Goal: Transaction & Acquisition: Purchase product/service

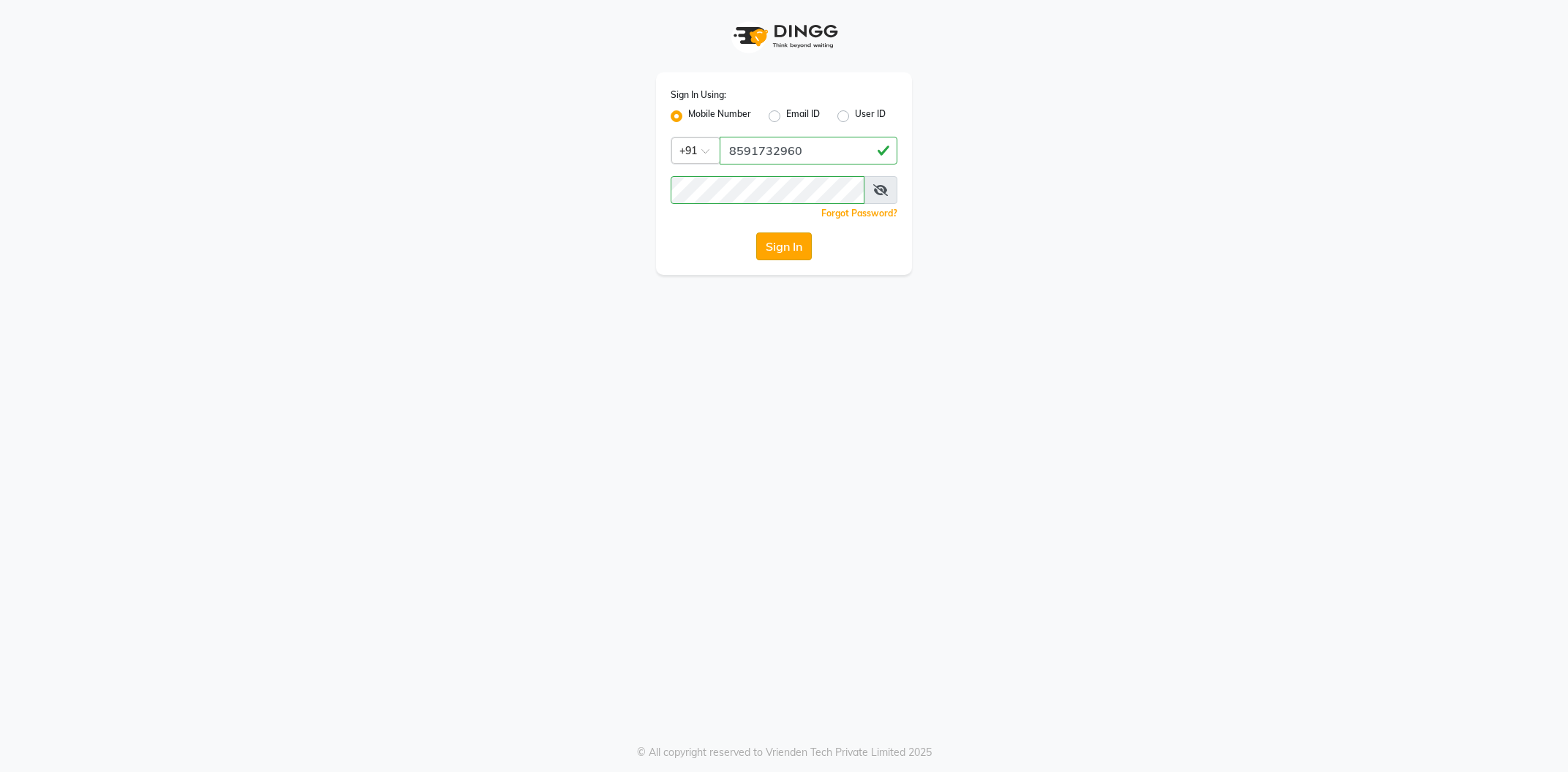
click at [792, 250] on button "Sign In" at bounding box center [784, 247] width 56 height 28
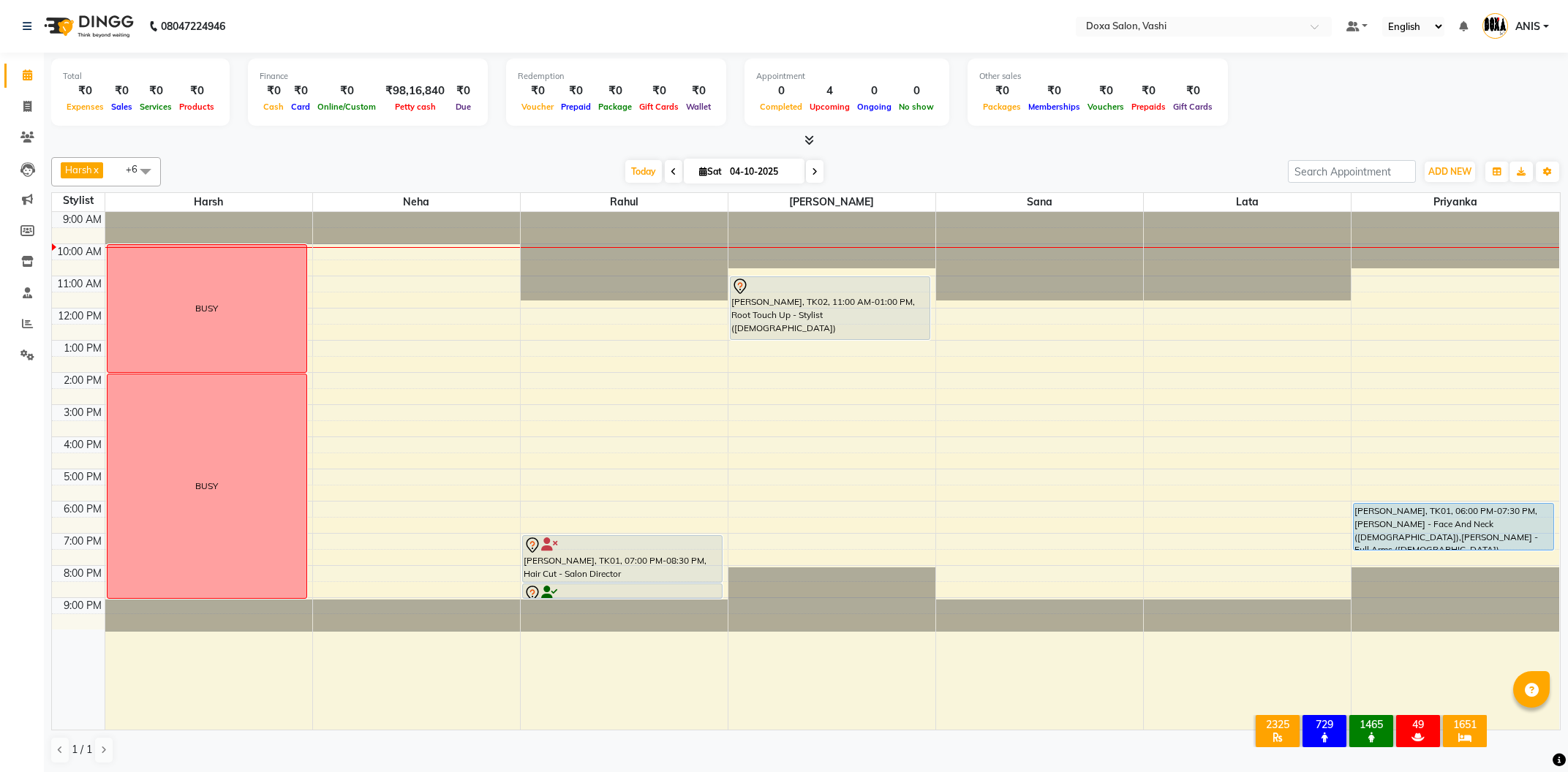
click at [765, 166] on input "04-10-2025" at bounding box center [762, 172] width 73 height 22
select select "10"
select select "2025"
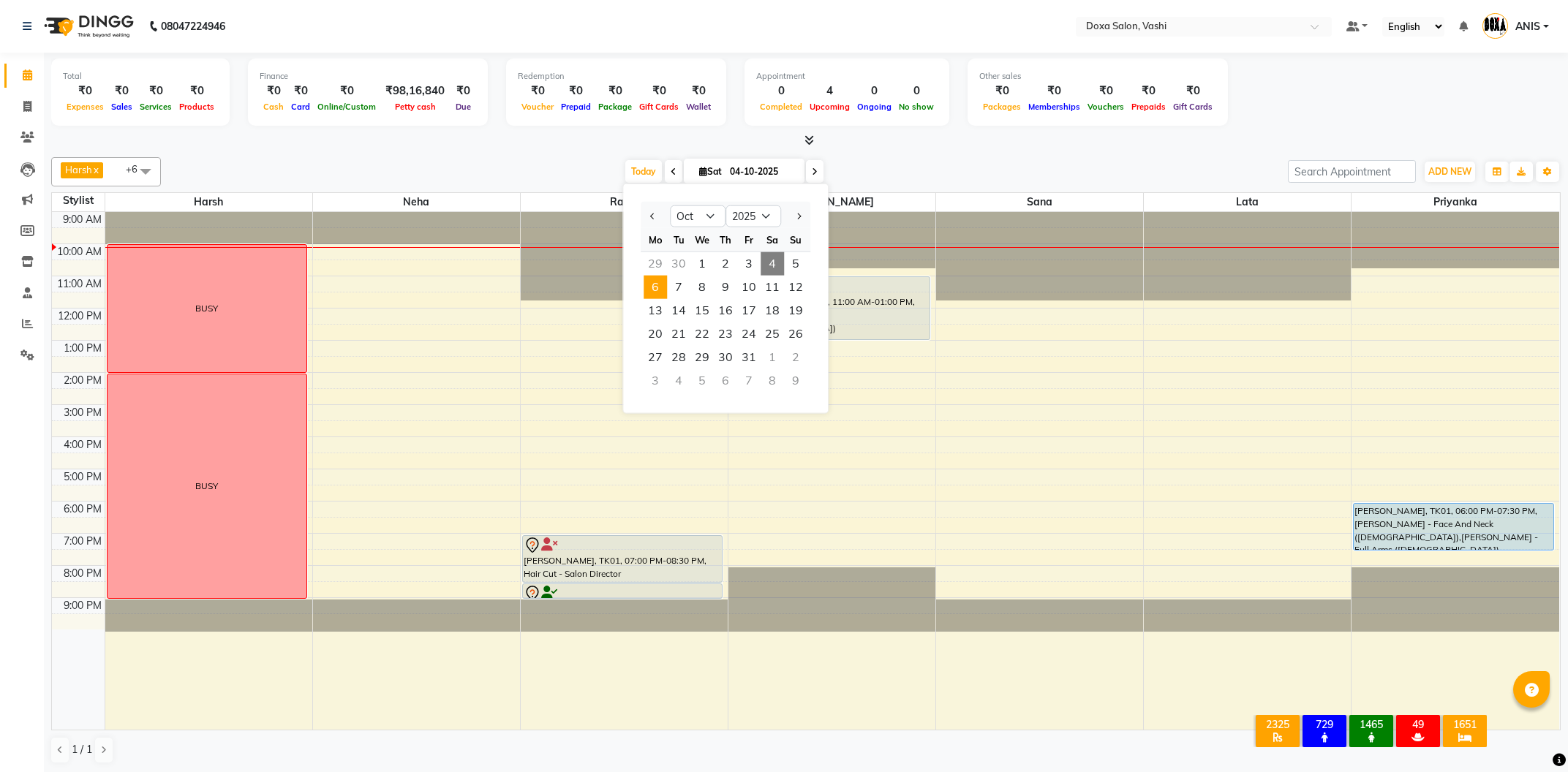
click at [654, 282] on span "6" at bounding box center [655, 287] width 23 height 23
type input "06-10-2025"
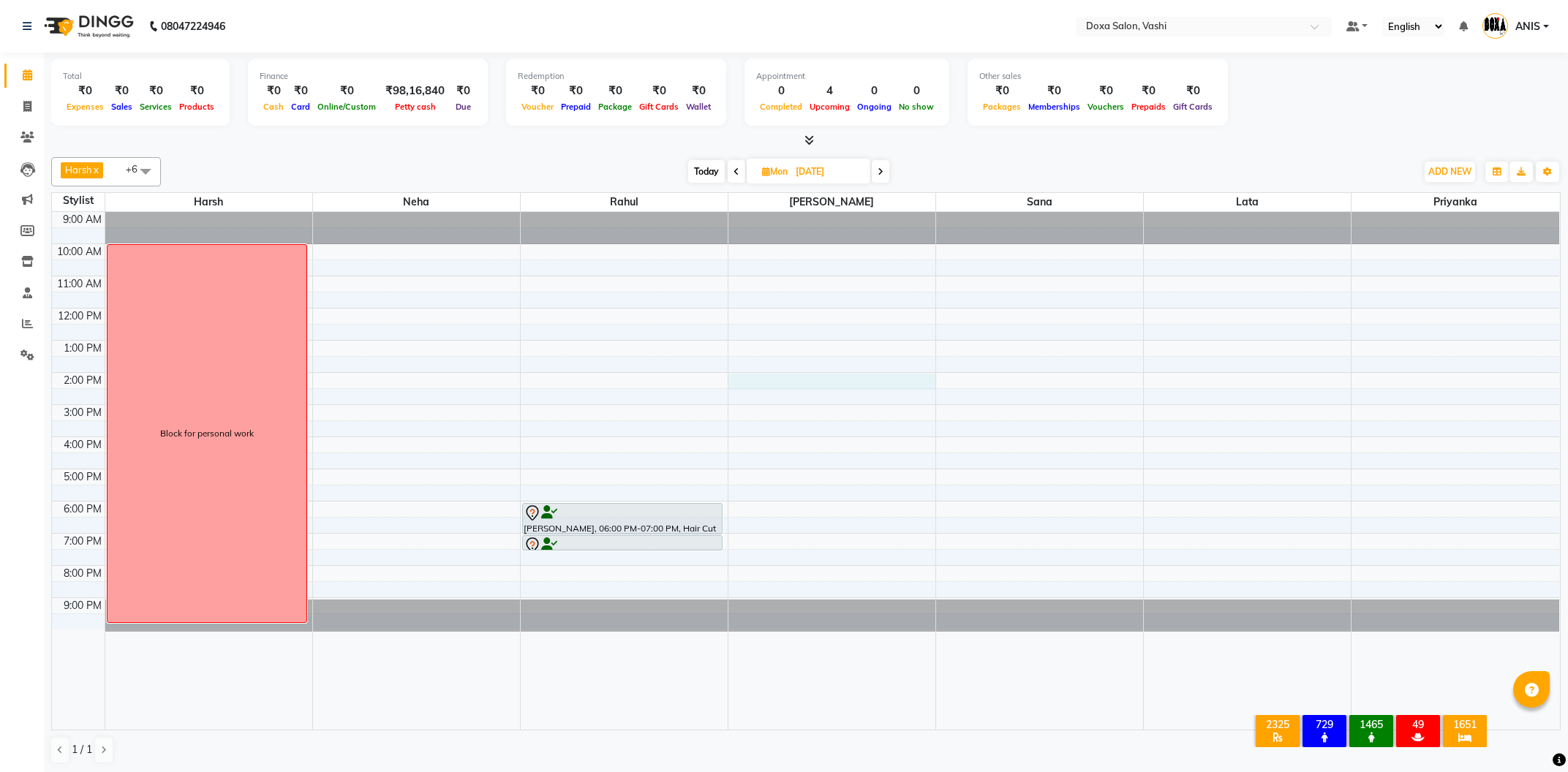
click at [819, 379] on div "9:00 AM 10:00 AM 11:00 AM 12:00 PM 1:00 PM 2:00 PM 3:00 PM 4:00 PM 5:00 PM 6:00…" at bounding box center [806, 471] width 1507 height 518
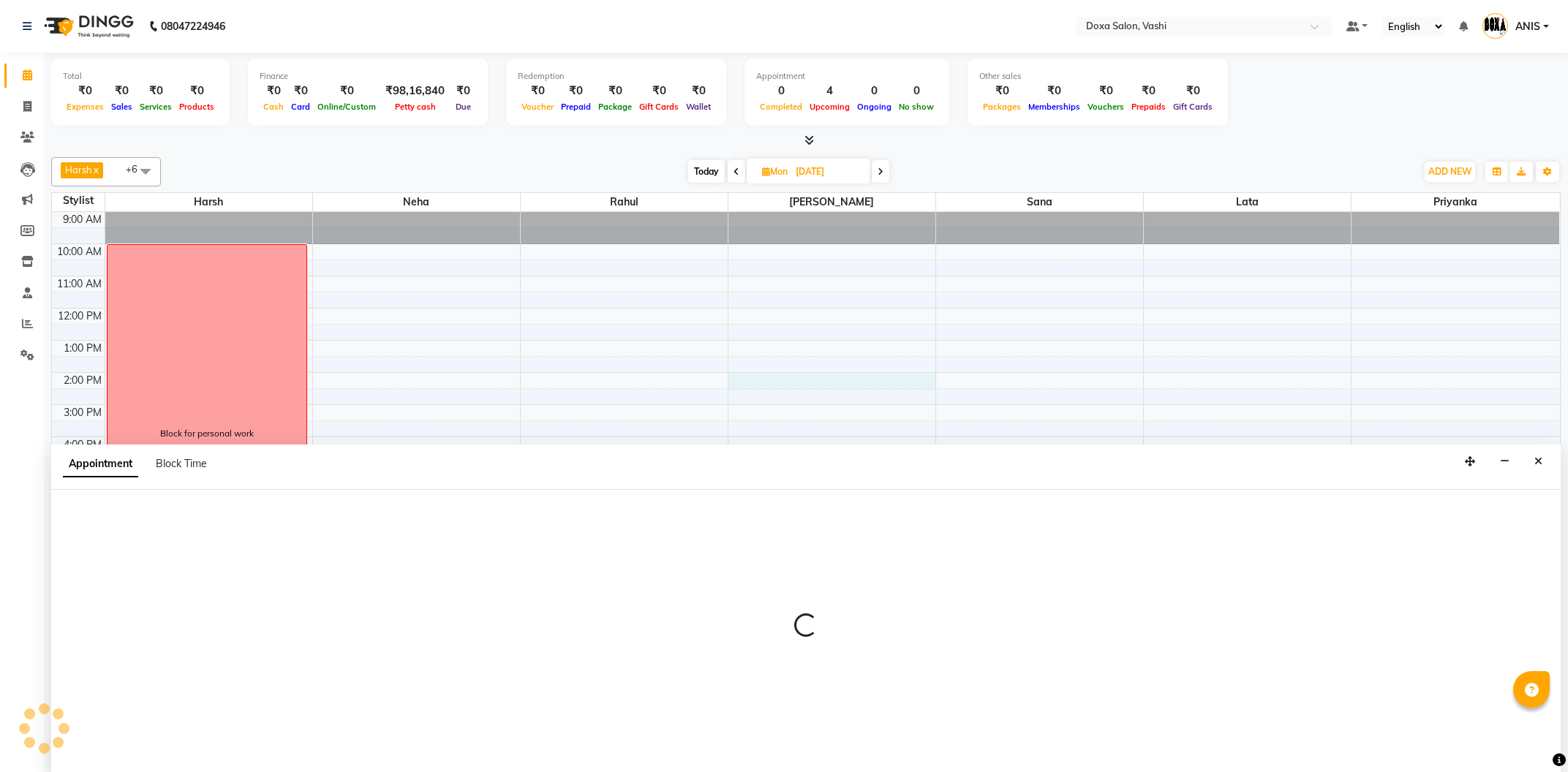
select select "34480"
select select "840"
select select "tentative"
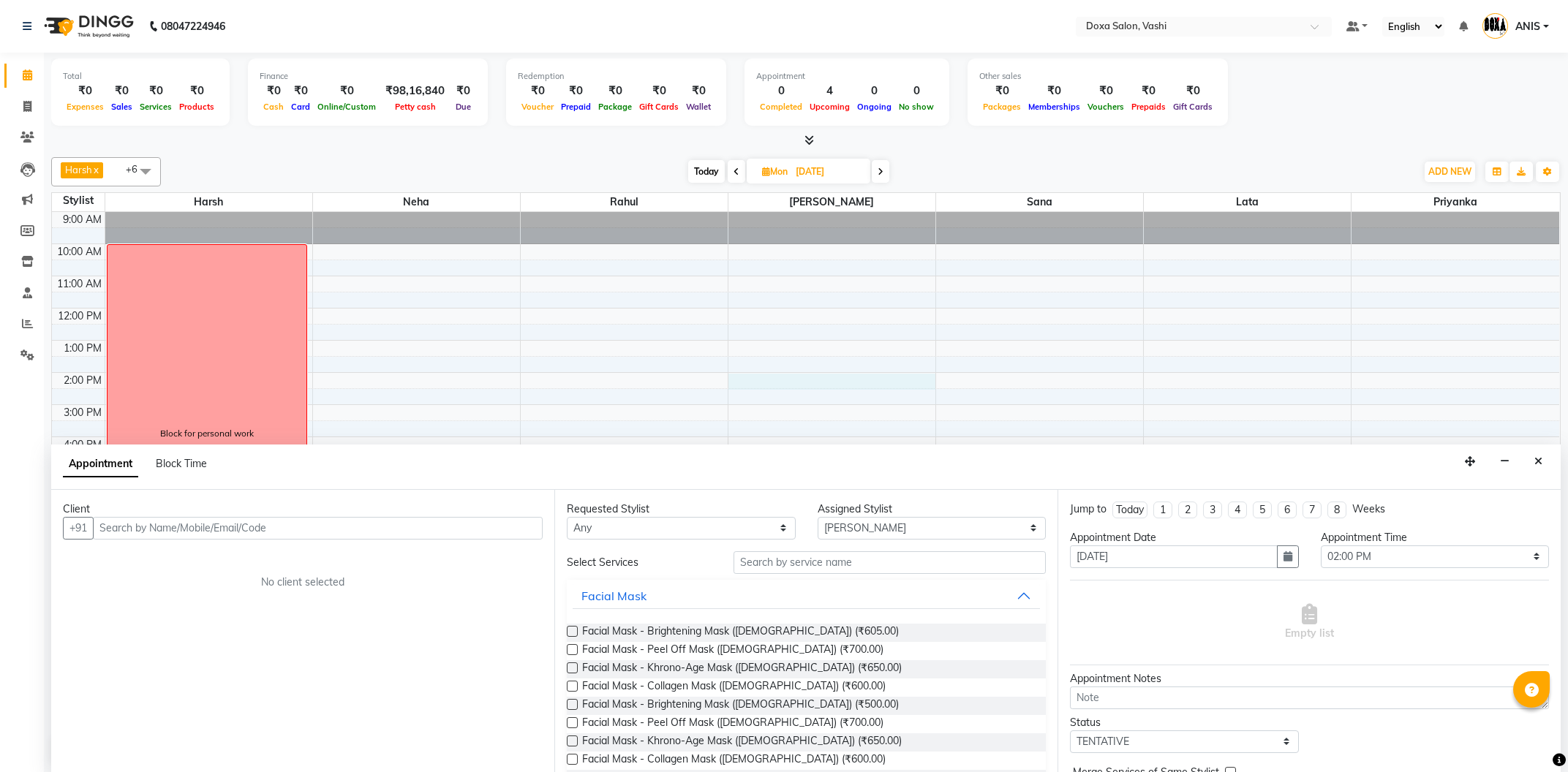
click at [206, 538] on input "text" at bounding box center [318, 528] width 450 height 23
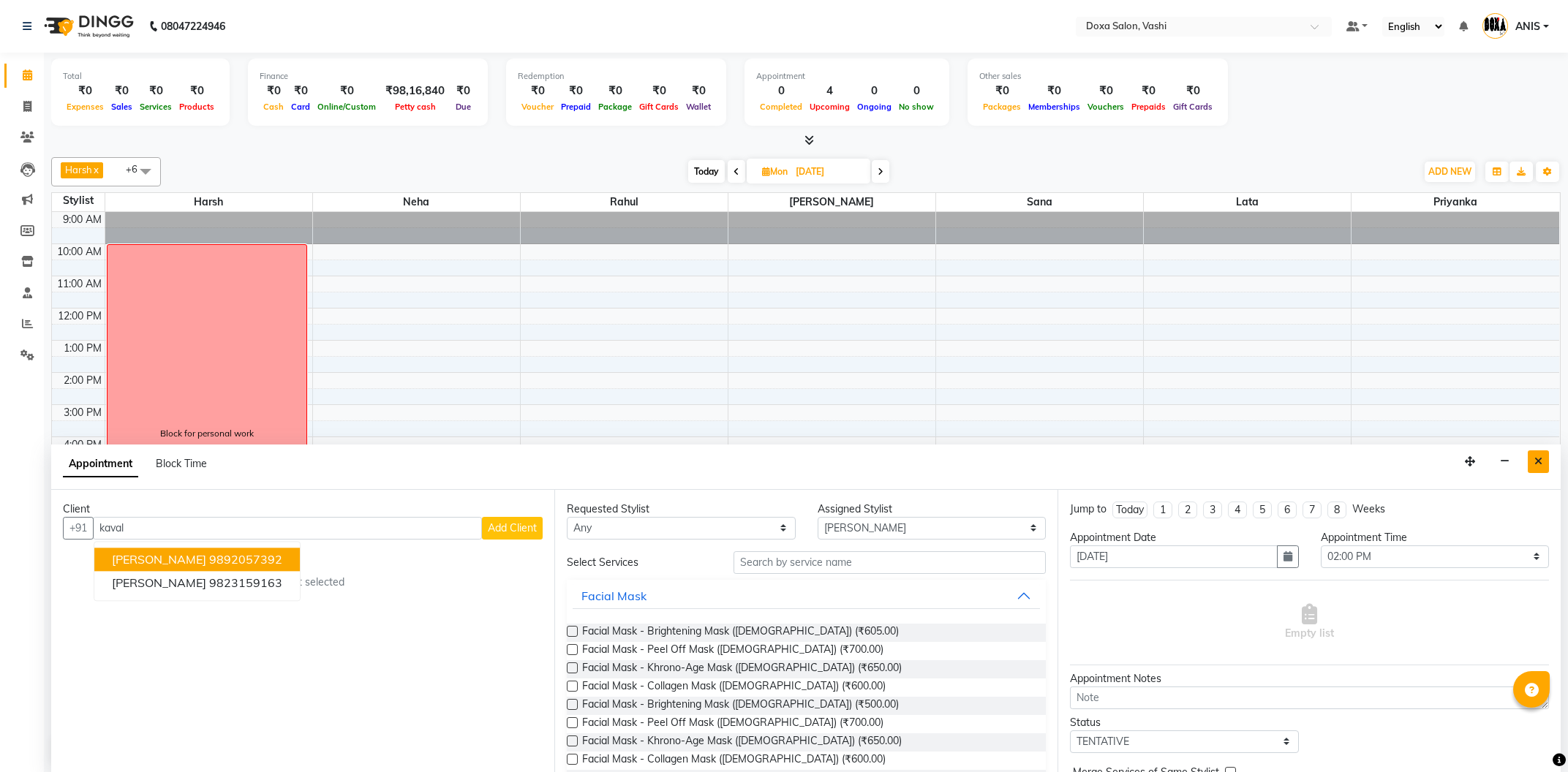
type input "kaval"
click at [1542, 466] on button "Close" at bounding box center [1538, 461] width 21 height 23
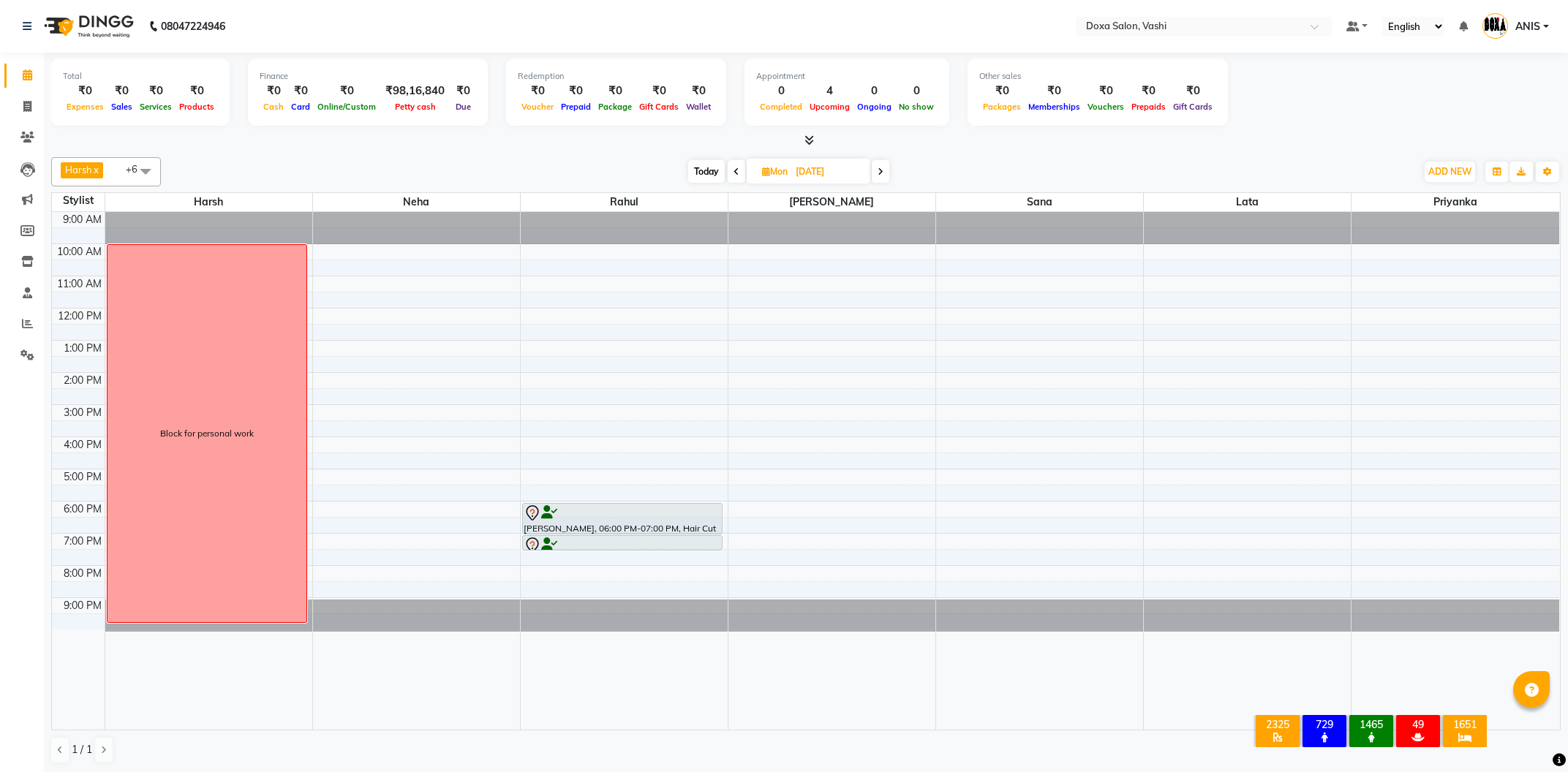
click at [774, 379] on div "9:00 AM 10:00 AM 11:00 AM 12:00 PM 1:00 PM 2:00 PM 3:00 PM 4:00 PM 5:00 PM 6:00…" at bounding box center [806, 471] width 1507 height 518
select select "34480"
select select "tentative"
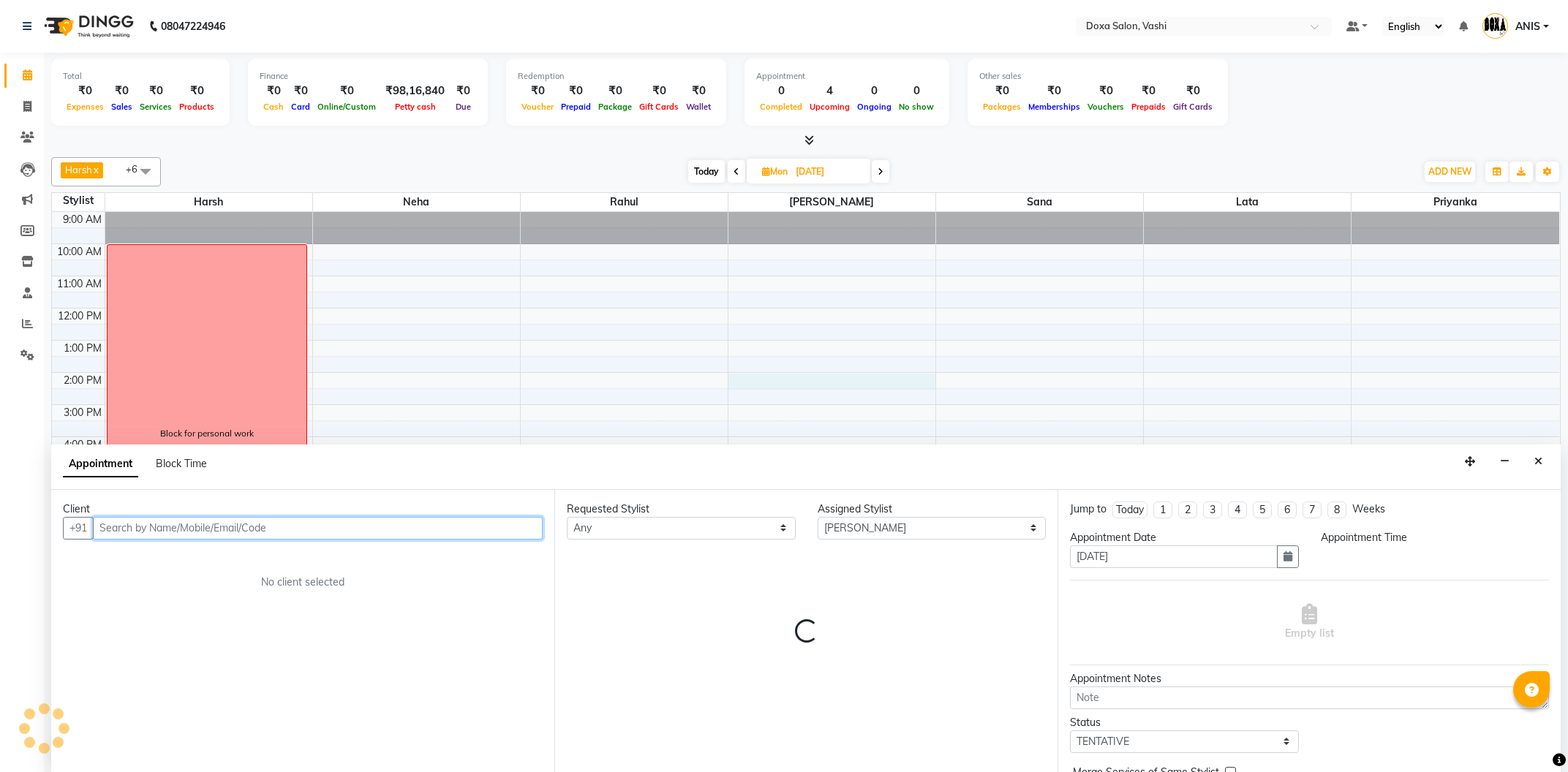
select select "840"
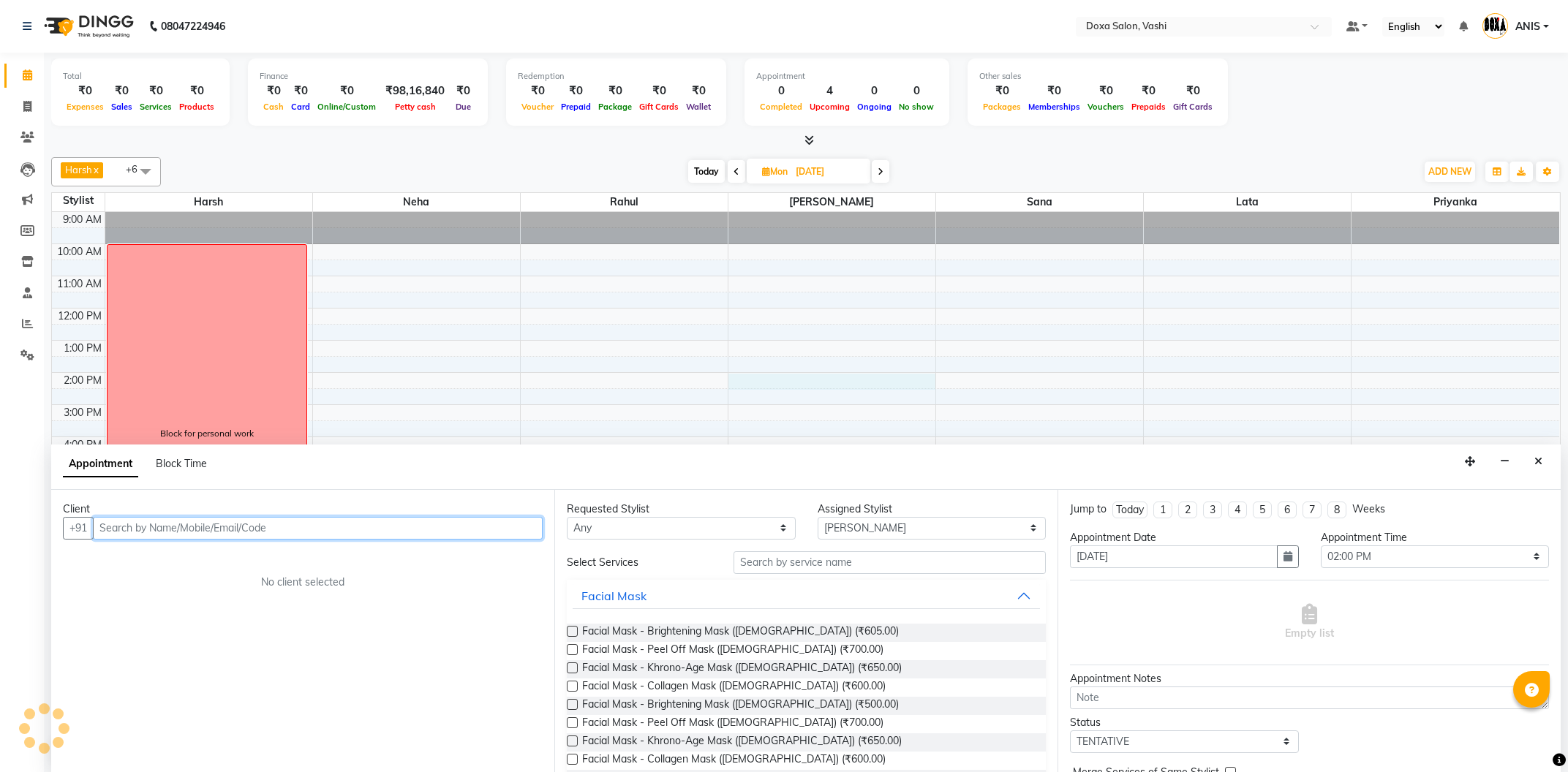
scroll to position [1, 0]
click at [273, 536] on input "text" at bounding box center [318, 527] width 450 height 23
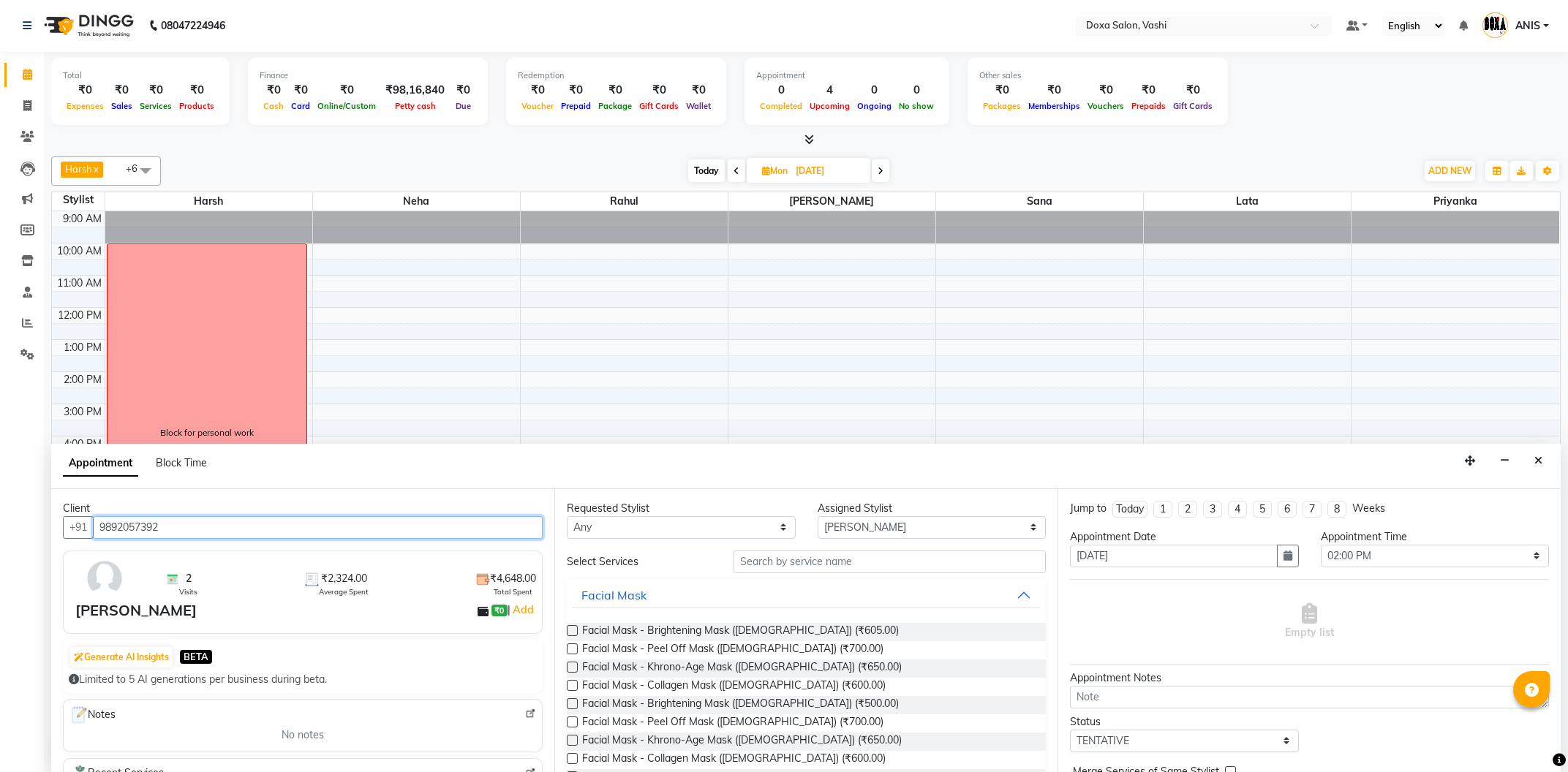
type input "9892057392"
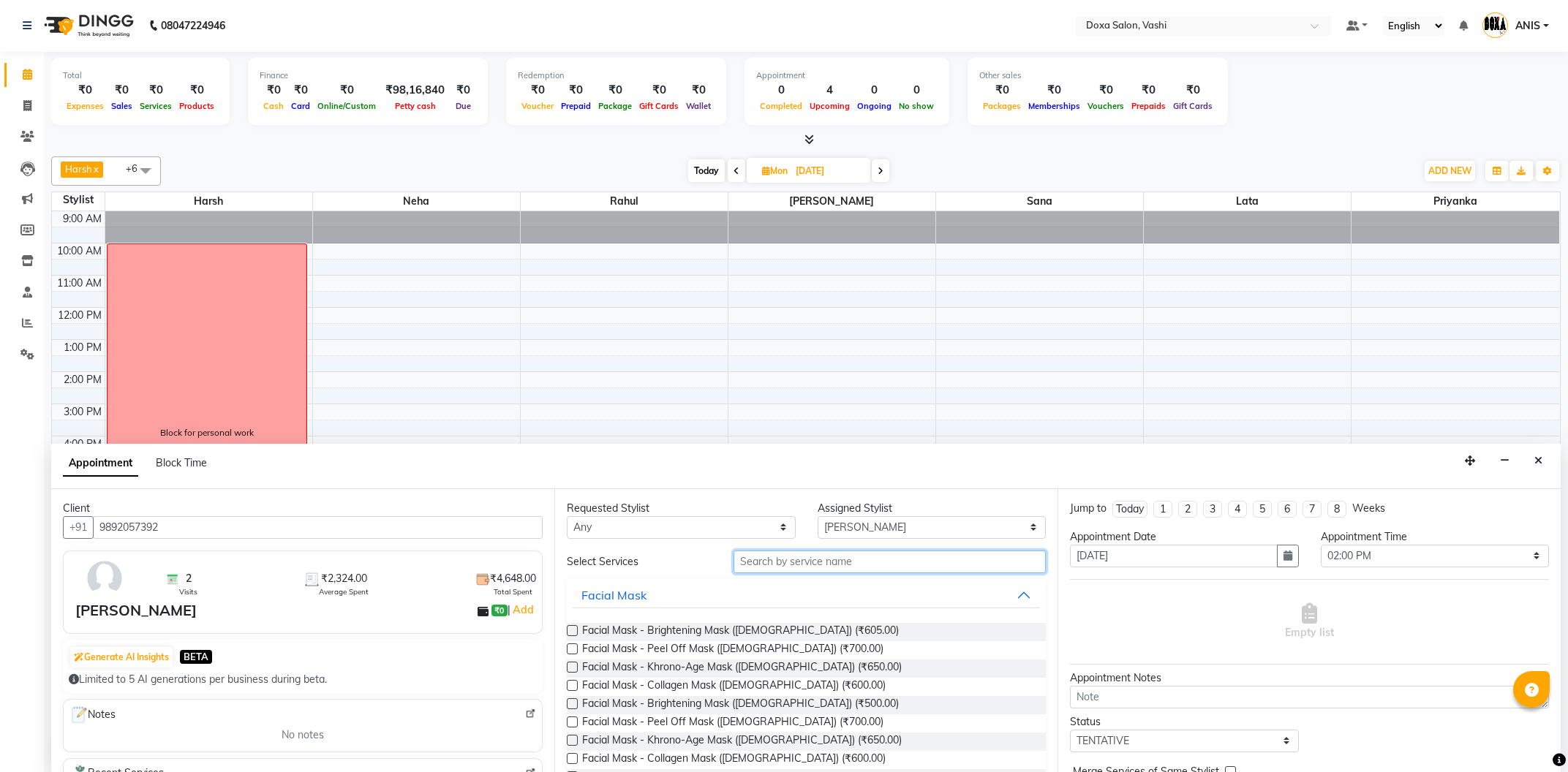
click at [788, 559] on input "text" at bounding box center [890, 562] width 312 height 23
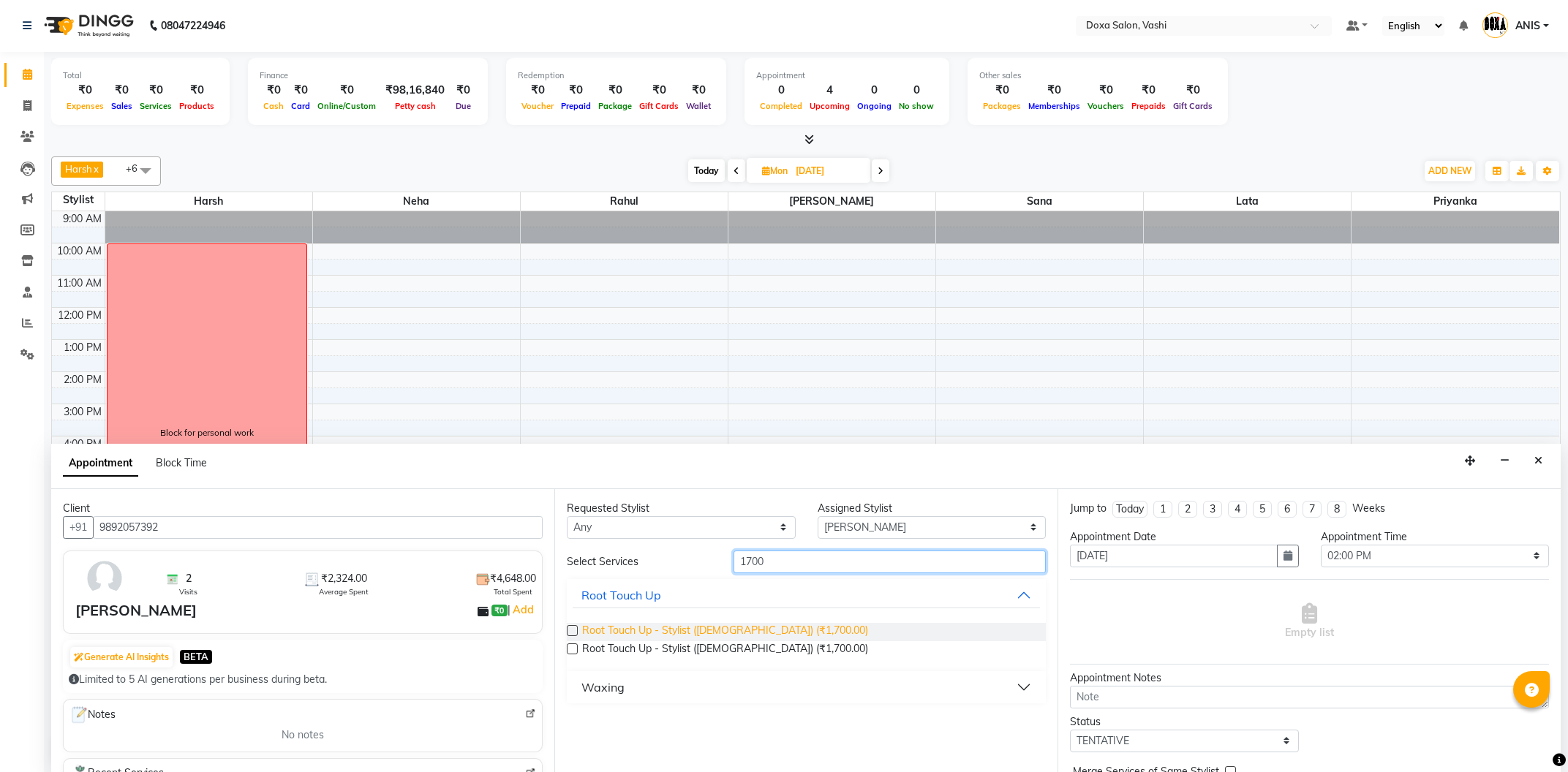
type input "1700"
click at [781, 628] on span "Root Touch Up - Stylist (Female) (₹1,700.00)" at bounding box center [725, 632] width 286 height 18
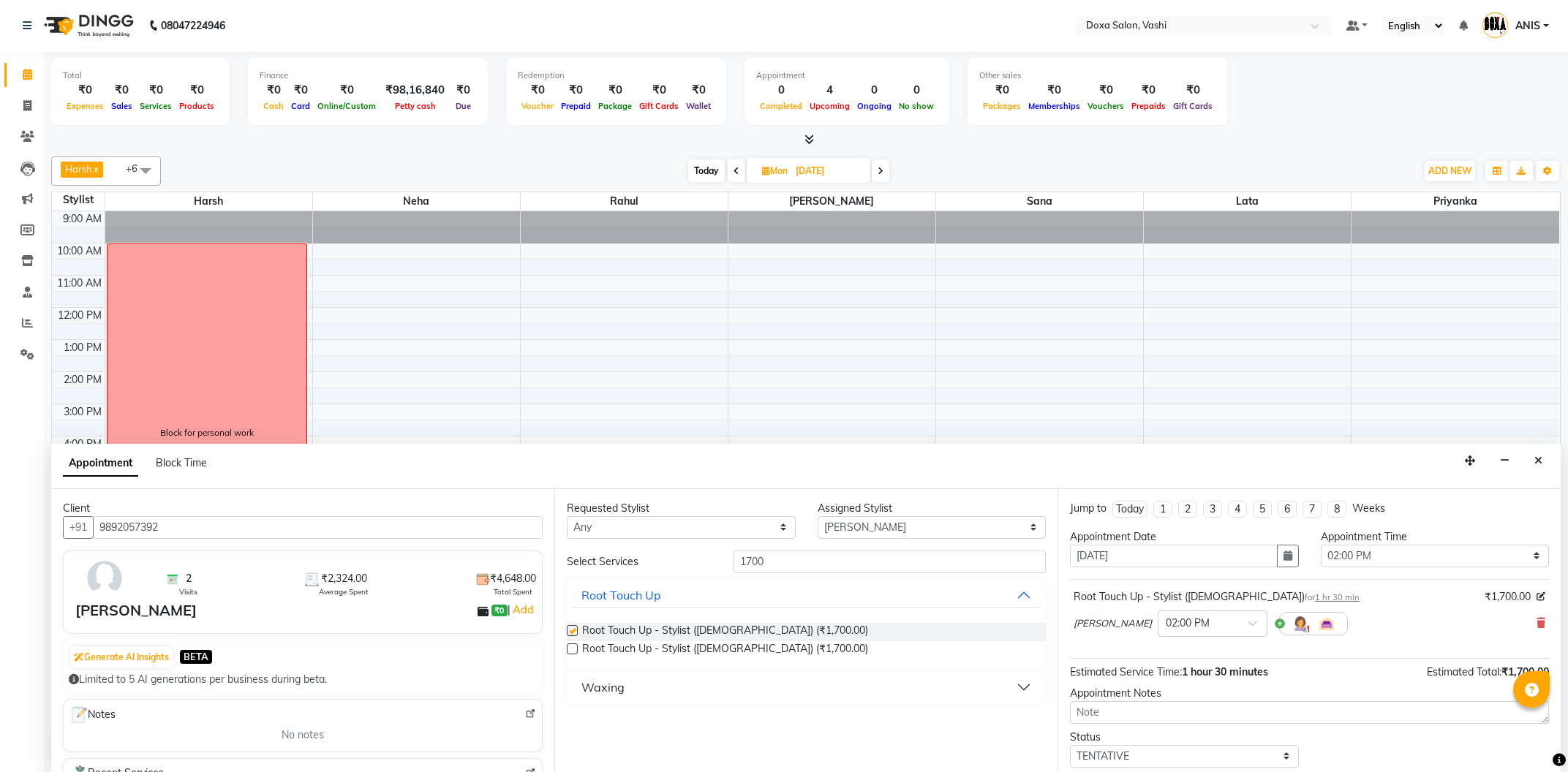
checkbox input "false"
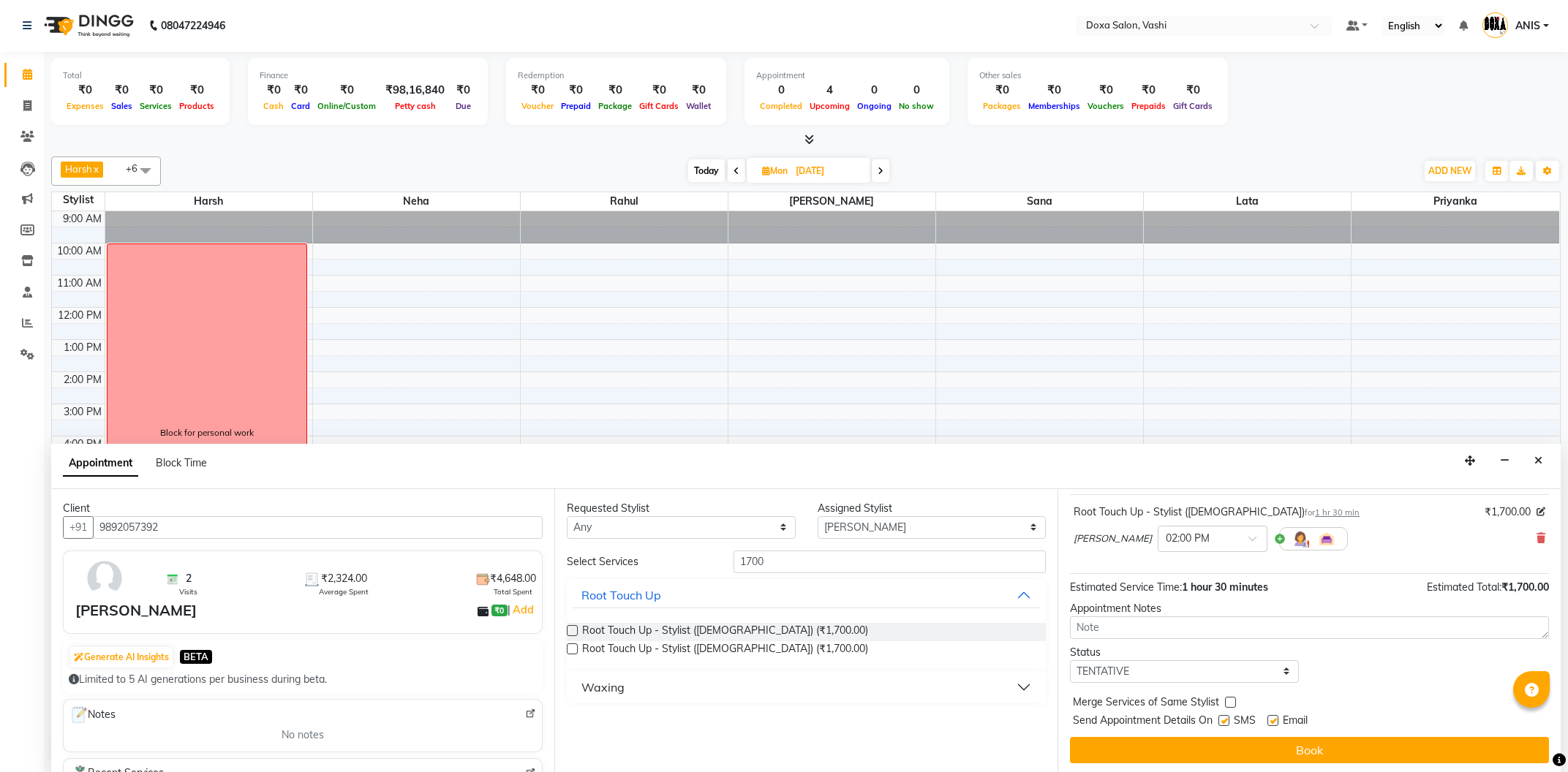
scroll to position [87, 0]
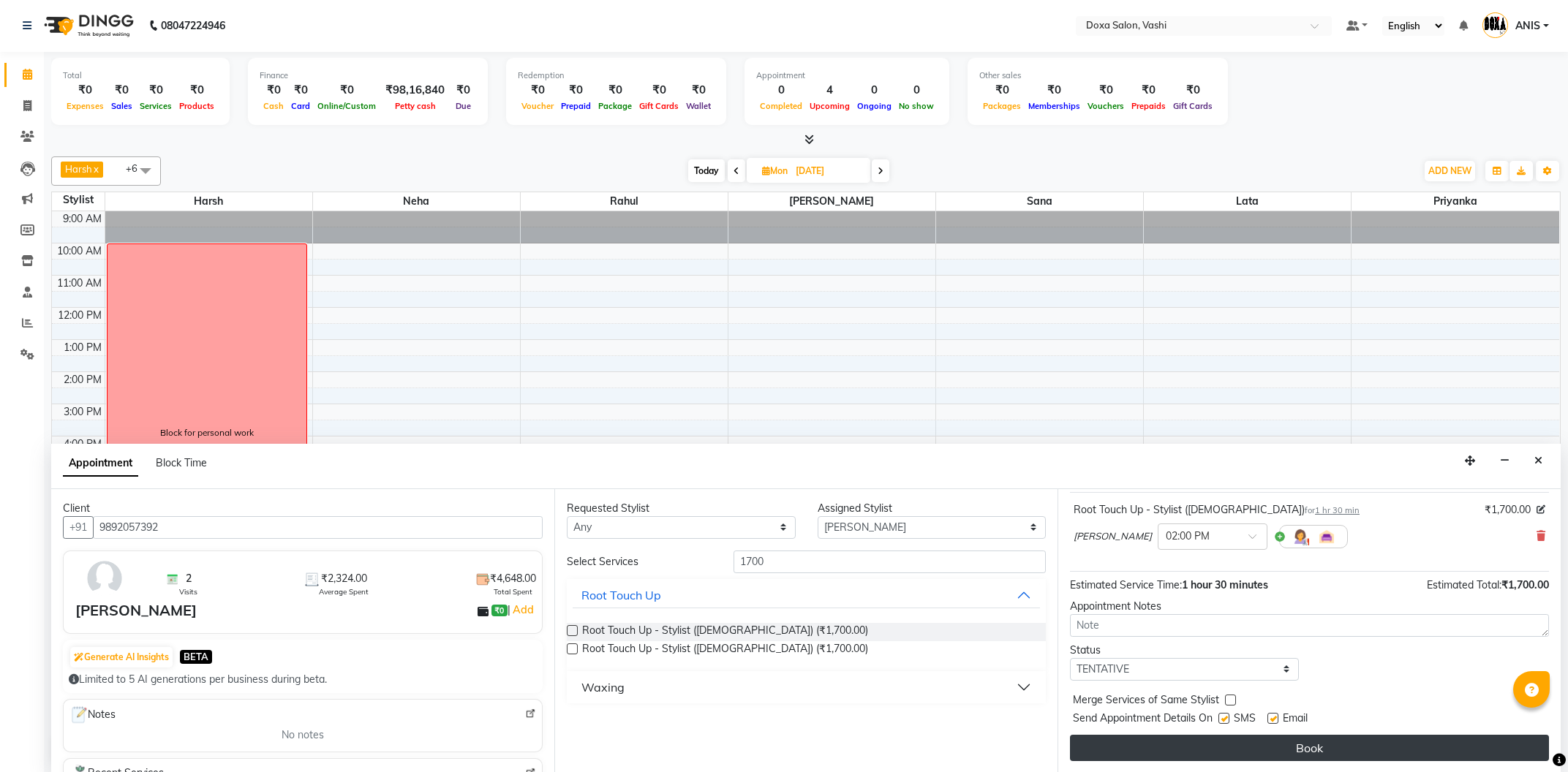
click at [1293, 747] on button "Book" at bounding box center [1309, 749] width 479 height 26
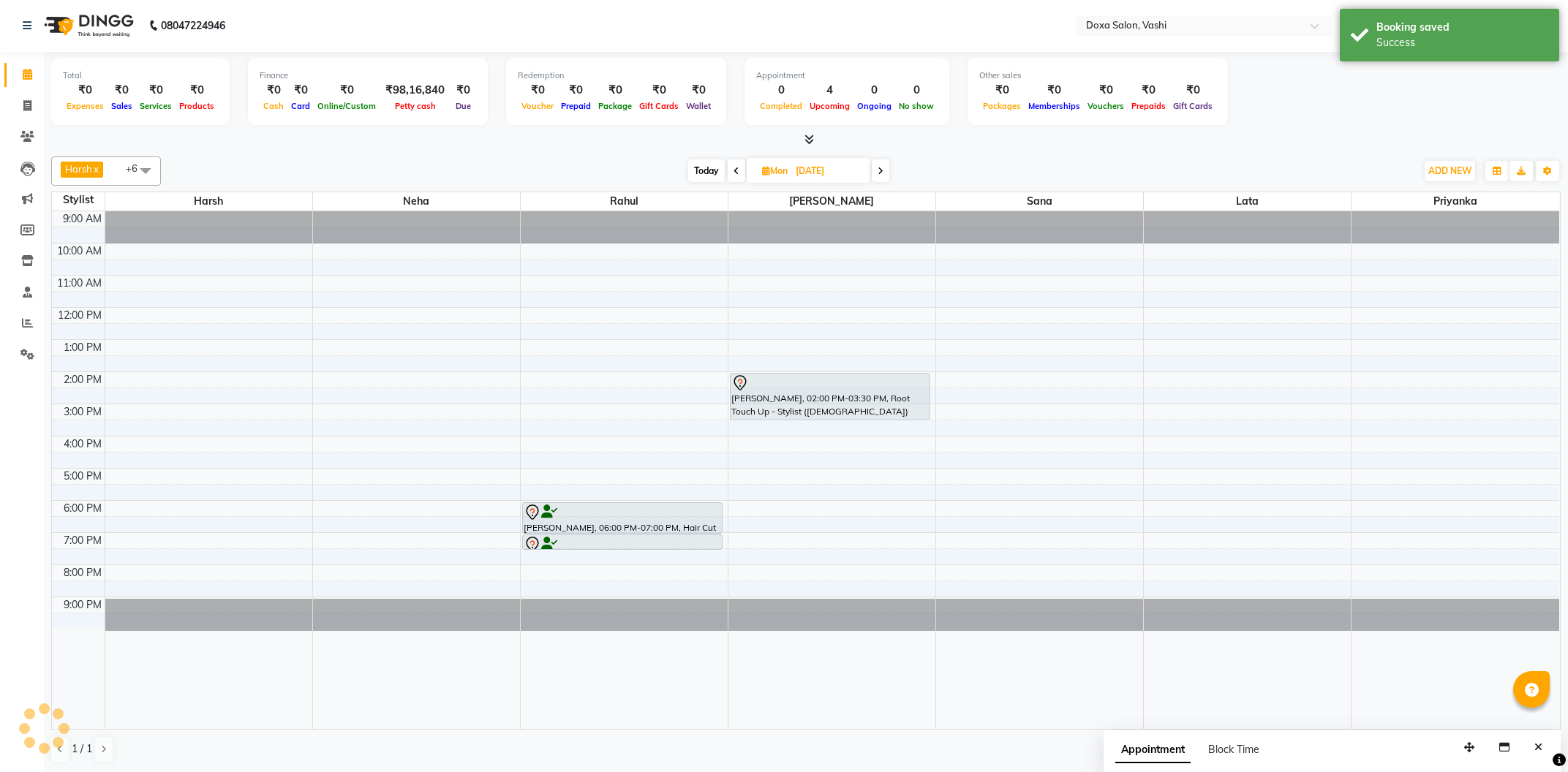
scroll to position [0, 0]
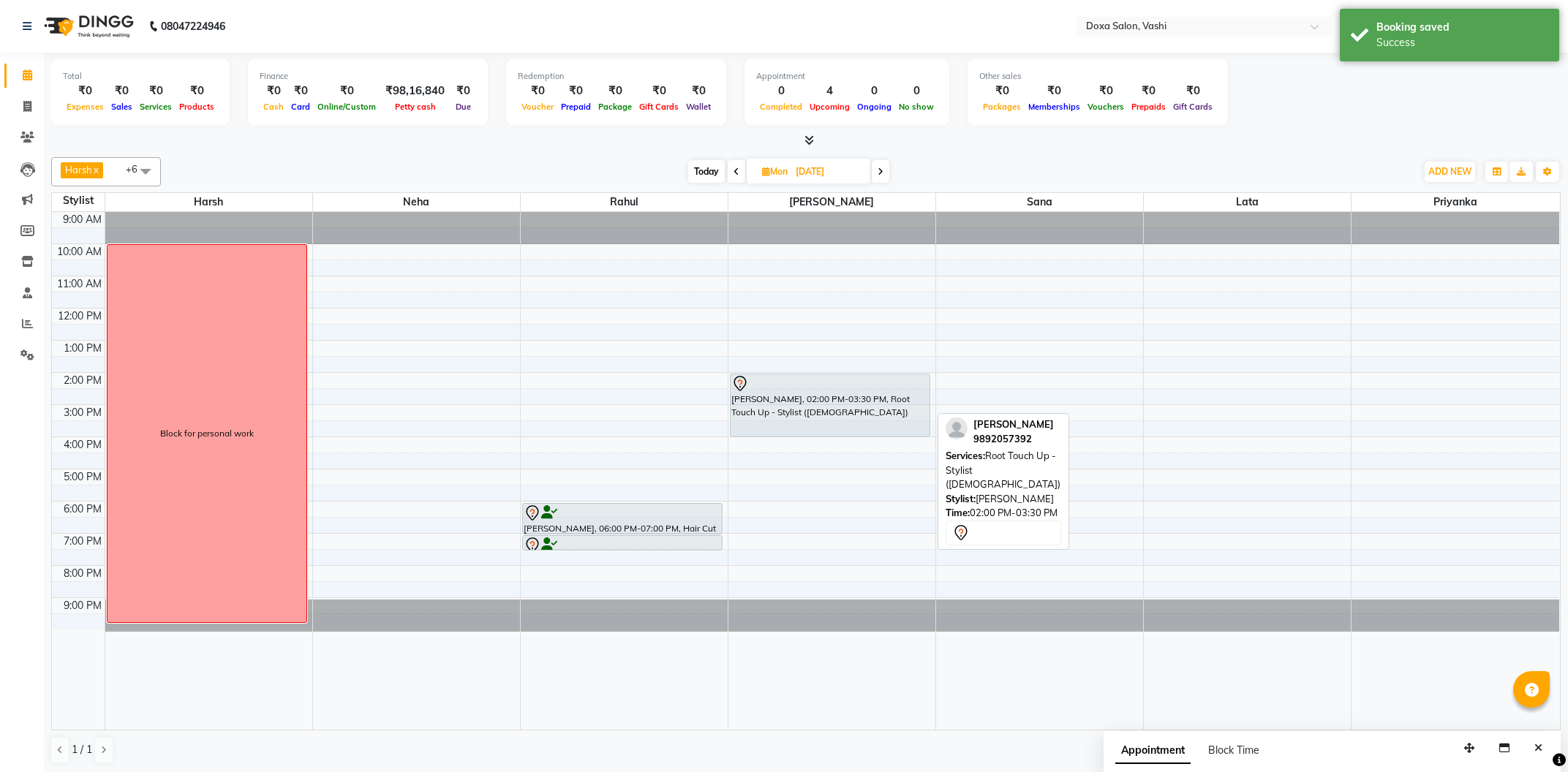
drag, startPoint x: 828, startPoint y: 417, endPoint x: 828, endPoint y: 434, distance: 17.0
click at [828, 434] on div "DR KAVALJEET KAUR, 02:00 PM-03:30 PM, Root Touch Up - Stylist (Female) DR KAVAL…" at bounding box center [832, 471] width 207 height 518
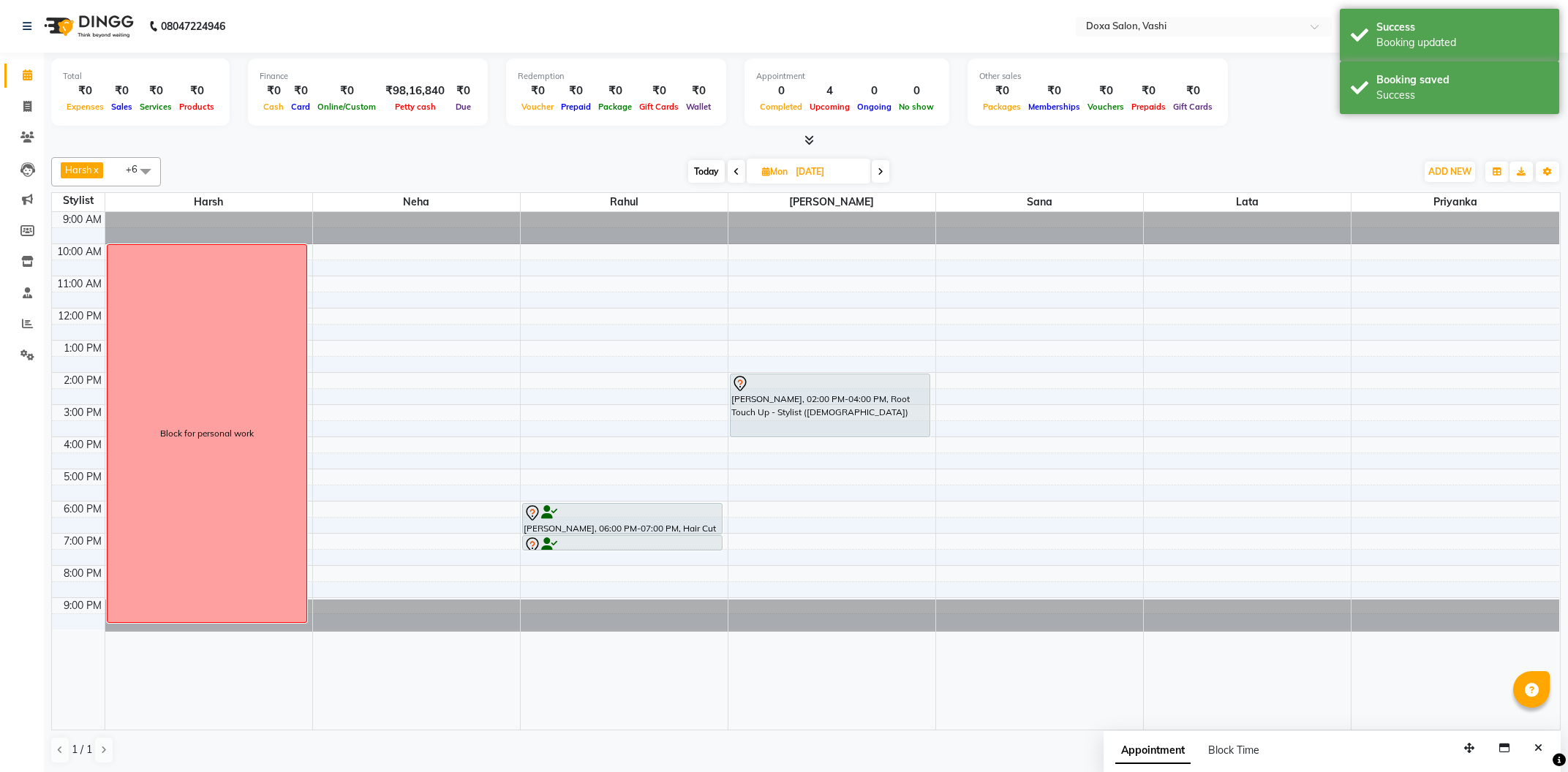
click at [699, 172] on span "Today" at bounding box center [707, 171] width 37 height 23
type input "04-10-2025"
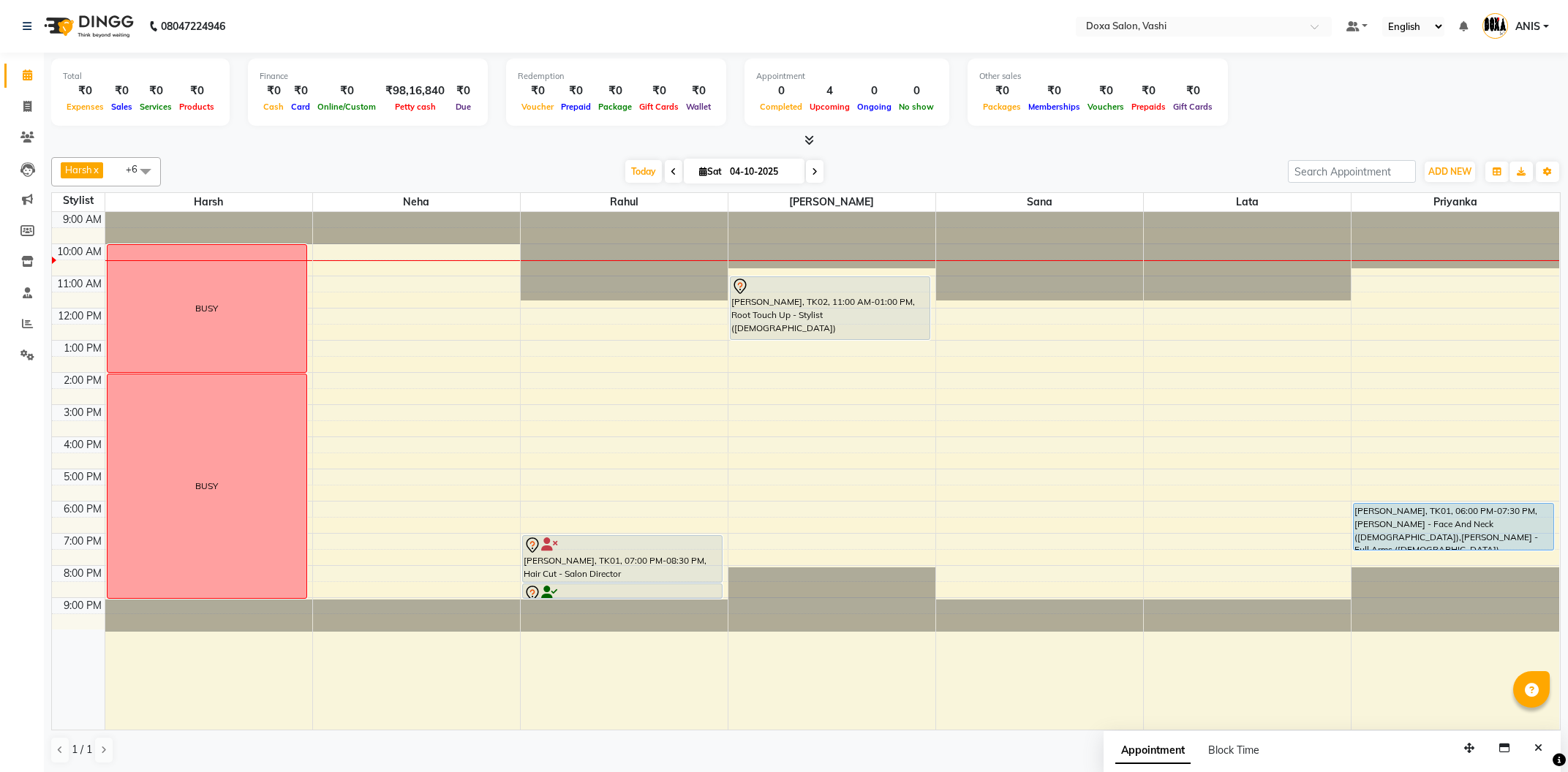
click at [755, 168] on input "04-10-2025" at bounding box center [762, 172] width 73 height 22
select select "10"
select select "2025"
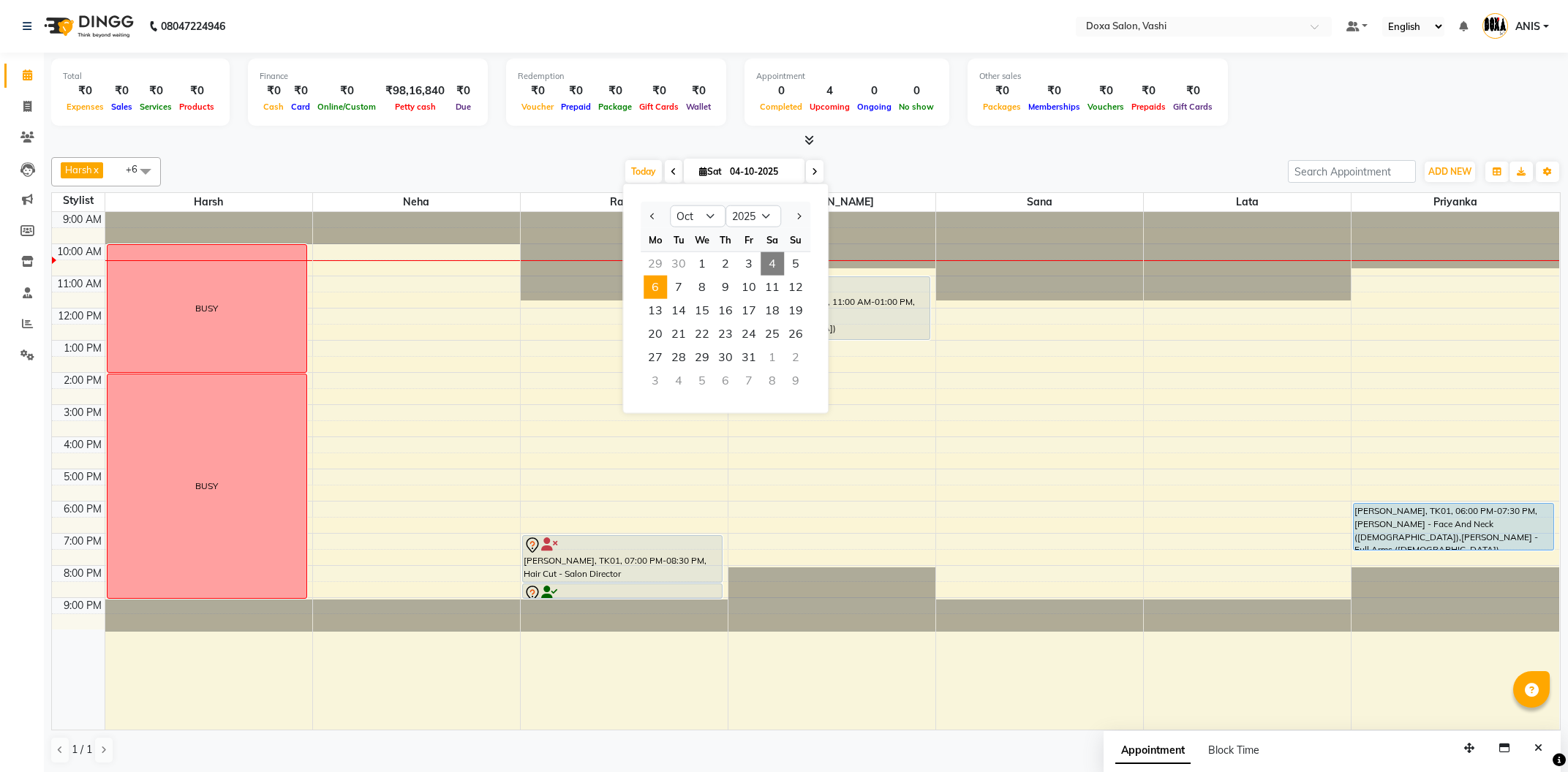
click at [664, 281] on span "6" at bounding box center [655, 287] width 23 height 23
type input "06-10-2025"
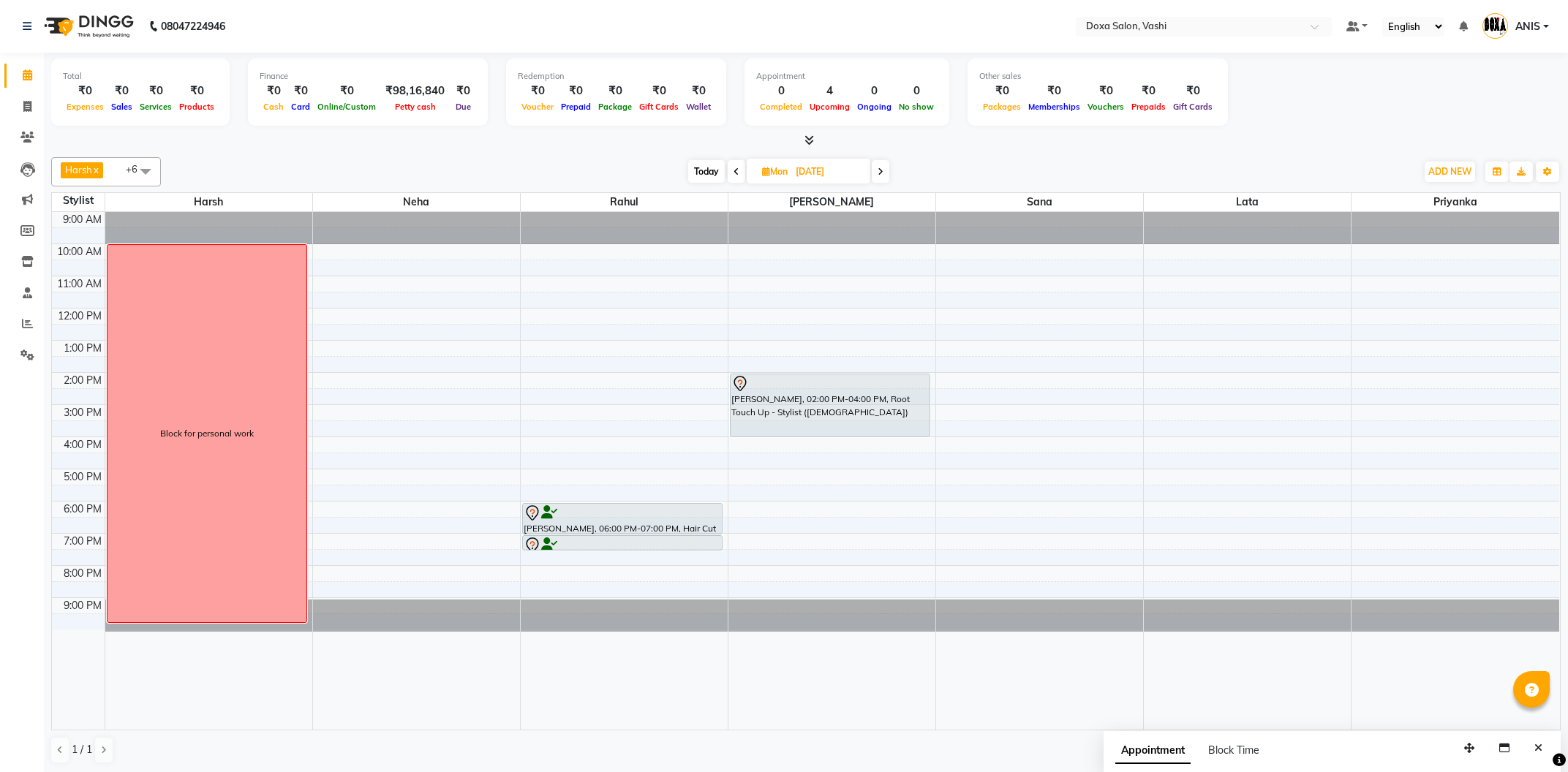
click at [1392, 479] on div "9:00 AM 10:00 AM 11:00 AM 12:00 PM 1:00 PM 2:00 PM 3:00 PM 4:00 PM 5:00 PM 6:00…" at bounding box center [806, 471] width 1507 height 518
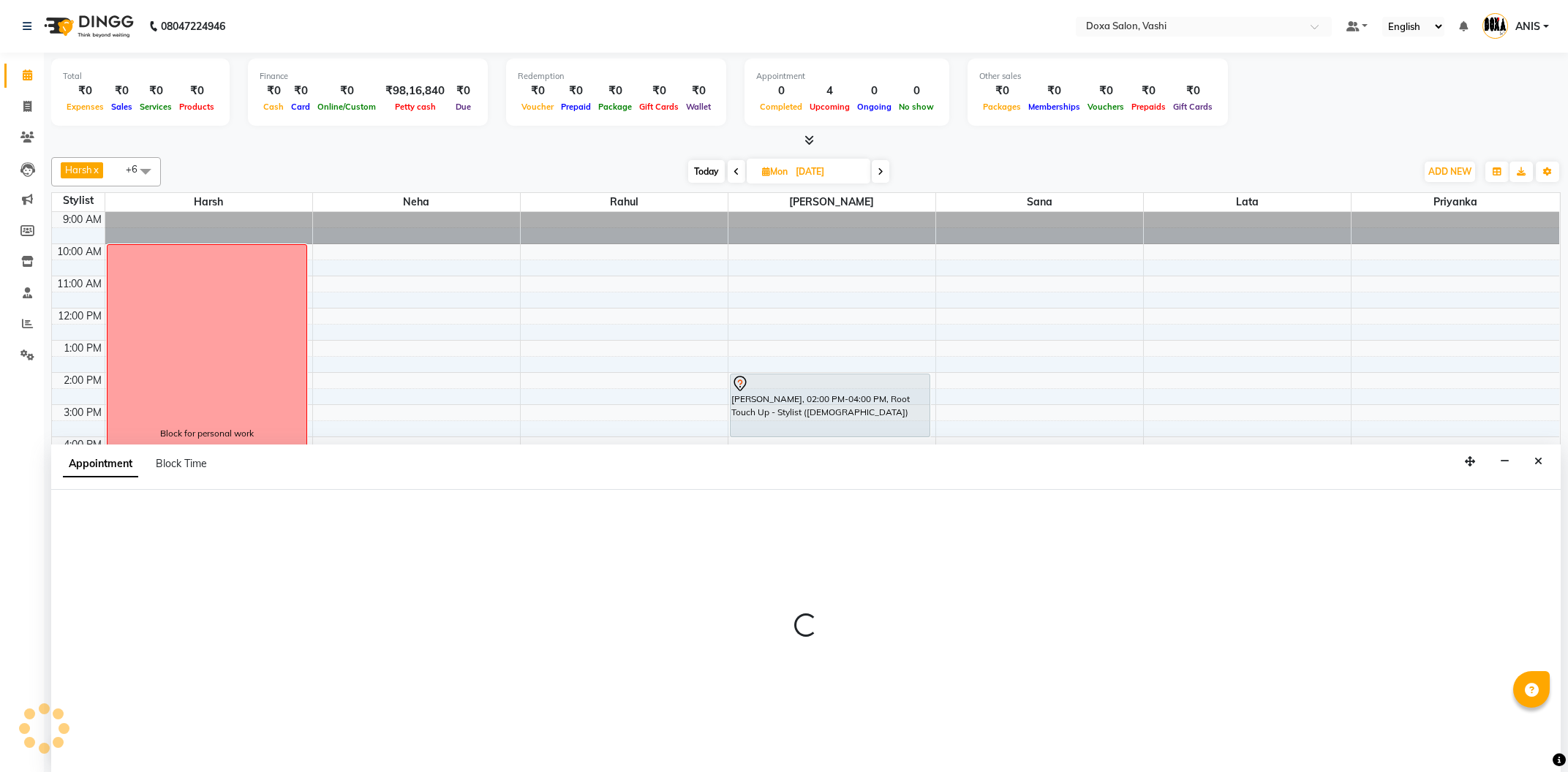
scroll to position [1, 0]
select select "70652"
select select "tentative"
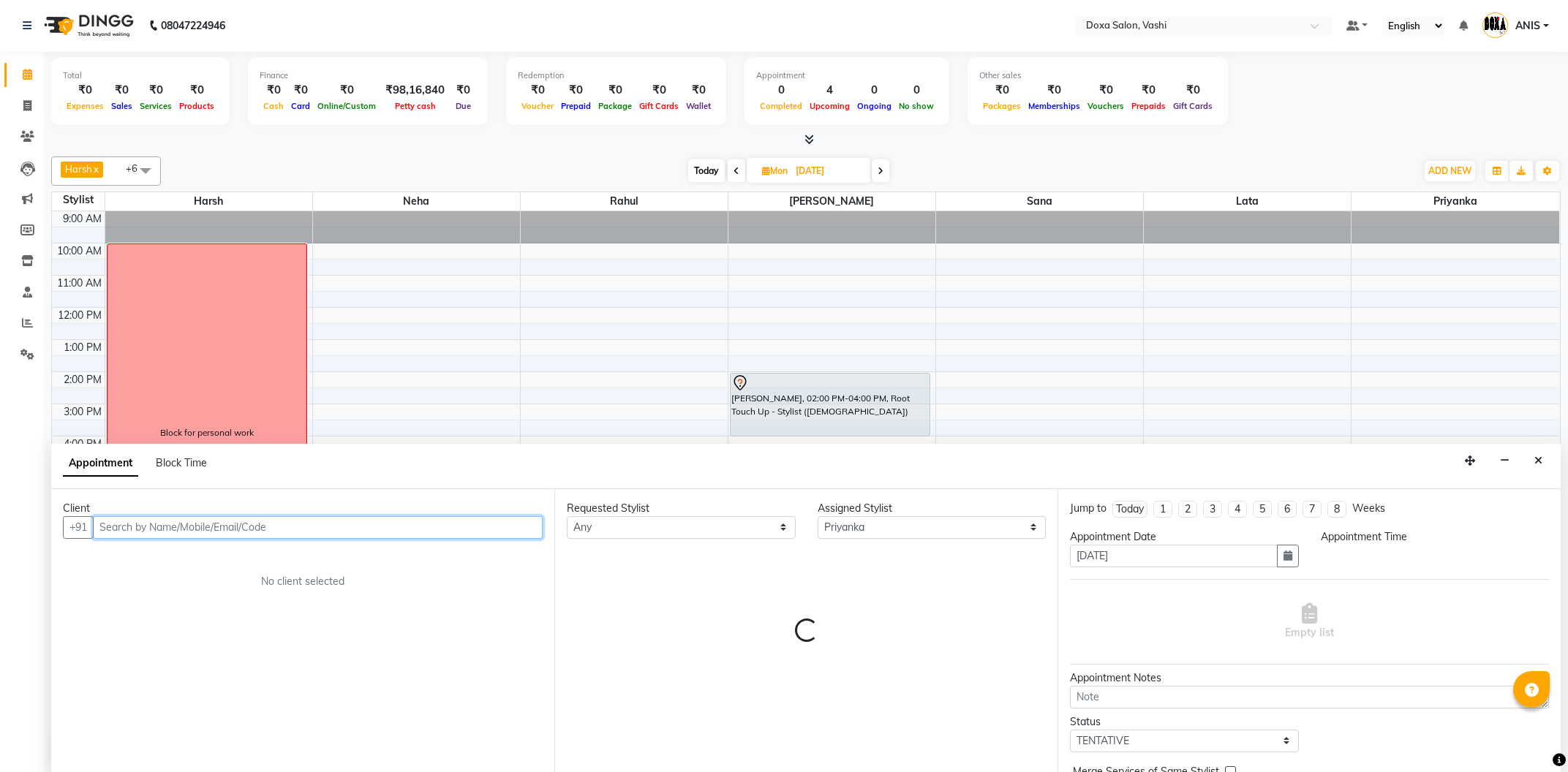
select select "1020"
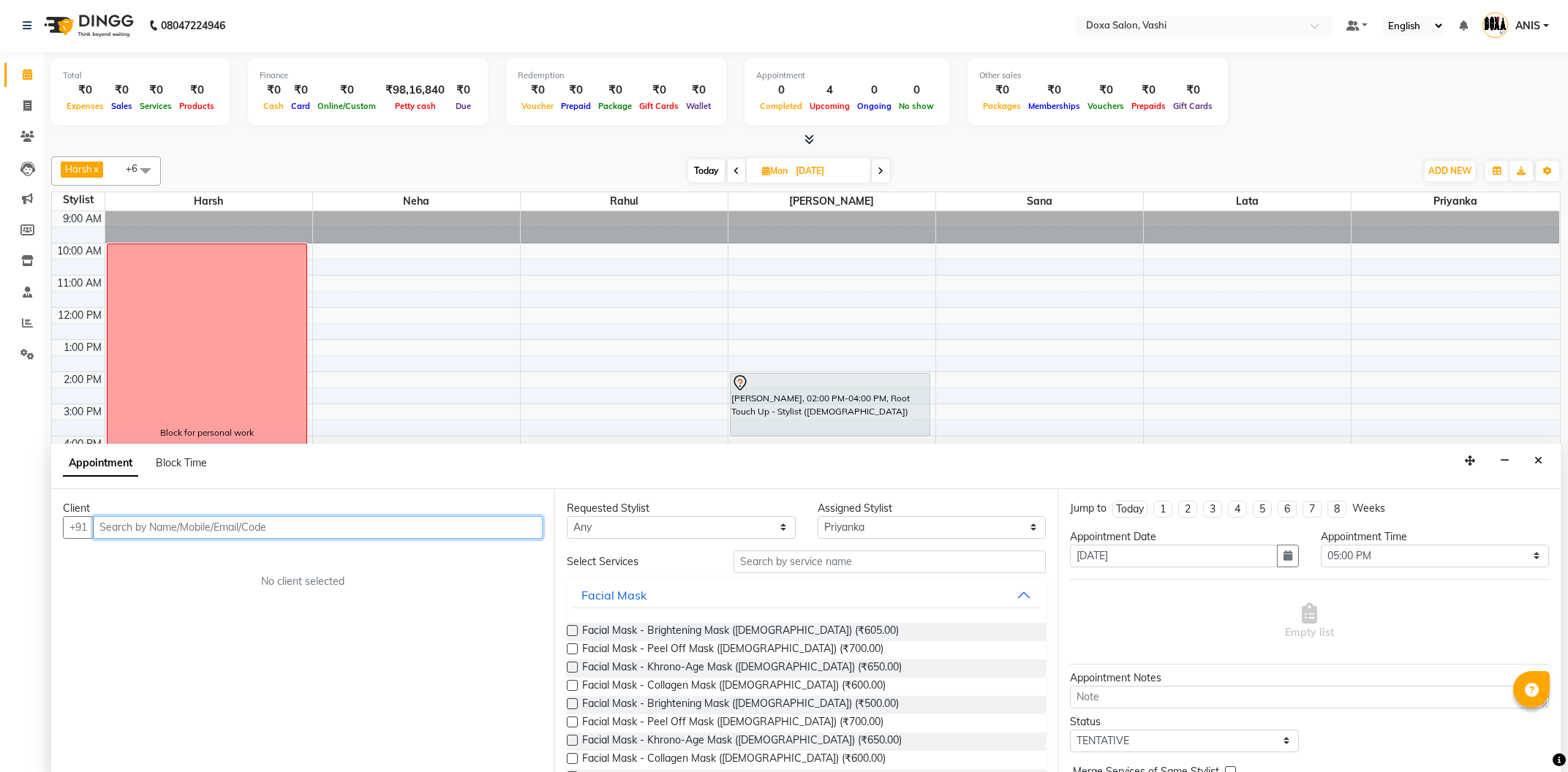
click at [218, 521] on input "text" at bounding box center [318, 527] width 450 height 23
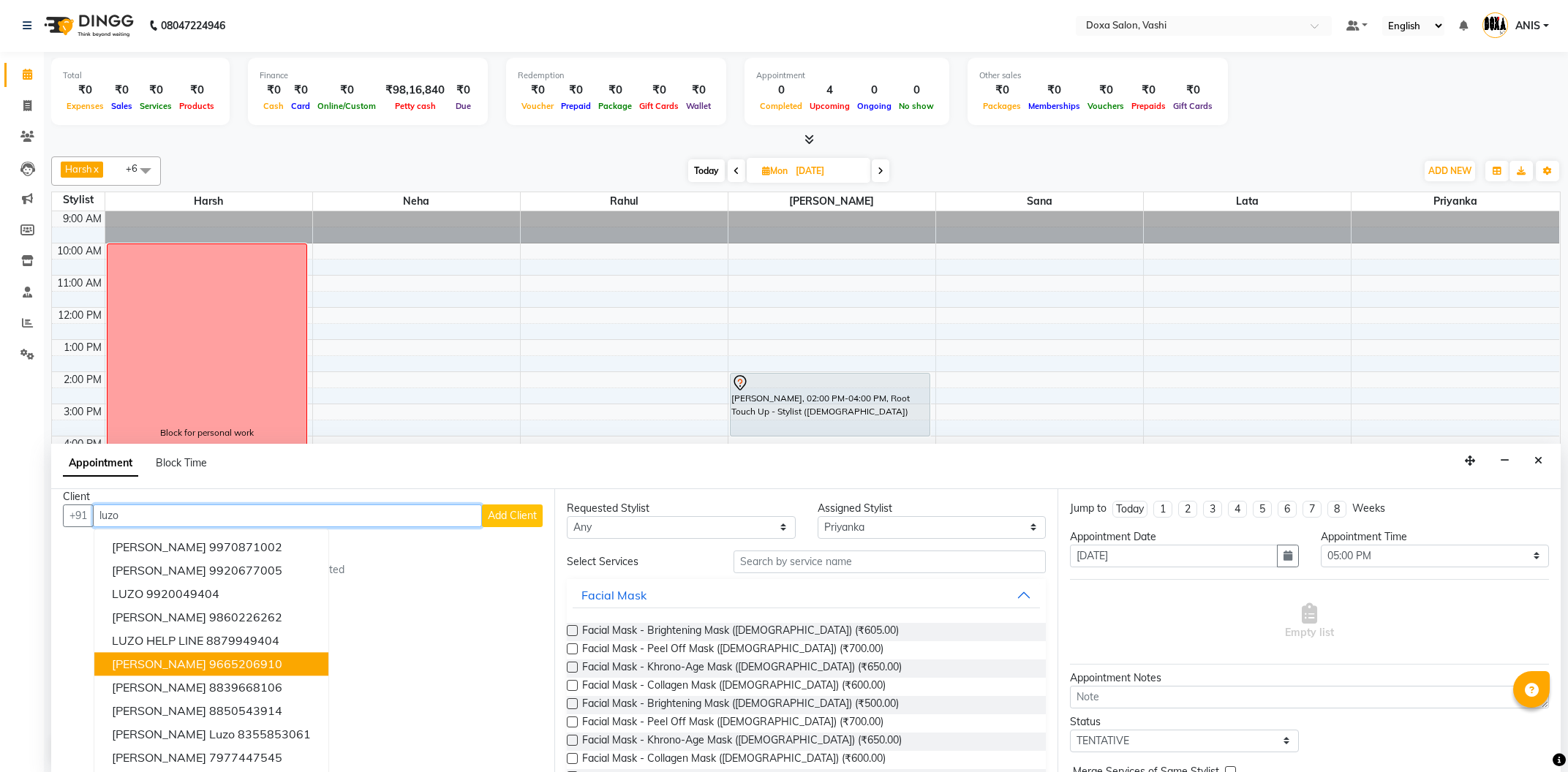
scroll to position [15, 0]
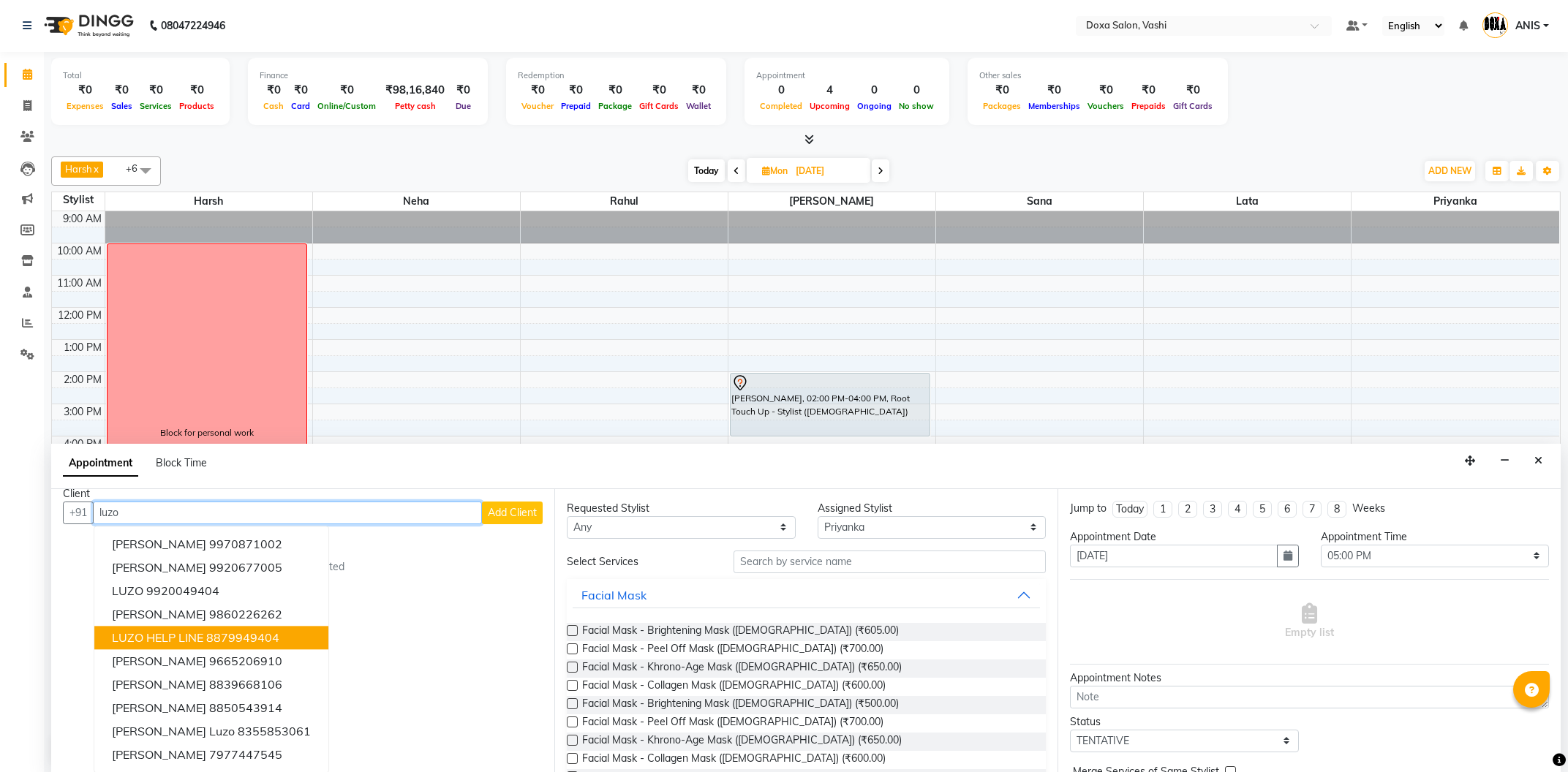
click at [187, 642] on span "LUZO HELP LINE" at bounding box center [157, 638] width 92 height 15
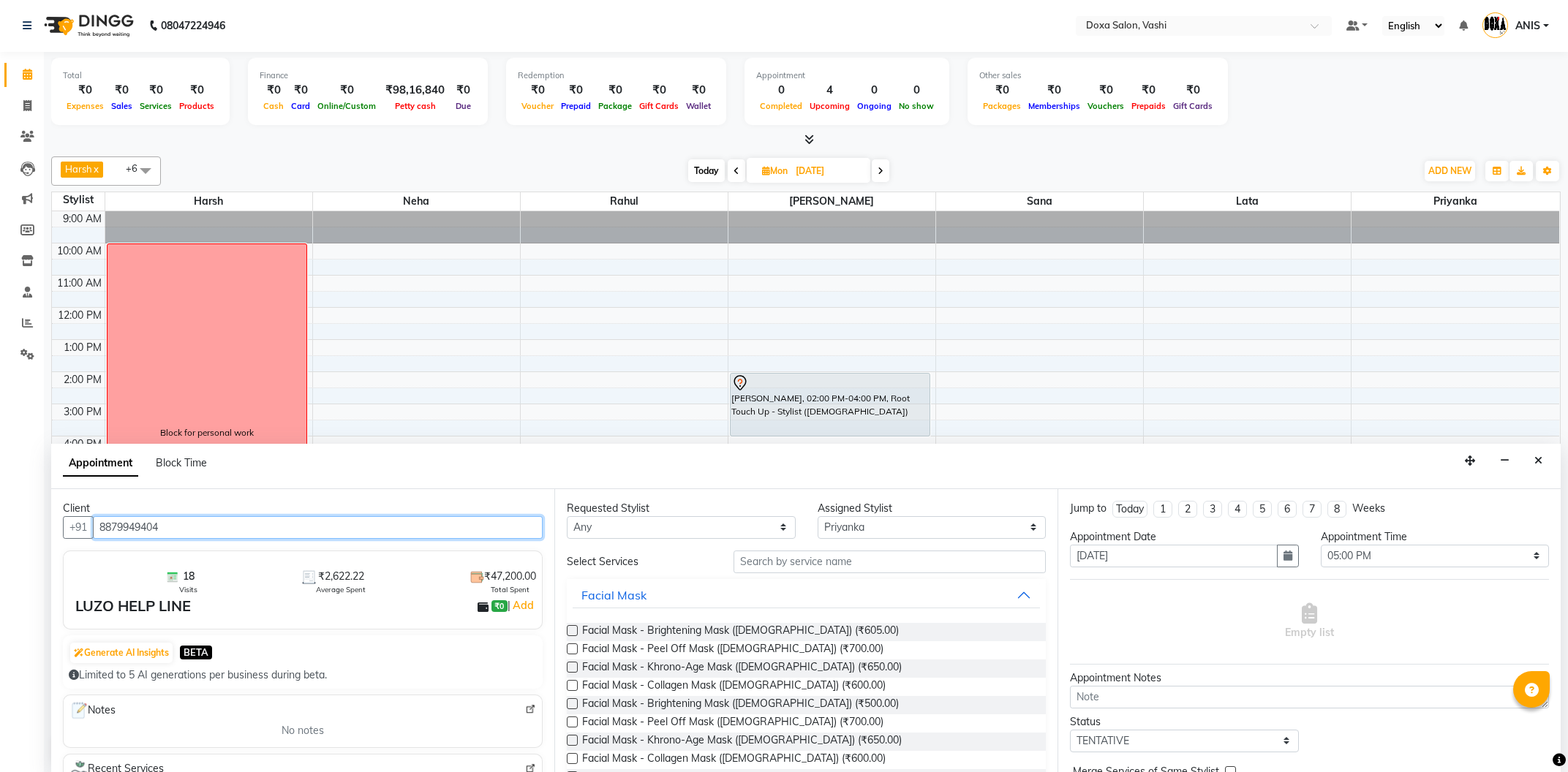
type input "8879949404"
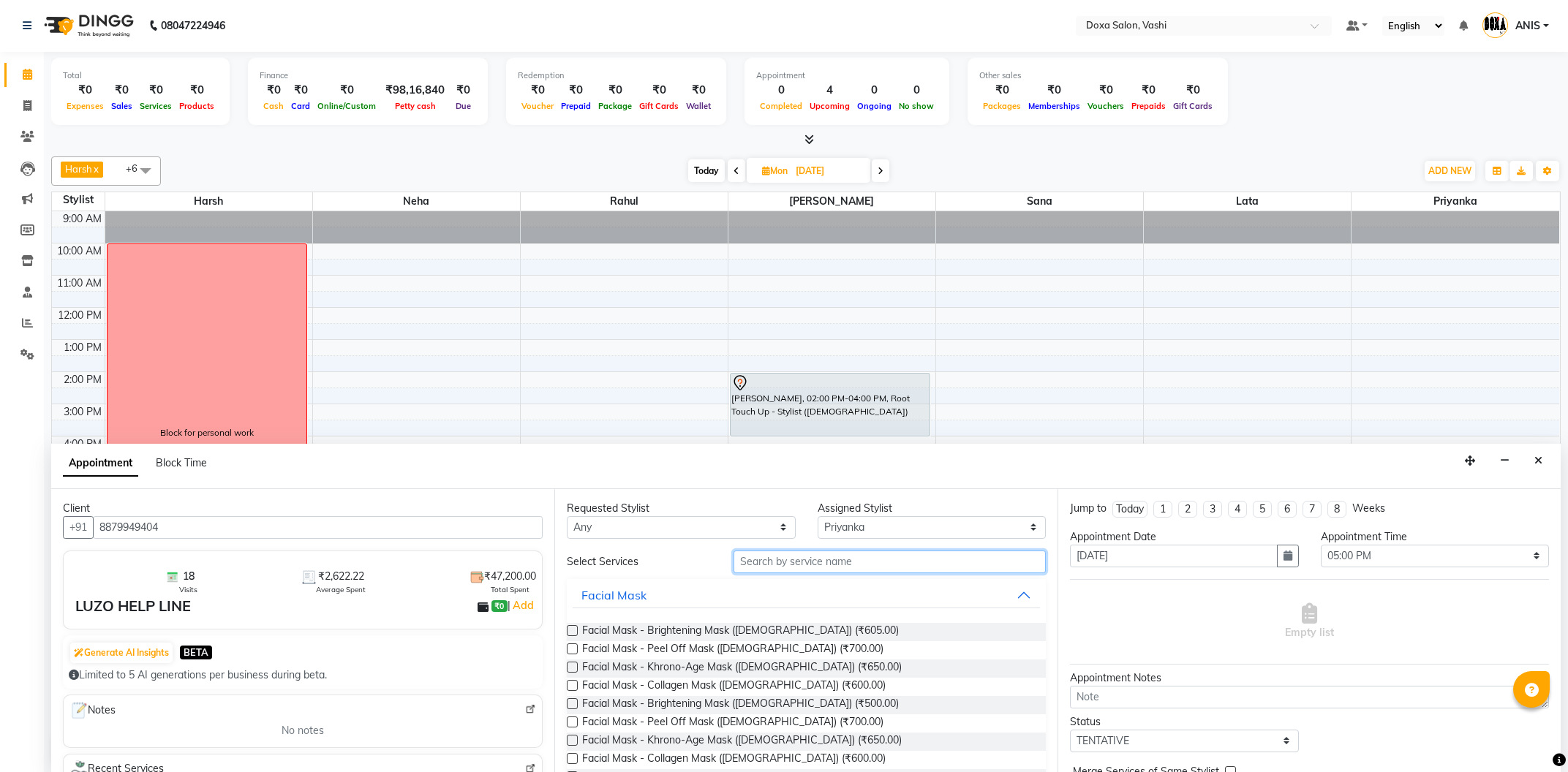
click at [797, 565] on input "text" at bounding box center [890, 562] width 312 height 23
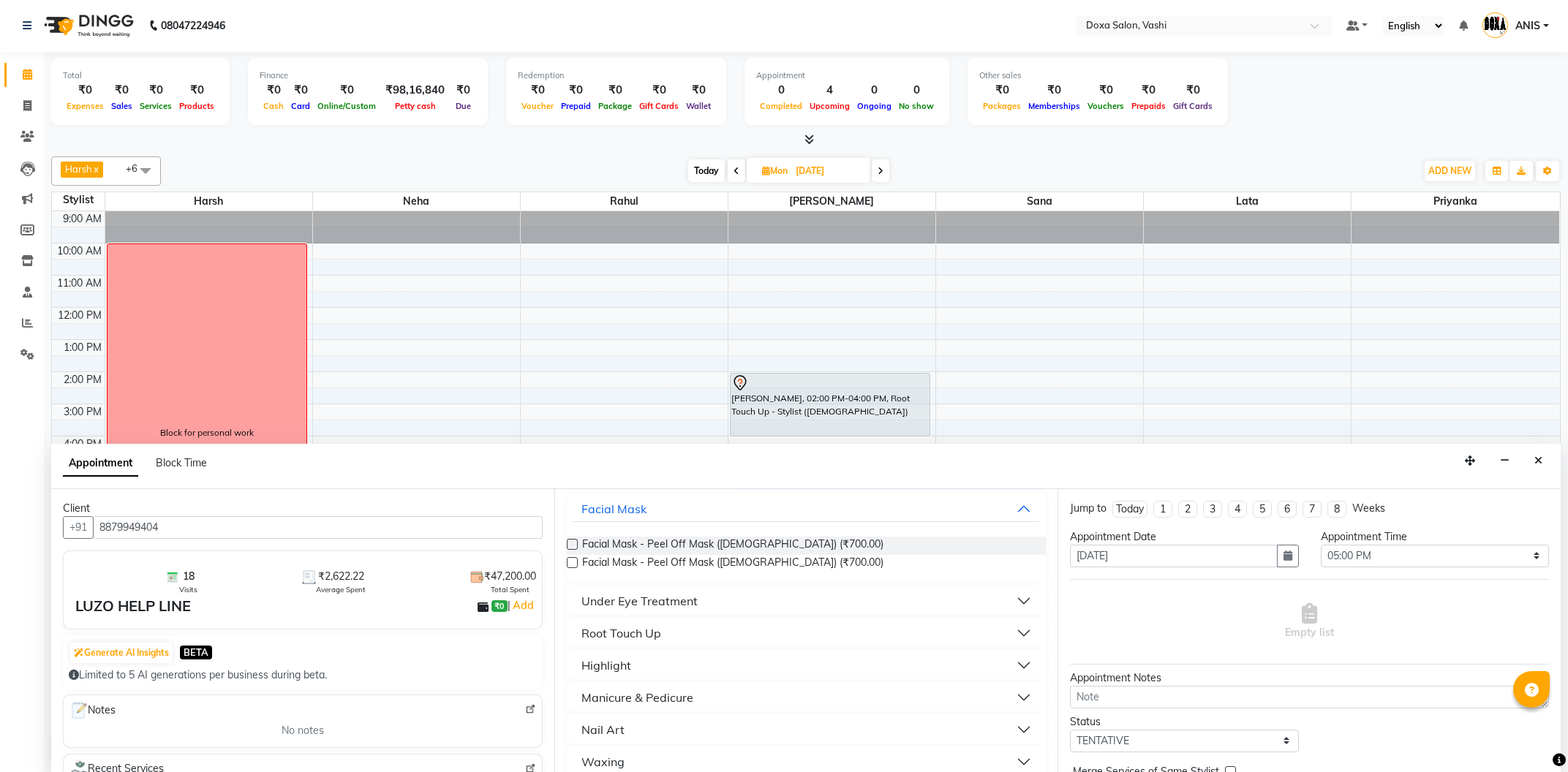
scroll to position [168, 0]
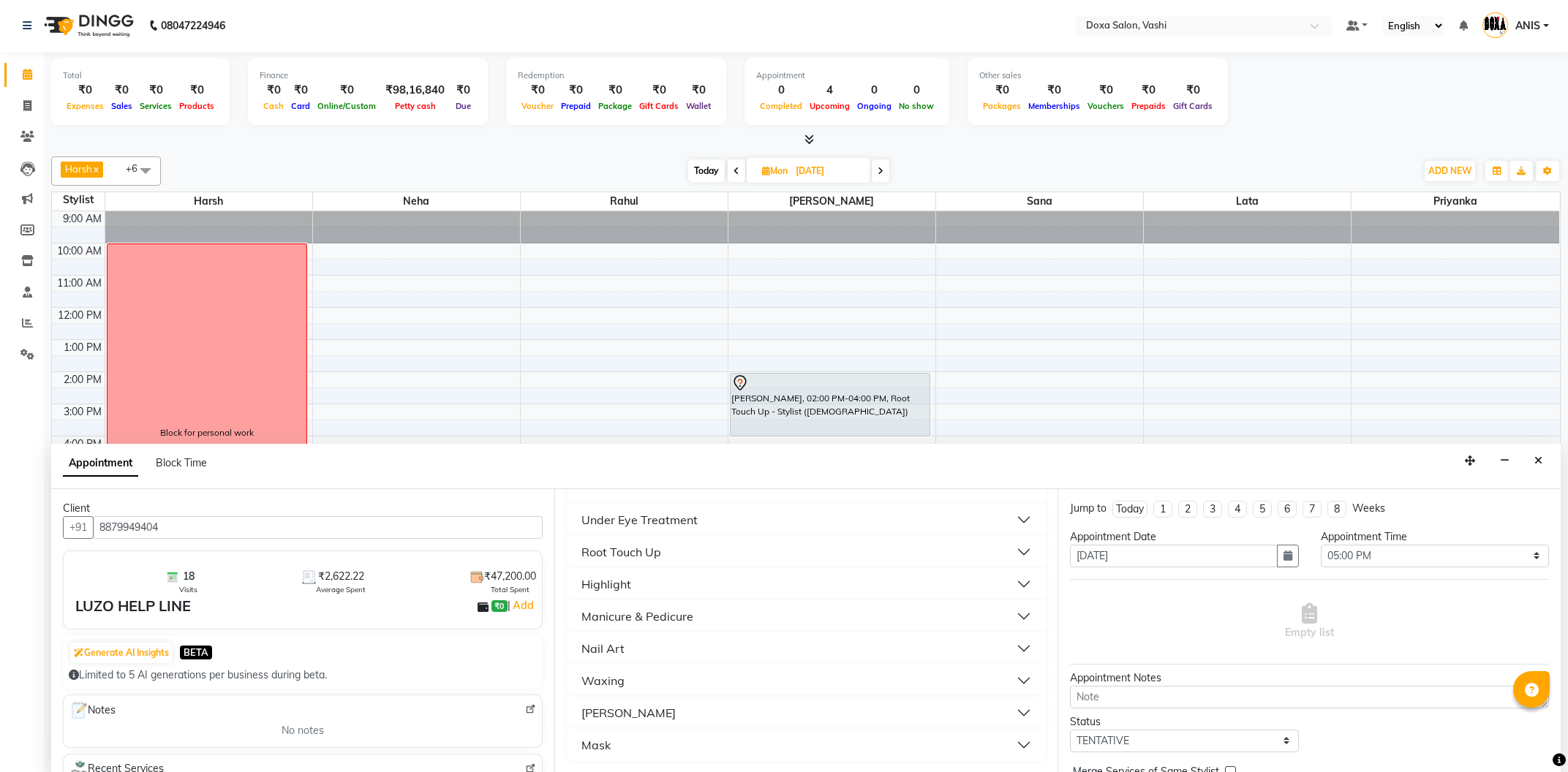
type input "700"
click at [650, 606] on button "Manicure & Pedicure" at bounding box center [806, 617] width 467 height 26
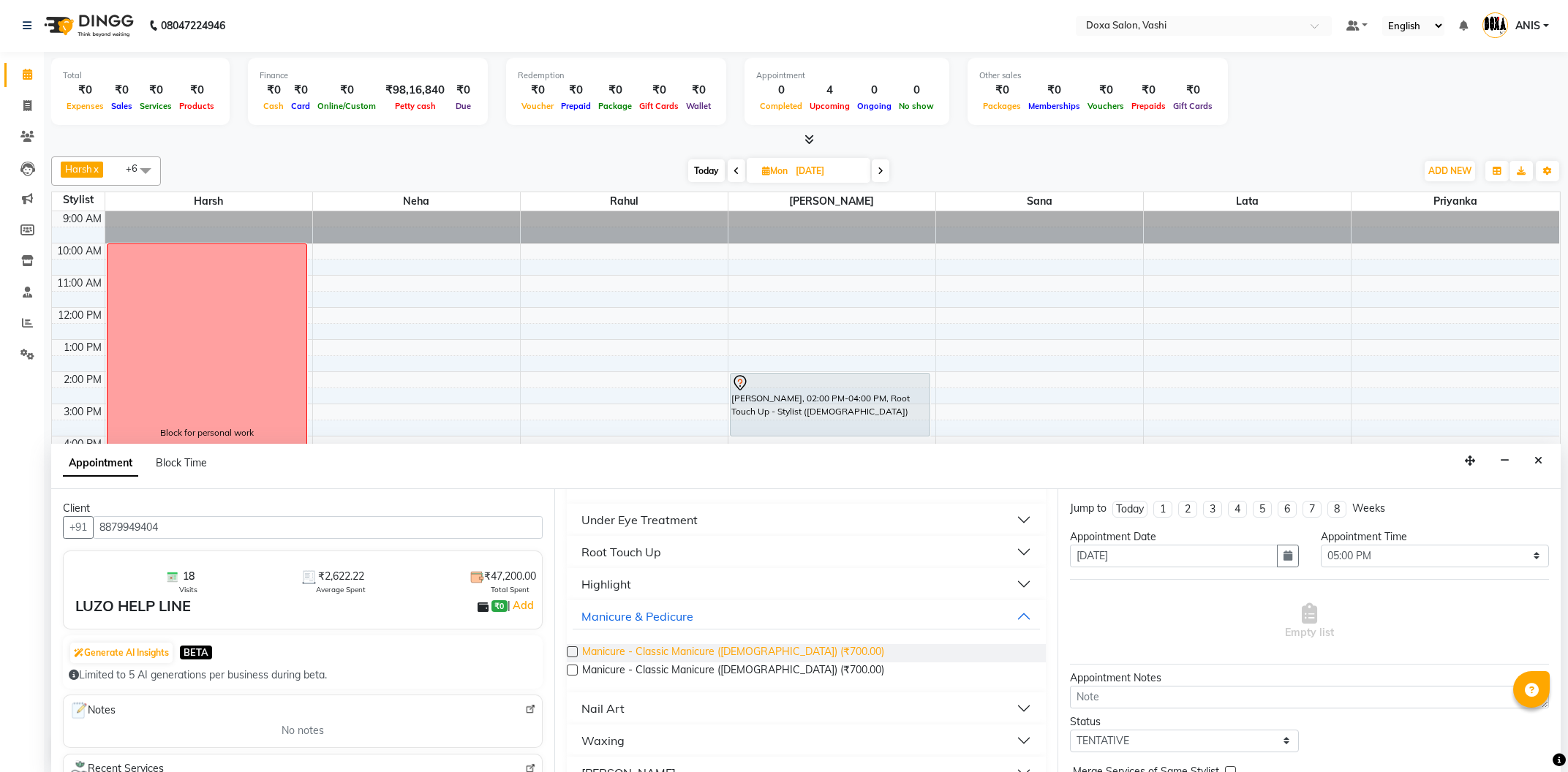
click at [789, 658] on span "Manicure - Classic Manicure (Female) (₹700.00)" at bounding box center [733, 653] width 302 height 18
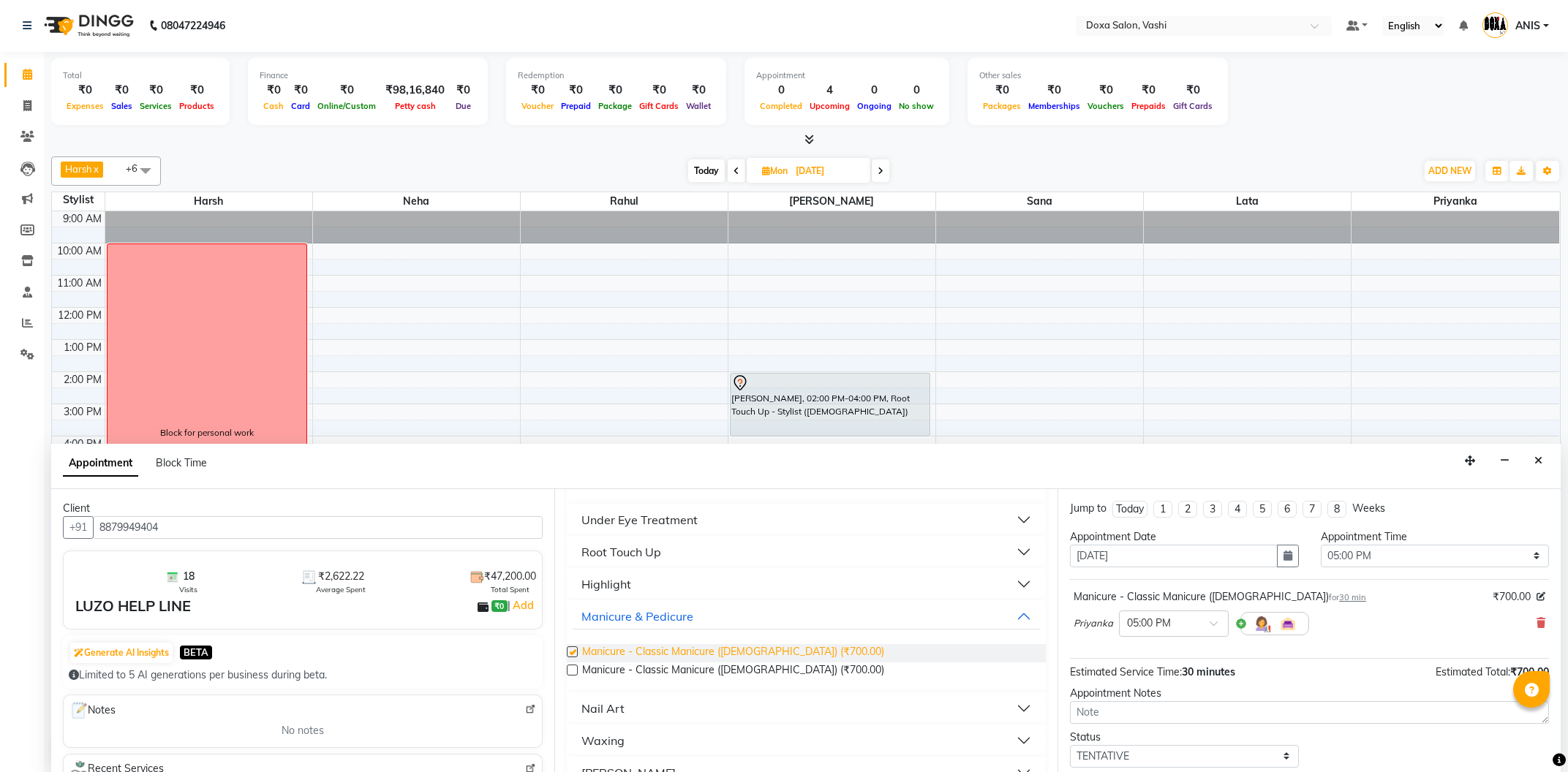
checkbox input "false"
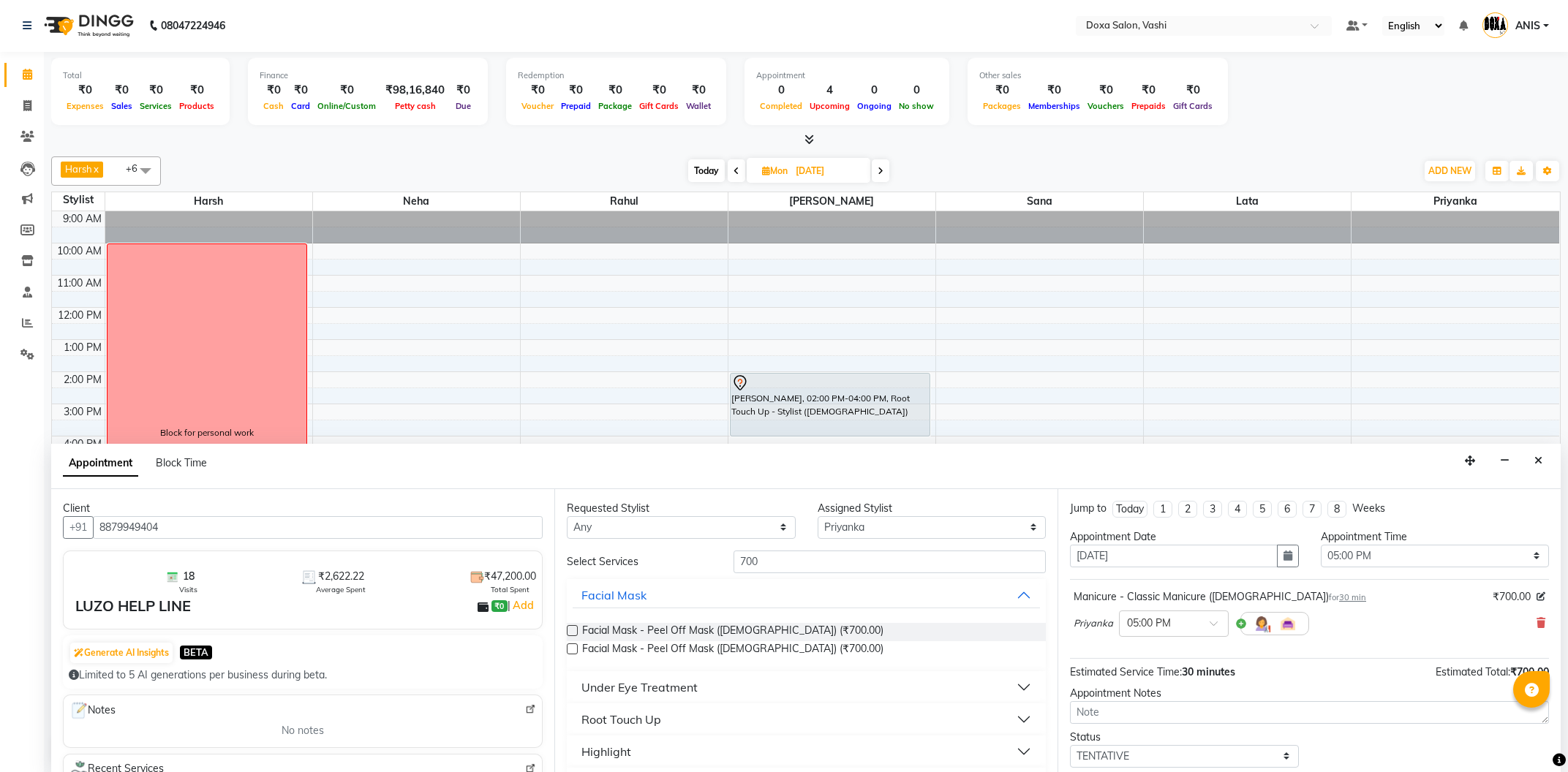
click at [841, 541] on div "Requested Stylist Any Faizan Harsh Lata Neha Niraj Prajwal Priyanka Rahul Sana …" at bounding box center [806, 631] width 503 height 283
click at [817, 516] on select "Select Faizan Harsh Lata Neha Niraj Prajwal Priyanka Rahul Sana" at bounding box center [932, 527] width 229 height 23
select select "17134"
click option "Lata" at bounding box center [0, 0] width 0 height 0
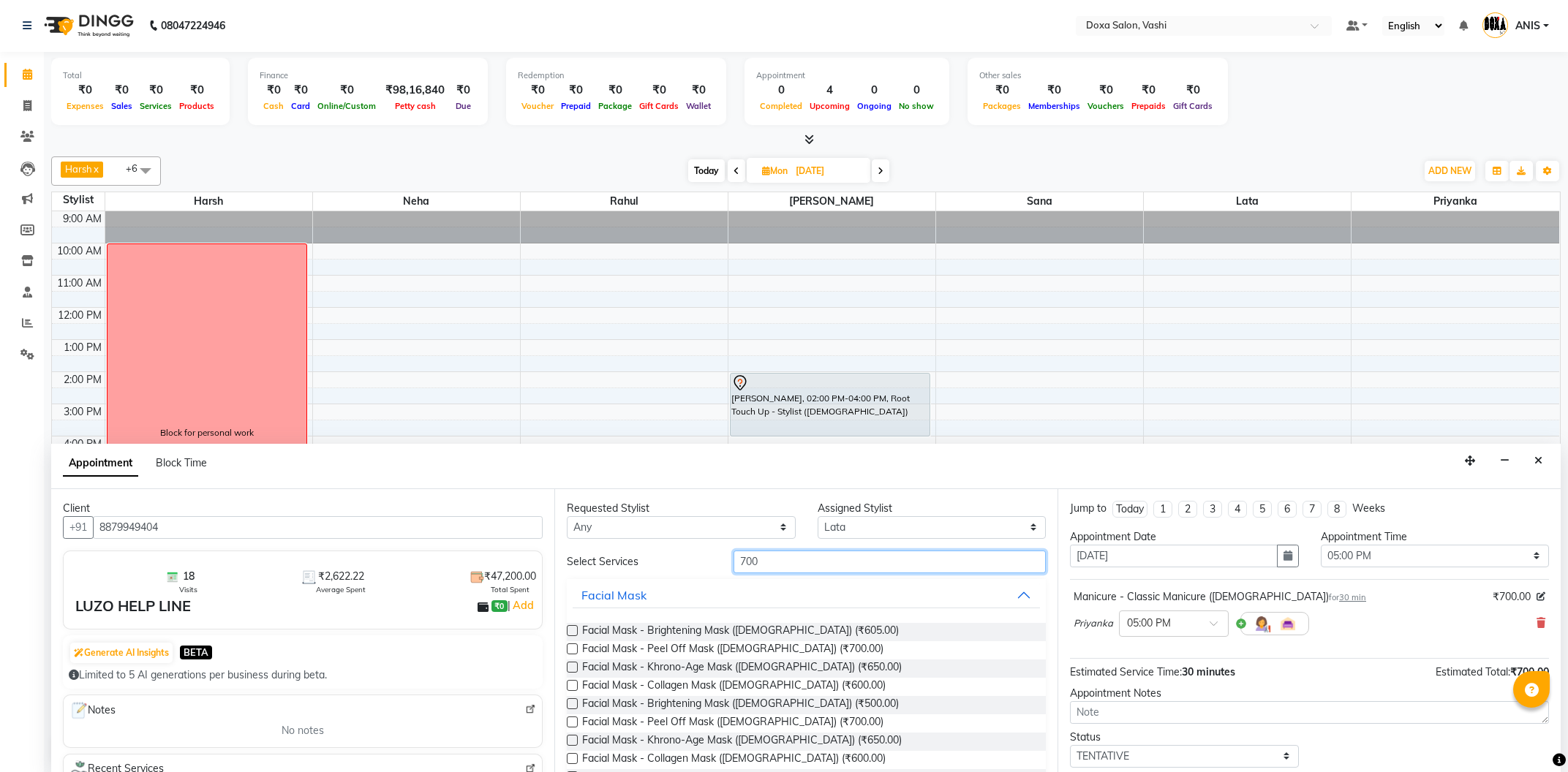
drag, startPoint x: 805, startPoint y: 565, endPoint x: 574, endPoint y: 499, distance: 240.2
click at [734, 551] on input "700" at bounding box center [890, 562] width 312 height 23
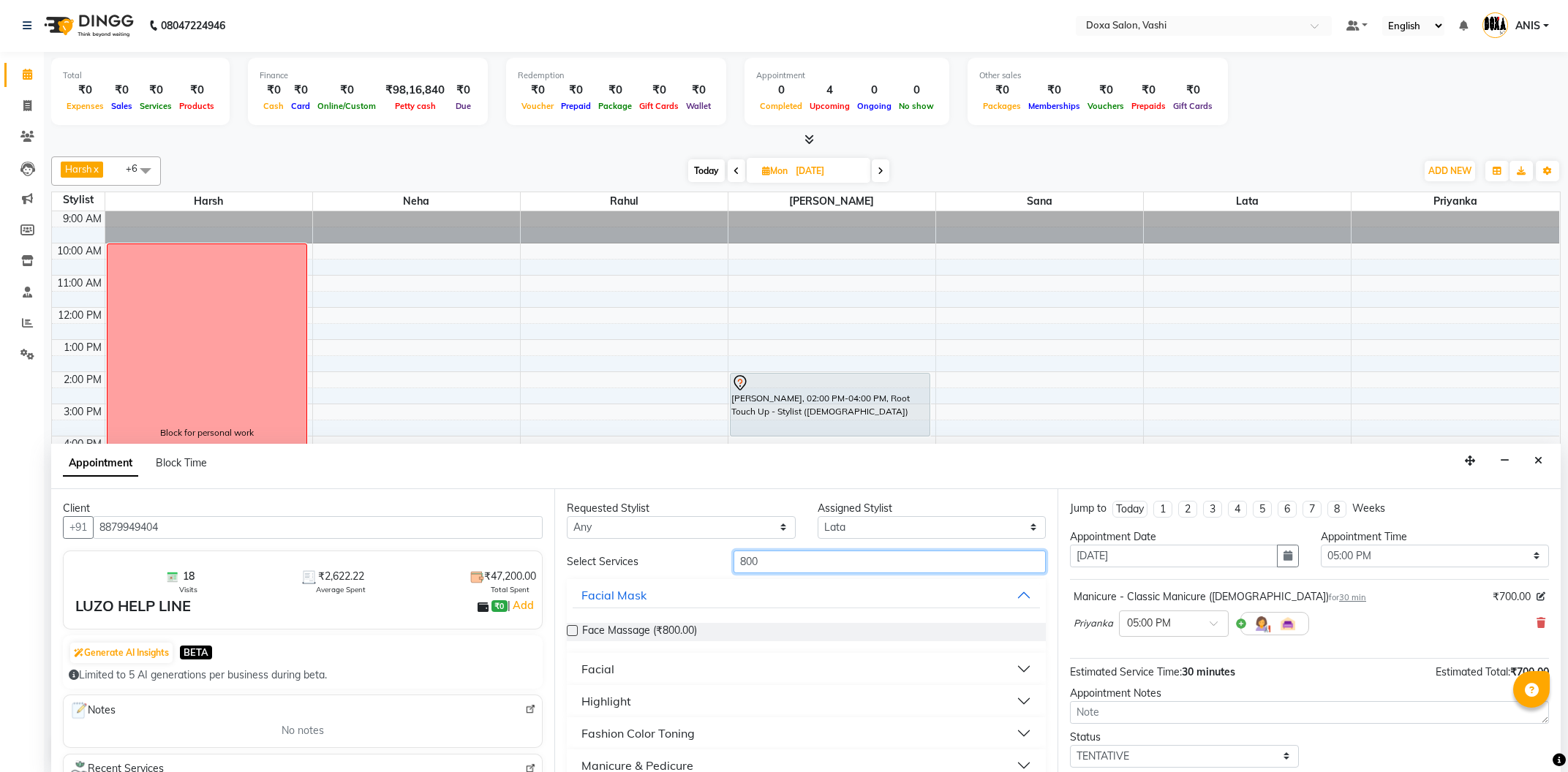
scroll to position [157, 0]
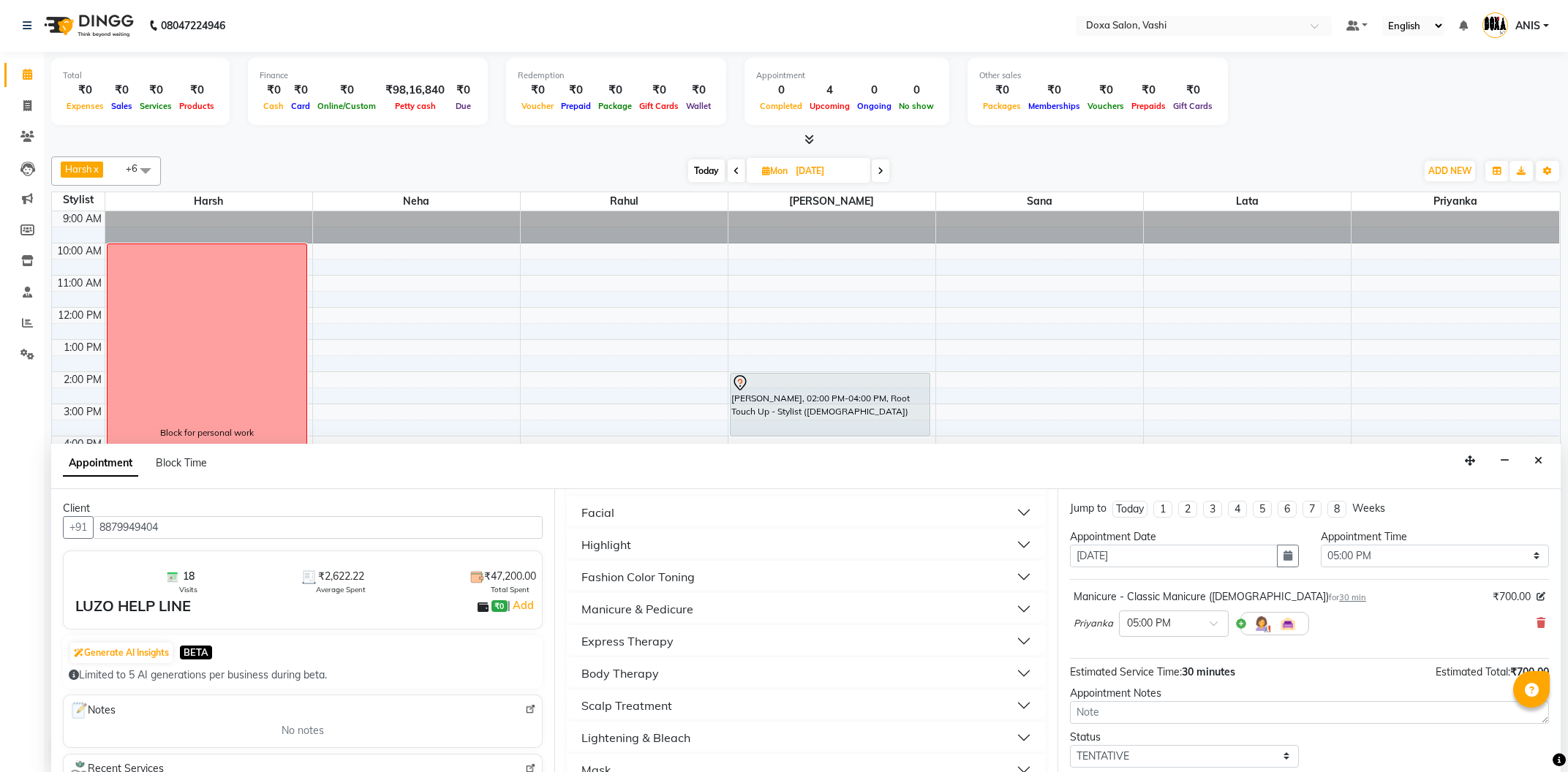
type input "800"
click at [675, 615] on div "Manicure & Pedicure" at bounding box center [637, 609] width 112 height 18
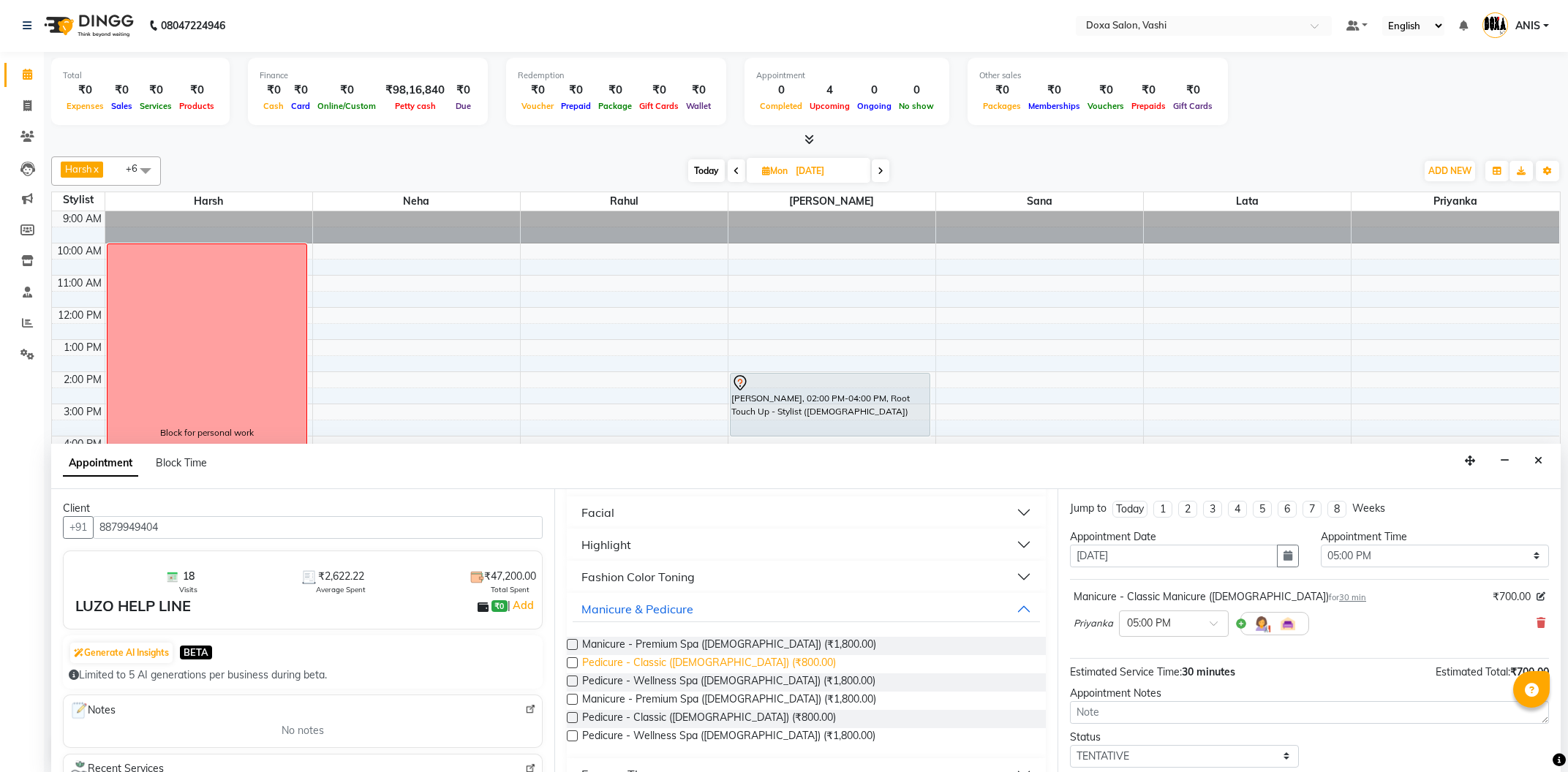
click at [702, 668] on span "Pedicure - Classic (Female) (₹800.00)" at bounding box center [709, 664] width 253 height 18
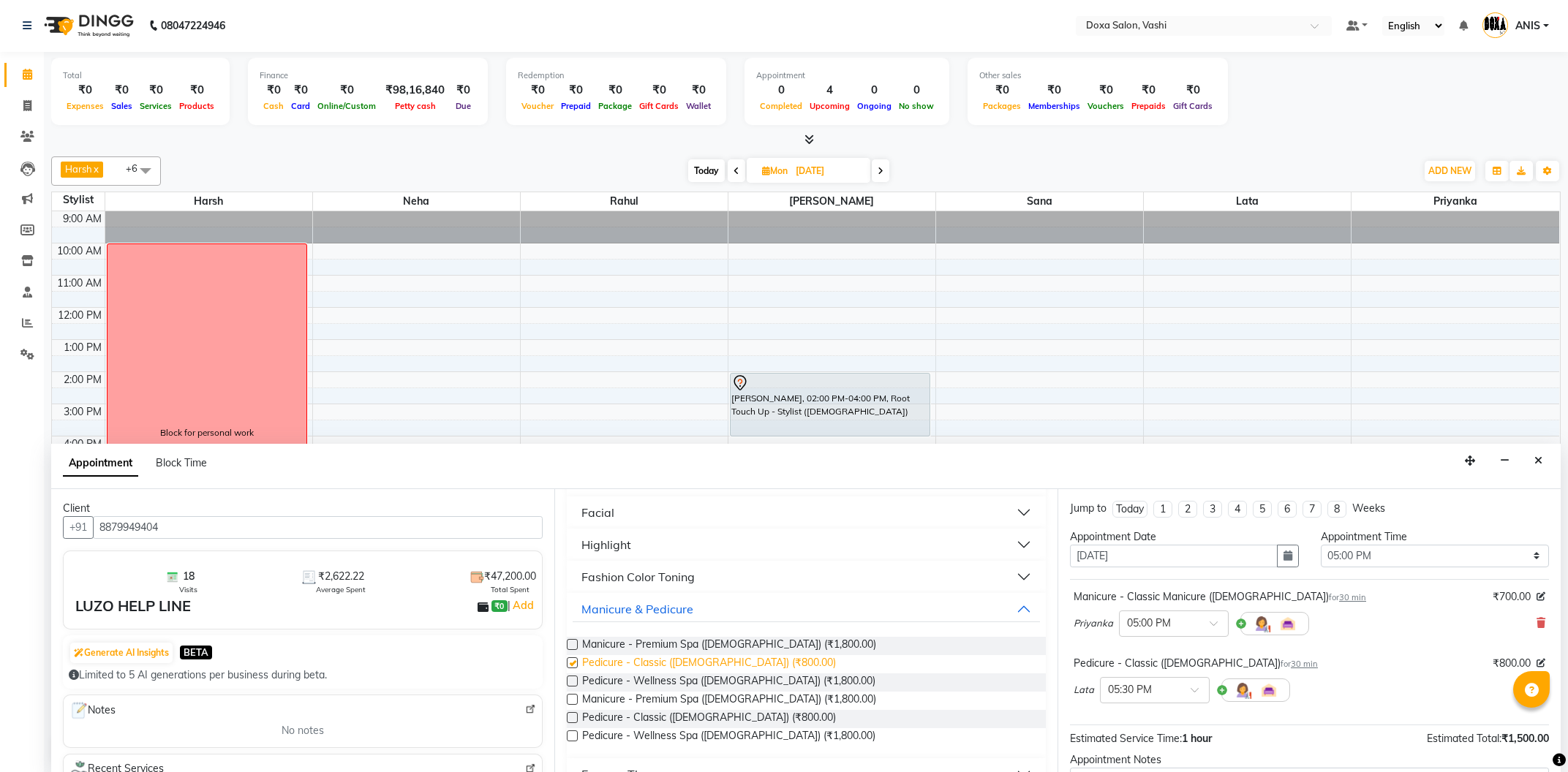
checkbox input "false"
click at [1191, 696] on span at bounding box center [1200, 694] width 18 height 15
click at [1143, 743] on div "05:00 PM" at bounding box center [1155, 741] width 108 height 27
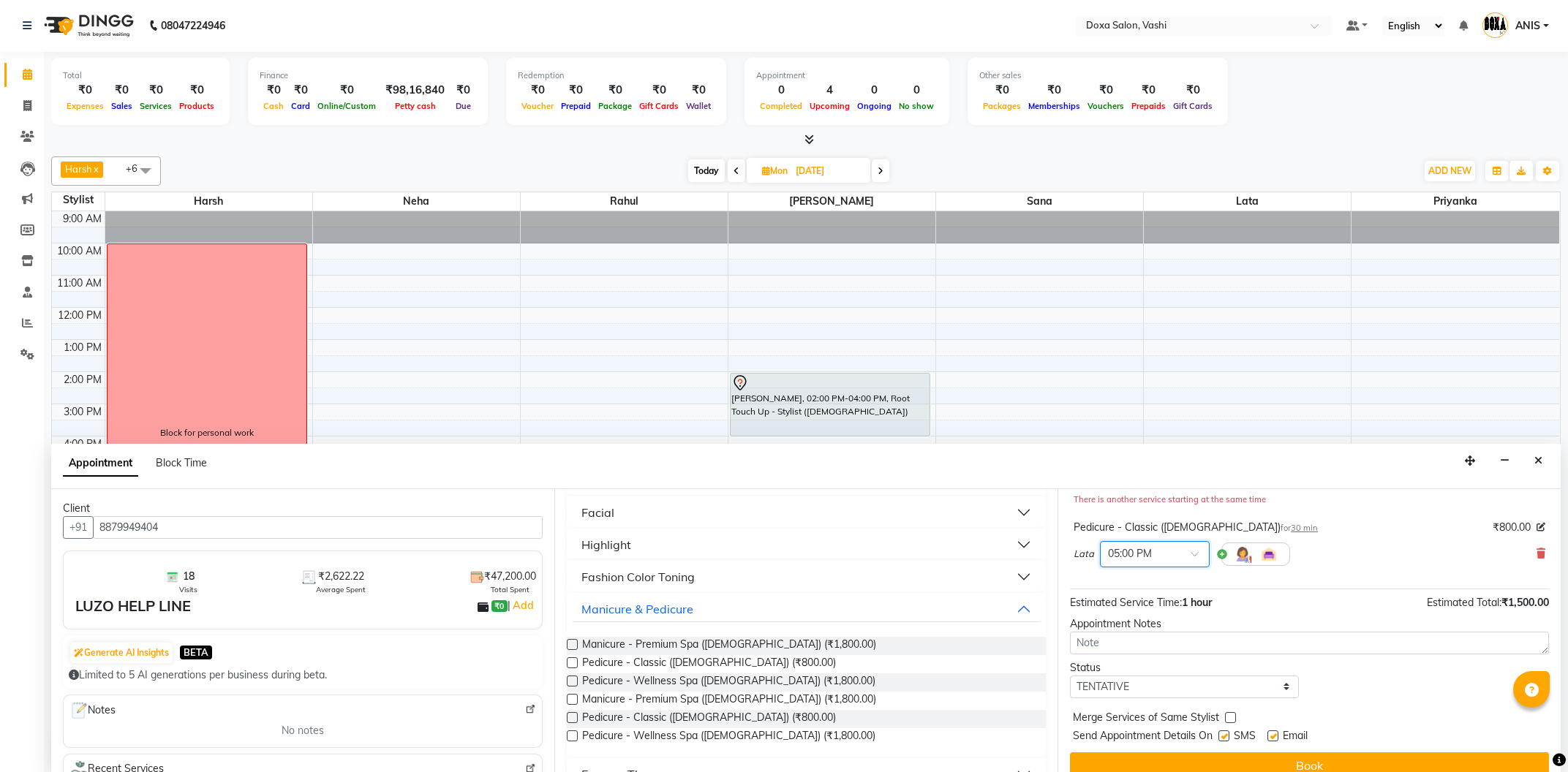
scroll to position [169, 0]
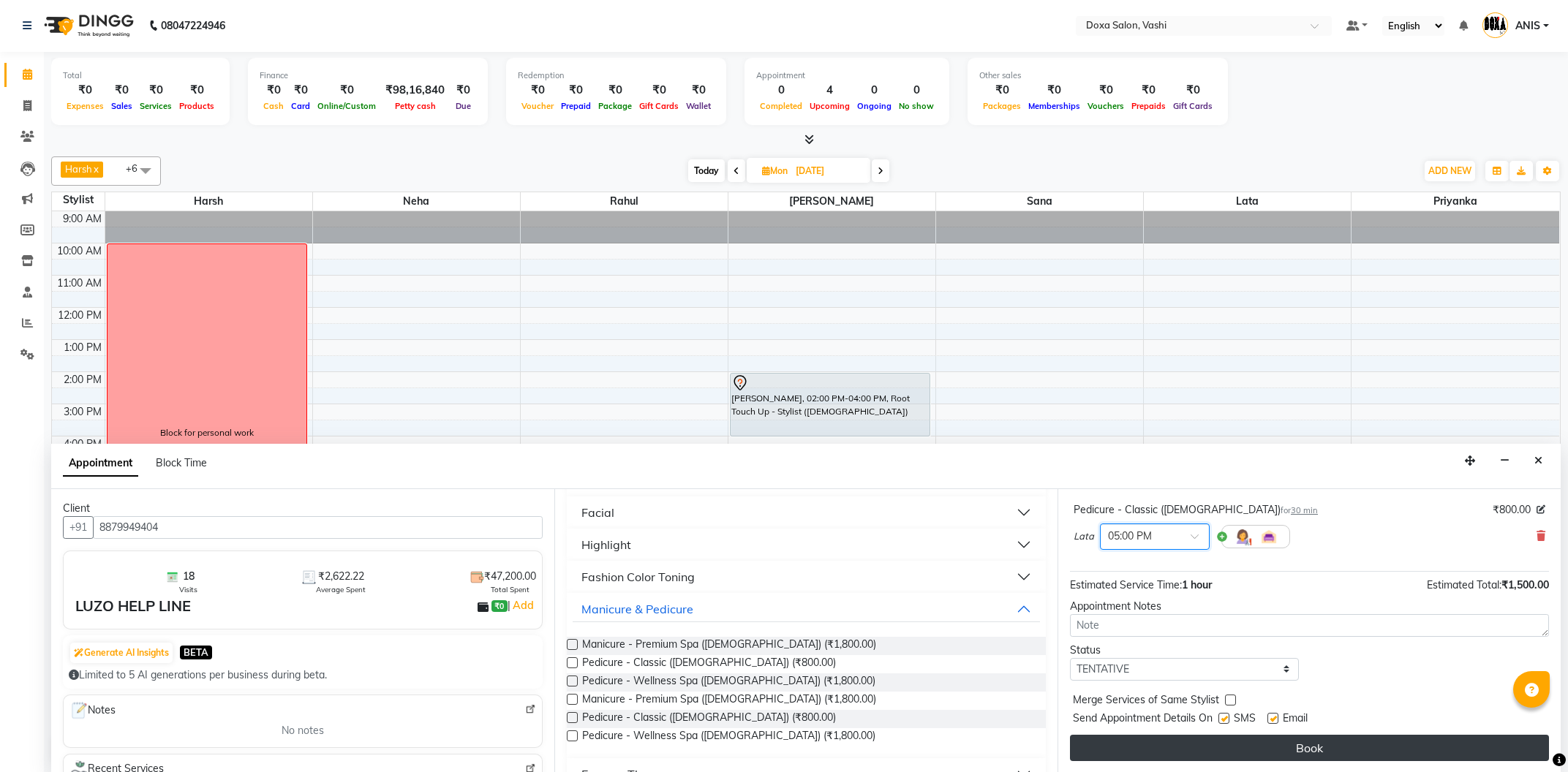
click at [1220, 740] on button "Book" at bounding box center [1309, 749] width 479 height 26
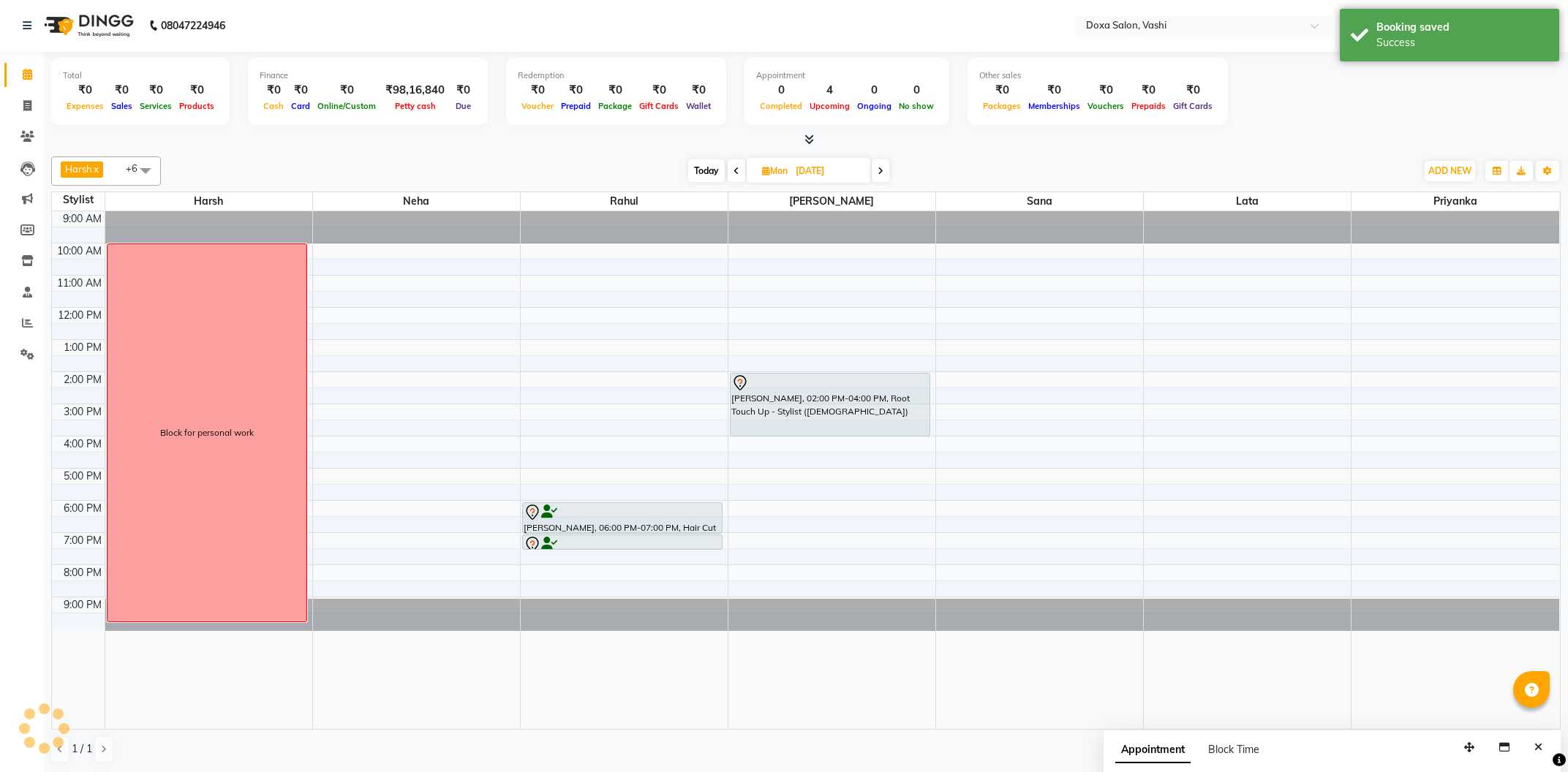
scroll to position [0, 0]
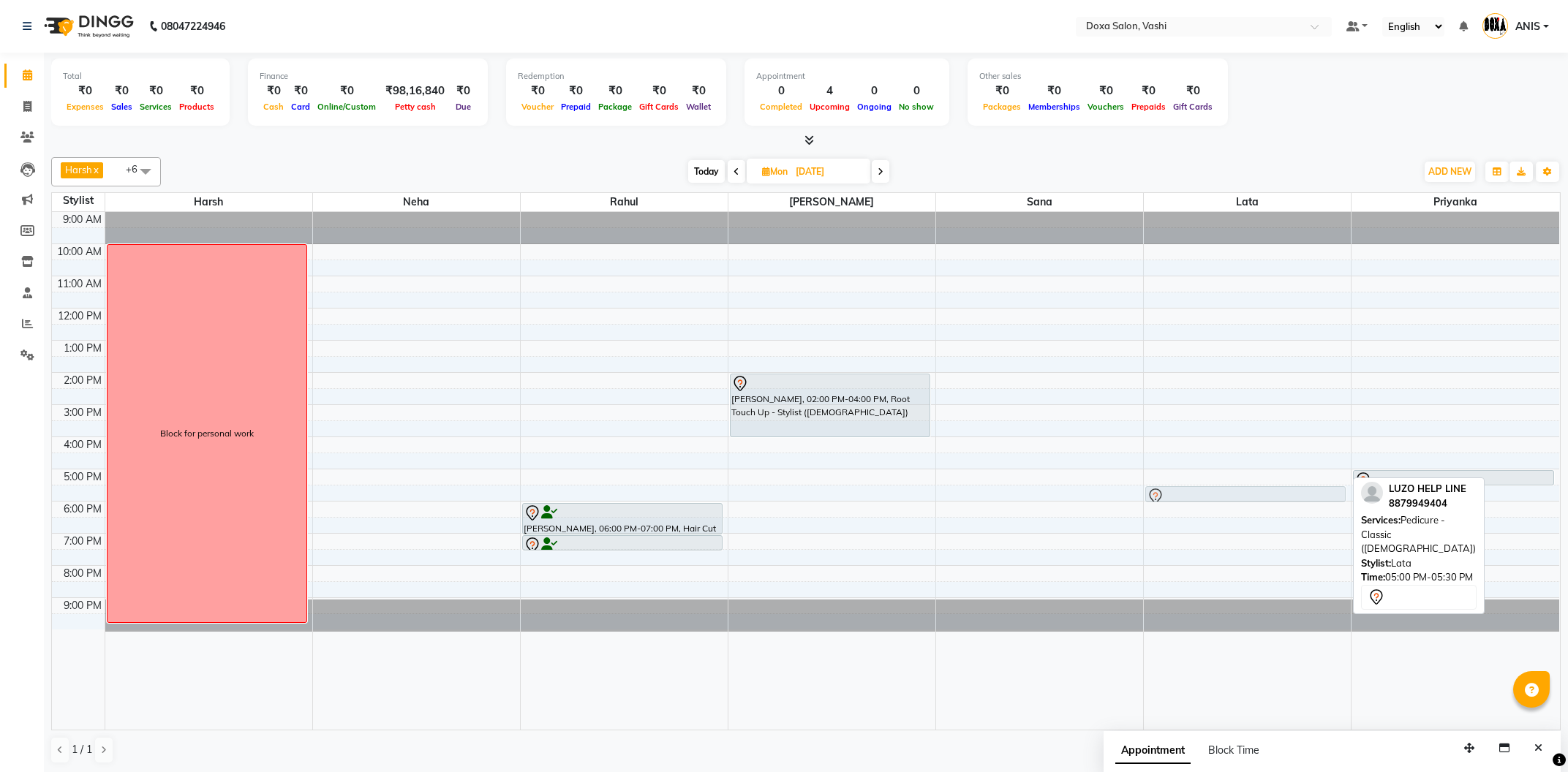
drag, startPoint x: 1224, startPoint y: 481, endPoint x: 1224, endPoint y: 491, distance: 10.0
click at [1224, 491] on div "LUZO HELP LINE, 05:00 PM-05:30 PM, Pedicure - Classic (Female) LUZO HELP LINE, …" at bounding box center [1247, 471] width 207 height 518
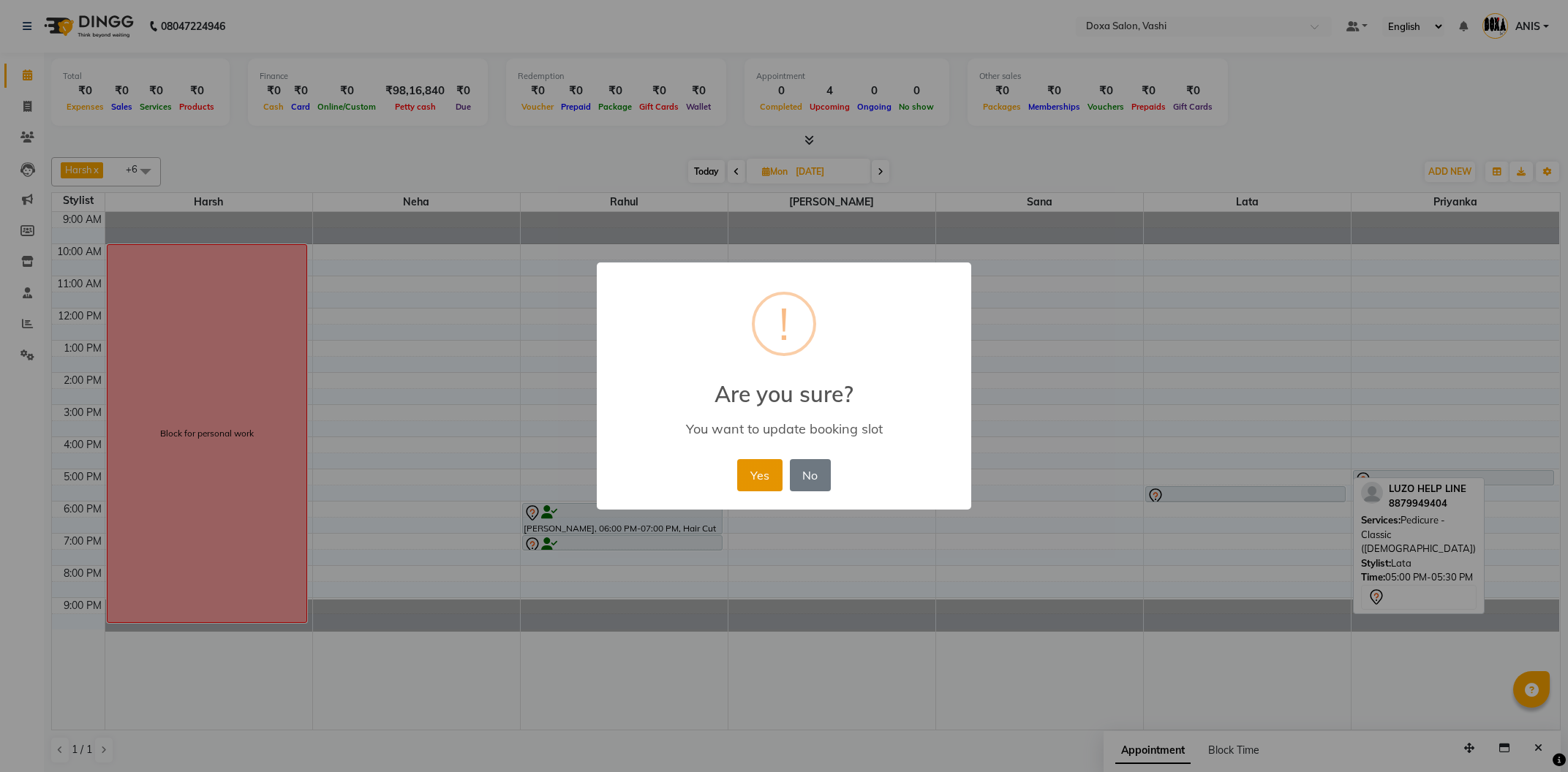
click at [754, 483] on button "Yes" at bounding box center [759, 475] width 45 height 32
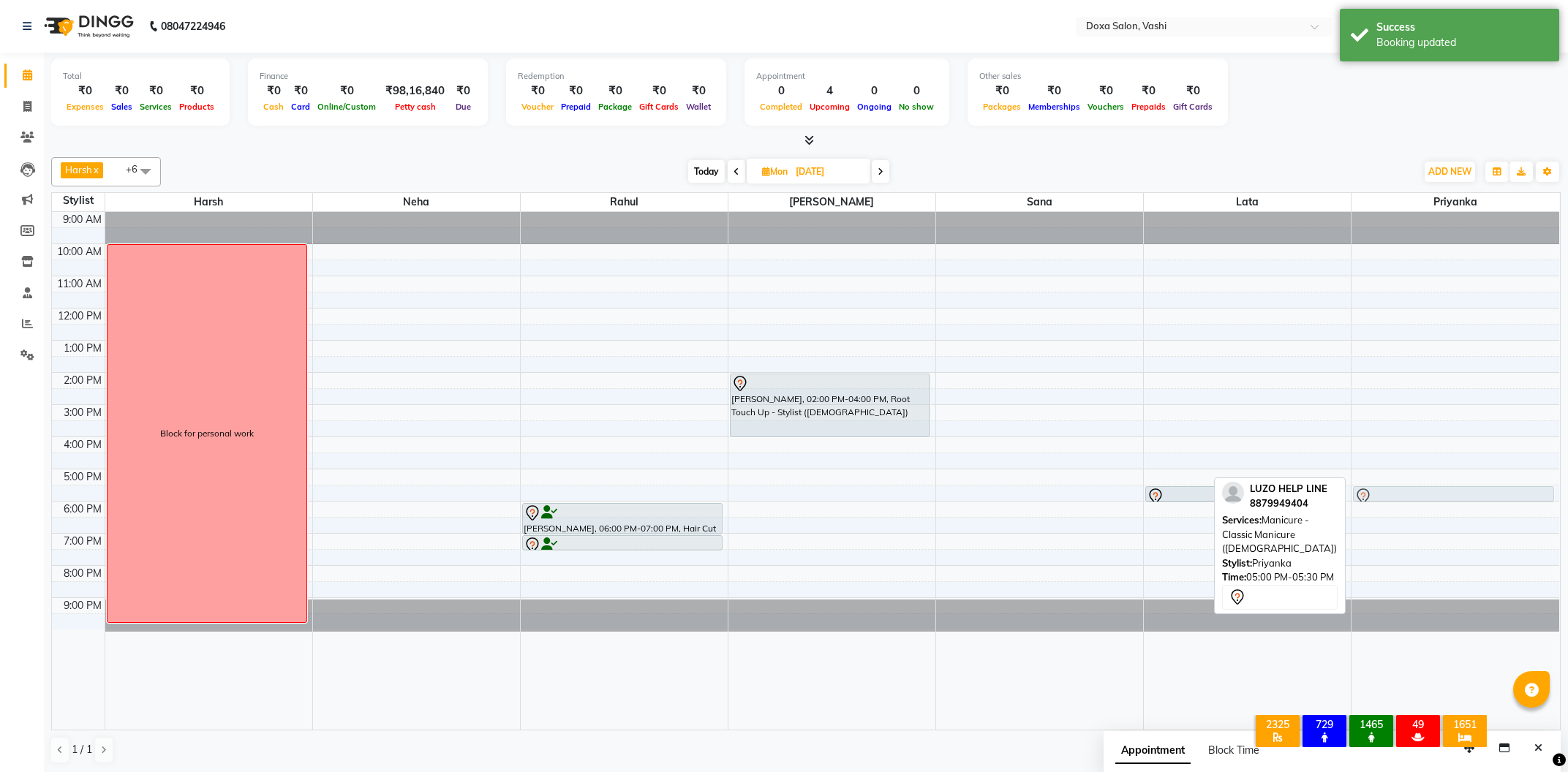
drag, startPoint x: 1378, startPoint y: 481, endPoint x: 1376, endPoint y: 491, distance: 10.2
click at [1376, 491] on div "LUZO HELP LINE, 05:00 PM-05:30 PM, Manicure - Classic Manicure (Female) LUZO HE…" at bounding box center [1455, 471] width 208 height 518
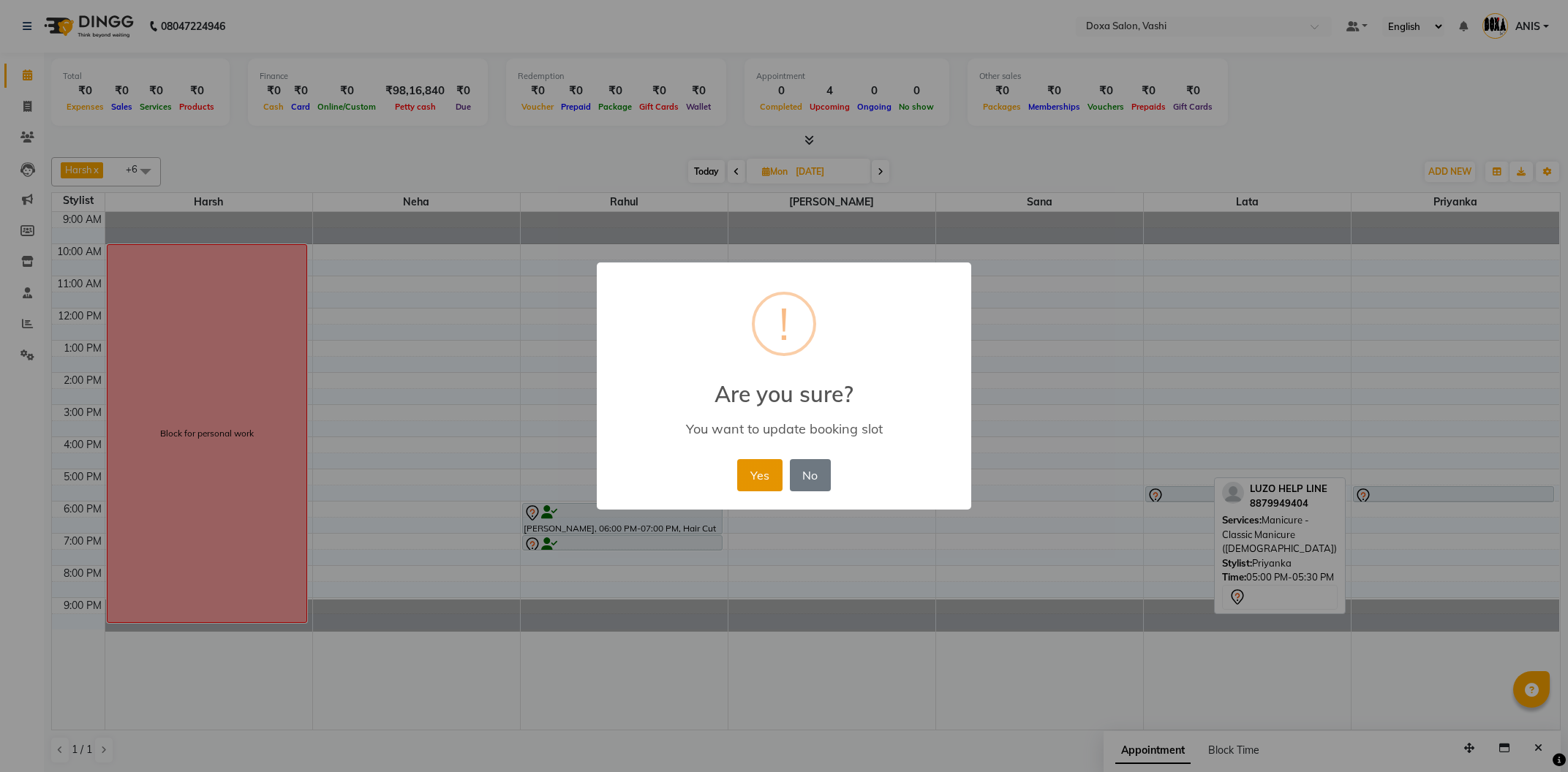
click at [768, 489] on button "Yes" at bounding box center [759, 475] width 45 height 32
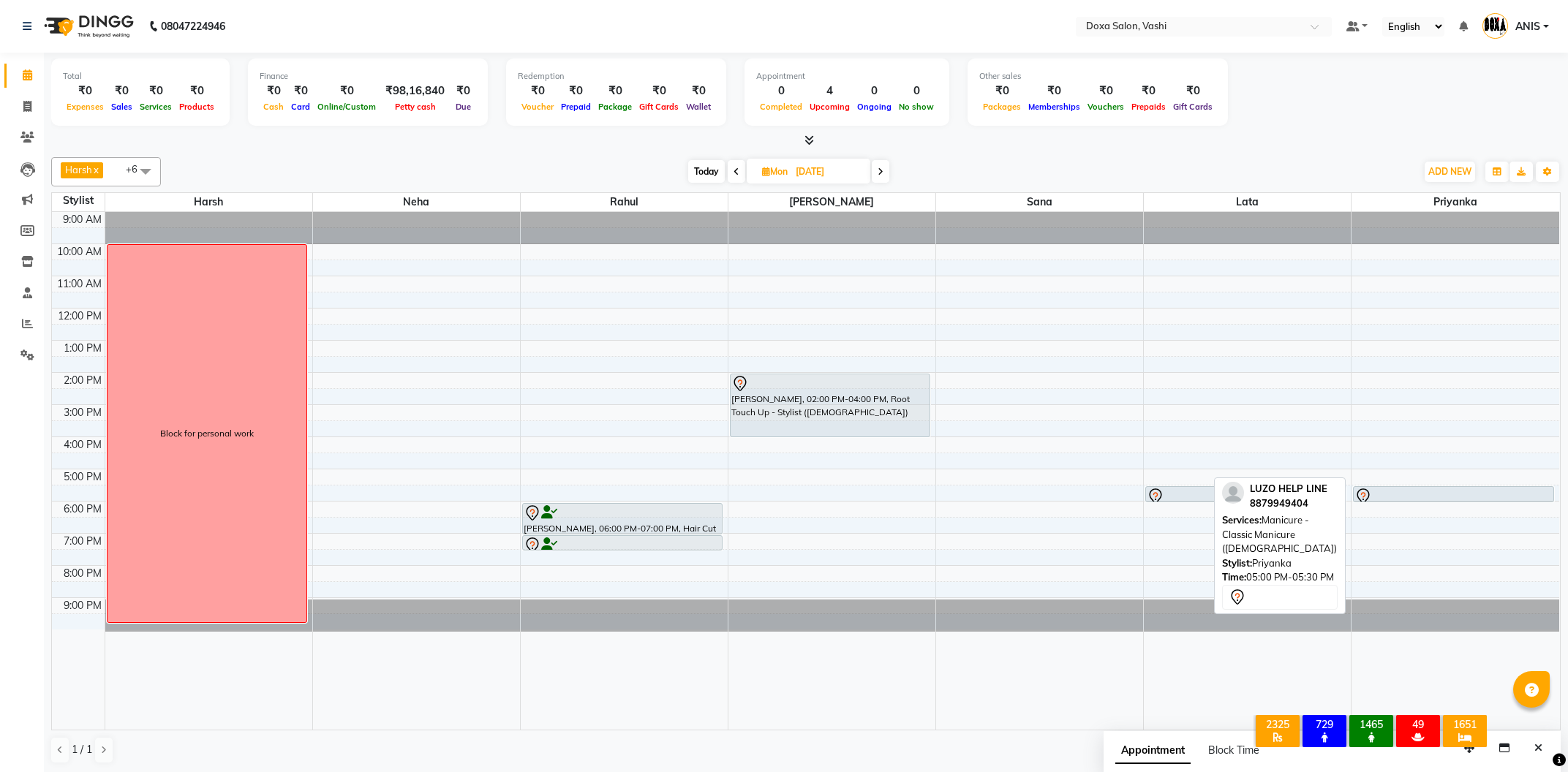
click at [736, 174] on icon at bounding box center [737, 172] width 6 height 9
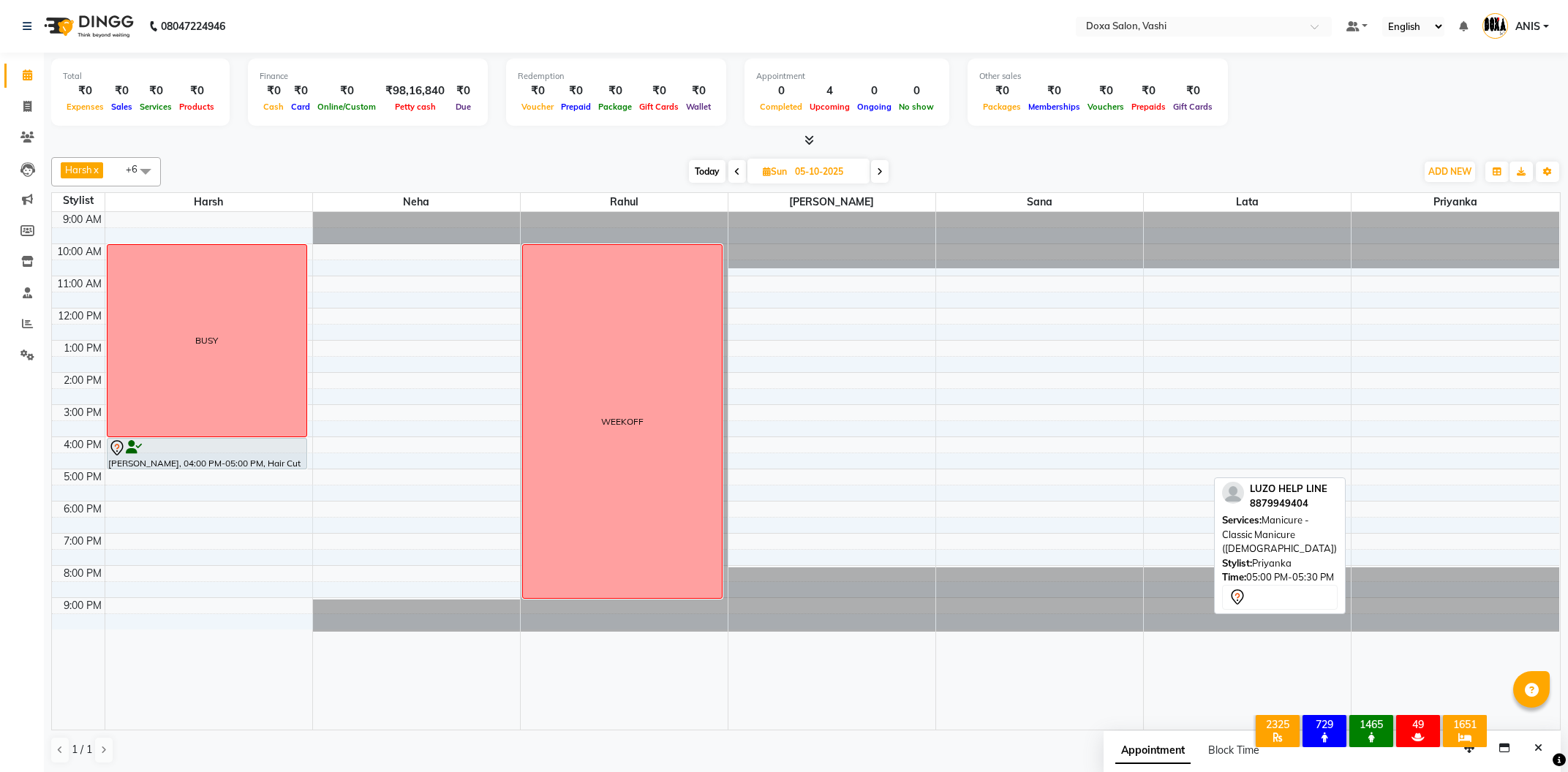
click at [876, 179] on span at bounding box center [880, 171] width 18 height 23
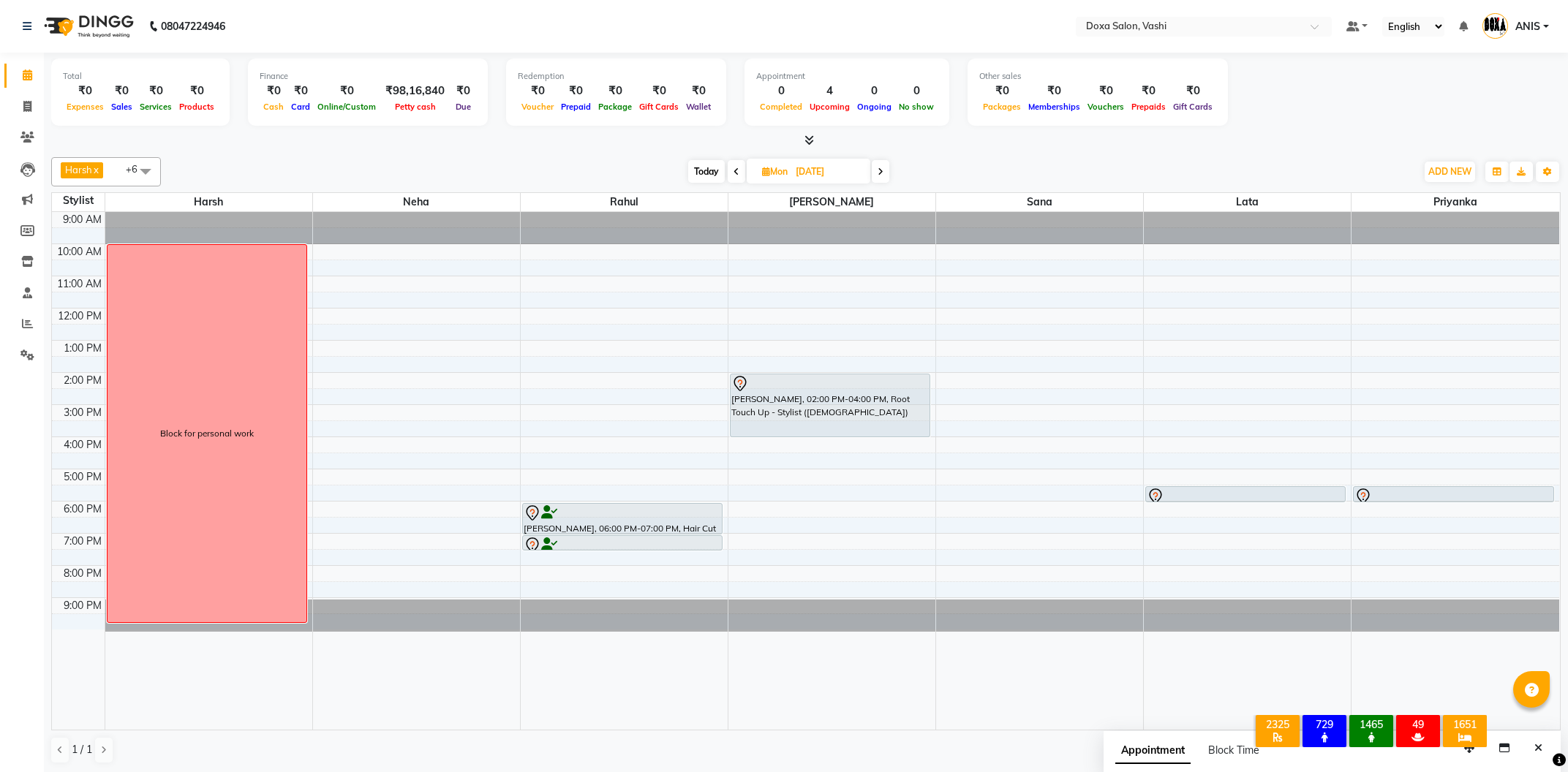
click at [737, 172] on icon at bounding box center [737, 172] width 6 height 9
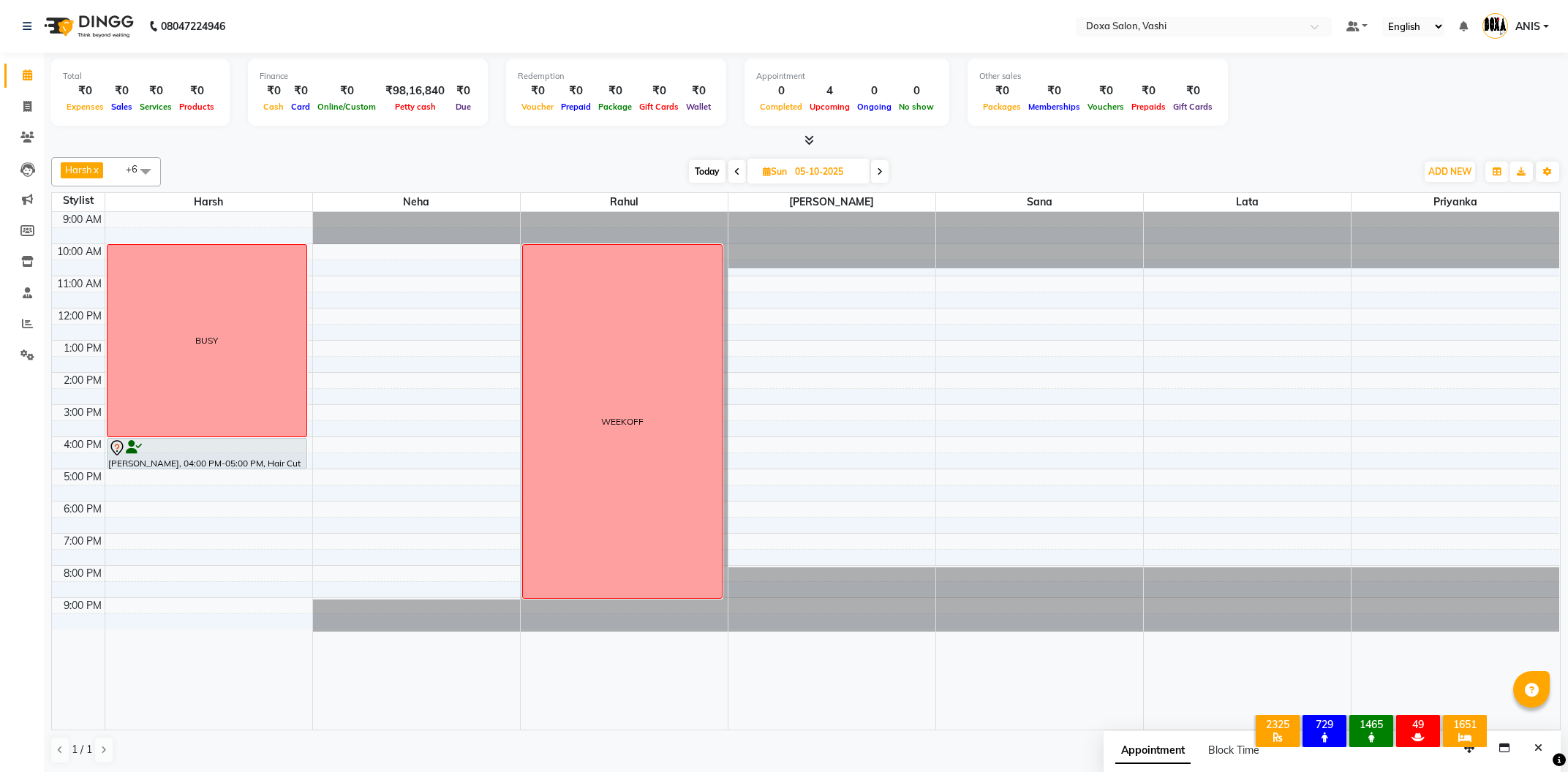
click at [877, 178] on span at bounding box center [880, 171] width 18 height 23
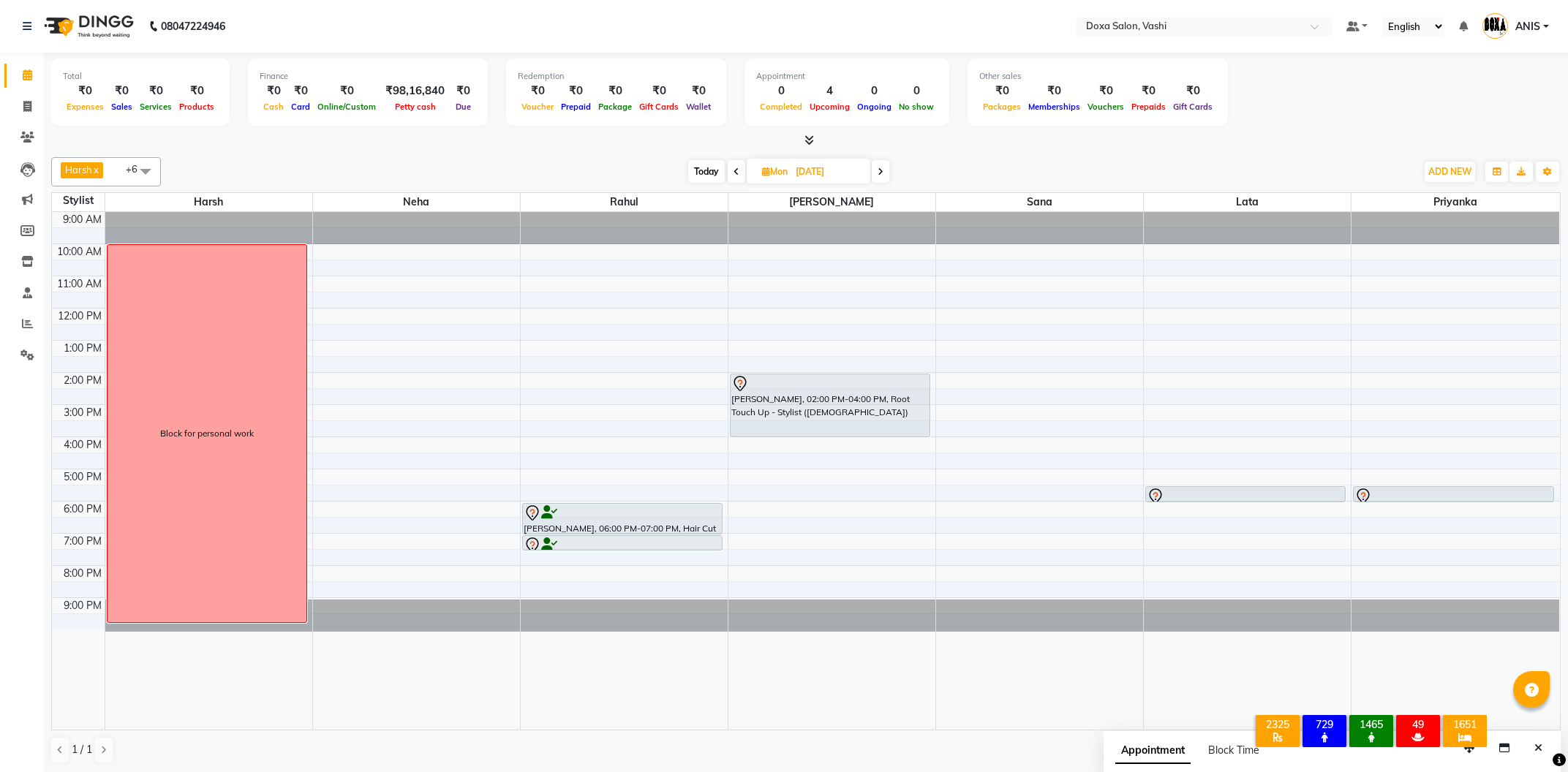
click at [735, 174] on icon at bounding box center [737, 172] width 6 height 9
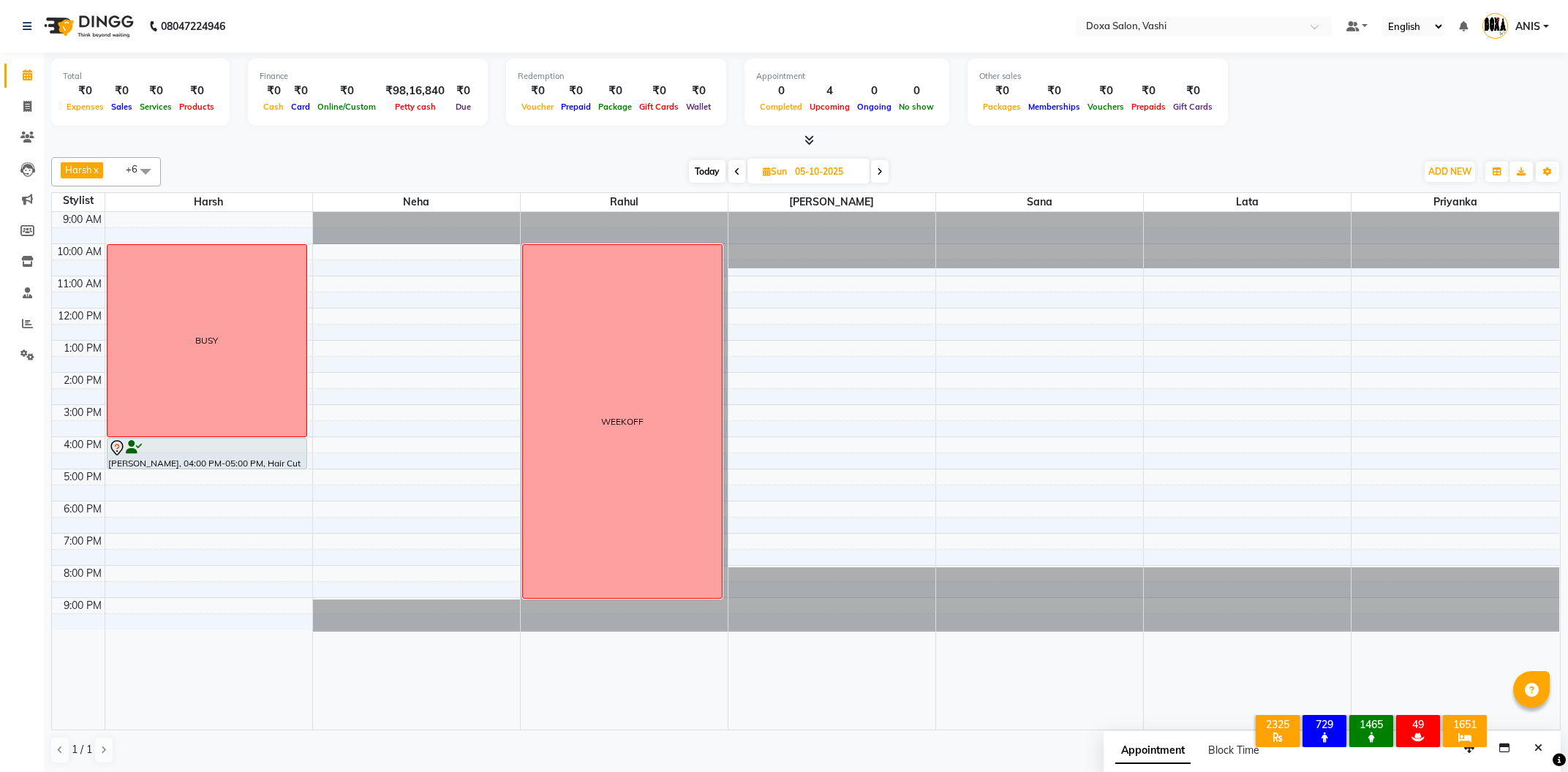
click at [703, 175] on span "Today" at bounding box center [707, 171] width 37 height 23
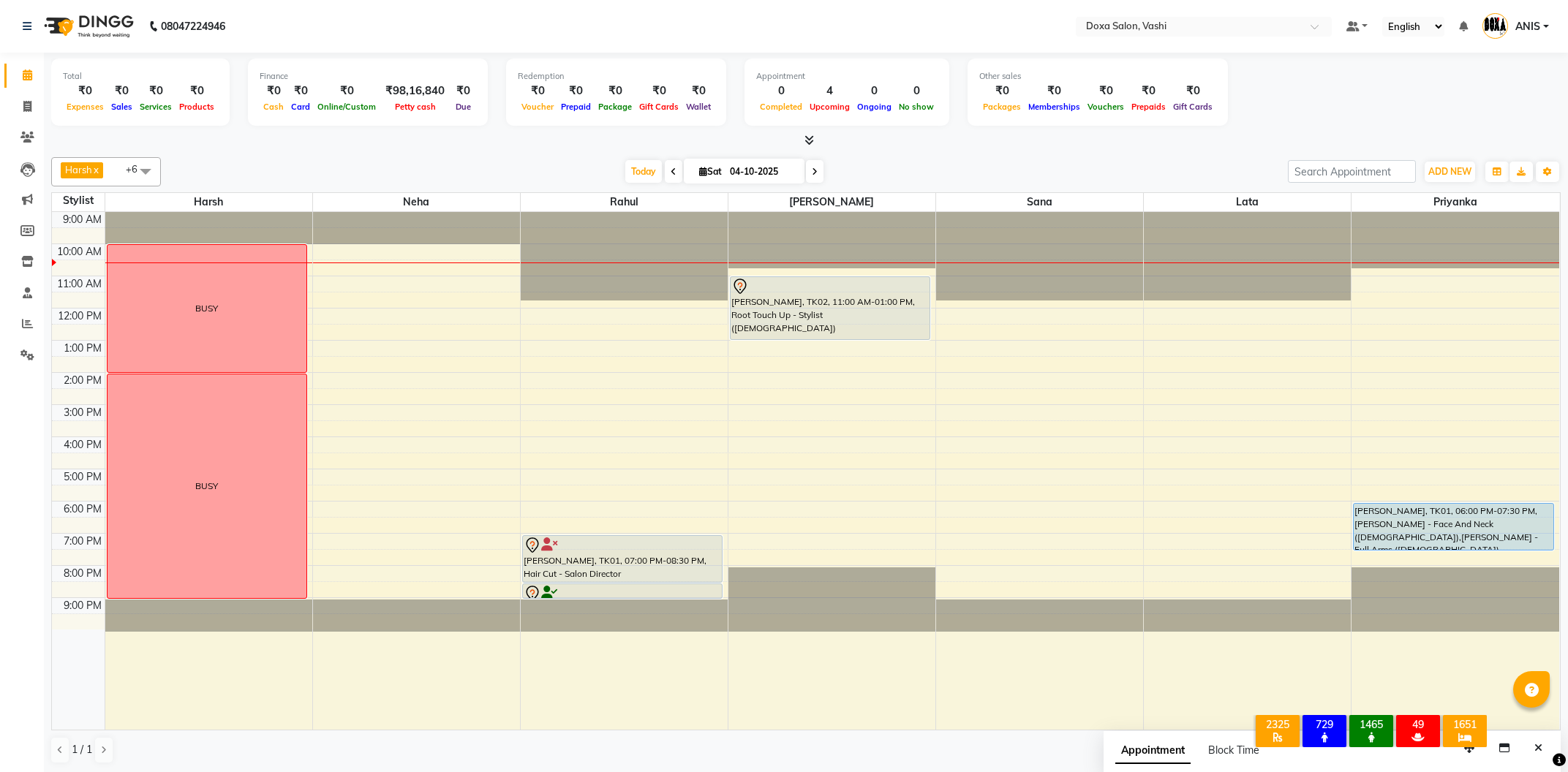
click at [811, 174] on icon at bounding box center [814, 172] width 6 height 9
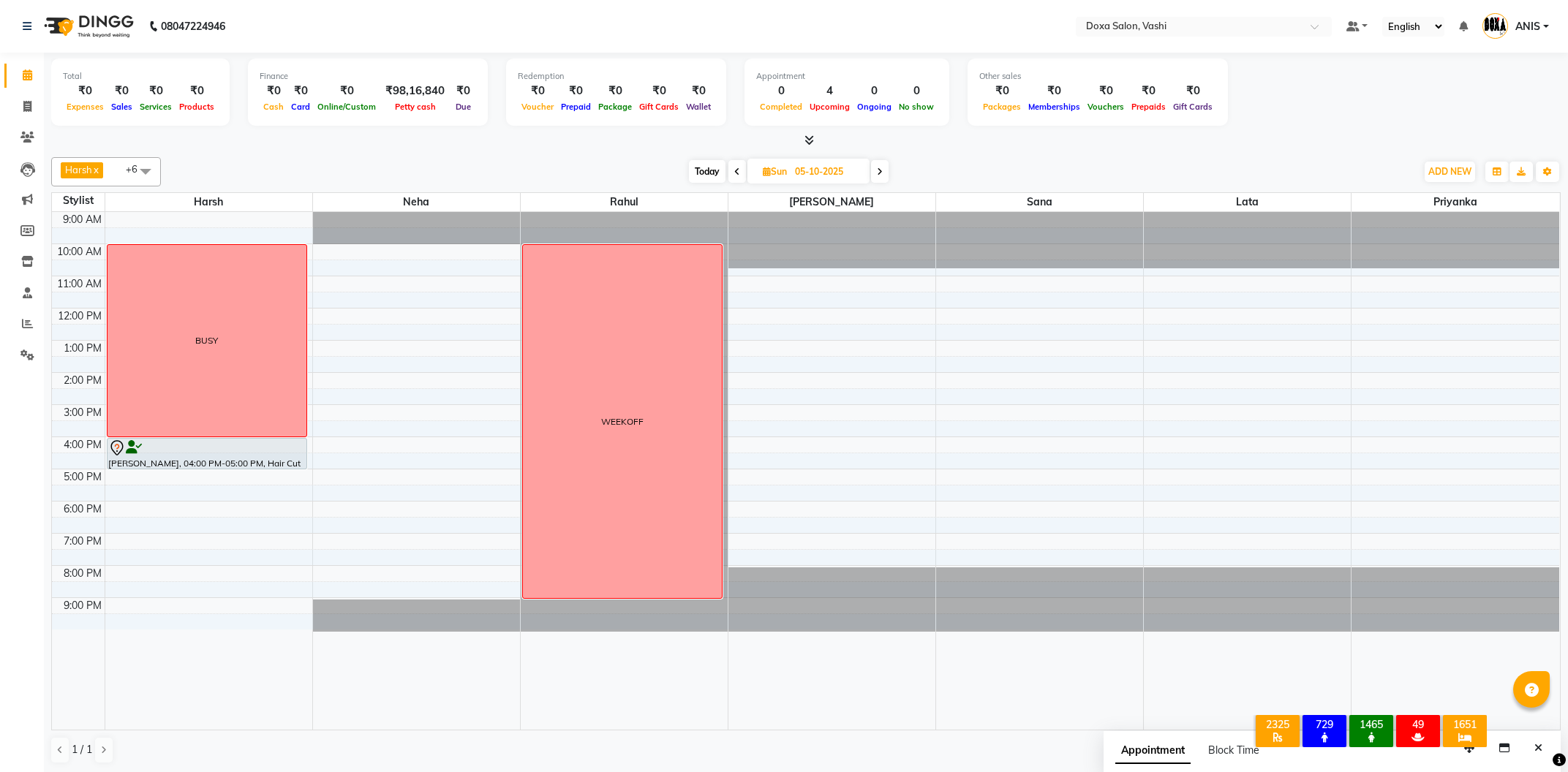
click at [695, 174] on span "Today" at bounding box center [707, 171] width 37 height 23
type input "04-10-2025"
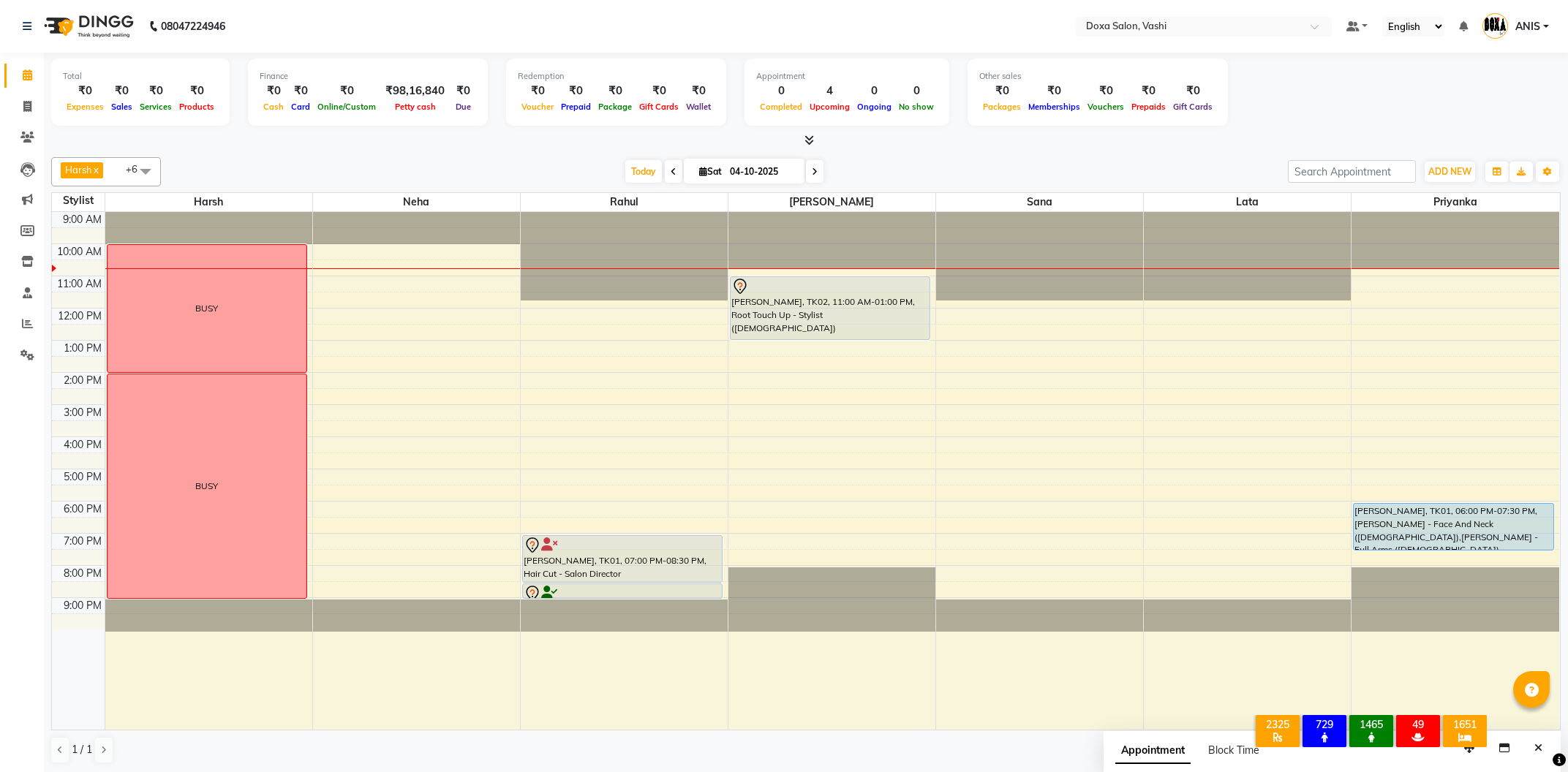
click at [593, 408] on div "9:00 AM 10:00 AM 11:00 AM 12:00 PM 1:00 PM 2:00 PM 3:00 PM 4:00 PM 5:00 PM 6:00…" at bounding box center [806, 471] width 1507 height 518
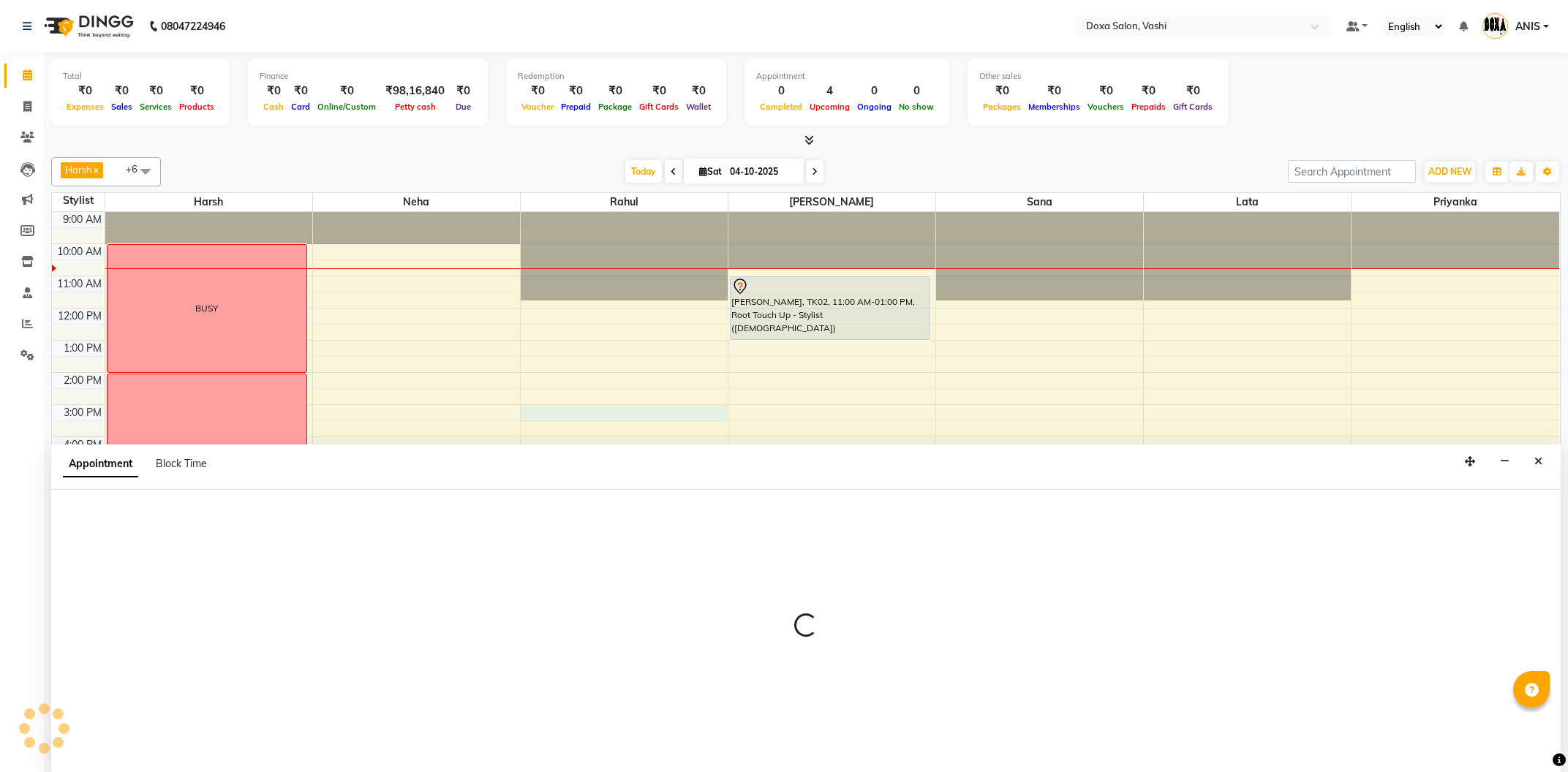
select select "11906"
select select "900"
select select "tentative"
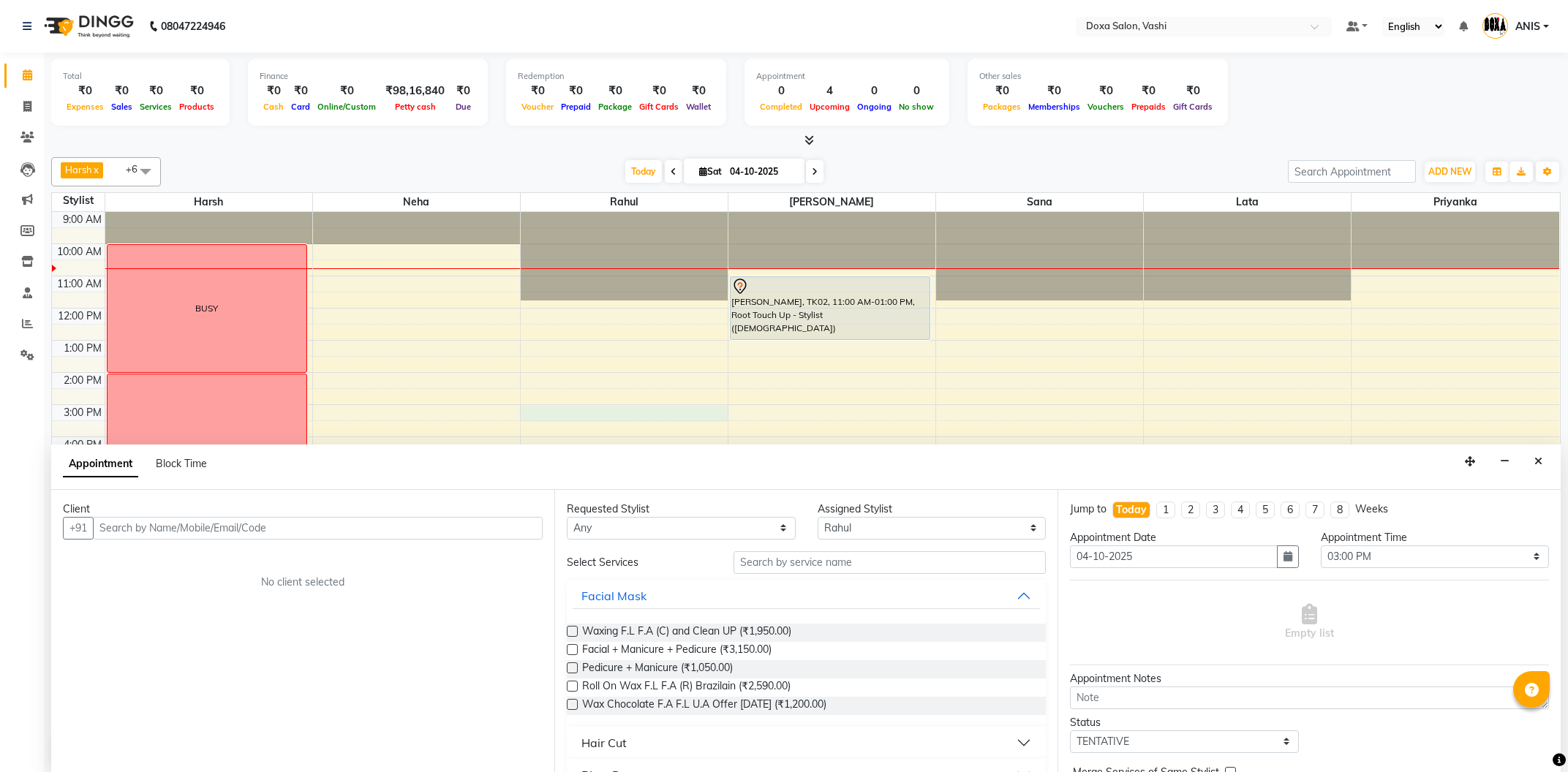
click at [191, 537] on input "text" at bounding box center [318, 528] width 450 height 23
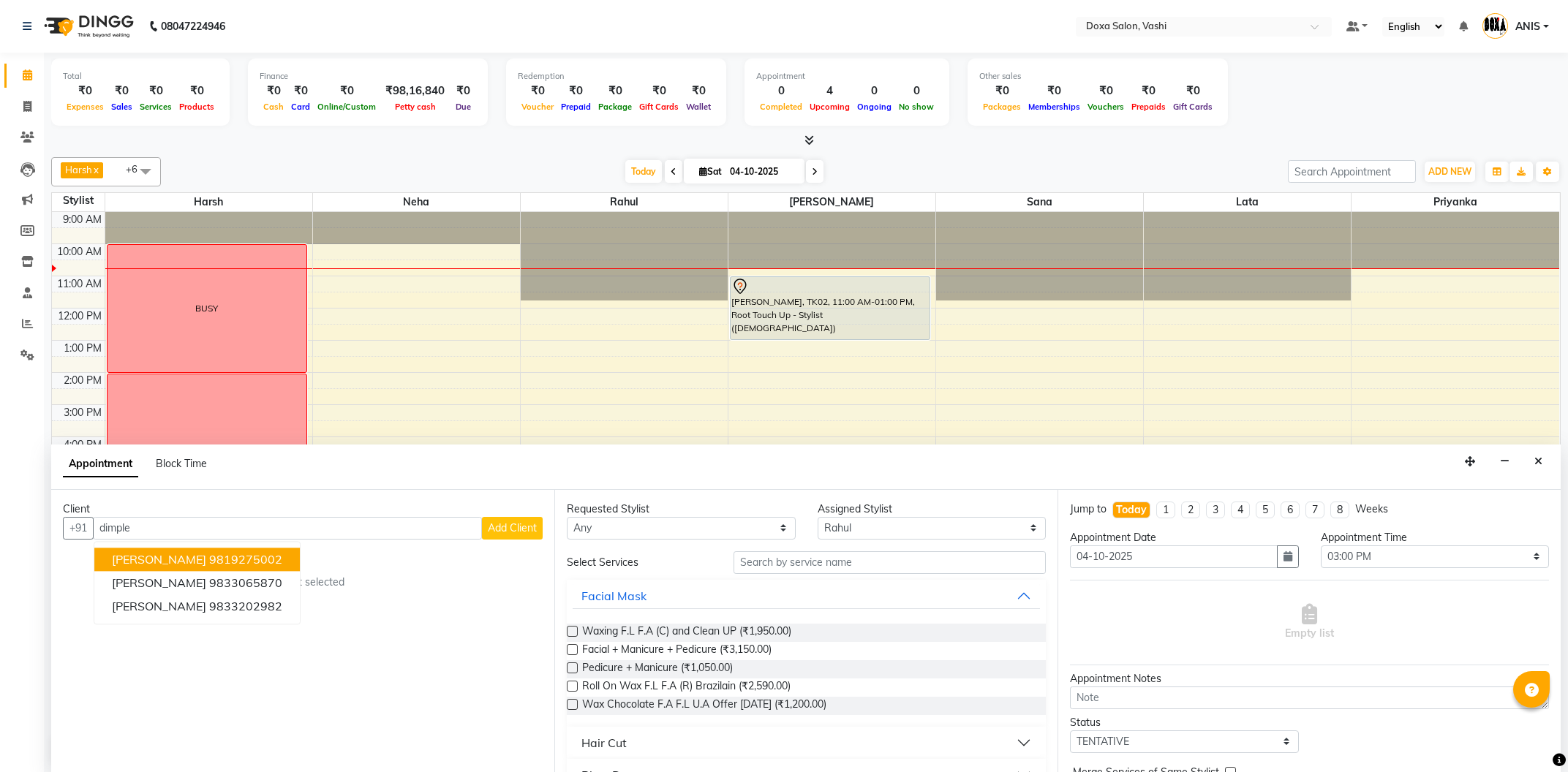
click at [185, 565] on span "[PERSON_NAME]" at bounding box center [159, 560] width 94 height 15
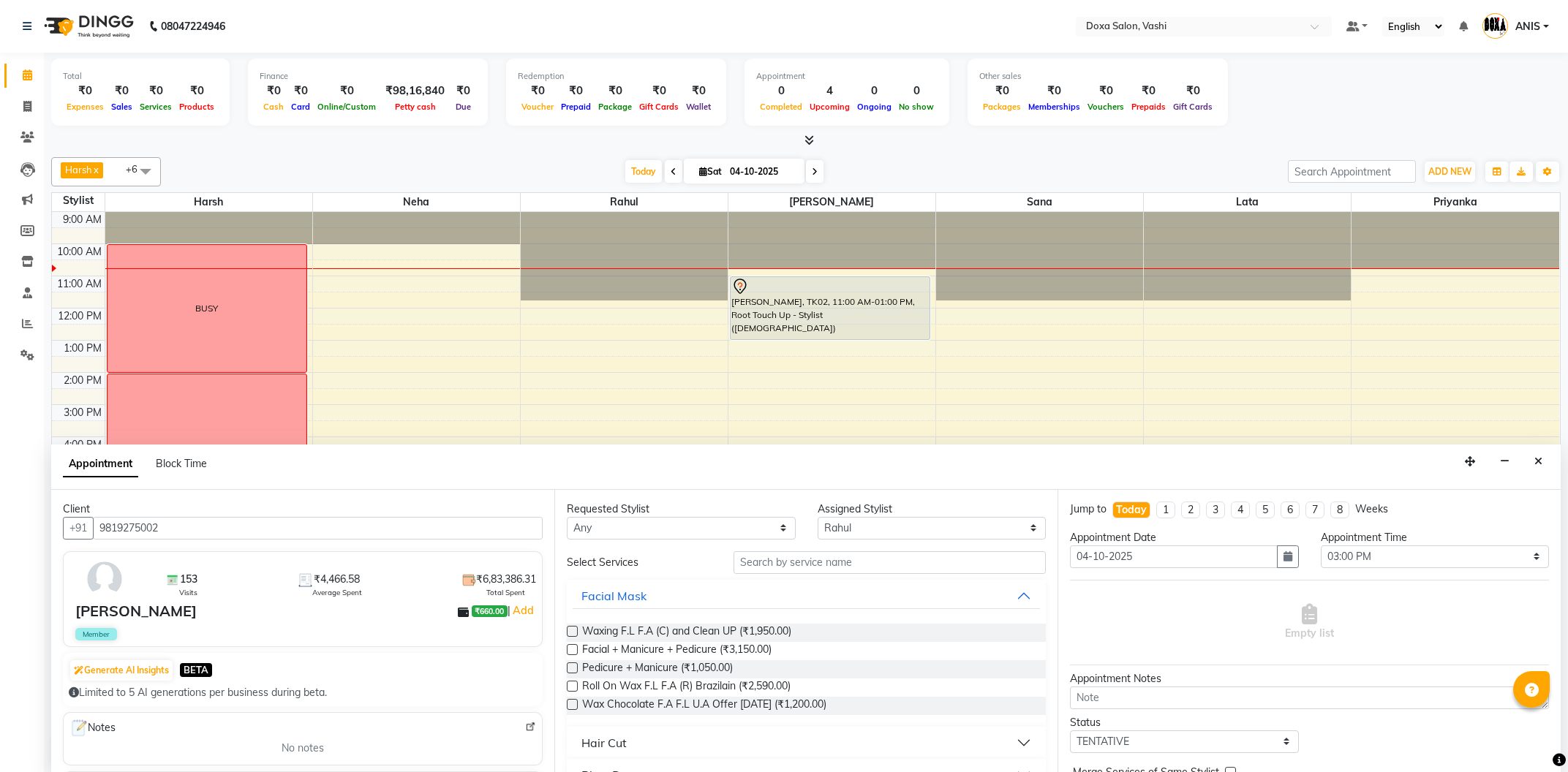
type input "9819275002"
click at [567, 517] on select "Any Faizan Harsh Lata Neha Niraj Prajwal Priyanka Rahul Sana" at bounding box center [681, 528] width 229 height 23
select select "11906"
click option "Rahul" at bounding box center [0, 0] width 0 height 0
click at [824, 568] on input "text" at bounding box center [890, 563] width 312 height 23
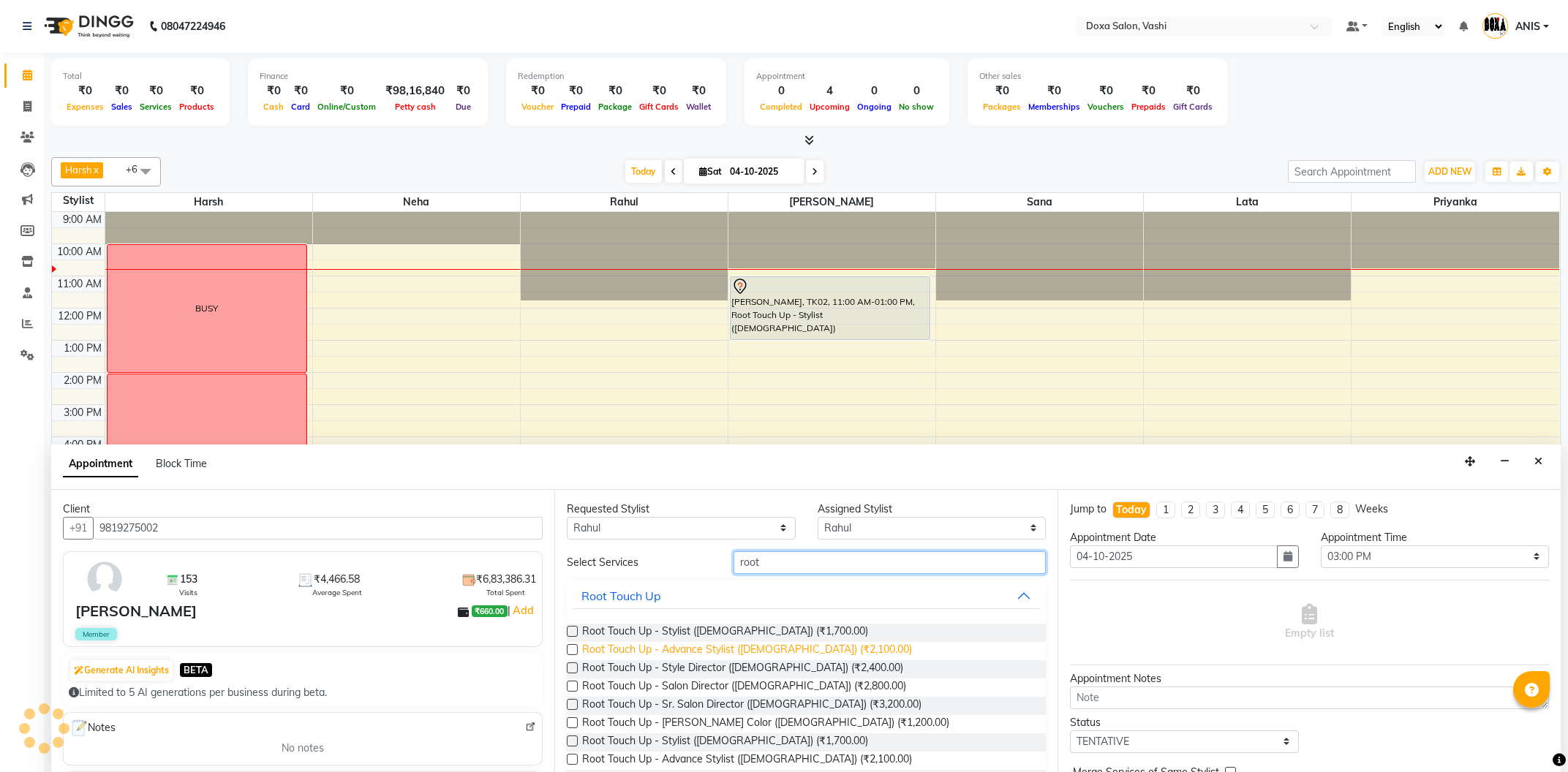
type input "root"
click at [759, 645] on span "Root Touch Up - Advance Stylist (Female) (₹2,100.00)" at bounding box center [747, 651] width 330 height 18
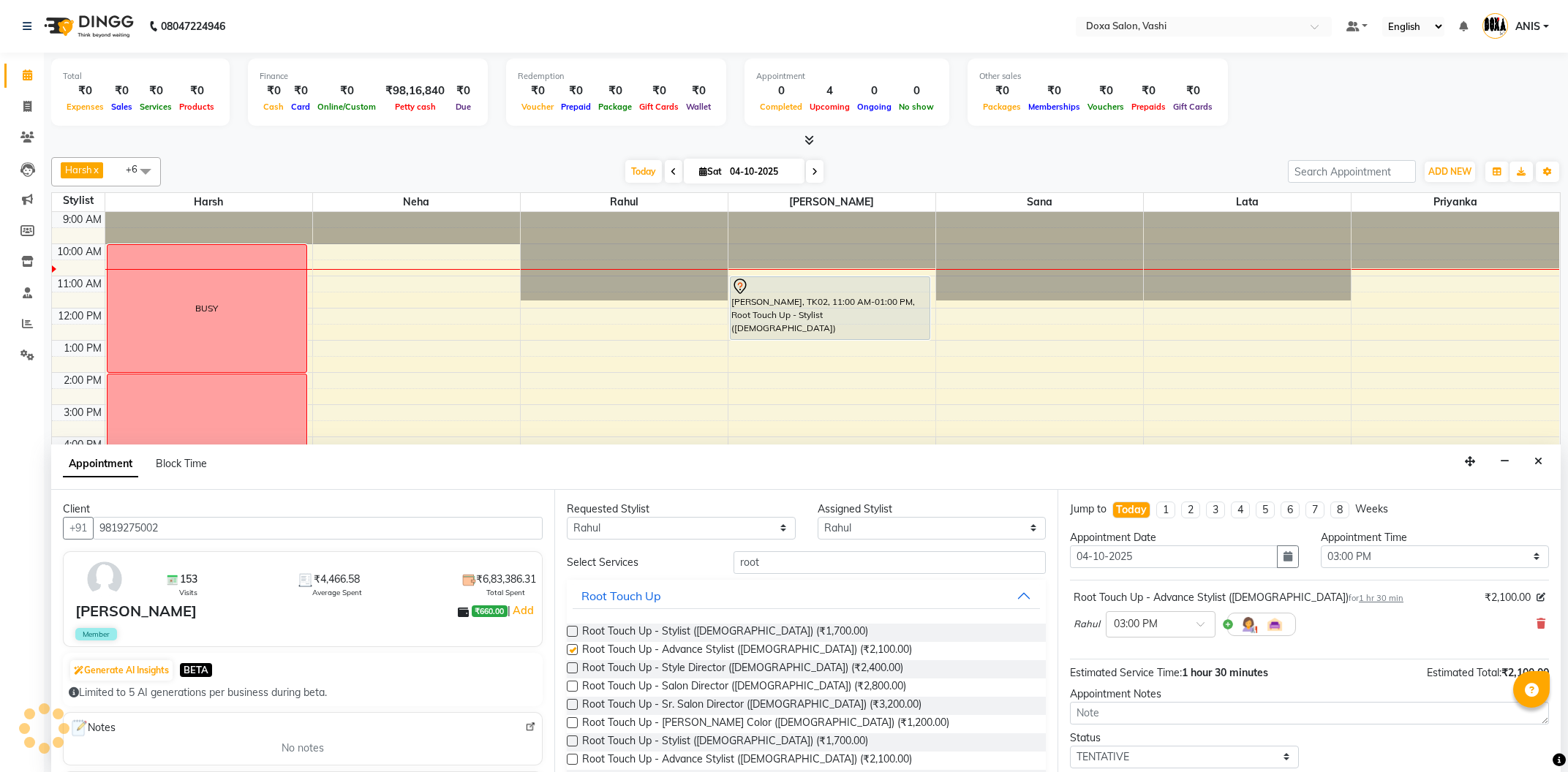
checkbox input "false"
click at [567, 517] on select "Any Faizan Harsh Lata Neha Niraj Prajwal Priyanka Rahul Sana" at bounding box center [681, 528] width 229 height 23
select select "25278"
click option "Sana" at bounding box center [0, 0] width 0 height 0
select select "25278"
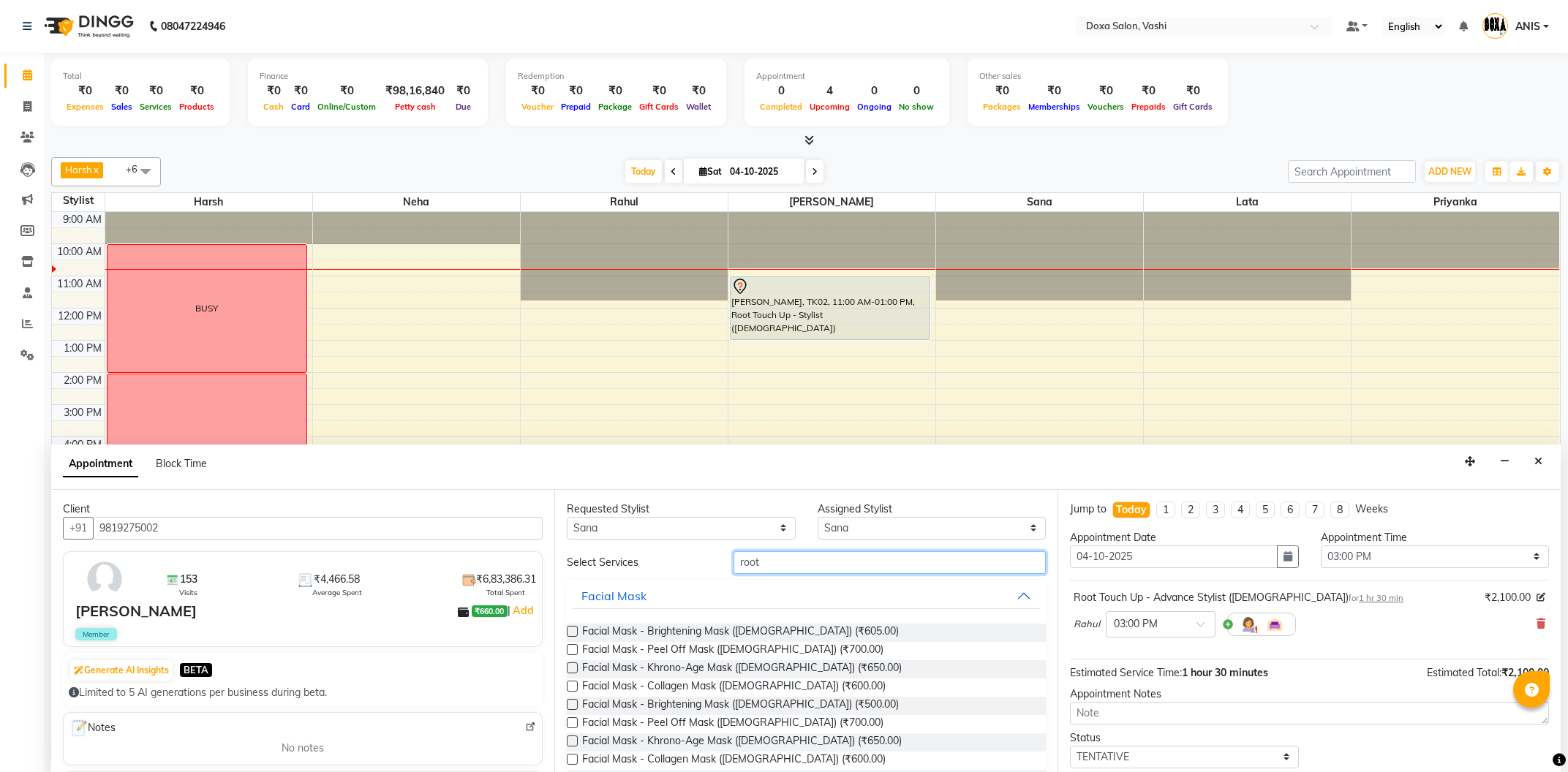
drag, startPoint x: 820, startPoint y: 558, endPoint x: 668, endPoint y: 574, distance: 152.8
click at [734, 574] on input "root" at bounding box center [890, 563] width 312 height 23
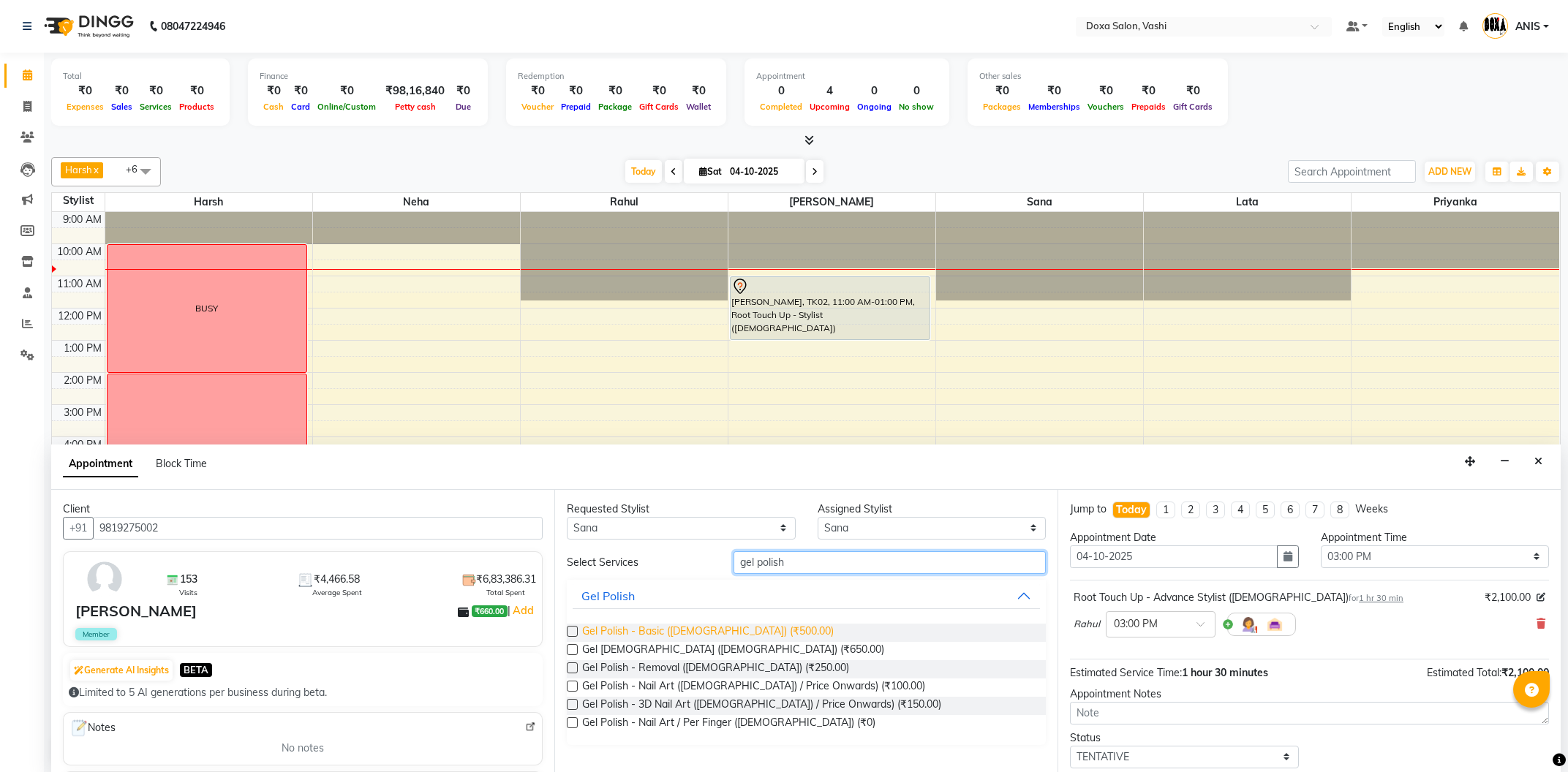
type input "gel polish"
click at [713, 630] on span "Gel Polish - Basic (Female) (₹500.00)" at bounding box center [707, 633] width 251 height 18
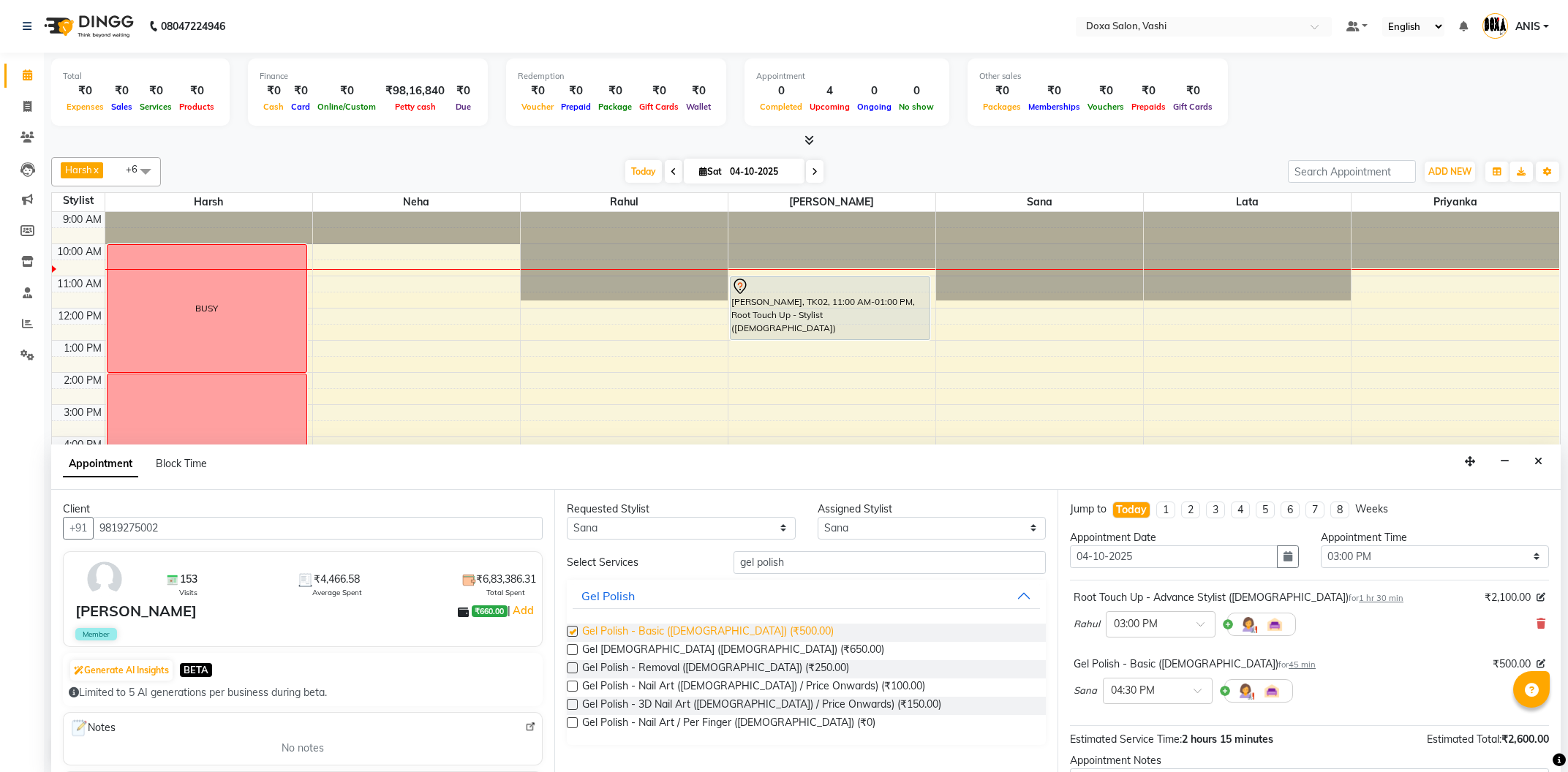
checkbox input "false"
click at [1205, 695] on span at bounding box center [1203, 695] width 18 height 15
click at [1142, 743] on div "04:00 PM" at bounding box center [1158, 741] width 108 height 27
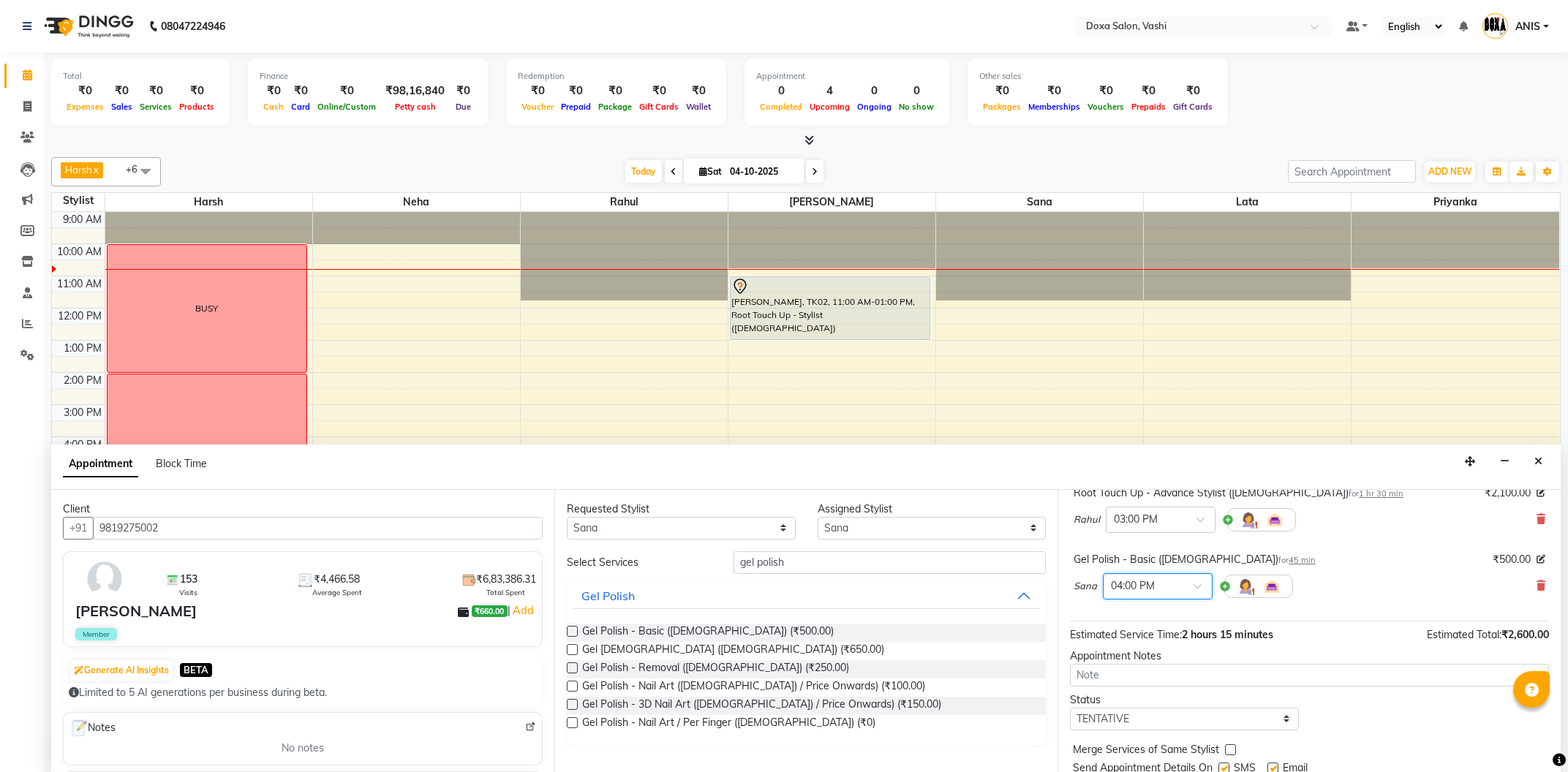
scroll to position [155, 0]
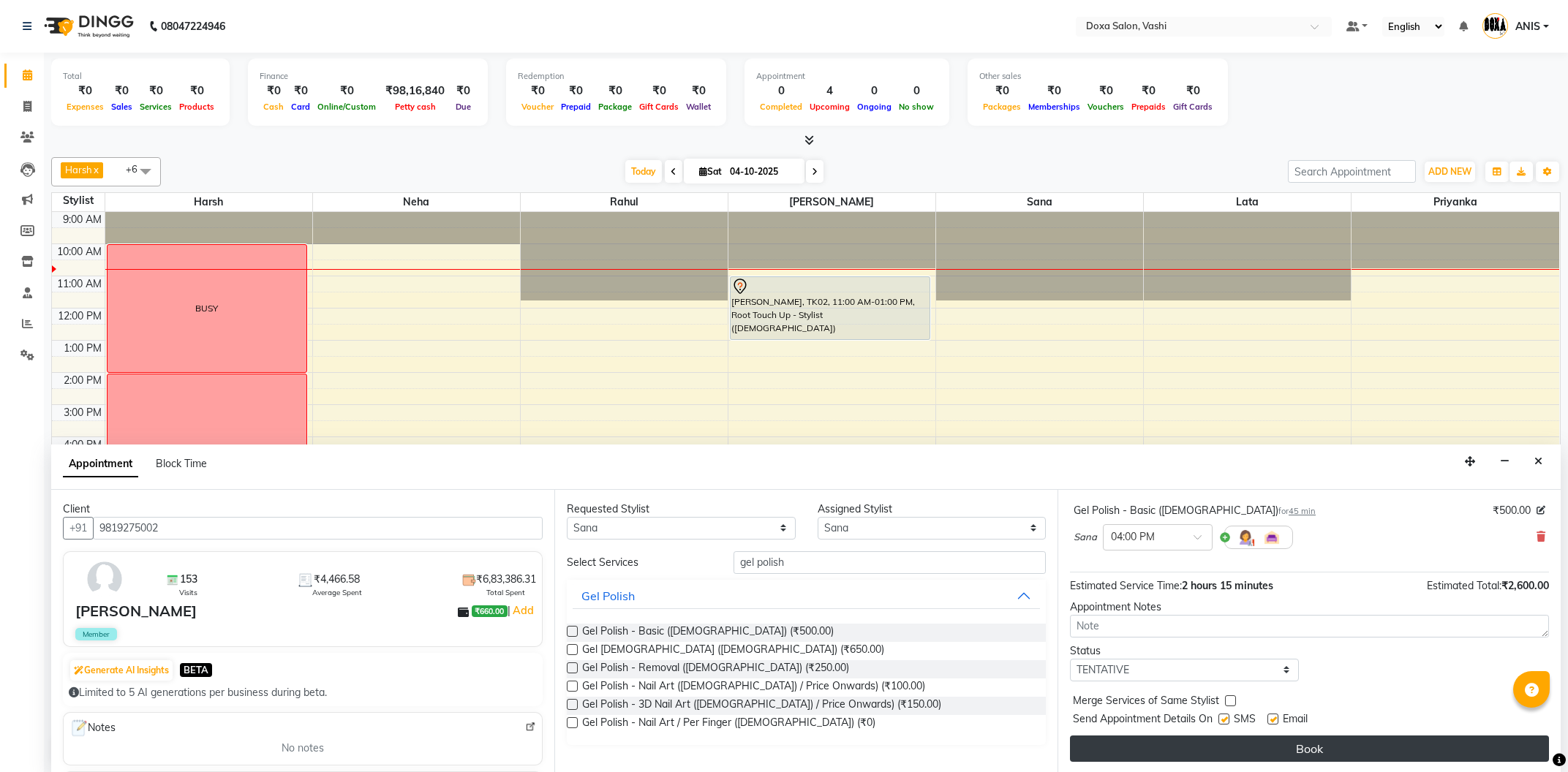
click at [1224, 746] on button "Book" at bounding box center [1309, 749] width 479 height 26
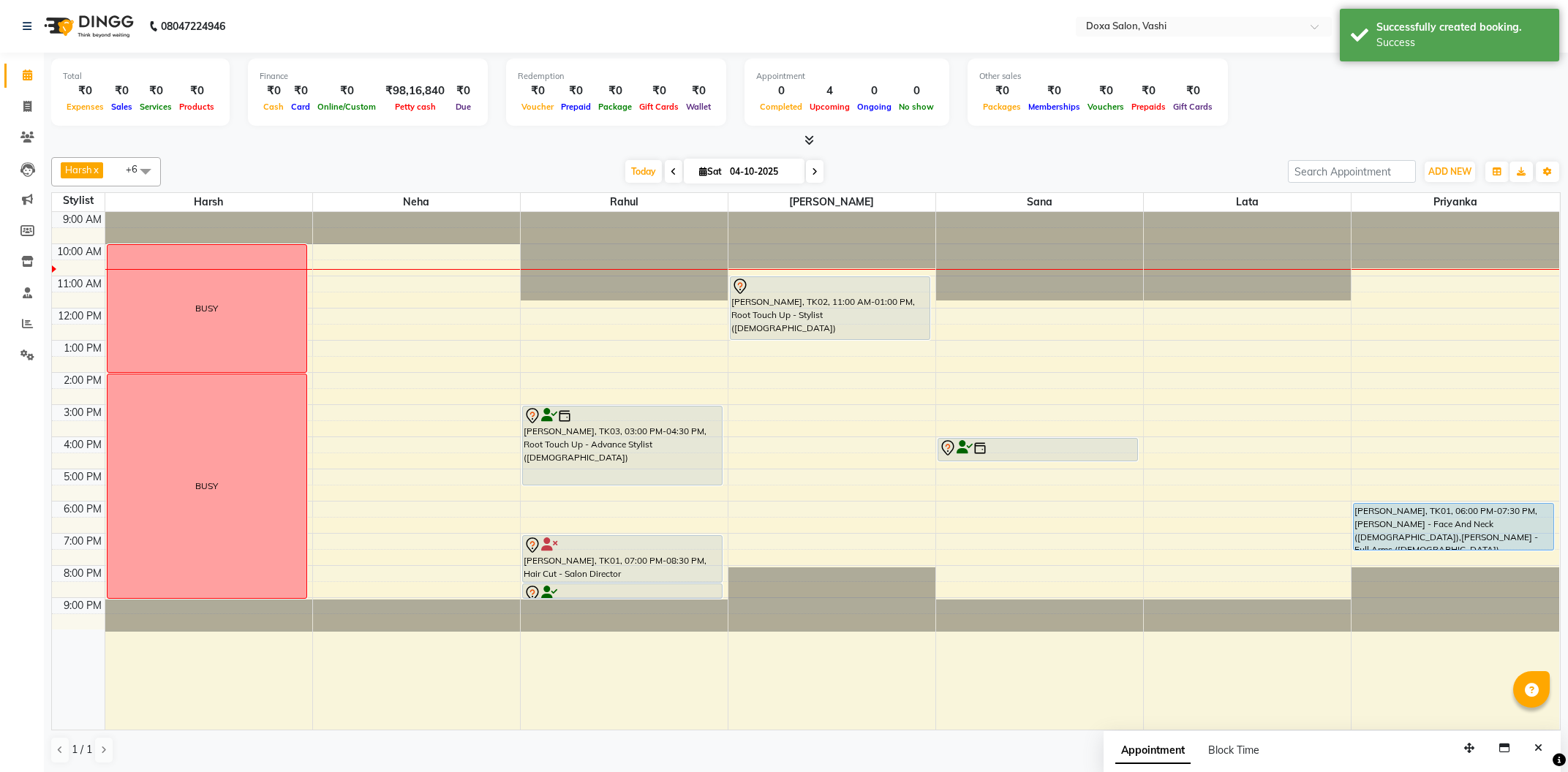
click at [595, 472] on div "Dimple Kukreja, TK03, 03:00 PM-04:30 PM, Root Touch Up - Advance Stylist (Femal…" at bounding box center [624, 471] width 207 height 518
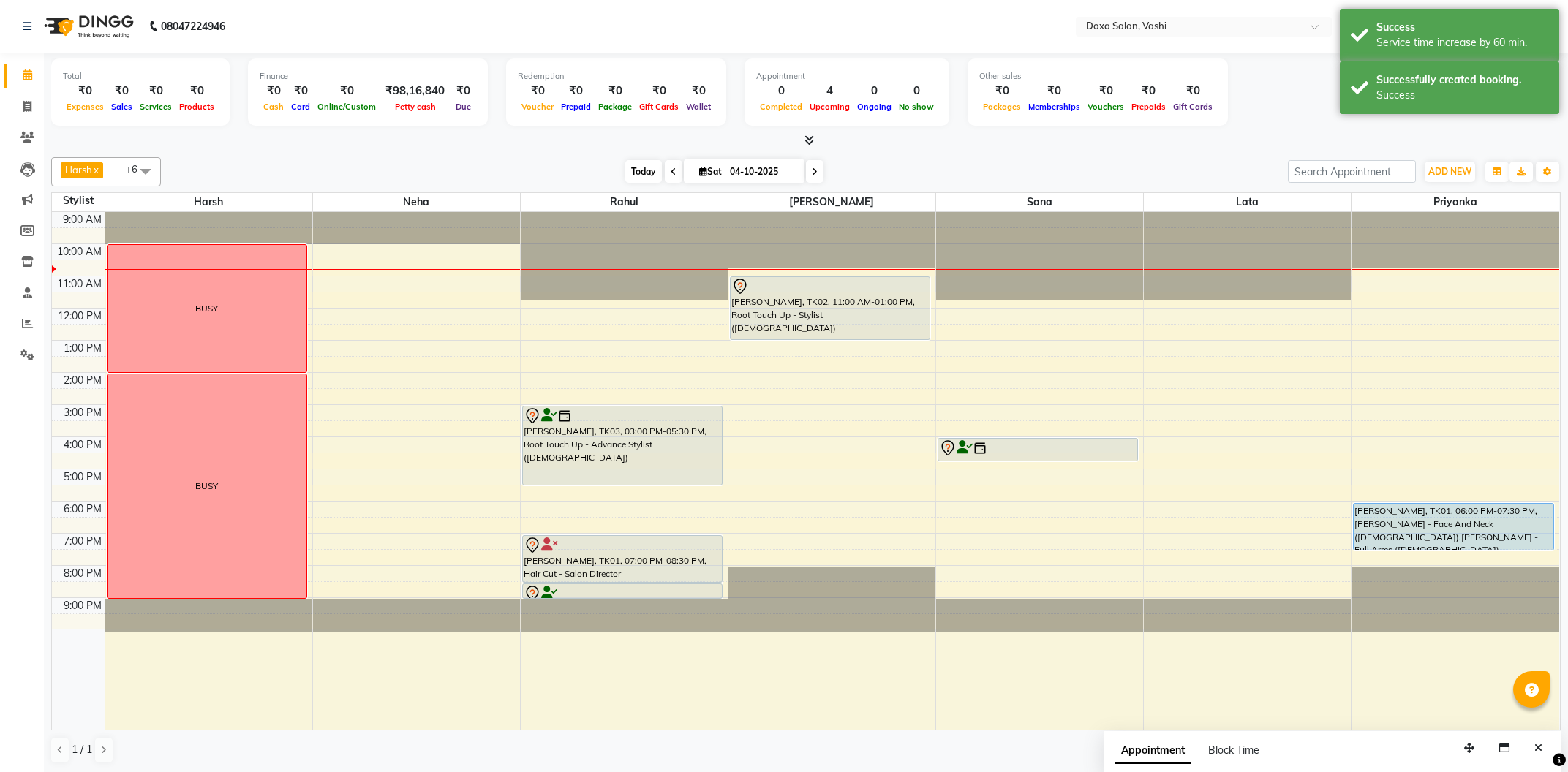
click at [631, 176] on span "Today" at bounding box center [644, 171] width 37 height 23
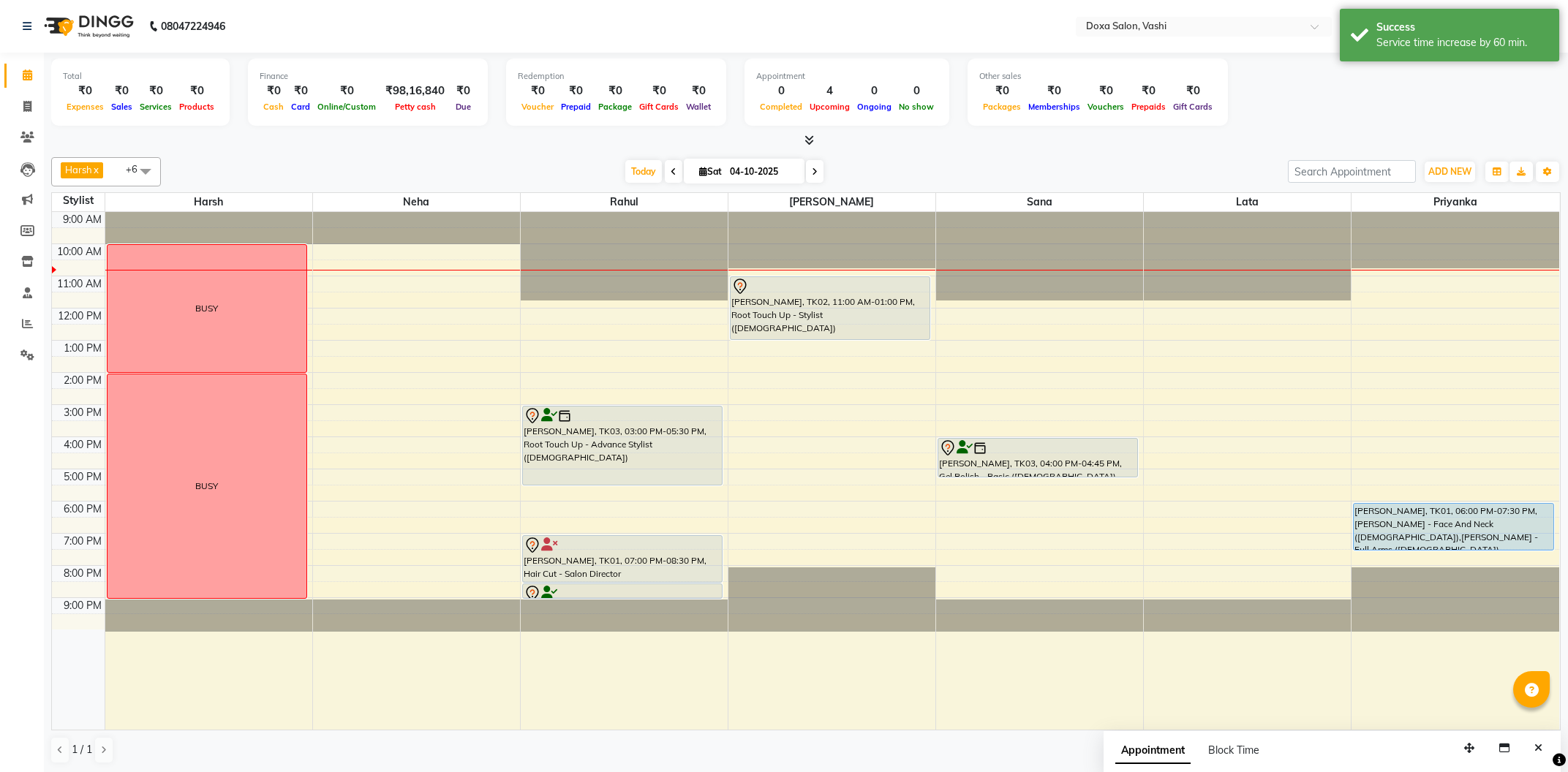
drag, startPoint x: 1000, startPoint y: 461, endPoint x: 1000, endPoint y: 472, distance: 11.0
click at [1000, 475] on div "Dimple Kukreja, TK03, 04:00 PM-04:45 PM, Gel Polish - Basic (Female) Dimple Kuk…" at bounding box center [1039, 471] width 207 height 518
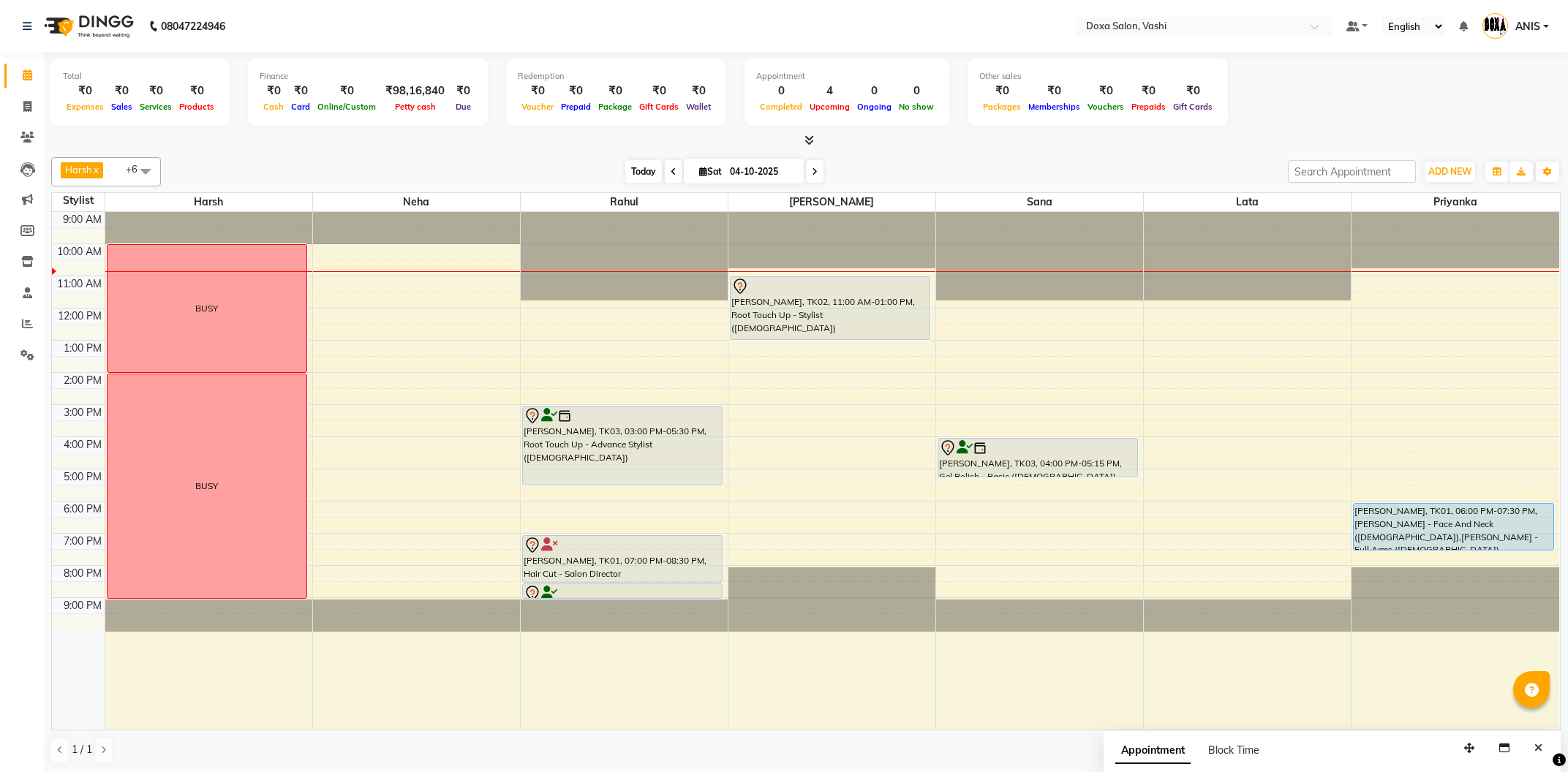
click at [625, 162] on span "Today" at bounding box center [644, 171] width 37 height 23
click at [671, 176] on icon at bounding box center [674, 172] width 6 height 9
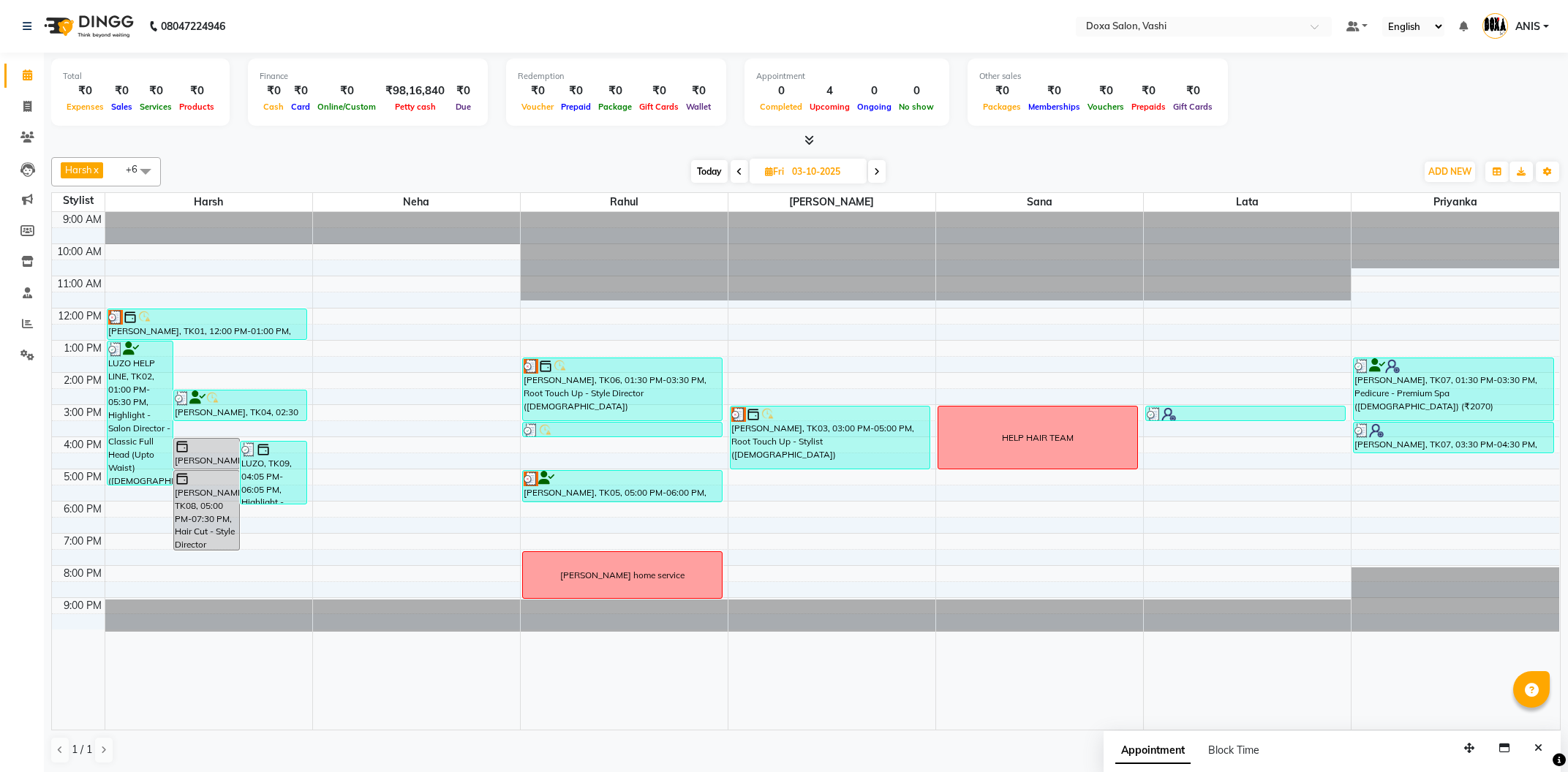
click at [879, 175] on icon at bounding box center [877, 172] width 6 height 9
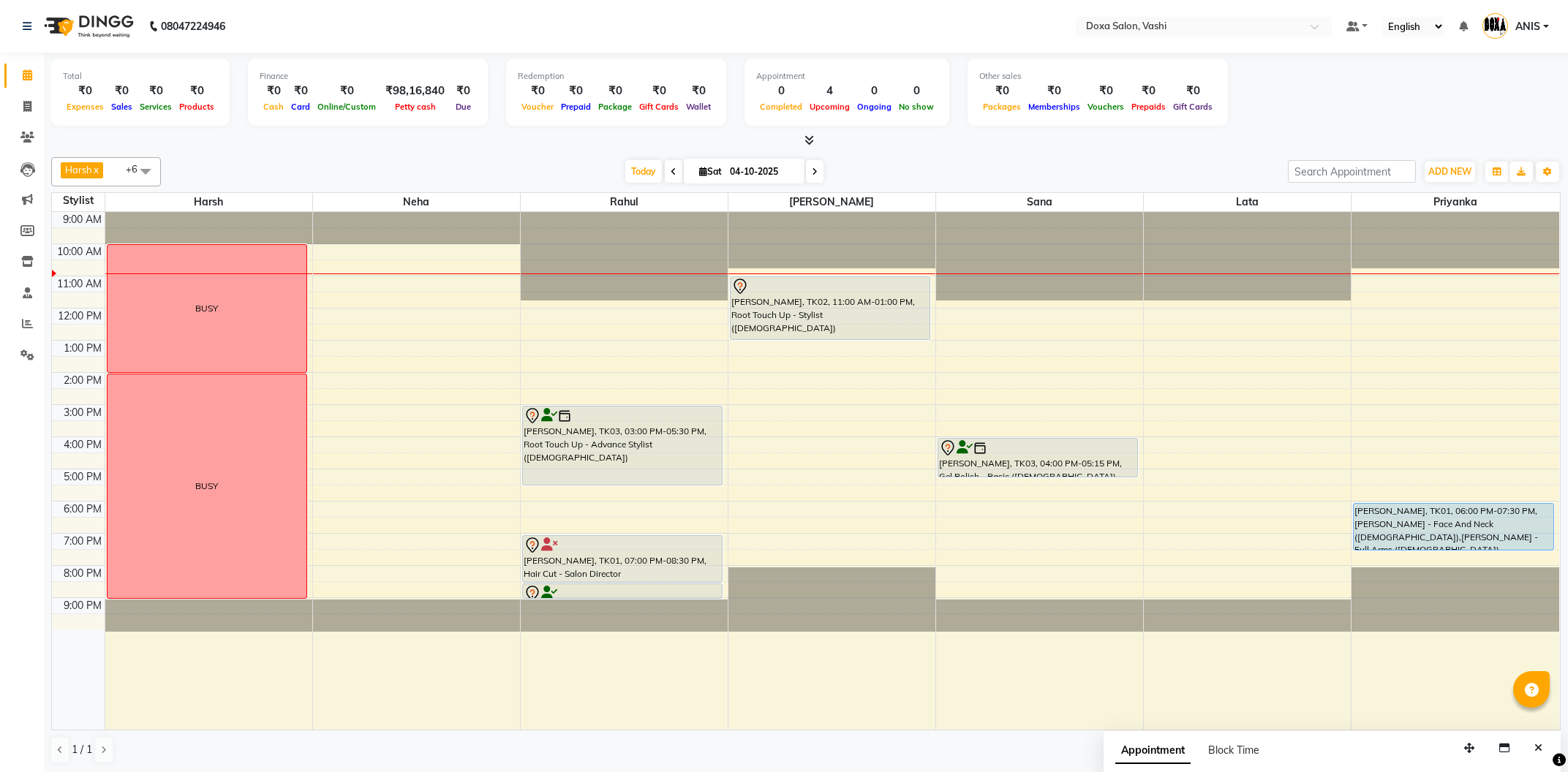
click at [806, 163] on span at bounding box center [814, 171] width 18 height 23
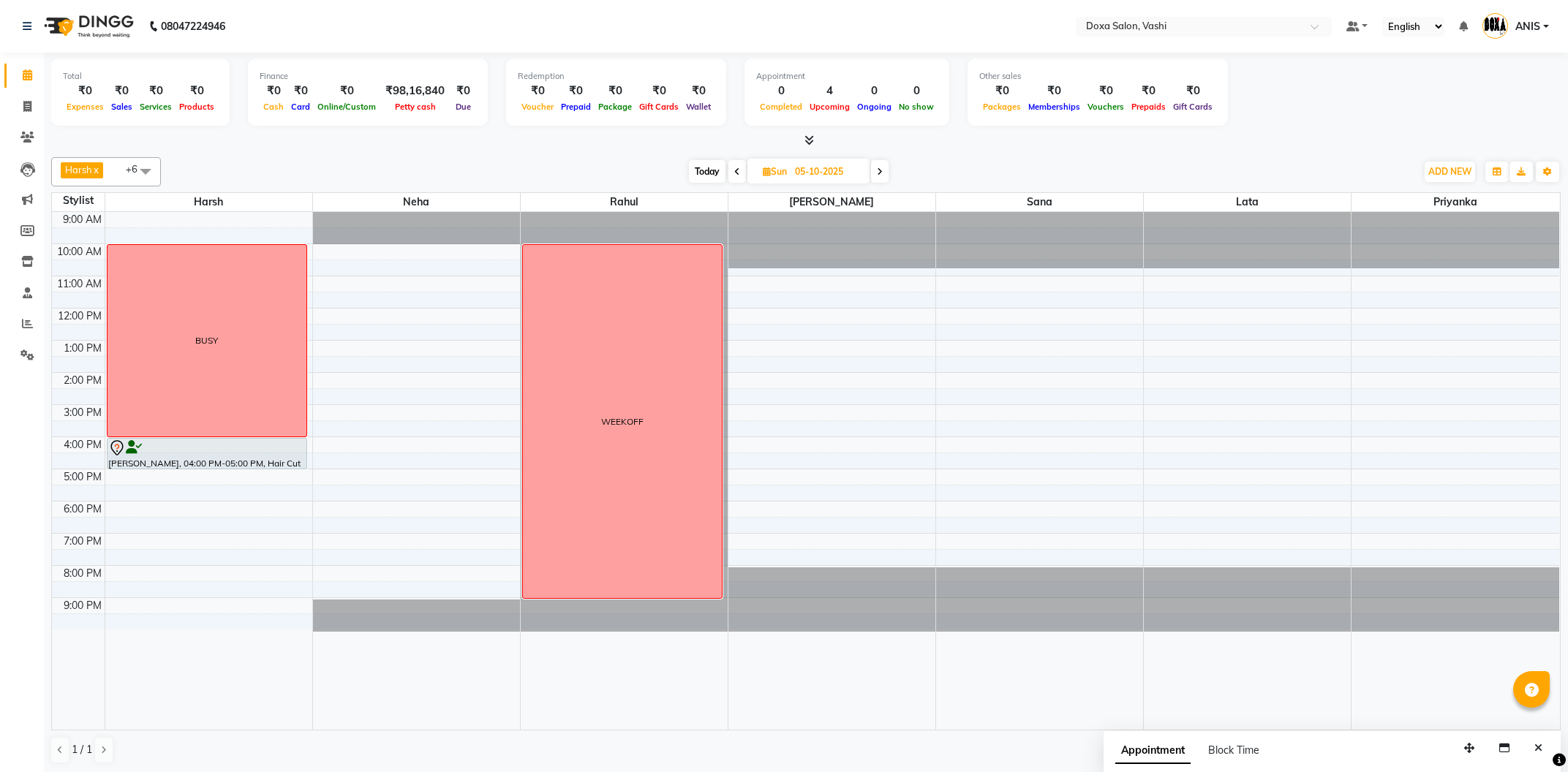
click at [881, 174] on icon at bounding box center [880, 172] width 6 height 9
type input "[DATE]"
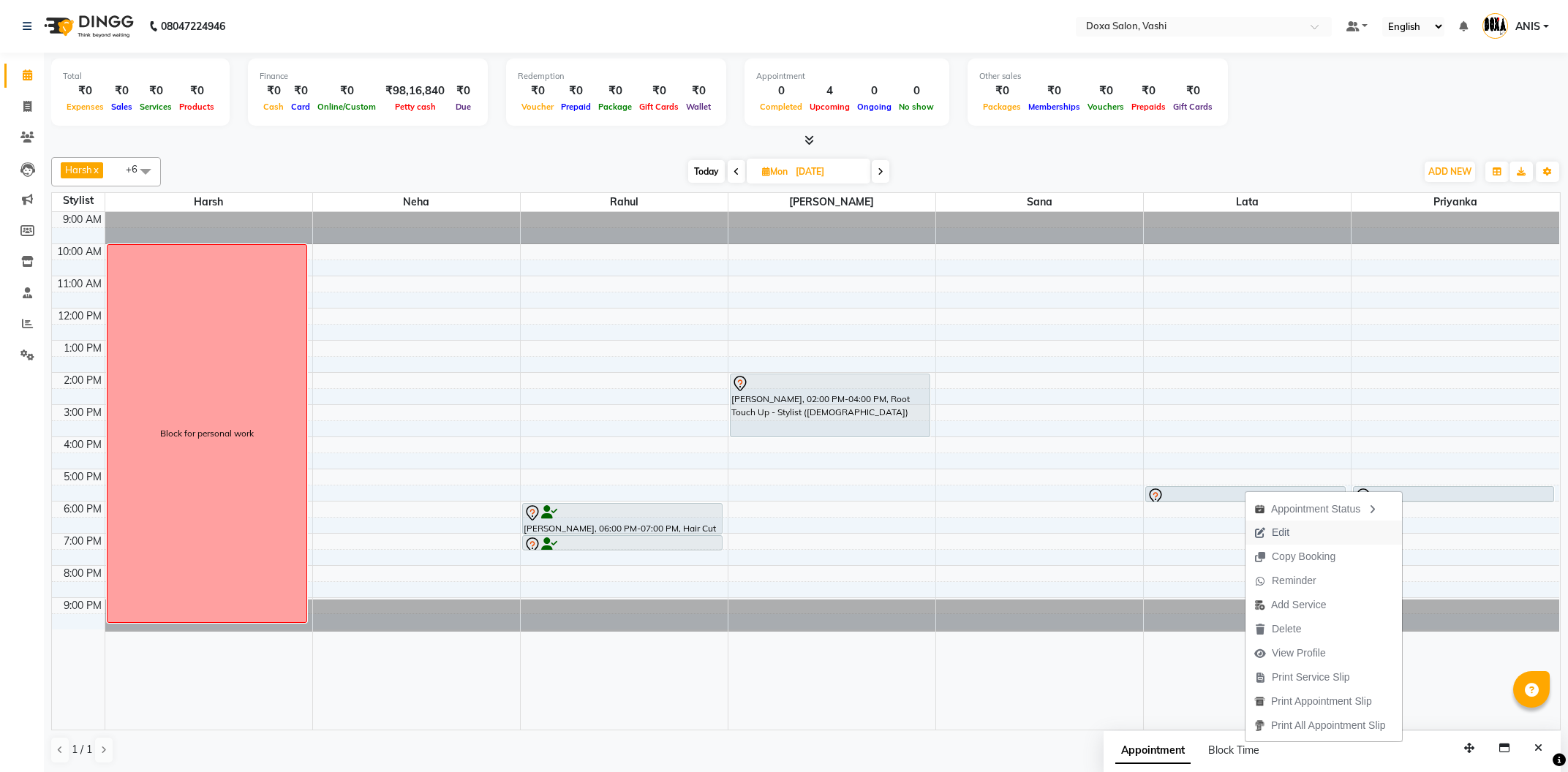
click at [1267, 532] on span "Edit" at bounding box center [1271, 532] width 53 height 24
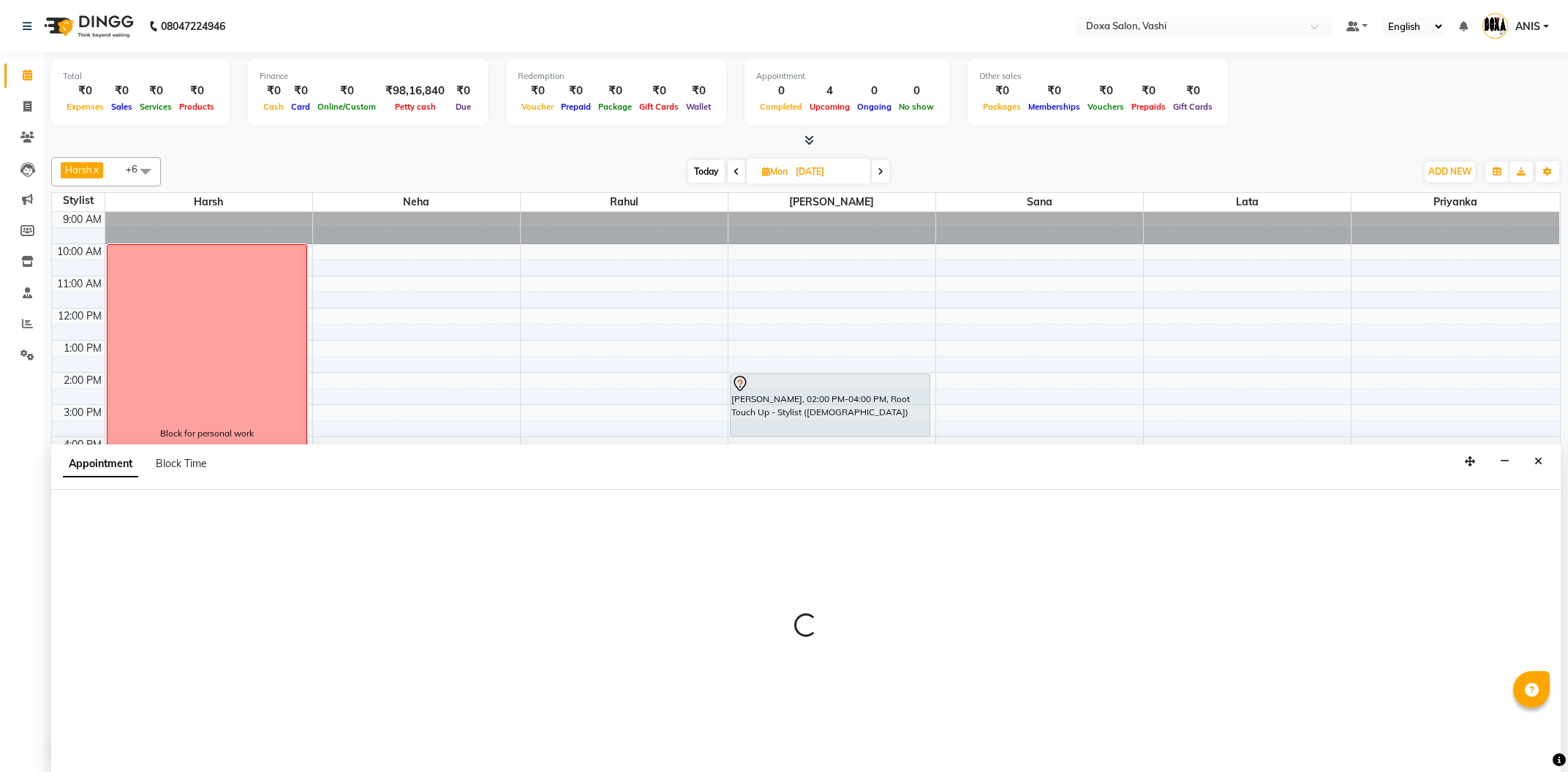
scroll to position [1, 0]
select select "1050"
select select "tentative"
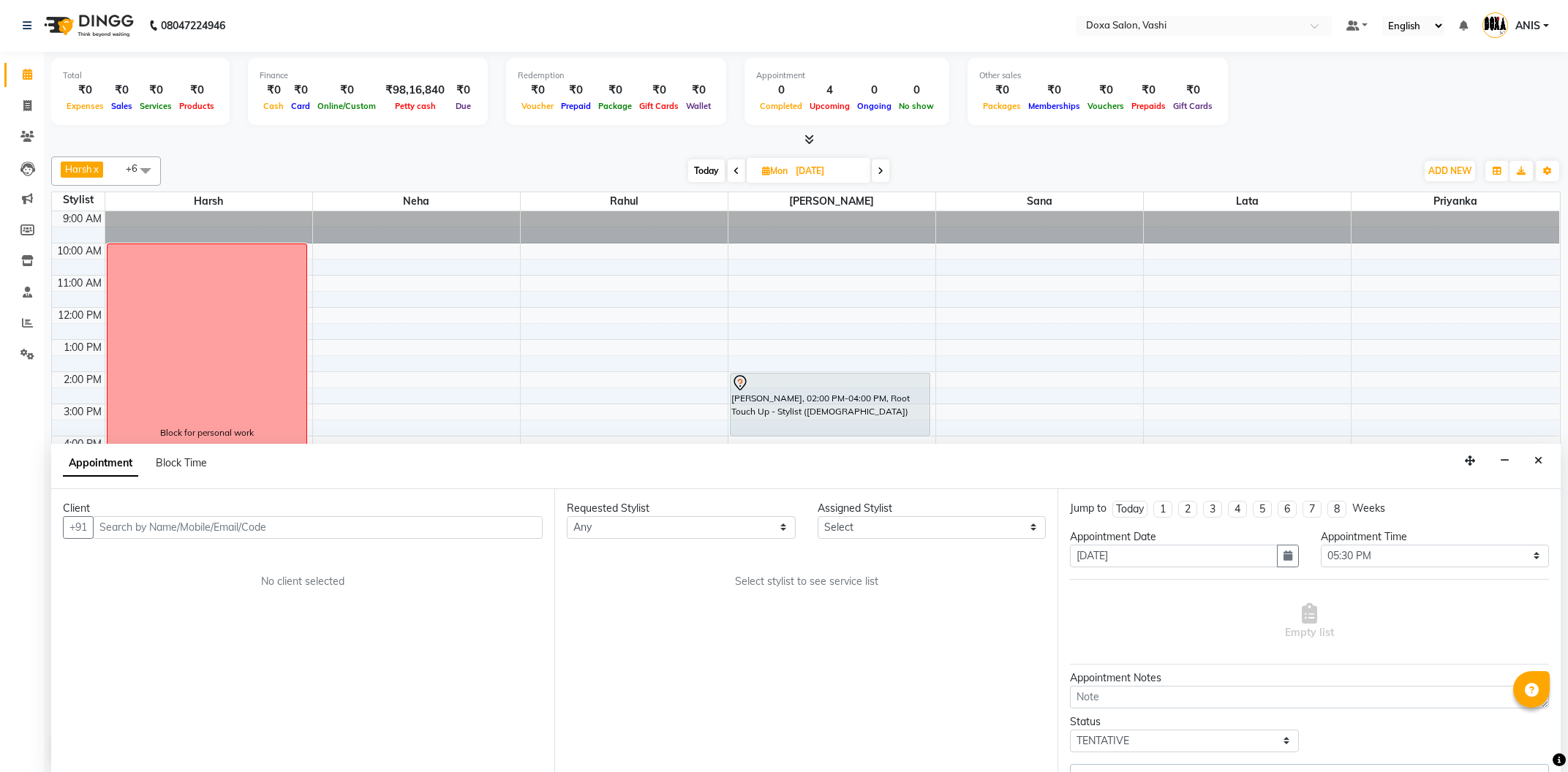
select select "17134"
select select "688"
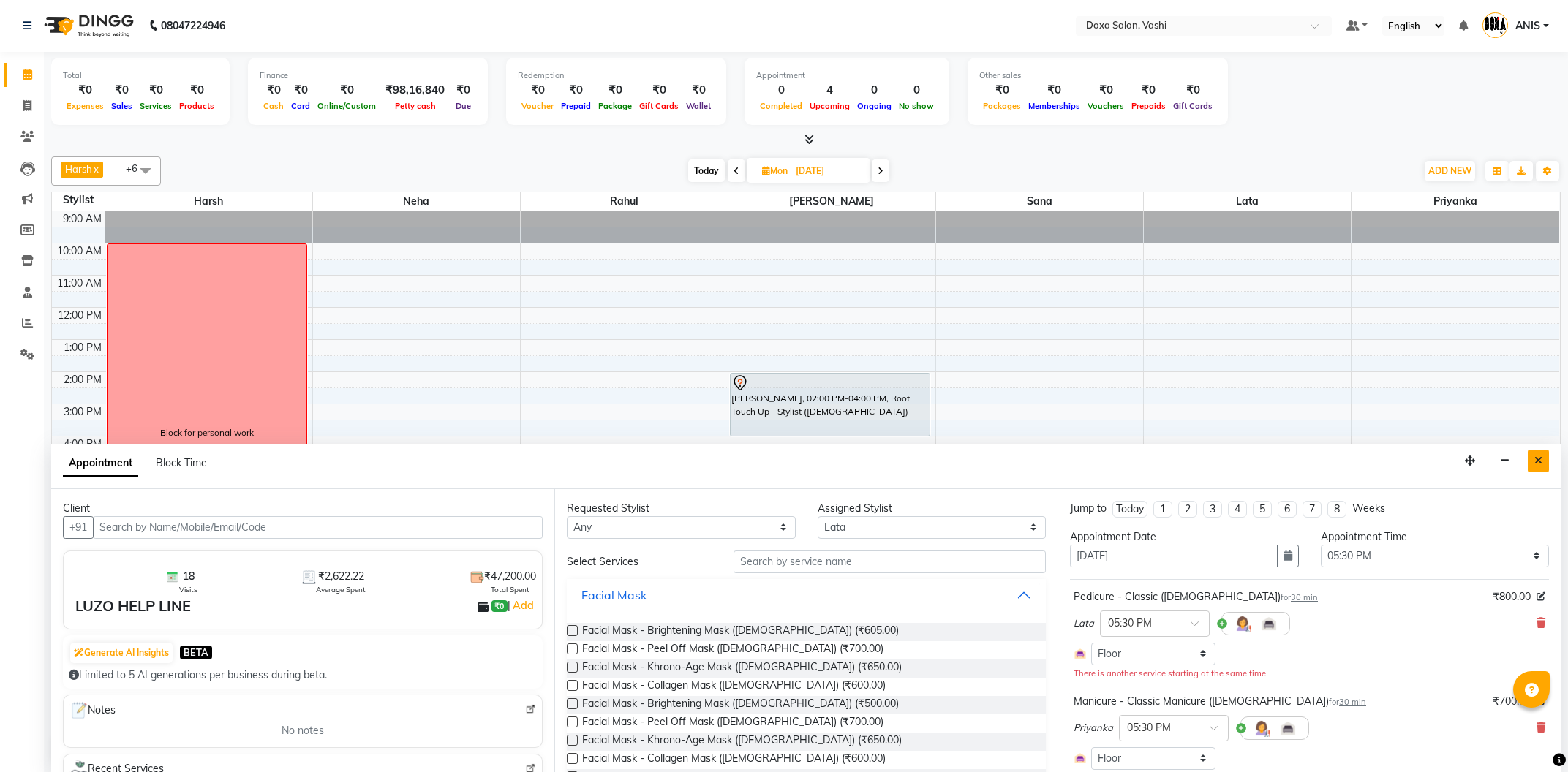
click at [1534, 464] on button "Close" at bounding box center [1538, 461] width 21 height 23
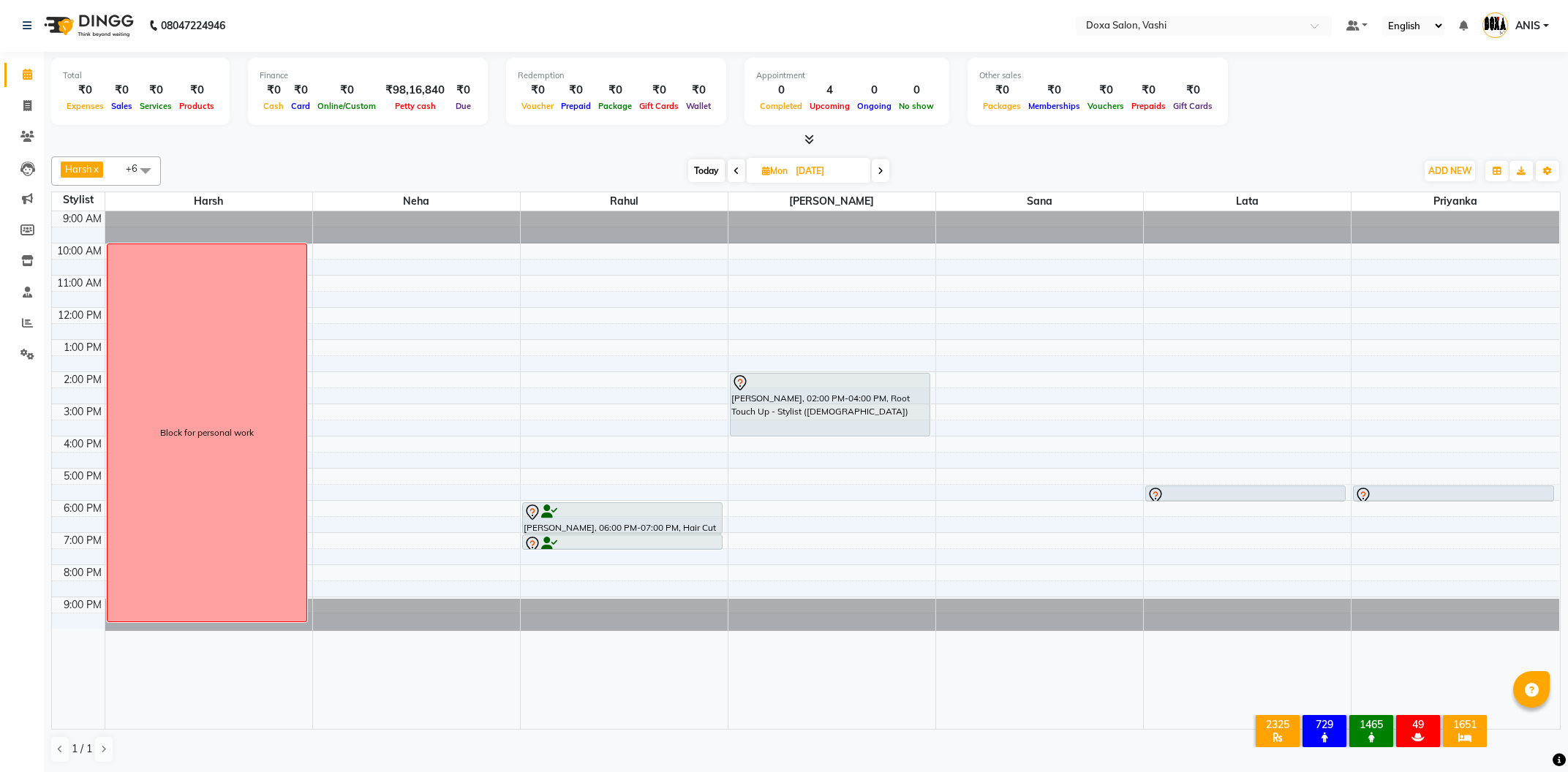
click at [705, 168] on span "Today" at bounding box center [707, 171] width 37 height 23
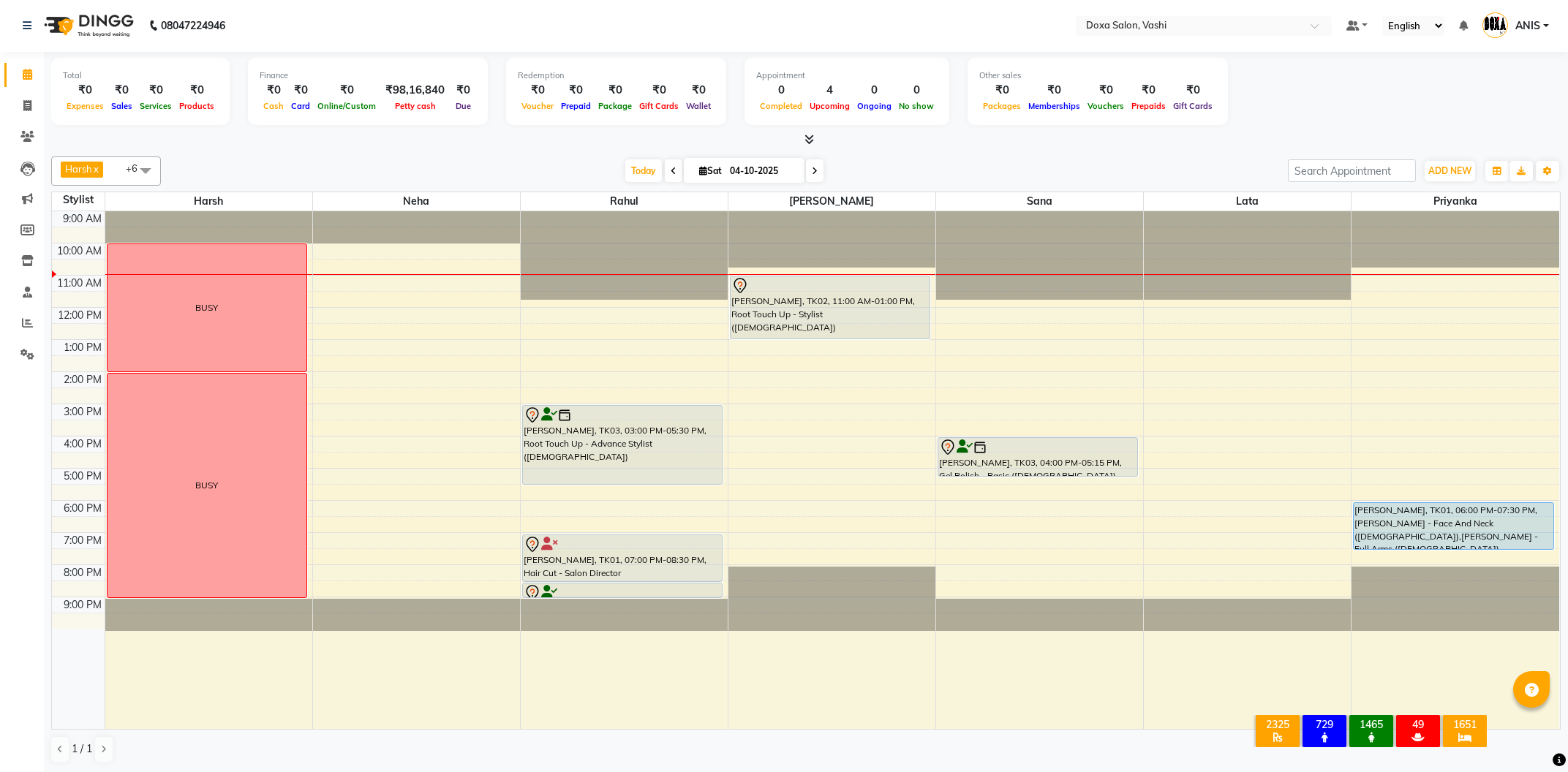
click at [812, 177] on span at bounding box center [814, 171] width 18 height 23
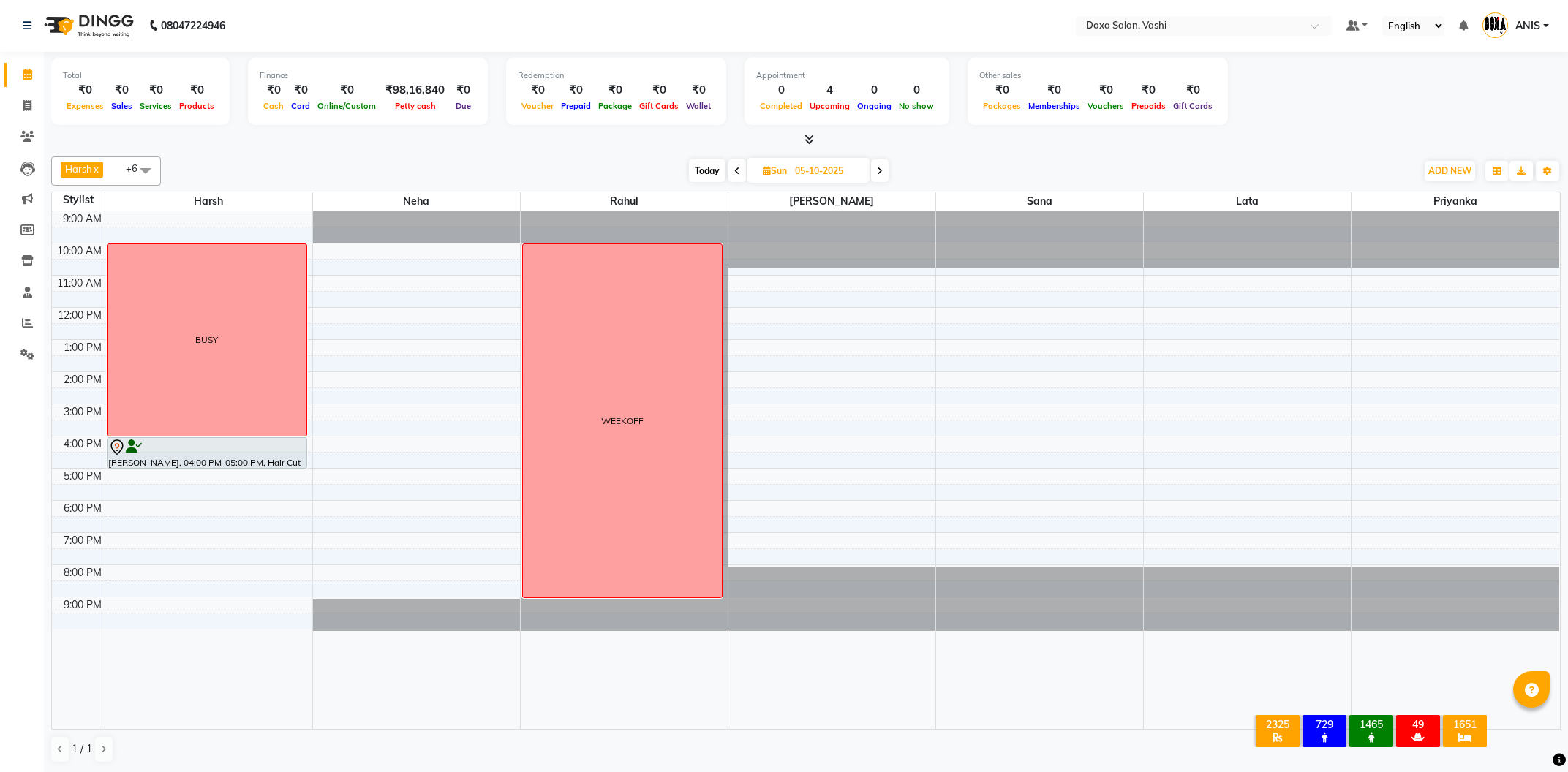
click at [737, 177] on span at bounding box center [737, 171] width 18 height 23
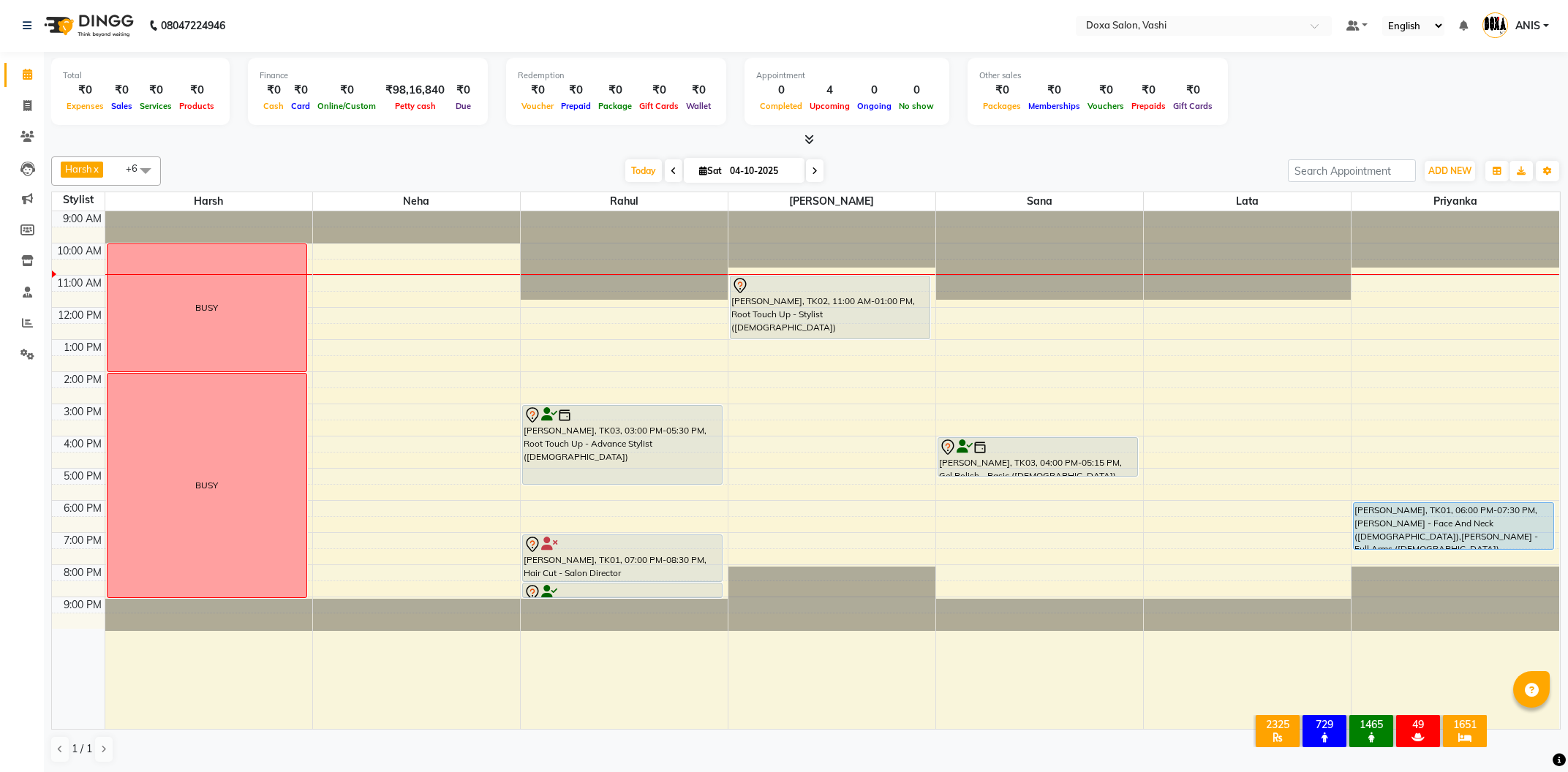
click at [806, 174] on span at bounding box center [814, 171] width 18 height 23
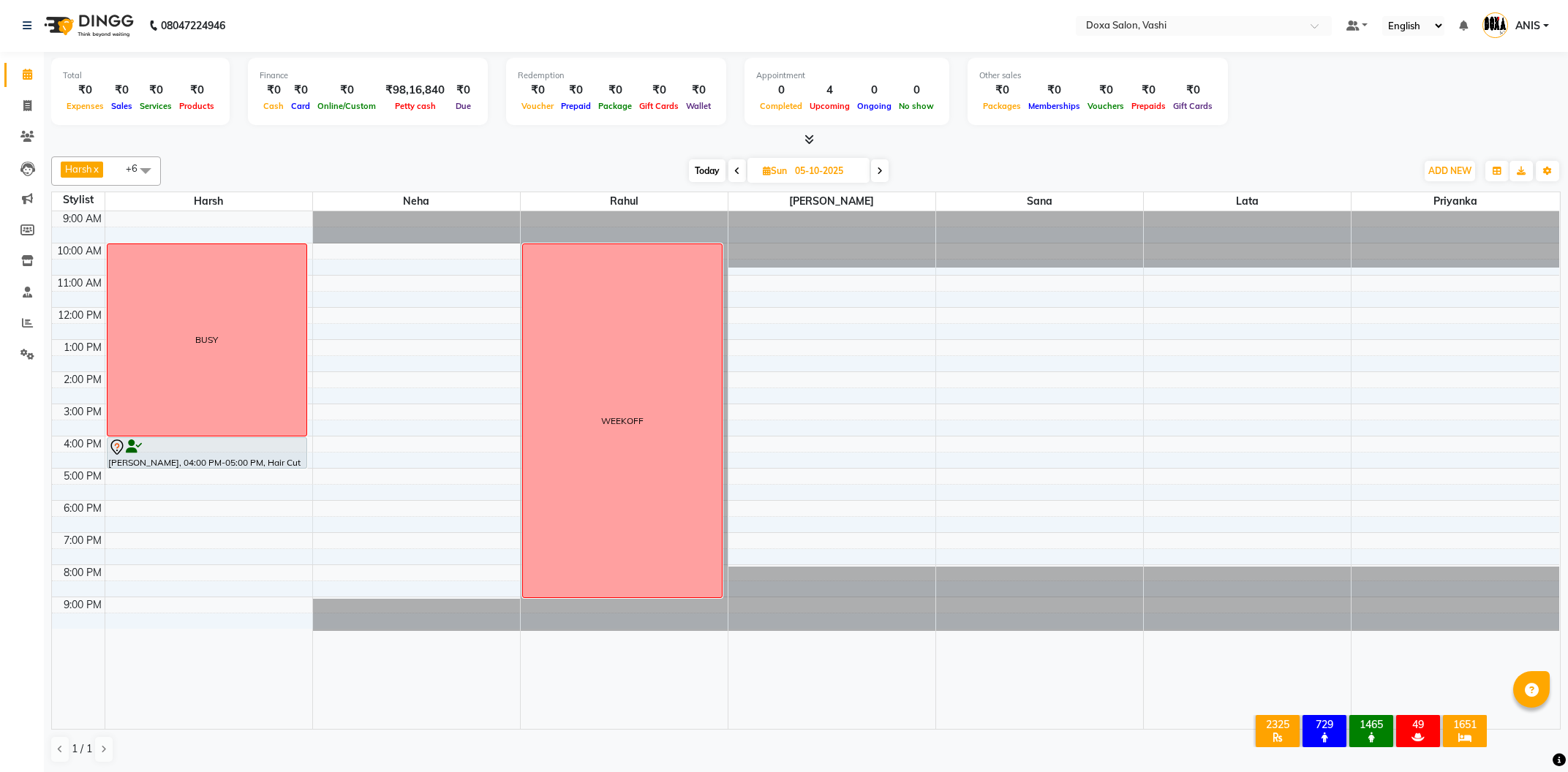
click at [877, 176] on span at bounding box center [880, 171] width 18 height 23
type input "[DATE]"
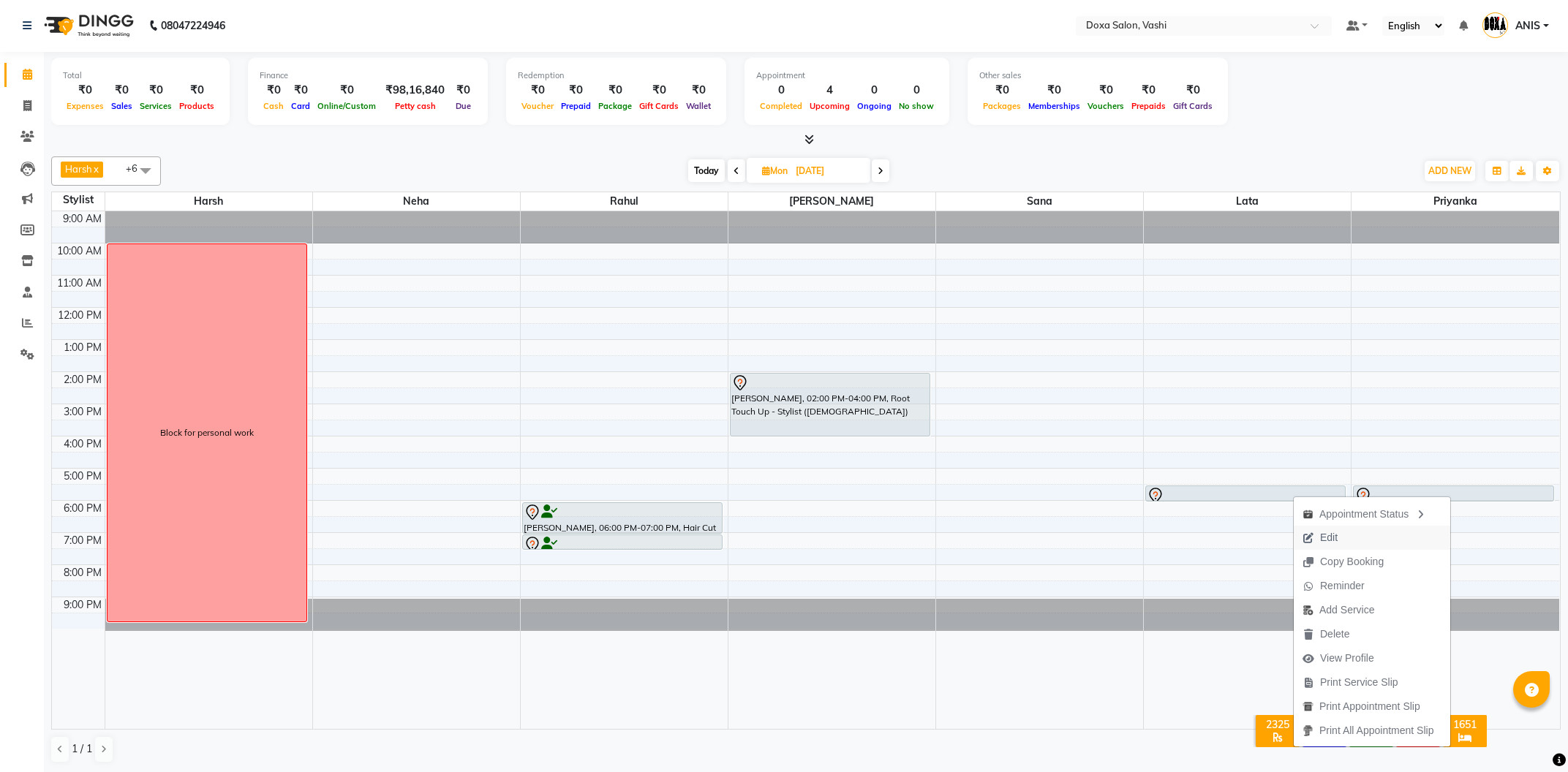
click at [1317, 539] on span "Edit" at bounding box center [1320, 538] width 53 height 24
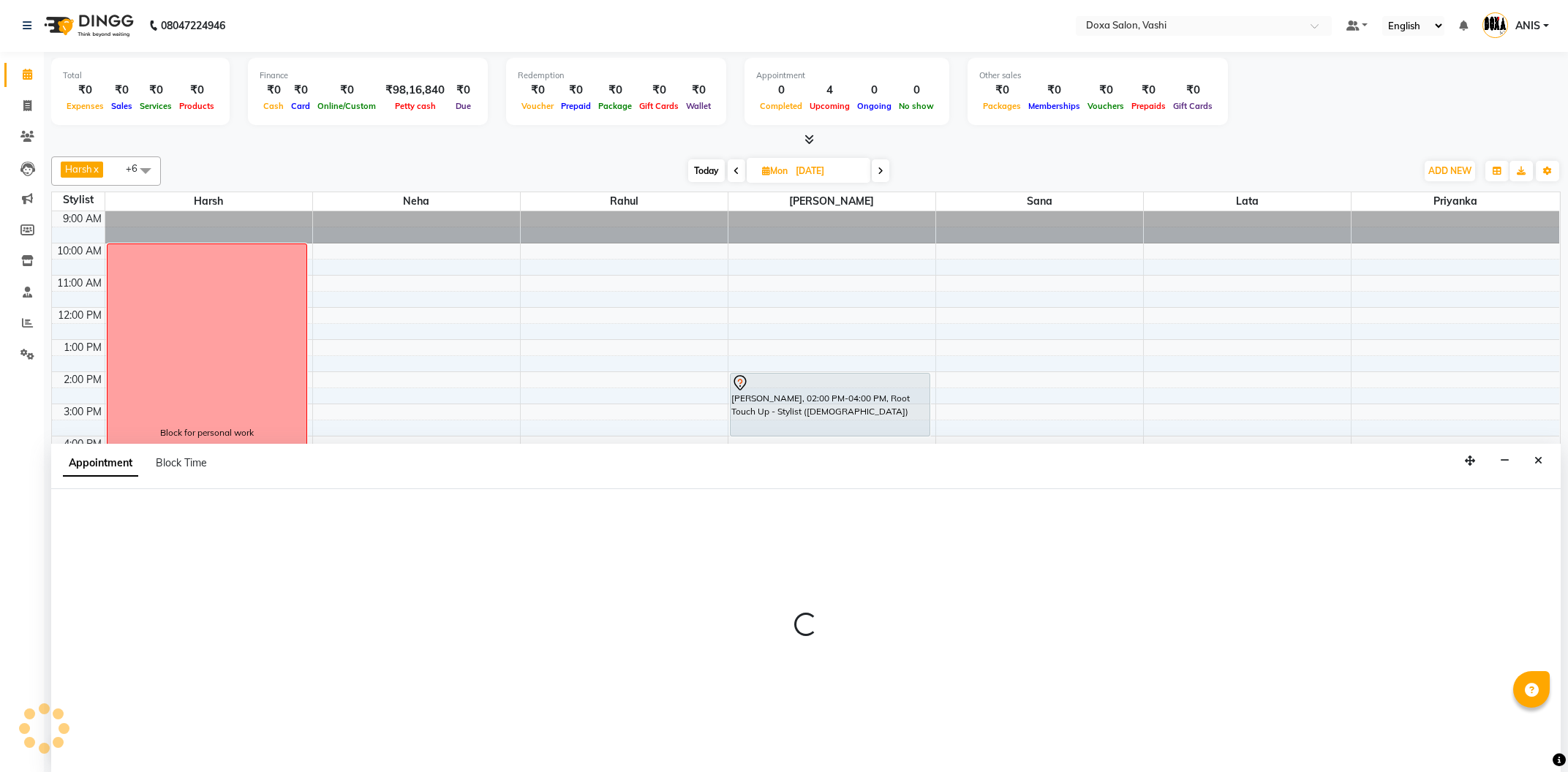
select select "tentative"
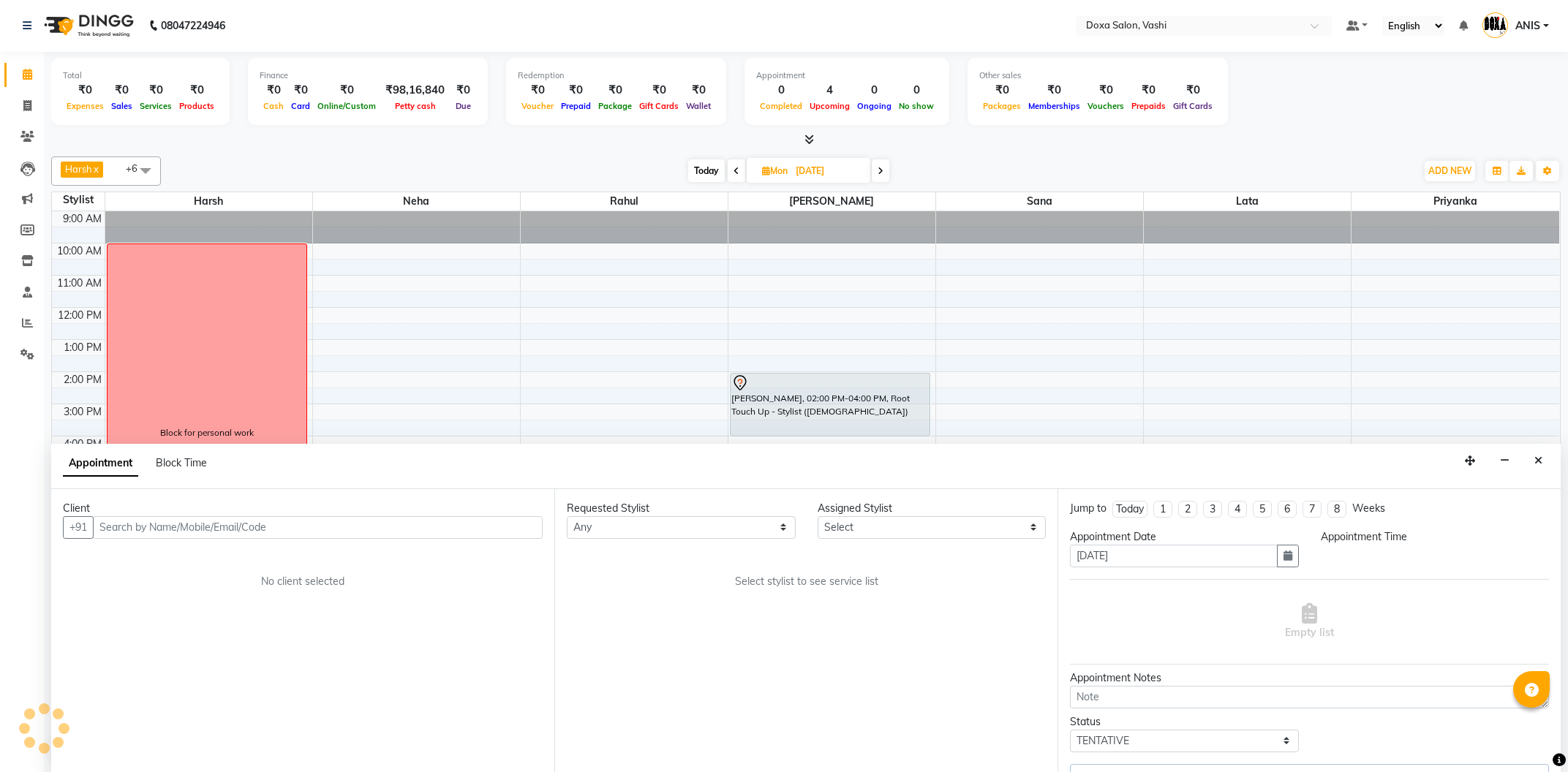
select select "17134"
select select "1050"
select select "688"
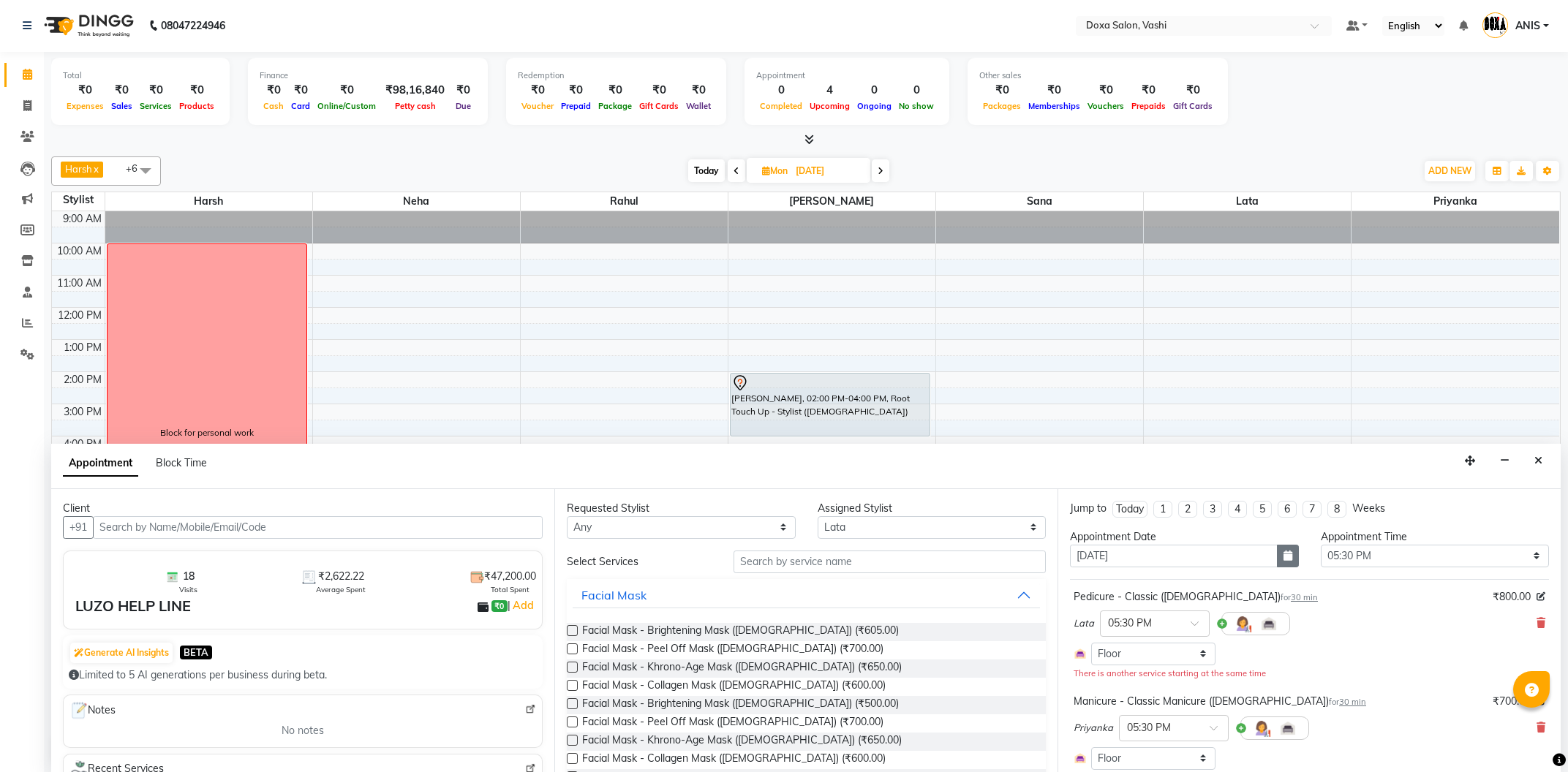
click at [1285, 563] on button "button" at bounding box center [1288, 556] width 22 height 23
click at [1230, 637] on div "5" at bounding box center [1226, 632] width 23 height 23
type input "05-10-2025"
select select "1050"
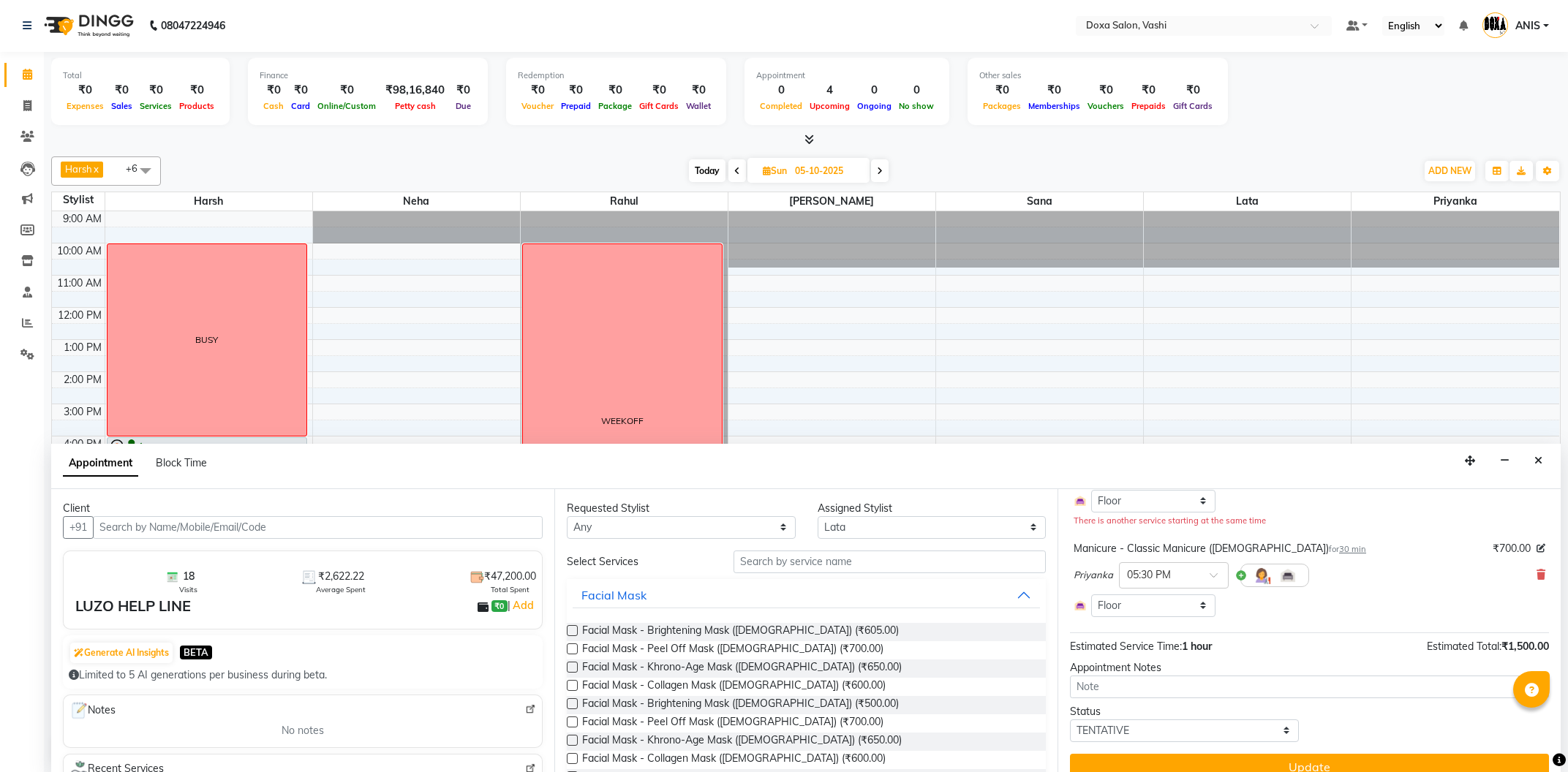
scroll to position [173, 0]
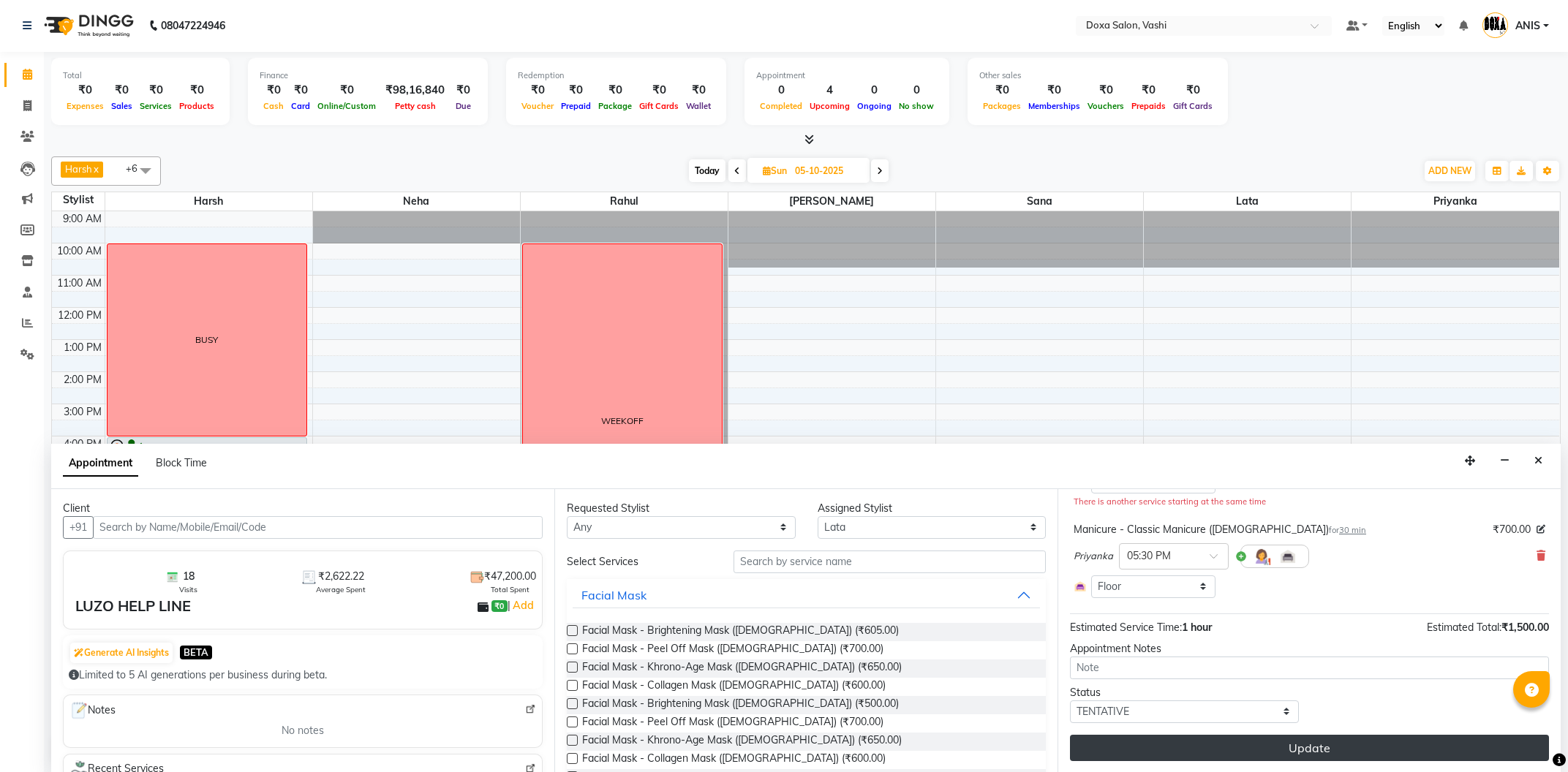
click at [1240, 749] on button "Update" at bounding box center [1309, 749] width 479 height 26
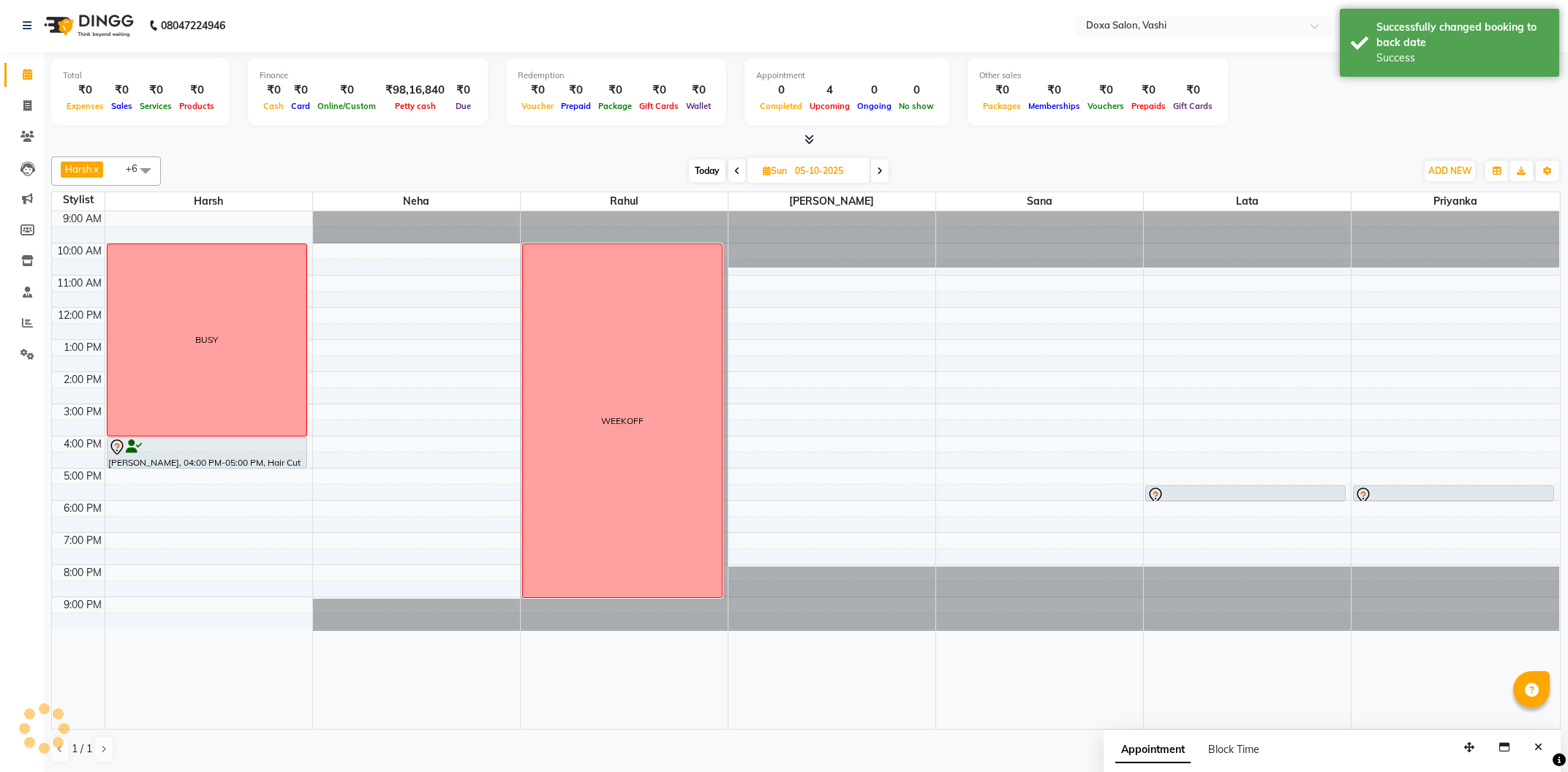
scroll to position [0, 0]
click at [741, 168] on span at bounding box center [737, 171] width 18 height 23
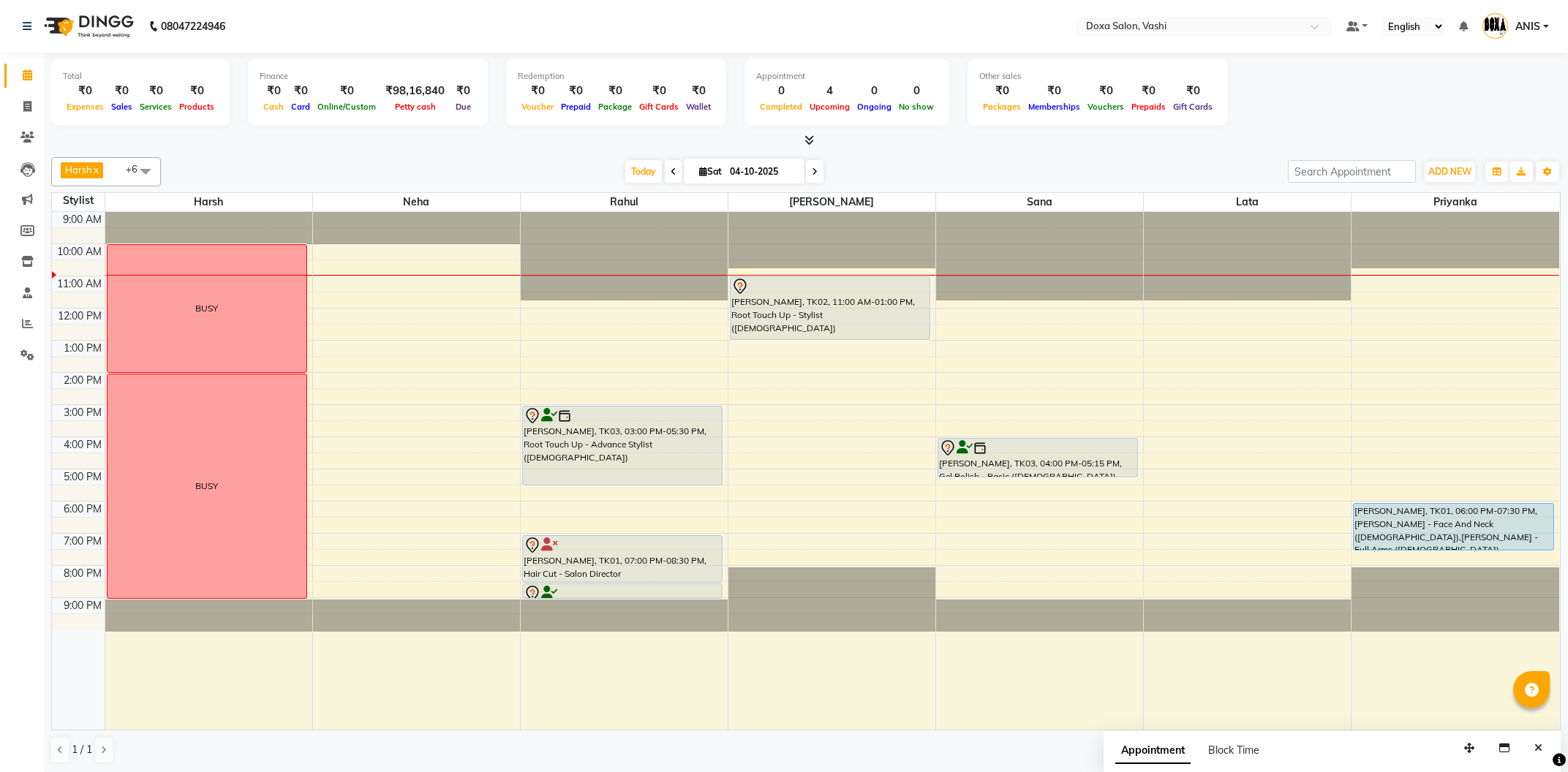
click at [809, 177] on span at bounding box center [814, 171] width 18 height 23
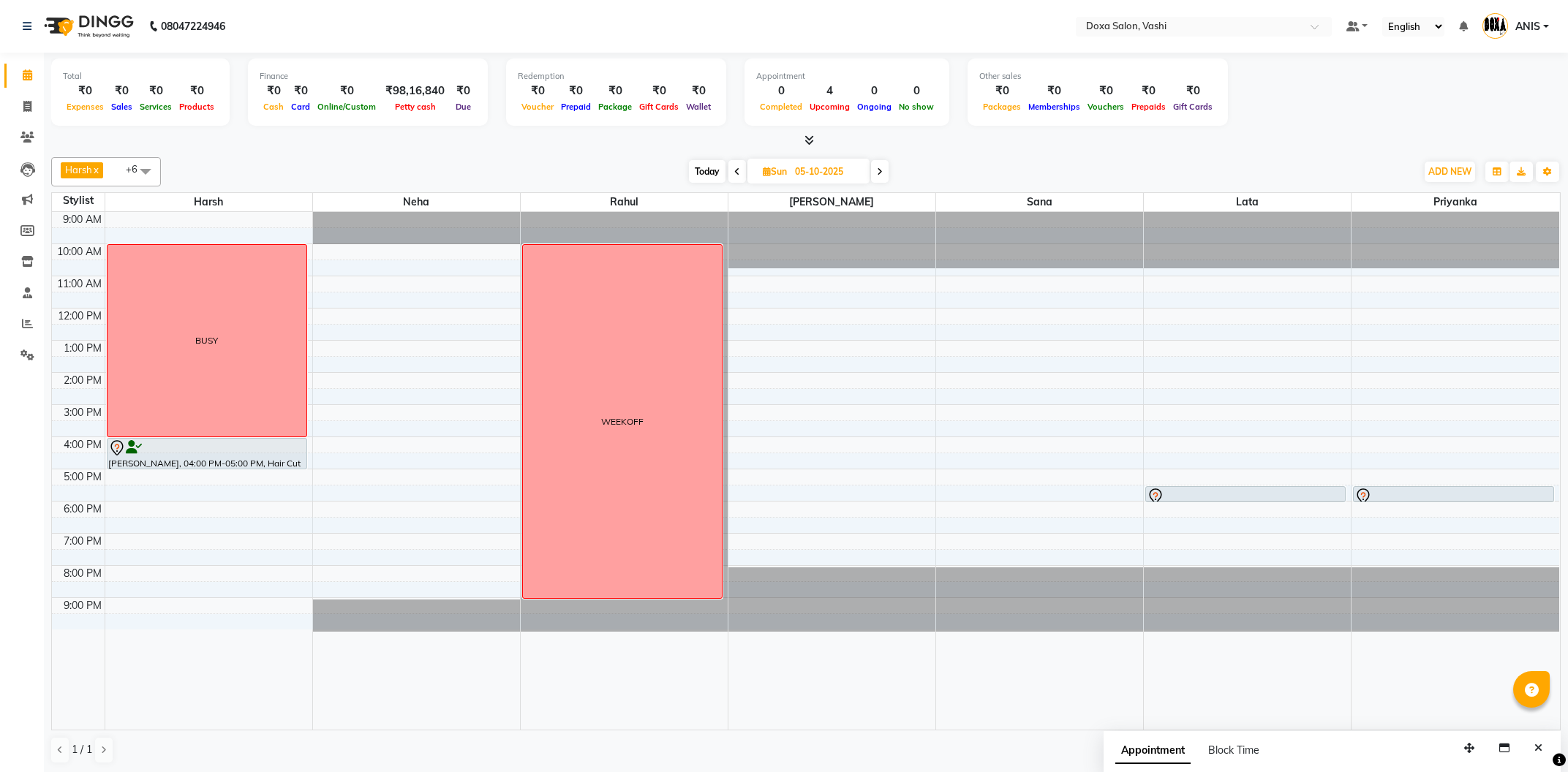
click at [706, 172] on span "Today" at bounding box center [707, 171] width 37 height 23
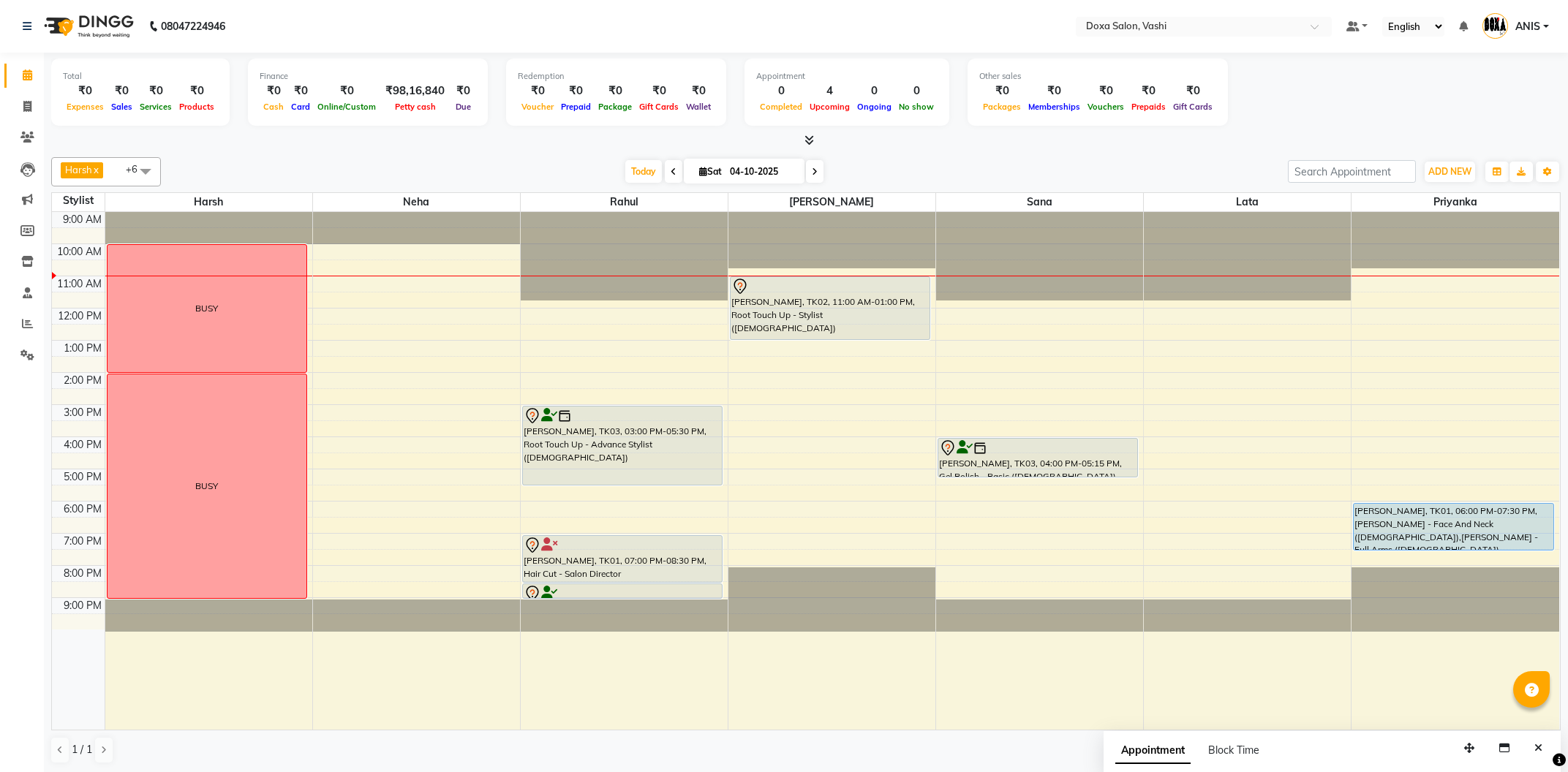
click at [671, 176] on icon at bounding box center [674, 172] width 6 height 9
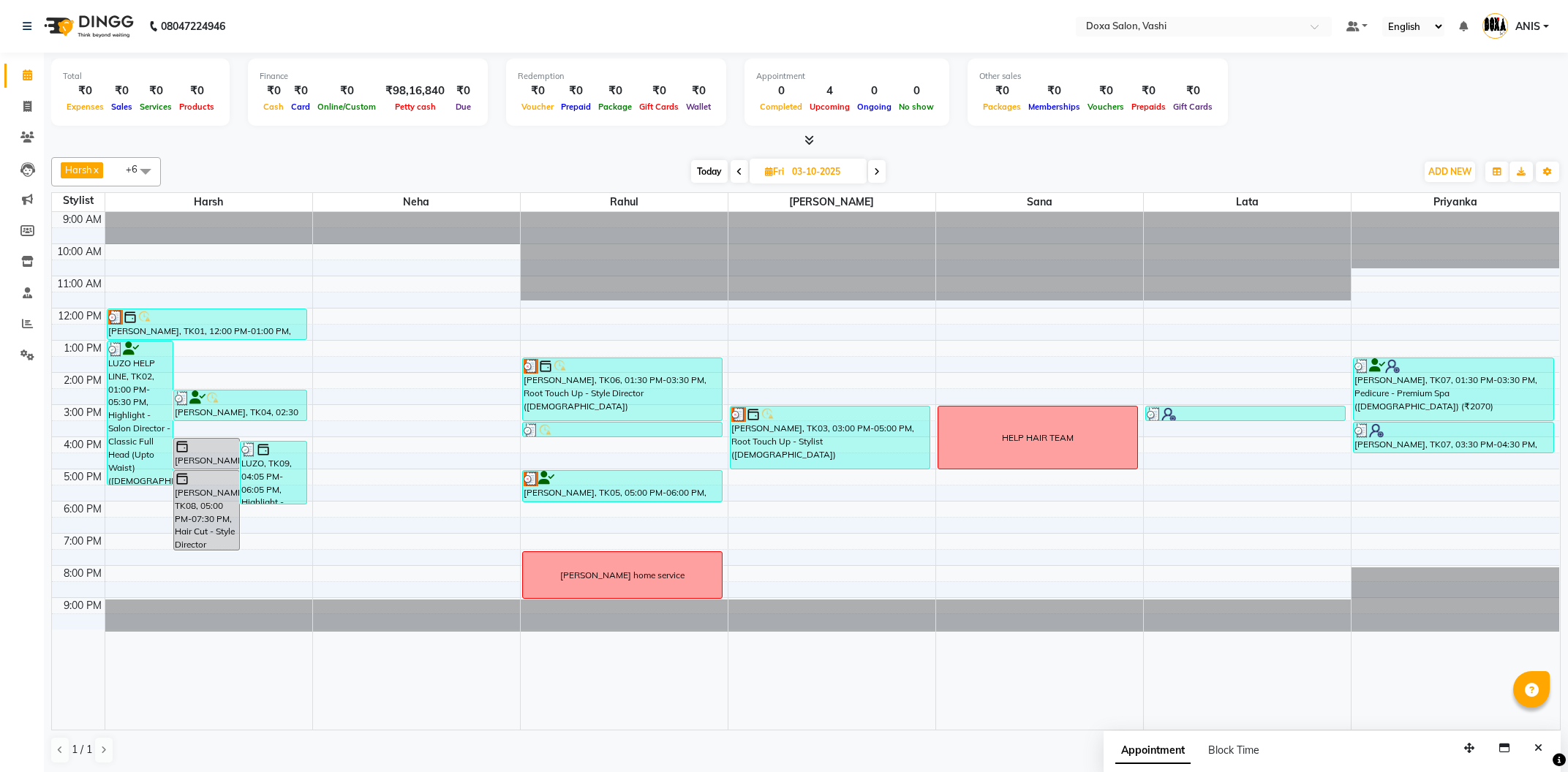
click at [720, 174] on span "Today" at bounding box center [710, 171] width 37 height 23
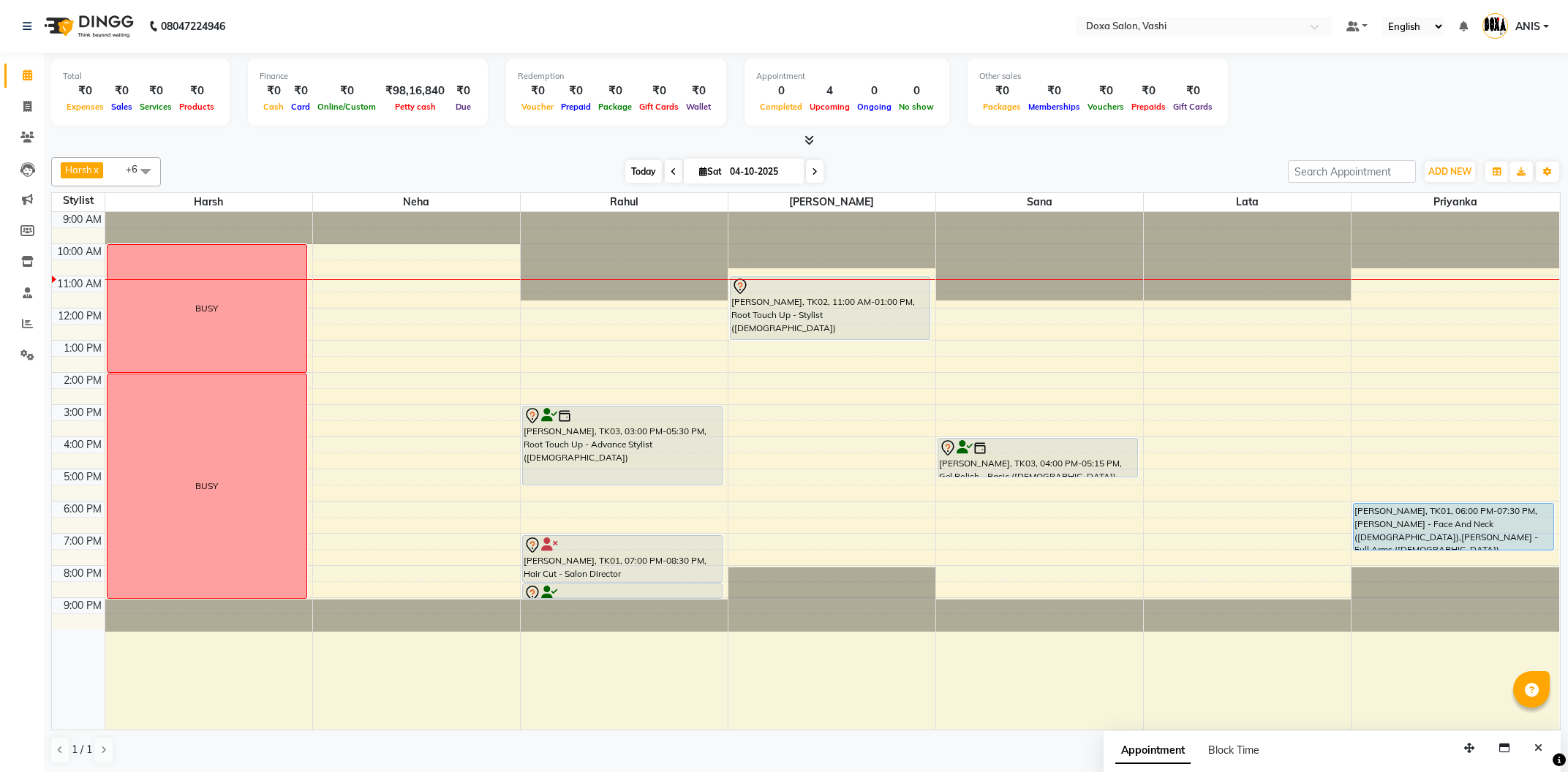
click at [630, 170] on span "Today" at bounding box center [644, 171] width 37 height 23
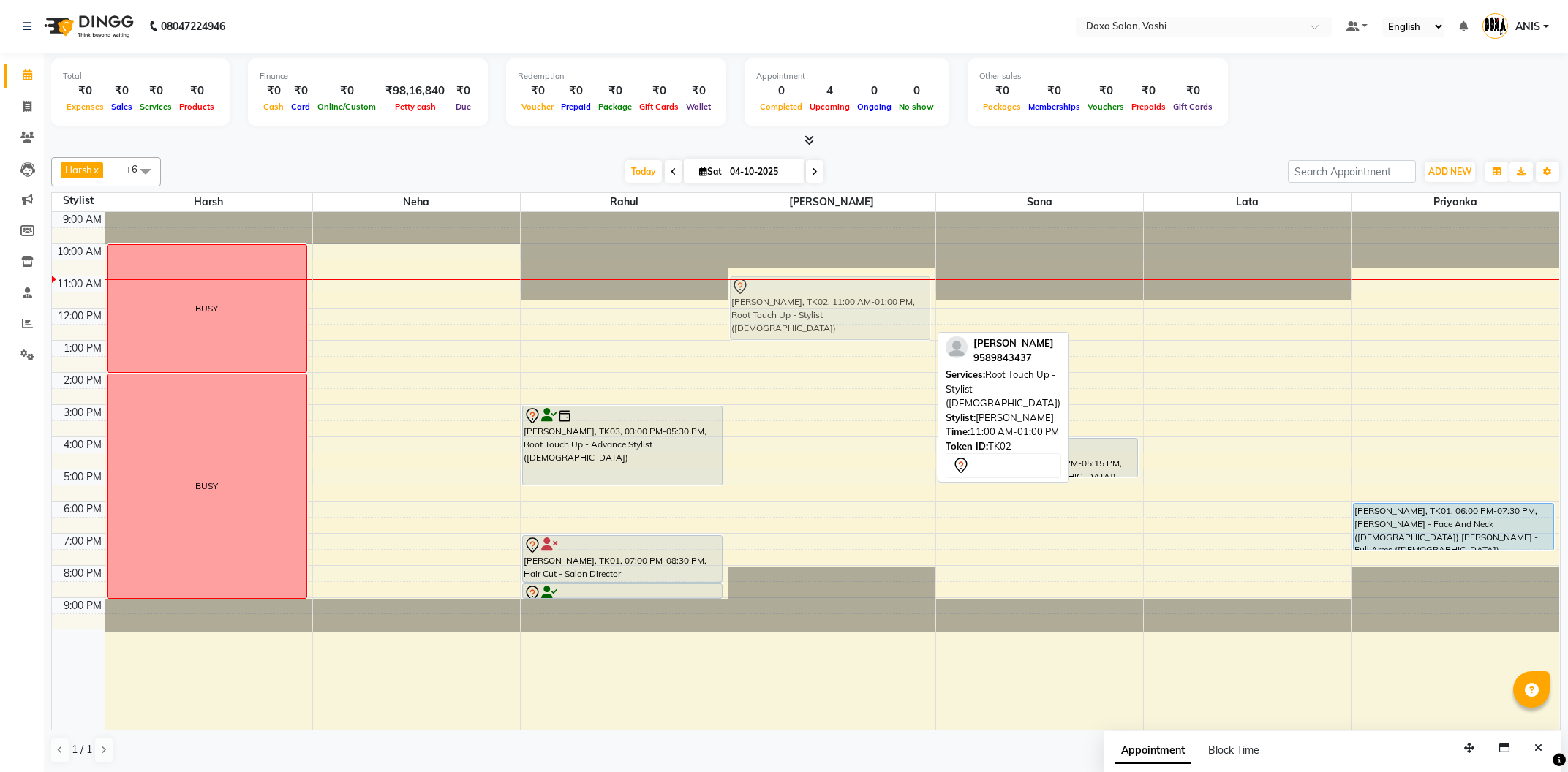
click at [821, 294] on div "RUCHI ARORA, TK02, 11:00 AM-01:00 PM, Root Touch Up - Stylist (Female) RUCHI AR…" at bounding box center [832, 471] width 207 height 518
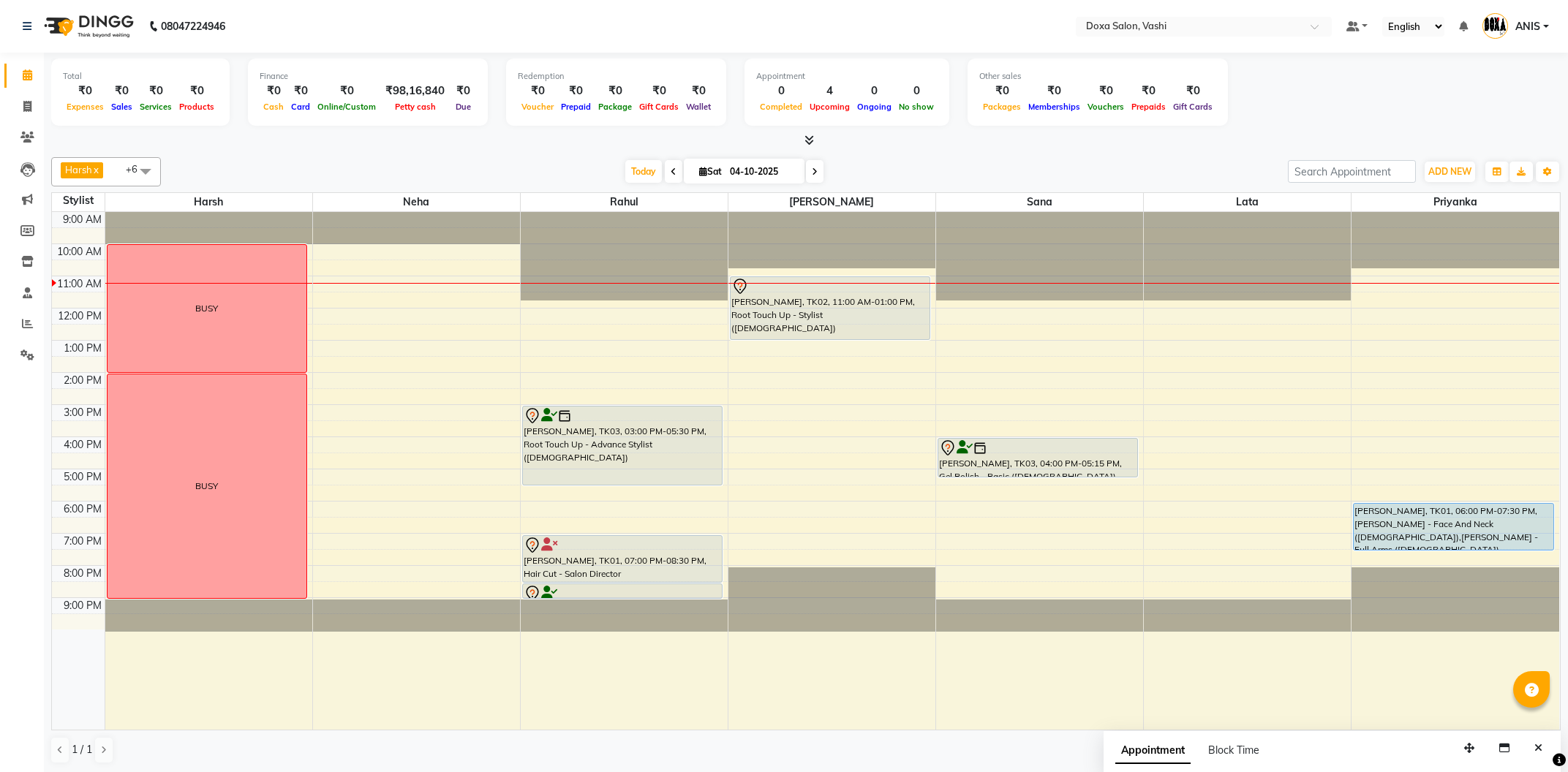
click at [806, 174] on span at bounding box center [814, 171] width 18 height 23
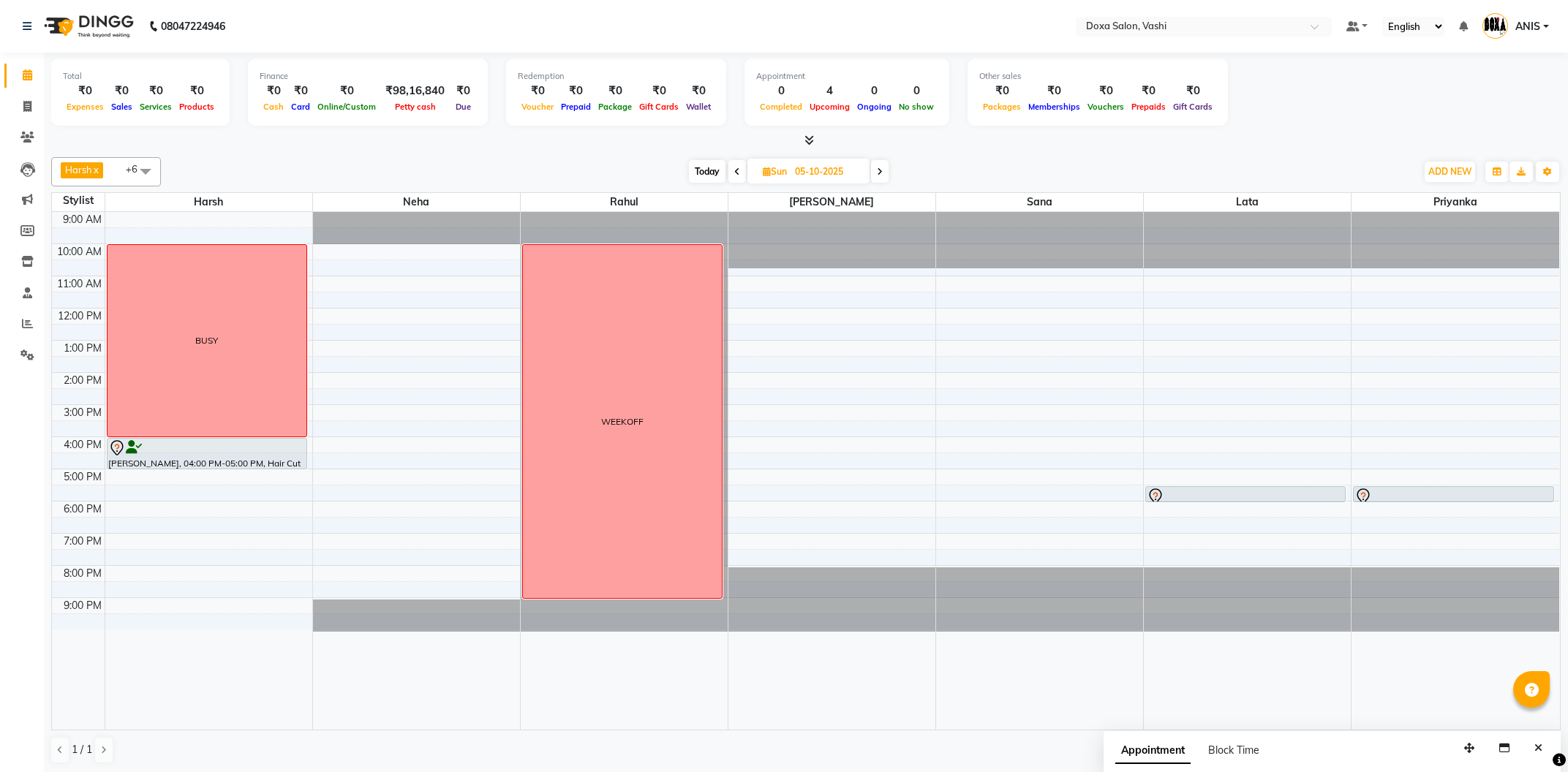
click at [705, 168] on span "Today" at bounding box center [707, 171] width 37 height 23
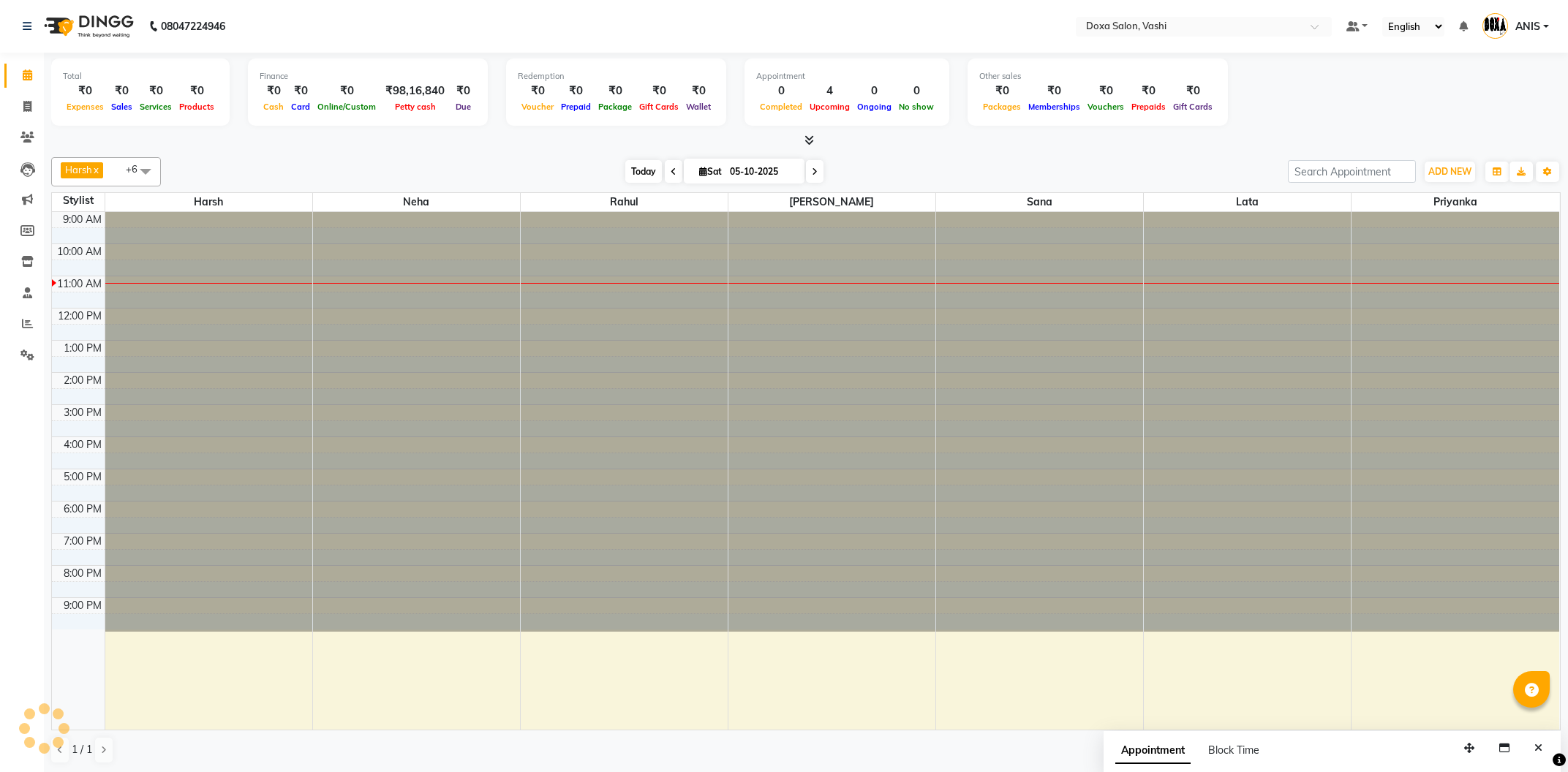
type input "04-10-2025"
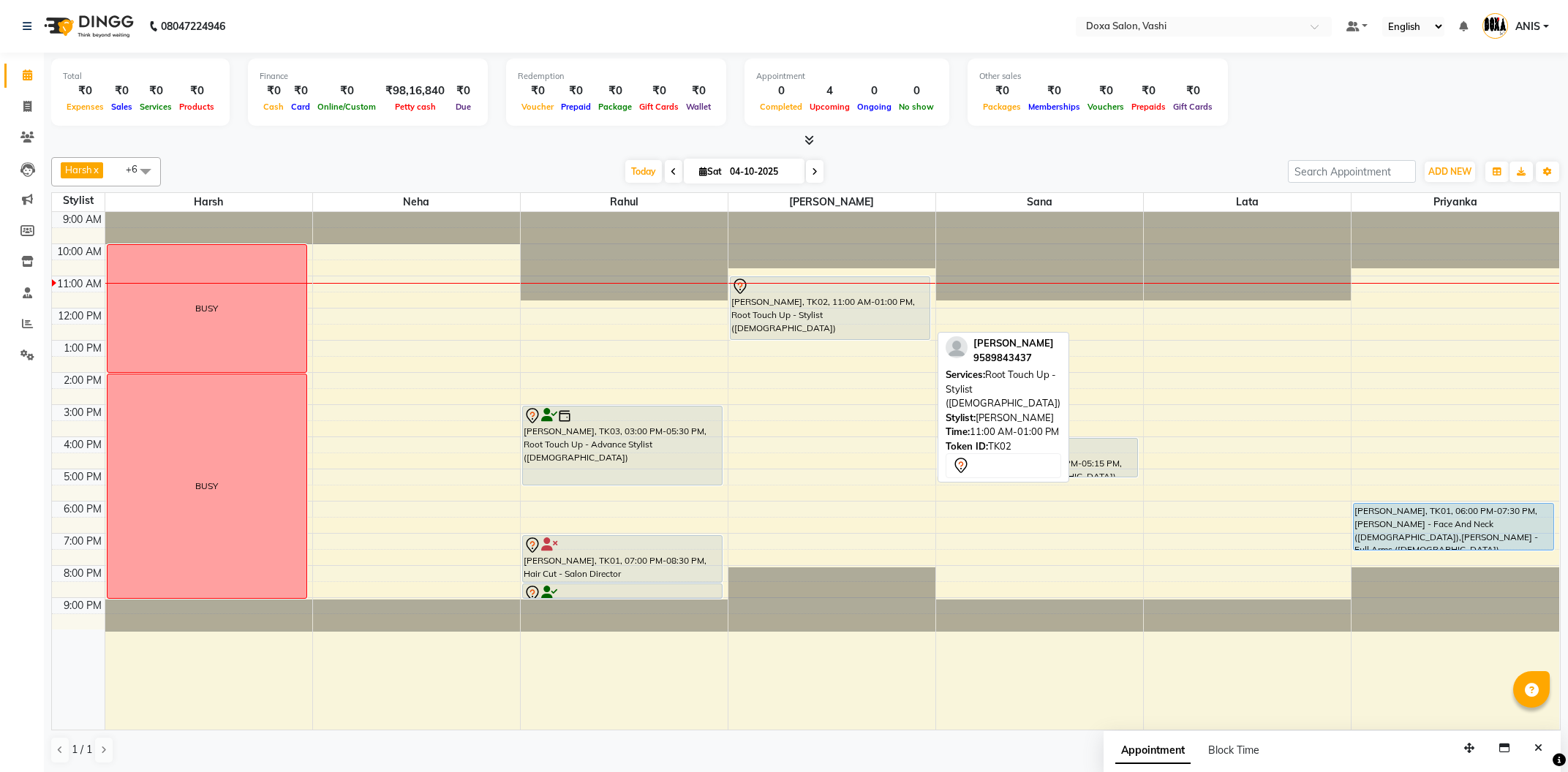
click at [837, 303] on div "RUCHI ARORA, TK02, 11:00 AM-01:00 PM, Root Touch Up - Stylist (Female)" at bounding box center [831, 308] width 199 height 62
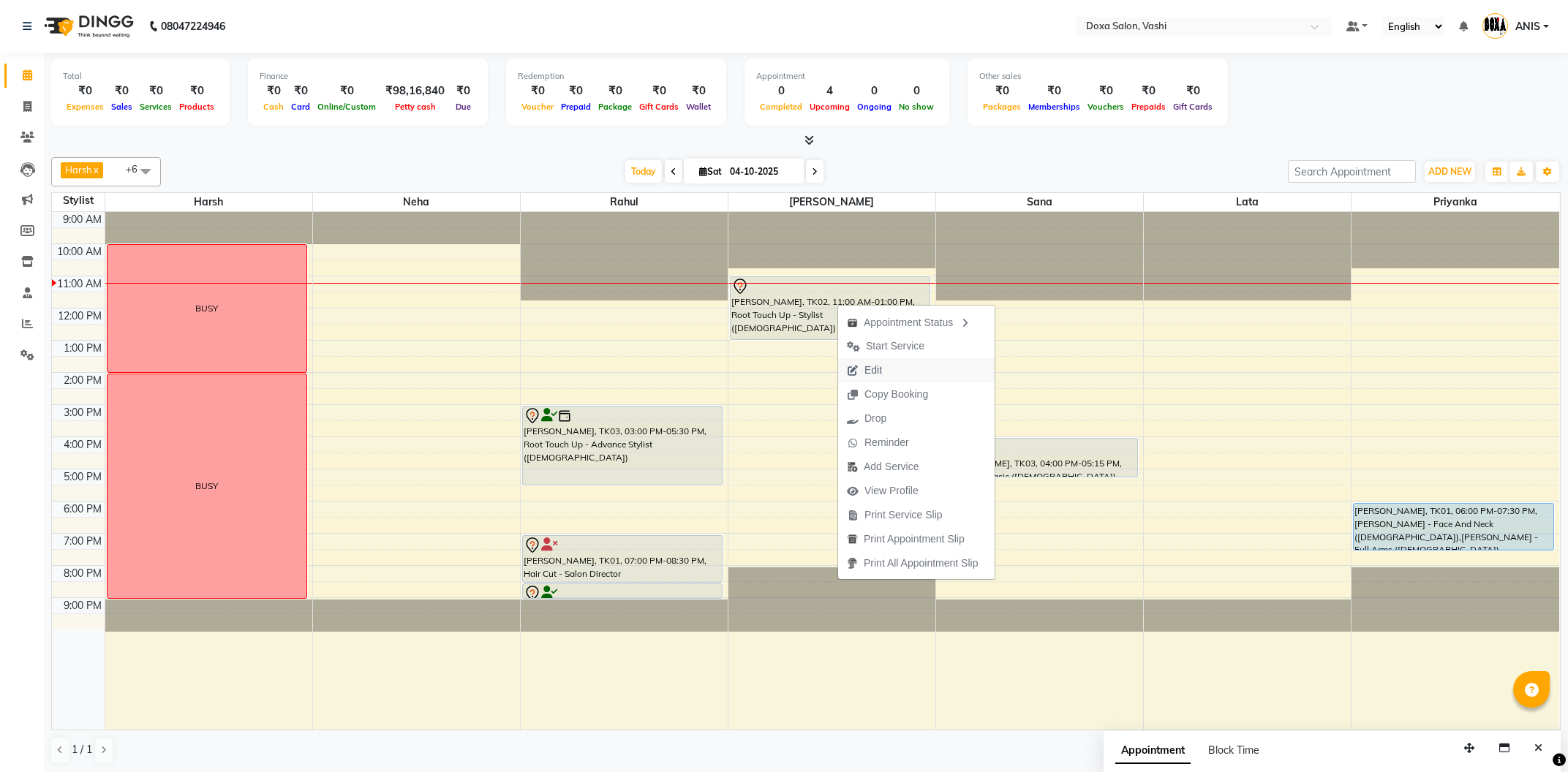
click at [855, 371] on icon "button" at bounding box center [852, 371] width 12 height 10
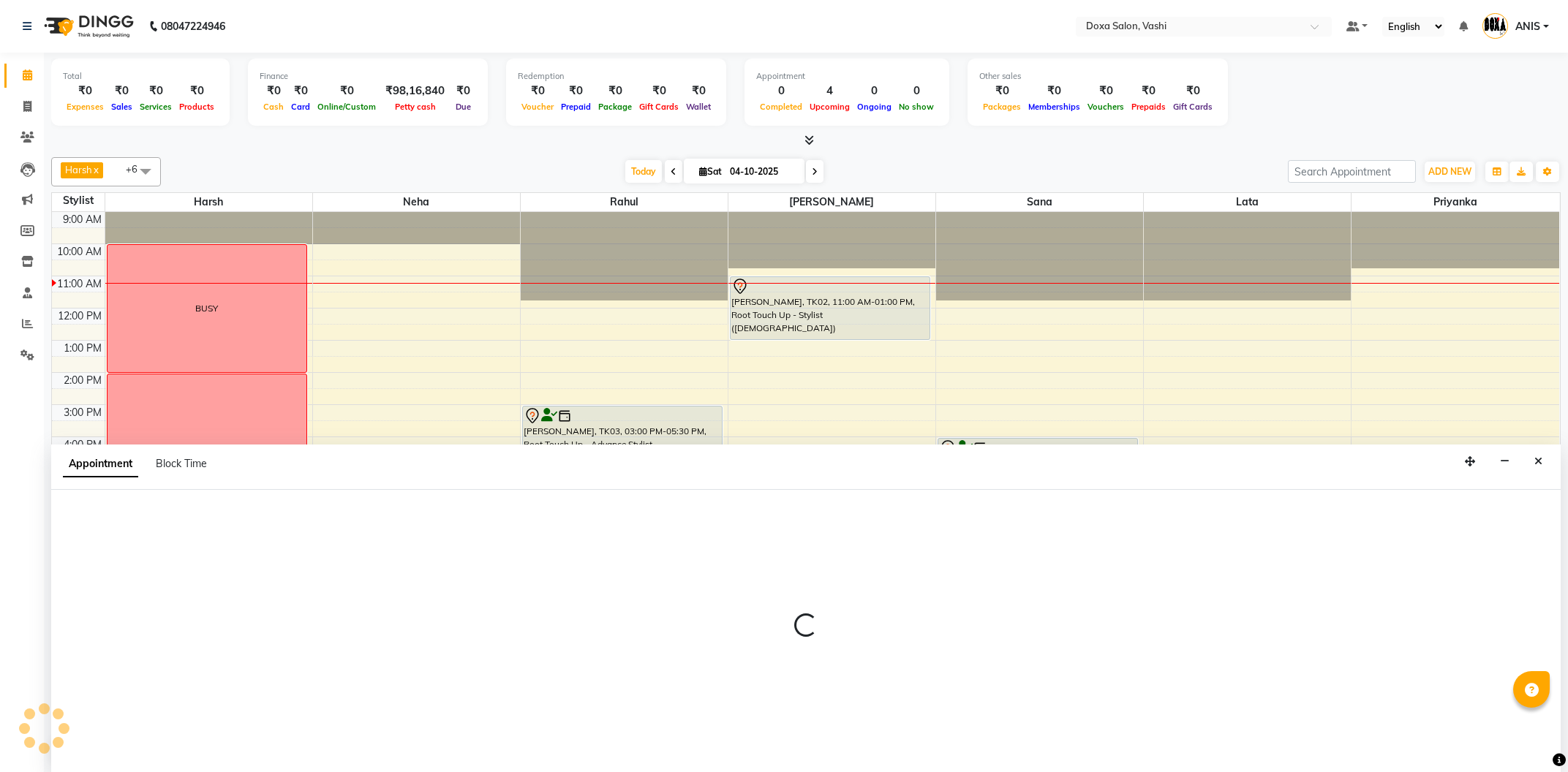
scroll to position [1, 0]
select select "tentative"
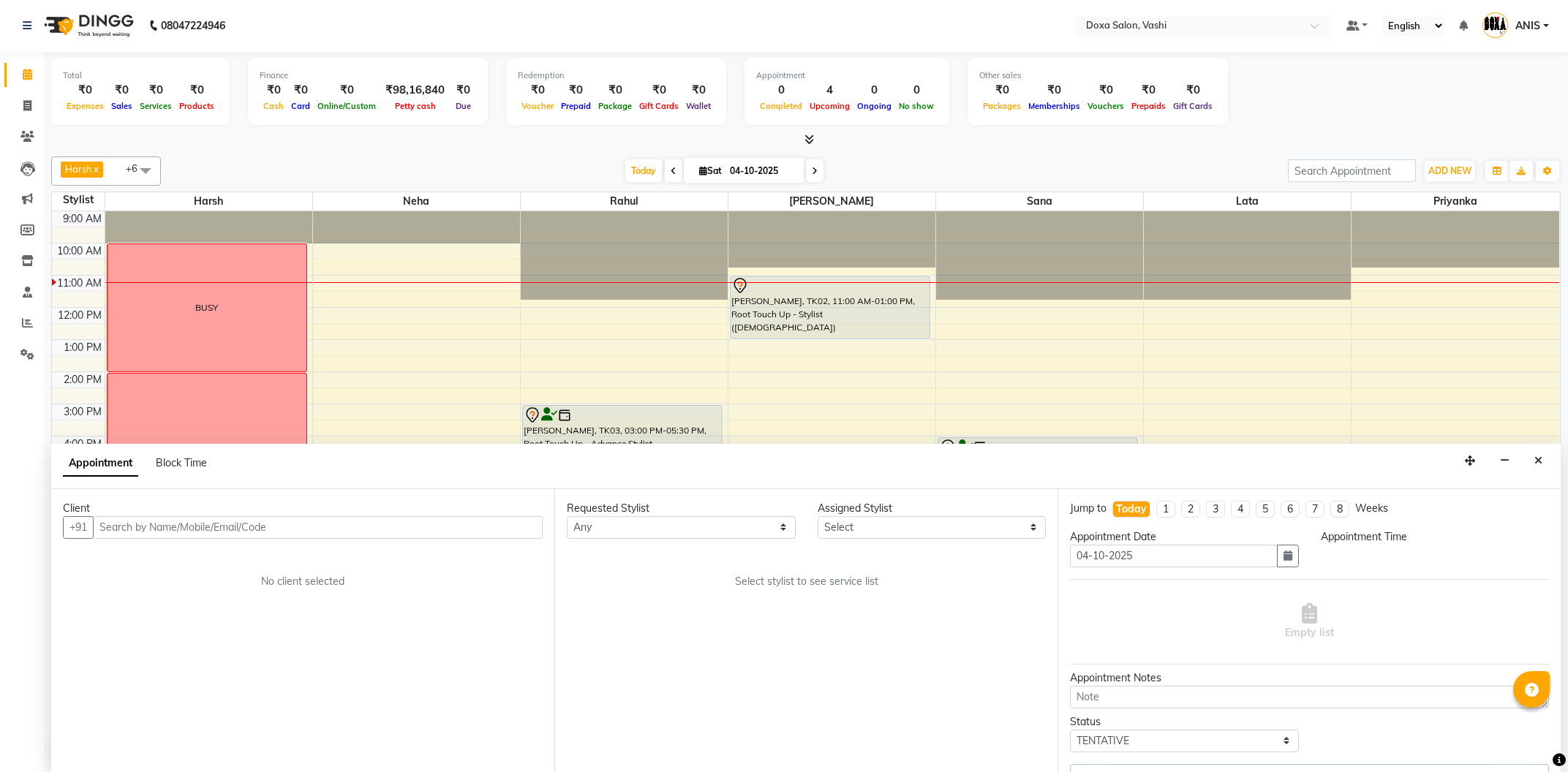
select select "34480"
select select "660"
select select "688"
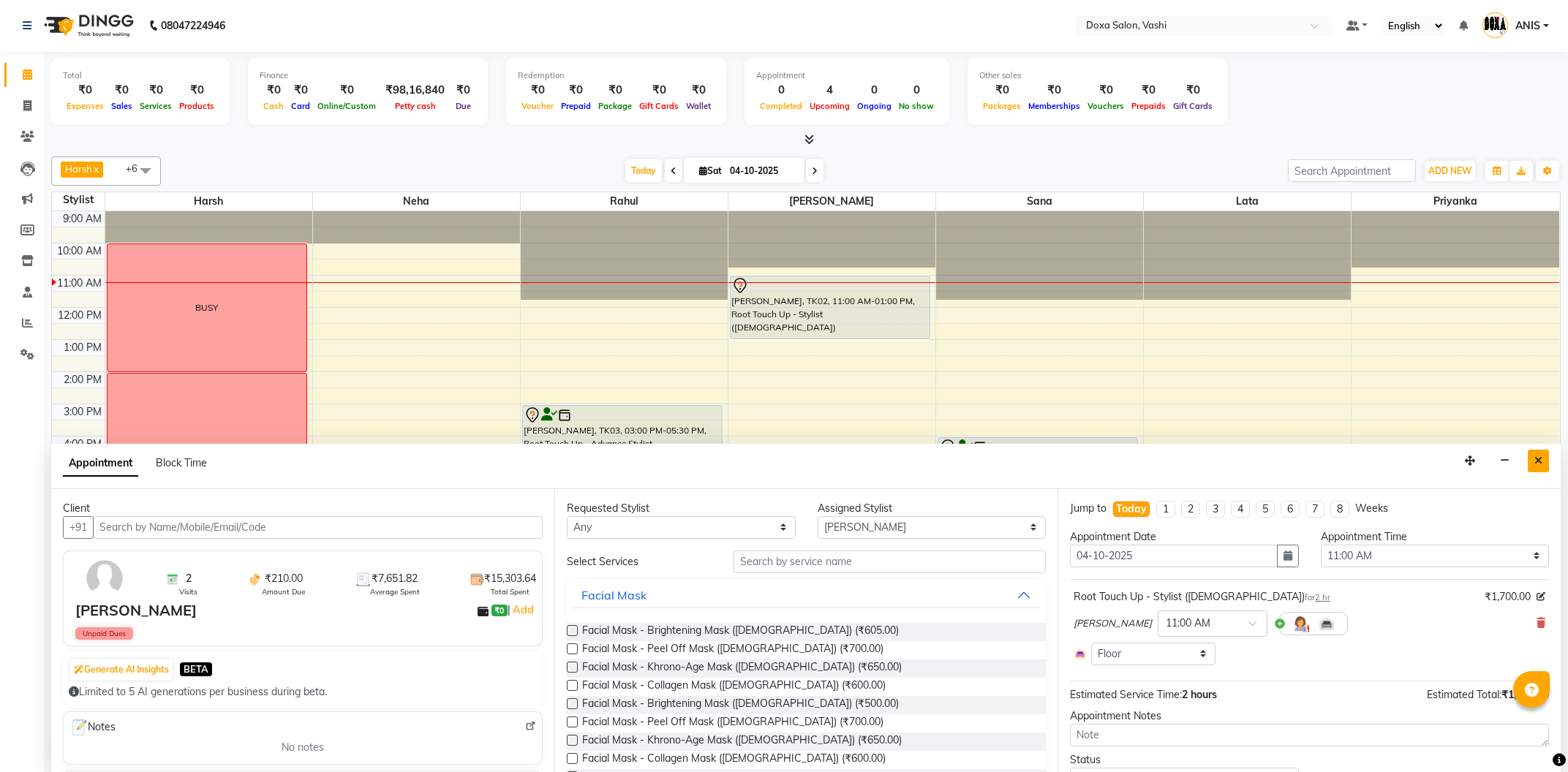
click at [1535, 464] on icon "Close" at bounding box center [1538, 461] width 8 height 10
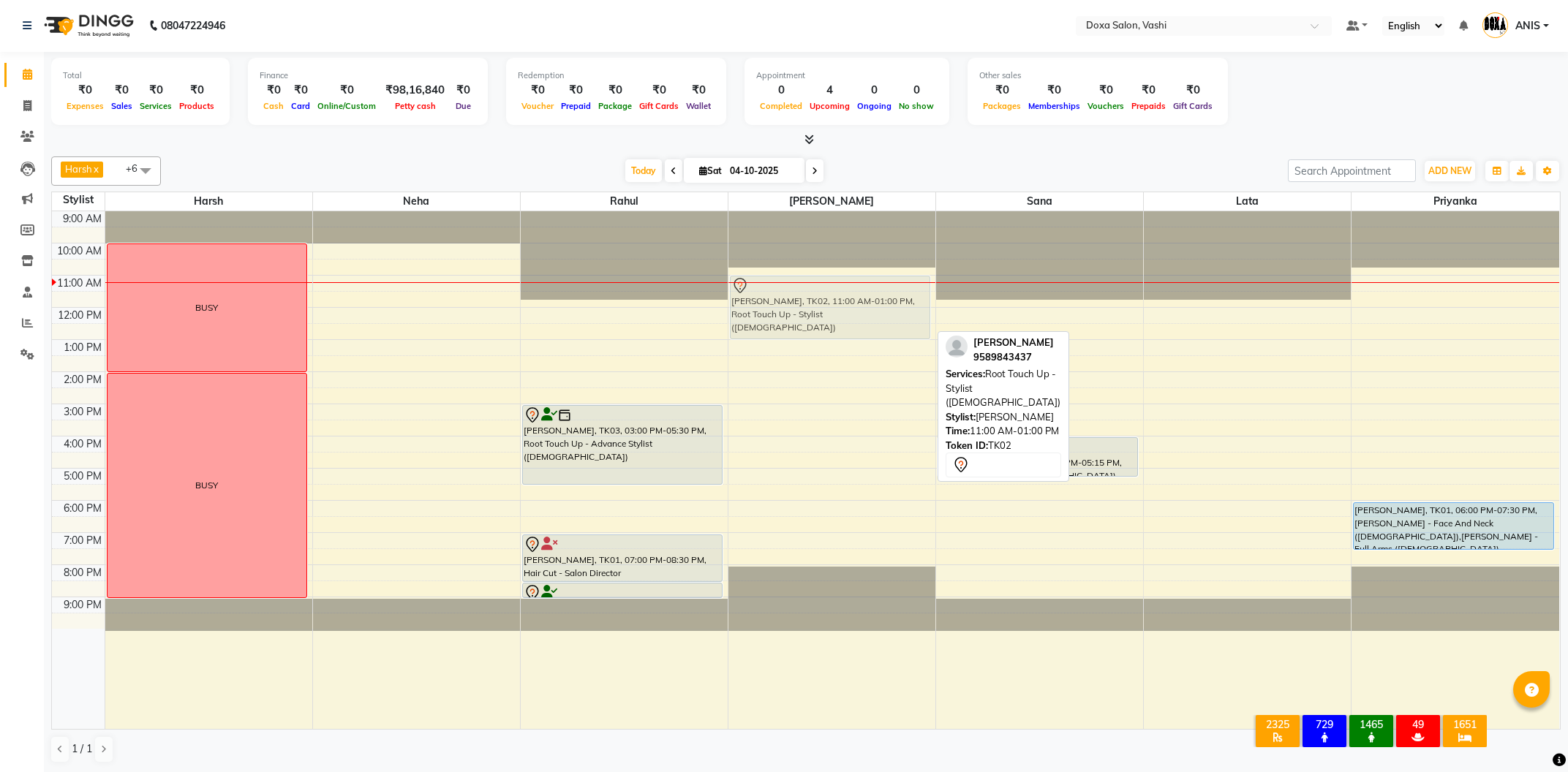
drag, startPoint x: 817, startPoint y: 281, endPoint x: 828, endPoint y: 288, distance: 13.0
click at [828, 288] on div "RUCHI ARORA, TK02, 11:00 AM-01:00 PM, Root Touch Up - Stylist (Female) RUCHI AR…" at bounding box center [832, 470] width 207 height 518
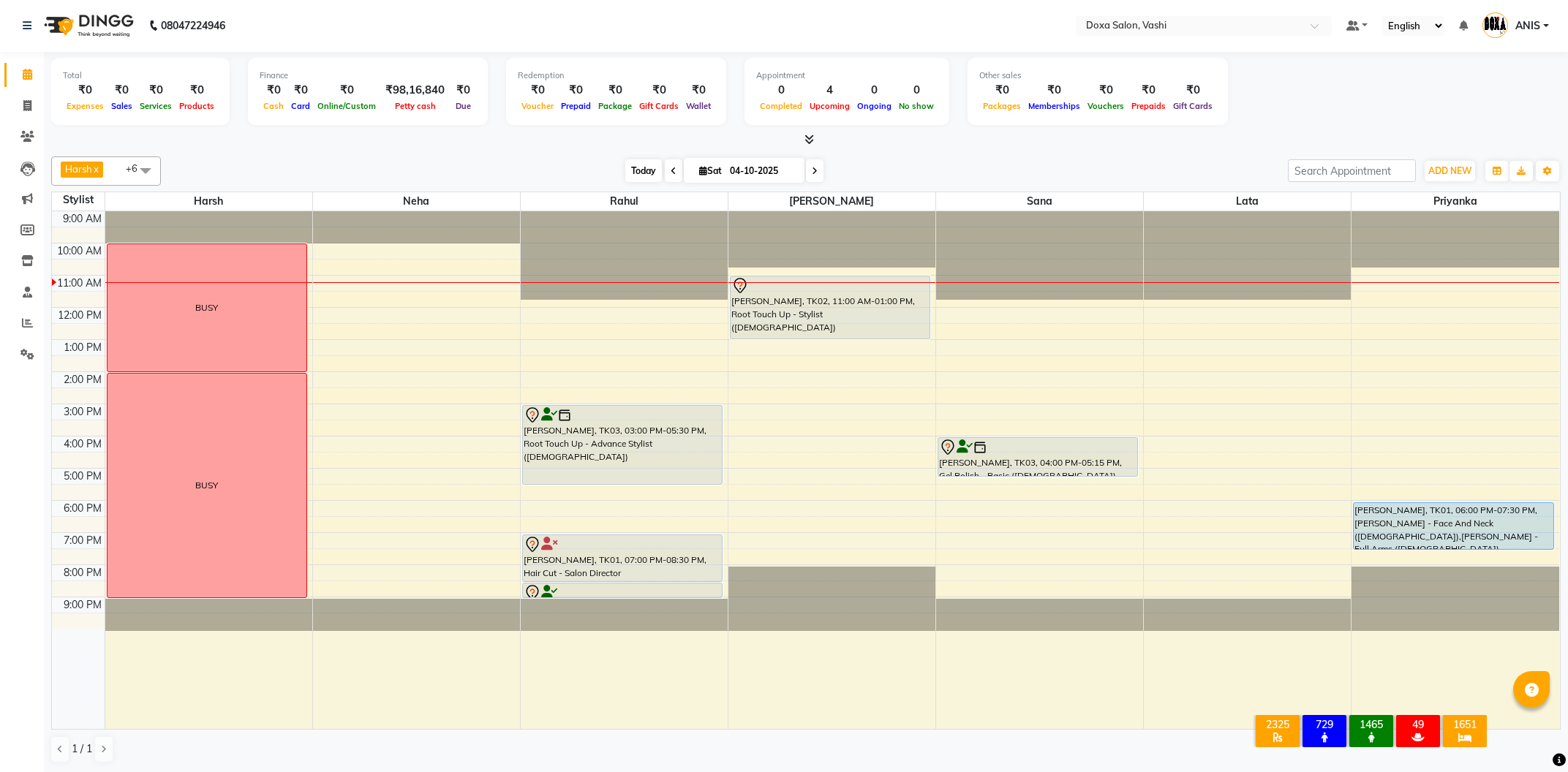
click at [625, 168] on span "Today" at bounding box center [644, 171] width 37 height 23
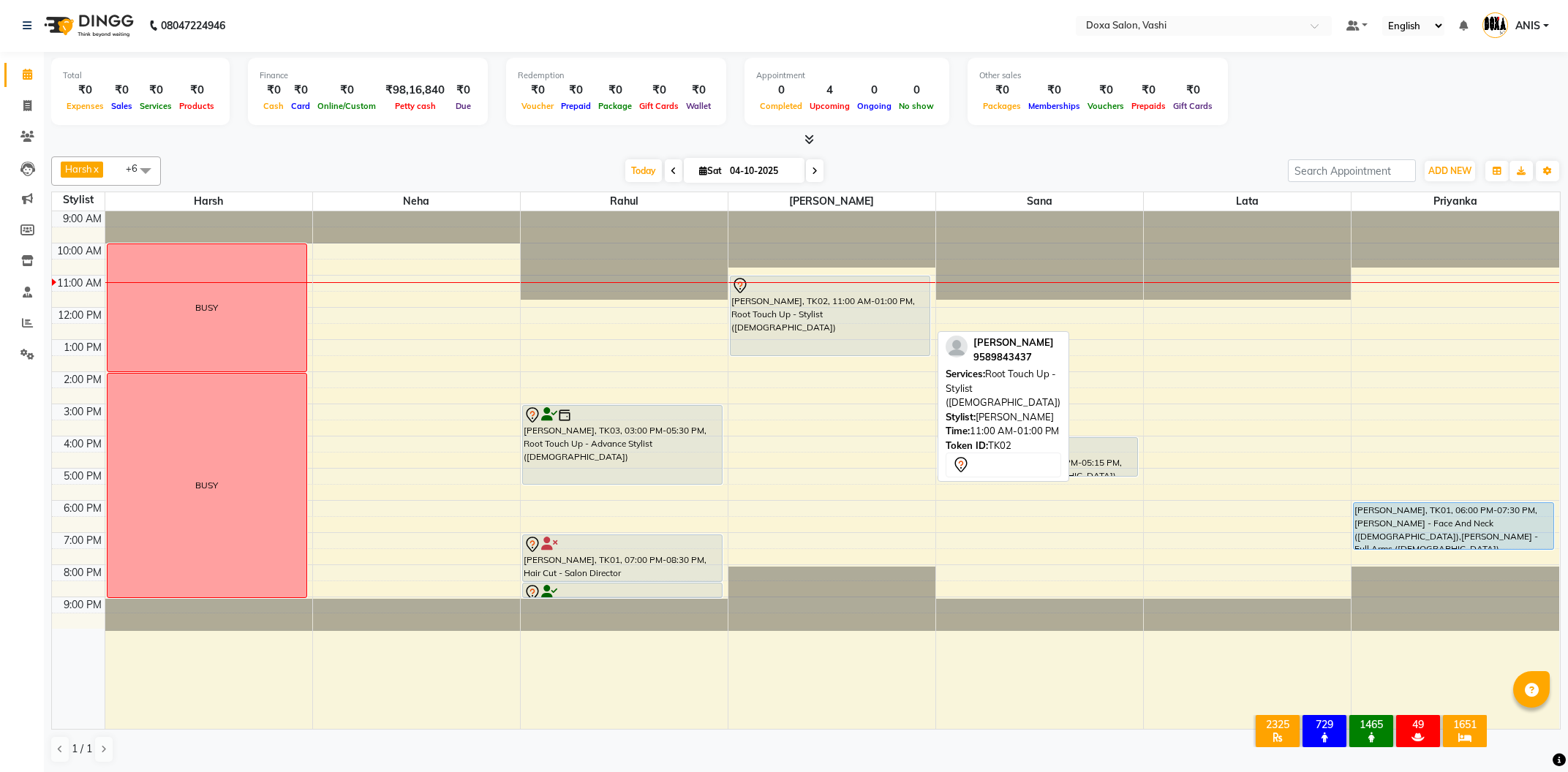
drag, startPoint x: 798, startPoint y: 335, endPoint x: 798, endPoint y: 344, distance: 9.0
click at [798, 344] on div "RUCHI ARORA, TK02, 11:00 AM-01:00 PM, Root Touch Up - Stylist (Female) RUCHI AR…" at bounding box center [832, 470] width 207 height 518
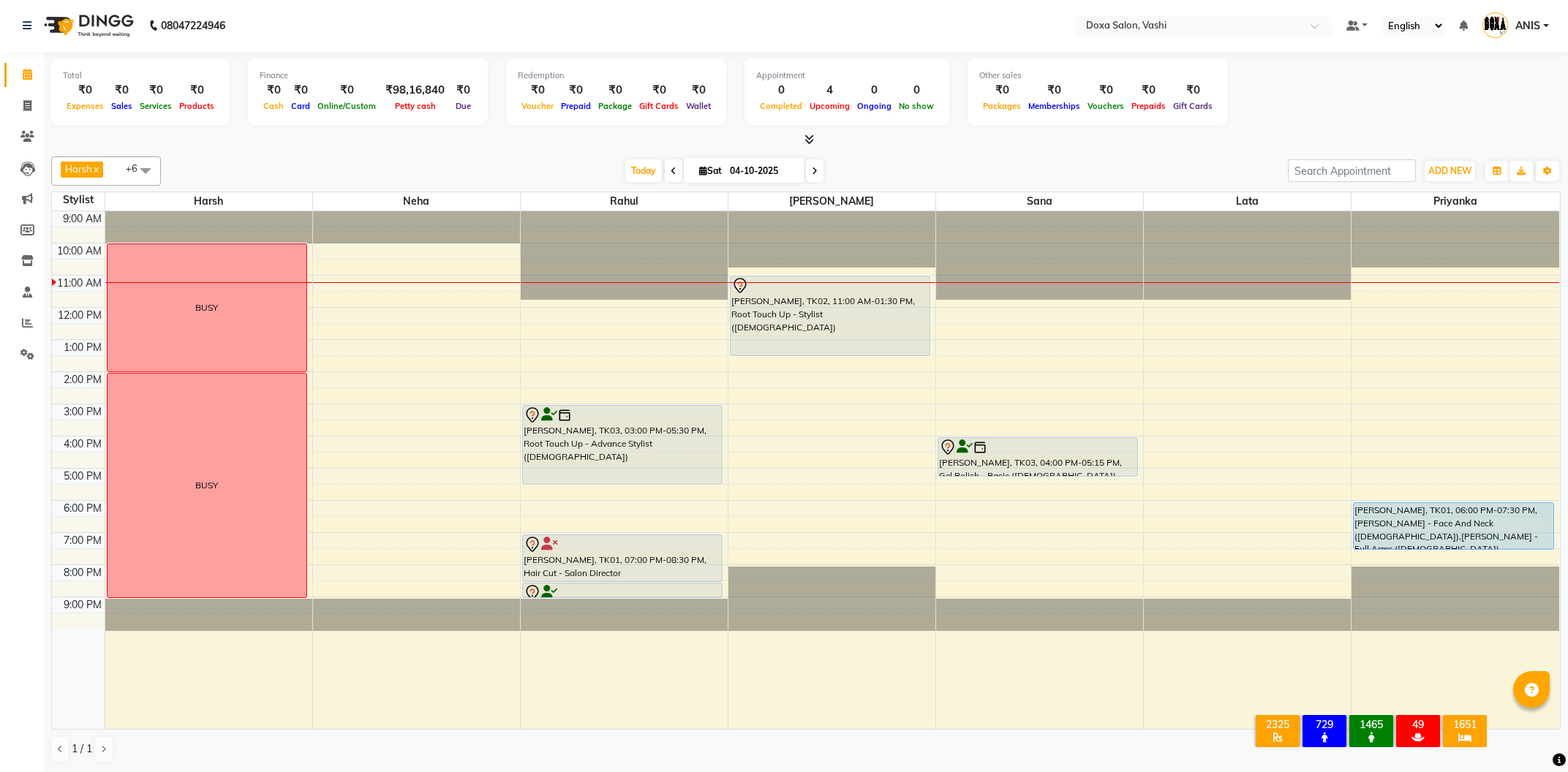
click at [812, 162] on span at bounding box center [814, 171] width 18 height 23
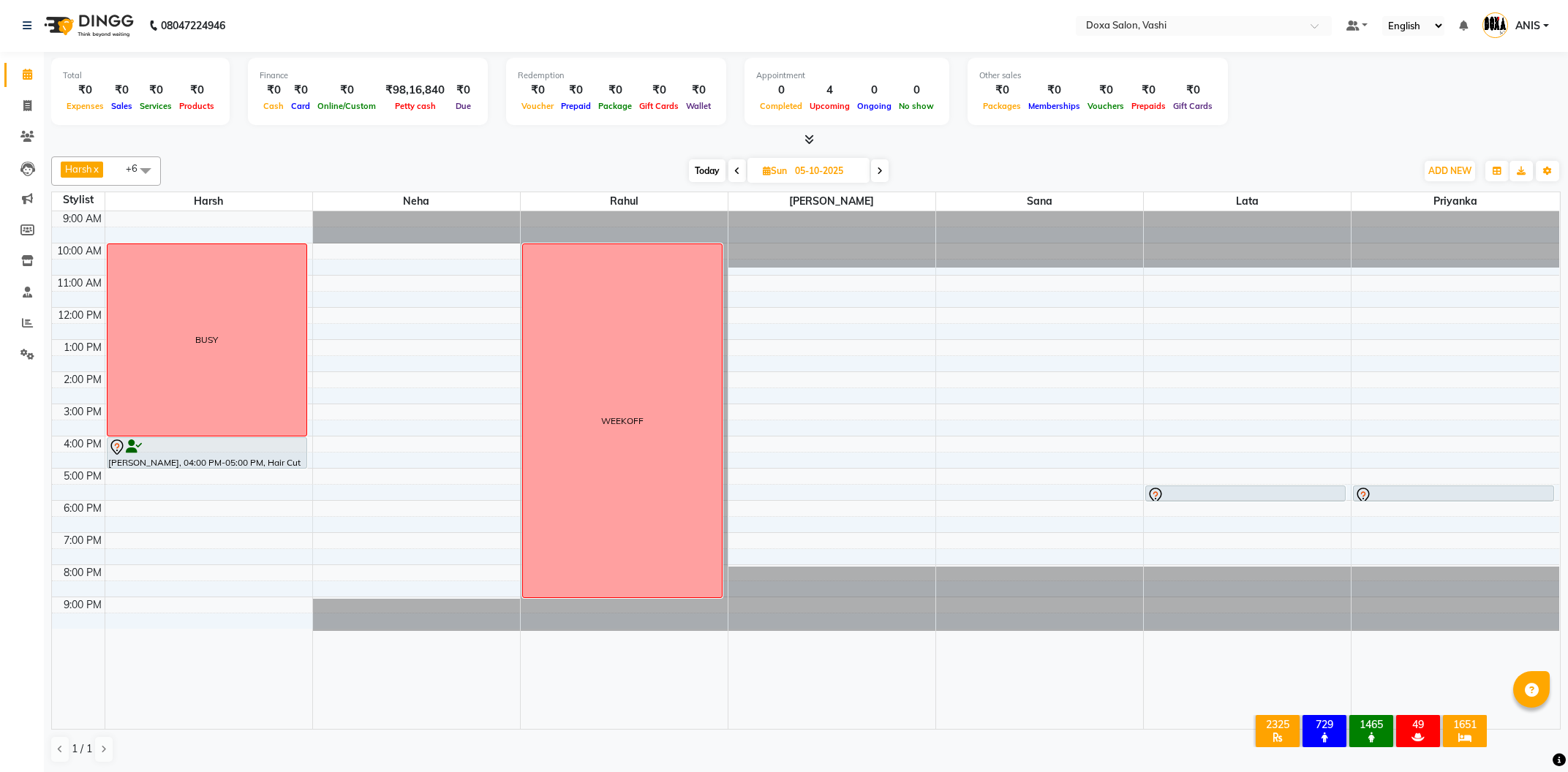
click at [742, 180] on span at bounding box center [737, 171] width 18 height 23
type input "04-10-2025"
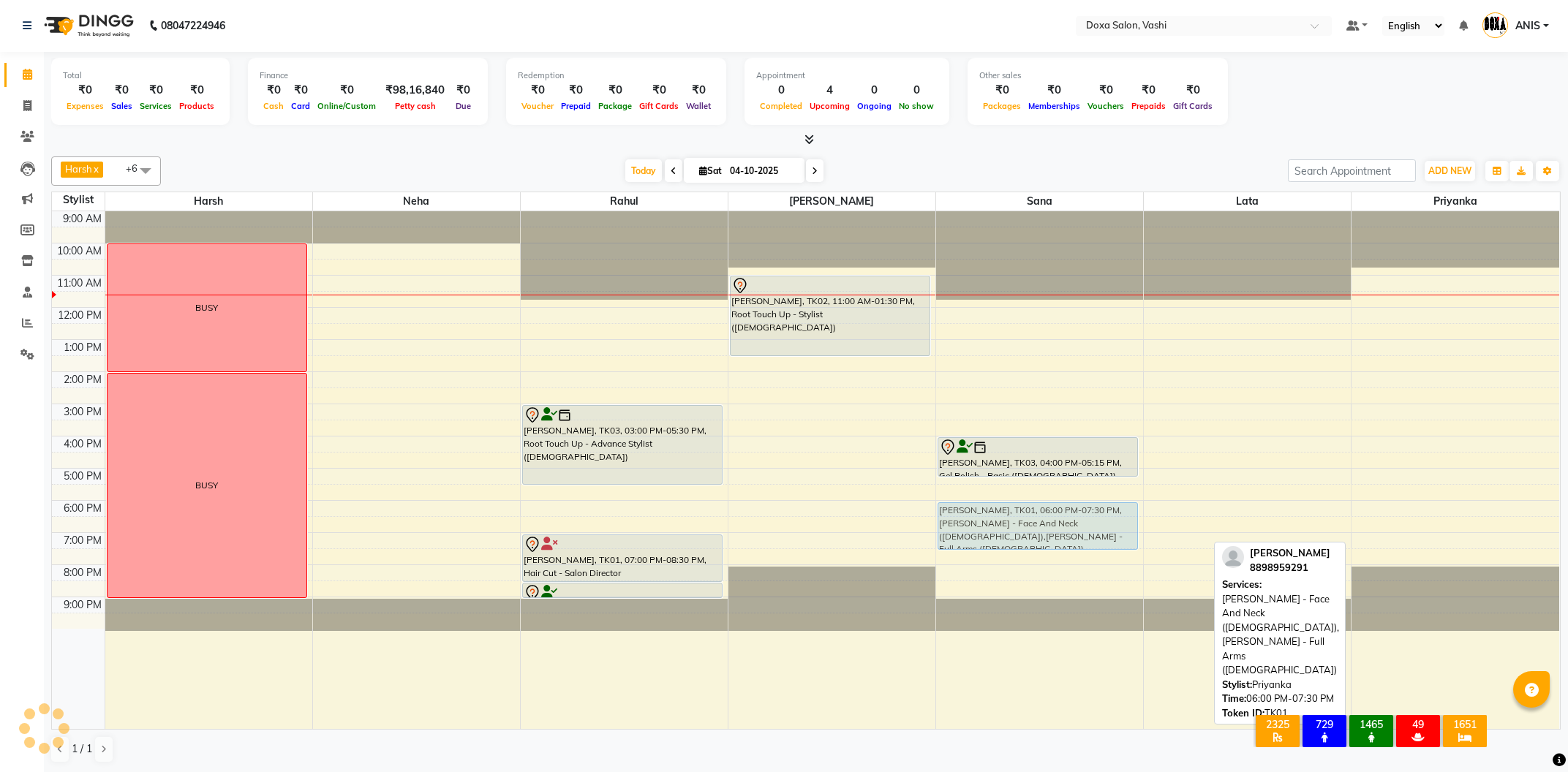
drag, startPoint x: 1435, startPoint y: 521, endPoint x: 1090, endPoint y: 519, distance: 345.0
click at [1090, 519] on tr "BUSY BUSY Dimple Kukreja, TK03, 03:00 PM-05:30 PM, Root Touch Up - Advance Styl…" at bounding box center [806, 470] width 1507 height 518
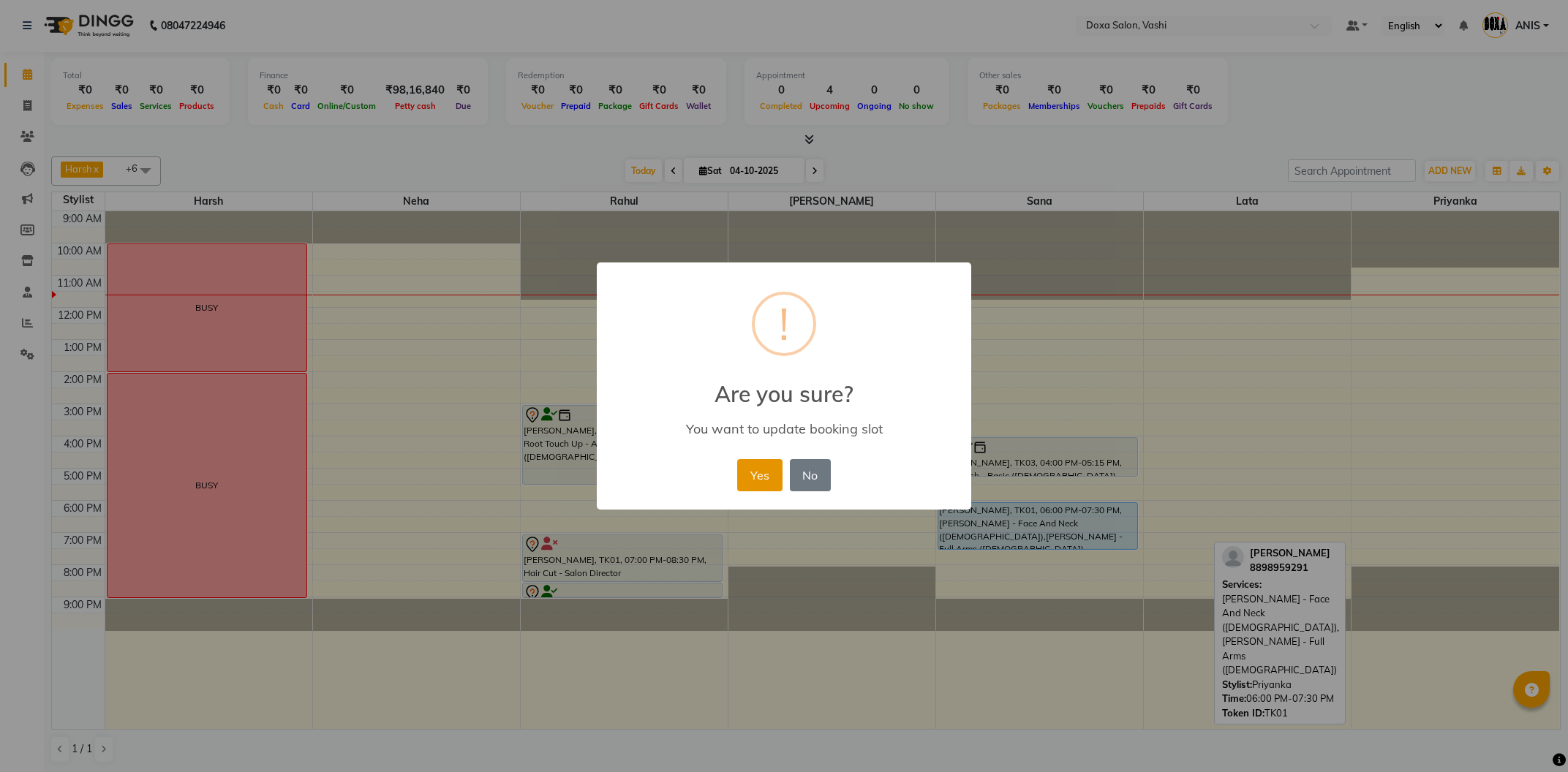
click at [750, 473] on button "Yes" at bounding box center [759, 475] width 45 height 32
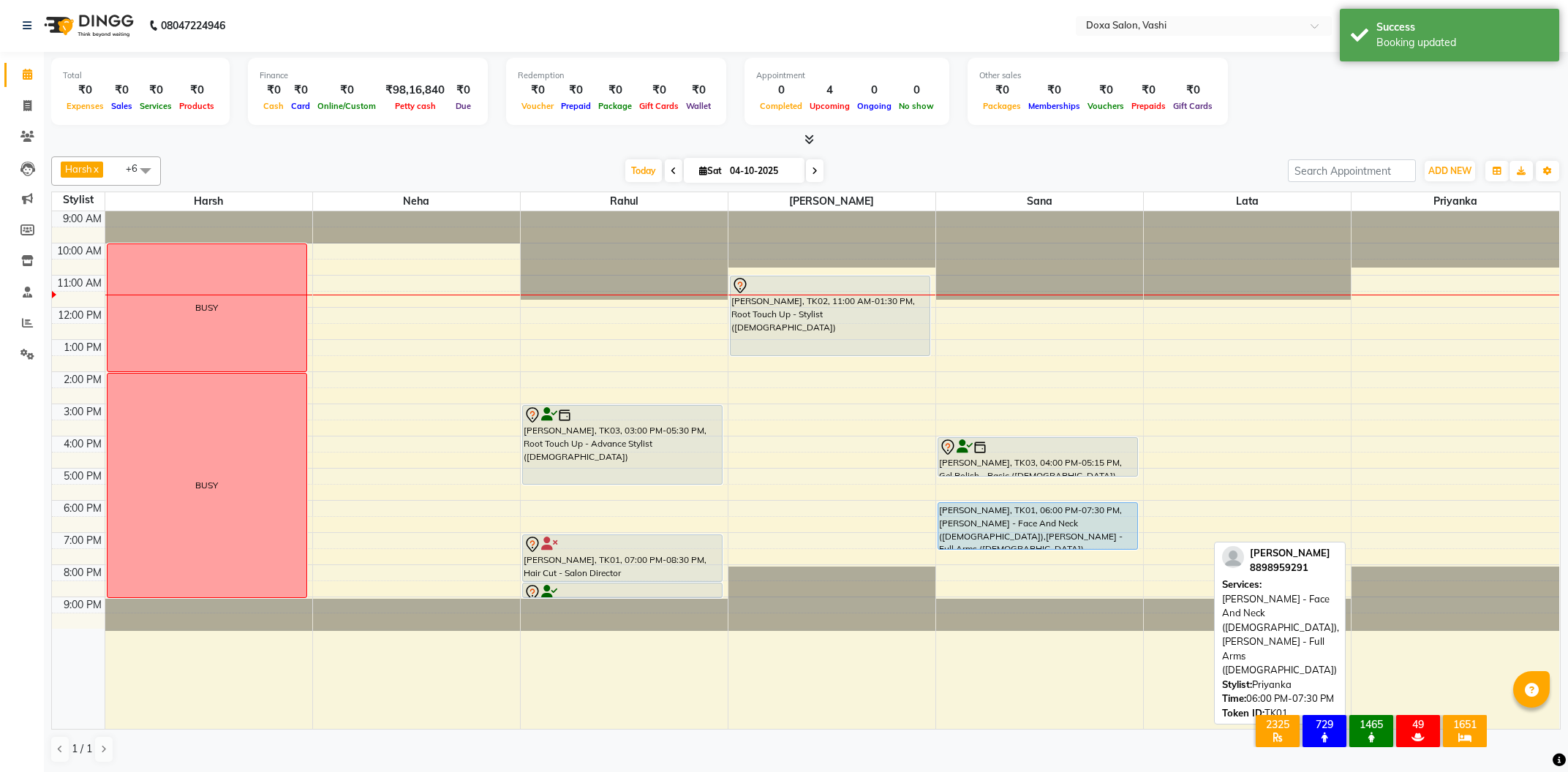
click at [1406, 491] on div "9:00 AM 10:00 AM 11:00 AM 12:00 PM 1:00 PM 2:00 PM 3:00 PM 4:00 PM 5:00 PM 6:00…" at bounding box center [806, 470] width 1507 height 518
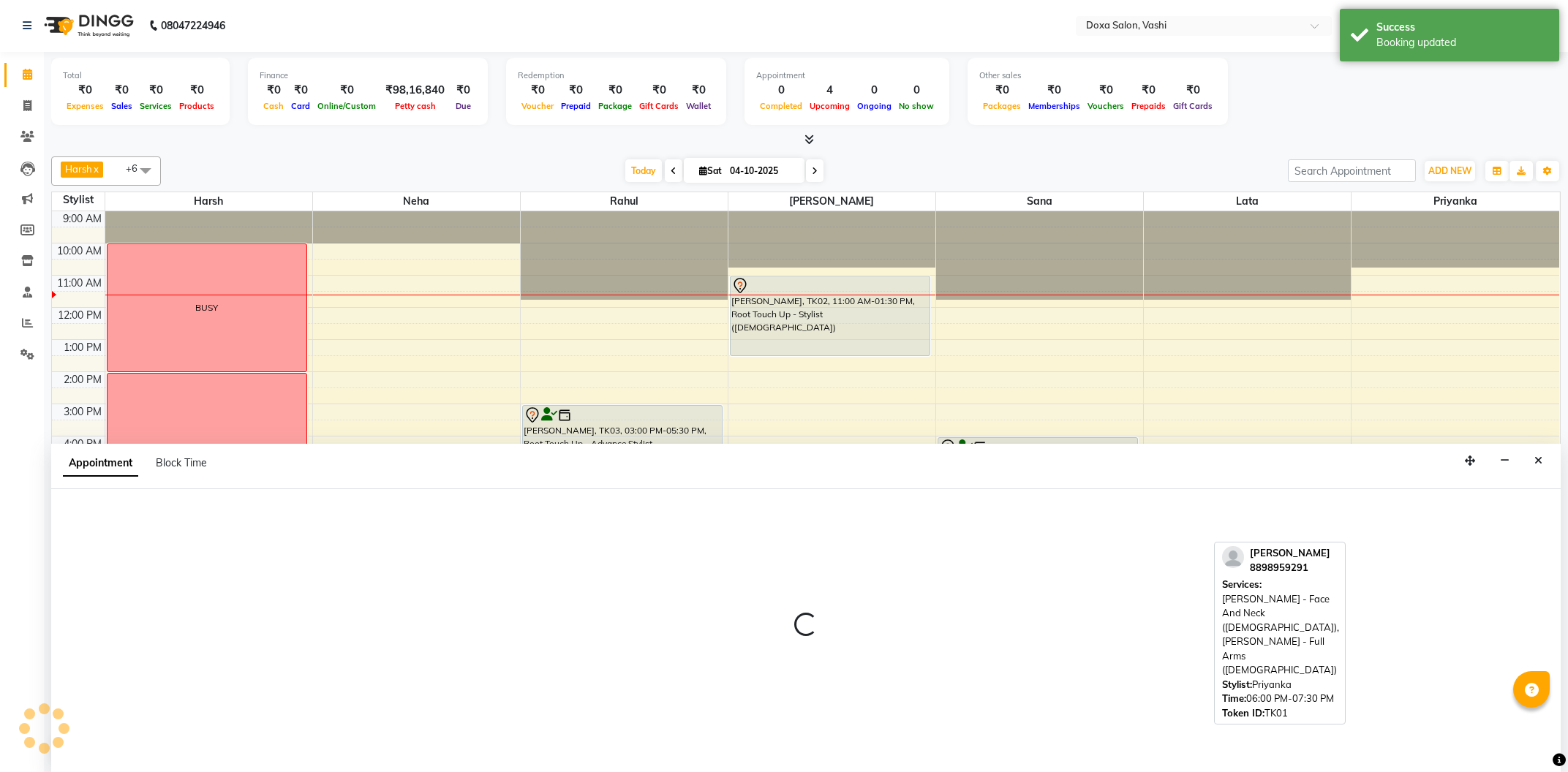
select select "70652"
select select "1050"
select select "tentative"
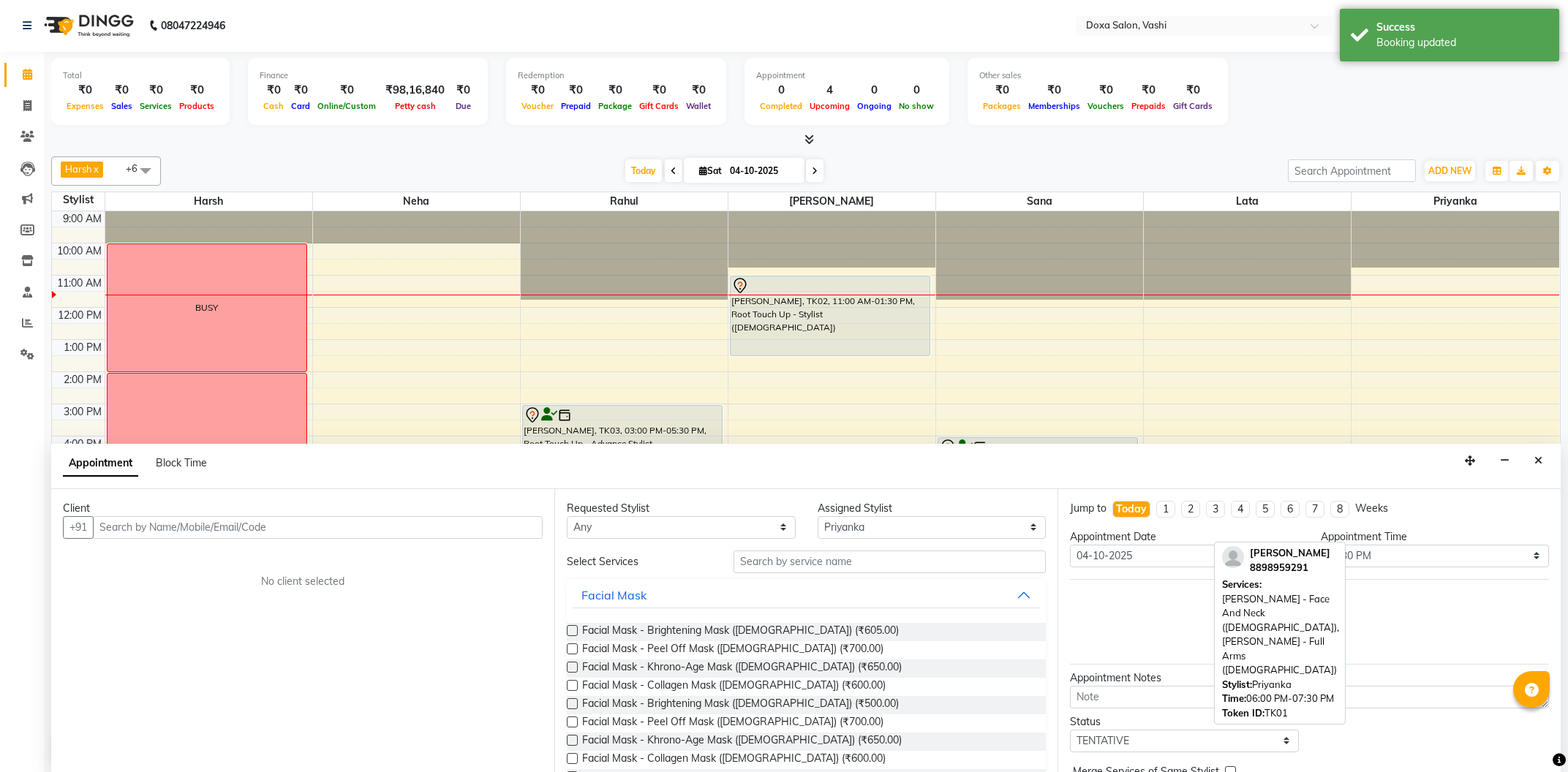
click at [302, 532] on input "text" at bounding box center [318, 527] width 450 height 23
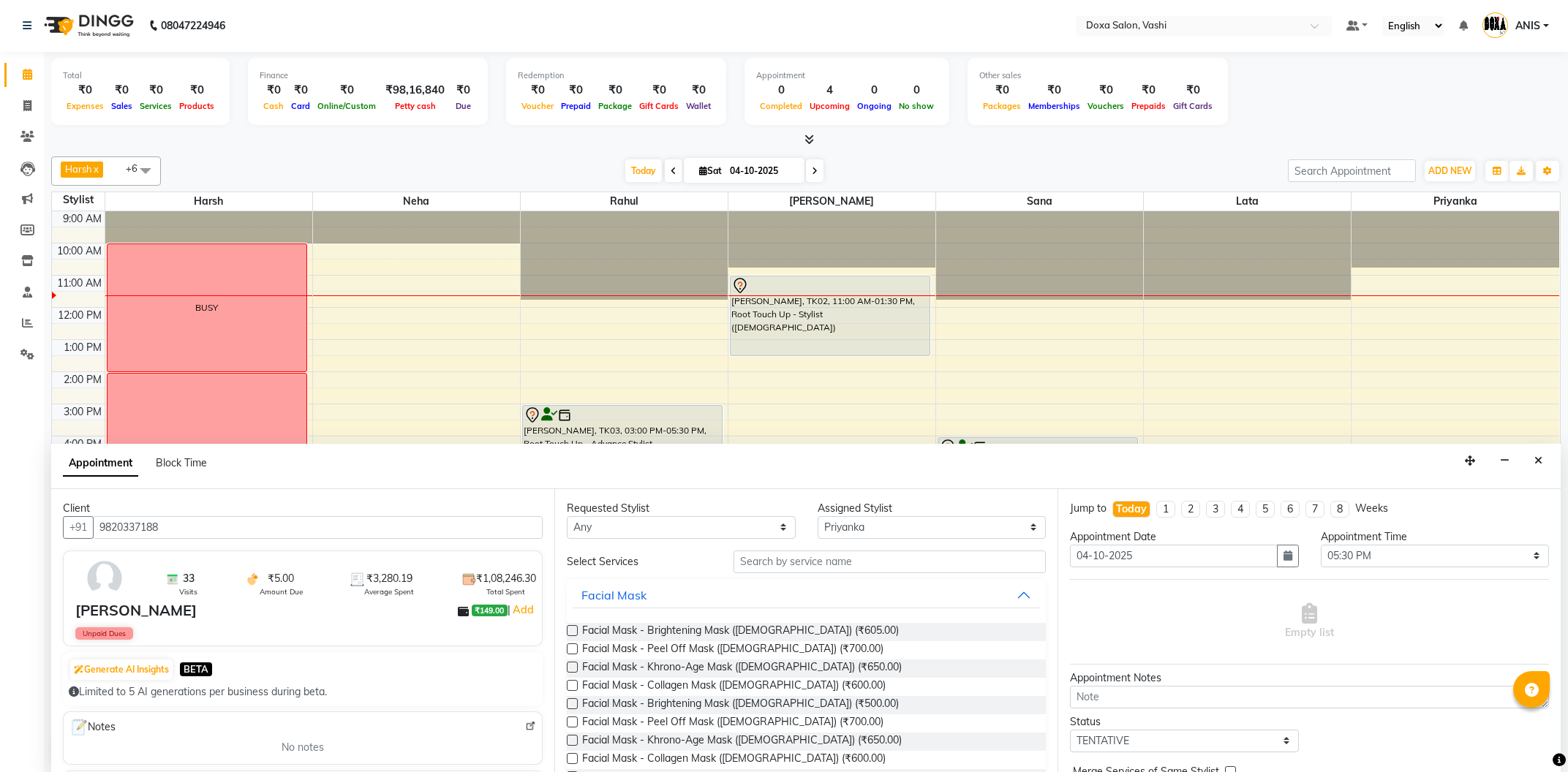
type input "9820337188"
click at [807, 561] on input "text" at bounding box center [890, 562] width 312 height 23
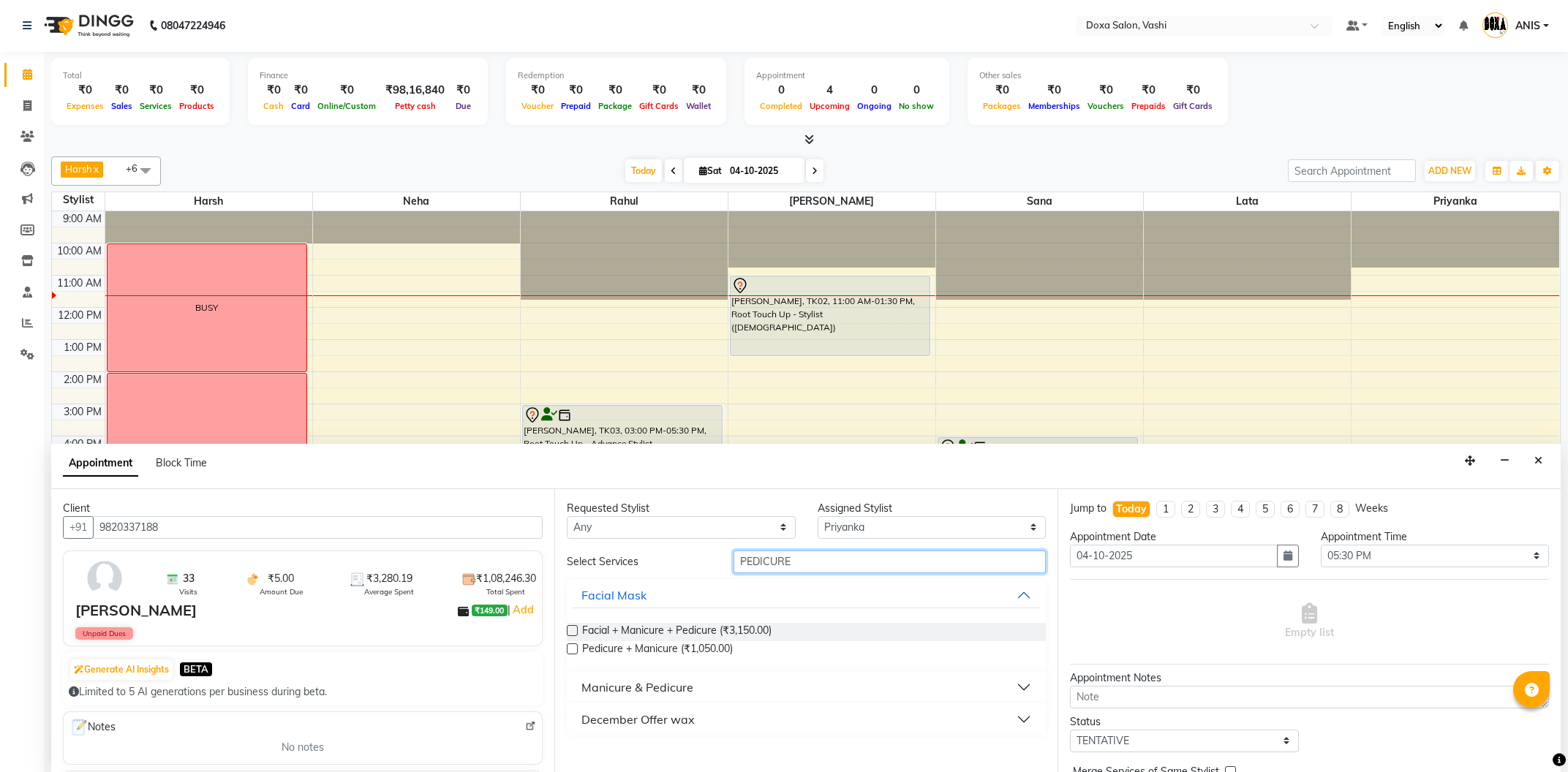
type input "PEDICURE"
click at [716, 686] on button "Manicure & Pedicure" at bounding box center [806, 688] width 467 height 26
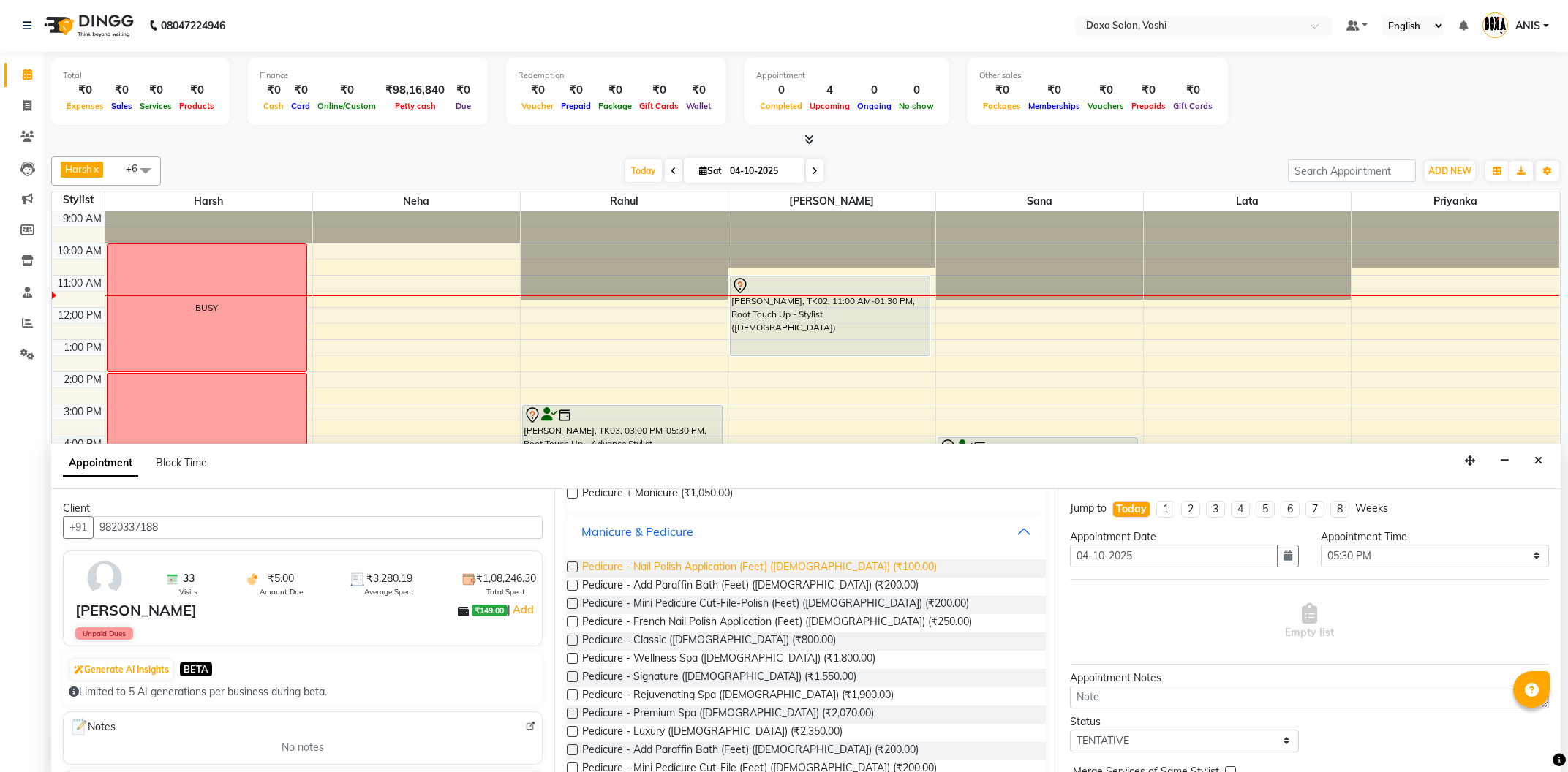
scroll to position [157, 0]
click at [685, 642] on span "Pedicure - Classic (Female) (₹800.00)" at bounding box center [709, 641] width 253 height 18
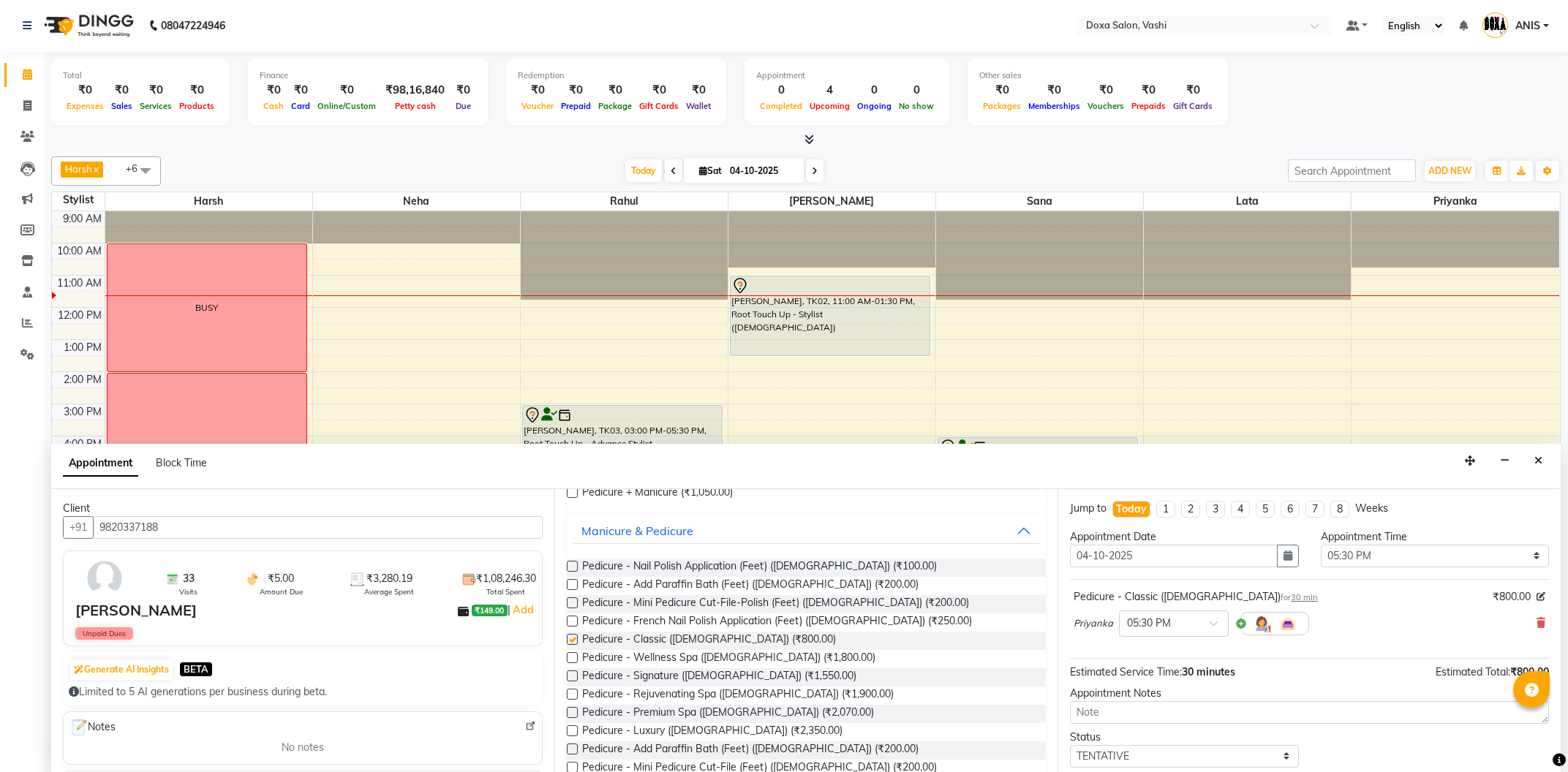
checkbox input "false"
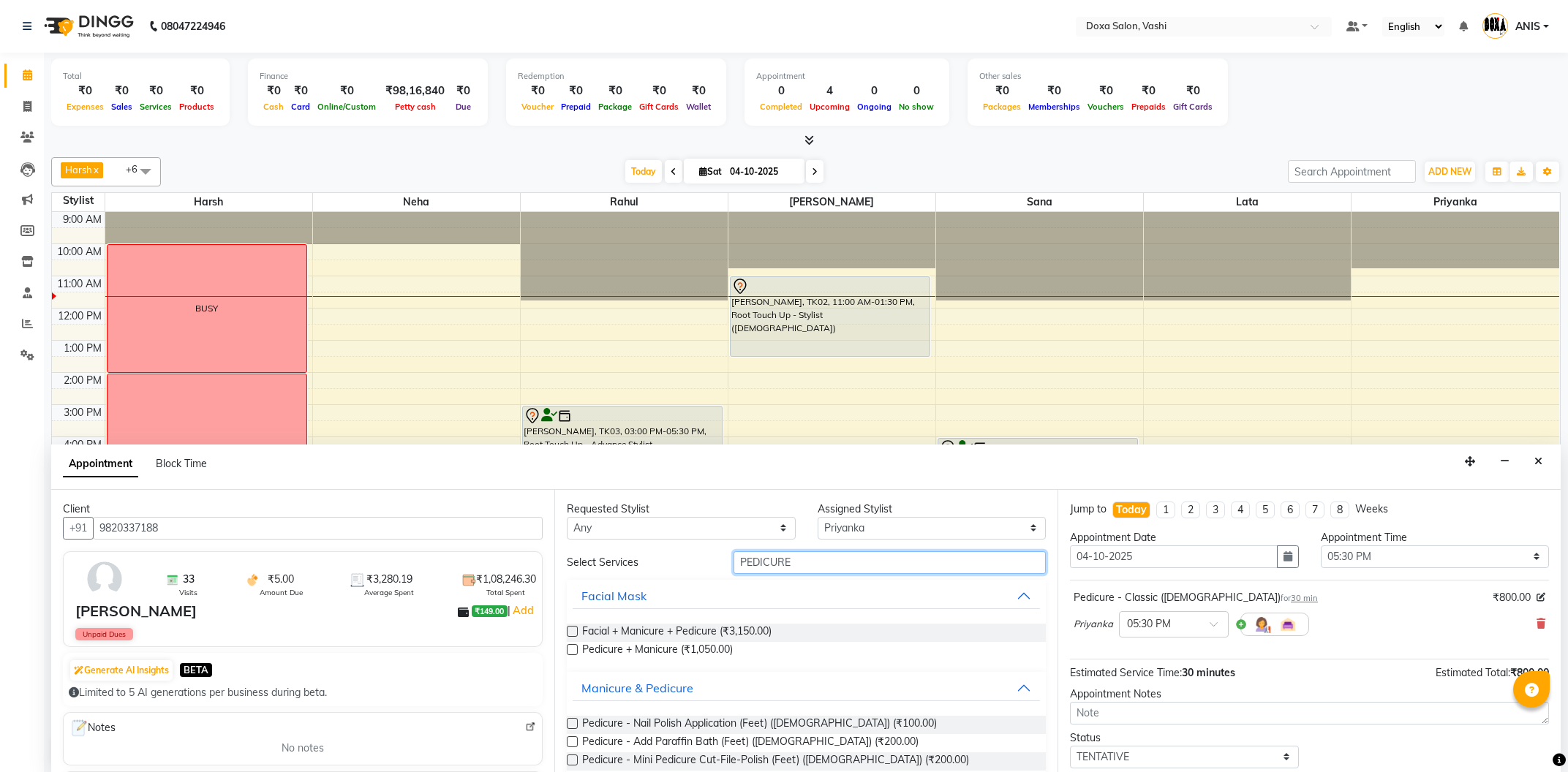
drag, startPoint x: 823, startPoint y: 559, endPoint x: 410, endPoint y: 544, distance: 413.3
click at [734, 552] on input "PEDICURE" at bounding box center [890, 563] width 312 height 23
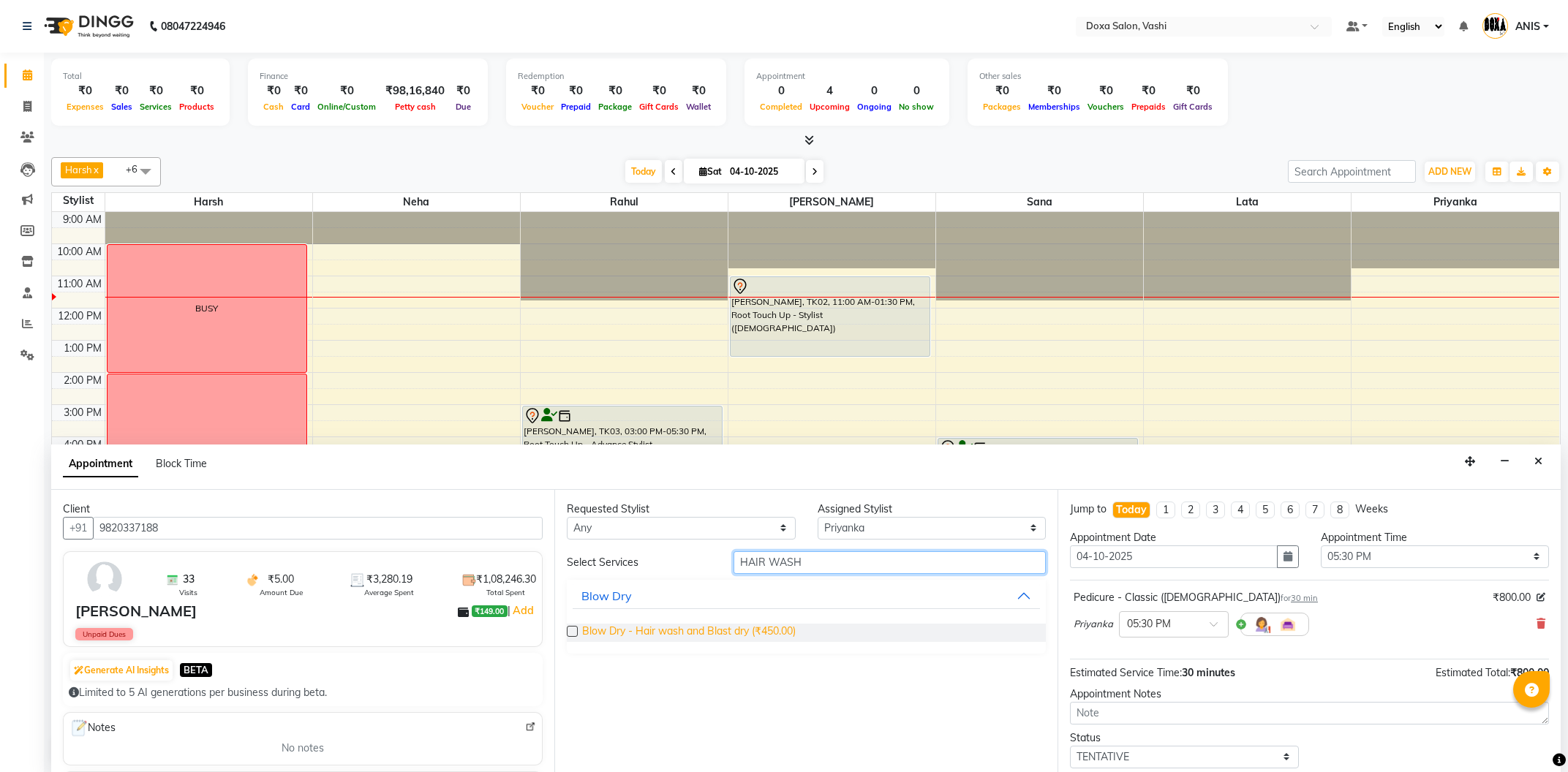
type input "HAIR WASH"
click at [729, 630] on span "Blow Dry - Hair wash and Blast dry (₹450.00)" at bounding box center [689, 633] width 214 height 18
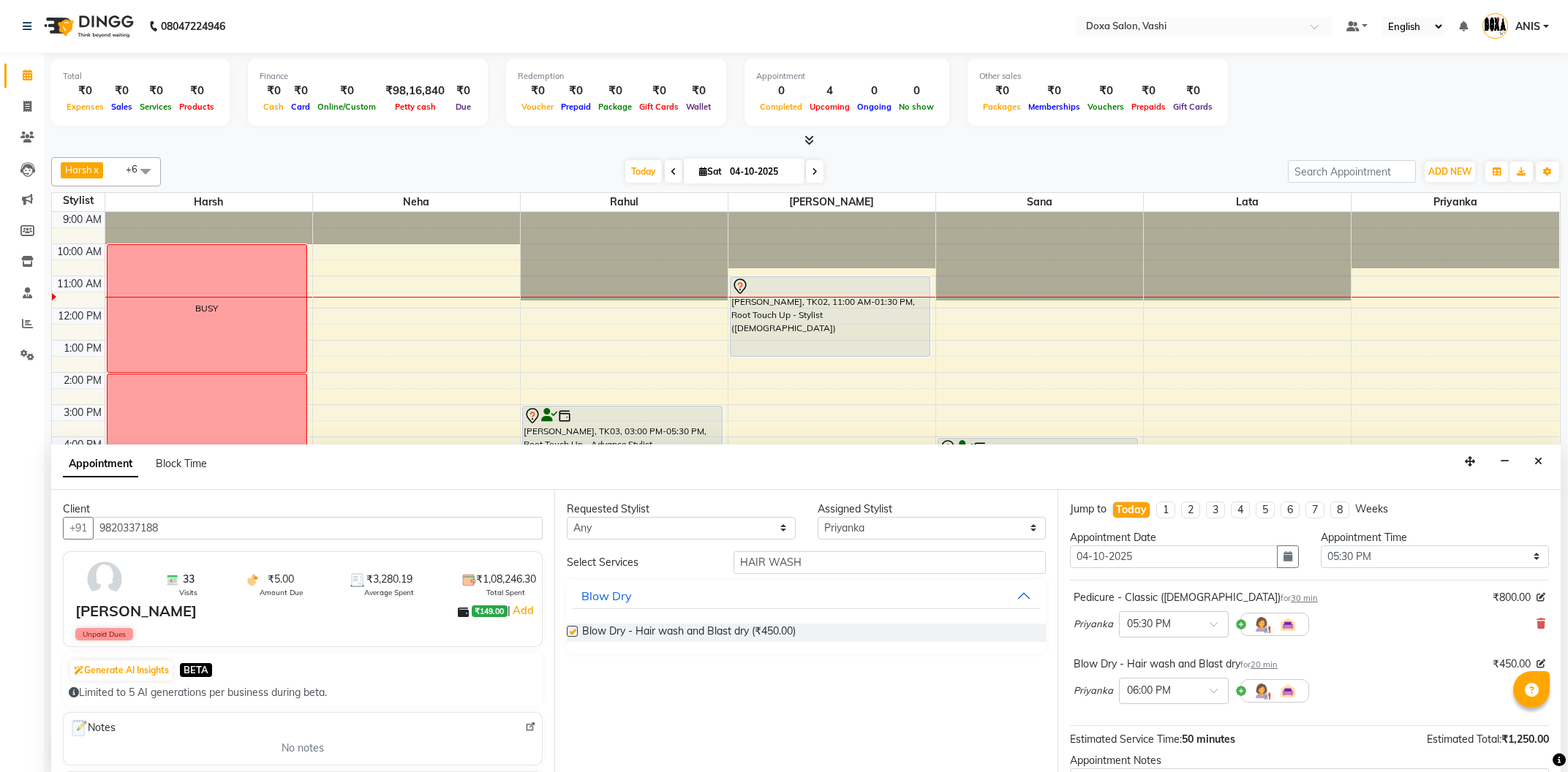
checkbox input "false"
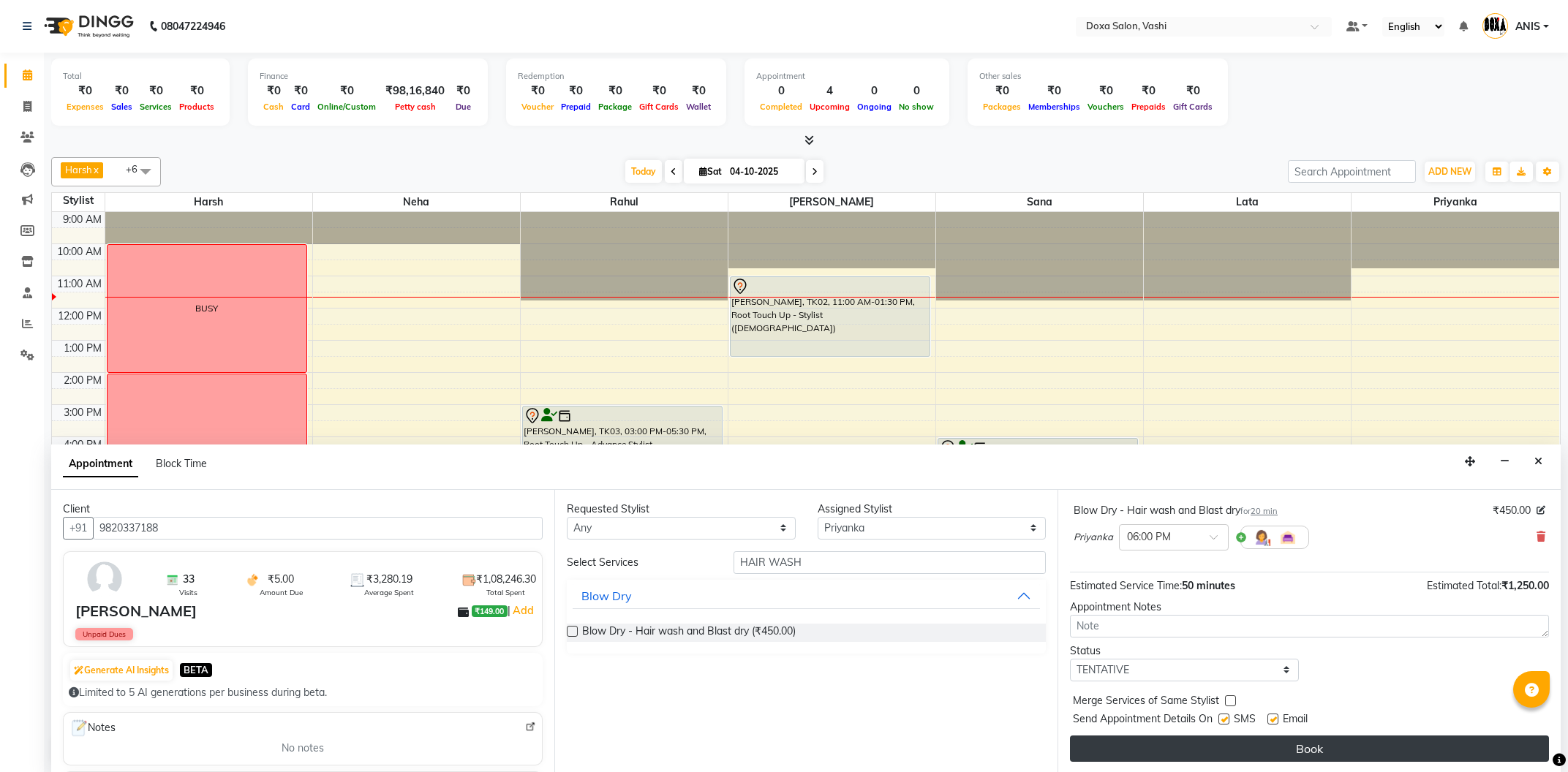
click at [1246, 744] on button "Book" at bounding box center [1309, 749] width 479 height 26
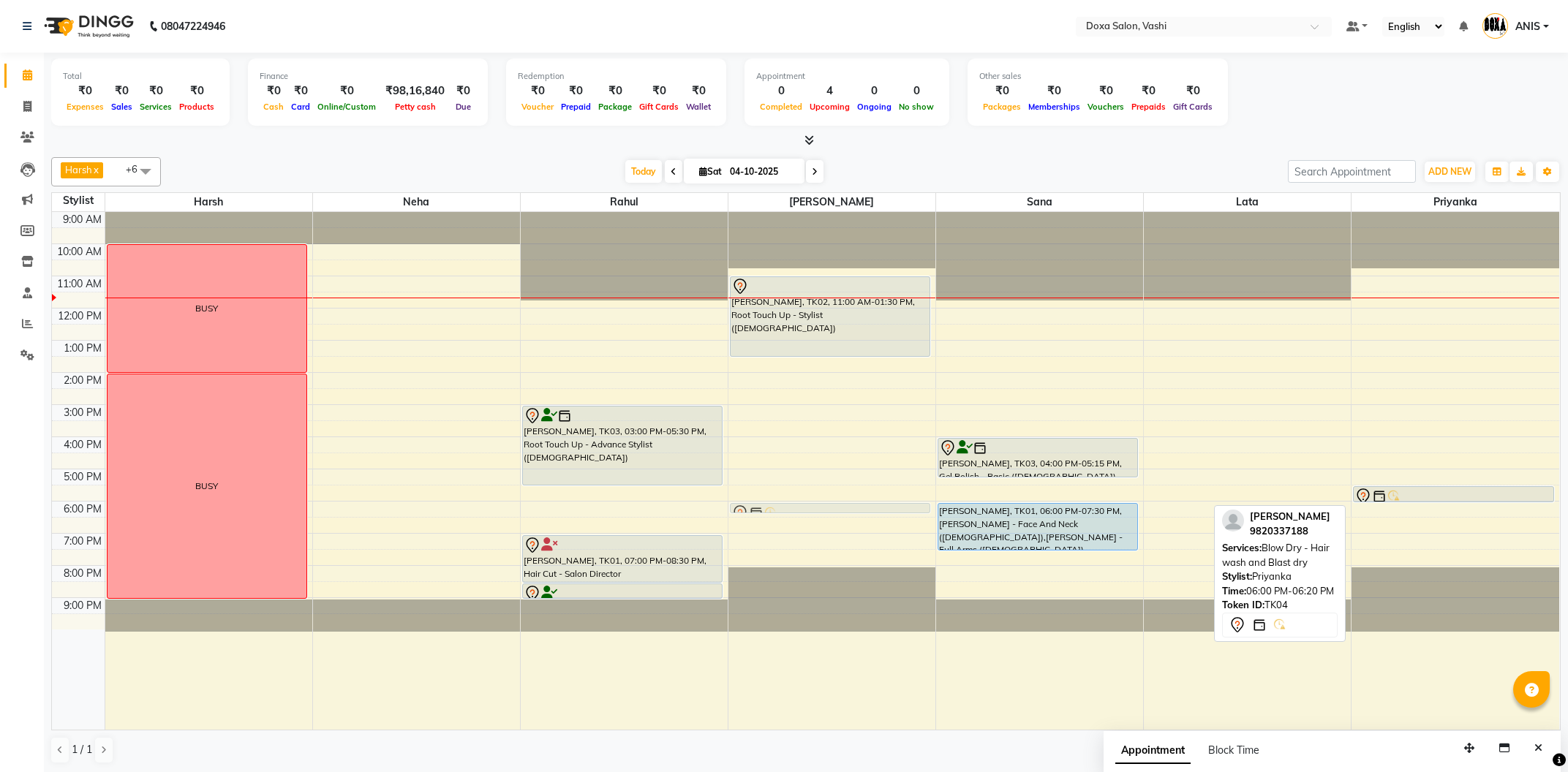
drag, startPoint x: 1372, startPoint y: 509, endPoint x: 839, endPoint y: 504, distance: 533.0
click at [839, 504] on tr "BUSY BUSY Dimple Kukreja, TK03, 03:00 PM-05:30 PM, Root Touch Up - Advance Styl…" at bounding box center [806, 471] width 1507 height 518
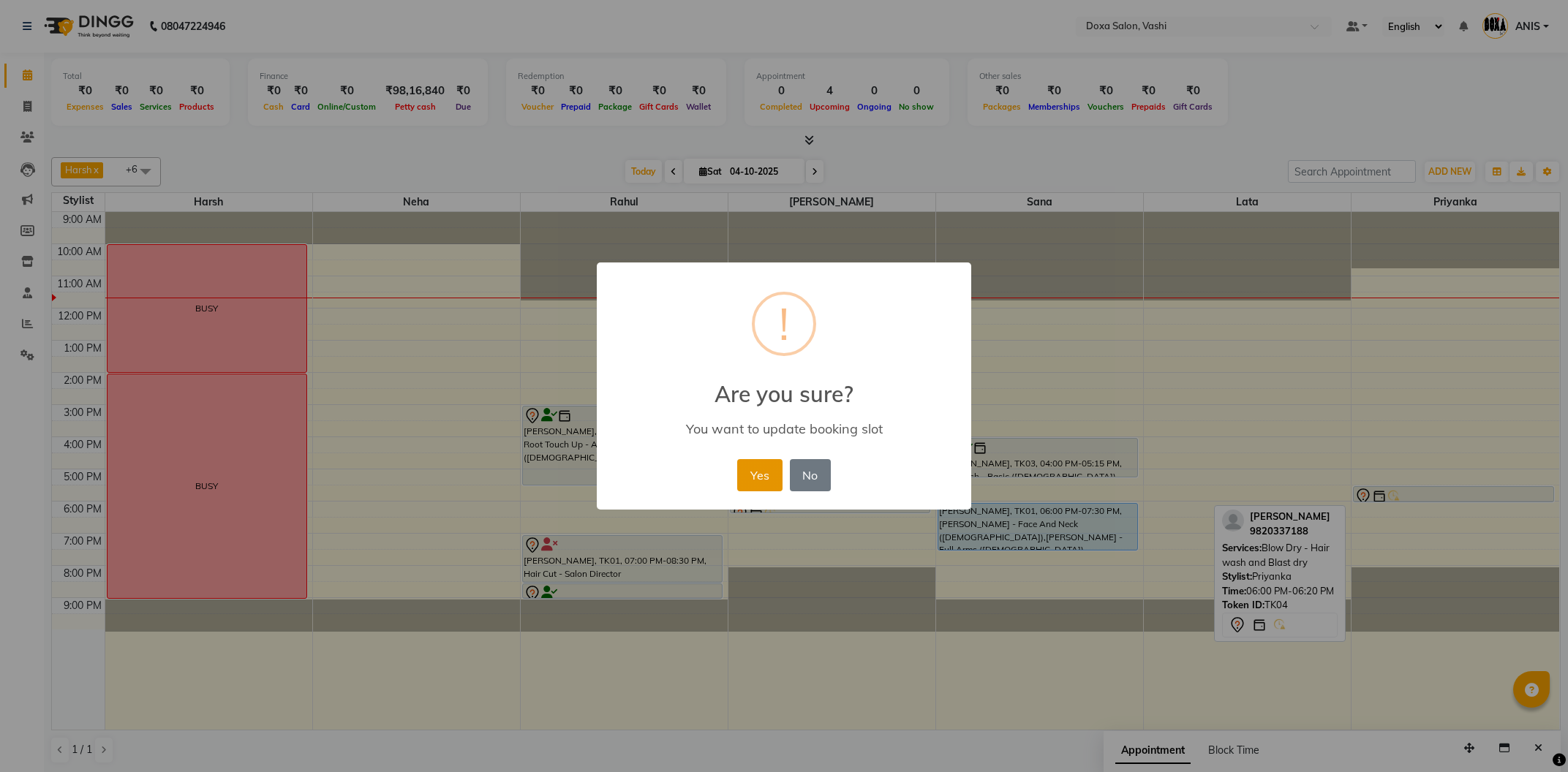
click at [746, 467] on button "Yes" at bounding box center [759, 475] width 45 height 32
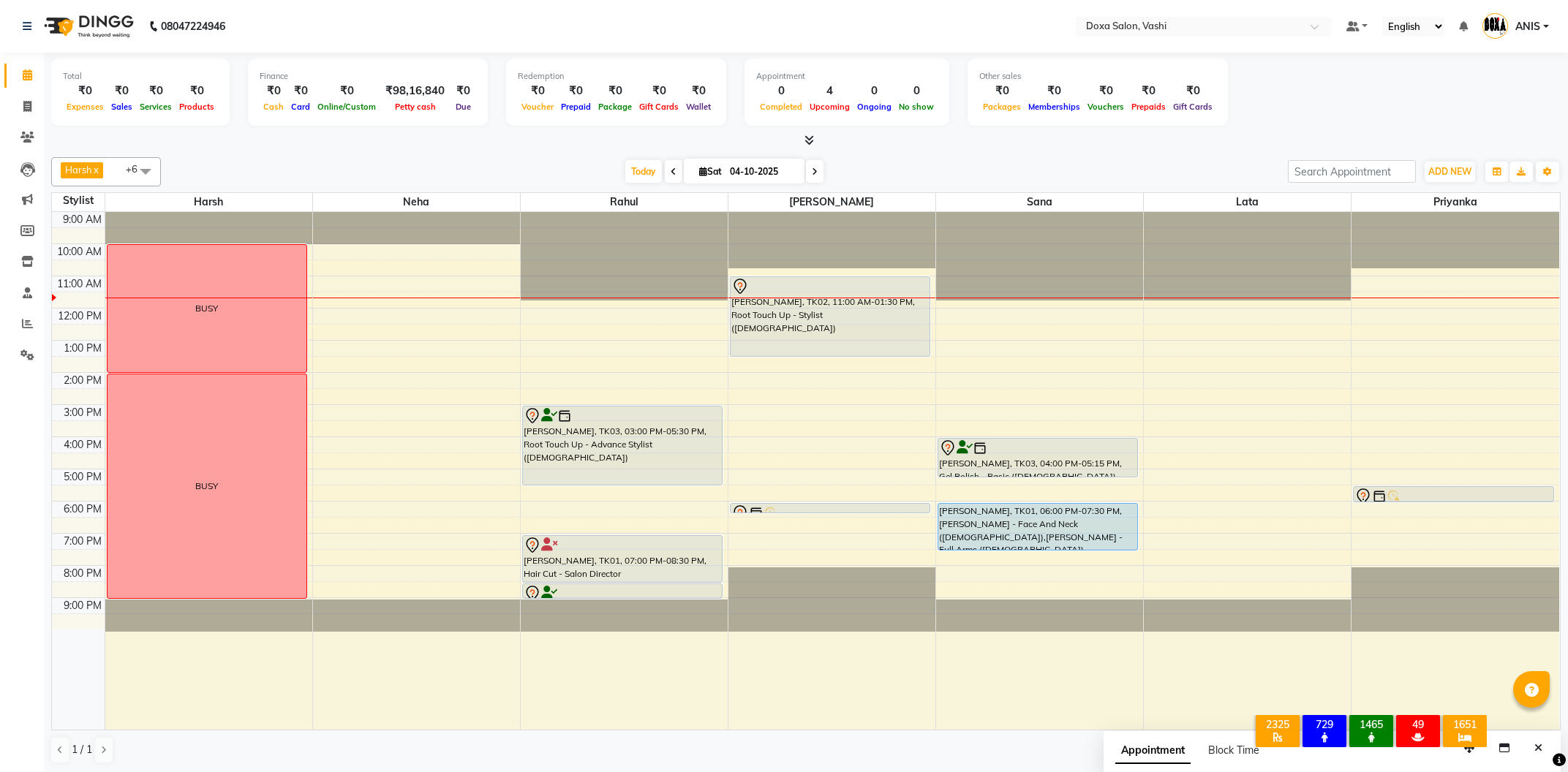
click at [806, 178] on span at bounding box center [814, 171] width 18 height 23
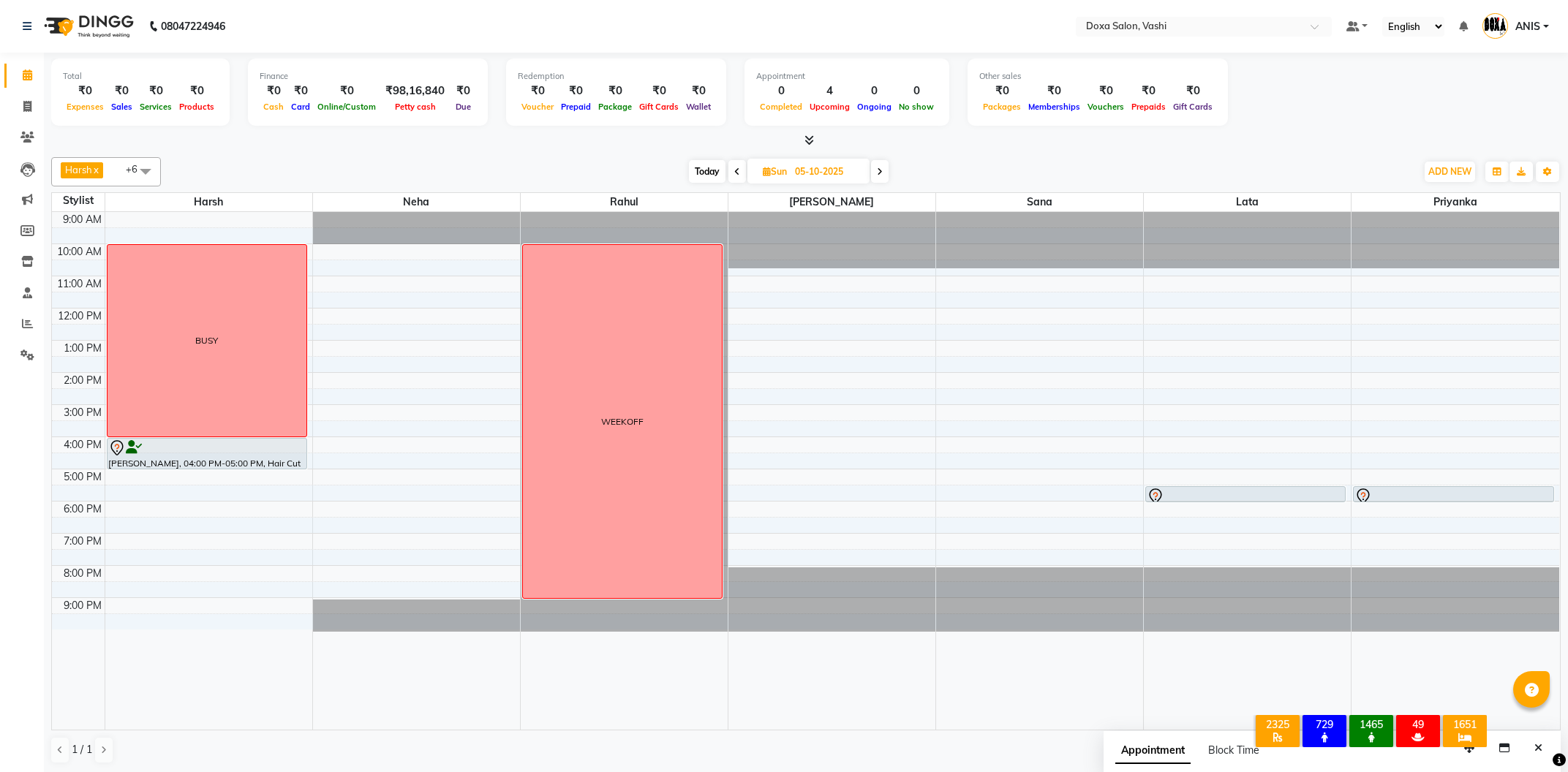
click at [712, 178] on span "Today" at bounding box center [707, 171] width 37 height 23
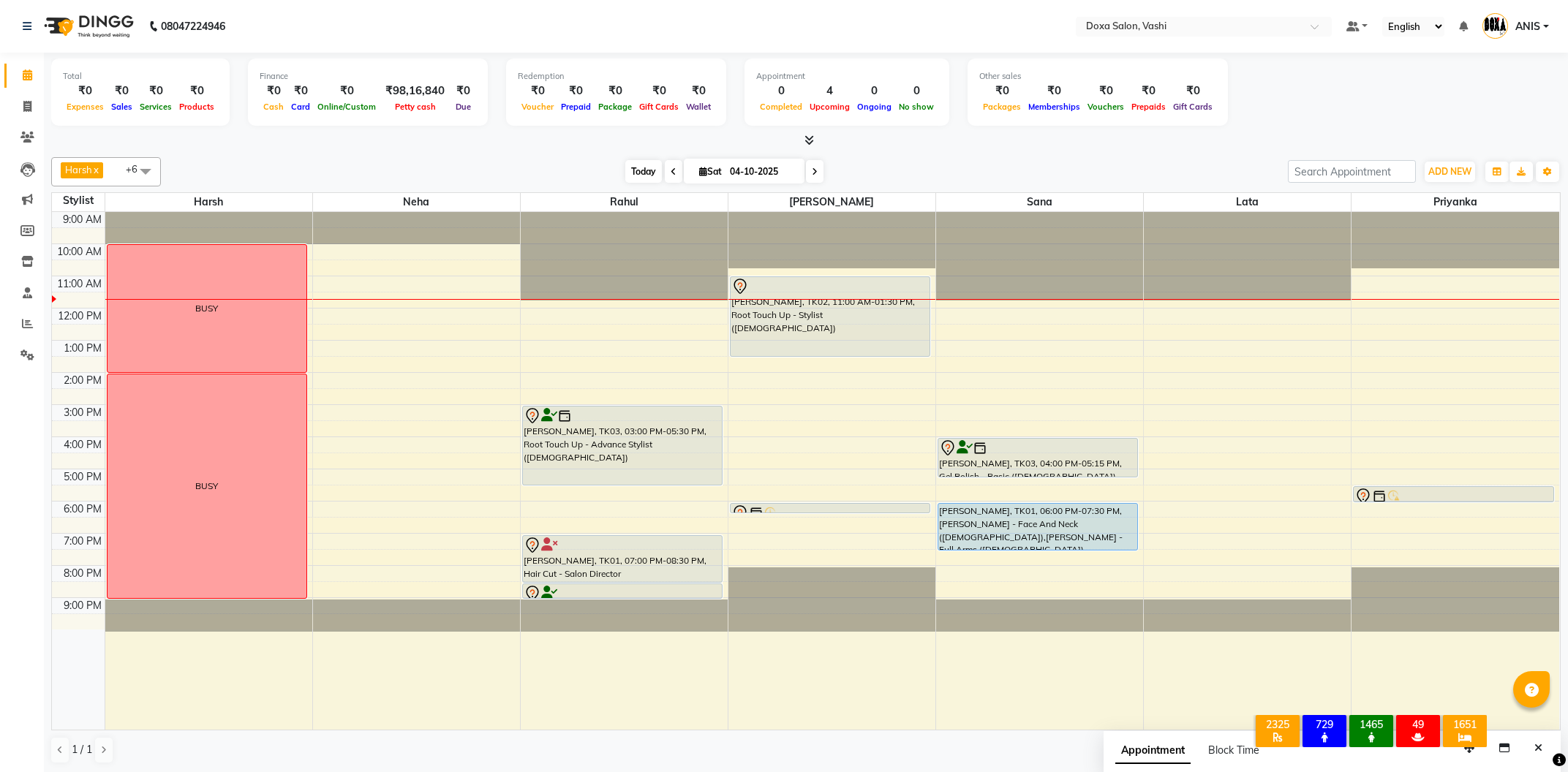
click at [642, 170] on span "Today" at bounding box center [644, 171] width 37 height 23
click at [806, 170] on span at bounding box center [814, 171] width 18 height 23
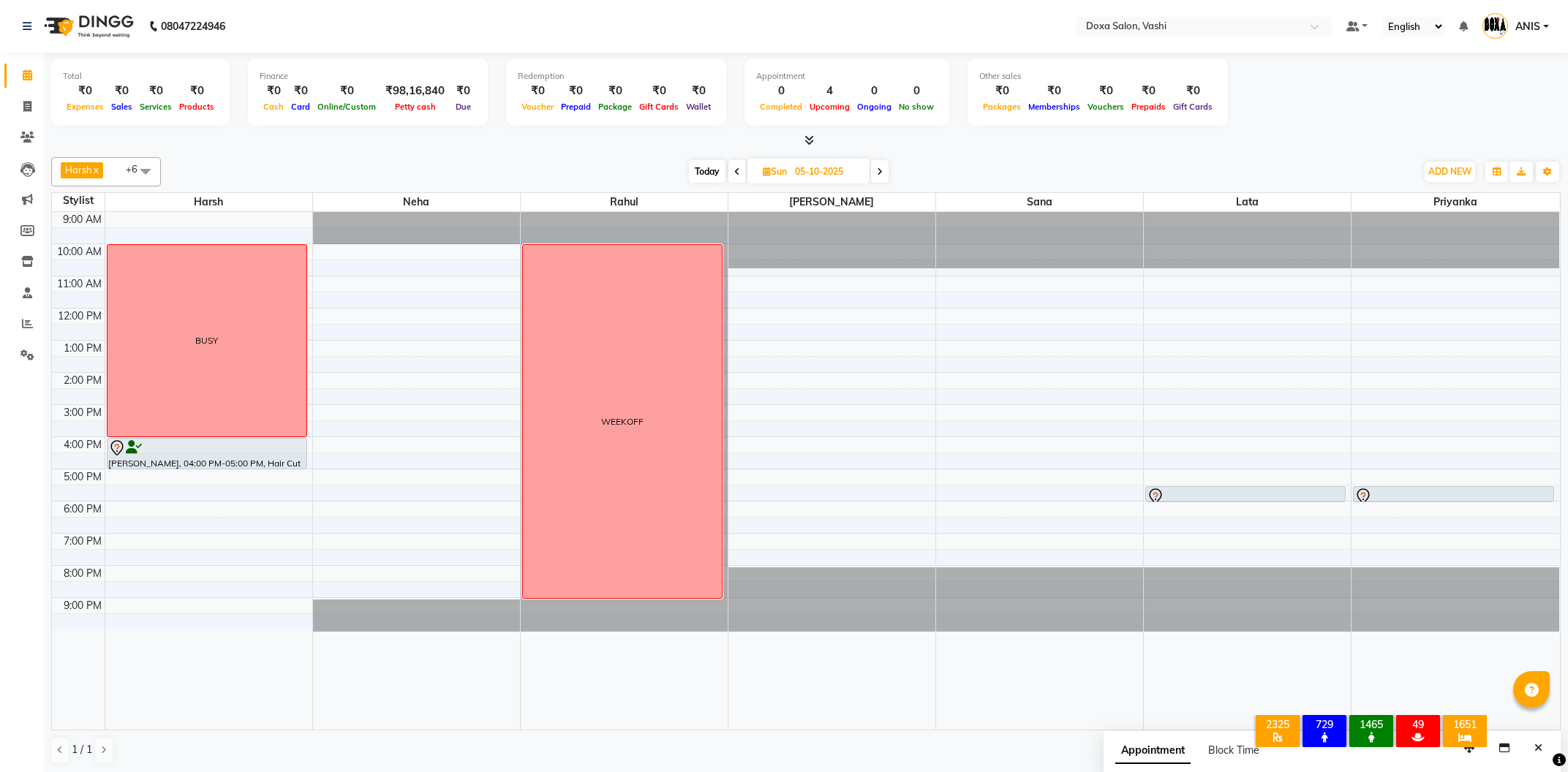
click at [716, 170] on span "Today" at bounding box center [707, 171] width 37 height 23
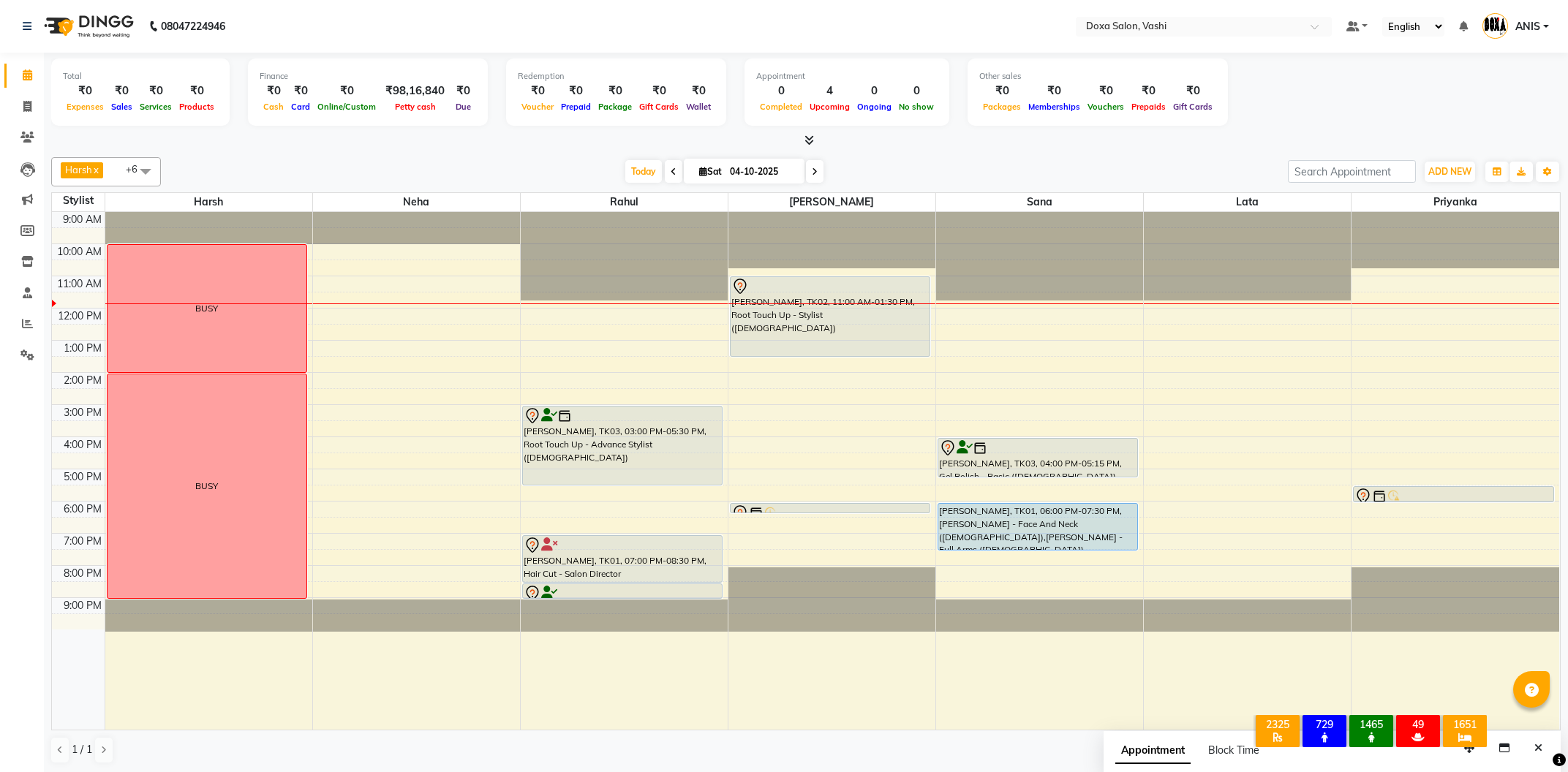
click at [806, 164] on span at bounding box center [814, 171] width 18 height 23
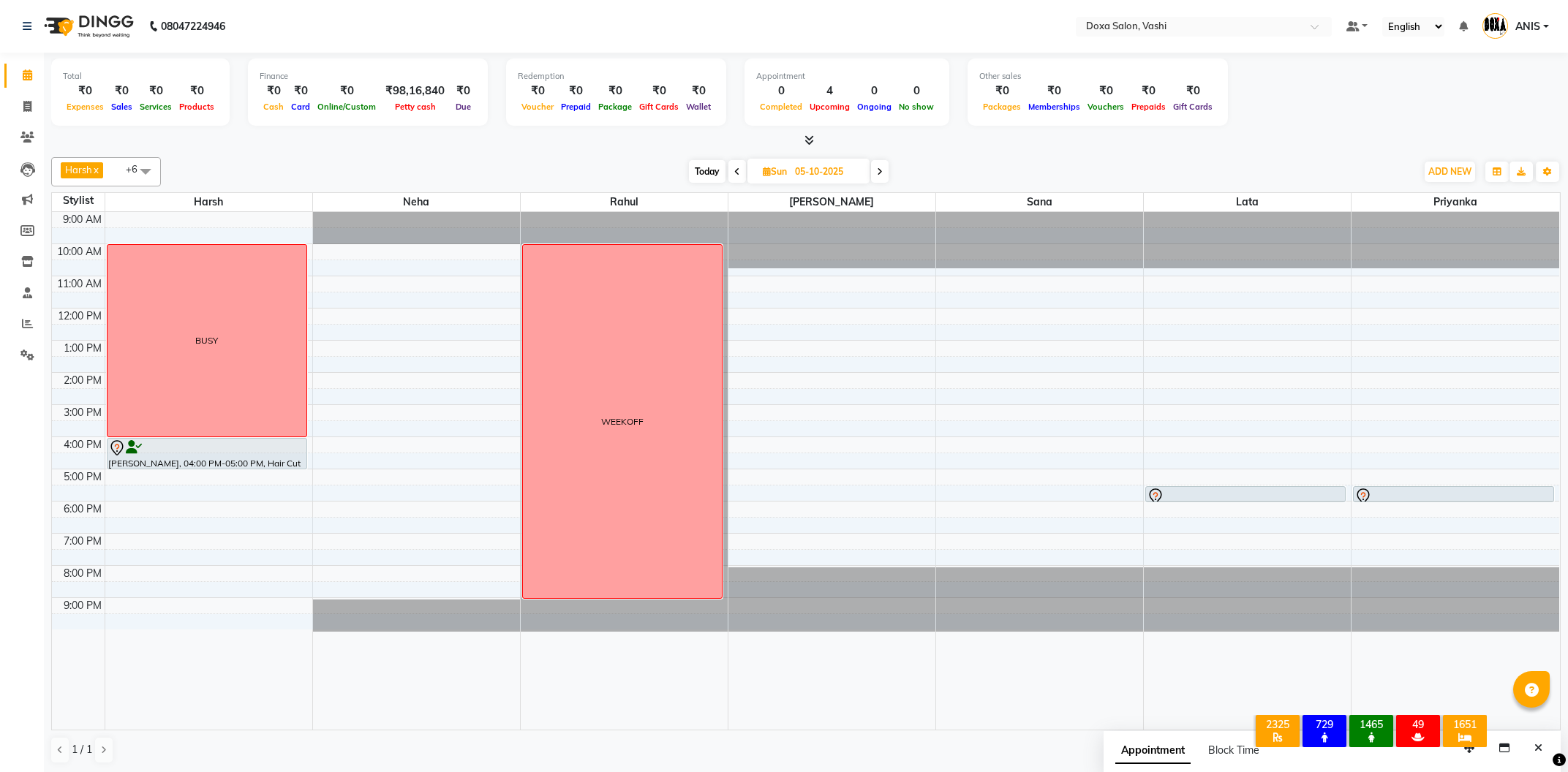
click at [709, 168] on span "Today" at bounding box center [707, 171] width 37 height 23
type input "04-10-2025"
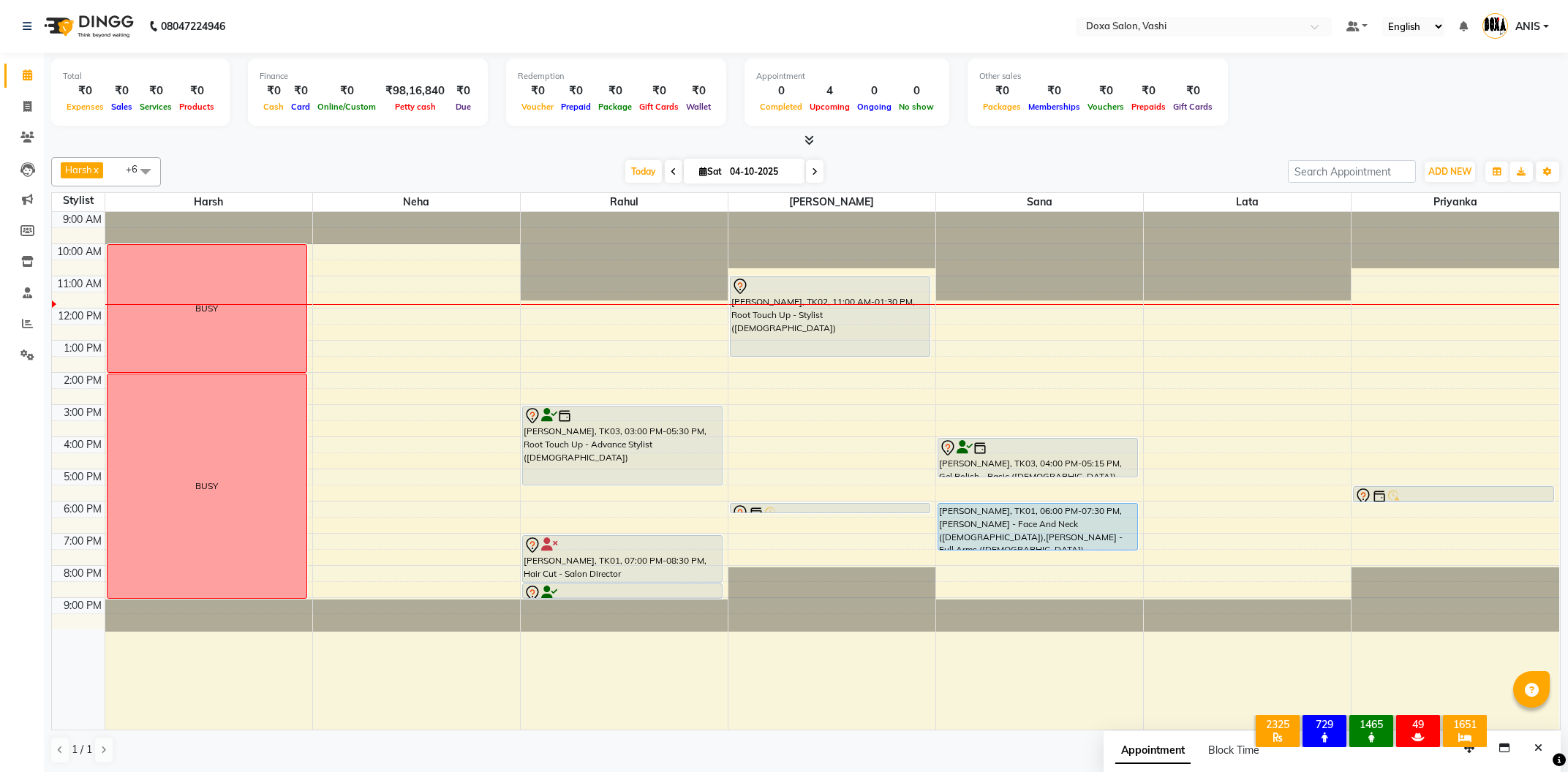
scroll to position [1, 0]
click at [11, 135] on link "Clients" at bounding box center [22, 137] width 35 height 24
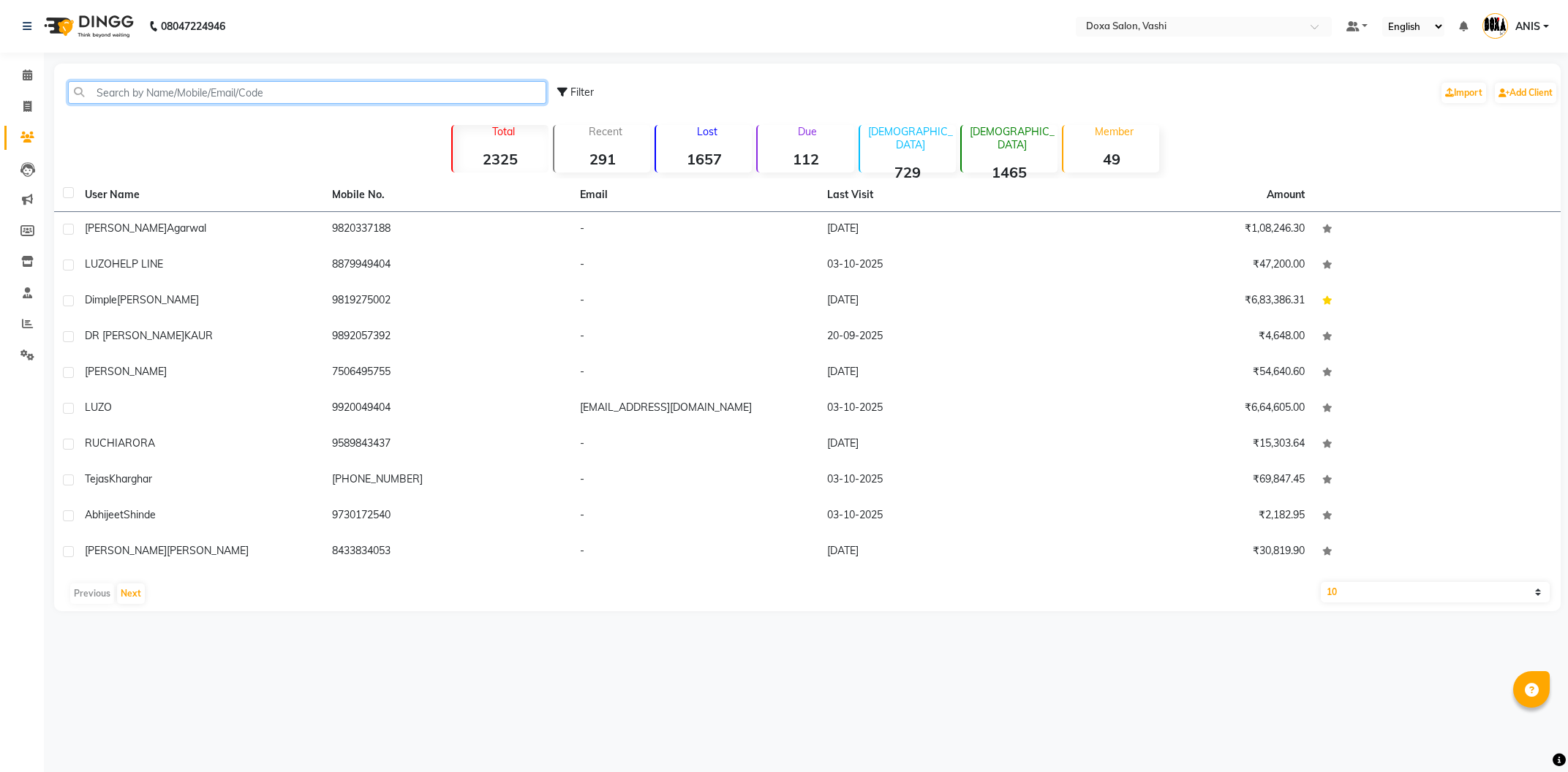
click at [212, 96] on input "text" at bounding box center [307, 92] width 478 height 23
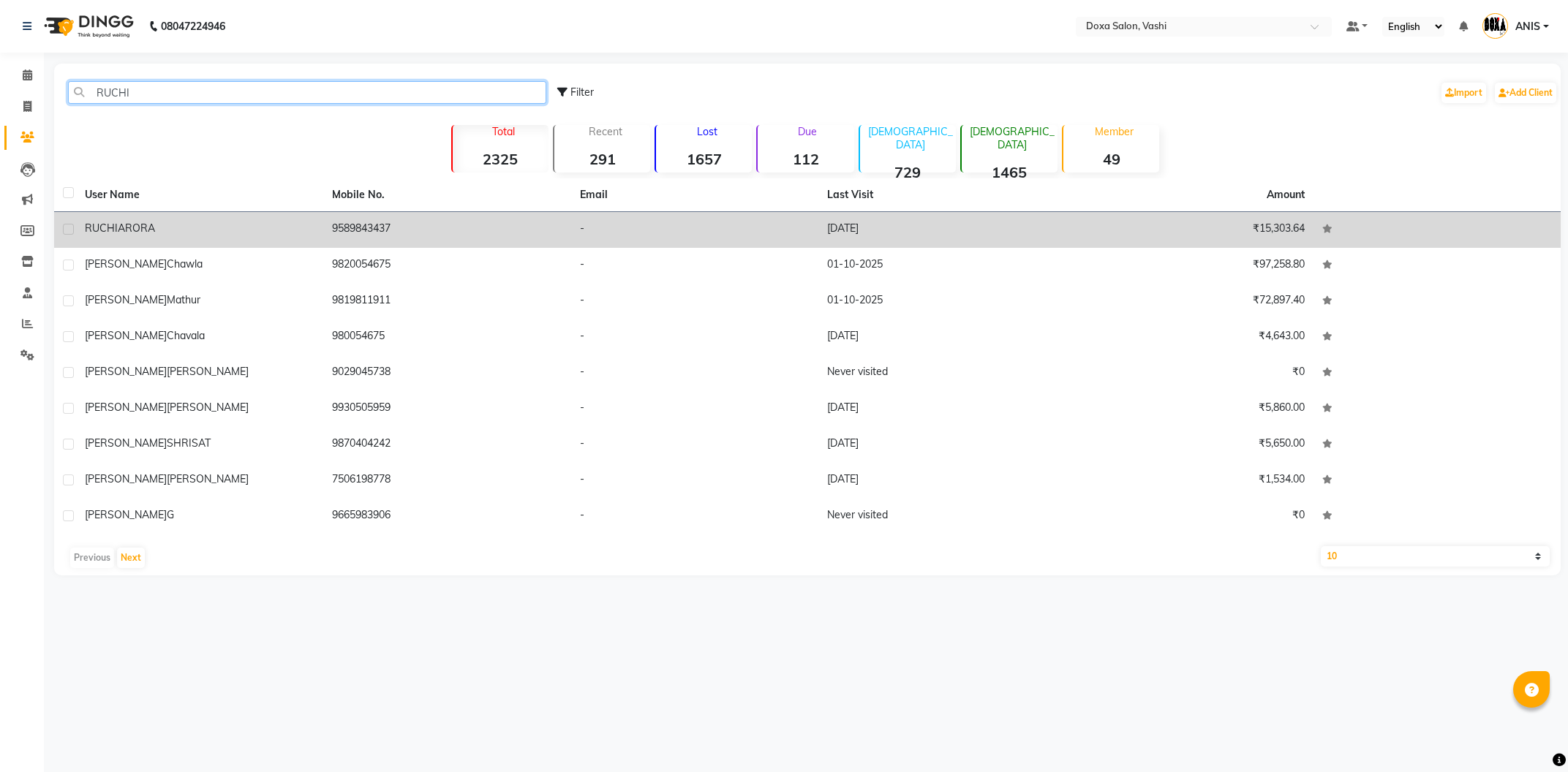
type input "RUCHI"
click at [327, 238] on td "9589843437" at bounding box center [447, 230] width 248 height 36
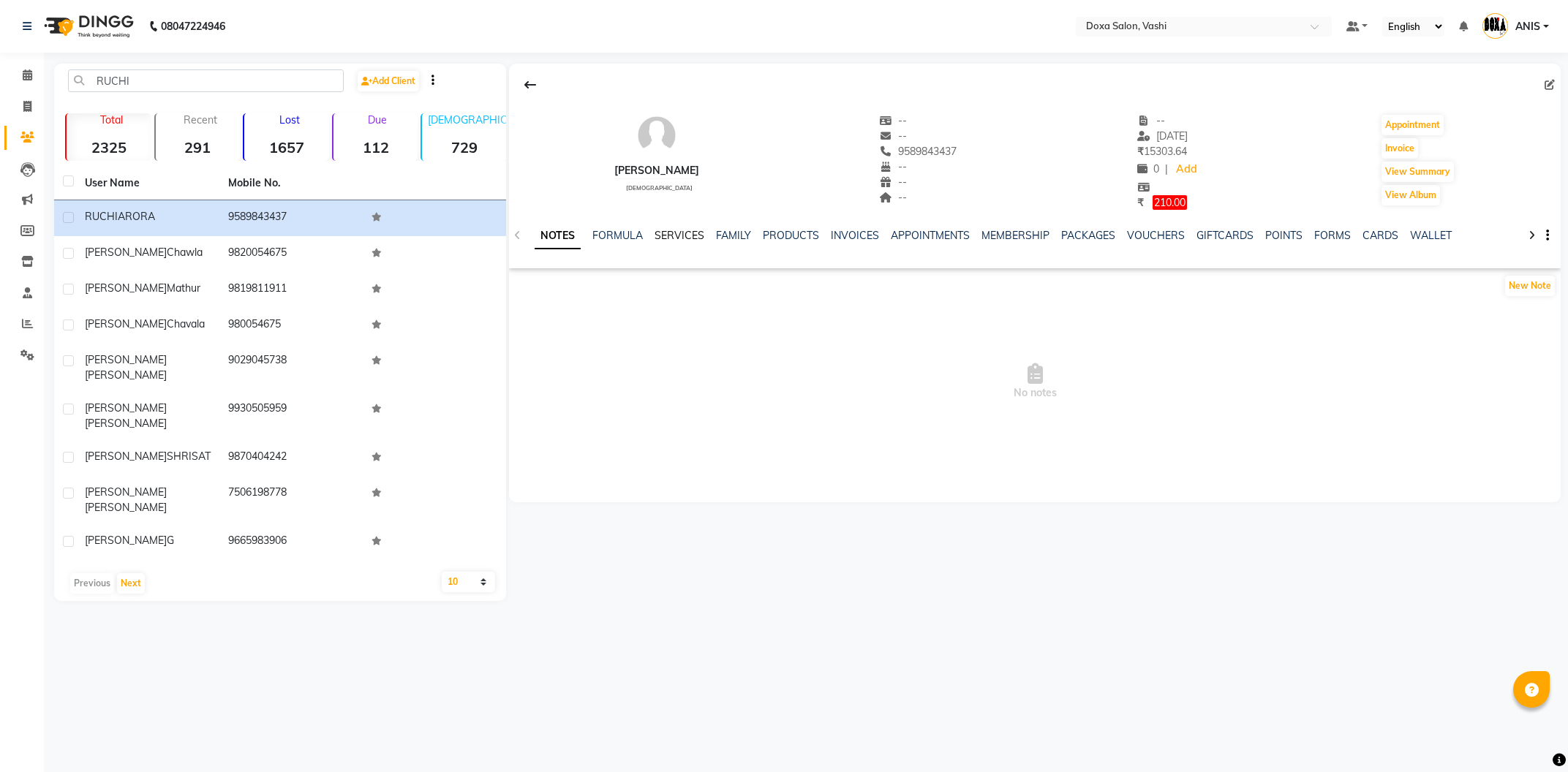
click at [667, 236] on link "SERVICES" at bounding box center [680, 236] width 50 height 13
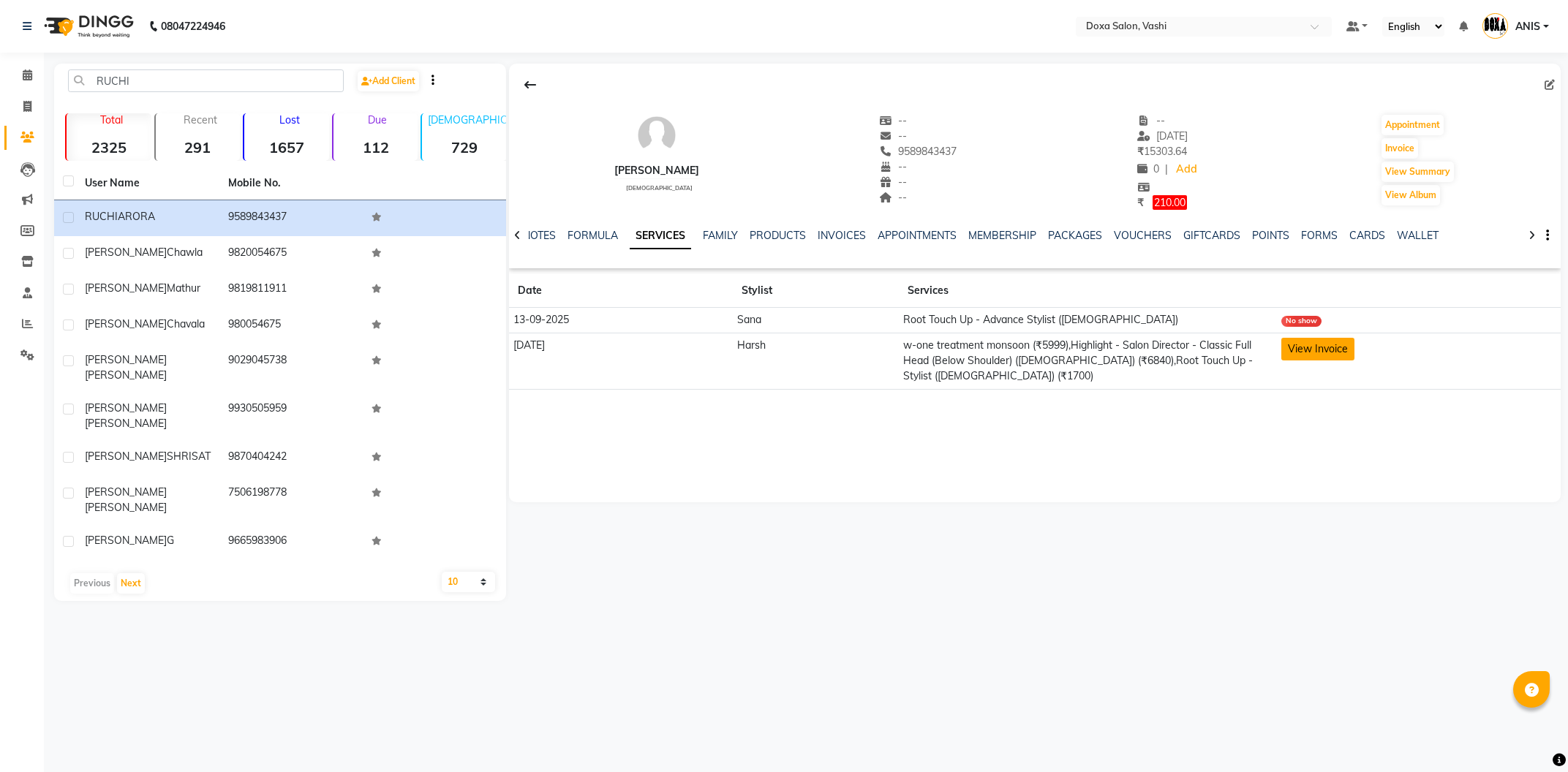
click at [1314, 350] on button "View Invoice" at bounding box center [1318, 349] width 73 height 23
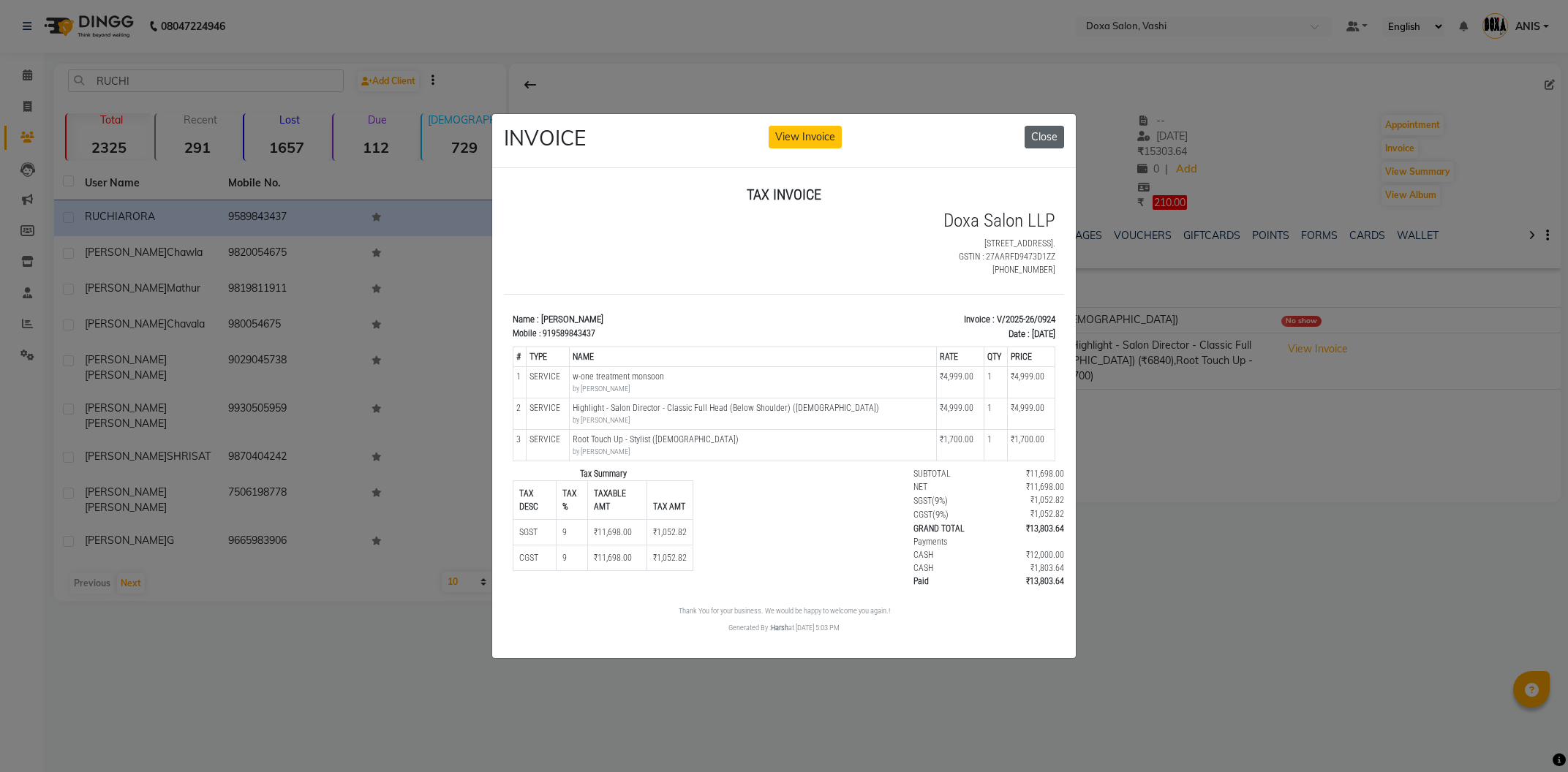
click at [1049, 143] on button "Close" at bounding box center [1044, 137] width 40 height 23
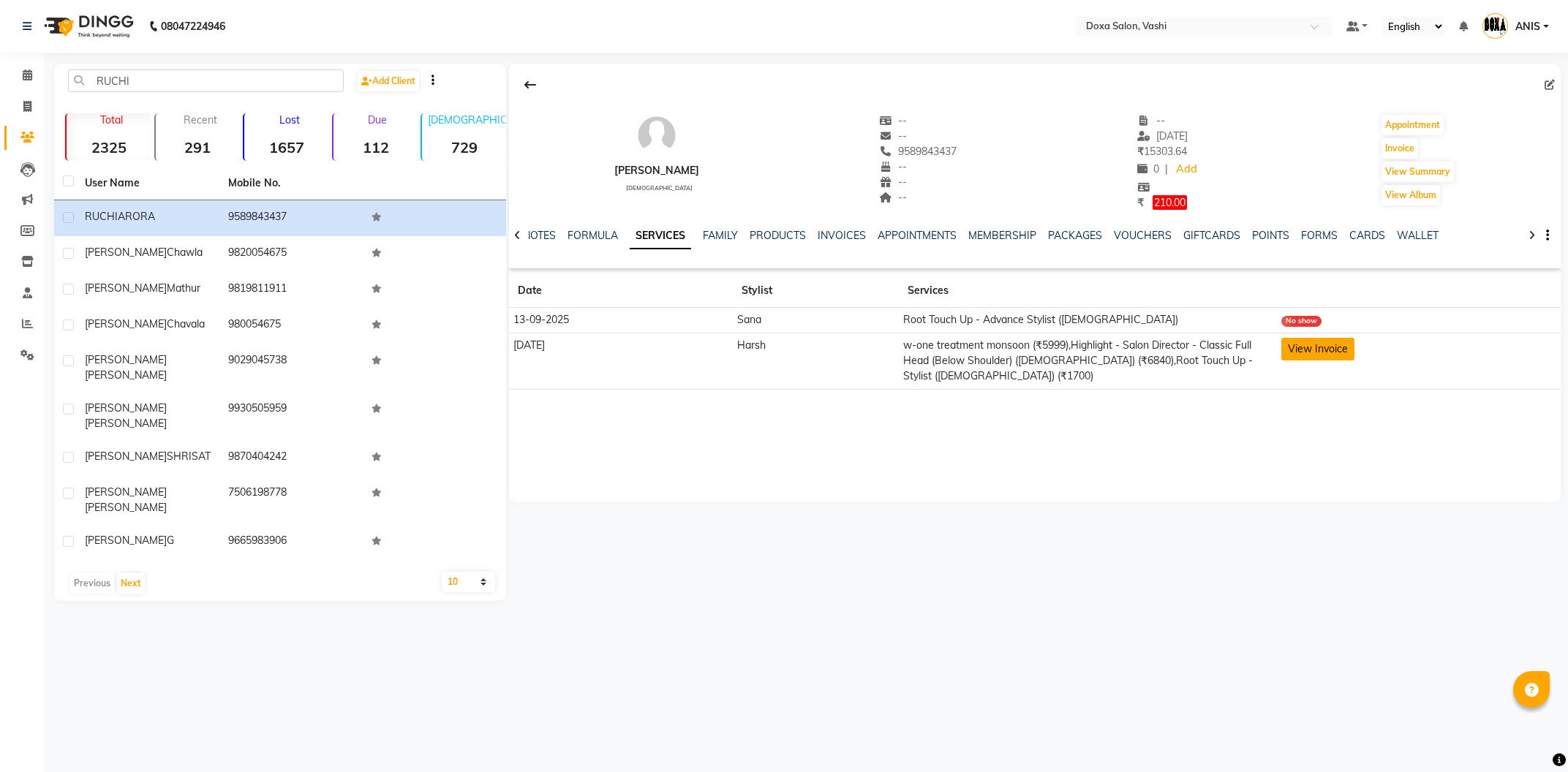
click at [1344, 355] on button "View Invoice" at bounding box center [1318, 349] width 73 height 23
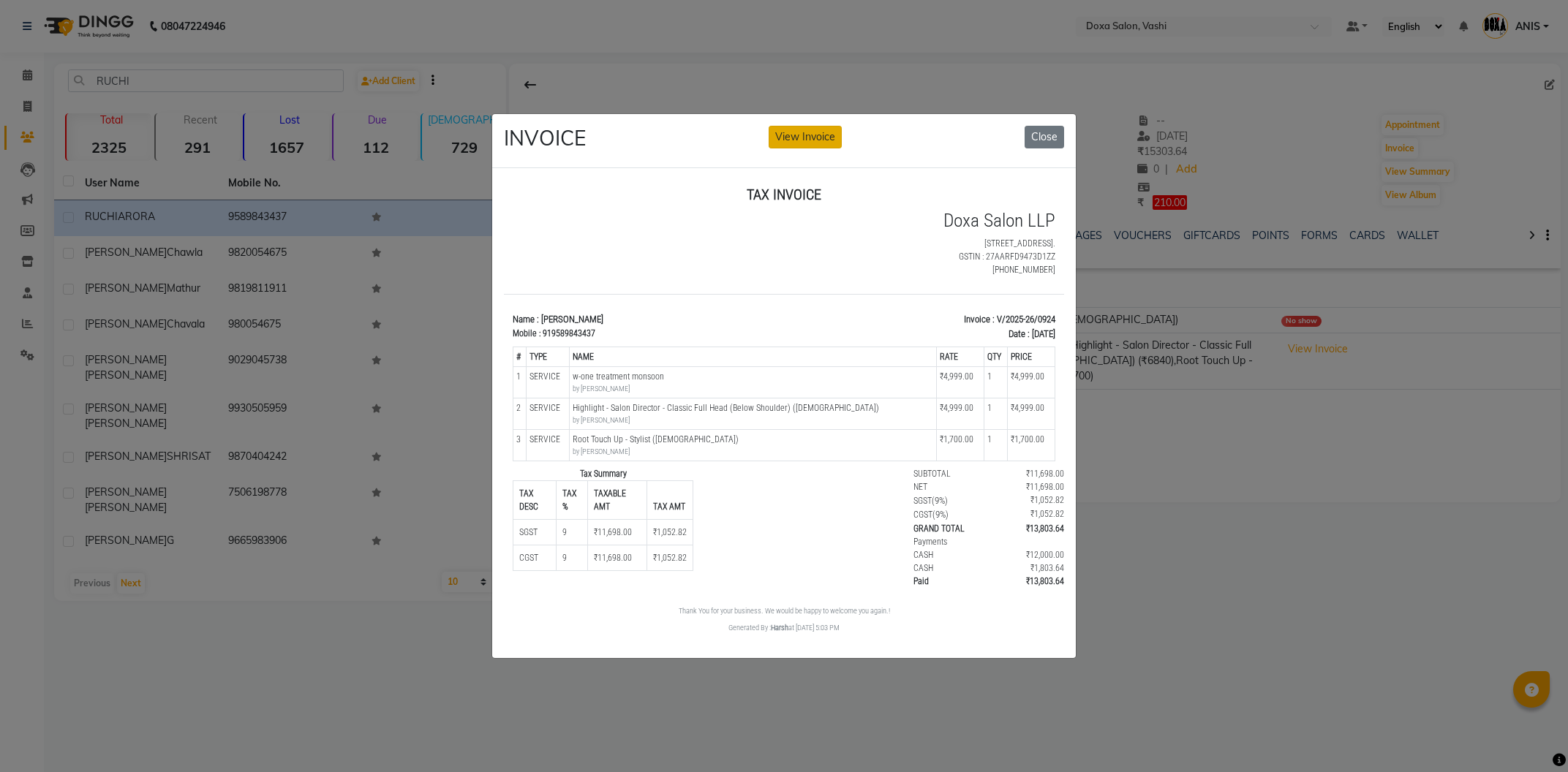
click at [786, 146] on button "View Invoice" at bounding box center [805, 137] width 73 height 23
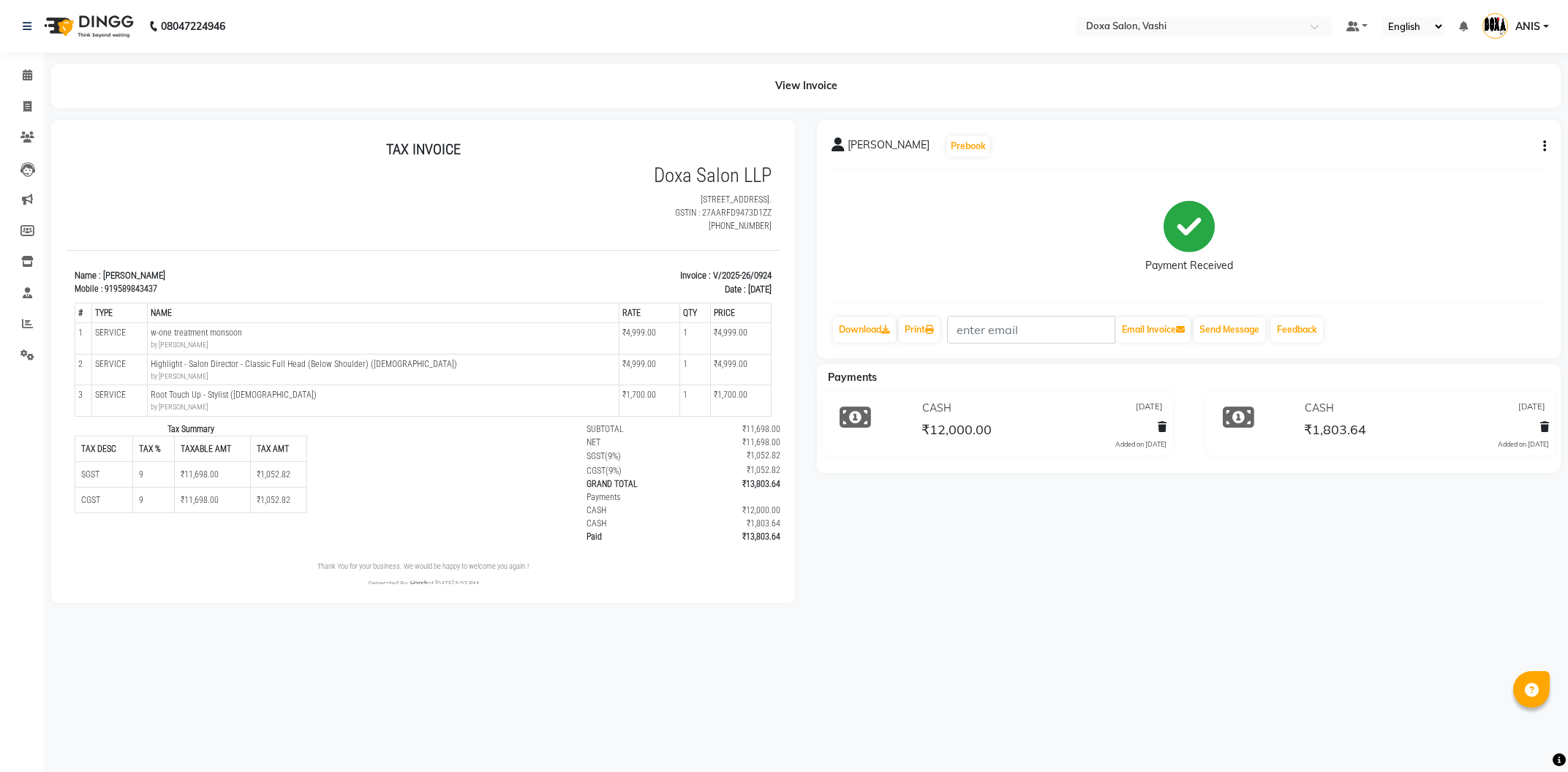
click at [1547, 145] on div "RUCHI ARORA Prebook Payment Received Download Print Email Invoice Send Message …" at bounding box center [1188, 240] width 743 height 239
click at [1537, 139] on div "RUCHI ARORA Prebook" at bounding box center [1189, 146] width 715 height 23
click at [1539, 147] on button "button" at bounding box center [1542, 146] width 9 height 15
click at [1412, 286] on div "Payment Received" at bounding box center [1189, 237] width 715 height 110
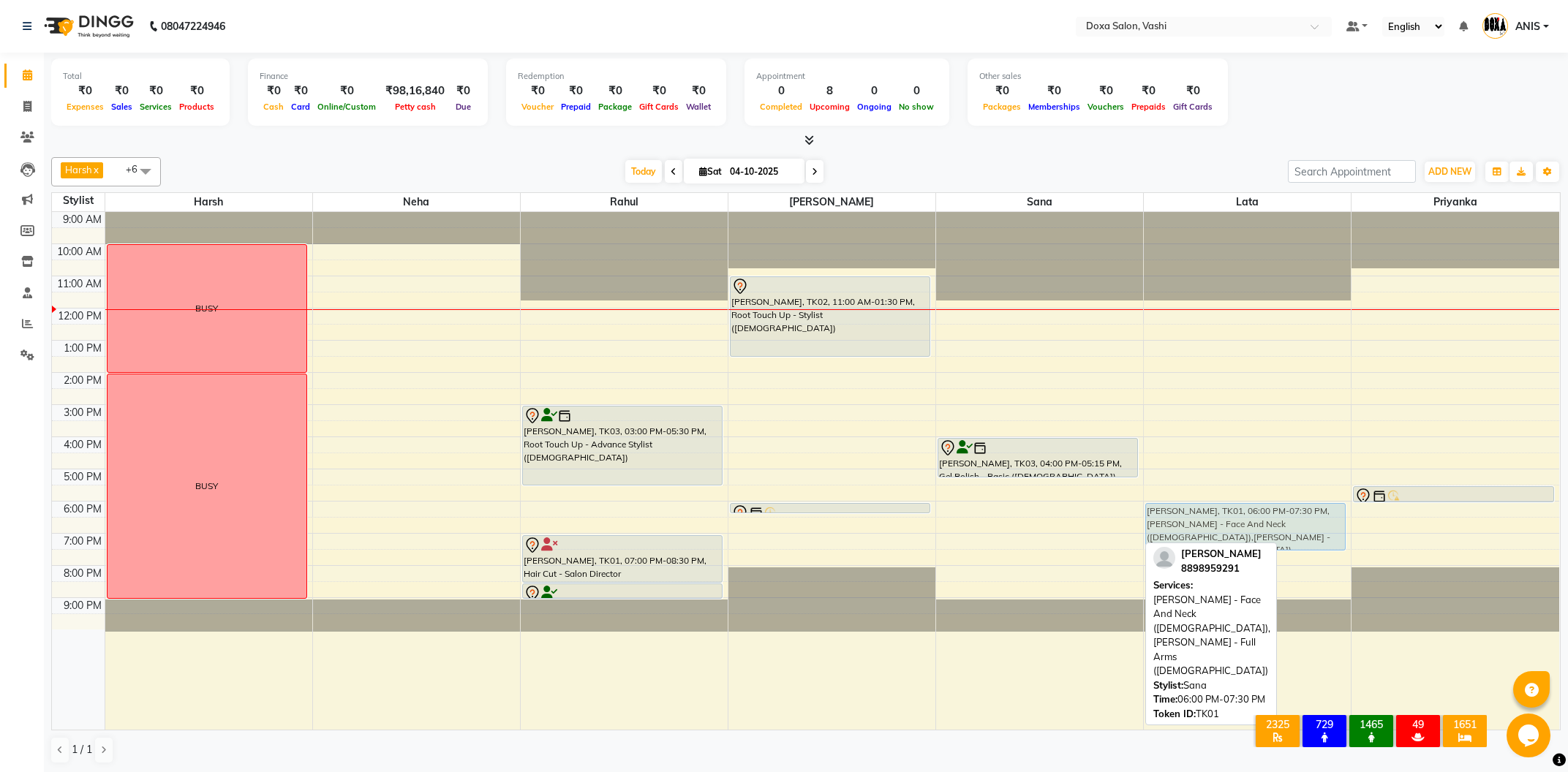
drag, startPoint x: 1115, startPoint y: 516, endPoint x: 1239, endPoint y: 512, distance: 124.1
click at [1239, 512] on tr "BUSY BUSY [PERSON_NAME], TK03, 03:00 PM-05:30 PM, Root Touch Up - Advance Styli…" at bounding box center [806, 471] width 1507 height 518
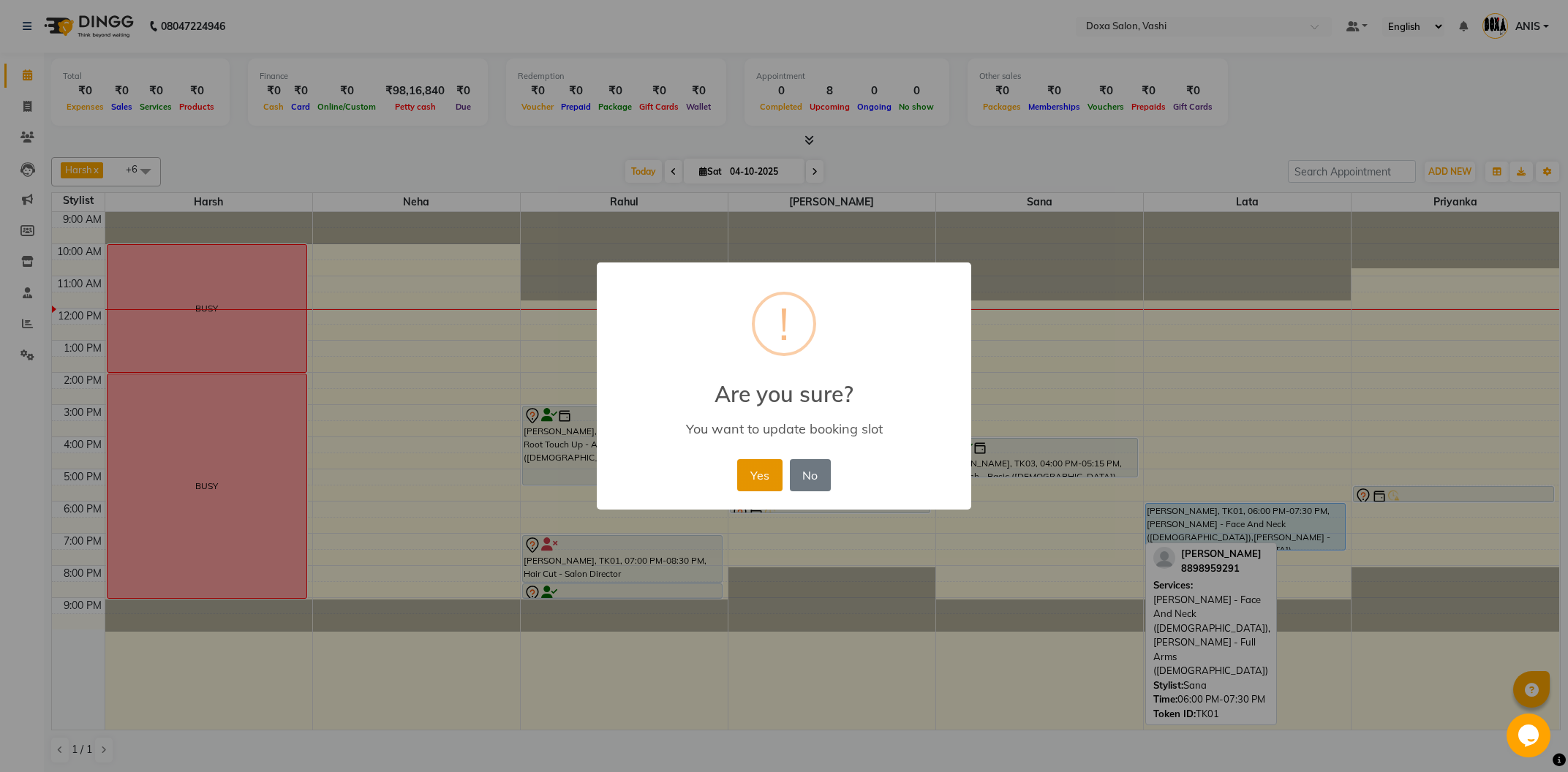
click at [759, 474] on button "Yes" at bounding box center [759, 475] width 45 height 32
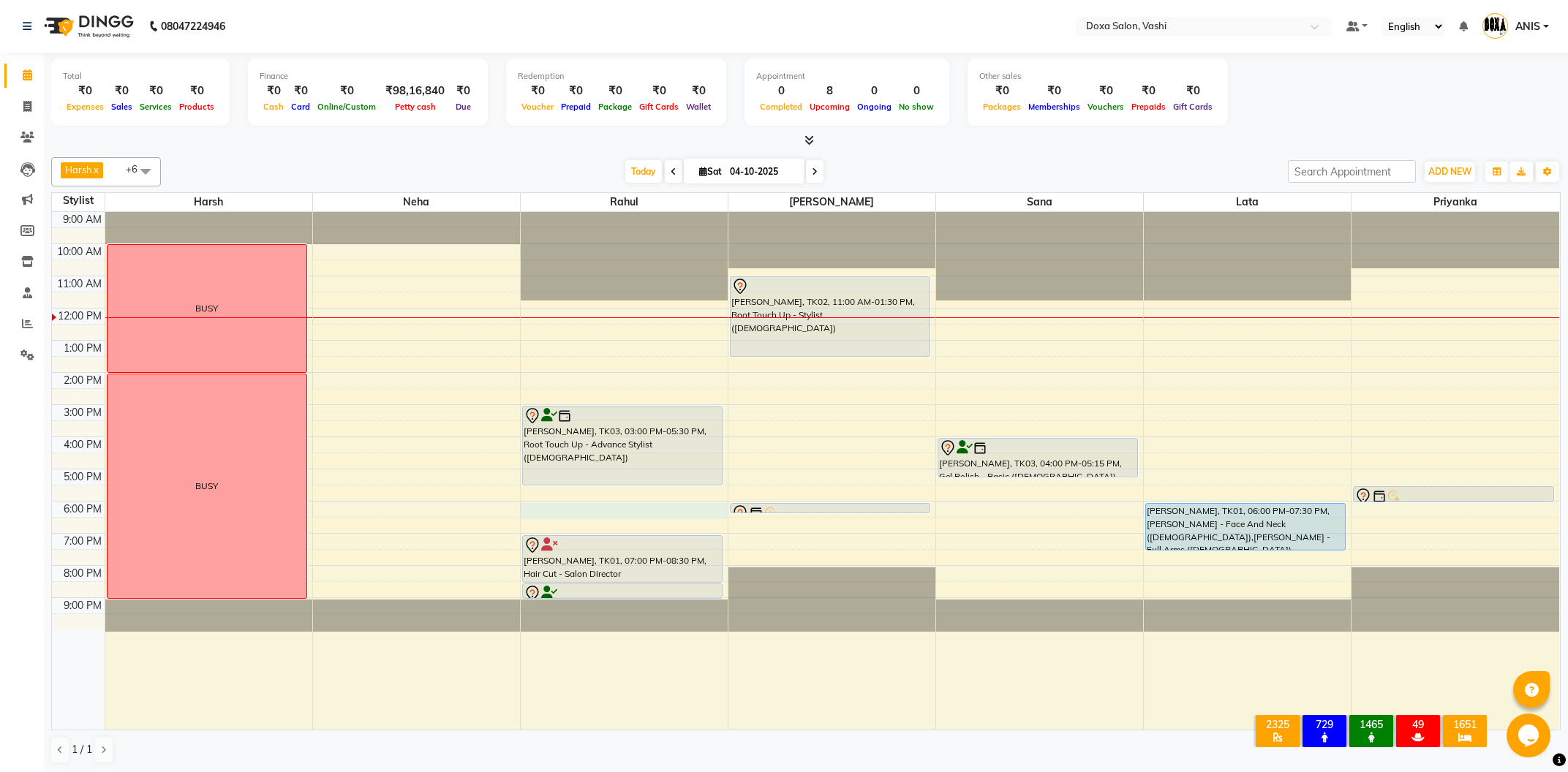
click at [537, 508] on div "9:00 AM 10:00 AM 11:00 AM 12:00 PM 1:00 PM 2:00 PM 3:00 PM 4:00 PM 5:00 PM 6:00…" at bounding box center [806, 471] width 1507 height 518
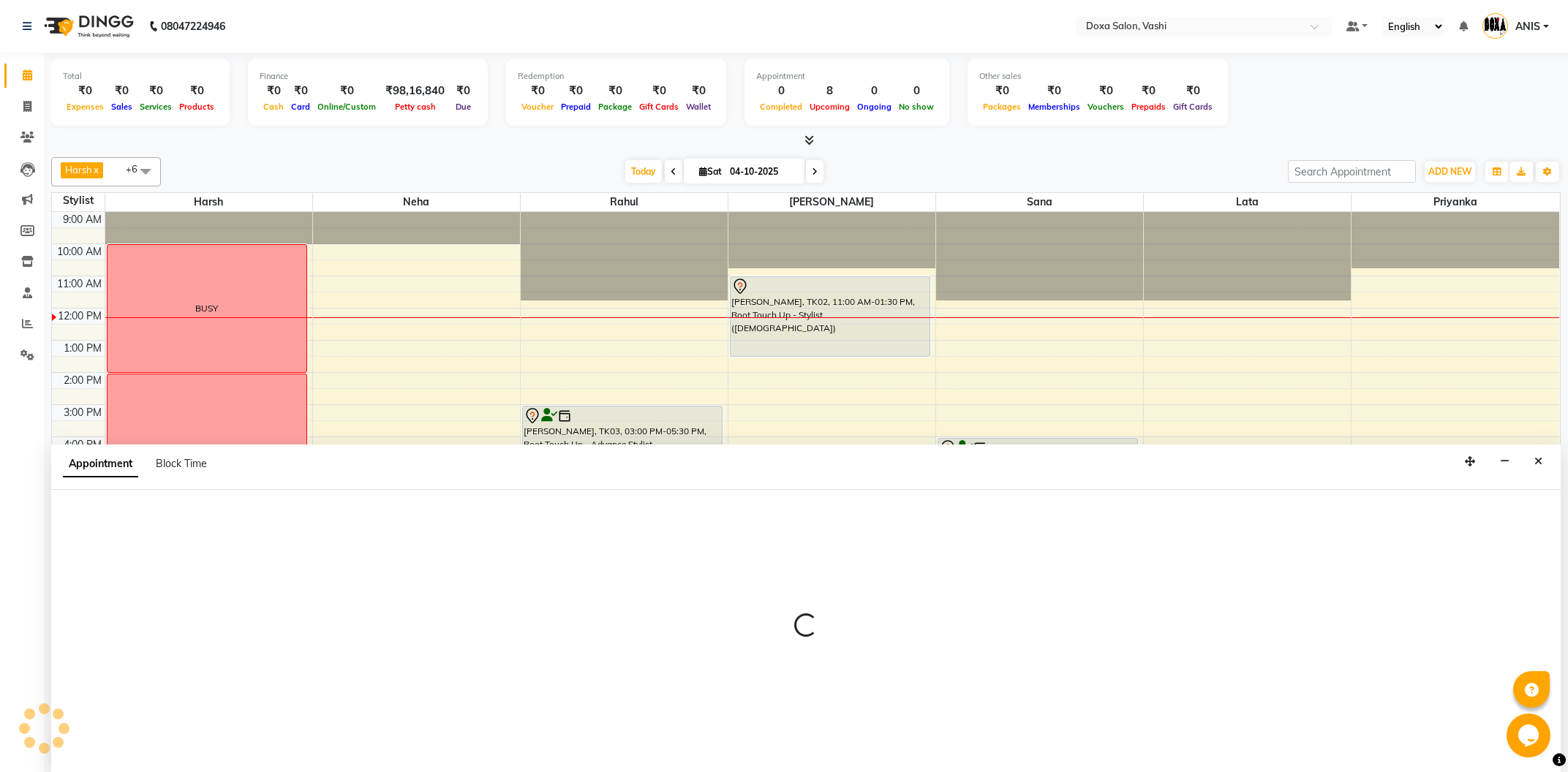
select select "11906"
select select "tentative"
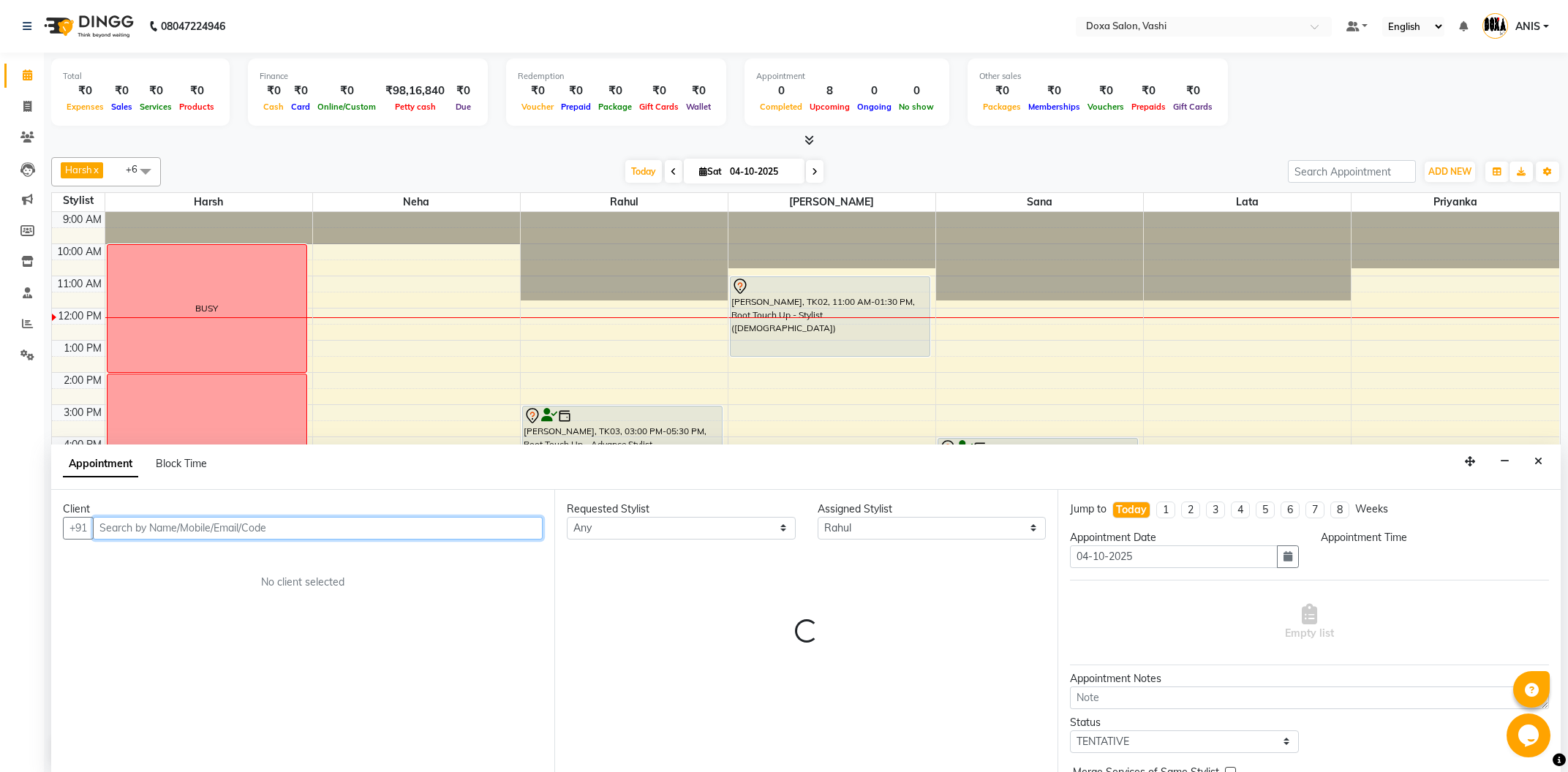
select select "1080"
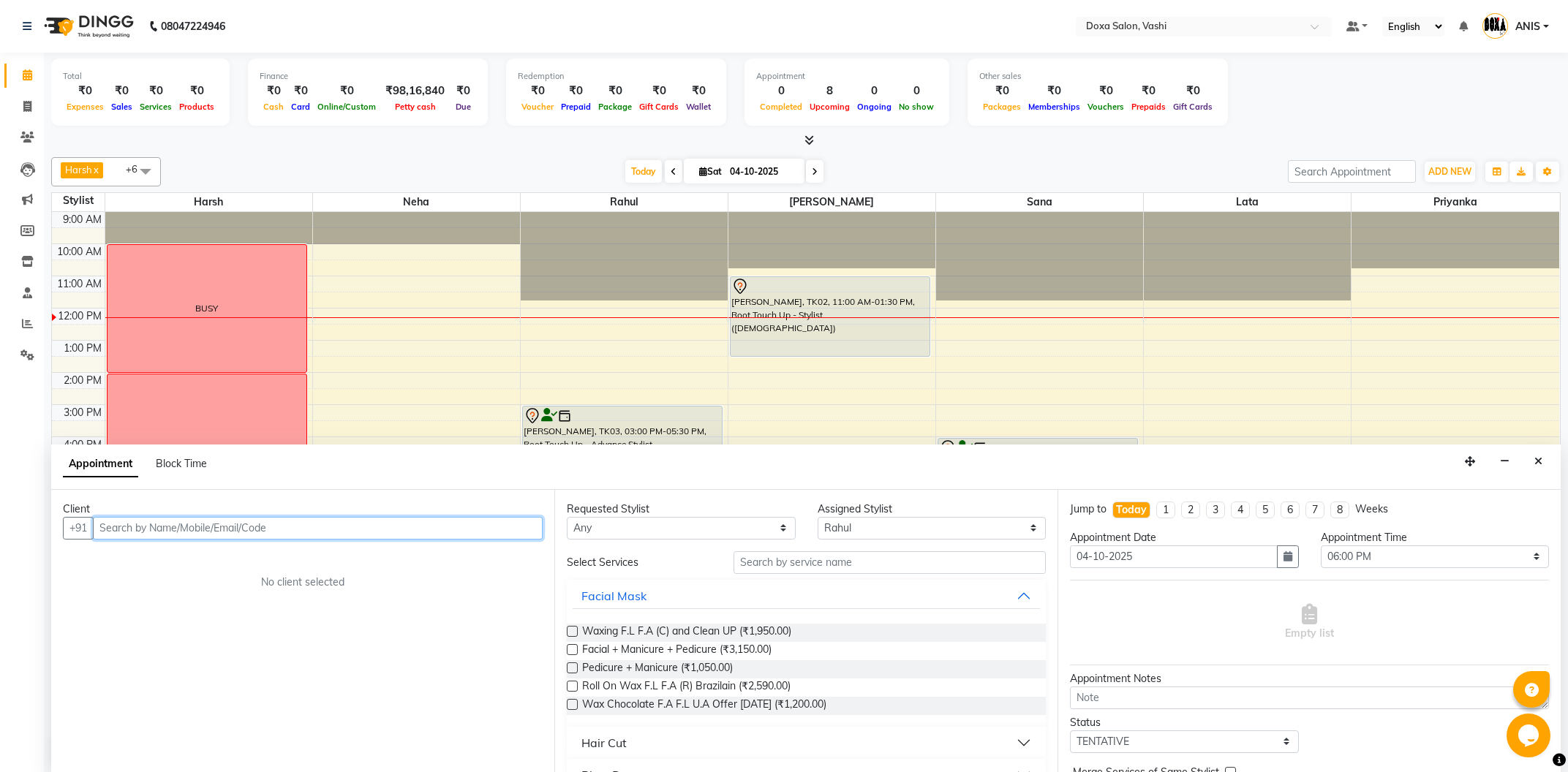
click at [171, 531] on input "text" at bounding box center [318, 528] width 450 height 23
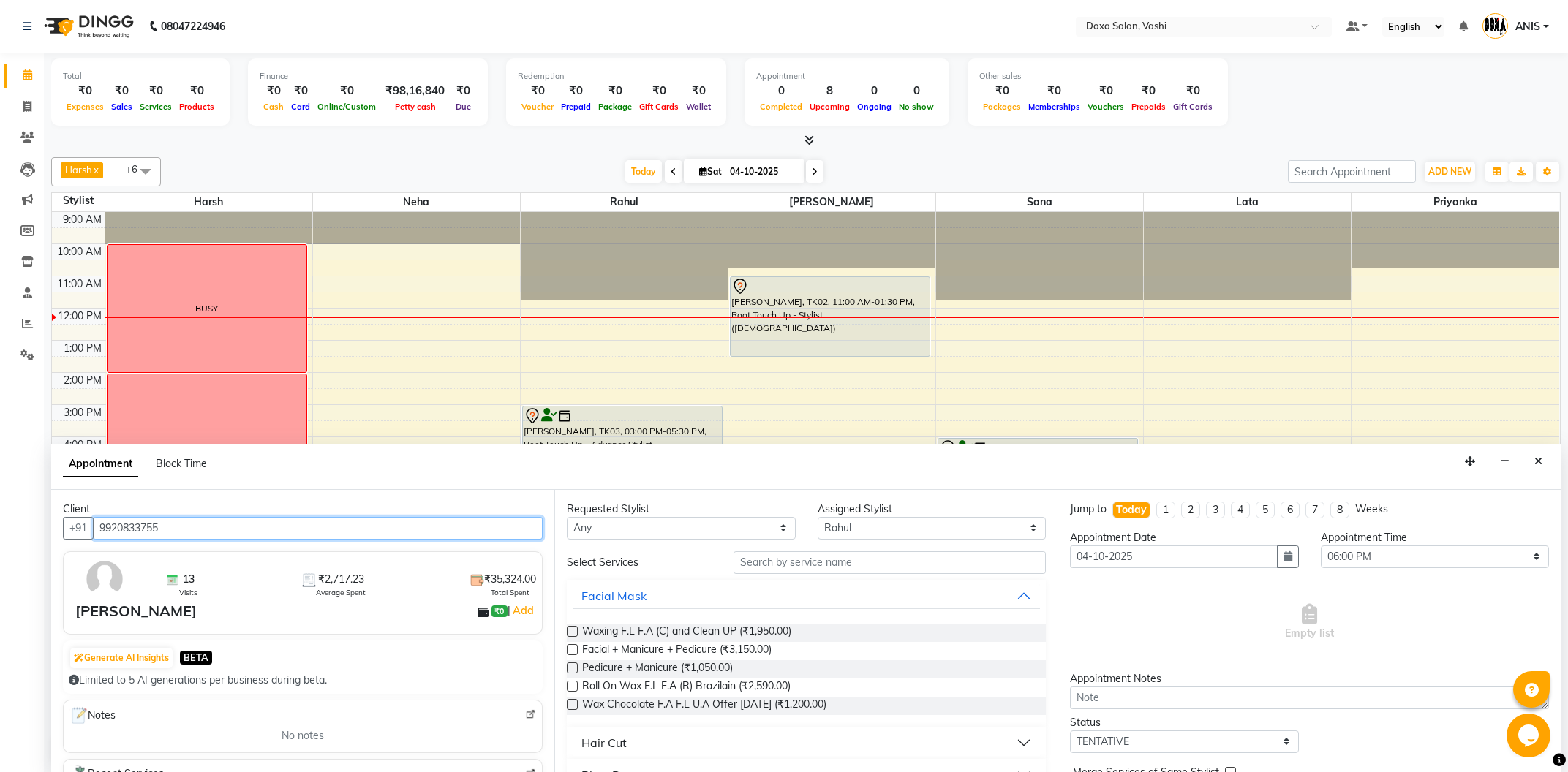
type input "9920833755"
click at [567, 517] on select "Any Faizan Harsh Lata Neha Niraj Prajwal Priyanka Rahul Sana" at bounding box center [681, 528] width 229 height 23
select select "11906"
click option "Rahul" at bounding box center [0, 0] width 0 height 0
click at [760, 569] on input "text" at bounding box center [890, 563] width 312 height 23
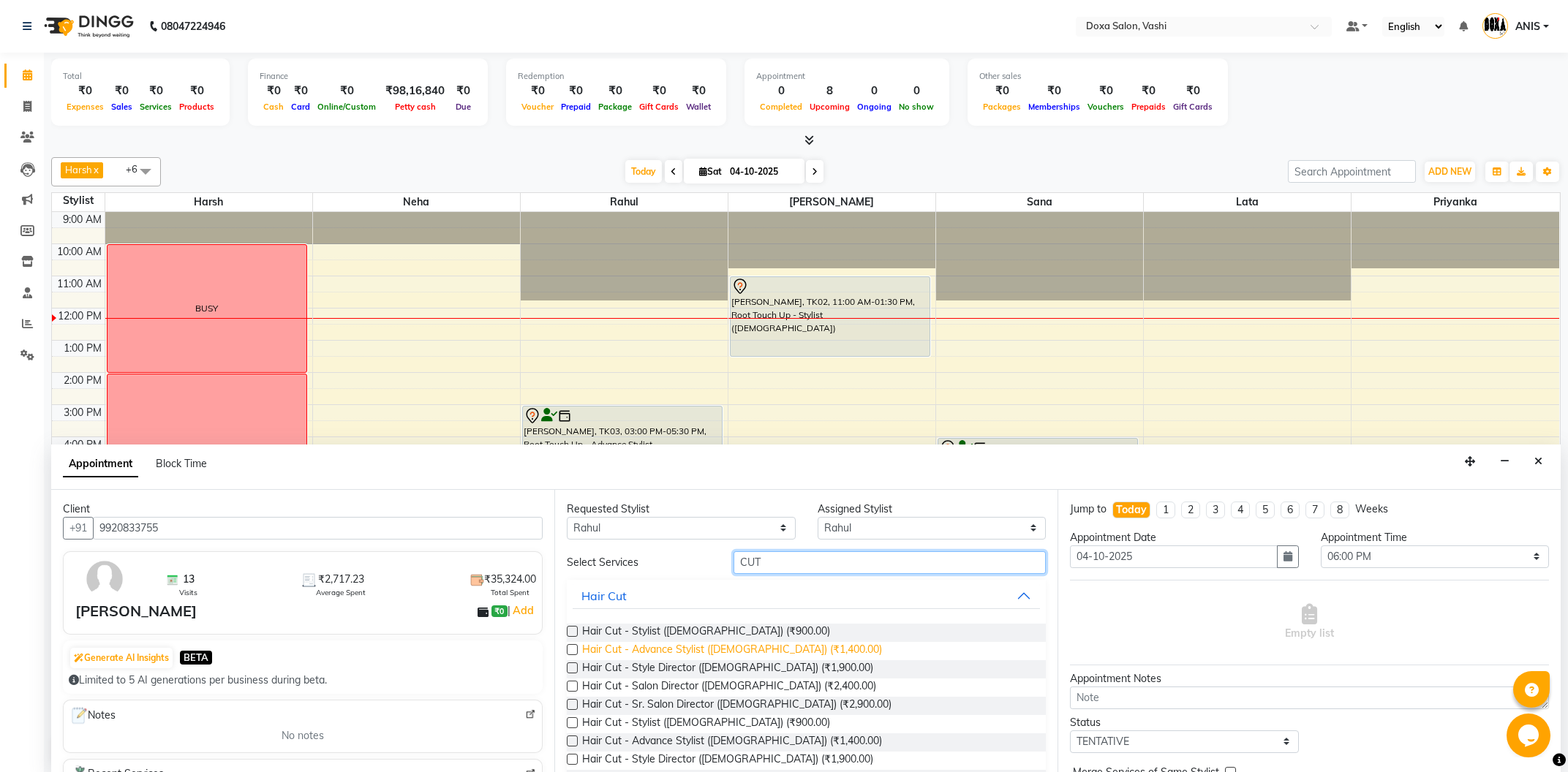
type input "CUT"
click at [744, 656] on span "Hair Cut - Advance Stylist (Male) (₹1,400.00)" at bounding box center [732, 651] width 300 height 18
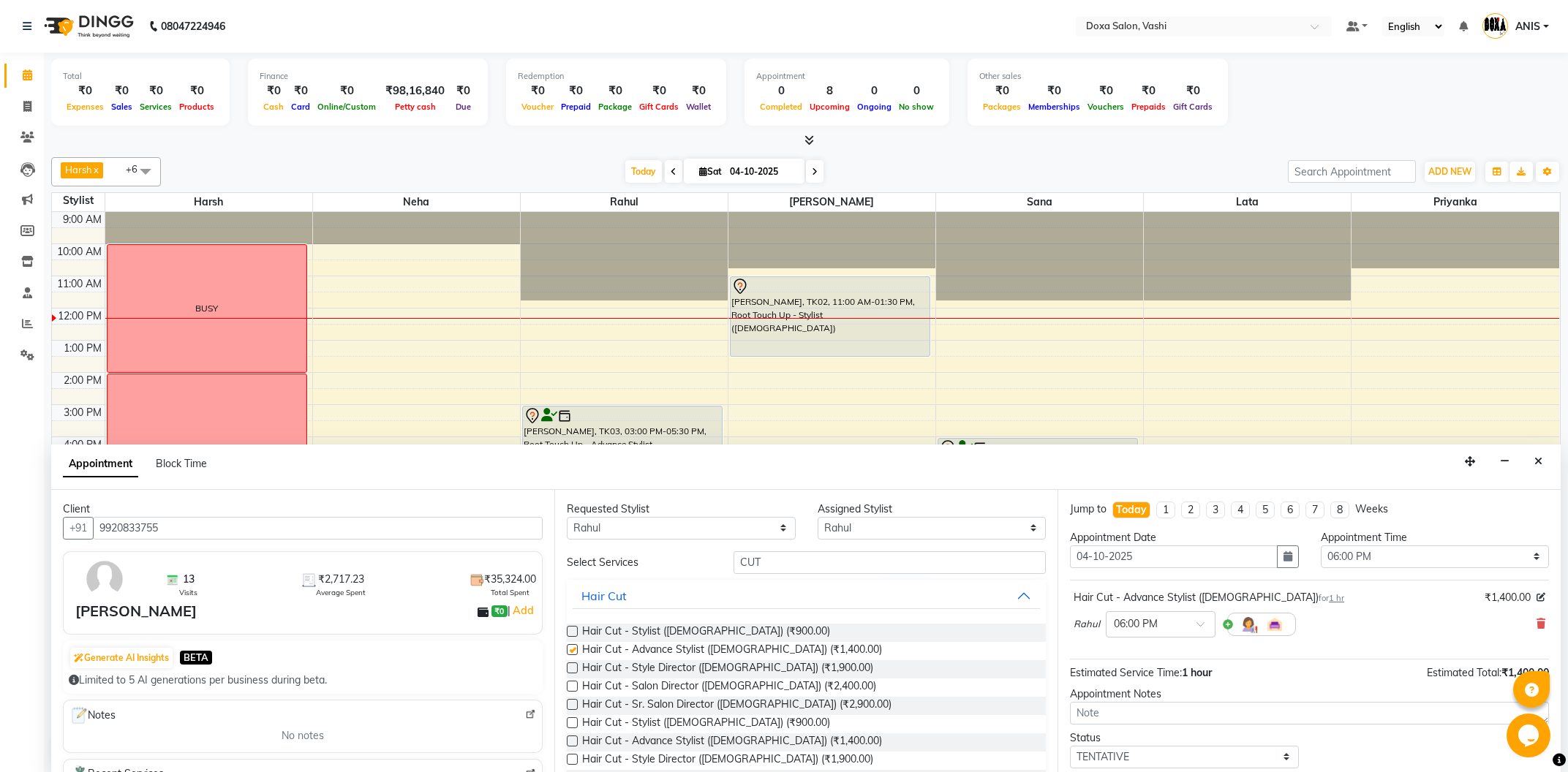
checkbox input "false"
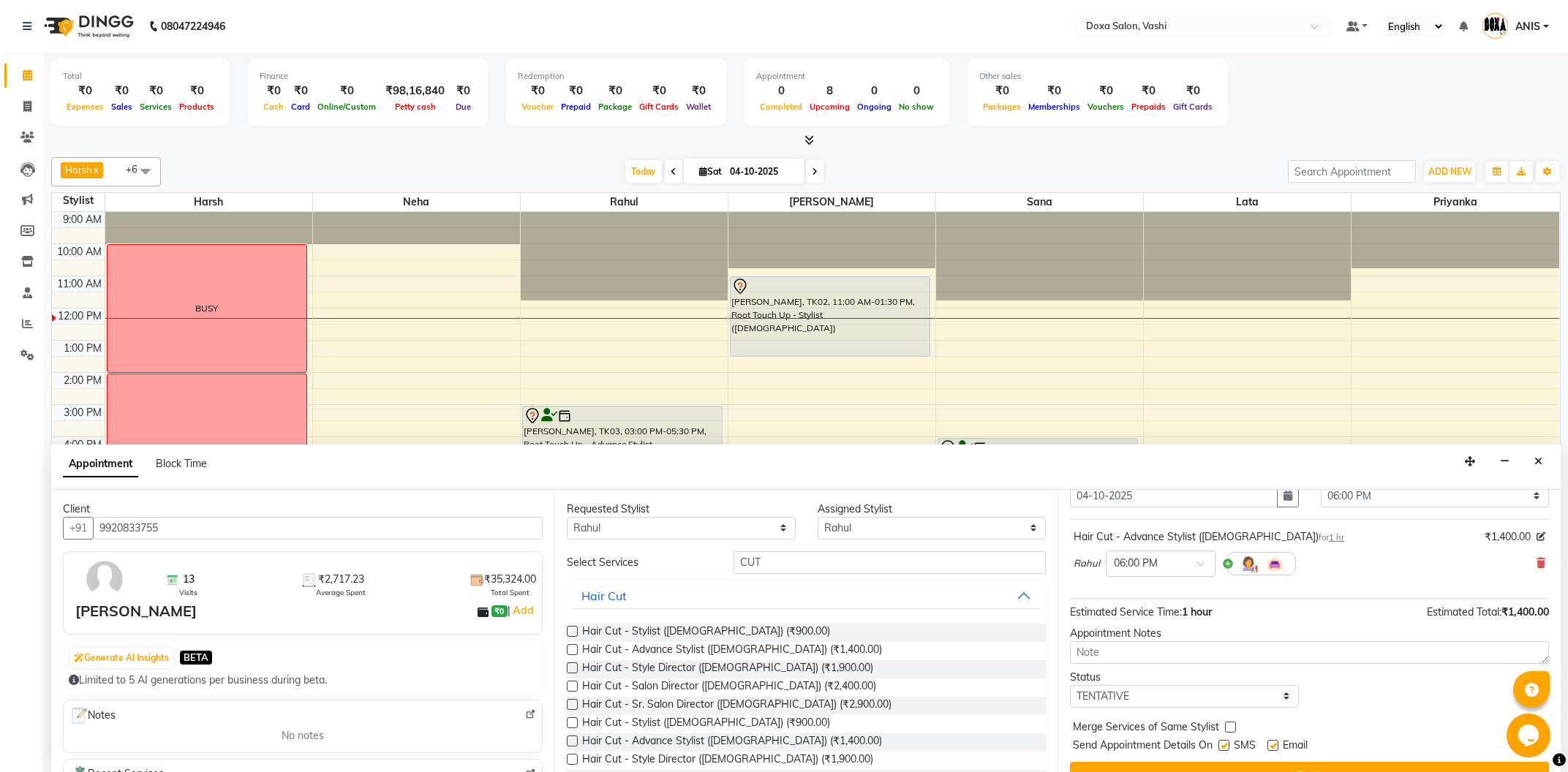
scroll to position [87, 0]
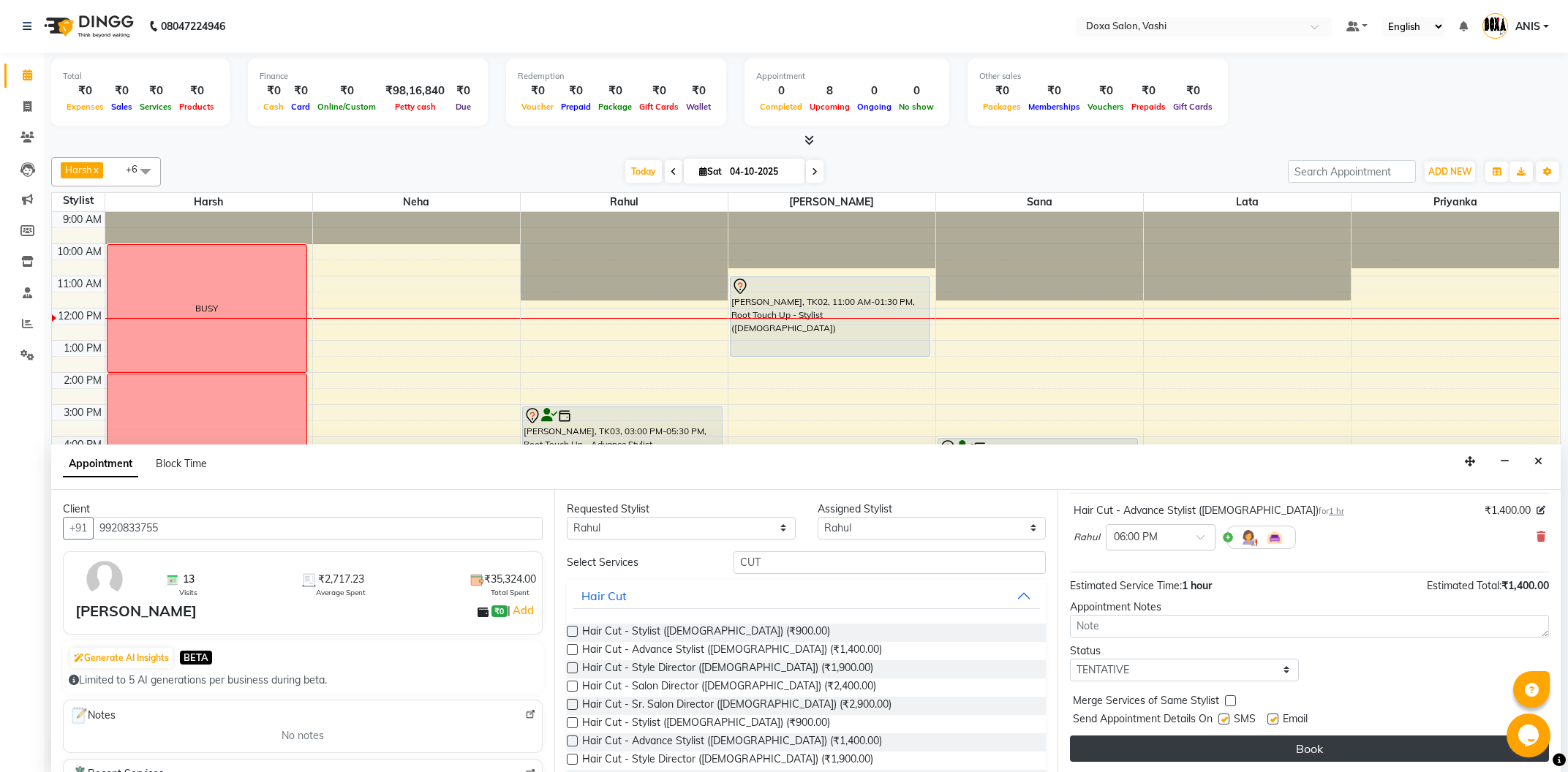
click at [1203, 741] on button "Book" at bounding box center [1309, 749] width 479 height 26
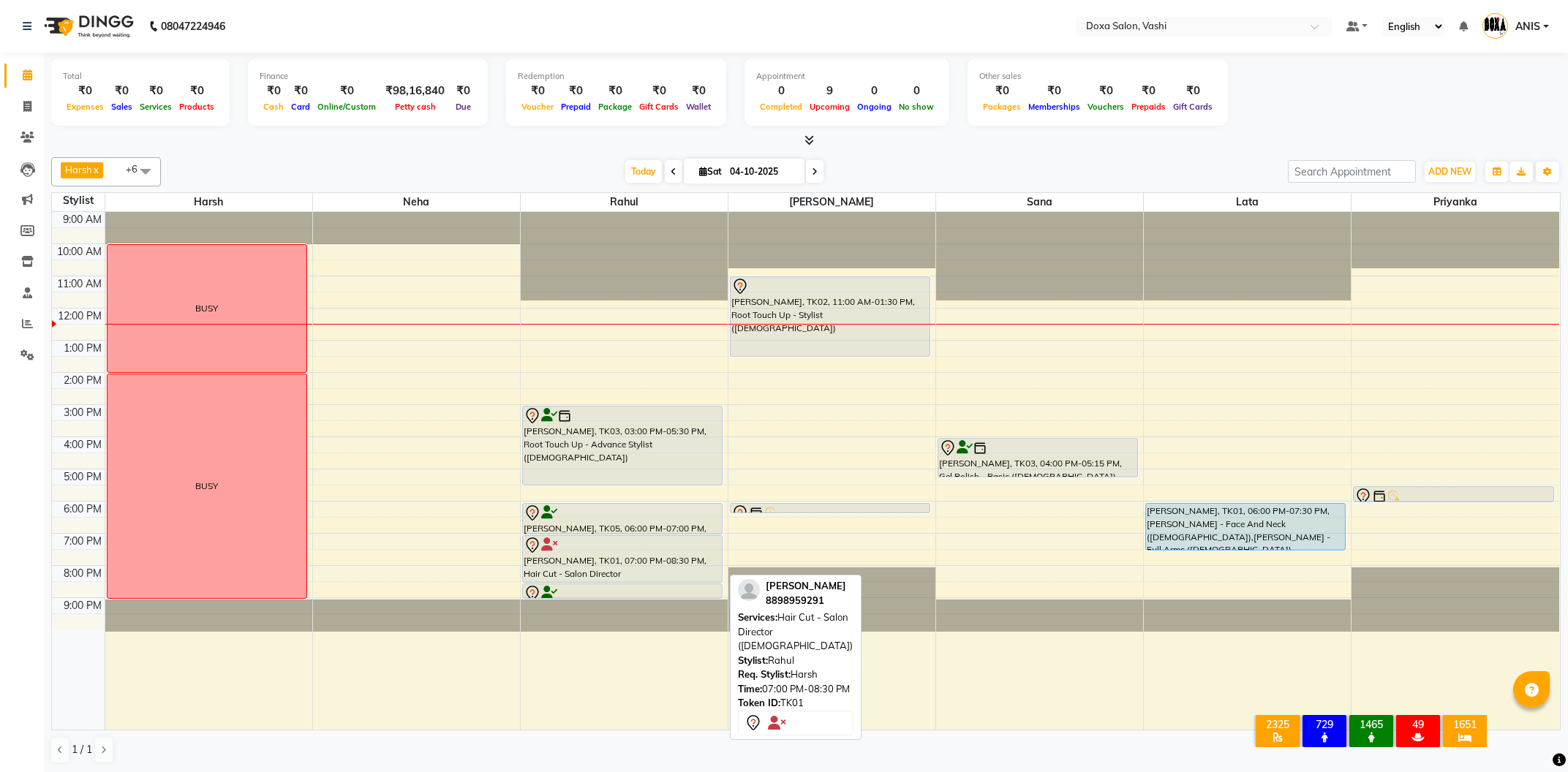
click at [613, 551] on div at bounding box center [623, 546] width 198 height 18
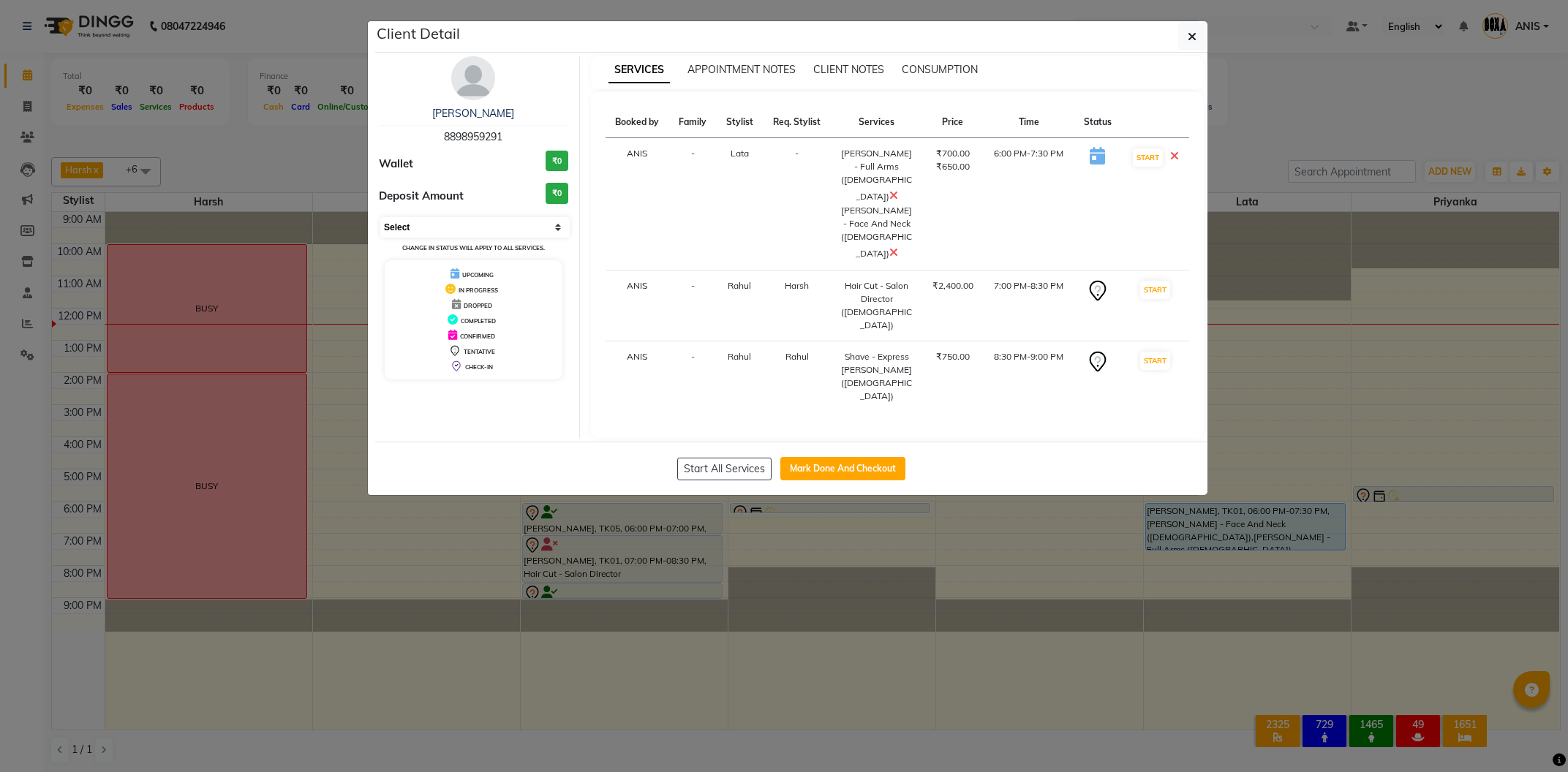
click at [380, 218] on select "Select IN SERVICE CONFIRMED TENTATIVE CHECK IN MARK DONE DROPPED UPCOMING" at bounding box center [475, 228] width 190 height 21
select select "6"
click option "CONFIRMED" at bounding box center [0, 0] width 0 height 0
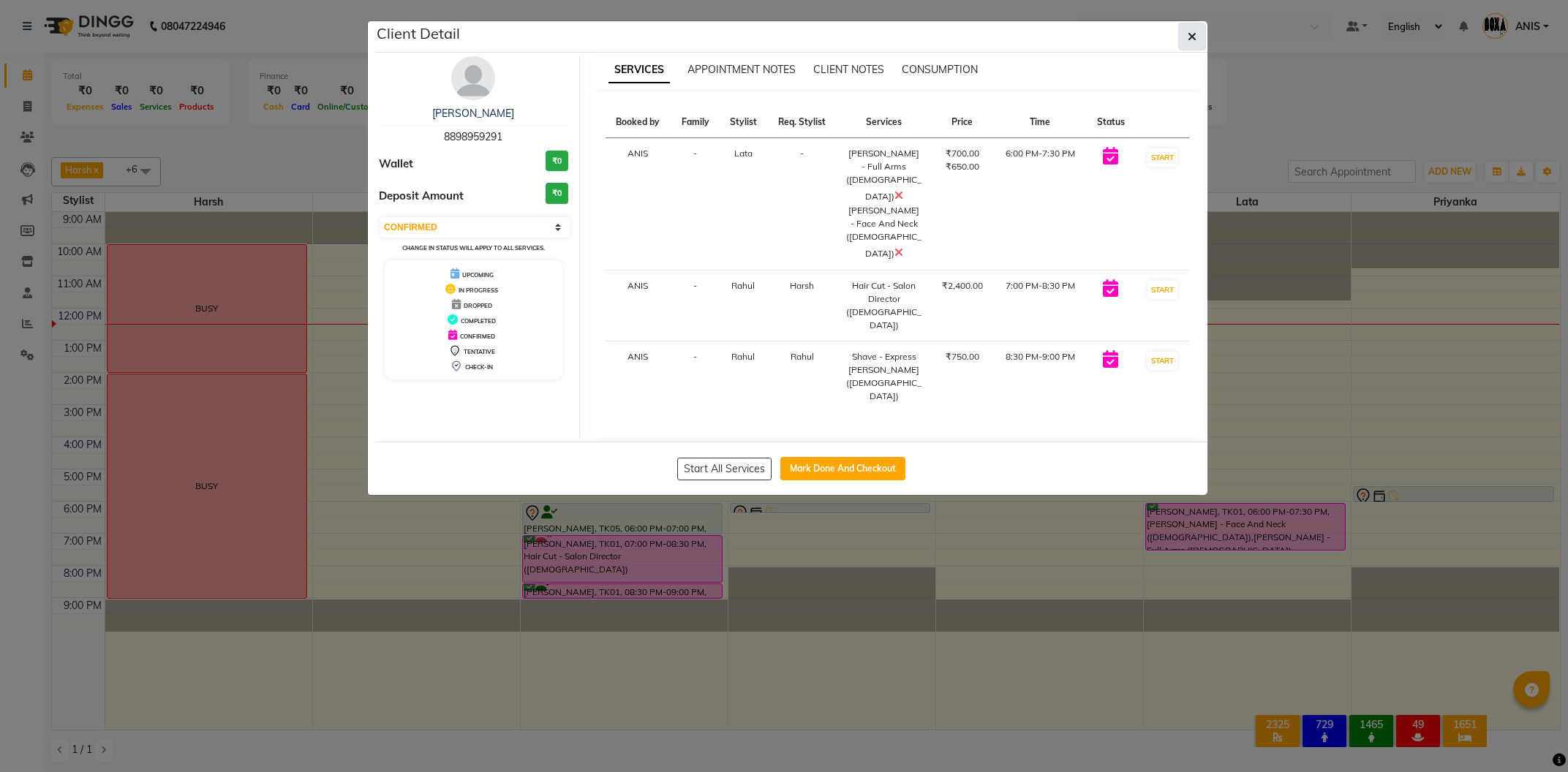
click at [1192, 33] on icon "button" at bounding box center [1192, 37] width 9 height 12
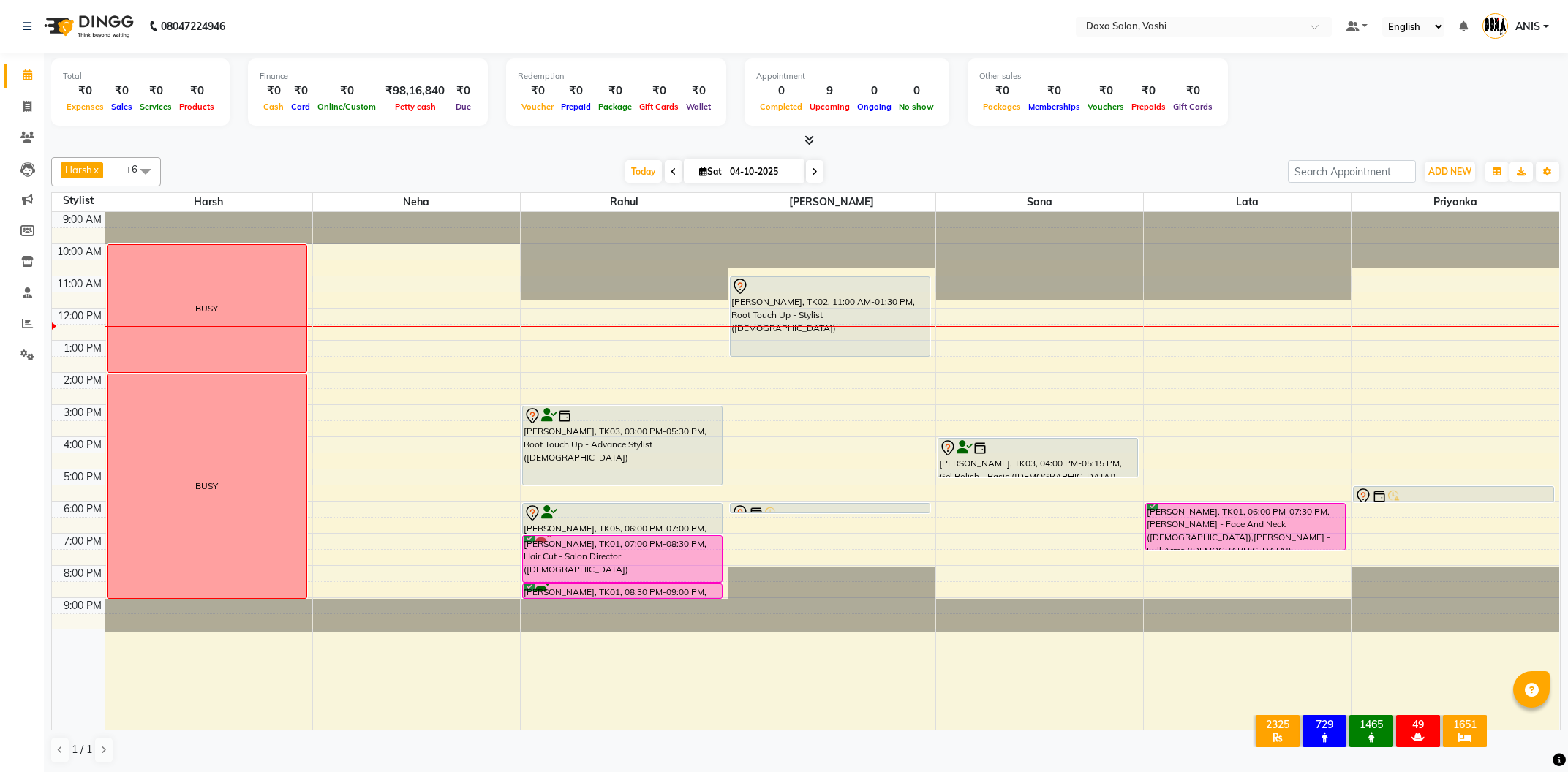
click at [1134, 152] on div "Harsh x Neha x Rahul x Prajwal x Sana x Lata x Priyanka x +6 Select All Harsh N…" at bounding box center [806, 461] width 1509 height 619
click at [1249, 28] on input "text" at bounding box center [1189, 28] width 212 height 15
click at [756, 183] on div "Harsh x Neha x Rahul x Prajwal x Sana x Lata x Priyanka x +6 Select All Harsh N…" at bounding box center [806, 172] width 1509 height 29
click at [908, 157] on div "Harsh x Neha x Rahul x Prajwal x Sana x Lata x Priyanka x +6 Select All Harsh N…" at bounding box center [806, 172] width 1509 height 29
click at [792, 434] on div "9:00 AM 10:00 AM 11:00 AM 12:00 PM 1:00 PM 2:00 PM 3:00 PM 4:00 PM 5:00 PM 6:00…" at bounding box center [806, 471] width 1507 height 518
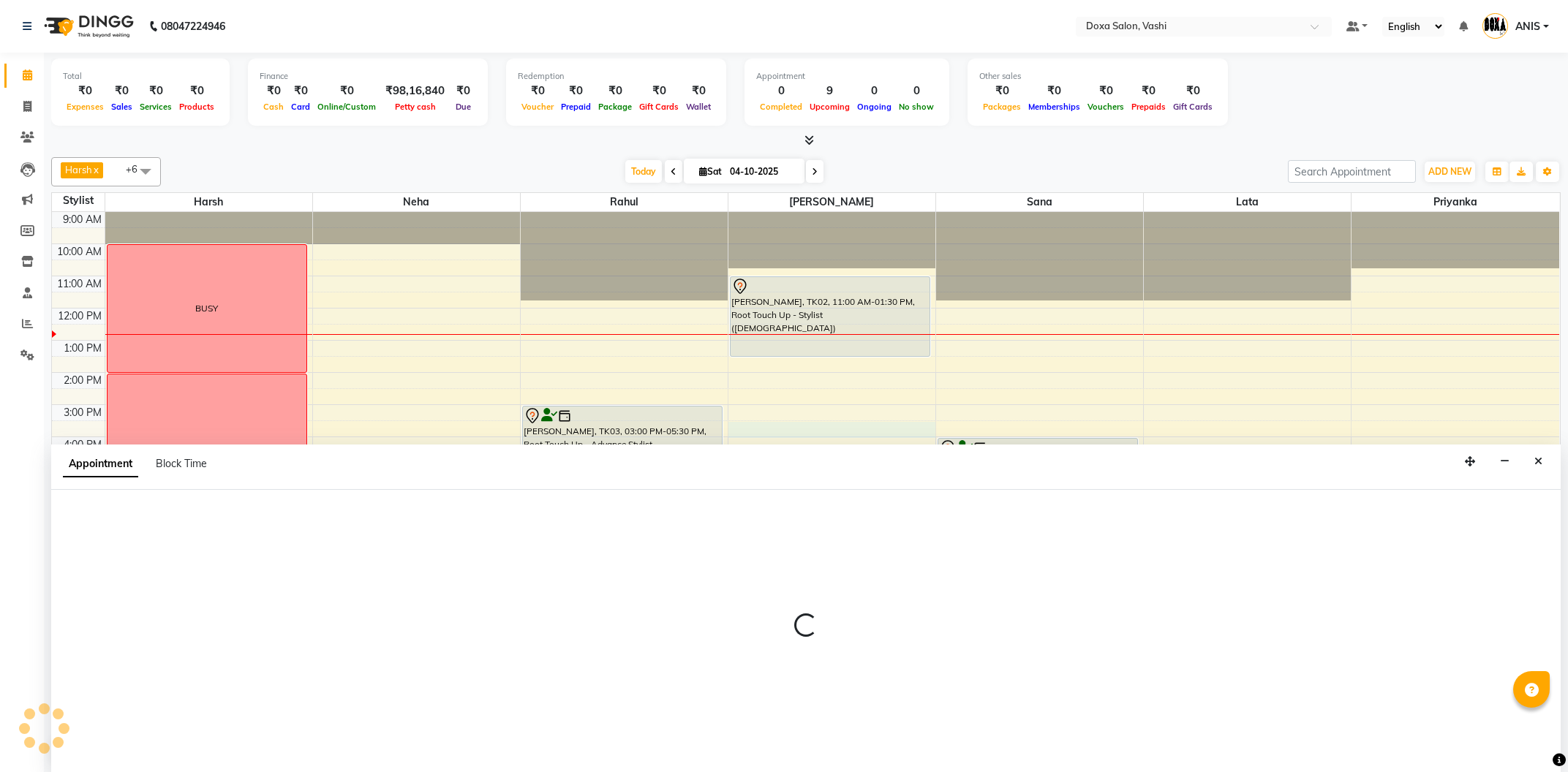
select select "34480"
select select "tentative"
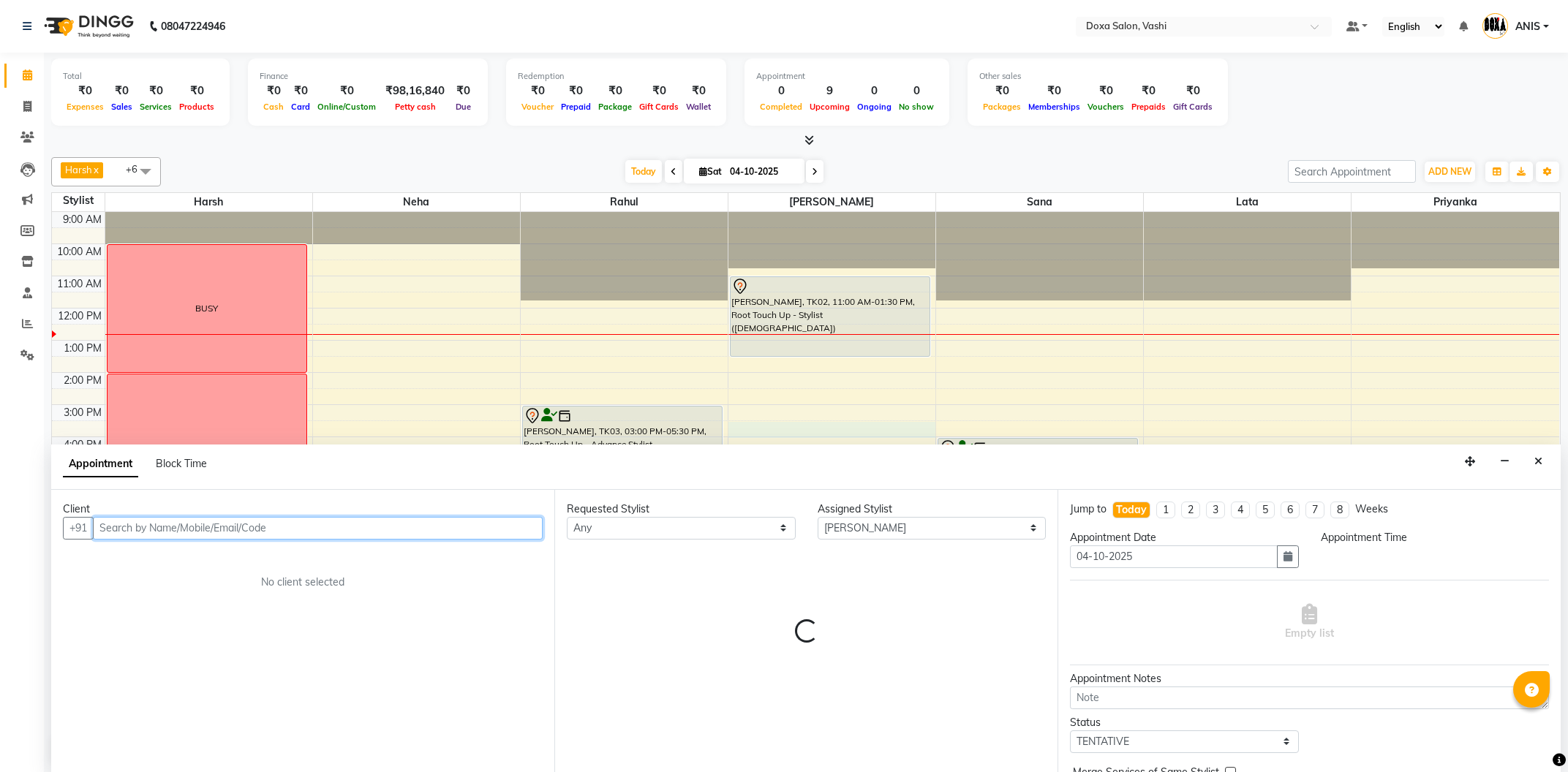
select select "930"
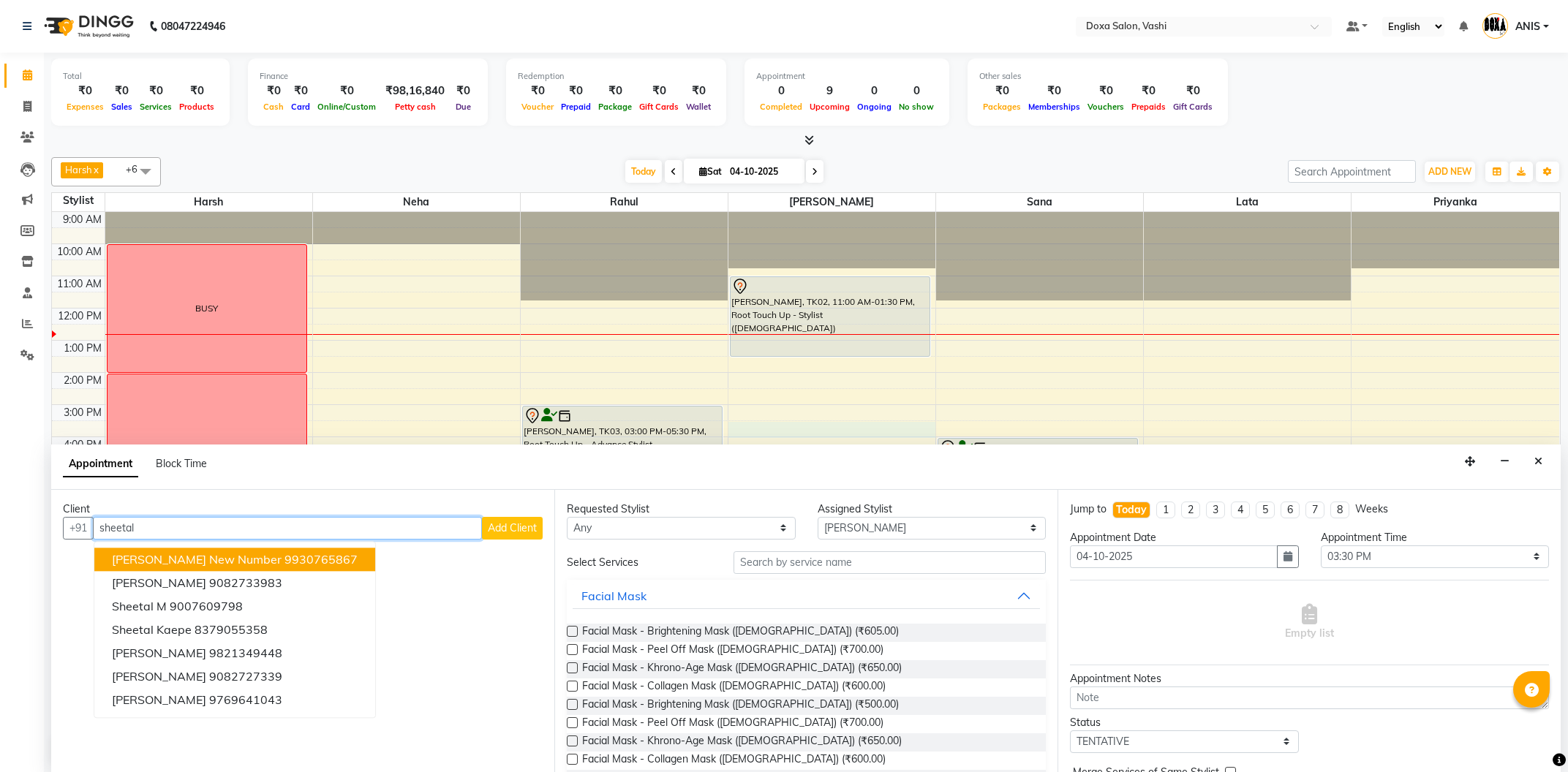
click at [267, 558] on span "sheetal shinde new number" at bounding box center [197, 560] width 170 height 15
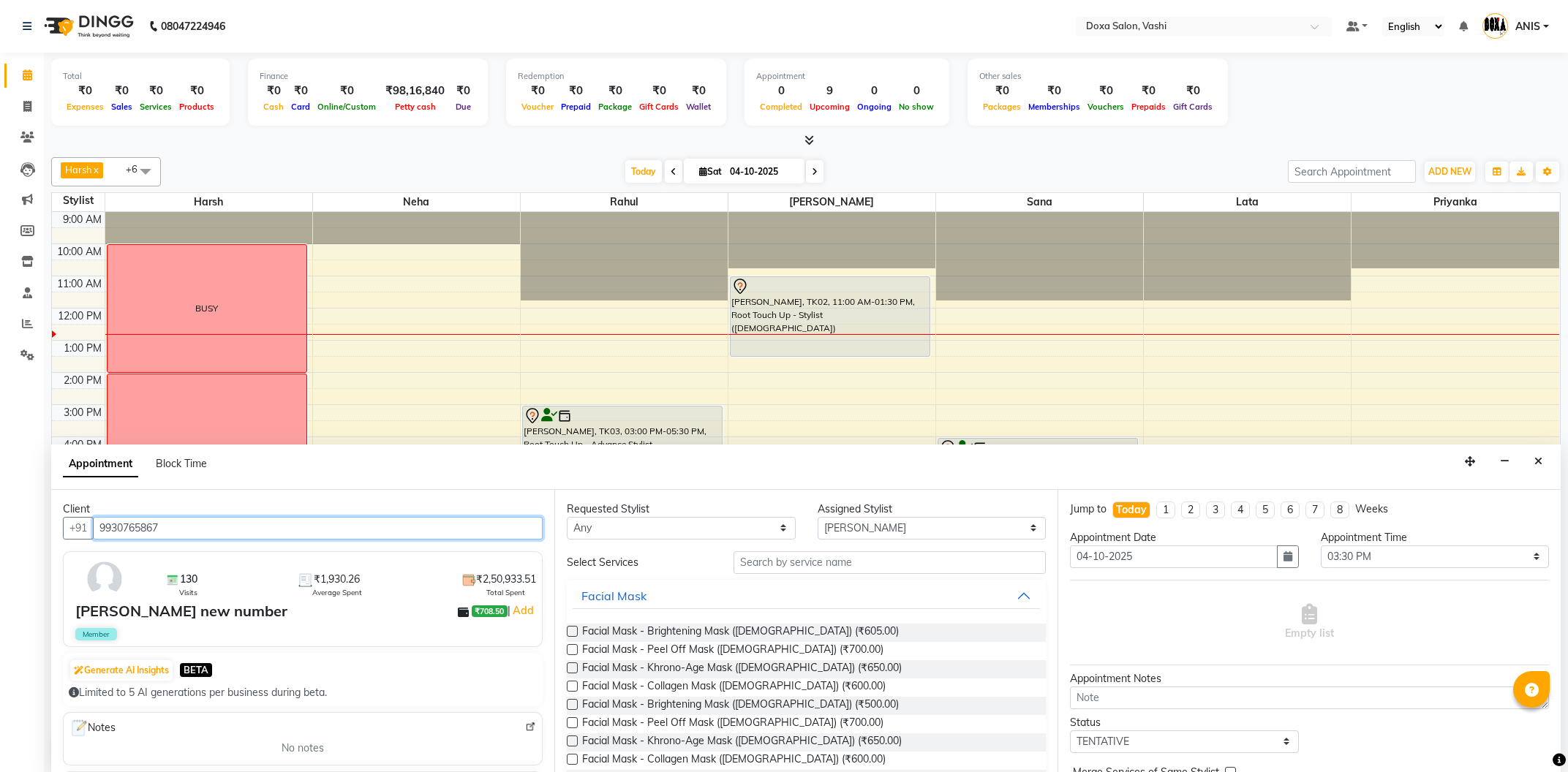
type input "9930765867"
click at [797, 563] on input "text" at bounding box center [890, 563] width 312 height 23
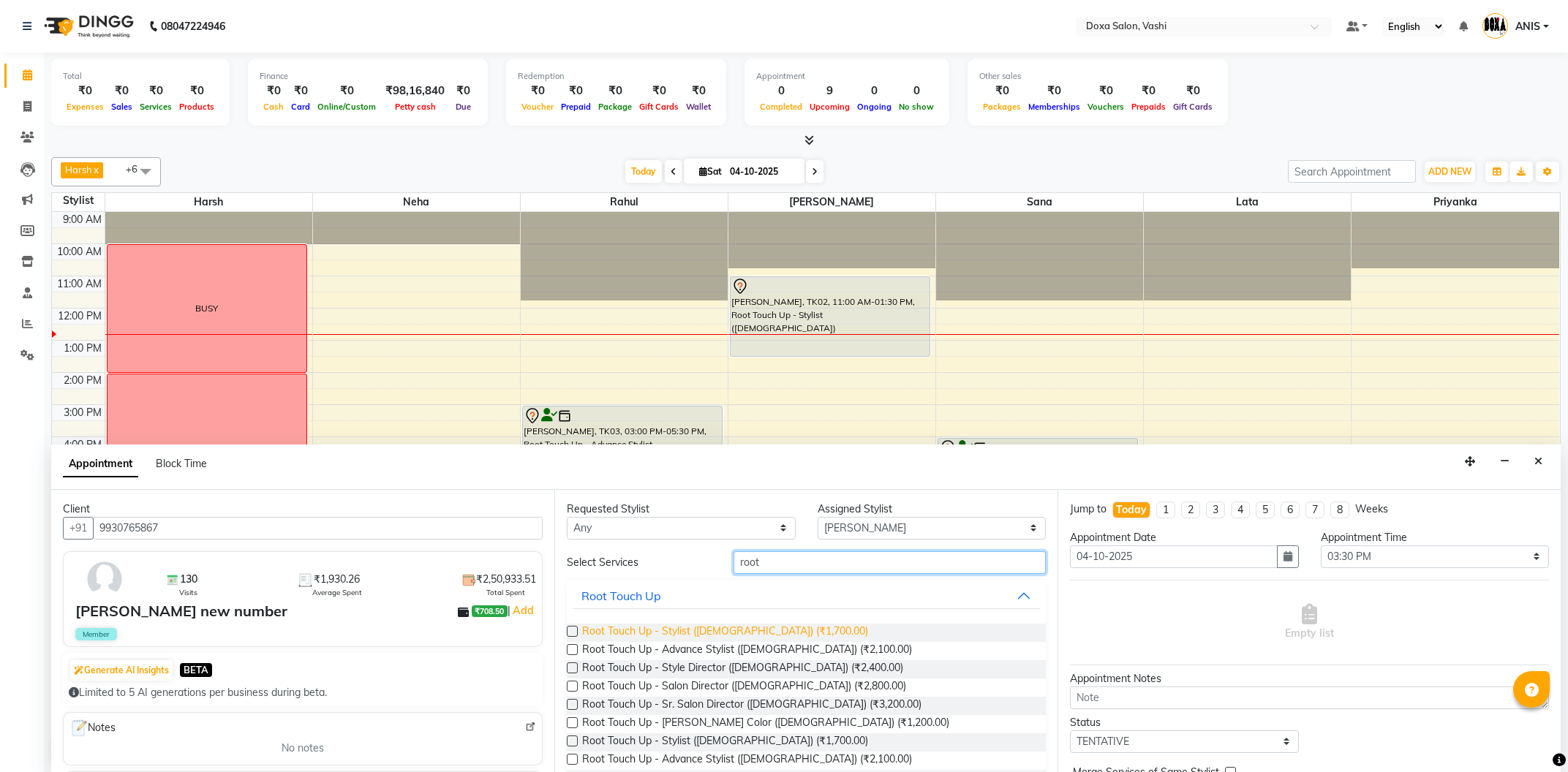
type input "root"
click at [770, 626] on span "Root Touch Up - Stylist (Female) (₹1,700.00)" at bounding box center [725, 633] width 286 height 18
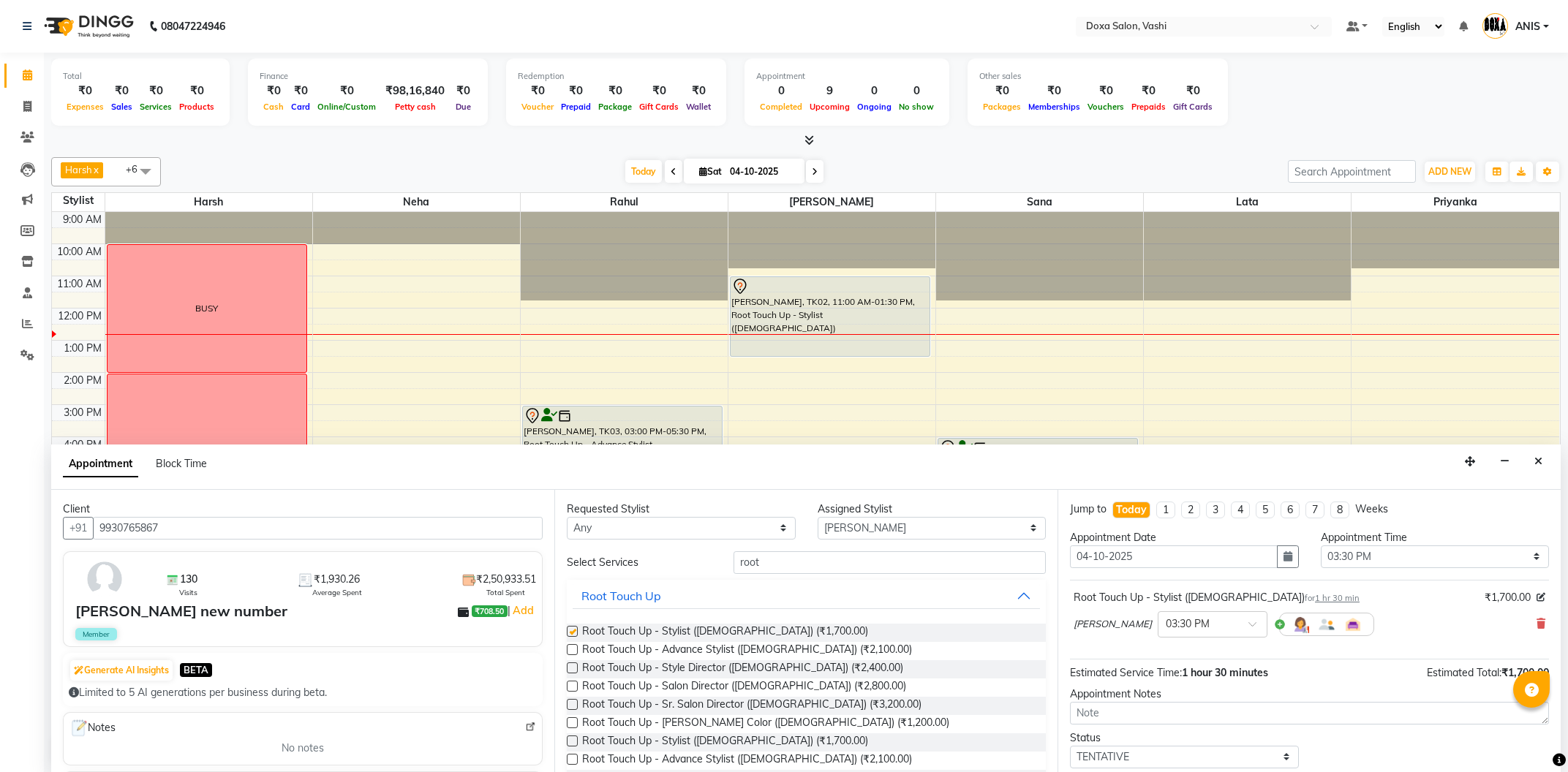
checkbox input "false"
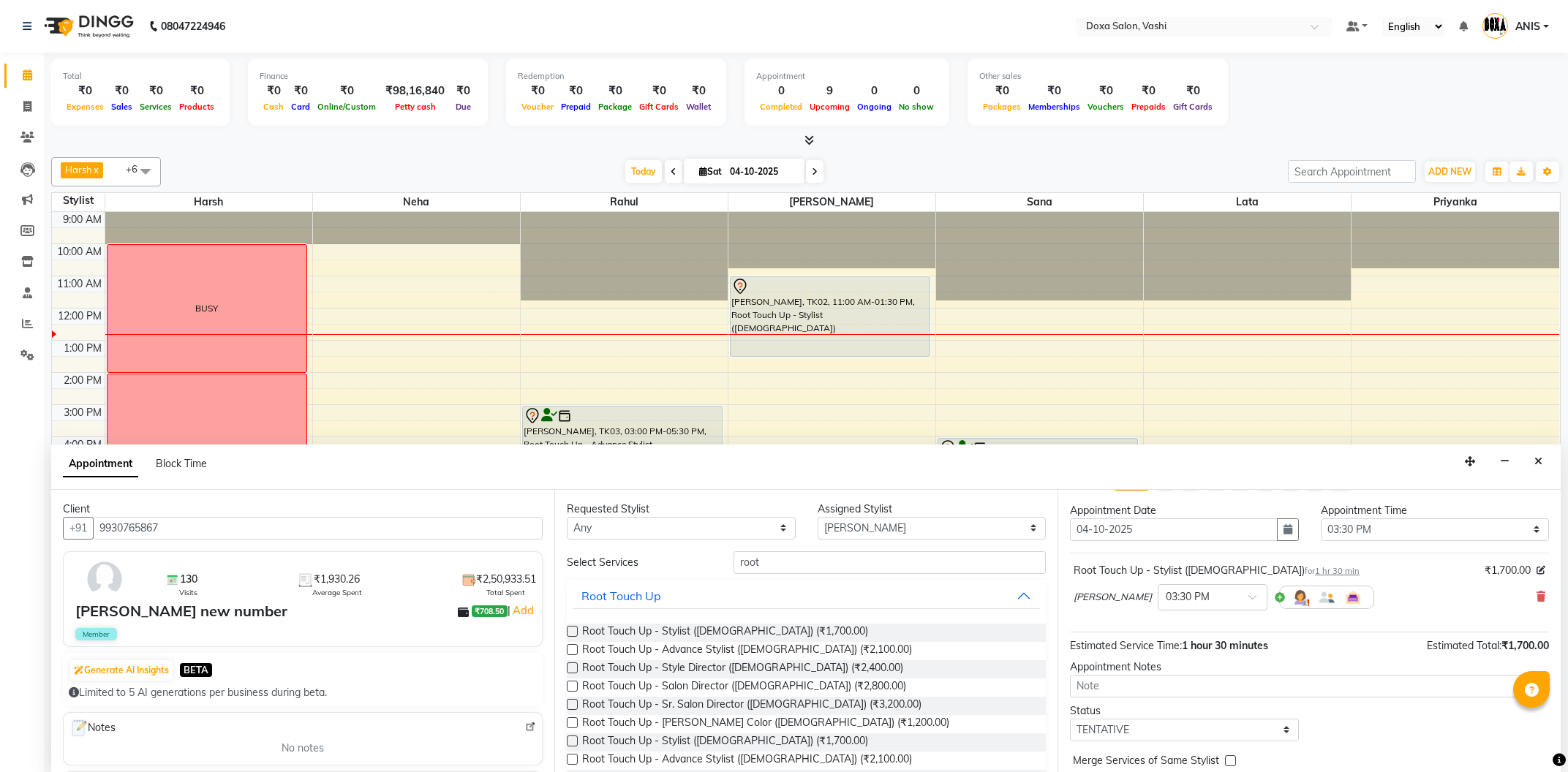
scroll to position [87, 0]
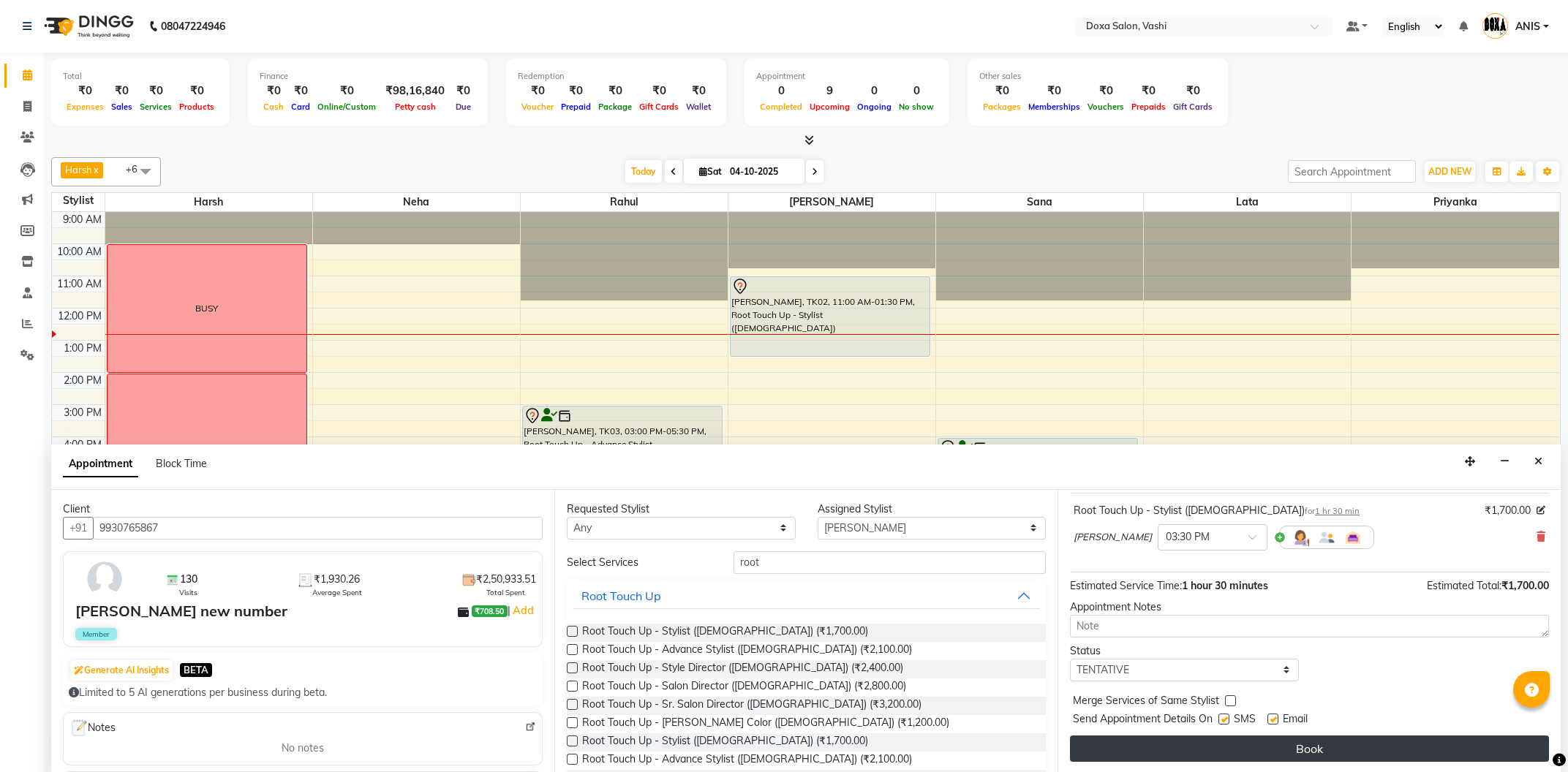
click at [1394, 756] on button "Book" at bounding box center [1309, 749] width 479 height 26
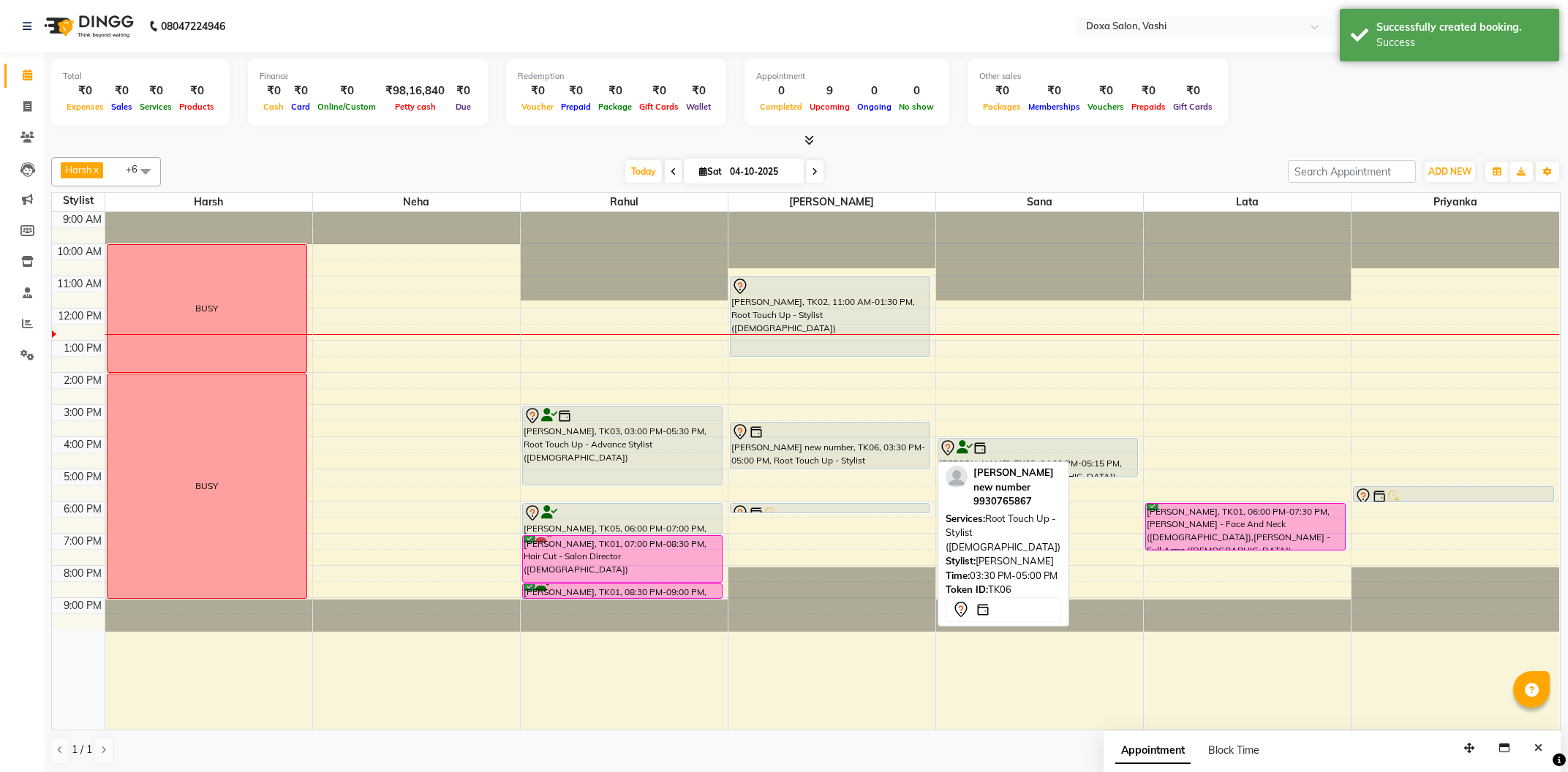
click at [868, 464] on div "sheetal shinde new number, TK06, 03:30 PM-05:00 PM, Root Touch Up - Stylist (Fe…" at bounding box center [831, 445] width 199 height 46
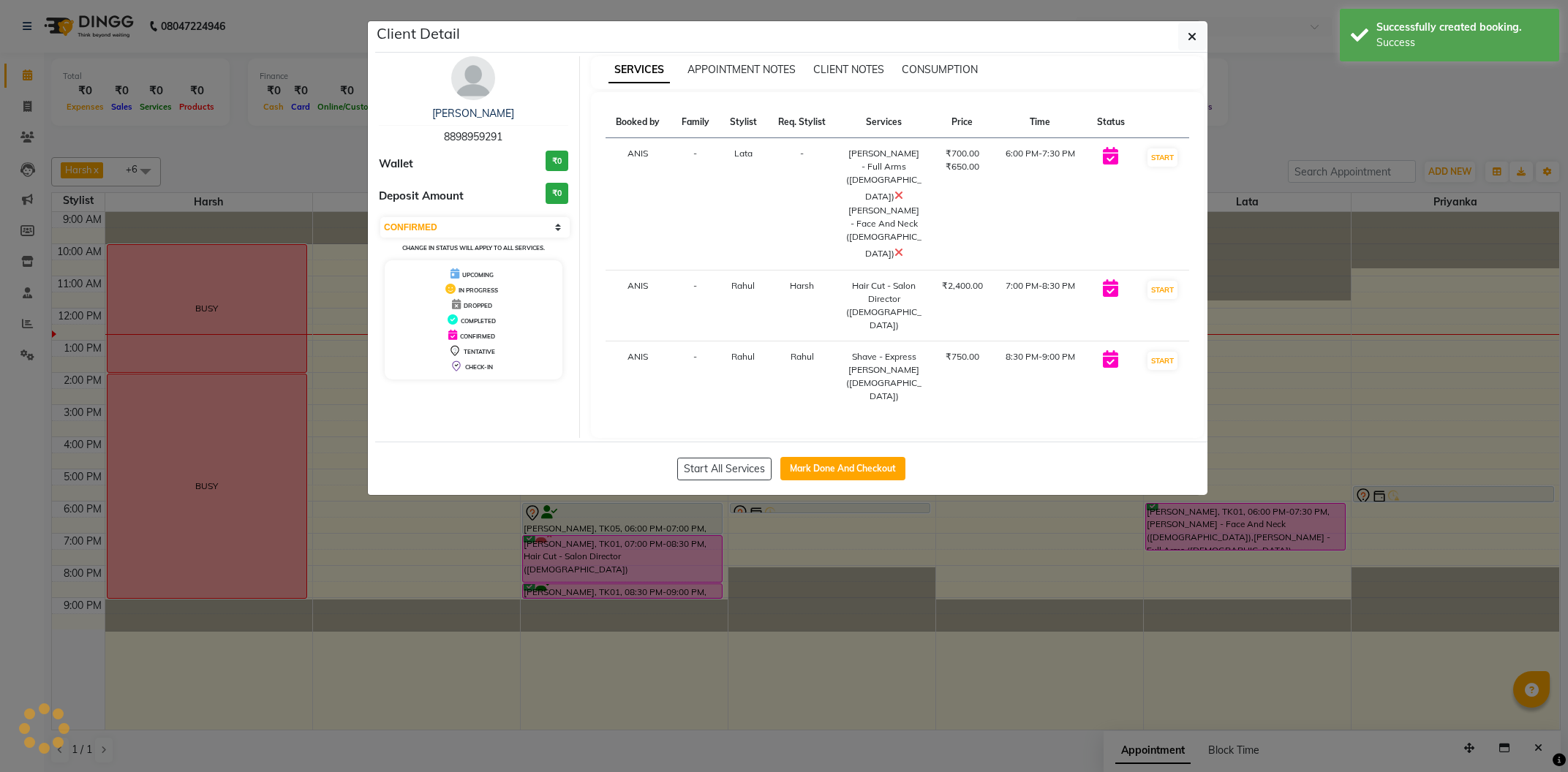
select select "7"
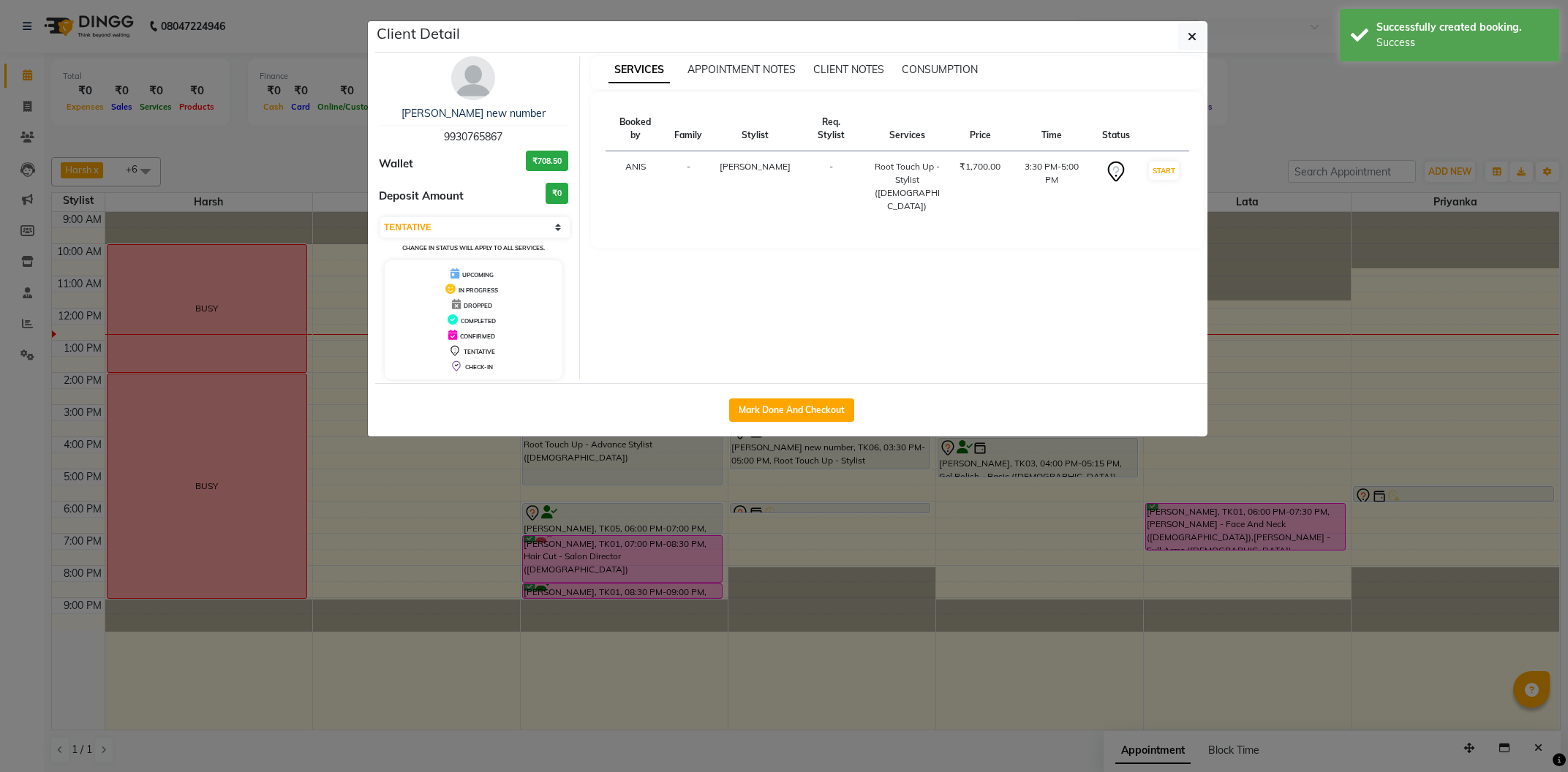
click at [863, 487] on ngb-modal-window "Client Detail sheetal shinde new number 9930765867 Wallet ₹708.50 Deposit Amoun…" at bounding box center [784, 386] width 1568 height 772
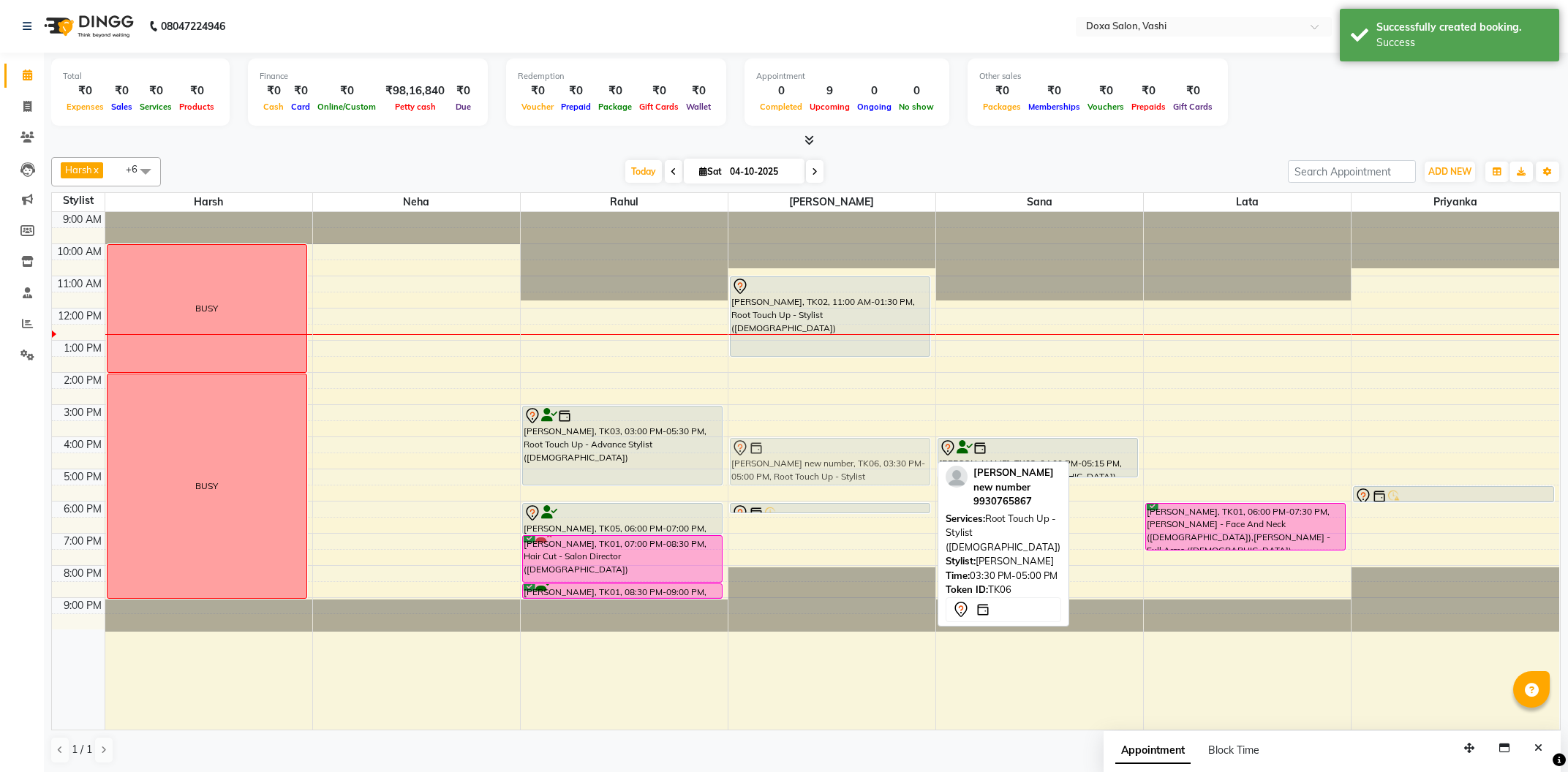
drag, startPoint x: 865, startPoint y: 464, endPoint x: 867, endPoint y: 484, distance: 20.1
click at [867, 484] on div "RUCHI ARORA, TK02, 11:00 AM-01:30 PM, Root Touch Up - Stylist (Female) sheetal …" at bounding box center [832, 471] width 207 height 518
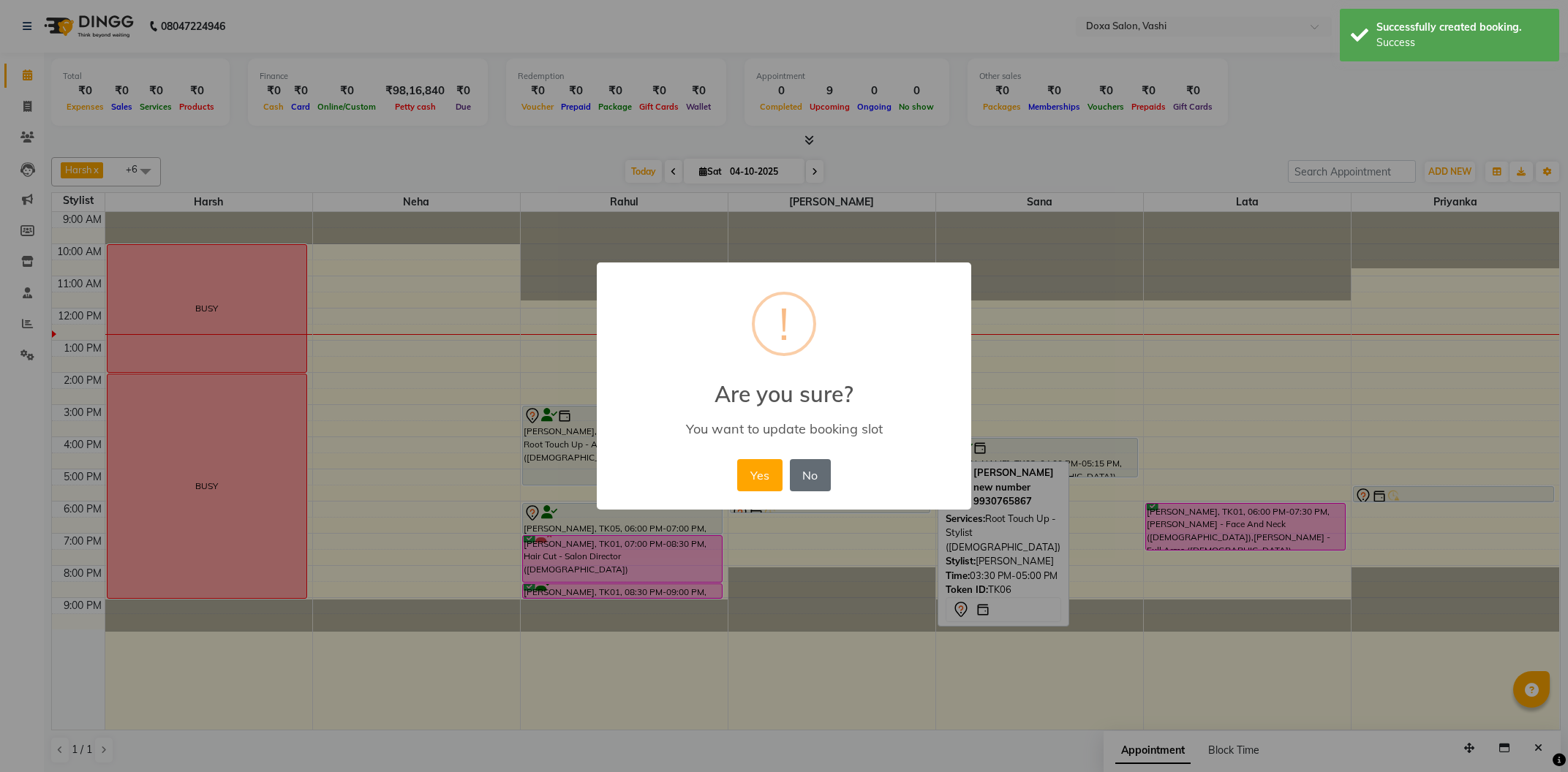
click at [827, 470] on button "No" at bounding box center [810, 475] width 41 height 32
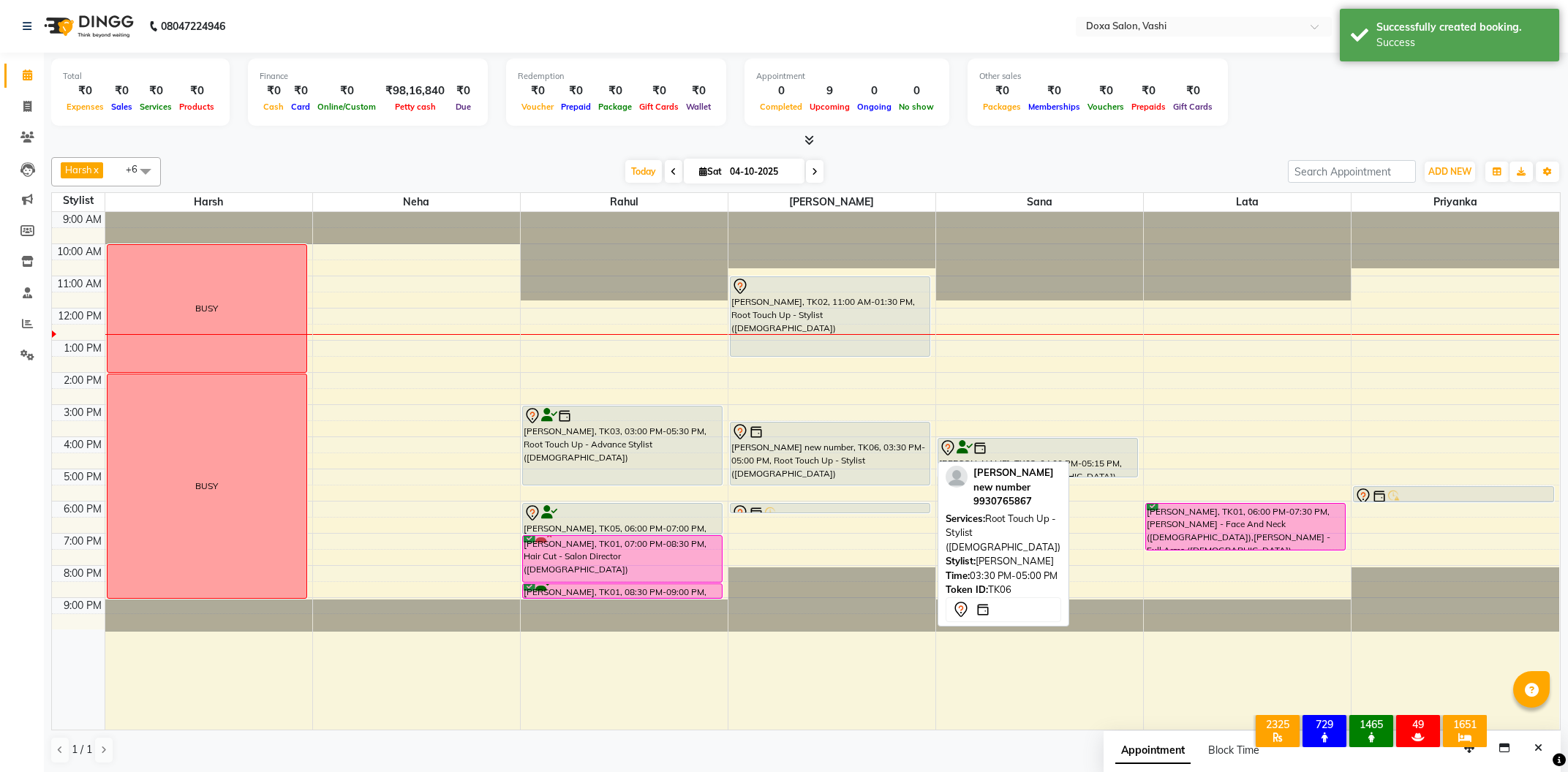
drag, startPoint x: 833, startPoint y: 466, endPoint x: 840, endPoint y: 482, distance: 17.5
click at [840, 482] on div "RUCHI ARORA, TK02, 11:00 AM-01:30 PM, Root Touch Up - Stylist (Female) sheetal …" at bounding box center [832, 471] width 207 height 518
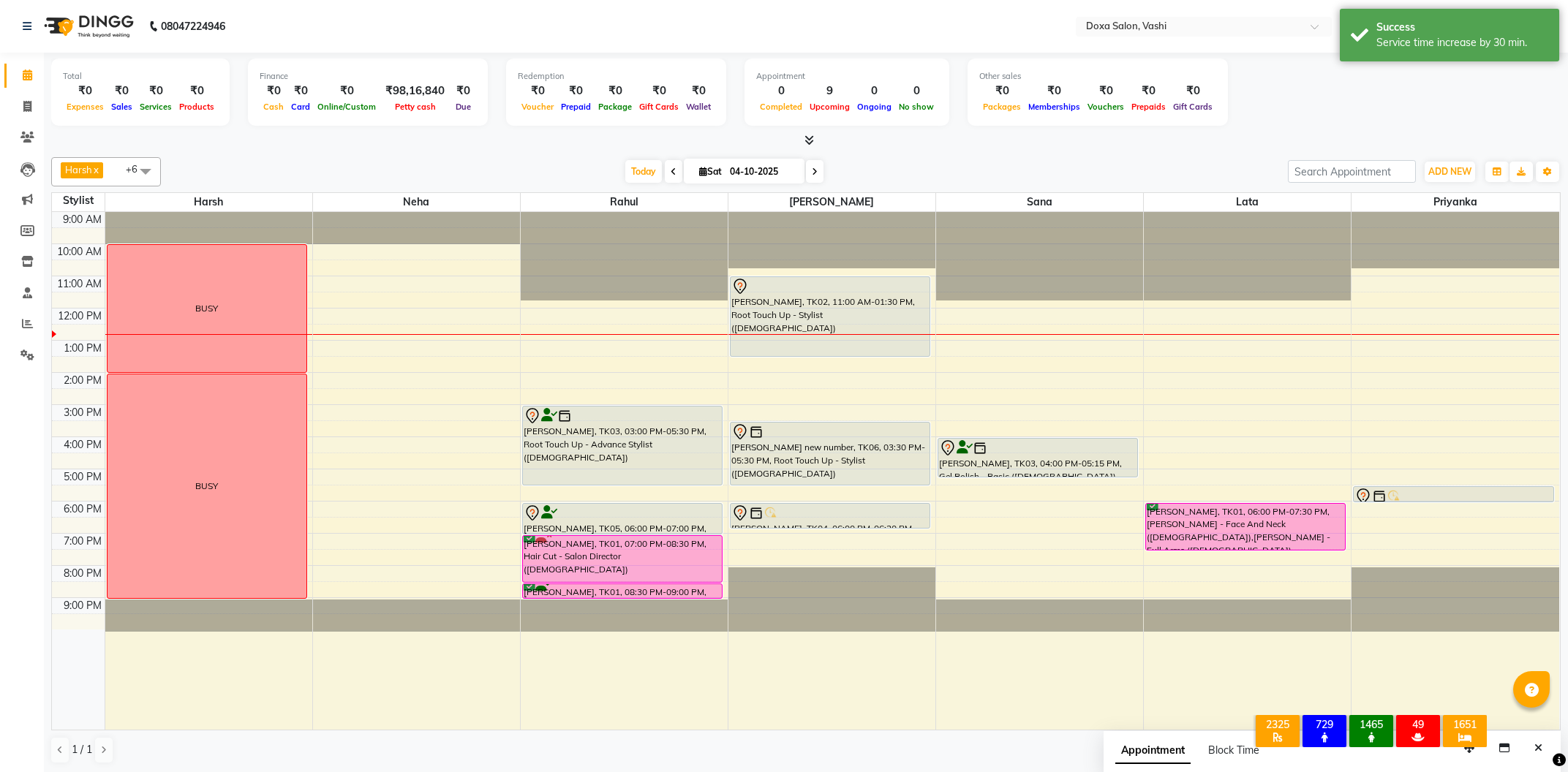
drag, startPoint x: 831, startPoint y: 511, endPoint x: 831, endPoint y: 525, distance: 14.0
click at [831, 525] on div "RUCHI ARORA, TK02, 11:00 AM-01:30 PM, Root Touch Up - Stylist (Female) sheetal …" at bounding box center [832, 471] width 207 height 518
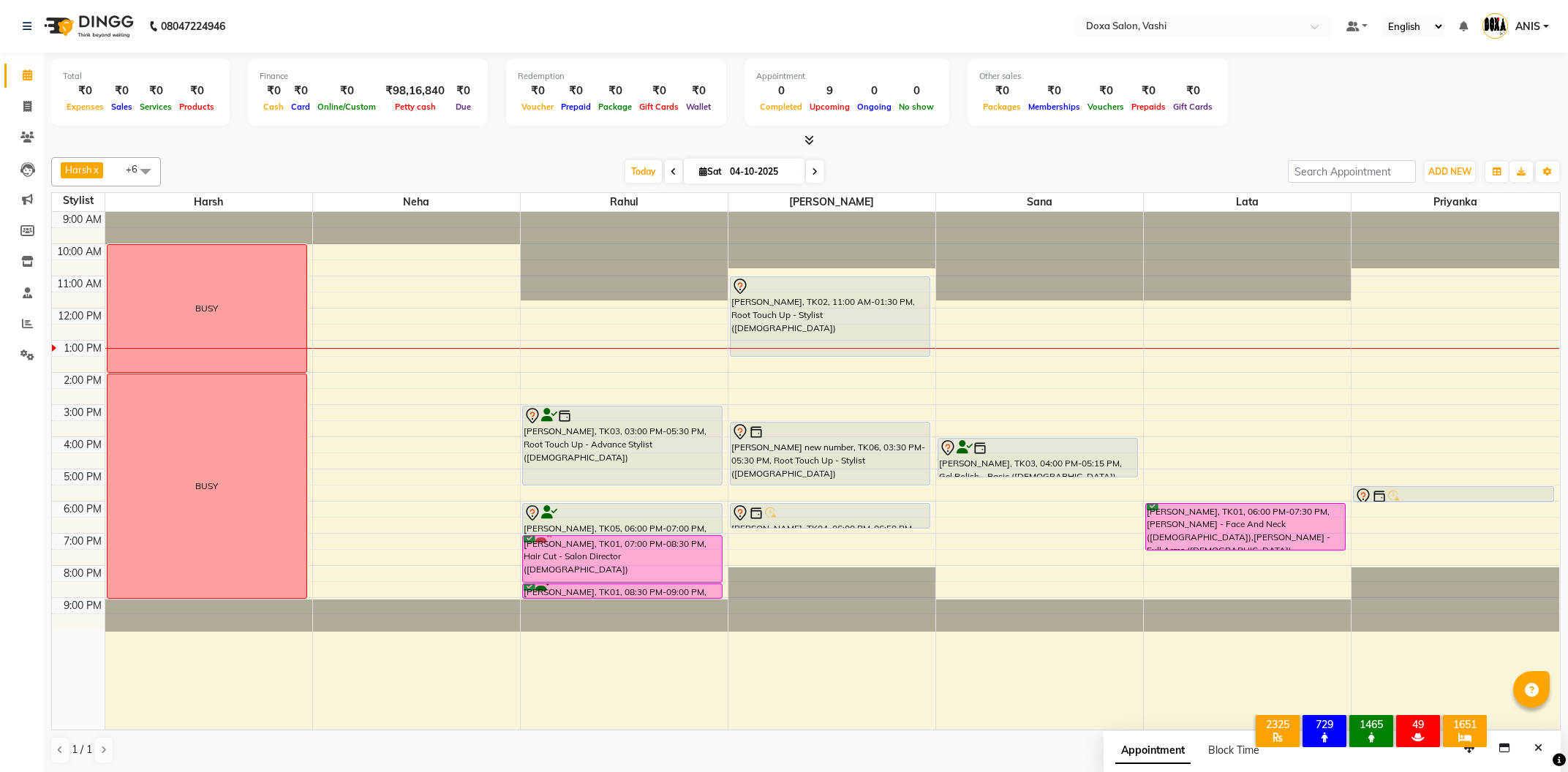
click at [806, 174] on span at bounding box center [814, 171] width 18 height 23
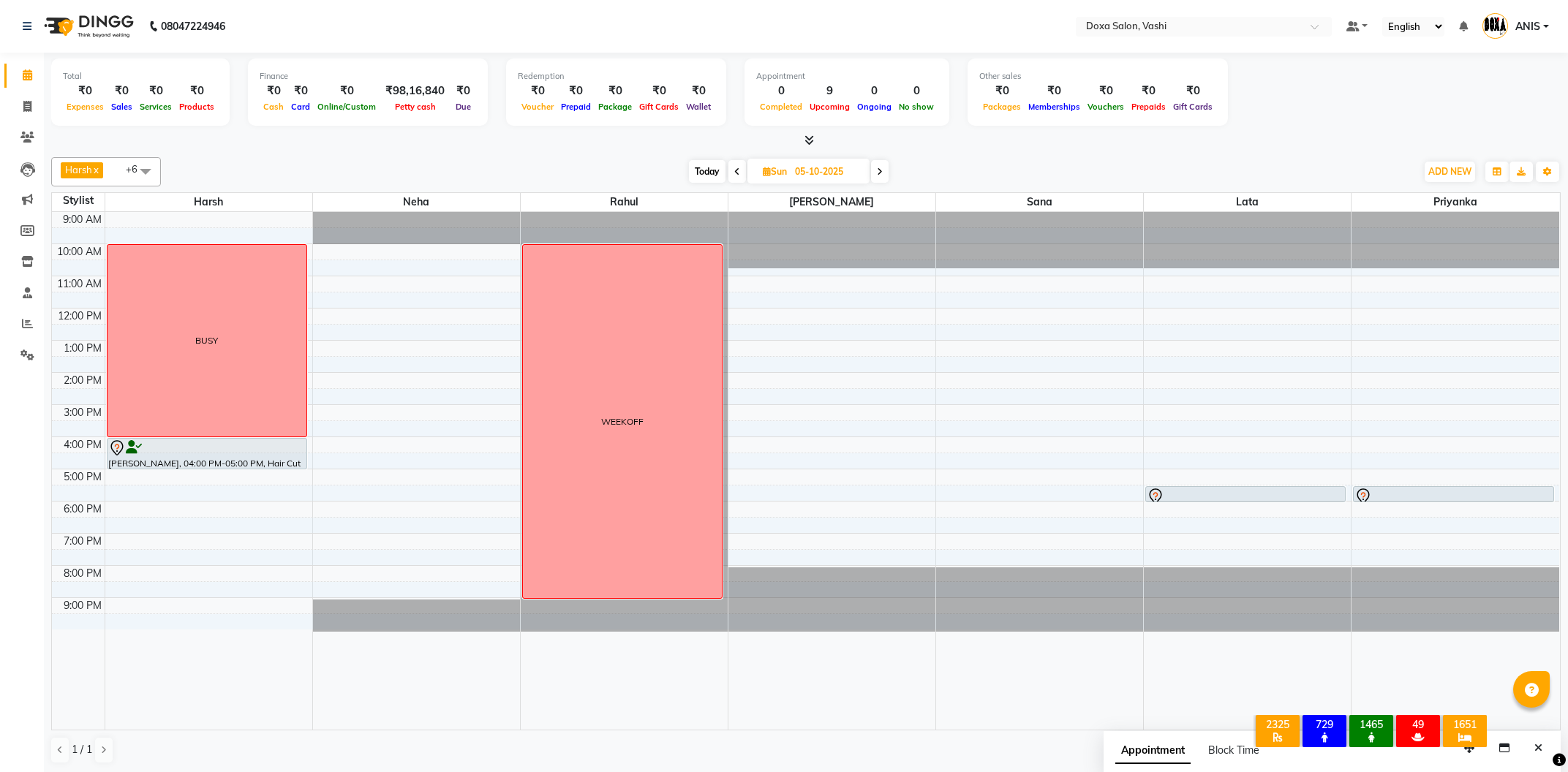
click at [884, 174] on span at bounding box center [880, 171] width 18 height 23
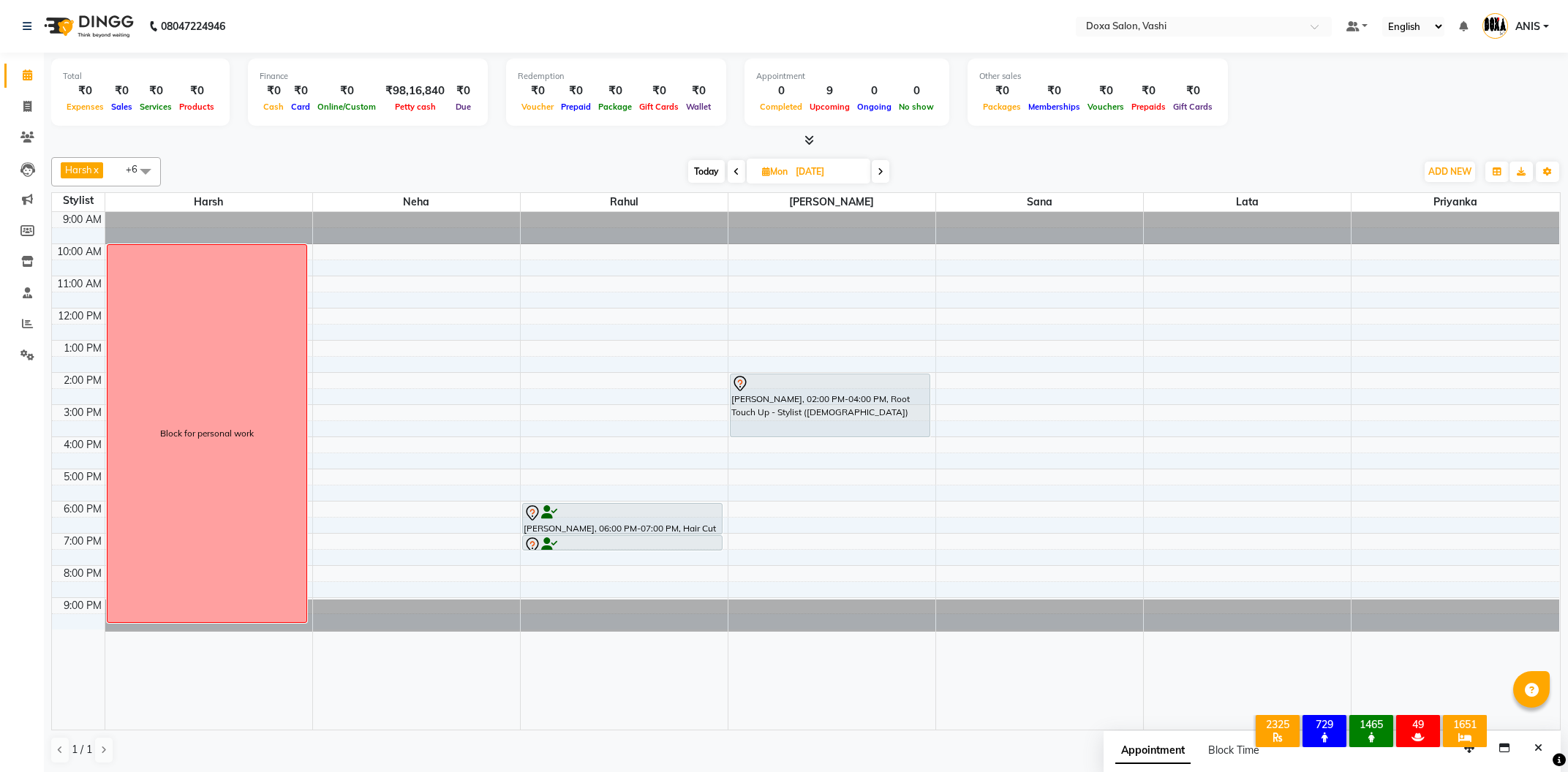
click at [883, 172] on icon at bounding box center [880, 172] width 6 height 9
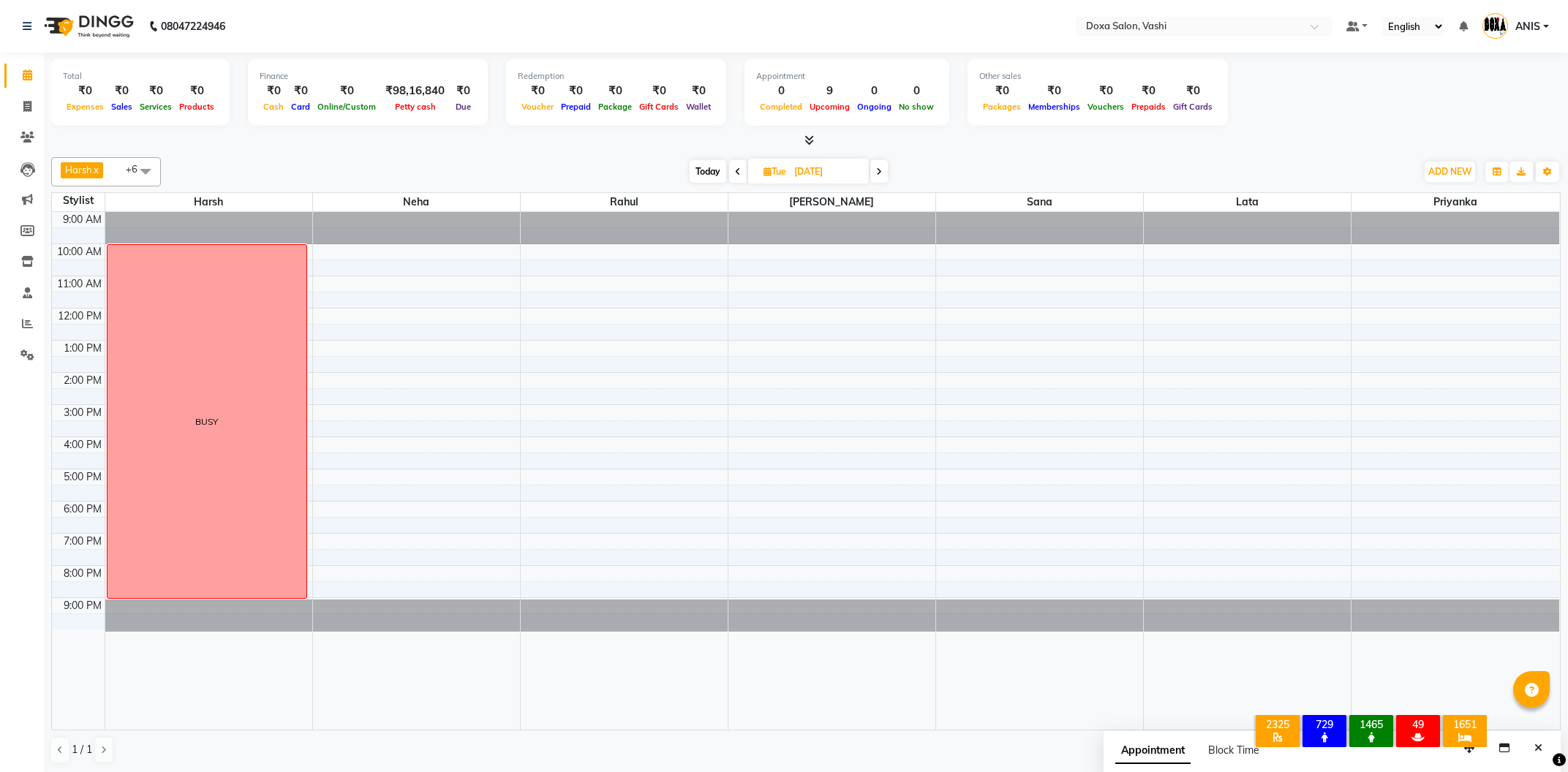
click at [699, 168] on span "Today" at bounding box center [708, 171] width 37 height 23
type input "04-10-2025"
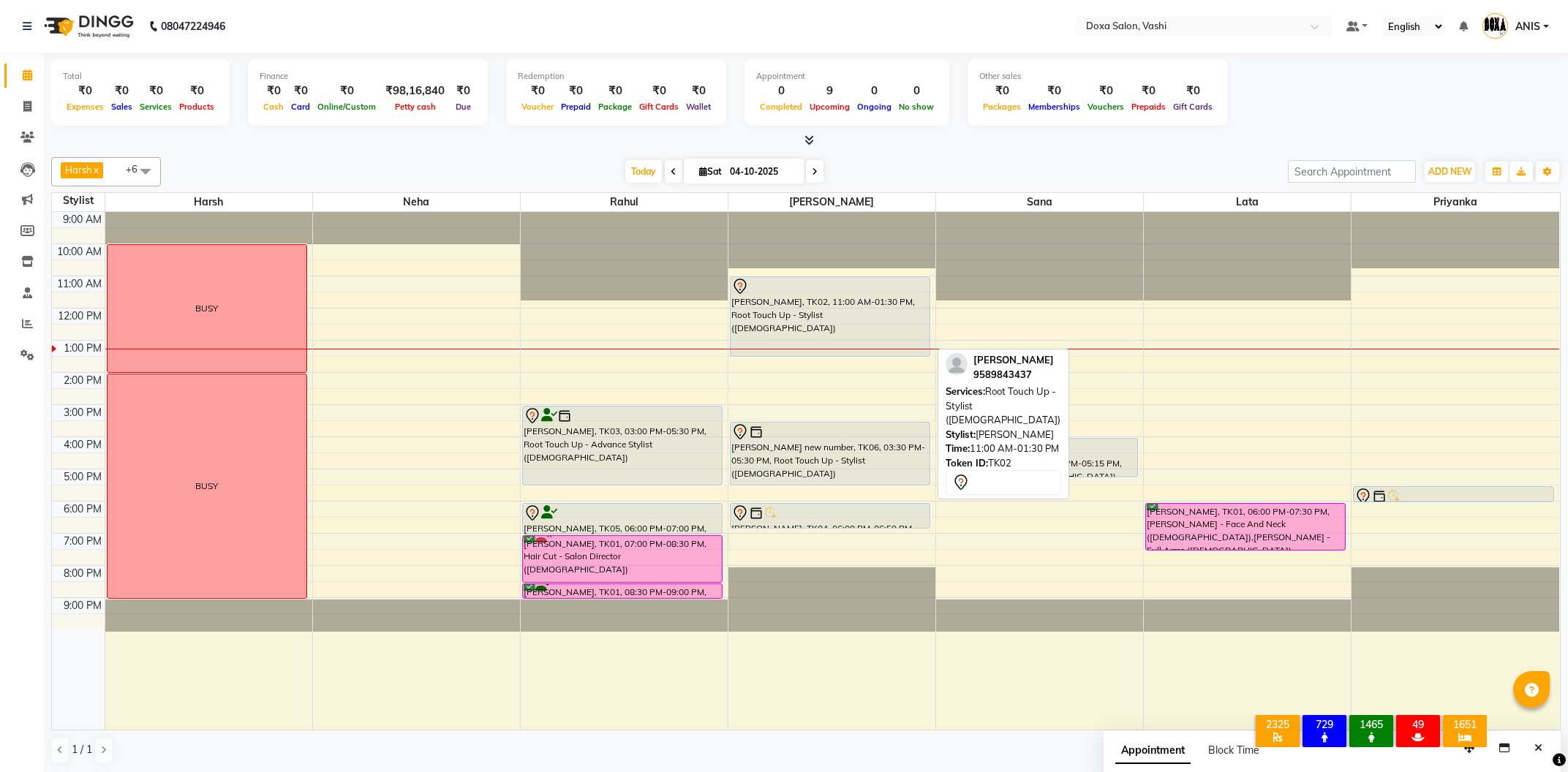
click at [823, 294] on div at bounding box center [831, 286] width 198 height 18
click at [811, 342] on div "[PERSON_NAME], TK02, 11:00 AM-01:30 PM, Root Touch Up - Stylist ([DEMOGRAPHIC_D…" at bounding box center [831, 316] width 199 height 79
select select "7"
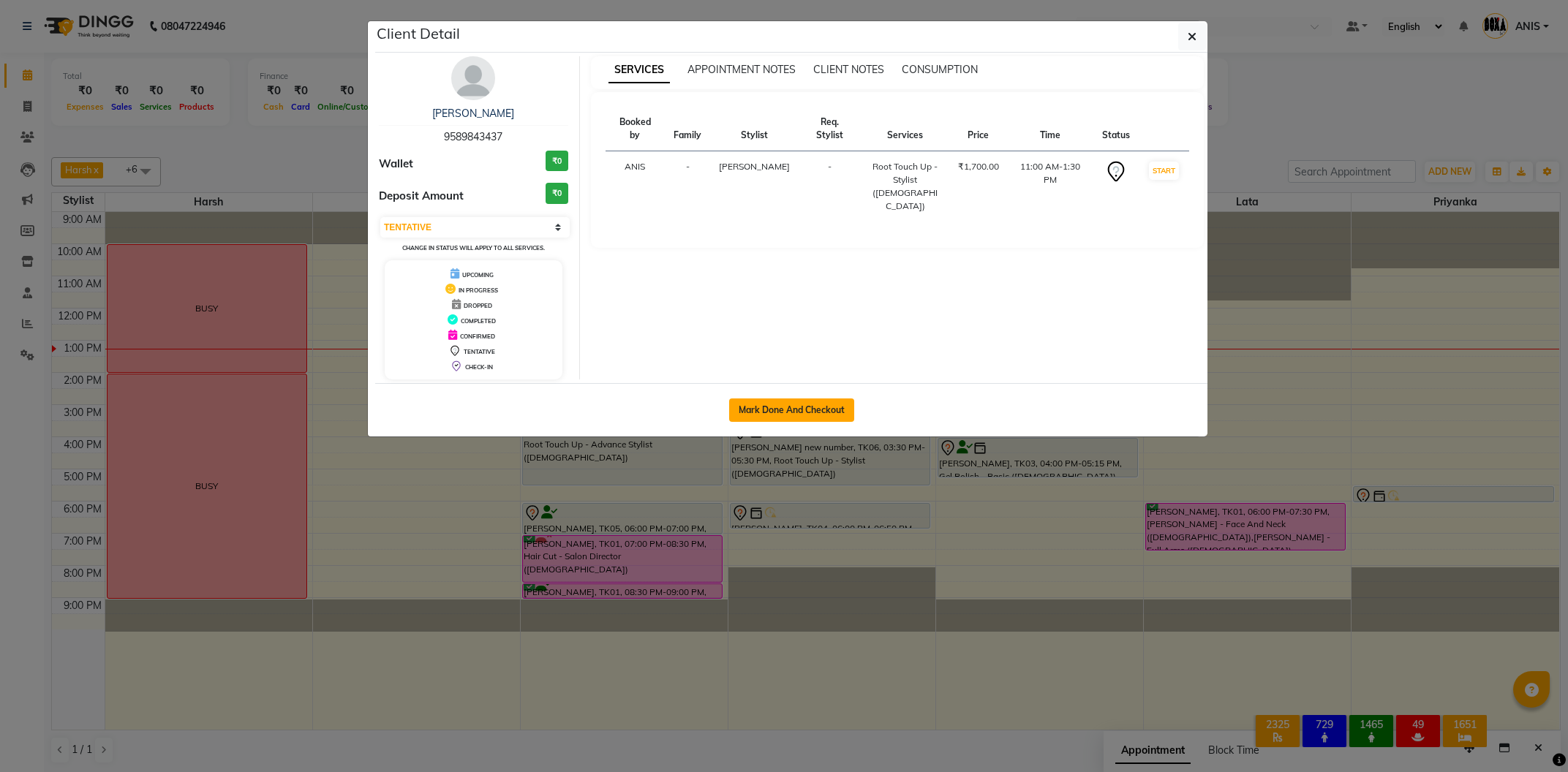
click at [786, 412] on button "Mark Done And Checkout" at bounding box center [792, 410] width 125 height 23
select select "416"
select select "service"
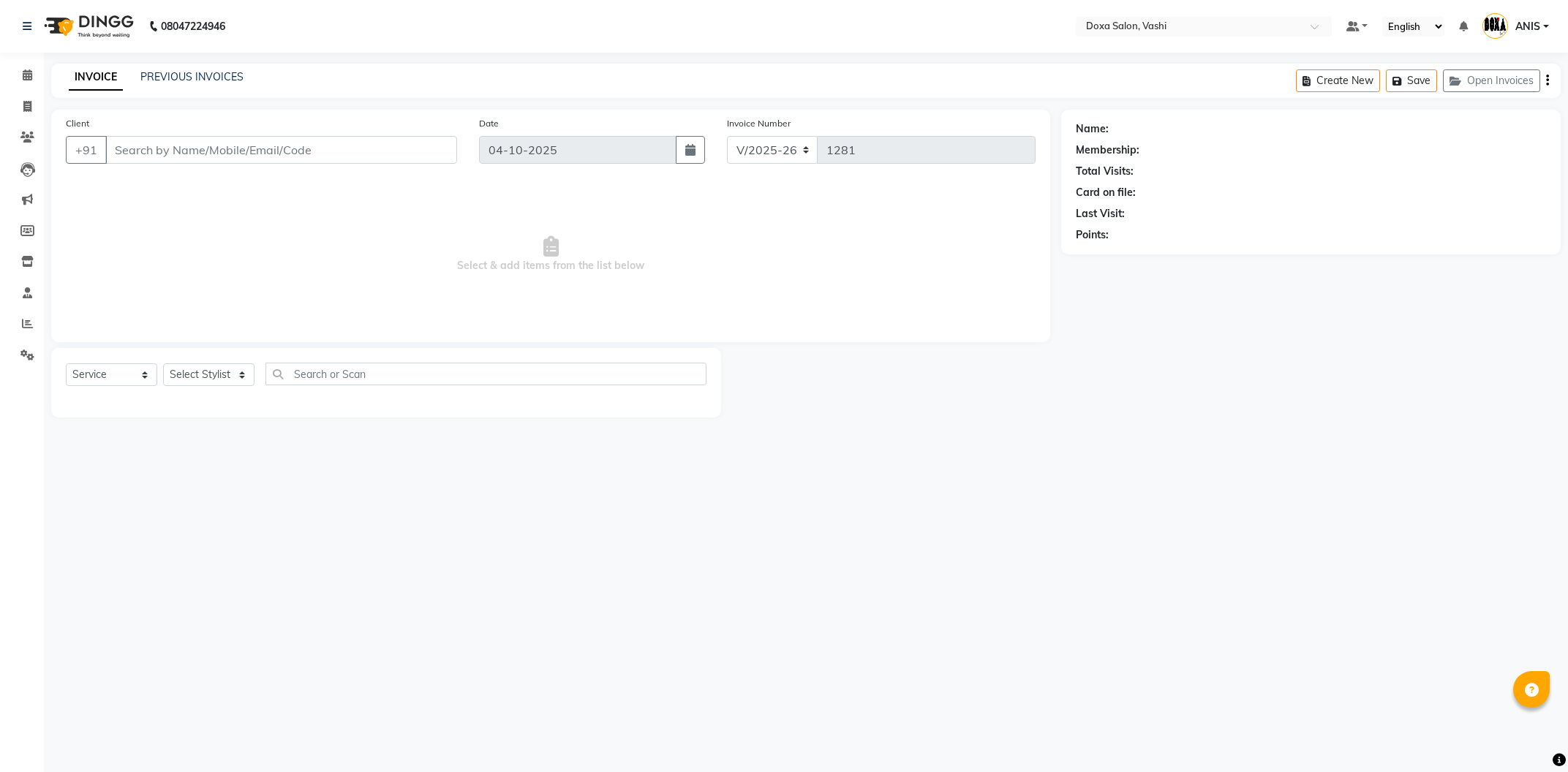
type input "9589843437"
select select "34480"
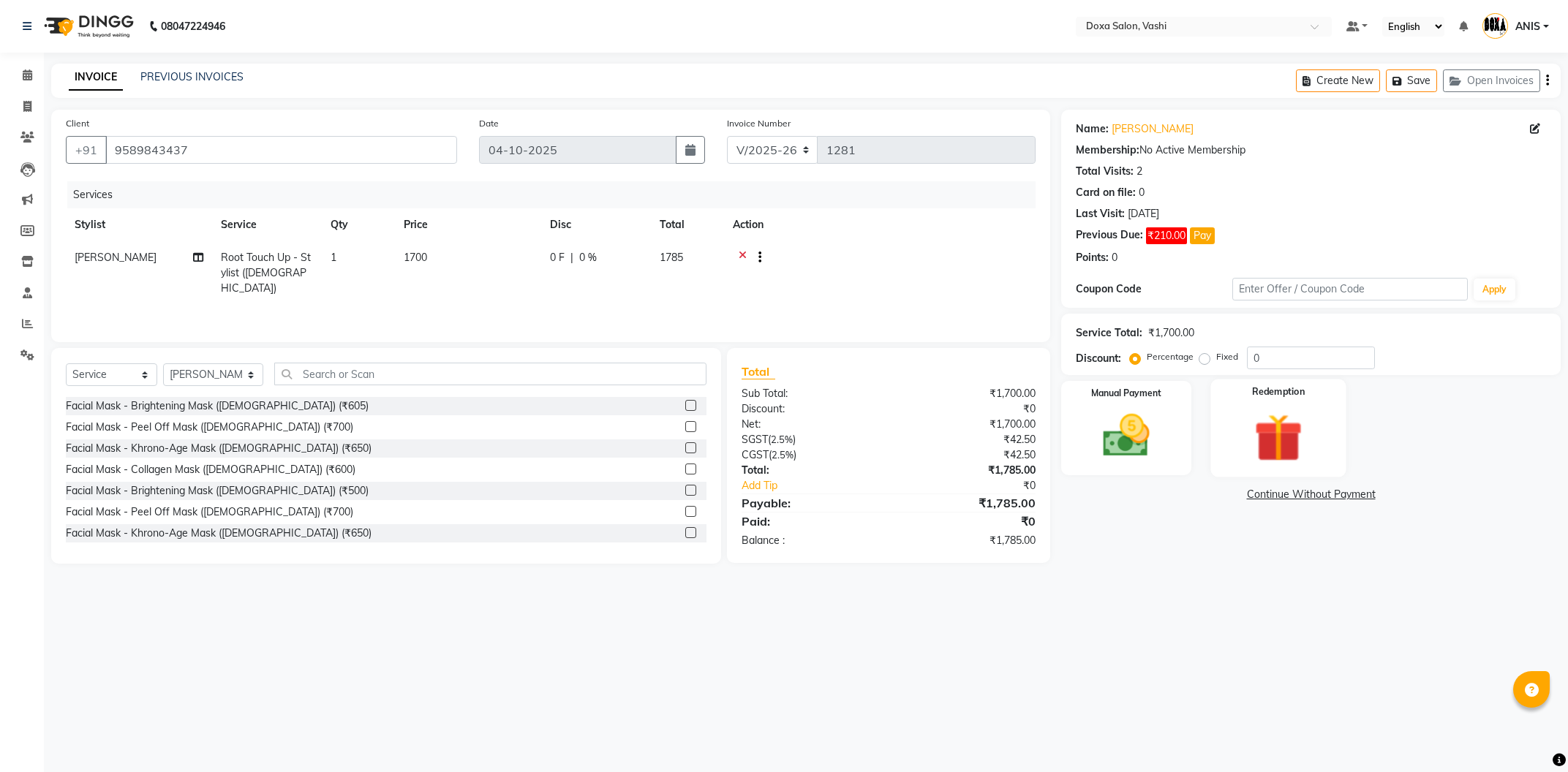
click at [1268, 439] on img at bounding box center [1279, 438] width 79 height 60
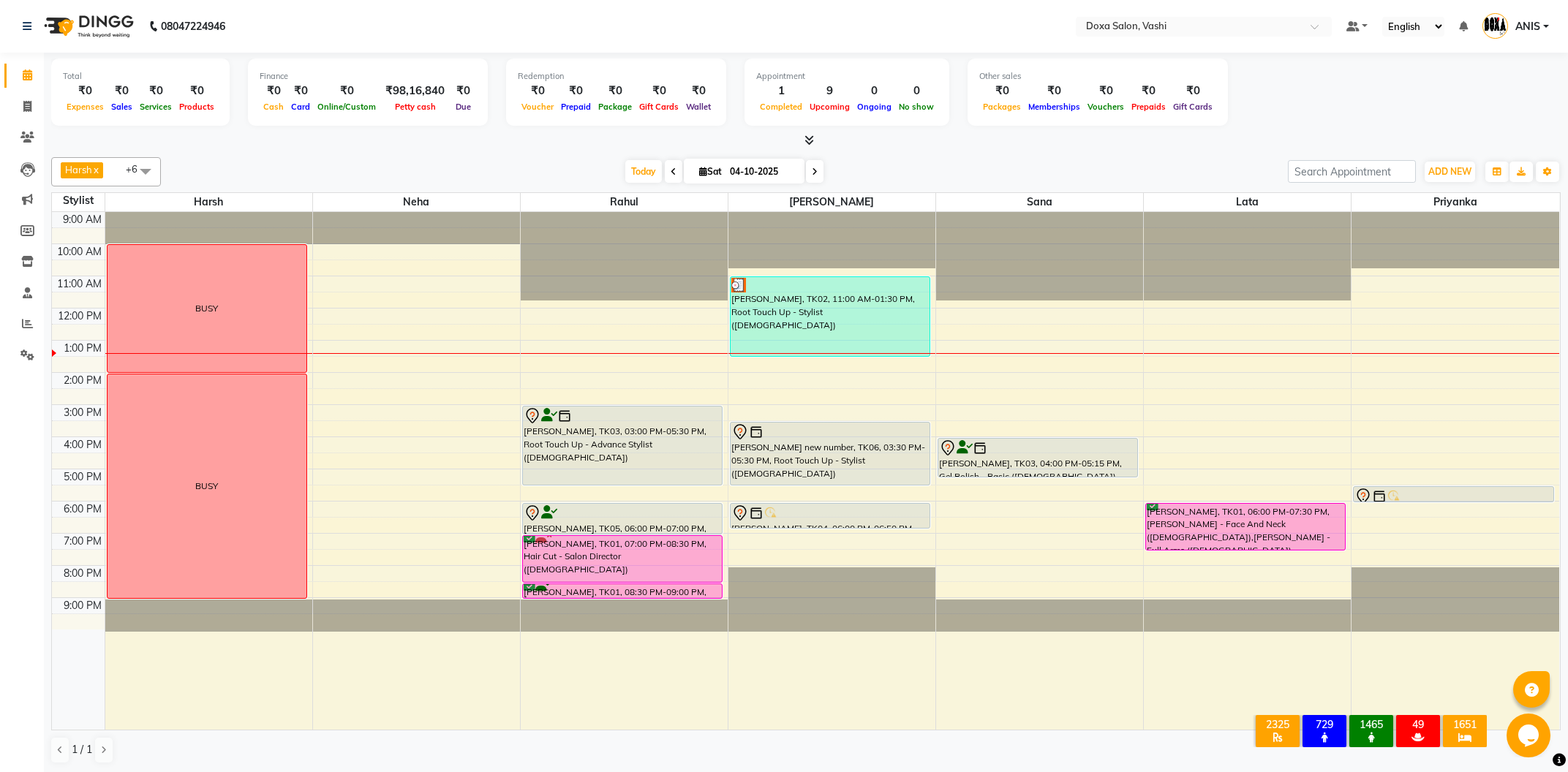
click at [605, 365] on div "9:00 AM 10:00 AM 11:00 AM 12:00 PM 1:00 PM 2:00 PM 3:00 PM 4:00 PM 5:00 PM 6:00…" at bounding box center [806, 471] width 1507 height 518
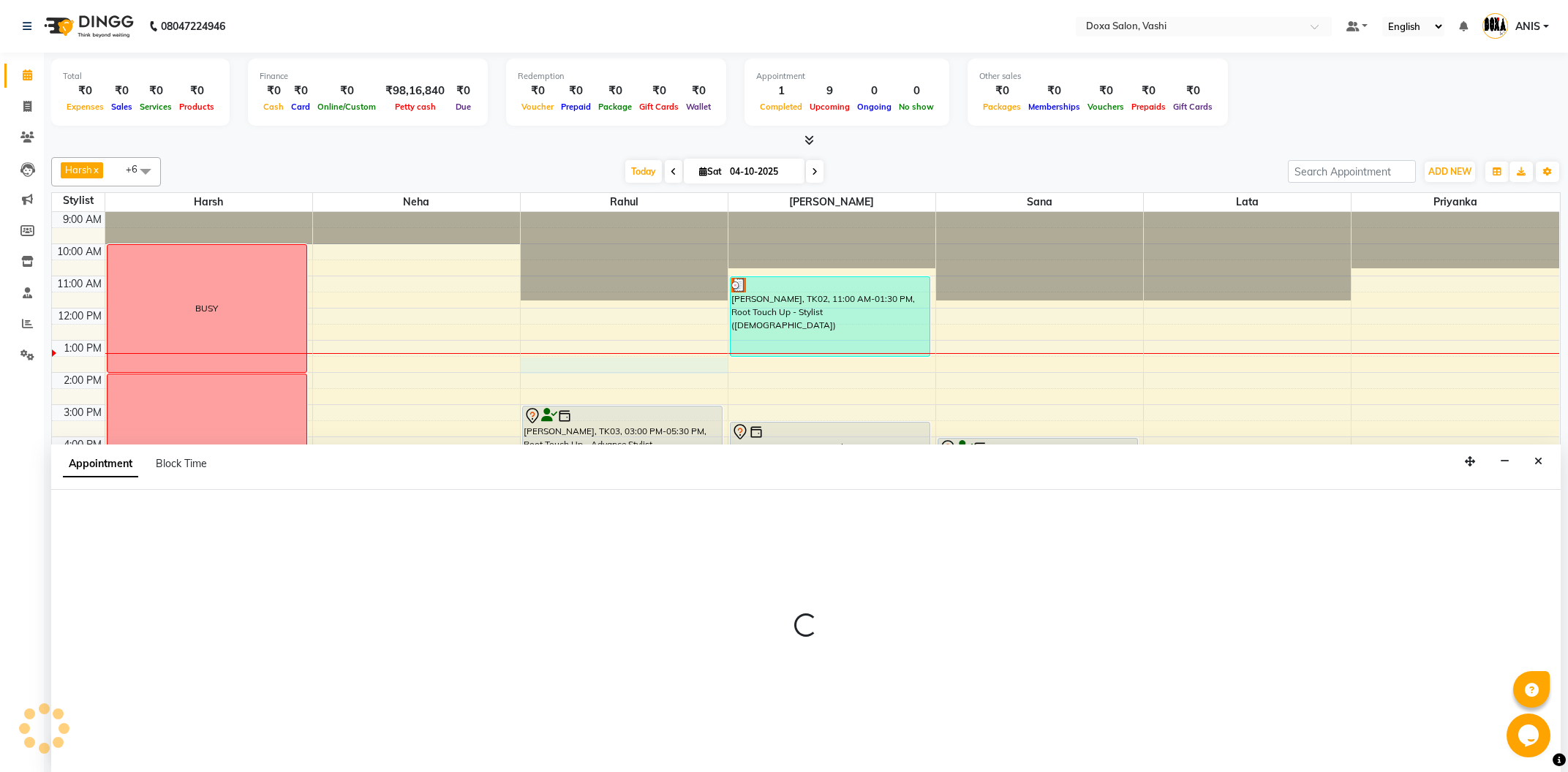
select select "11906"
select select "810"
select select "tentative"
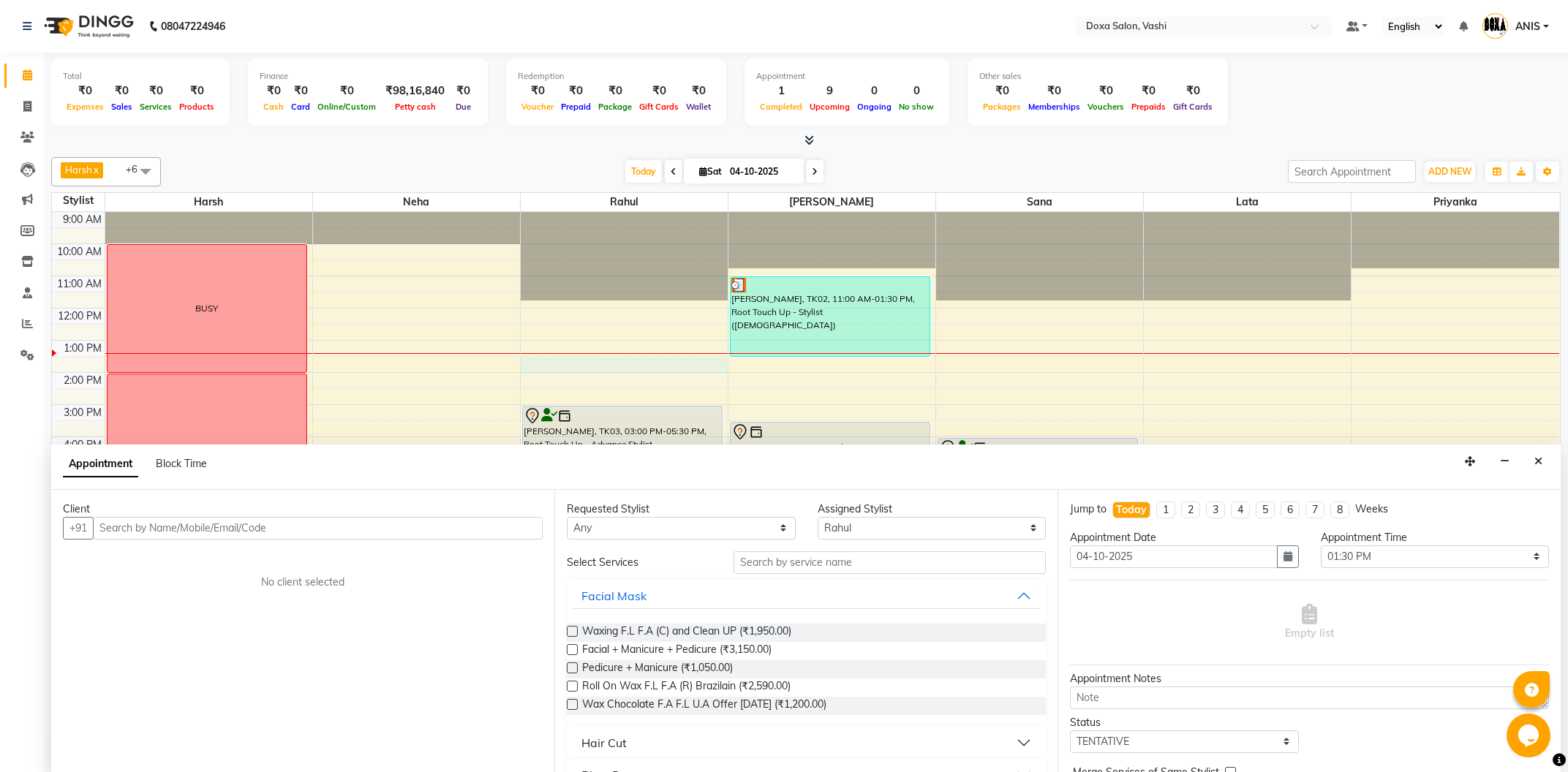
click at [275, 538] on input "text" at bounding box center [318, 528] width 450 height 23
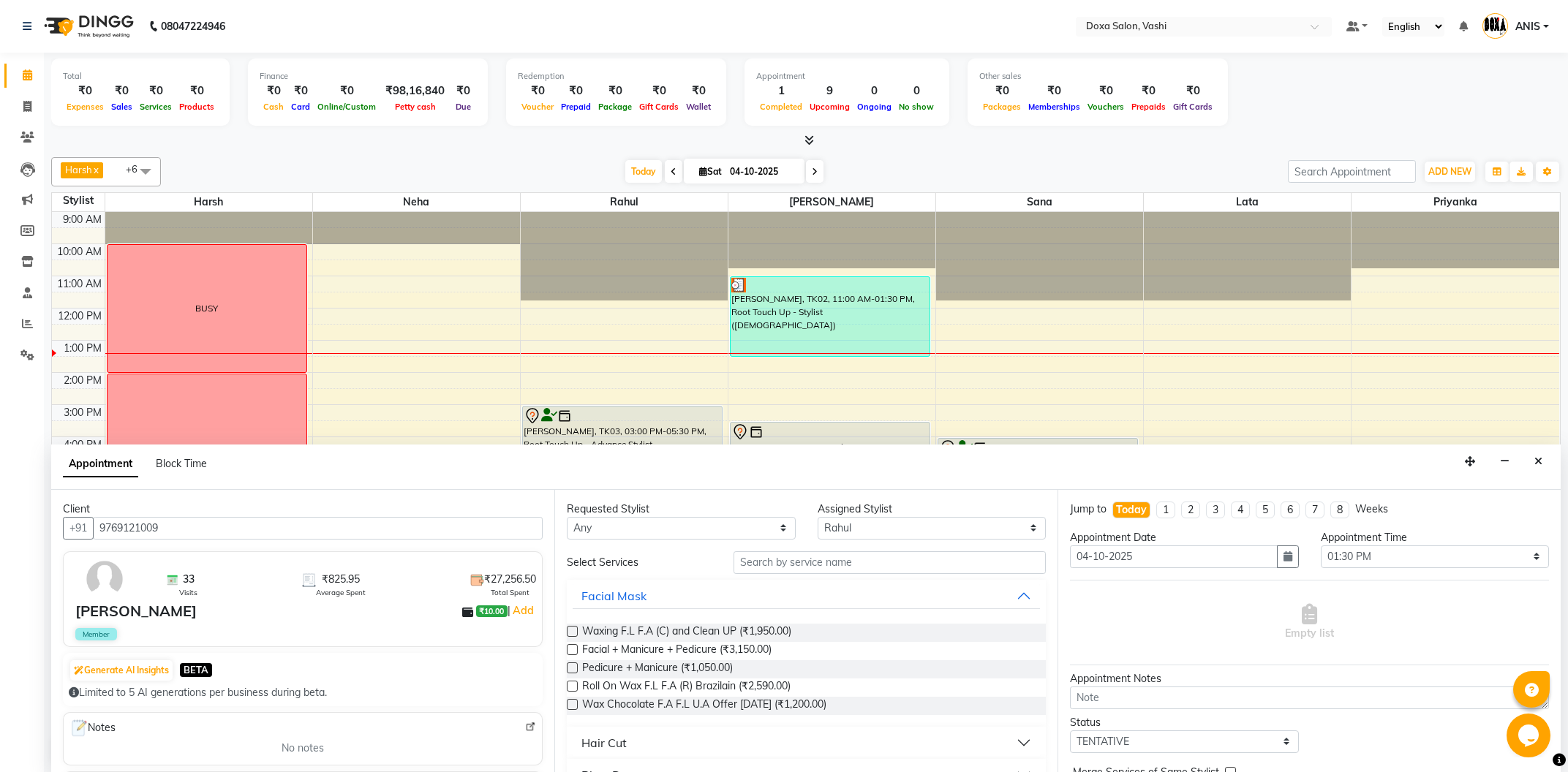
type input "9769121009"
click at [567, 517] on select "Any [PERSON_NAME] Lata Neha [PERSON_NAME] [PERSON_NAME]" at bounding box center [681, 528] width 229 height 23
select select "11906"
click option "Rahul" at bounding box center [0, 0] width 0 height 0
click at [806, 560] on input "text" at bounding box center [890, 563] width 312 height 23
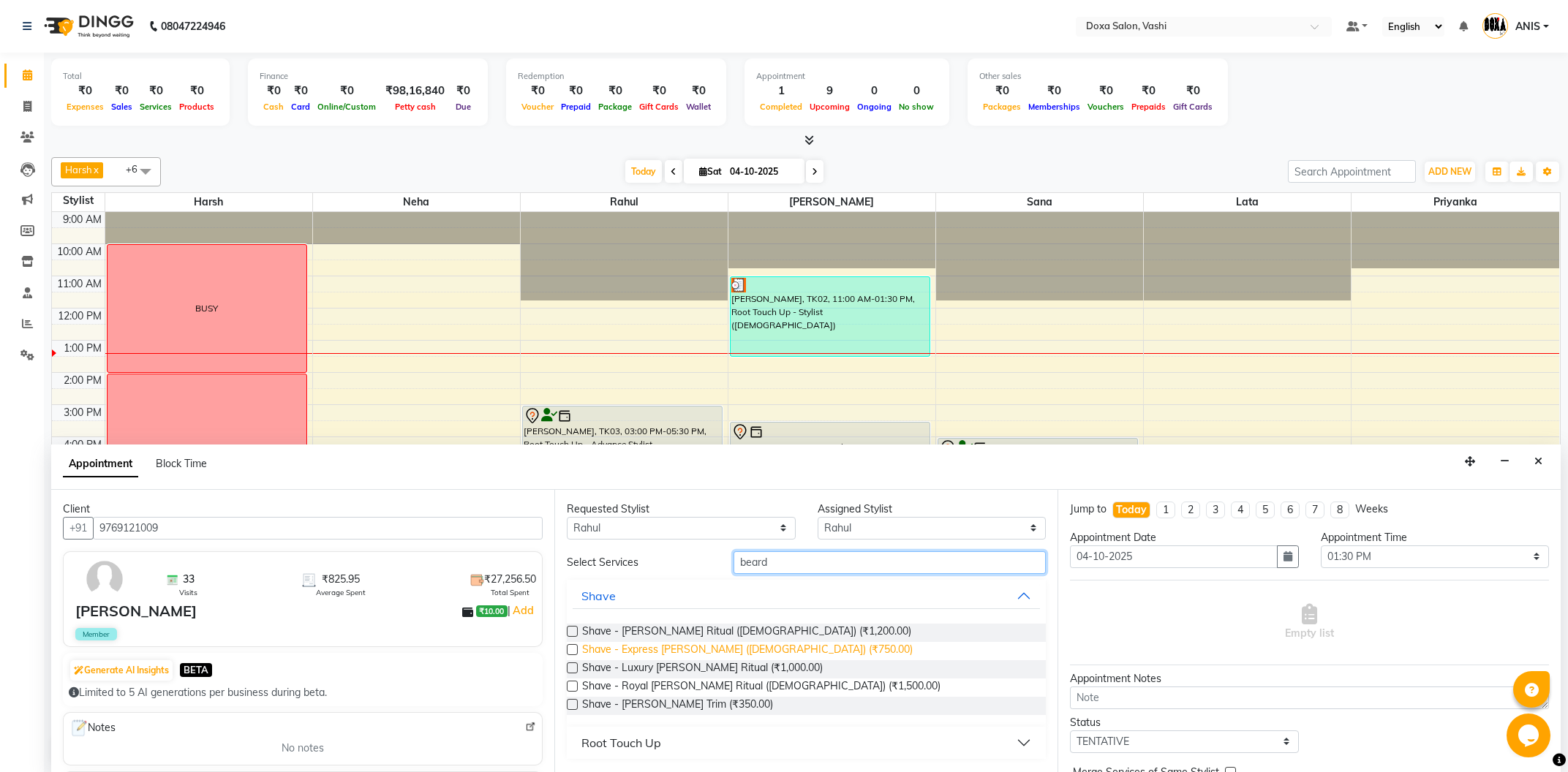
type input "beard"
click at [729, 653] on span "Shave - Express Beard (Male) (₹750.00)" at bounding box center [747, 651] width 330 height 18
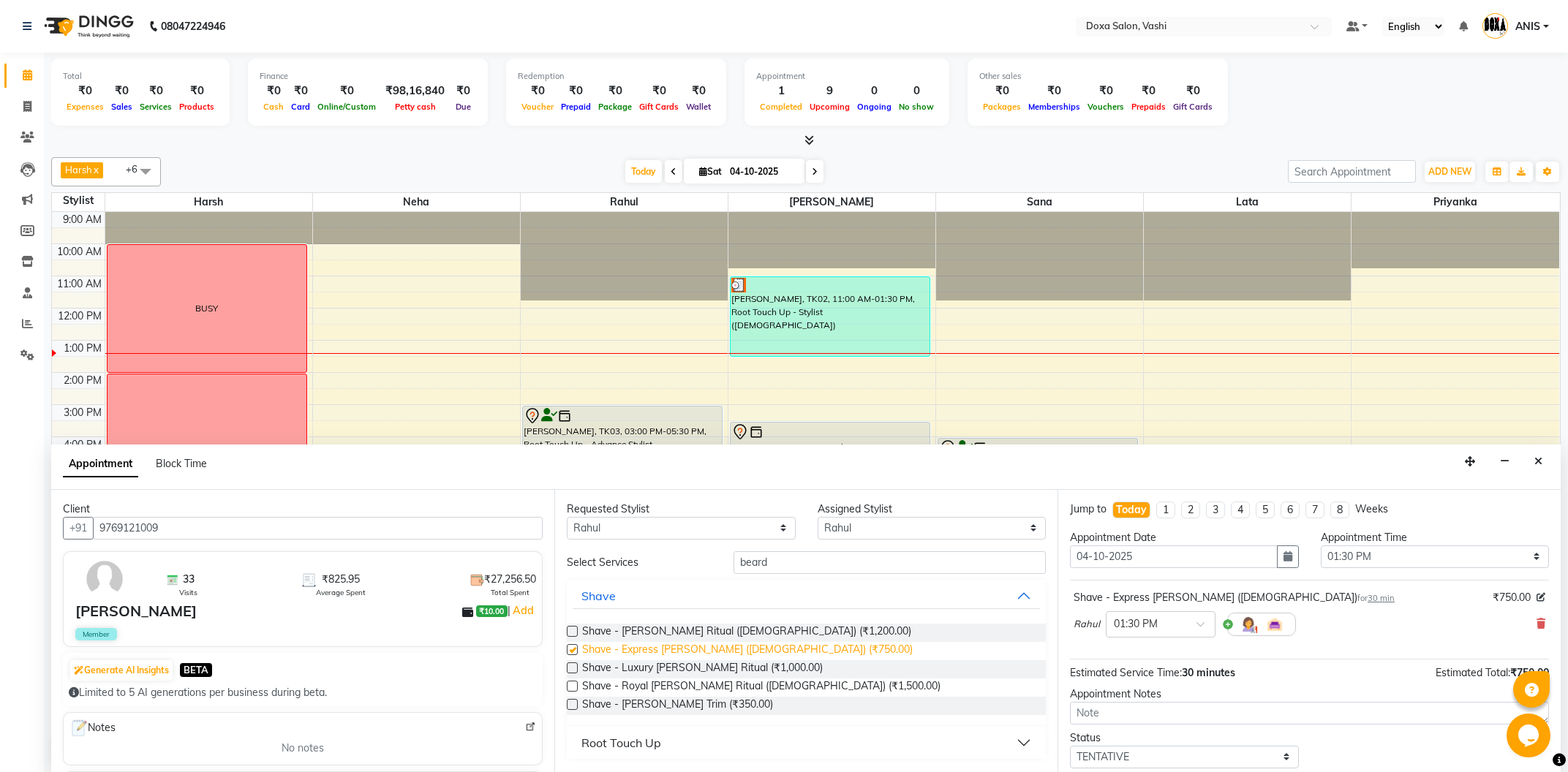
checkbox input "false"
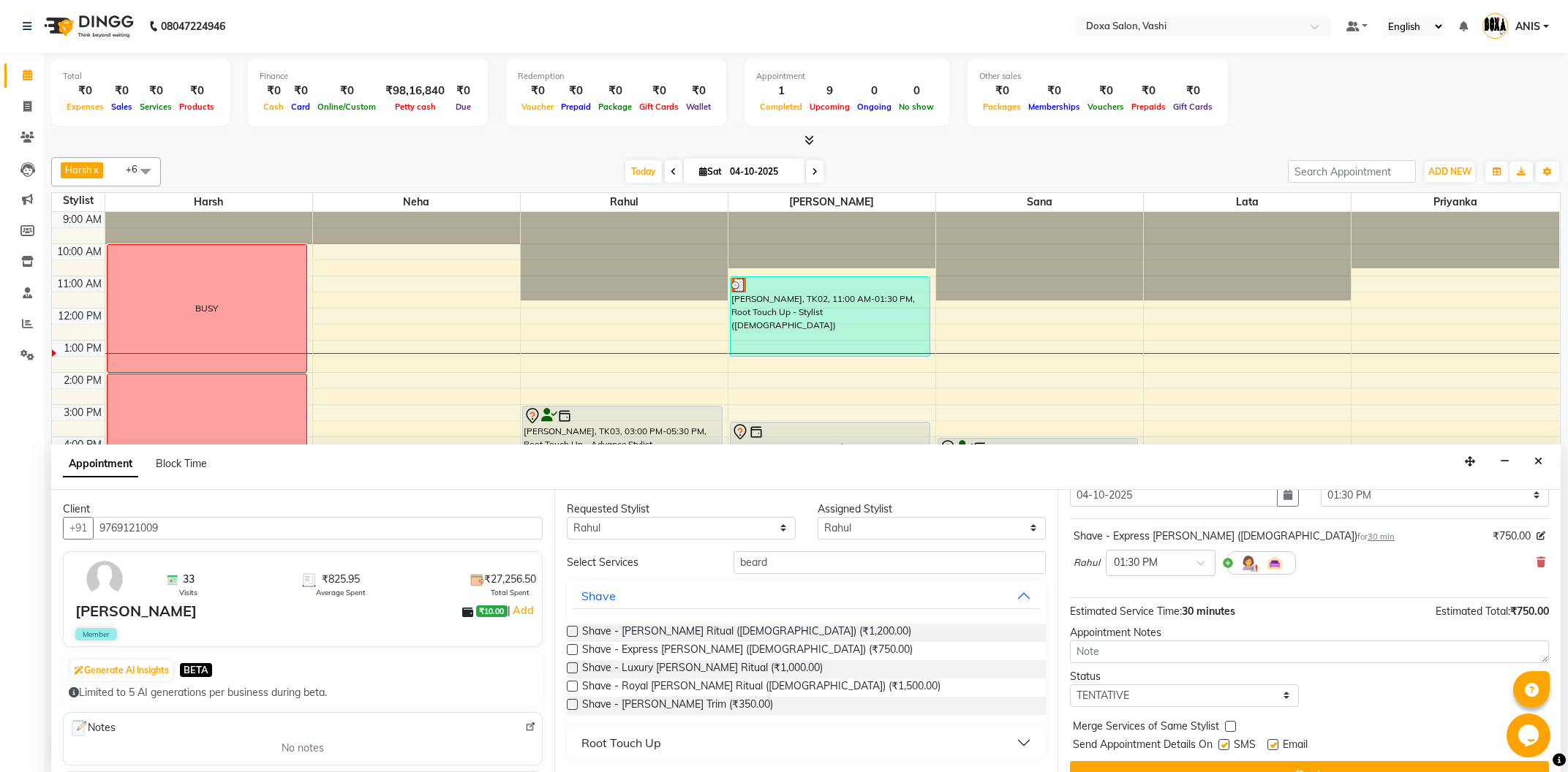
scroll to position [87, 0]
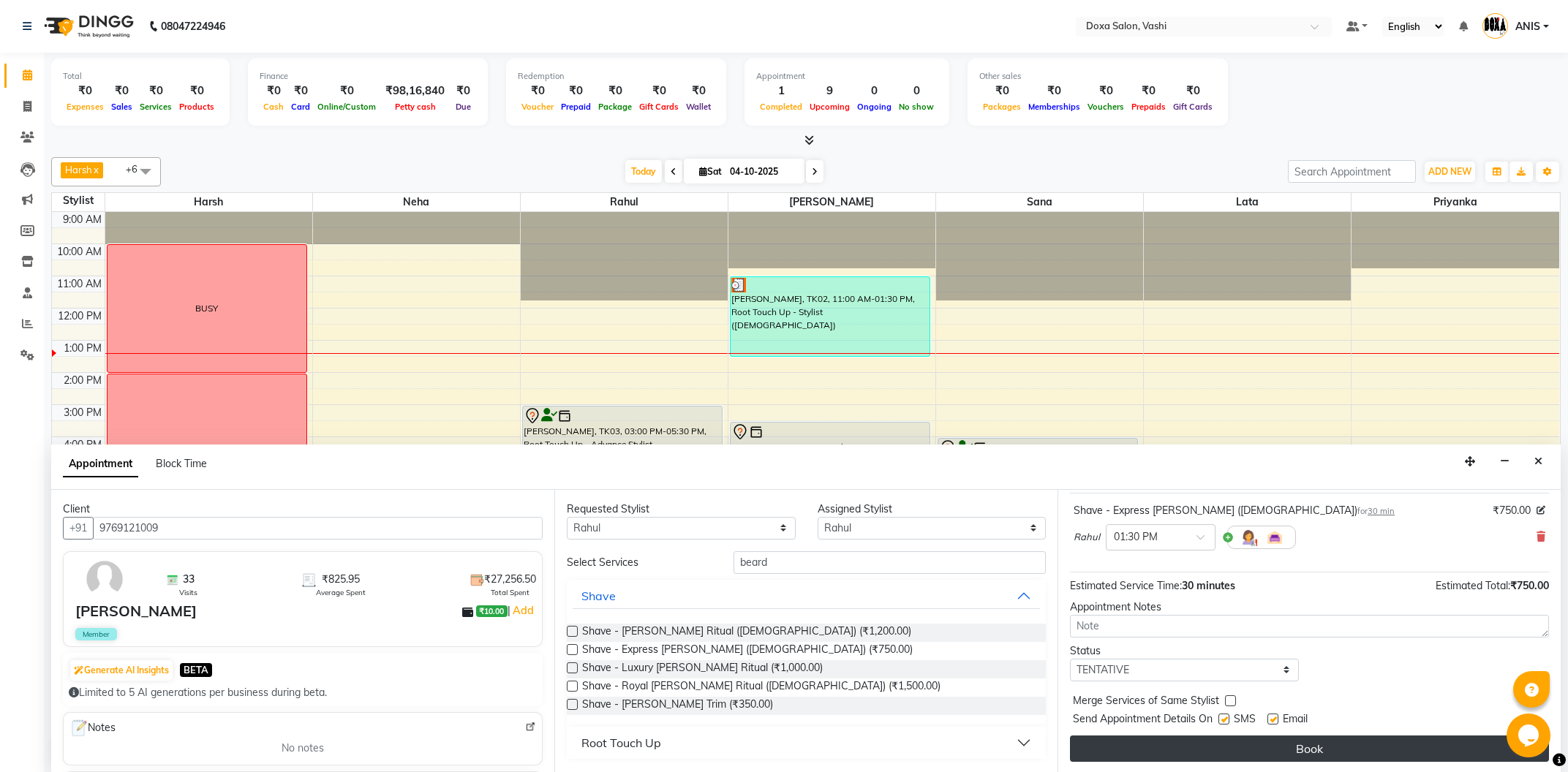
click at [1148, 751] on button "Book" at bounding box center [1309, 749] width 479 height 26
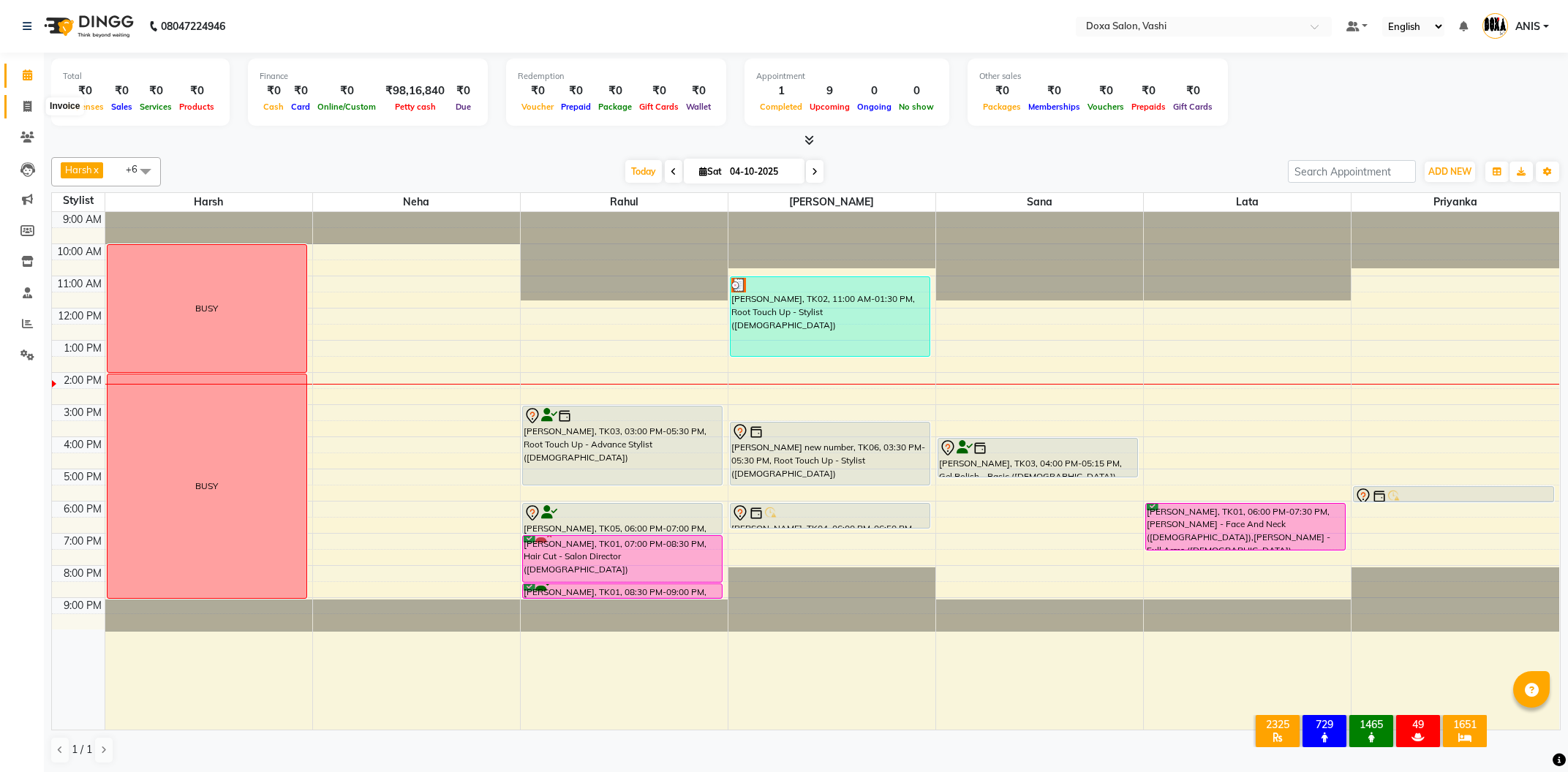
click at [22, 114] on span at bounding box center [27, 107] width 26 height 17
select select "416"
select select "service"
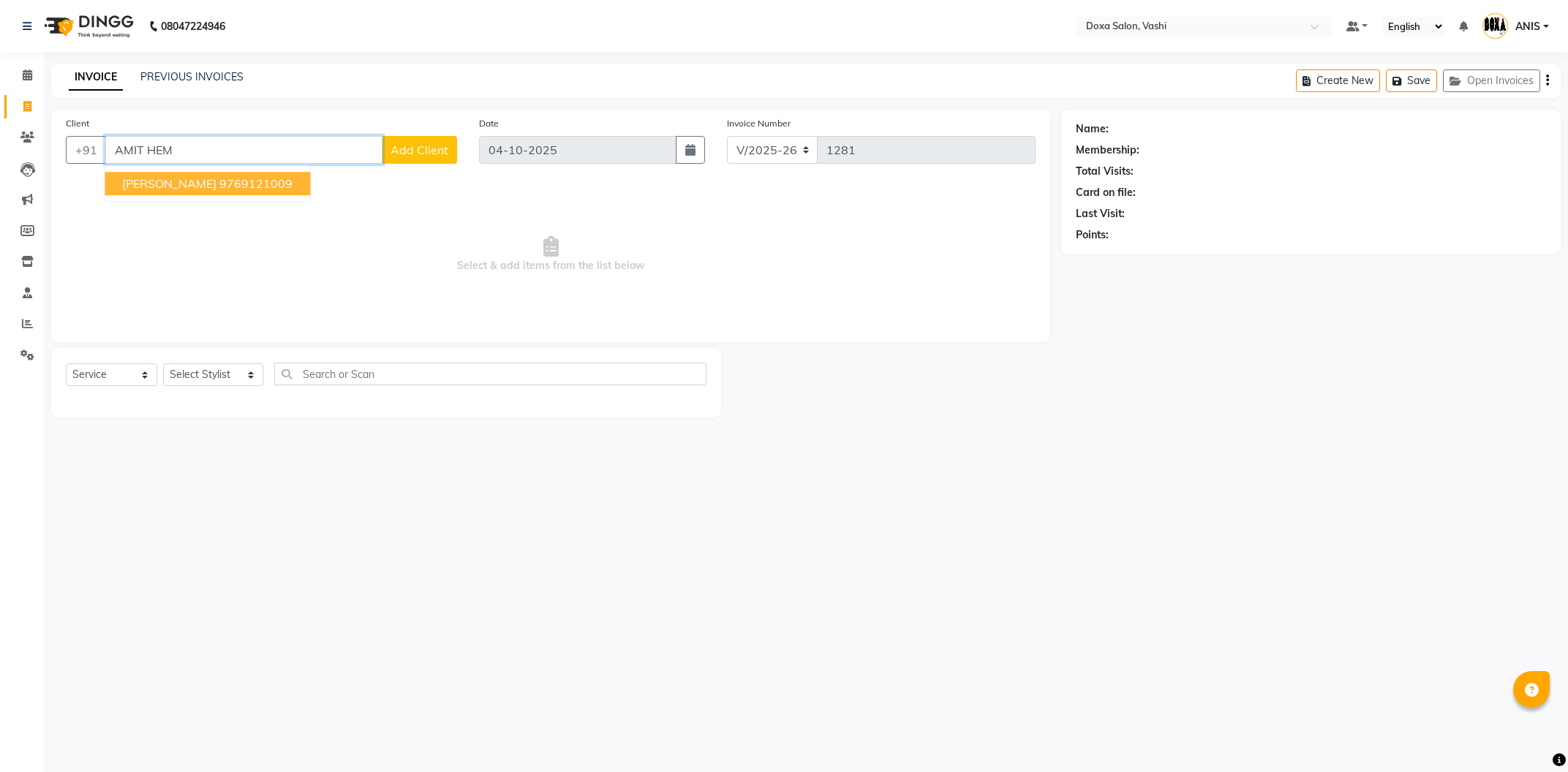
click at [237, 192] on button "[PERSON_NAME] 9769121009" at bounding box center [207, 184] width 206 height 23
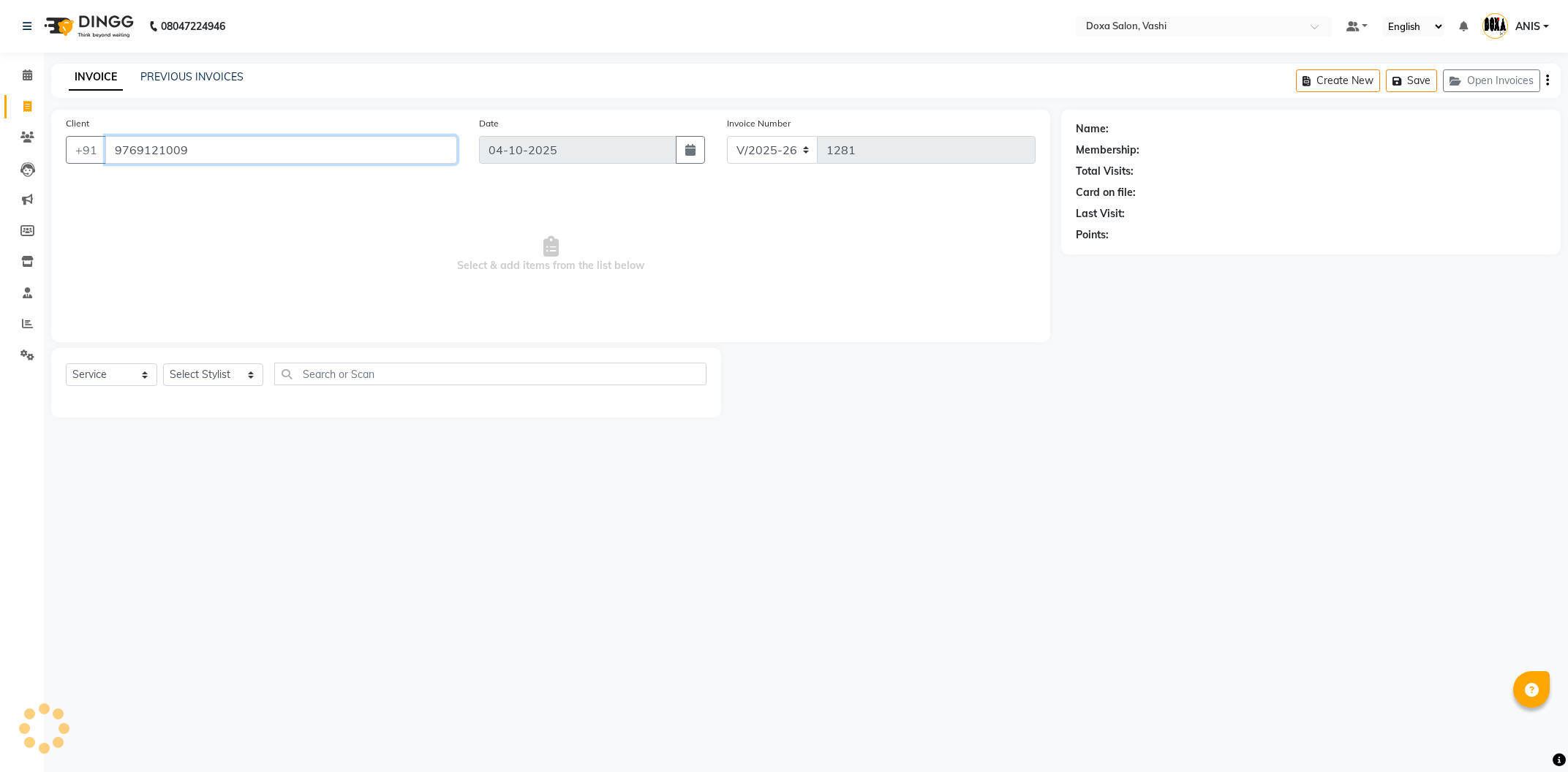
type input "9769121009"
click at [163, 363] on select "Select Stylist [PERSON_NAME] BUDHE [PERSON_NAME] [PERSON_NAME] i pad 11 i pad 9…" at bounding box center [213, 374] width 100 height 23
select select "1: Object"
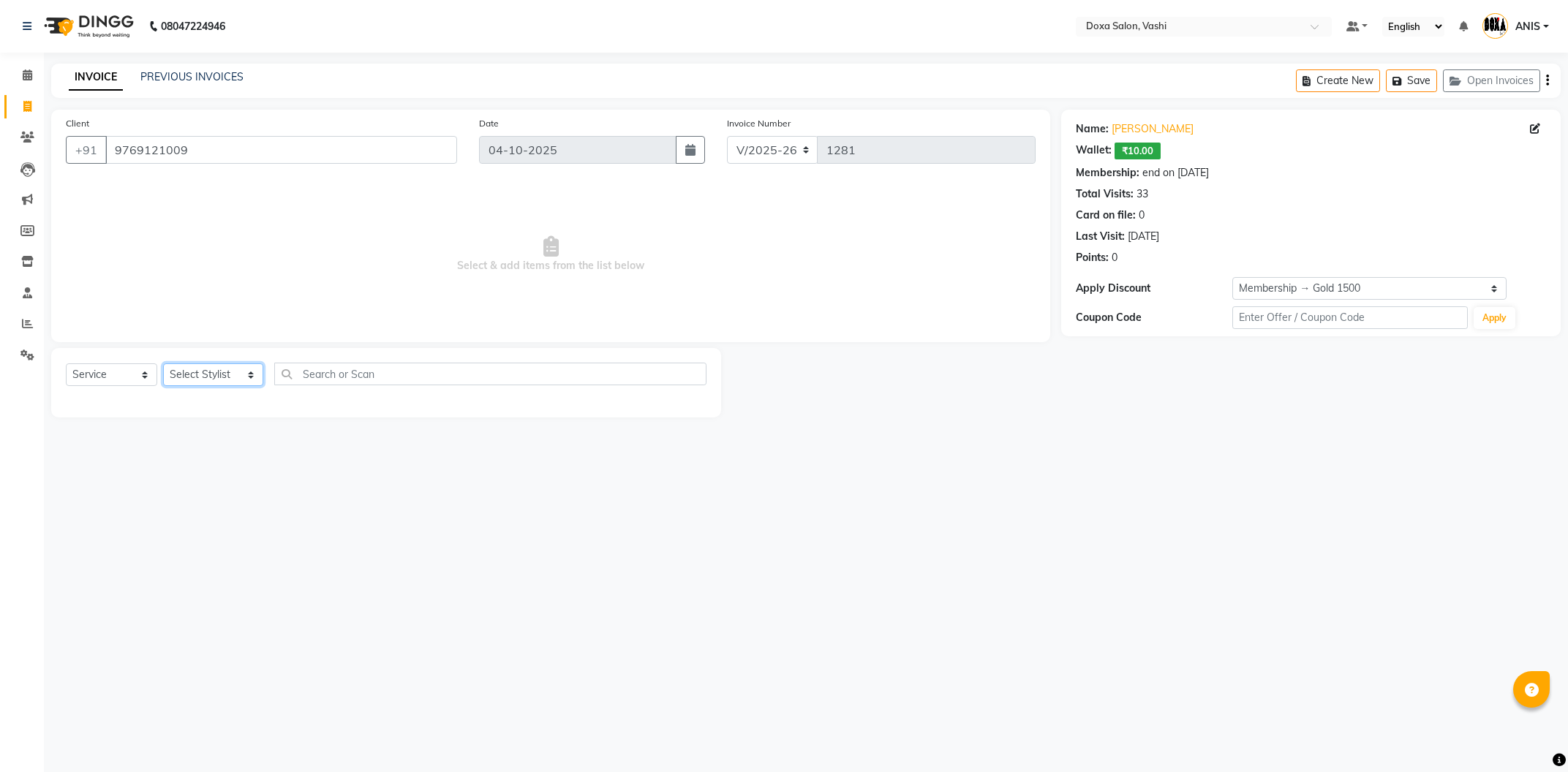
select select "11906"
click option "Rahul" at bounding box center [0, 0] width 0 height 0
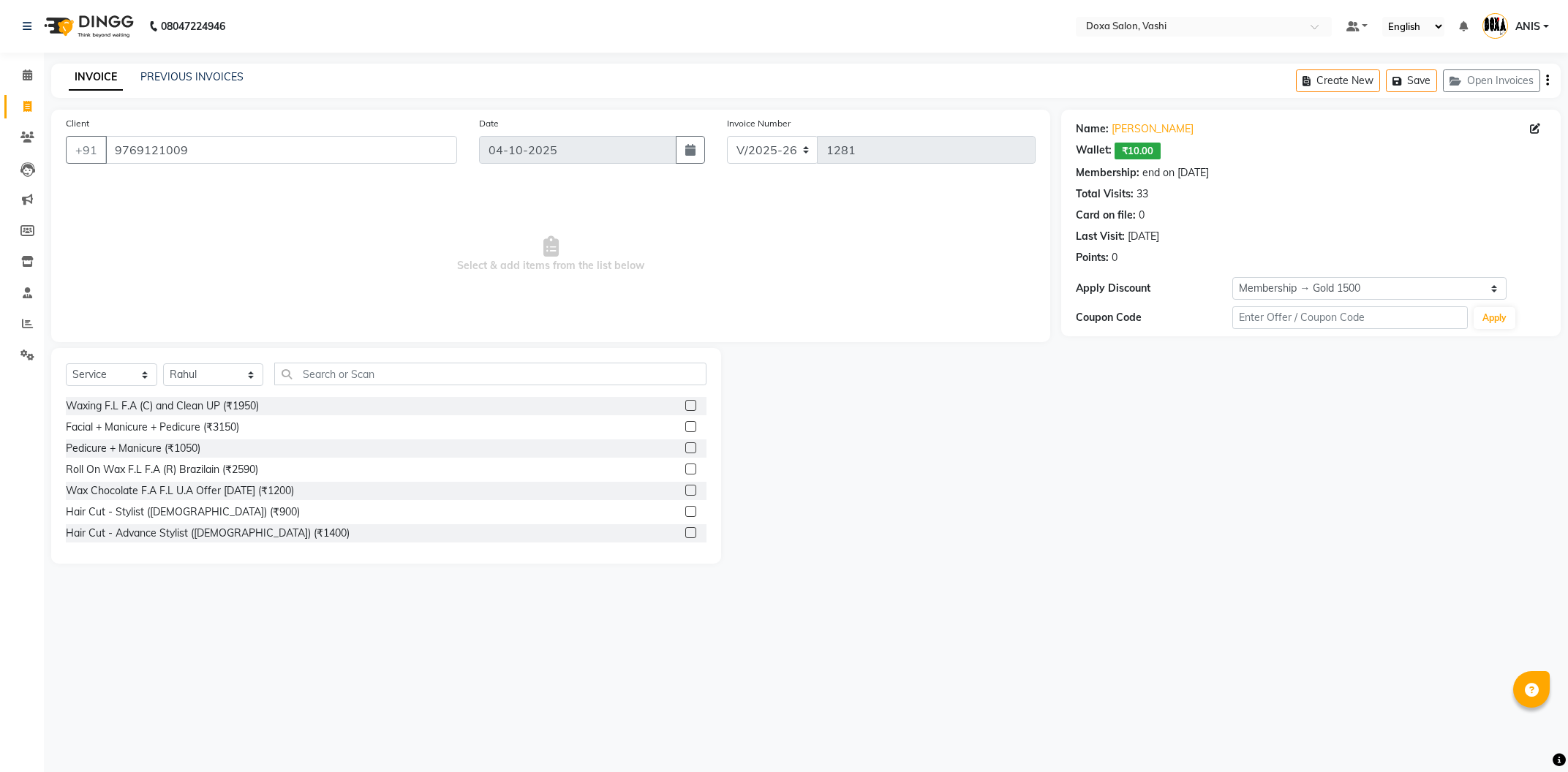
click at [330, 387] on div "Select Service Product Membership Package Voucher Prepaid Gift Card Select Styl…" at bounding box center [386, 379] width 641 height 34
click at [335, 375] on input "text" at bounding box center [490, 374] width 432 height 23
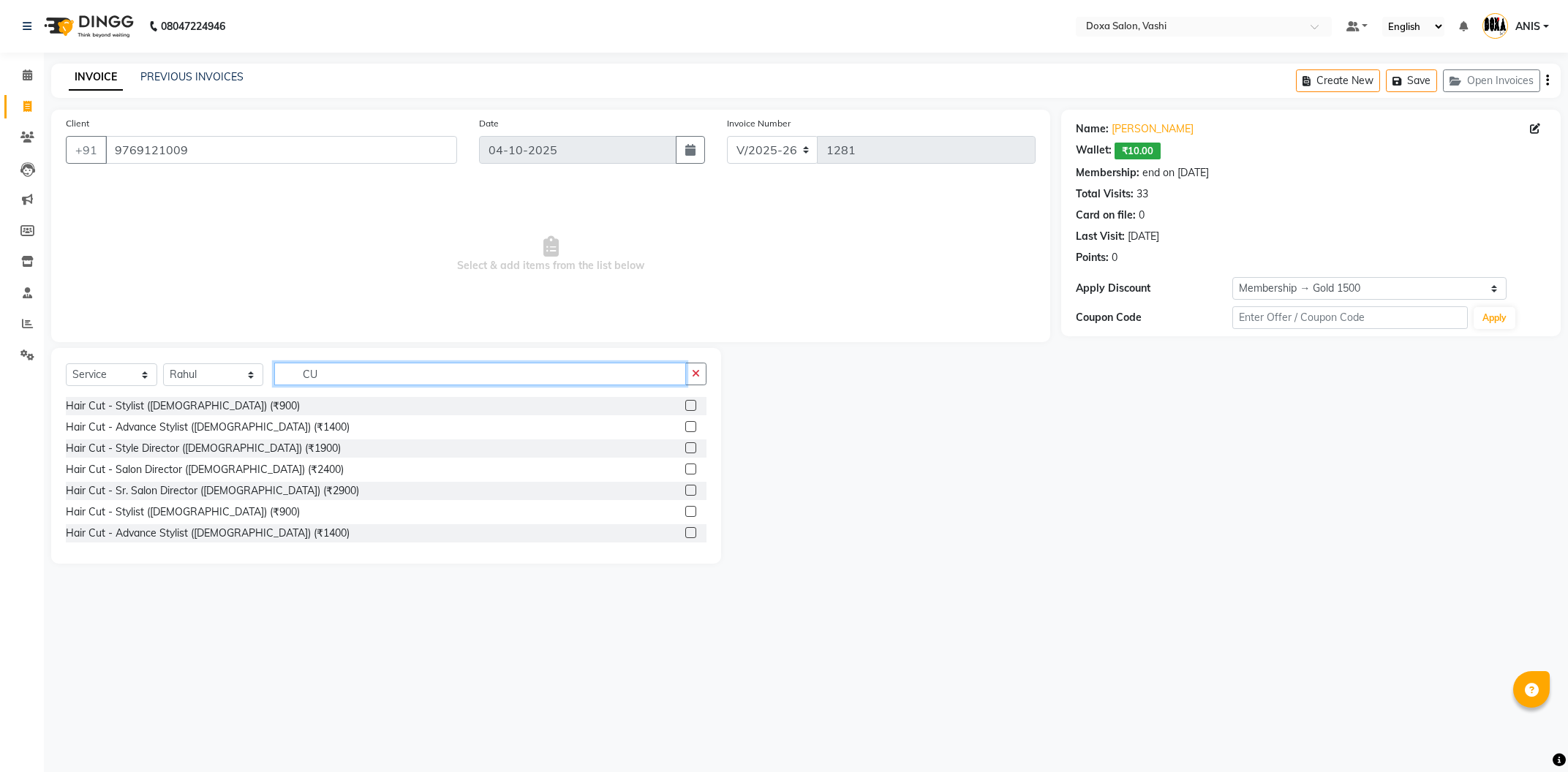
type input "C"
type input "SHAVE"
click at [224, 414] on div "Shave - Express Shave ([DEMOGRAPHIC_DATA]) (₹500)" at bounding box center [198, 406] width 264 height 15
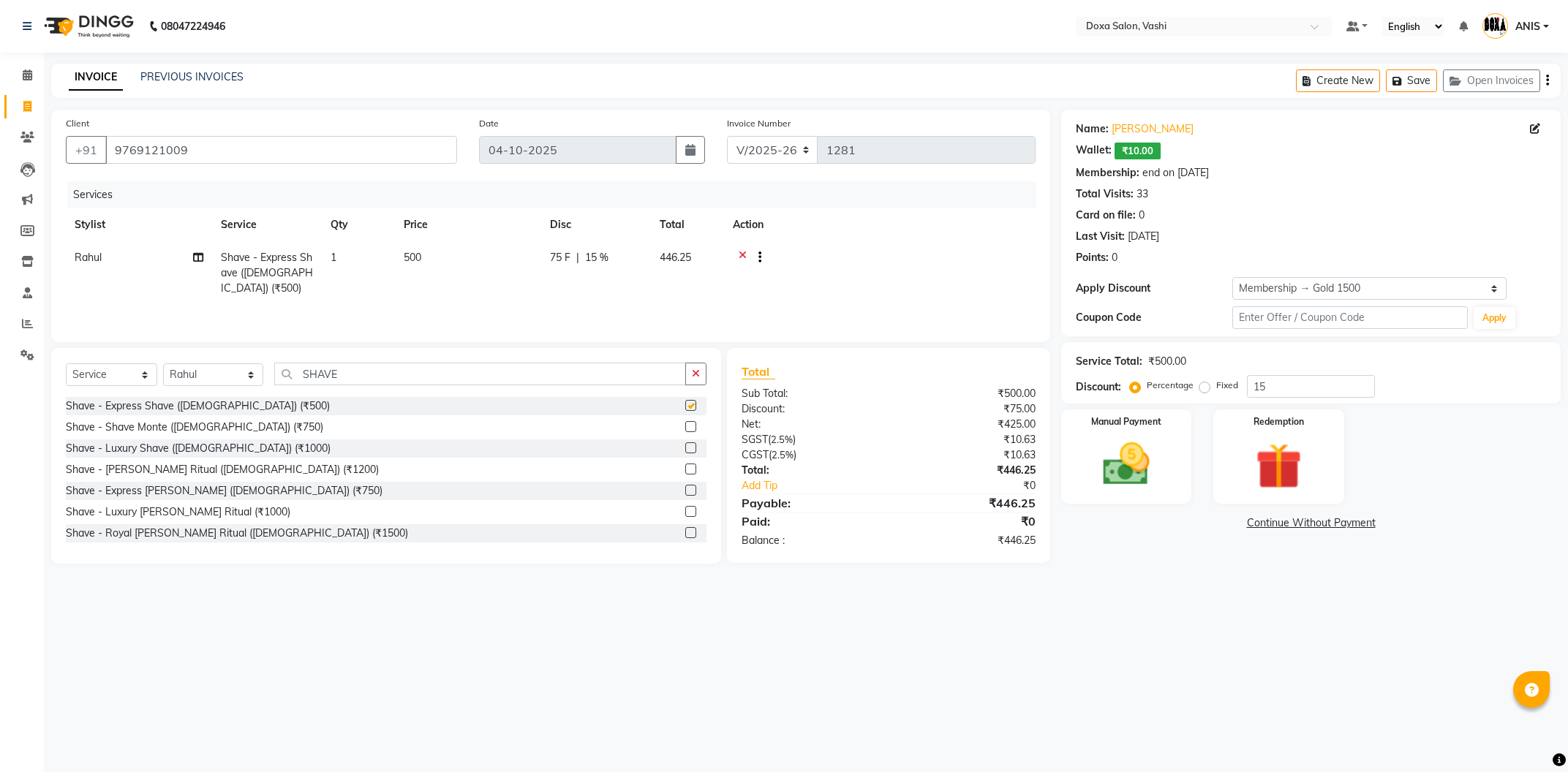
checkbox input "false"
click at [1145, 473] on img at bounding box center [1126, 464] width 79 height 56
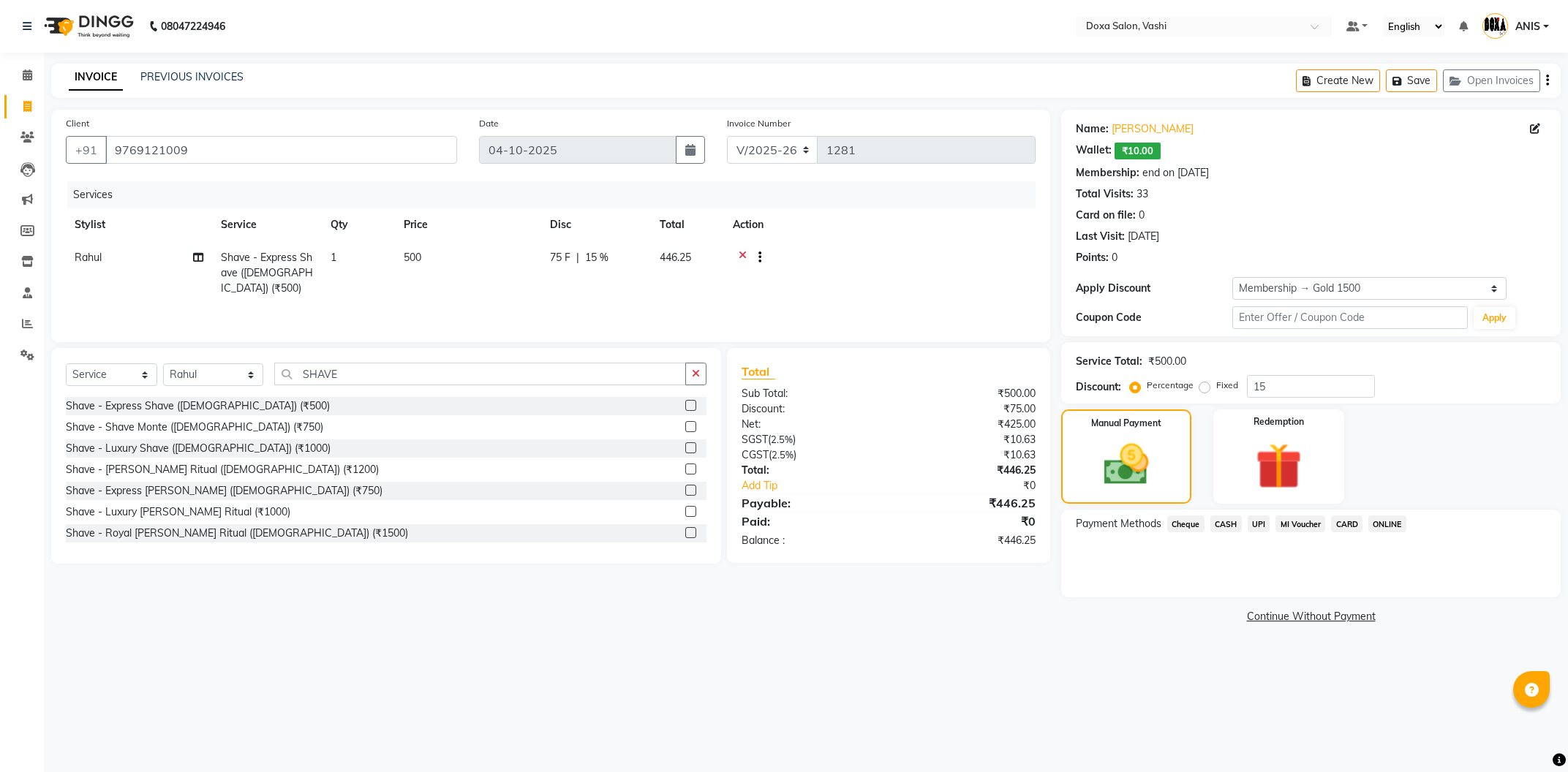
click at [1226, 530] on span "CASH" at bounding box center [1226, 524] width 31 height 17
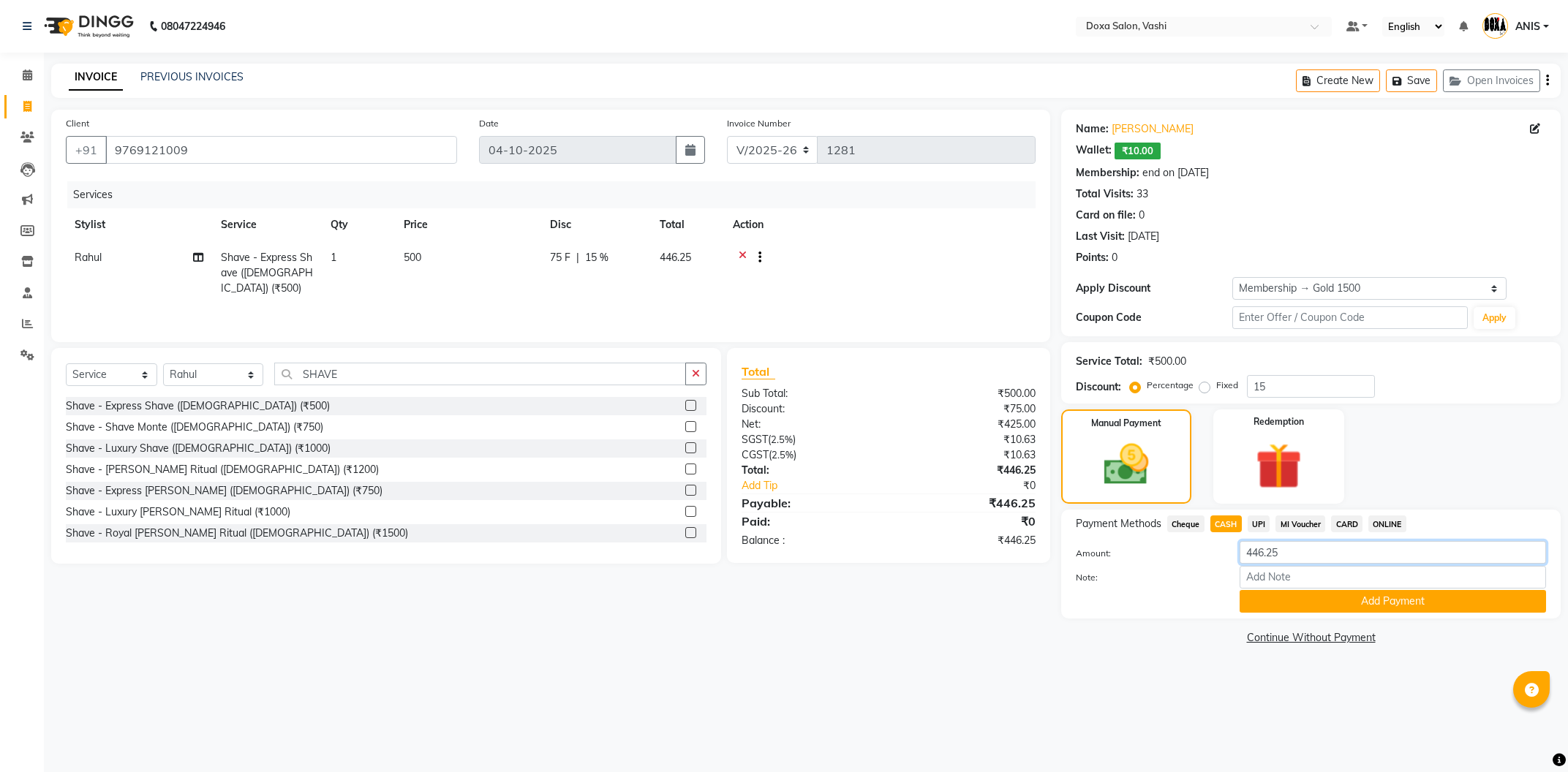
drag, startPoint x: 1292, startPoint y: 550, endPoint x: 1001, endPoint y: 545, distance: 291.0
click at [1239, 545] on input "446.25" at bounding box center [1392, 552] width 306 height 23
type input "425"
click at [619, 649] on div "Client +91 9769121009 Date 04-10-2025 Invoice Number V/2025 V/2025-26 1281 Serv…" at bounding box center [551, 379] width 1021 height 539
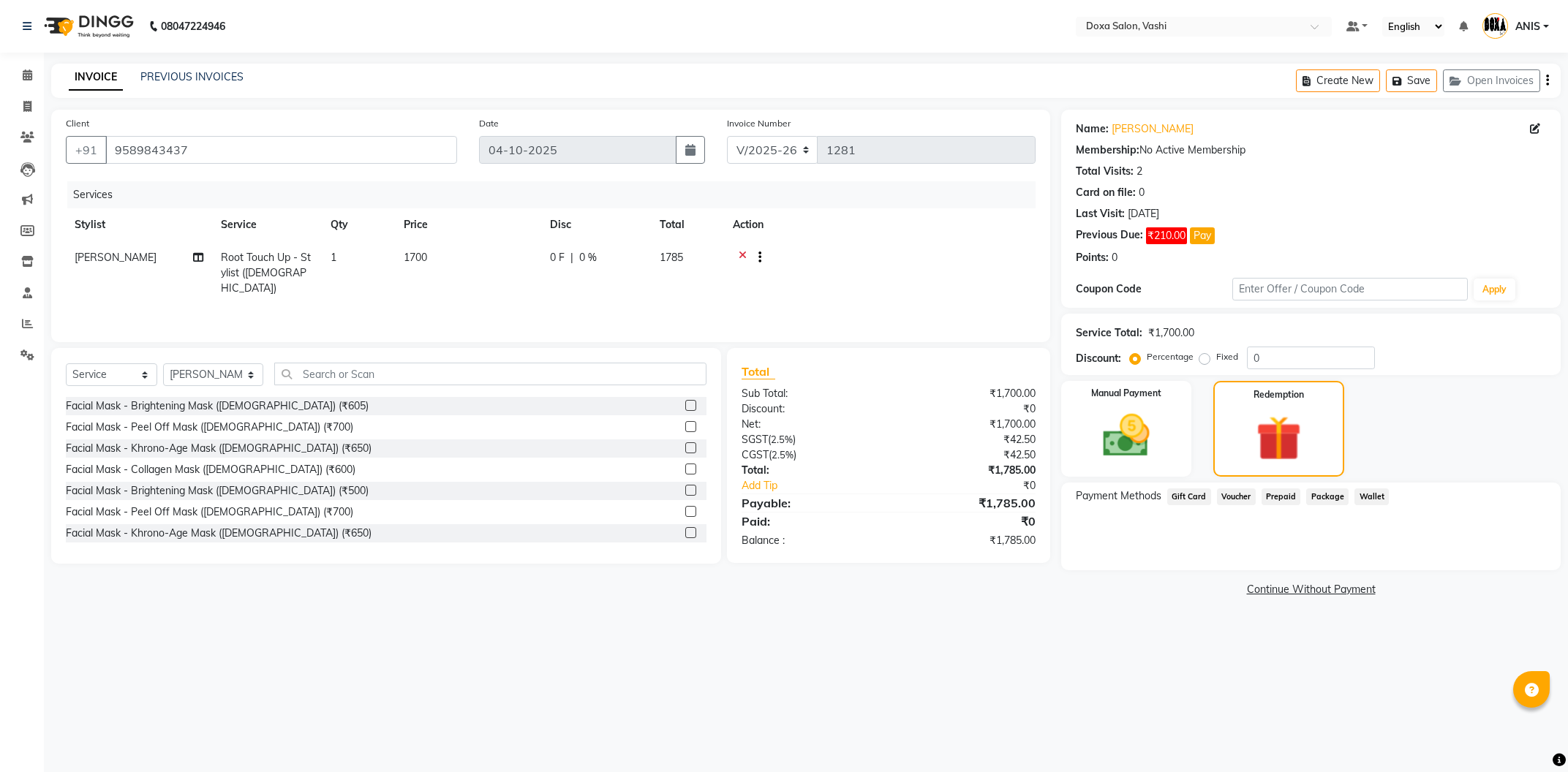
select select "416"
select select "service"
select select "34480"
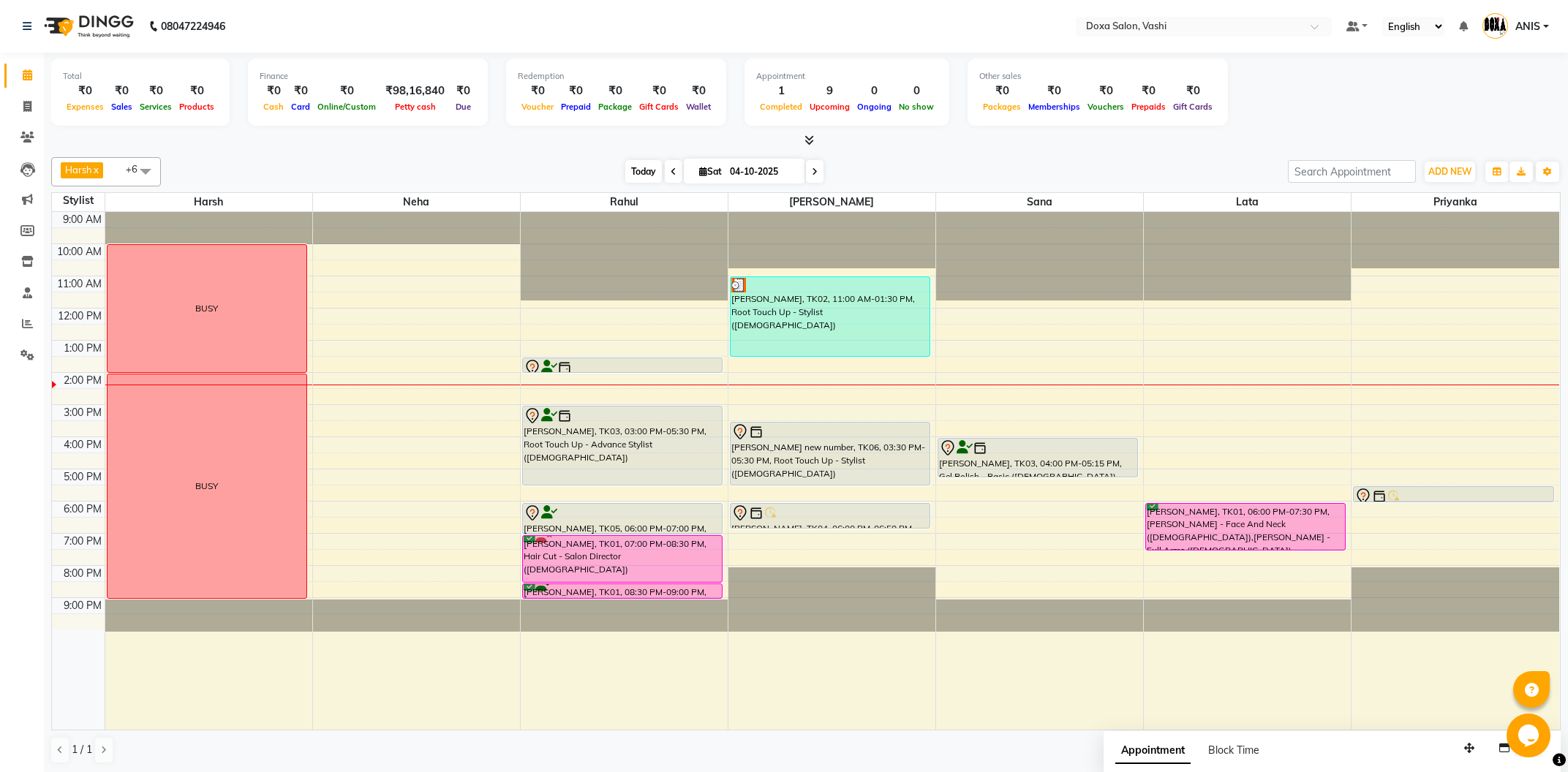
click at [636, 179] on span "Today" at bounding box center [644, 171] width 37 height 23
click at [746, 180] on input "04-10-2025" at bounding box center [762, 172] width 73 height 22
select select "10"
select select "2025"
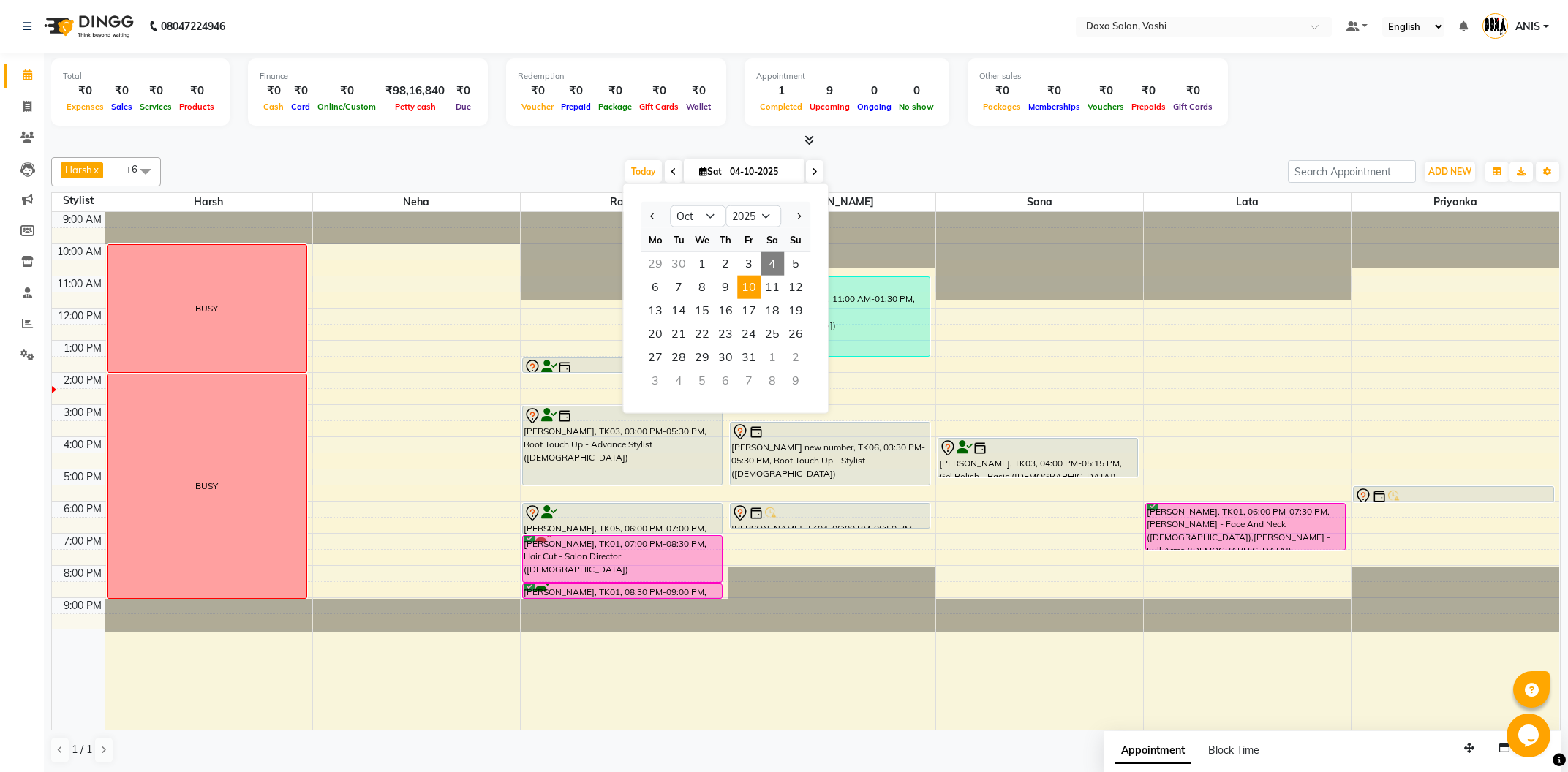
click at [741, 289] on span "10" at bounding box center [749, 287] width 23 height 23
type input "[DATE]"
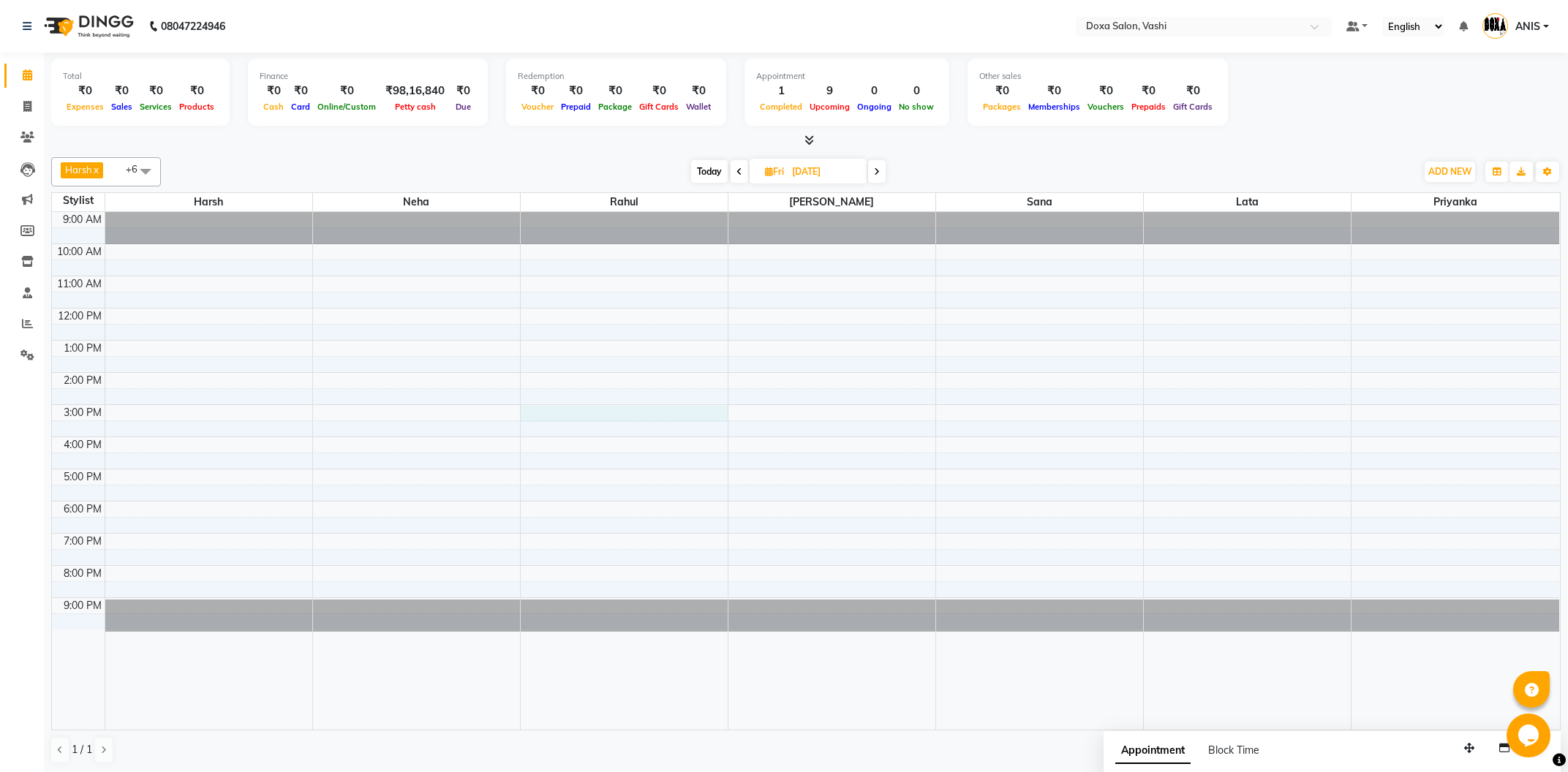
click at [609, 407] on div "9:00 AM 10:00 AM 11:00 AM 12:00 PM 1:00 PM 2:00 PM 3:00 PM 4:00 PM 5:00 PM 6:00…" at bounding box center [806, 471] width 1507 height 518
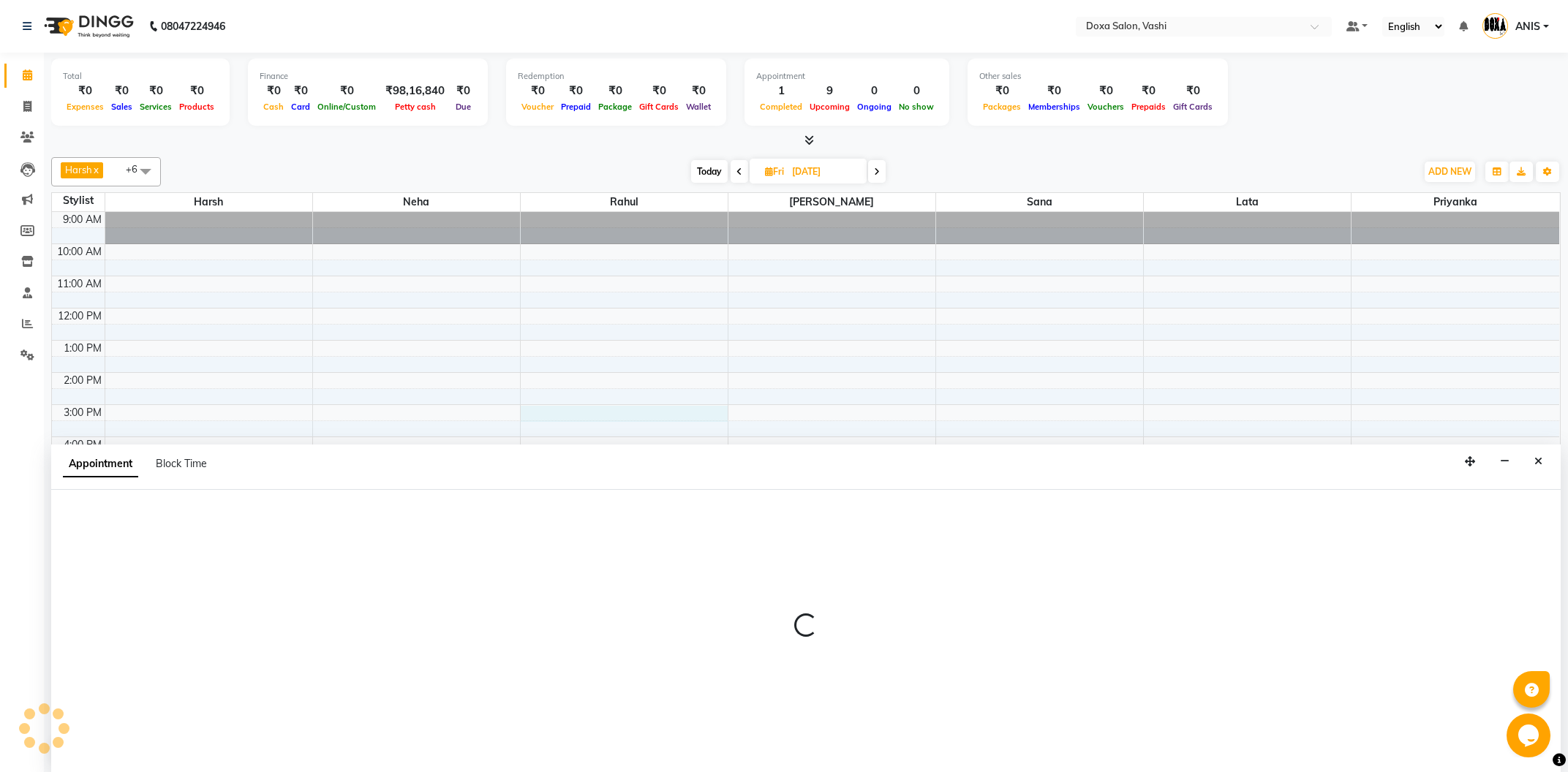
scroll to position [1, 0]
select select "11906"
select select "900"
select select "tentative"
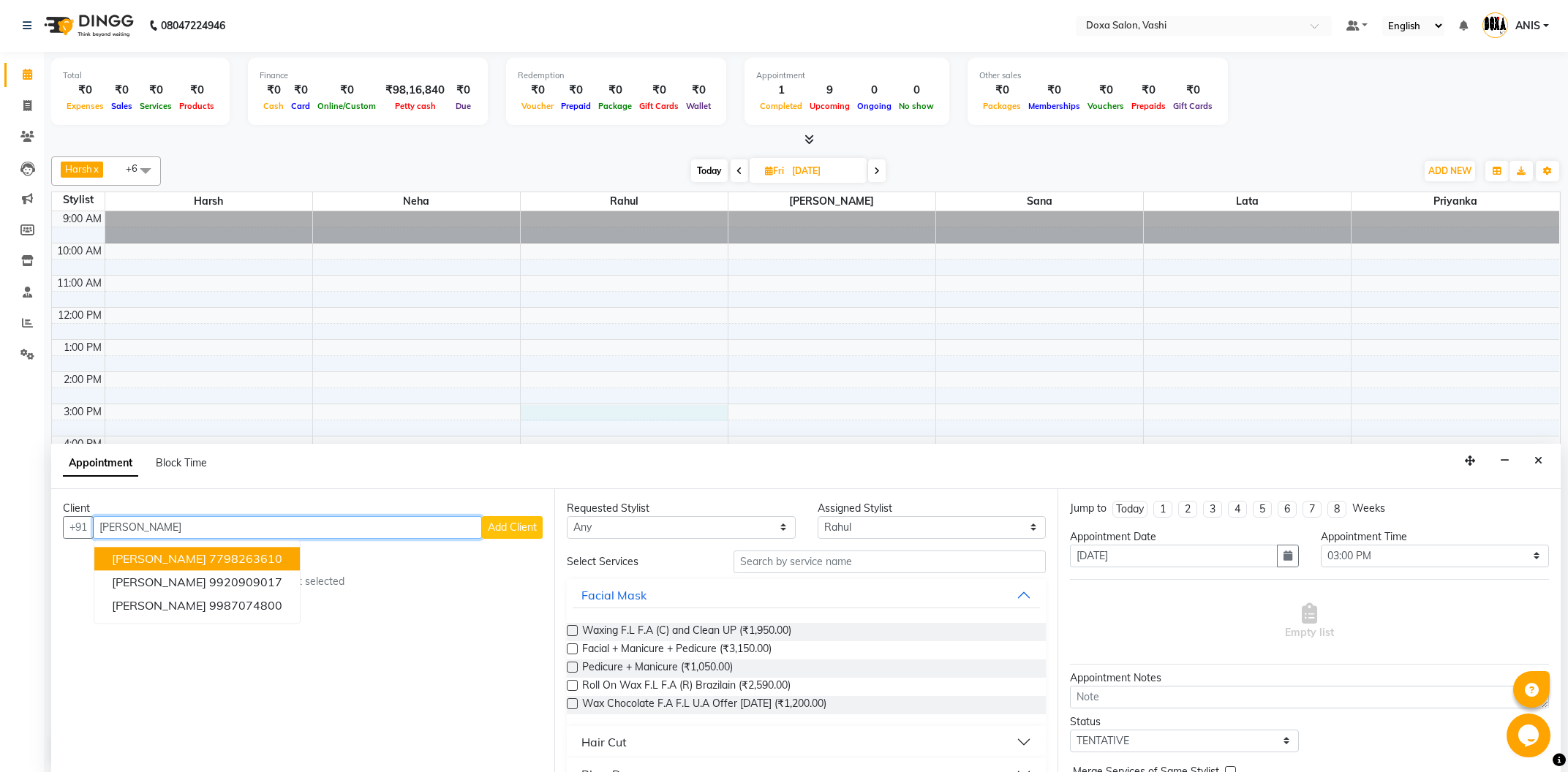
click at [264, 527] on input "[PERSON_NAME]" at bounding box center [287, 527] width 389 height 23
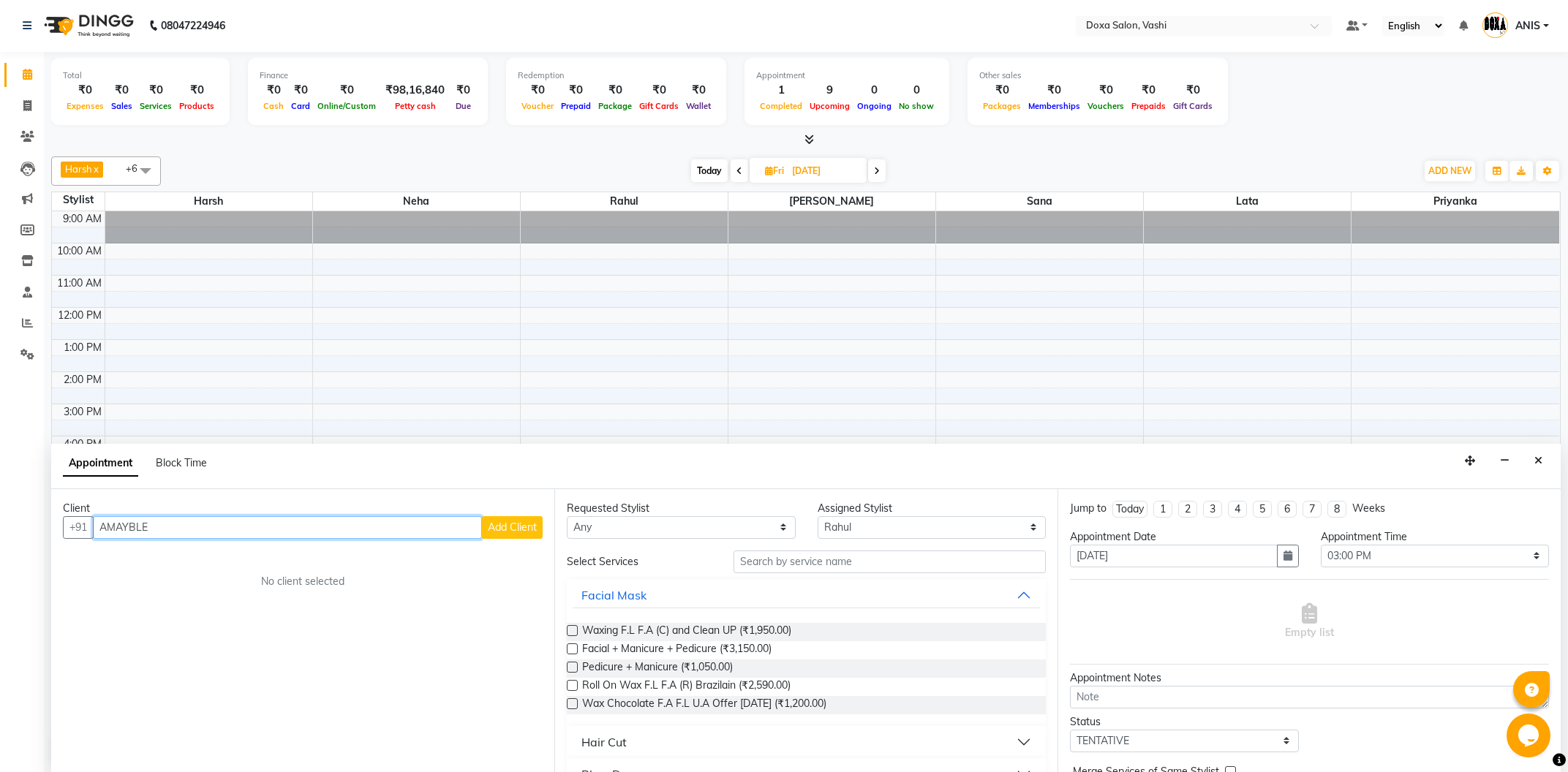
click at [267, 533] on input "AMAYBLE" at bounding box center [287, 527] width 389 height 23
click at [174, 552] on span "AMYABLE STUDIOS" at bounding box center [167, 559] width 110 height 15
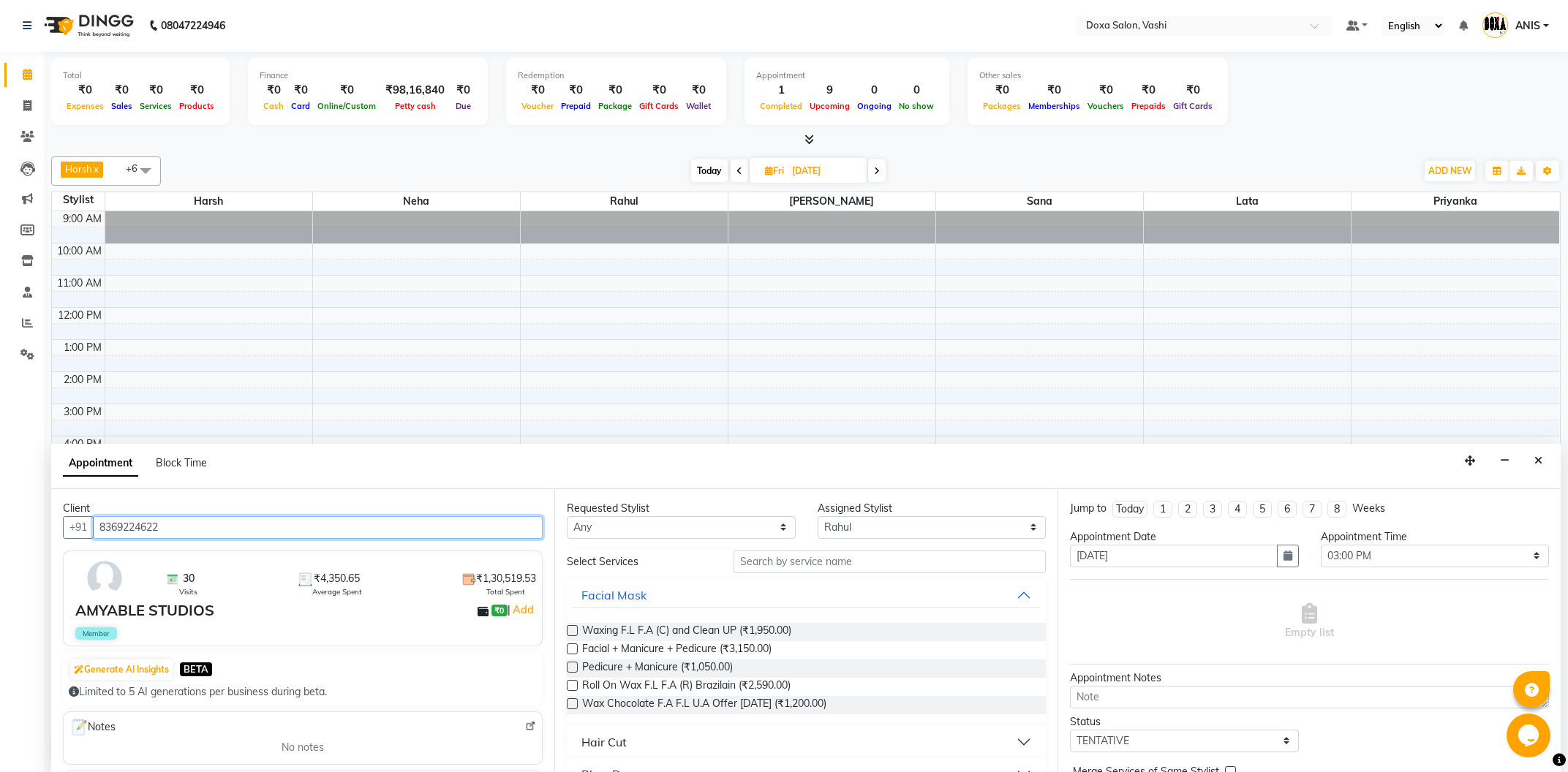
type input "8369224622"
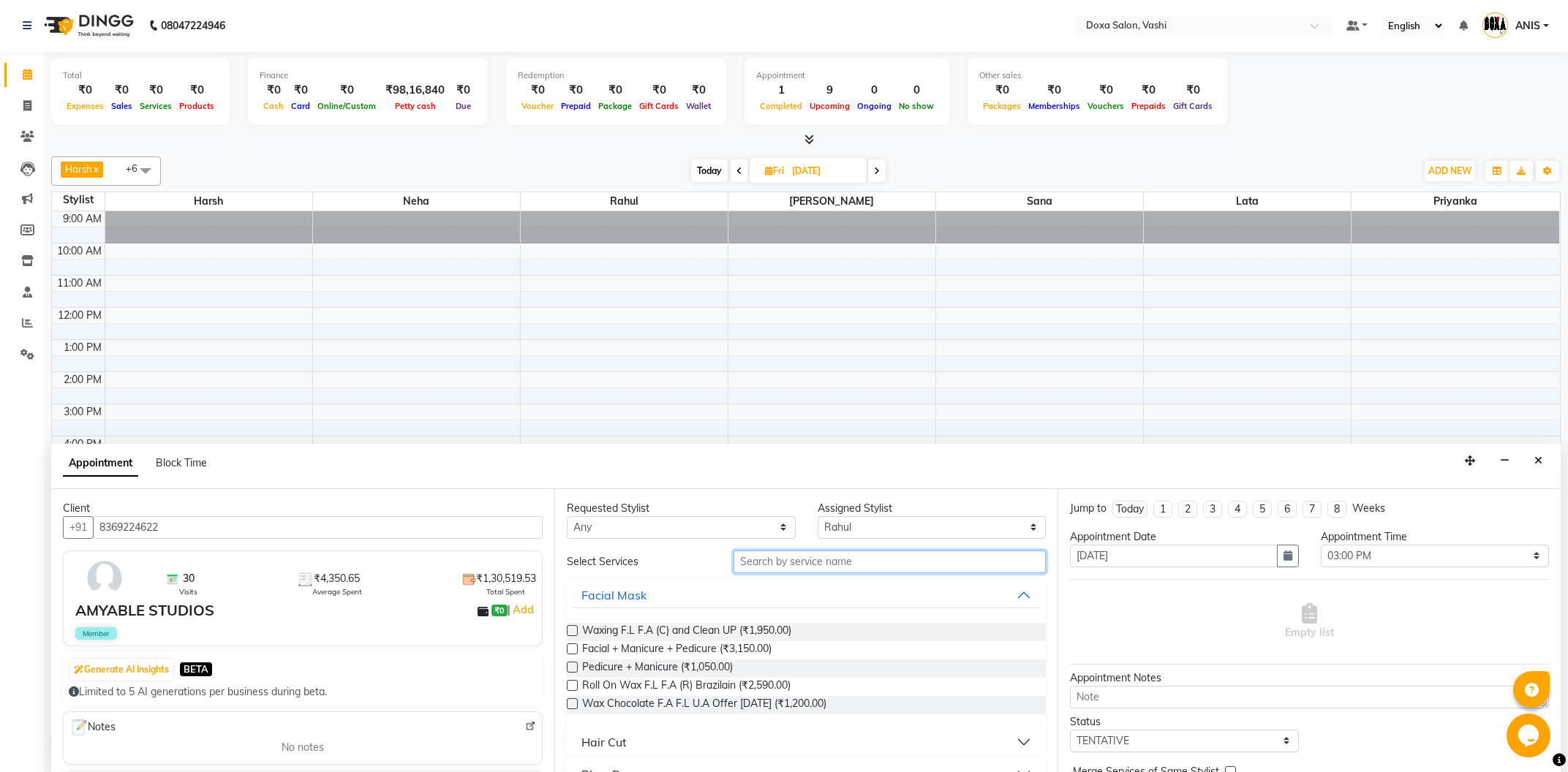
click at [742, 560] on input "text" at bounding box center [890, 562] width 312 height 23
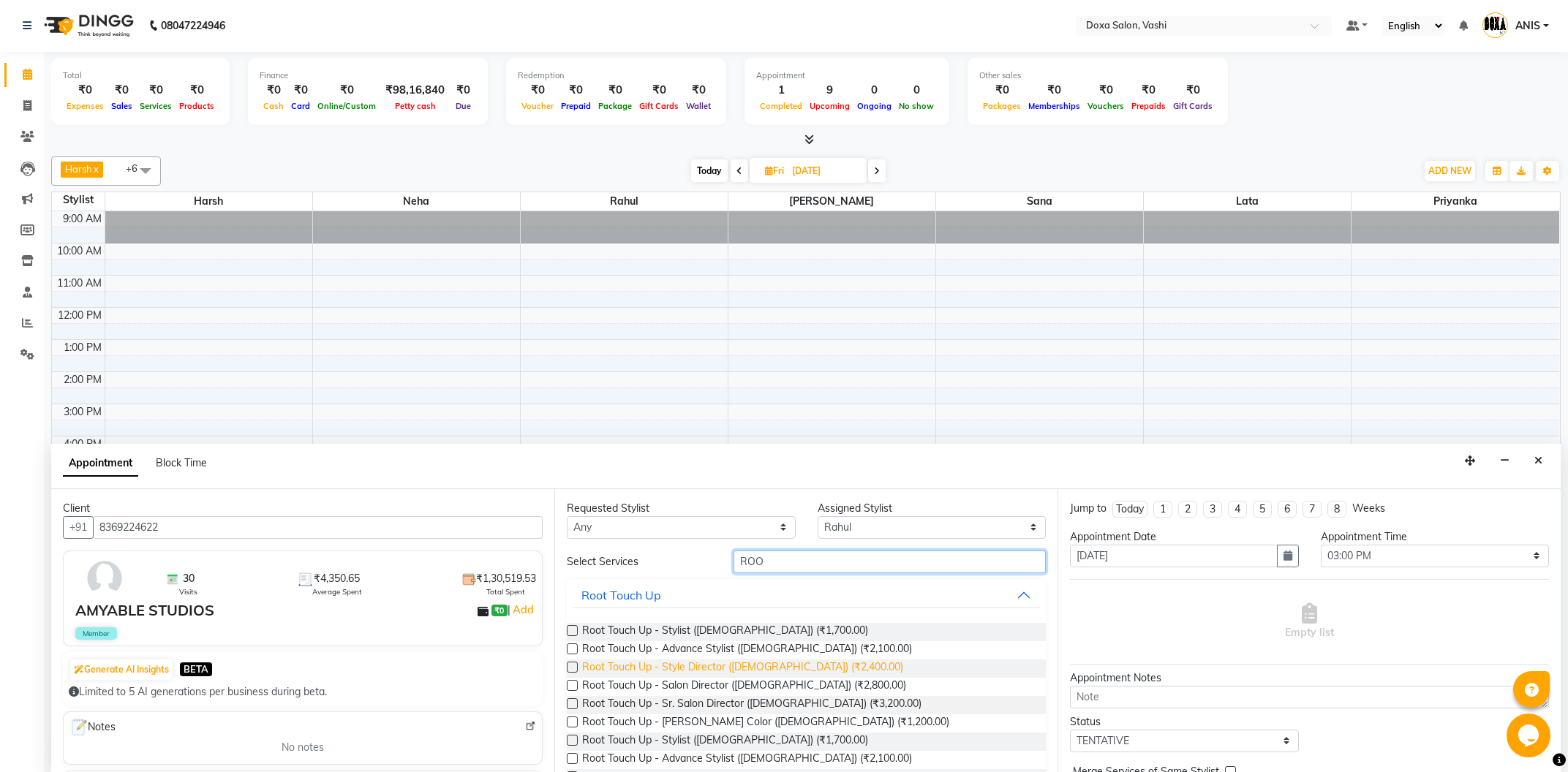
type input "ROO"
click at [800, 673] on span "Root Touch Up - Style Director (Female) (₹2,400.00)" at bounding box center [743, 669] width 321 height 18
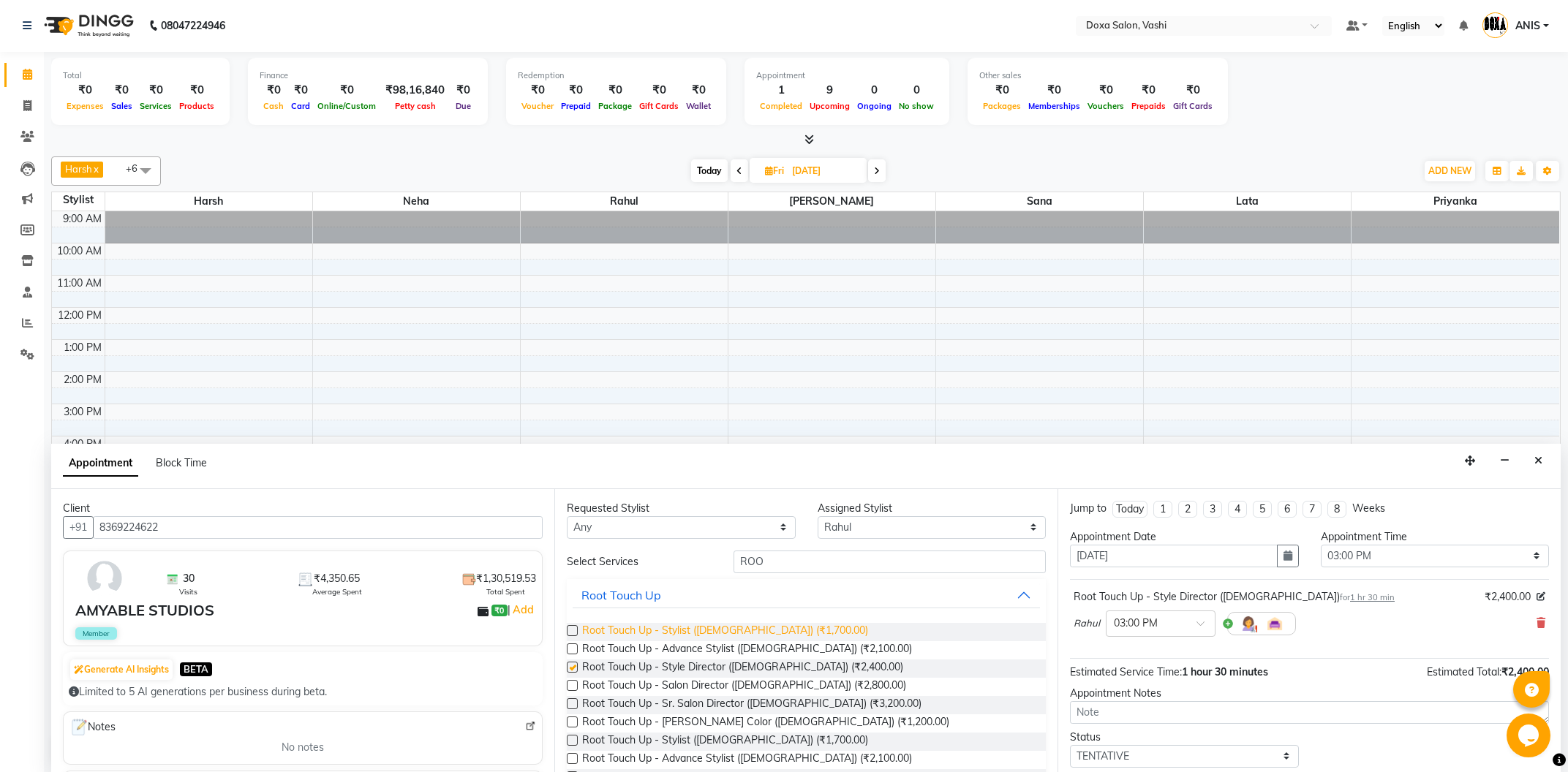
checkbox input "false"
drag, startPoint x: 788, startPoint y: 565, endPoint x: 658, endPoint y: 571, distance: 130.1
click at [734, 571] on input "ROO" at bounding box center [890, 562] width 312 height 23
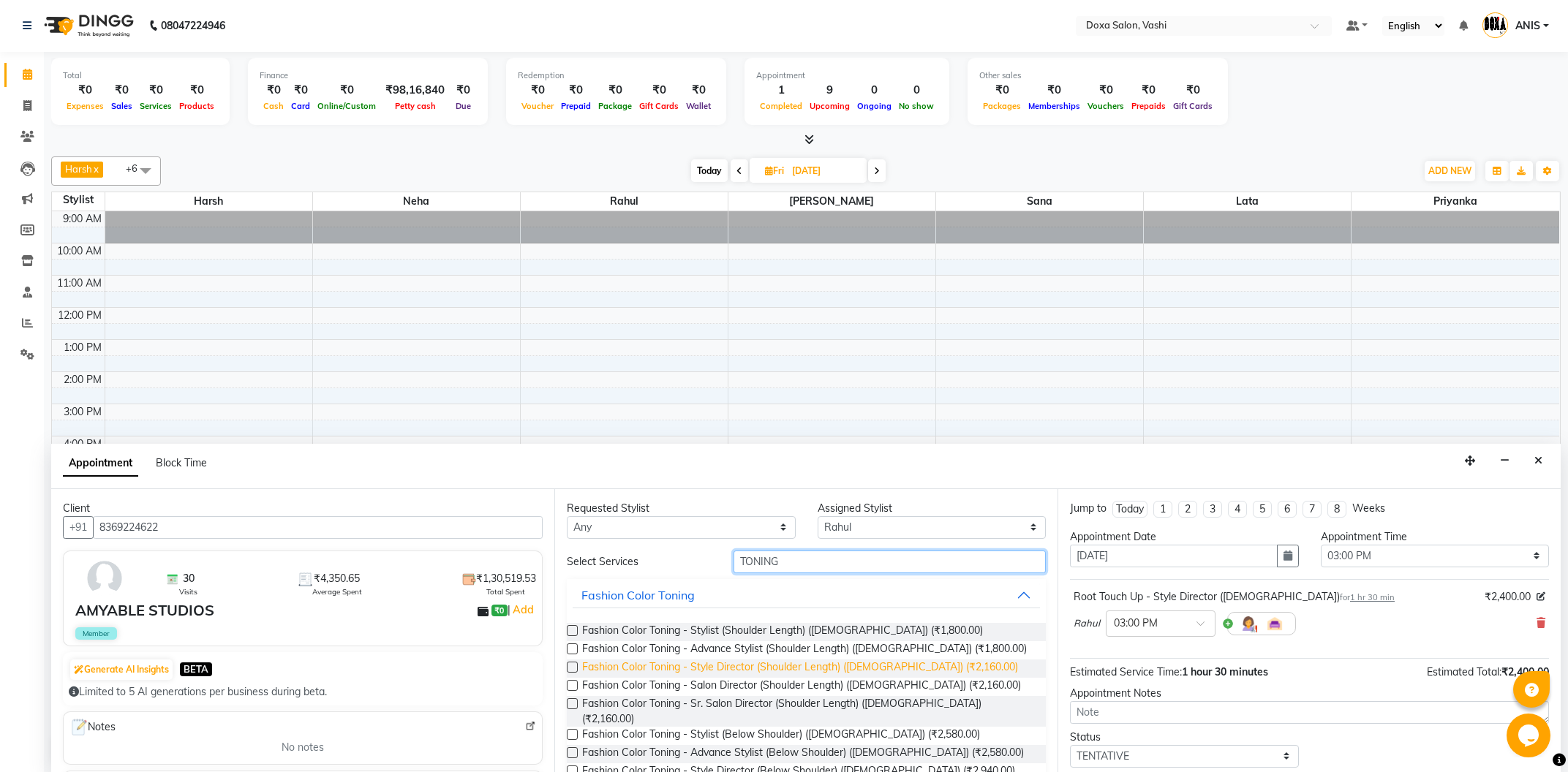
type input "TONING"
click at [809, 664] on span "Fashion Color Toning - Style Director (Shoulder Length) (Female) (₹2,160.00)" at bounding box center [800, 669] width 436 height 18
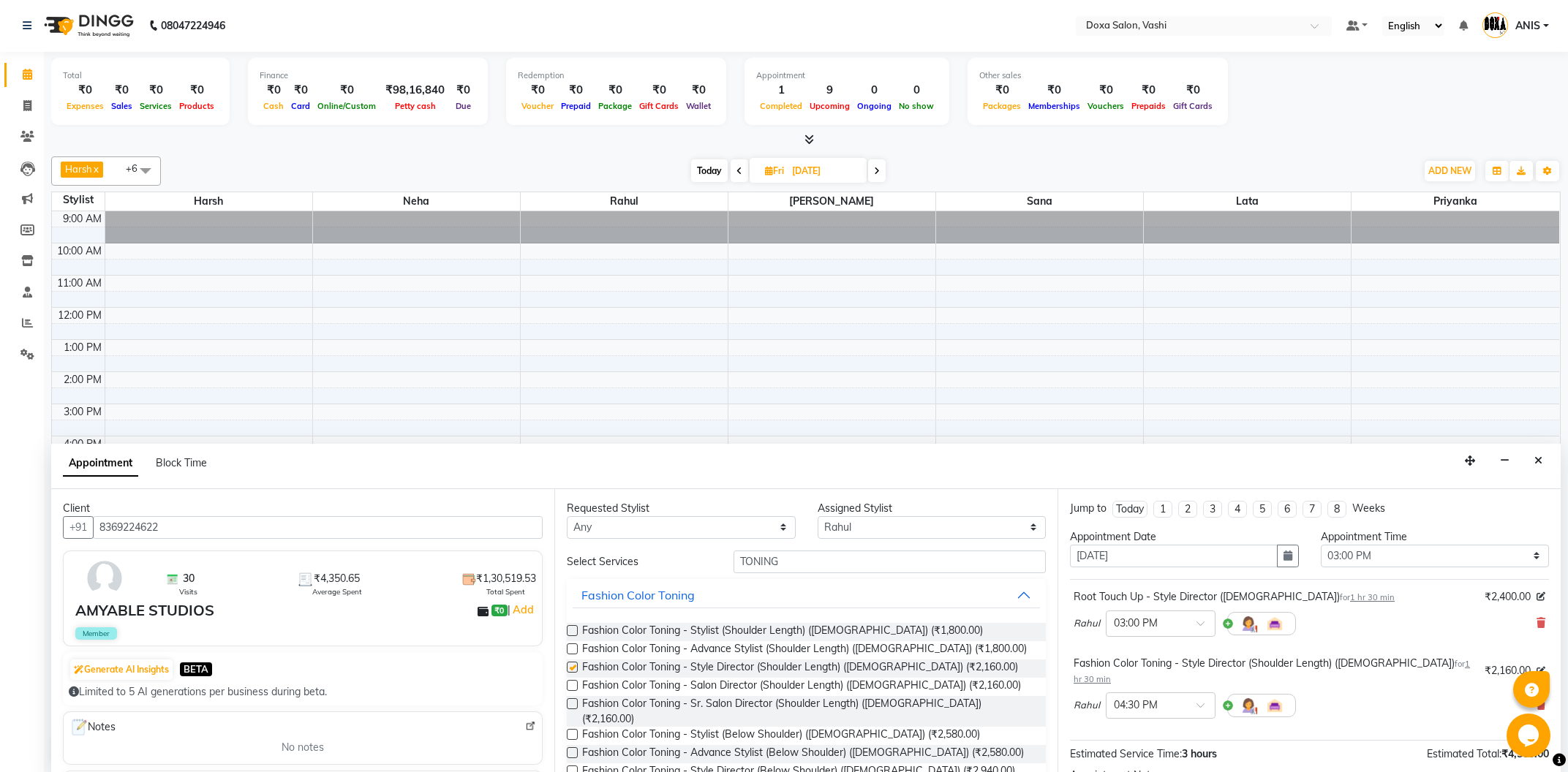
checkbox input "false"
click at [817, 516] on select "Select Faizan Harsh Lata Neha Niraj Prajwal Priyanka Rahul Sana" at bounding box center [932, 527] width 229 height 23
select select "34480"
click option "[PERSON_NAME]" at bounding box center [0, 0] width 0 height 0
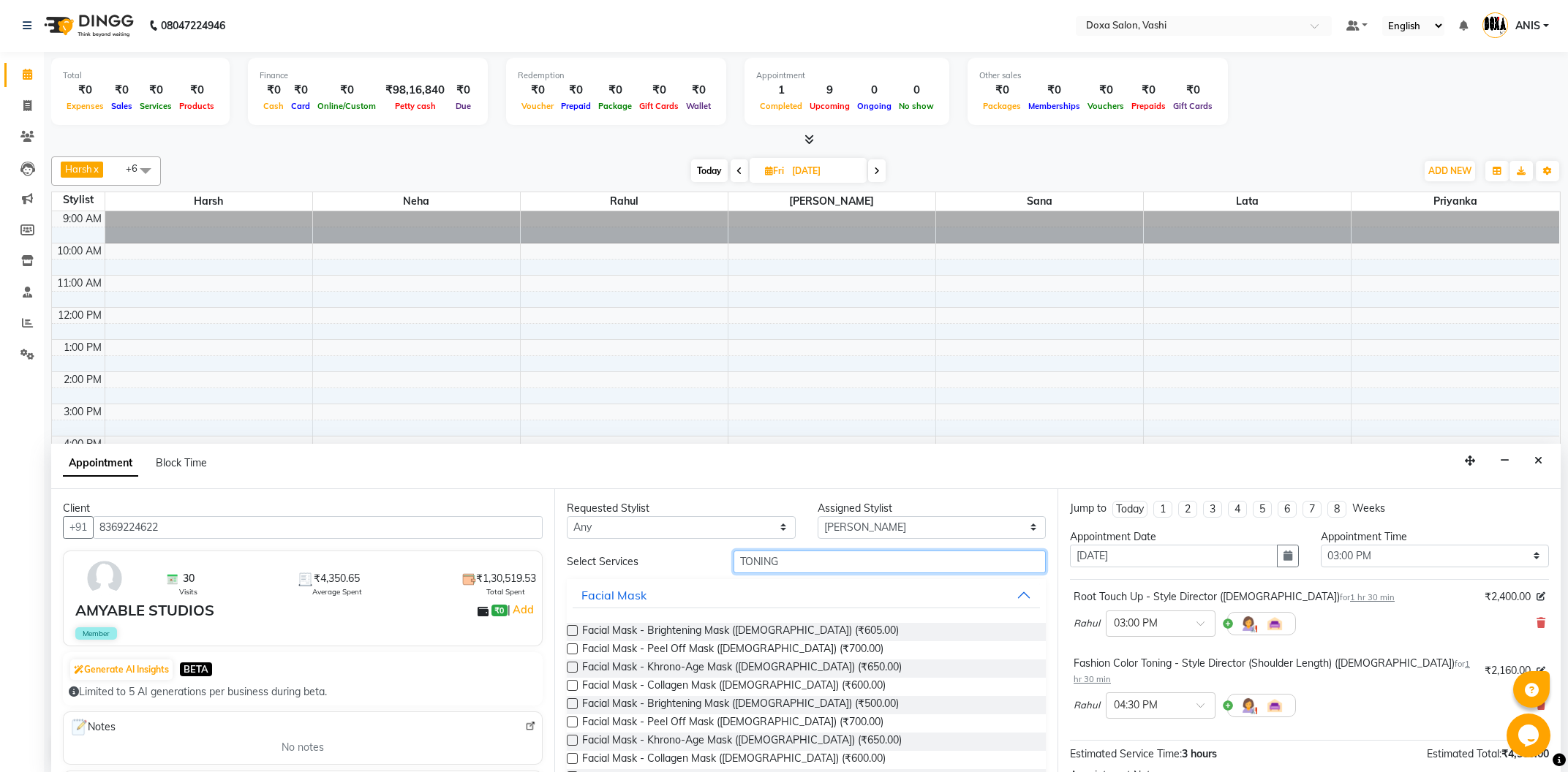
click at [859, 569] on input "TONING" at bounding box center [890, 562] width 312 height 23
drag, startPoint x: 859, startPoint y: 569, endPoint x: 615, endPoint y: 574, distance: 244.1
click at [734, 574] on input "TONING" at bounding box center [890, 562] width 312 height 23
type input "ROOT"
click at [727, 637] on span "Root Touch Up - Stylist (Female) (₹1,700.00)" at bounding box center [725, 632] width 286 height 18
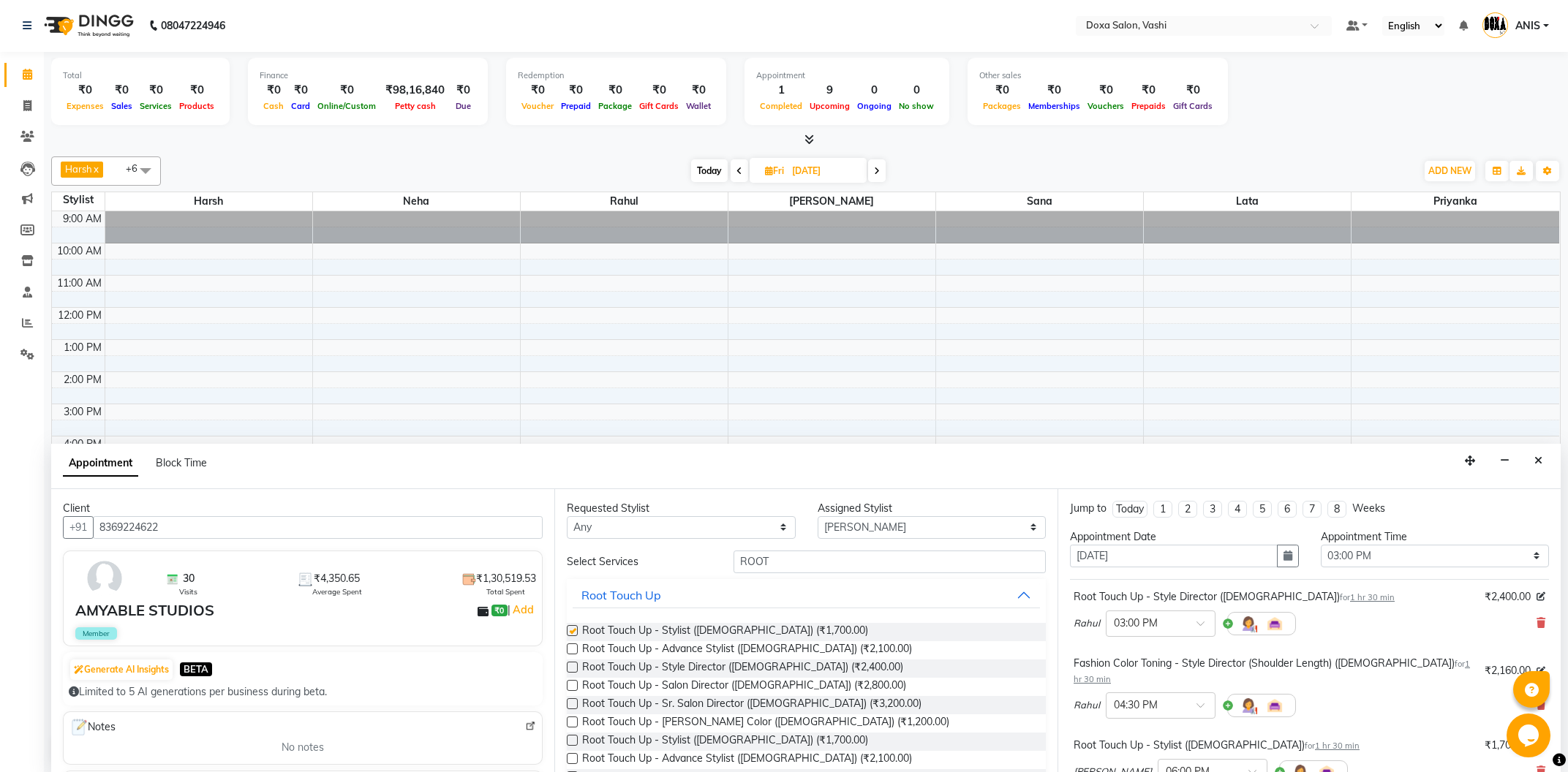
checkbox input "false"
click at [1158, 759] on div "× 06:00 PM" at bounding box center [1213, 772] width 110 height 26
click at [1166, 763] on input "text" at bounding box center [1198, 771] width 64 height 15
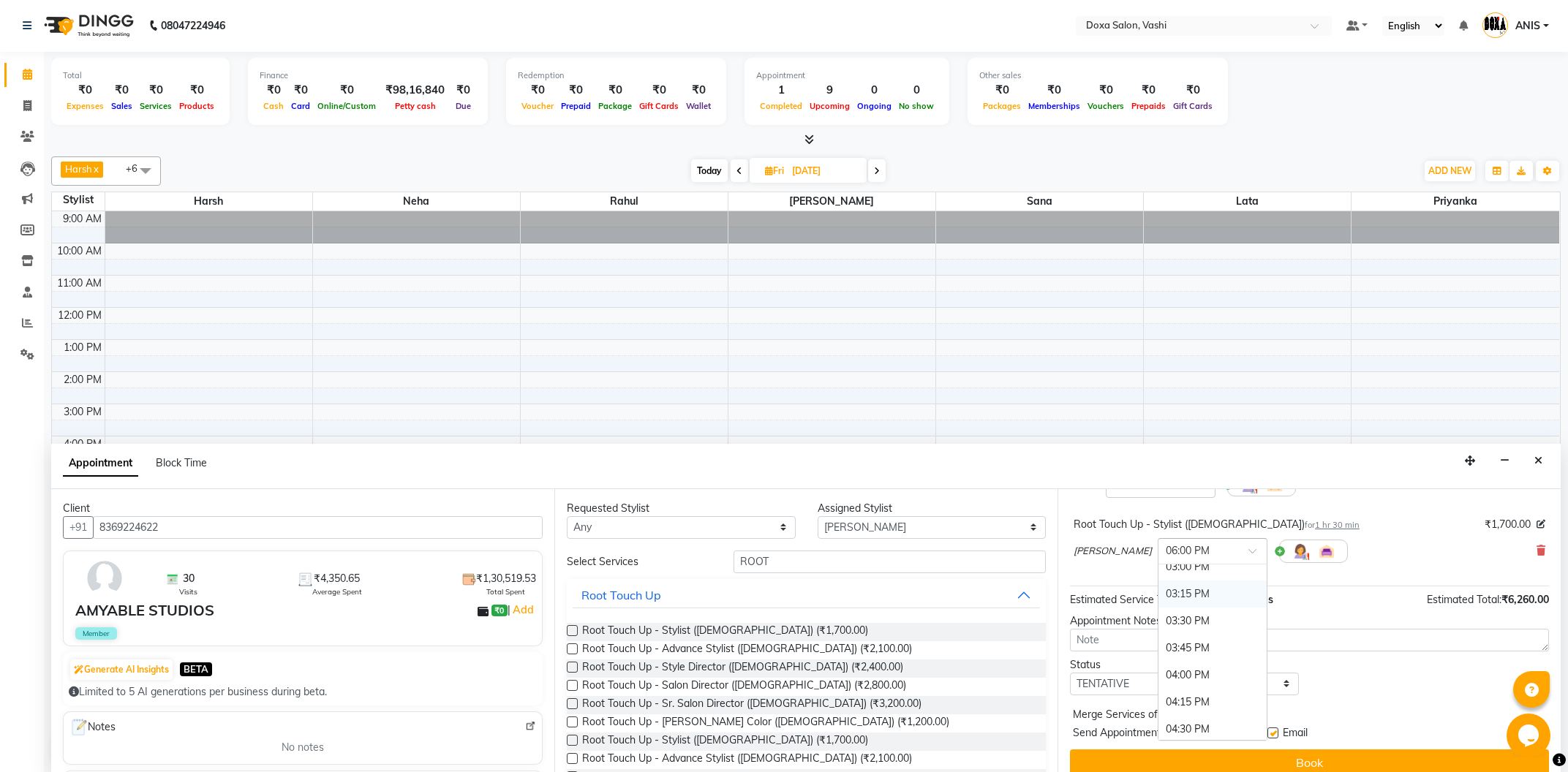
scroll to position [474, 0]
click at [1159, 636] on div "03:00 PM" at bounding box center [1213, 645] width 108 height 27
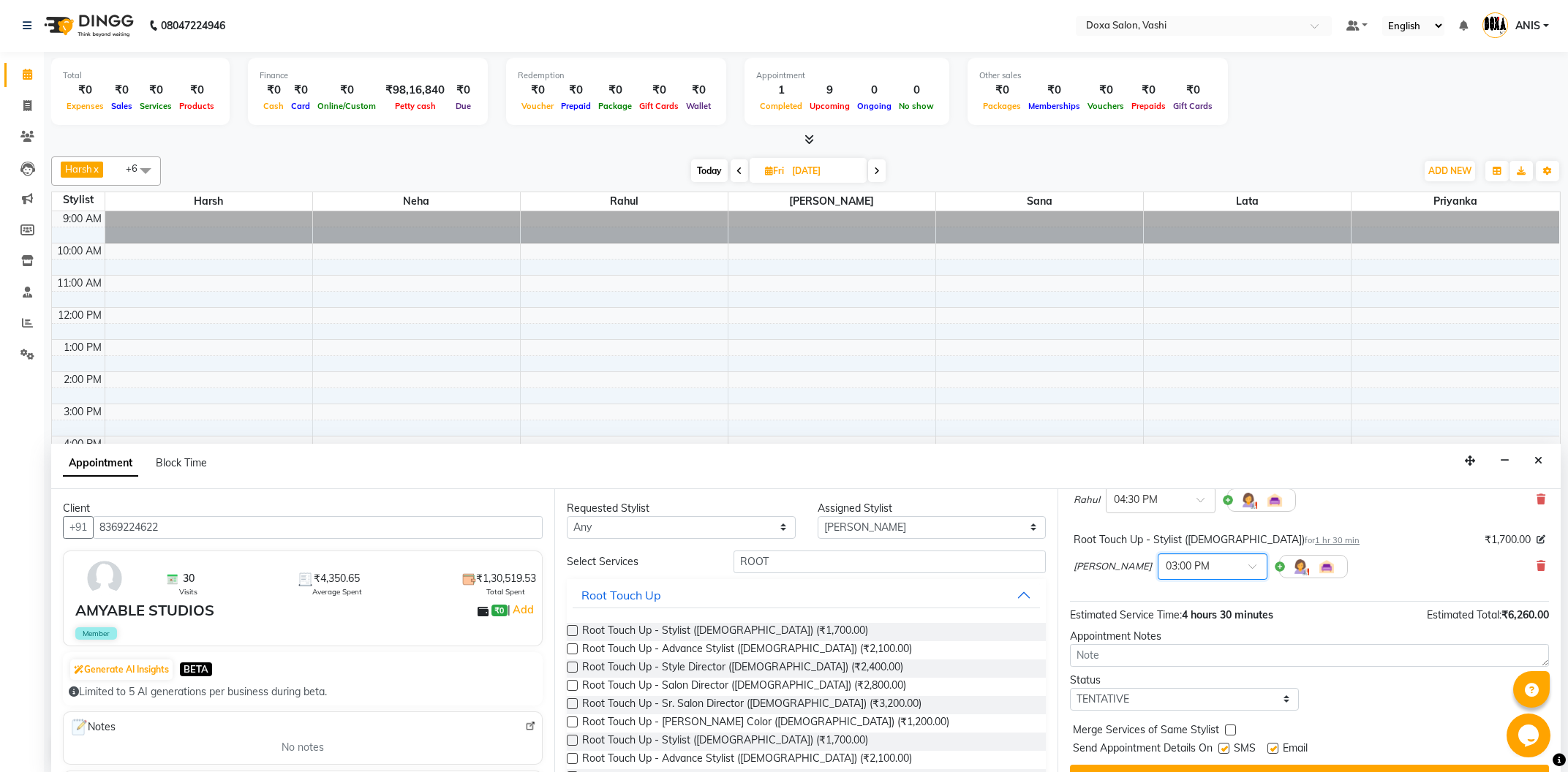
scroll to position [237, 0]
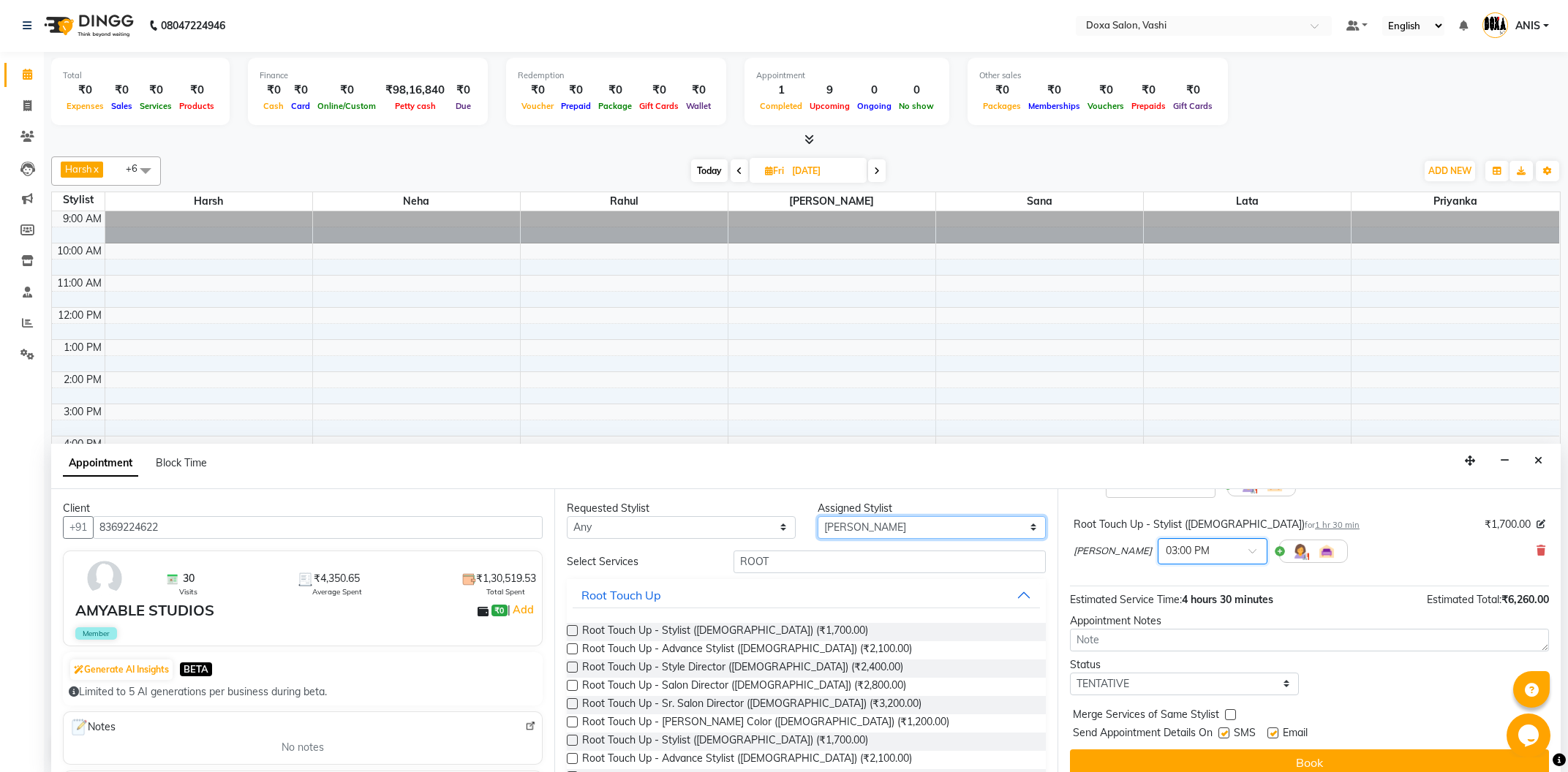
click at [817, 516] on select "Select Faizan Harsh Lata Neha Niraj Prajwal Priyanka Rahul Sana" at bounding box center [932, 527] width 229 height 23
select select "70652"
click option "Priyanka" at bounding box center [0, 0] width 0 height 0
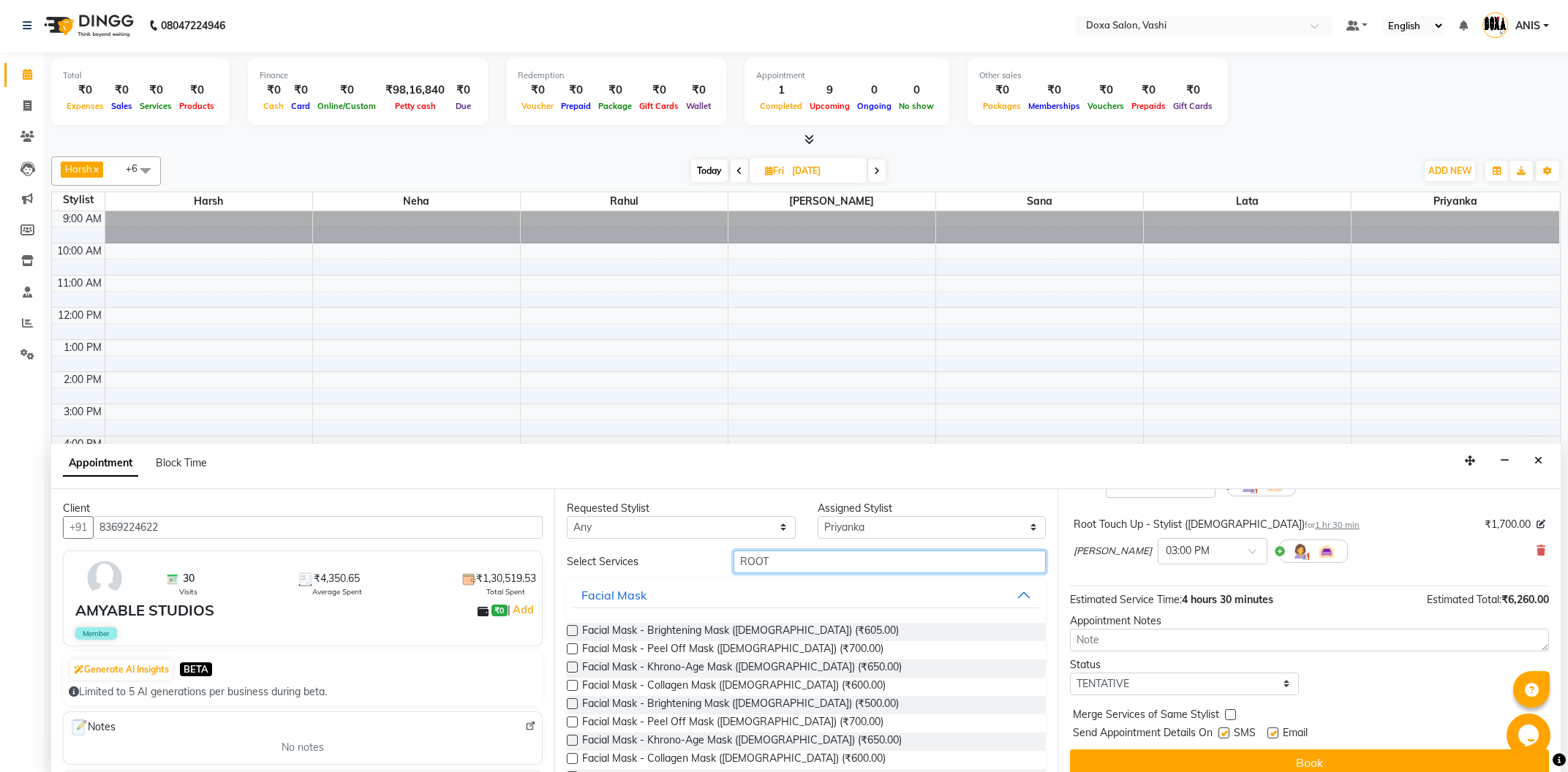
drag, startPoint x: 858, startPoint y: 558, endPoint x: 584, endPoint y: 577, distance: 274.7
click at [734, 574] on input "ROOT" at bounding box center [890, 562] width 312 height 23
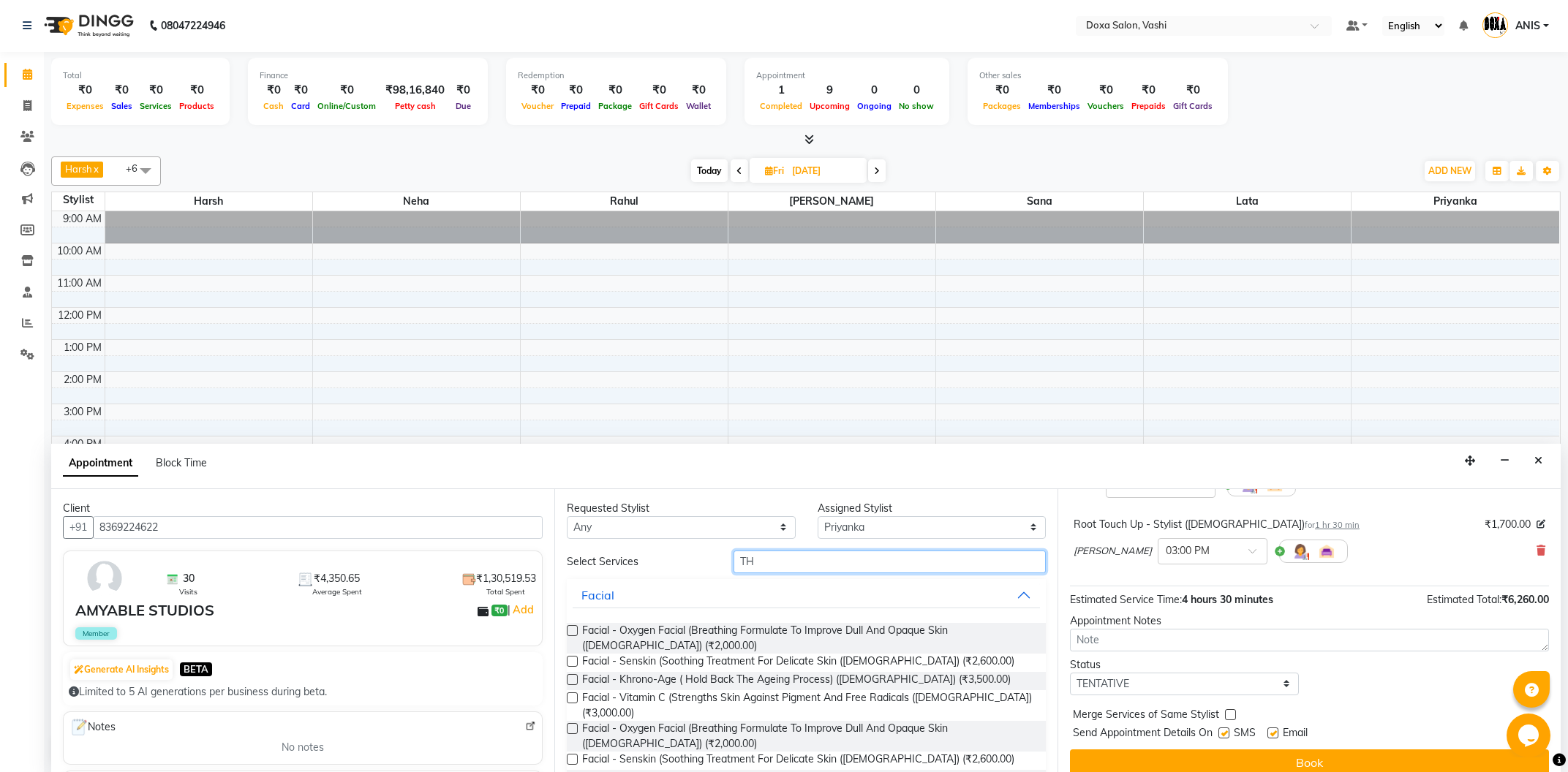
type input "TH"
click at [817, 516] on select "Select Faizan Harsh Lata Neha Niraj Prajwal Priyanka Rahul Sana" at bounding box center [932, 527] width 229 height 23
select select "25278"
click option "Sana" at bounding box center [0, 0] width 0 height 0
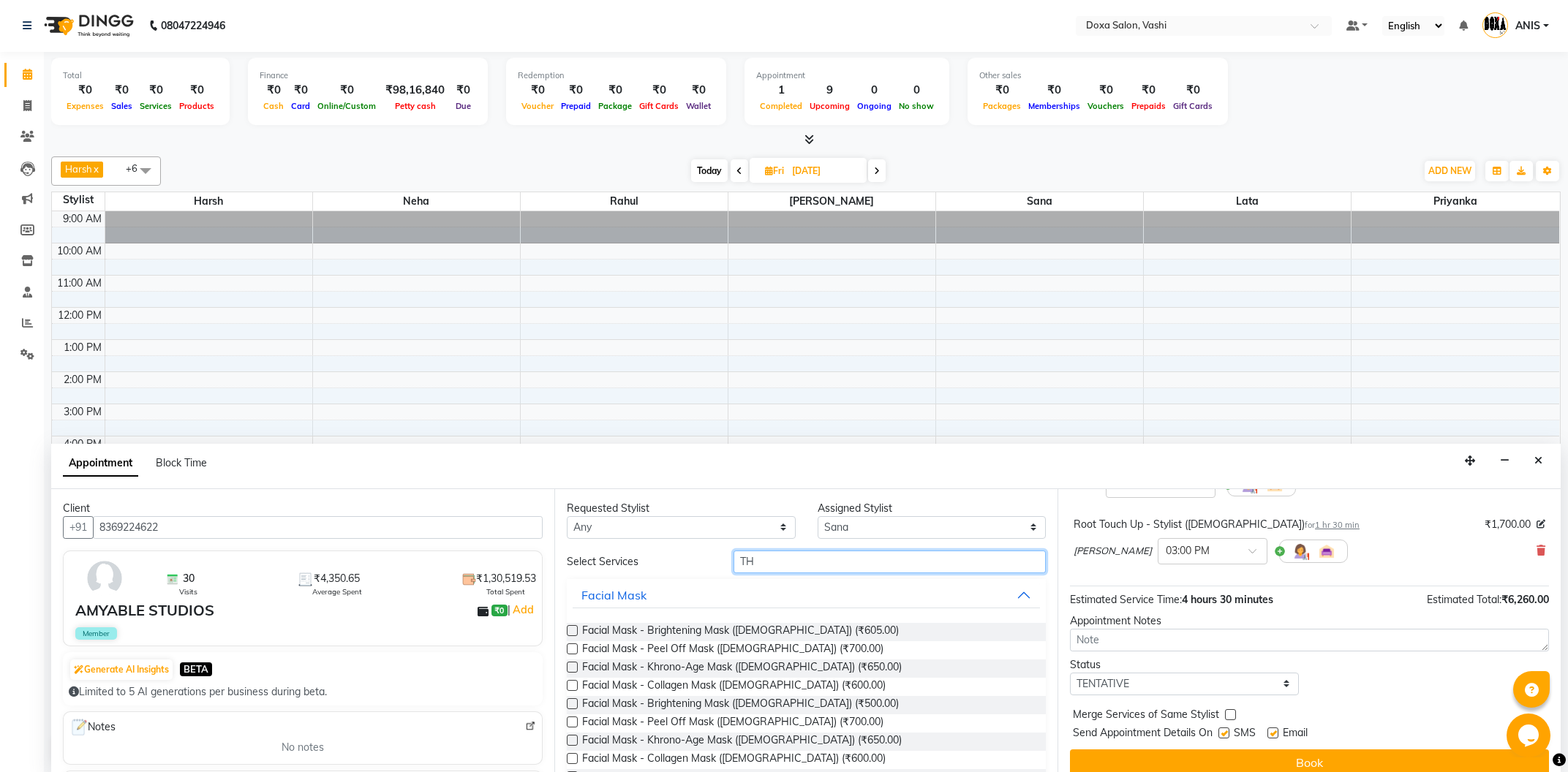
click at [792, 552] on input "TH" at bounding box center [890, 562] width 312 height 23
type input "THRE"
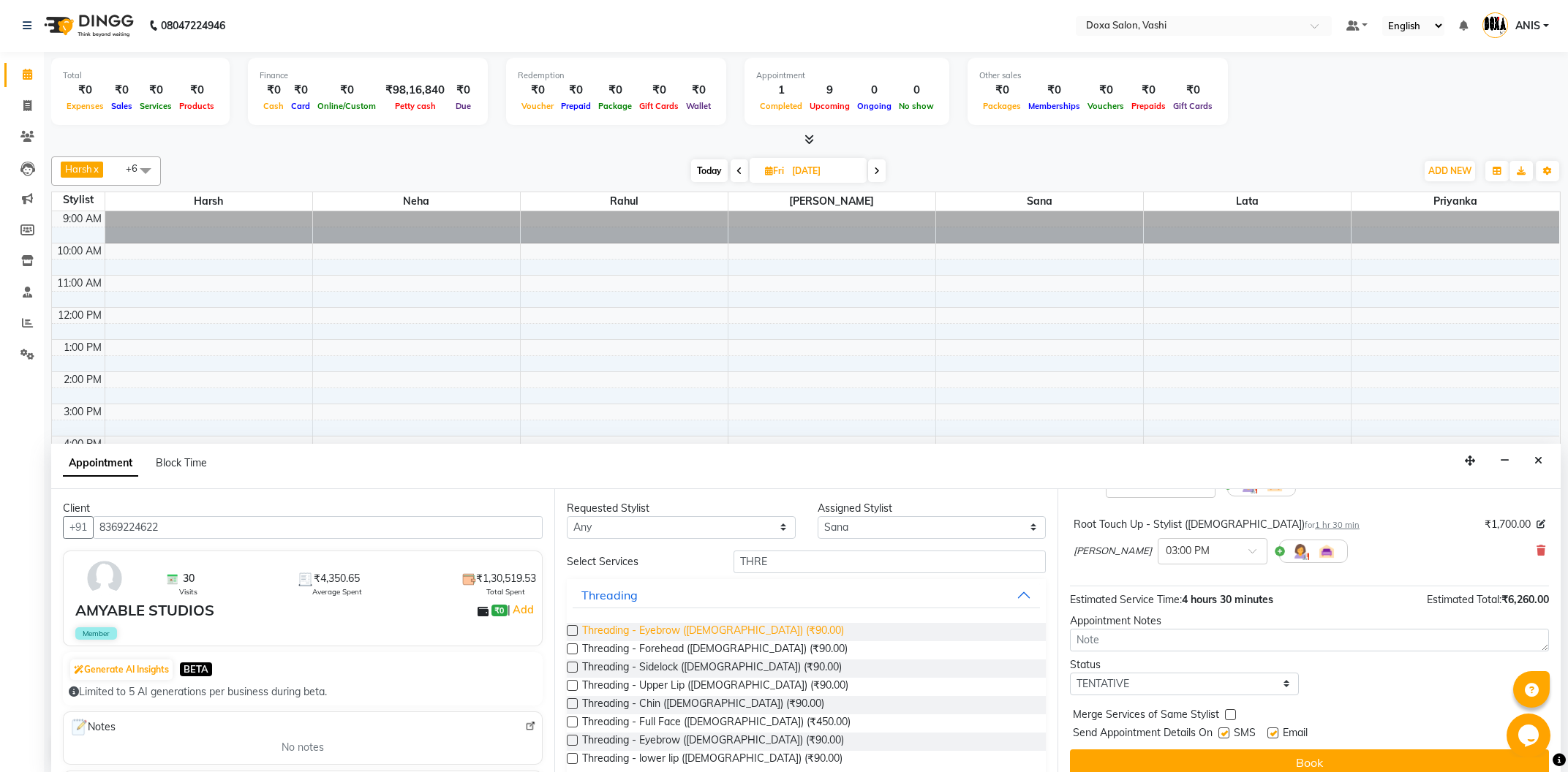
click at [743, 631] on span "Threading - Eyebrow (Female) (₹90.00)" at bounding box center [713, 632] width 261 height 18
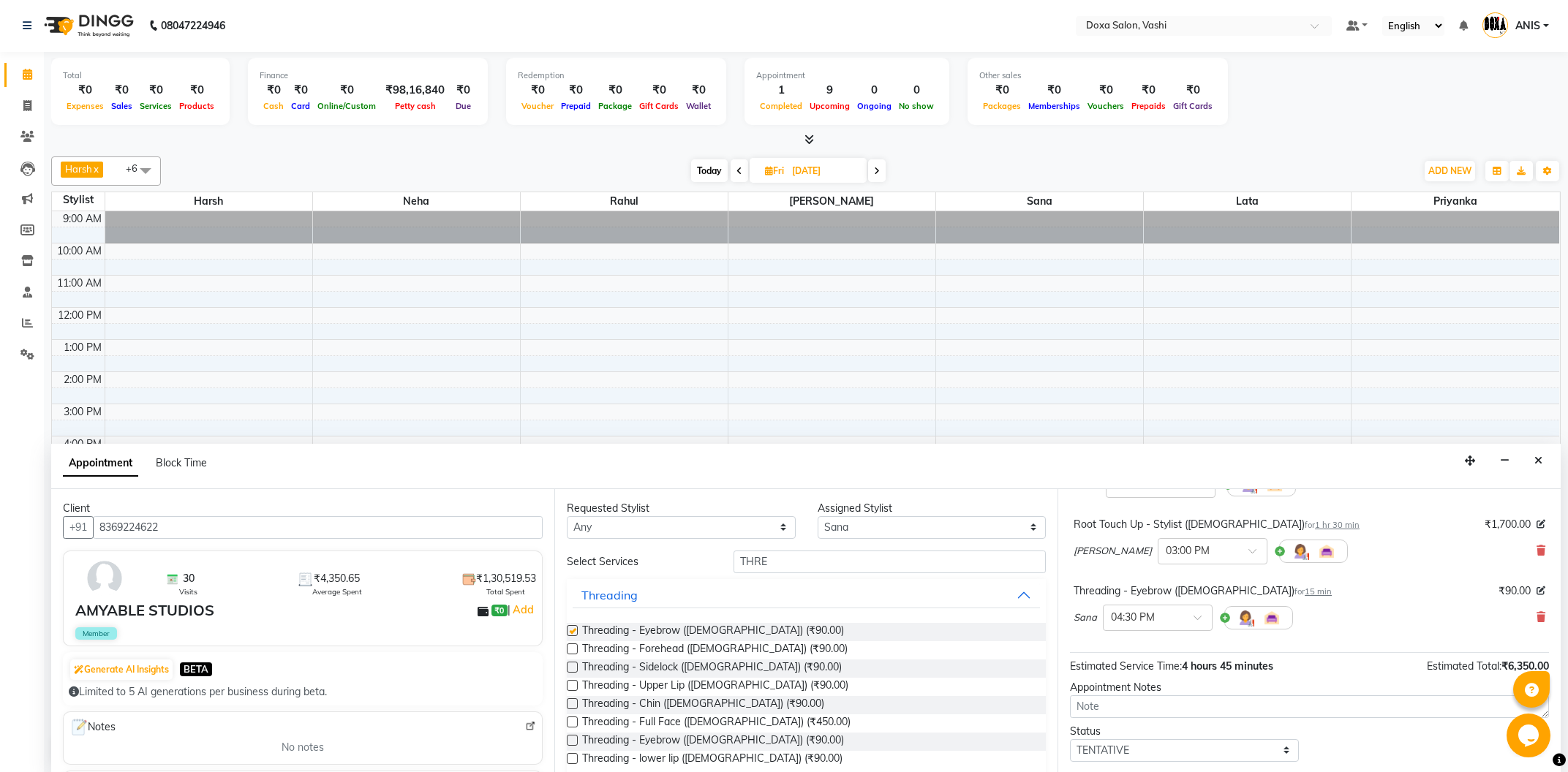
checkbox input "false"
drag, startPoint x: 781, startPoint y: 566, endPoint x: 617, endPoint y: 569, distance: 164.0
click at [734, 569] on input "THRE" at bounding box center [890, 562] width 312 height 23
click at [1141, 609] on input "text" at bounding box center [1143, 617] width 64 height 15
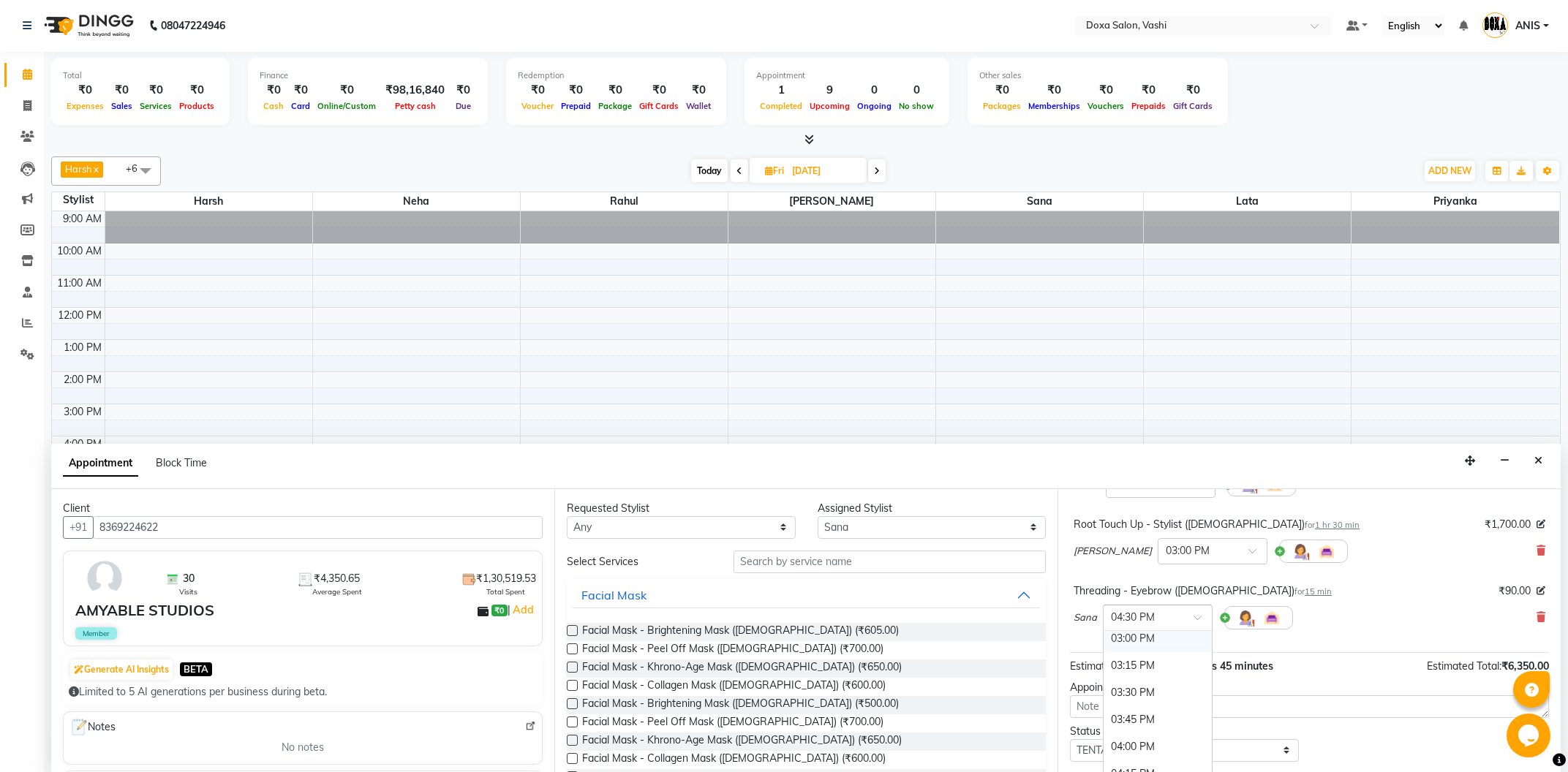
click at [1141, 626] on div "03:00 PM" at bounding box center [1158, 639] width 108 height 27
click at [885, 565] on input "text" at bounding box center [890, 562] width 312 height 23
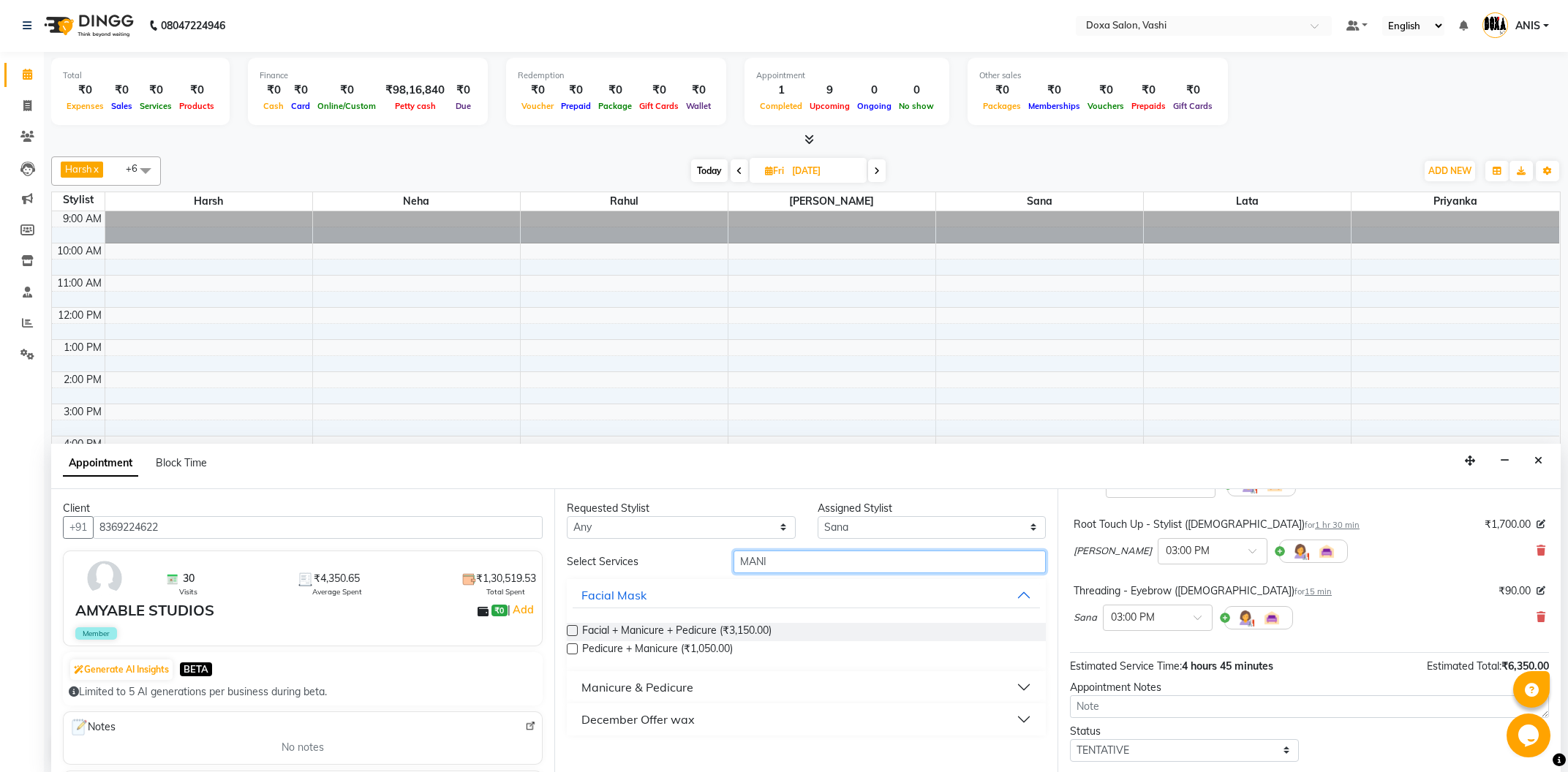
type input "MANI"
click at [736, 691] on button "Manicure & Pedicure" at bounding box center [806, 688] width 467 height 26
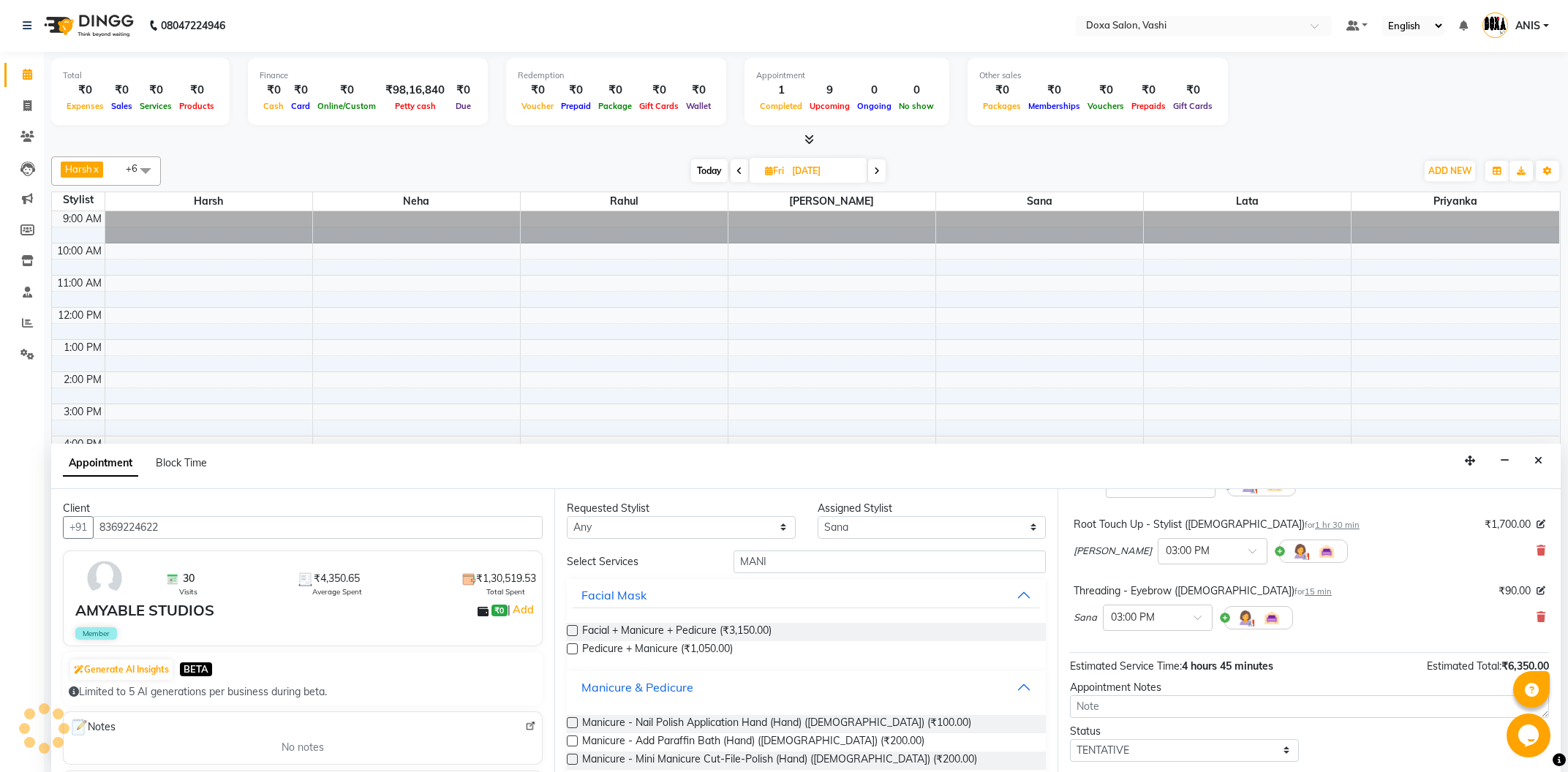
scroll to position [78, 0]
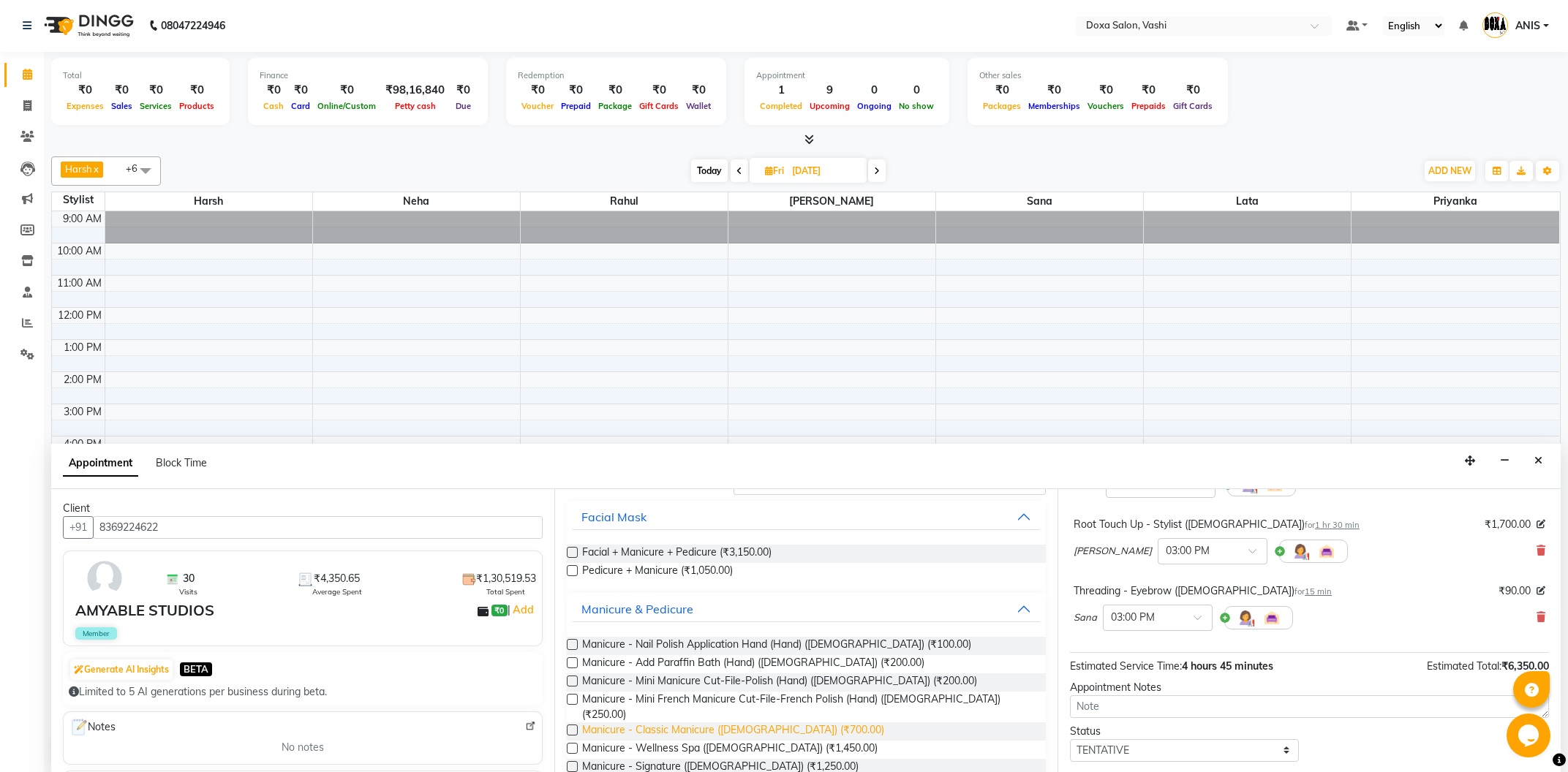
click at [740, 723] on span "Manicure - Classic Manicure (Female) (₹700.00)" at bounding box center [733, 732] width 302 height 18
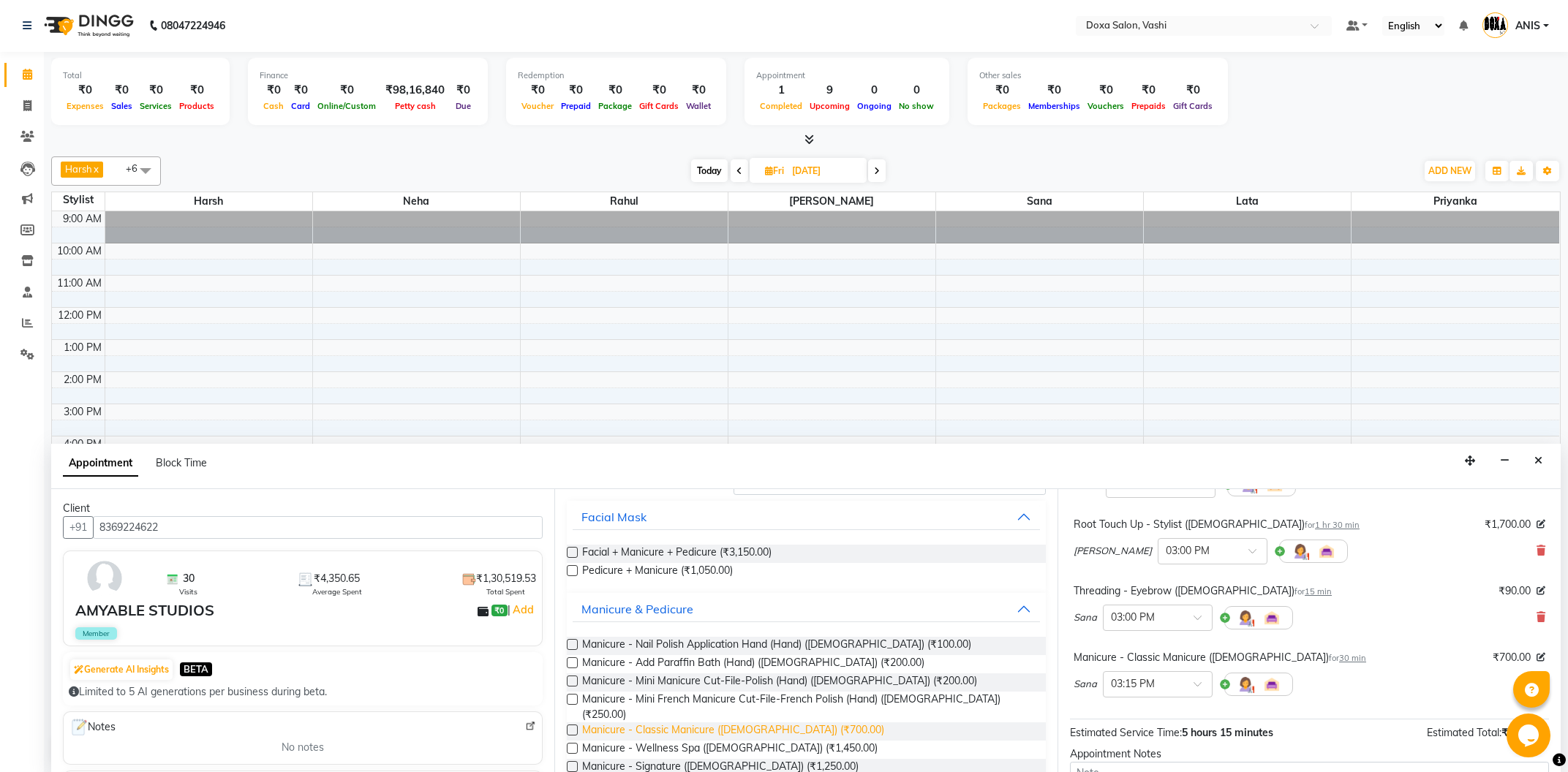
checkbox input "false"
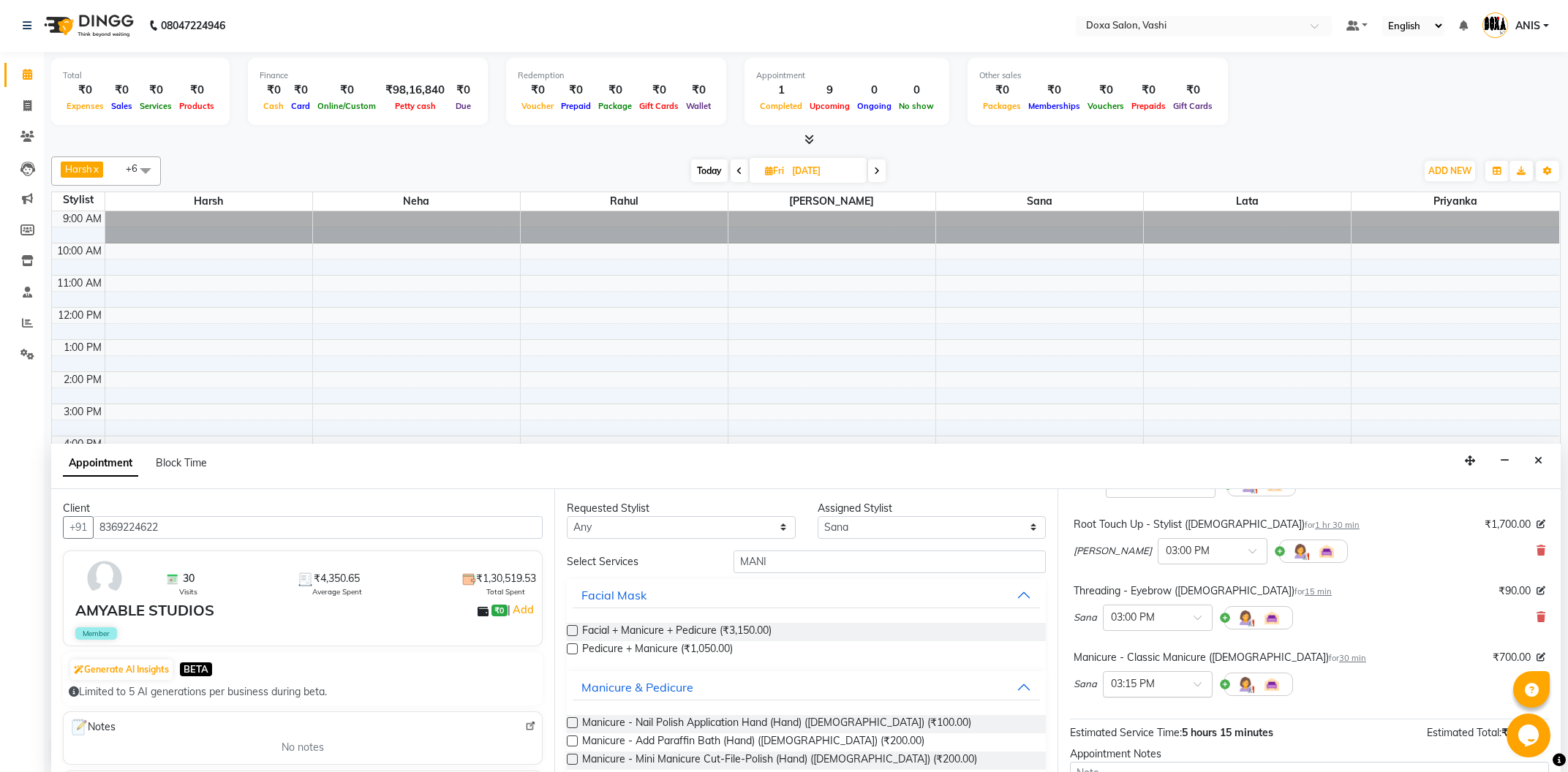
click at [1141, 672] on div "× 03:15 PM" at bounding box center [1158, 685] width 110 height 26
click at [1156, 738] on div "04:15 PM" at bounding box center [1158, 741] width 108 height 27
click at [817, 516] on select "Select Faizan Harsh Lata Neha Niraj Prajwal Priyanka Rahul Sana" at bounding box center [932, 527] width 229 height 23
select select "70652"
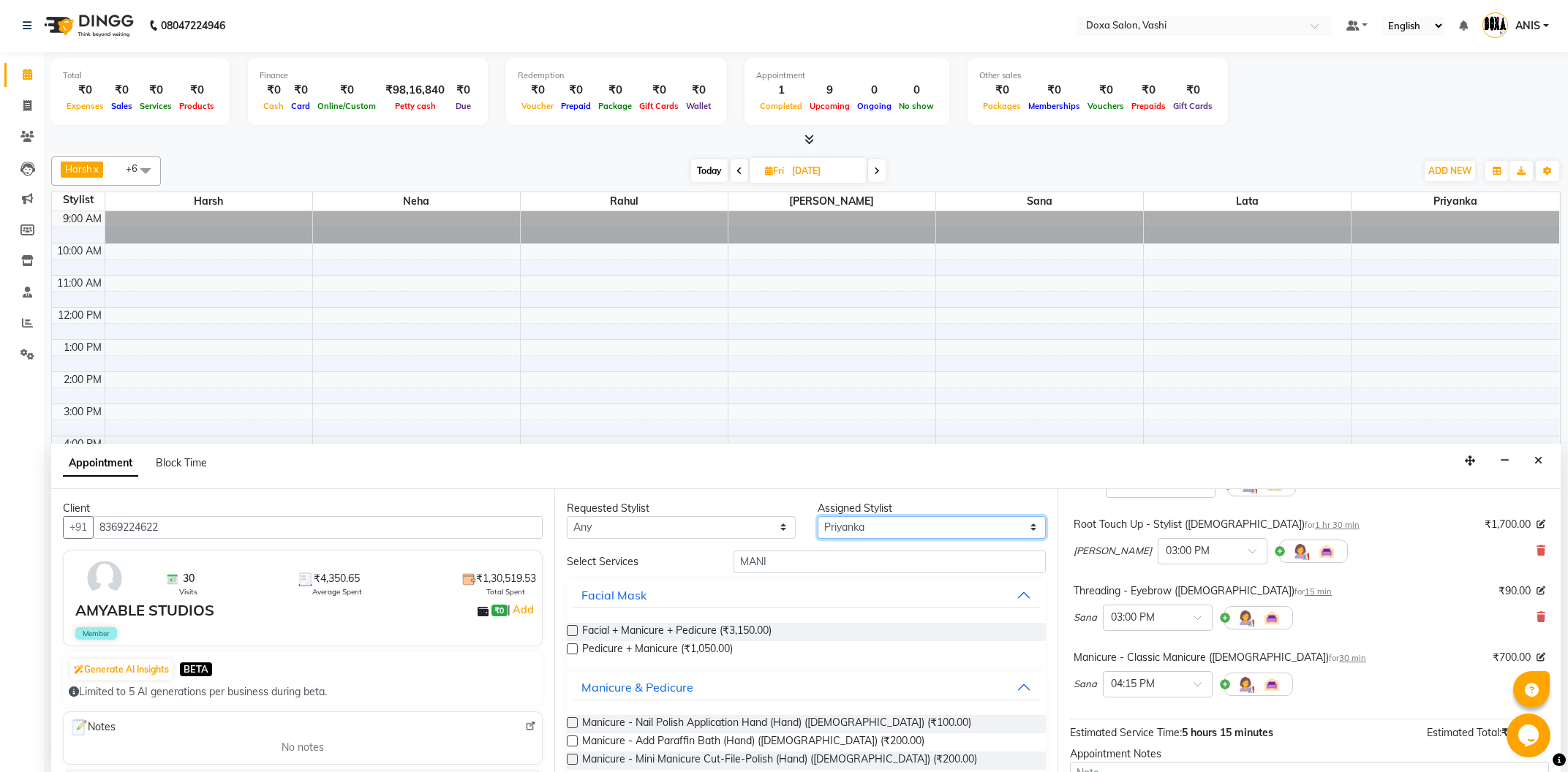
click option "Priyanka" at bounding box center [0, 0] width 0 height 0
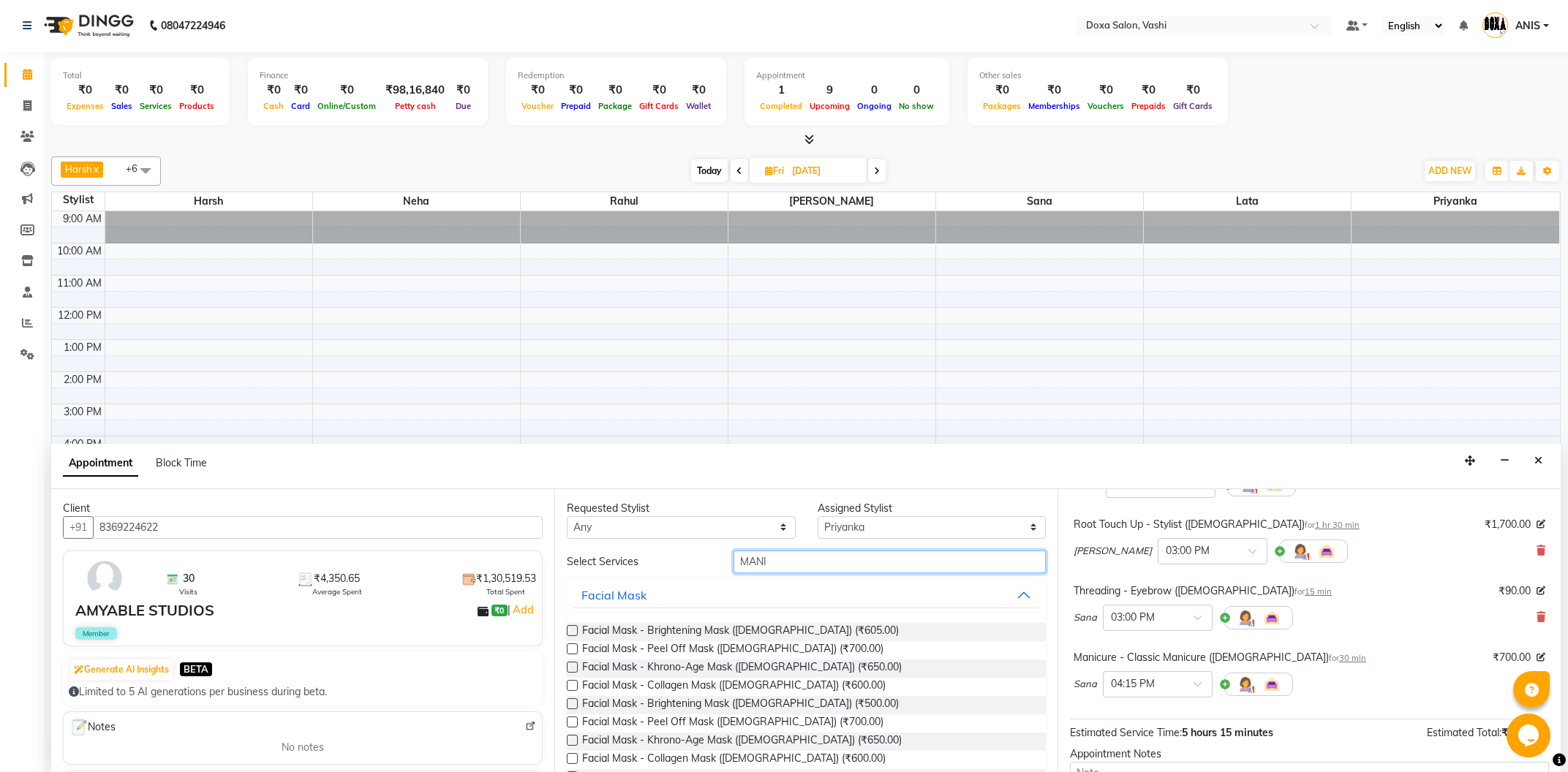
drag, startPoint x: 792, startPoint y: 563, endPoint x: 598, endPoint y: 576, distance: 194.4
click at [734, 574] on input "MANI" at bounding box center [890, 562] width 312 height 23
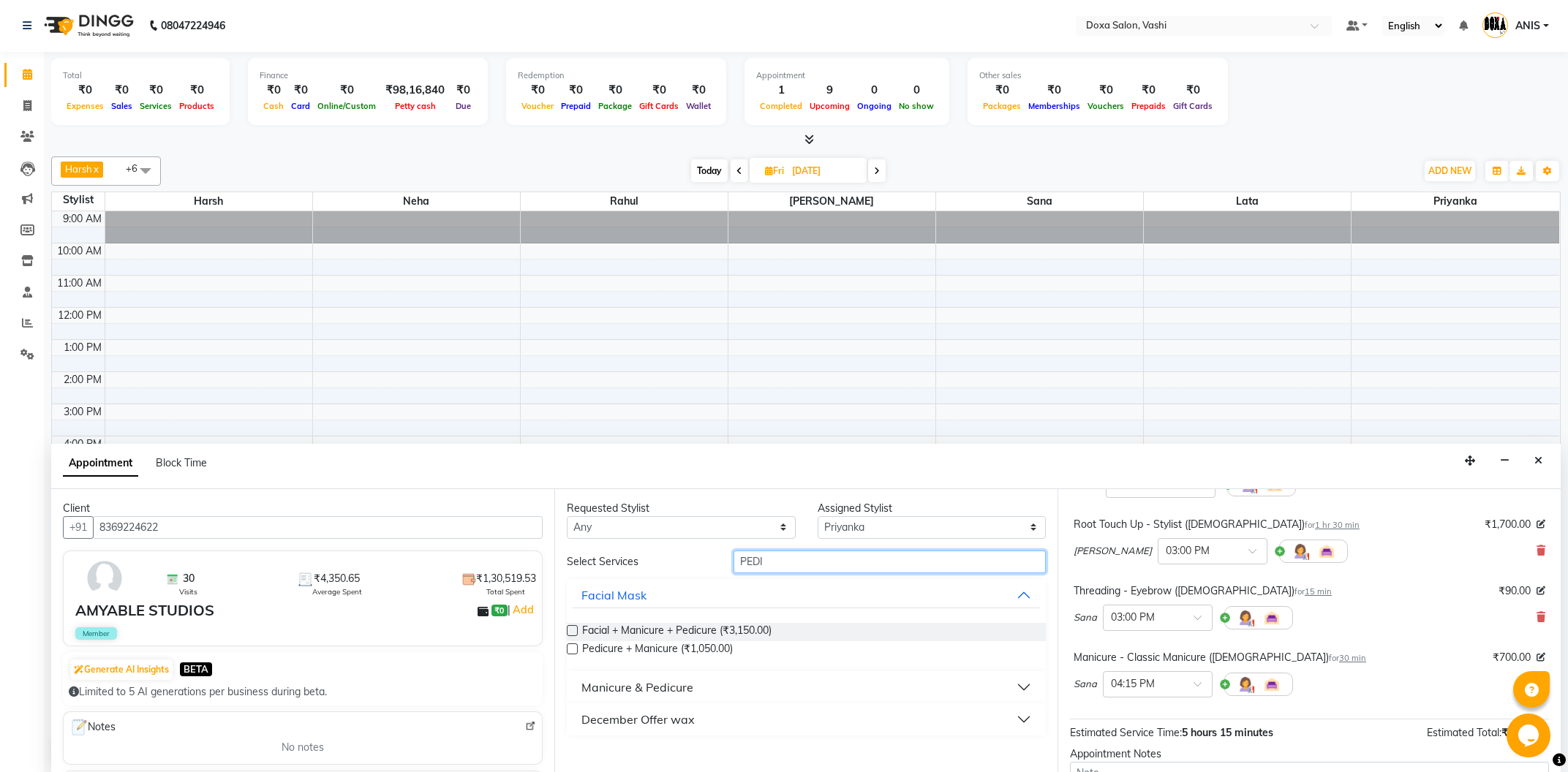
type input "PEDI"
click at [655, 684] on div "Manicure & Pedicure" at bounding box center [637, 688] width 112 height 18
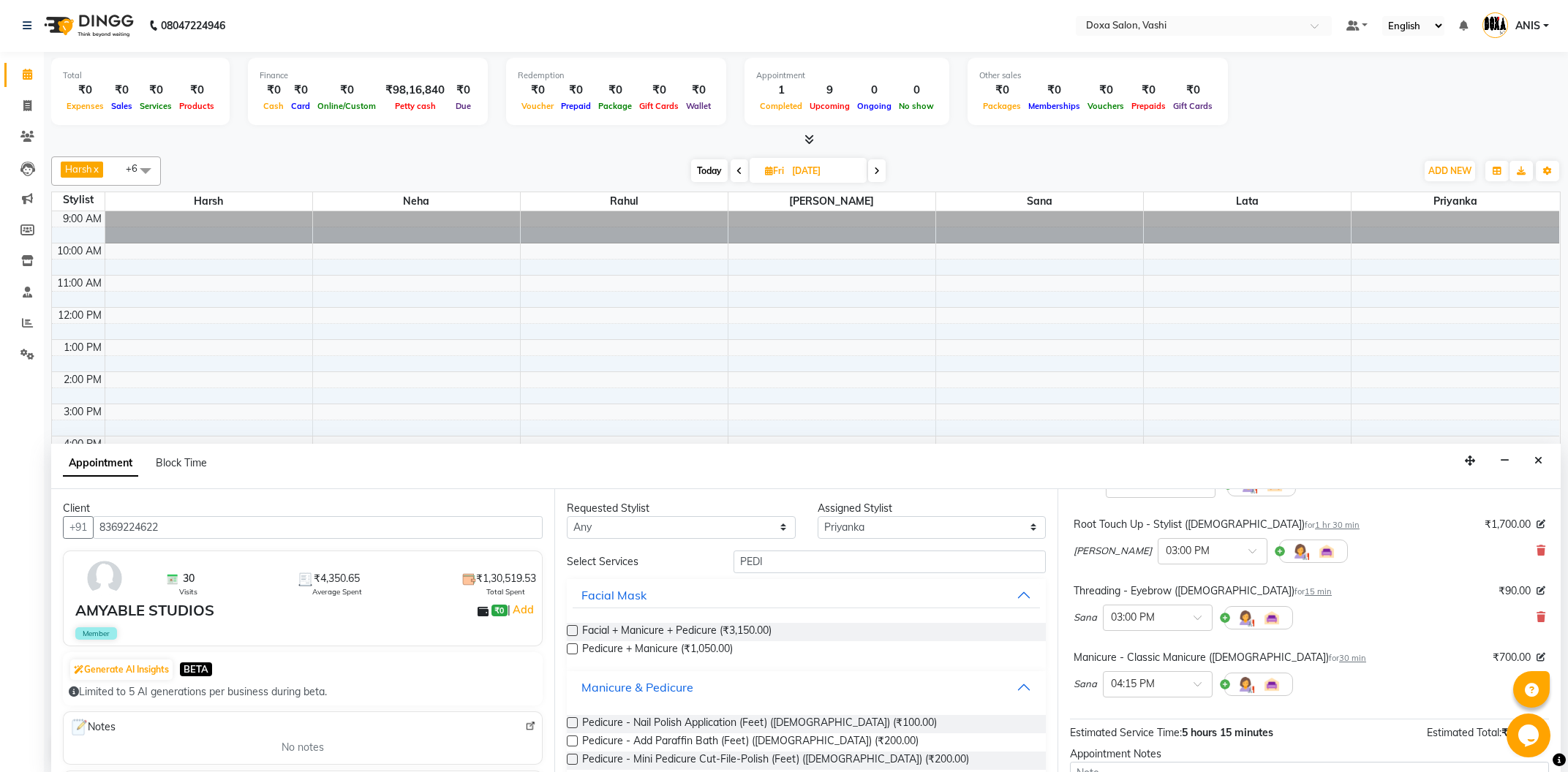
scroll to position [157, 0]
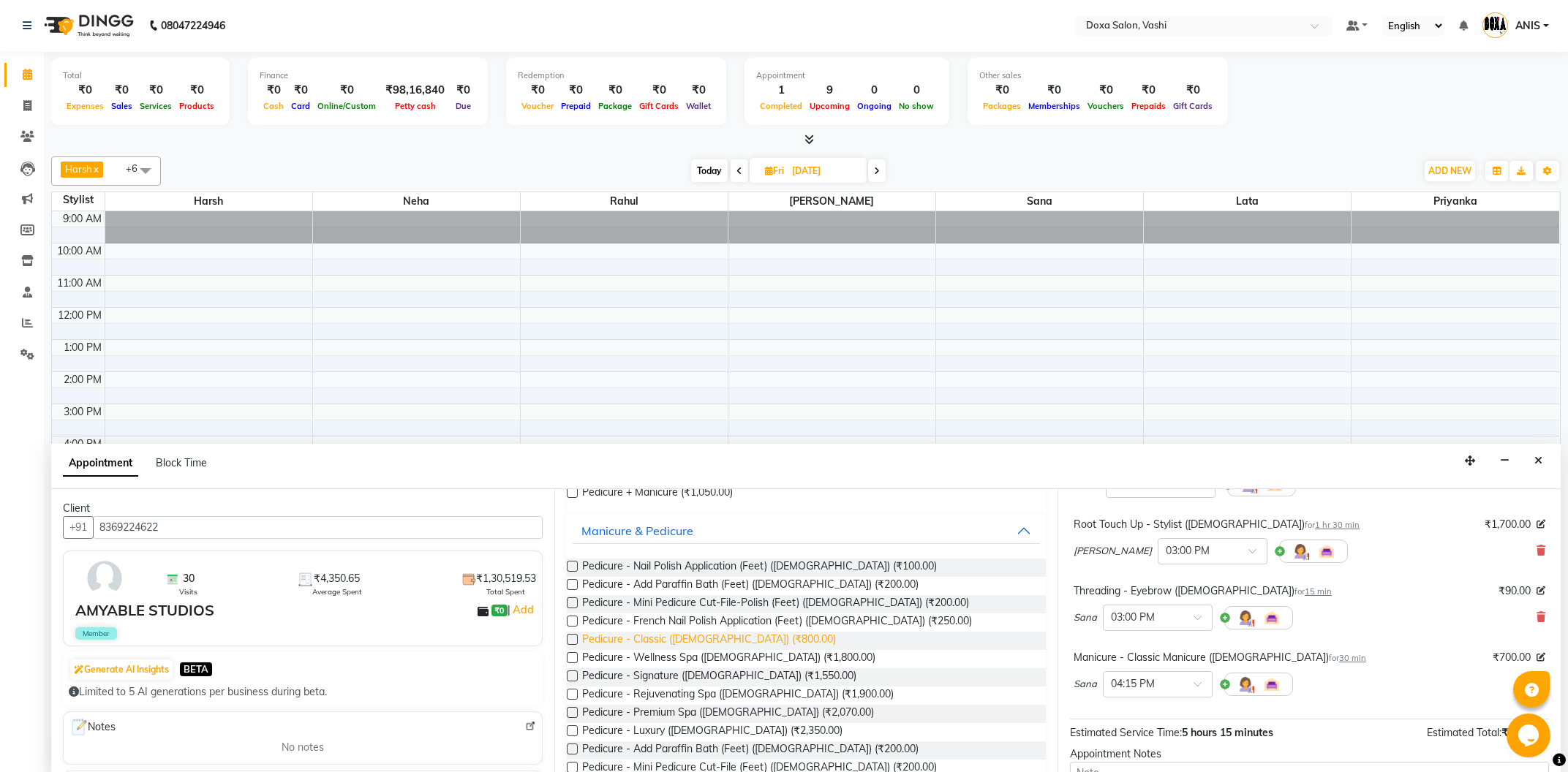
click at [700, 642] on span "Pedicure - Classic (Female) (₹800.00)" at bounding box center [709, 641] width 253 height 18
checkbox input "false"
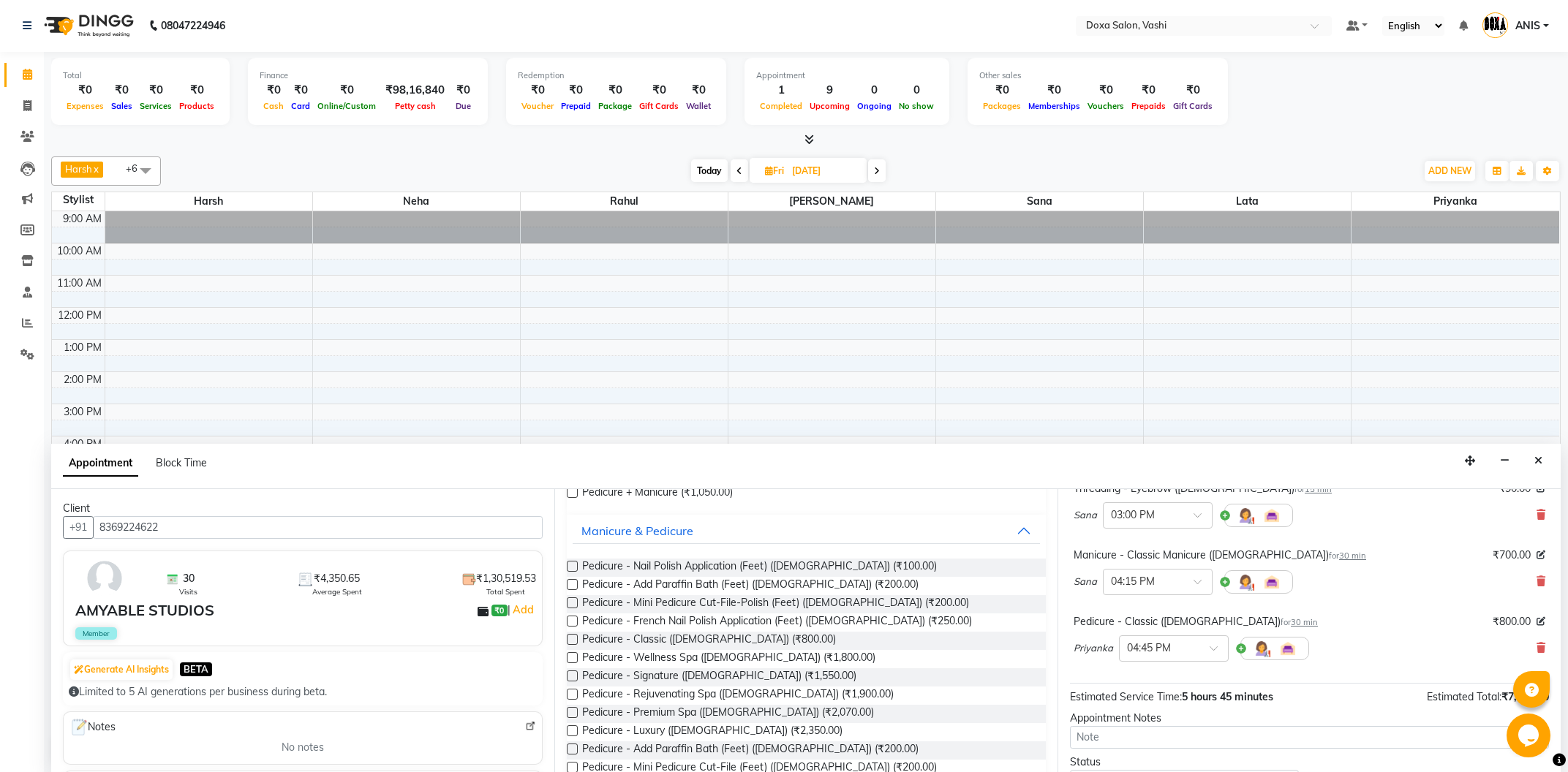
scroll to position [377, 0]
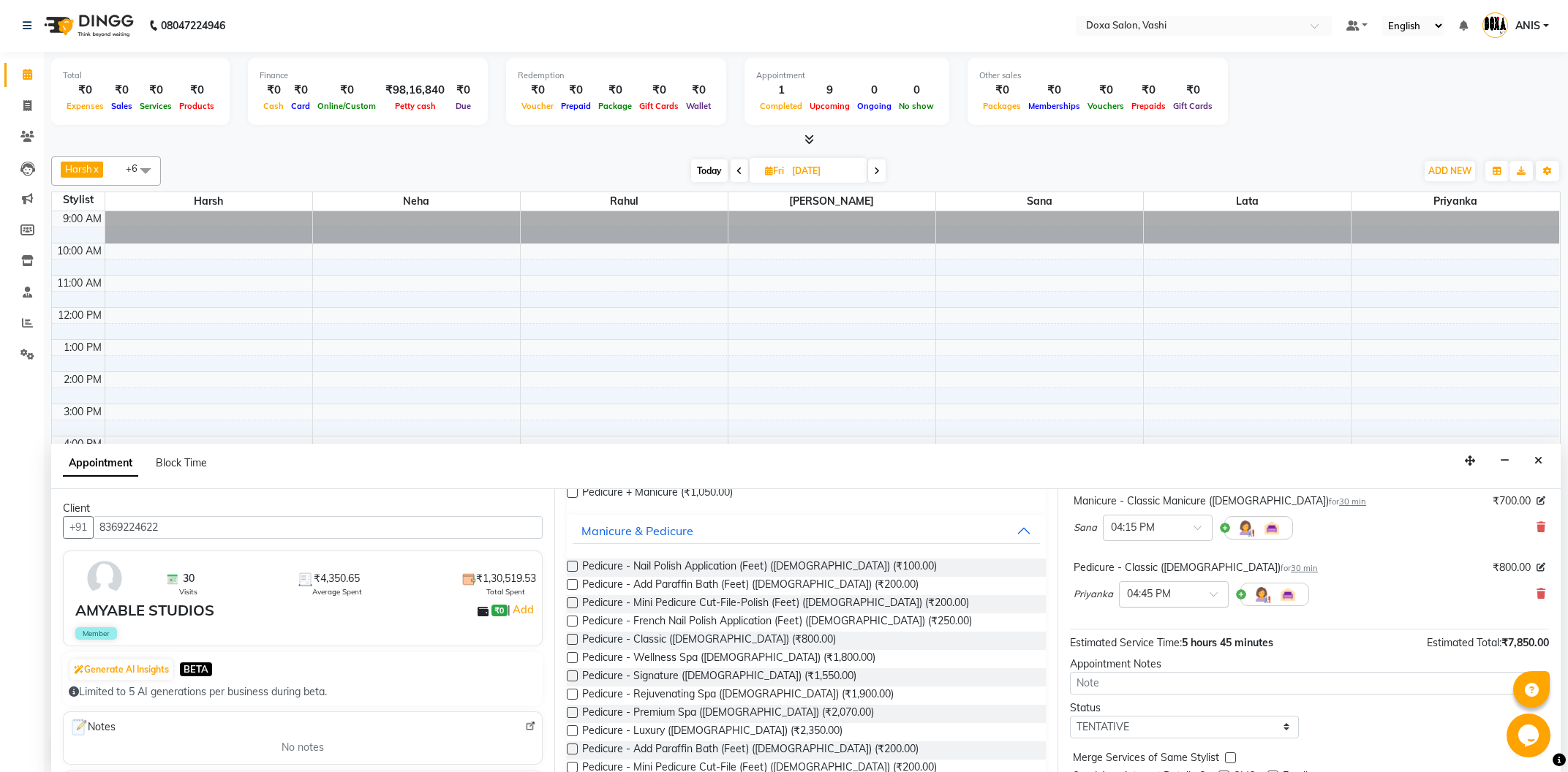
click at [1160, 586] on input "text" at bounding box center [1159, 593] width 64 height 15
click at [1162, 639] on div "04:15 PM" at bounding box center [1174, 645] width 108 height 27
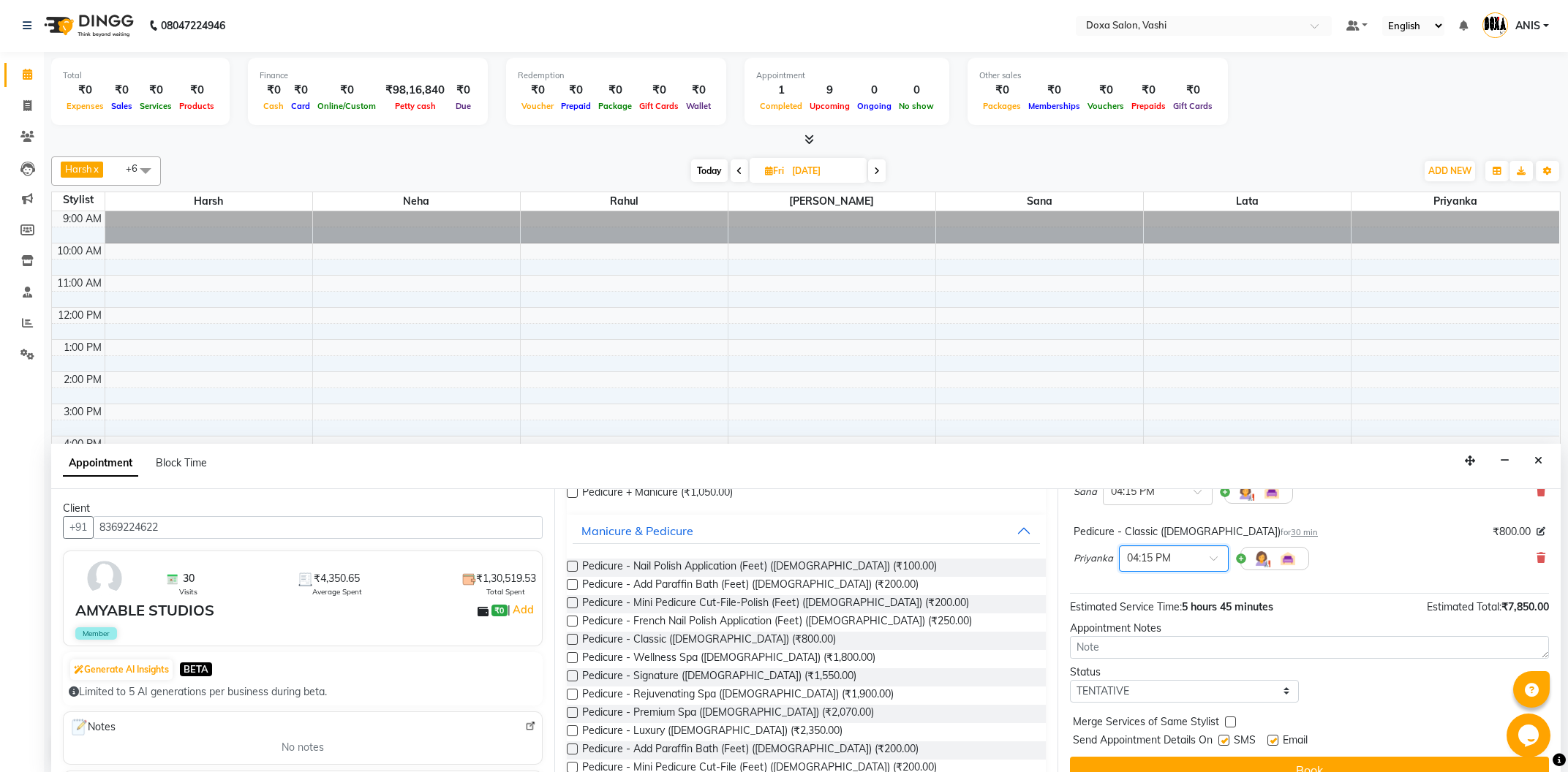
scroll to position [435, 0]
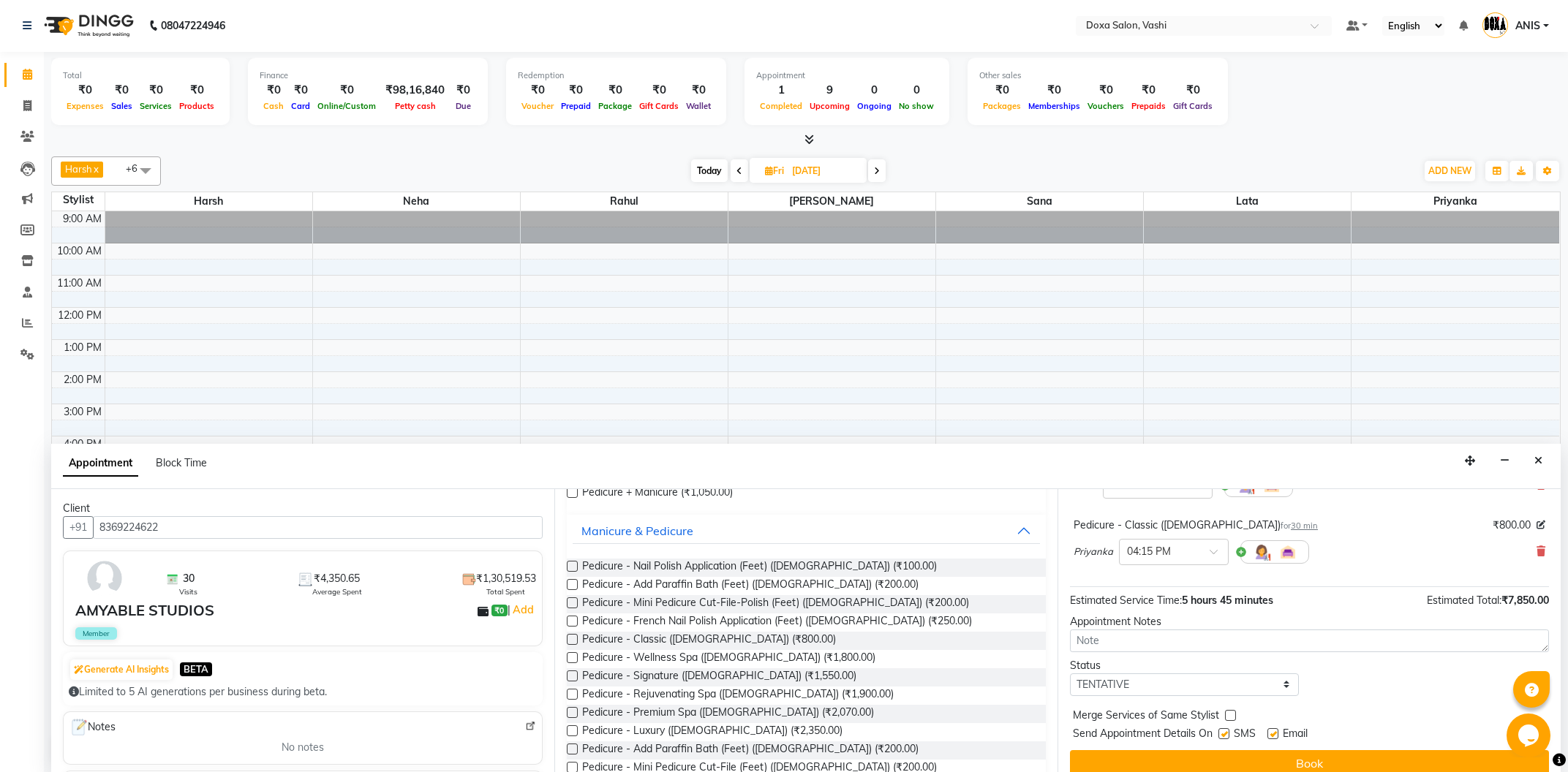
click at [1164, 732] on div "Jump to Today 1 2 3 4 5 6 7 8 Weeks Appointment Date 10-10-2025 Appointment Tim…" at bounding box center [1309, 631] width 503 height 283
click at [1167, 750] on button "Book" at bounding box center [1309, 763] width 479 height 26
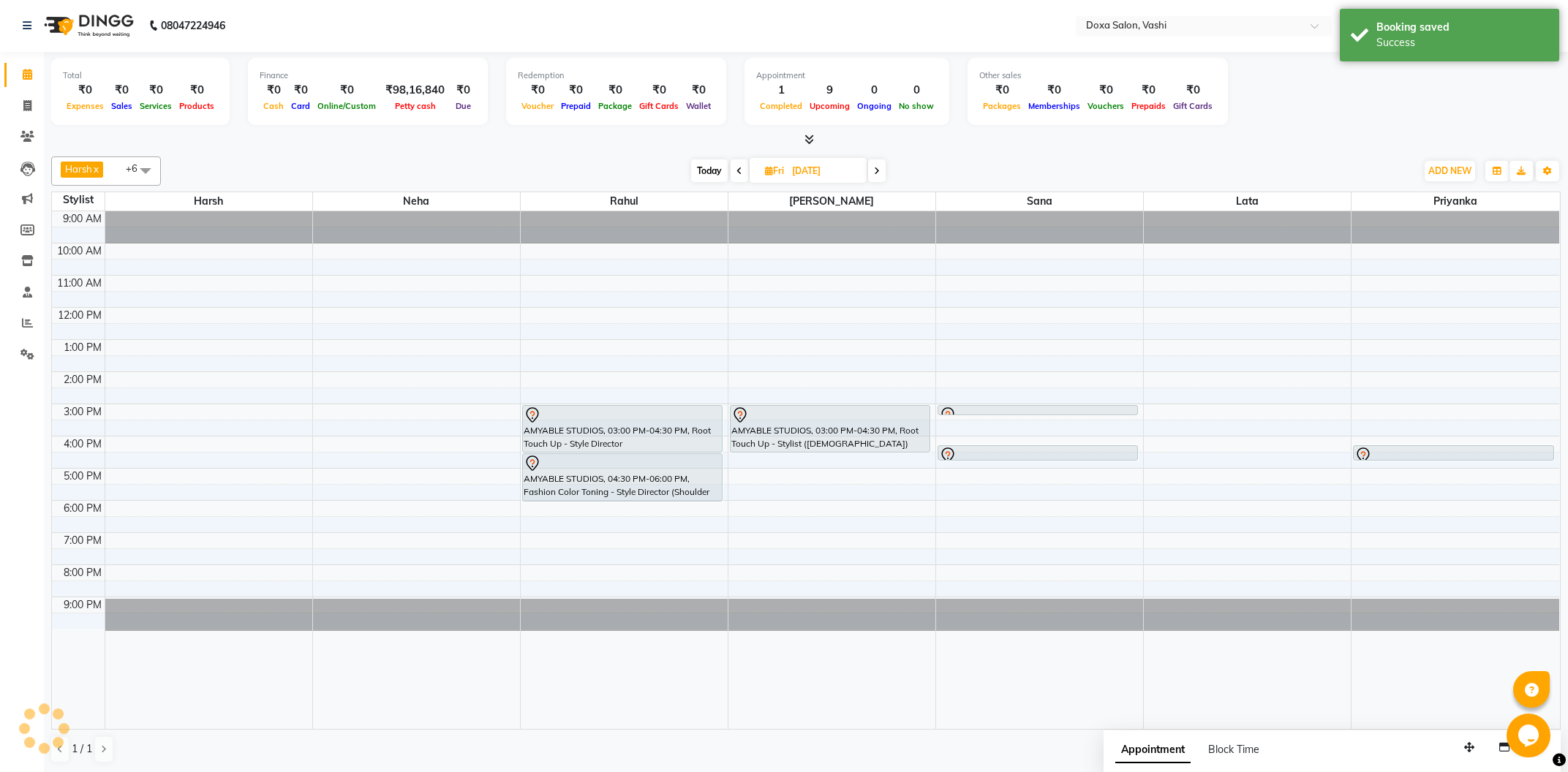
scroll to position [0, 0]
drag, startPoint x: 978, startPoint y: 415, endPoint x: 978, endPoint y: 429, distance: 14.0
click at [978, 429] on div "AMYABLE STUDIOS, 03:00 PM-03:15 PM, Threading - Eyebrow (Female) AMYABLE STUDIO…" at bounding box center [1039, 471] width 207 height 518
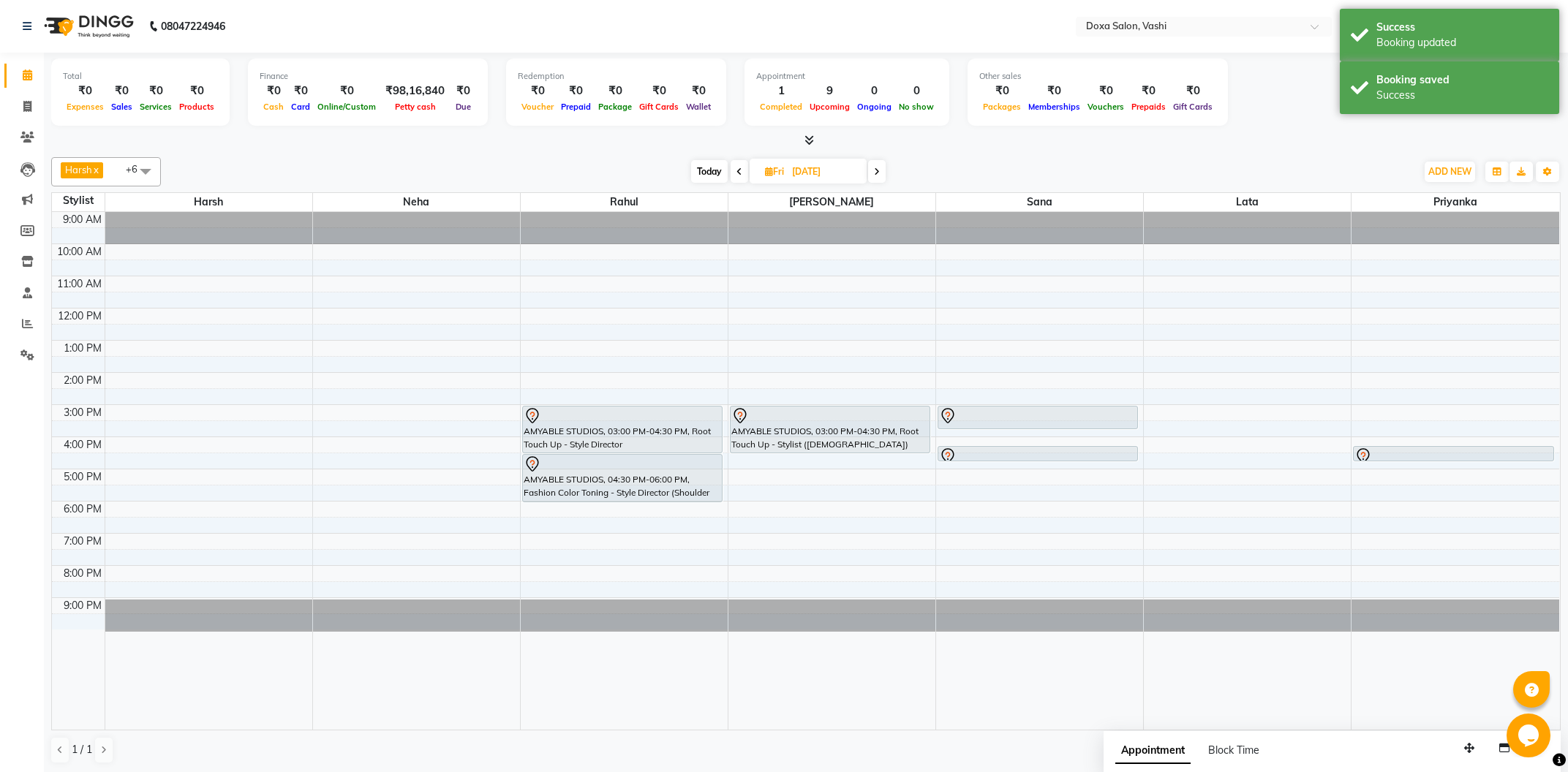
click at [883, 180] on span at bounding box center [877, 171] width 18 height 23
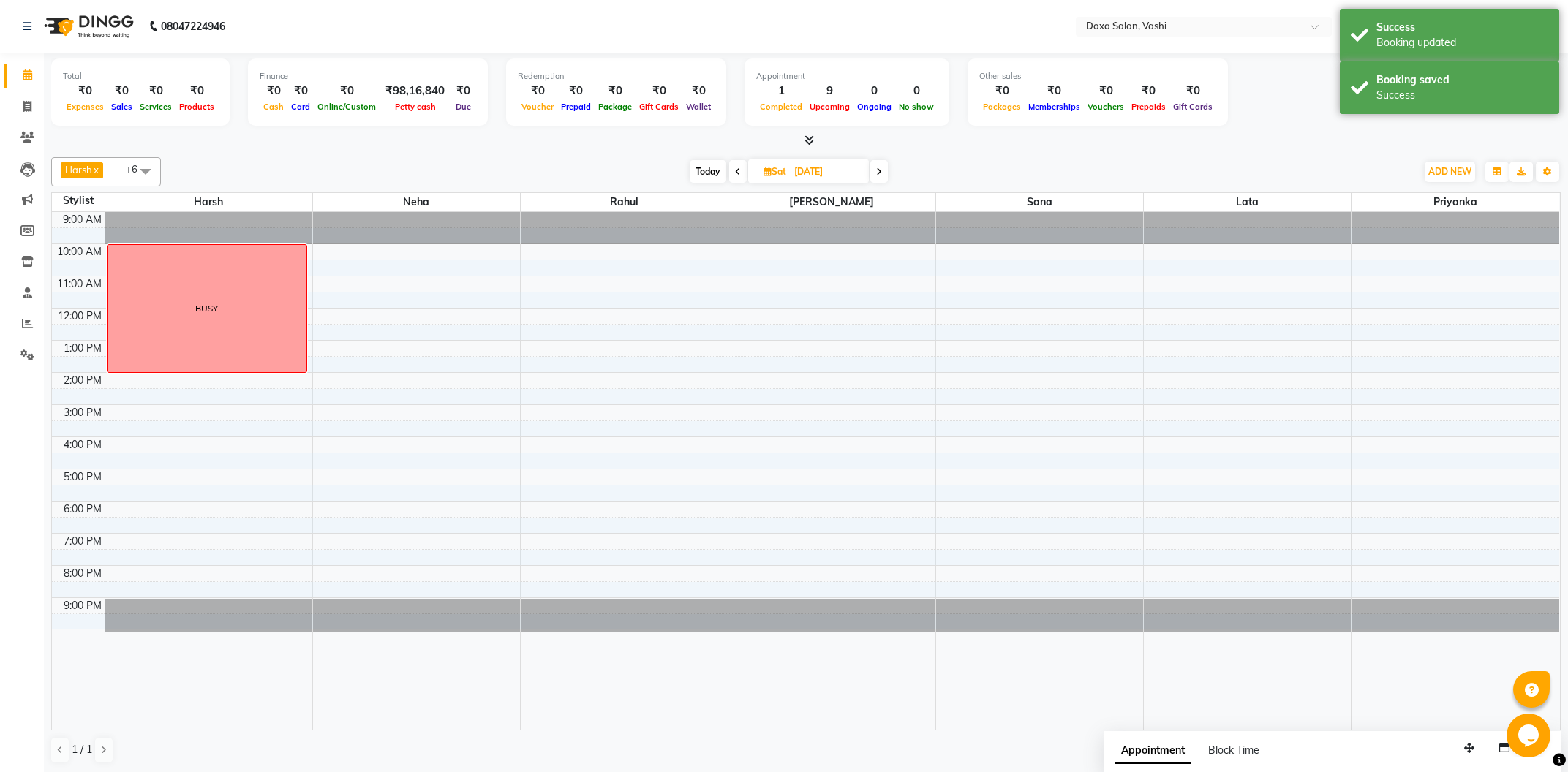
click at [883, 180] on span at bounding box center [879, 171] width 18 height 23
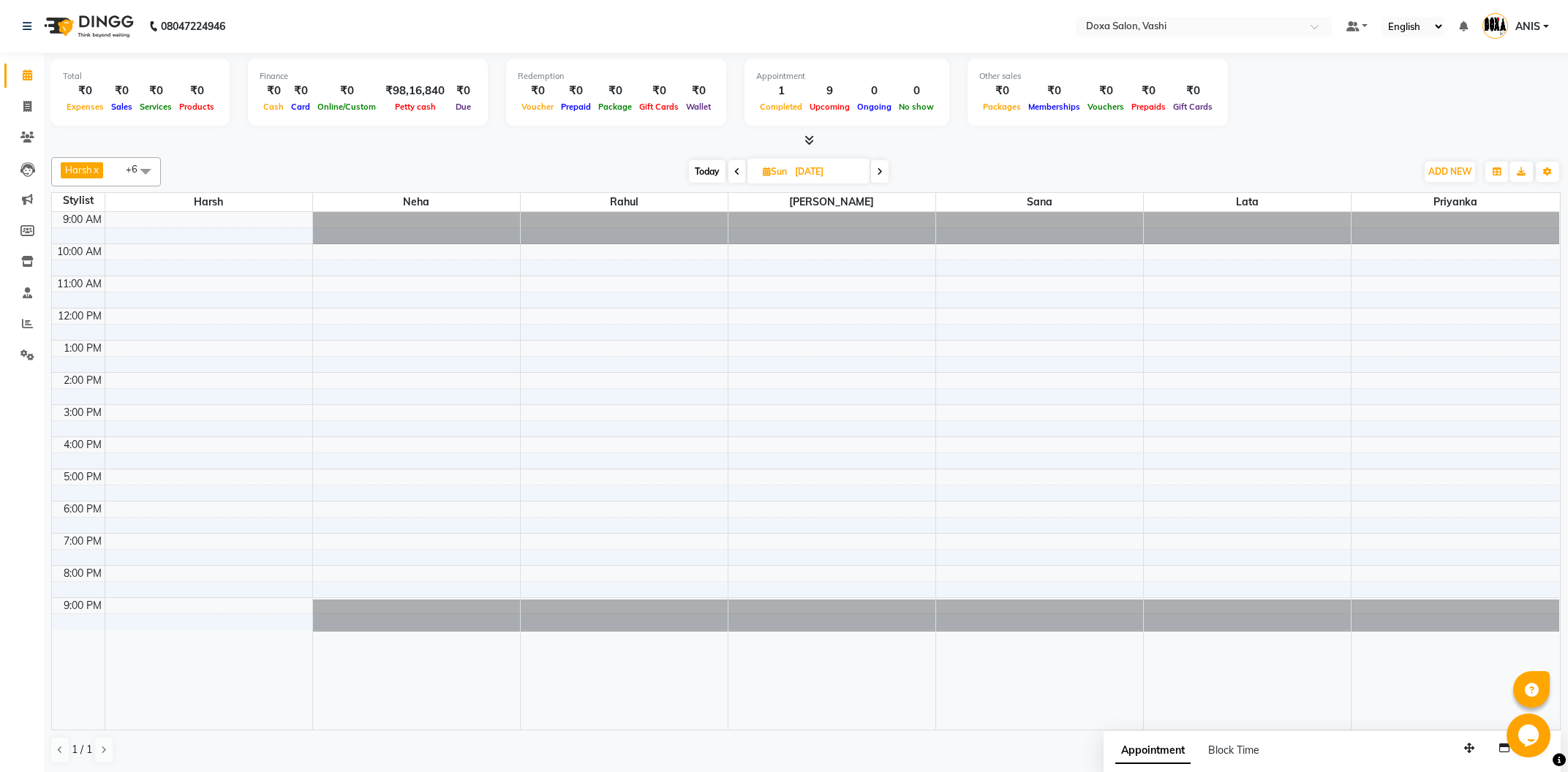
click at [873, 181] on span at bounding box center [880, 171] width 18 height 23
type input "[DATE]"
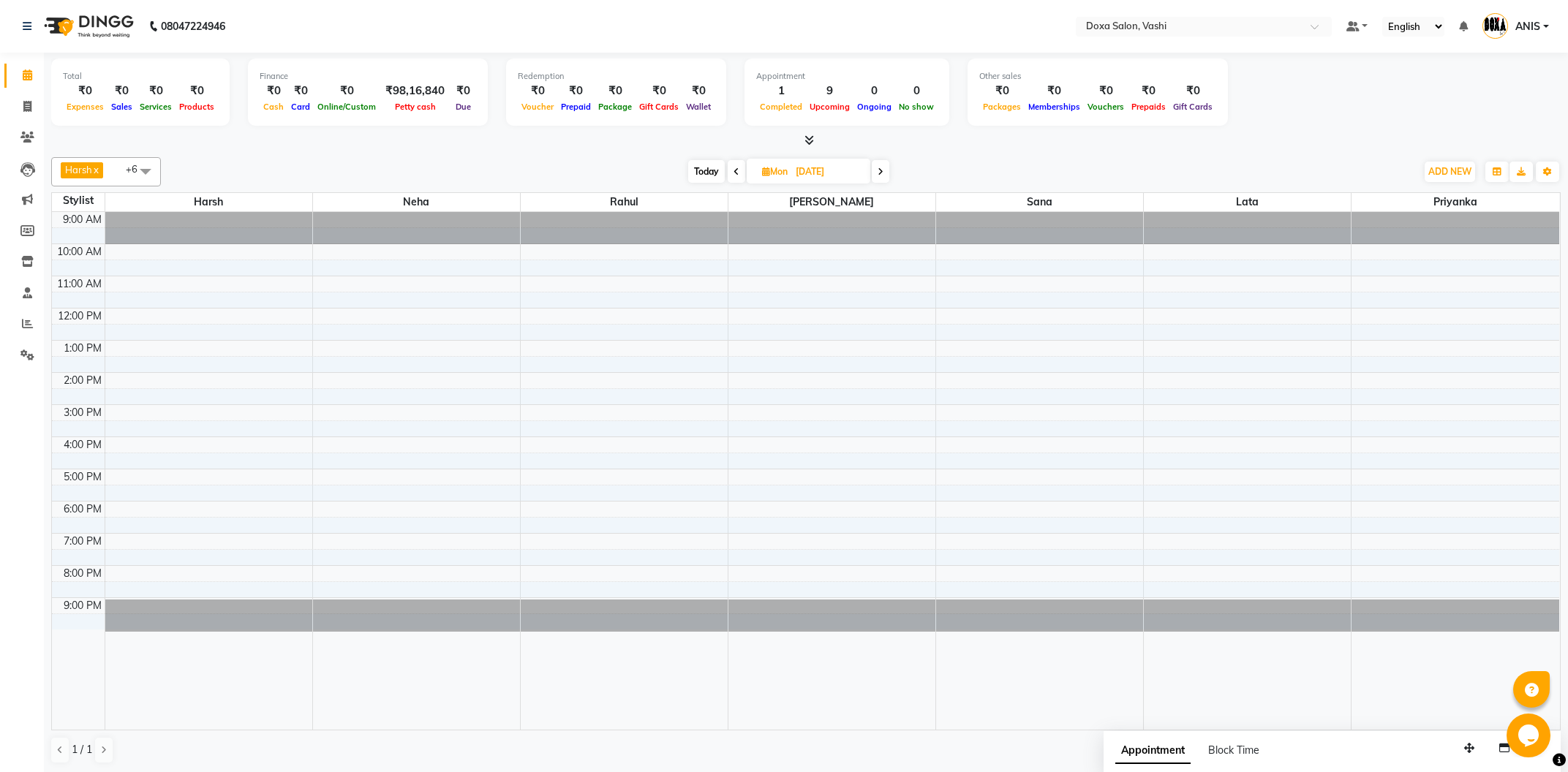
click at [858, 180] on input "[DATE]" at bounding box center [828, 172] width 73 height 22
select select "10"
select select "2025"
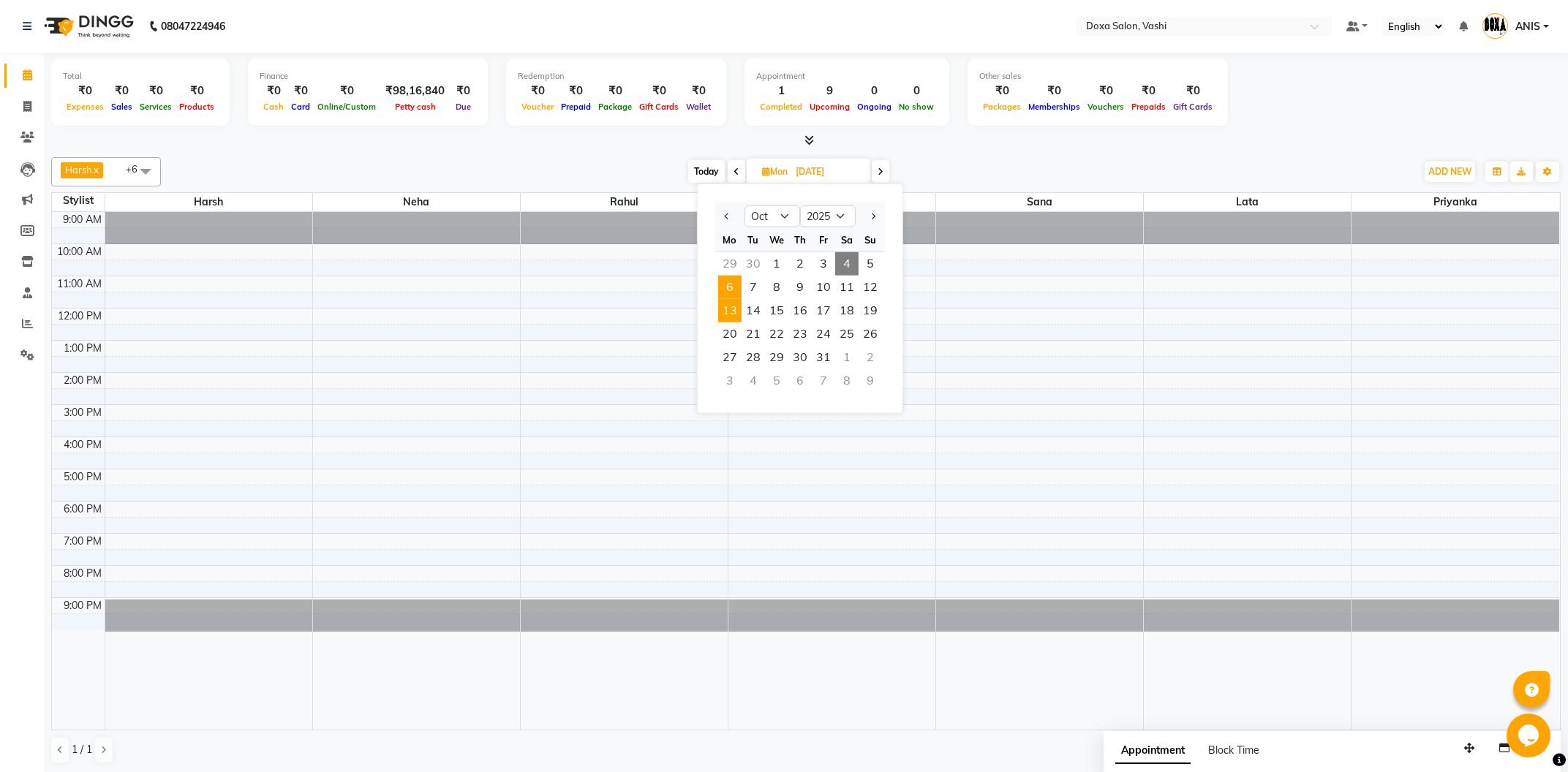
click at [733, 291] on span "6" at bounding box center [730, 287] width 23 height 23
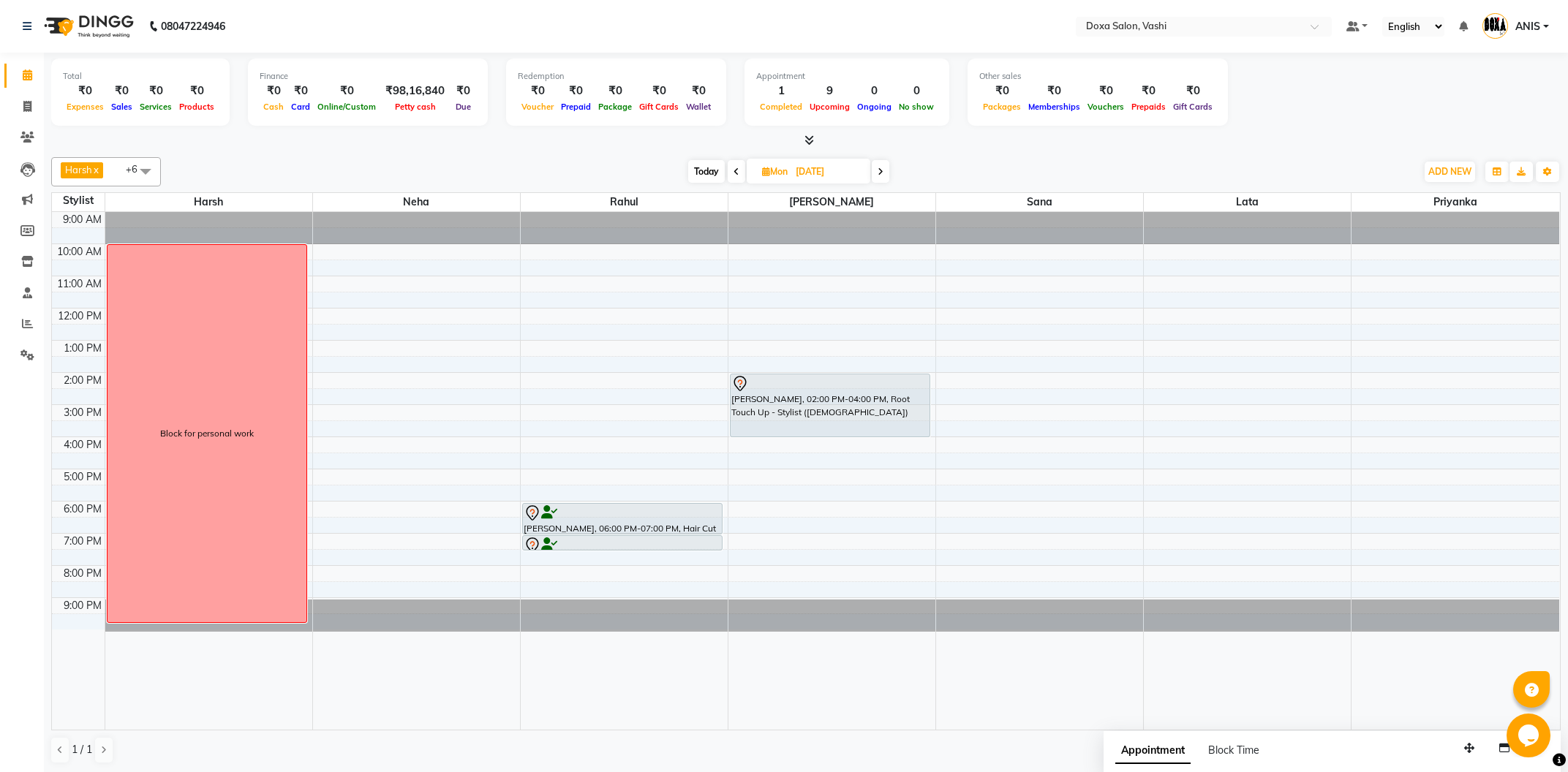
click at [721, 169] on span "Today" at bounding box center [707, 171] width 37 height 23
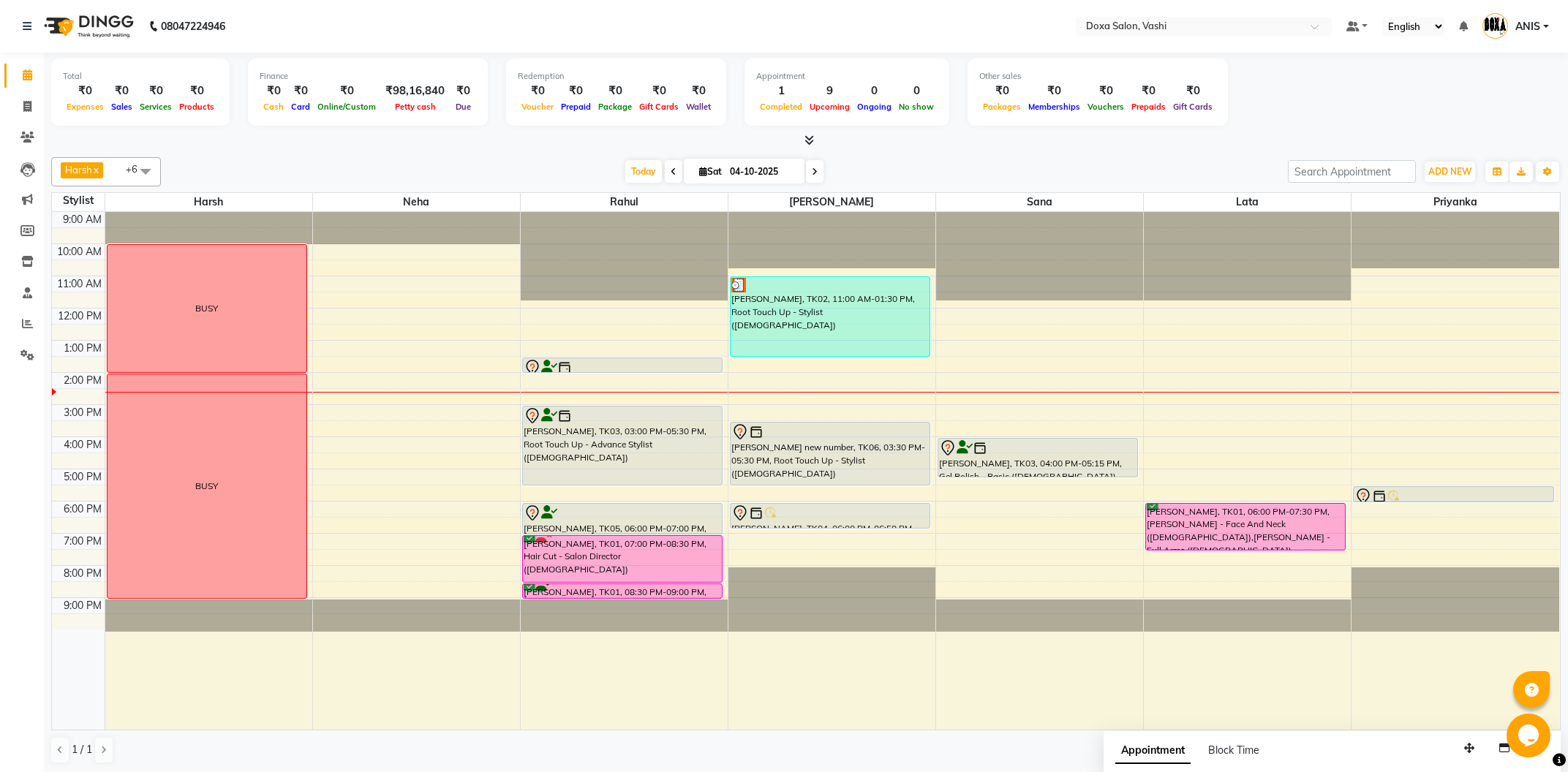
click at [806, 168] on span at bounding box center [814, 171] width 18 height 23
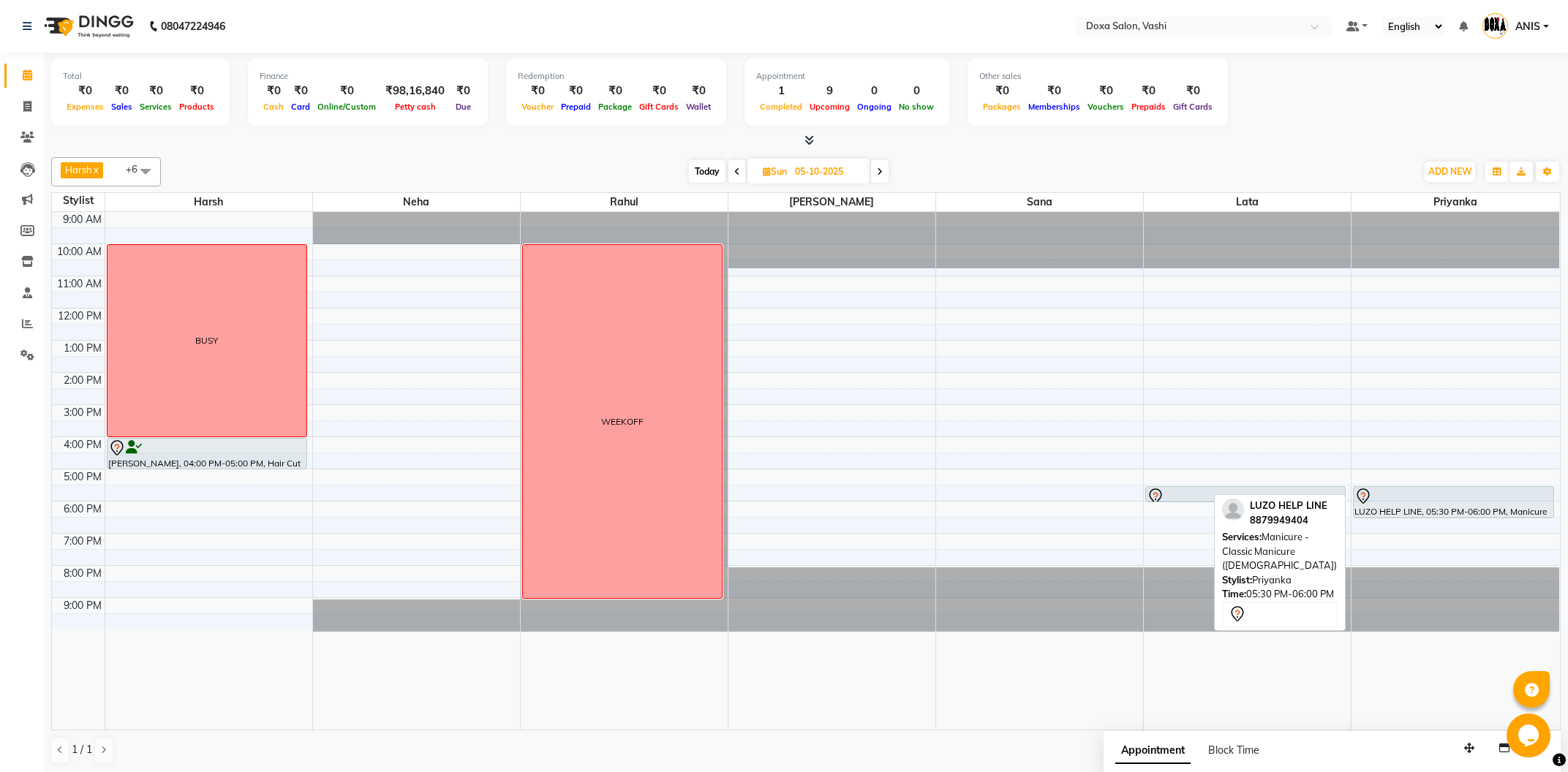
click at [1409, 503] on div "LUZO HELP LINE, 05:30 PM-06:00 PM, Manicure - Classic Manicure (Female) LUZO HE…" at bounding box center [1455, 471] width 208 height 518
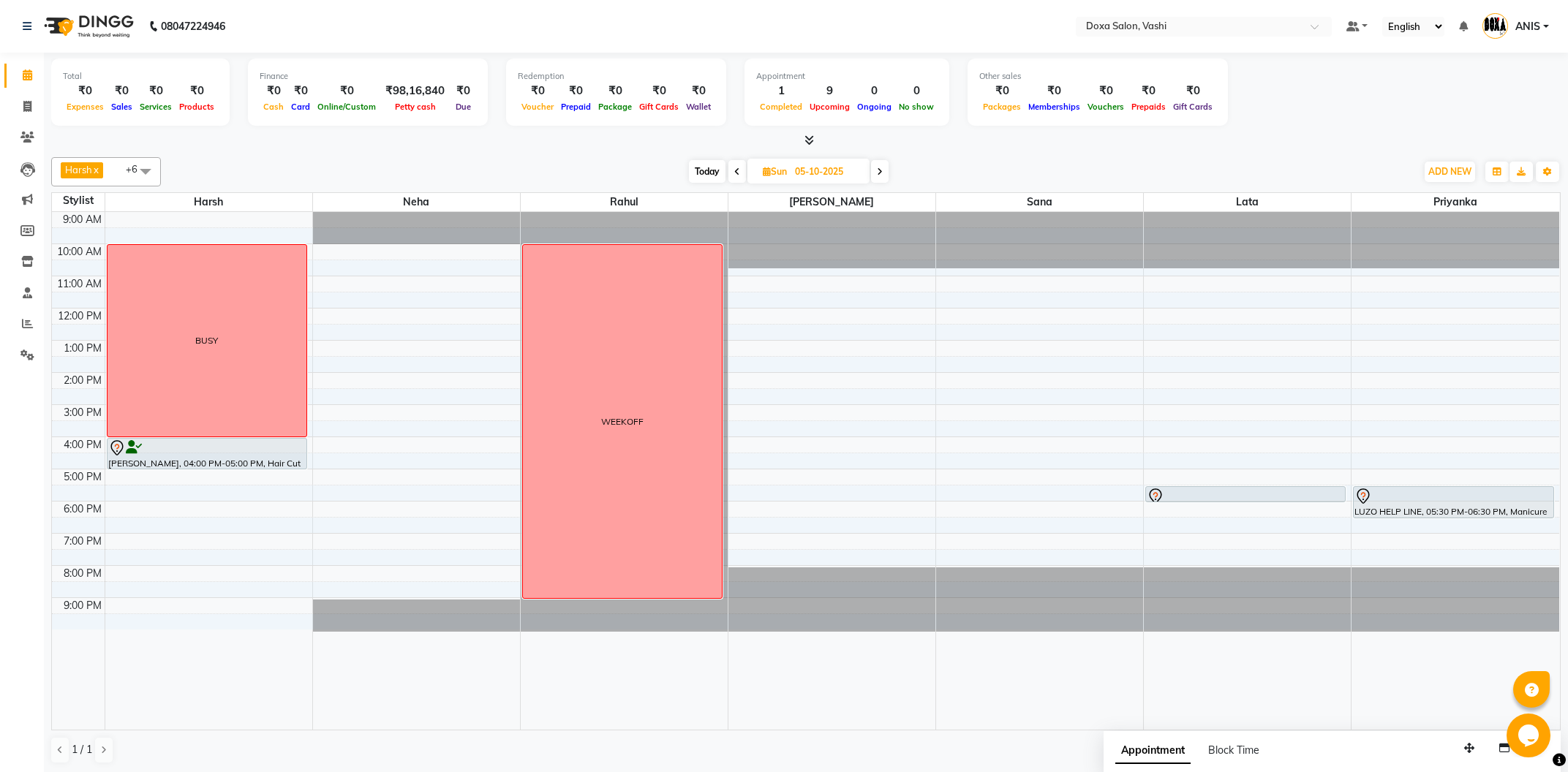
click at [729, 168] on span at bounding box center [737, 171] width 18 height 23
type input "04-10-2025"
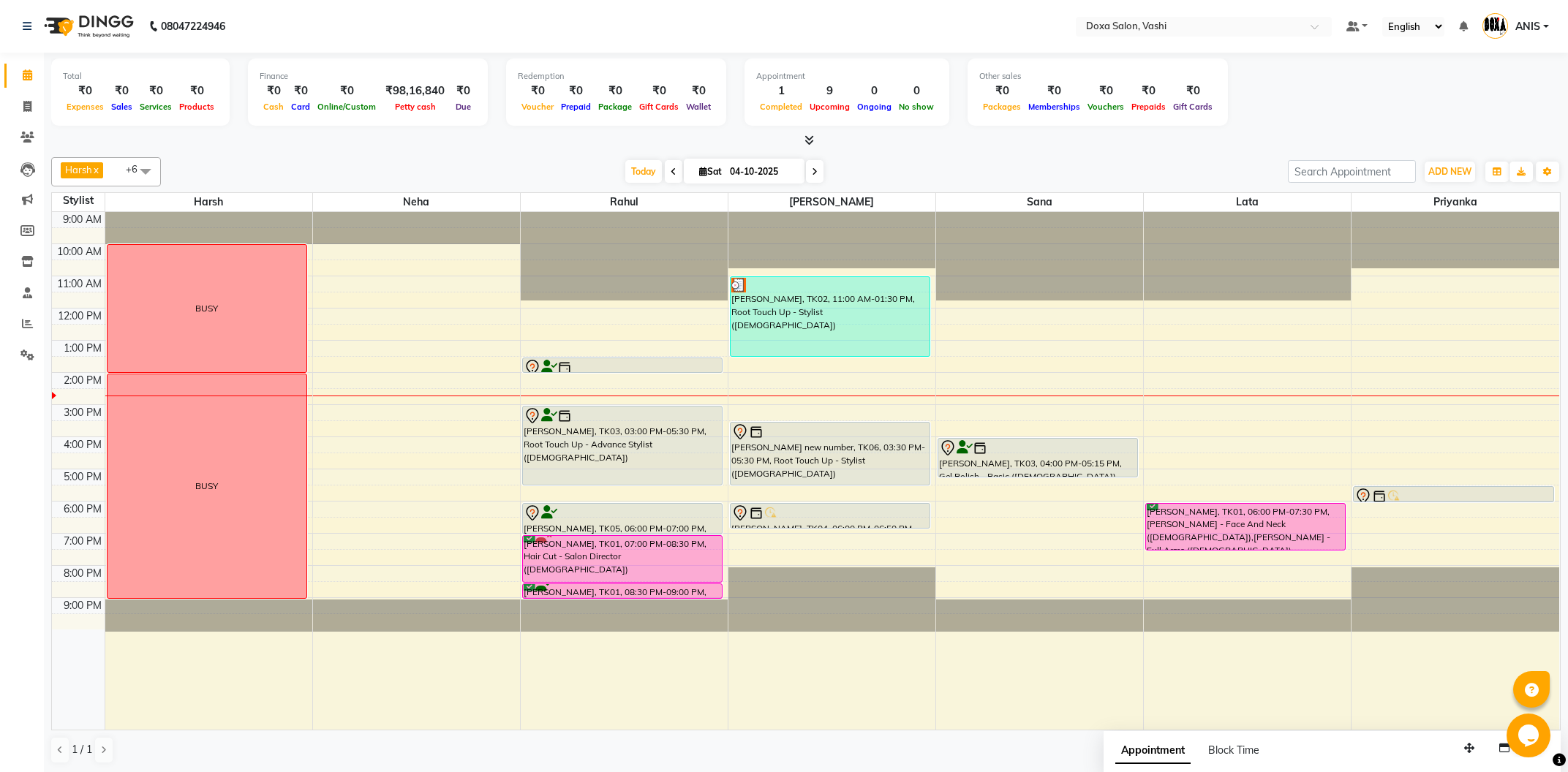
click at [1211, 433] on div "9:00 AM 10:00 AM 11:00 AM 12:00 PM 1:00 PM 2:00 PM 3:00 PM 4:00 PM 5:00 PM 6:00…" at bounding box center [806, 471] width 1507 height 518
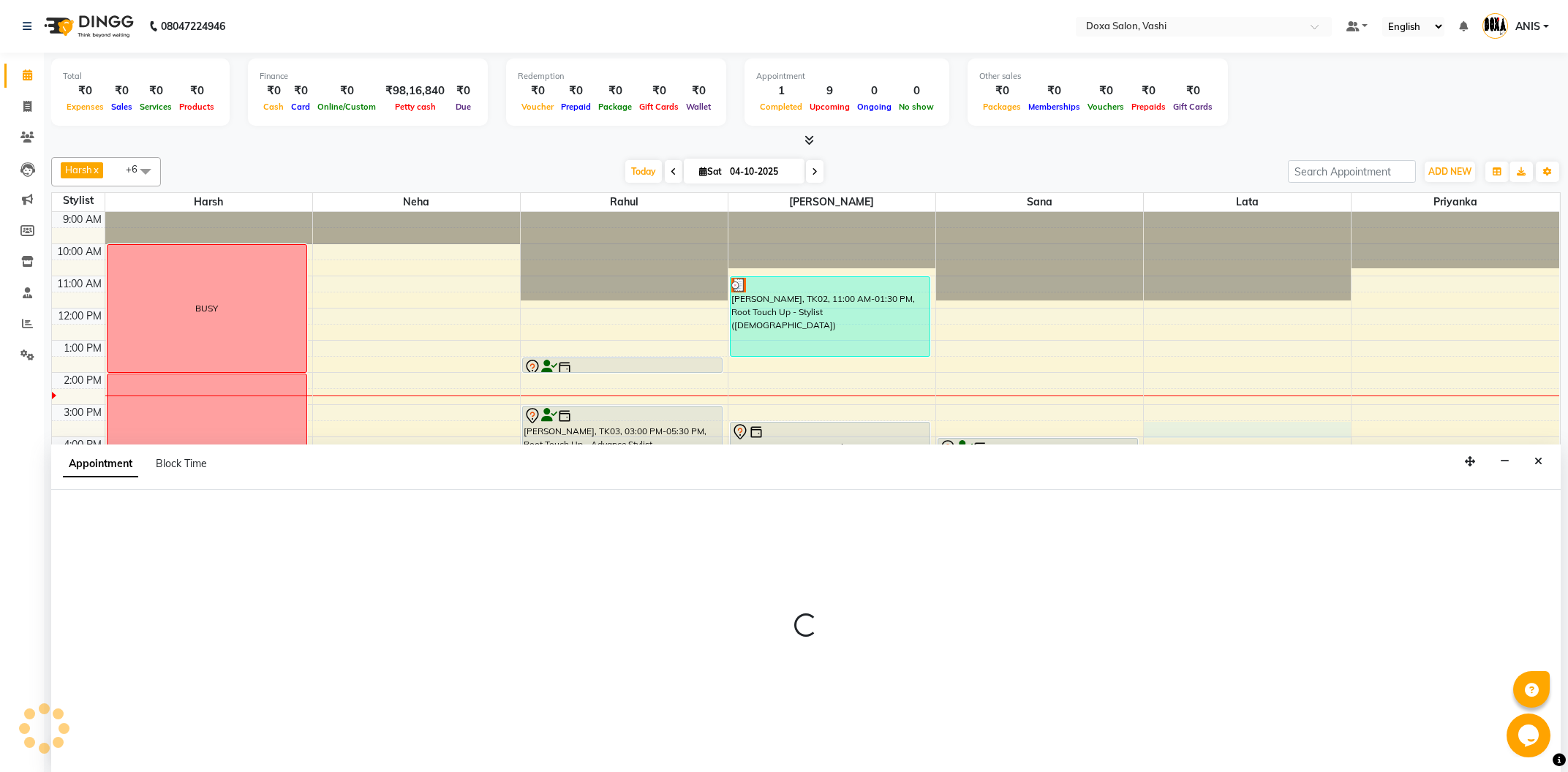
scroll to position [1, 0]
select select "17134"
select select "930"
select select "tentative"
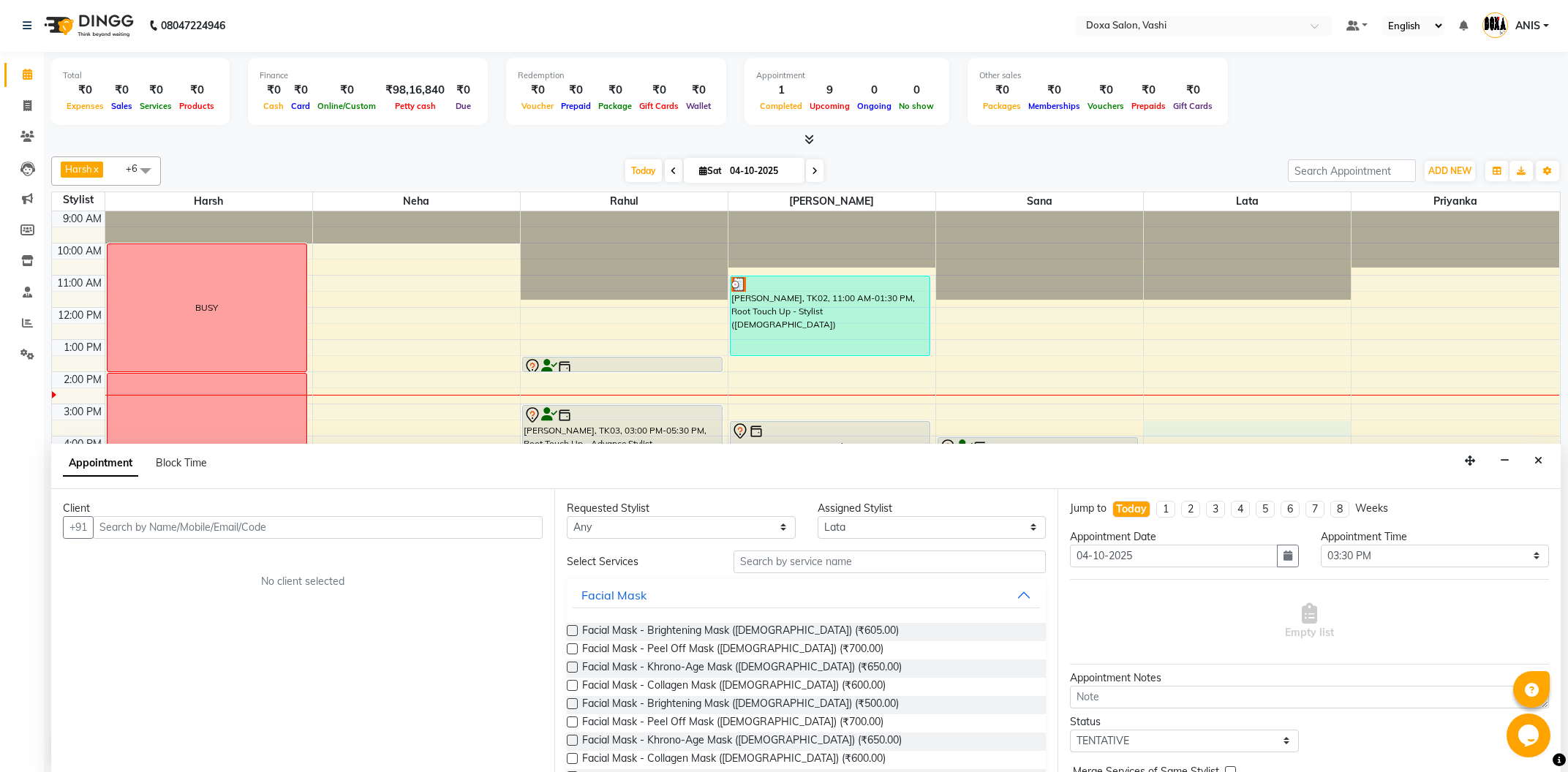
click at [237, 524] on input "text" at bounding box center [318, 527] width 450 height 23
click at [168, 461] on span "Block Time" at bounding box center [182, 463] width 51 height 13
select select "17134"
select select "930"
select select "960"
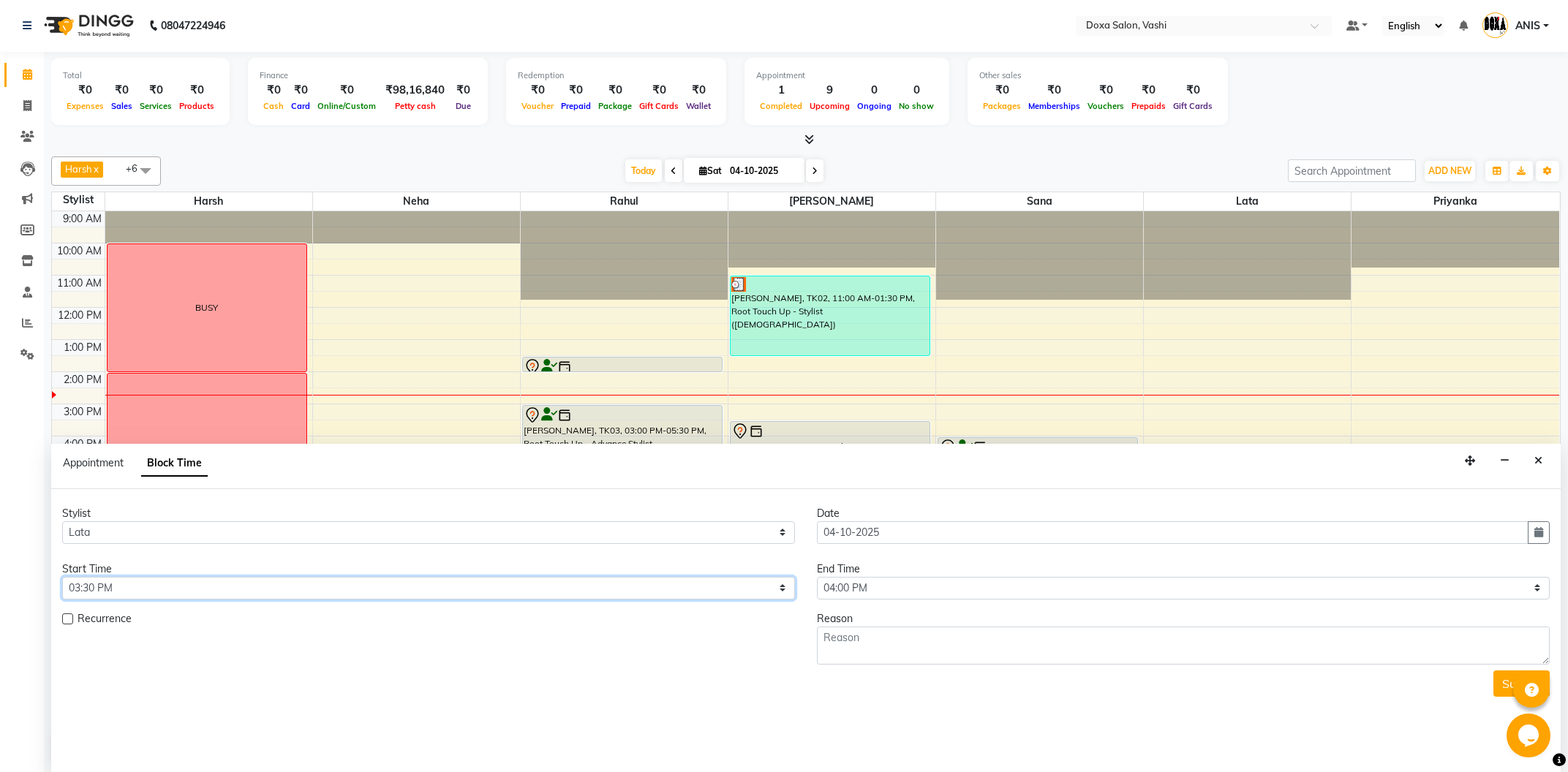
click at [62, 577] on select "Select 10:00 AM 10:15 AM 10:30 AM 10:45 AM 11:00 AM 11:15 AM 11:30 AM 11:45 AM …" at bounding box center [428, 588] width 733 height 23
select select "915"
click option "03:15 PM" at bounding box center [0, 0] width 0 height 0
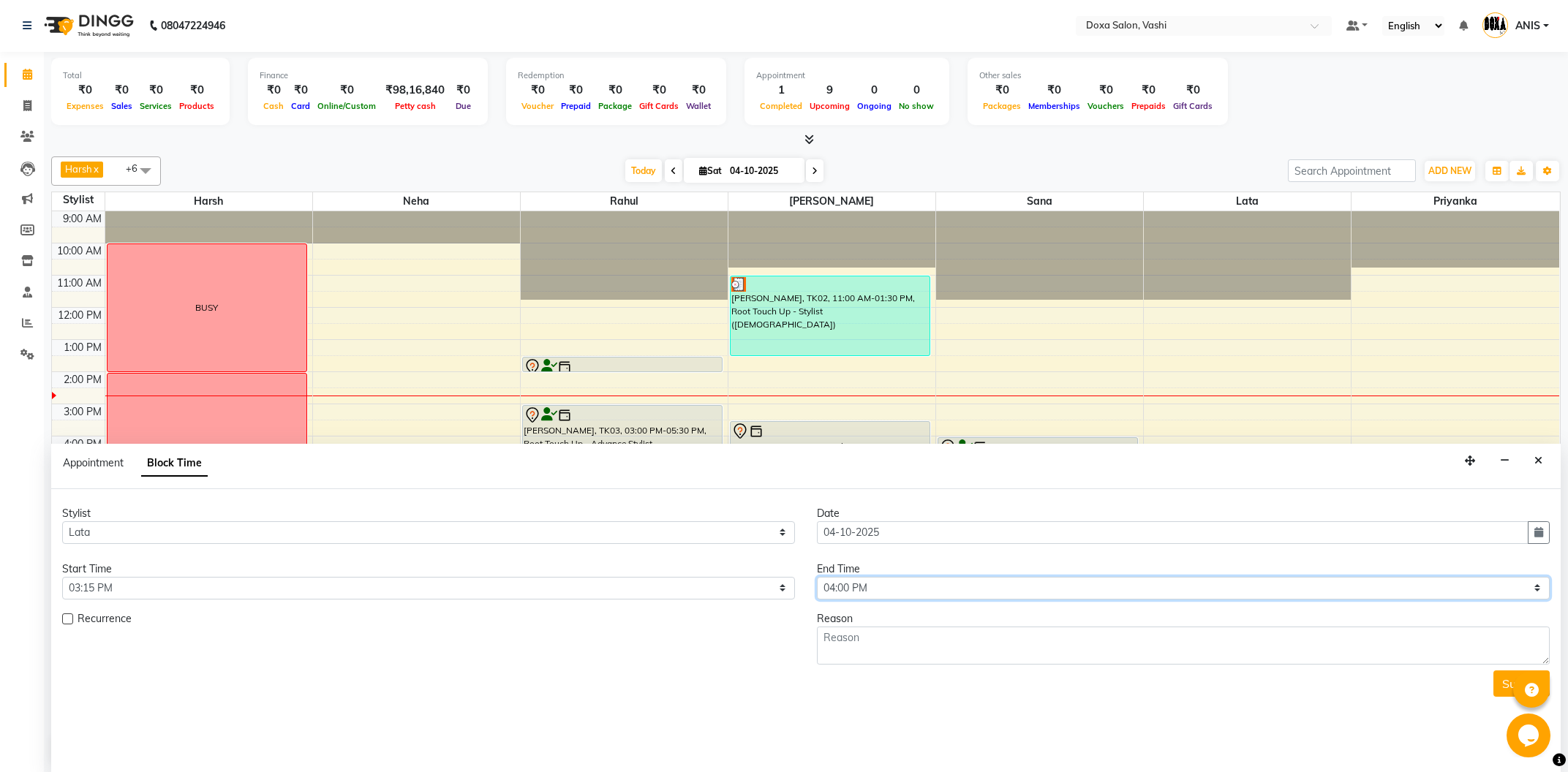
click at [817, 577] on select "Select 10:00 AM 10:15 AM 10:30 AM 10:45 AM 11:00 AM 11:15 AM 11:30 AM 11:45 AM …" at bounding box center [1183, 588] width 733 height 23
select select "1005"
click option "04:45 PM" at bounding box center [0, 0] width 0 height 0
click at [914, 642] on textarea at bounding box center [1183, 646] width 733 height 38
type textarea "BUSY"
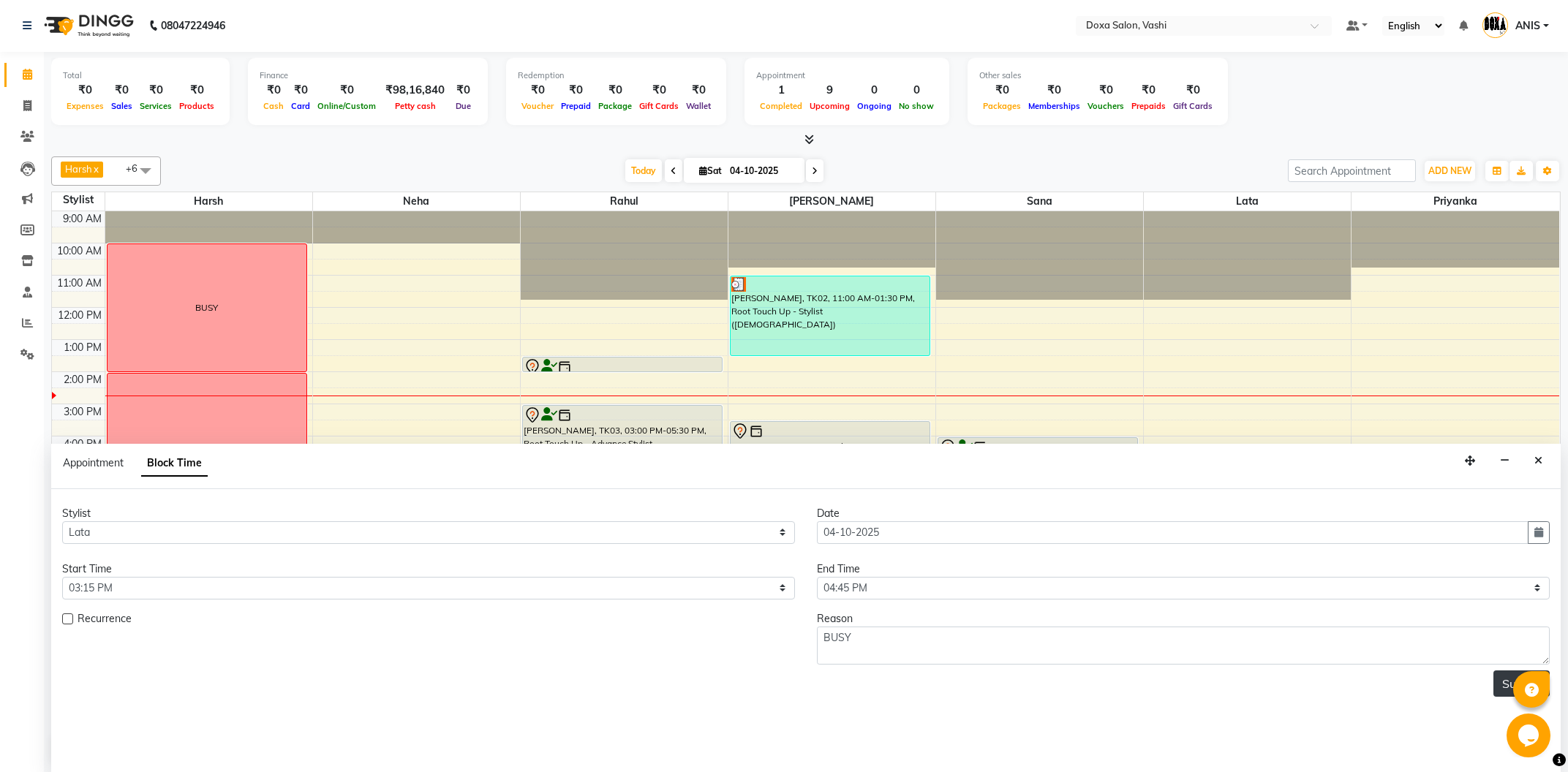
click at [1496, 685] on button "Submit" at bounding box center [1521, 684] width 56 height 26
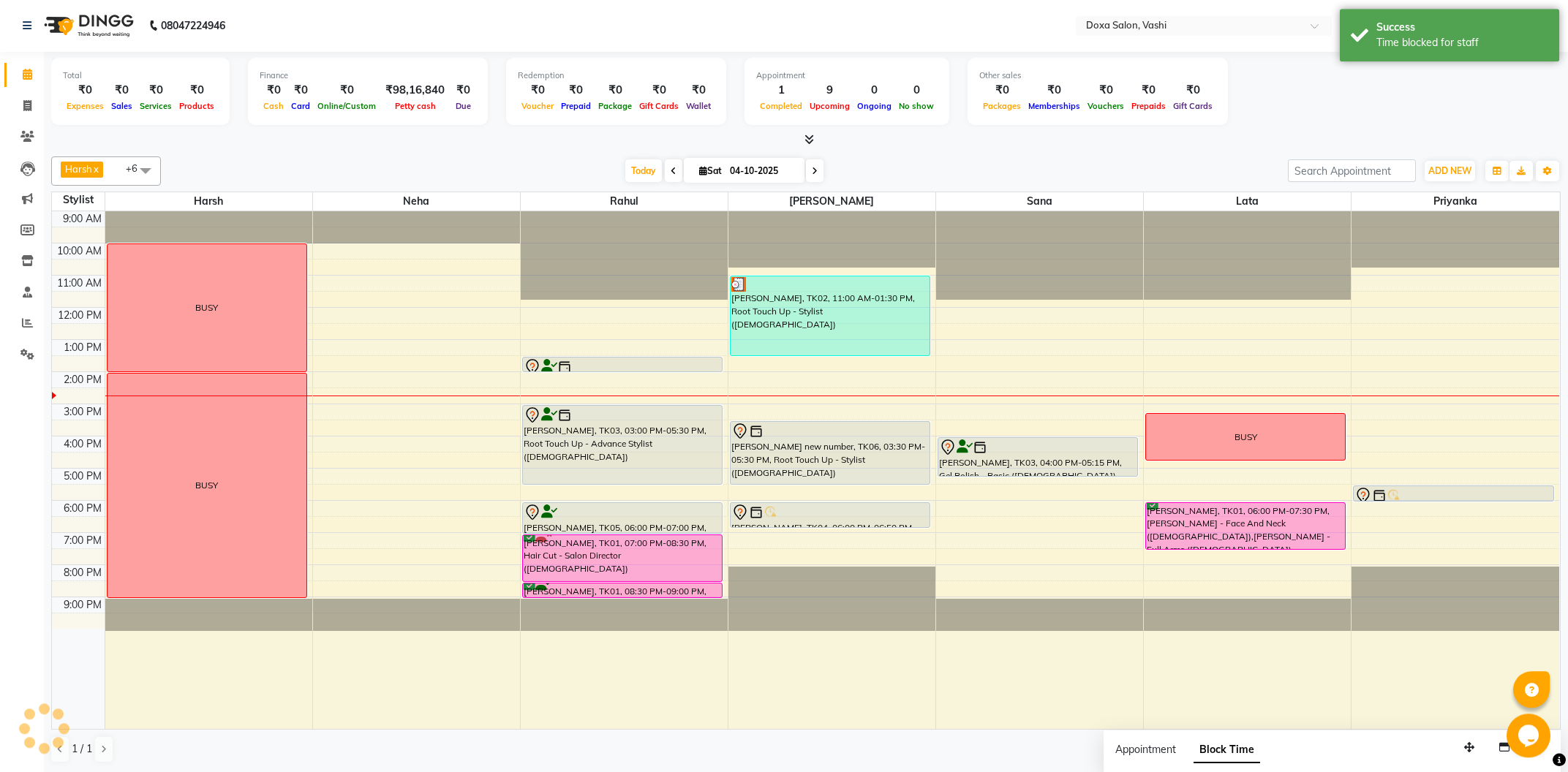
scroll to position [0, 0]
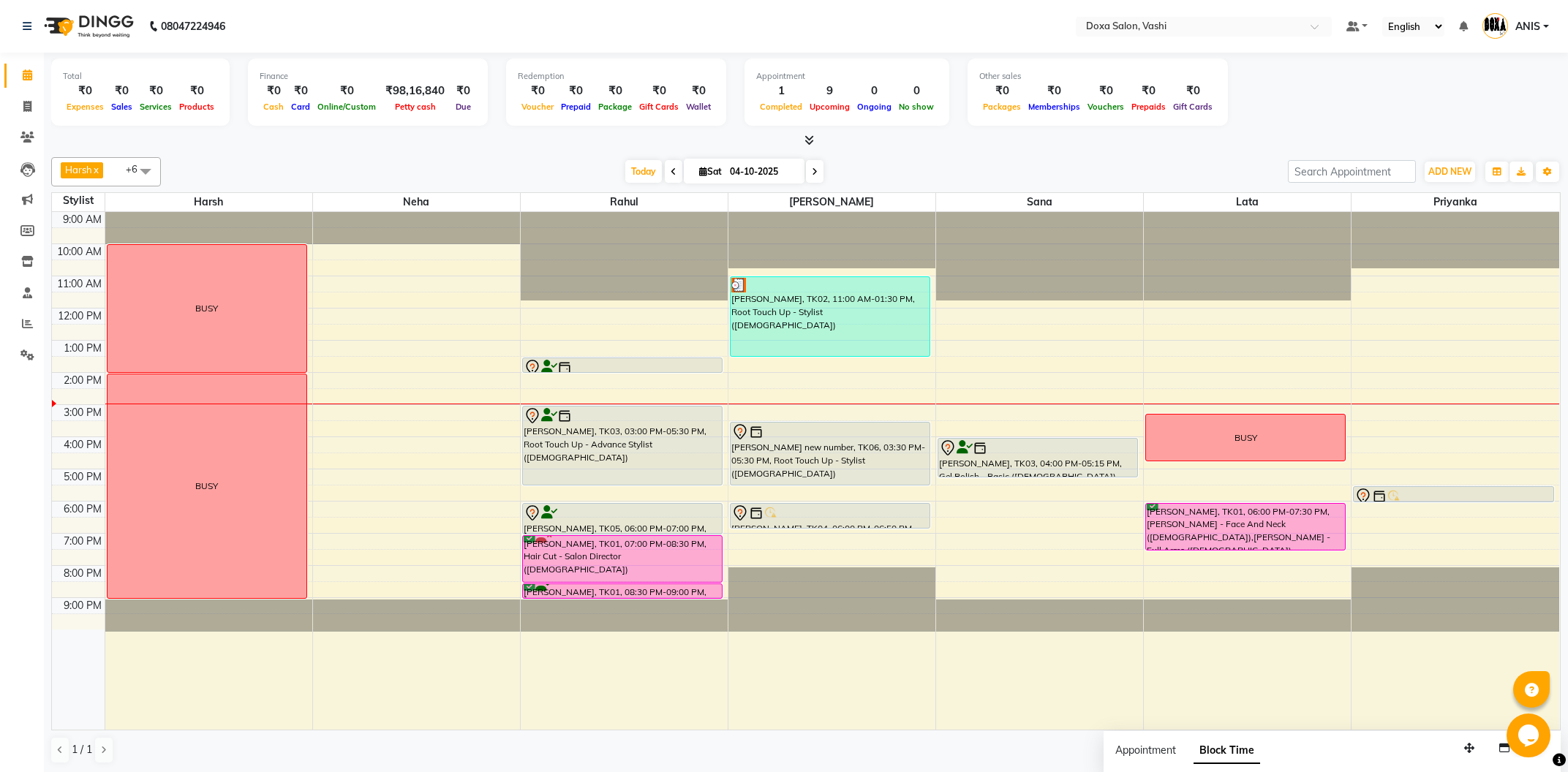
click at [665, 177] on span at bounding box center [674, 171] width 18 height 23
type input "03-10-2025"
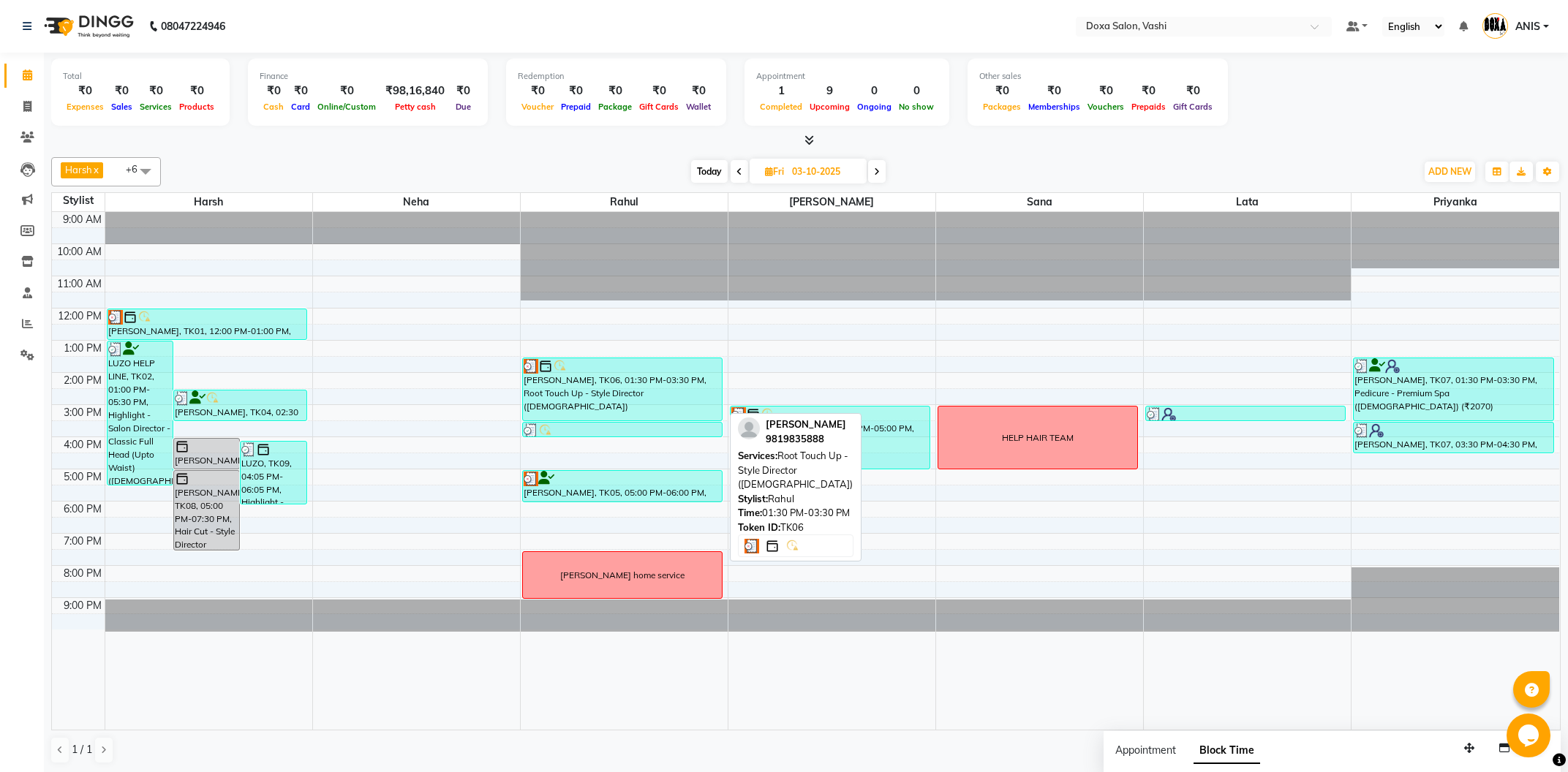
click at [567, 377] on div "Vaishali Shinde, TK06, 01:30 PM-03:30 PM, Root Touch Up - Style Director (Femal…" at bounding box center [623, 389] width 199 height 62
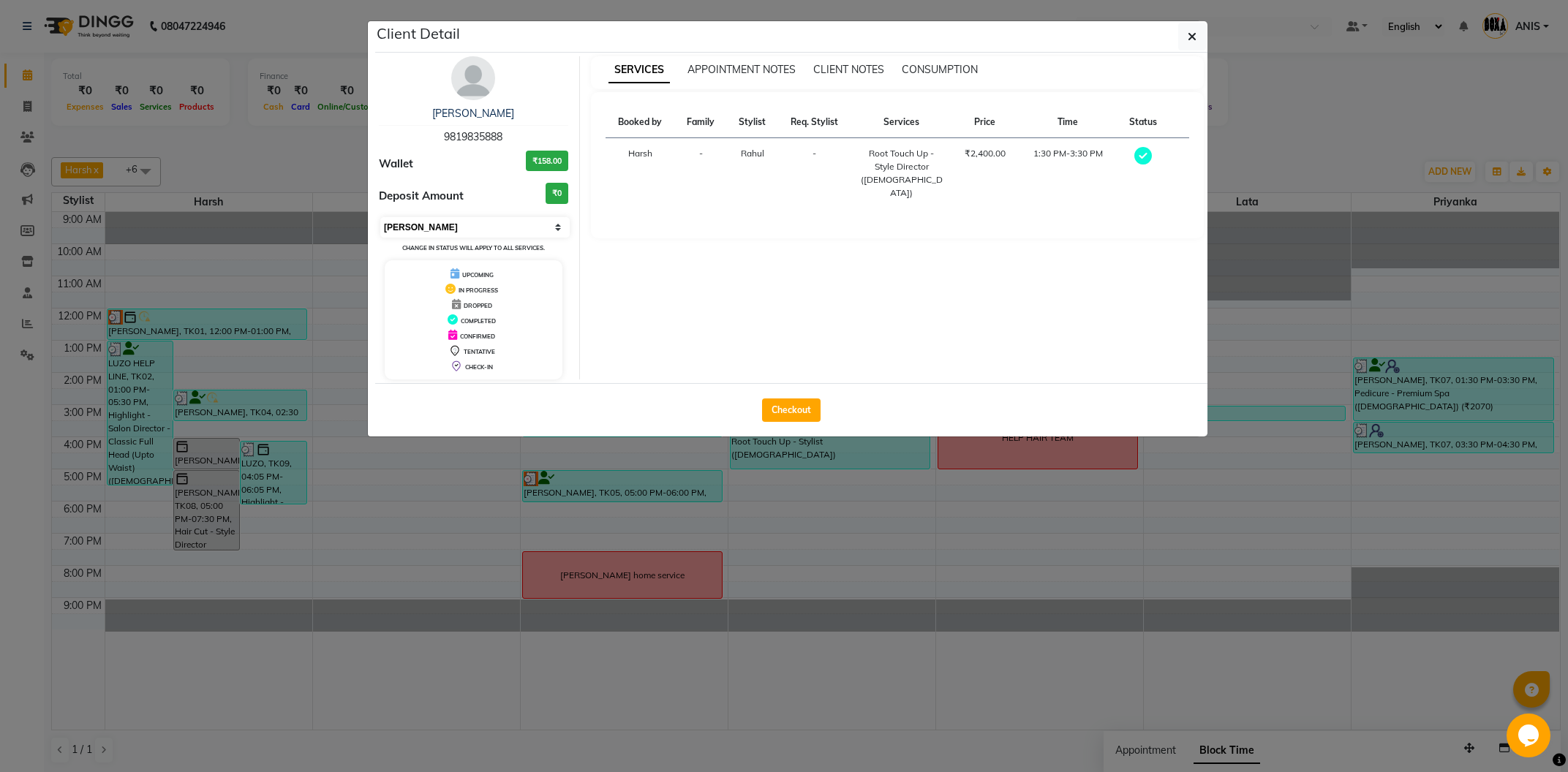
click at [380, 218] on select "Select MARK DONE UPCOMING" at bounding box center [475, 228] width 190 height 21
select select "5"
click option "UPCOMING" at bounding box center [0, 0] width 0 height 0
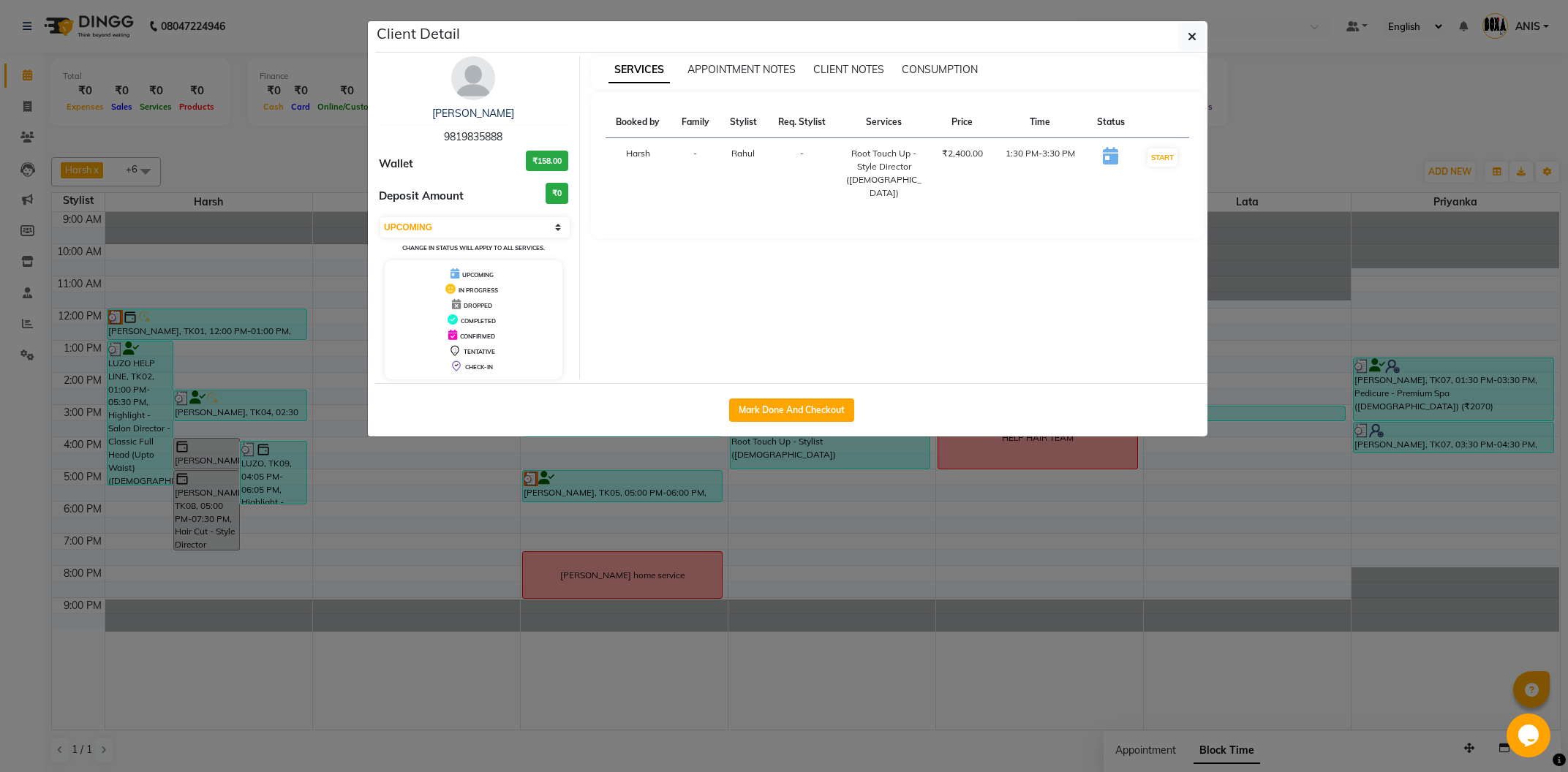
click at [278, 293] on ngb-modal-window "Client Detail Vaishali Shinde 9819835888 Wallet ₹158.00 Deposit Amount ₹0 Selec…" at bounding box center [784, 386] width 1568 height 772
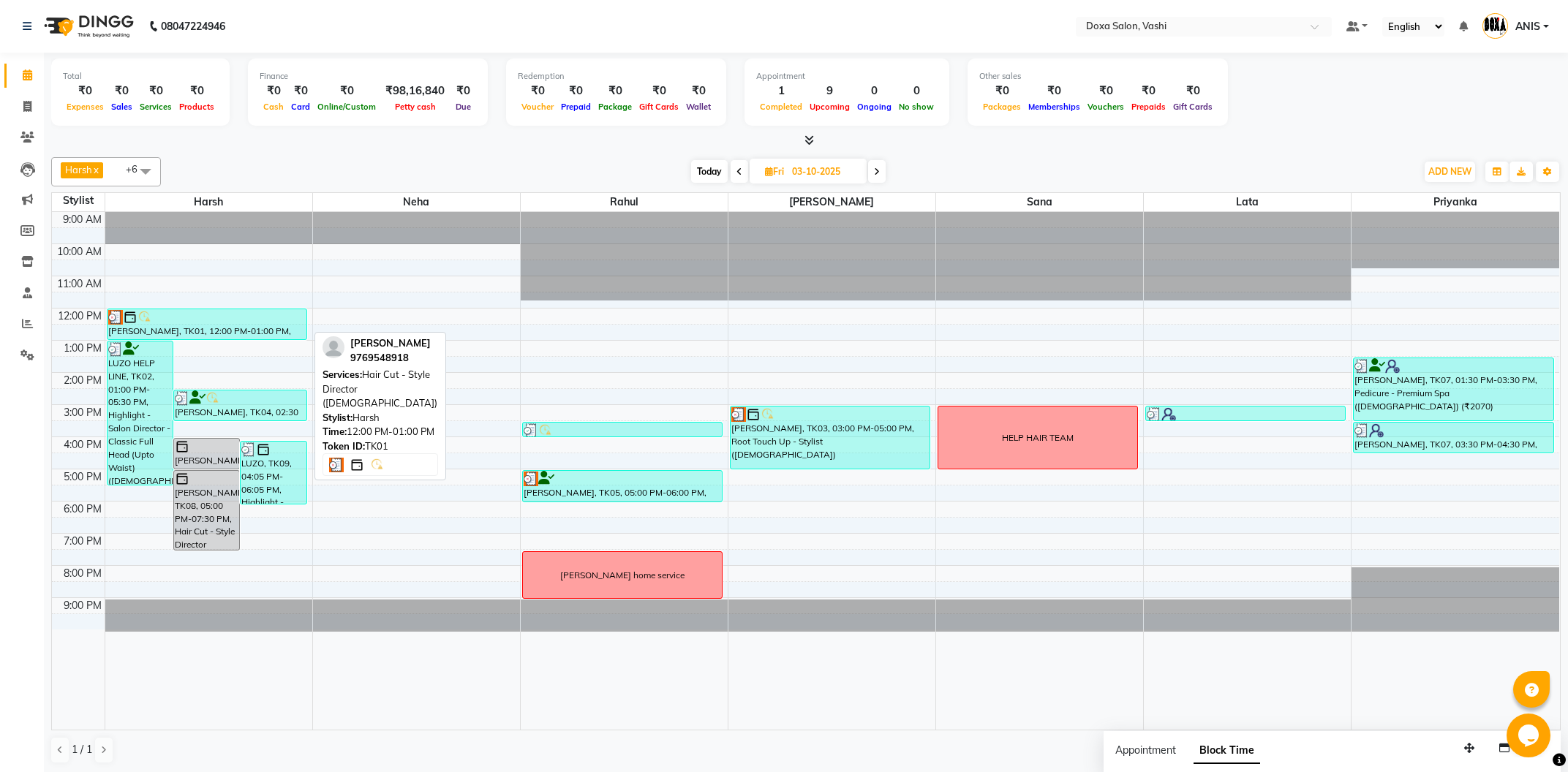
click at [257, 315] on div at bounding box center [207, 317] width 198 height 15
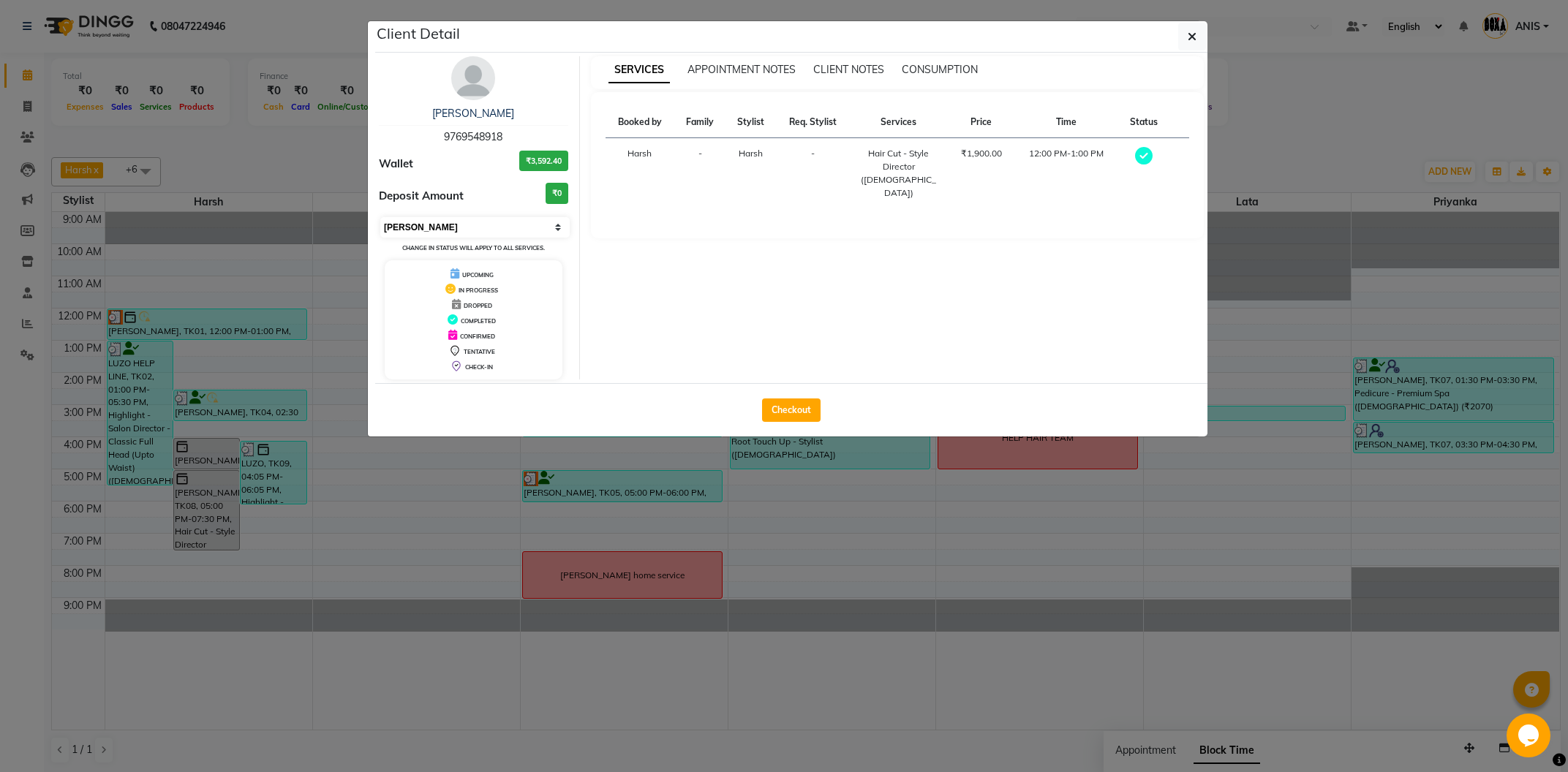
click at [380, 218] on select "Select MARK DONE UPCOMING" at bounding box center [475, 228] width 190 height 21
select select "5"
click option "UPCOMING" at bounding box center [0, 0] width 0 height 0
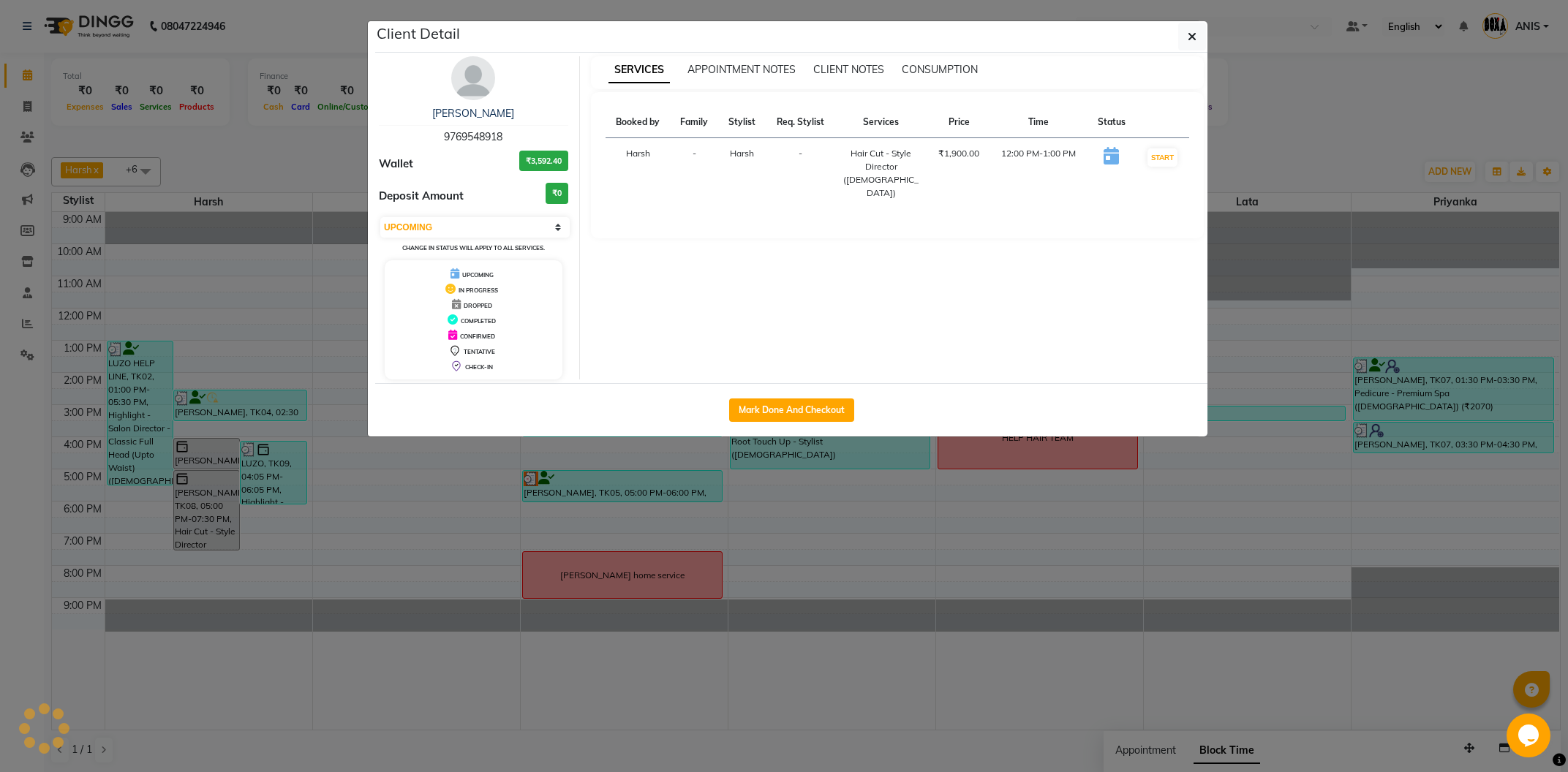
click at [985, 612] on ngb-modal-window "Client Detail Atharva Dandwate 9769548918 Wallet ₹3,592.40 Deposit Amount ₹0 Se…" at bounding box center [784, 386] width 1568 height 772
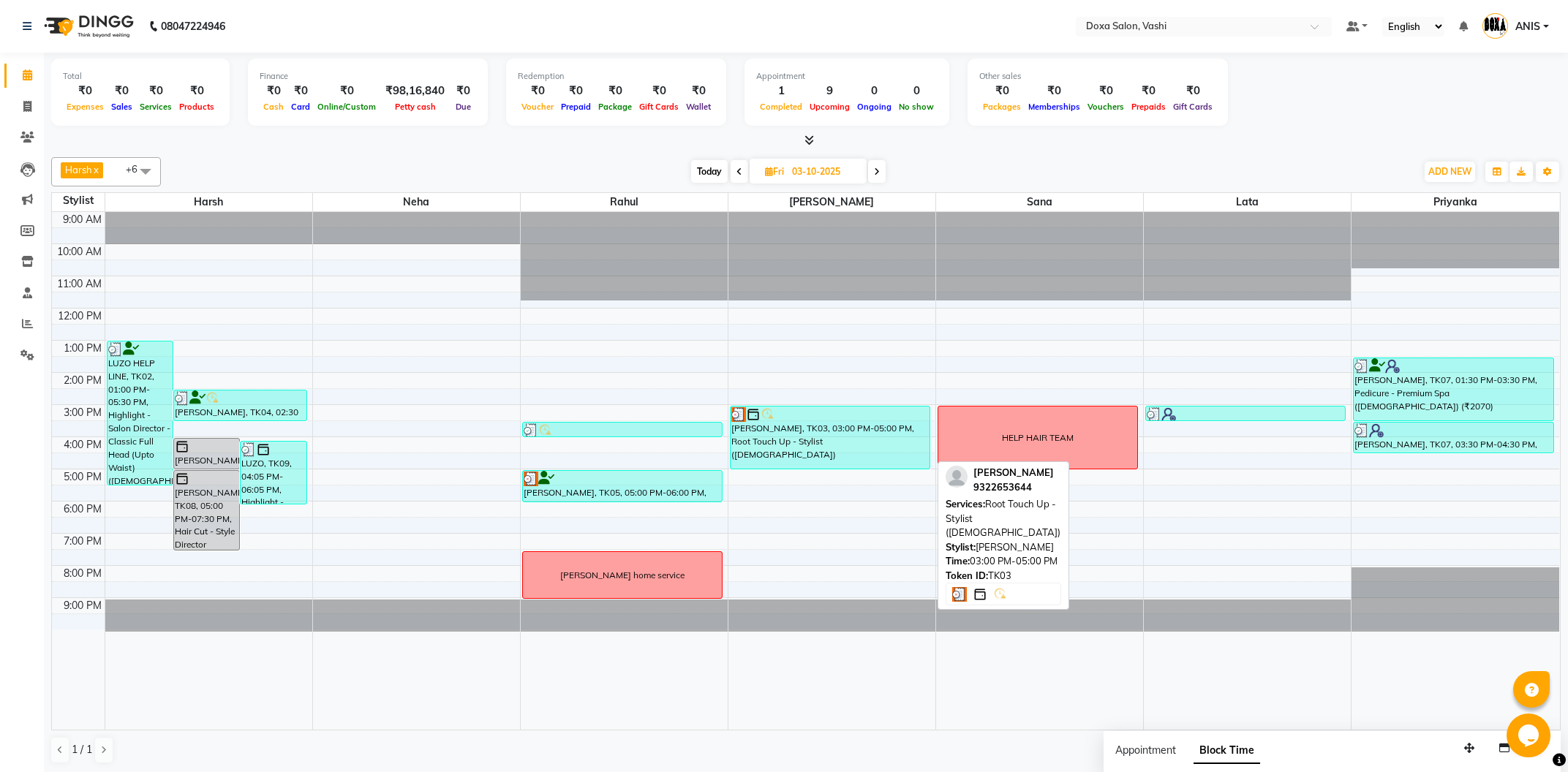
click at [789, 430] on div "Roopa Gaur, TK03, 03:00 PM-05:00 PM, Root Touch Up - Stylist (Female)" at bounding box center [831, 437] width 199 height 62
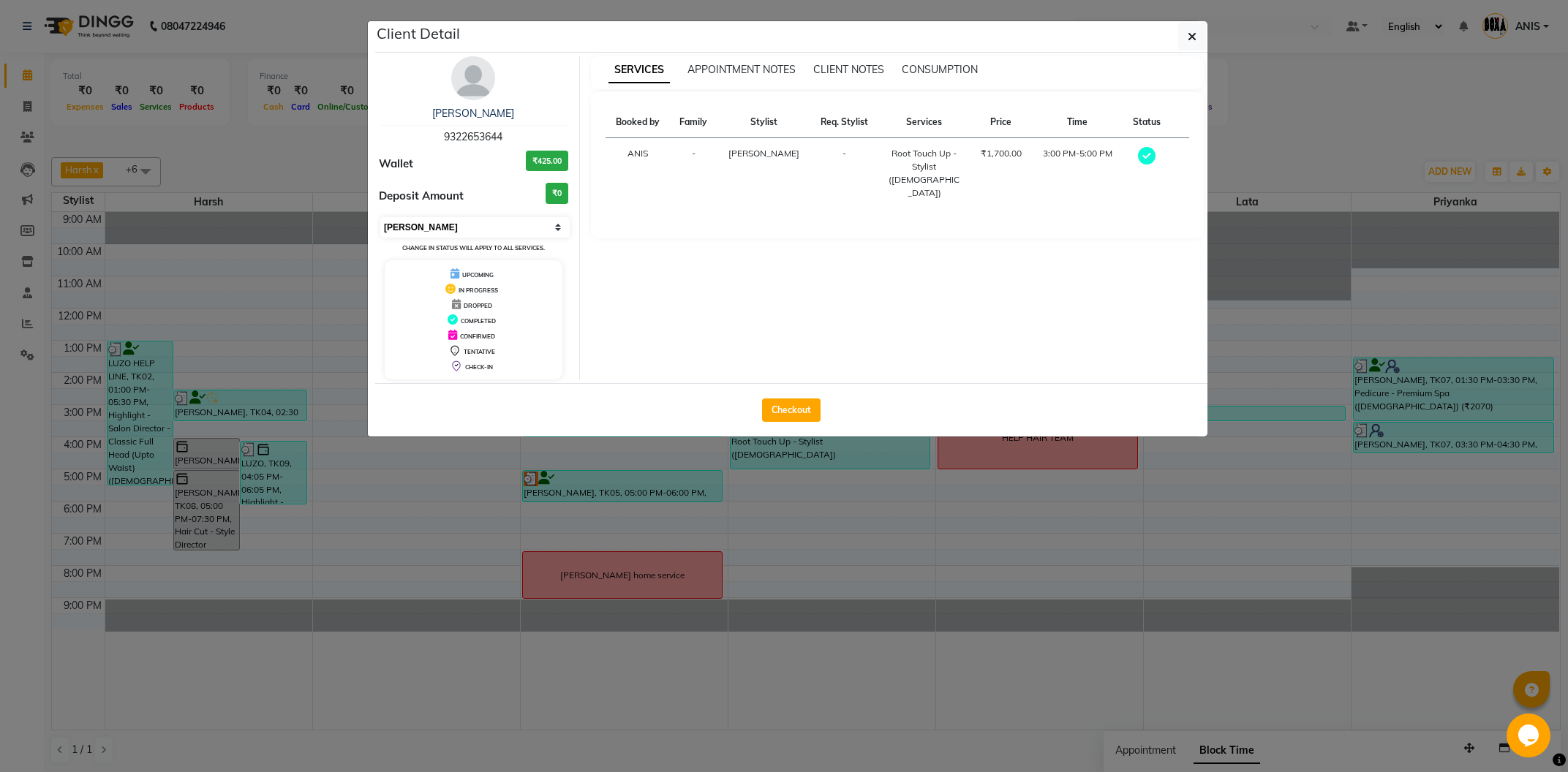
click at [380, 218] on select "Select MARK DONE UPCOMING" at bounding box center [475, 228] width 190 height 21
click at [468, 298] on div "DROPPED" at bounding box center [473, 304] width 166 height 15
click at [380, 218] on select "Select MARK DONE UPCOMING" at bounding box center [475, 228] width 190 height 21
select select "5"
click option "UPCOMING" at bounding box center [0, 0] width 0 height 0
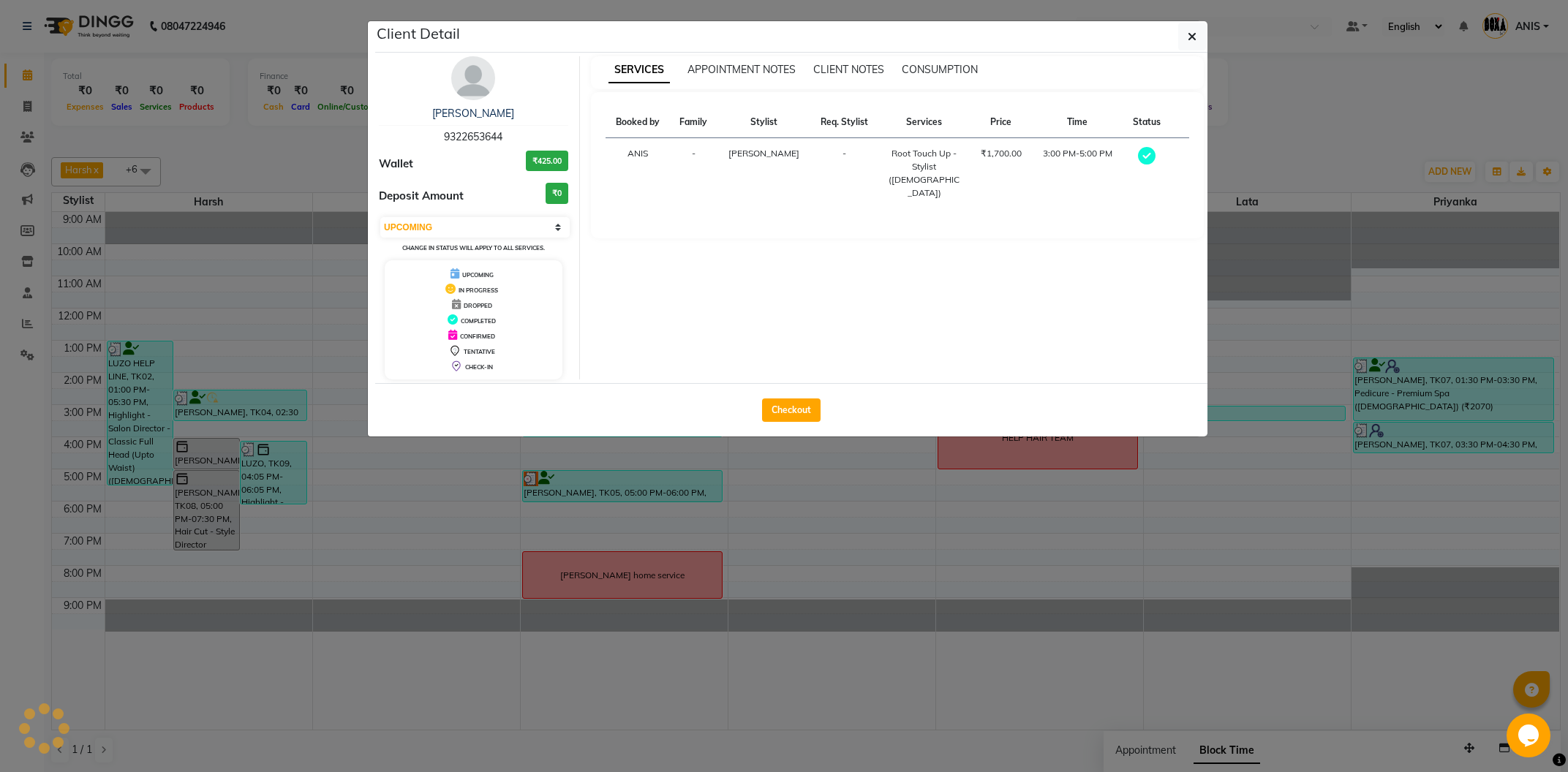
click at [419, 574] on ngb-modal-window "Client Detail Roopa Gaur 9322653644 Wallet ₹425.00 Deposit Amount ₹0 Select MAR…" at bounding box center [784, 386] width 1568 height 772
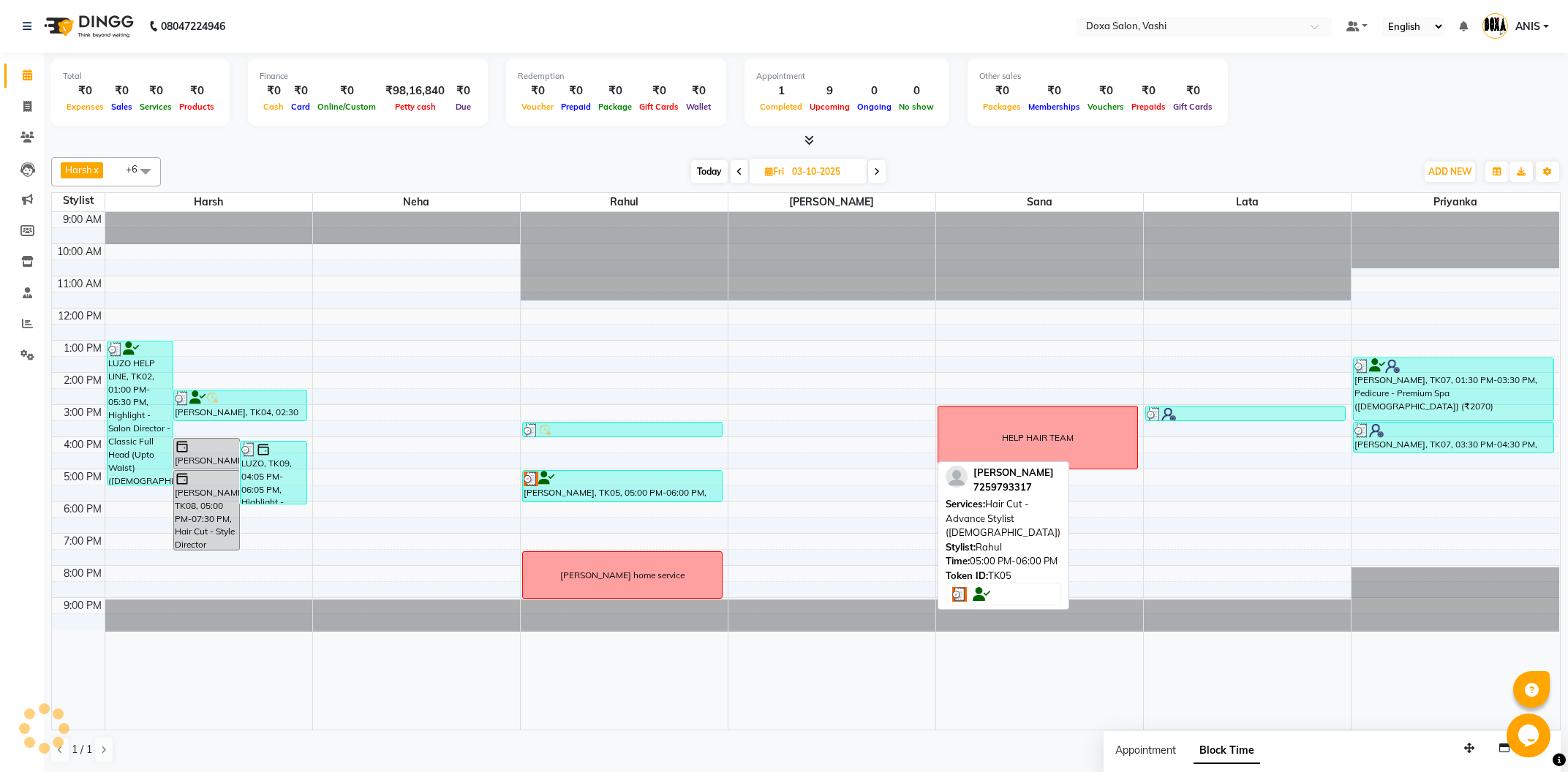
click at [629, 500] on div "DEVRAJ THAKKAR, TK05, 05:00 PM-06:00 PM, Hair Cut - Advance Stylist (Male)" at bounding box center [623, 486] width 199 height 31
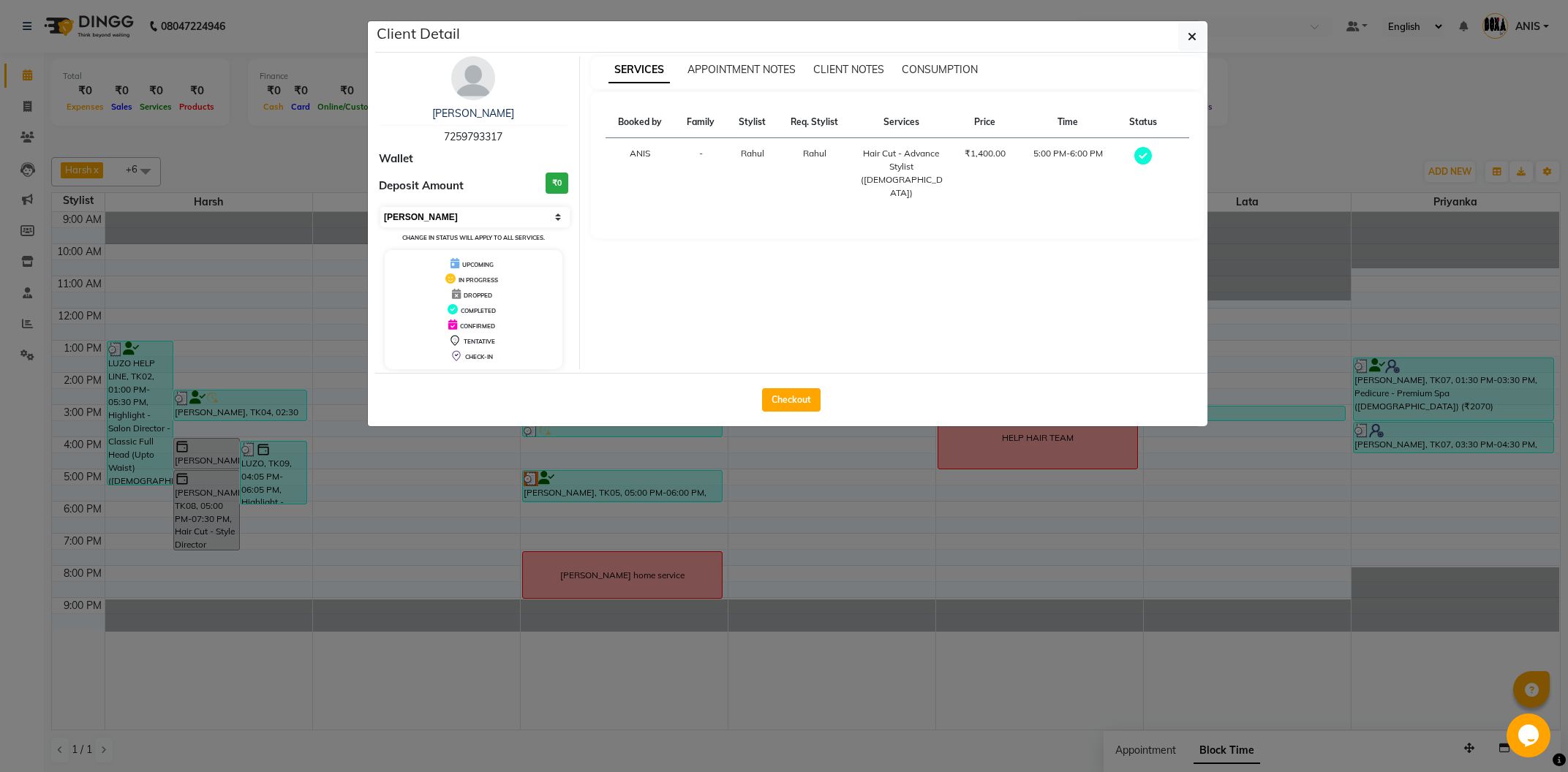
click at [380, 207] on select "Select MARK DONE UPCOMING" at bounding box center [475, 218] width 190 height 21
select select "5"
click option "UPCOMING" at bounding box center [0, 0] width 0 height 0
click at [439, 511] on ngb-modal-window "Client Detail DEVRAJ THAKKAR 7259793317 Wallet Deposit Amount ₹0 Select MARK DO…" at bounding box center [784, 386] width 1568 height 772
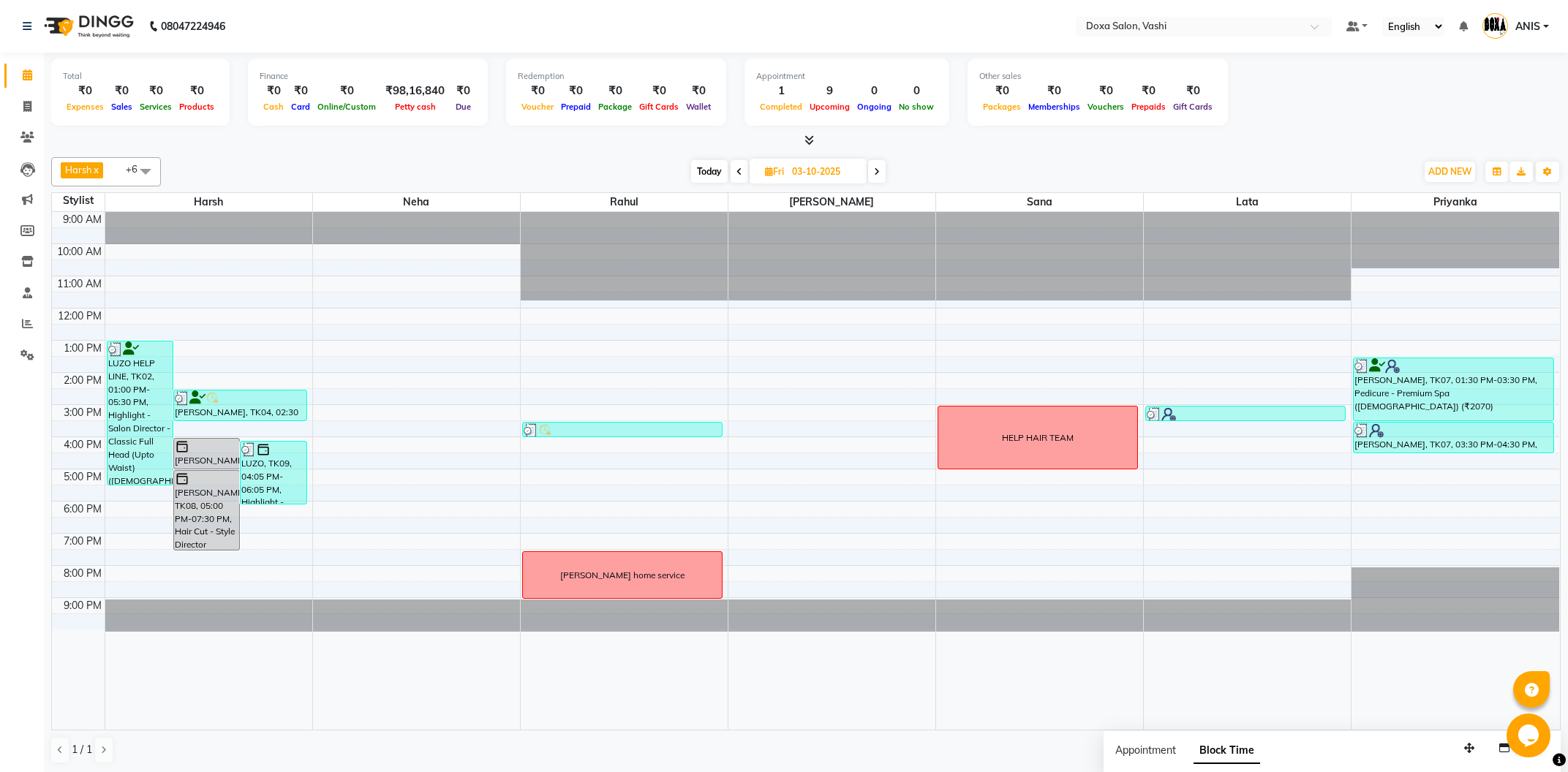
click at [716, 166] on span "Today" at bounding box center [710, 171] width 37 height 23
type input "04-10-2025"
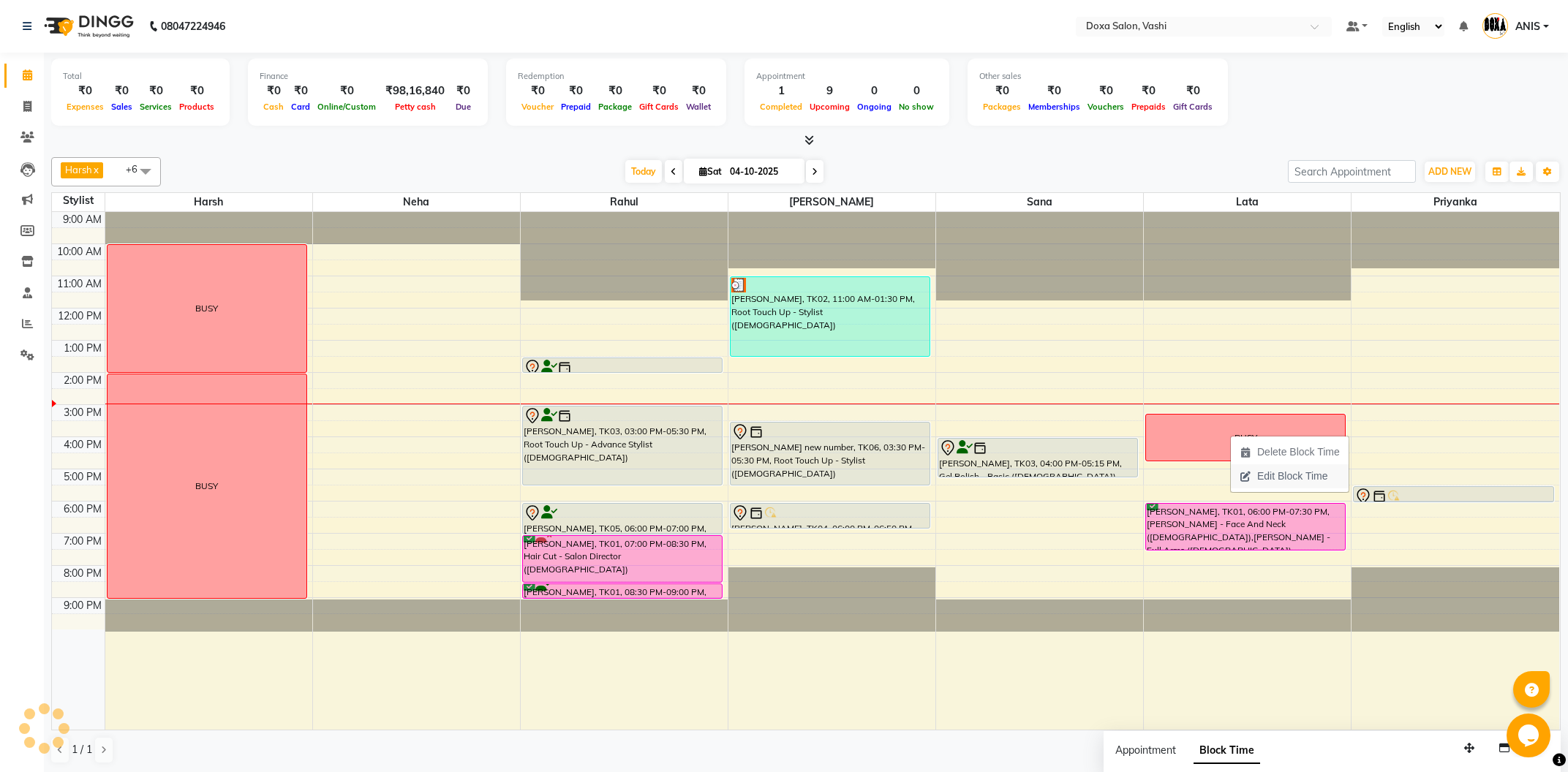
click at [1260, 477] on span "Edit Block Time" at bounding box center [1292, 476] width 70 height 15
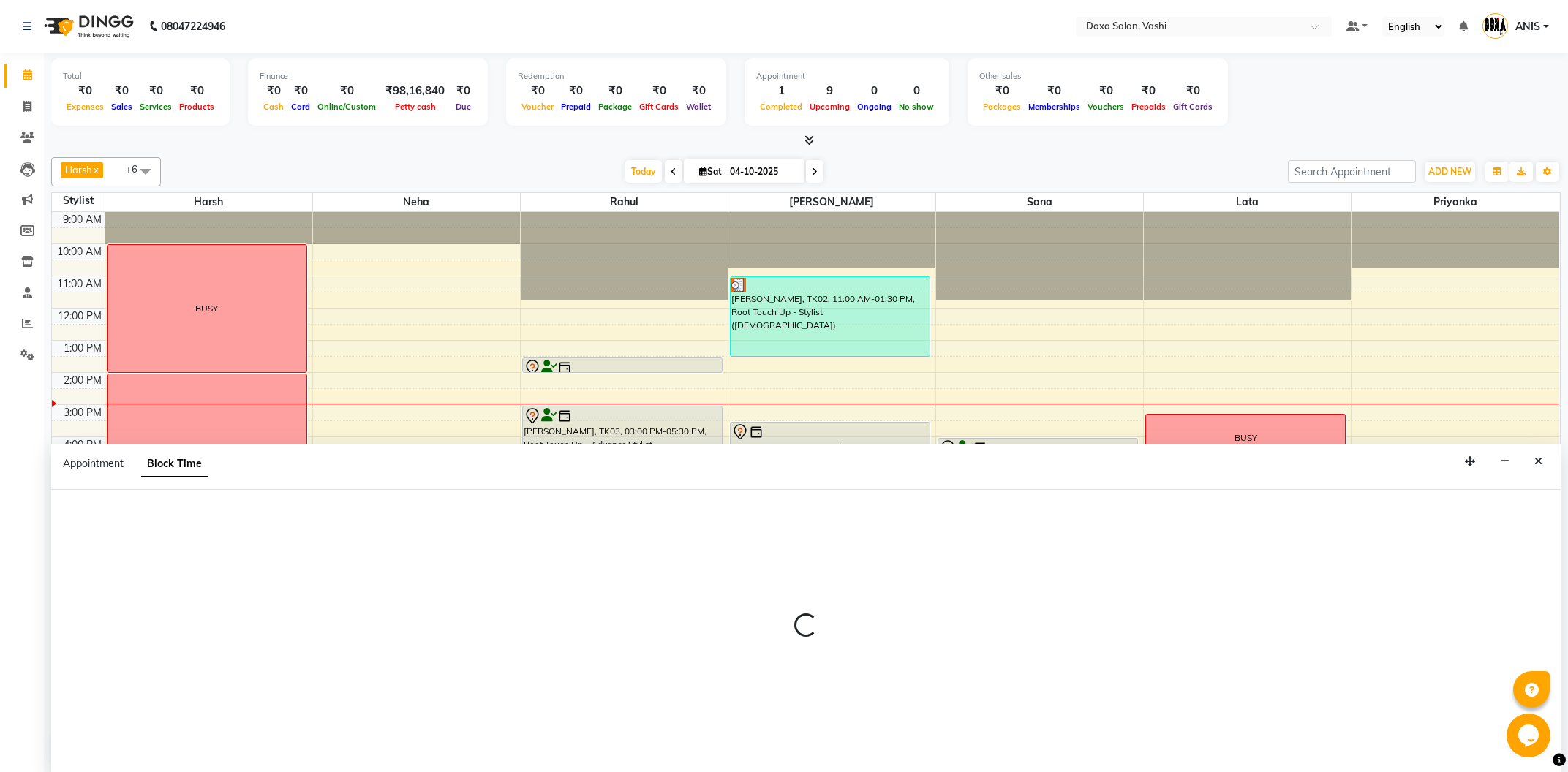
scroll to position [1, 0]
select select "17134"
select select "915"
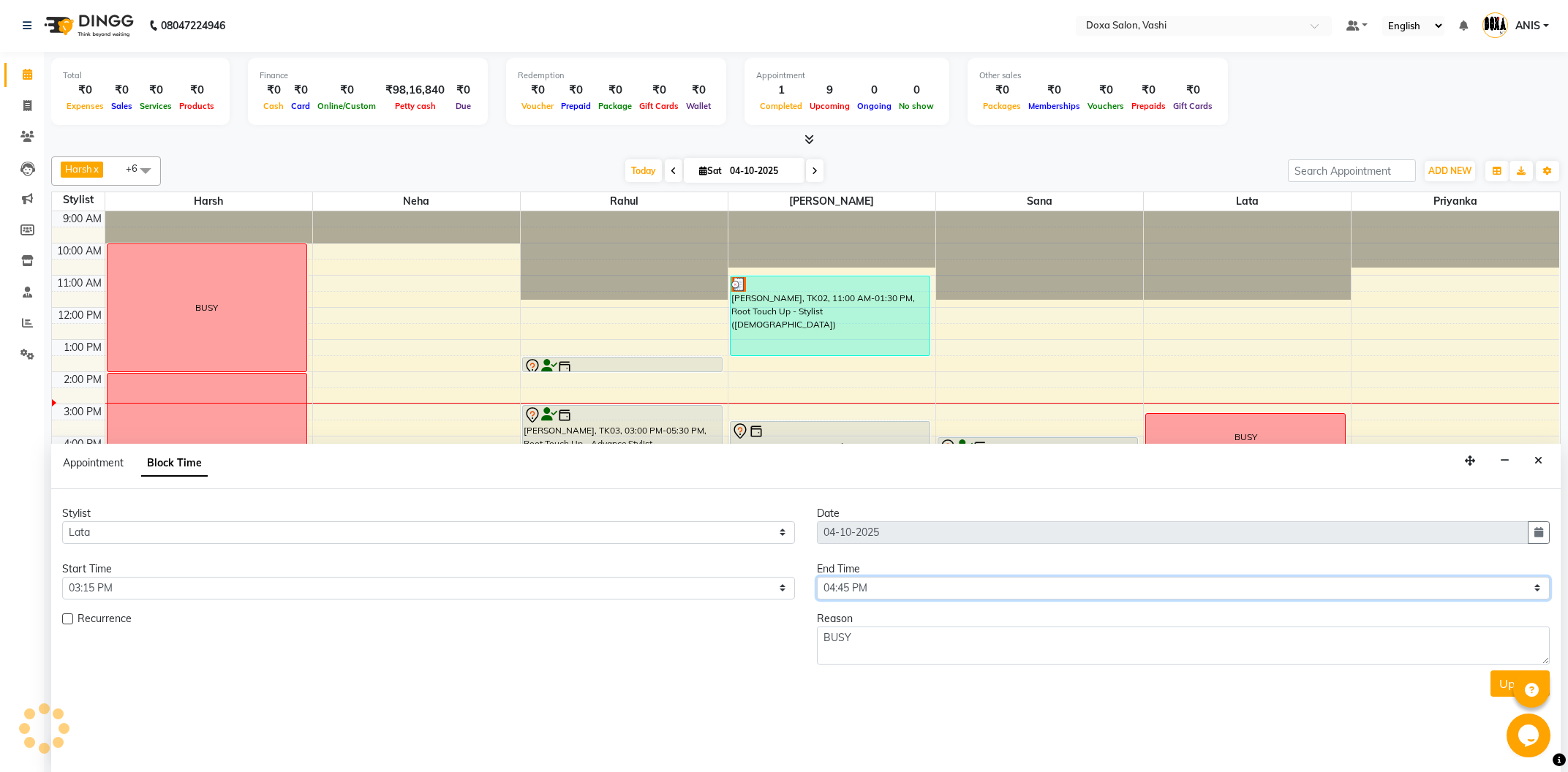
click at [817, 577] on select "Select 10:00 AM 10:15 AM 10:30 AM 10:45 AM 11:00 AM 11:15 AM 11:30 AM 11:45 AM …" at bounding box center [1183, 588] width 733 height 23
select select "1050"
click option "05:30 PM" at bounding box center [0, 0] width 0 height 0
click at [1498, 680] on button "Update" at bounding box center [1520, 684] width 59 height 26
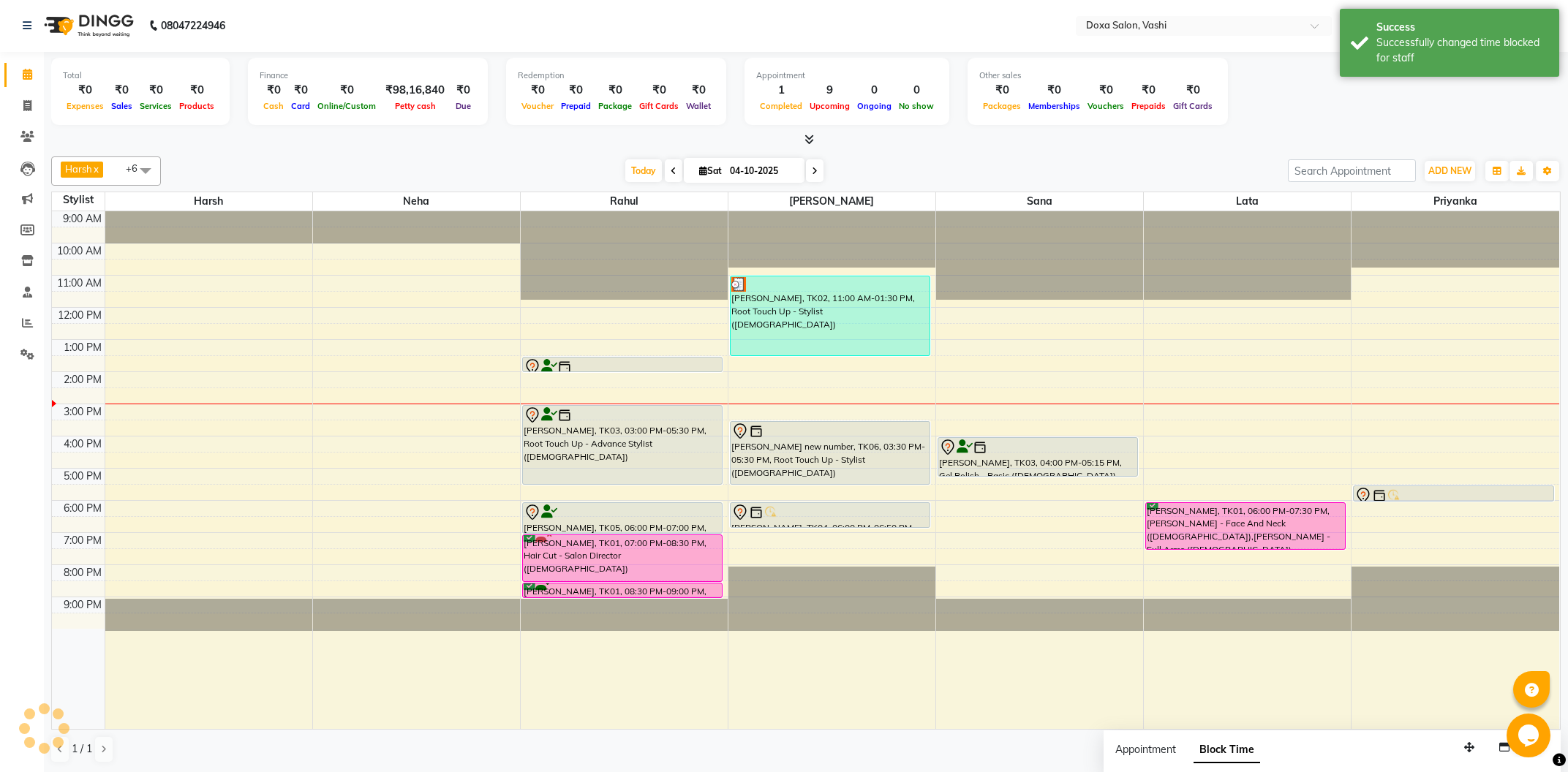
scroll to position [0, 0]
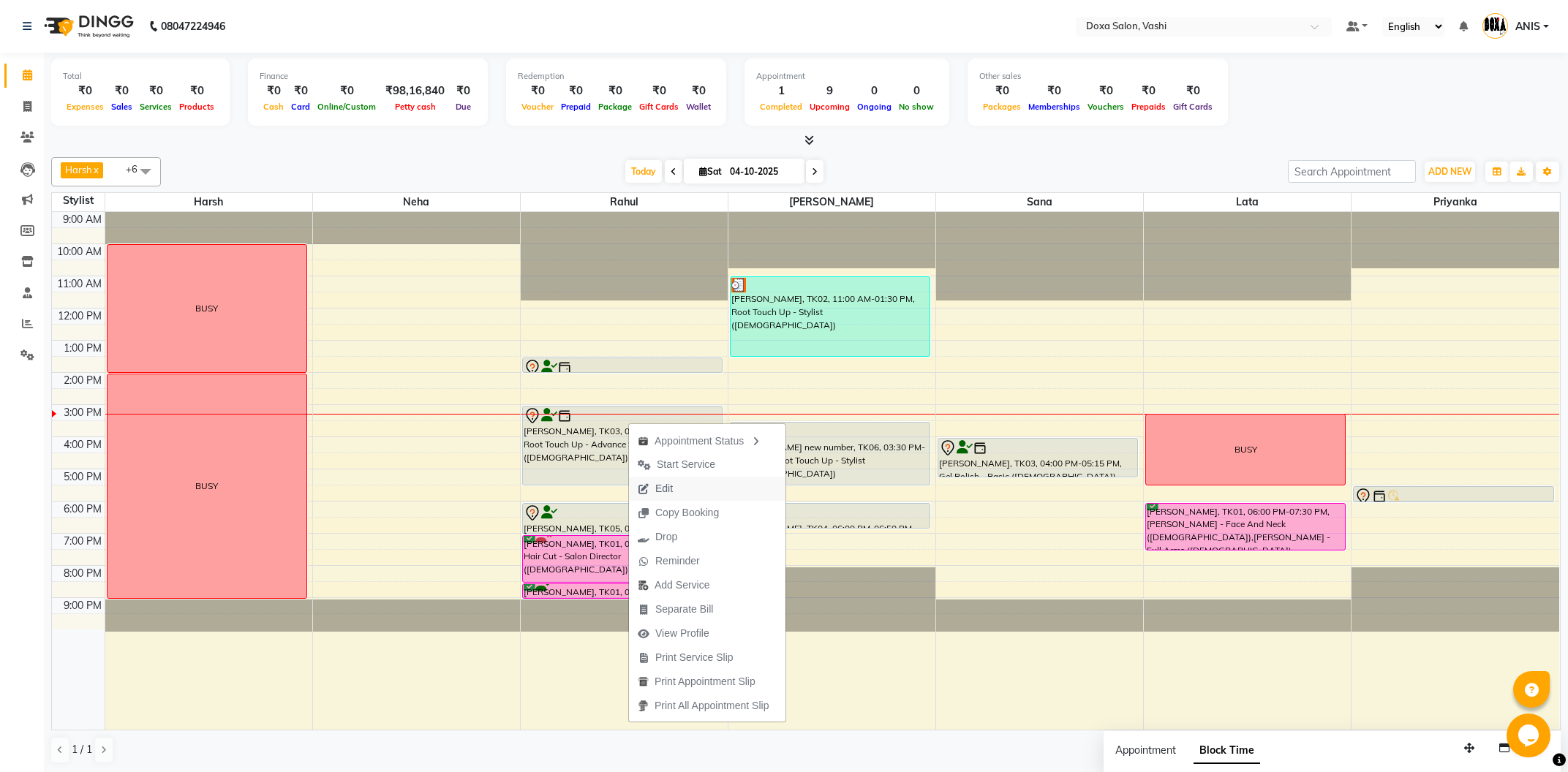
click at [653, 488] on span "Edit" at bounding box center [655, 489] width 53 height 24
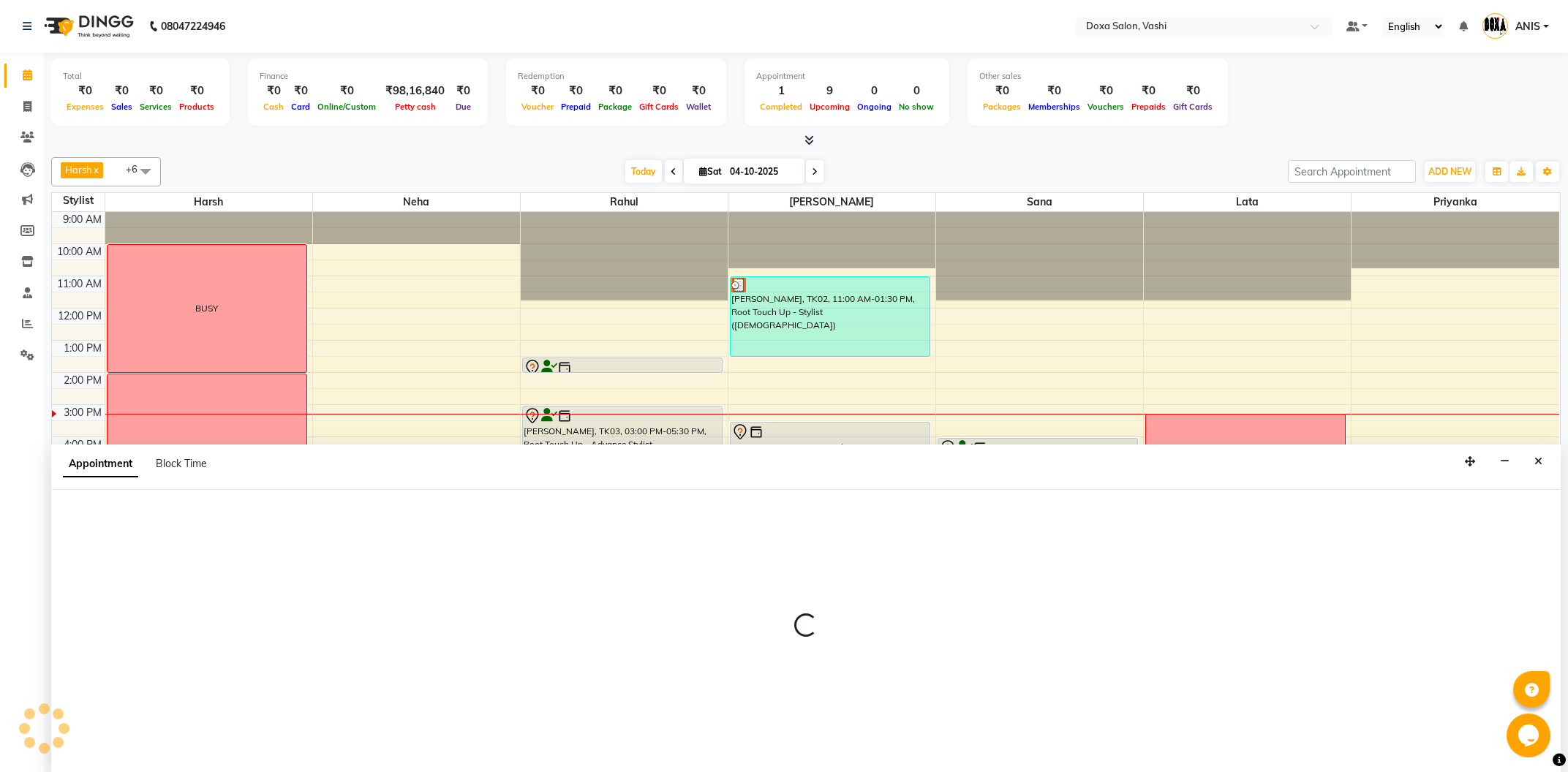
scroll to position [1, 0]
select select "tentative"
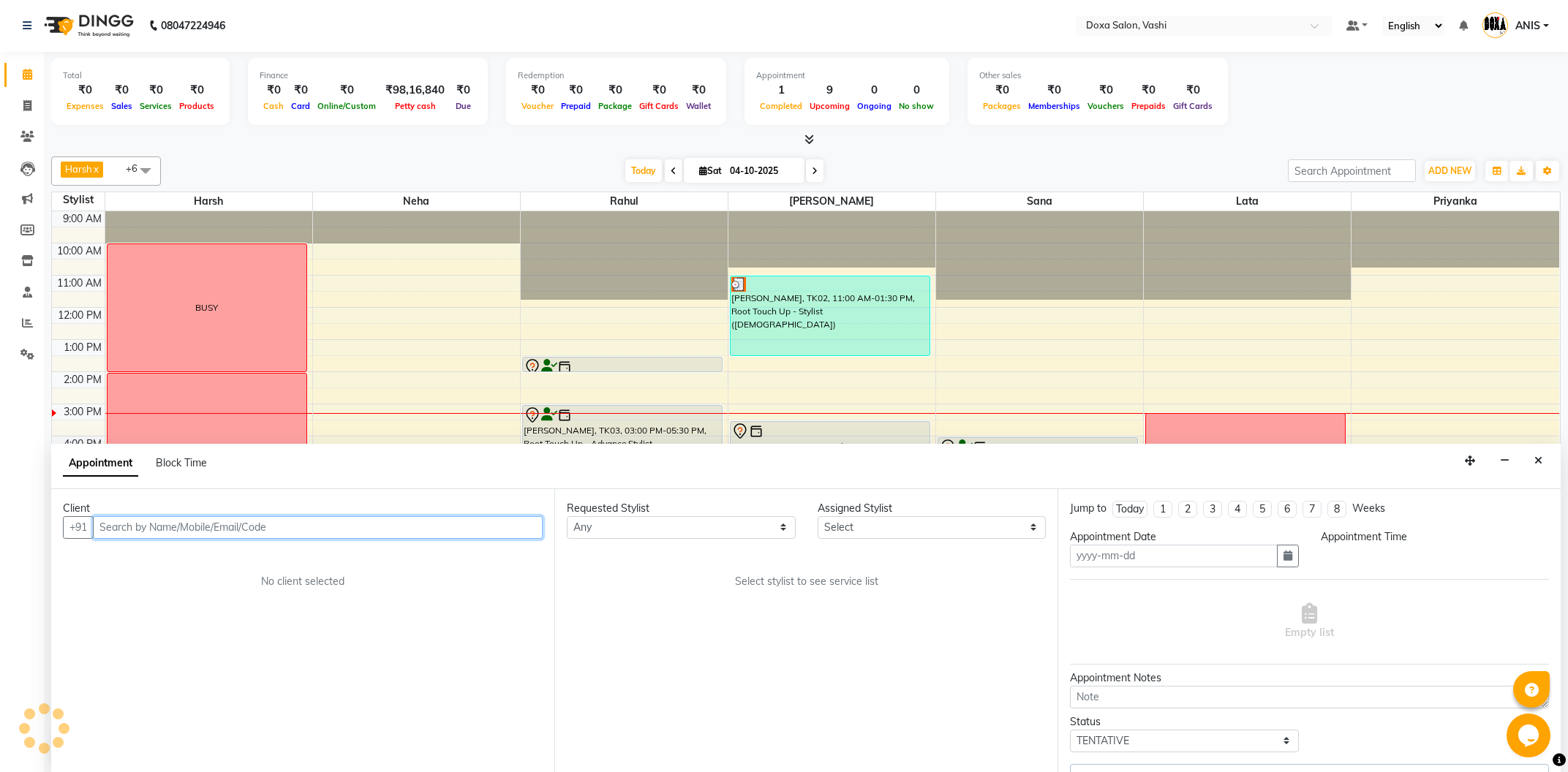
type input "04-10-2025"
select select "25278"
select select "900"
select select "688"
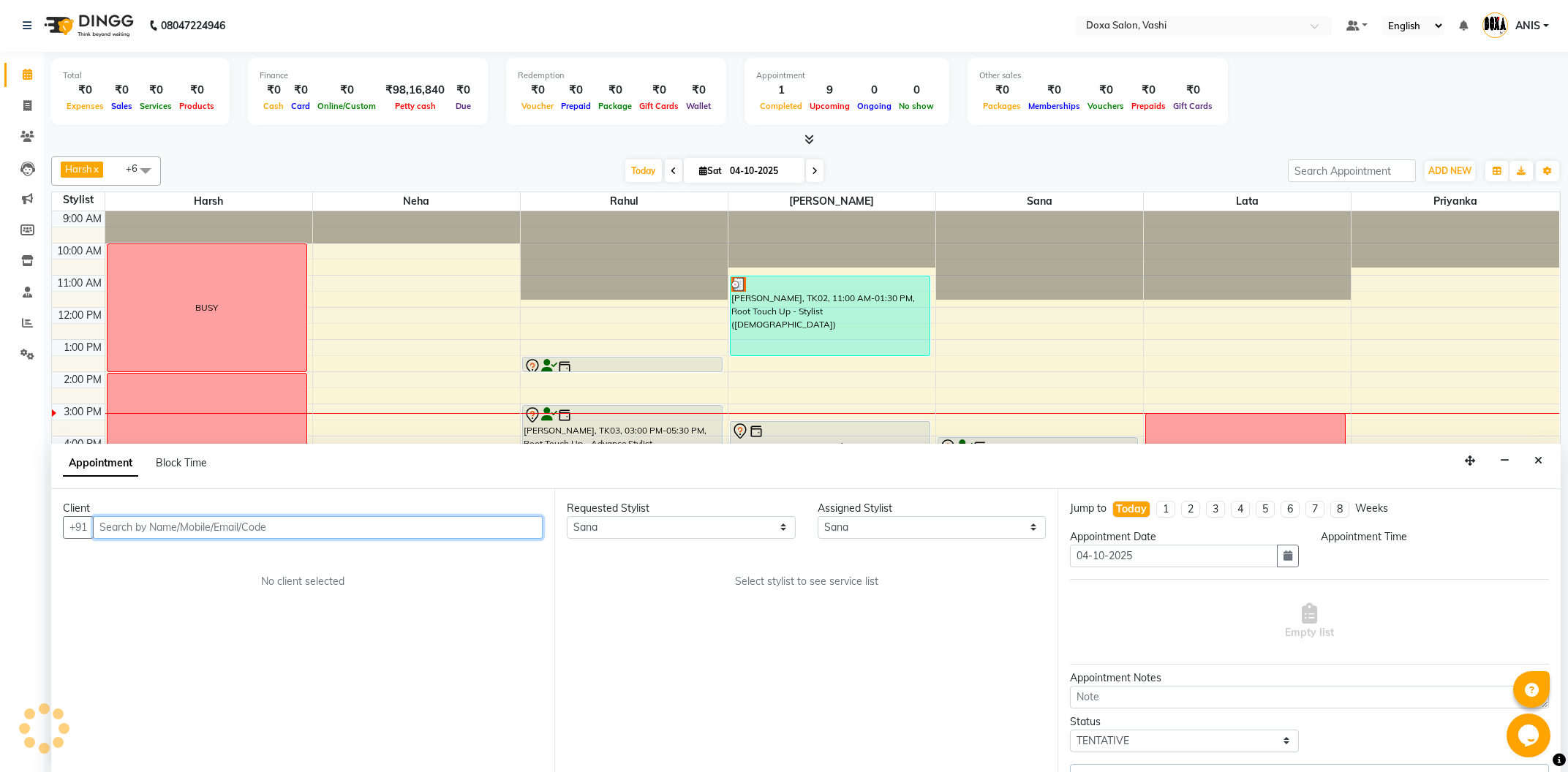
select select "688"
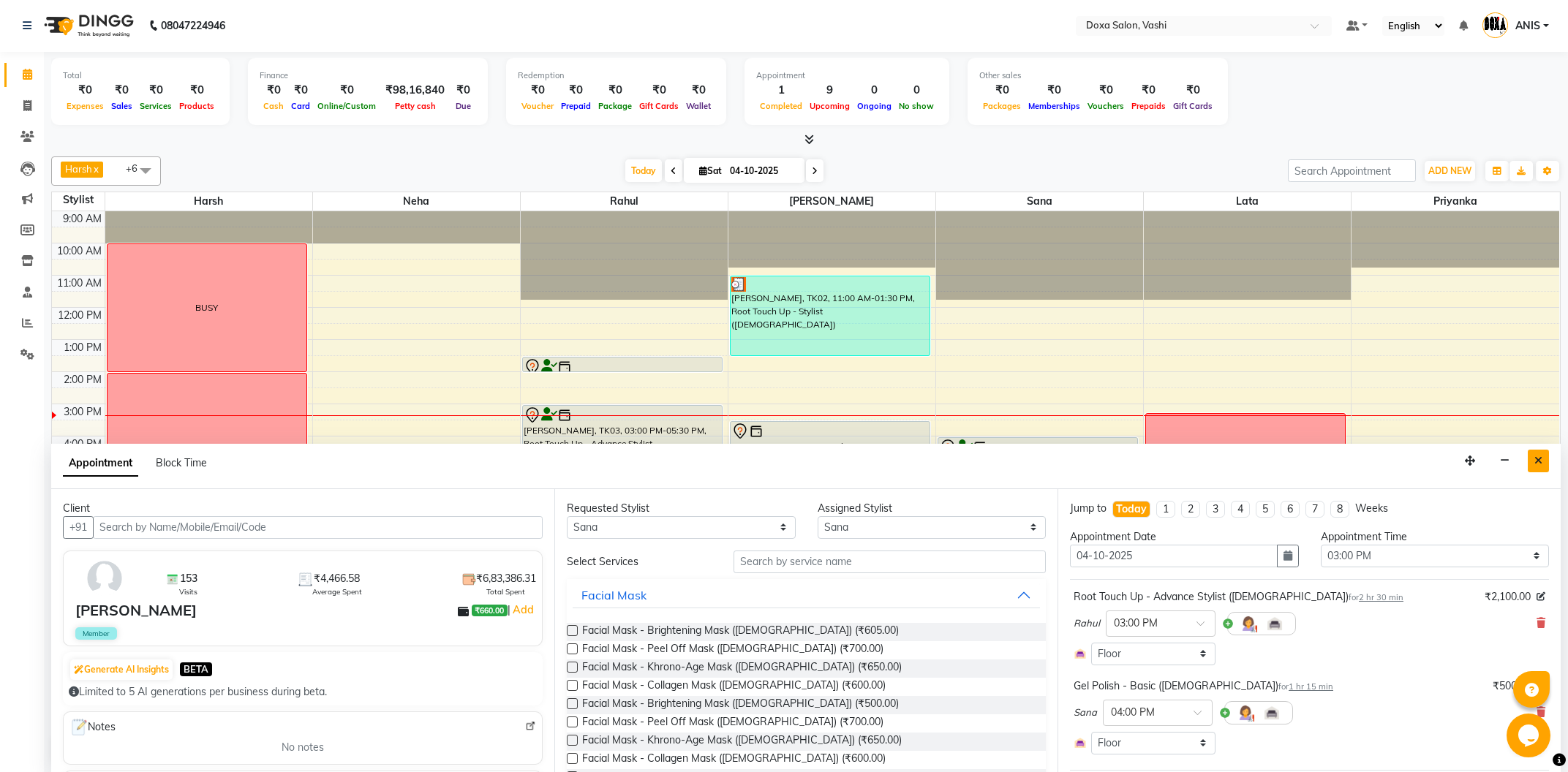
click at [1547, 450] on button "Close" at bounding box center [1538, 461] width 21 height 23
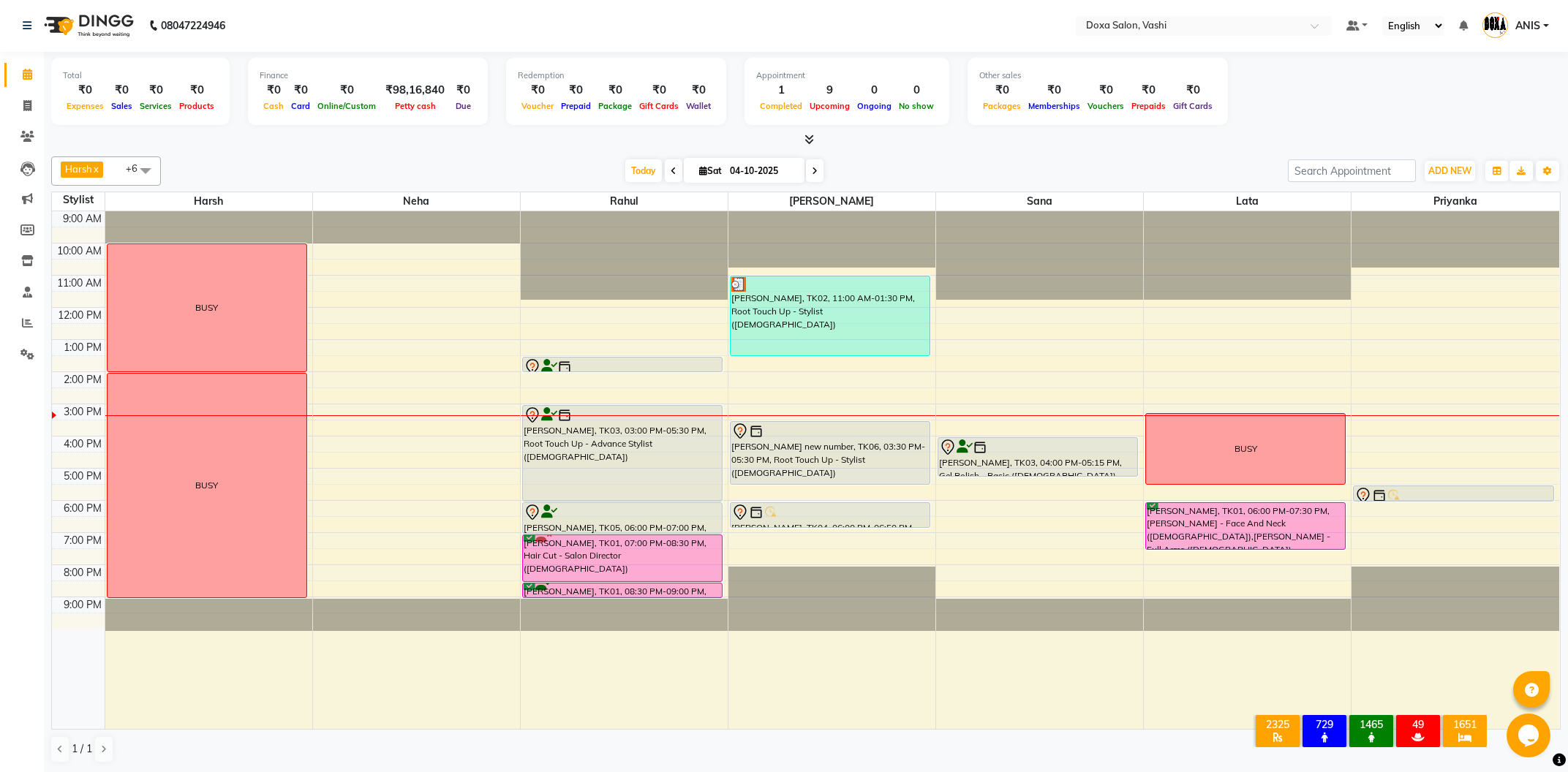
click at [601, 491] on div "Amit Hemrajni, TK07, 01:30 PM-02:00 PM, Shave - Express Beard (Male) Dimple Kuk…" at bounding box center [624, 470] width 207 height 518
click at [34, 103] on span at bounding box center [27, 106] width 26 height 17
select select "416"
select select "service"
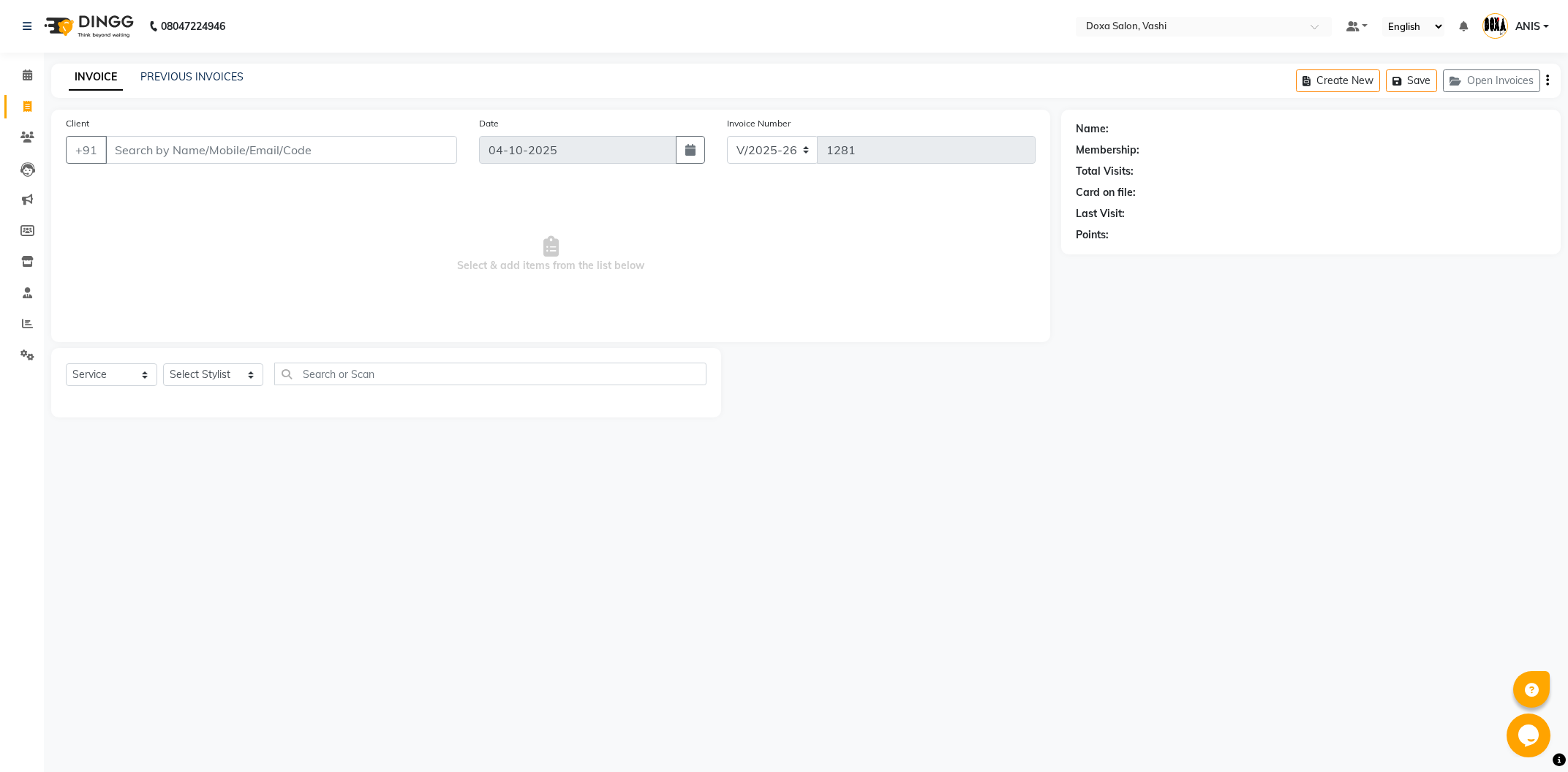
click at [14, 124] on li "Clients" at bounding box center [22, 138] width 44 height 31
click at [34, 141] on icon at bounding box center [27, 137] width 14 height 11
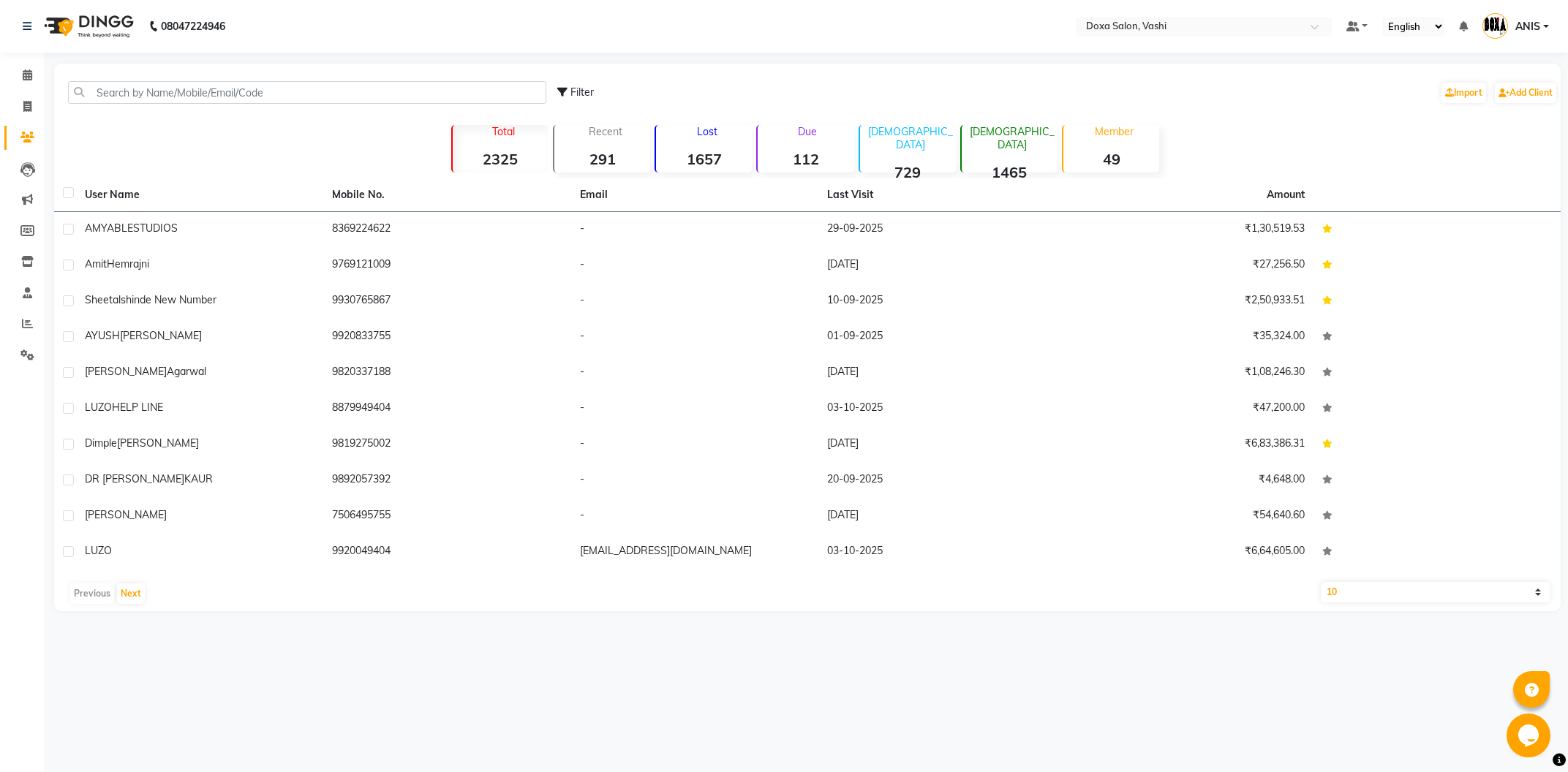
click at [208, 81] on div "Filter Import Add Client" at bounding box center [807, 92] width 1501 height 46
click at [208, 82] on input "text" at bounding box center [307, 92] width 478 height 23
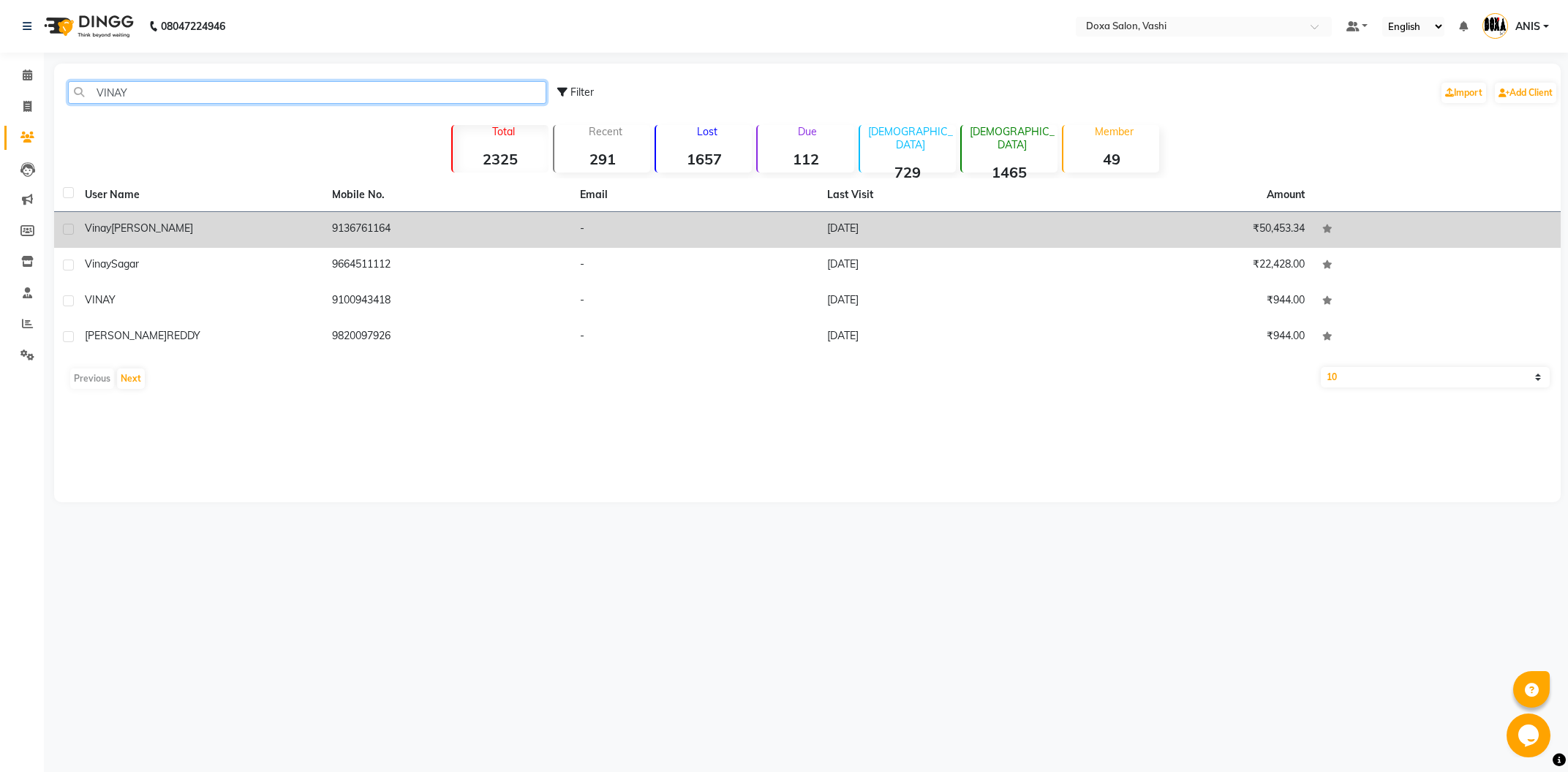
type input "VINAY"
click at [175, 231] on div "Vinay Oberoi" at bounding box center [200, 229] width 230 height 15
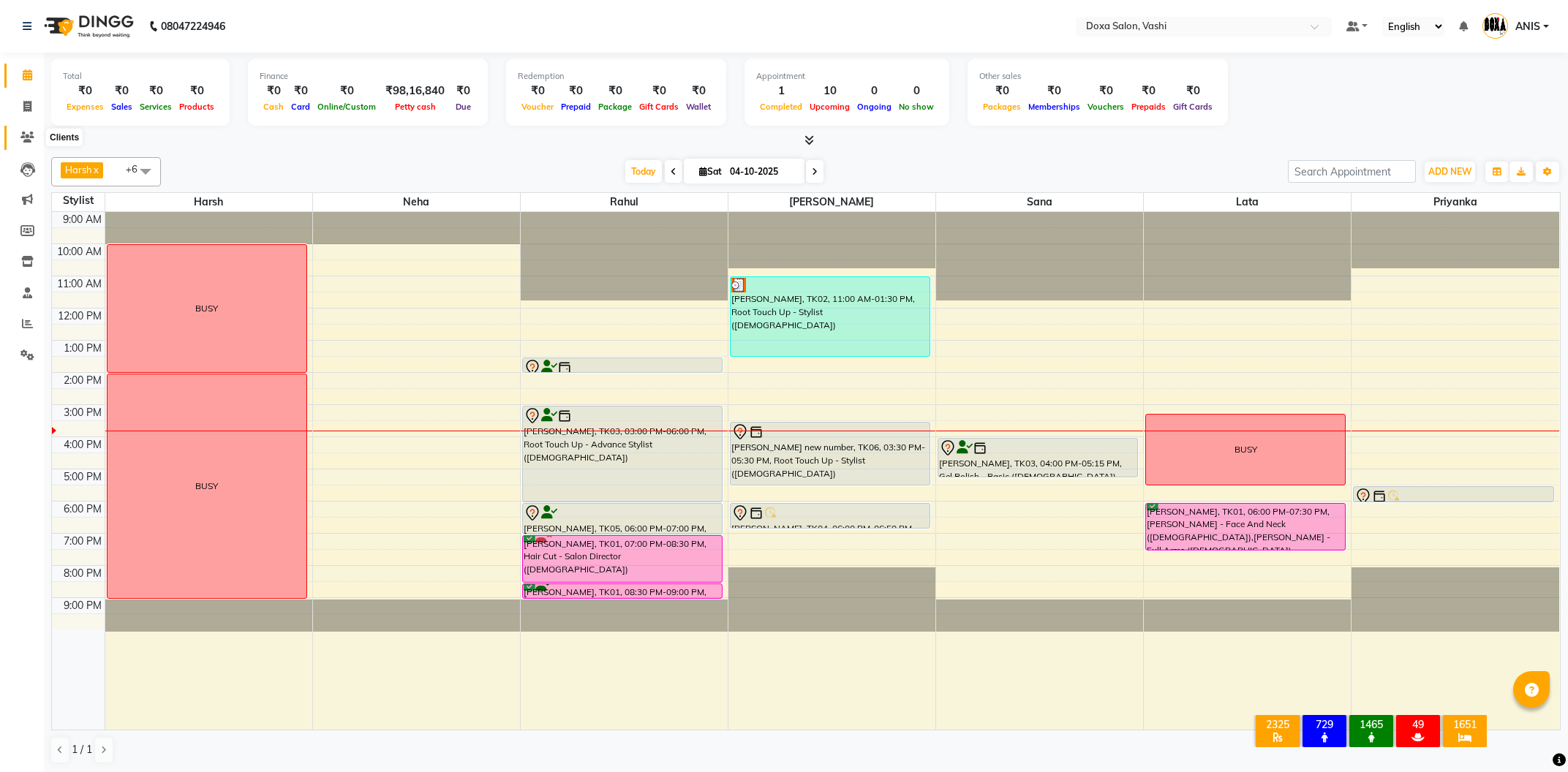
click at [22, 146] on span at bounding box center [27, 138] width 26 height 17
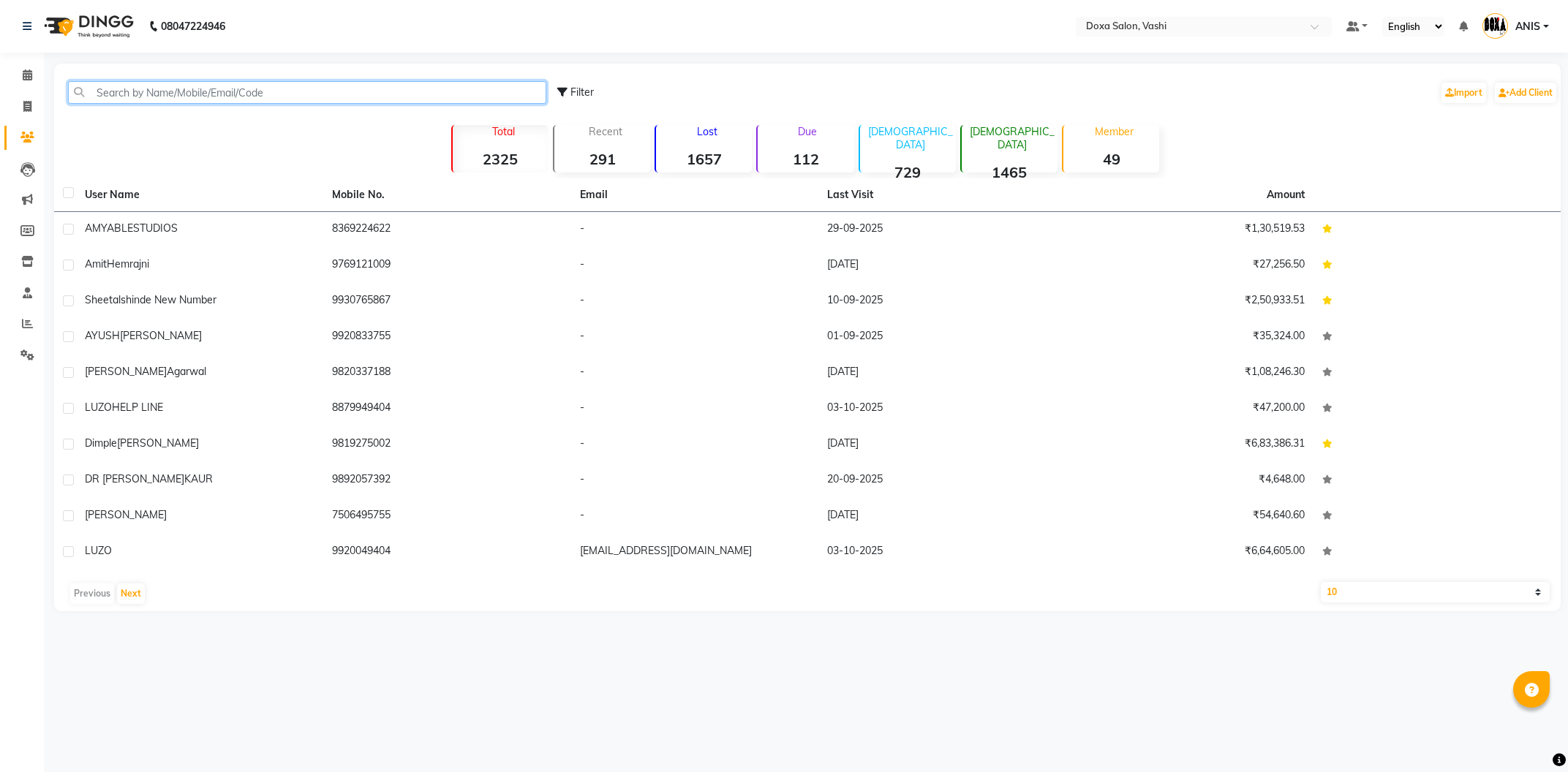
click at [148, 93] on input "text" at bounding box center [307, 92] width 478 height 23
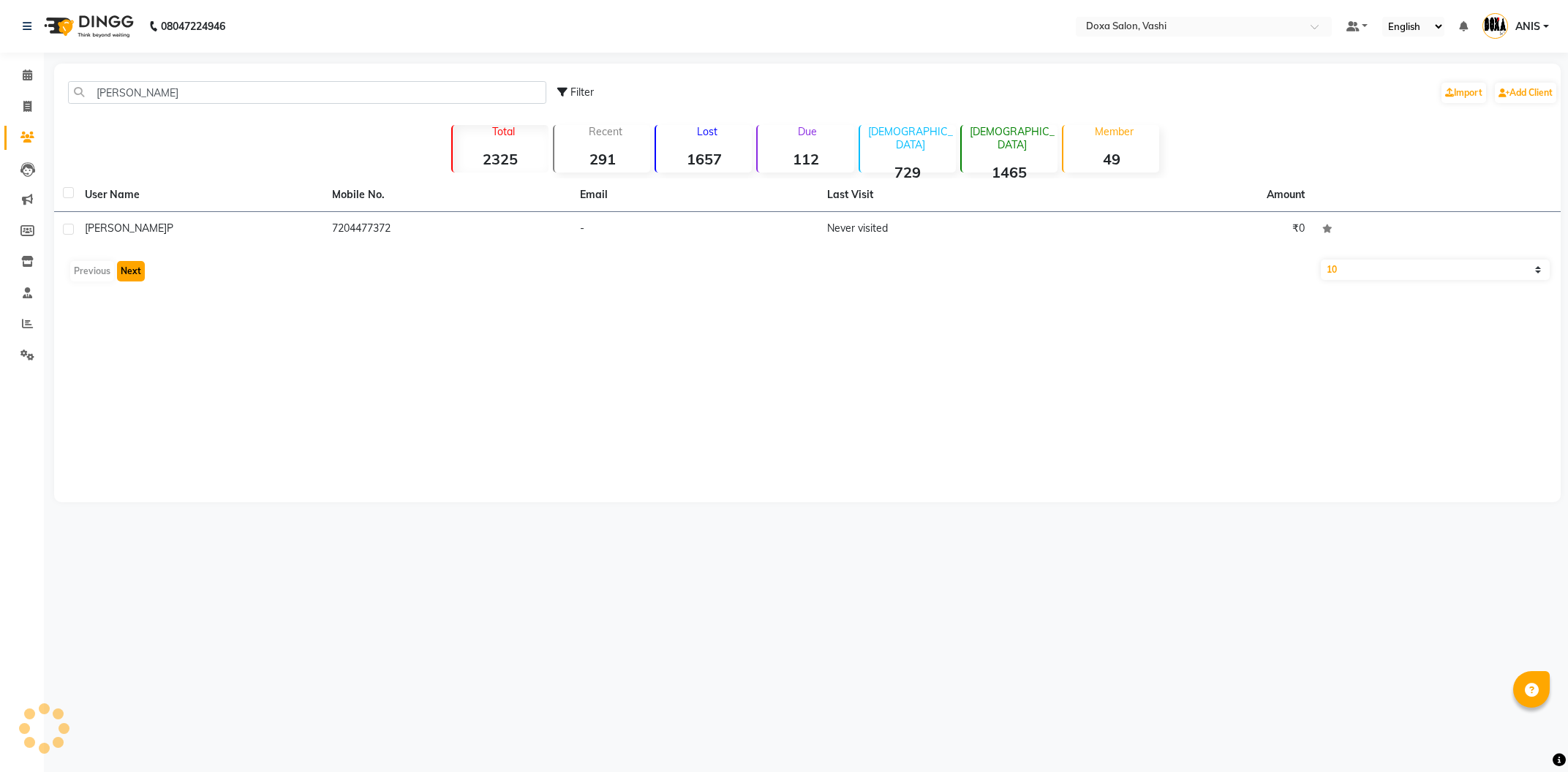
click at [128, 281] on button "Next" at bounding box center [131, 271] width 28 height 21
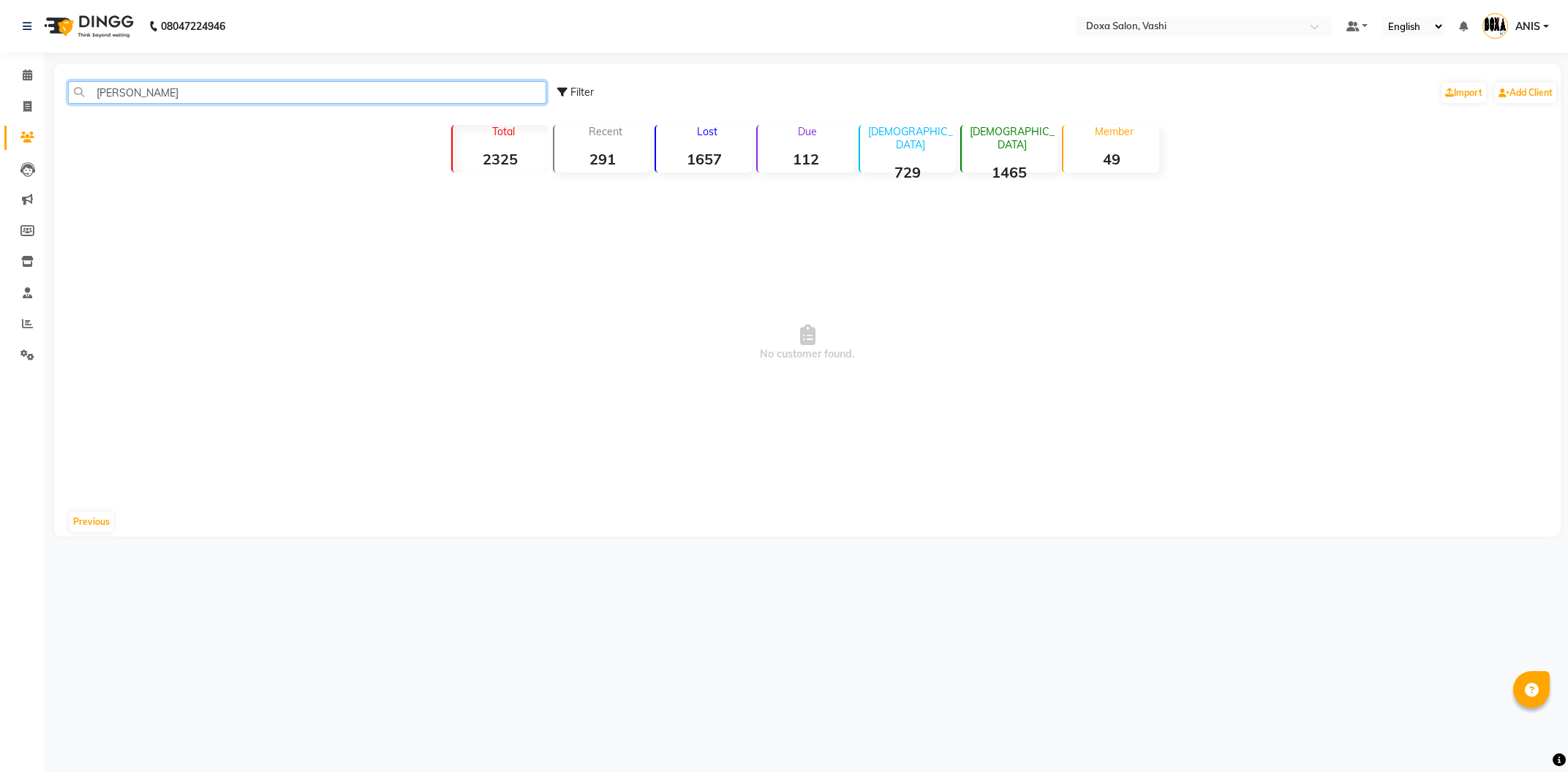
click at [187, 95] on input "[PERSON_NAME]" at bounding box center [307, 92] width 478 height 23
type input "P"
type input "T"
type input "PATIK"
click at [26, 138] on icon at bounding box center [27, 137] width 14 height 11
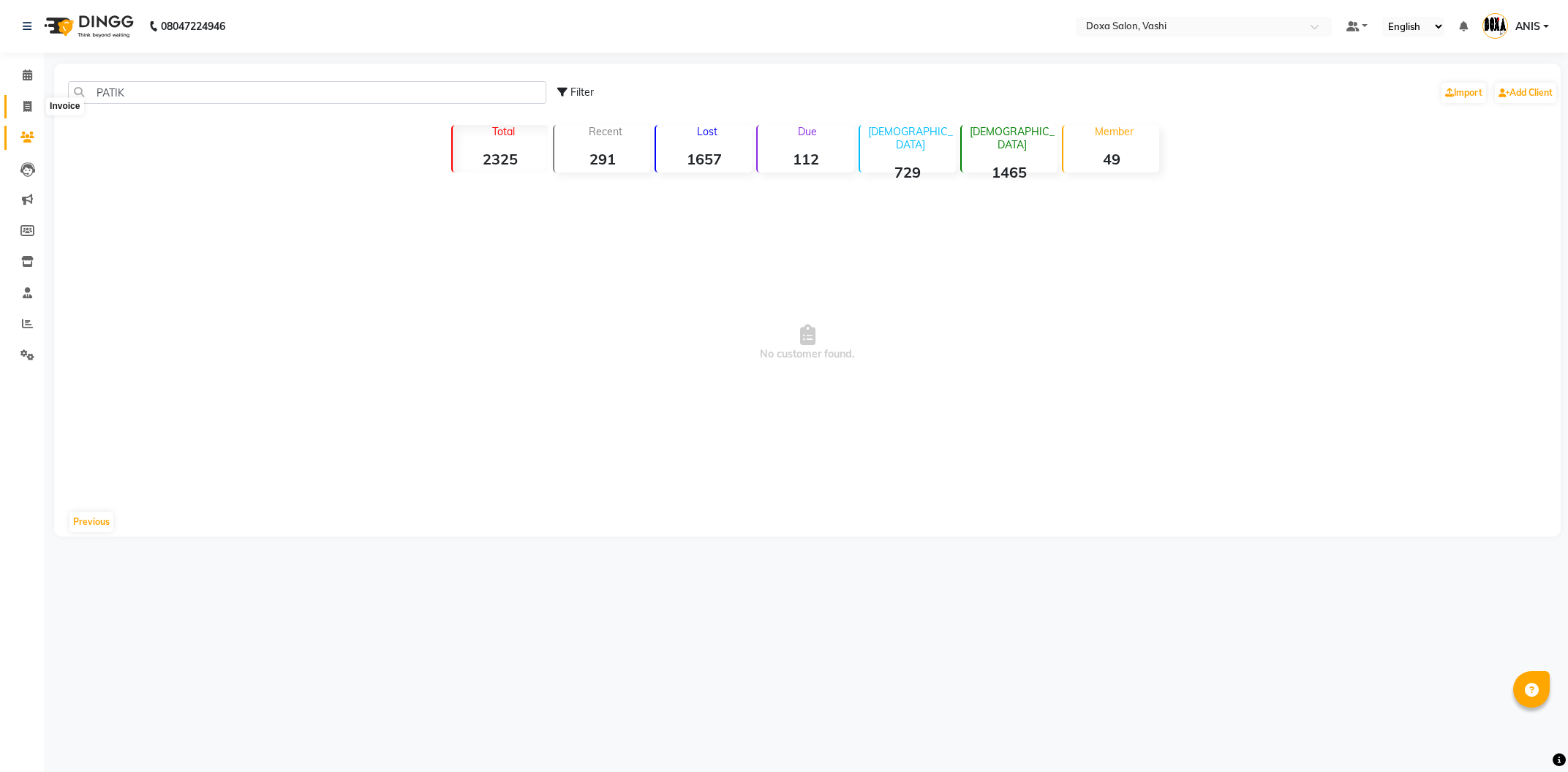
click at [37, 111] on span at bounding box center [27, 107] width 26 height 17
select select "416"
select select "service"
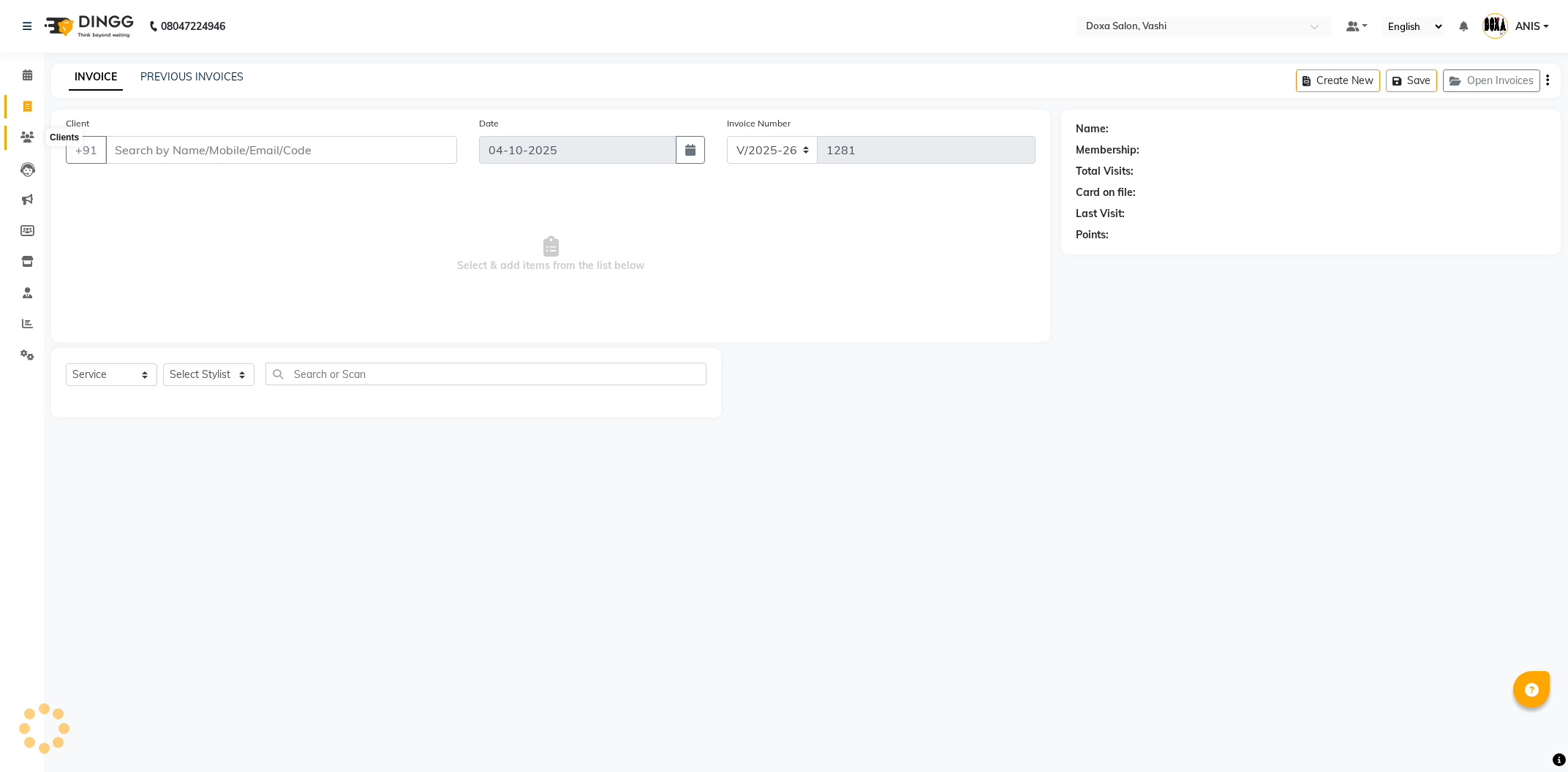
click at [26, 145] on span at bounding box center [27, 138] width 26 height 17
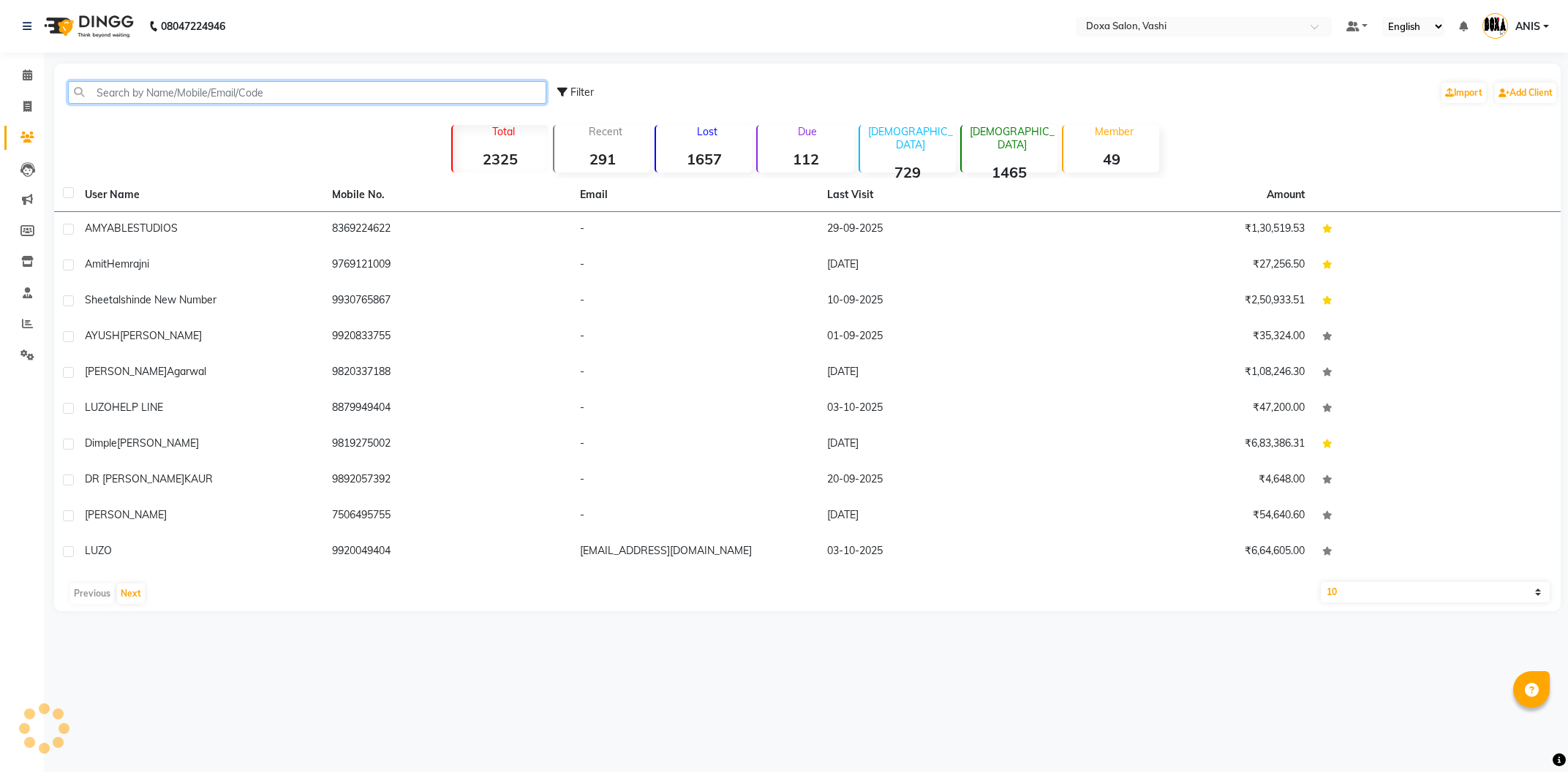
click at [155, 89] on input "text" at bounding box center [307, 92] width 478 height 23
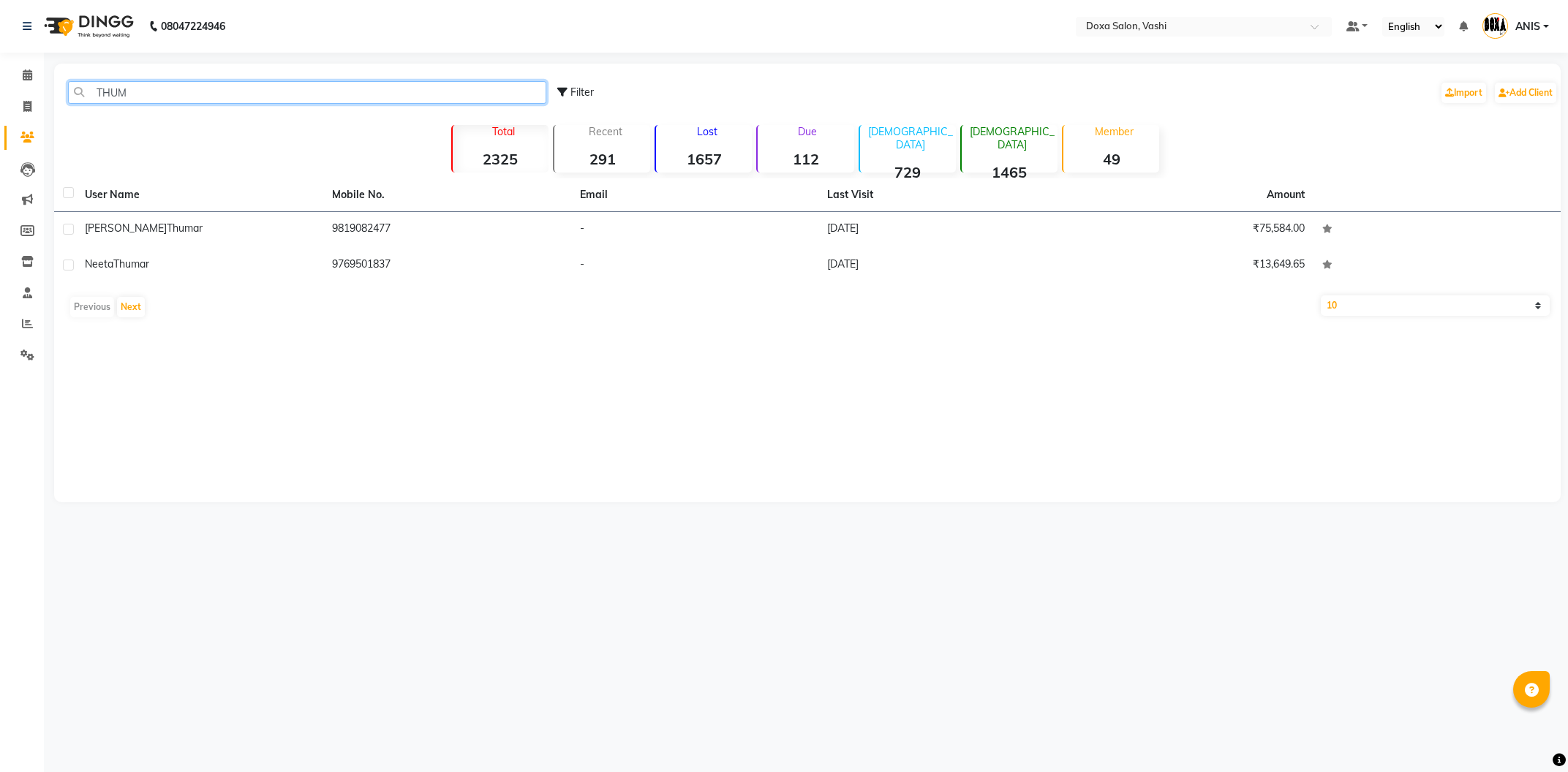
type input "THUM"
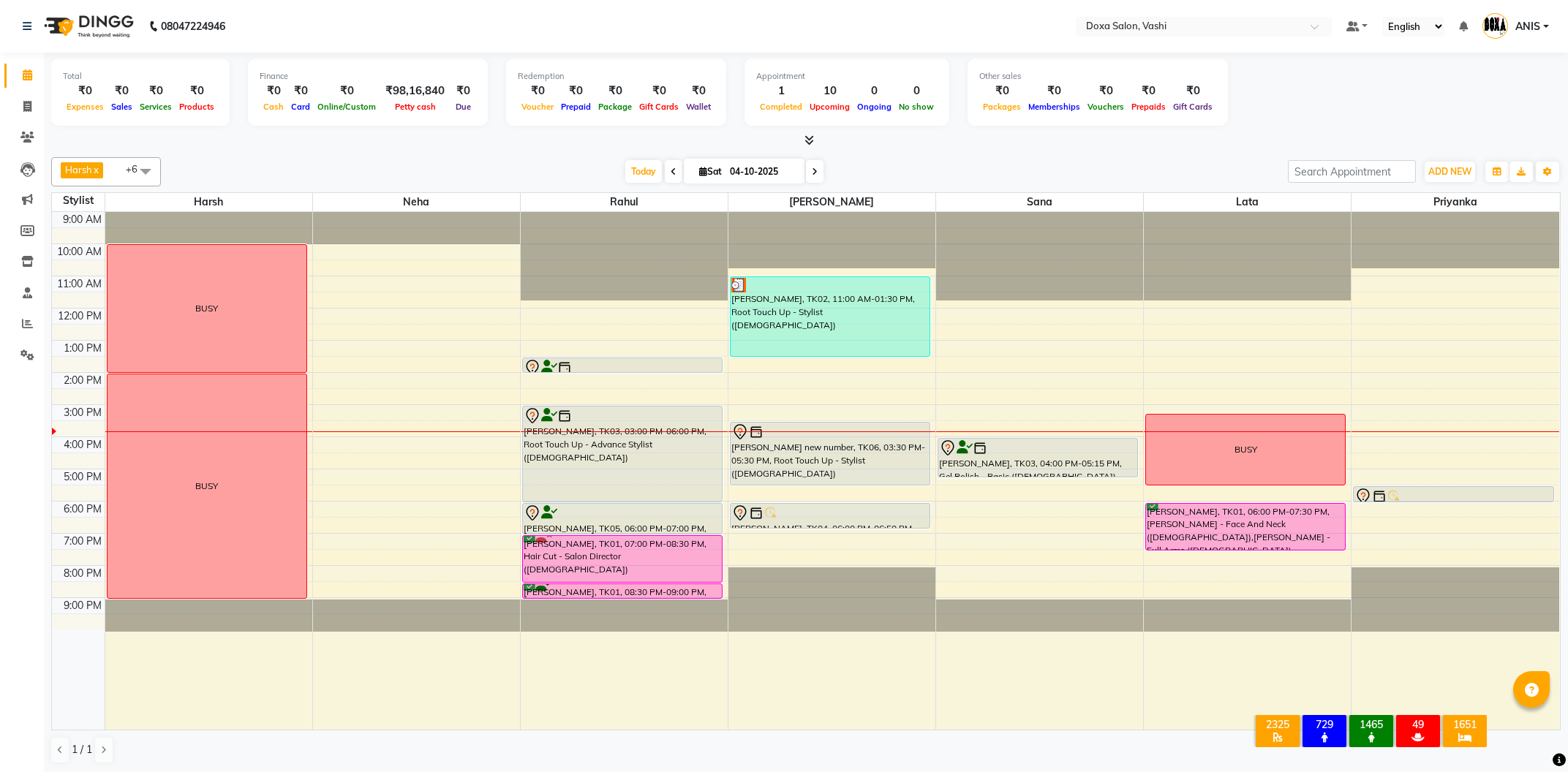
click at [811, 178] on span at bounding box center [814, 171] width 18 height 23
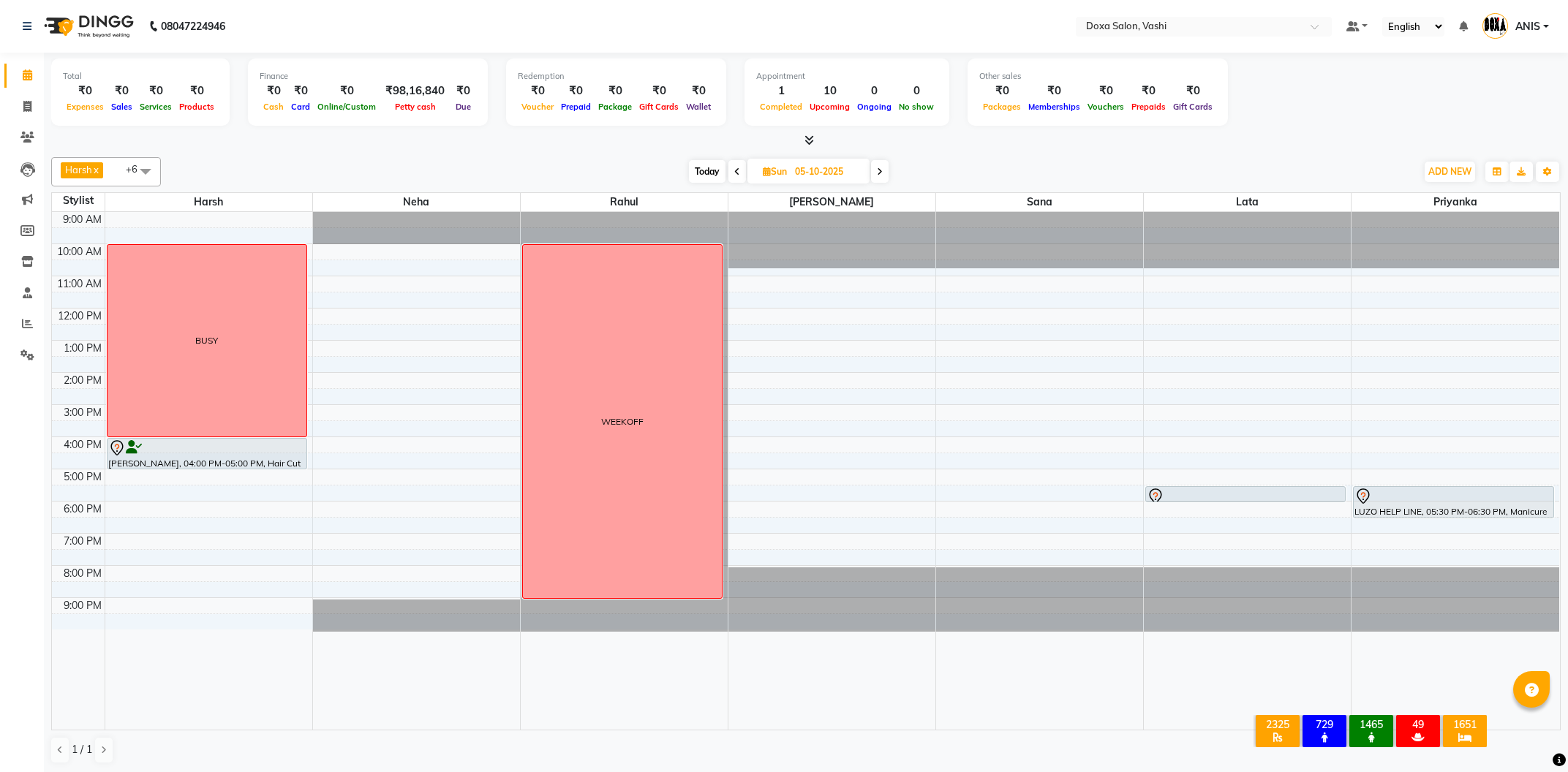
click at [707, 171] on span "Today" at bounding box center [707, 171] width 37 height 23
type input "04-10-2025"
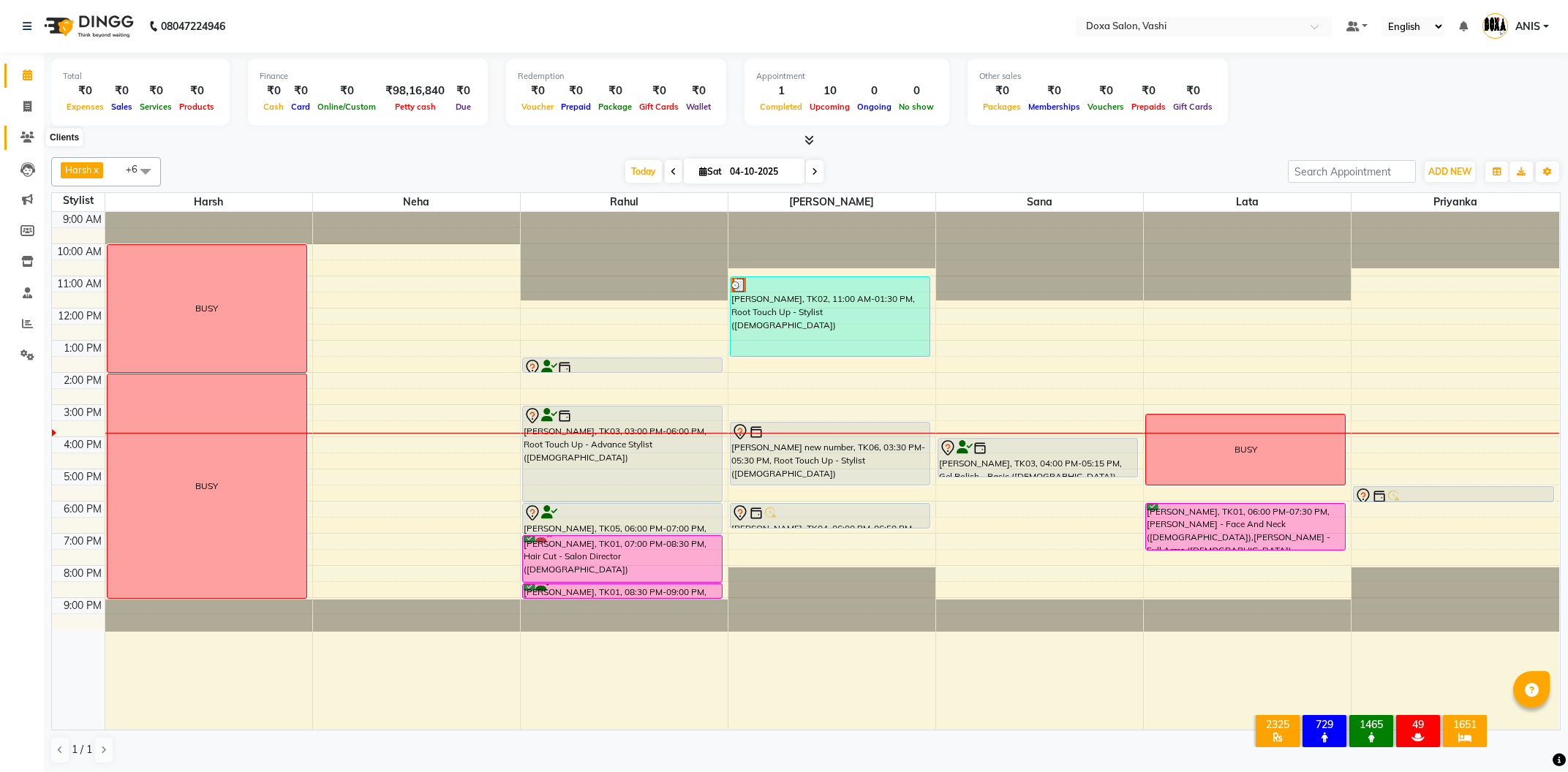
click at [37, 145] on span at bounding box center [27, 138] width 26 height 17
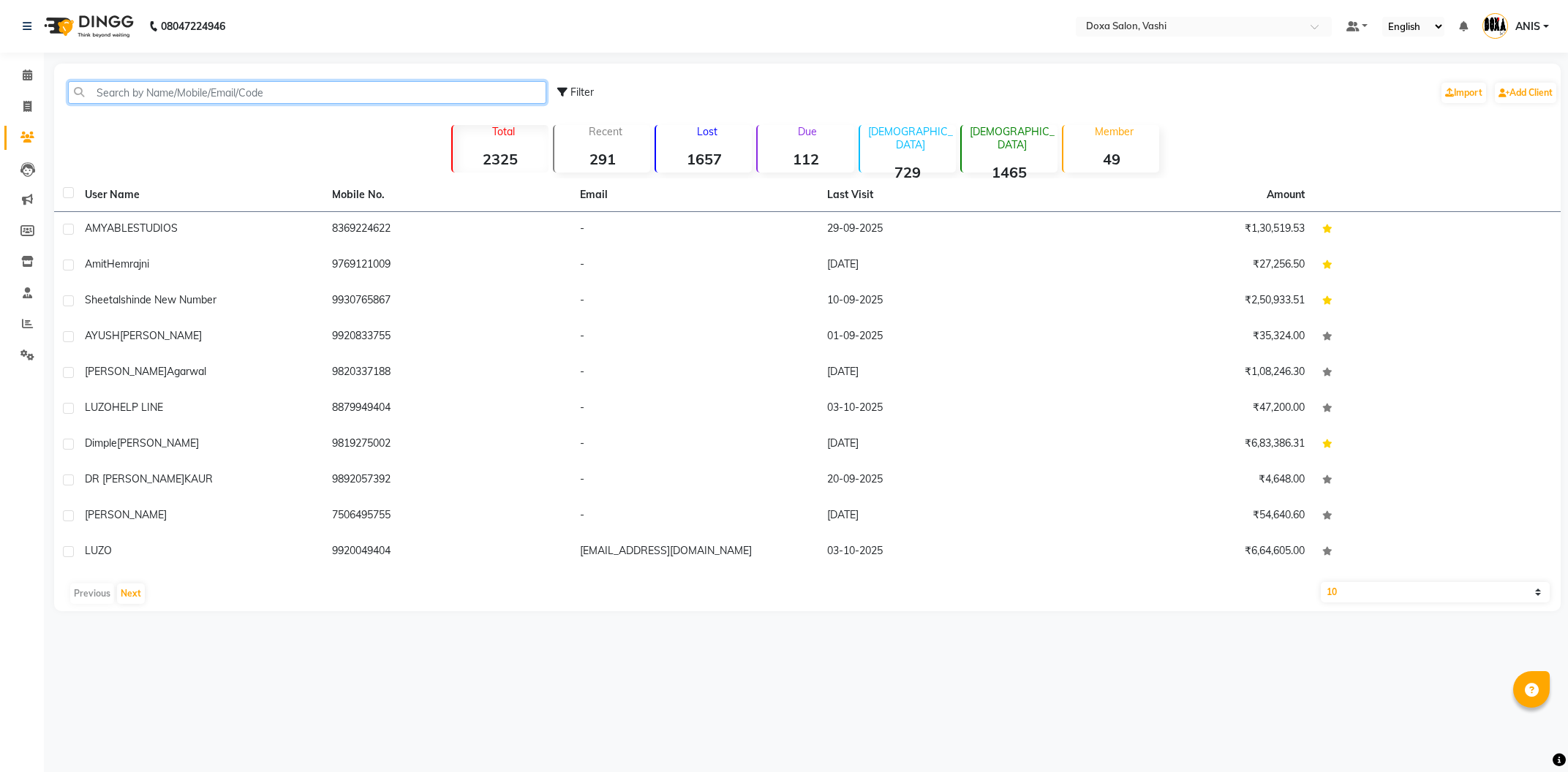
click at [133, 97] on input "text" at bounding box center [307, 92] width 478 height 23
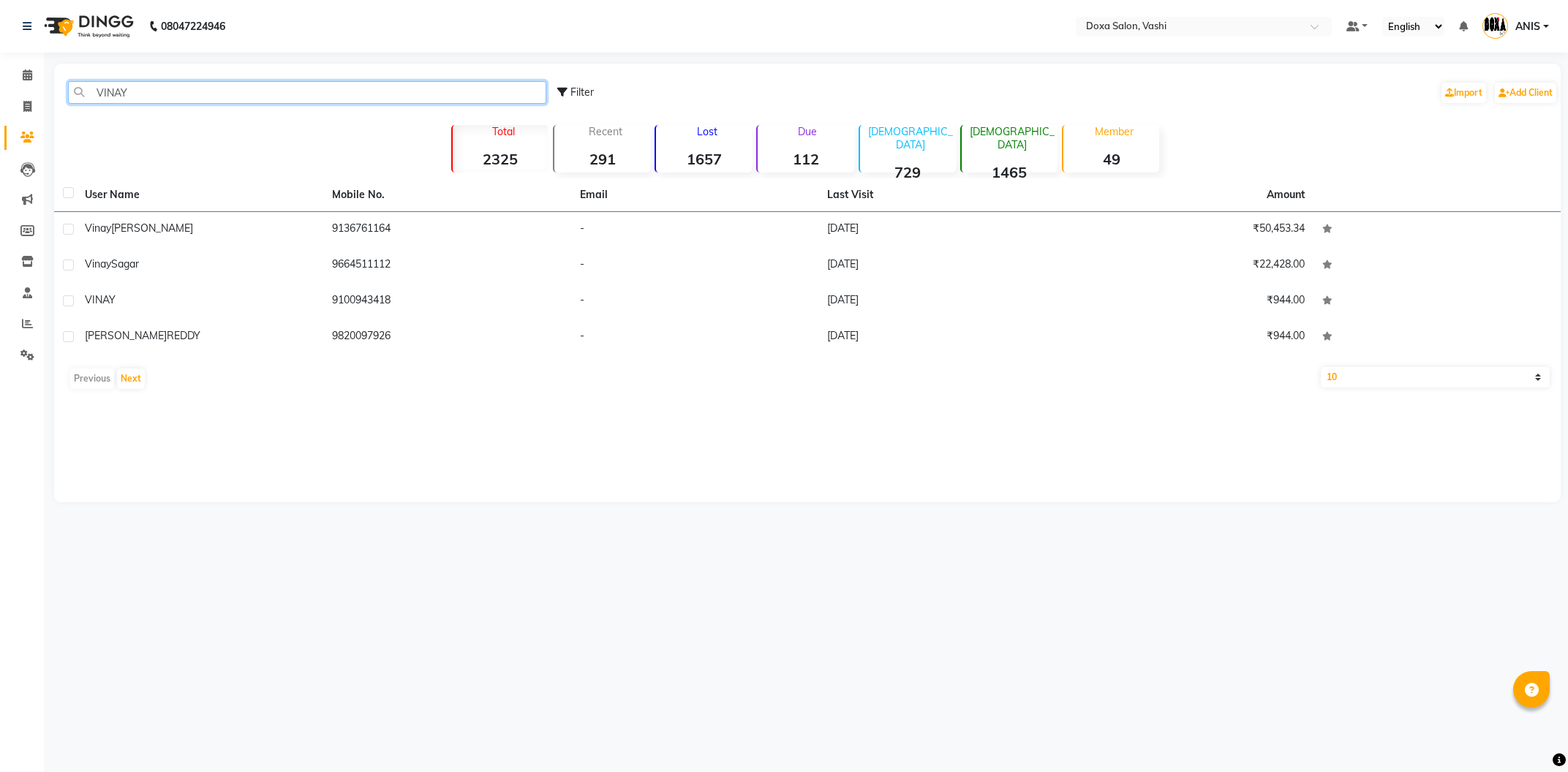
type input "VINAY"
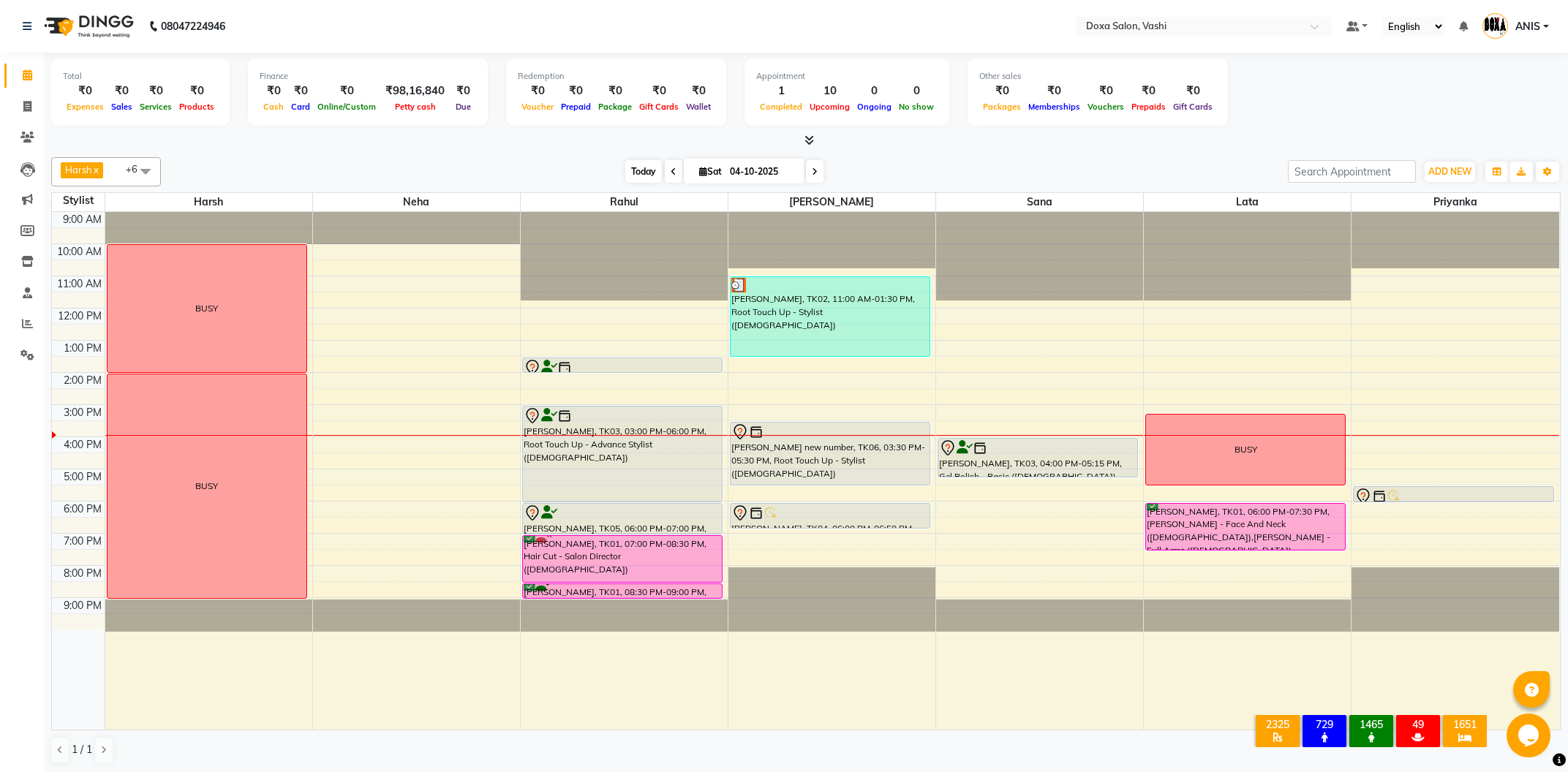
click at [625, 169] on span "Today" at bounding box center [644, 171] width 37 height 23
click at [809, 182] on span at bounding box center [814, 171] width 18 height 23
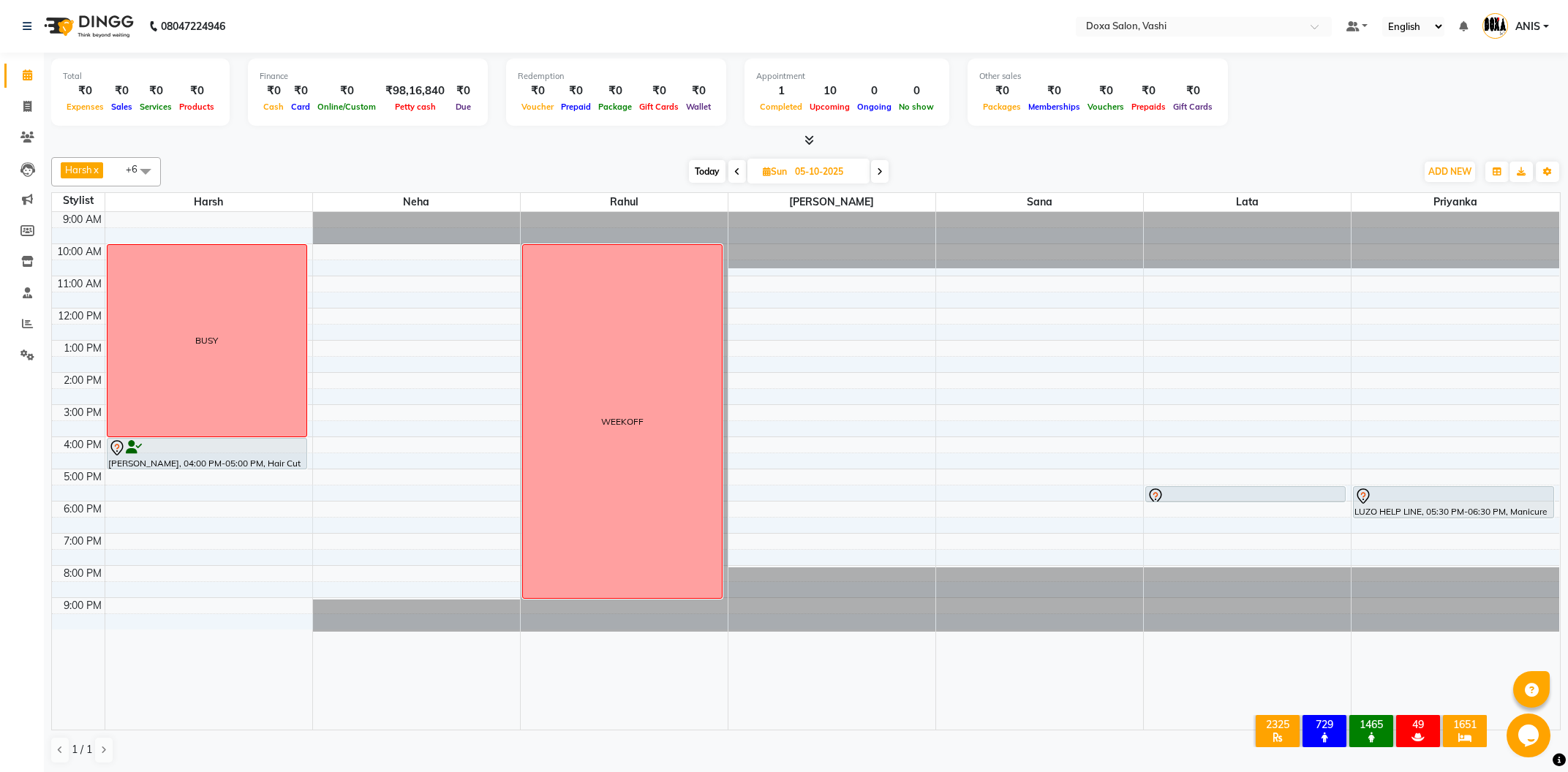
click at [881, 175] on icon at bounding box center [880, 172] width 6 height 9
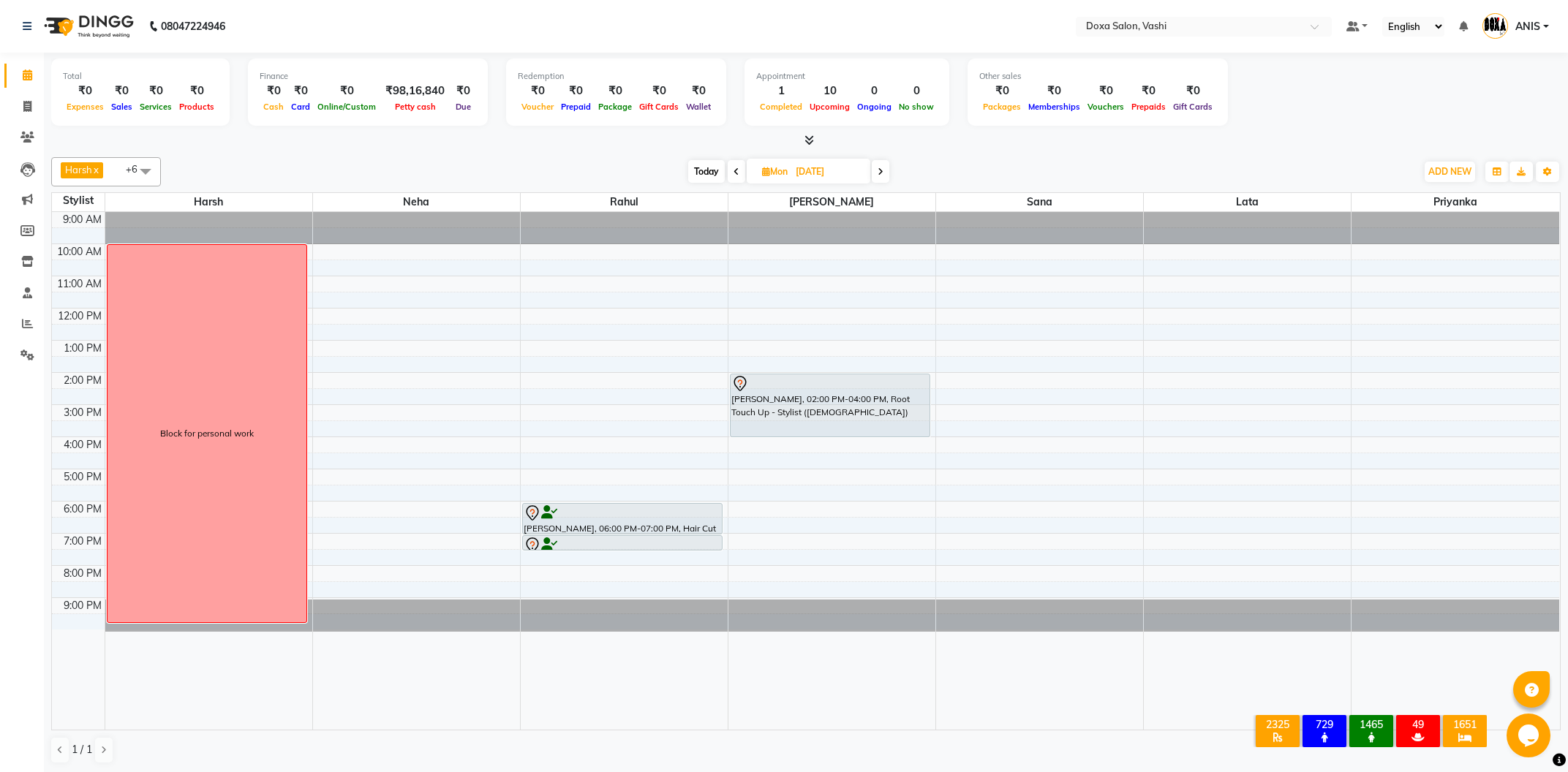
click at [880, 168] on icon at bounding box center [880, 172] width 6 height 9
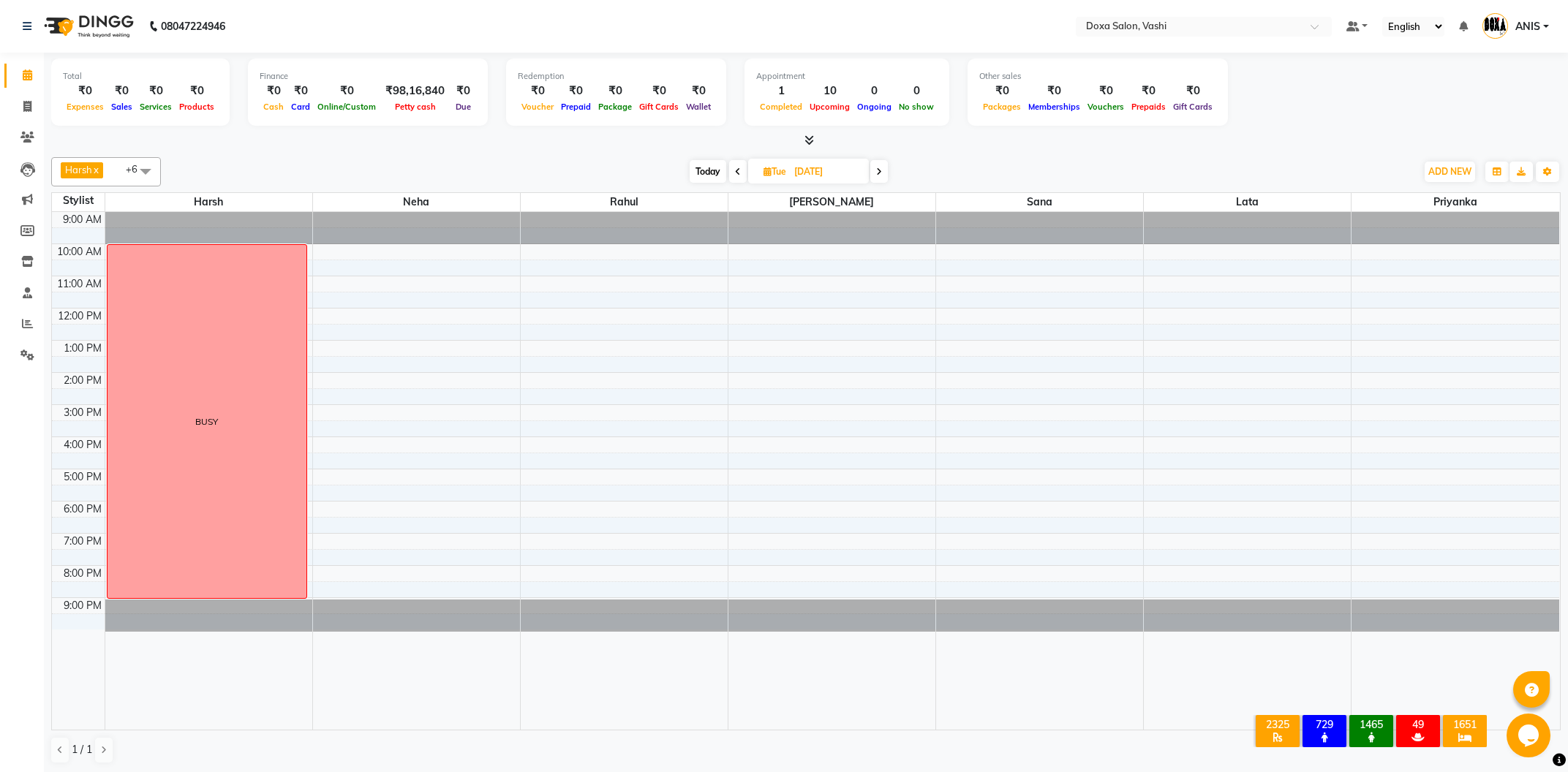
click at [877, 166] on span at bounding box center [879, 171] width 18 height 23
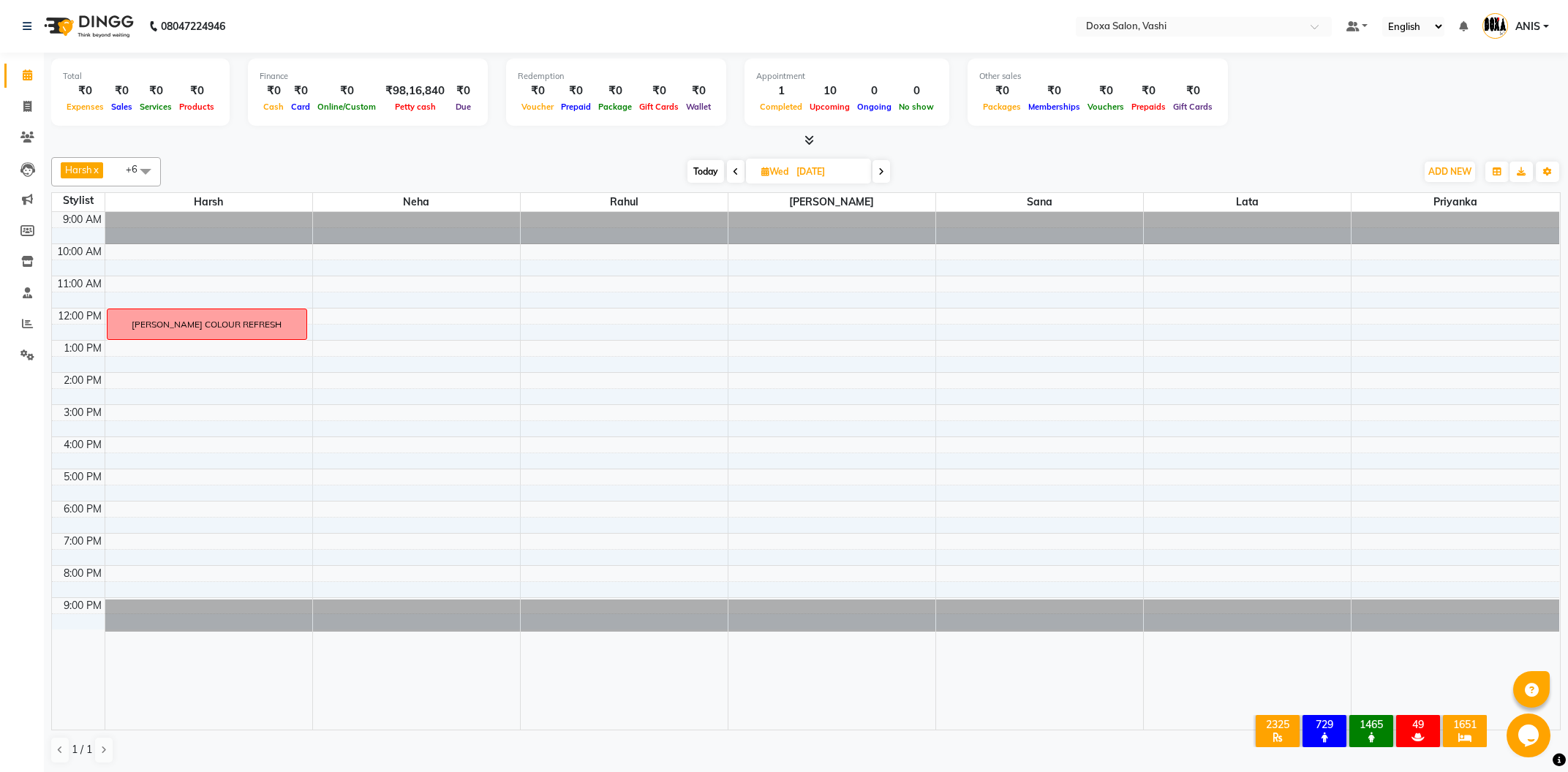
click at [882, 173] on icon at bounding box center [881, 172] width 6 height 9
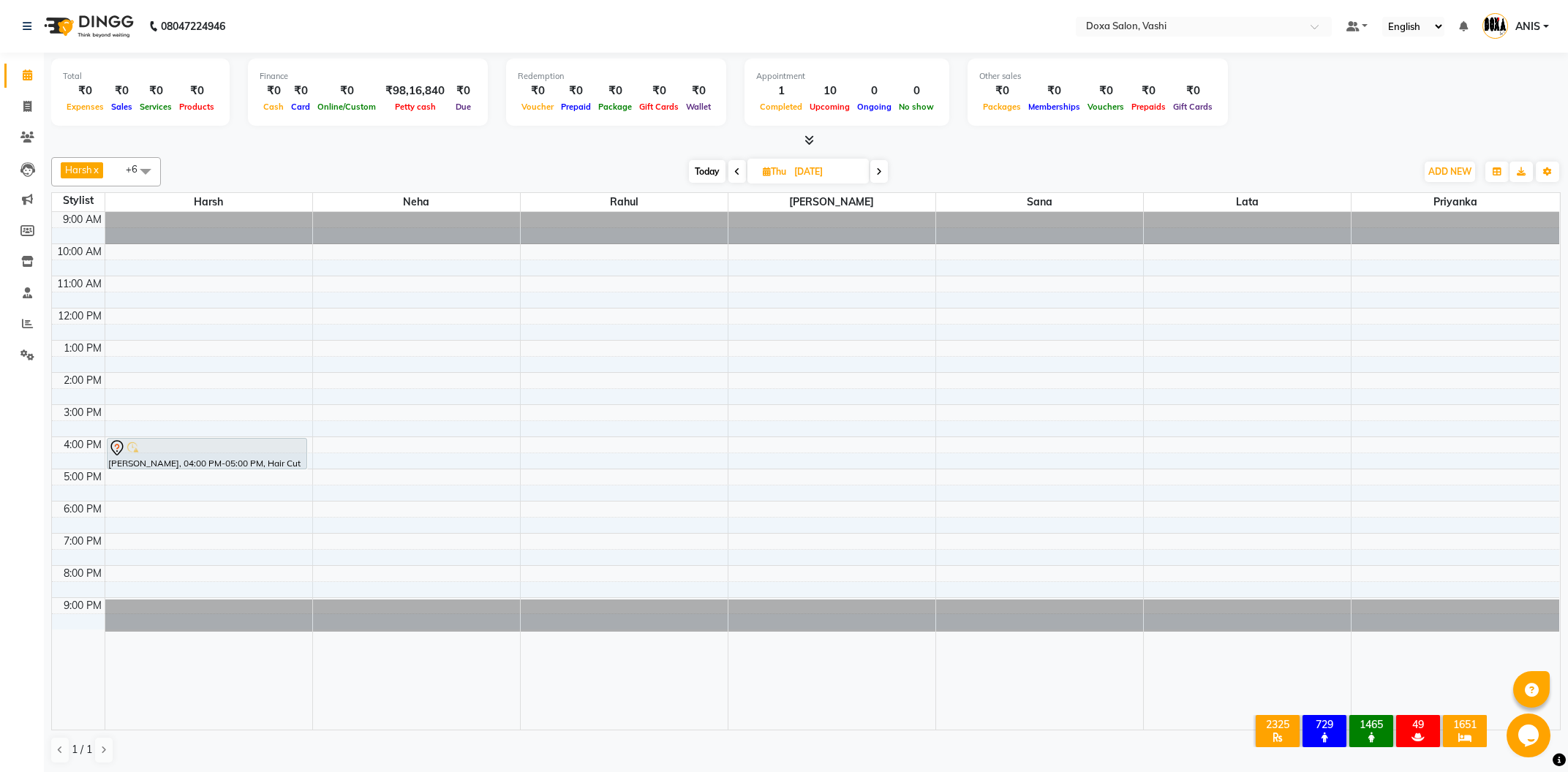
click at [875, 177] on span at bounding box center [879, 171] width 18 height 23
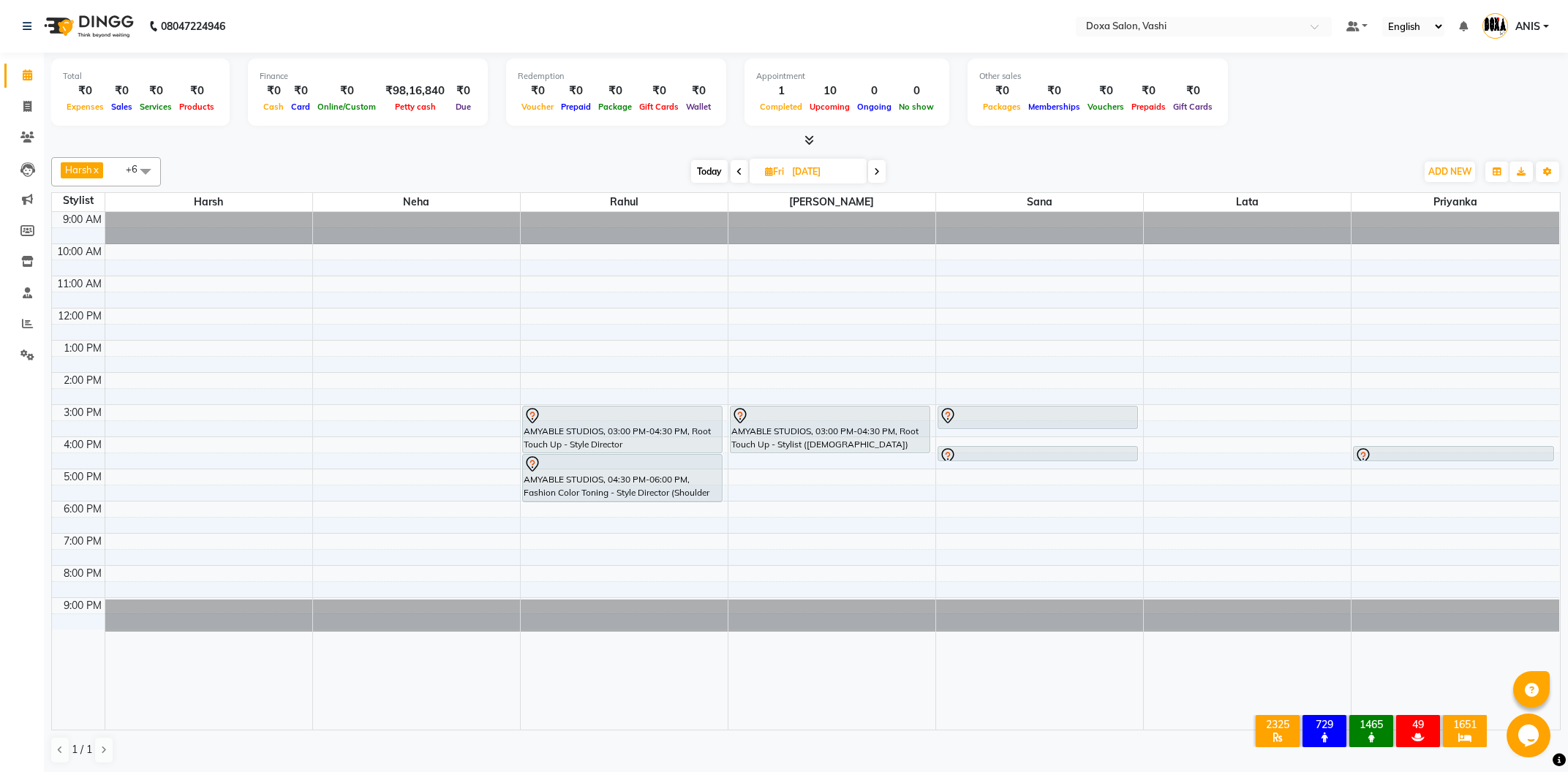
click at [875, 177] on span at bounding box center [877, 171] width 18 height 23
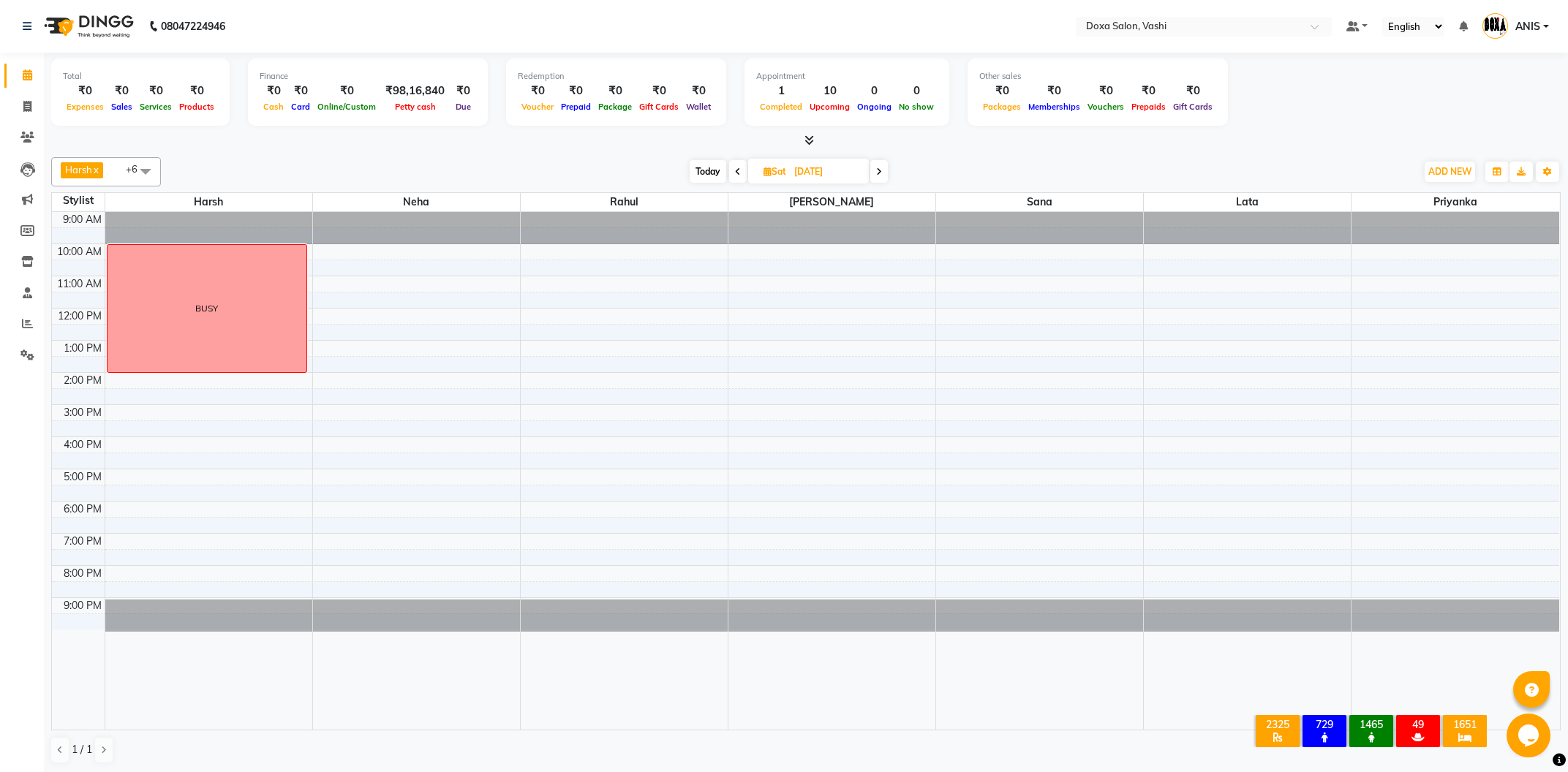
click at [736, 173] on icon at bounding box center [738, 172] width 6 height 9
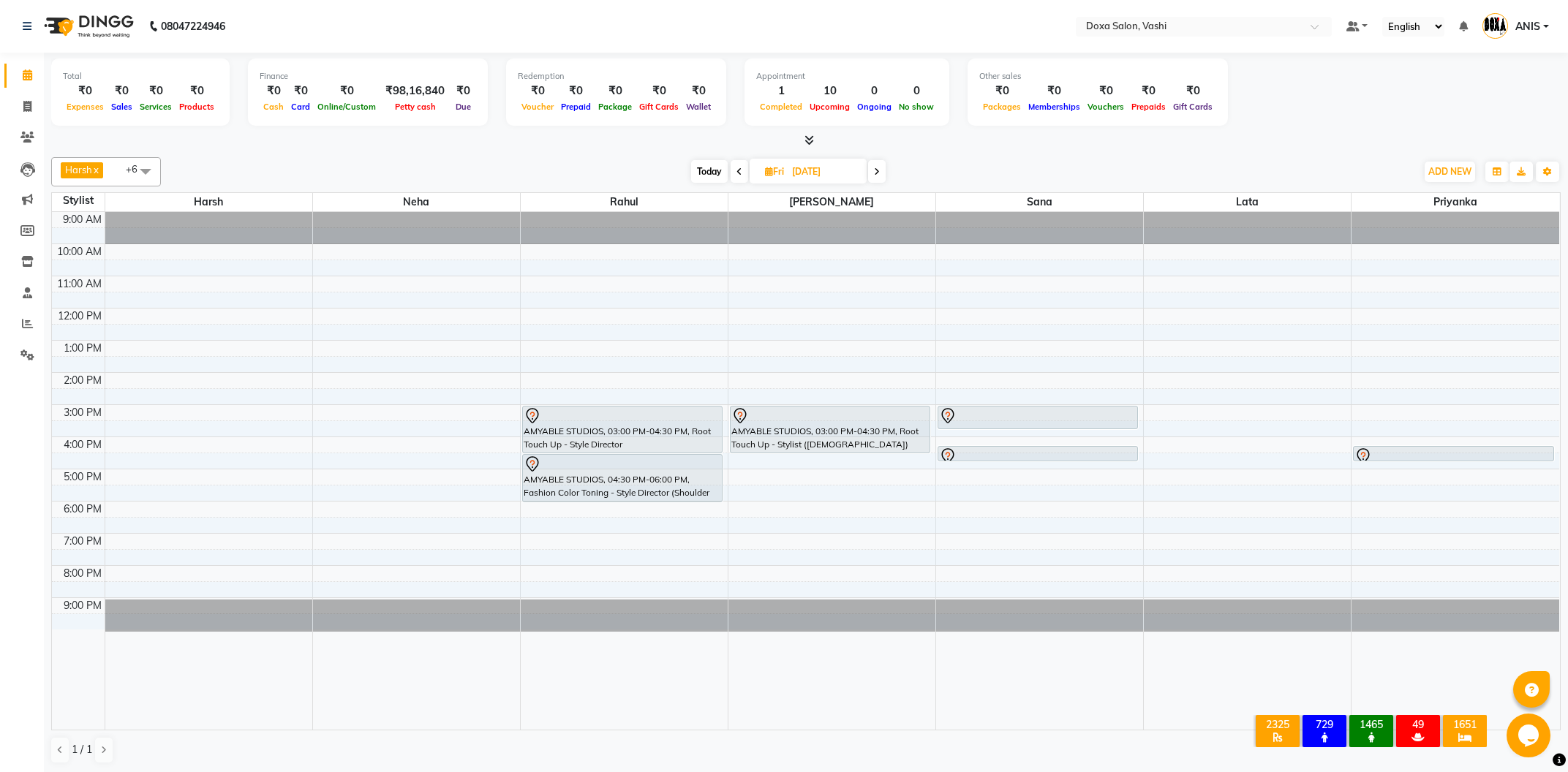
click at [872, 181] on span at bounding box center [877, 171] width 18 height 23
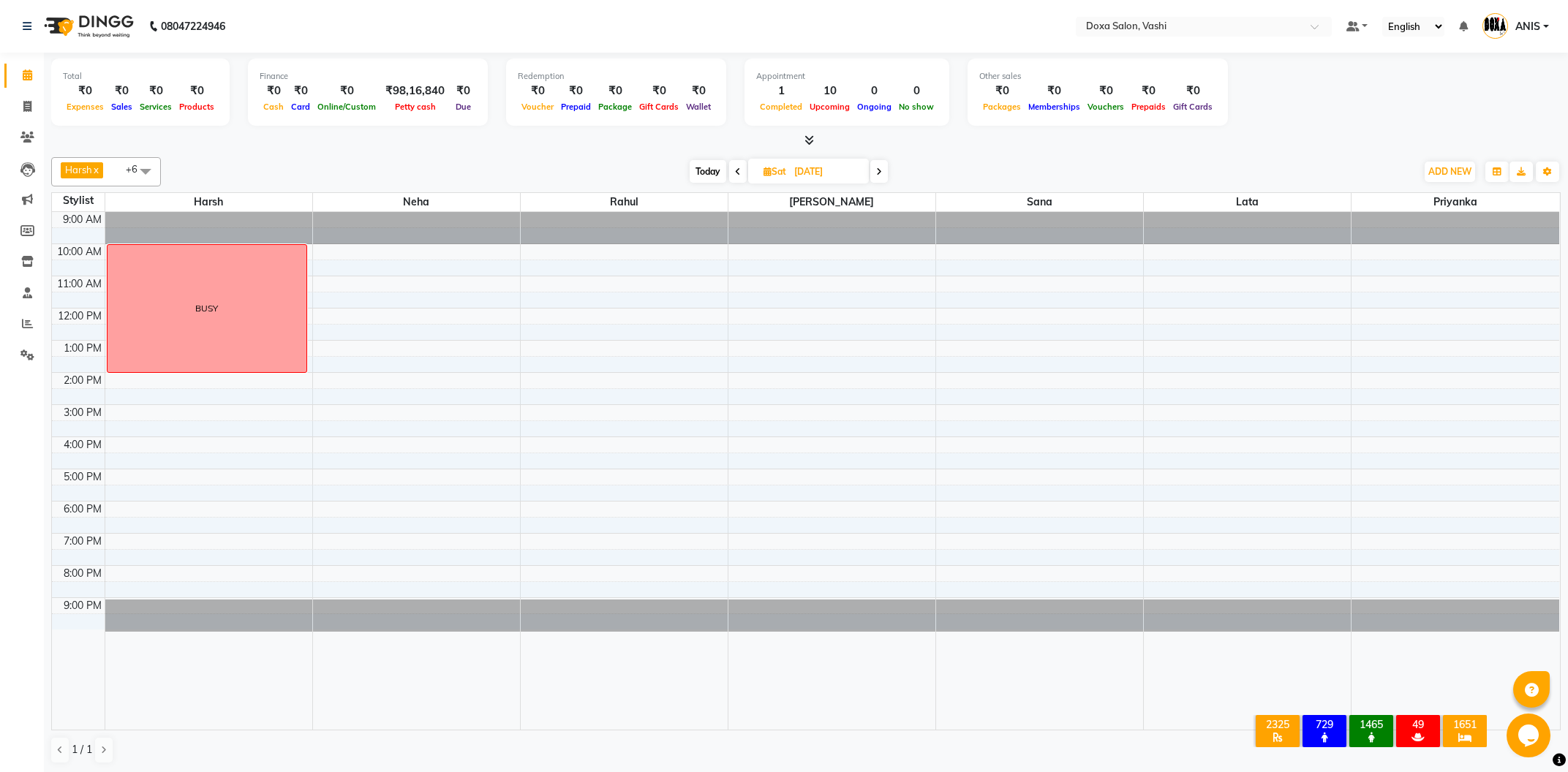
click at [872, 181] on span at bounding box center [879, 171] width 18 height 23
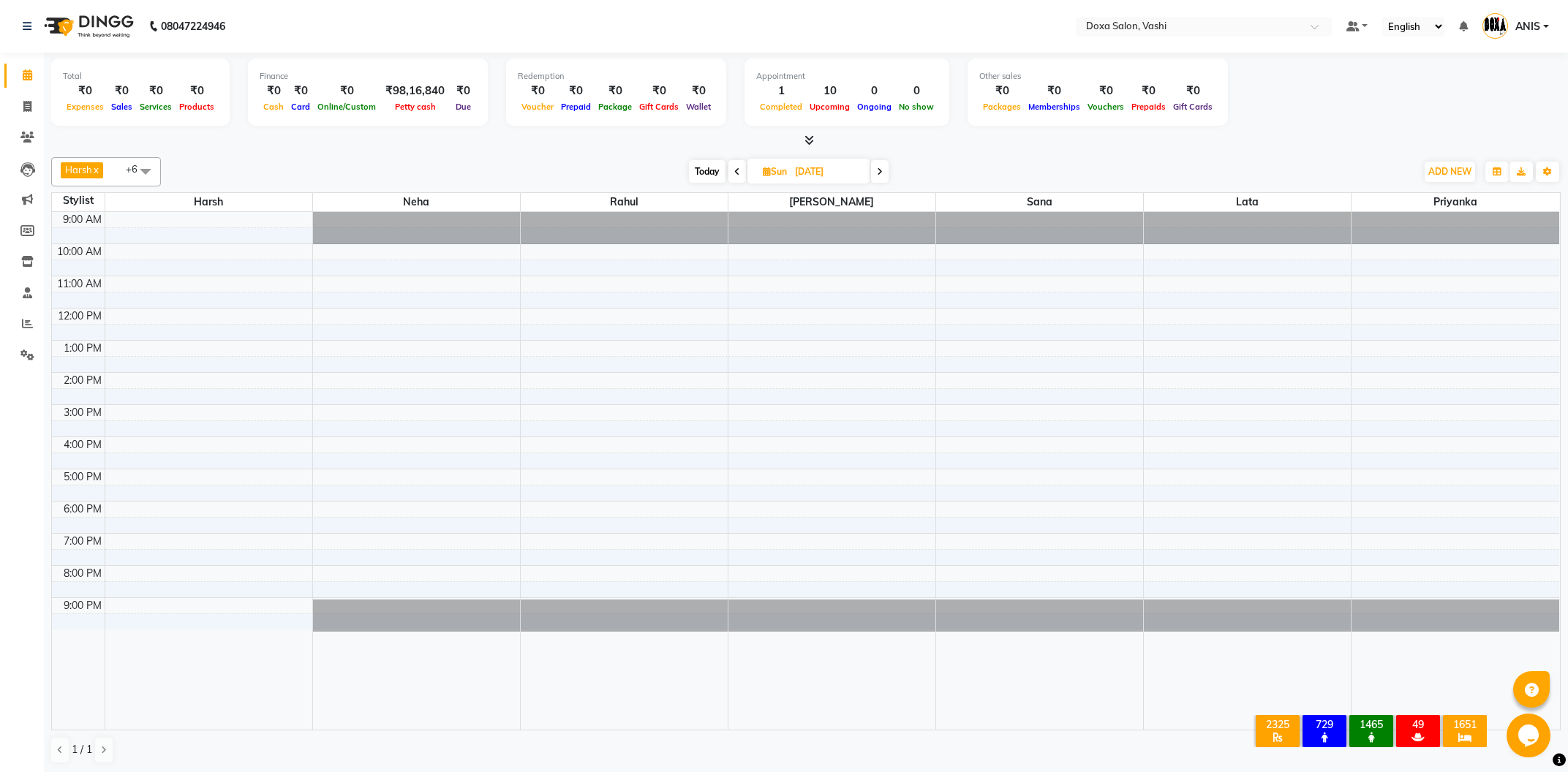
click at [872, 181] on span at bounding box center [880, 171] width 18 height 23
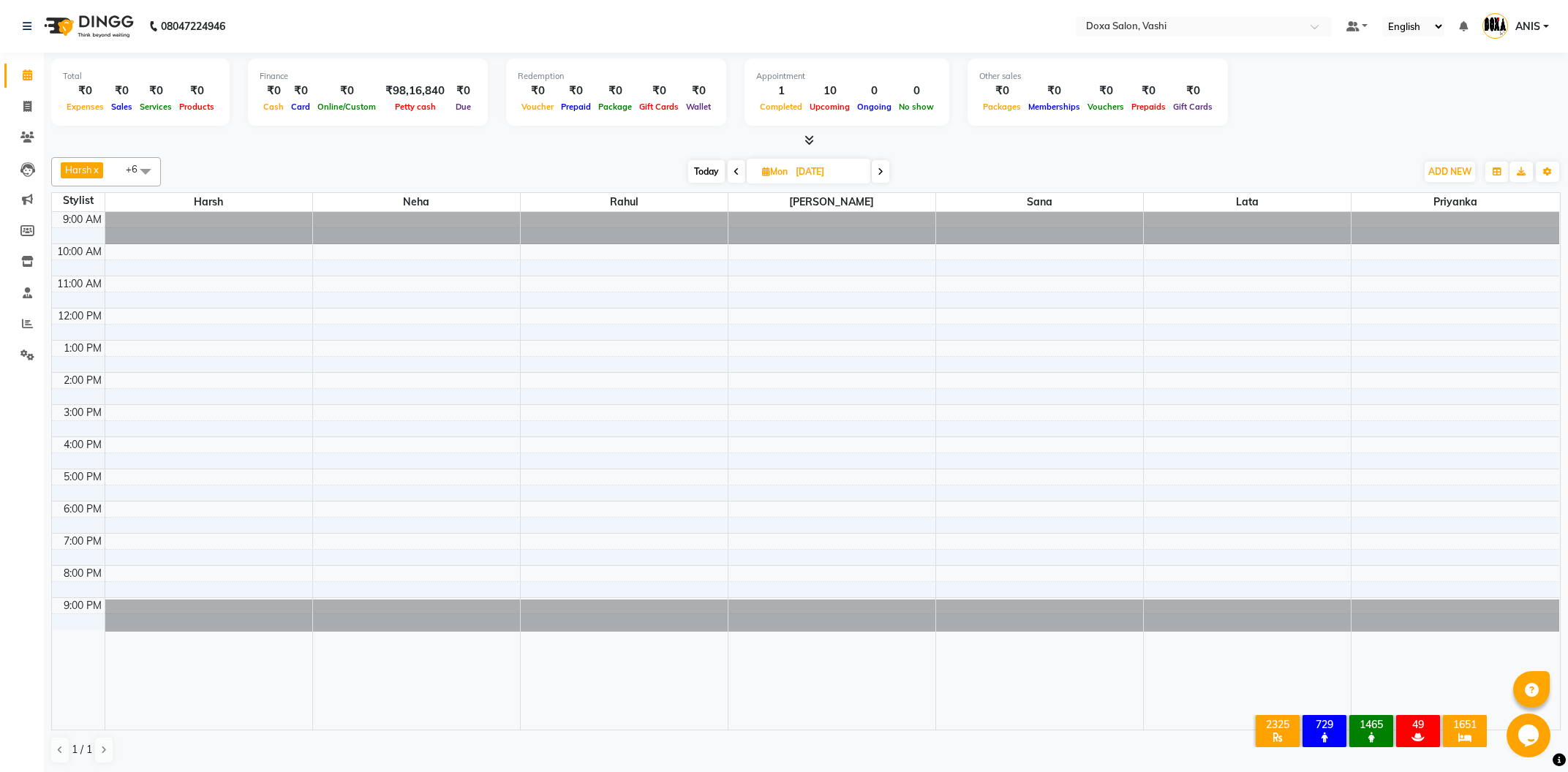
click at [872, 181] on div "[DATE] [DATE]" at bounding box center [789, 172] width 204 height 22
click at [709, 170] on span "Today" at bounding box center [707, 171] width 37 height 23
type input "04-10-2025"
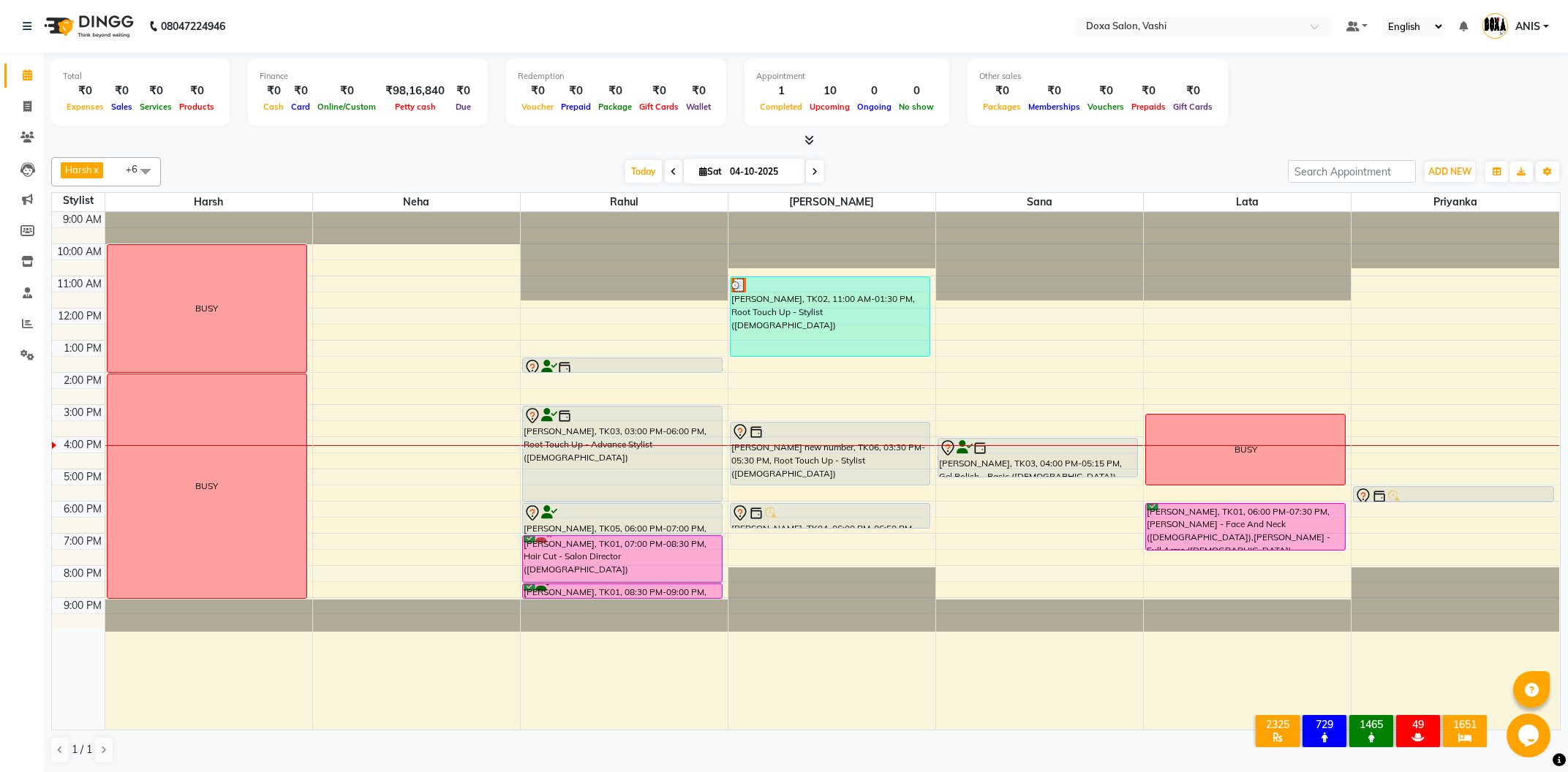
click at [709, 167] on span "Sat" at bounding box center [710, 171] width 30 height 11
select select "10"
select select "2025"
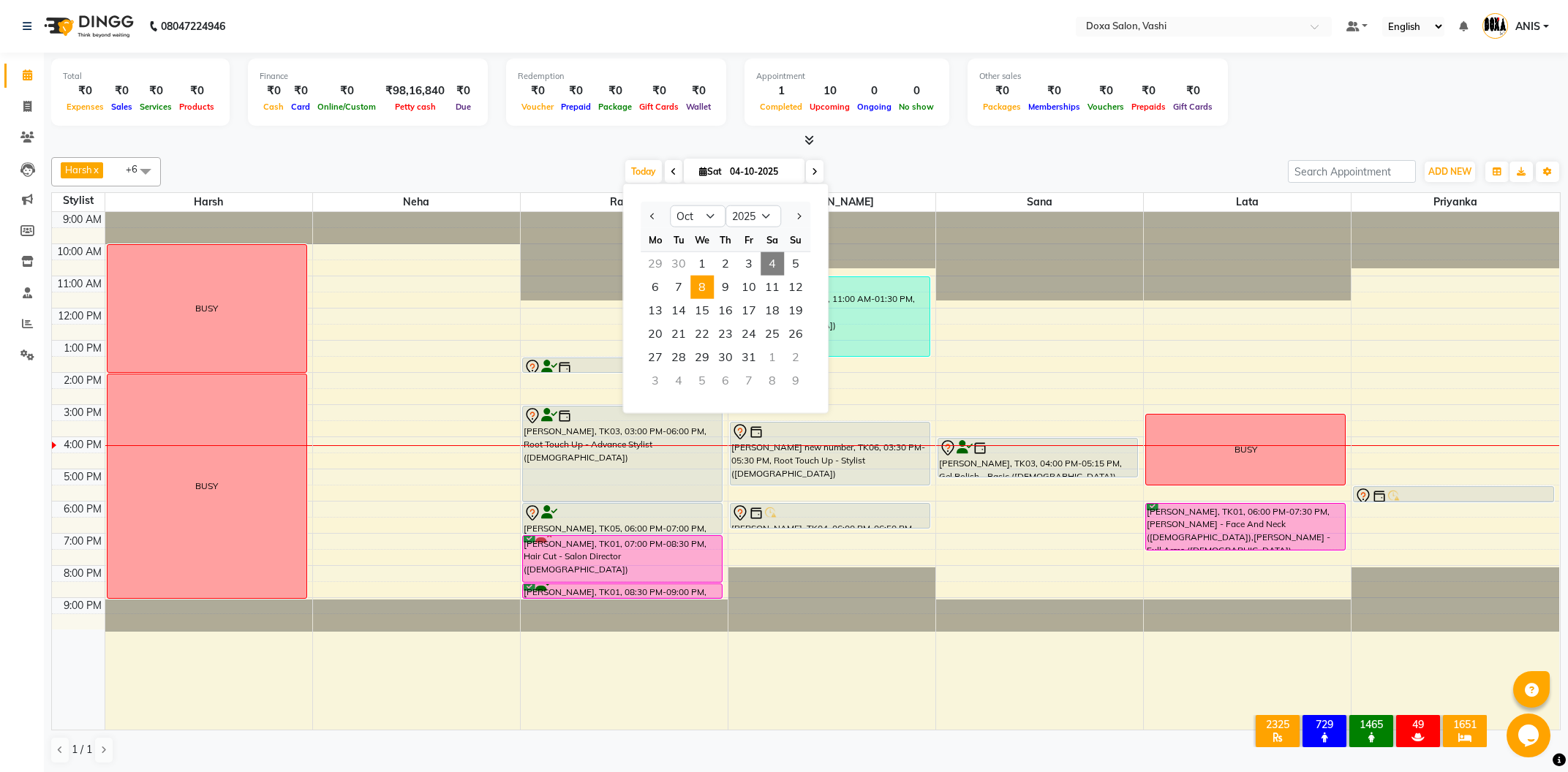
click at [707, 293] on span "8" at bounding box center [702, 287] width 23 height 23
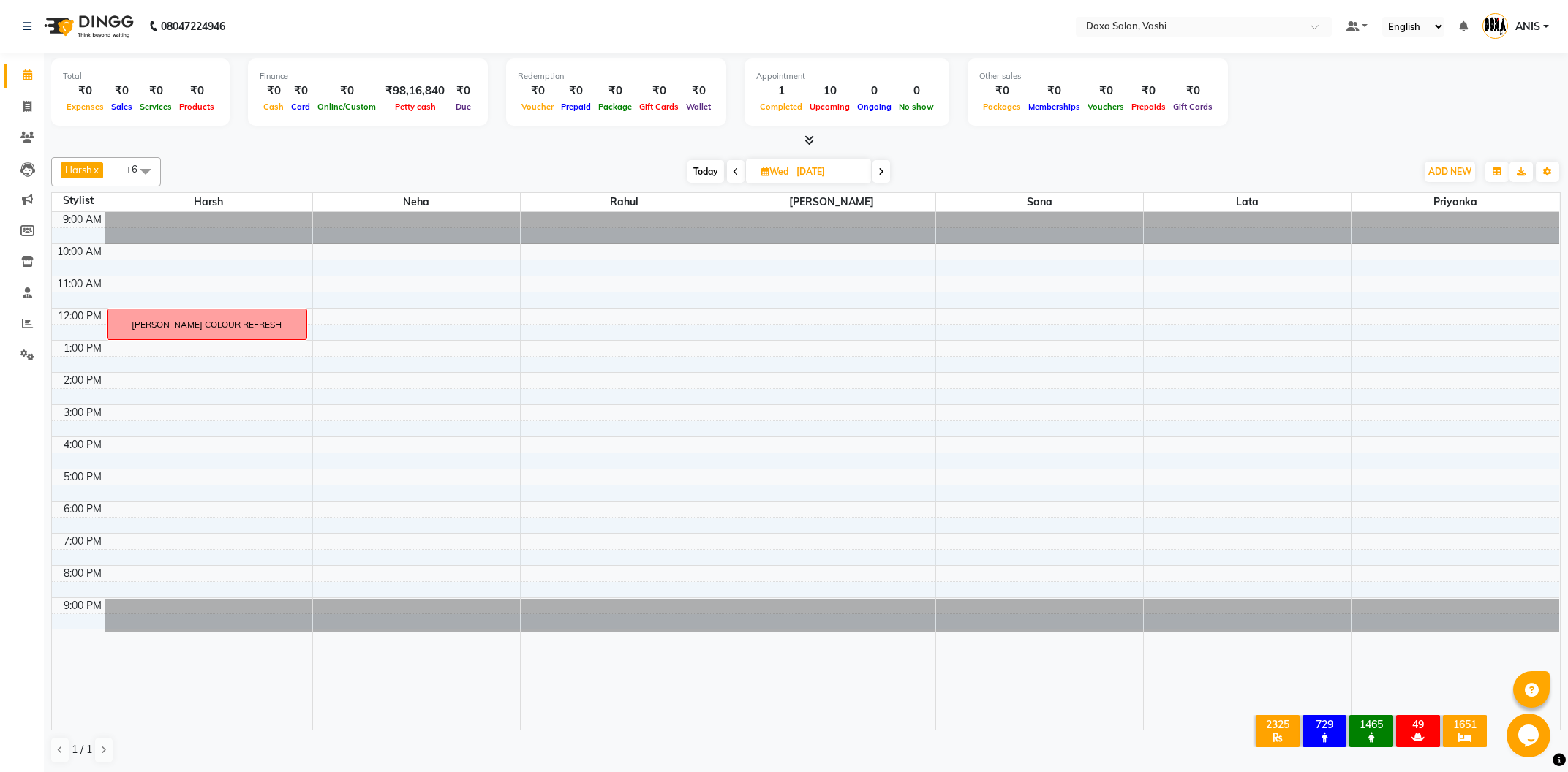
click at [708, 167] on span "Today" at bounding box center [706, 171] width 37 height 23
type input "04-10-2025"
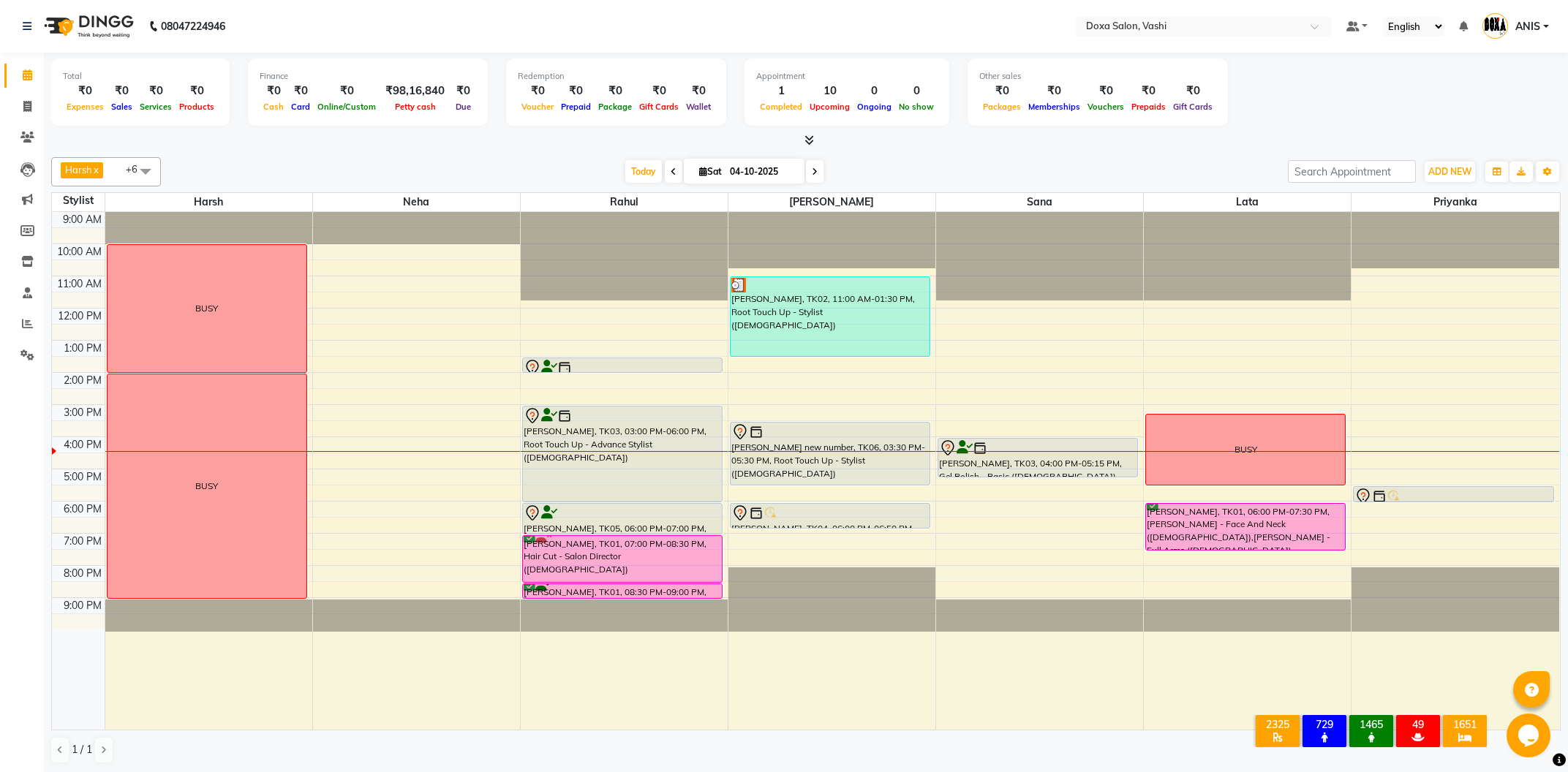
click at [954, 671] on div at bounding box center [1039, 471] width 207 height 518
click at [956, 755] on div "1 / 1" at bounding box center [806, 751] width 1509 height 28
drag, startPoint x: 1392, startPoint y: 502, endPoint x: 1392, endPoint y: 511, distance: 9.0
click at [1392, 511] on div "[PERSON_NAME], TK04, 05:30 PM-06:00 PM, Pedicure - Classic ([DEMOGRAPHIC_DATA])…" at bounding box center [1455, 471] width 208 height 518
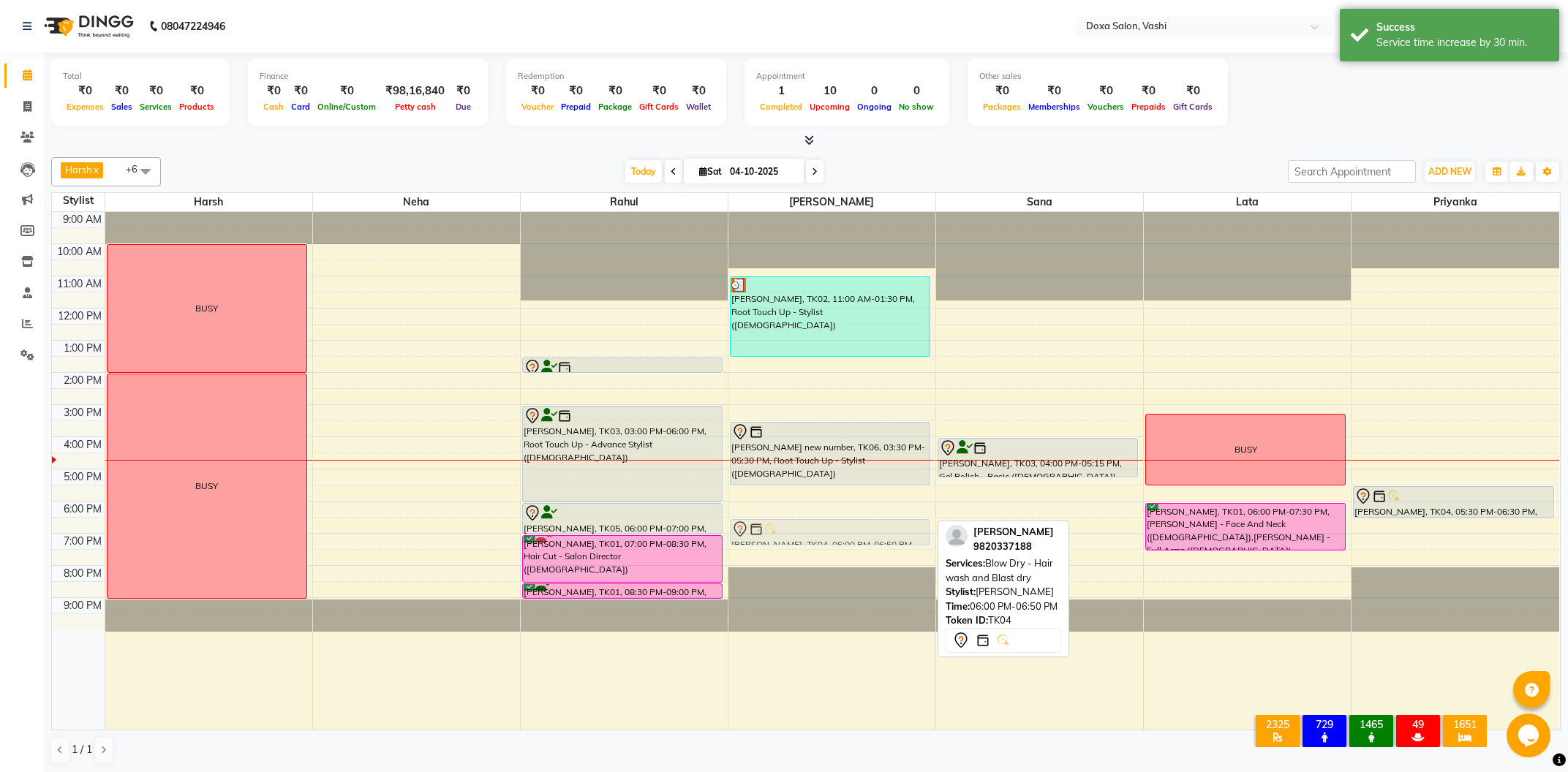
drag, startPoint x: 769, startPoint y: 507, endPoint x: 770, endPoint y: 516, distance: 9.1
click at [770, 516] on div "9:00 AM 10:00 AM 11:00 AM 12:00 PM 1:00 PM 2:00 PM 3:00 PM 4:00 PM 5:00 PM 6:00…" at bounding box center [806, 471] width 1507 height 518
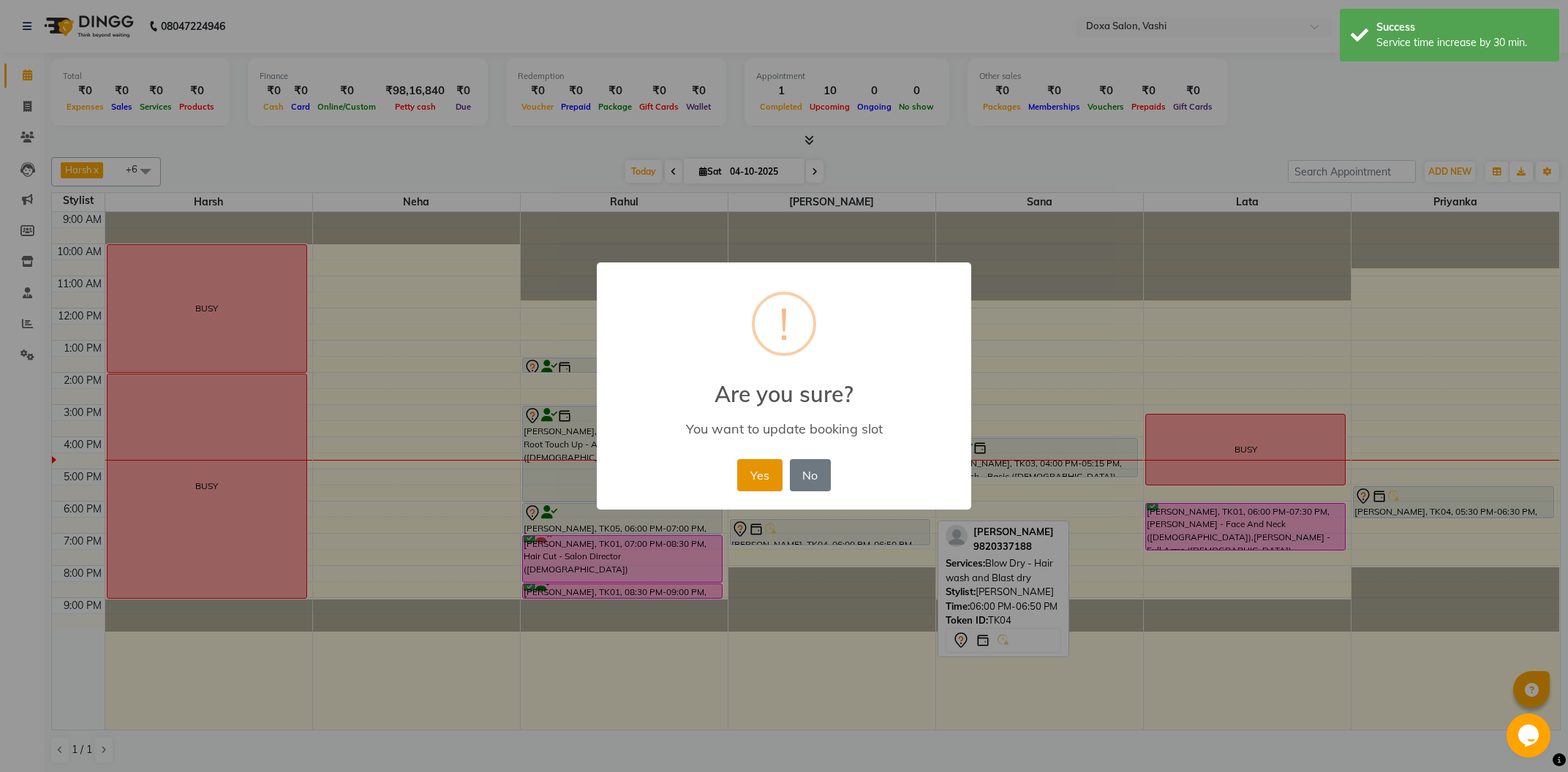
click at [762, 479] on button "Yes" at bounding box center [759, 475] width 45 height 32
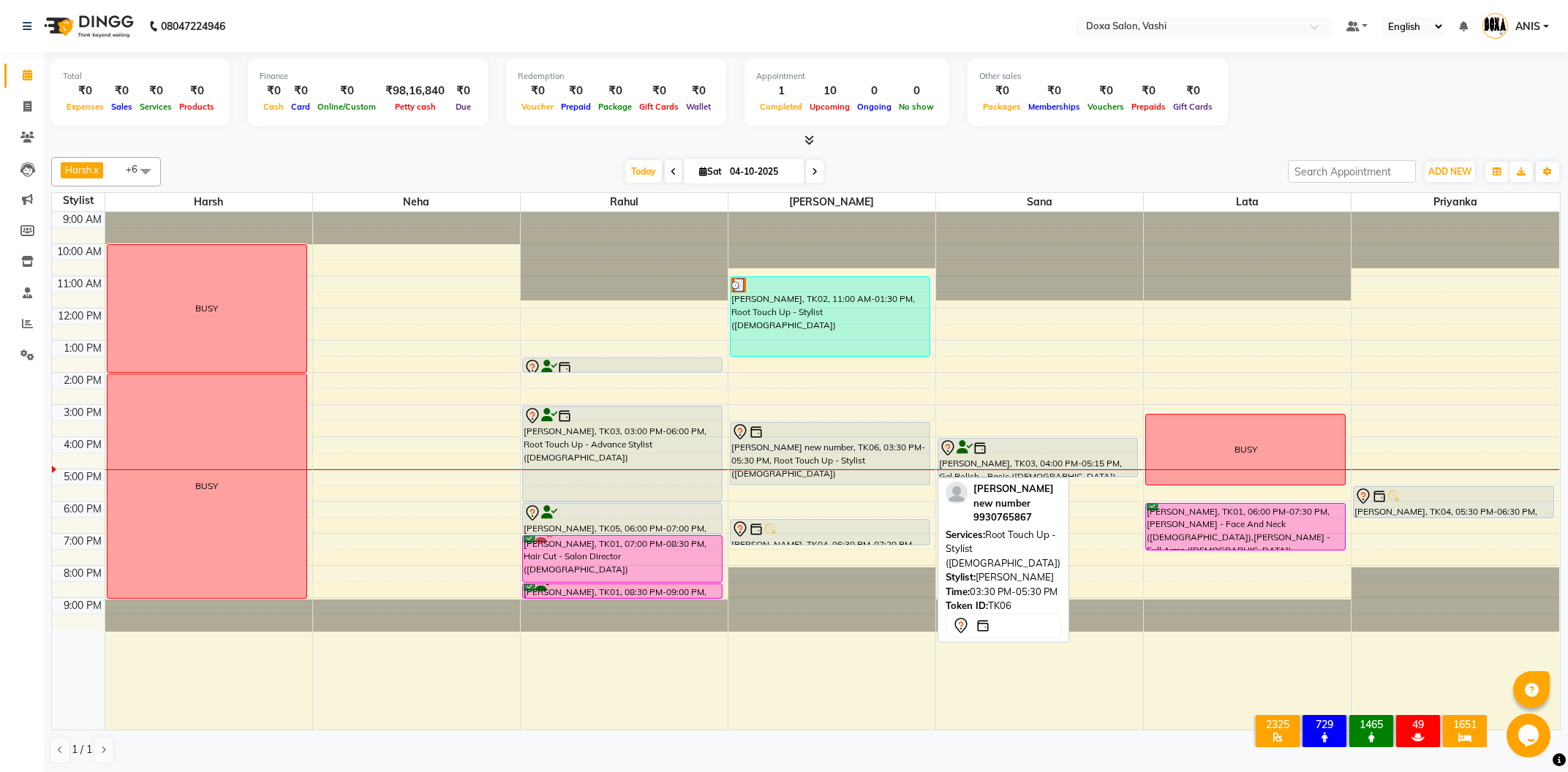
click at [797, 461] on div "[PERSON_NAME] new number, TK06, 03:30 PM-05:30 PM, Root Touch Up - Stylist ([DE…" at bounding box center [831, 453] width 199 height 62
click at [793, 454] on div "[PERSON_NAME] new number, TK06, 03:30 PM-05:30 PM, Root Touch Up - Stylist ([DE…" at bounding box center [831, 453] width 199 height 62
select select "7"
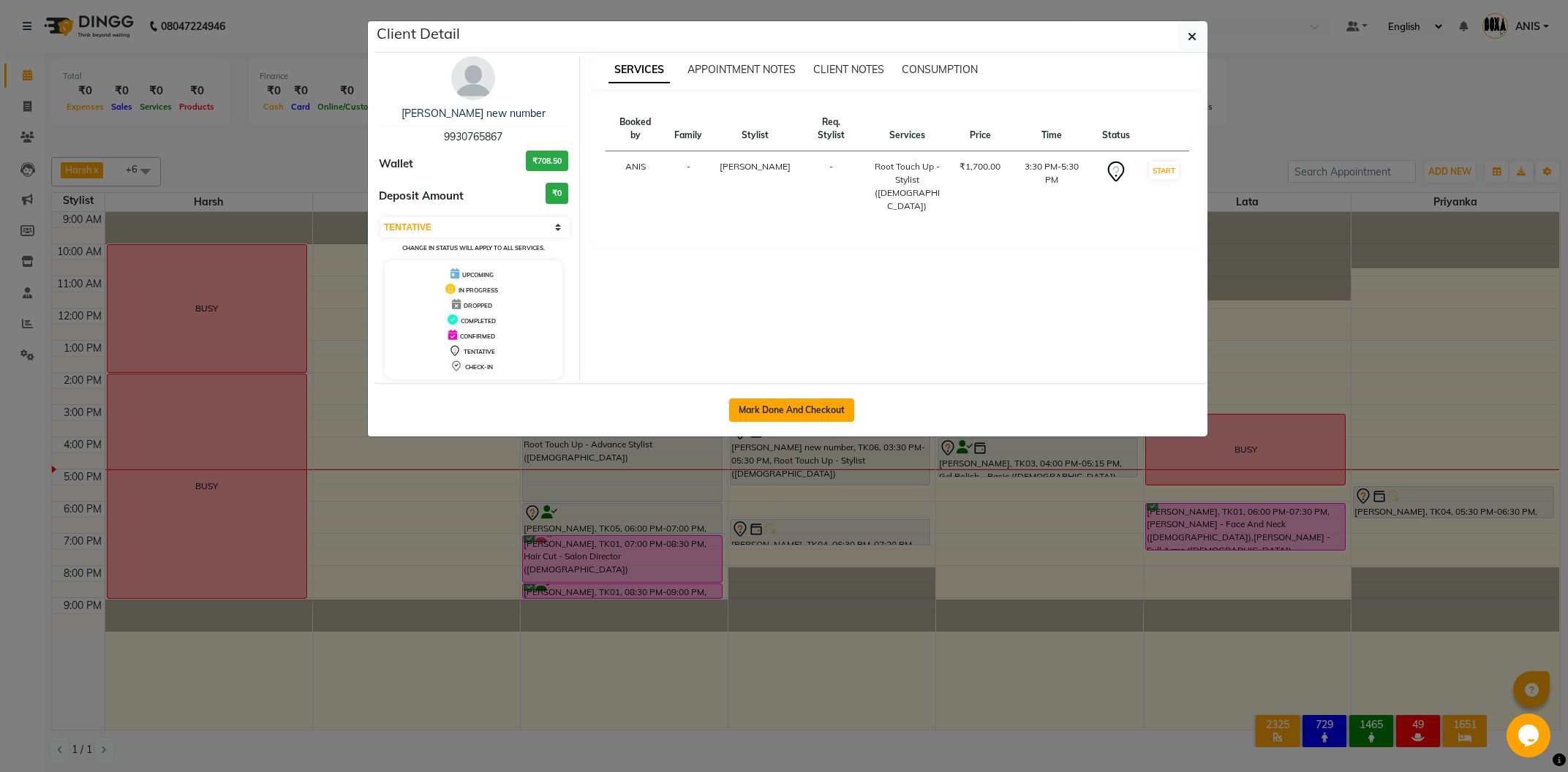
click at [802, 408] on button "Mark Done And Checkout" at bounding box center [792, 410] width 125 height 23
select select "416"
select select "service"
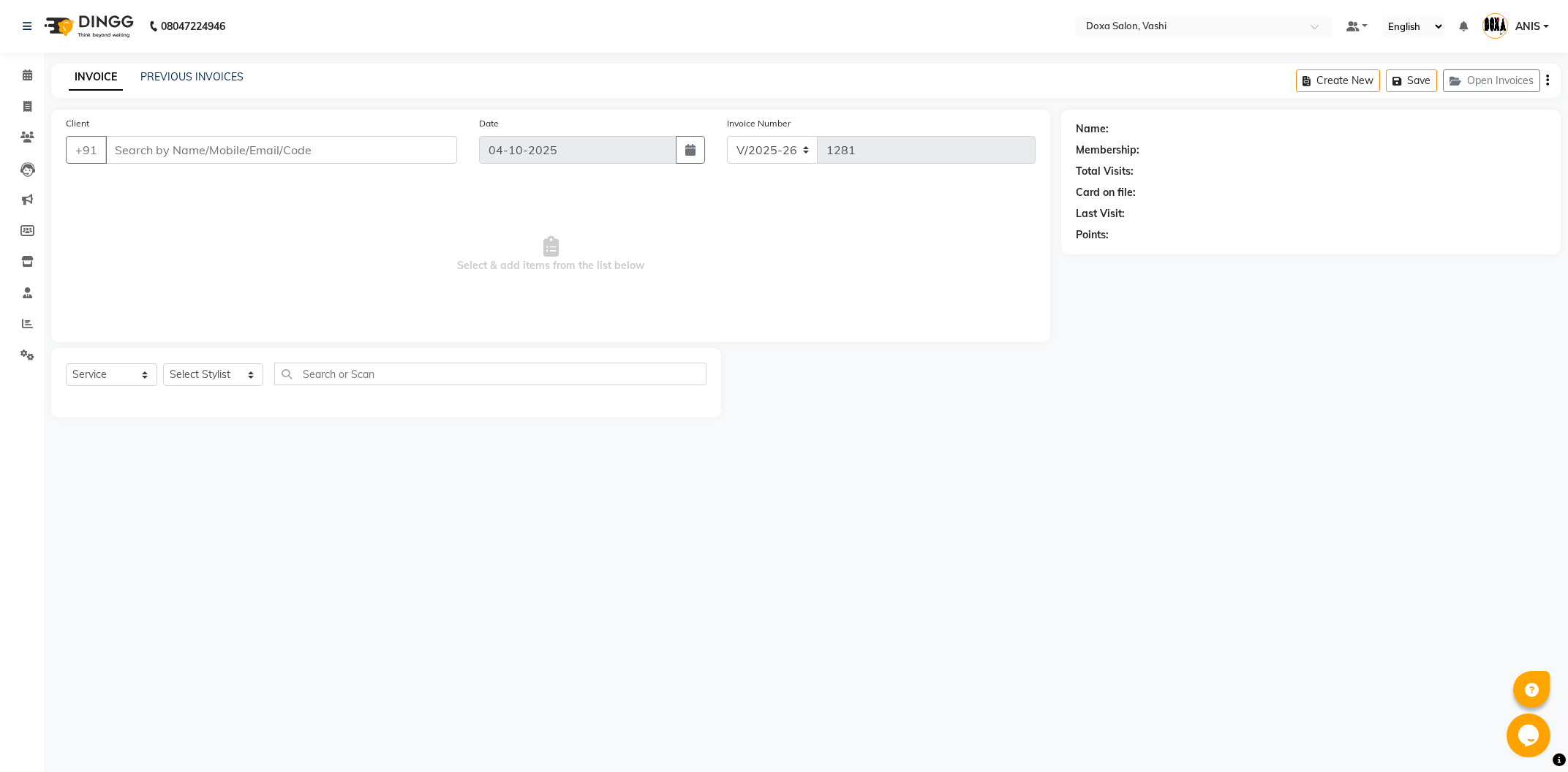
type input "9930765867"
select select "34480"
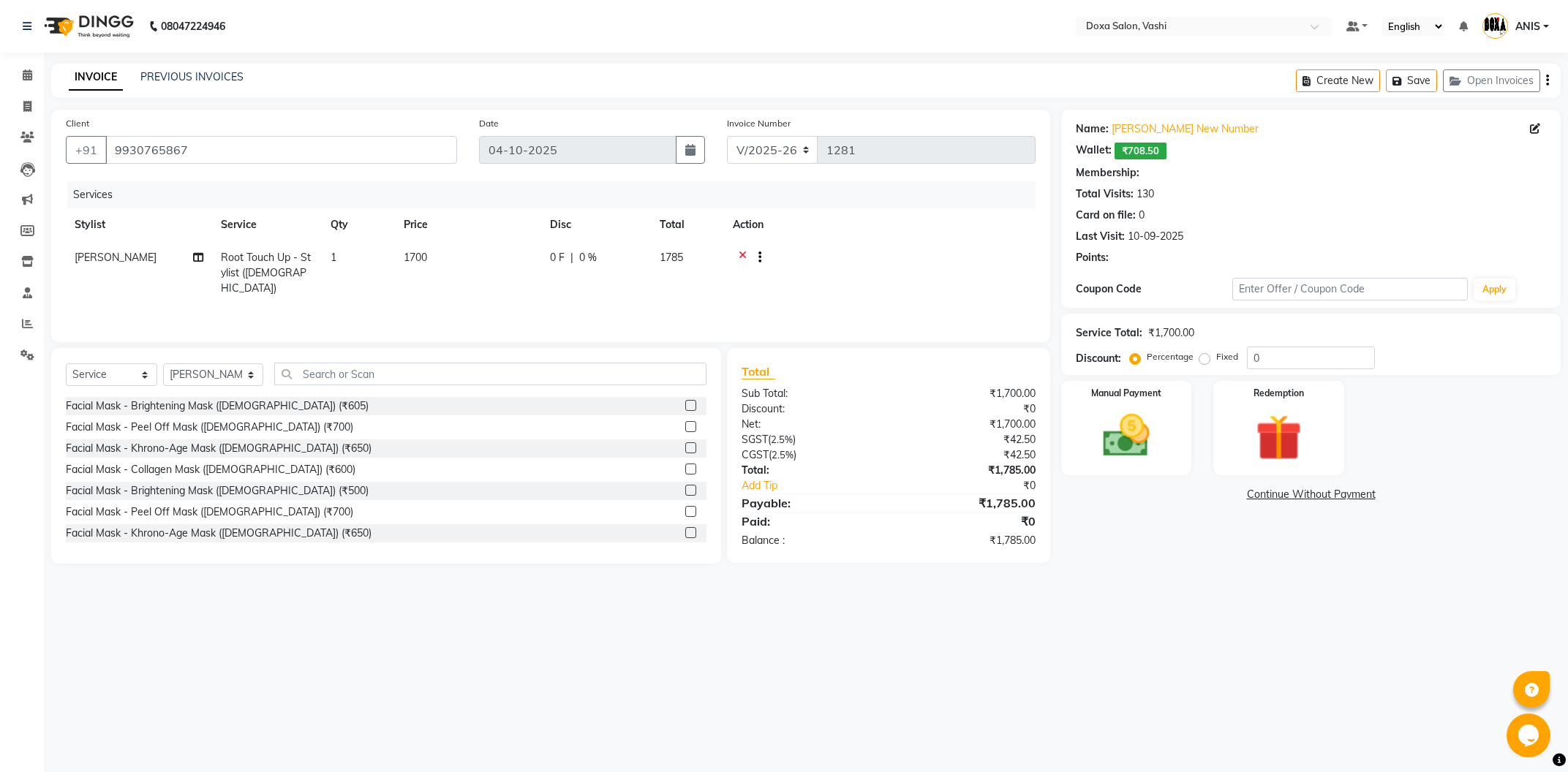
select select "1: Object"
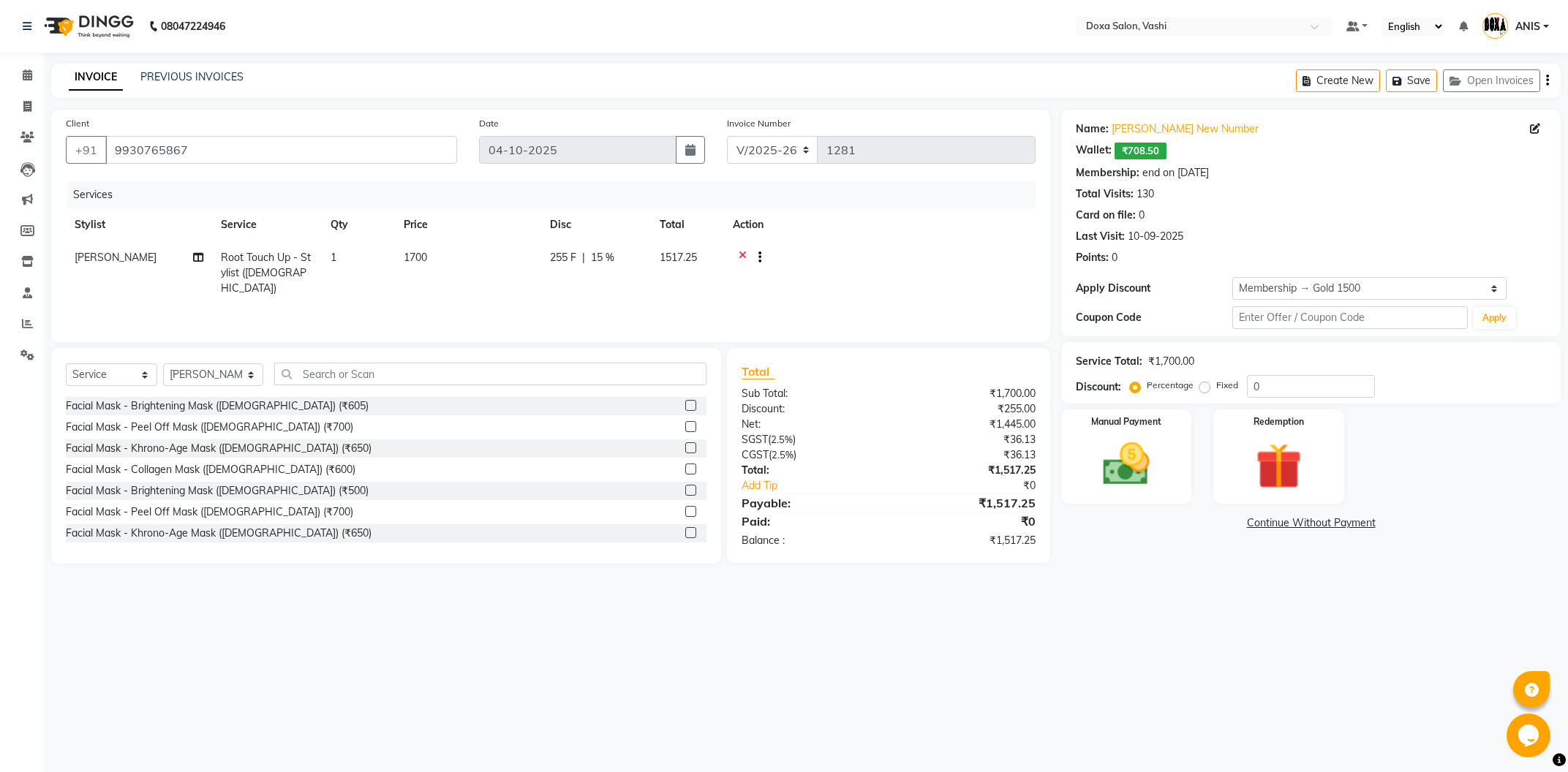
type input "15"
click at [1115, 453] on img at bounding box center [1126, 464] width 79 height 56
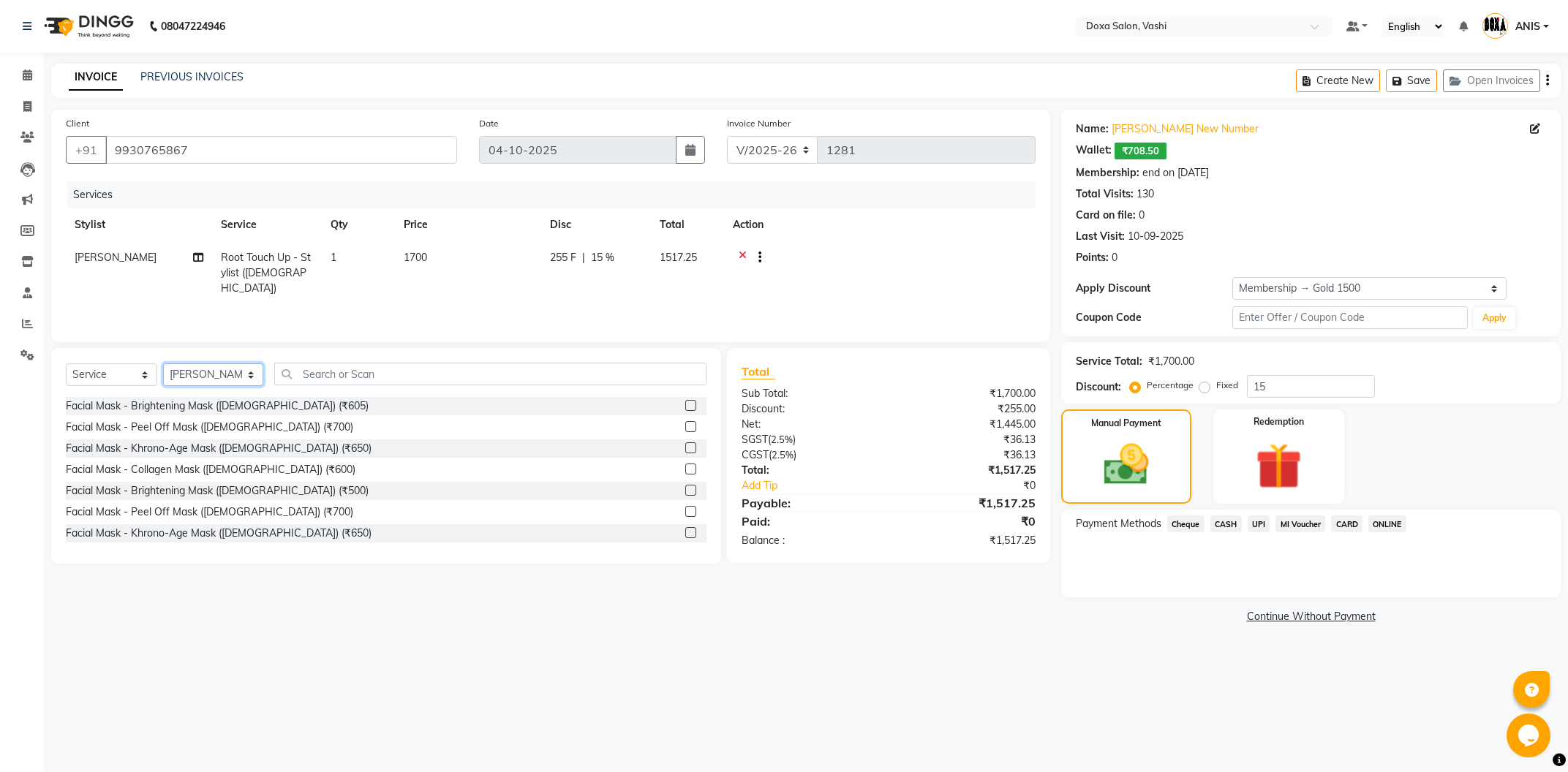
click at [163, 363] on select "Select Stylist [PERSON_NAME] BUDHE [PERSON_NAME] [PERSON_NAME] i pad 11 i pad 9…" at bounding box center [213, 374] width 100 height 23
select select "25278"
click option "Sana" at bounding box center [0, 0] width 0 height 0
click at [354, 368] on input "text" at bounding box center [490, 374] width 432 height 23
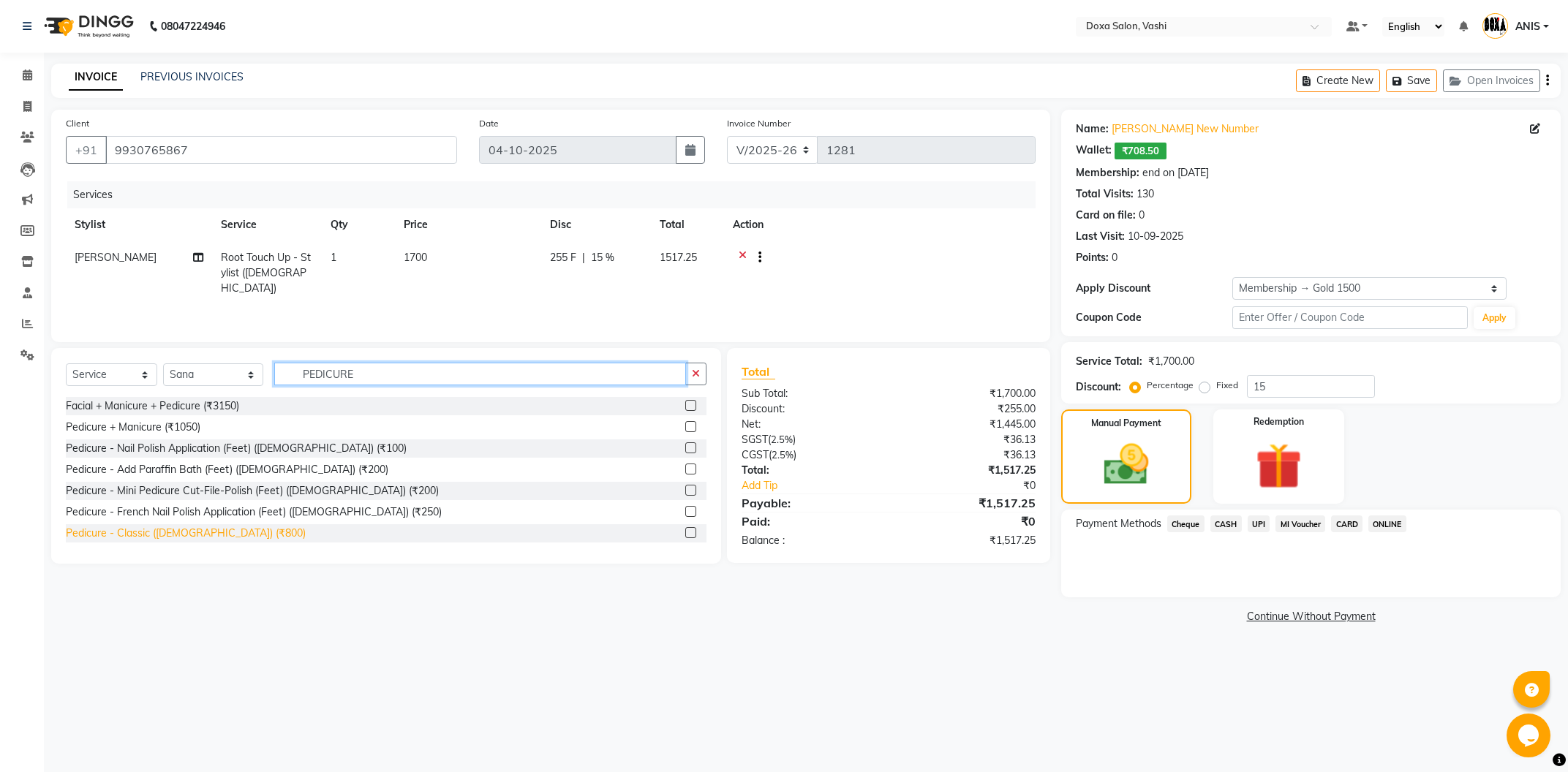
type input "PEDICURE"
click at [198, 534] on div "Pedicure - Classic ([DEMOGRAPHIC_DATA]) (₹800)" at bounding box center [186, 533] width 240 height 15
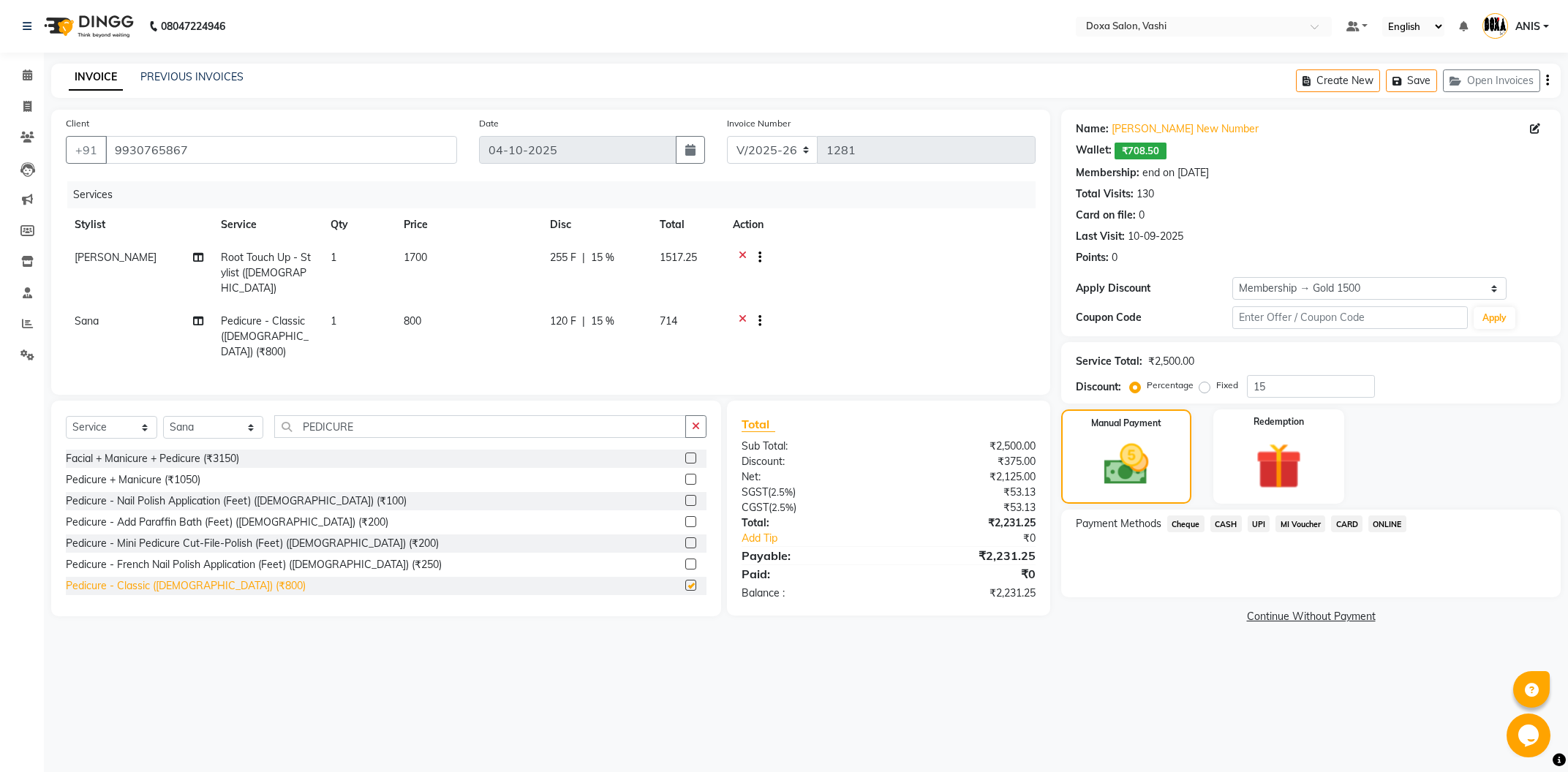
checkbox input "false"
click at [163, 416] on select "Select Stylist [PERSON_NAME] BUDHE [PERSON_NAME] [PERSON_NAME] i pad 11 i pad 9…" at bounding box center [213, 427] width 100 height 23
select select "70652"
click option "Priyanka" at bounding box center [0, 0] width 0 height 0
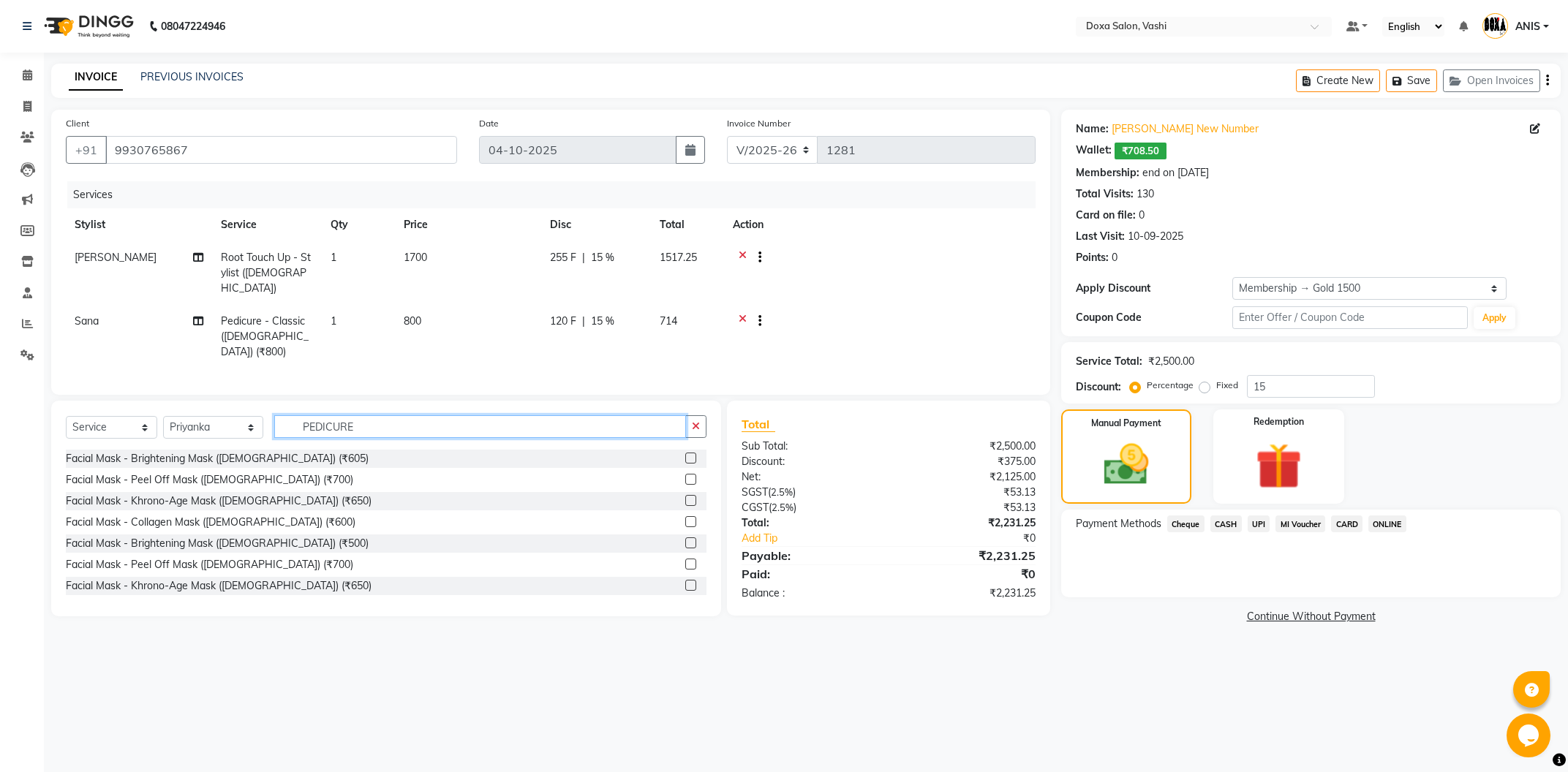
drag, startPoint x: 377, startPoint y: 387, endPoint x: 0, endPoint y: 322, distance: 382.6
click at [274, 415] on input "PEDICURE" at bounding box center [480, 426] width 412 height 23
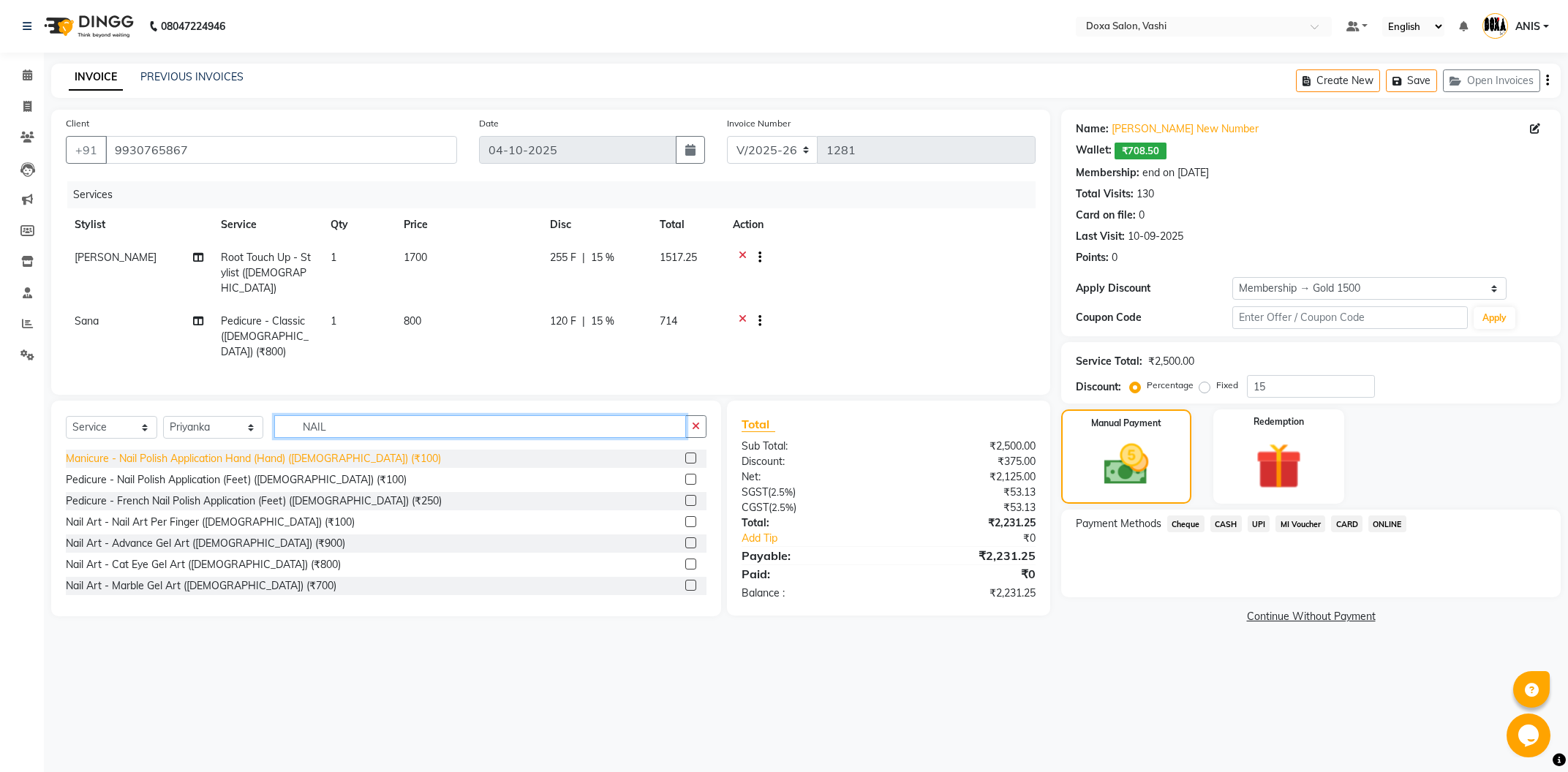
type input "NAIL"
click at [177, 451] on div "Manicure - Nail Polish Application Hand (Hand) ([DEMOGRAPHIC_DATA]) (₹100)" at bounding box center [253, 459] width 375 height 15
checkbox input "false"
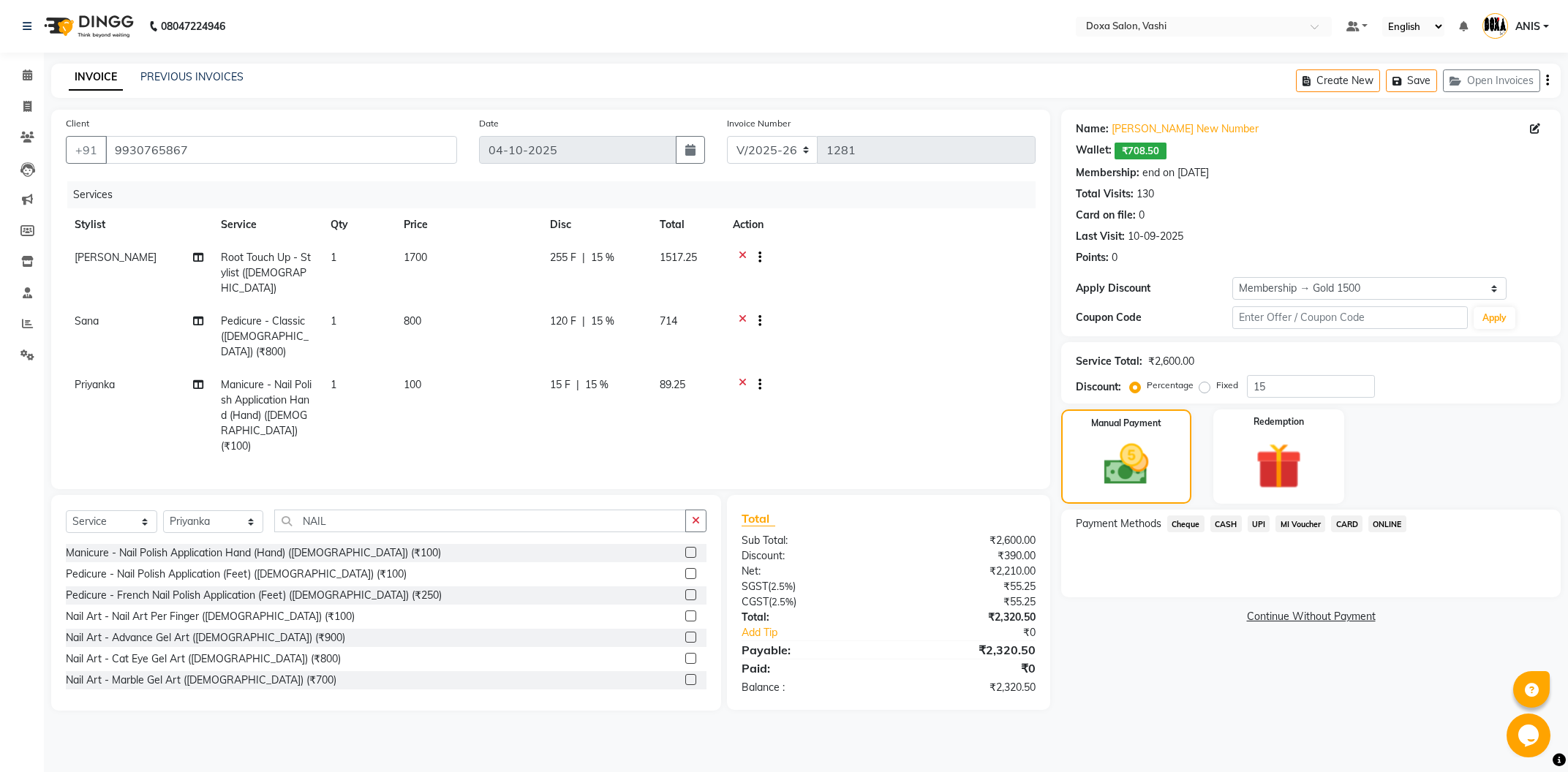
click at [1219, 525] on span "CASH" at bounding box center [1226, 524] width 31 height 17
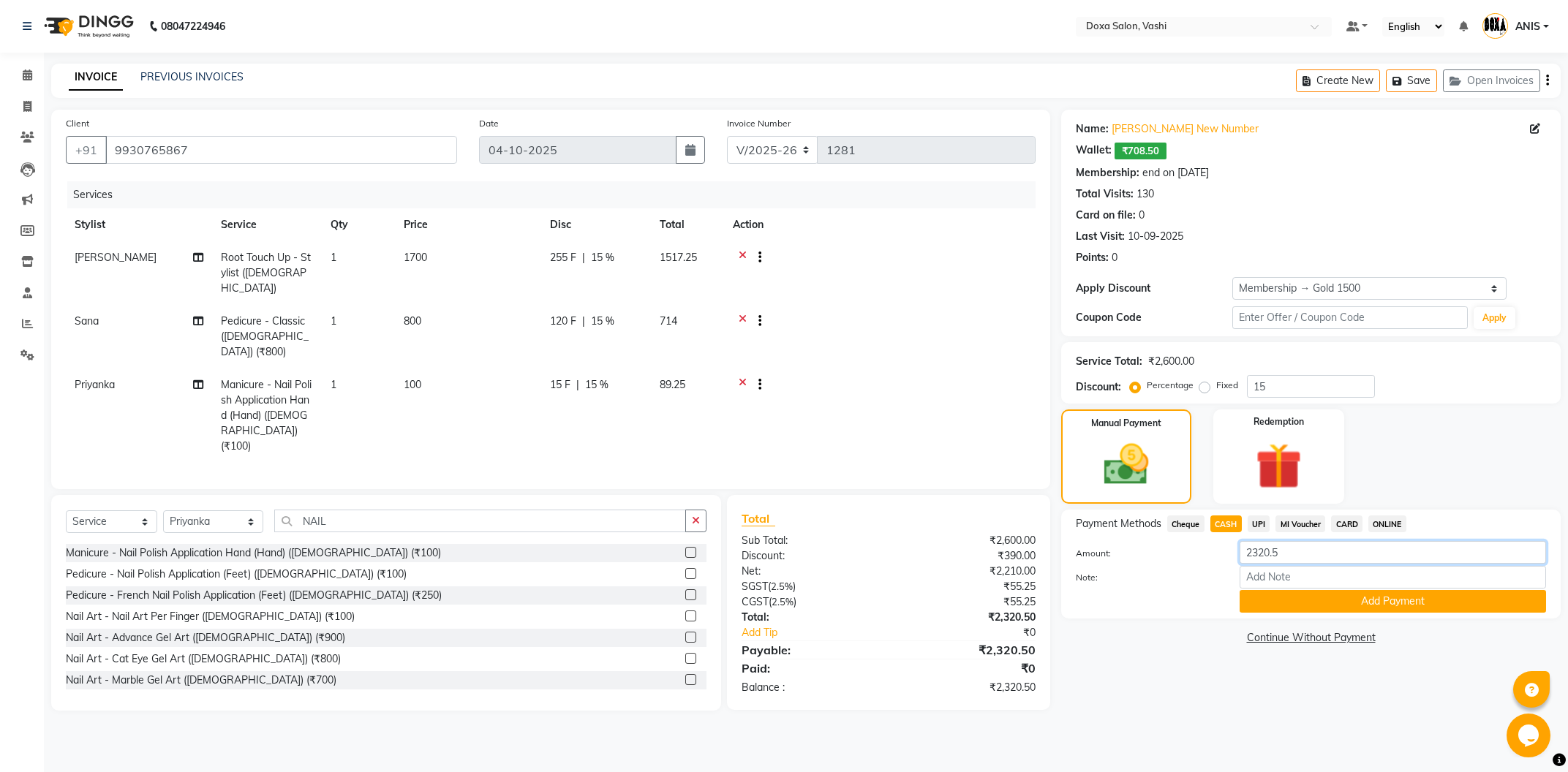
drag, startPoint x: 1309, startPoint y: 556, endPoint x: 805, endPoint y: 450, distance: 515.0
click at [1239, 541] on input "2320.5" at bounding box center [1392, 552] width 306 height 23
type input "2210"
click at [1056, 712] on div "08047224946 Select Location × Doxa Salon, Vashi Default Panel My Panel English …" at bounding box center [784, 386] width 1568 height 772
click at [1055, 715] on div "08047224946 Select Location × Doxa Salon, Vashi Default Panel My Panel English …" at bounding box center [784, 386] width 1568 height 772
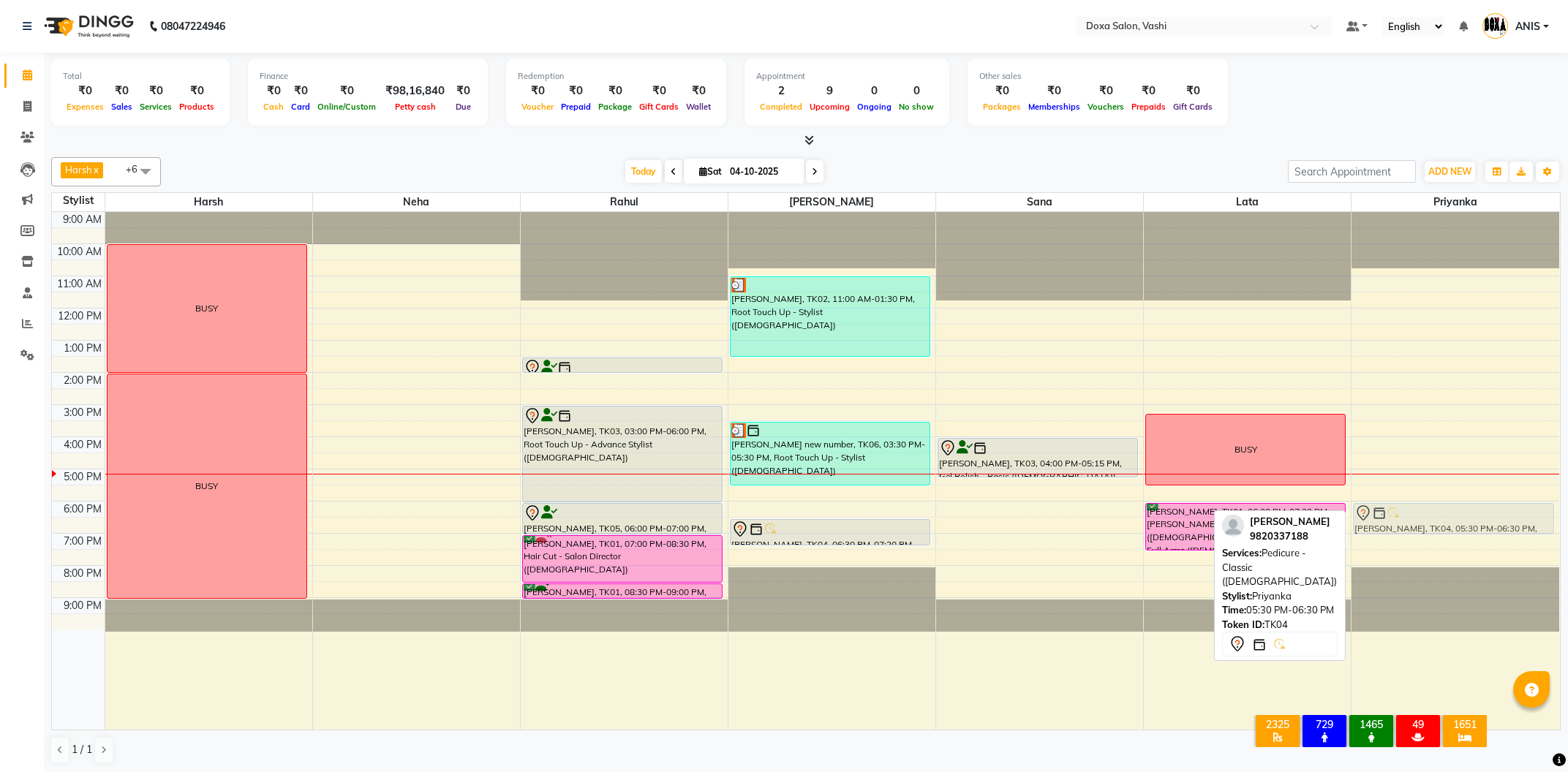
drag, startPoint x: 1411, startPoint y: 502, endPoint x: 1419, endPoint y: 519, distance: 18.8
click at [1419, 519] on div "Sugandha Agarwal, TK04, 05:30 PM-06:30 PM, Pedicure - Classic (Female) Sugandha…" at bounding box center [1455, 471] width 208 height 518
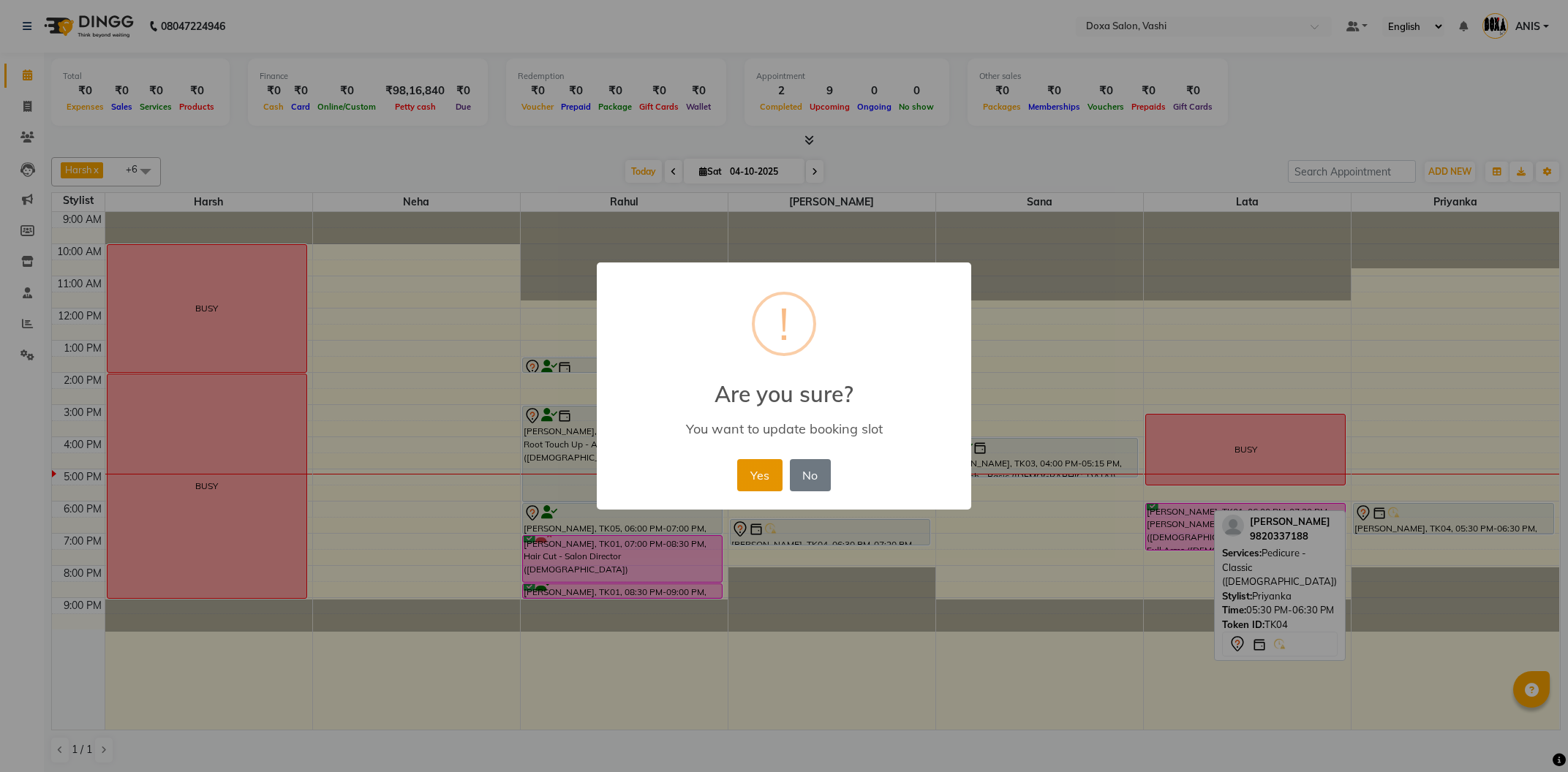
click at [754, 463] on button "Yes" at bounding box center [759, 475] width 45 height 32
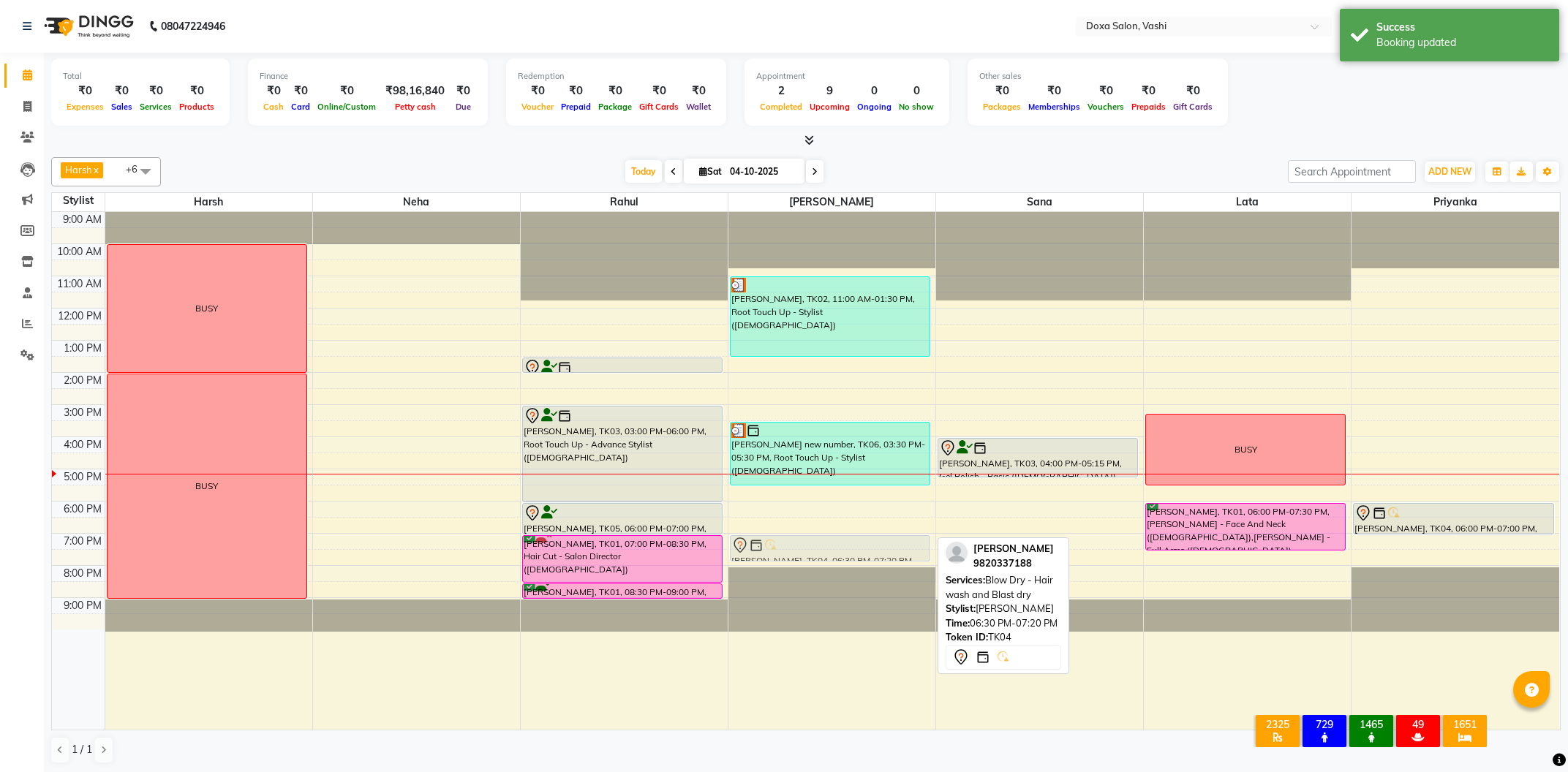
drag, startPoint x: 842, startPoint y: 534, endPoint x: 841, endPoint y: 547, distance: 13.0
click at [841, 547] on div "RUCHI ARORA, TK02, 11:00 AM-01:30 PM, Root Touch Up - Stylist (Female) sheetal …" at bounding box center [832, 471] width 207 height 518
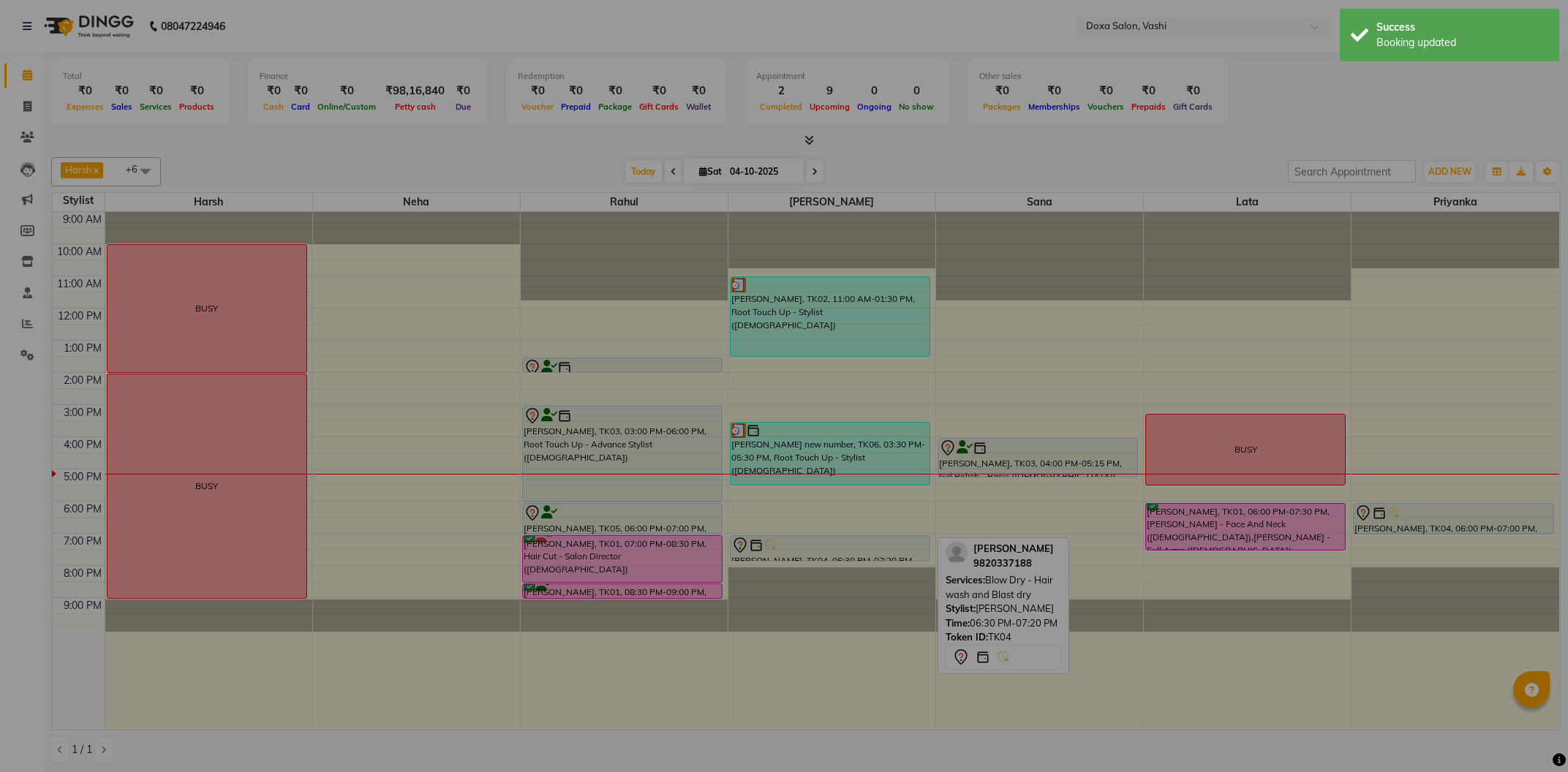
click at [841, 547] on div "× ! Are you sure? You want to update booking slot Yes No No" at bounding box center [784, 386] width 1568 height 772
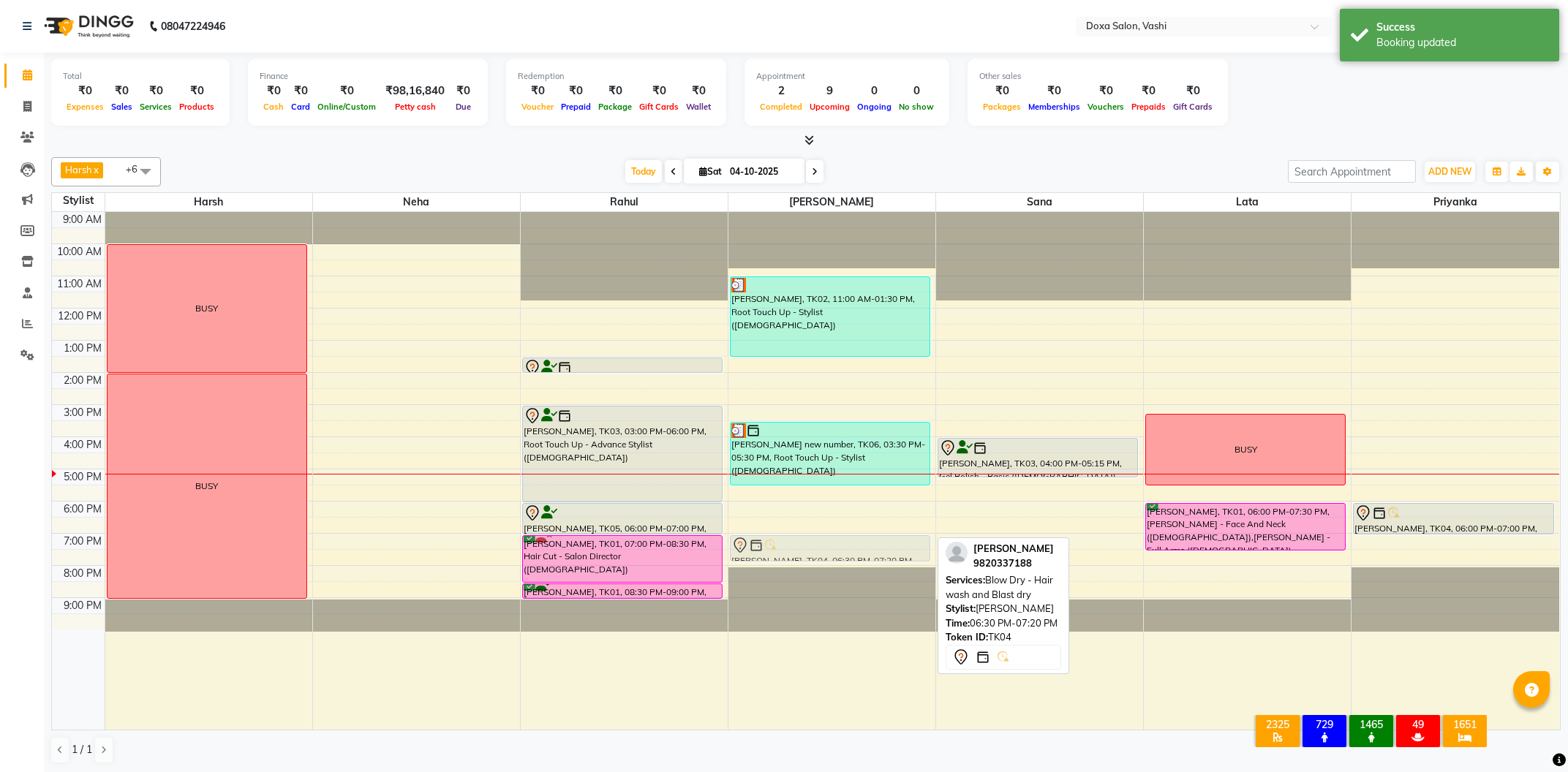
drag, startPoint x: 836, startPoint y: 533, endPoint x: 841, endPoint y: 545, distance: 13.0
click at [841, 545] on div "RUCHI ARORA, TK02, 11:00 AM-01:30 PM, Root Touch Up - Stylist (Female) sheetal …" at bounding box center [832, 471] width 207 height 518
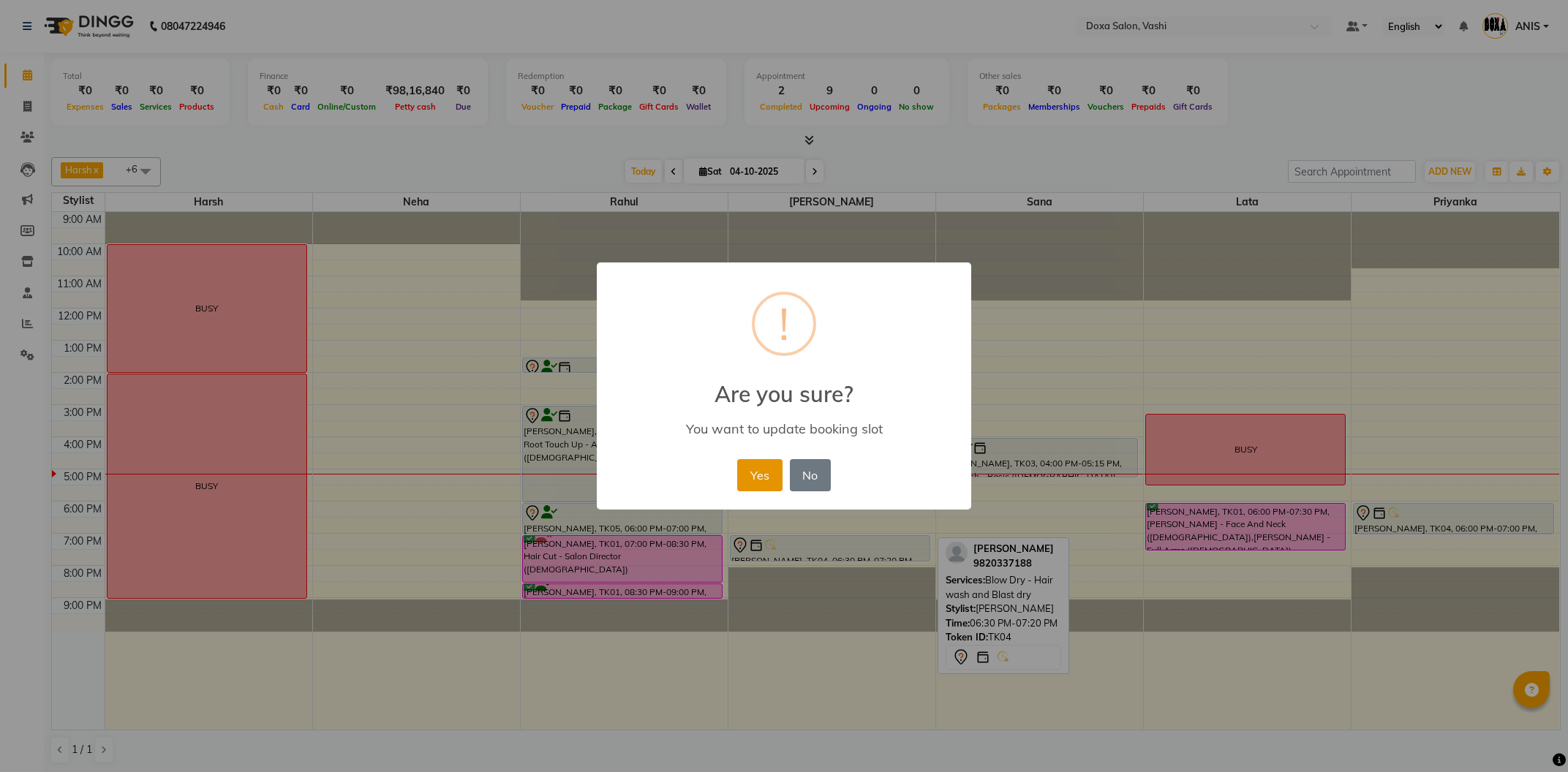
click at [749, 475] on button "Yes" at bounding box center [759, 475] width 45 height 32
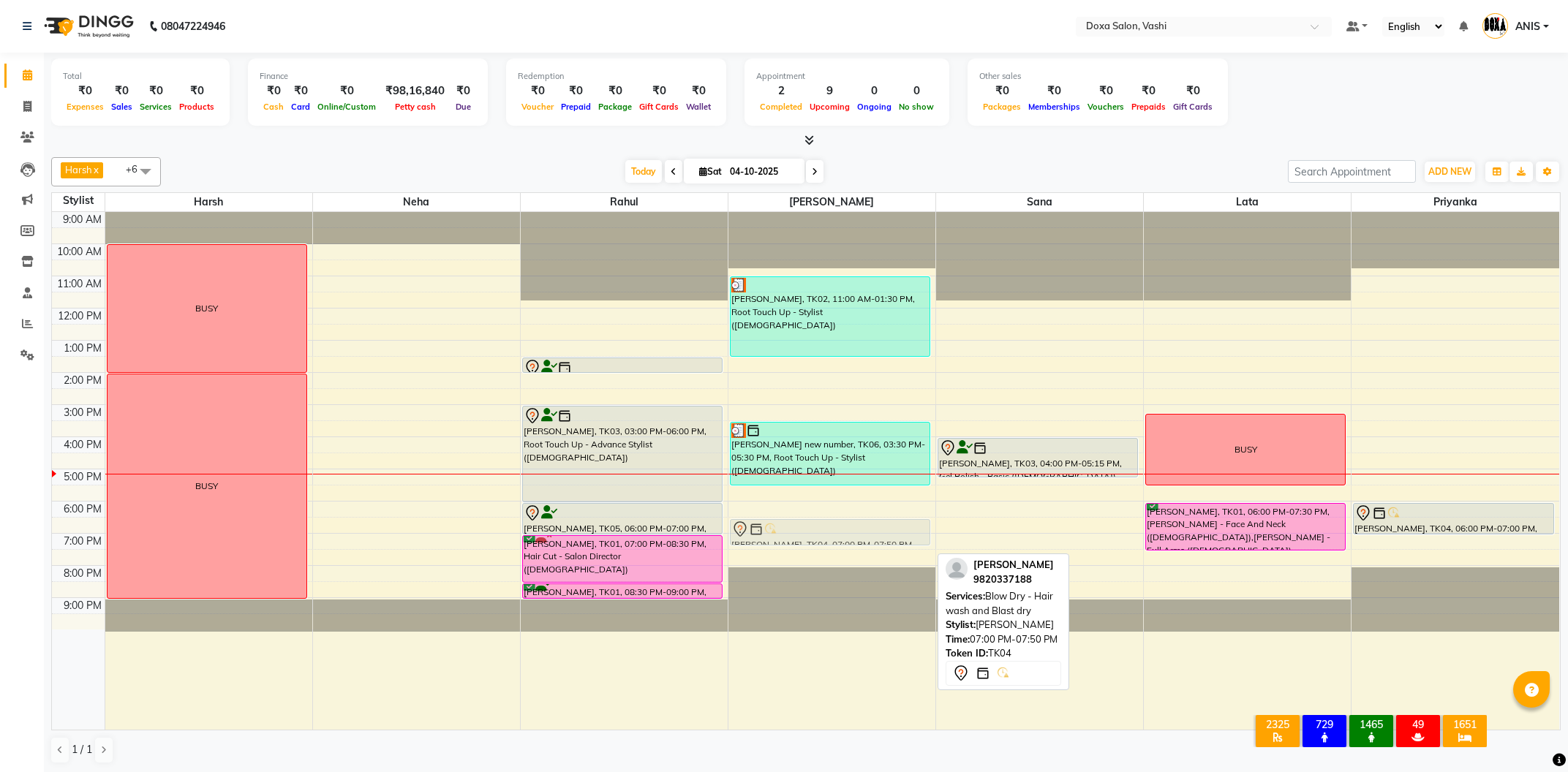
drag, startPoint x: 826, startPoint y: 544, endPoint x: 858, endPoint y: 532, distance: 34.2
click at [858, 532] on div "RUCHI ARORA, TK02, 11:00 AM-01:30 PM, Root Touch Up - Stylist (Female) sheetal …" at bounding box center [832, 471] width 207 height 518
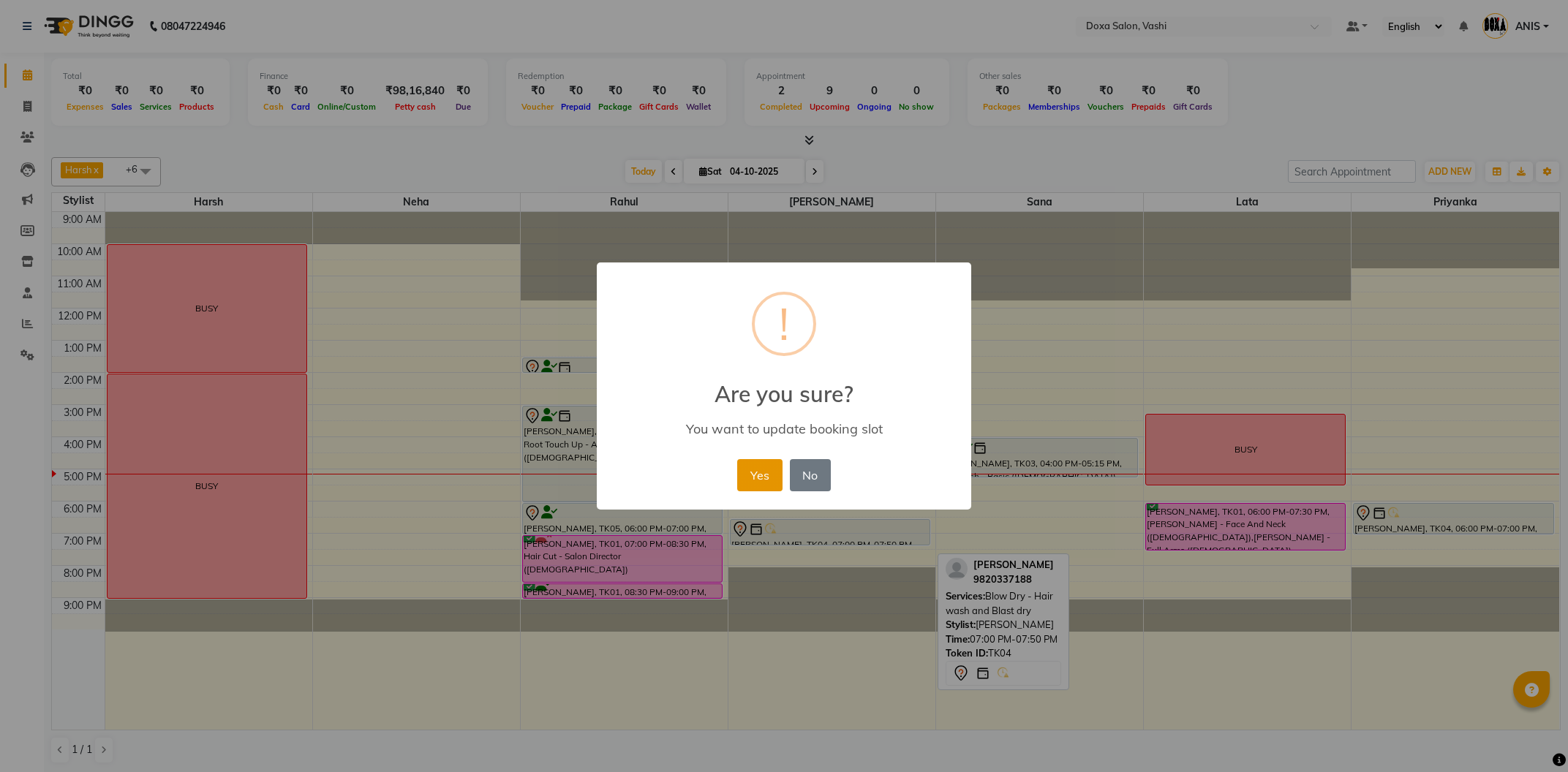
click at [749, 471] on button "Yes" at bounding box center [759, 475] width 45 height 32
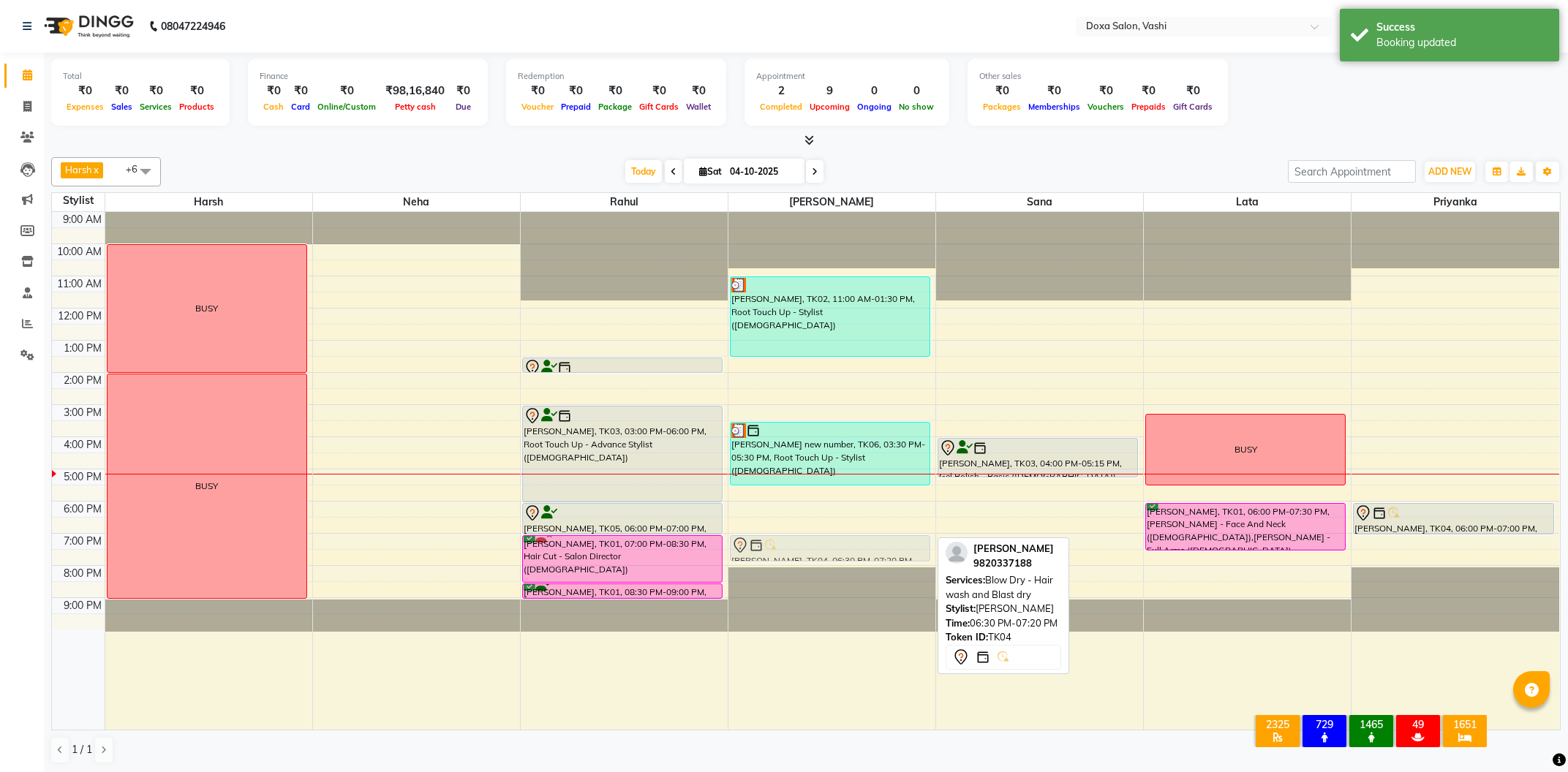
click at [847, 538] on div "RUCHI ARORA, TK02, 11:00 AM-01:30 PM, Root Touch Up - Stylist (Female) sheetal …" at bounding box center [832, 471] width 207 height 518
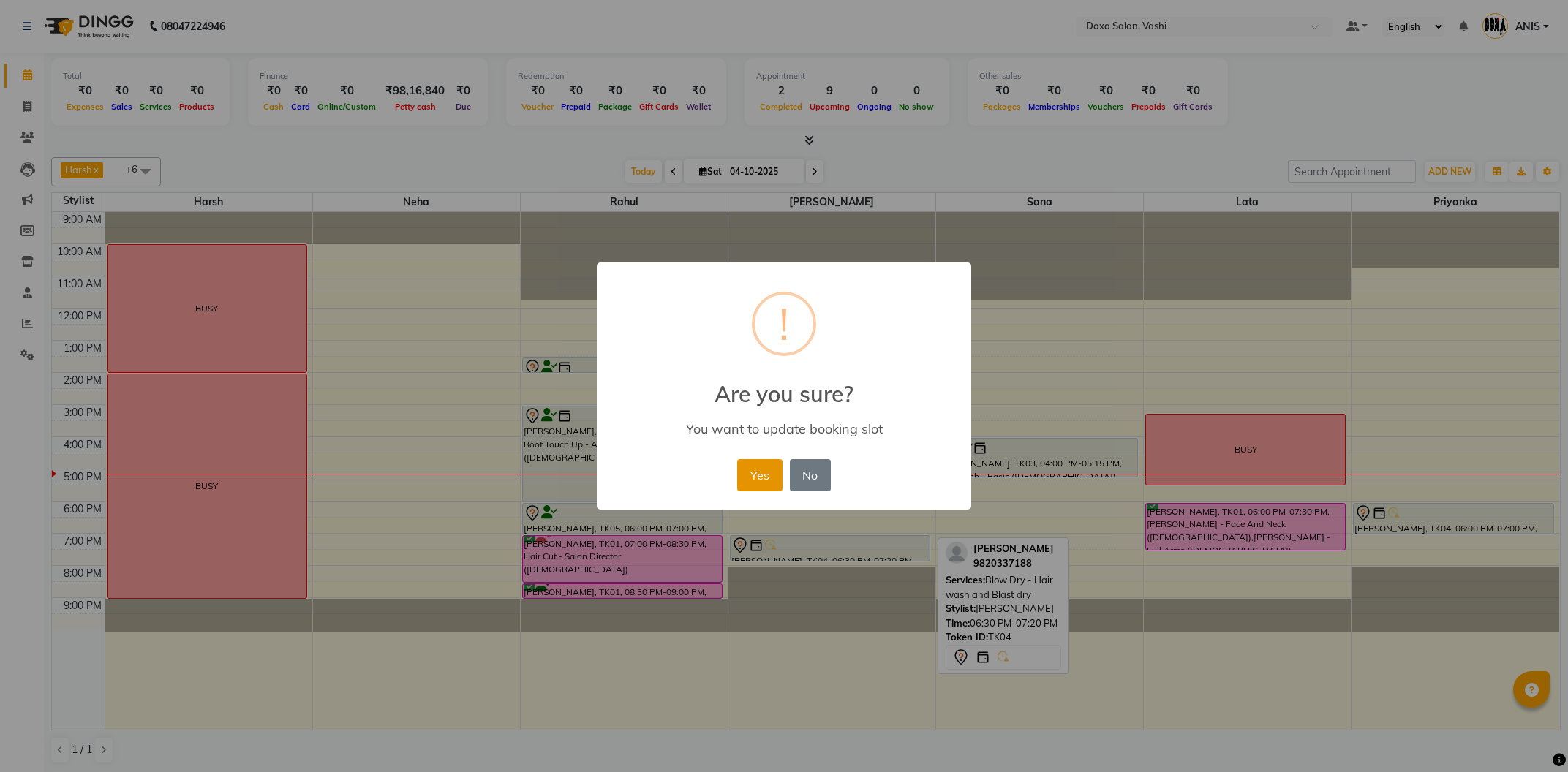
click at [743, 475] on button "Yes" at bounding box center [759, 475] width 45 height 32
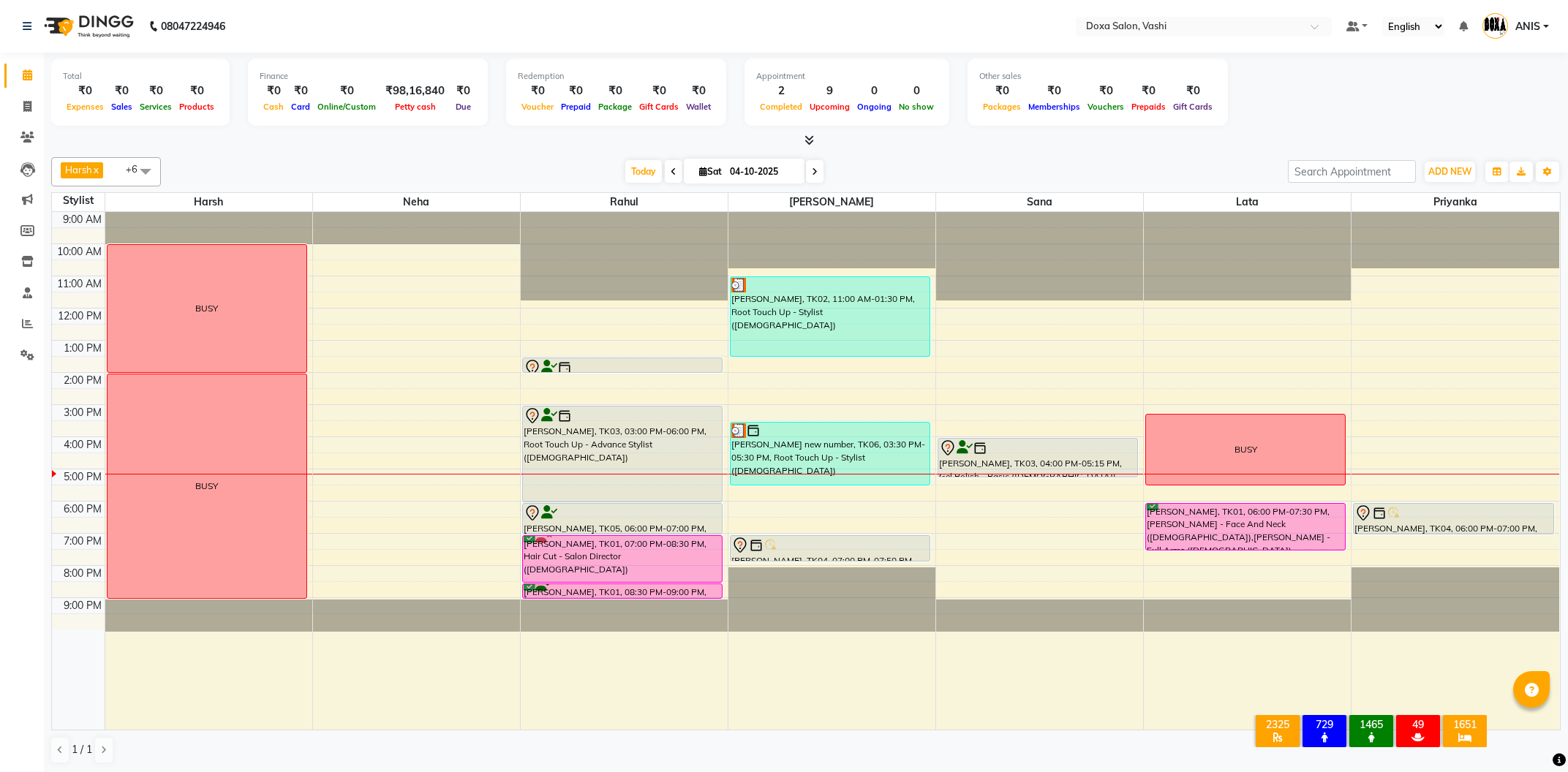
click at [806, 173] on span at bounding box center [814, 171] width 18 height 23
click at [798, 173] on input "04-10-2025" at bounding box center [762, 172] width 73 height 22
type input "05-10-2025"
select select "10"
select select "2025"
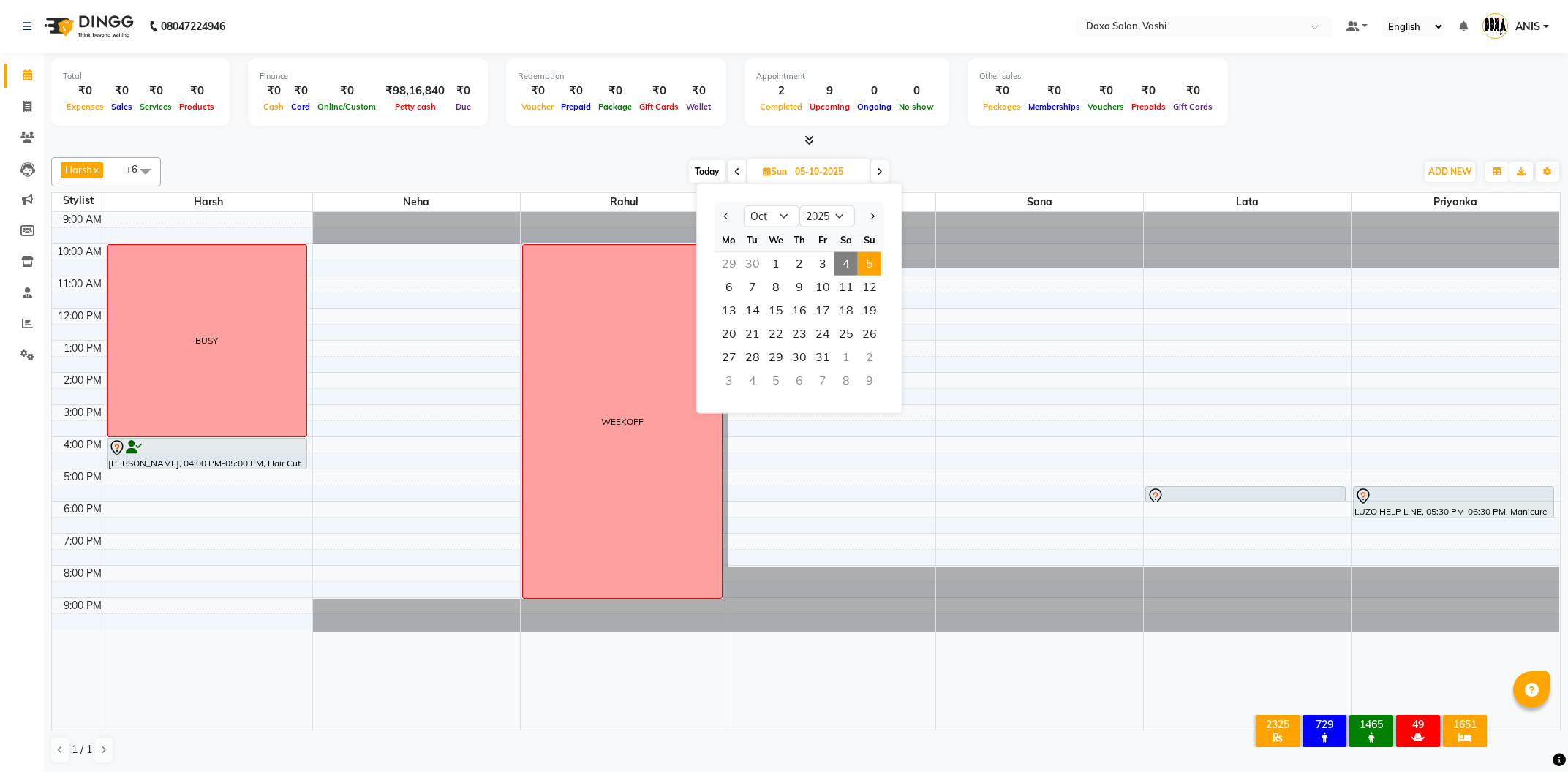
click at [1056, 428] on div "9:00 AM 10:00 AM 11:00 AM 12:00 PM 1:00 PM 2:00 PM 3:00 PM 4:00 PM 5:00 PM 6:00…" at bounding box center [806, 471] width 1507 height 518
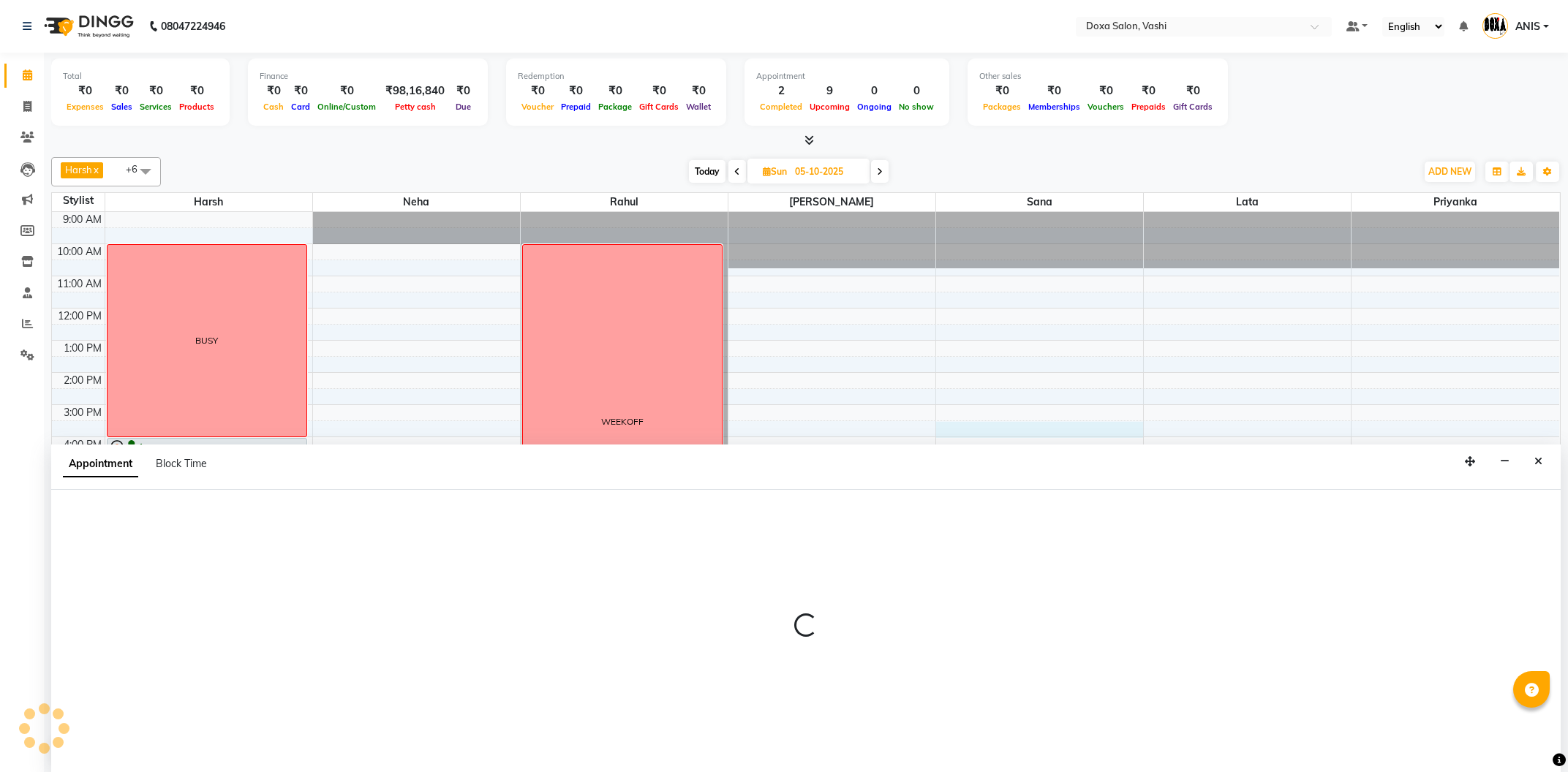
select select "25278"
select select "930"
select select "tentative"
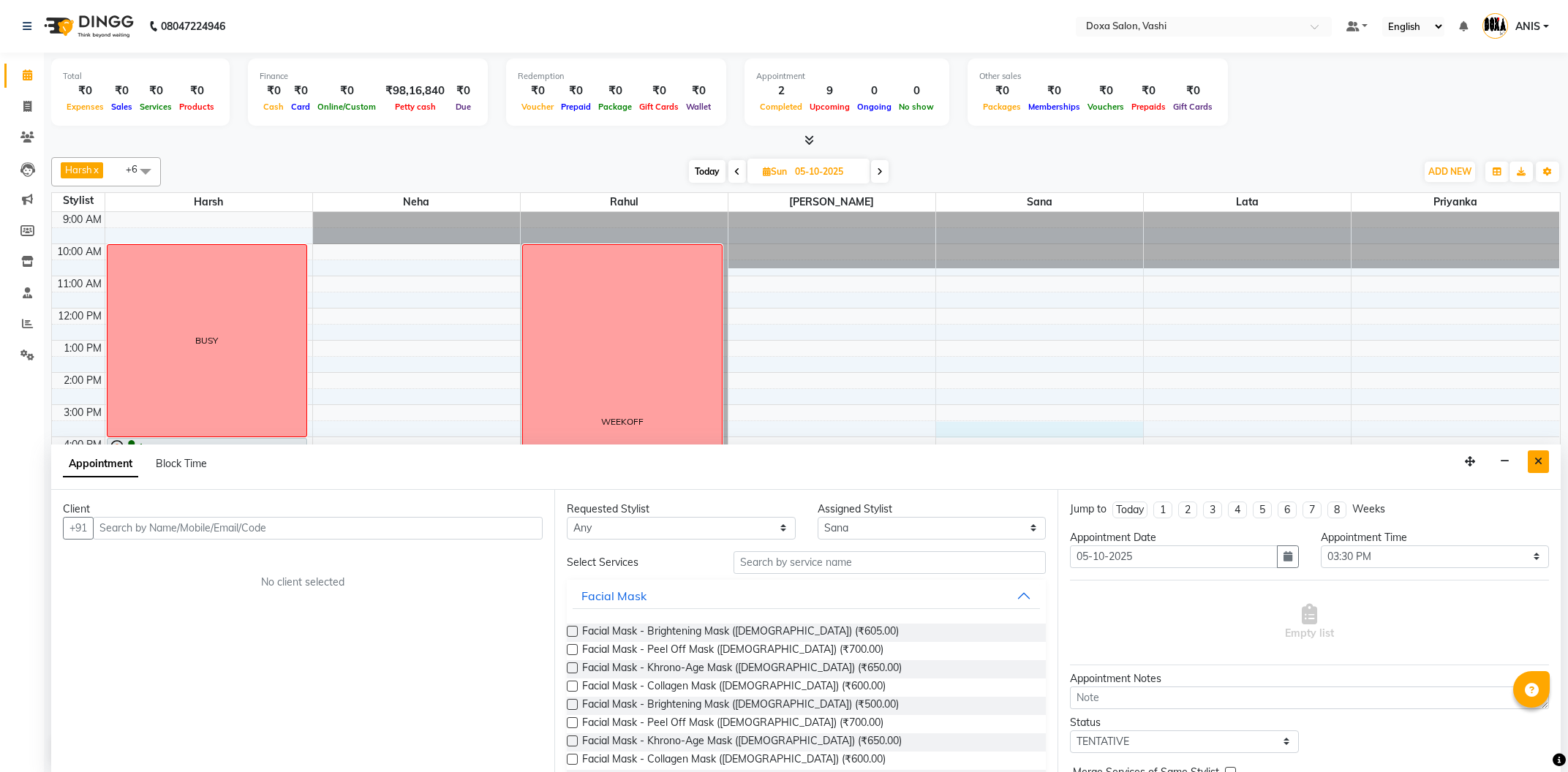
click at [1540, 452] on button "Close" at bounding box center [1538, 461] width 21 height 23
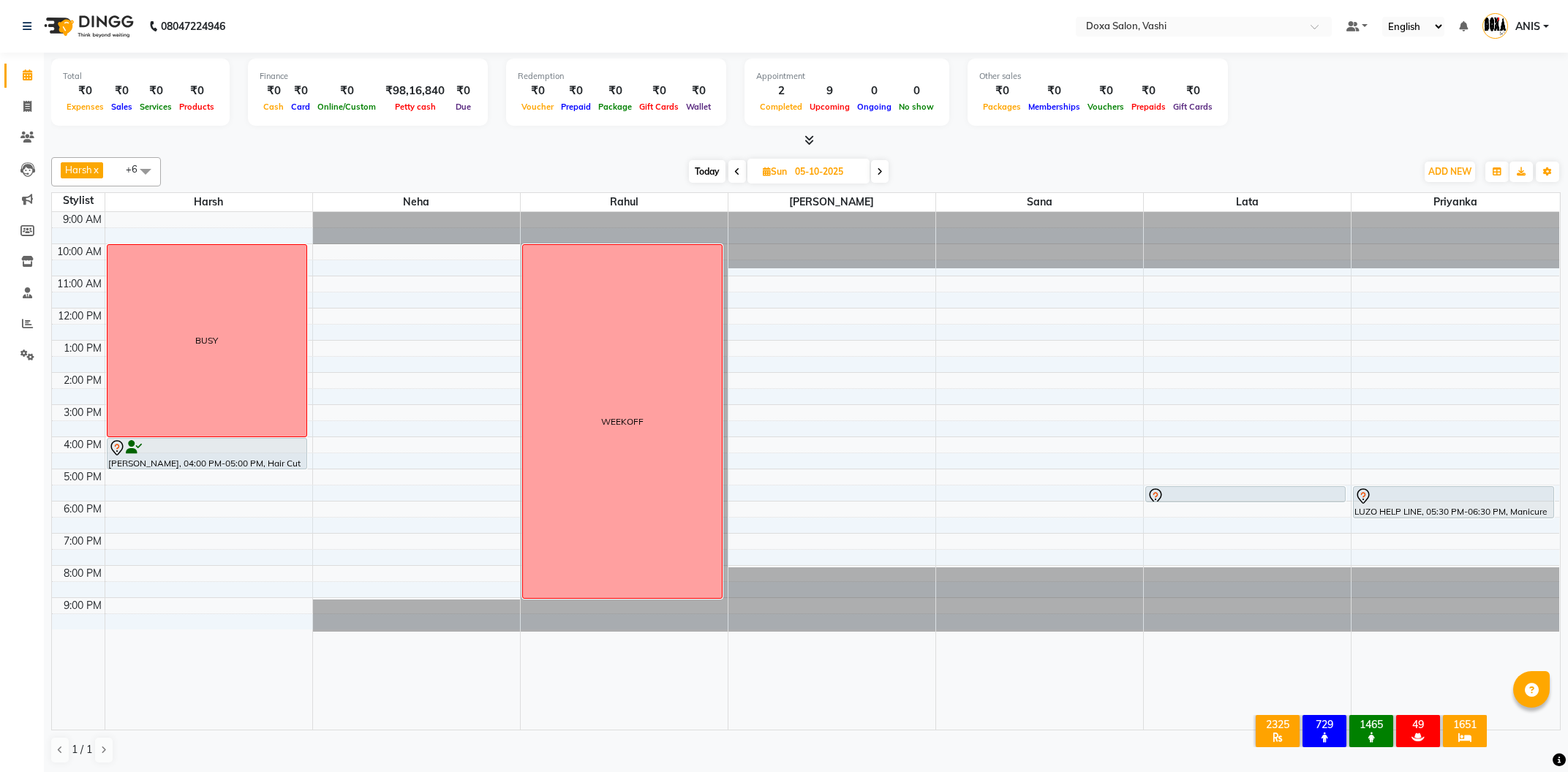
click at [881, 178] on span at bounding box center [880, 171] width 18 height 23
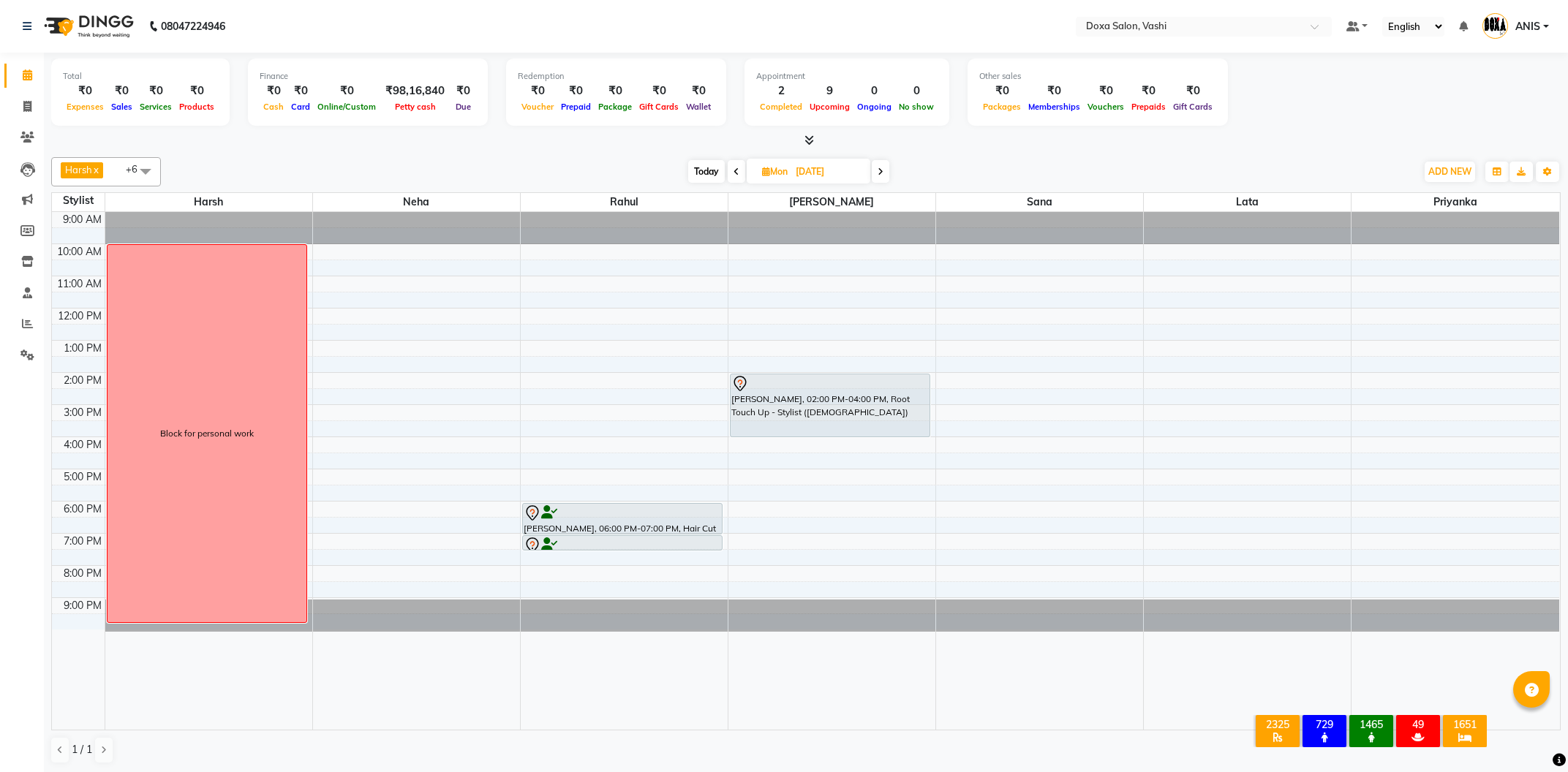
click at [881, 178] on span at bounding box center [880, 171] width 18 height 23
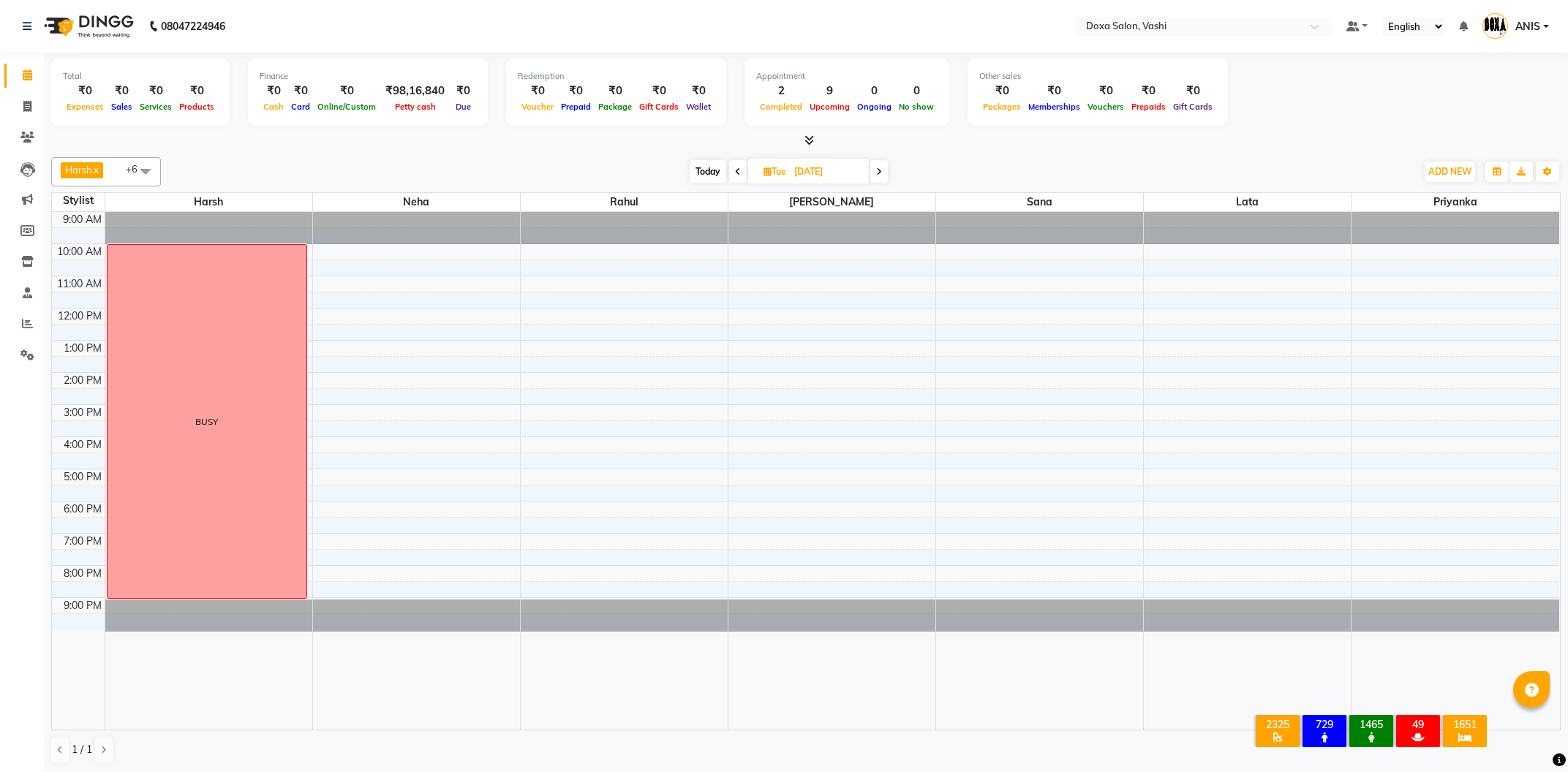
click at [742, 177] on span at bounding box center [738, 171] width 18 height 23
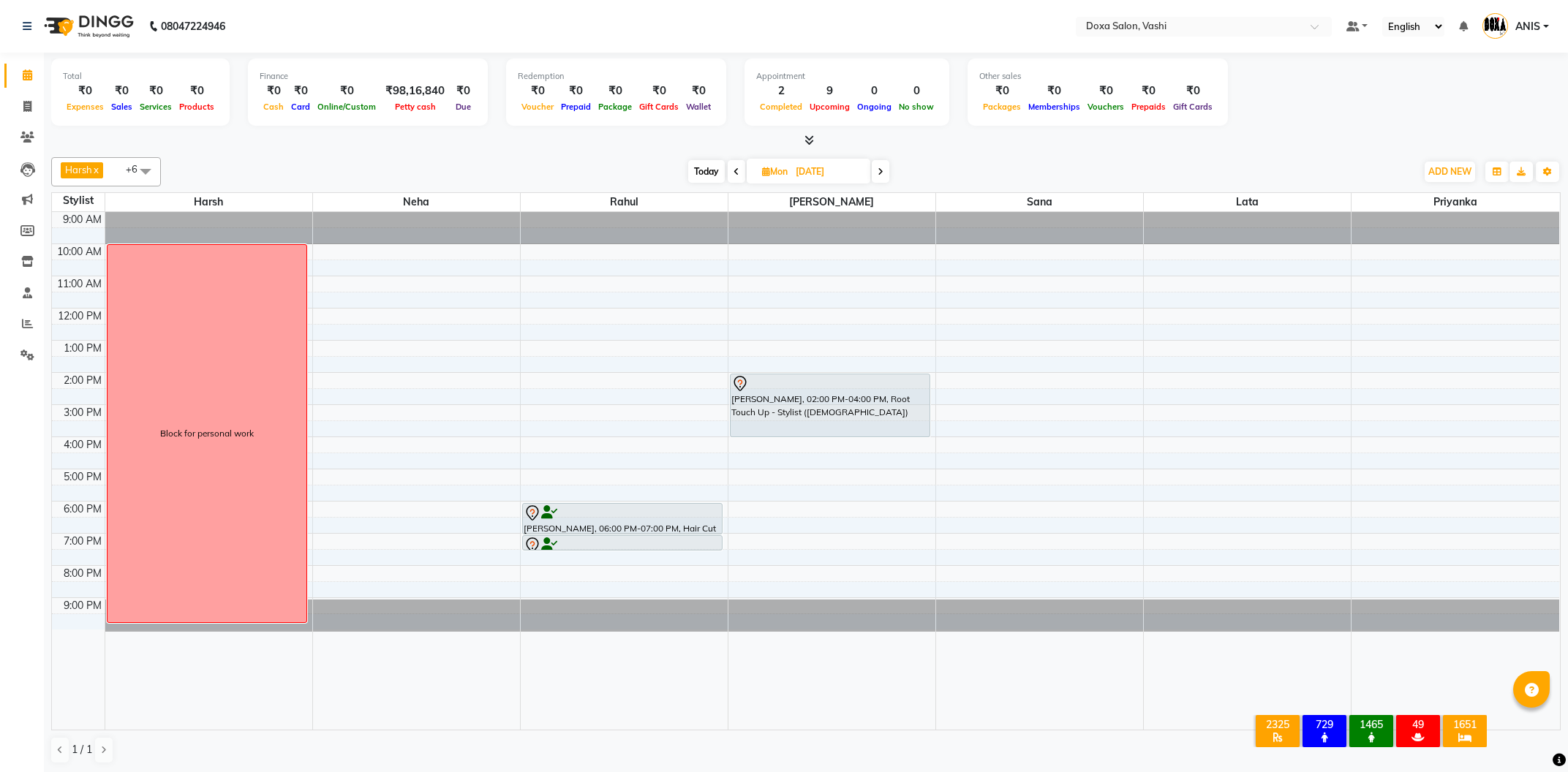
click at [742, 177] on span at bounding box center [737, 171] width 18 height 23
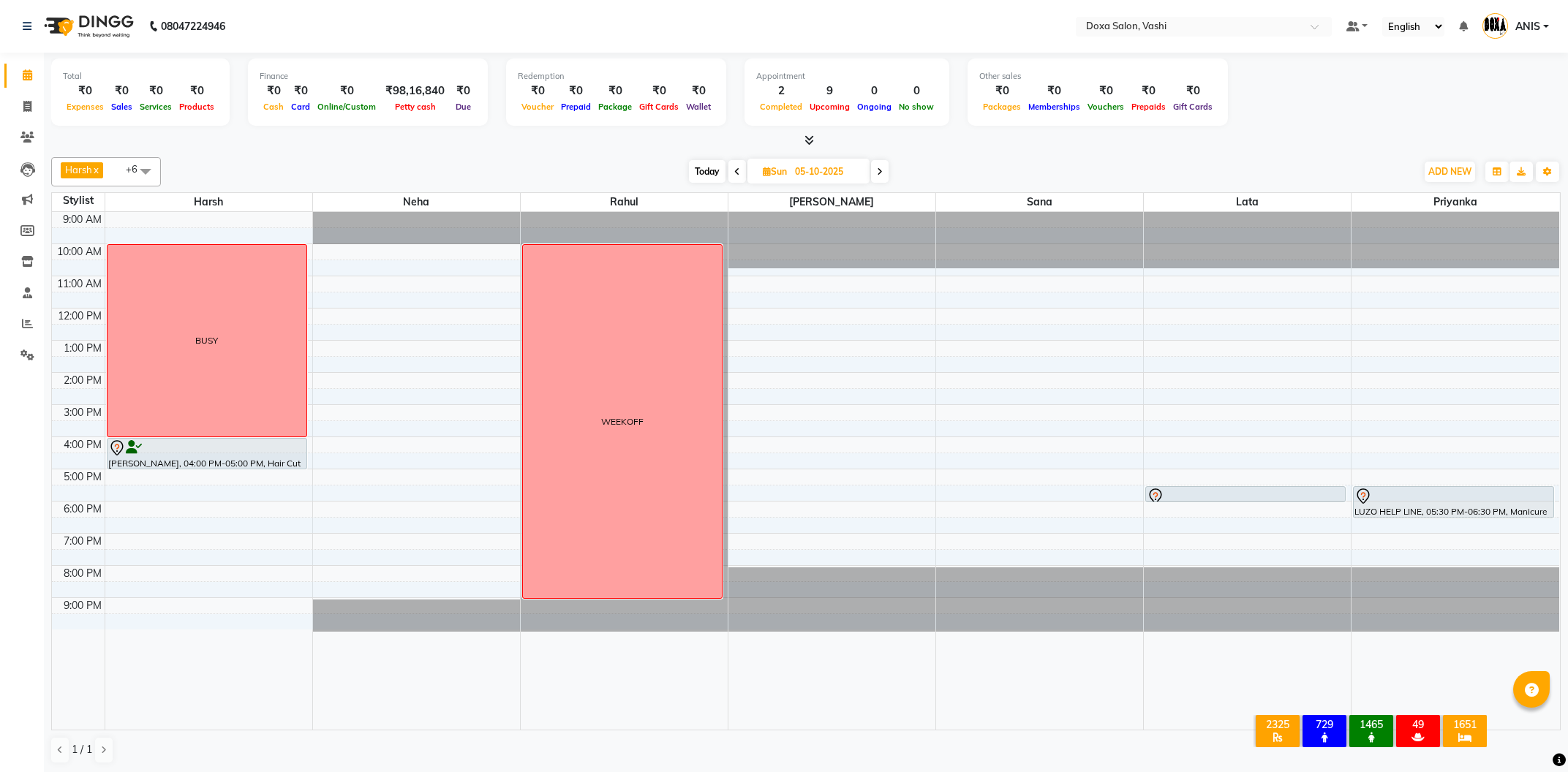
click at [742, 177] on span at bounding box center [737, 171] width 18 height 23
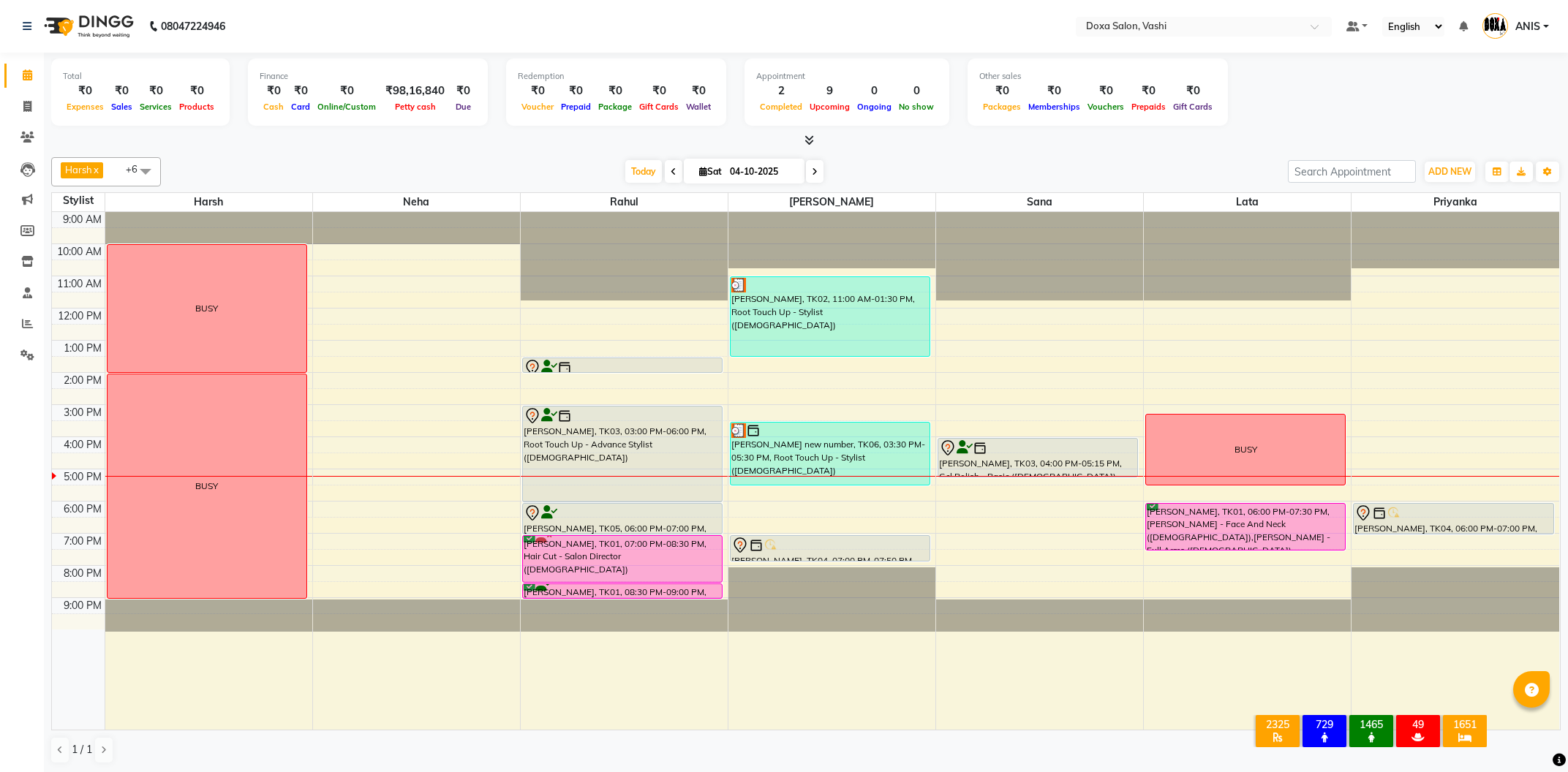
click at [672, 172] on span at bounding box center [674, 171] width 18 height 23
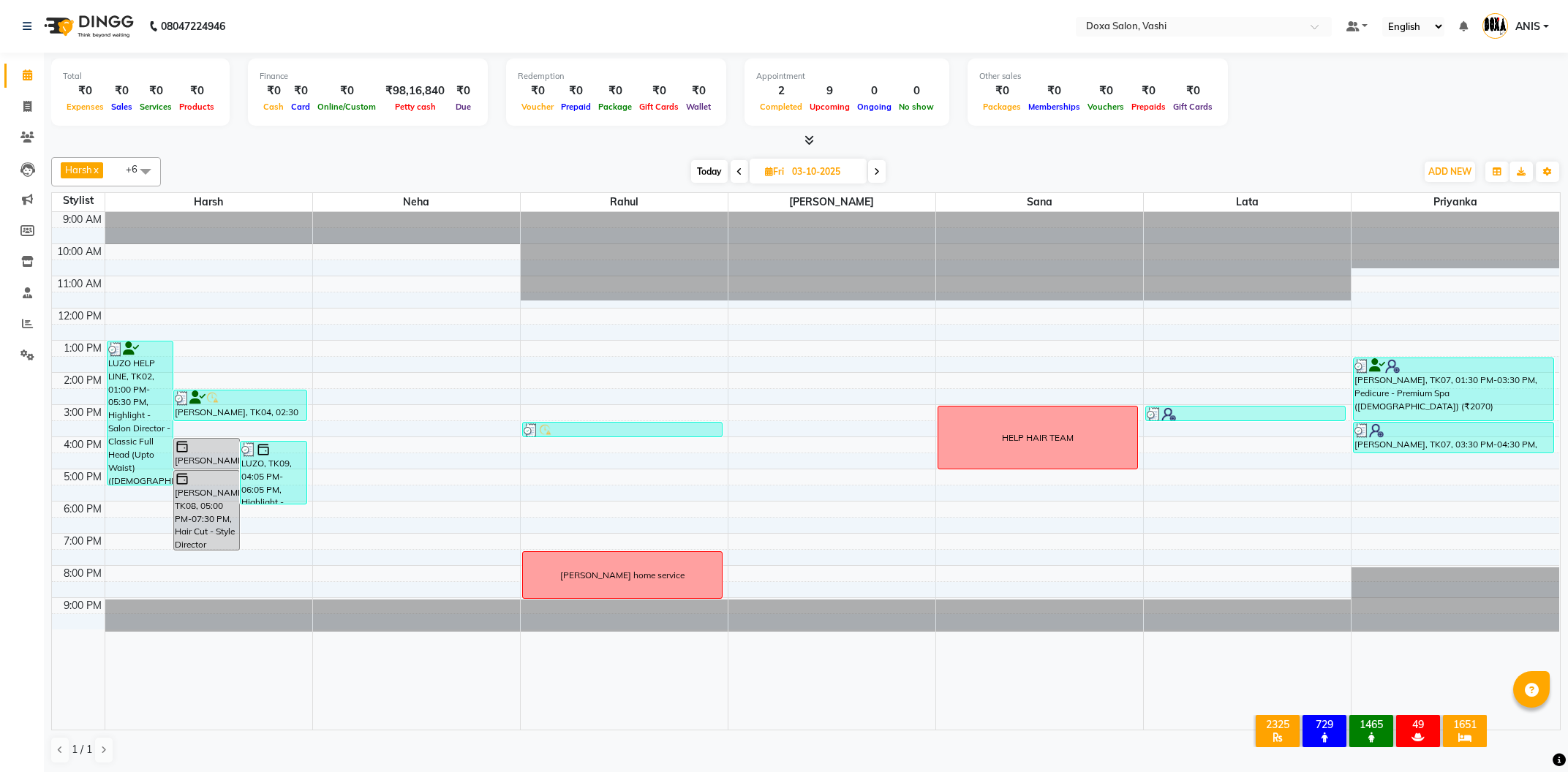
click at [877, 170] on icon at bounding box center [877, 172] width 6 height 9
type input "04-10-2025"
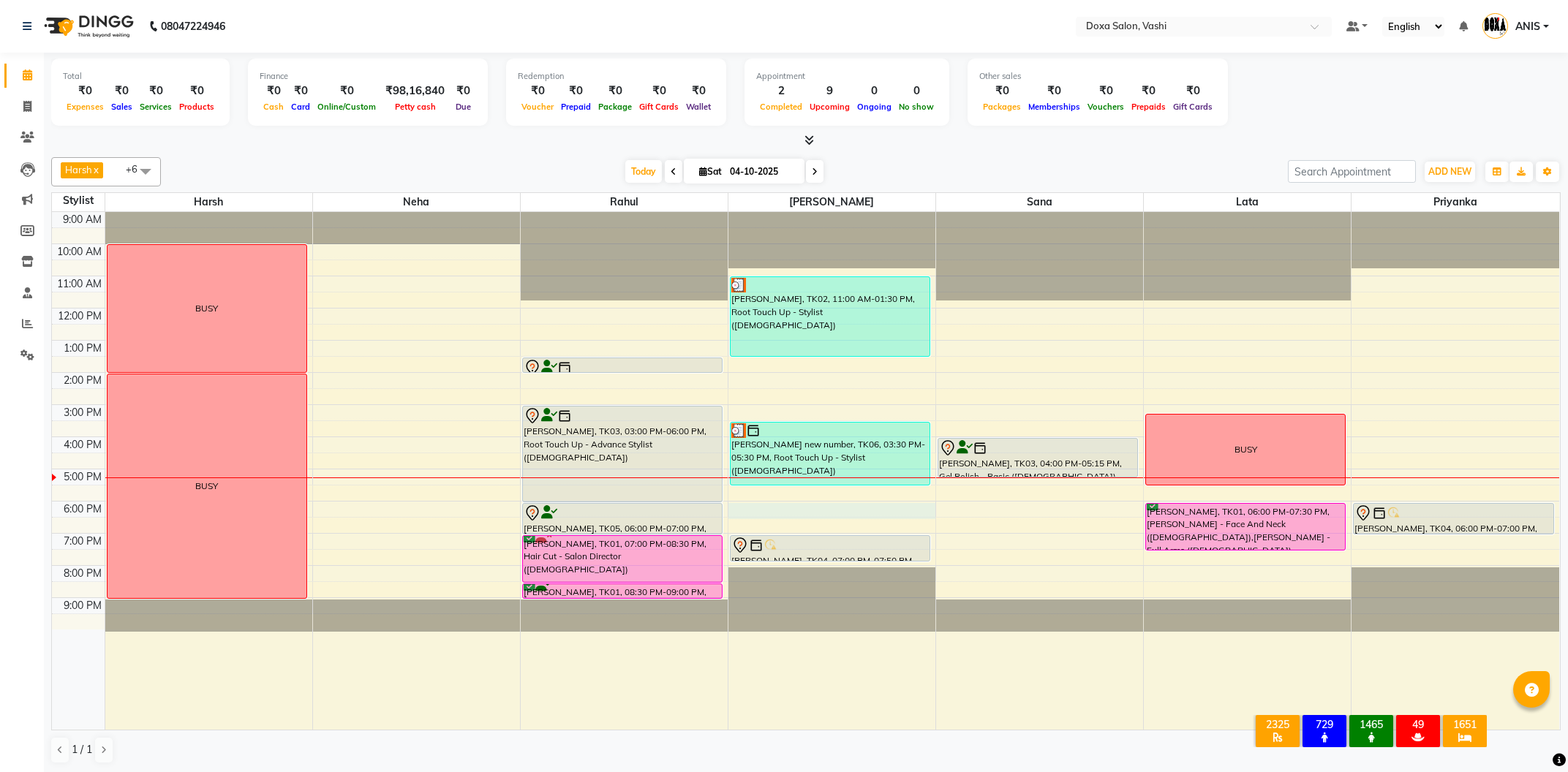
click at [746, 519] on div "9:00 AM 10:00 AM 11:00 AM 12:00 PM 1:00 PM 2:00 PM 3:00 PM 4:00 PM 5:00 PM 6:00…" at bounding box center [806, 471] width 1507 height 518
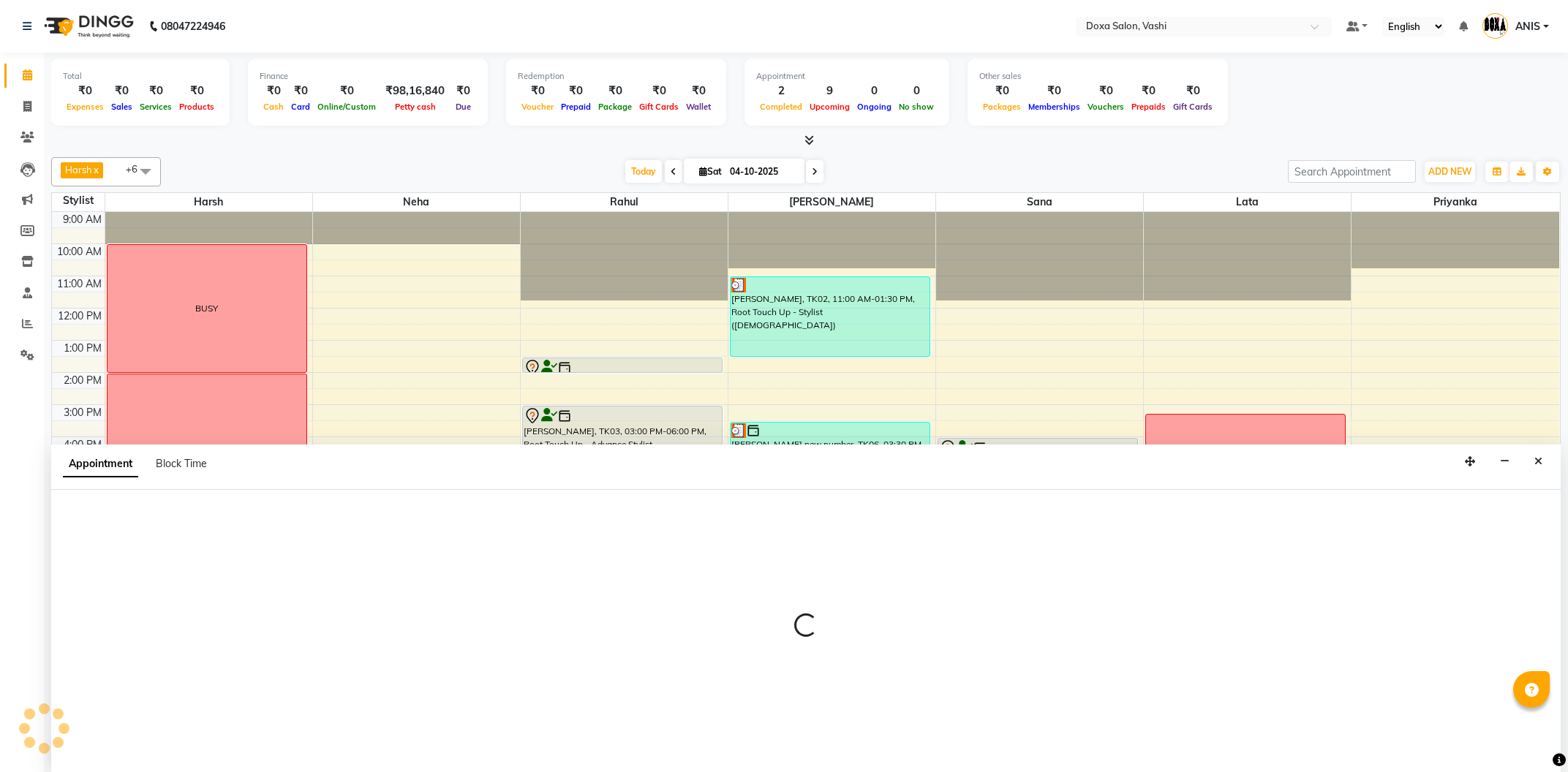
select select "34480"
select select "1080"
select select "tentative"
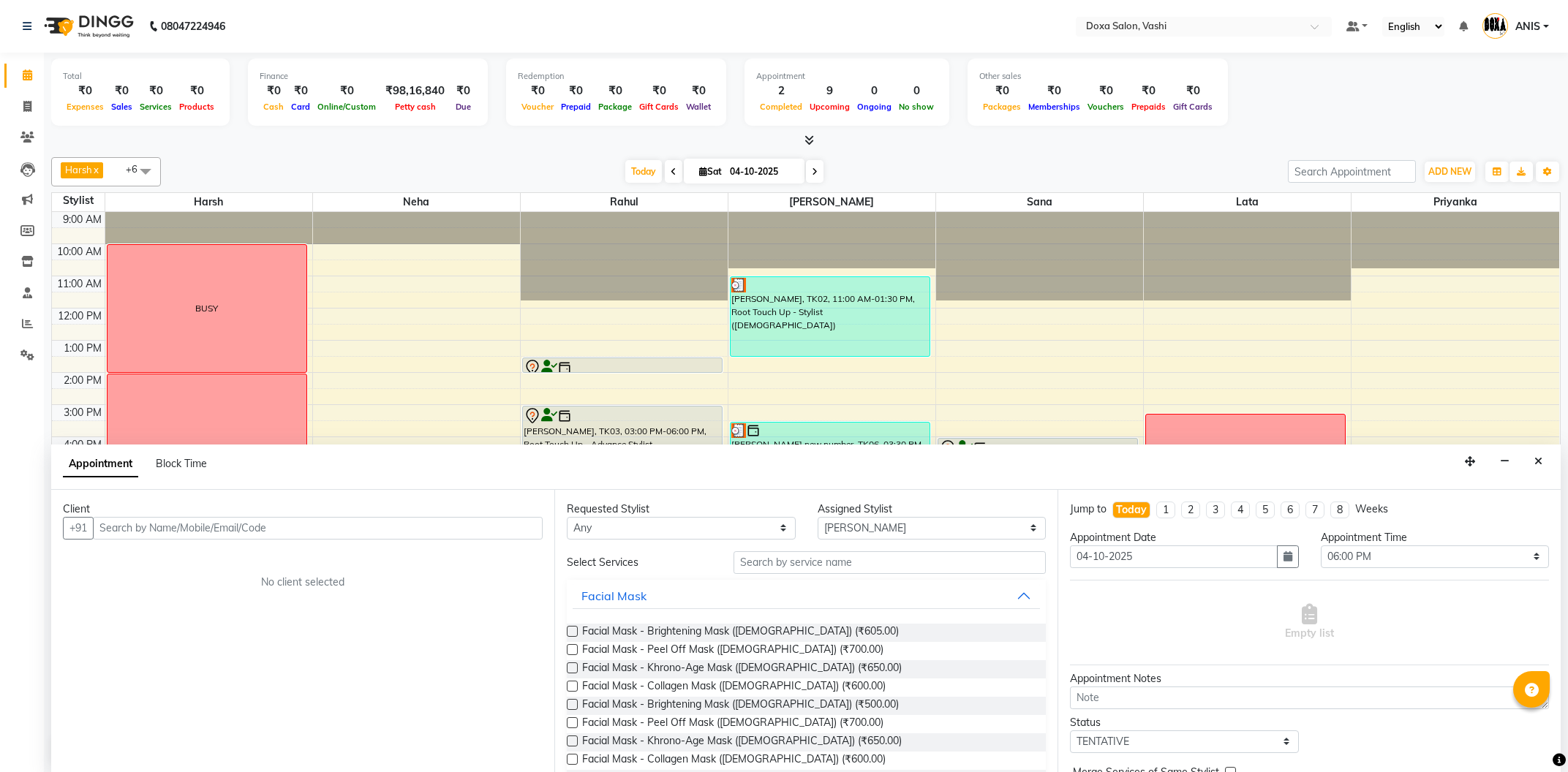
click at [226, 546] on div "Client +91 No client selected" at bounding box center [302, 631] width 503 height 283
click at [237, 515] on div "Client" at bounding box center [302, 509] width 480 height 15
click at [234, 524] on input "text" at bounding box center [318, 528] width 450 height 23
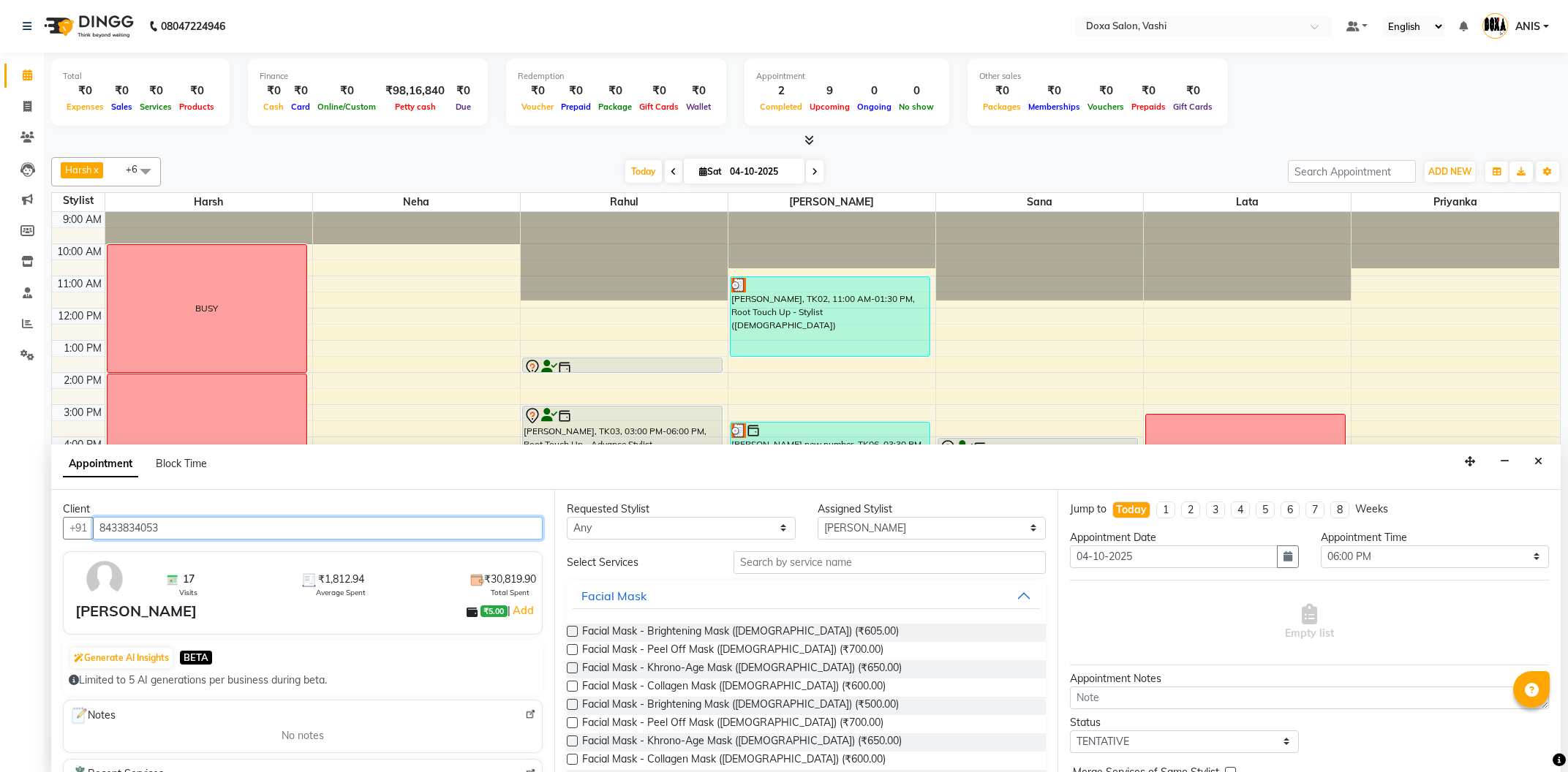
type input "8433834053"
click at [824, 561] on input "text" at bounding box center [890, 563] width 312 height 23
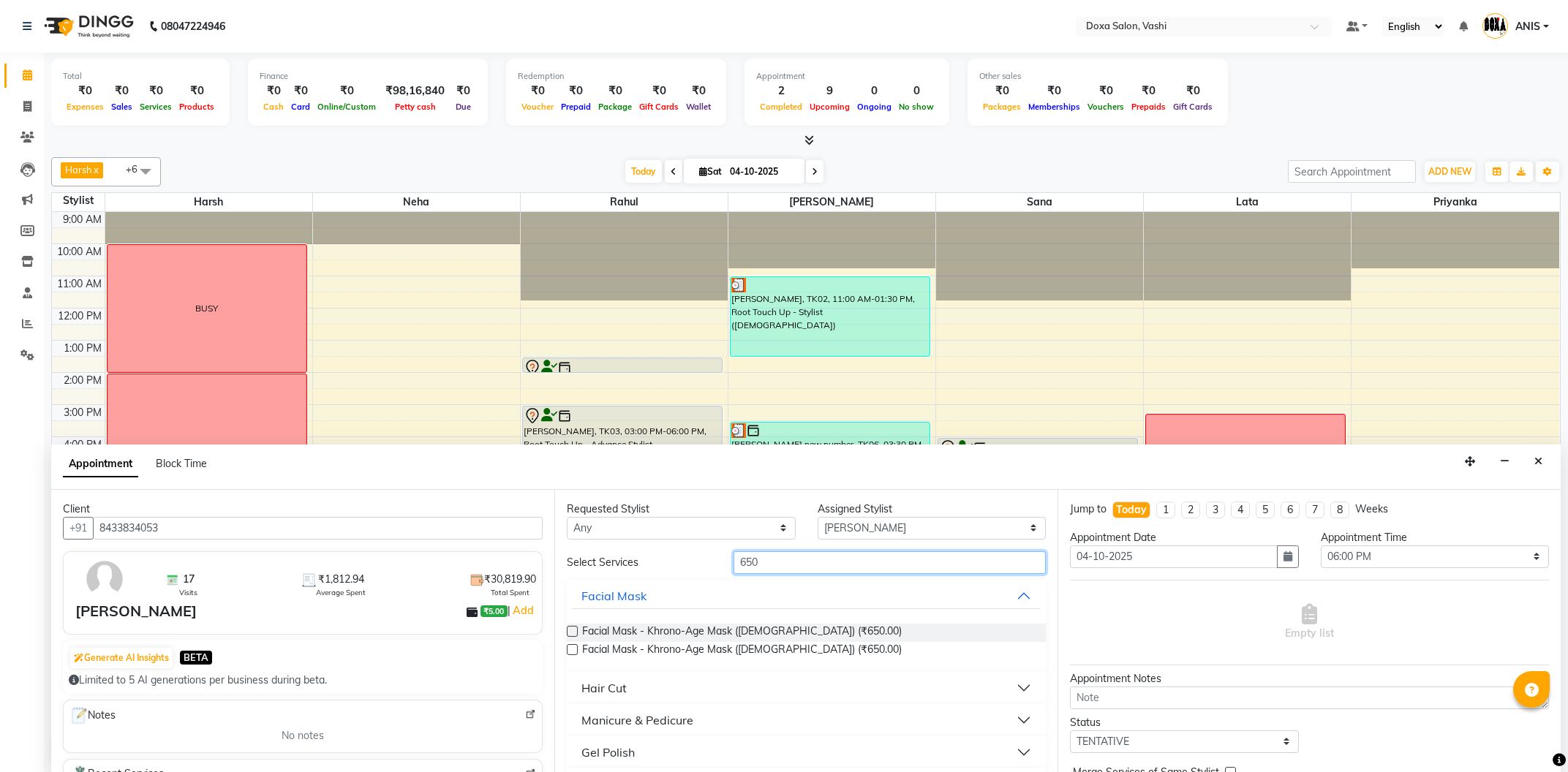
type input "650"
click at [643, 685] on button "Hair Cut" at bounding box center [806, 689] width 467 height 26
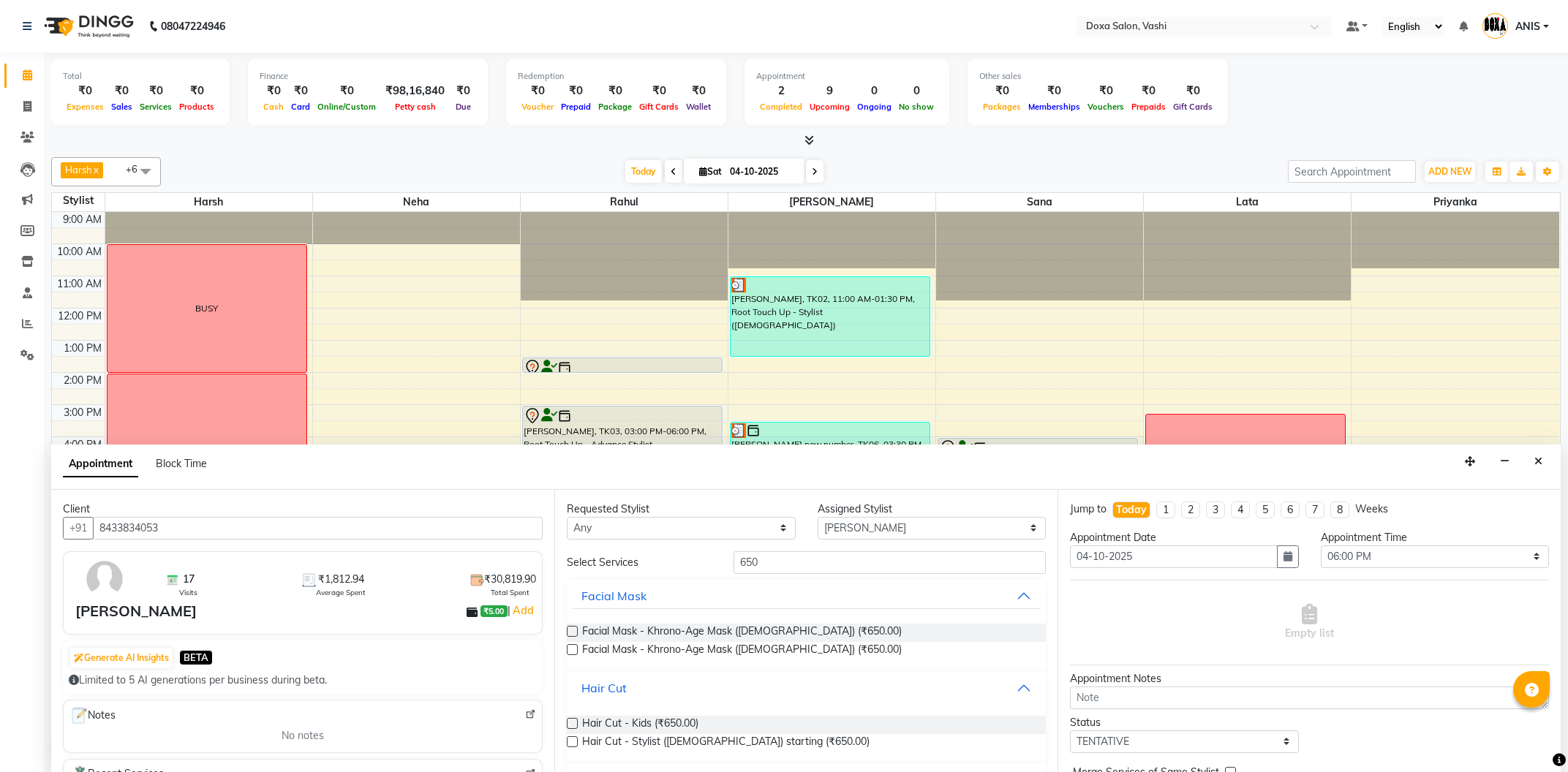
scroll to position [78, 0]
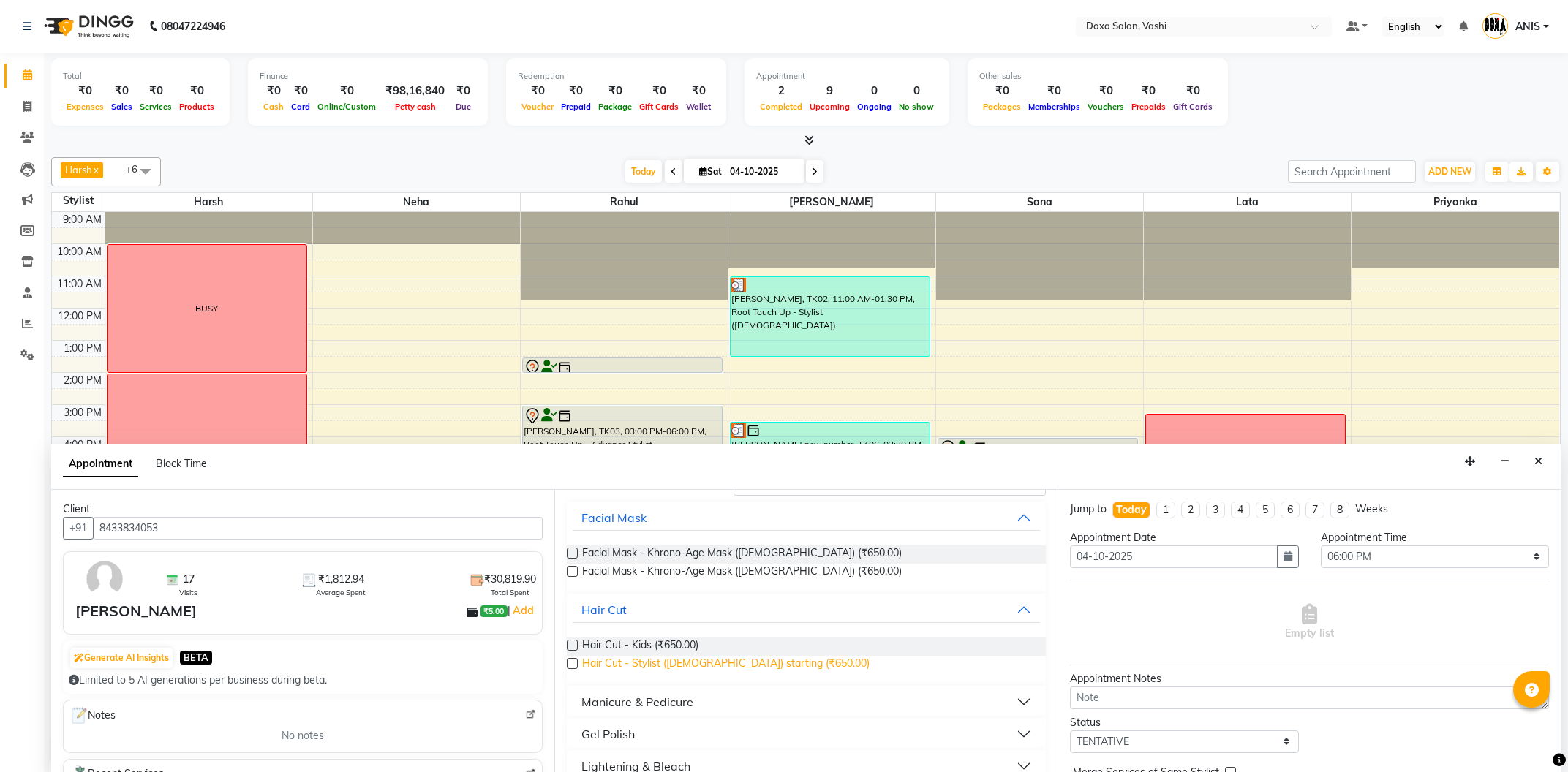
click at [735, 665] on span "Hair Cut - Stylist (Male) starting (₹650.00)" at bounding box center [726, 665] width 287 height 18
checkbox input "false"
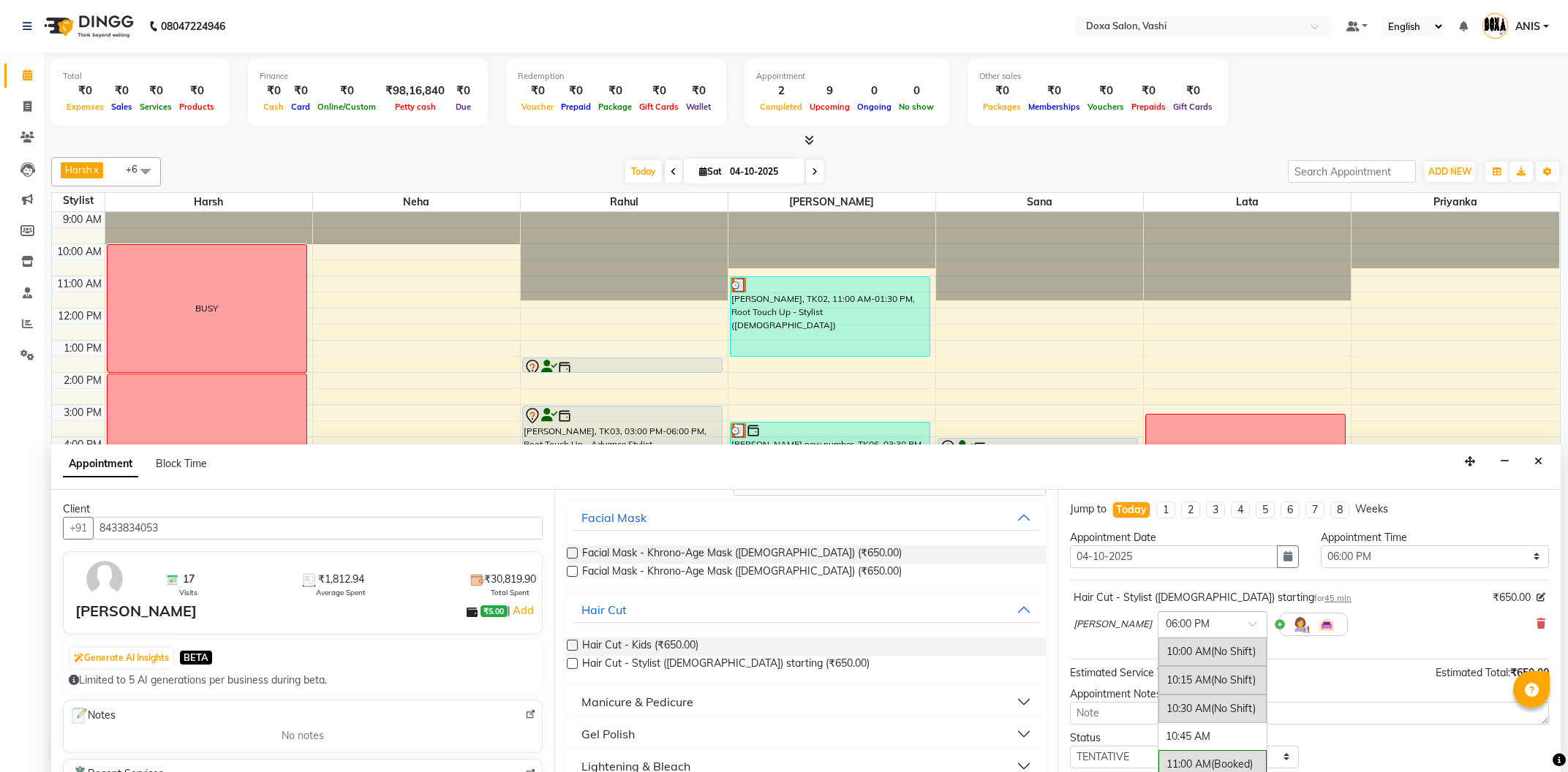
click at [1201, 623] on div at bounding box center [1213, 623] width 108 height 15
click at [1159, 700] on div "05:45 PM" at bounding box center [1213, 699] width 108 height 27
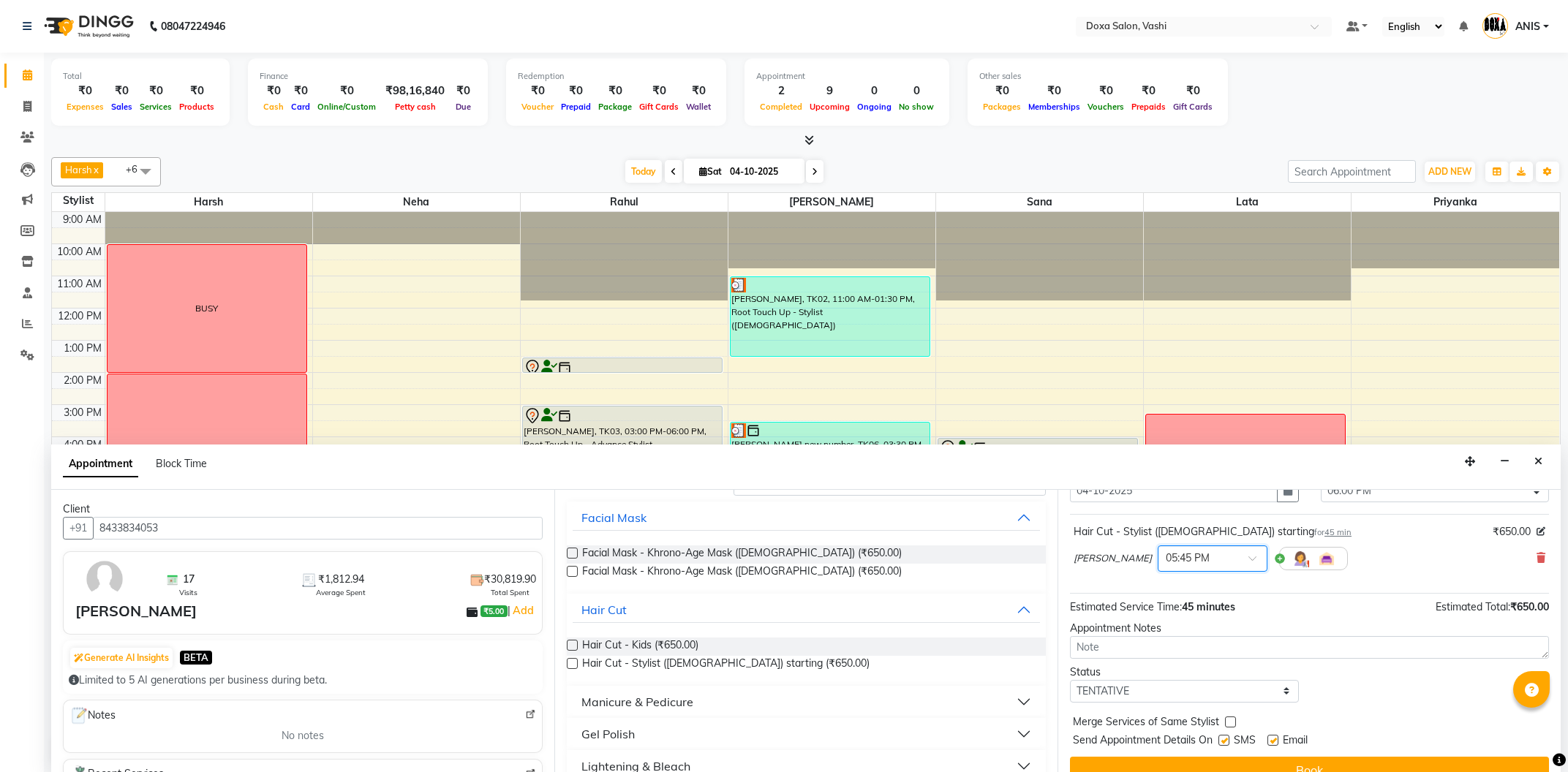
scroll to position [87, 0]
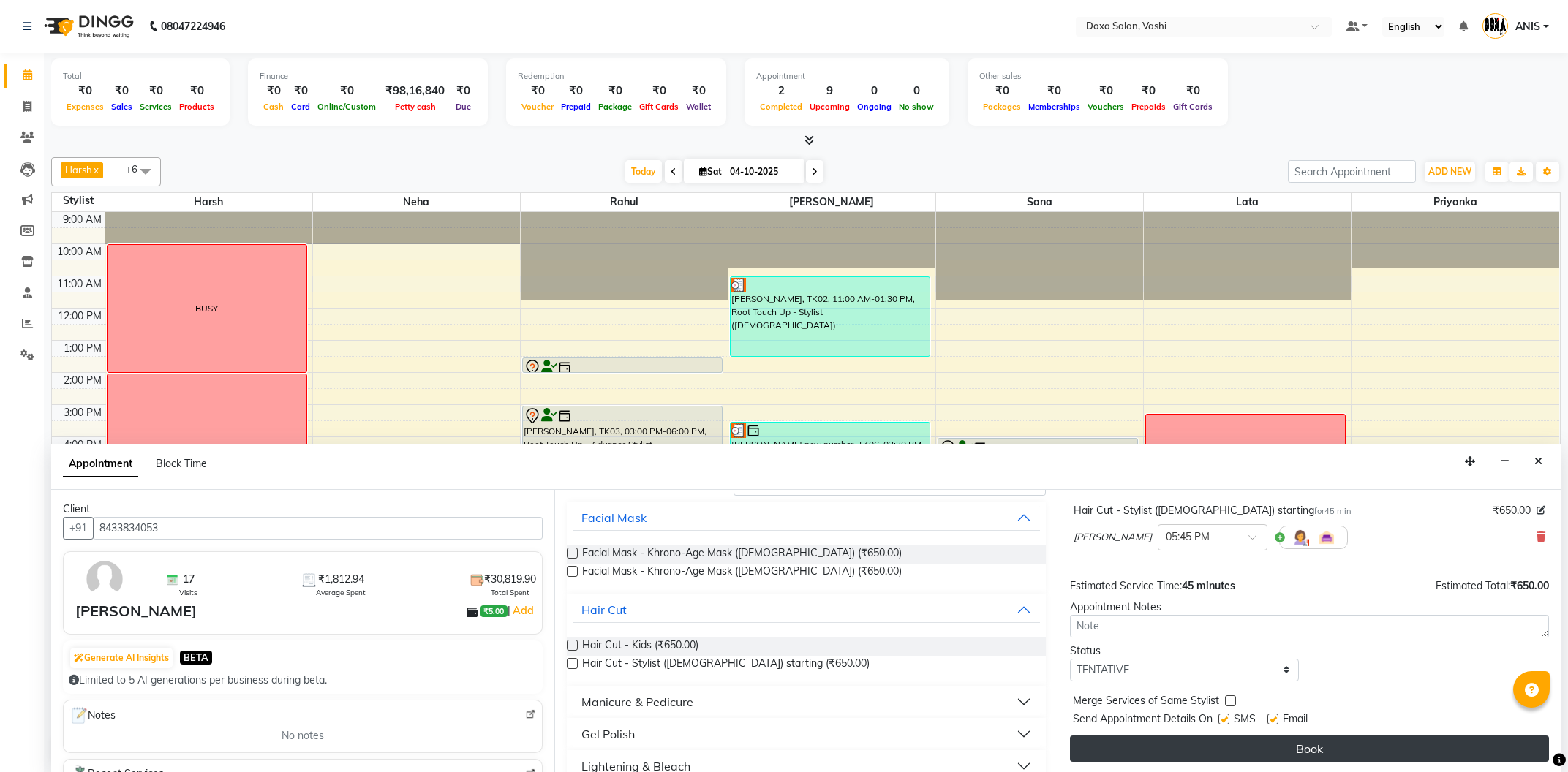
click at [1163, 756] on button "Book" at bounding box center [1309, 749] width 479 height 26
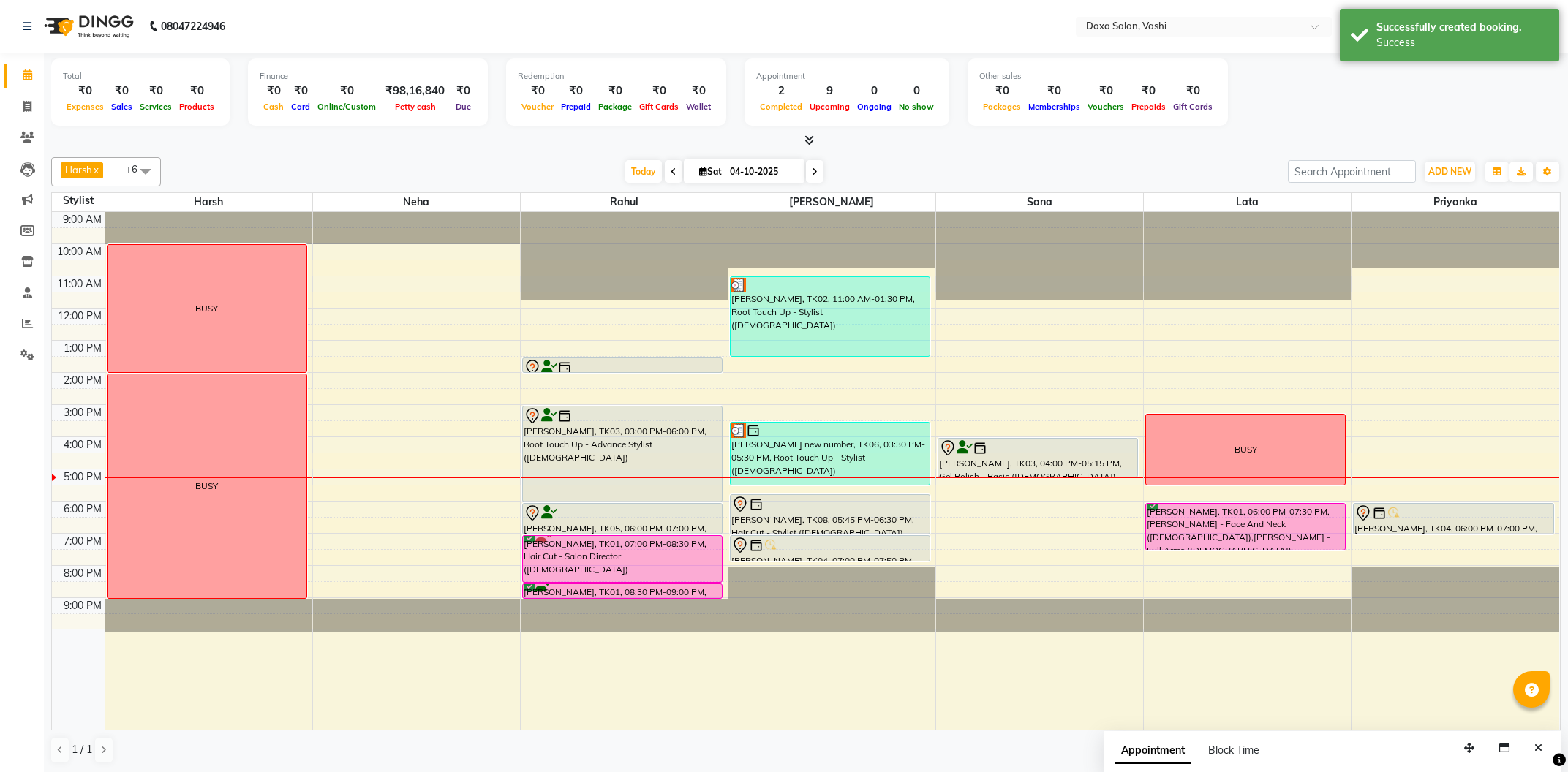
drag, startPoint x: 820, startPoint y: 518, endPoint x: 819, endPoint y: 530, distance: 12.0
click at [819, 530] on div "RUCHI ARORA, TK02, 11:00 AM-01:30 PM, Root Touch Up - Stylist (Female) sheetal …" at bounding box center [832, 471] width 207 height 518
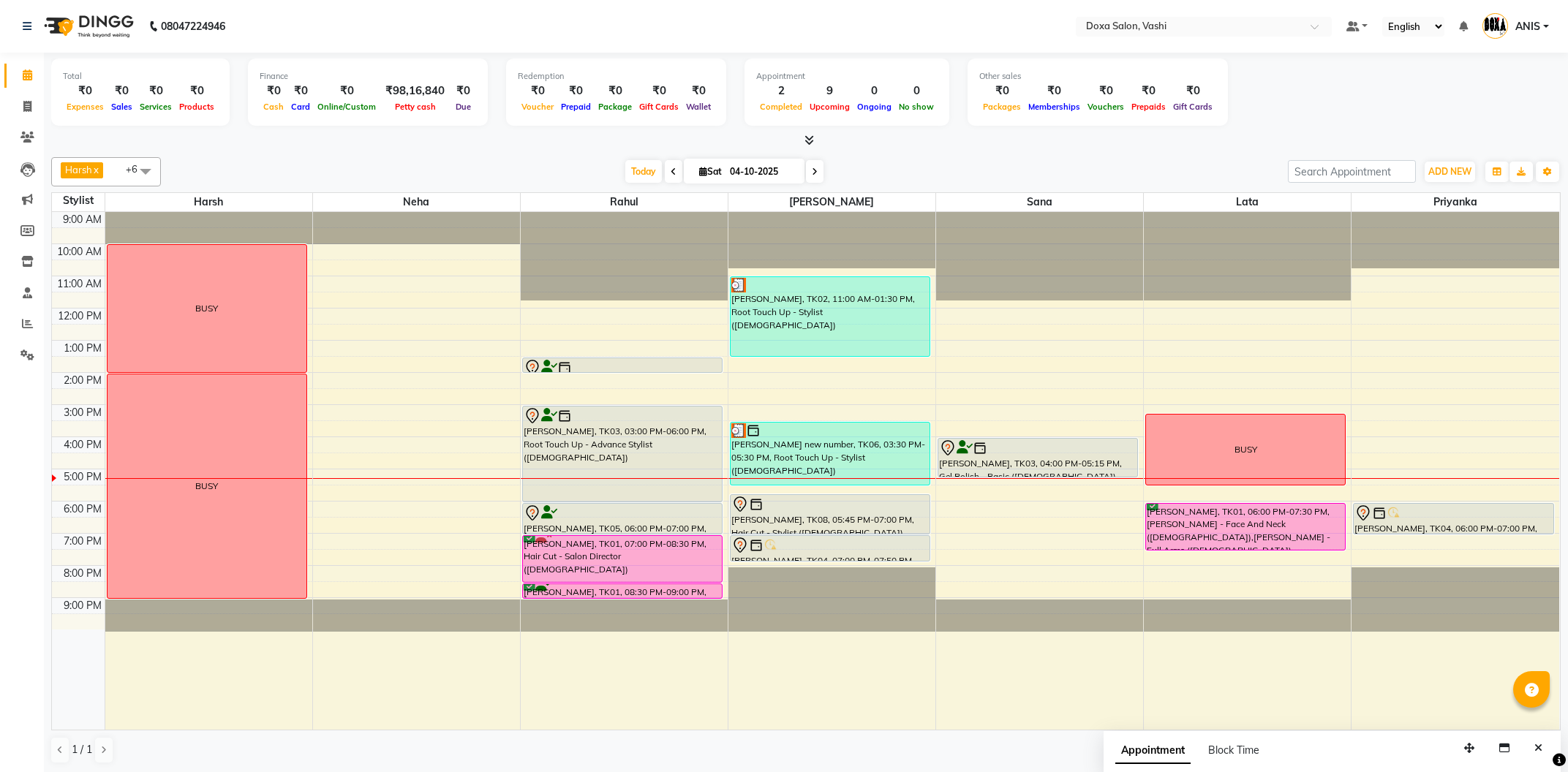
click at [806, 167] on span at bounding box center [814, 171] width 18 height 23
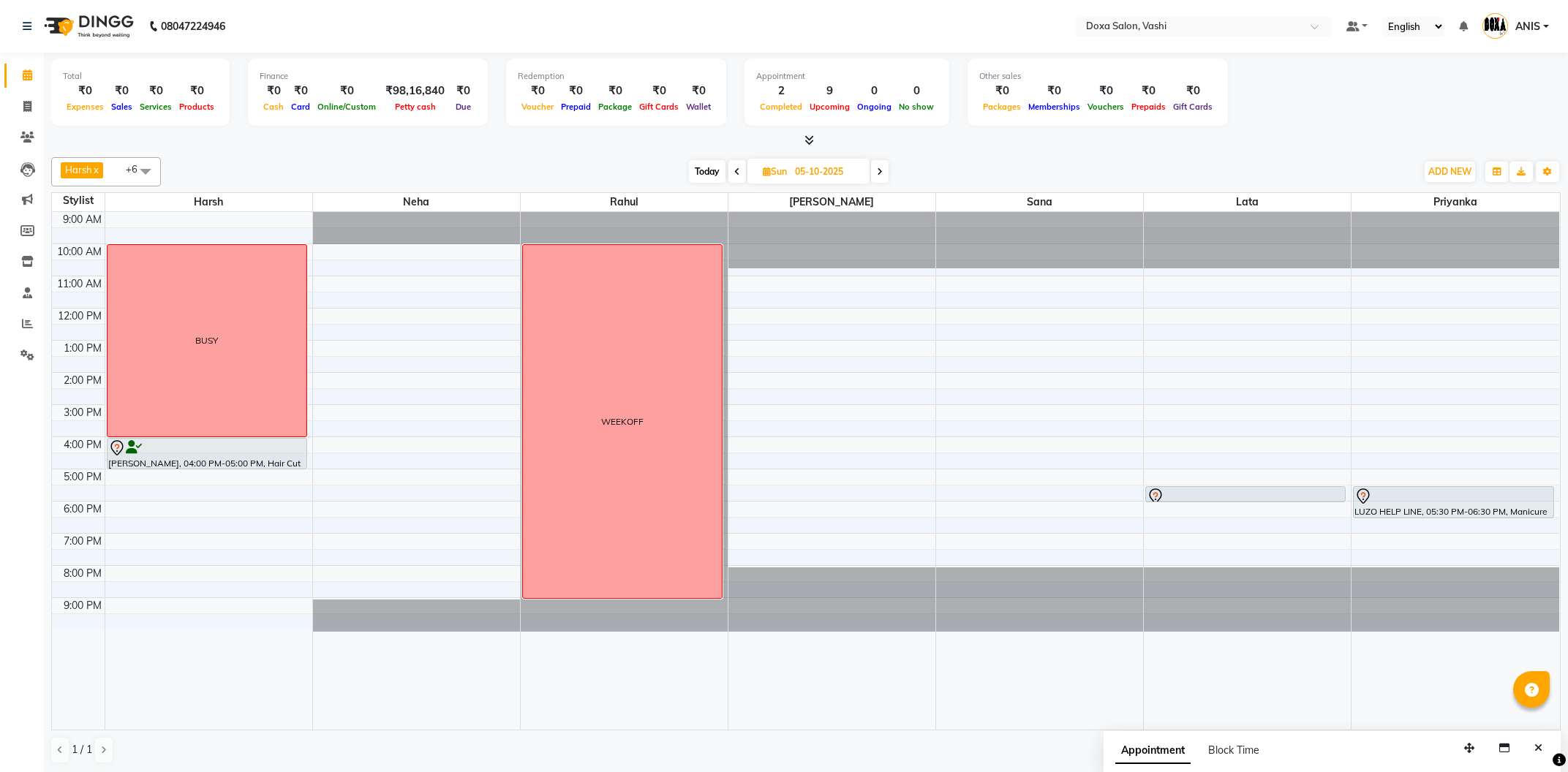
click at [732, 171] on span at bounding box center [737, 171] width 18 height 23
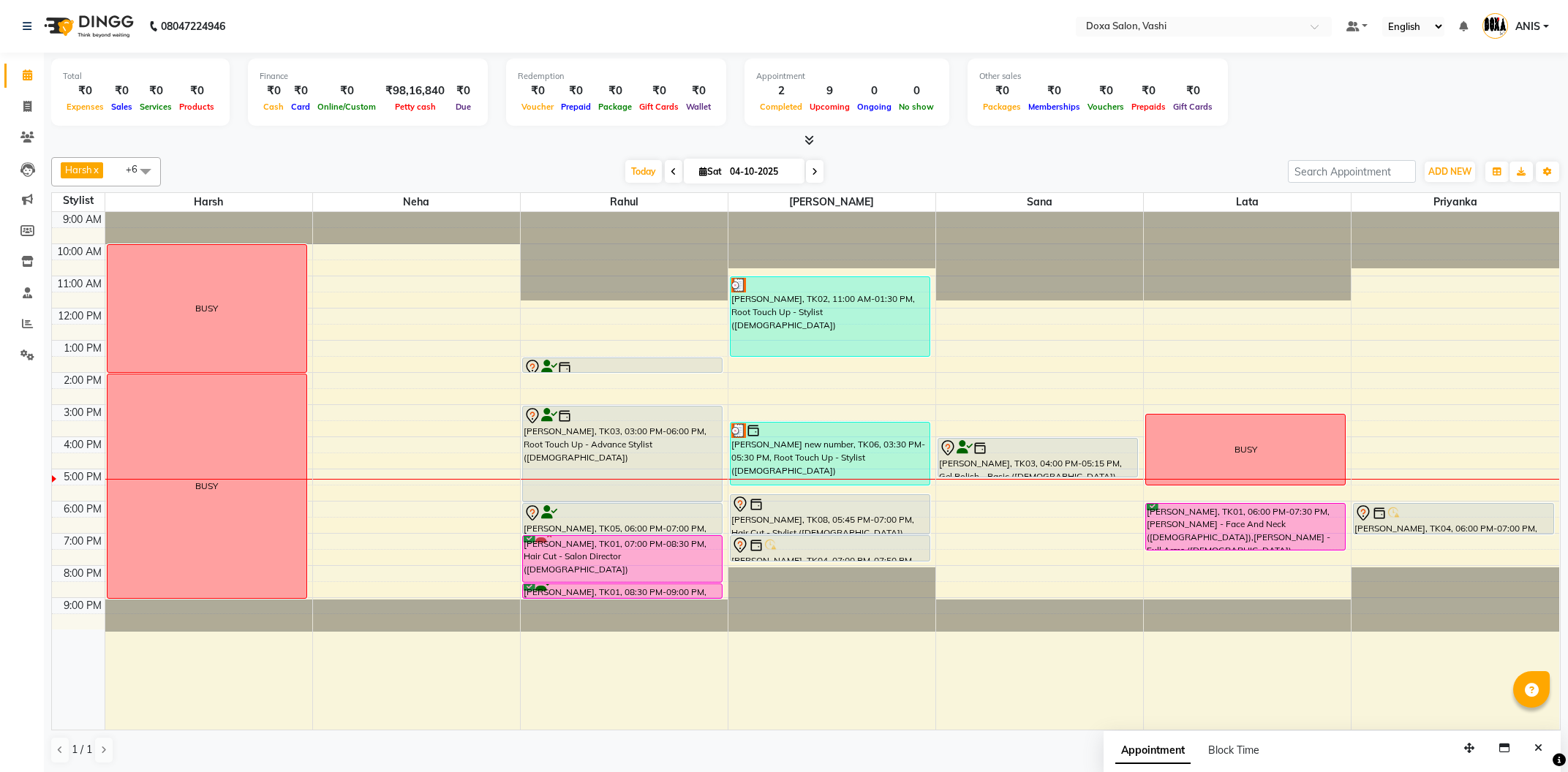
click at [806, 179] on span at bounding box center [814, 171] width 18 height 23
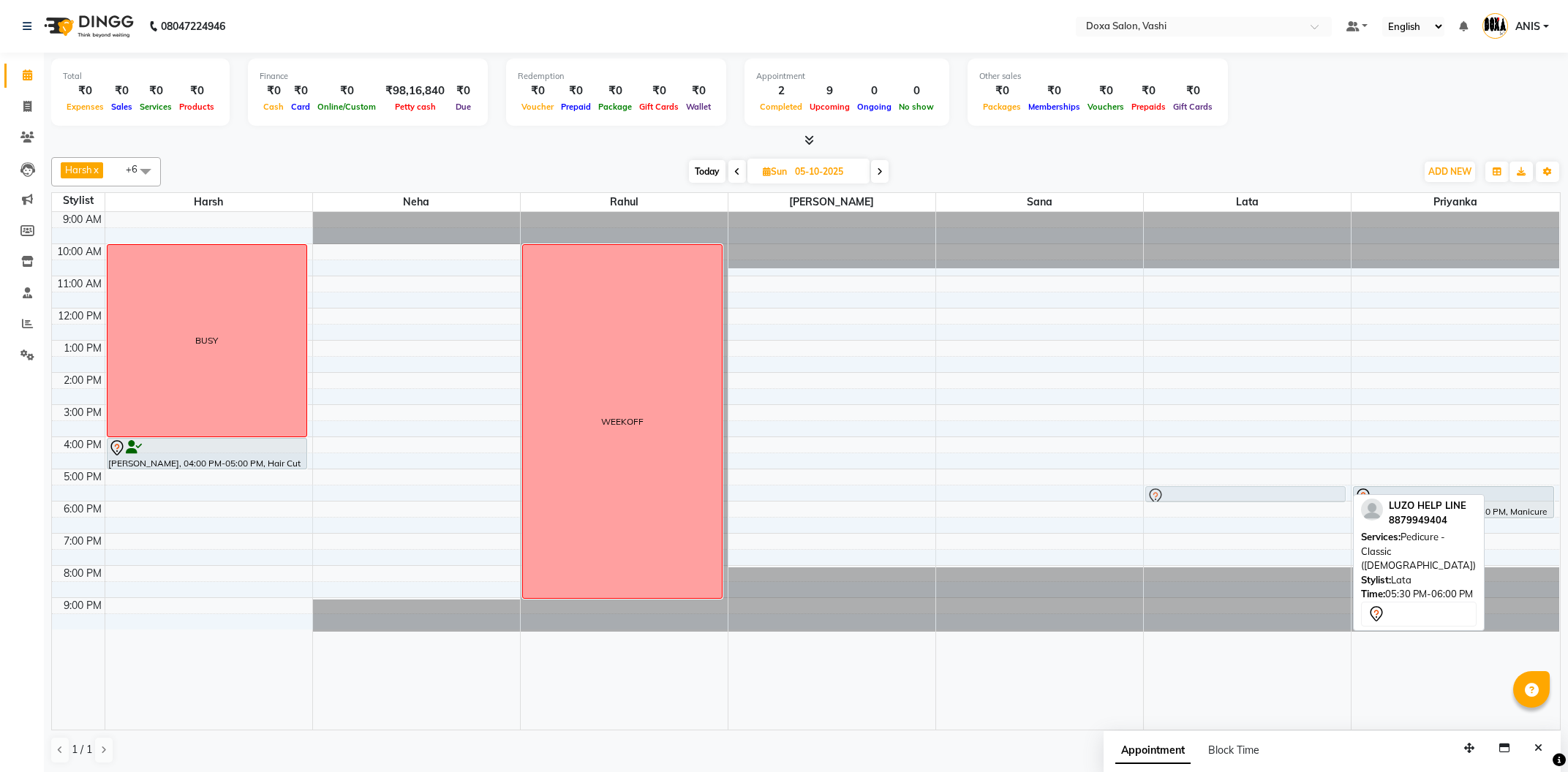
click at [1228, 503] on div "9:00 AM 10:00 AM 11:00 AM 12:00 PM 1:00 PM 2:00 PM 3:00 PM 4:00 PM 5:00 PM 6:00…" at bounding box center [806, 471] width 1507 height 518
click at [1252, 513] on div "LUZO HELP LINE, 05:30 PM-06:00 PM, Pedicure - Classic (Female) LUZO HELP LINE, …" at bounding box center [1247, 471] width 207 height 518
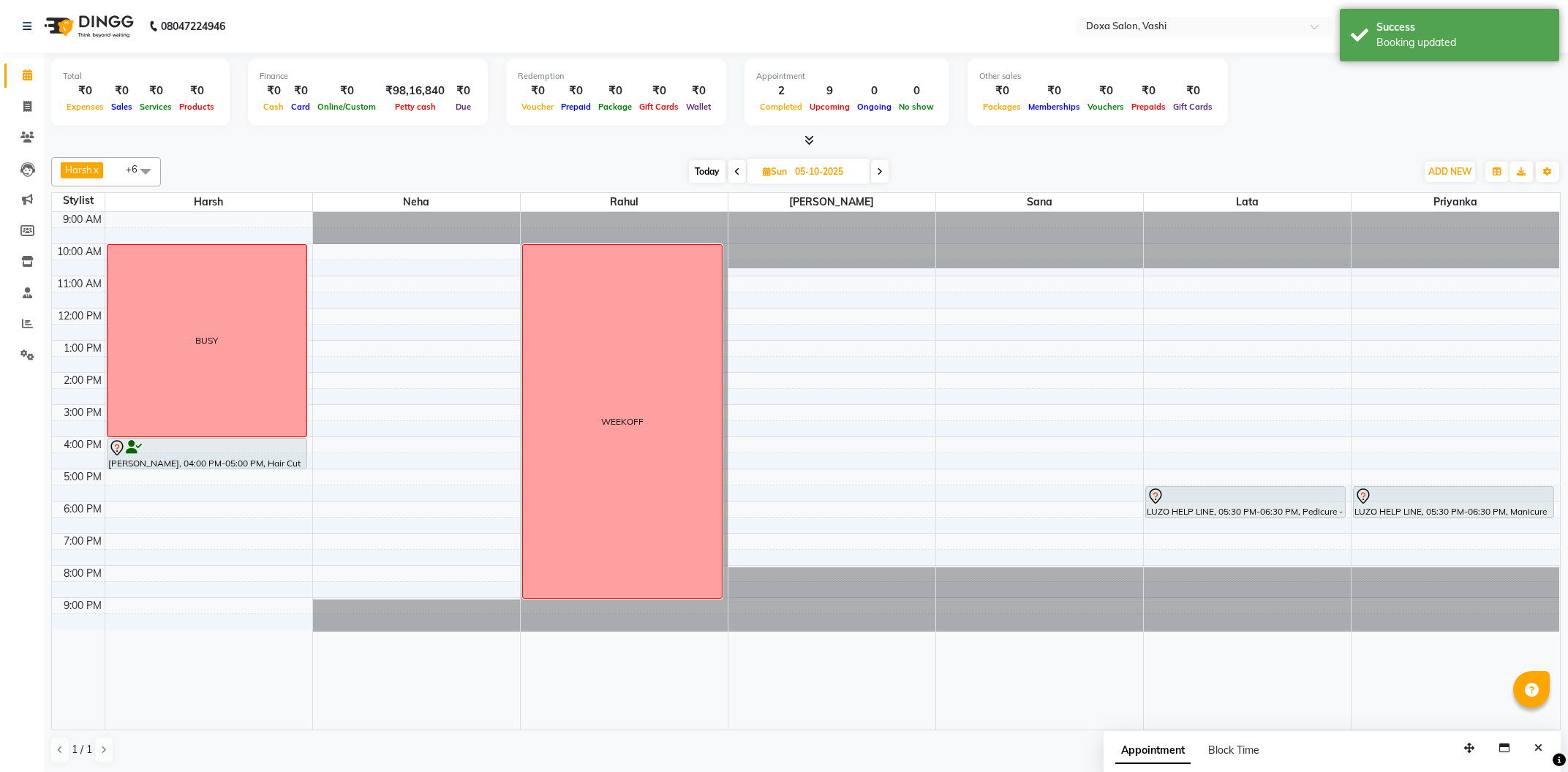
click at [714, 174] on span "Today" at bounding box center [707, 171] width 37 height 23
type input "04-10-2025"
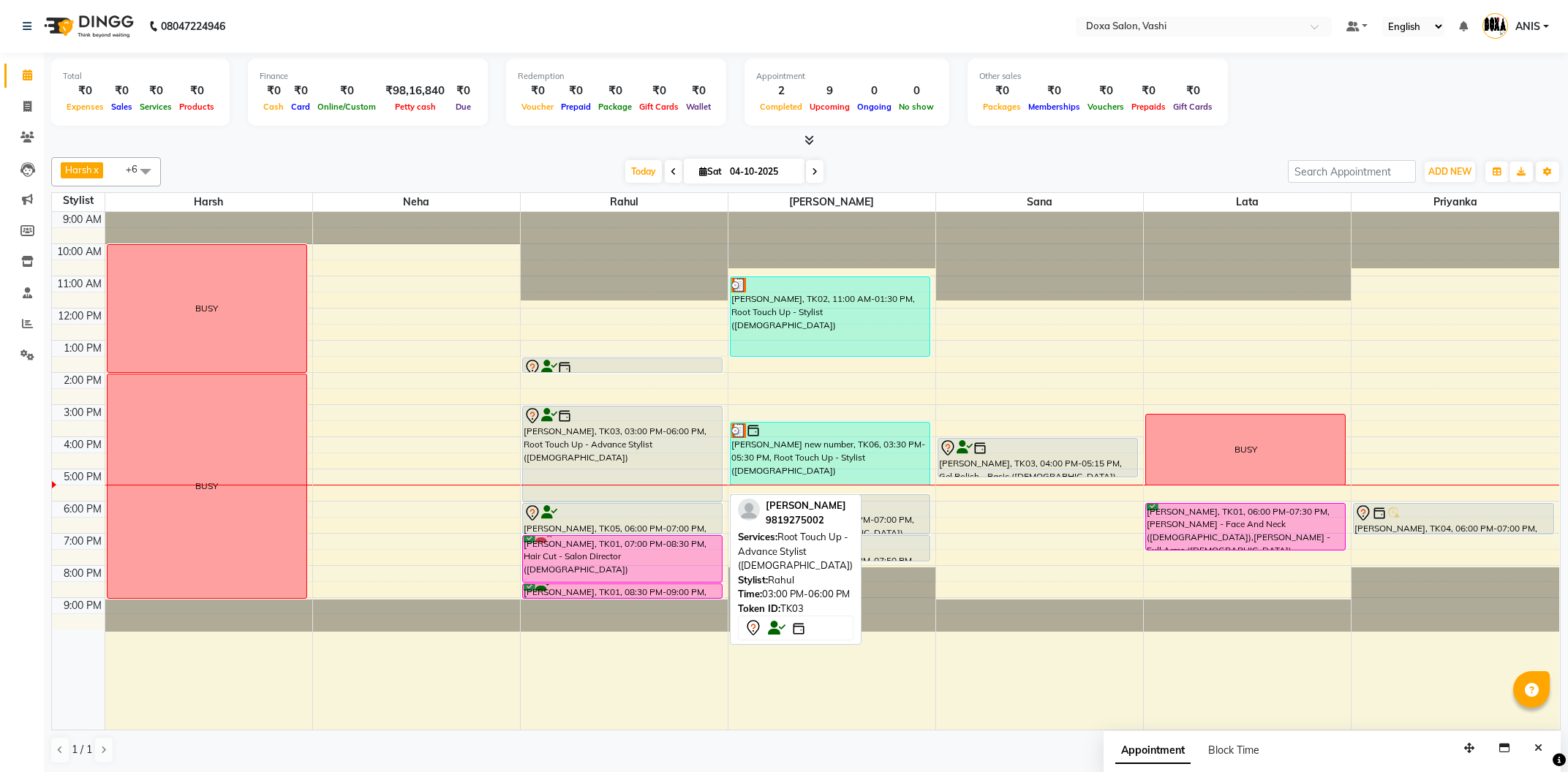
click at [623, 447] on div "[PERSON_NAME], TK03, 03:00 PM-06:00 PM, Root Touch Up - Advance Stylist ([DEMOG…" at bounding box center [623, 454] width 199 height 95
select select "7"
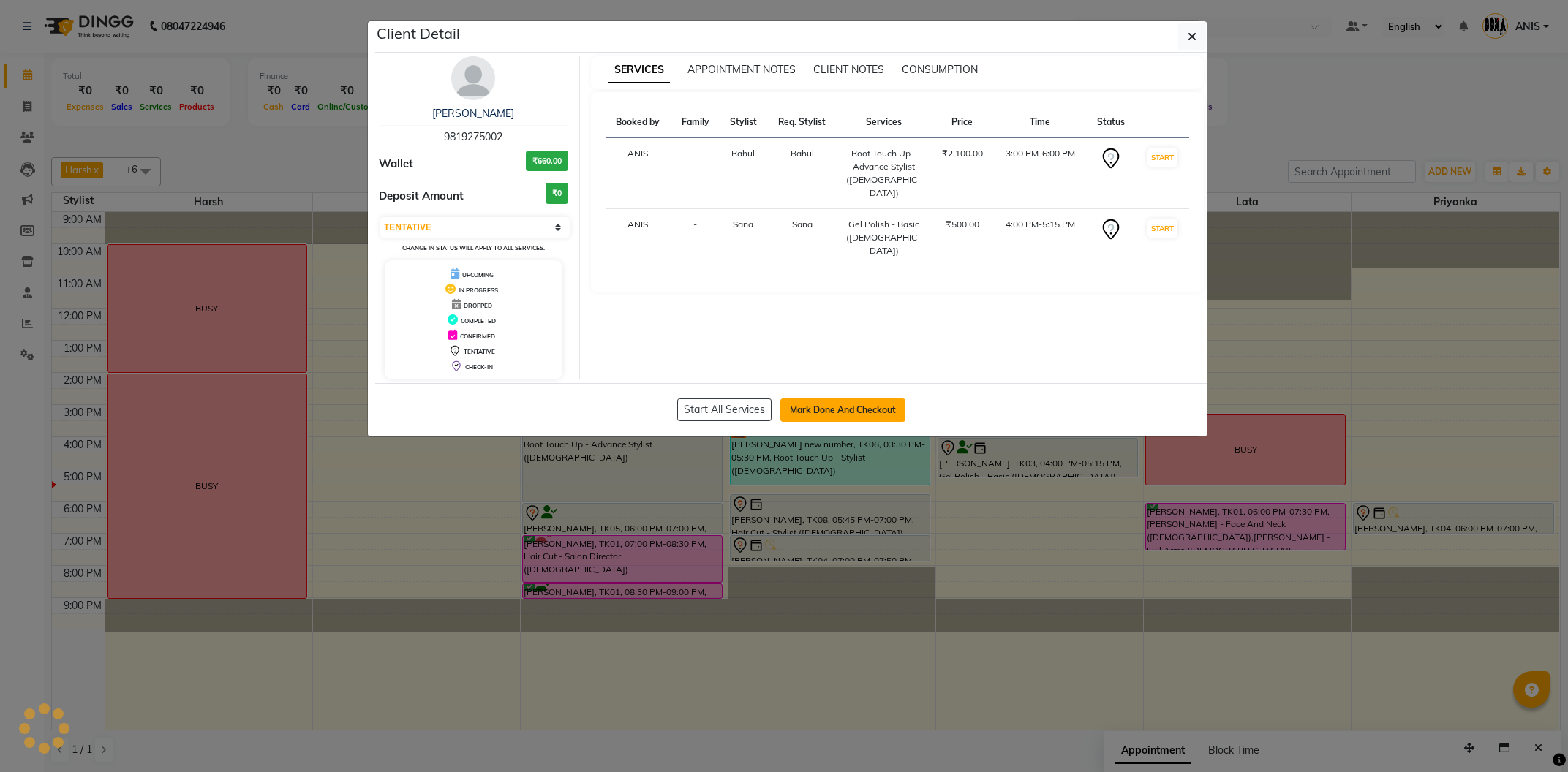
click at [822, 404] on button "Mark Done And Checkout" at bounding box center [842, 410] width 125 height 23
select select "service"
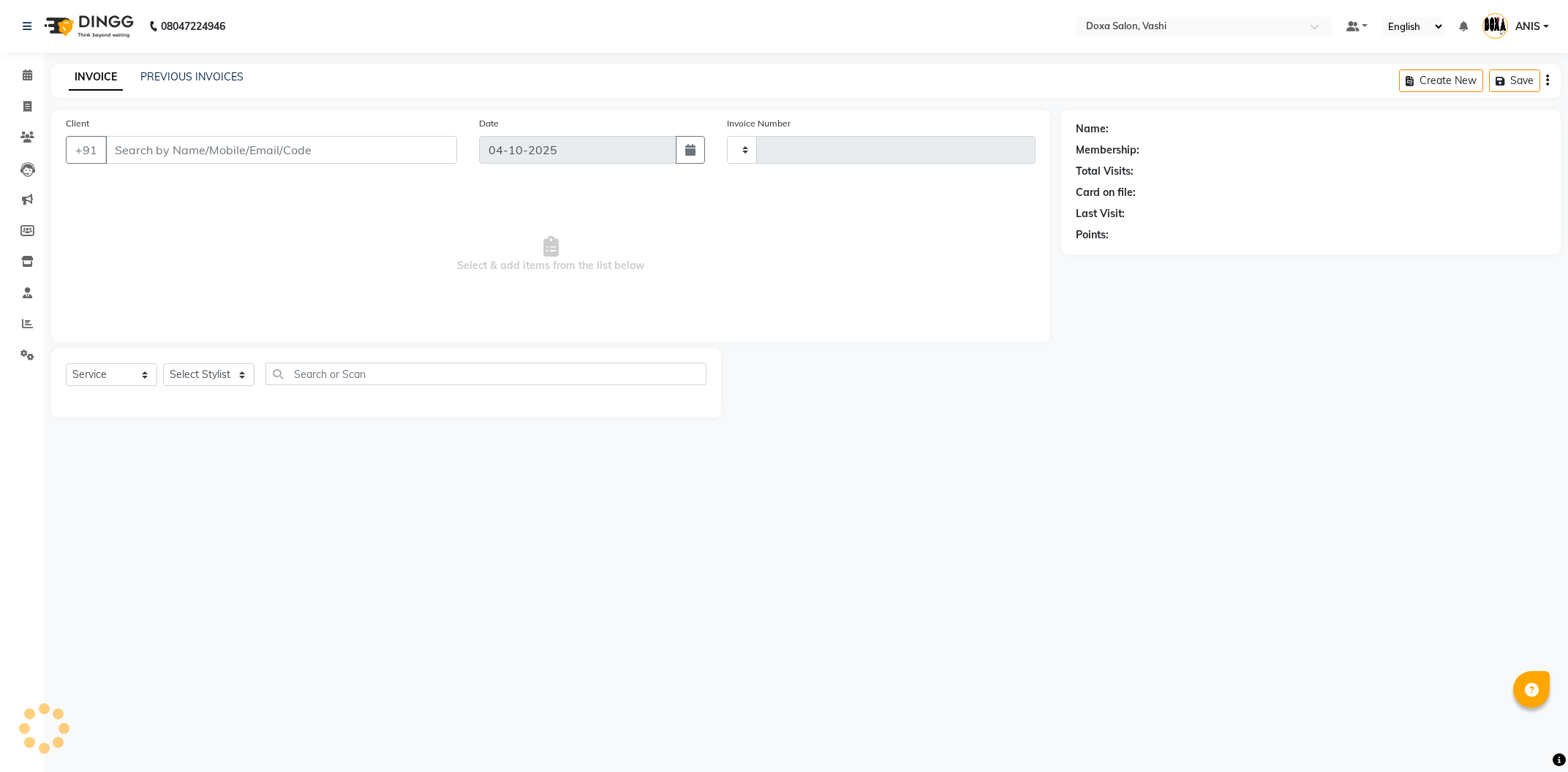
type input "1281"
select select "416"
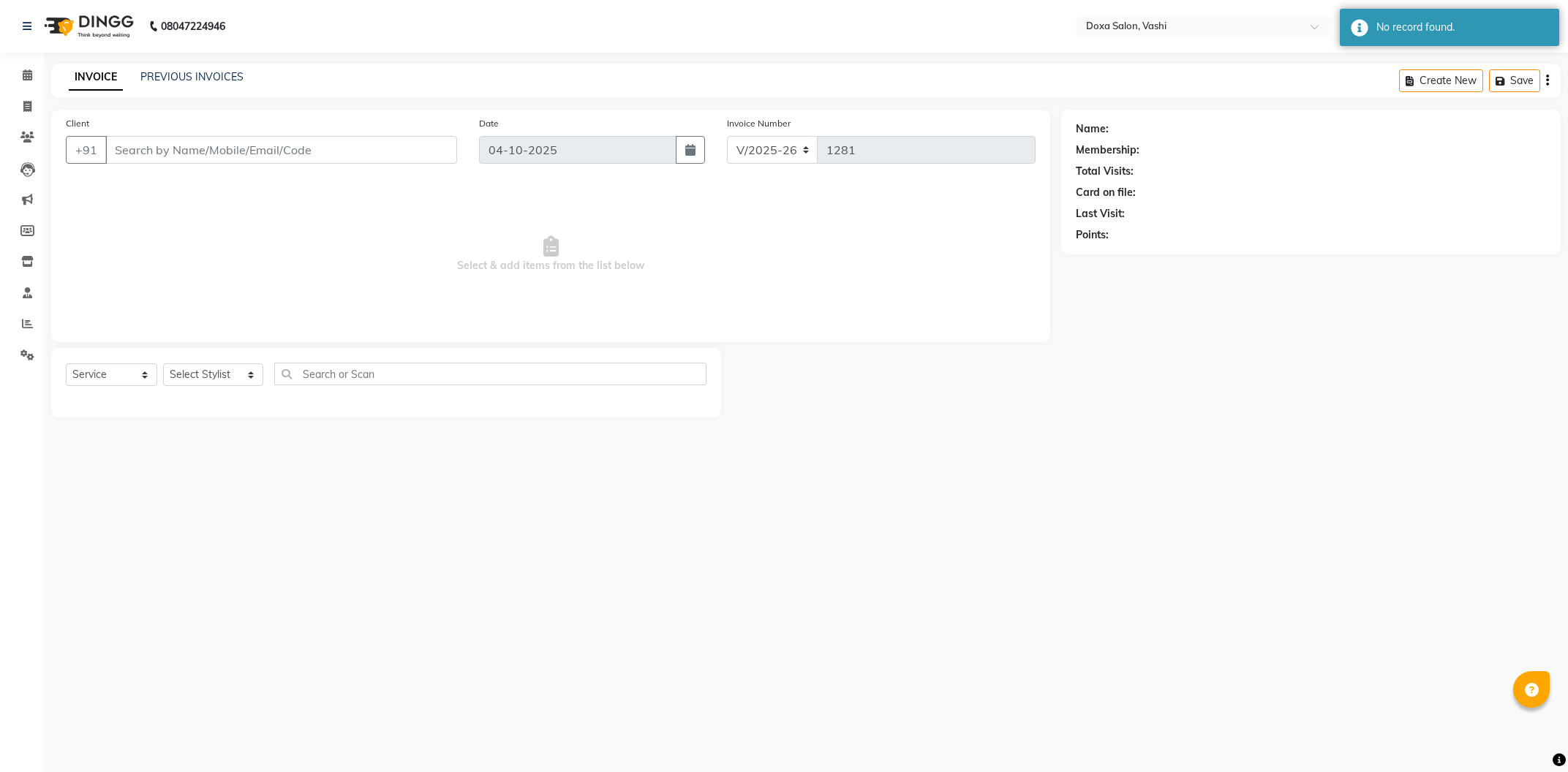
type input "9819275002"
select select "25278"
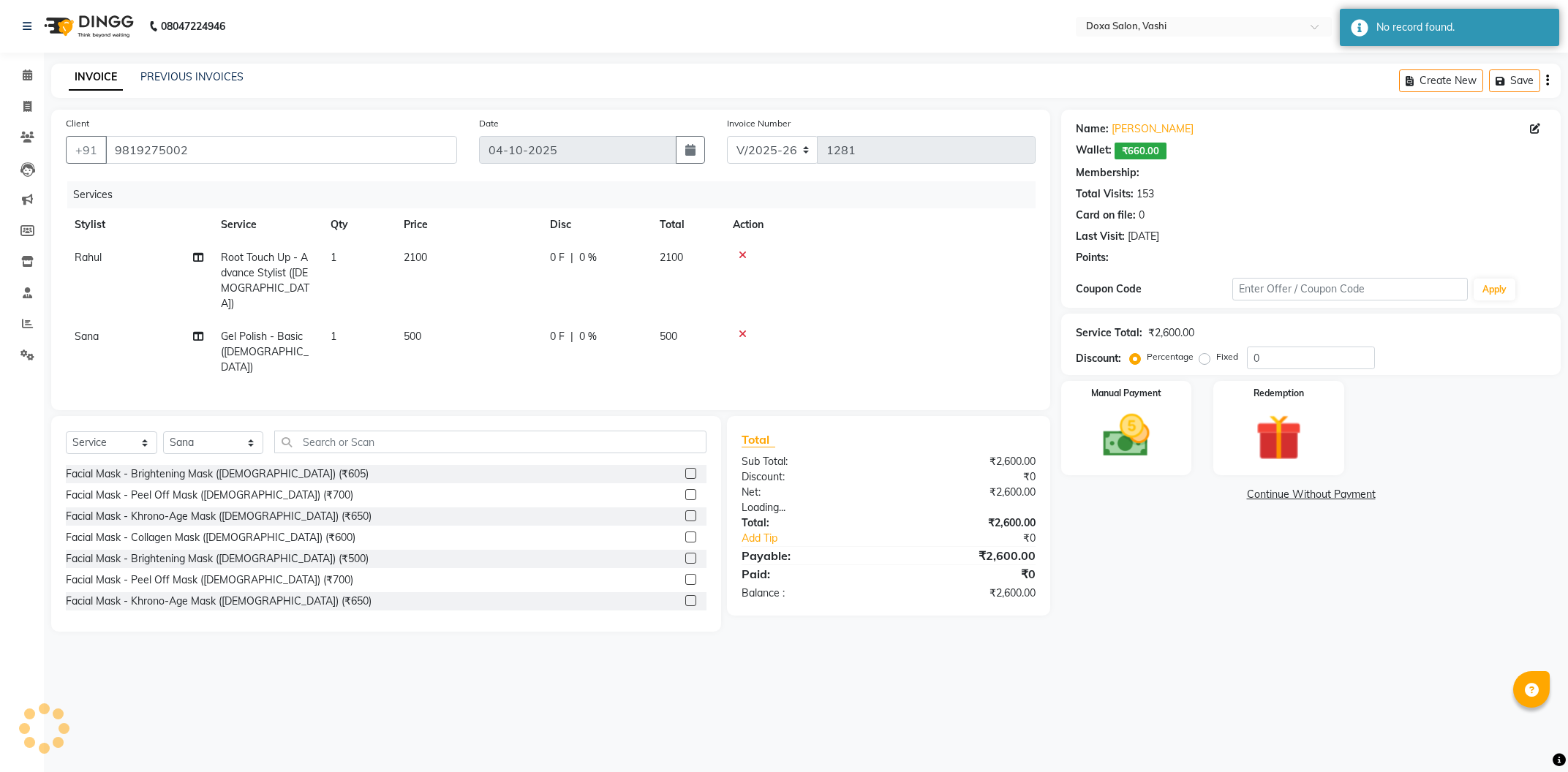
select select "1: Object"
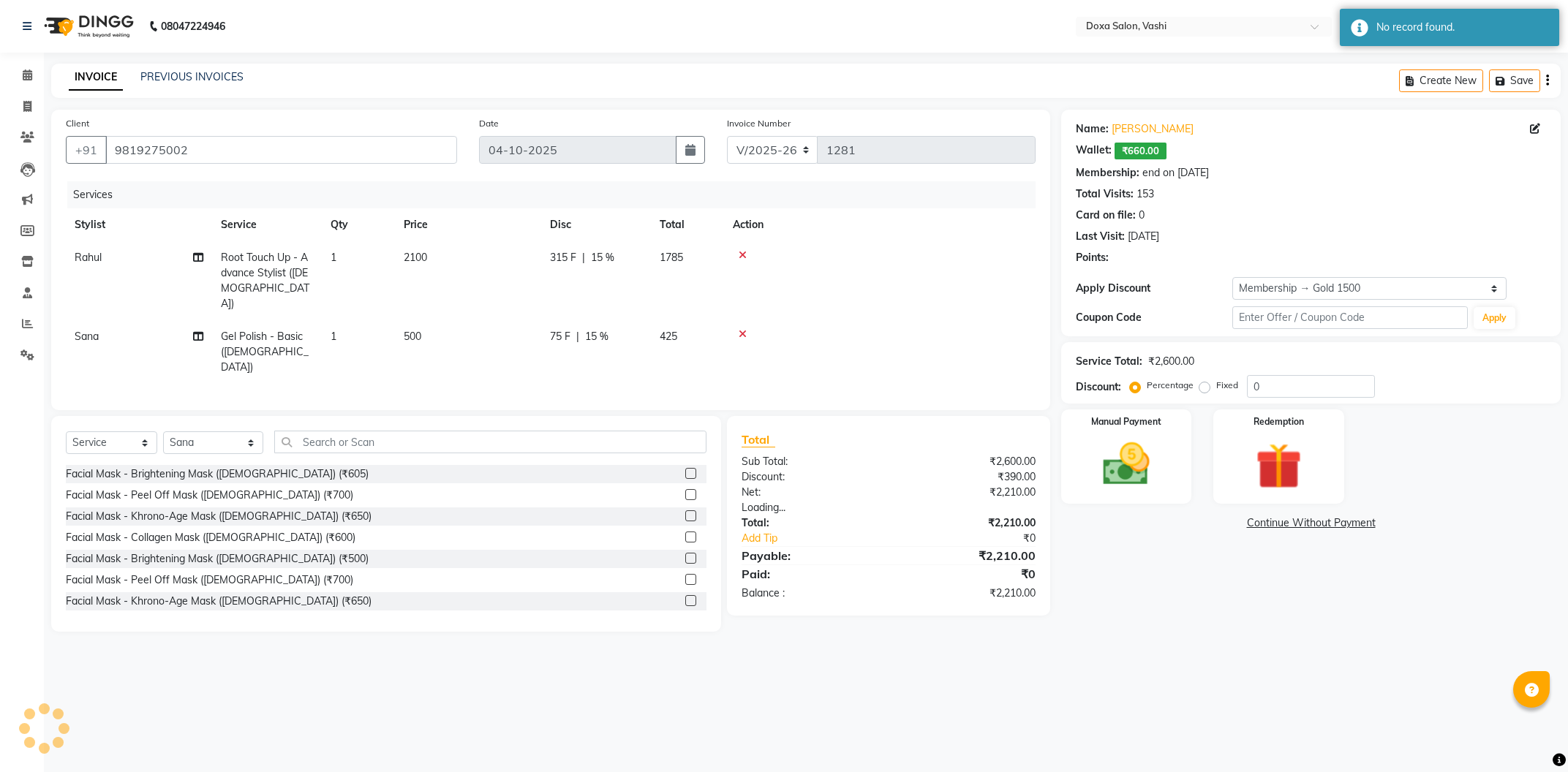
type input "15"
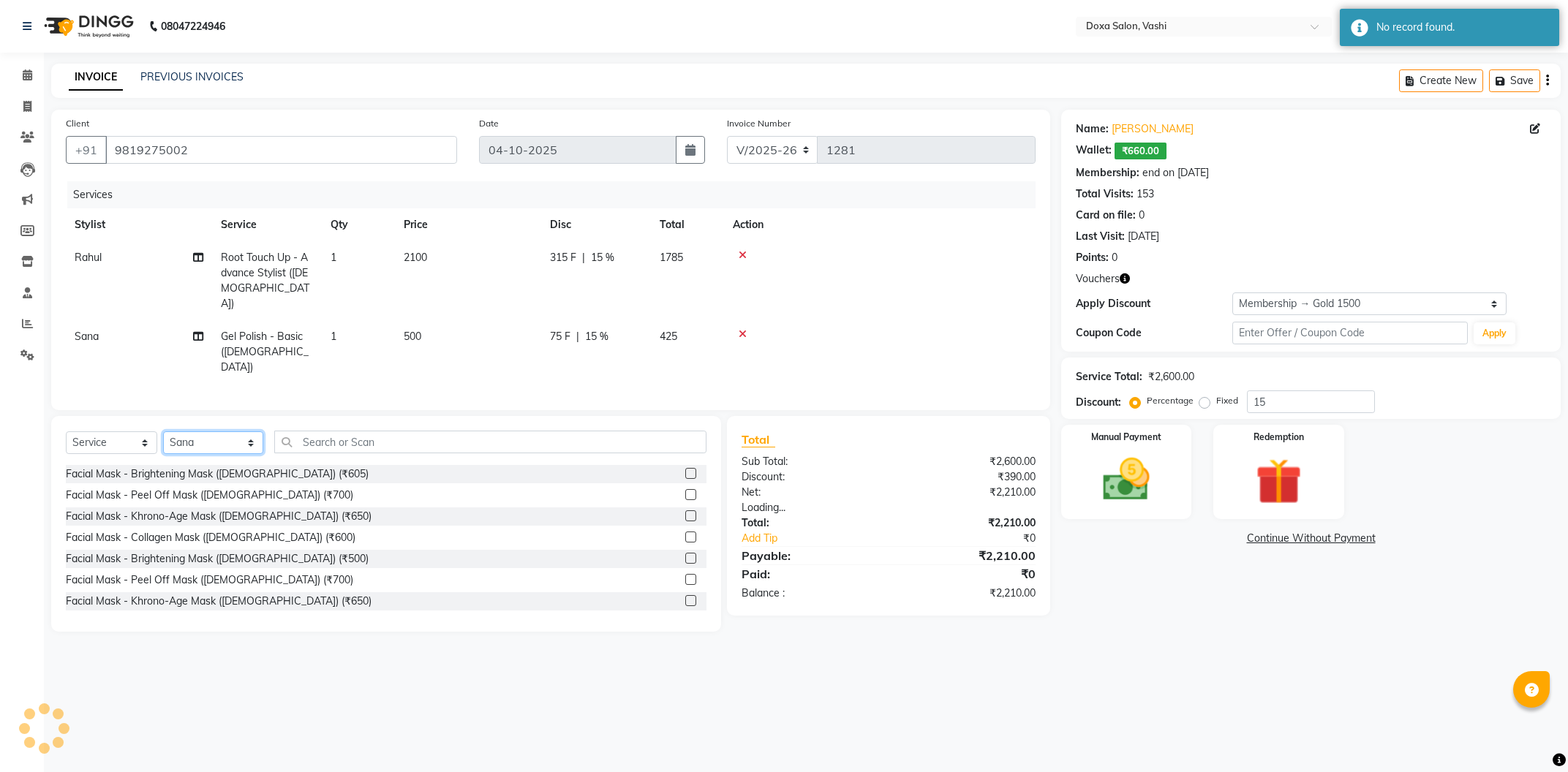
click at [163, 431] on select "Select Stylist [PERSON_NAME] BUDHE [PERSON_NAME] [PERSON_NAME] i pad 11 i pad 9…" at bounding box center [213, 442] width 100 height 23
click option "Priyanka" at bounding box center [0, 0] width 0 height 0
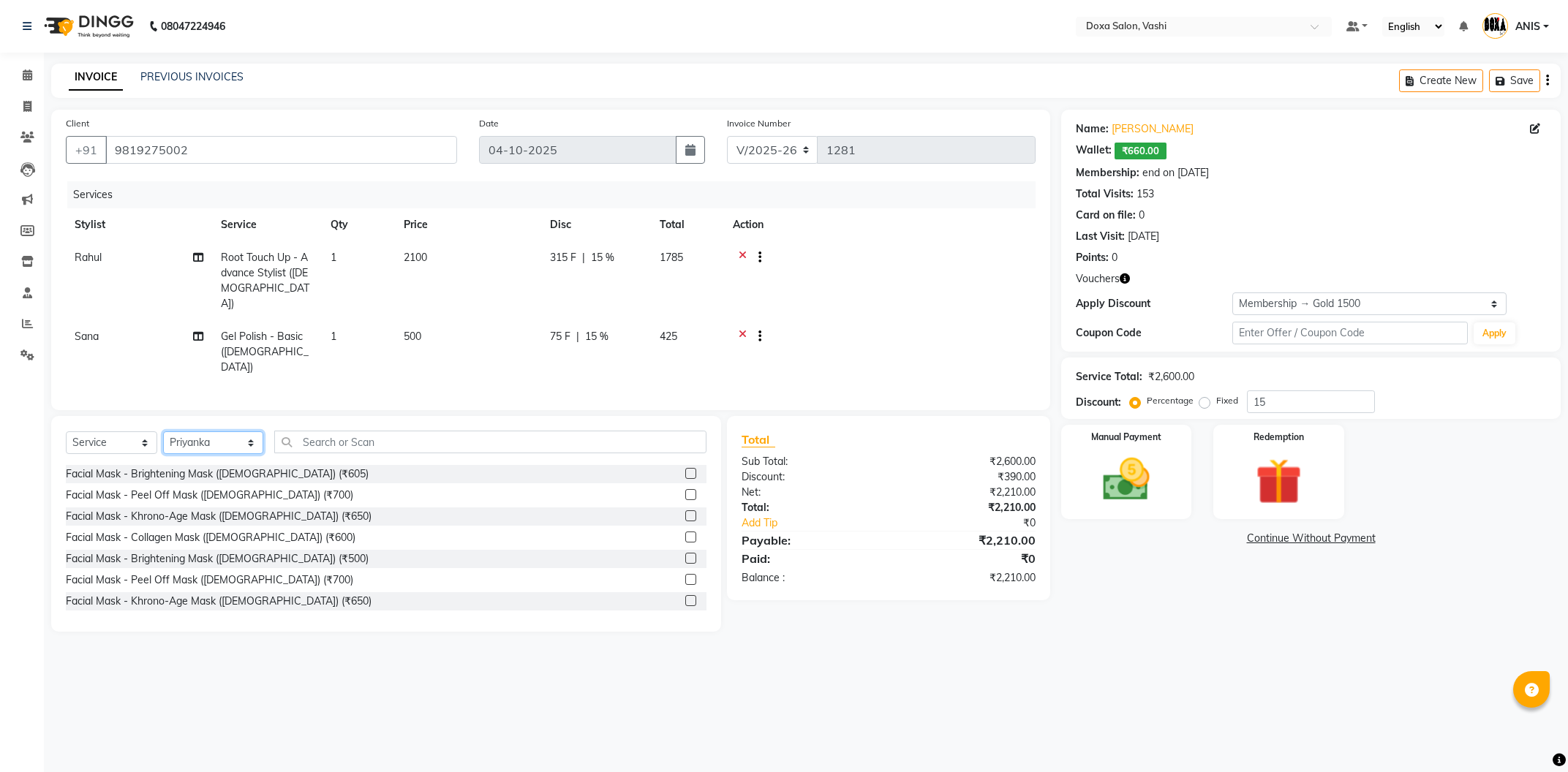
click at [163, 431] on select "Select Stylist [PERSON_NAME] BUDHE [PERSON_NAME] [PERSON_NAME] i pad 11 i pad 9…" at bounding box center [213, 442] width 100 height 23
select select "17134"
click option "Lata" at bounding box center [0, 0] width 0 height 0
click at [298, 431] on input "text" at bounding box center [490, 442] width 432 height 23
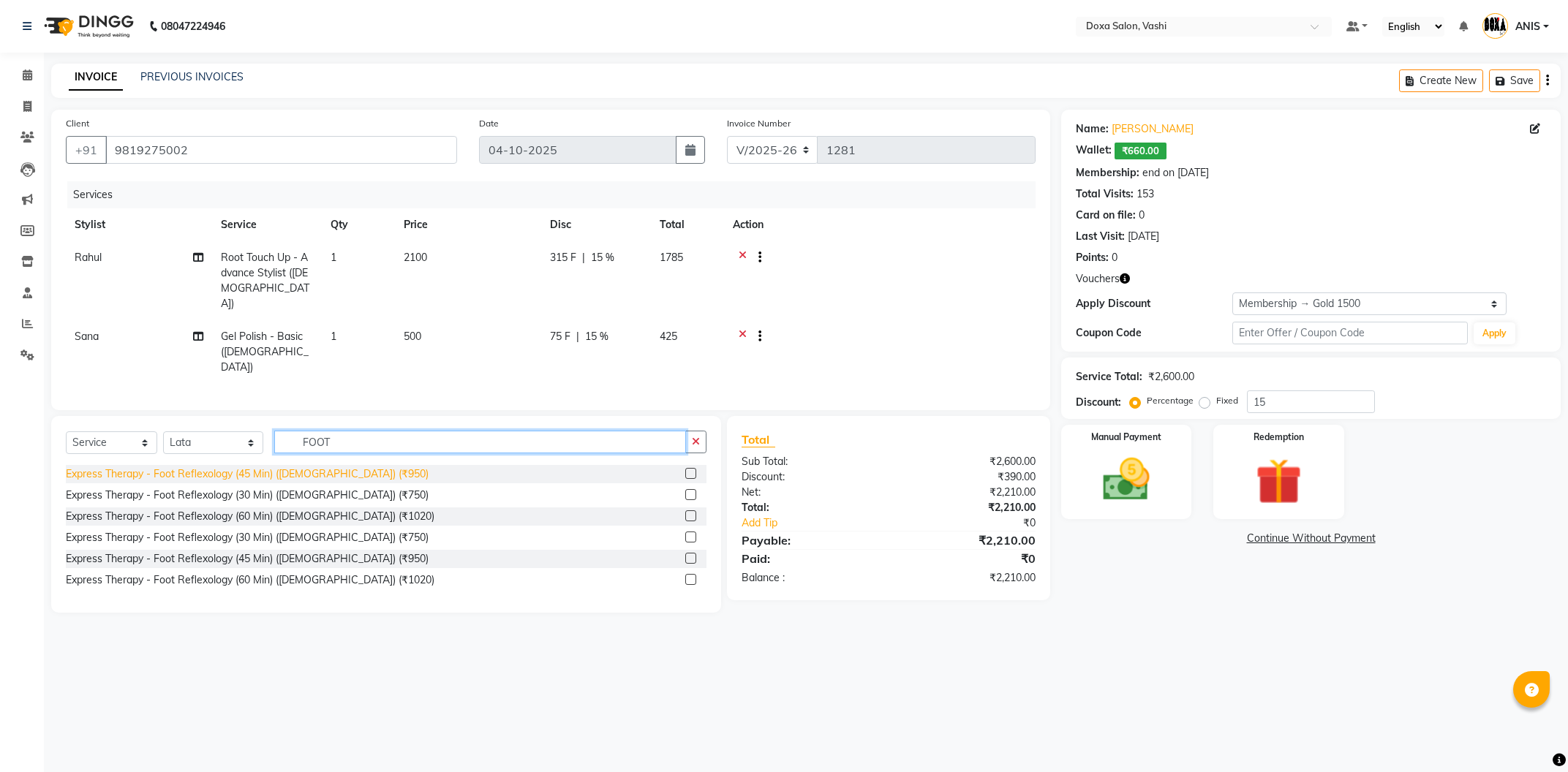
type input "FOOT"
click at [315, 467] on div "Express Therapy - Foot Reflexology (45 Min) ([DEMOGRAPHIC_DATA]) (₹950)" at bounding box center [247, 474] width 363 height 15
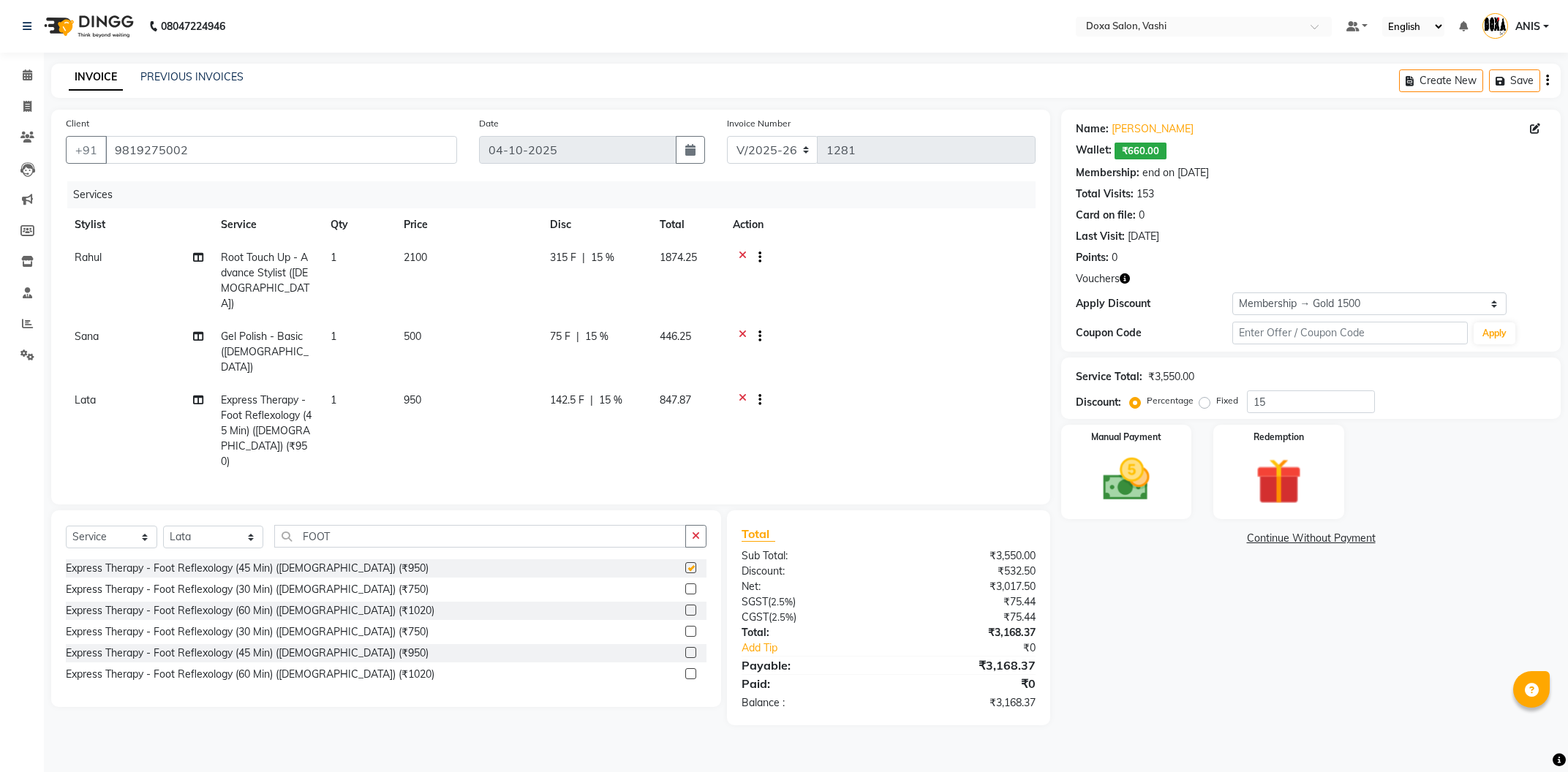
checkbox input "false"
click at [406, 393] on span "950" at bounding box center [412, 400] width 18 height 13
select select "17134"
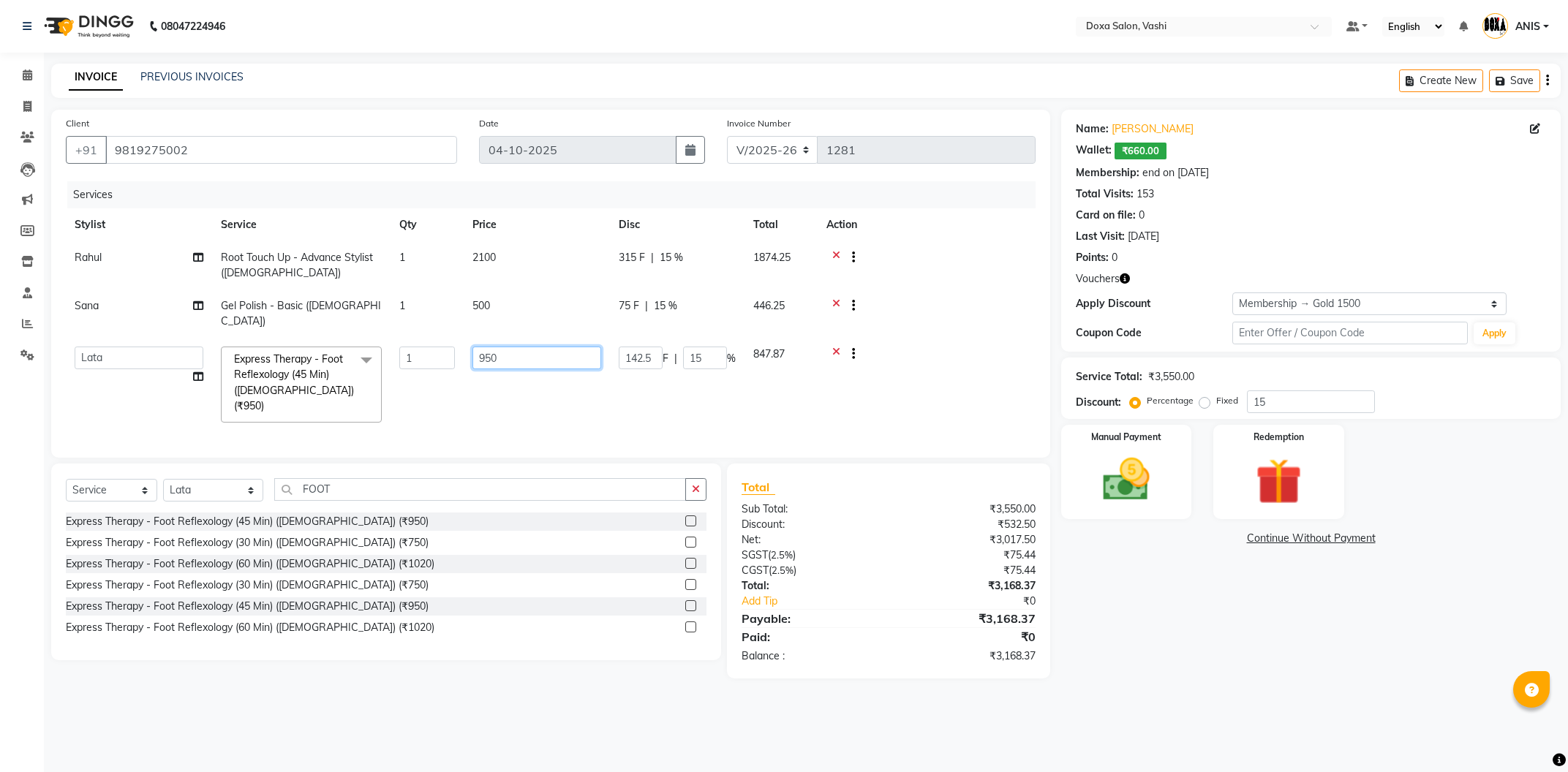
click at [483, 349] on input "950" at bounding box center [537, 357] width 129 height 23
type input "1050"
click at [905, 321] on td at bounding box center [926, 313] width 218 height 48
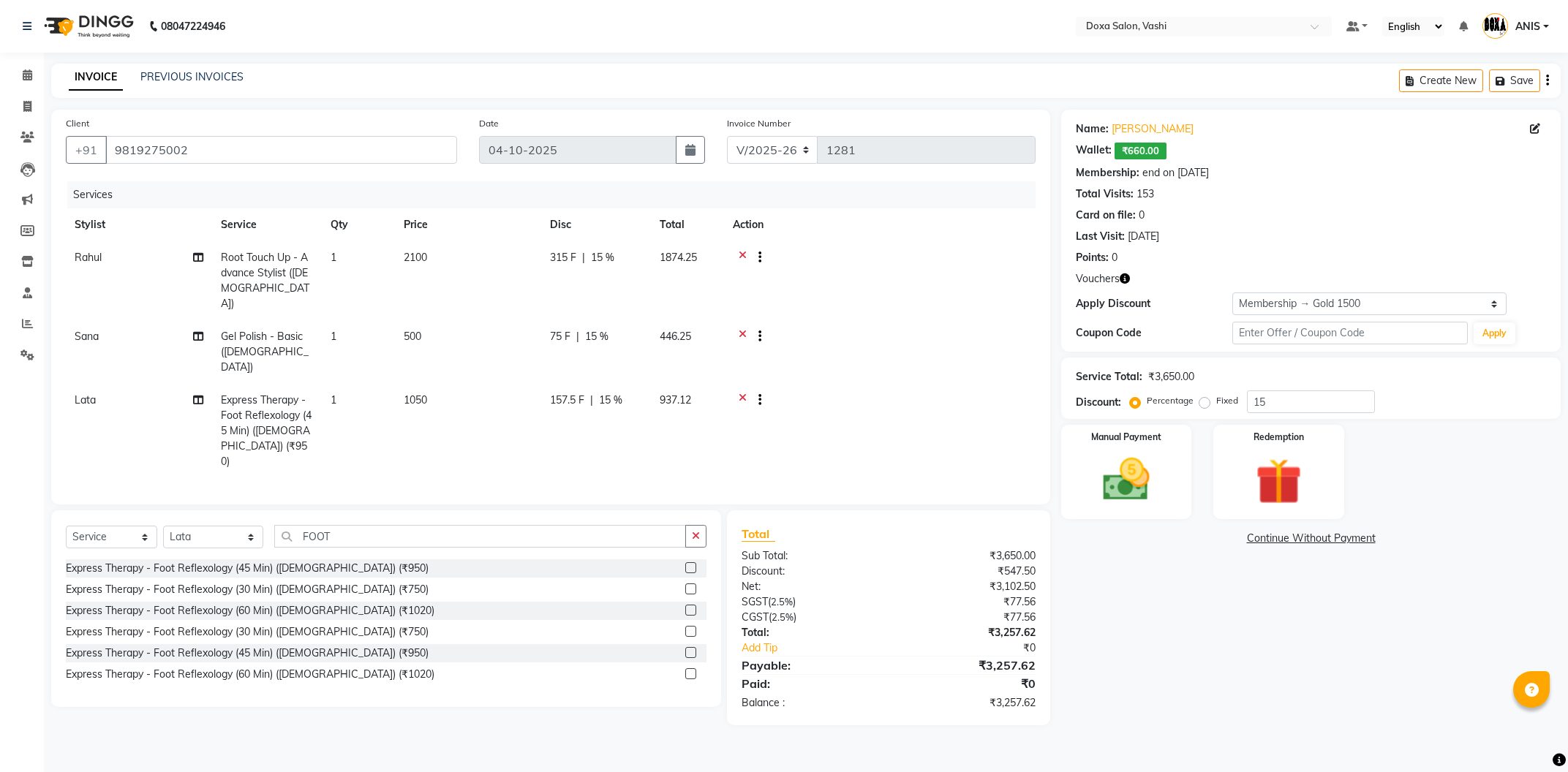
click at [1161, 681] on main "INVOICE PREVIOUS INVOICES Create New Save Client +91 9819275002 Date 04-10-2025…" at bounding box center [806, 406] width 1524 height 684
click at [1135, 513] on div "Manual Payment" at bounding box center [1126, 472] width 135 height 98
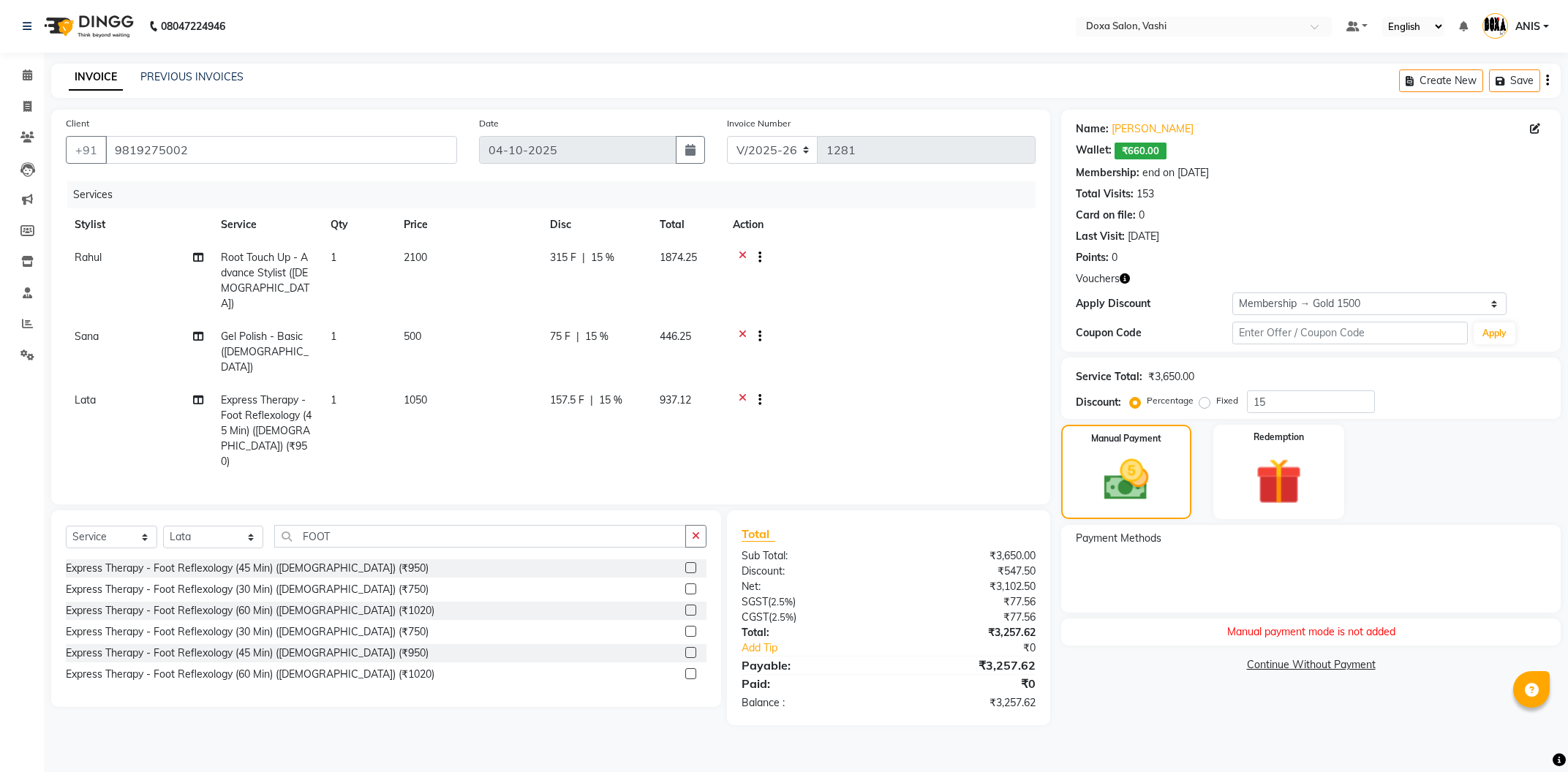
click at [1418, 406] on div "Discount: Percentage Fixed 15" at bounding box center [1311, 401] width 470 height 23
drag, startPoint x: 346, startPoint y: 481, endPoint x: 241, endPoint y: 475, distance: 105.2
click at [274, 525] on input "FOOT" at bounding box center [480, 536] width 412 height 23
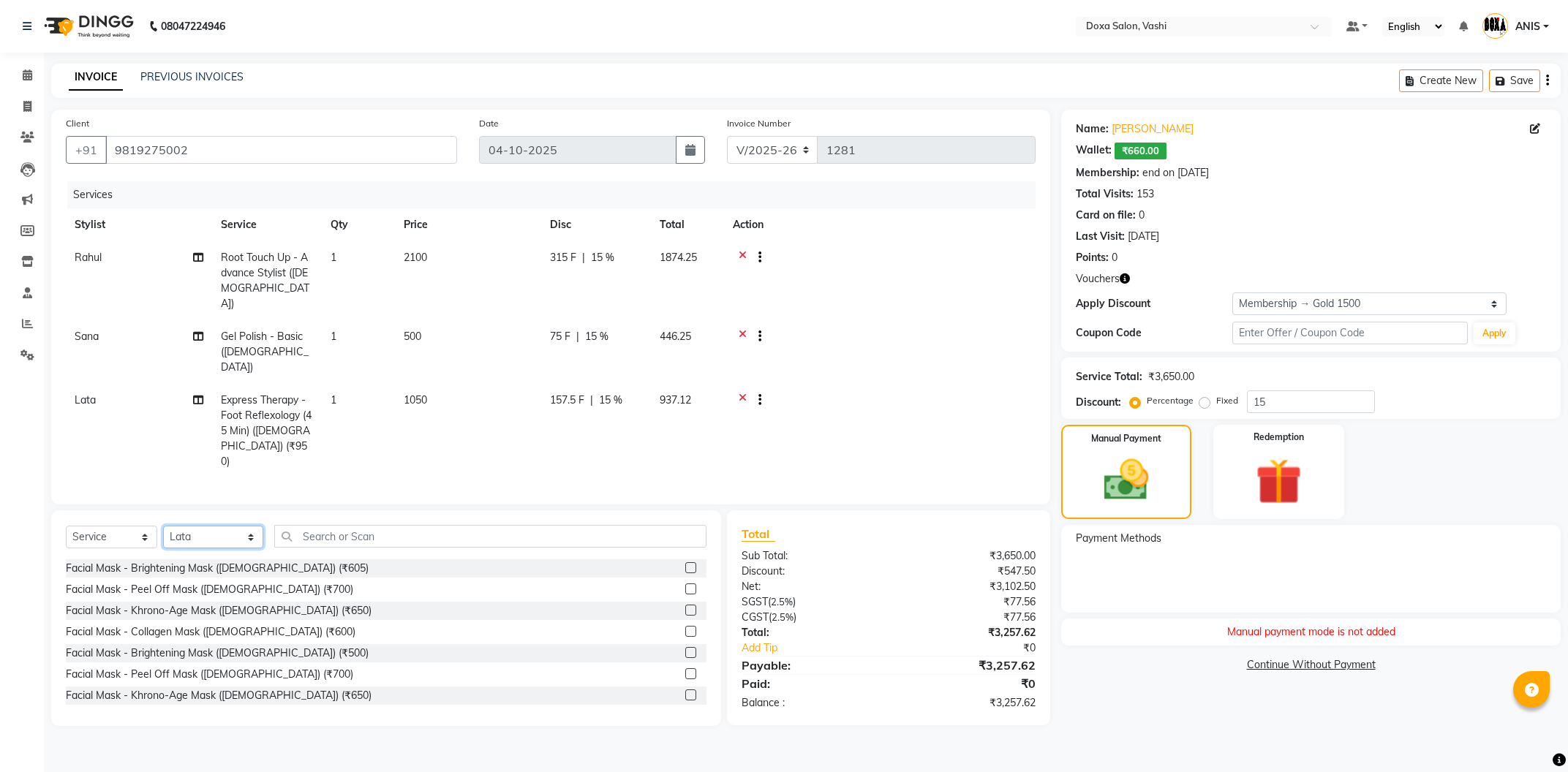
click at [163, 526] on select "Select Stylist [PERSON_NAME] BUDHE [PERSON_NAME] [PERSON_NAME] i pad 11 i pad 9…" at bounding box center [213, 537] width 100 height 23
select select "25278"
click option "Sana" at bounding box center [0, 0] width 0 height 0
click at [328, 525] on input "text" at bounding box center [490, 536] width 432 height 23
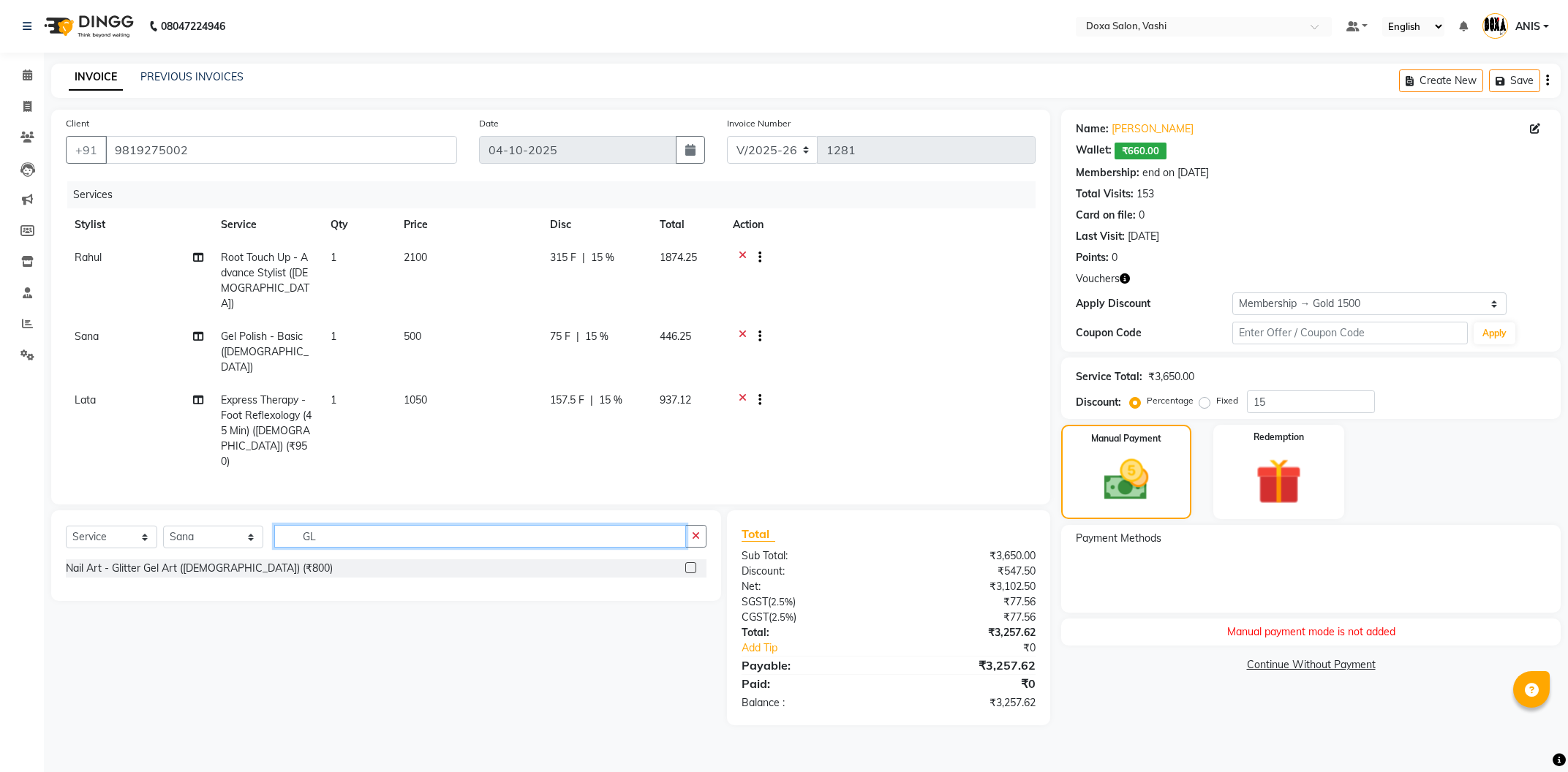
type input "G"
type input "GEL POL"
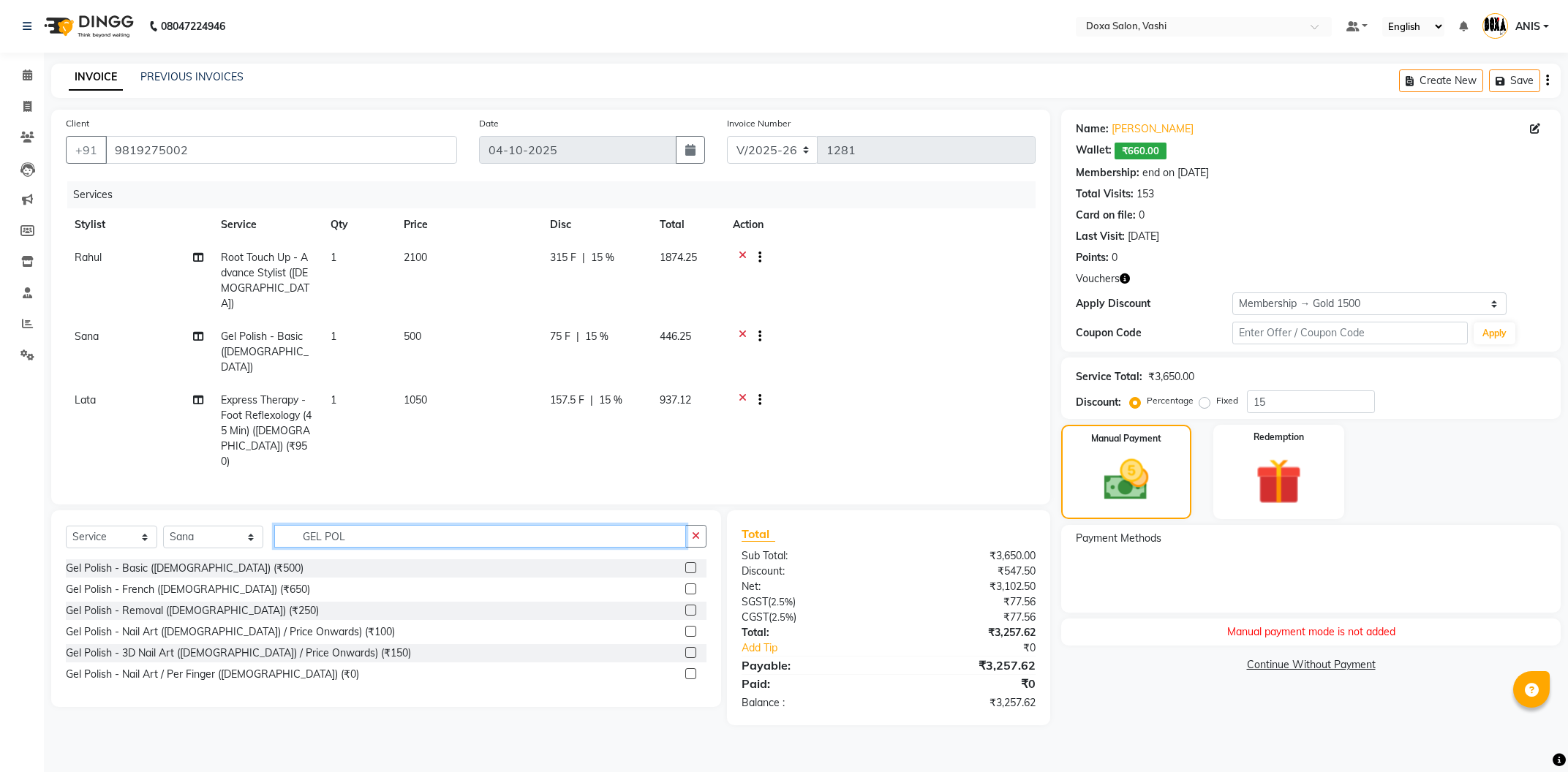
drag, startPoint x: 358, startPoint y: 483, endPoint x: 136, endPoint y: 485, distance: 222.0
click at [274, 525] on input "GEL POL" at bounding box center [480, 536] width 412 height 23
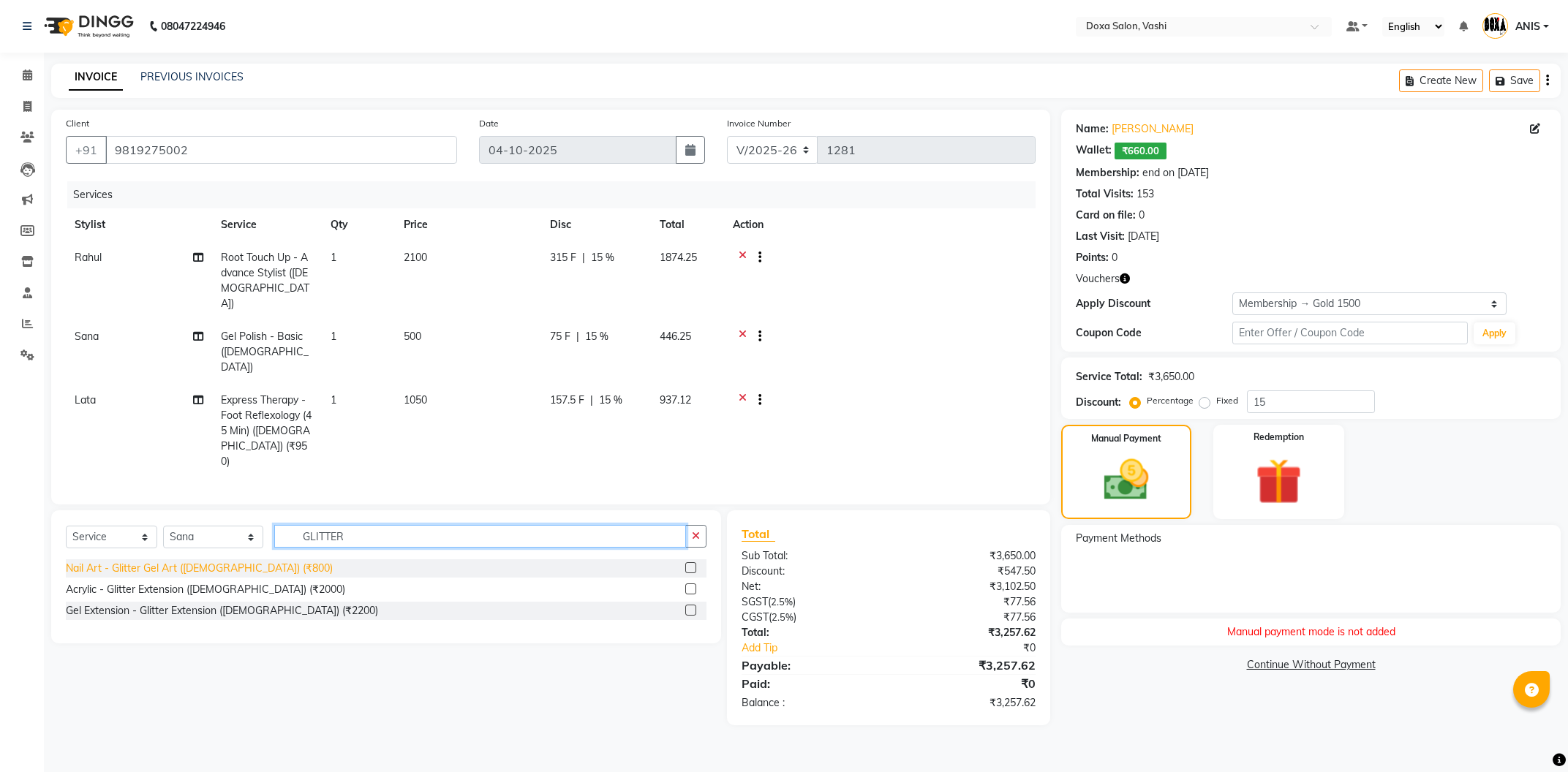
type input "GLITTER"
click at [149, 561] on div "Nail Art - Glitter Gel Art ([DEMOGRAPHIC_DATA]) (₹800)" at bounding box center [199, 568] width 267 height 15
checkbox input "false"
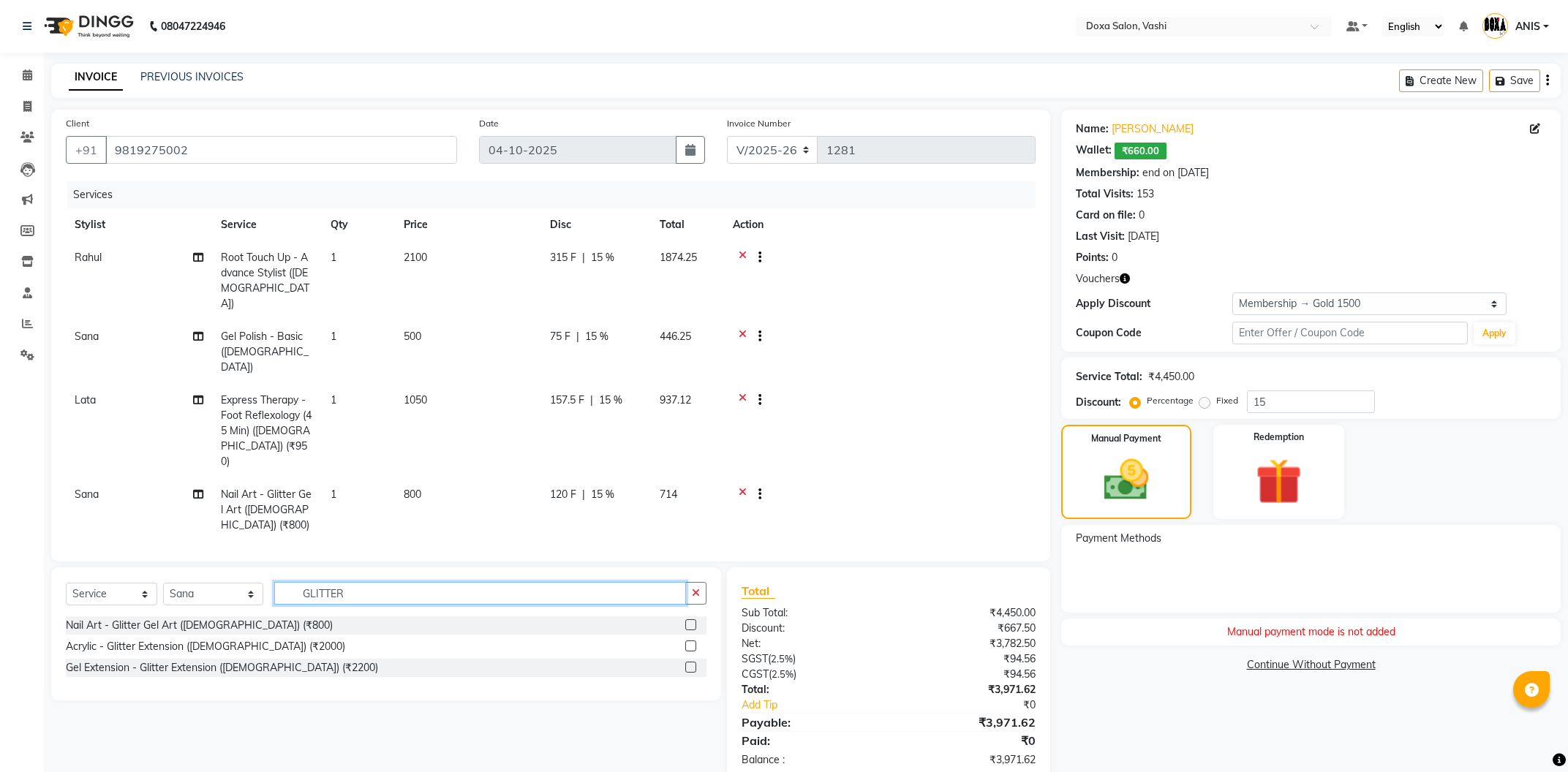
drag, startPoint x: 365, startPoint y: 555, endPoint x: 0, endPoint y: 611, distance: 369.3
click at [274, 605] on input "GLITTER" at bounding box center [480, 593] width 412 height 23
type input "GLITT"
click at [217, 618] on div "Nail Art - Glitter Gel Art ([DEMOGRAPHIC_DATA]) (₹800)" at bounding box center [199, 626] width 267 height 15
checkbox input "false"
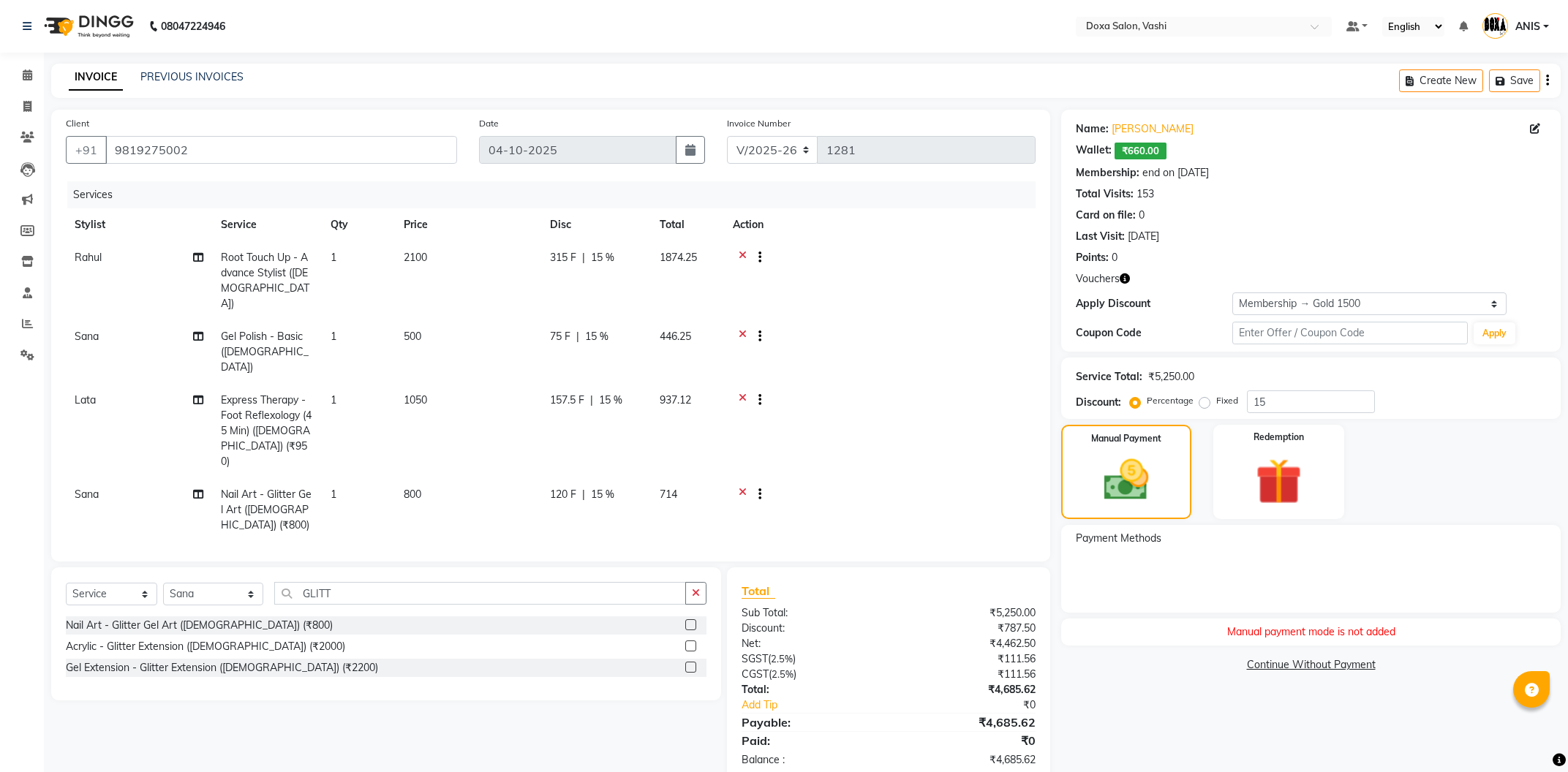
scroll to position [23, 0]
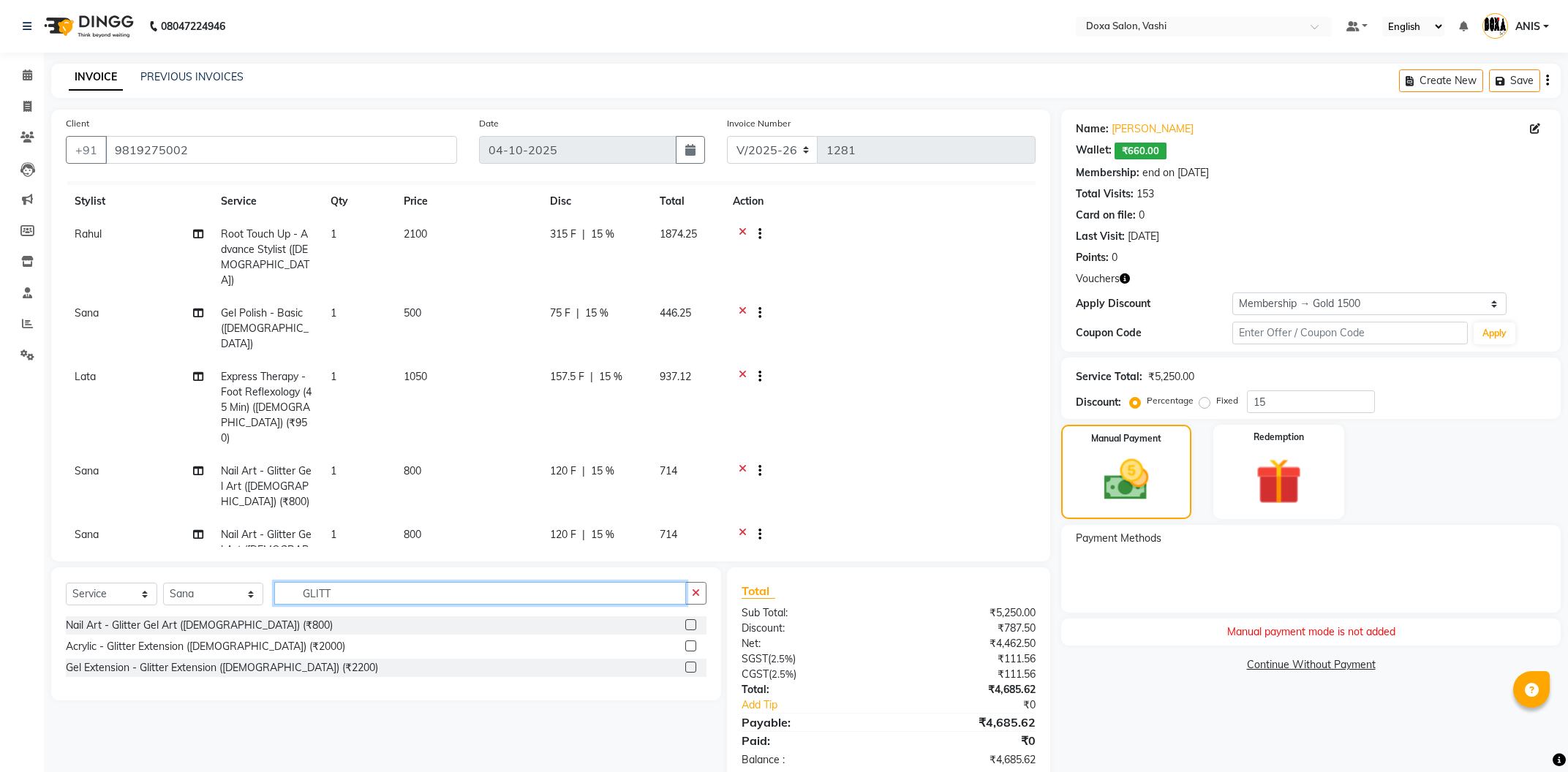
drag, startPoint x: 357, startPoint y: 601, endPoint x: 21, endPoint y: 602, distance: 336.0
click at [274, 605] on input "GLITT" at bounding box center [480, 593] width 412 height 23
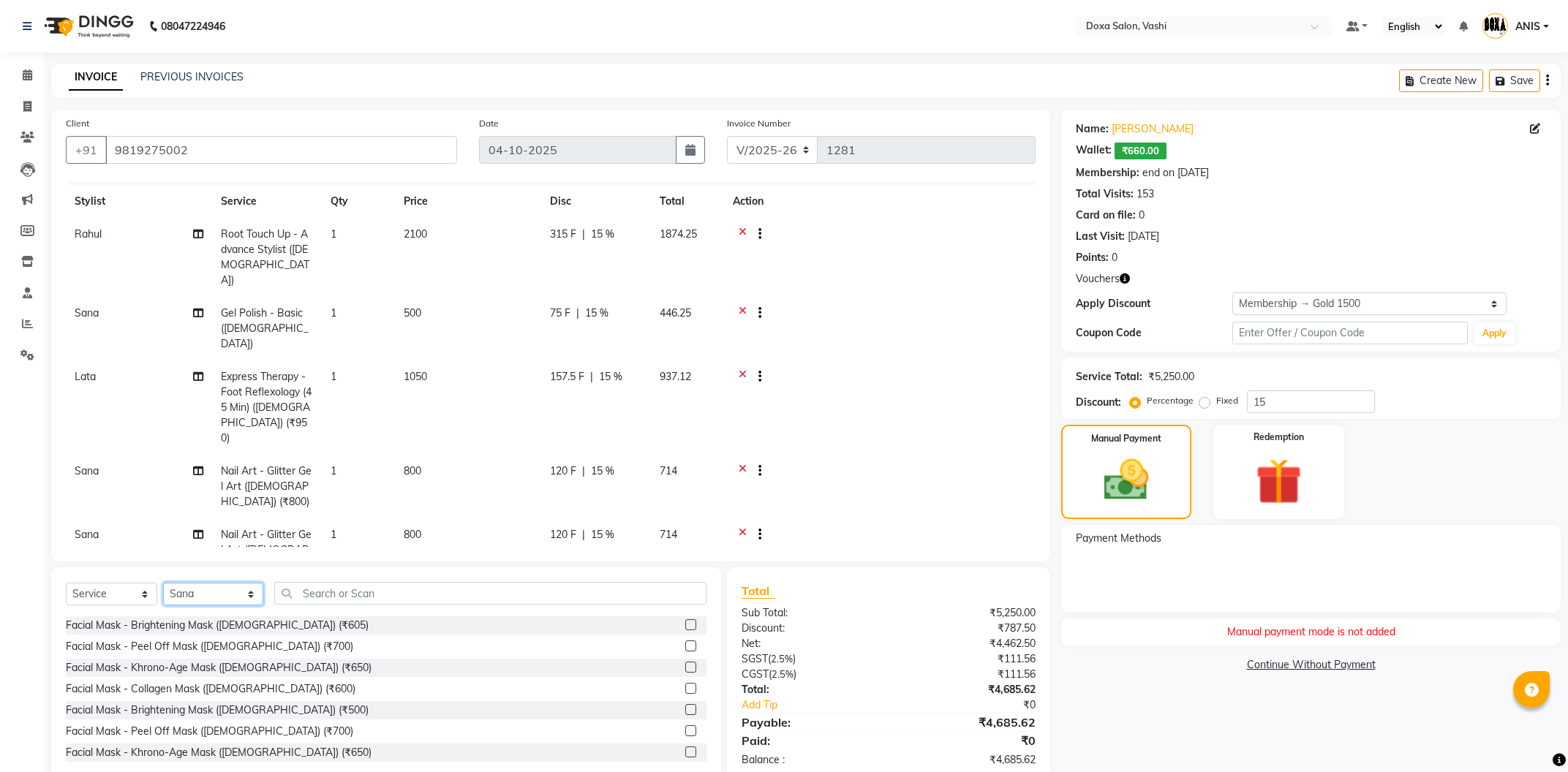
click at [163, 583] on select "Select Stylist [PERSON_NAME] BUDHE [PERSON_NAME] [PERSON_NAME] i pad 11 i pad 9…" at bounding box center [213, 594] width 100 height 23
select select "11906"
click option "Rahul" at bounding box center [0, 0] width 0 height 0
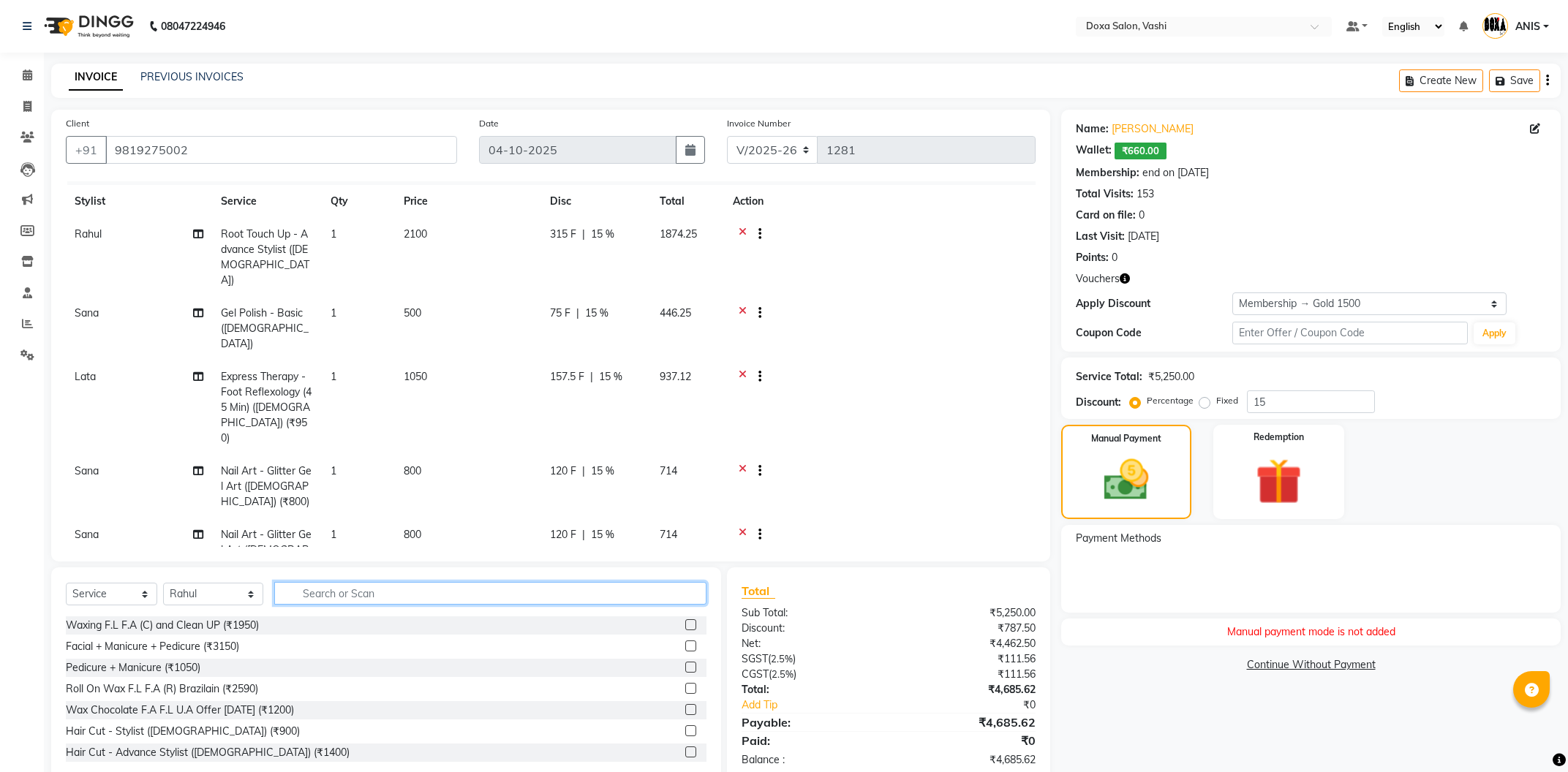
click at [294, 587] on input "text" at bounding box center [490, 593] width 432 height 23
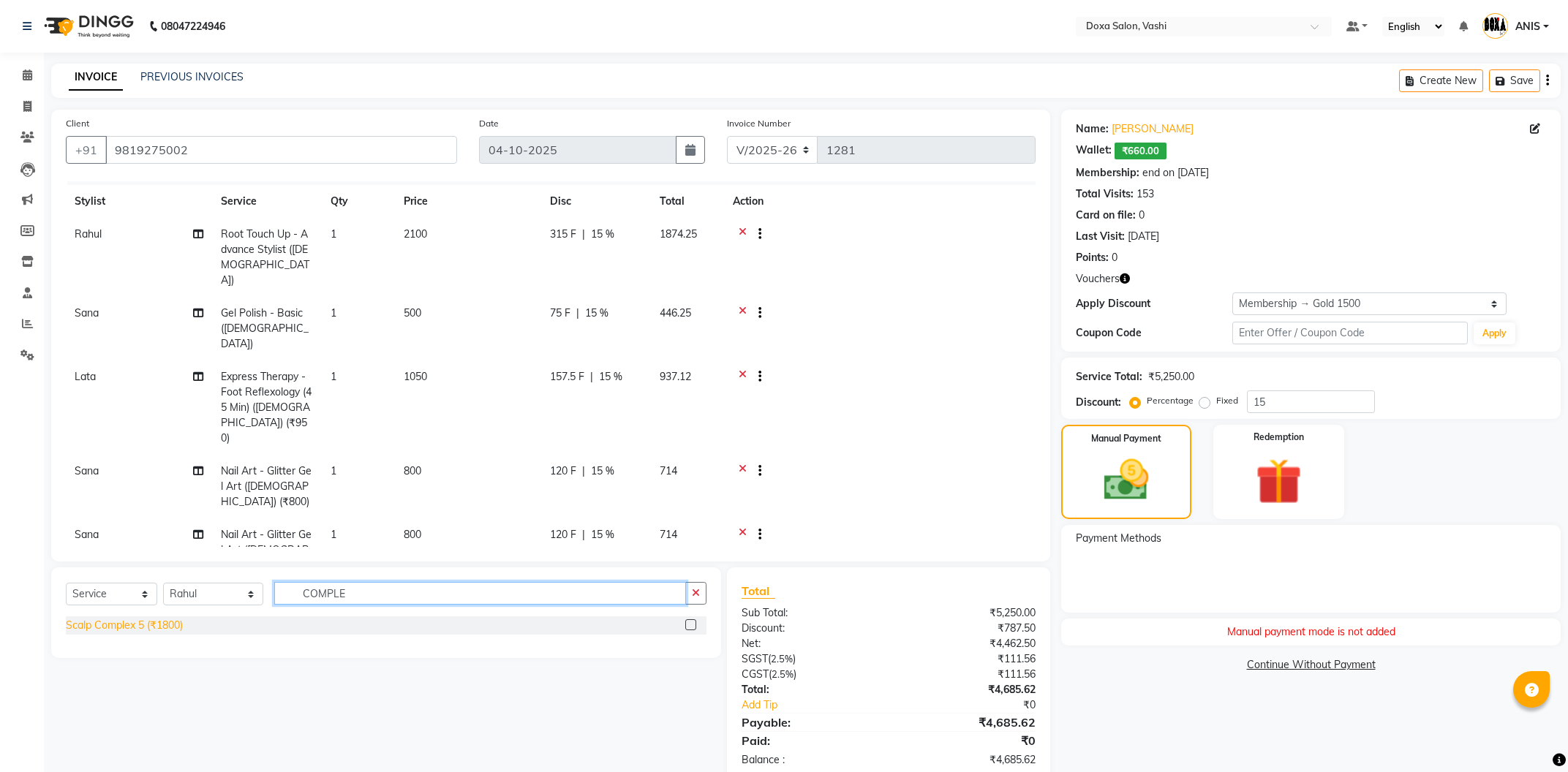
type input "COMPLE"
click at [121, 631] on div "Scalp Complex 5 (₹1800)" at bounding box center [125, 626] width 117 height 15
checkbox input "false"
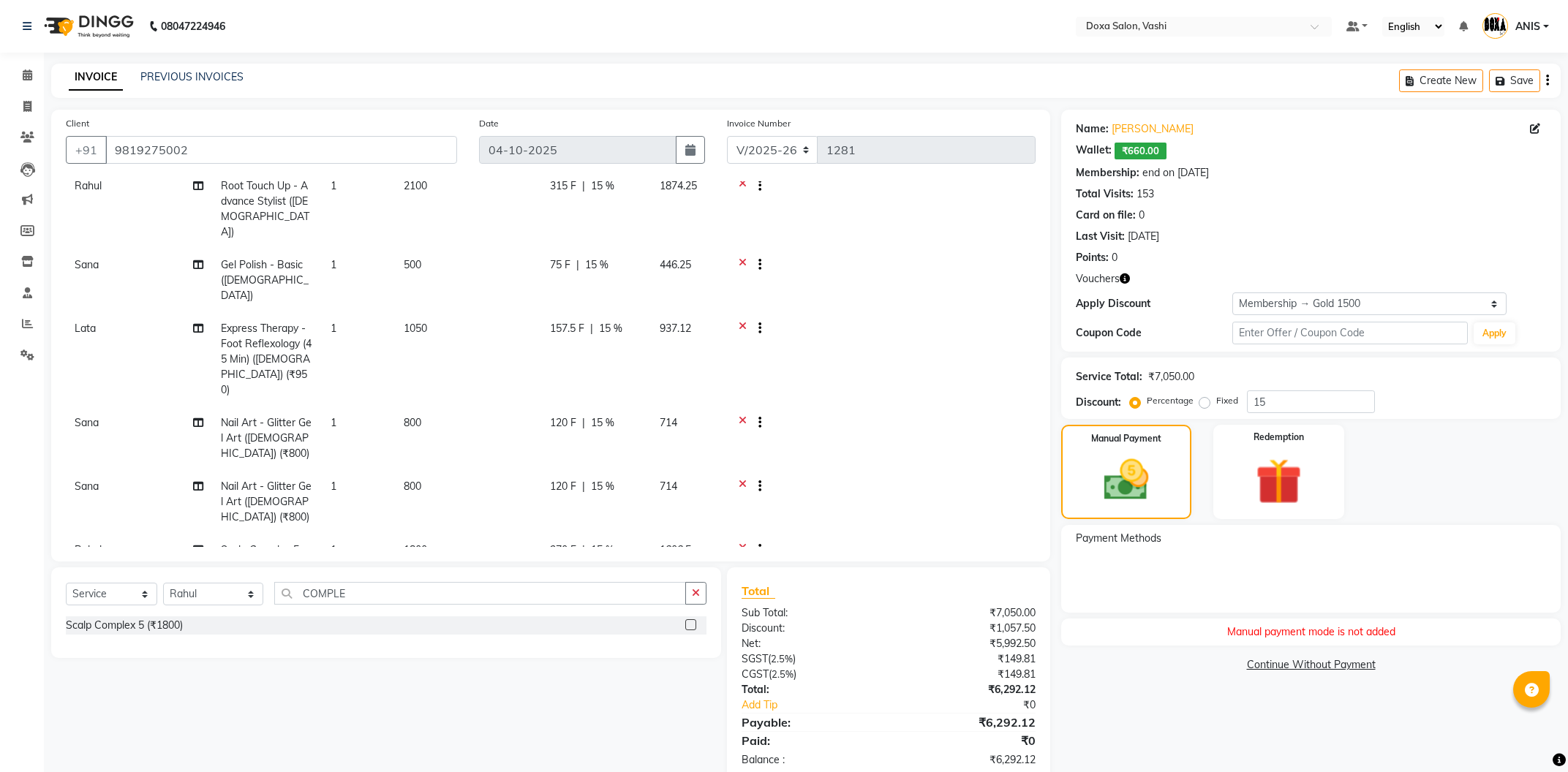
click at [742, 543] on icon at bounding box center [743, 552] width 8 height 18
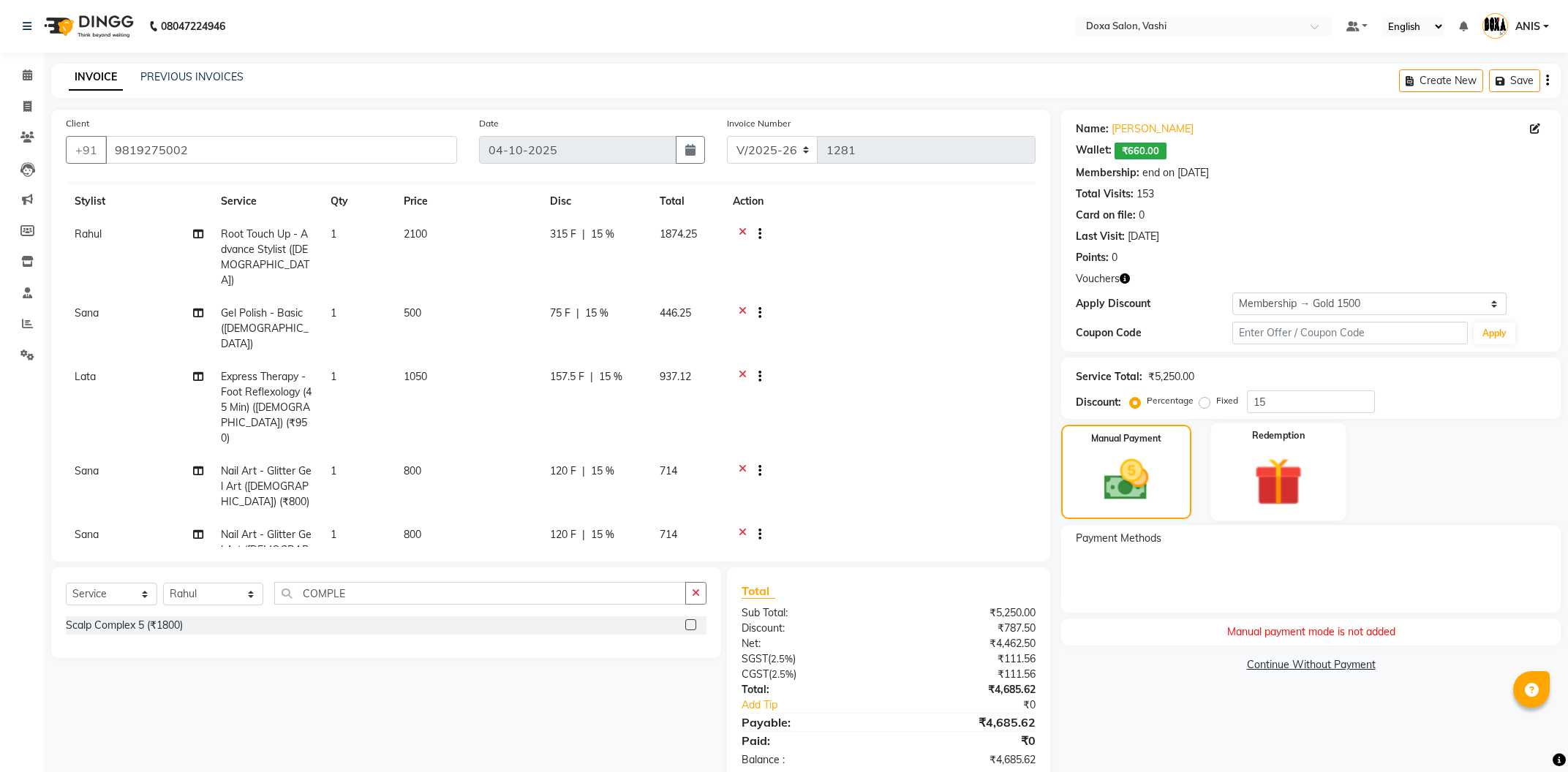
click at [1279, 502] on img at bounding box center [1279, 482] width 79 height 60
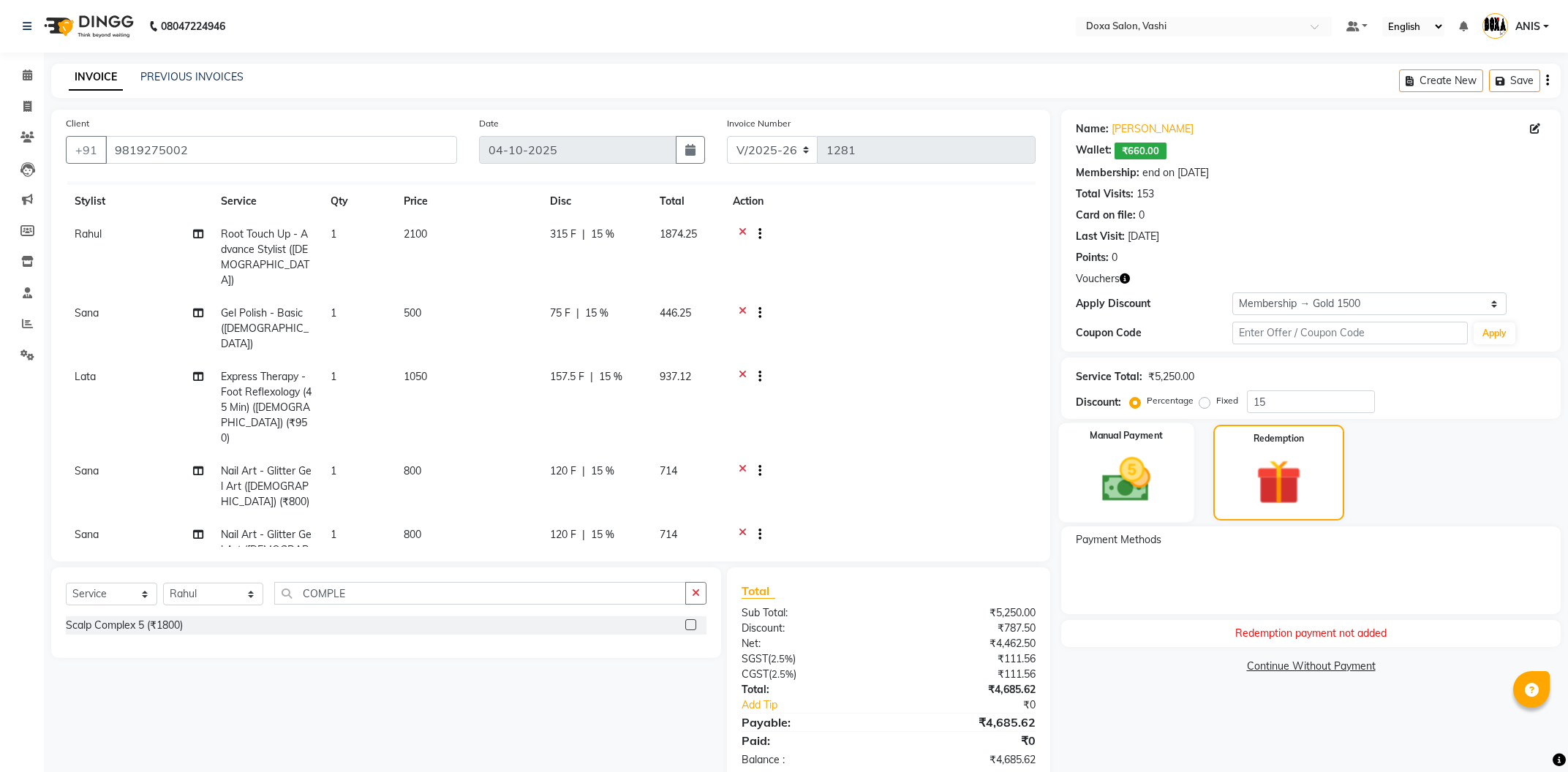
click at [1090, 486] on img at bounding box center [1126, 480] width 79 height 56
click at [1156, 458] on img at bounding box center [1126, 480] width 77 height 54
click at [1150, 479] on img at bounding box center [1126, 480] width 77 height 54
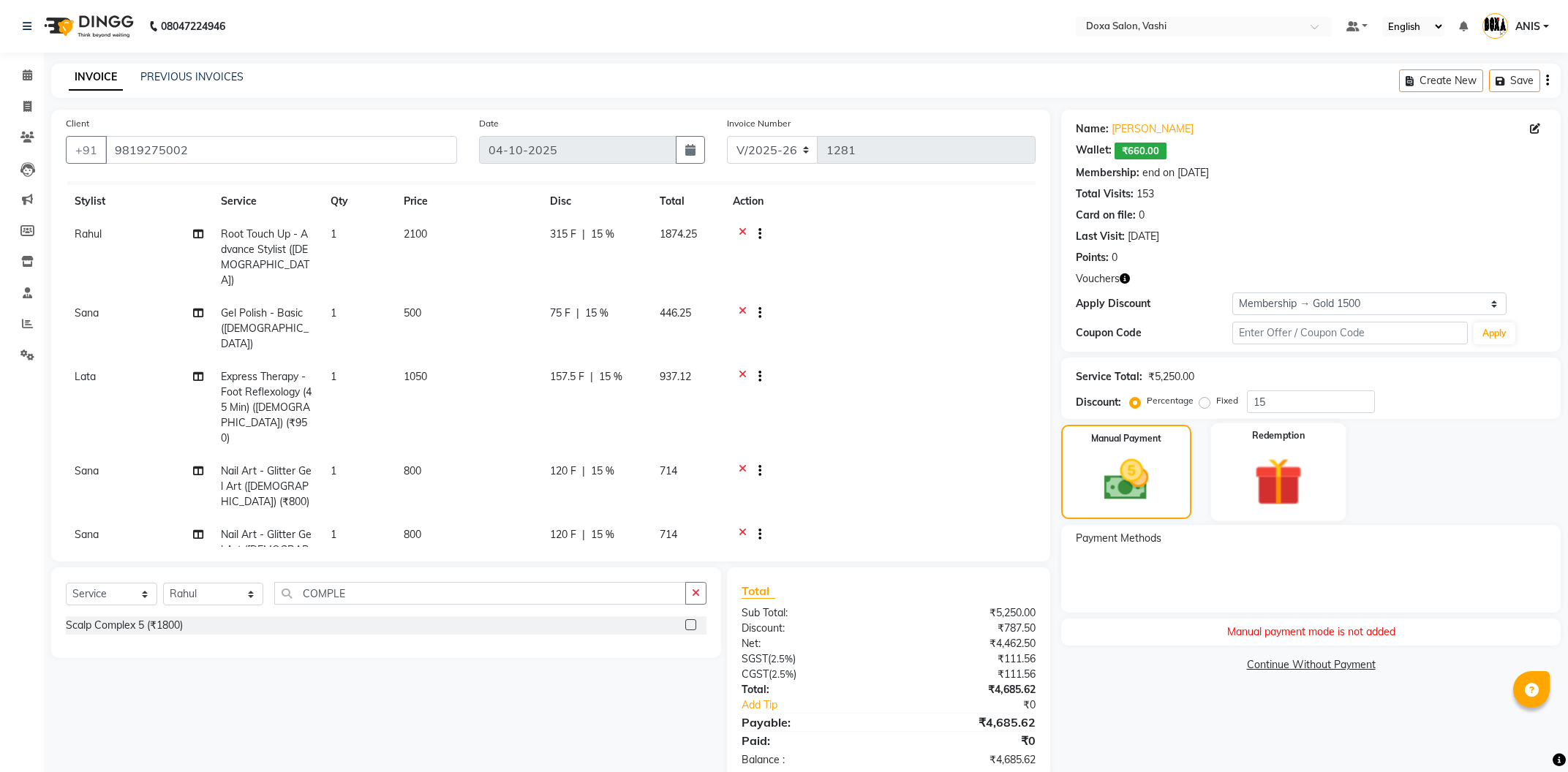
click at [1237, 457] on div "Redemption" at bounding box center [1279, 472] width 135 height 98
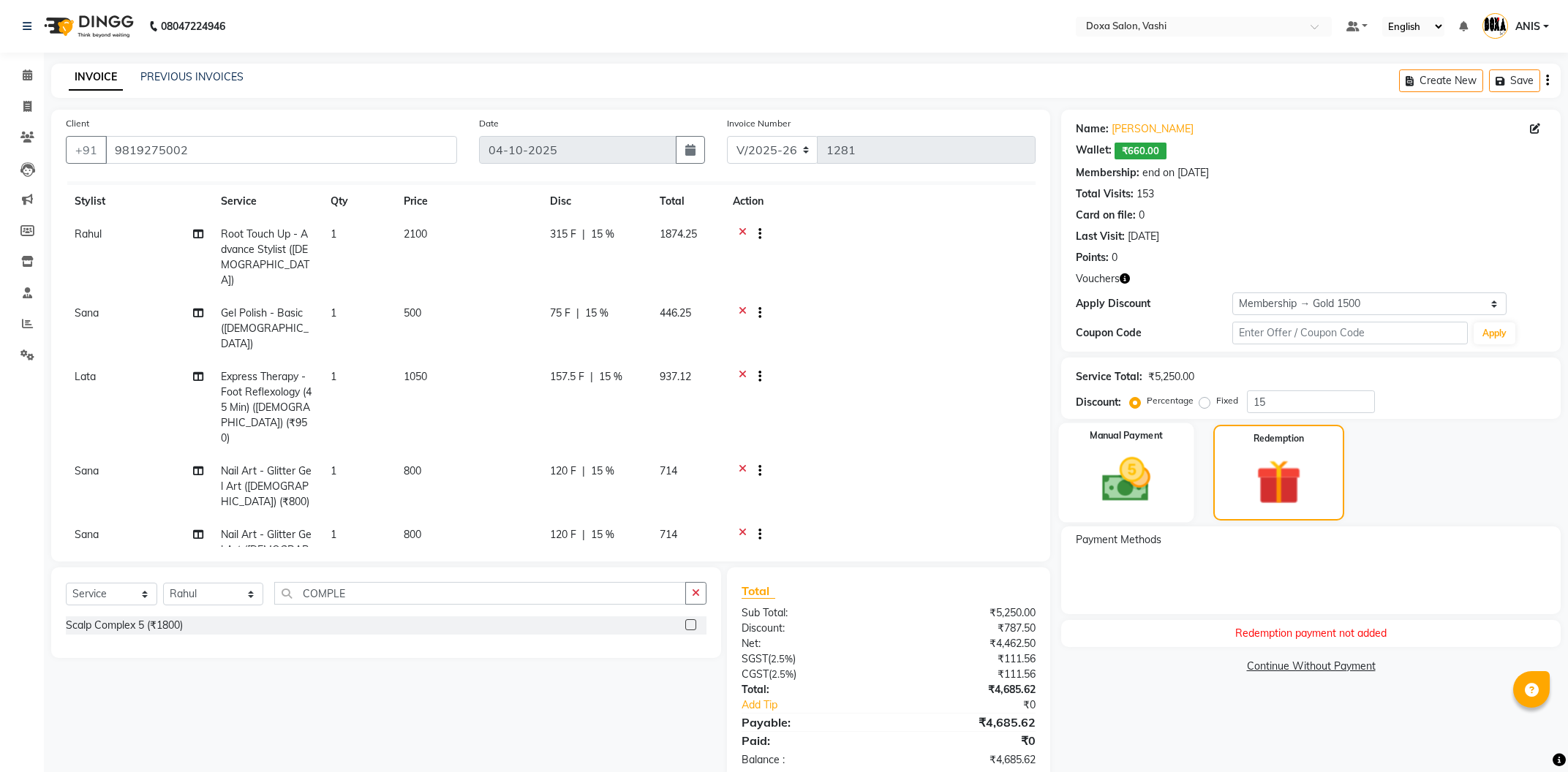
click at [1153, 464] on img at bounding box center [1126, 480] width 79 height 56
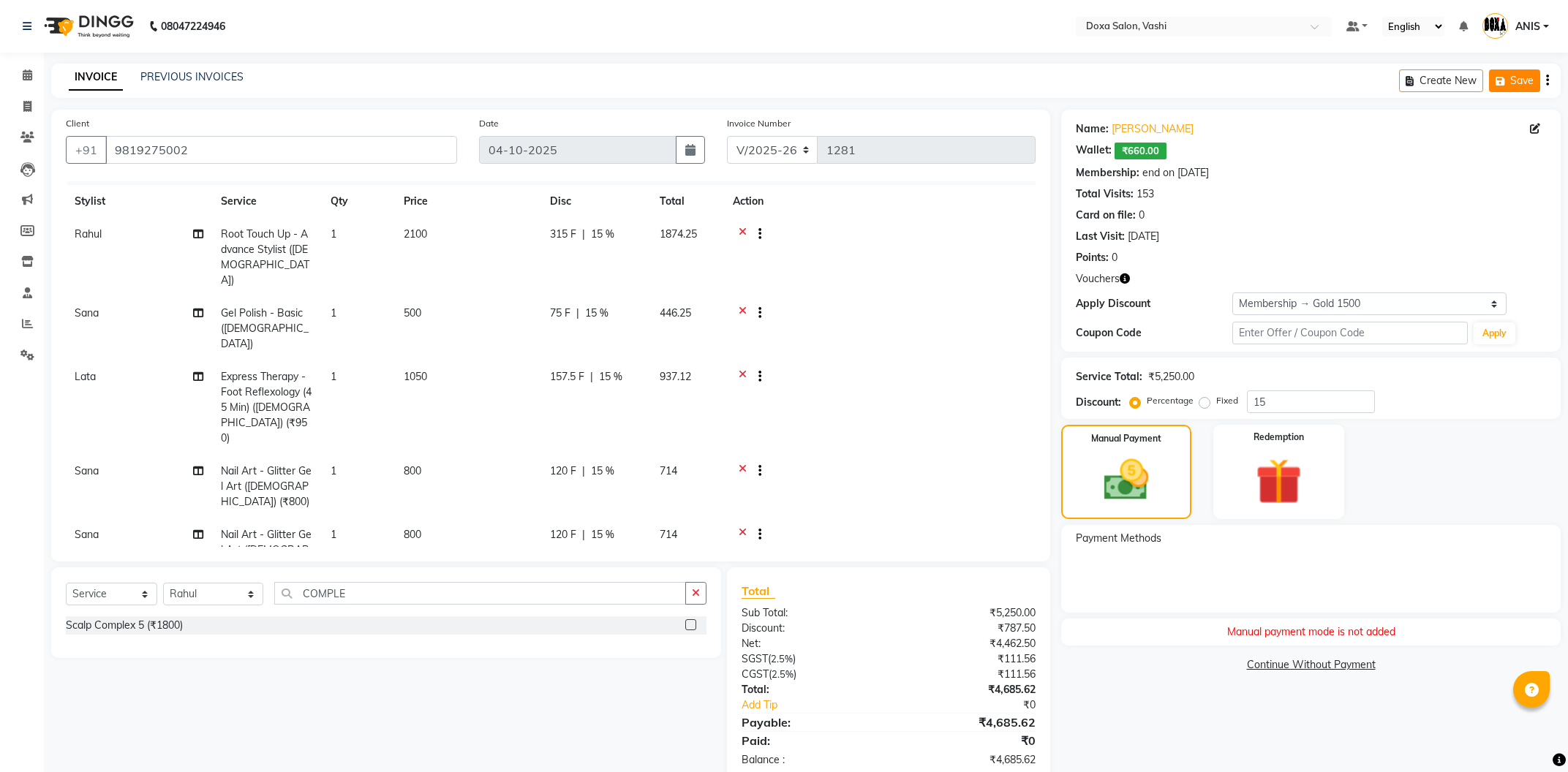
click at [1519, 74] on button "Save" at bounding box center [1515, 81] width 51 height 23
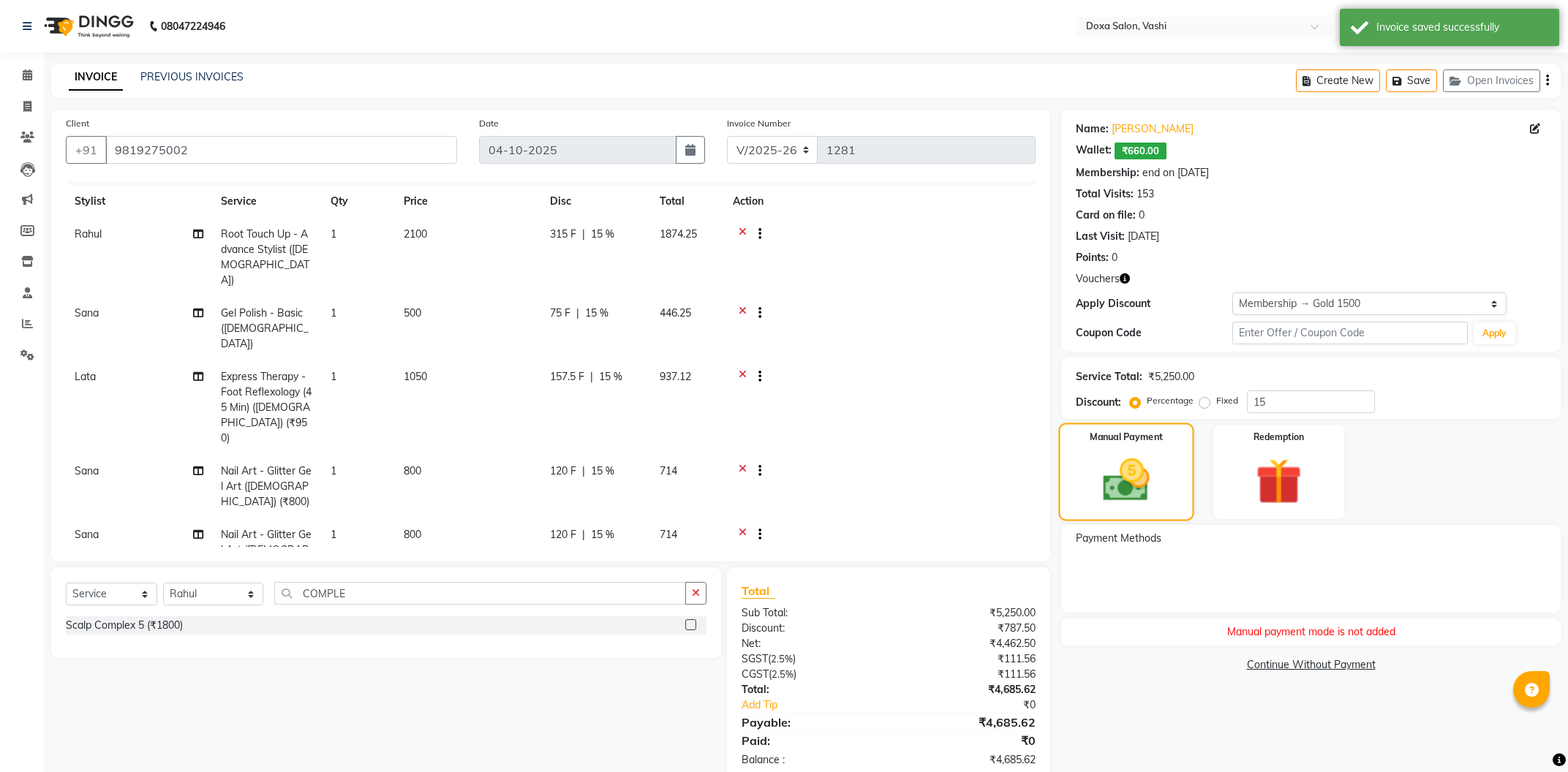
click at [1153, 483] on img at bounding box center [1126, 480] width 77 height 54
click at [1288, 476] on img at bounding box center [1279, 482] width 79 height 60
click at [1142, 503] on img at bounding box center [1126, 480] width 79 height 56
click at [1306, 448] on div "Redemption" at bounding box center [1279, 472] width 135 height 98
click at [1216, 404] on label "Fixed" at bounding box center [1227, 401] width 22 height 13
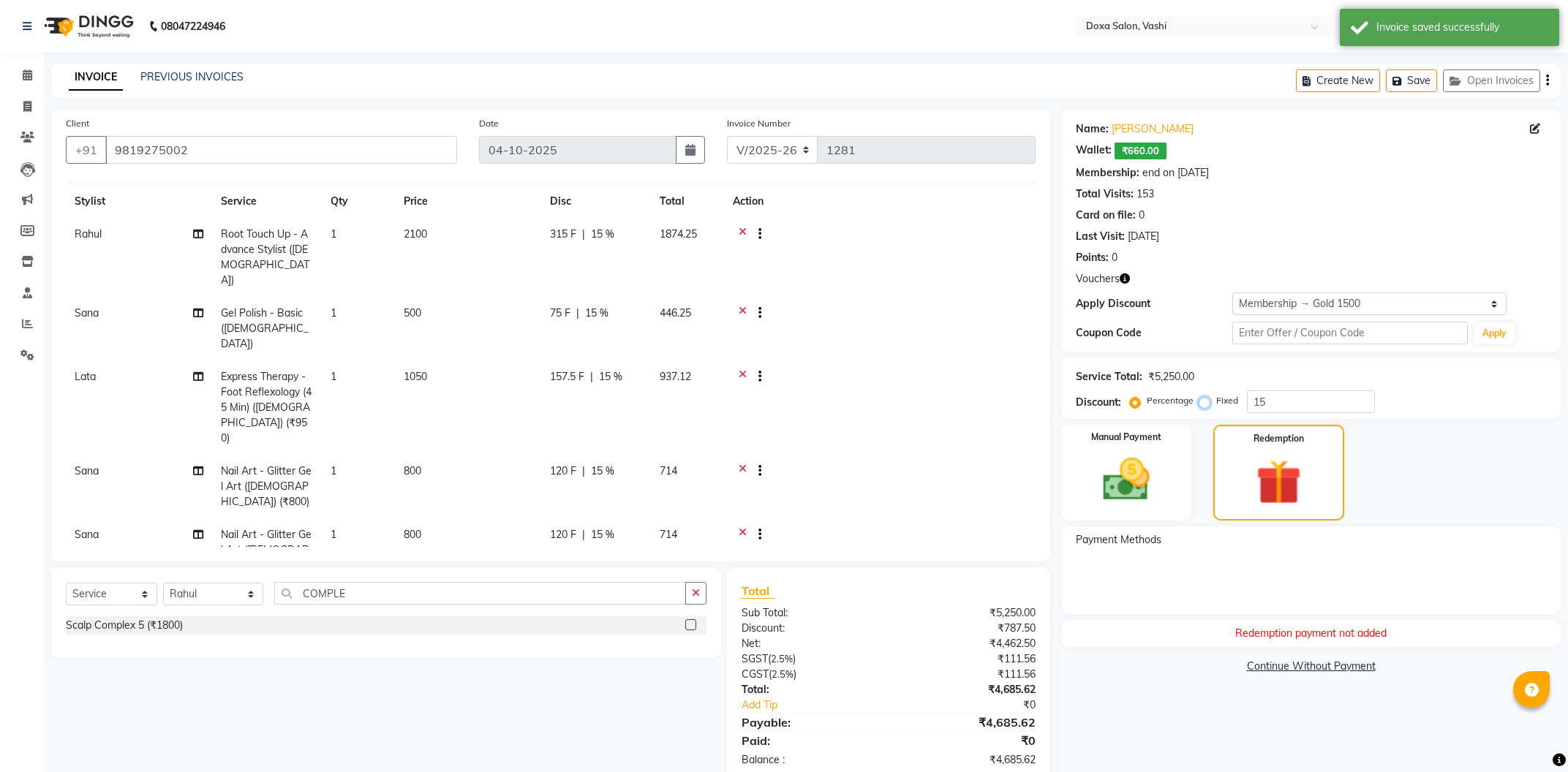
click at [1203, 404] on input "Fixed" at bounding box center [1208, 401] width 10 height 10
radio input "true"
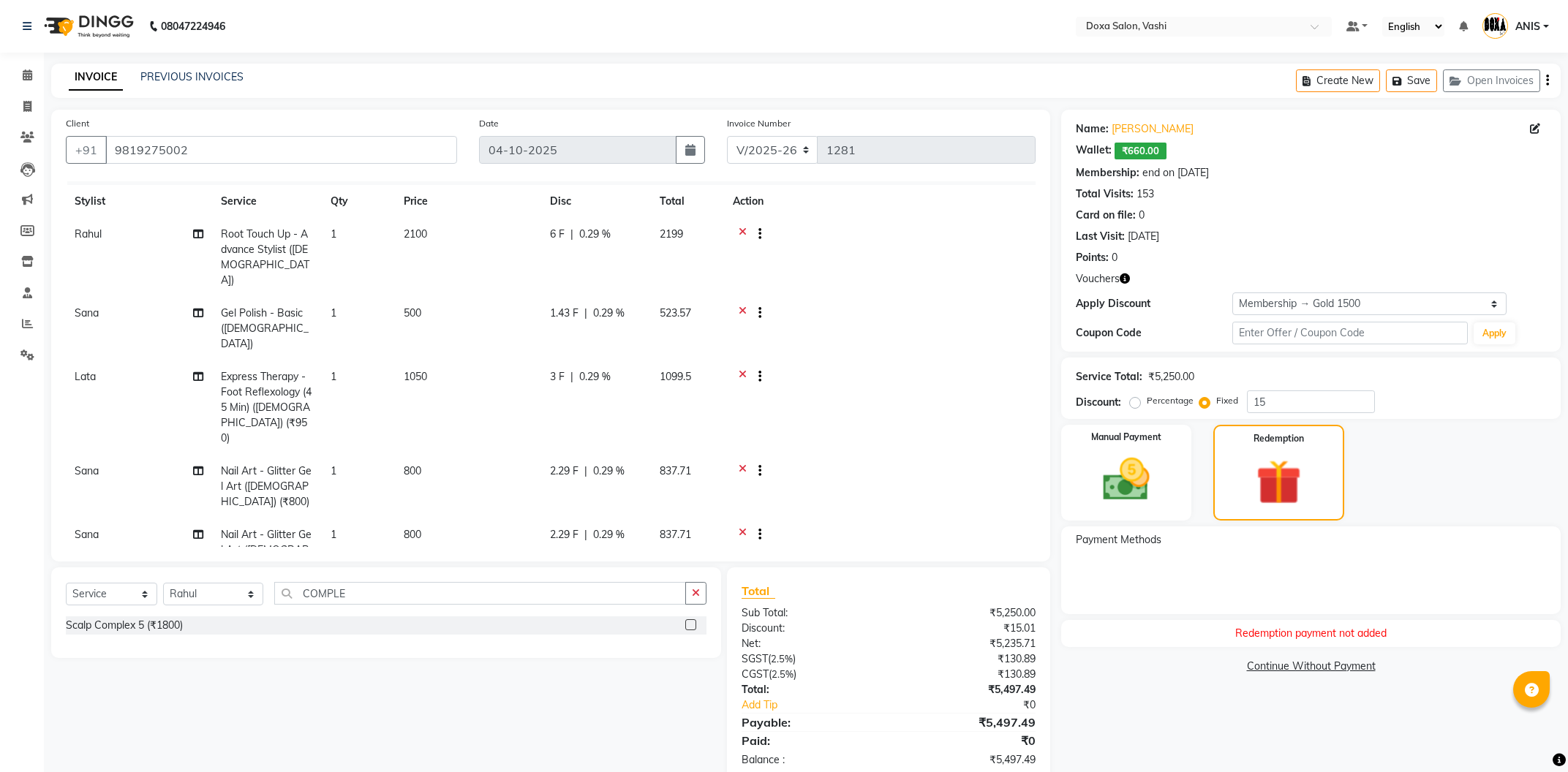
click at [1147, 403] on label "Percentage" at bounding box center [1170, 401] width 47 height 13
click at [1139, 403] on input "Percentage" at bounding box center [1138, 401] width 10 height 10
radio input "true"
click at [1407, 505] on div "Manual Payment Redemption" at bounding box center [1311, 472] width 521 height 96
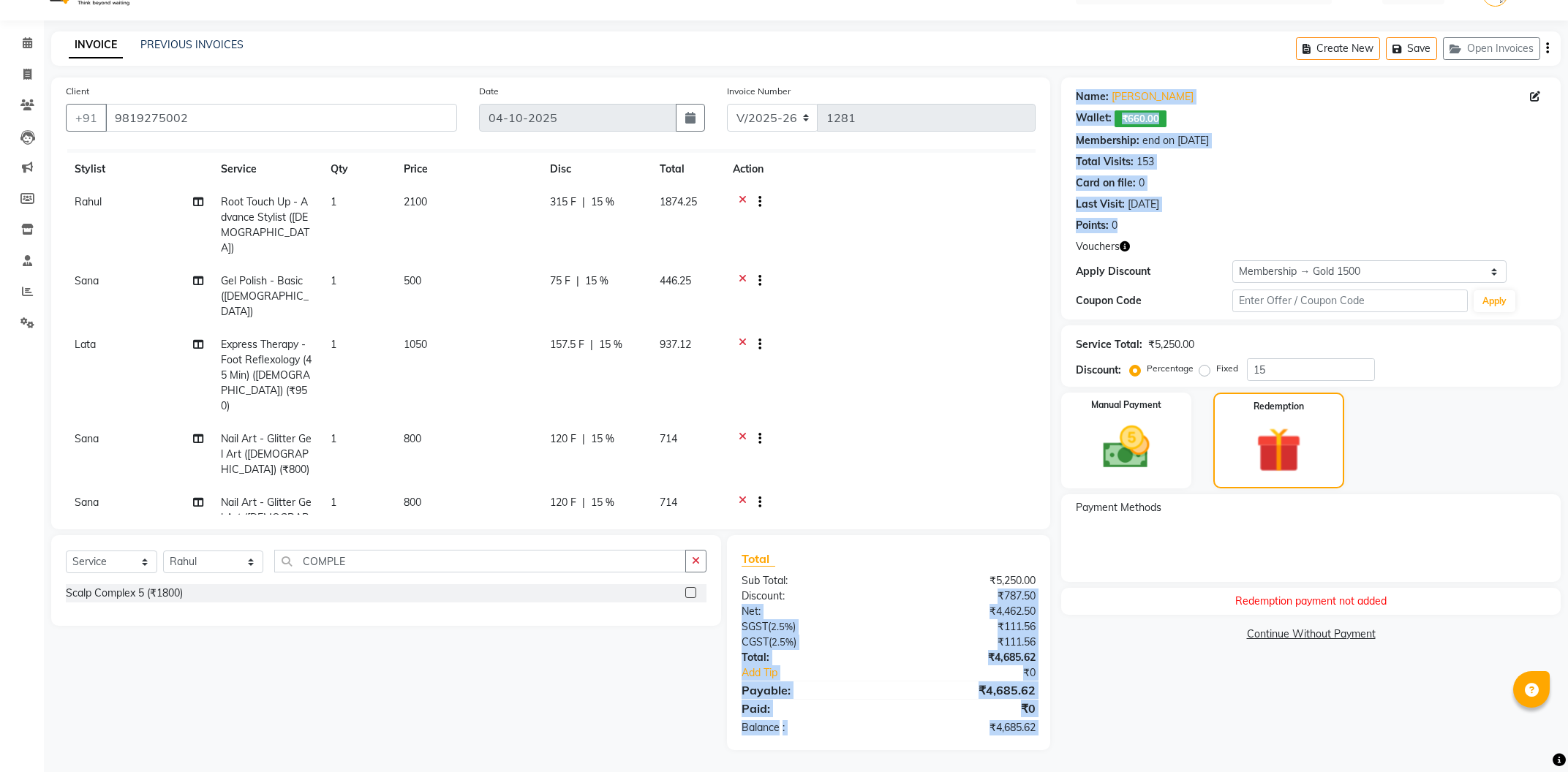
drag, startPoint x: 1395, startPoint y: 598, endPoint x: 915, endPoint y: 600, distance: 480.0
click at [1061, 600] on div "Redemption payment not added" at bounding box center [1311, 601] width 499 height 27
click at [1118, 444] on img at bounding box center [1126, 448] width 79 height 56
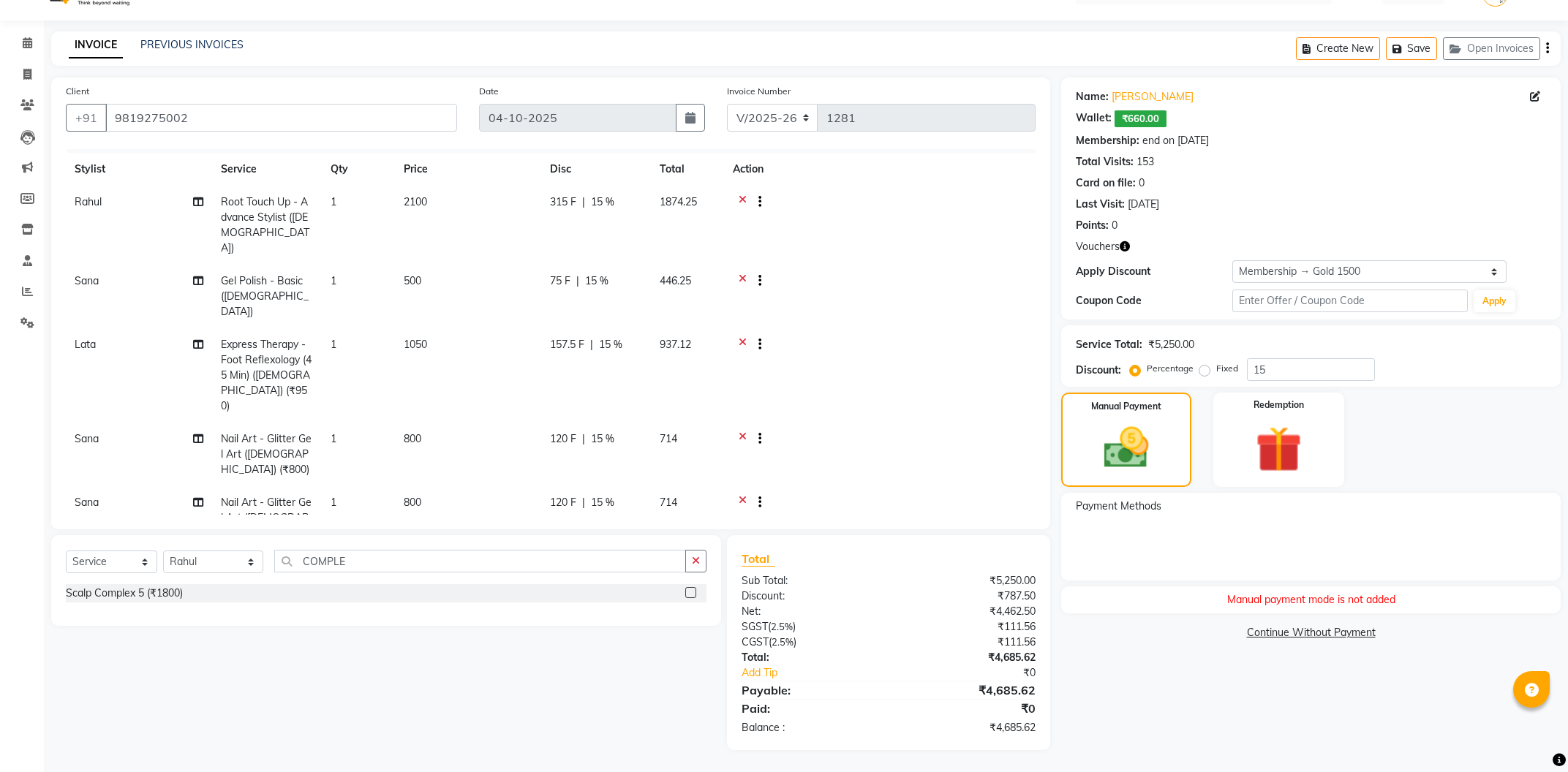
click at [1114, 713] on div "Name: Dimple Kukreja Wallet: ₹660.00 Membership: end on 03-01-2026 Total Visits…" at bounding box center [1316, 414] width 510 height 673
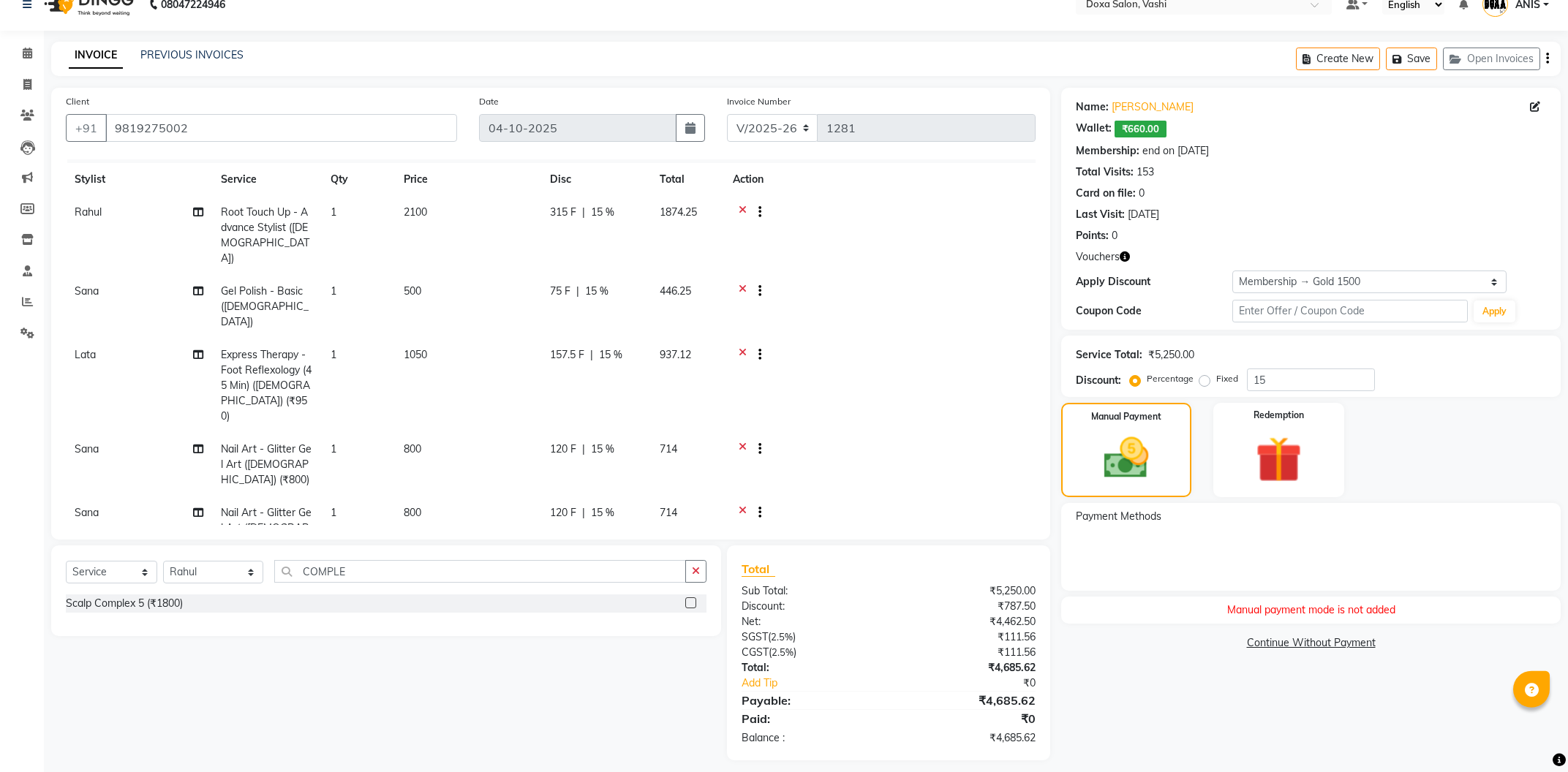
scroll to position [0, 0]
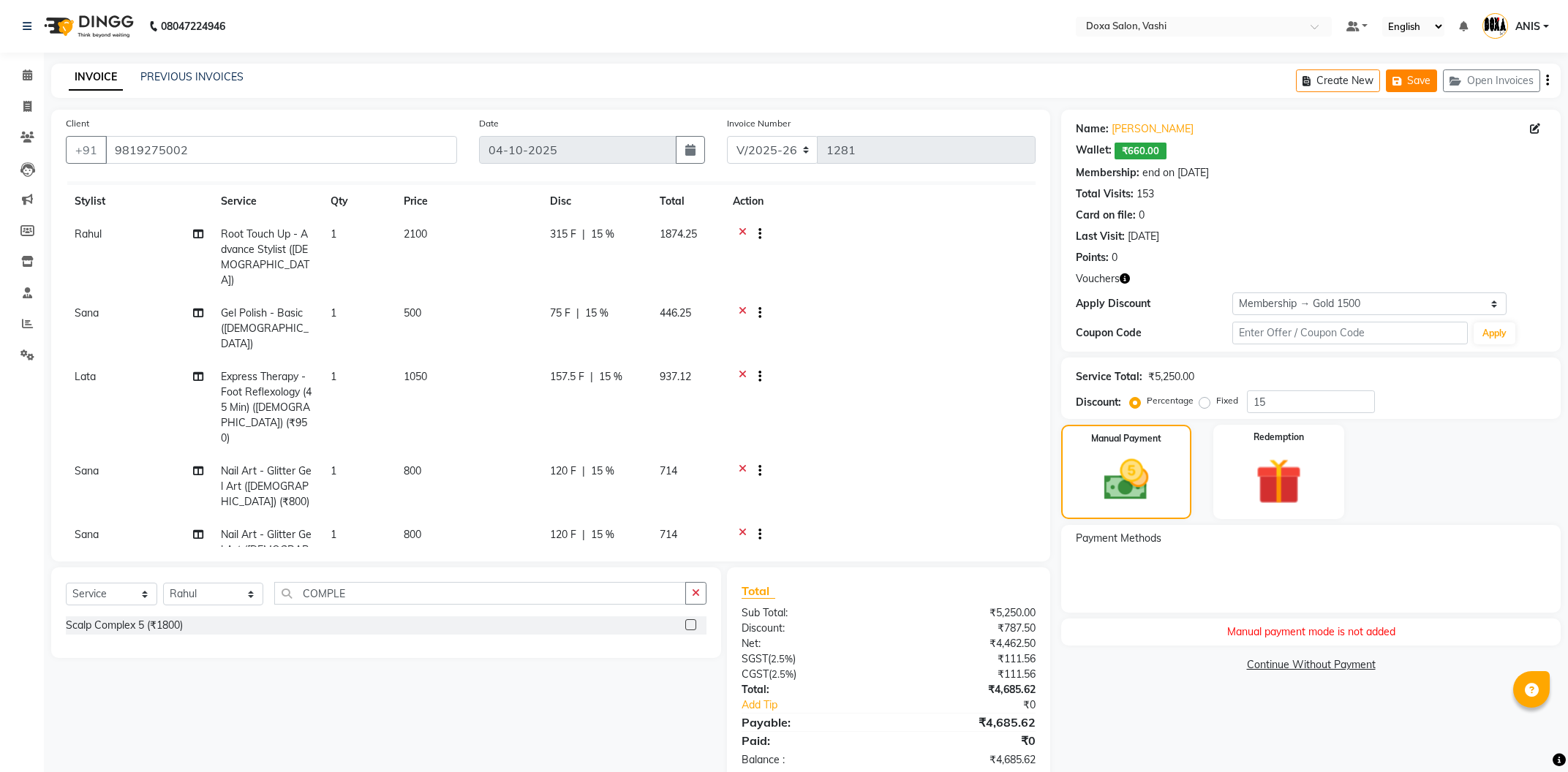
click at [1416, 81] on button "Save" at bounding box center [1411, 81] width 51 height 23
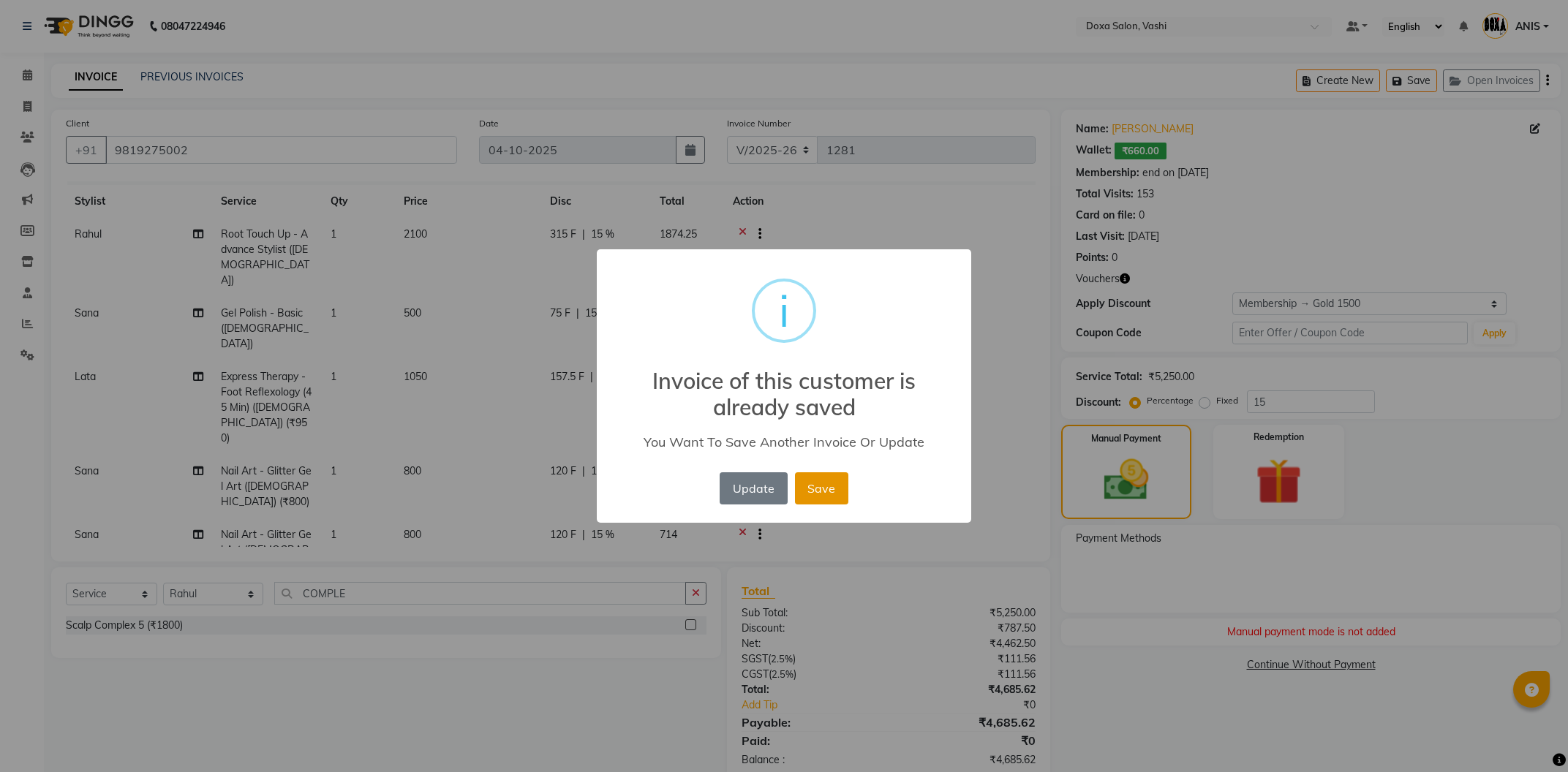
click at [823, 489] on button "Save" at bounding box center [821, 489] width 53 height 32
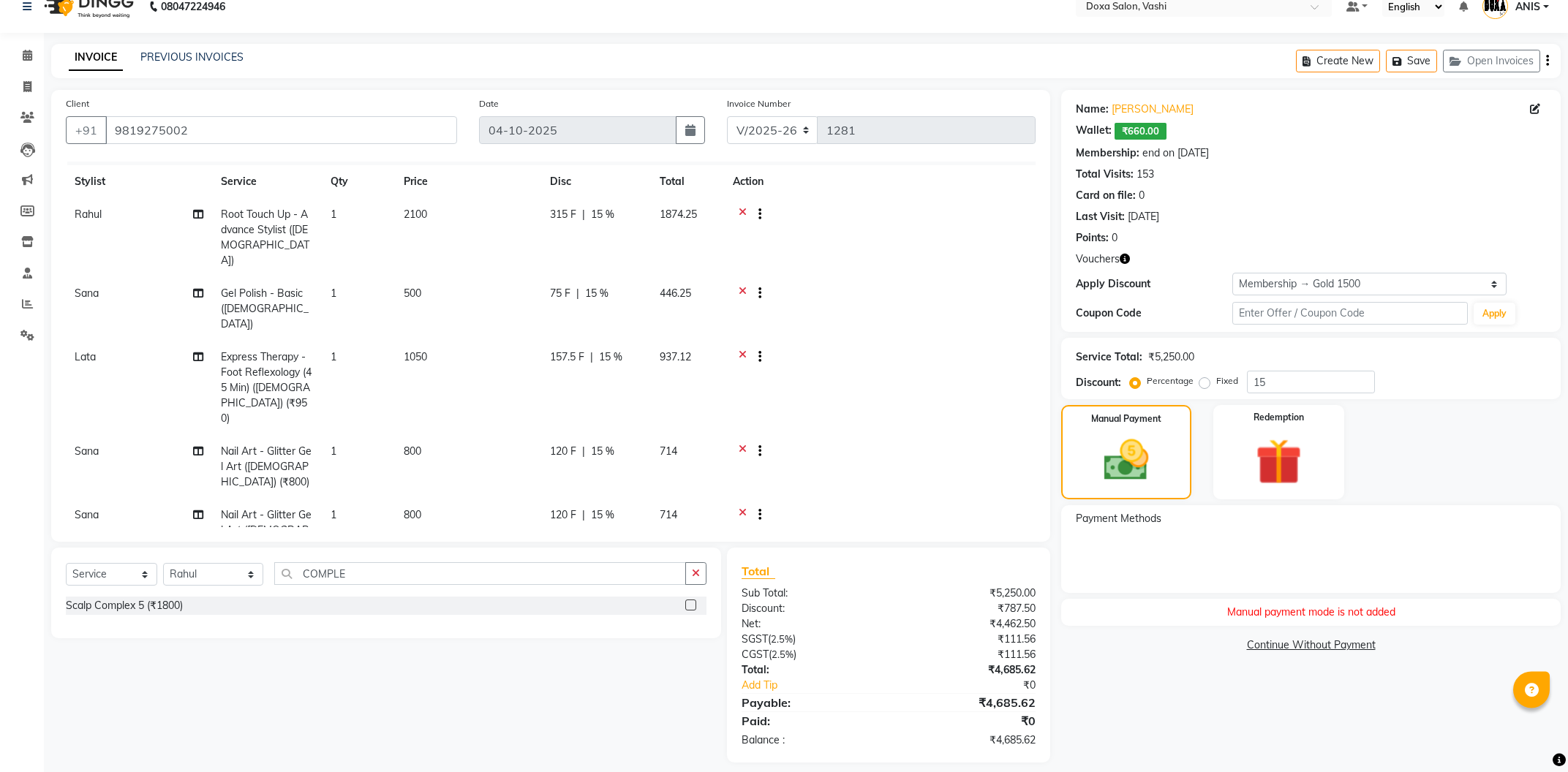
scroll to position [32, 0]
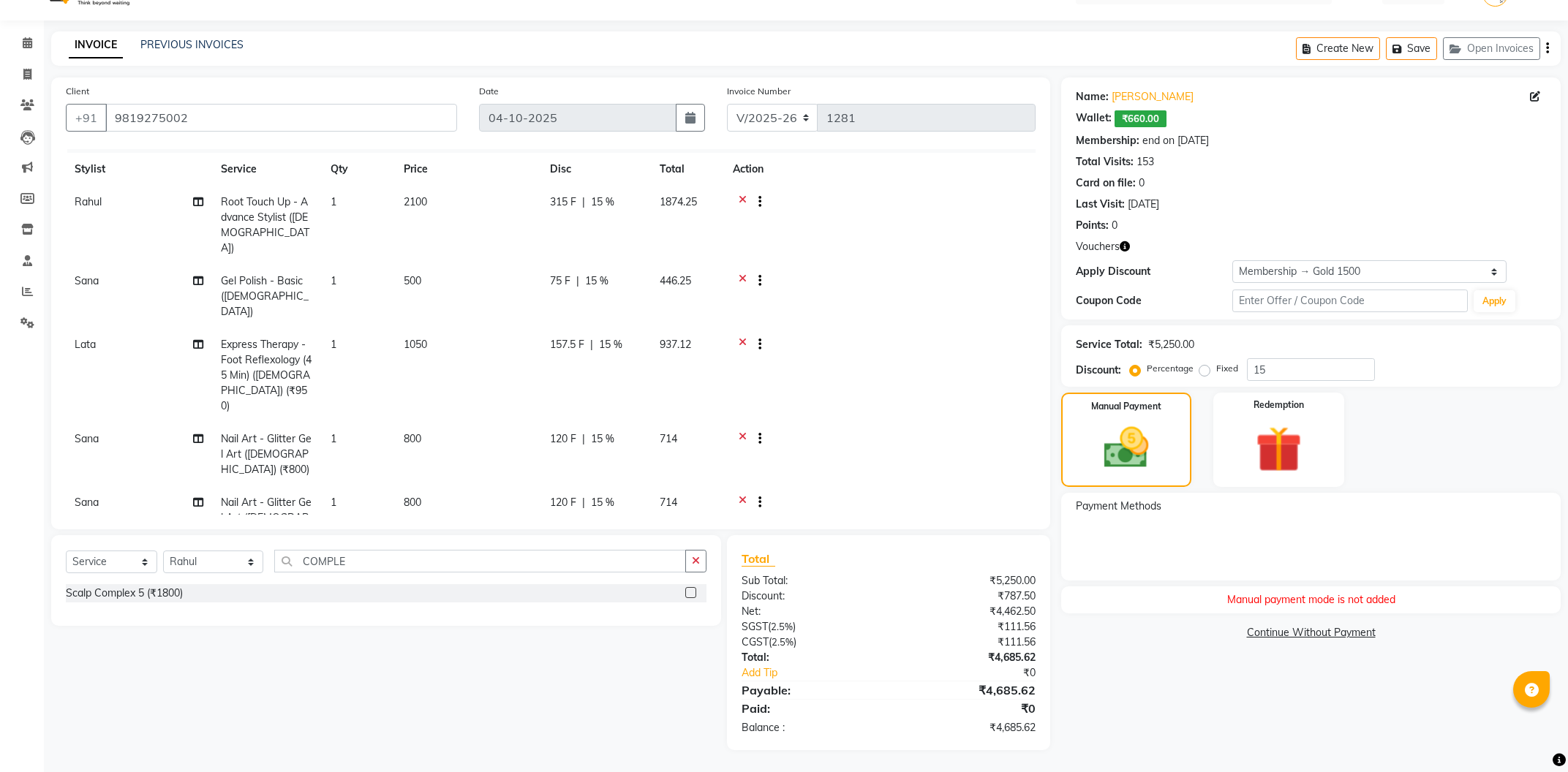
drag, startPoint x: 384, startPoint y: 545, endPoint x: 370, endPoint y: 551, distance: 15.2
click at [370, 551] on div "Select Service Product Membership Package Voucher Prepaid Gift Card Select Styl…" at bounding box center [386, 581] width 670 height 91
drag, startPoint x: 370, startPoint y: 551, endPoint x: 0, endPoint y: 587, distance: 371.7
click at [51, 586] on div "Select Service Product Membership Package Voucher Prepaid Gift Card Select Styl…" at bounding box center [386, 581] width 670 height 91
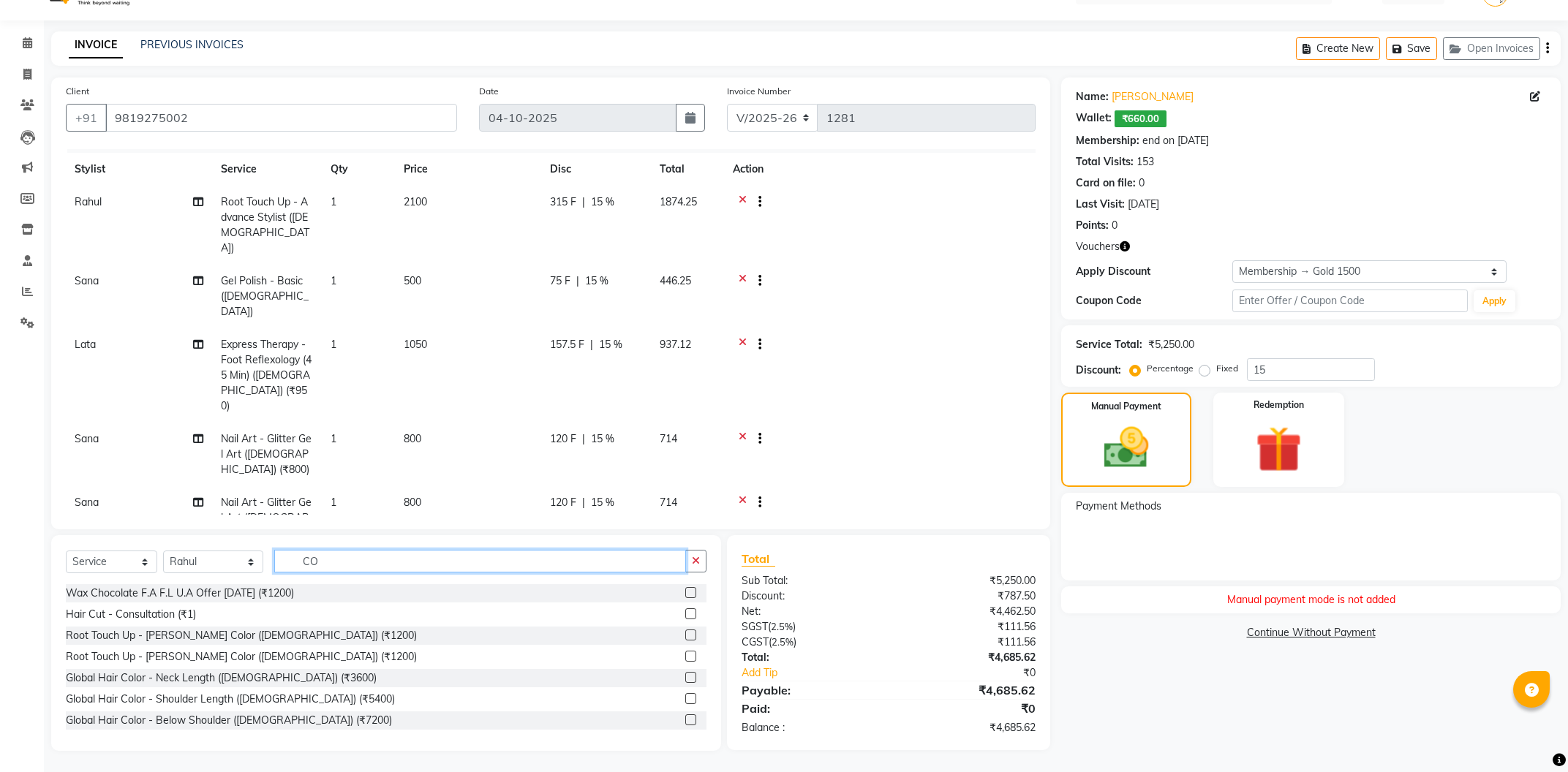
type input "C"
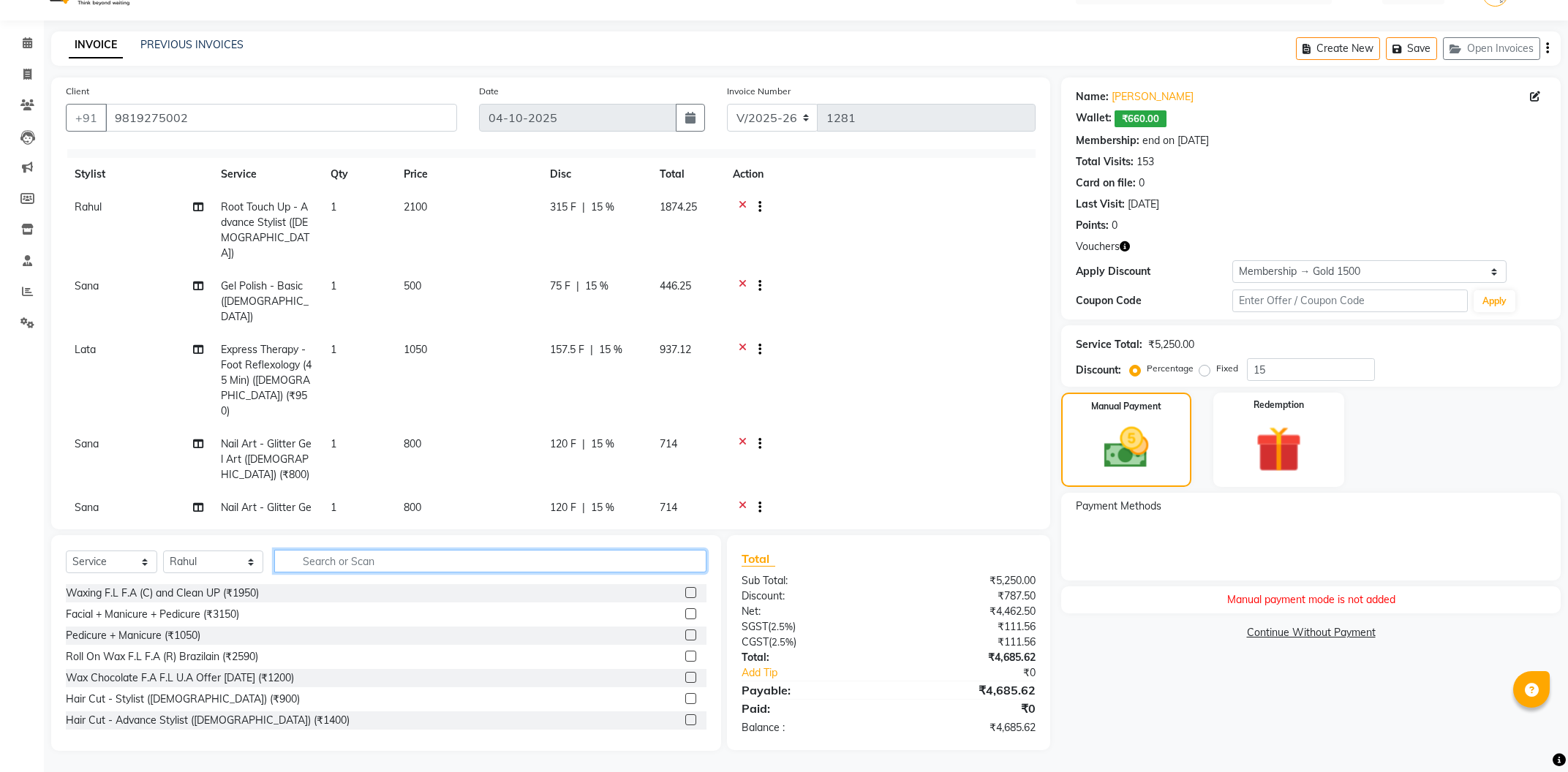
scroll to position [23, 0]
click at [497, 555] on input "text" at bounding box center [490, 561] width 432 height 23
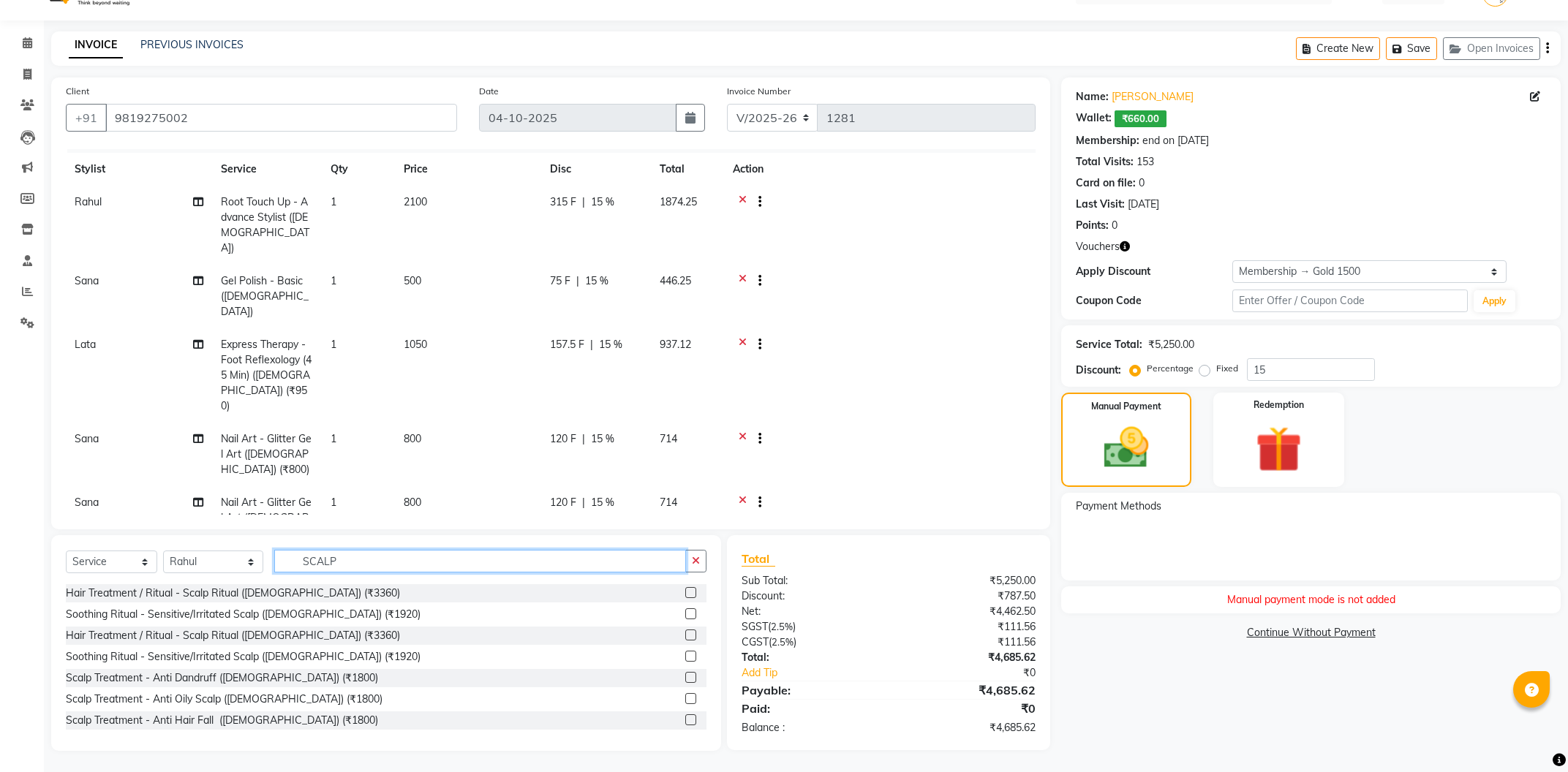
drag, startPoint x: 368, startPoint y: 568, endPoint x: 277, endPoint y: 560, distance: 91.4
click at [277, 560] on input "SCALP" at bounding box center [480, 561] width 412 height 23
type input "ADD"
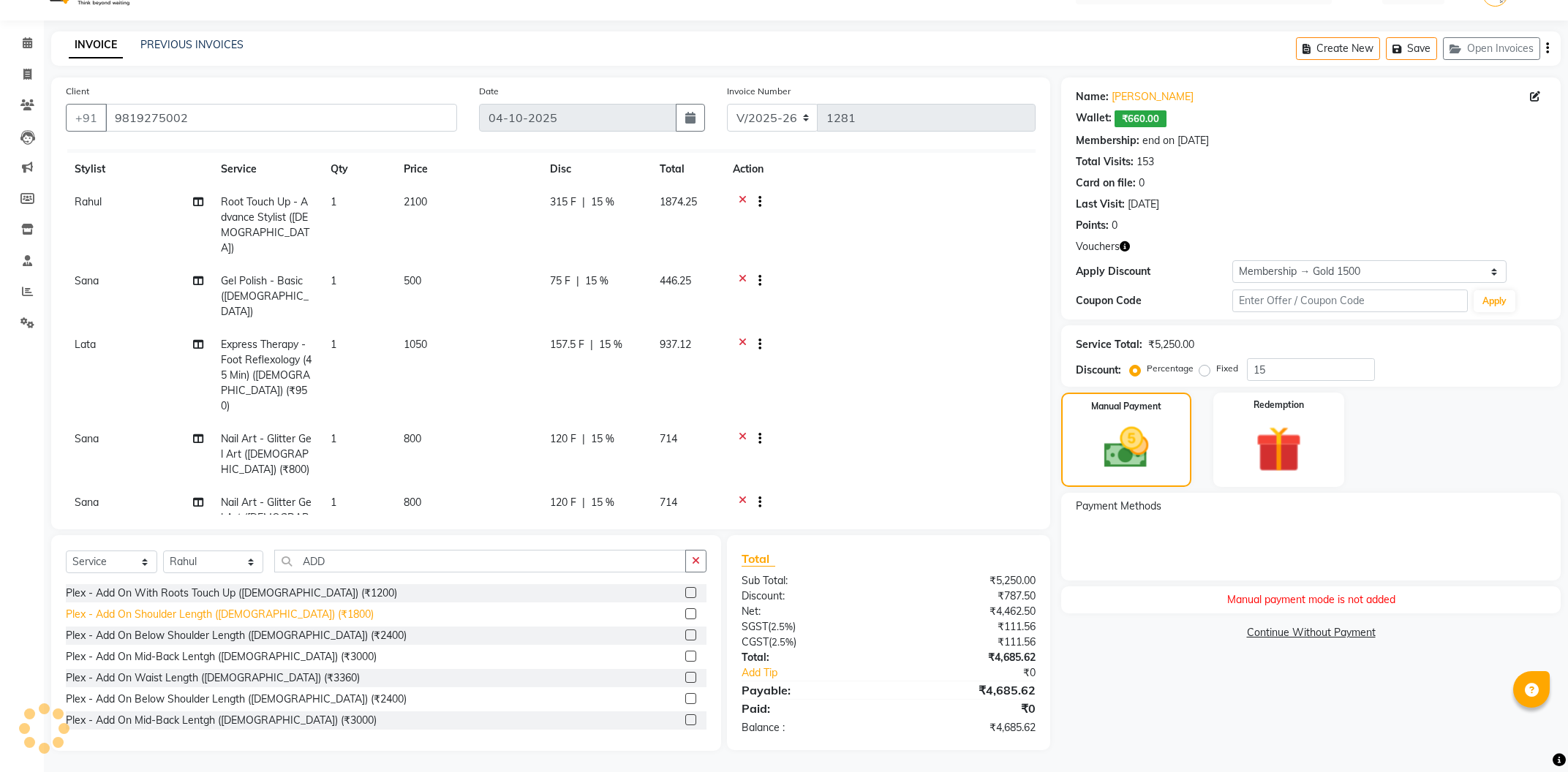
click at [288, 618] on div "Plex - Add On Shoulder Length ([DEMOGRAPHIC_DATA]) (₹1800)" at bounding box center [220, 615] width 308 height 15
checkbox input "false"
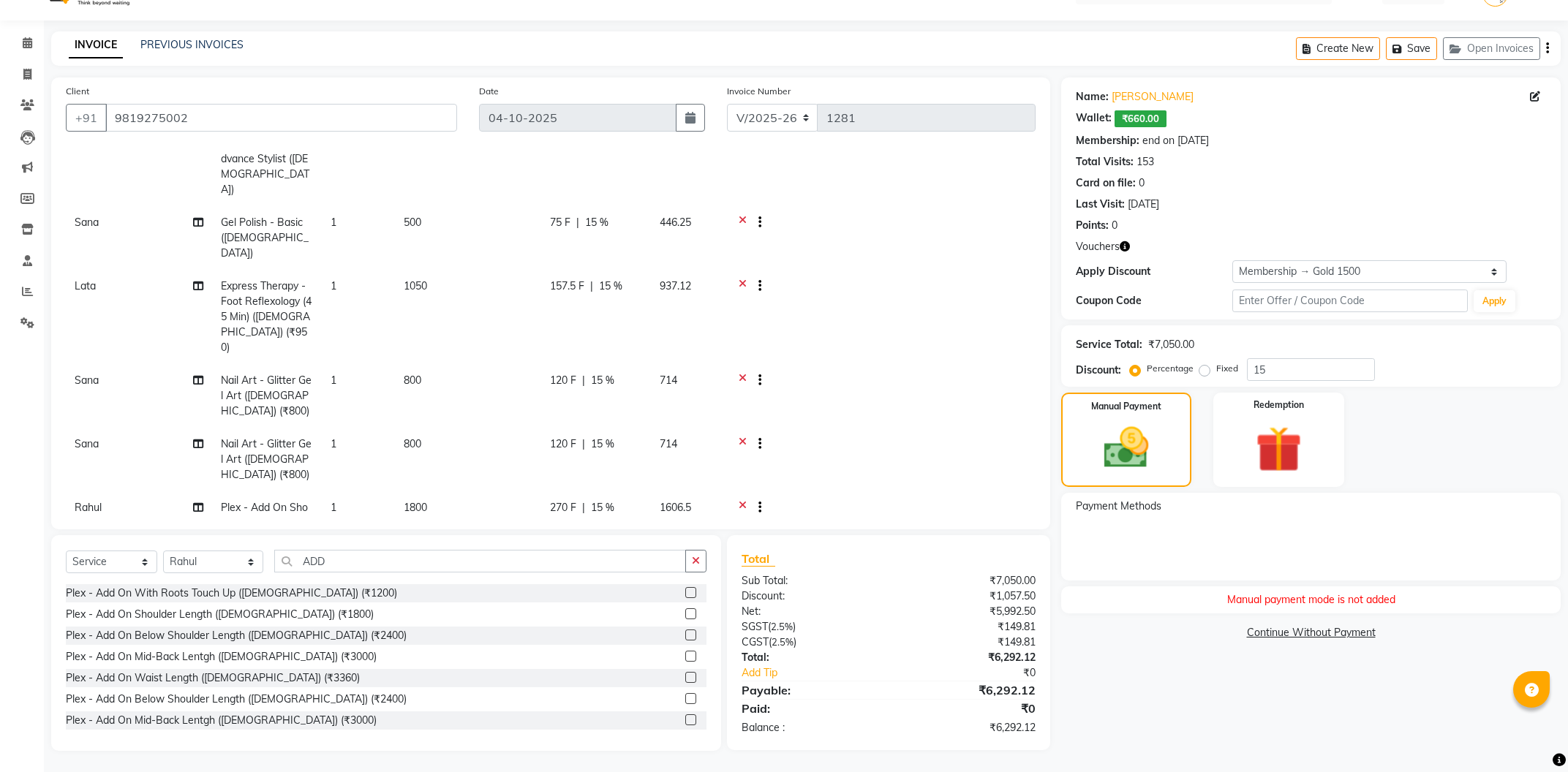
scroll to position [87, 0]
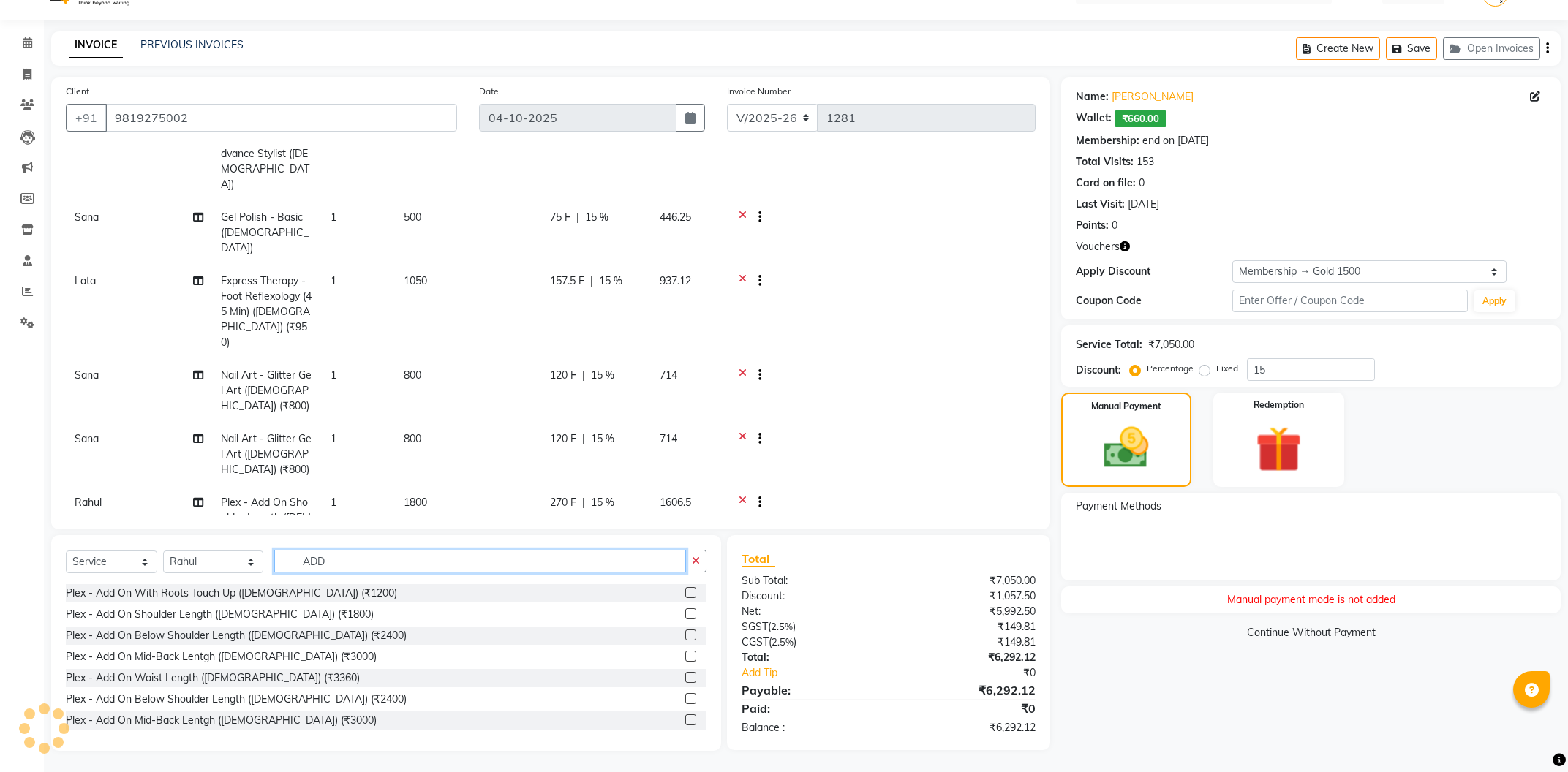
drag, startPoint x: 349, startPoint y: 560, endPoint x: 120, endPoint y: 616, distance: 235.7
click at [274, 573] on input "ADD" at bounding box center [480, 561] width 412 height 23
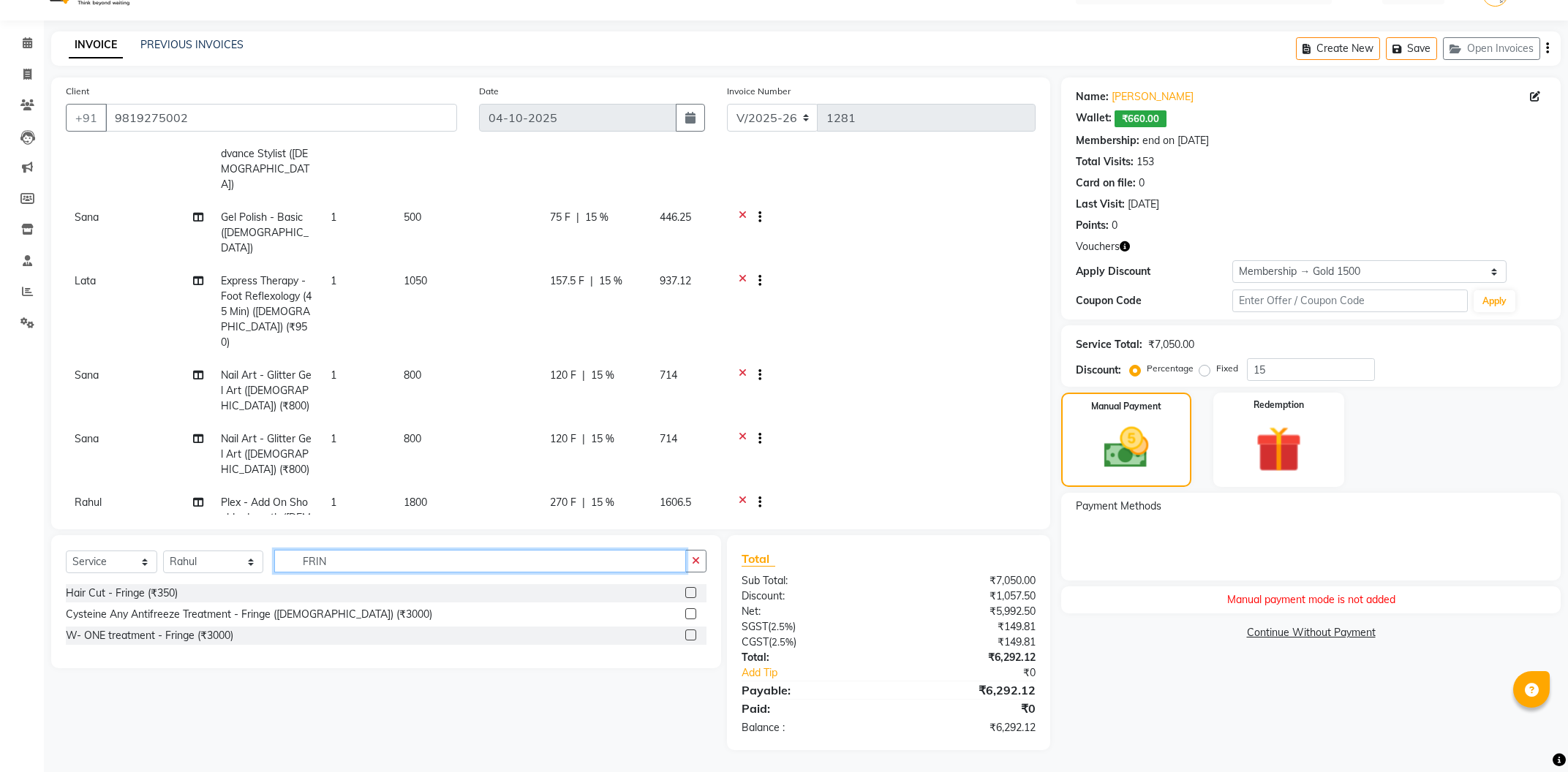
type input "FRIN"
click at [115, 602] on div "Hair Cut - Fringe (₹350)" at bounding box center [386, 593] width 641 height 18
click at [120, 595] on div "Hair Cut - Fringe (₹350)" at bounding box center [122, 593] width 112 height 15
checkbox input "false"
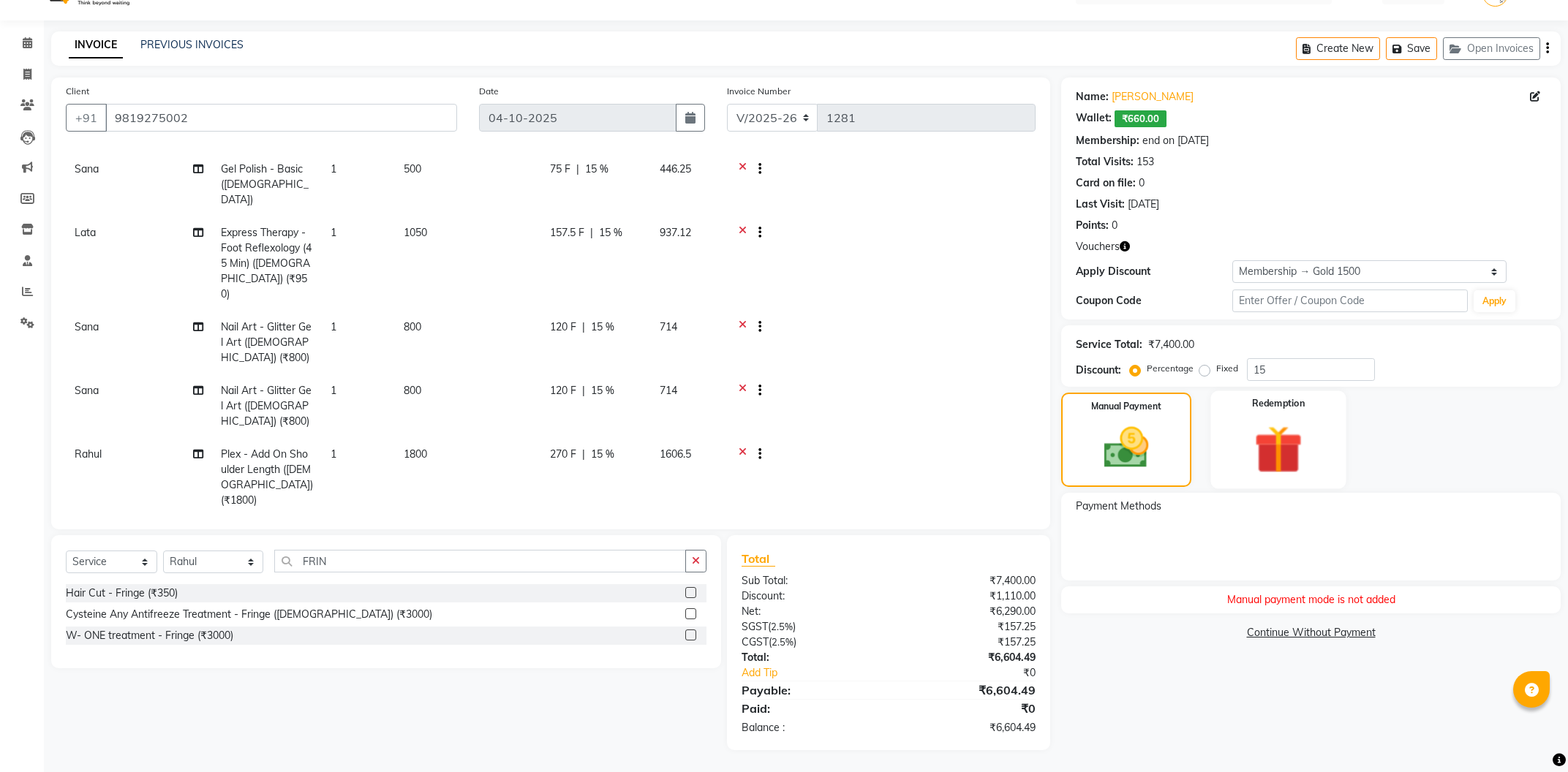
click at [1283, 459] on img at bounding box center [1279, 450] width 79 height 60
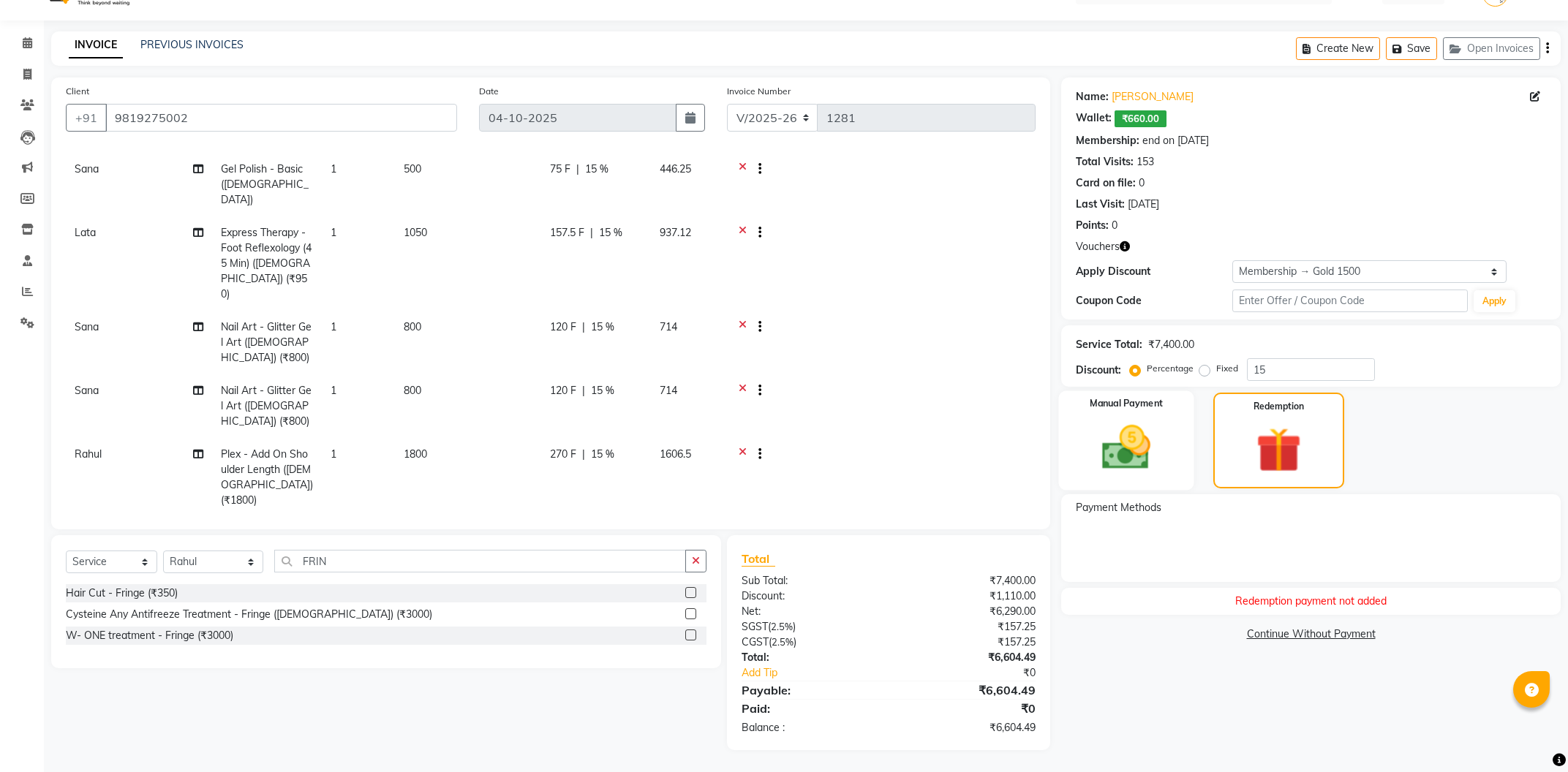
click at [1126, 448] on img at bounding box center [1126, 448] width 79 height 56
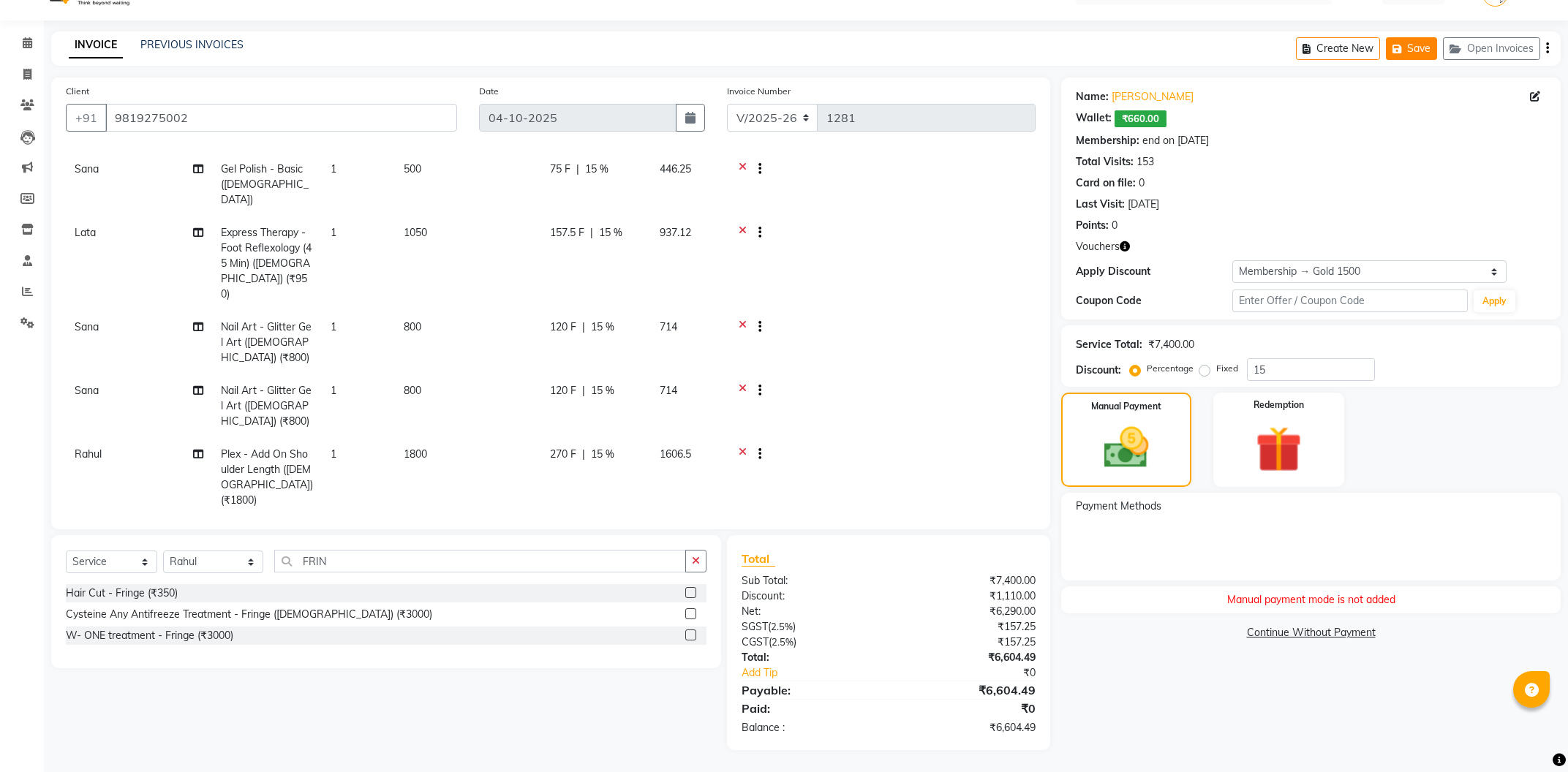
click at [1413, 51] on button "Save" at bounding box center [1411, 48] width 51 height 23
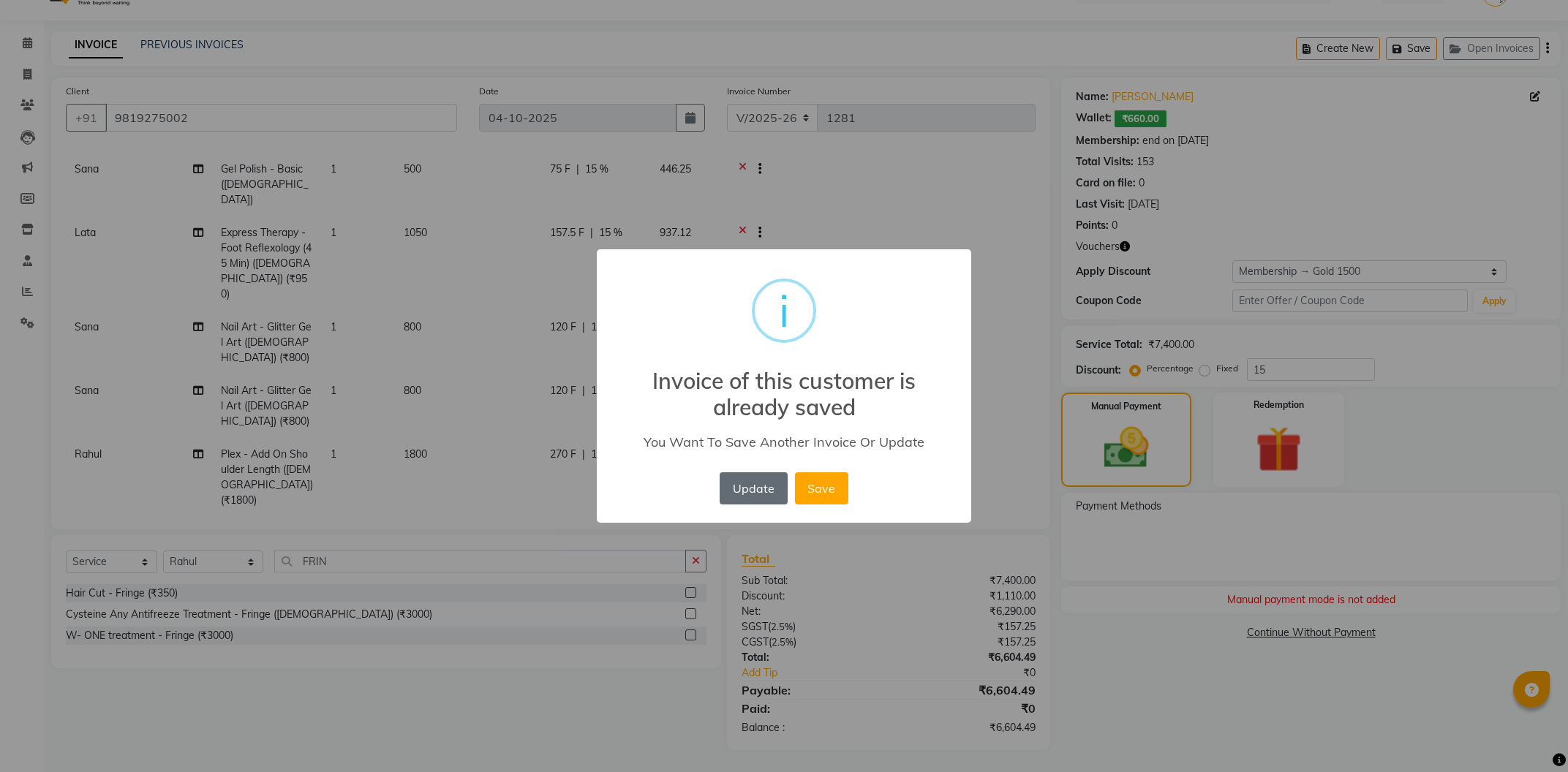
click at [771, 481] on button "Update" at bounding box center [754, 489] width 67 height 32
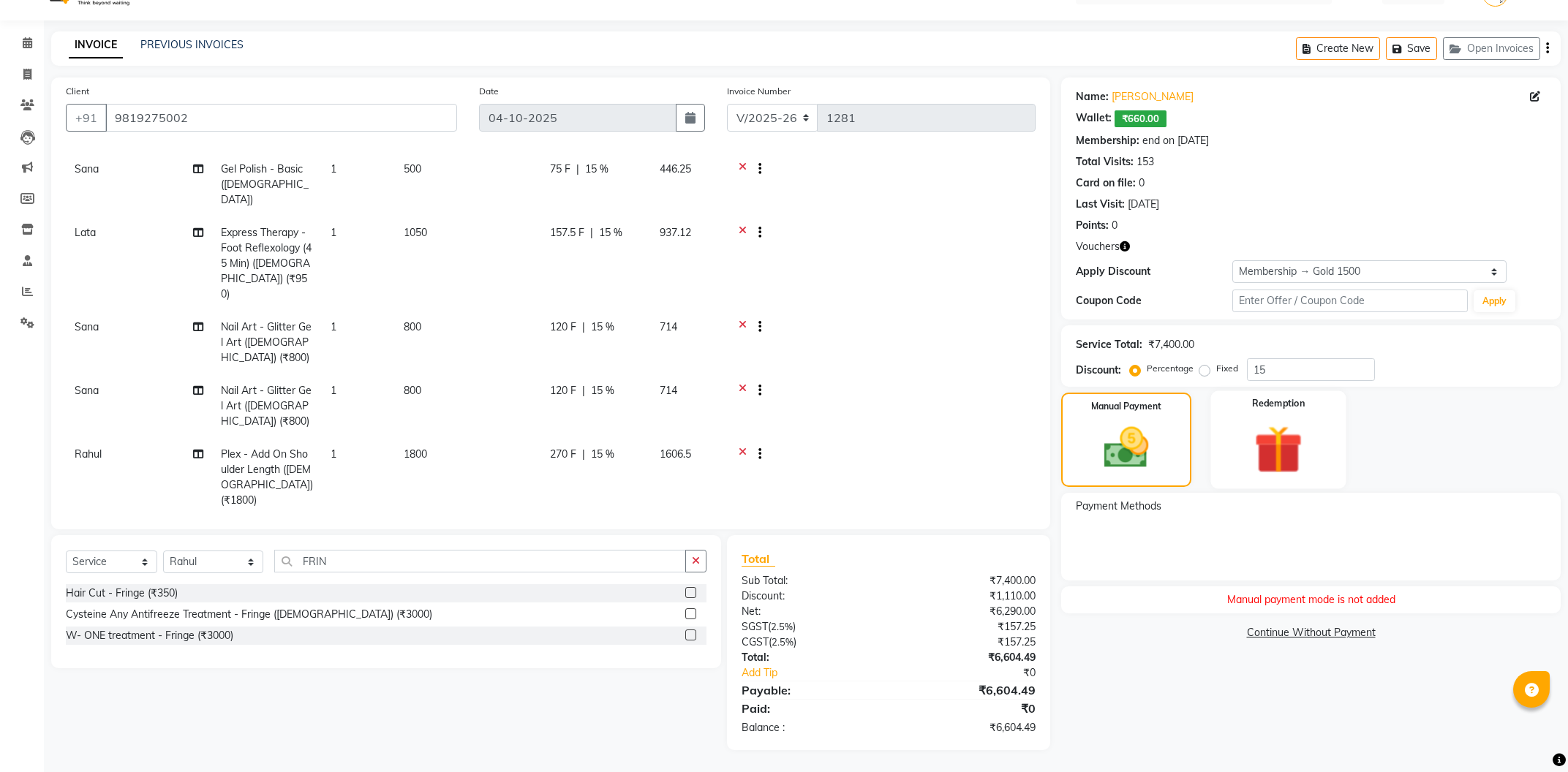
click at [1296, 452] on img at bounding box center [1279, 450] width 79 height 60
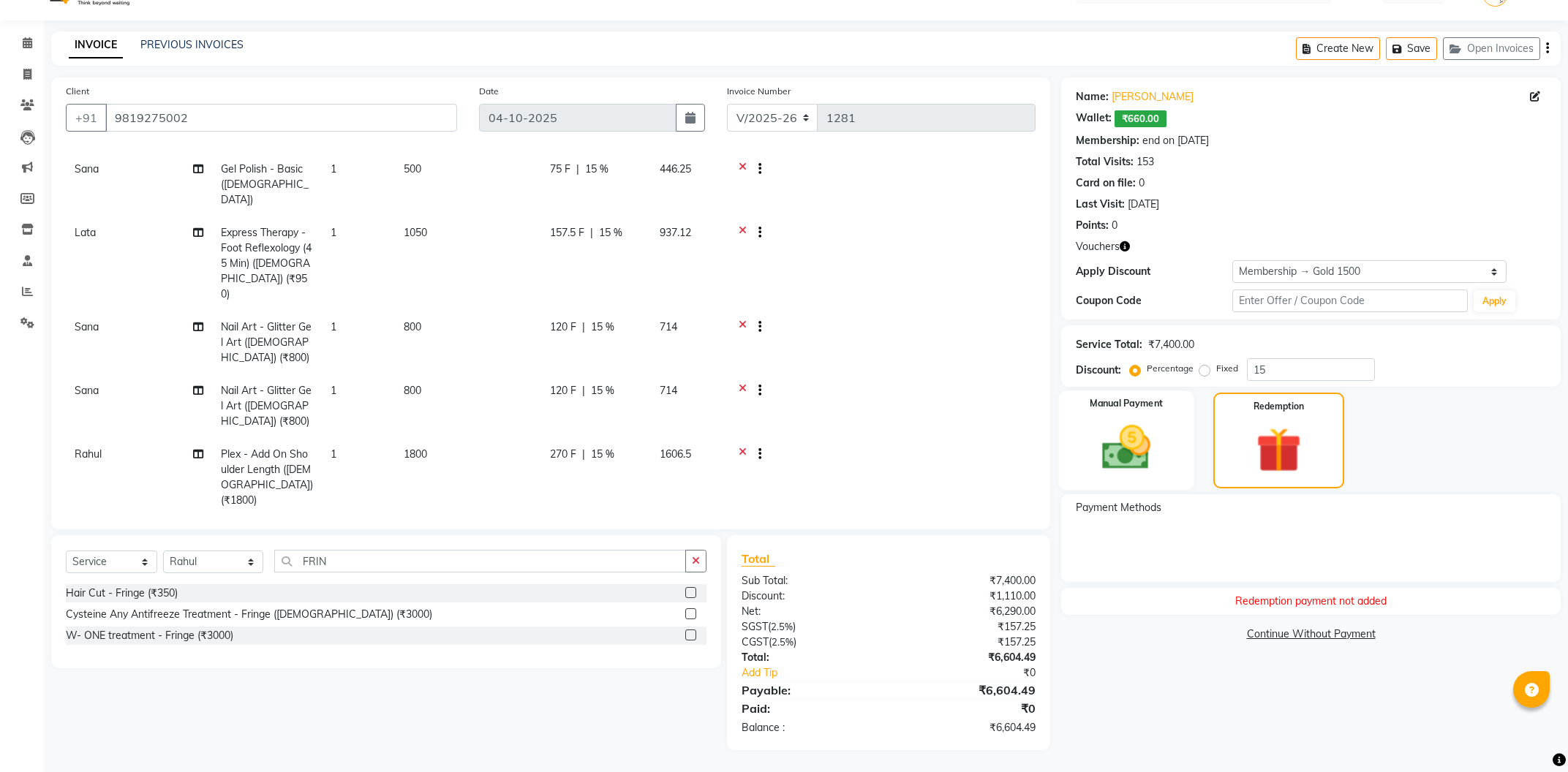
click at [1127, 458] on img at bounding box center [1126, 448] width 79 height 56
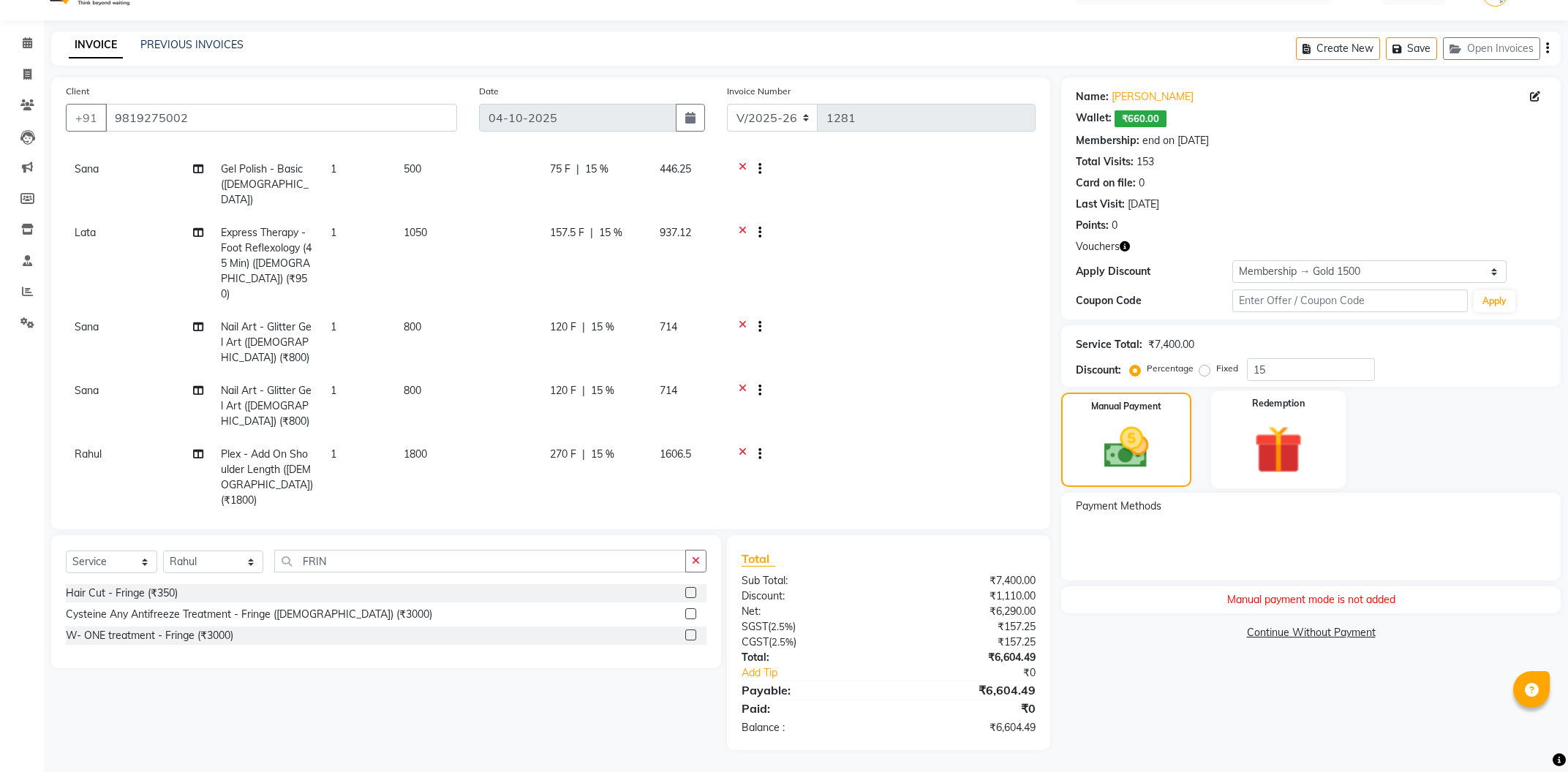
click at [1238, 453] on div "Redemption" at bounding box center [1279, 439] width 135 height 98
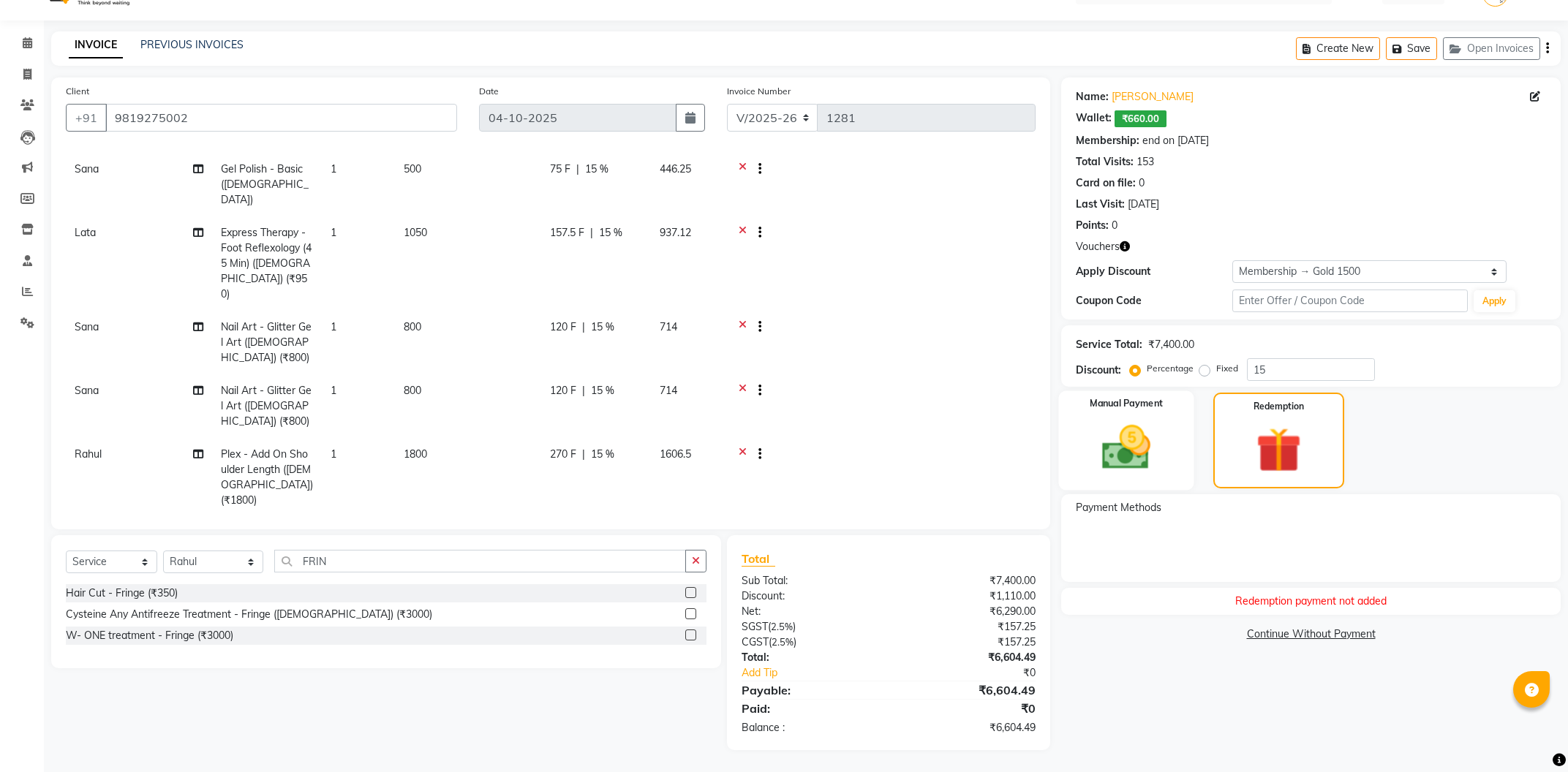
click at [1128, 461] on img at bounding box center [1126, 448] width 79 height 56
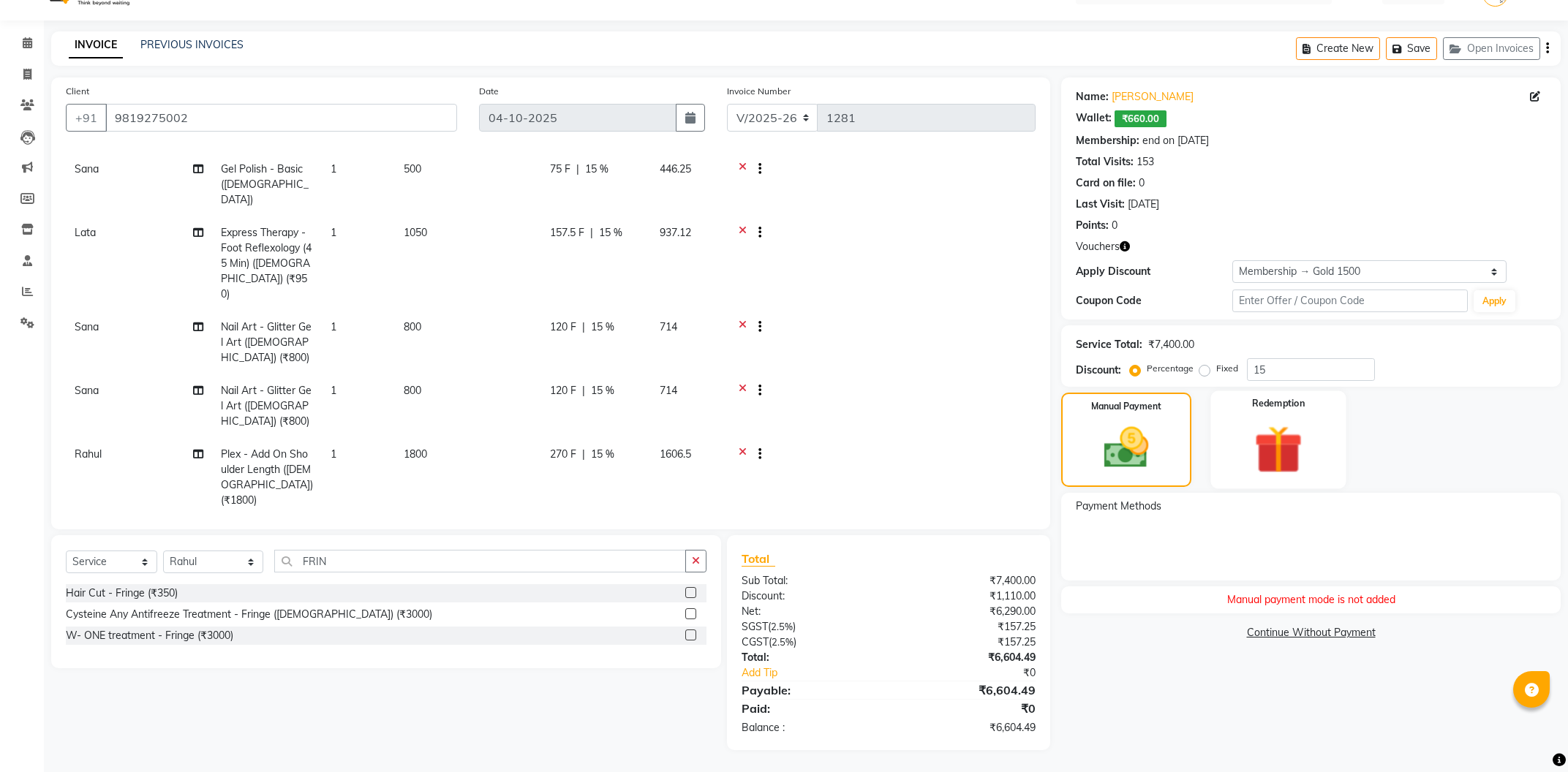
click at [1237, 458] on div "Redemption" at bounding box center [1279, 439] width 135 height 98
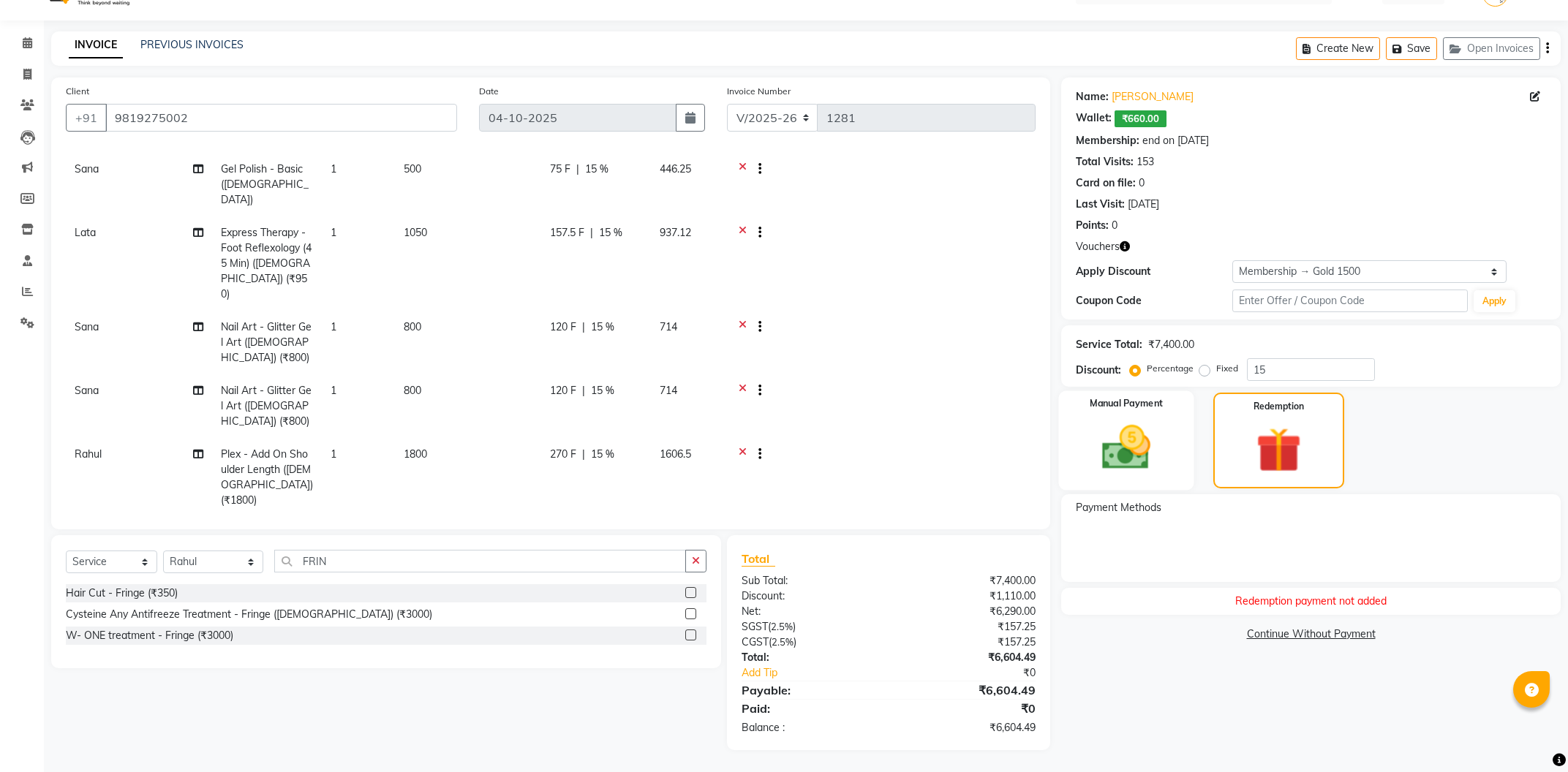
click at [1142, 462] on img at bounding box center [1126, 448] width 79 height 56
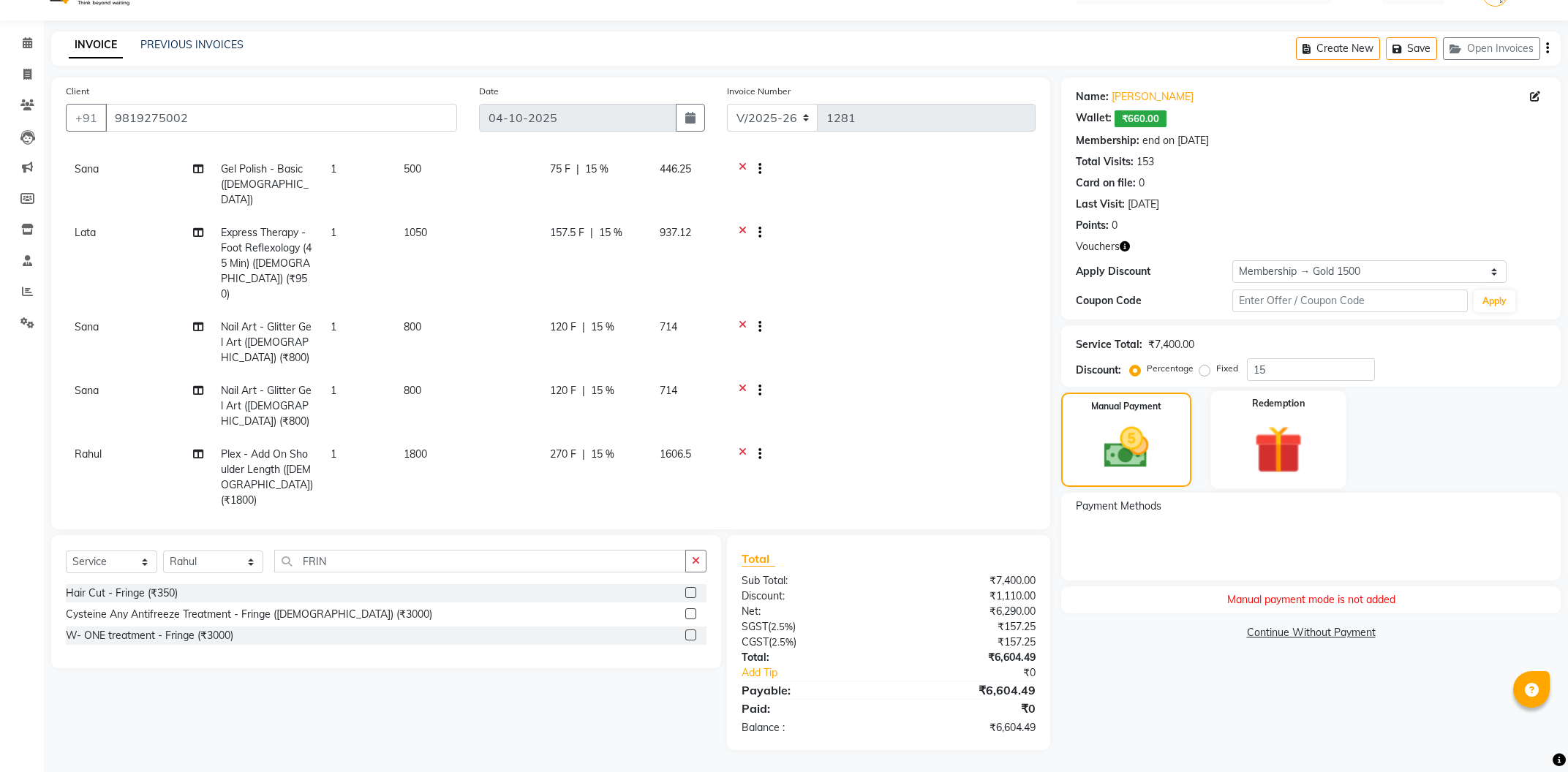
click at [1227, 461] on div "Redemption" at bounding box center [1279, 439] width 135 height 98
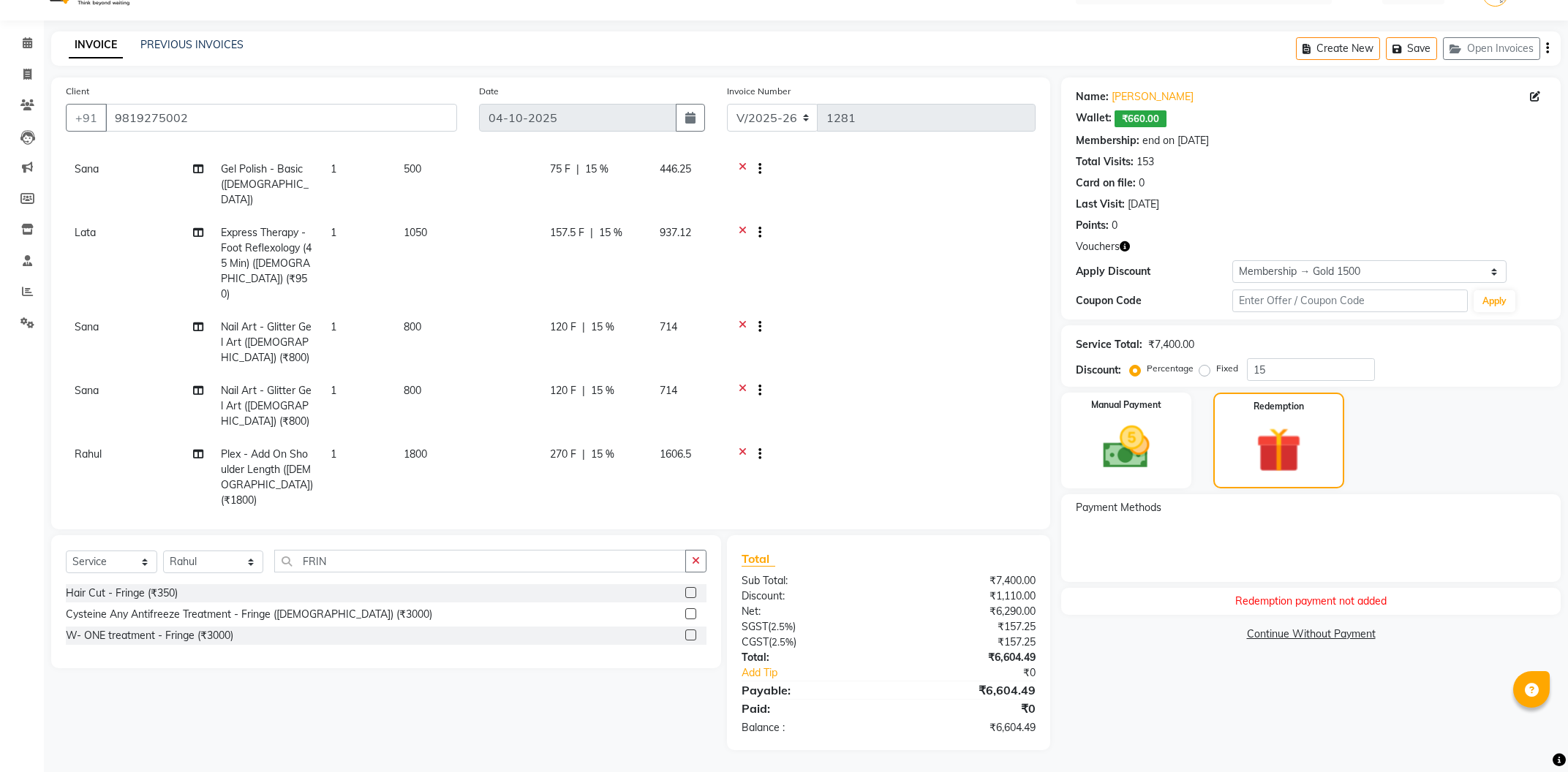
scroll to position [0, 0]
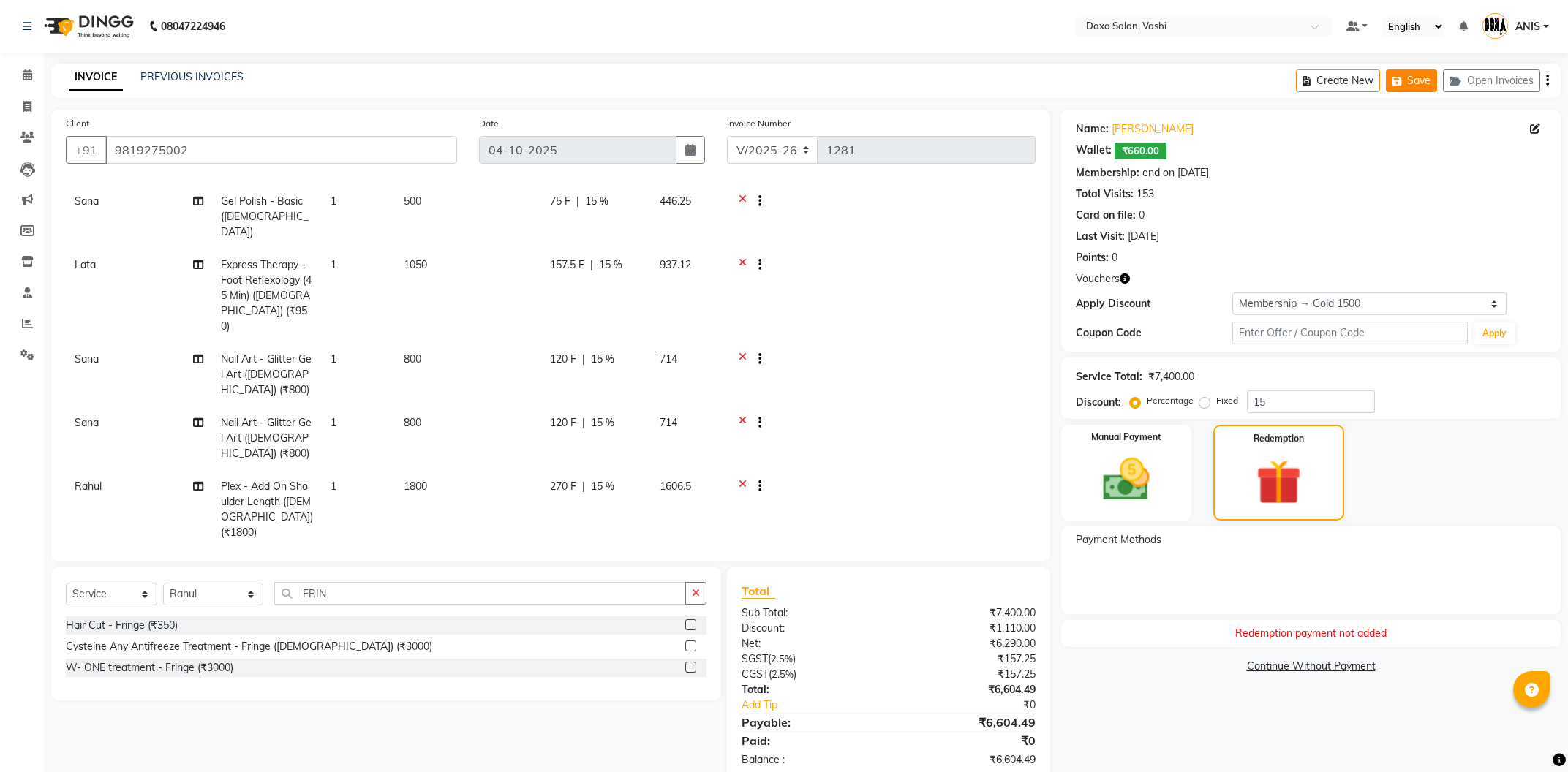
click at [1408, 83] on button "Save" at bounding box center [1411, 81] width 51 height 23
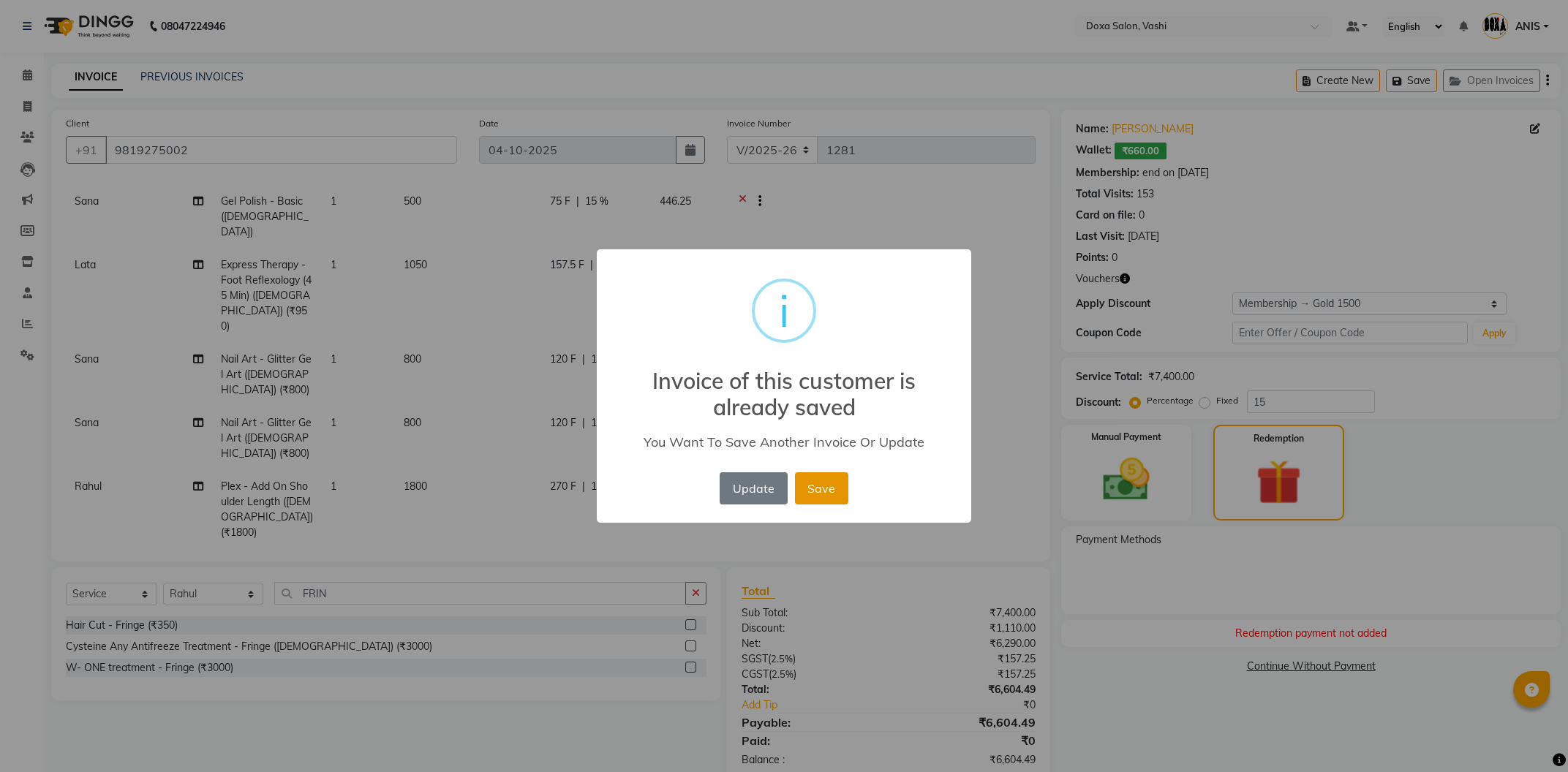
click at [814, 483] on button "Save" at bounding box center [821, 489] width 53 height 32
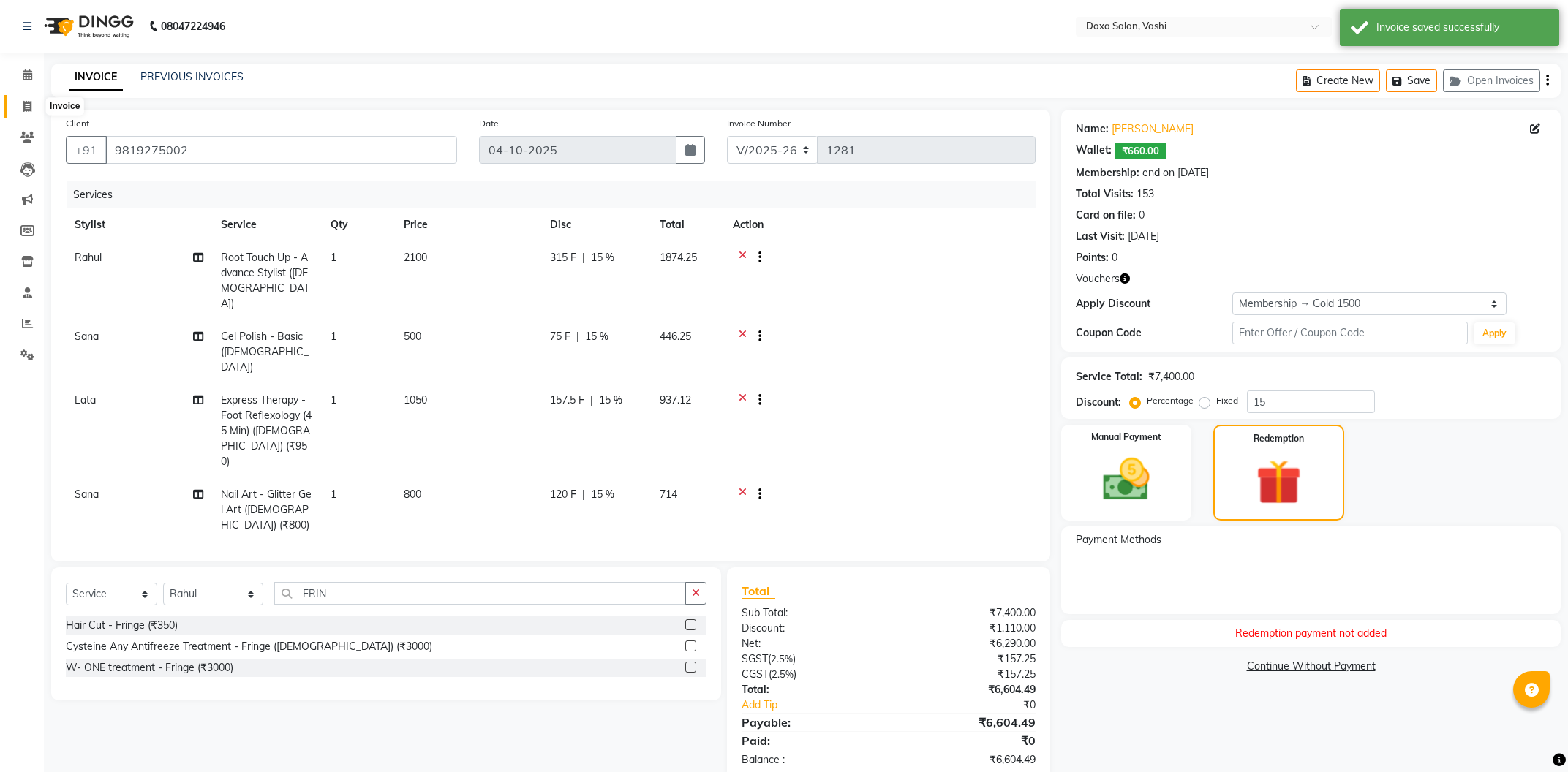
click at [38, 100] on span at bounding box center [27, 107] width 26 height 17
select select "416"
select select "service"
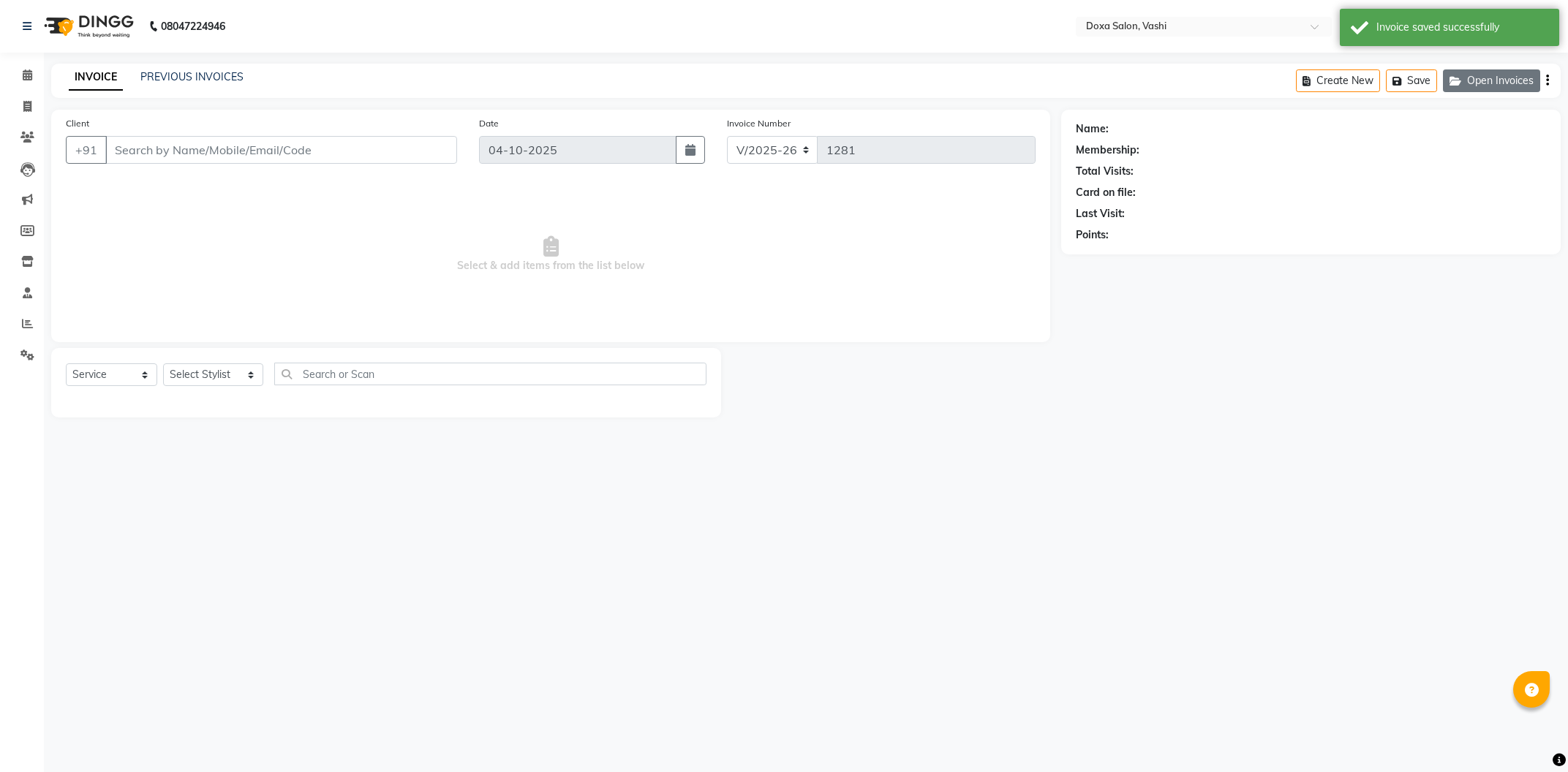
click at [1487, 86] on button "Open Invoices" at bounding box center [1491, 81] width 97 height 23
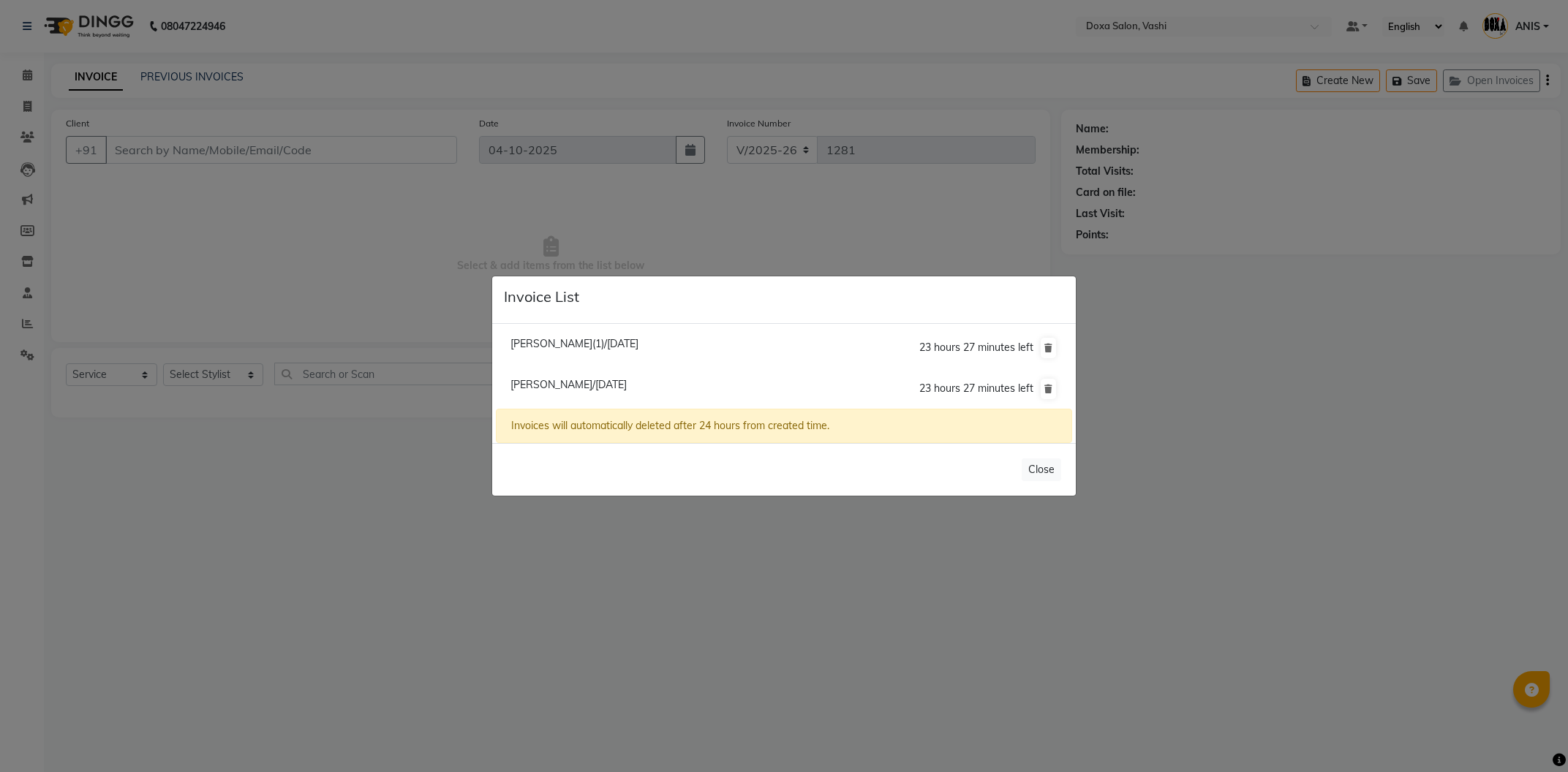
click at [628, 346] on span "Dimple Kukreja(1)/04 October 2025" at bounding box center [574, 344] width 128 height 13
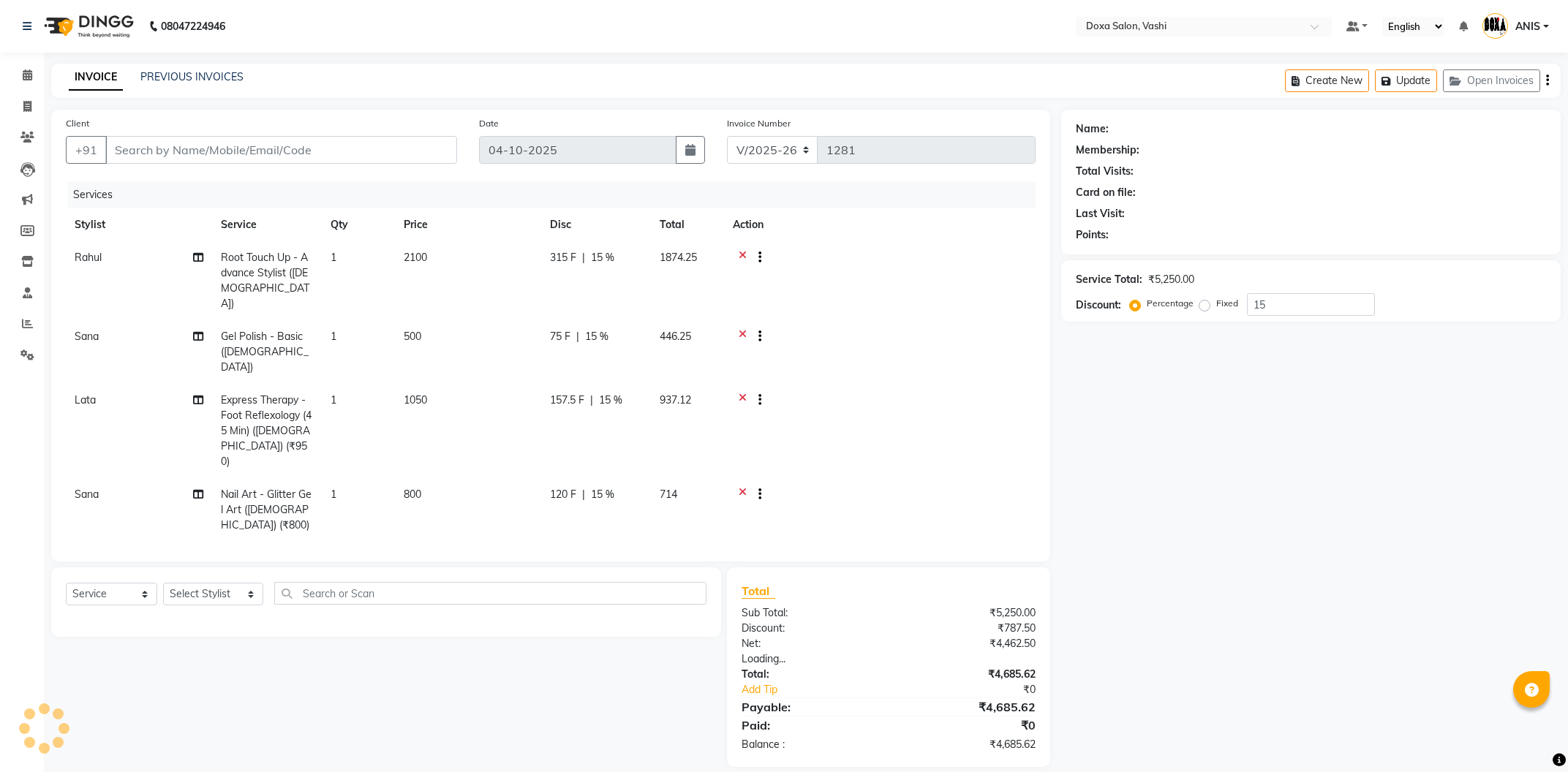
type input "9819275002"
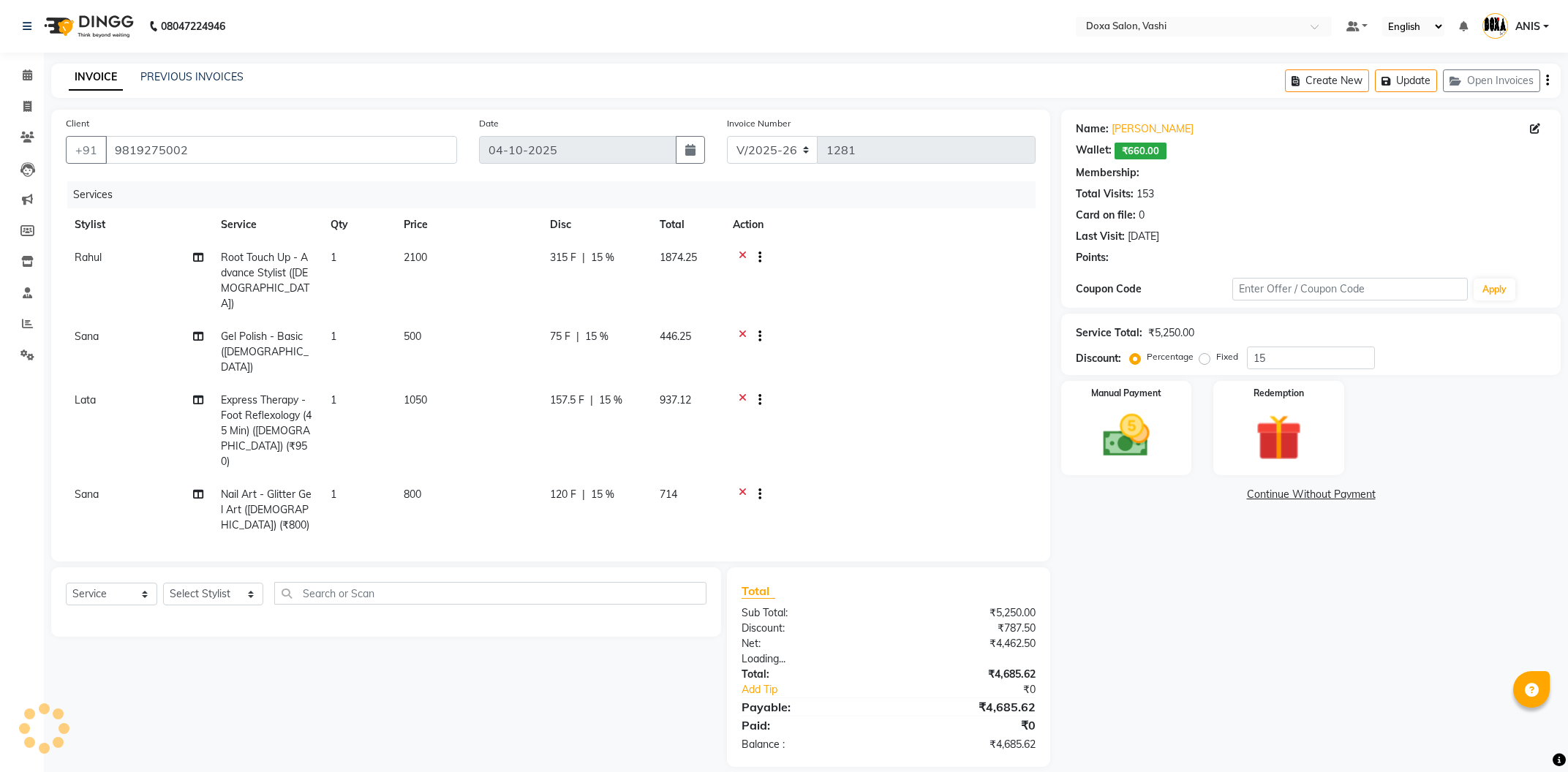
scroll to position [23, 0]
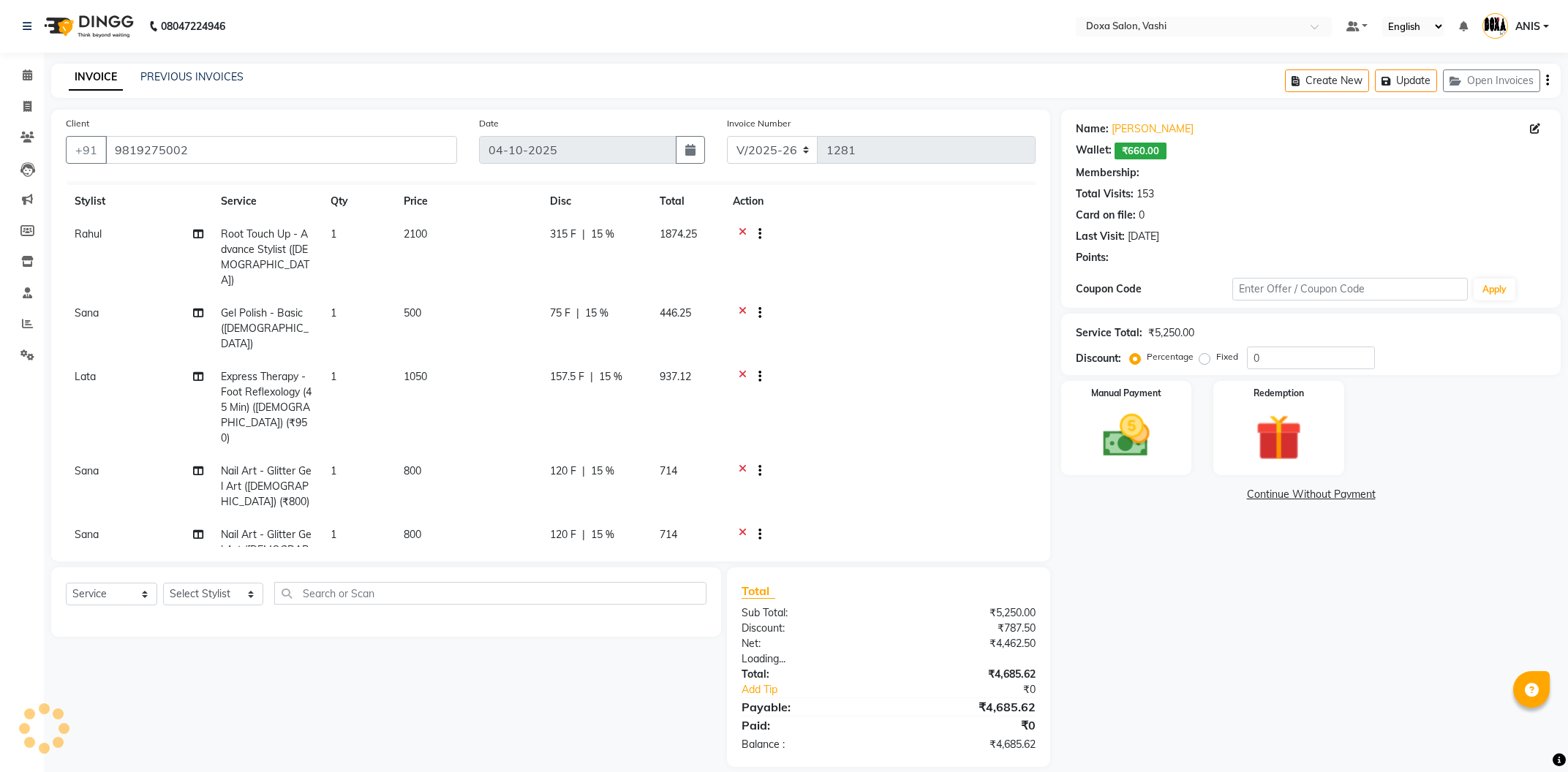
type input "15"
select select "1: Object"
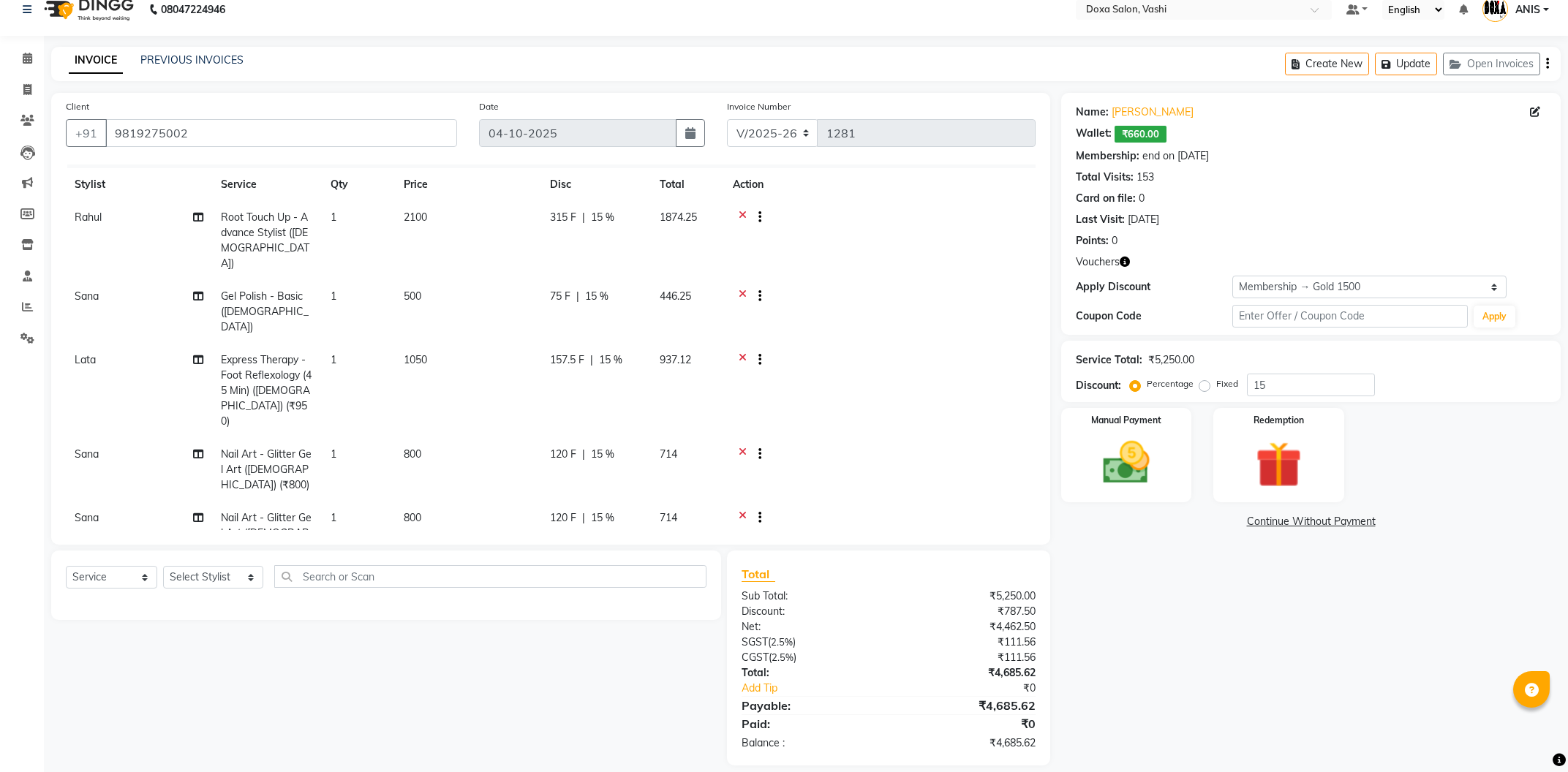
scroll to position [0, 0]
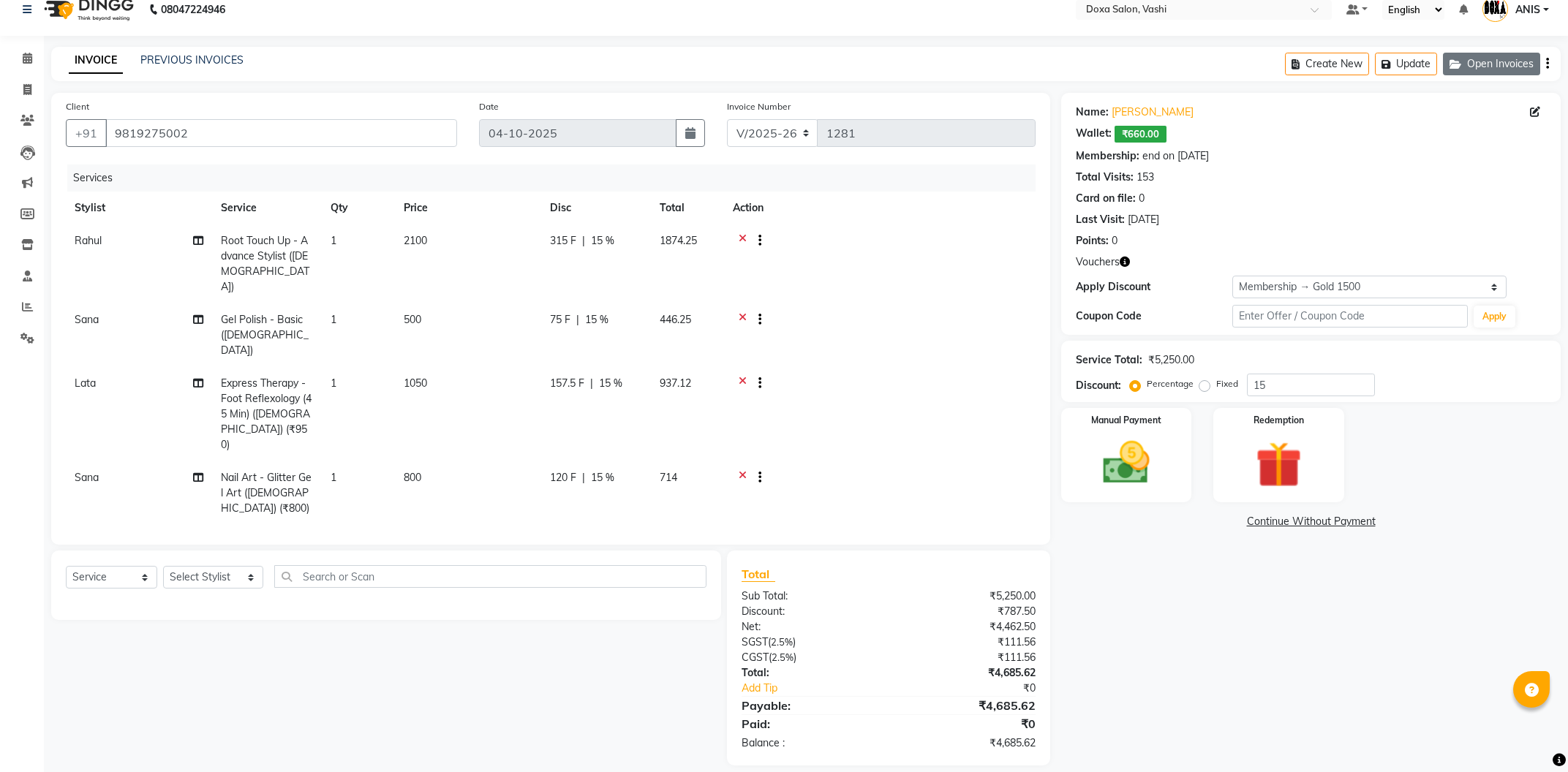
click at [1479, 68] on button "Open Invoices" at bounding box center [1491, 64] width 97 height 23
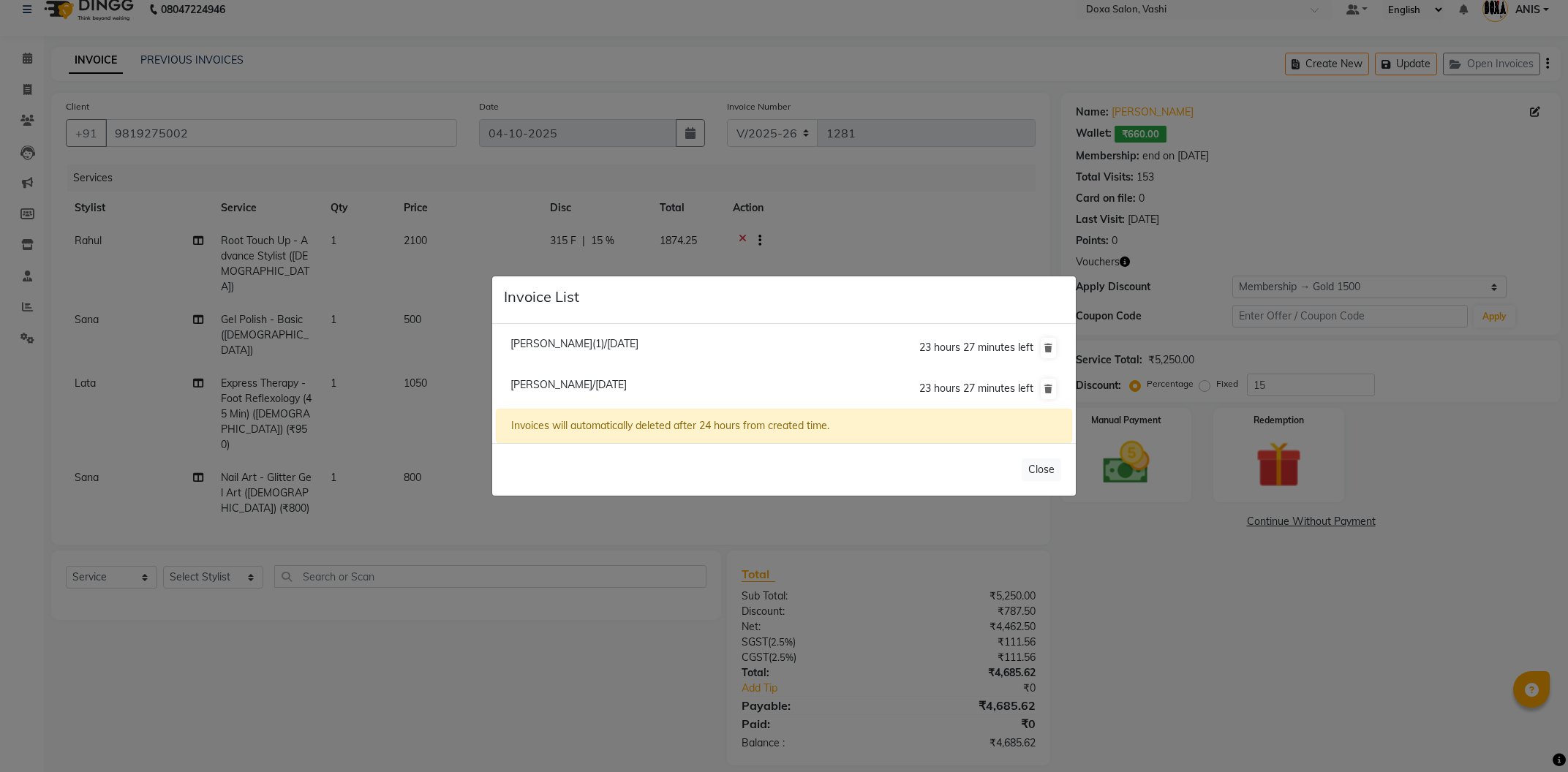
click at [964, 391] on span "23 hours 27 minutes left" at bounding box center [976, 388] width 114 height 13
click at [871, 385] on li "Dimple Kukreja/04 October 2025 23 hours 27 minutes left" at bounding box center [784, 389] width 576 height 41
click at [627, 386] on span "Dimple Kukreja/04 October 2025" at bounding box center [568, 385] width 116 height 13
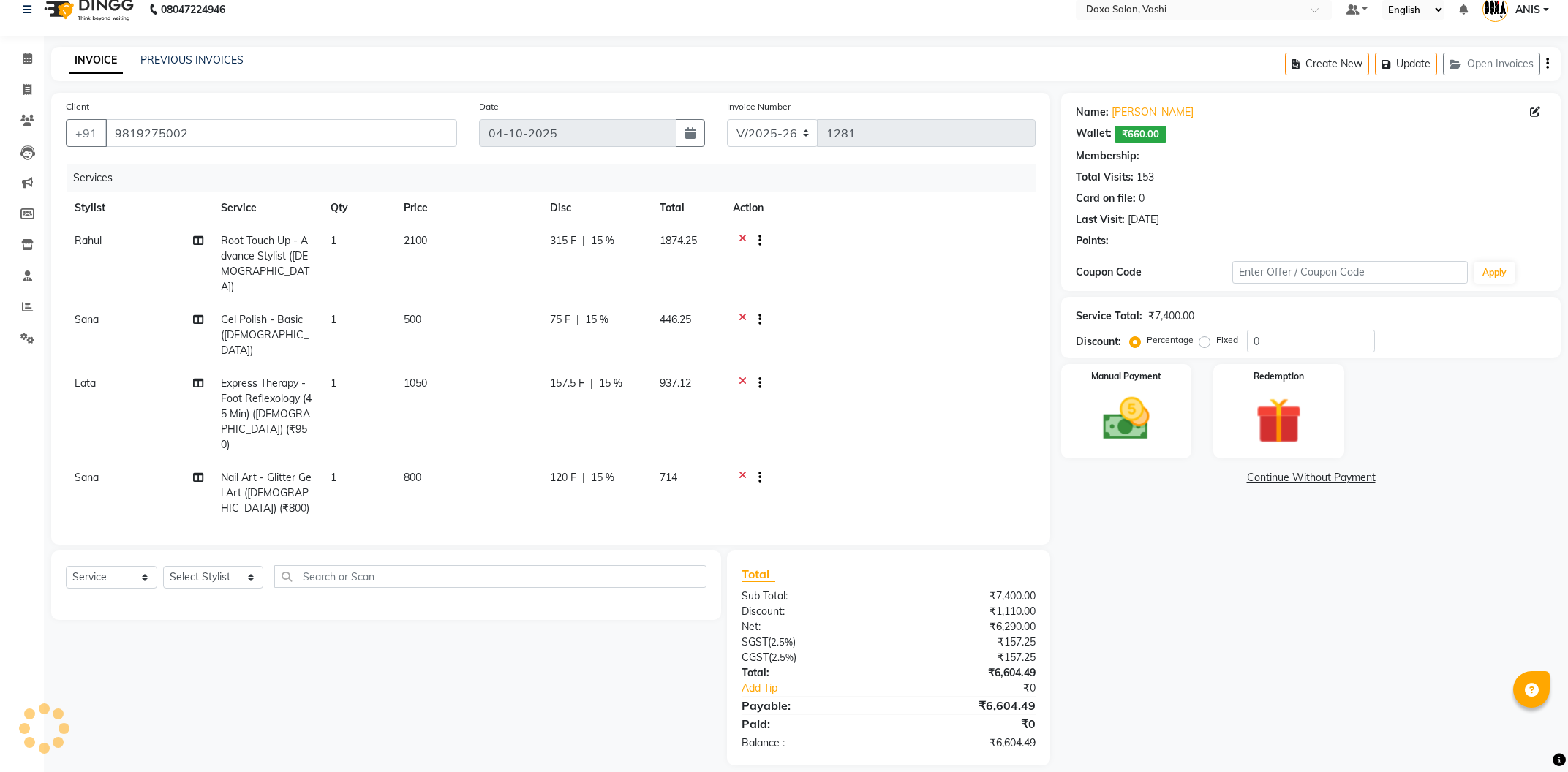
type input "15"
select select "1: Object"
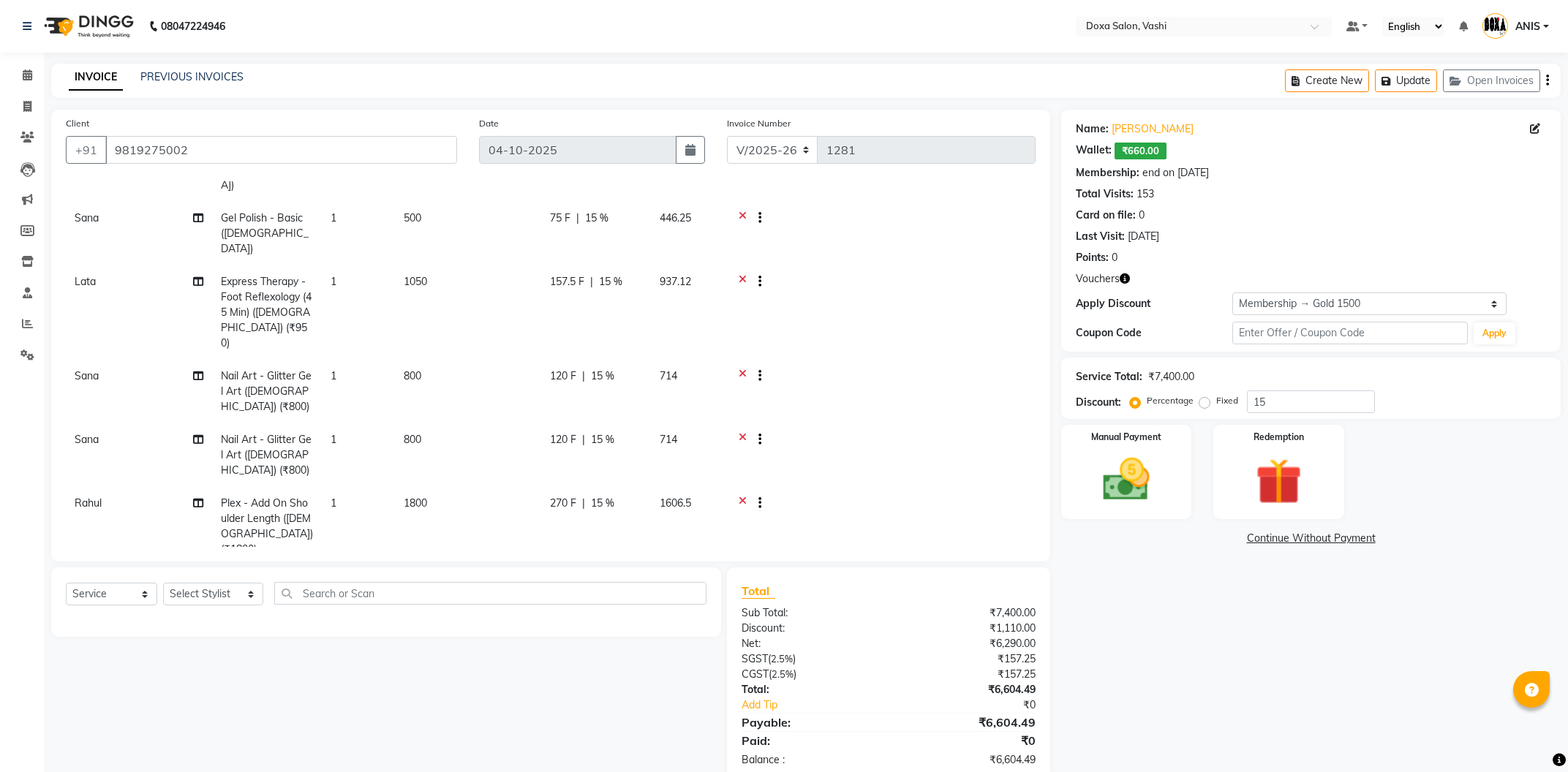
scroll to position [136, 0]
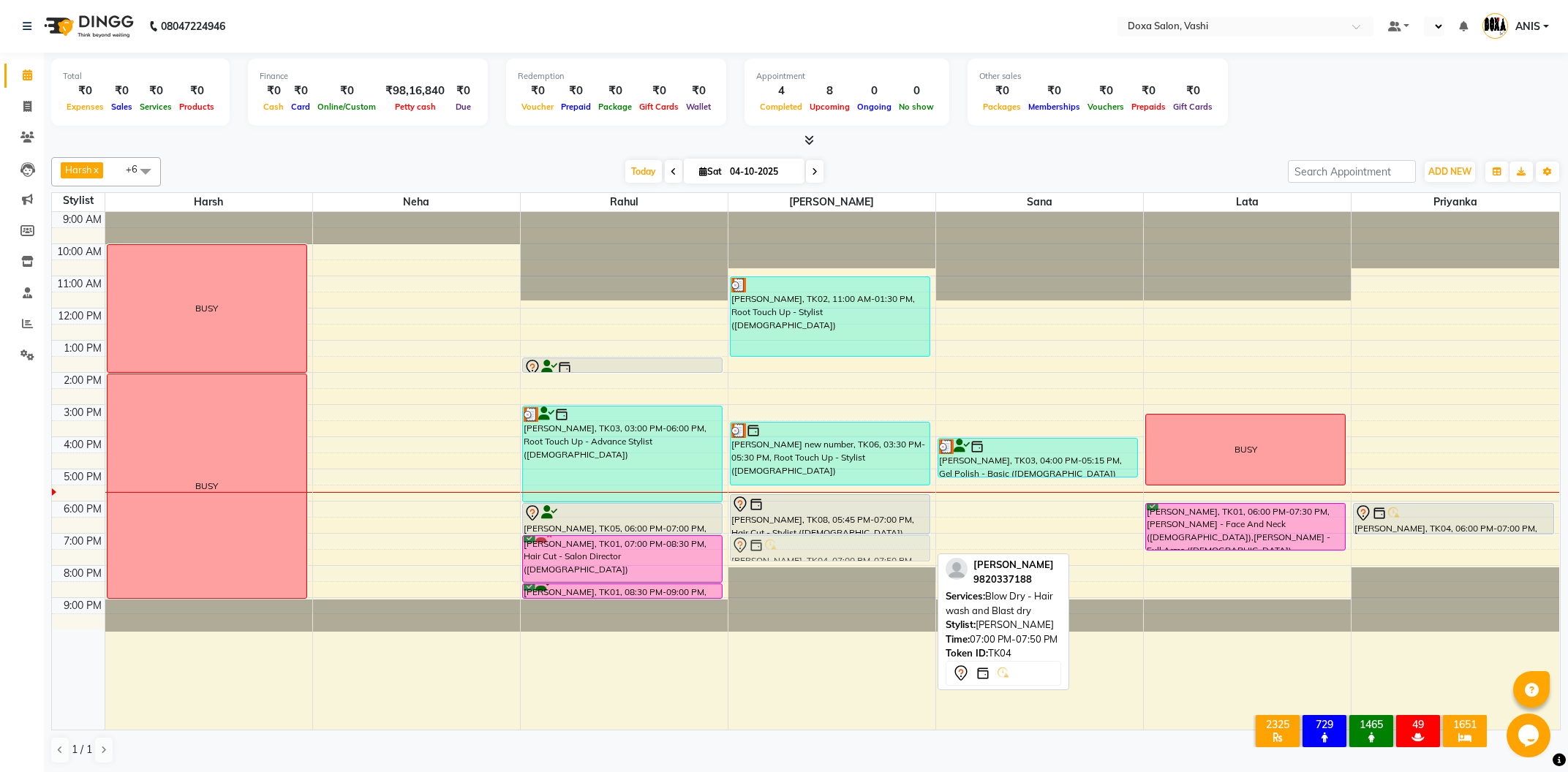
drag, startPoint x: 816, startPoint y: 544, endPoint x: 821, endPoint y: 550, distance: 7.8
click at [821, 550] on div "[PERSON_NAME], TK02, 11:00 AM-01:30 PM, Root Touch Up - Stylist ([DEMOGRAPHIC_D…" at bounding box center [832, 471] width 207 height 518
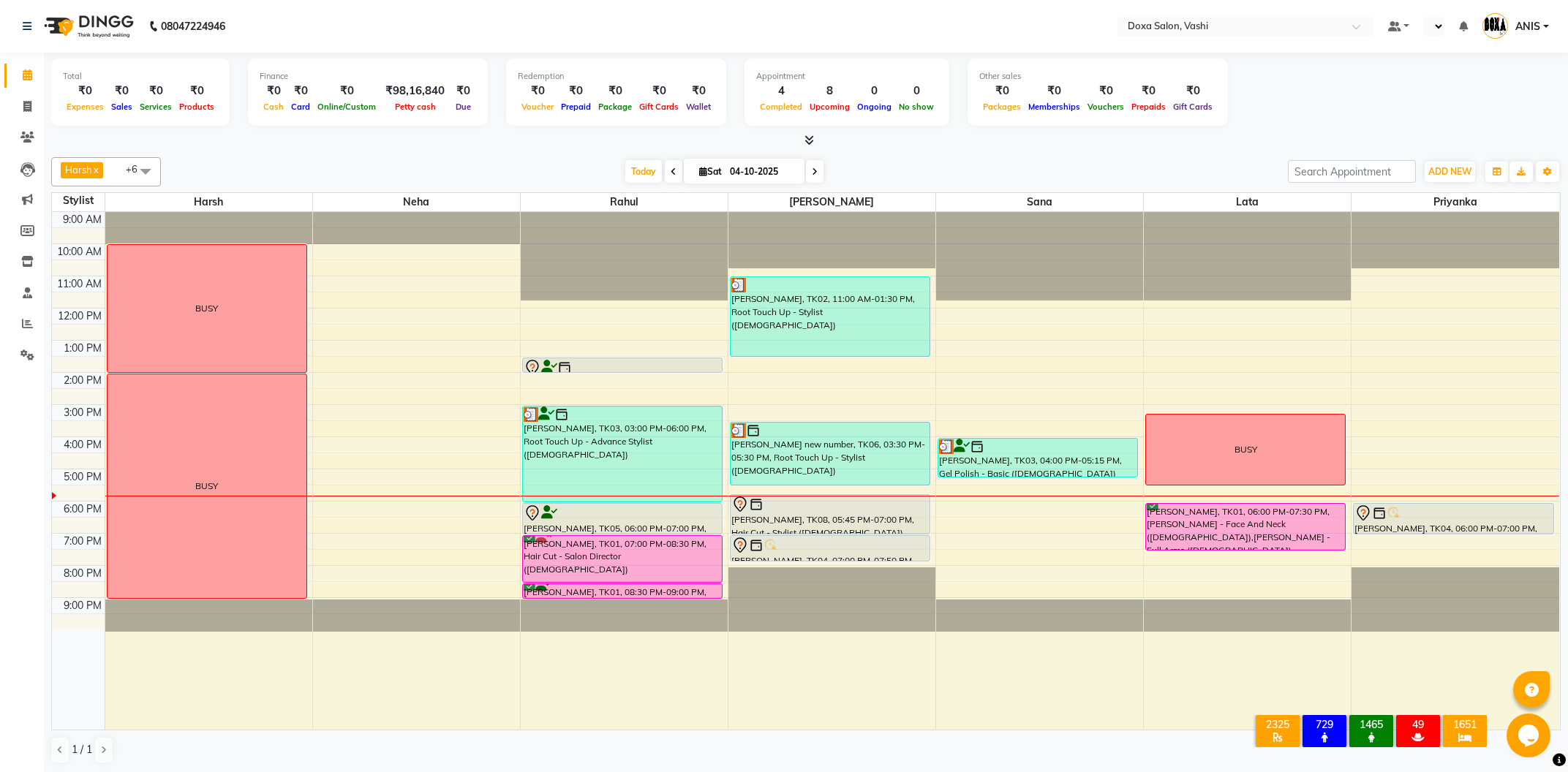
click at [806, 173] on span at bounding box center [814, 171] width 18 height 23
type input "05-10-2025"
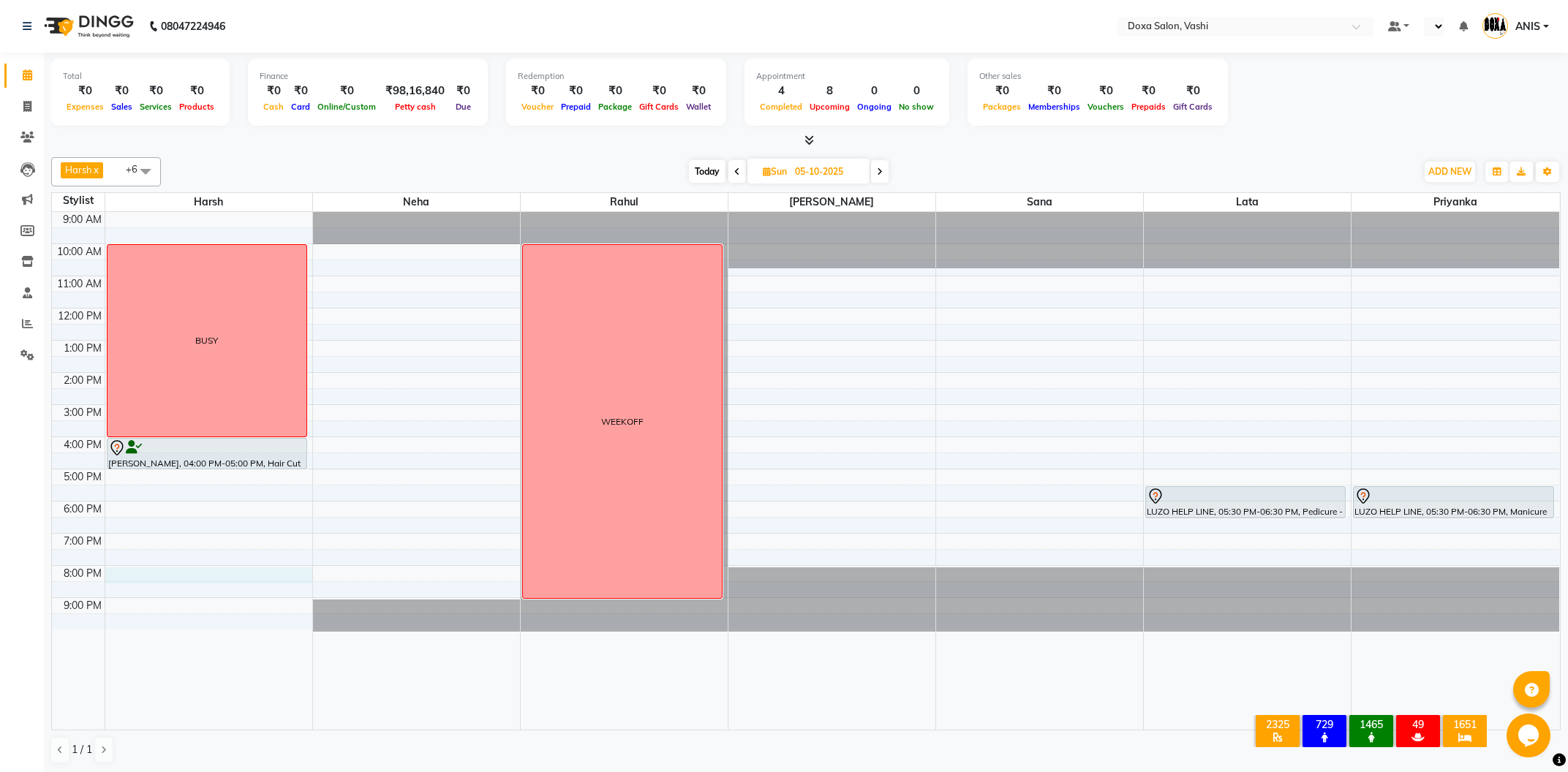
click at [174, 572] on div "9:00 AM 10:00 AM 11:00 AM 12:00 PM 1:00 PM 2:00 PM 3:00 PM 4:00 PM 5:00 PM 6:00…" at bounding box center [806, 471] width 1507 height 518
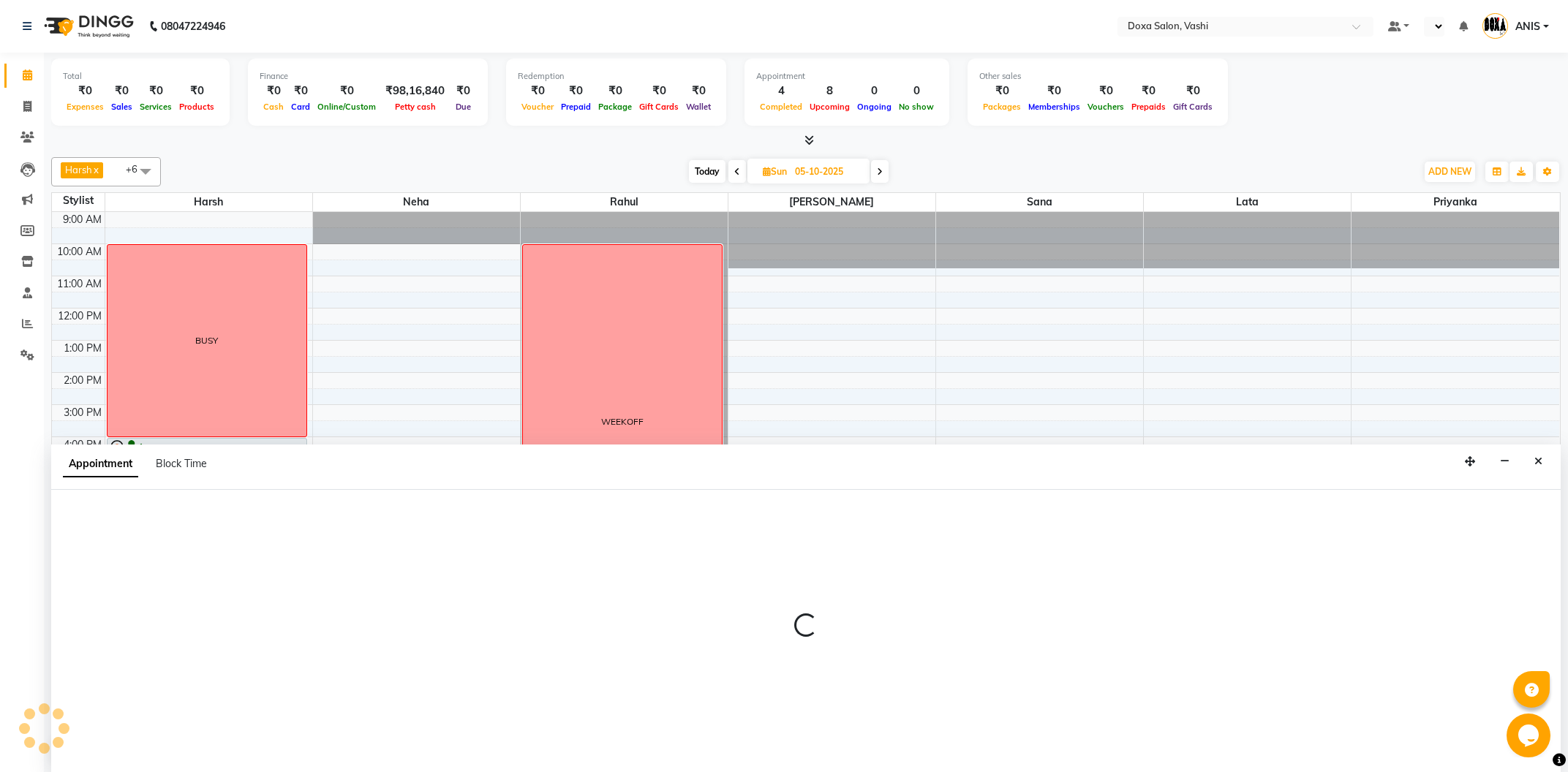
select select "6423"
select select "1200"
select select "tentative"
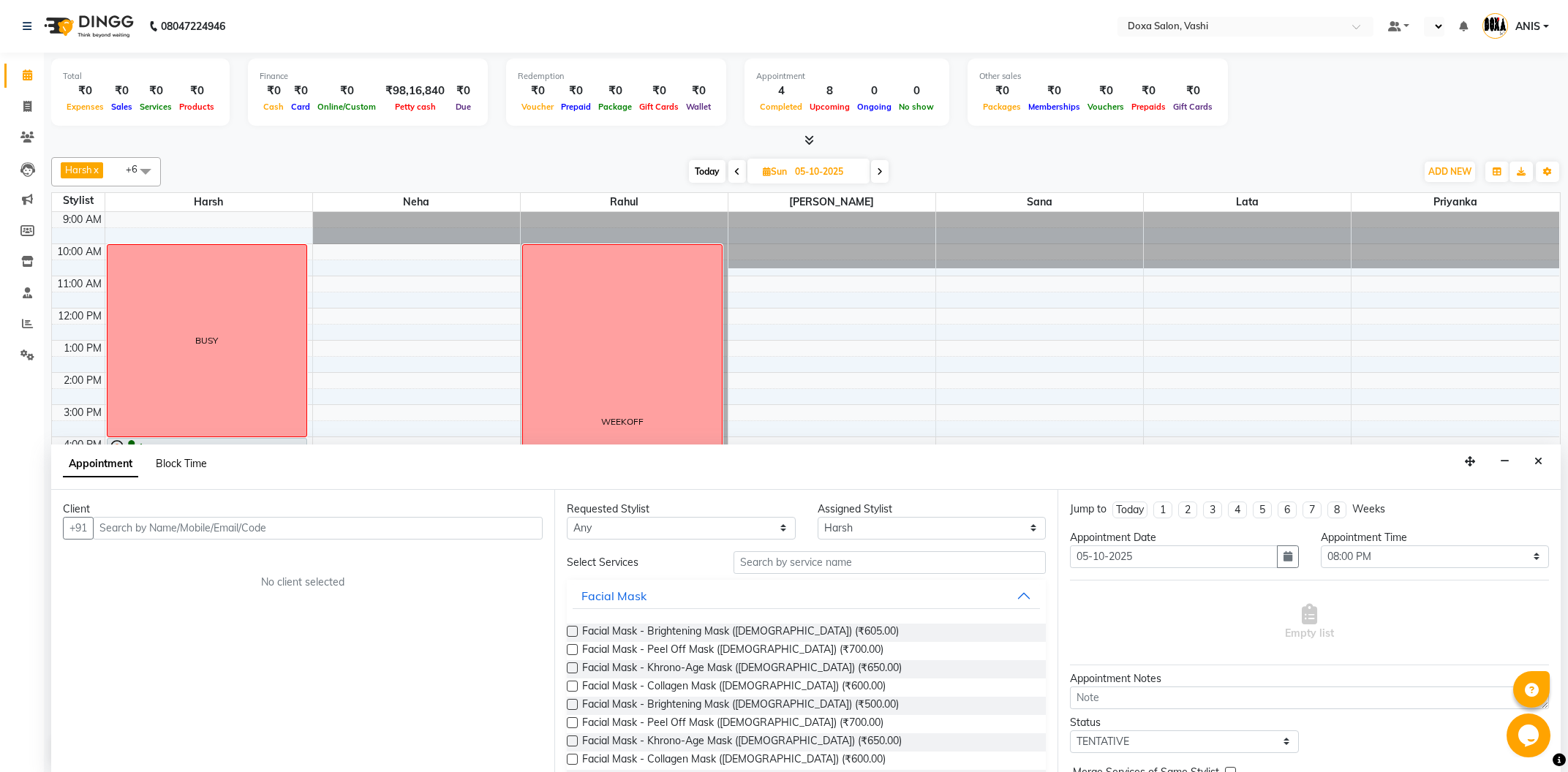
click at [195, 461] on span "Block Time" at bounding box center [182, 464] width 51 height 13
select select "6423"
select select "1200"
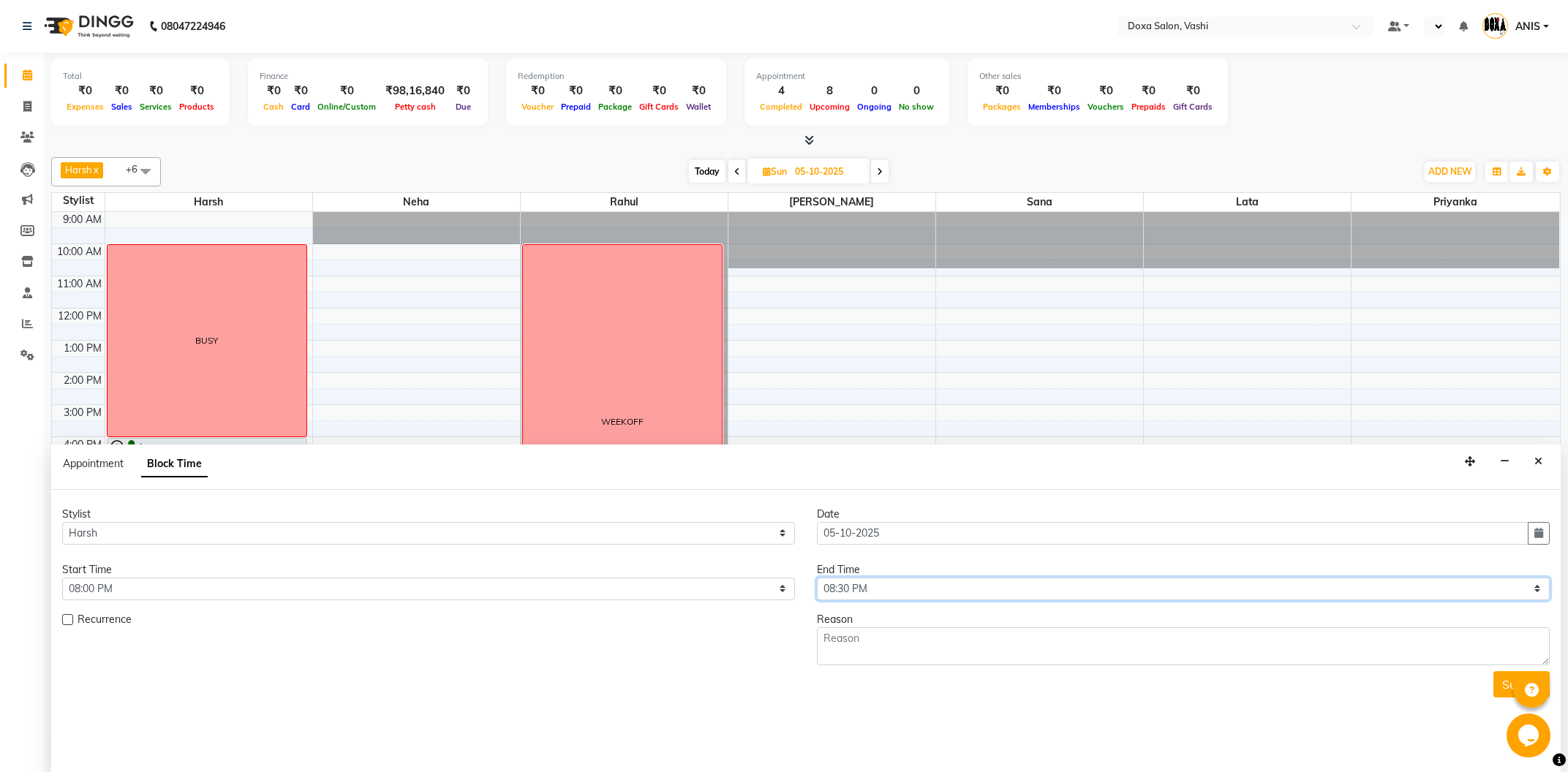
click at [817, 578] on select "Select 10:00 AM 10:15 AM 10:30 AM 10:45 AM 11:00 AM 11:15 AM 11:30 AM 11:45 AM …" at bounding box center [1183, 589] width 733 height 23
select select "1260"
click option "09:00 PM" at bounding box center [0, 0] width 0 height 0
click at [885, 629] on textarea at bounding box center [1183, 647] width 733 height 38
type textarea "BUSY"
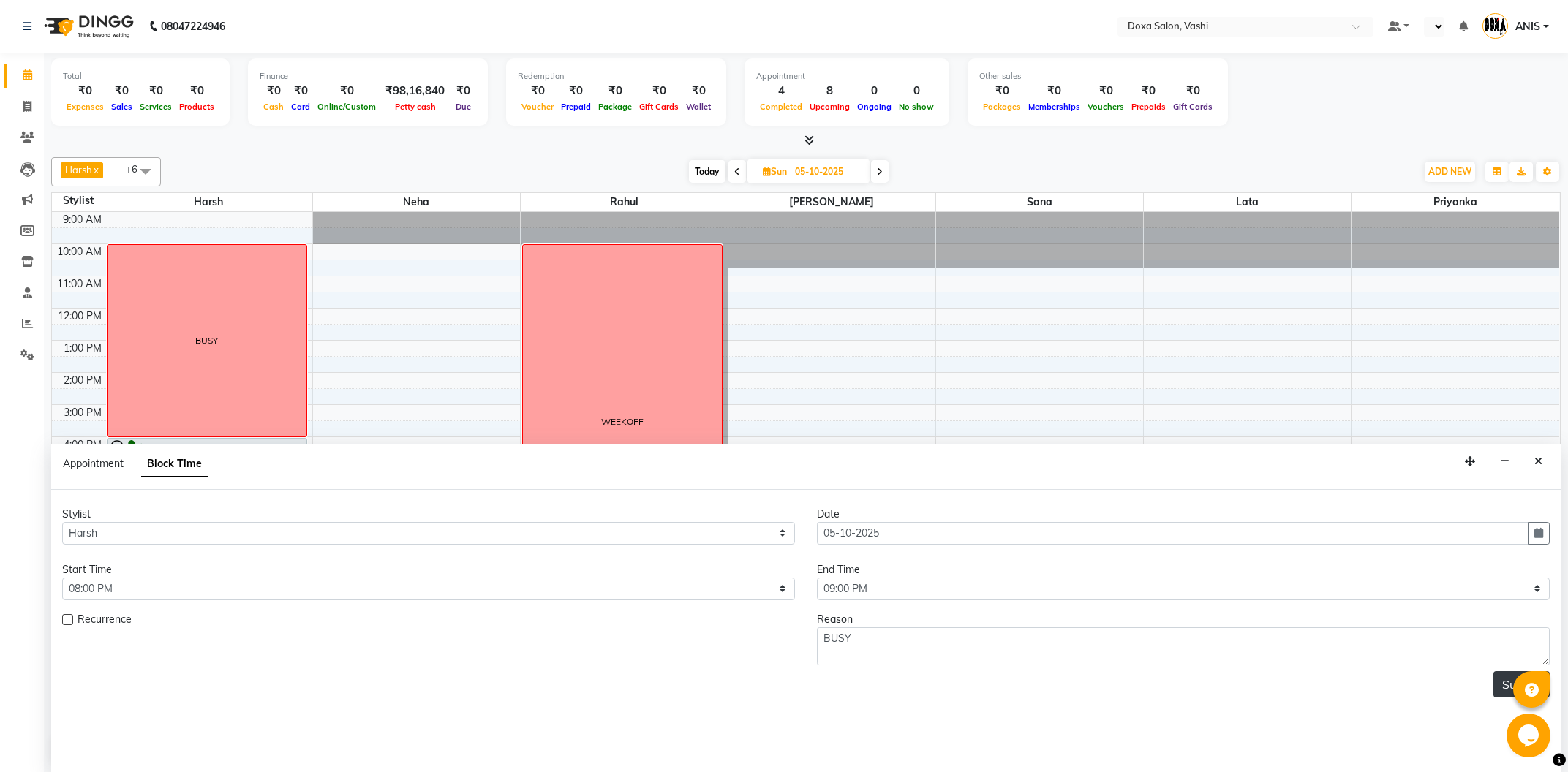
click at [1501, 684] on button "Submit" at bounding box center [1521, 685] width 56 height 26
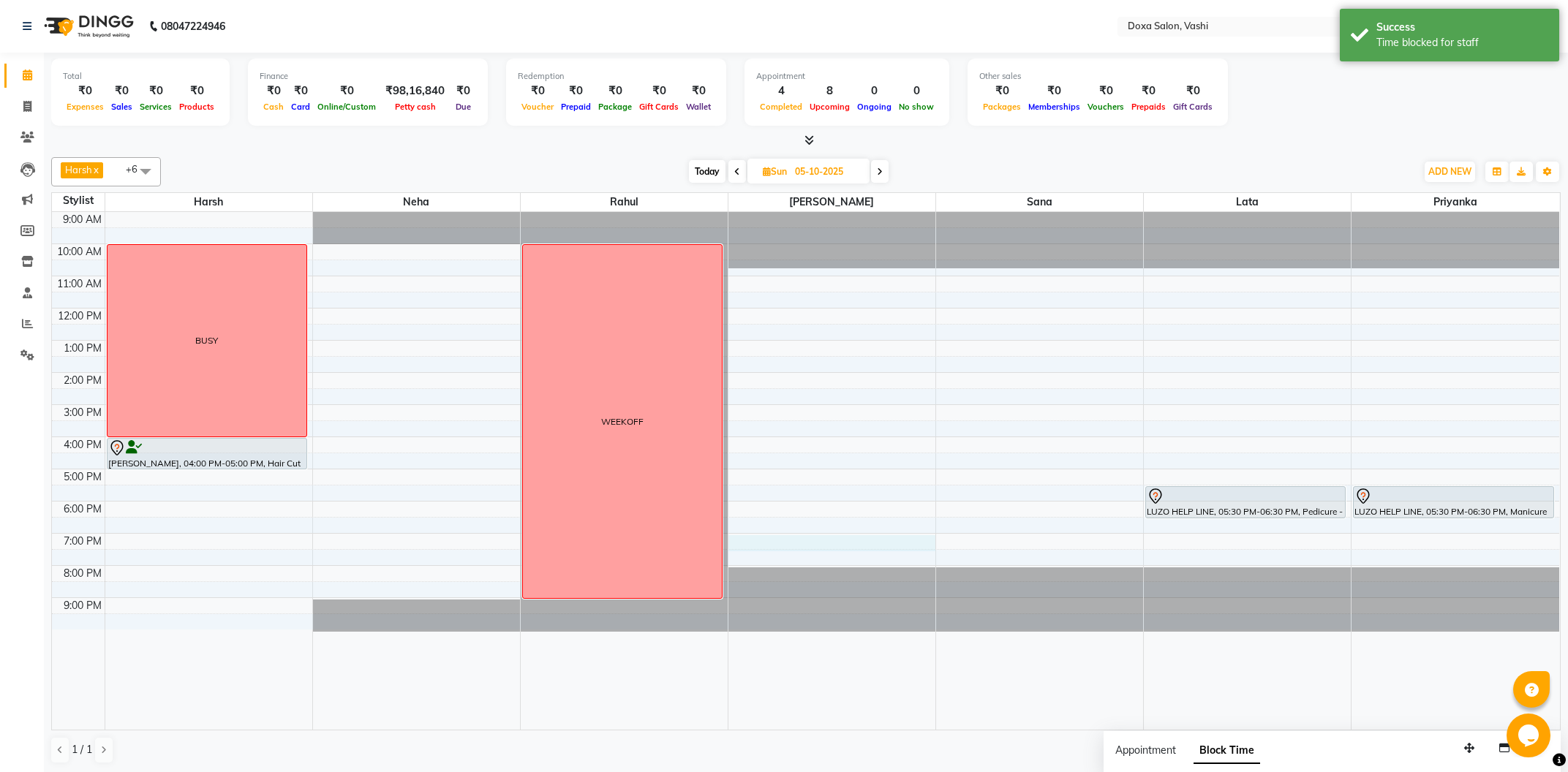
click at [750, 542] on div "9:00 AM 10:00 AM 11:00 AM 12:00 PM 1:00 PM 2:00 PM 3:00 PM 4:00 PM 5:00 PM 6:00…" at bounding box center [806, 471] width 1507 height 518
select select "34480"
select select "1140"
select select "tentative"
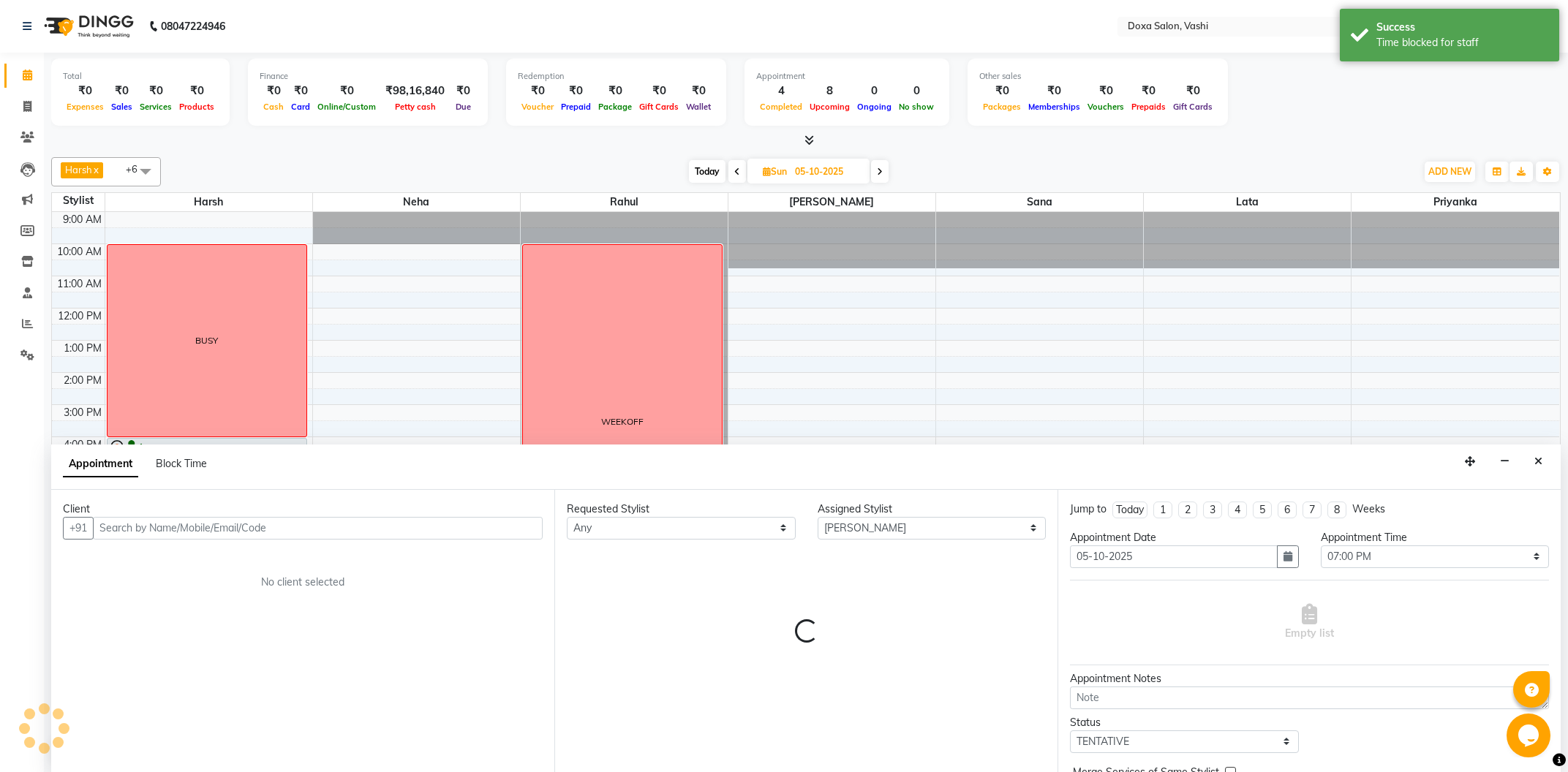
scroll to position [1, 0]
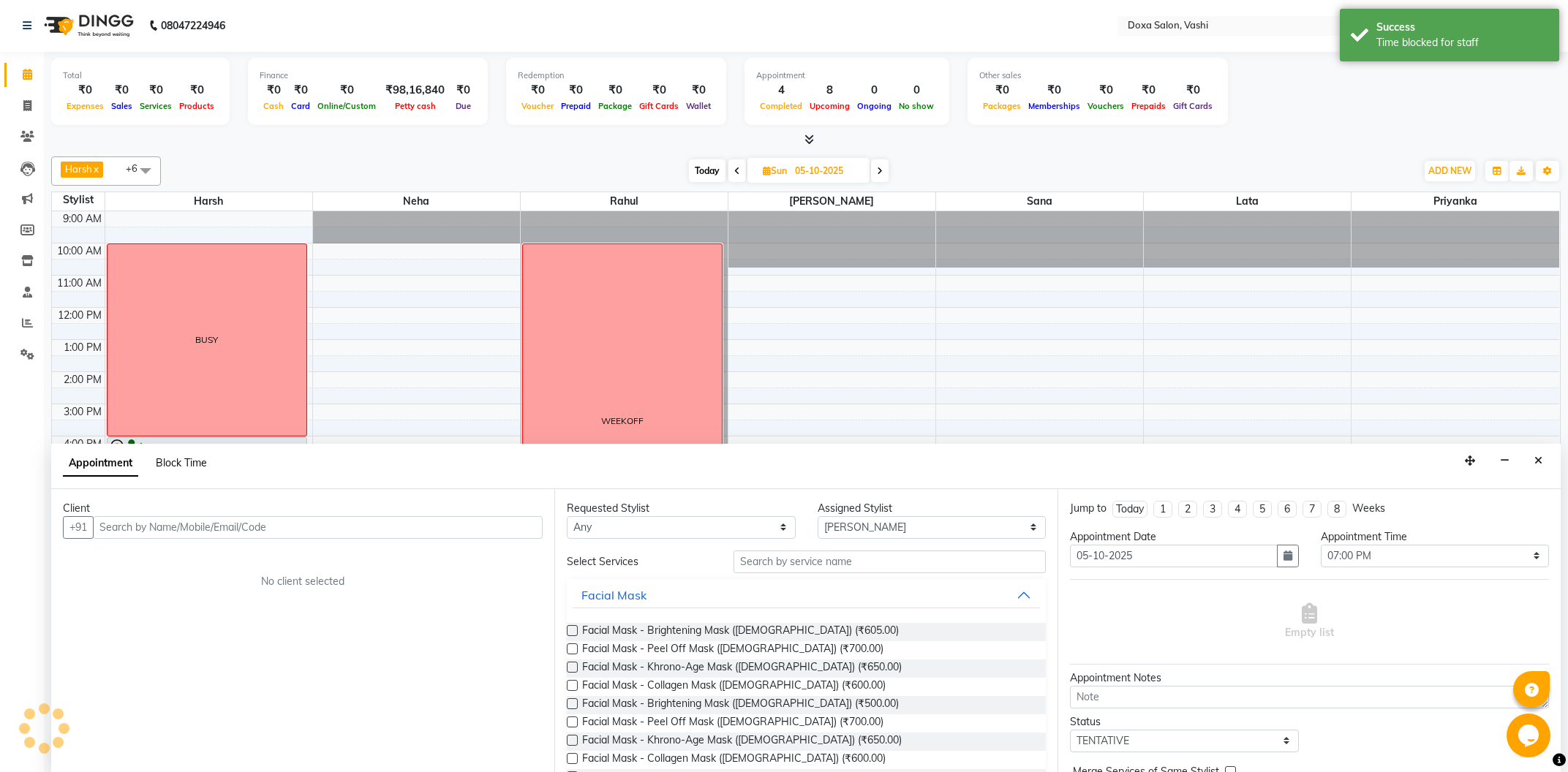
click at [195, 464] on span "Block Time" at bounding box center [182, 463] width 51 height 13
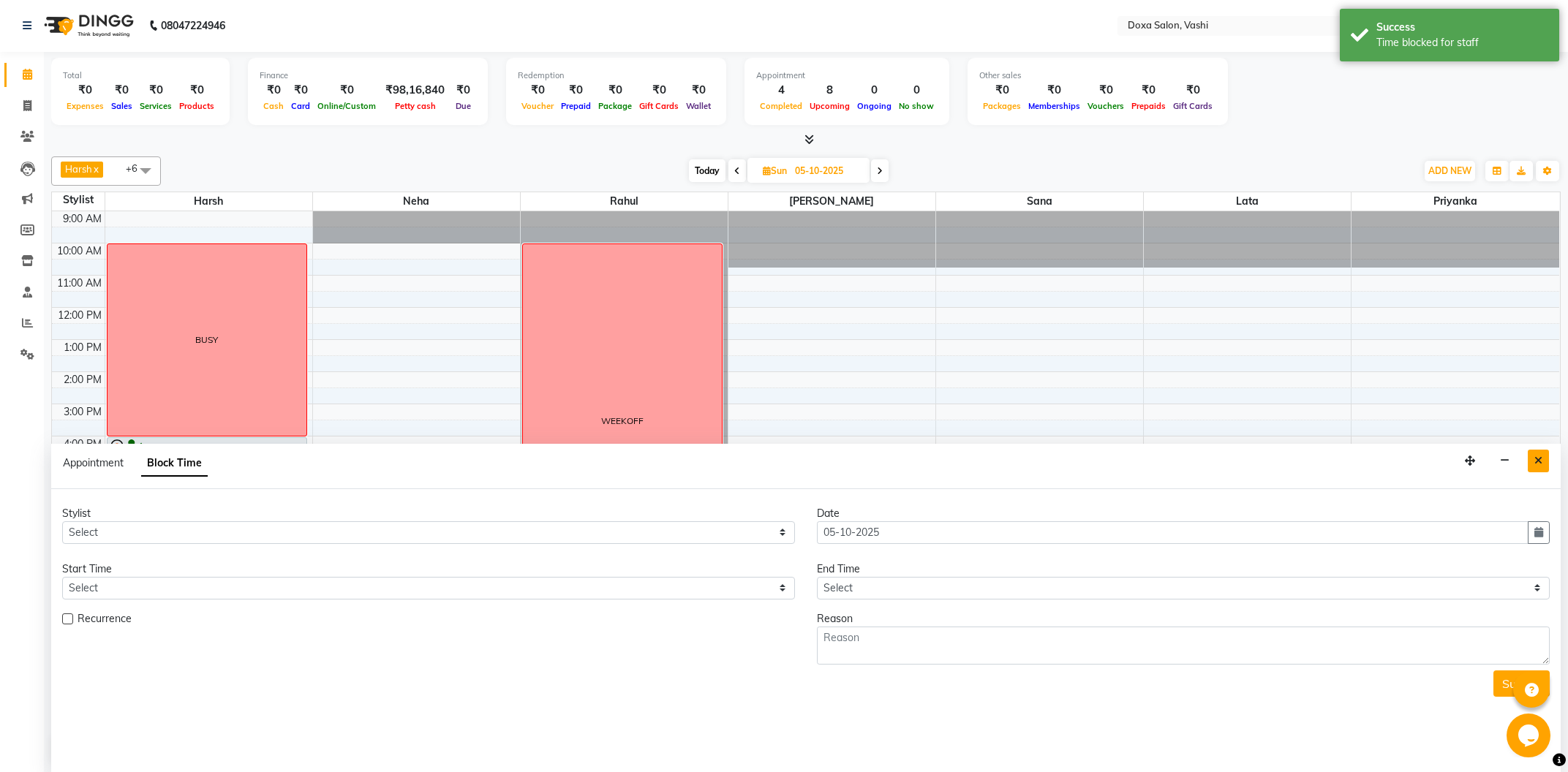
click at [1537, 464] on icon "Close" at bounding box center [1538, 461] width 8 height 10
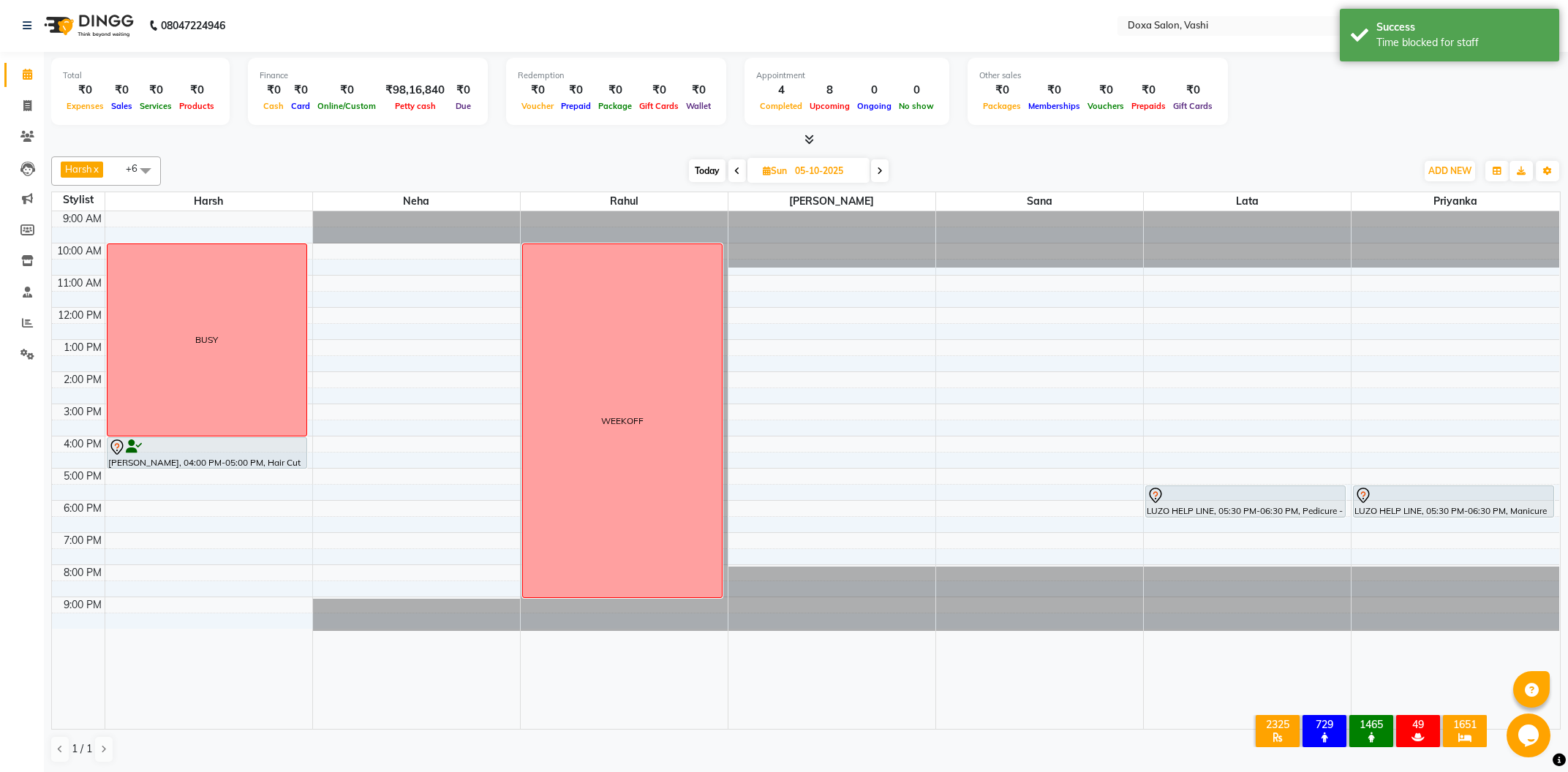
click at [877, 177] on span at bounding box center [880, 171] width 18 height 23
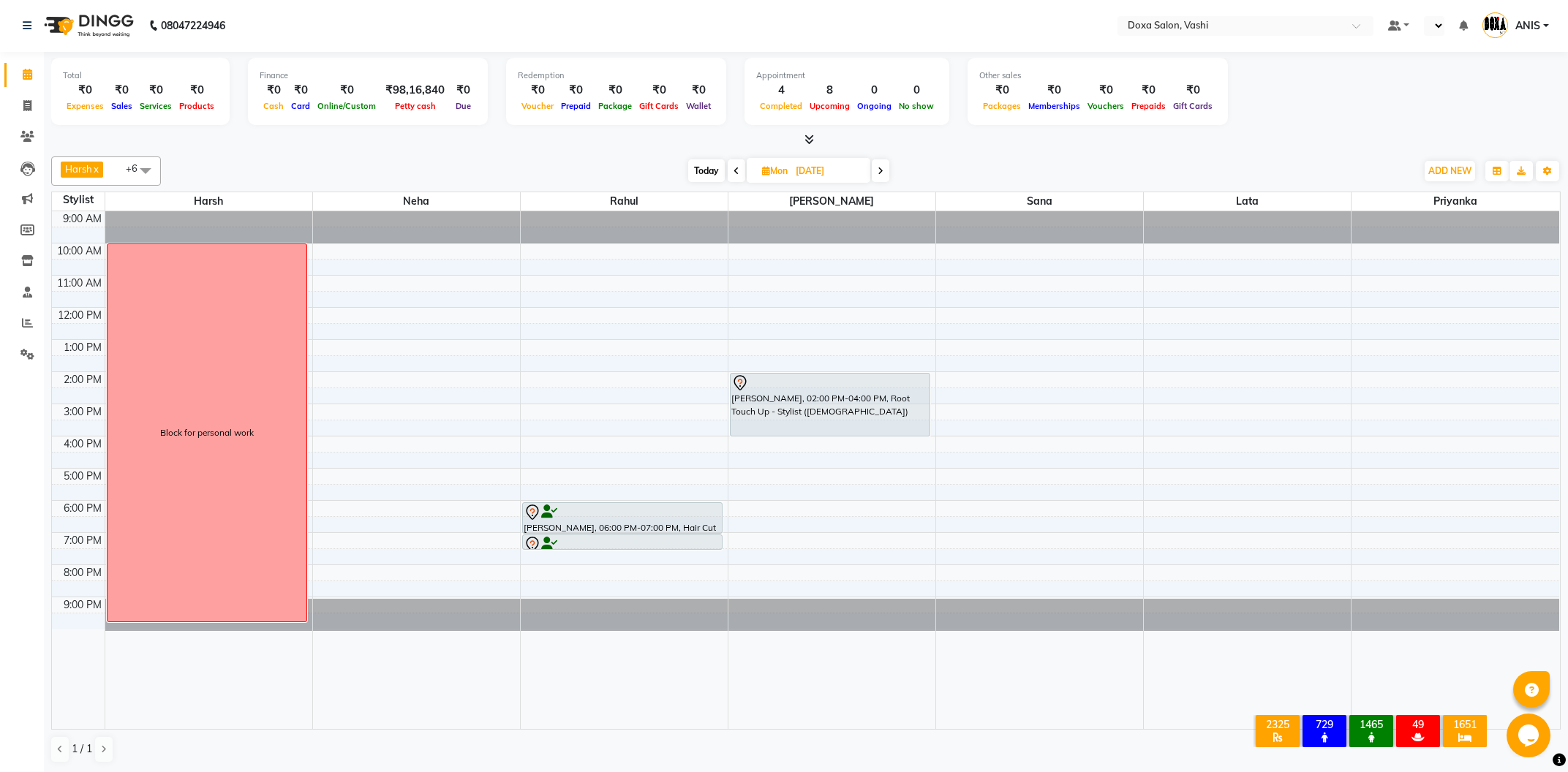
click at [889, 158] on div "Harsh x Neha x Rahul x Prajwal x Sana x Lata x Priyanka x +6 Select All Harsh N…" at bounding box center [806, 171] width 1509 height 29
click at [879, 179] on span at bounding box center [880, 171] width 18 height 23
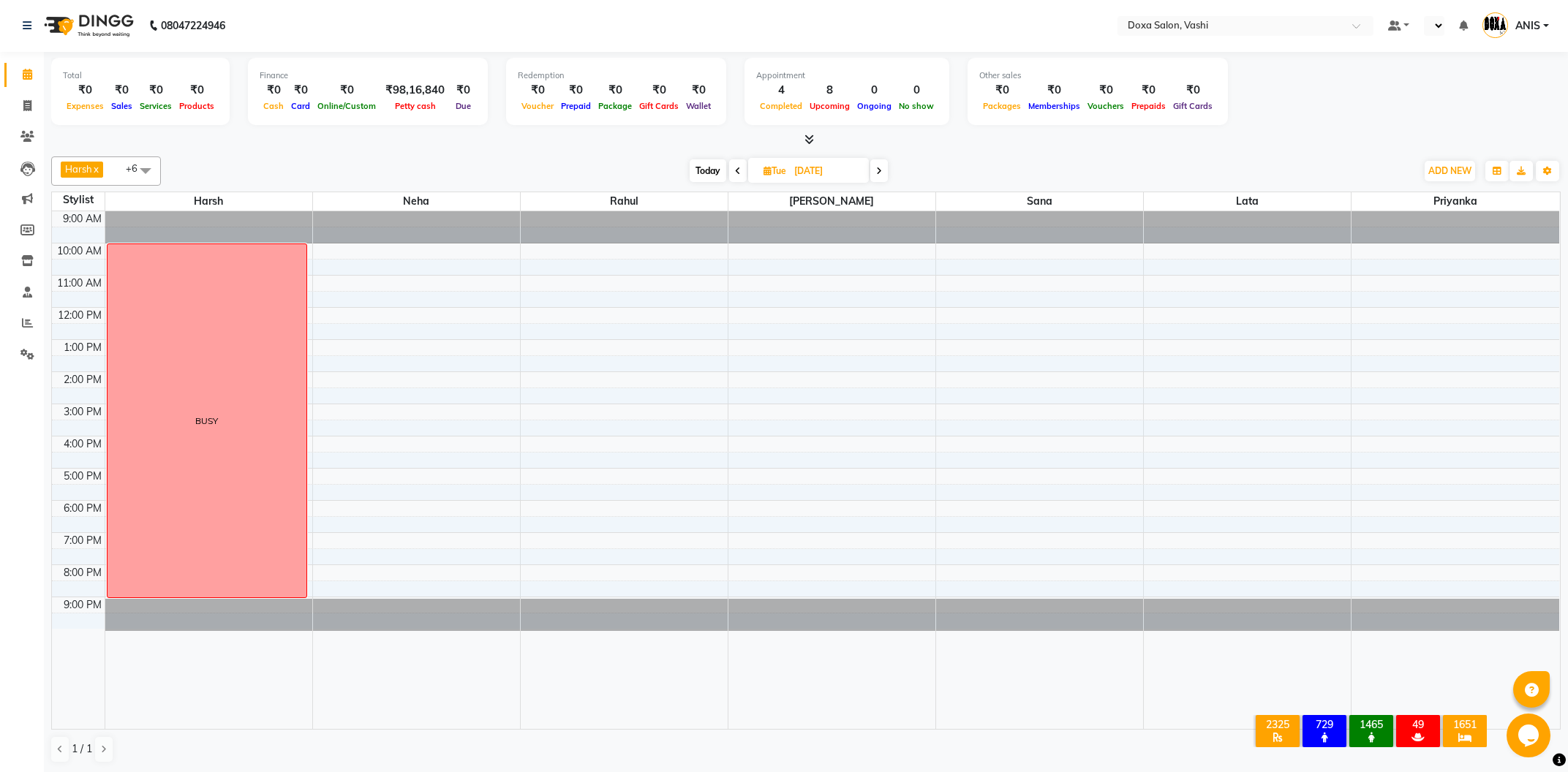
click at [879, 179] on span at bounding box center [879, 171] width 18 height 23
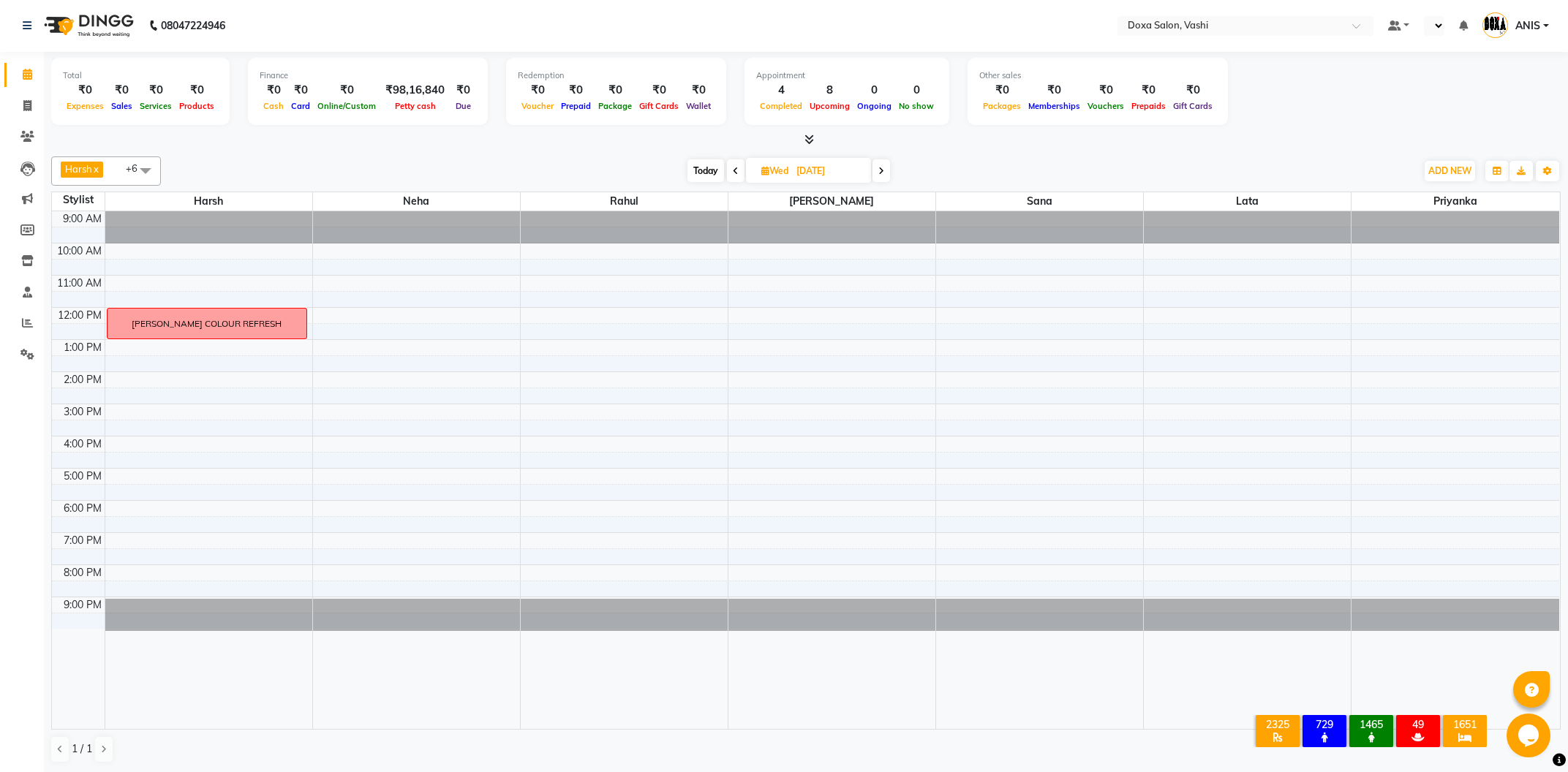
click at [879, 179] on span at bounding box center [881, 171] width 18 height 23
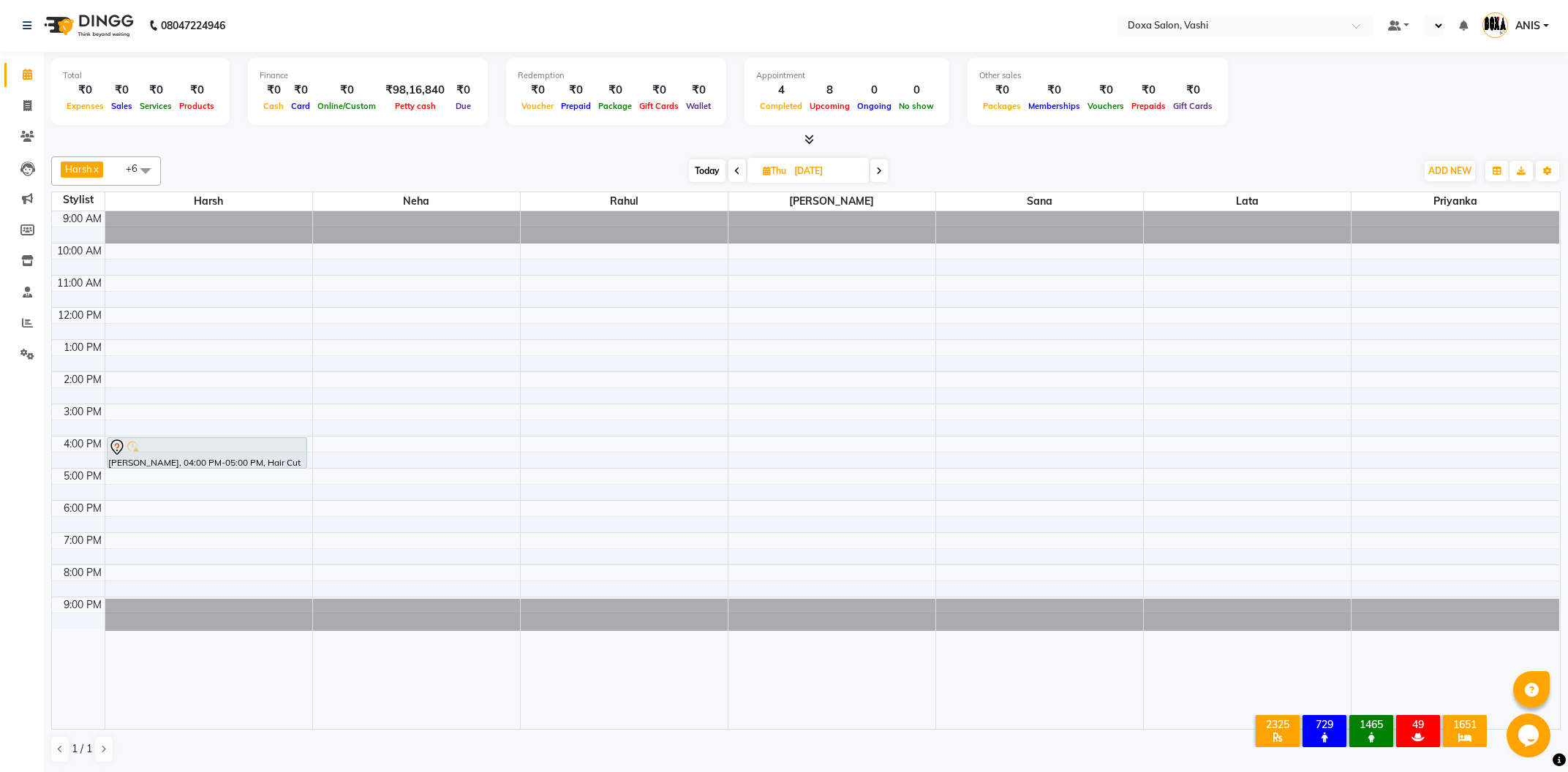
click at [711, 177] on span "Today" at bounding box center [707, 171] width 37 height 23
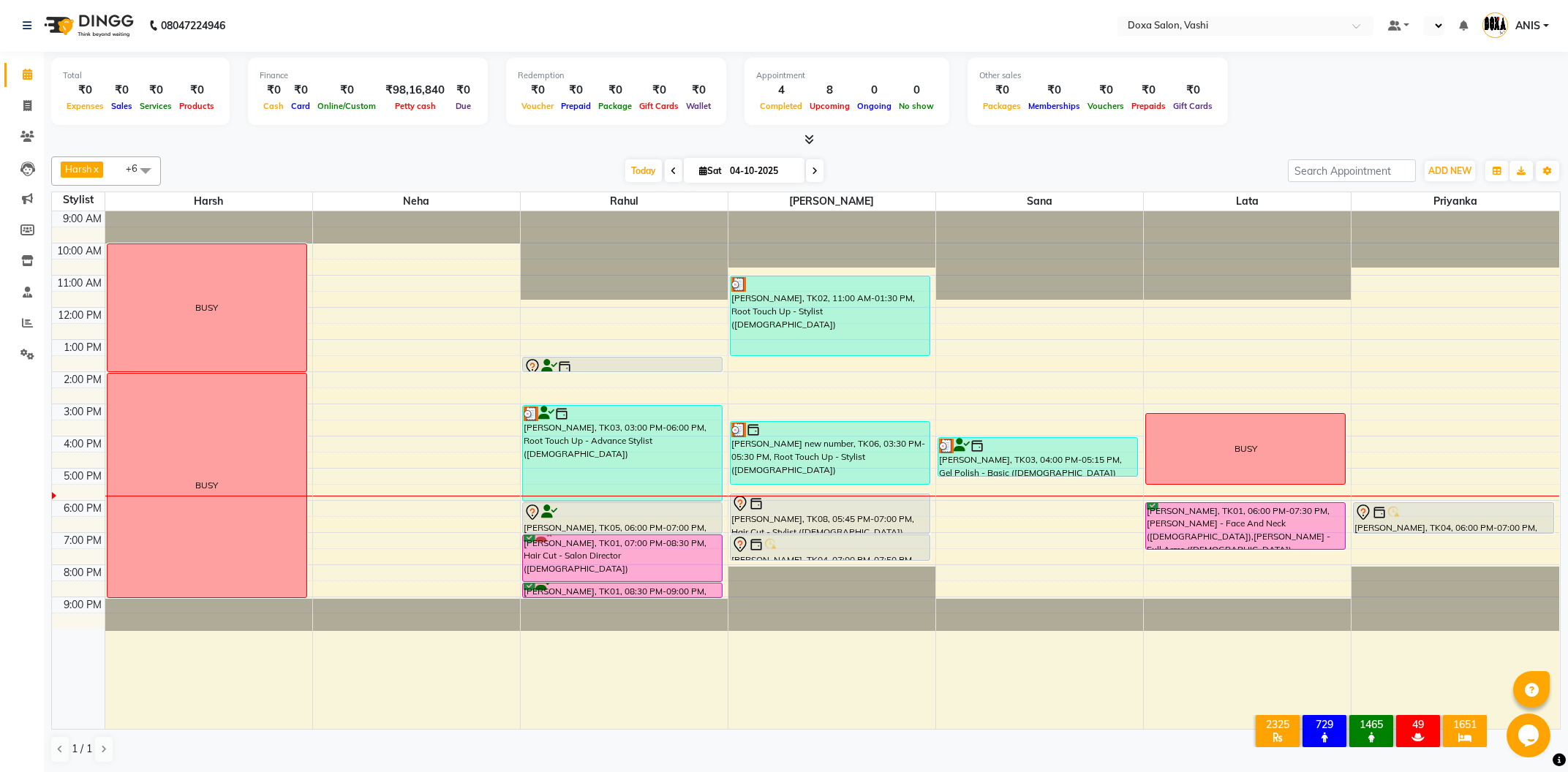
click at [806, 177] on span at bounding box center [814, 171] width 18 height 23
type input "05-10-2025"
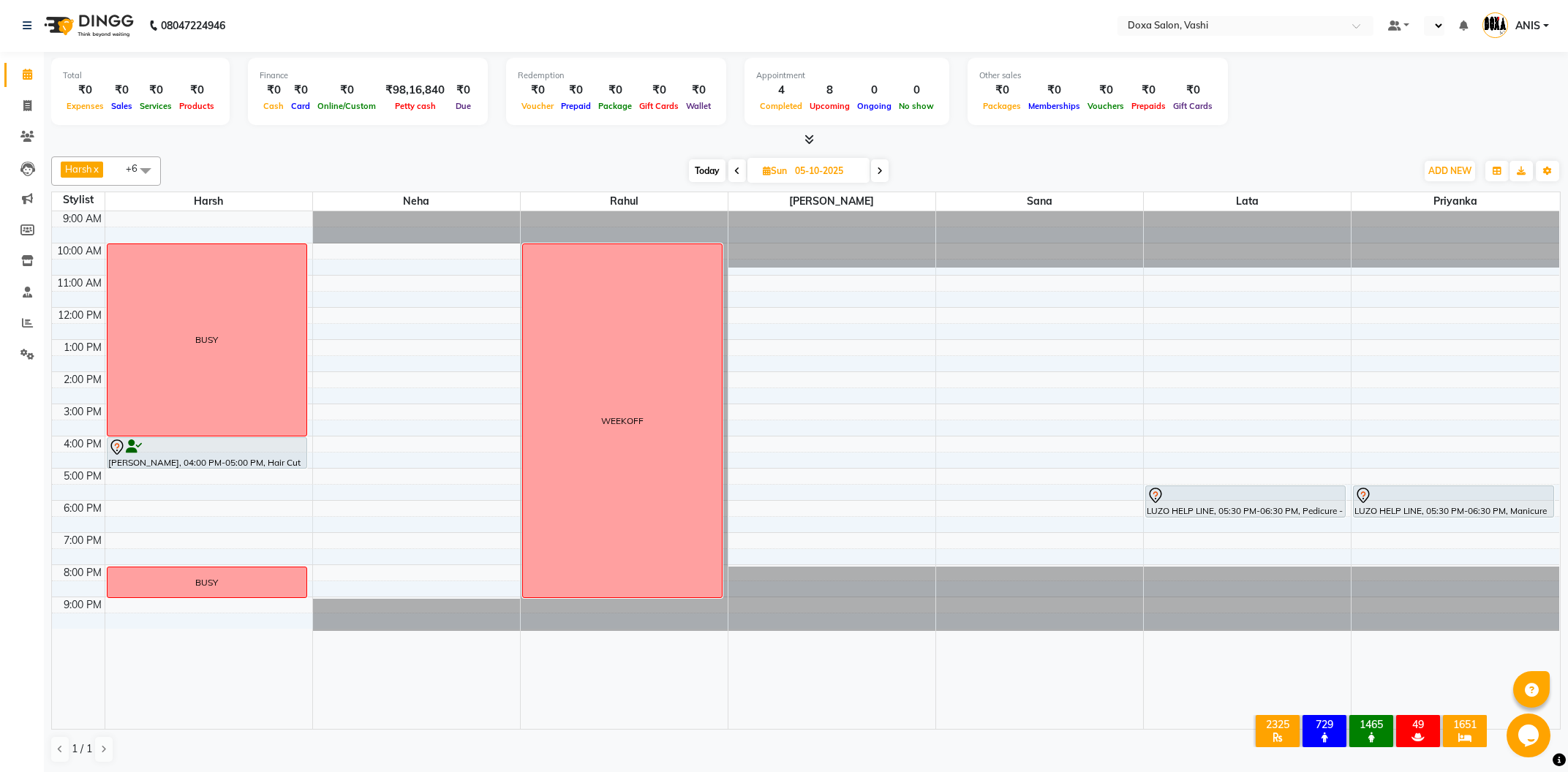
click at [822, 212] on div at bounding box center [832, 212] width 207 height 0
select select "34480"
select select "tentative"
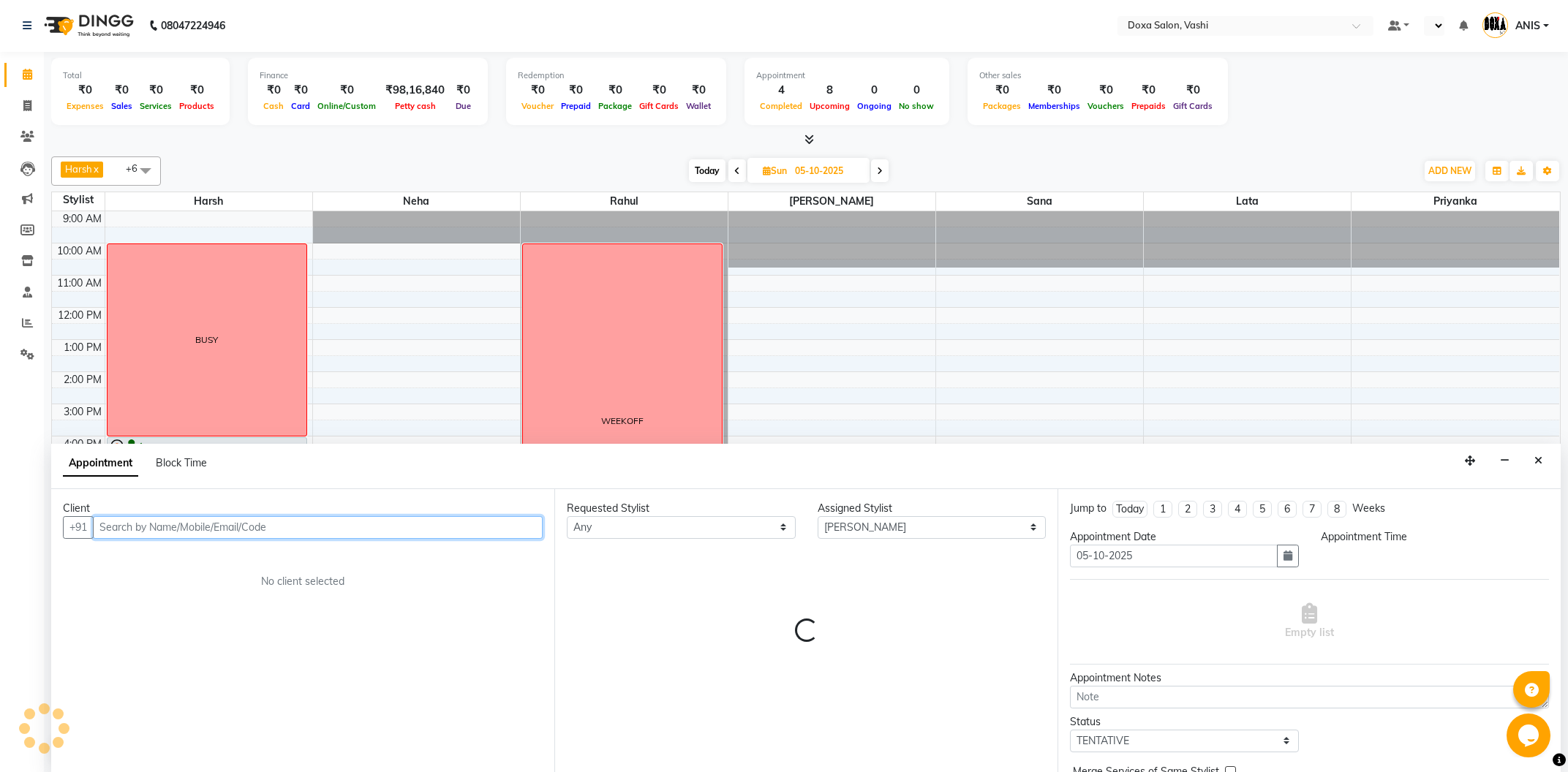
select select "1200"
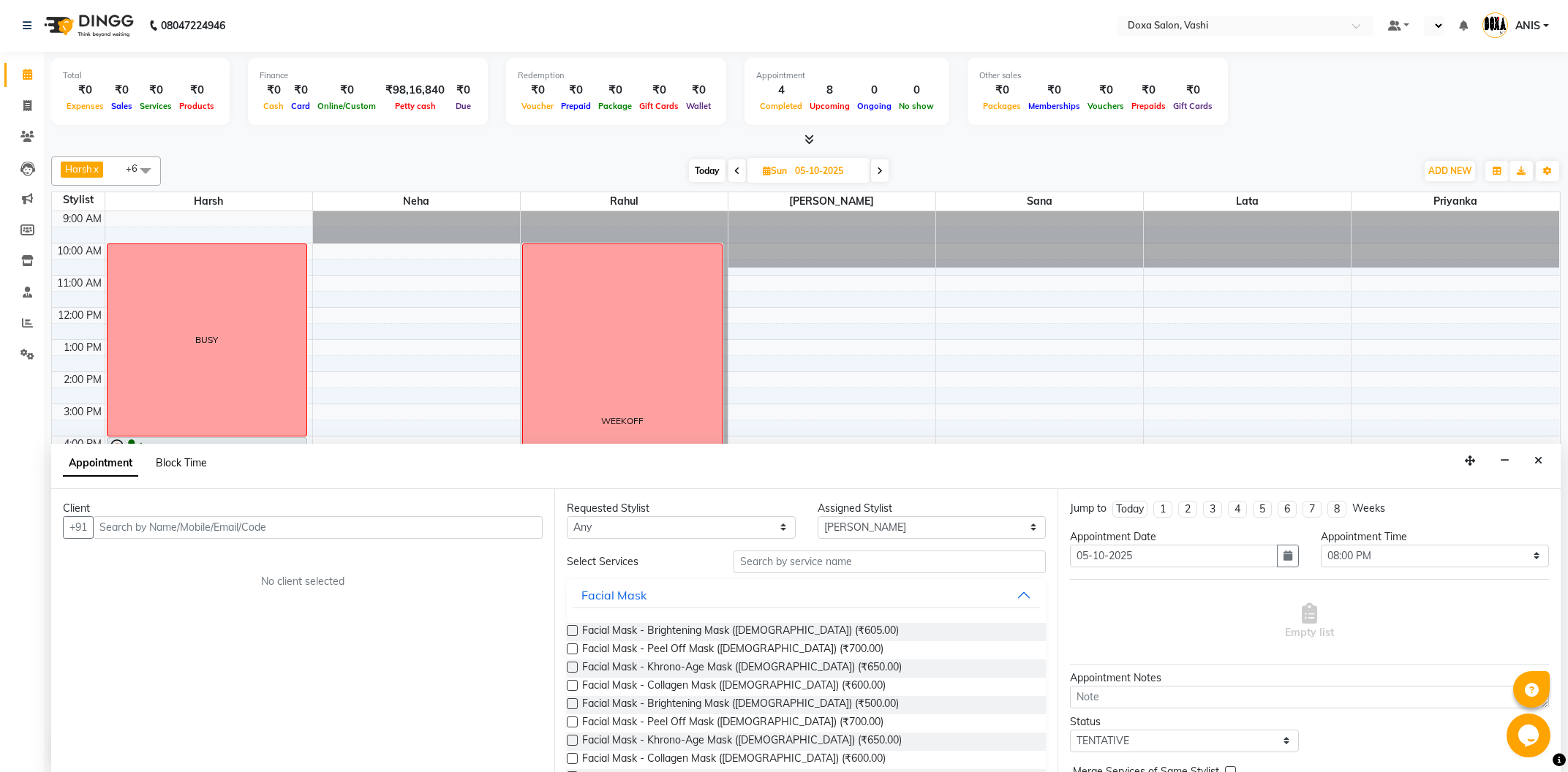
click at [204, 466] on span "Block Time" at bounding box center [182, 463] width 51 height 13
select select "34480"
select select "1200"
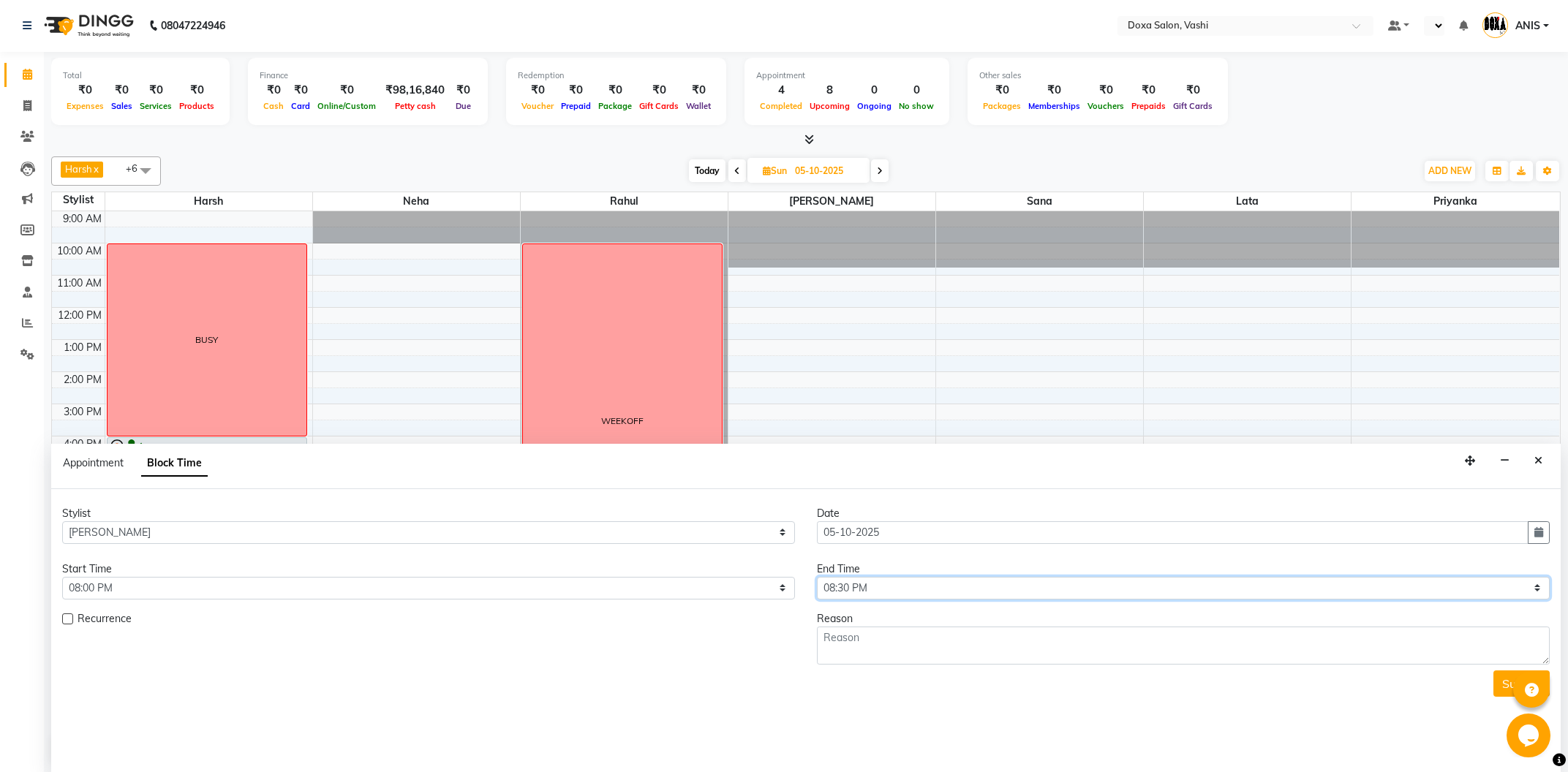
click at [817, 577] on select "Select 10:00 AM 10:15 AM 10:30 AM 10:45 AM 11:00 AM 11:15 AM 11:30 AM 11:45 AM …" at bounding box center [1183, 588] width 733 height 23
select select "1260"
click option "09:00 PM" at bounding box center [0, 0] width 0 height 0
paste textarea "BUSY"
type textarea "BUSY"
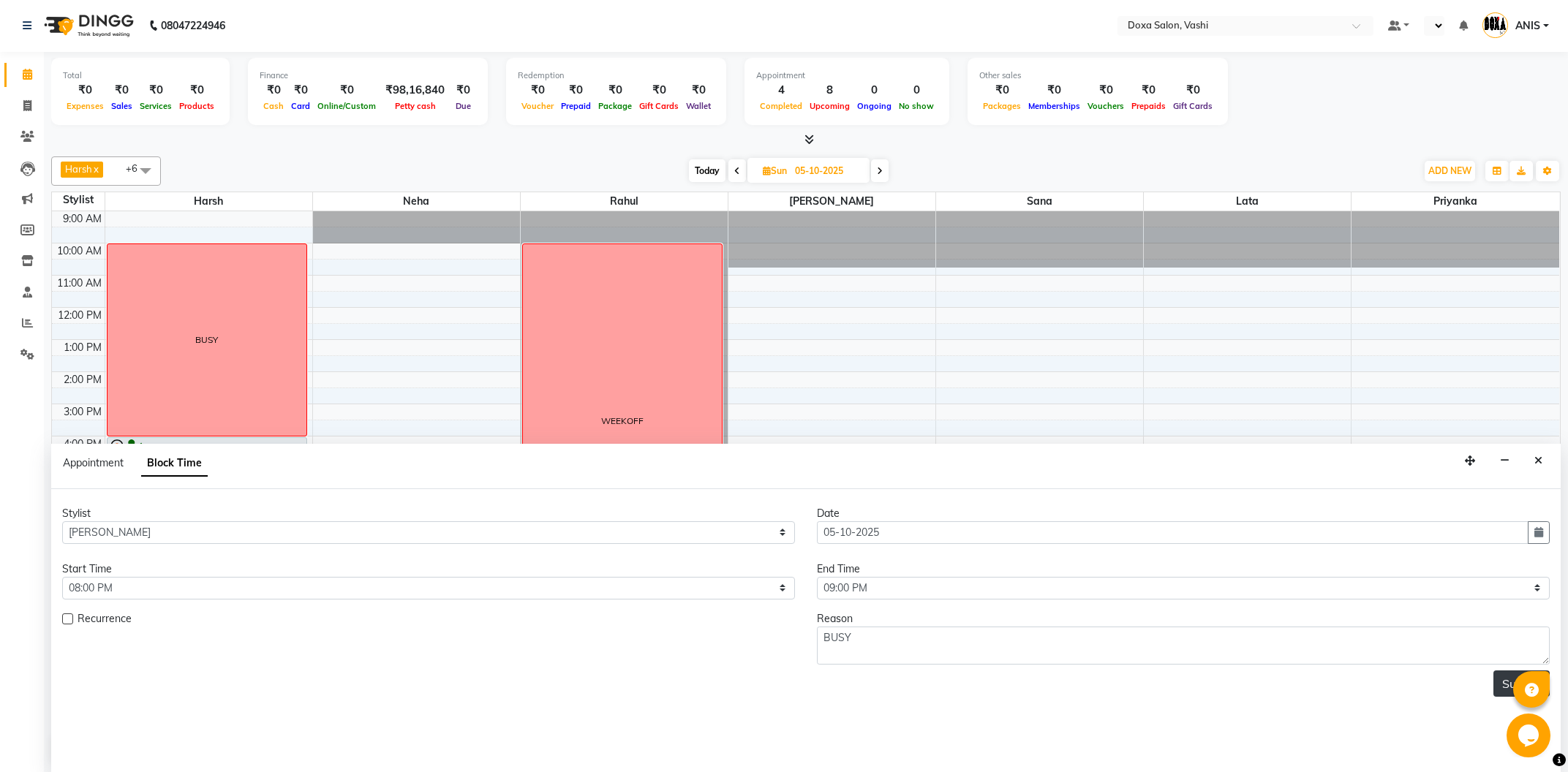
click at [1504, 683] on button "Submit" at bounding box center [1521, 684] width 56 height 26
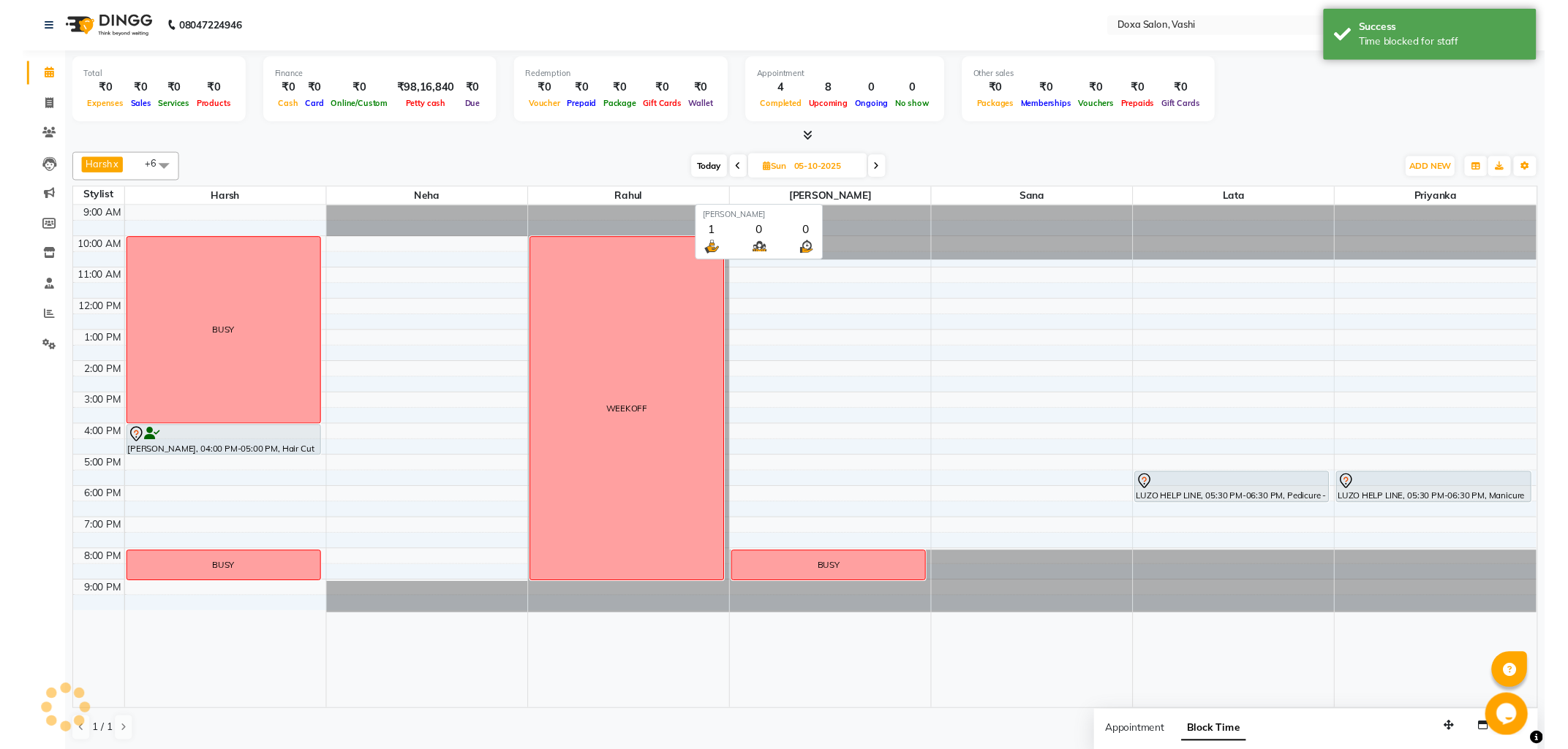
scroll to position [0, 0]
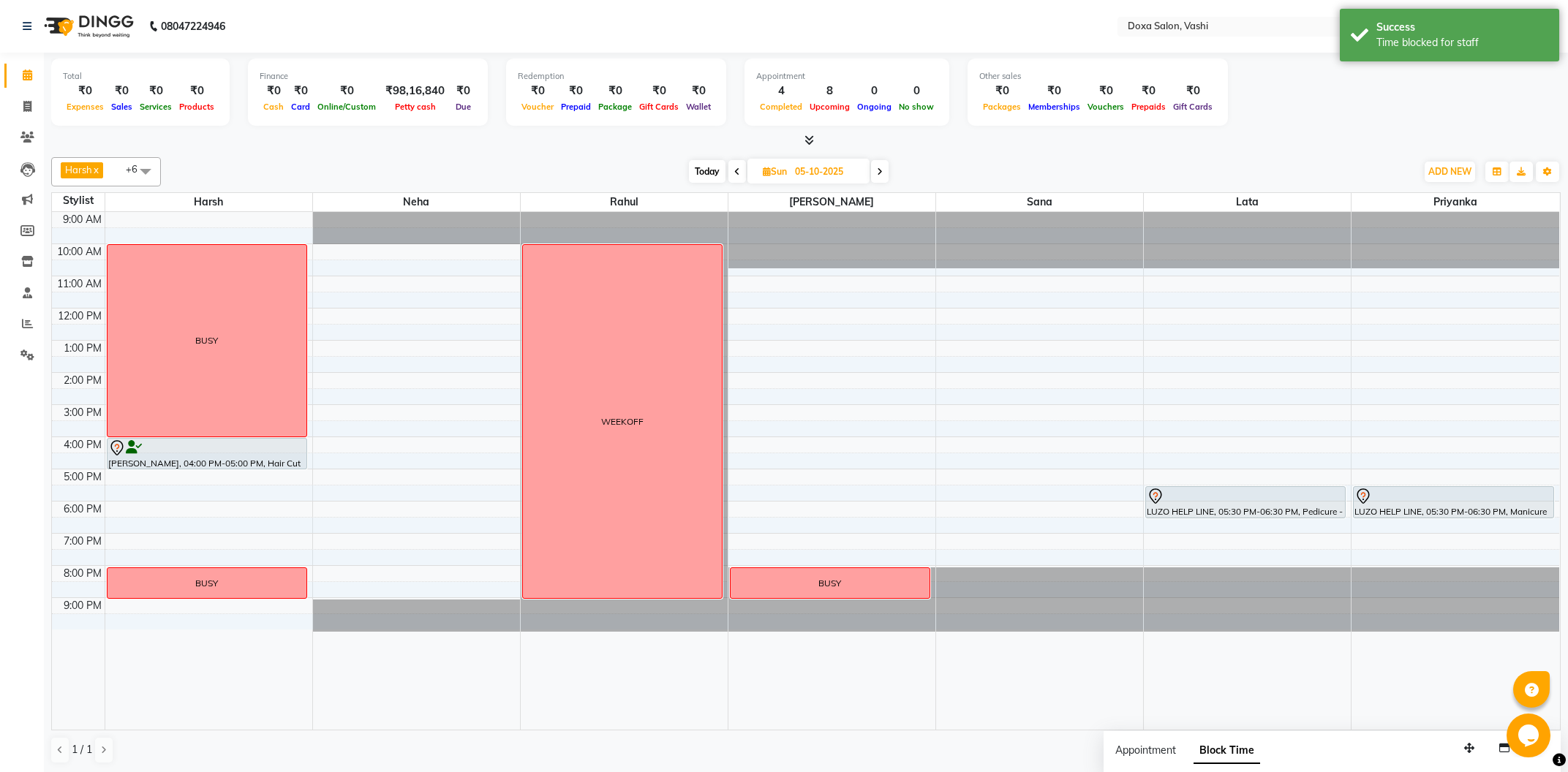
click at [828, 176] on input "05-10-2025" at bounding box center [827, 172] width 73 height 22
select select "10"
select select "2025"
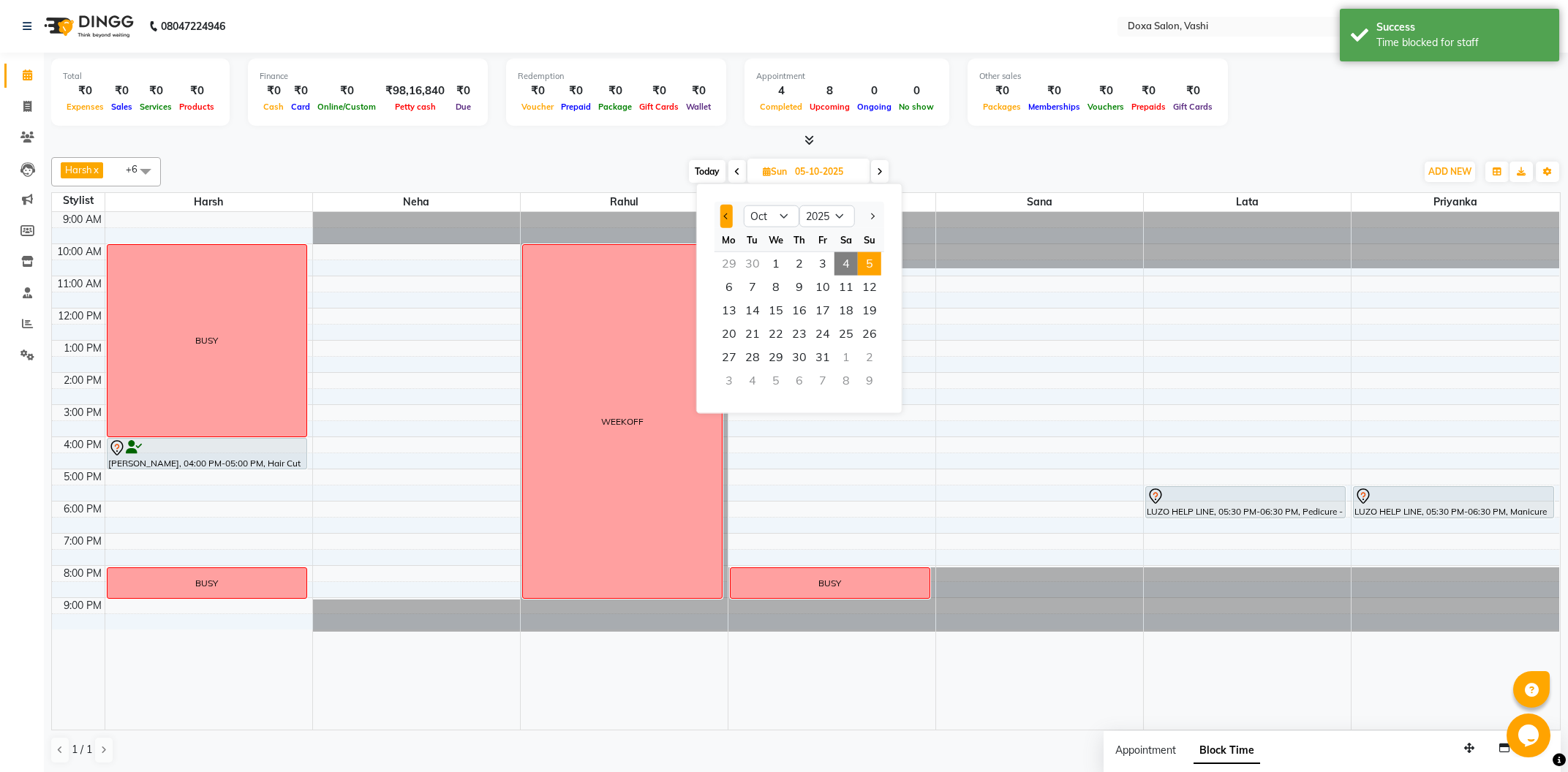
click at [728, 215] on span "Previous month" at bounding box center [727, 216] width 6 height 6
select select "9"
click at [838, 289] on span "13" at bounding box center [846, 287] width 23 height 23
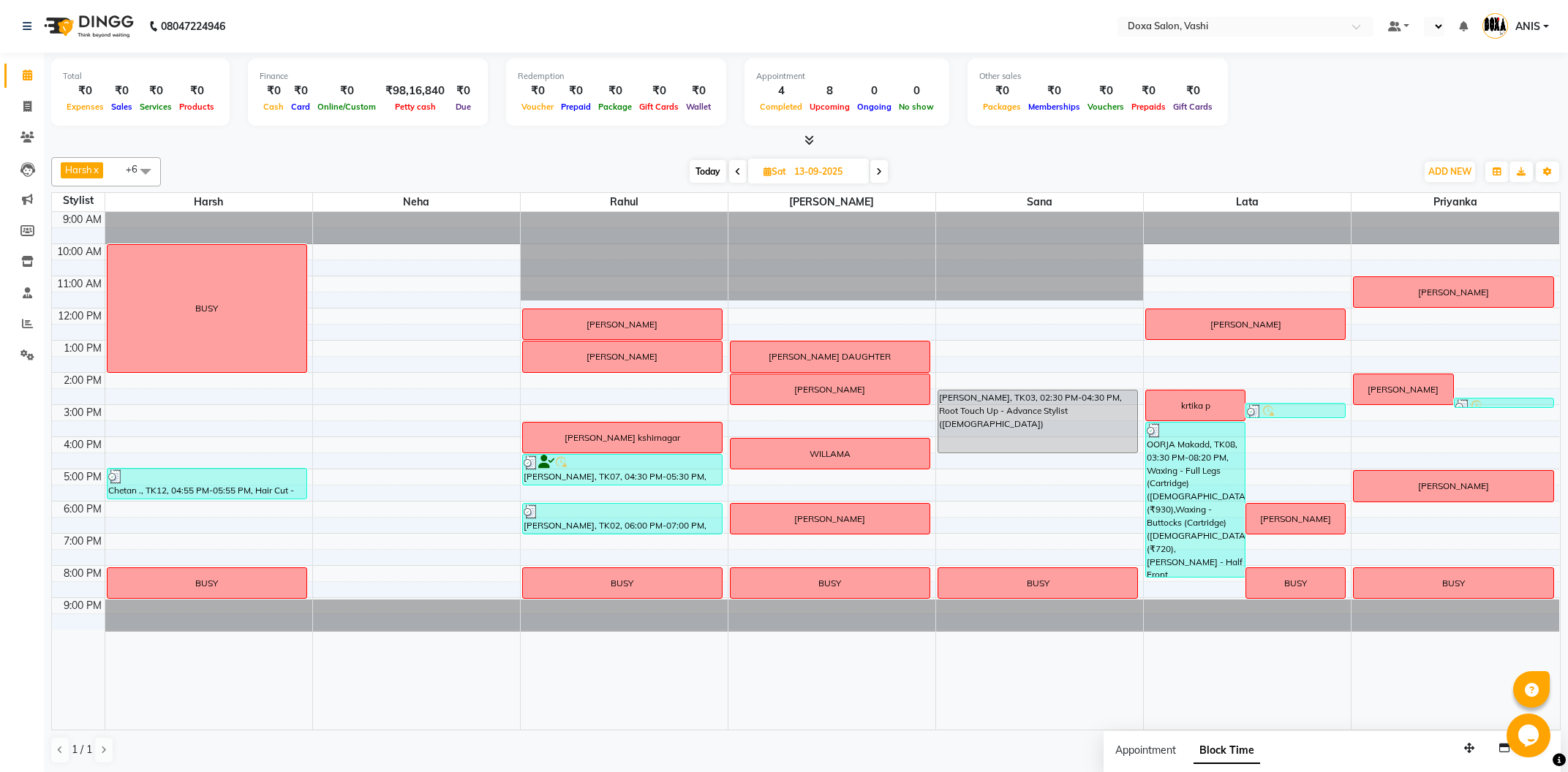
click at [706, 177] on span "Today" at bounding box center [708, 171] width 37 height 23
type input "04-10-2025"
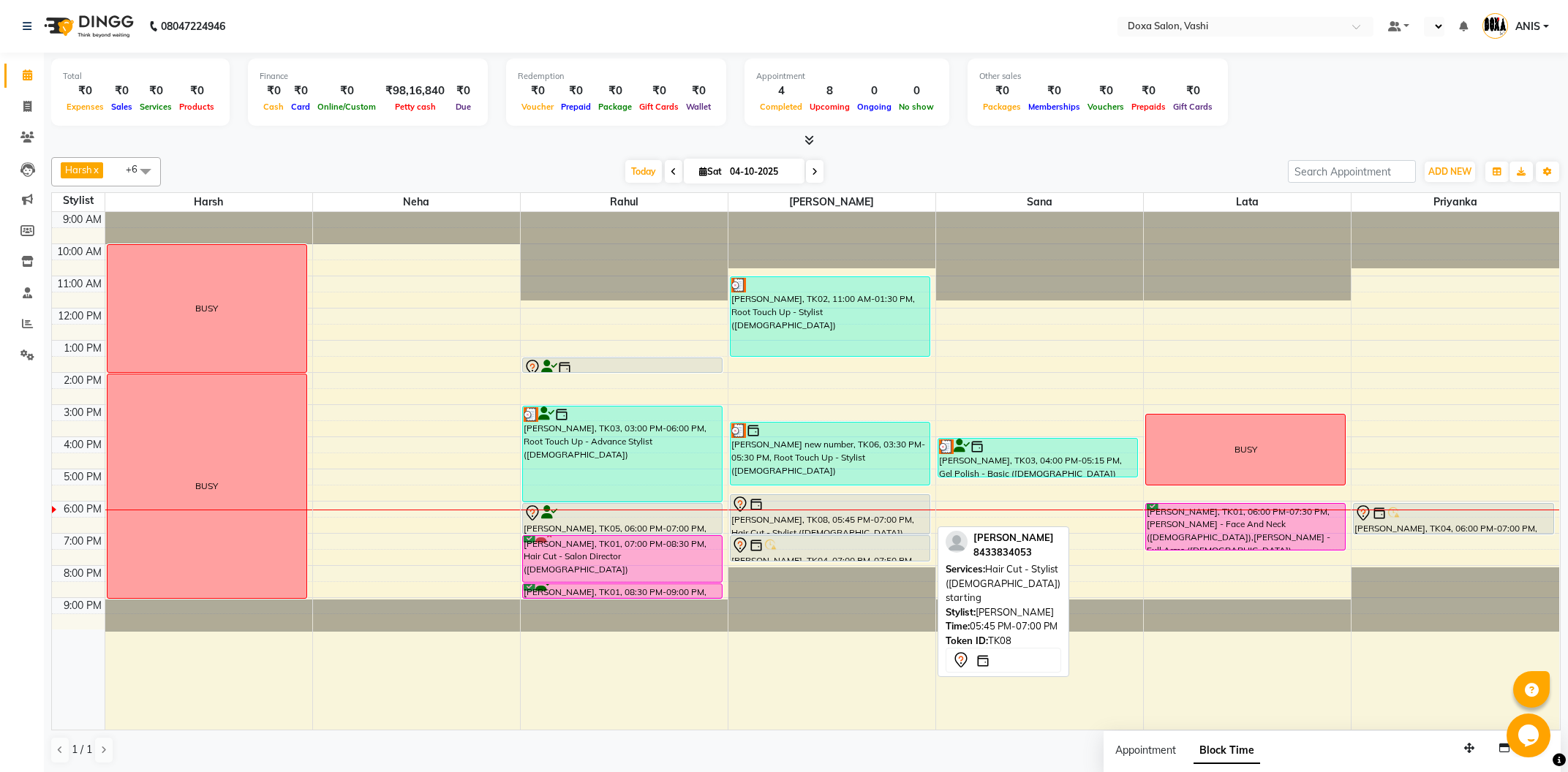
click at [812, 507] on div at bounding box center [831, 505] width 198 height 18
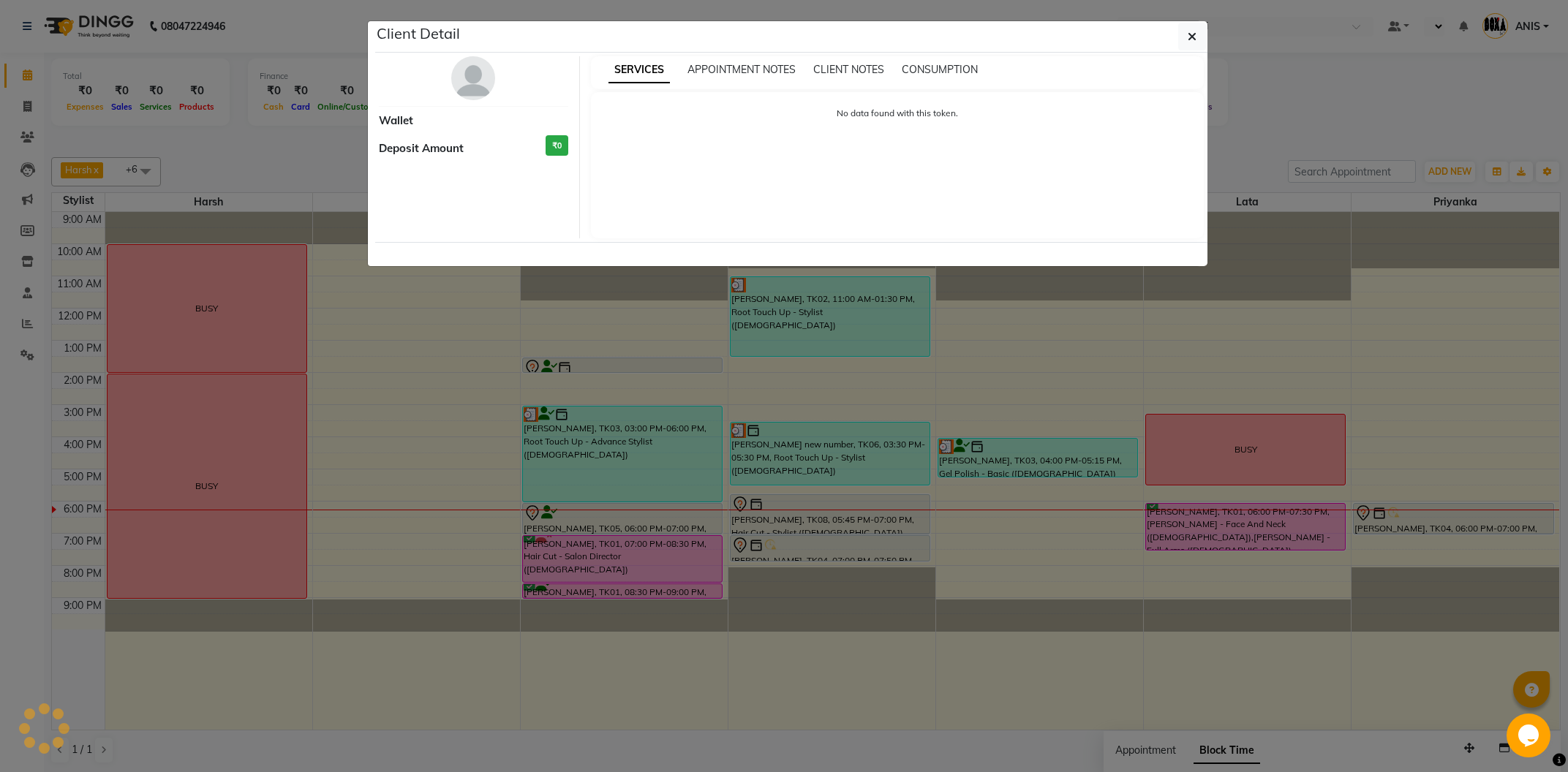
select select "7"
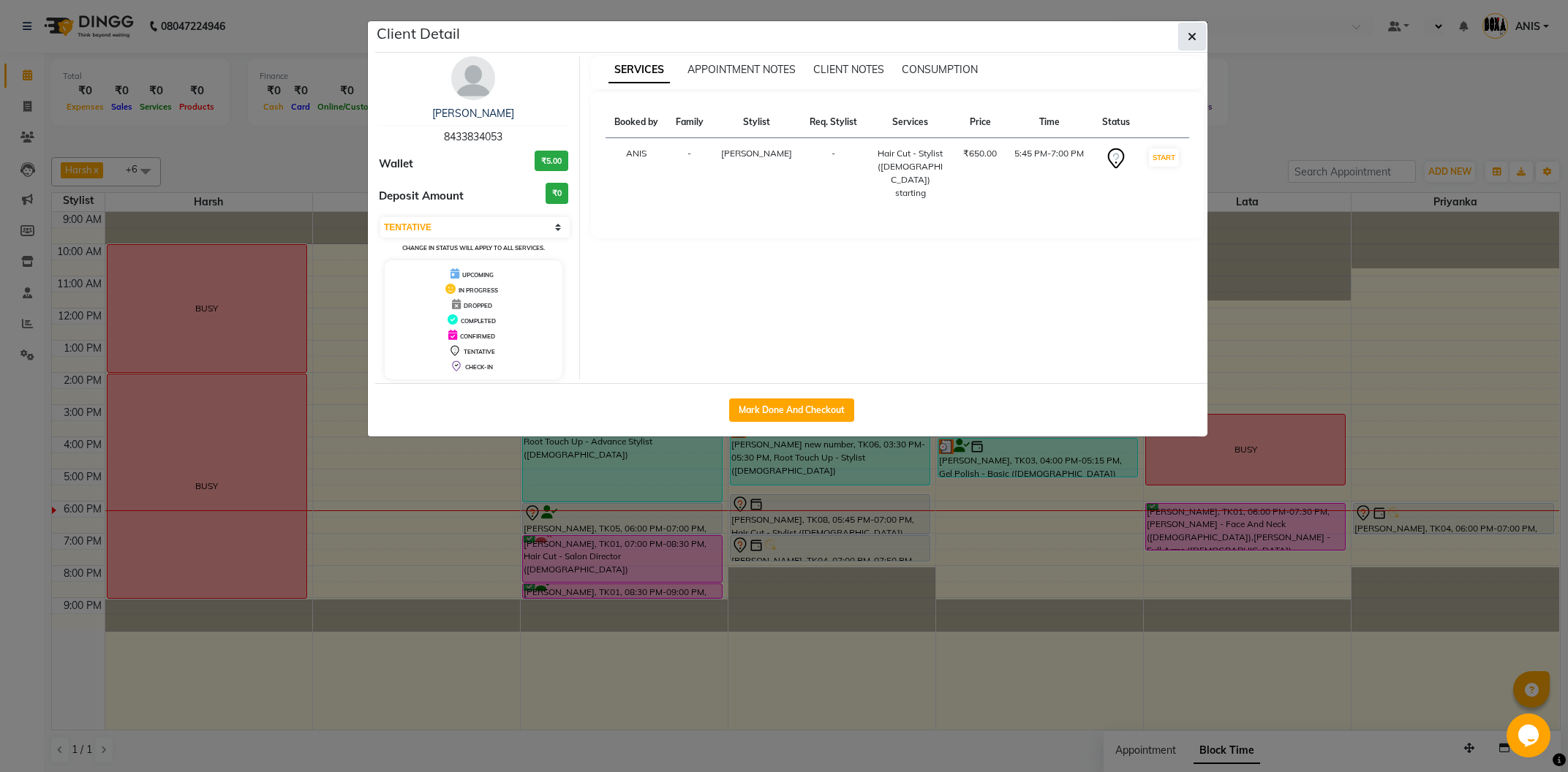
click at [1188, 41] on button "button" at bounding box center [1192, 37] width 28 height 28
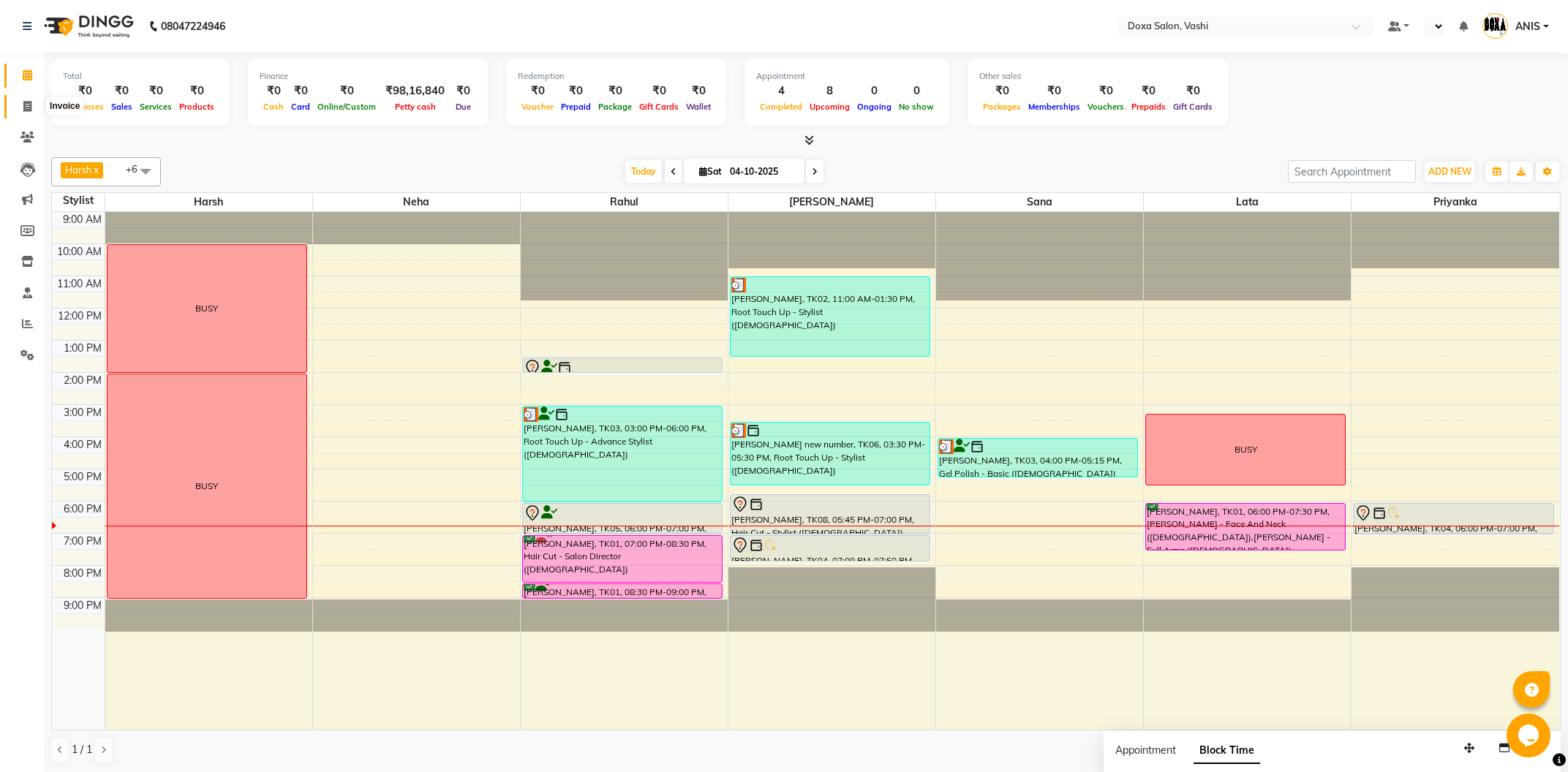
click at [19, 106] on span at bounding box center [27, 107] width 26 height 17
select select "416"
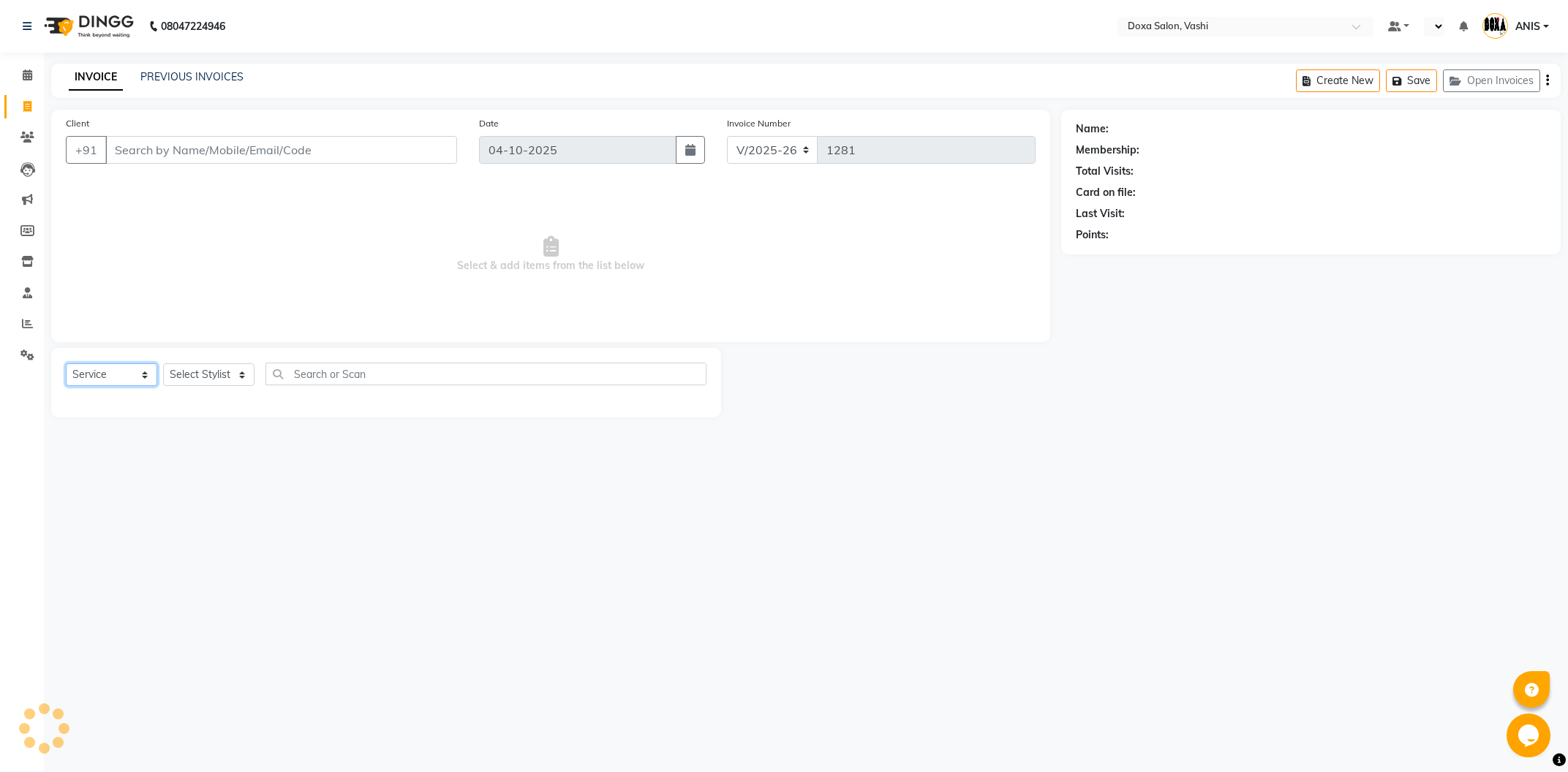
click at [66, 363] on select "Select Service Product Membership Package Voucher Prepaid Gift Card" at bounding box center [111, 374] width 92 height 23
select select "product"
click option "Product" at bounding box center [0, 0] width 0 height 0
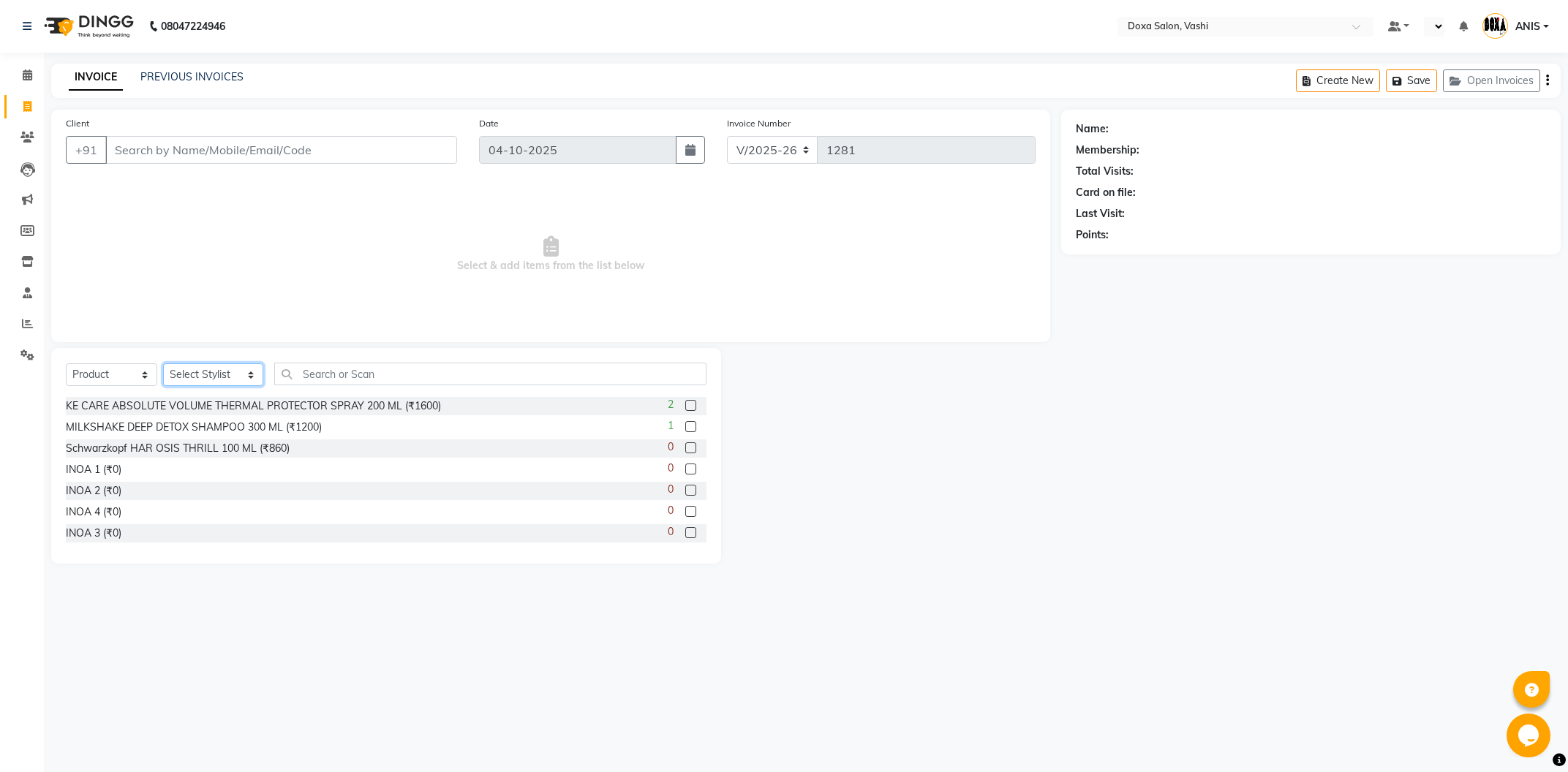
click at [163, 363] on select "Select Stylist [PERSON_NAME] BUDHE [PERSON_NAME] [PERSON_NAME] i pad 11 i pad 9…" at bounding box center [213, 374] width 100 height 23
select select "34480"
click option "[PERSON_NAME]" at bounding box center [0, 0] width 0 height 0
click at [324, 371] on input "text" at bounding box center [490, 374] width 432 height 23
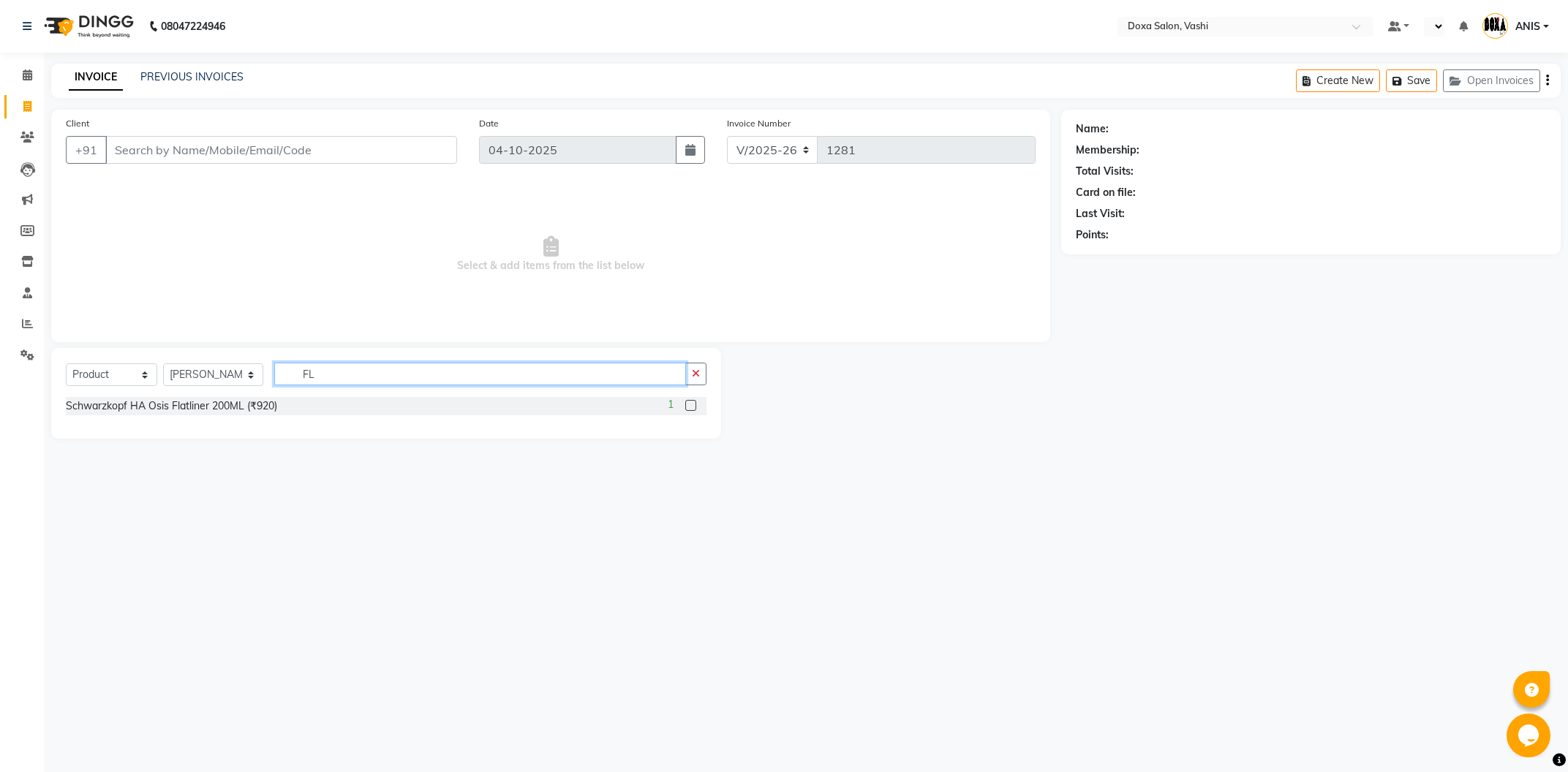
type input "F"
type input "S"
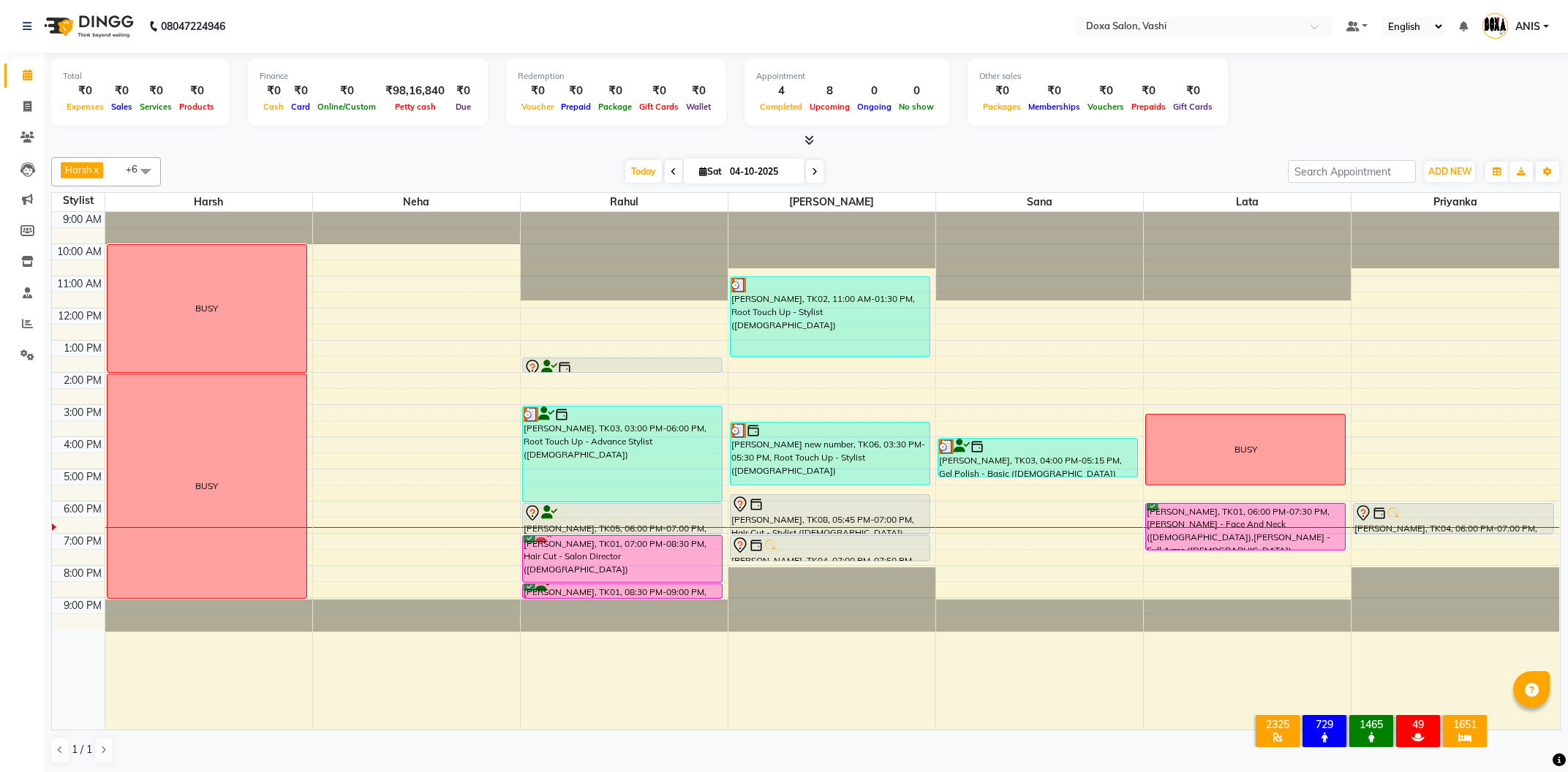
click at [806, 177] on span at bounding box center [814, 171] width 18 height 23
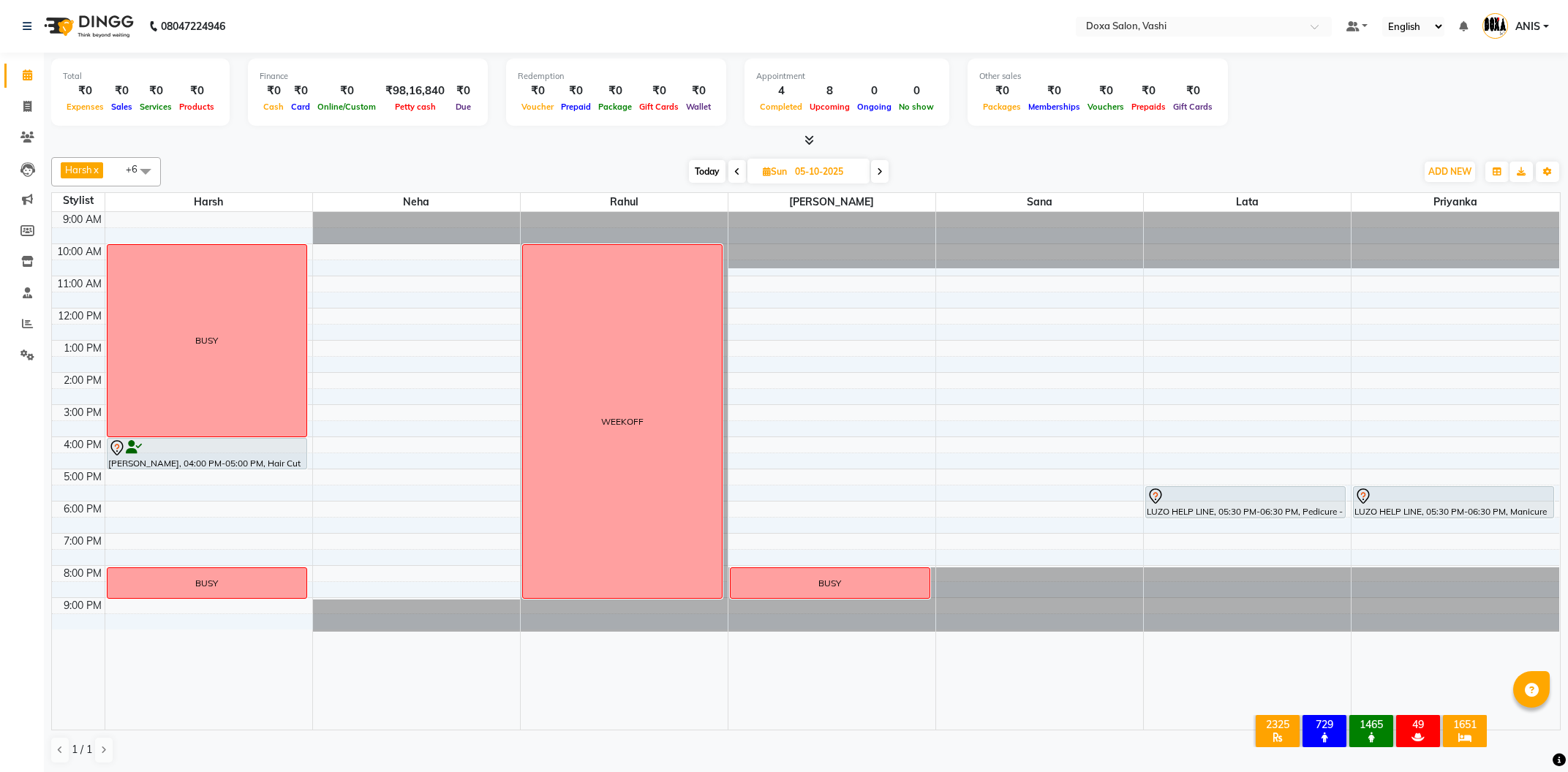
click at [888, 168] on span at bounding box center [880, 171] width 18 height 23
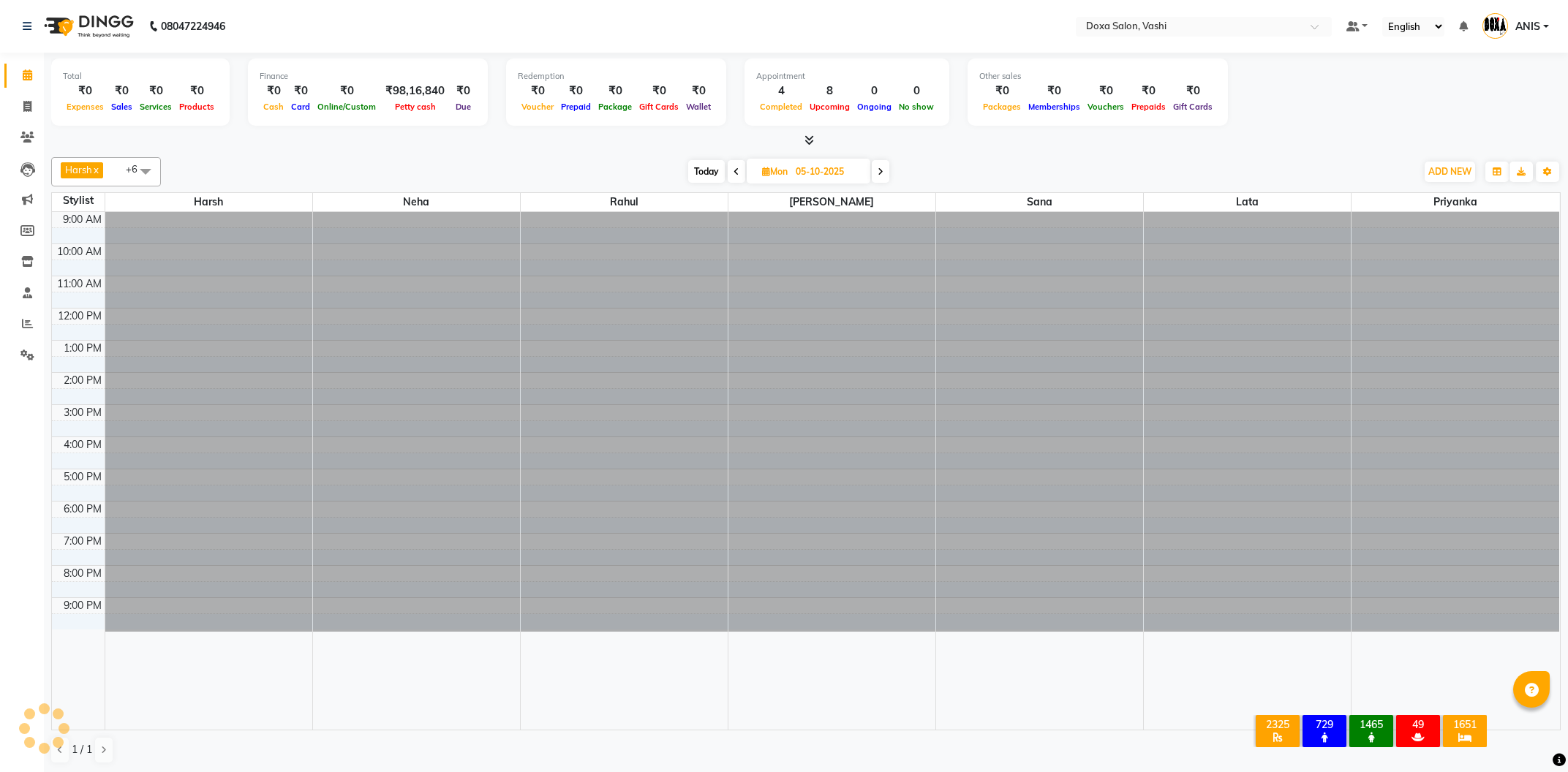
type input "[DATE]"
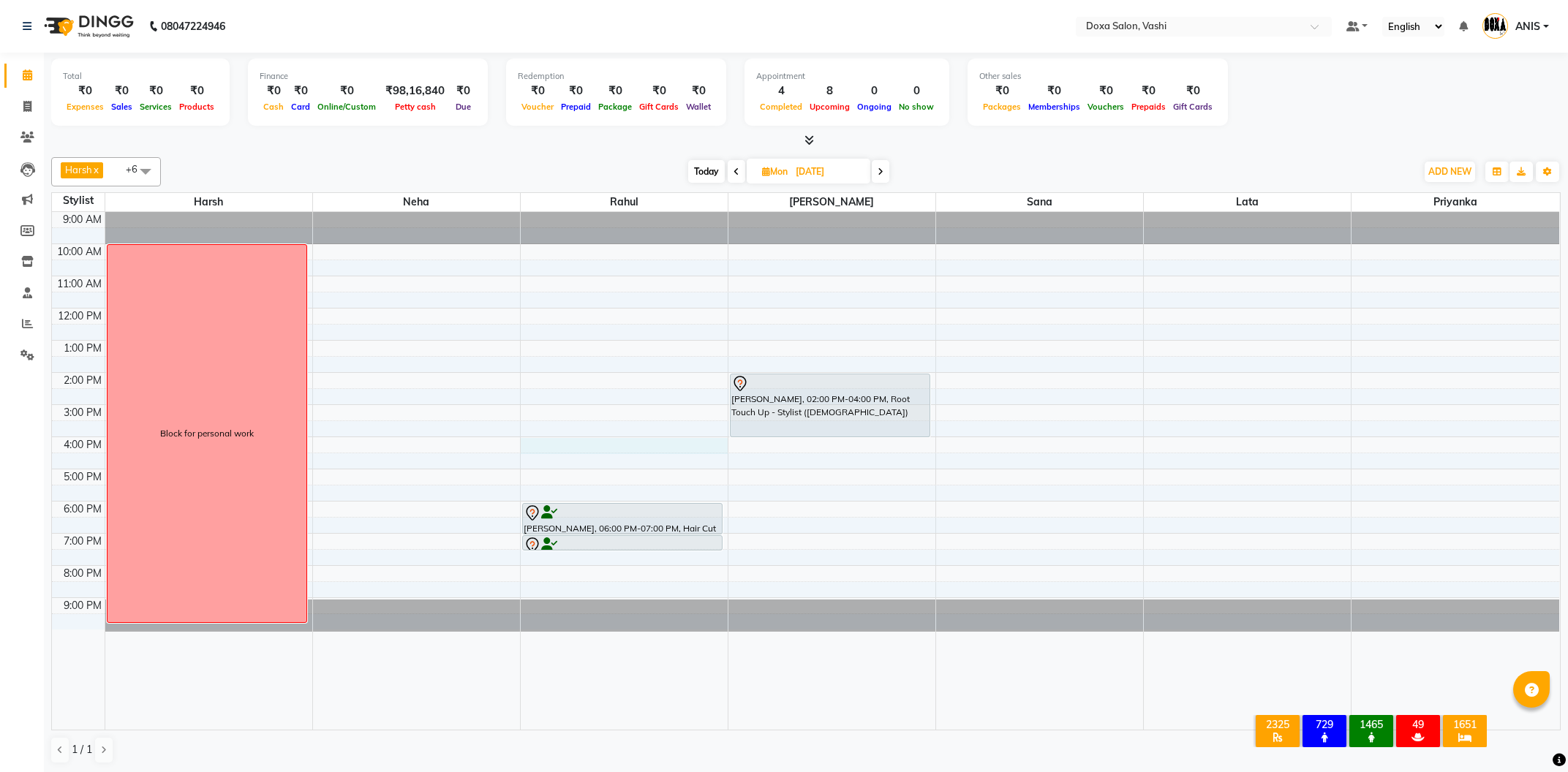
click at [566, 439] on div "9:00 AM 10:00 AM 11:00 AM 12:00 PM 1:00 PM 2:00 PM 3:00 PM 4:00 PM 5:00 PM 6:00…" at bounding box center [806, 471] width 1507 height 518
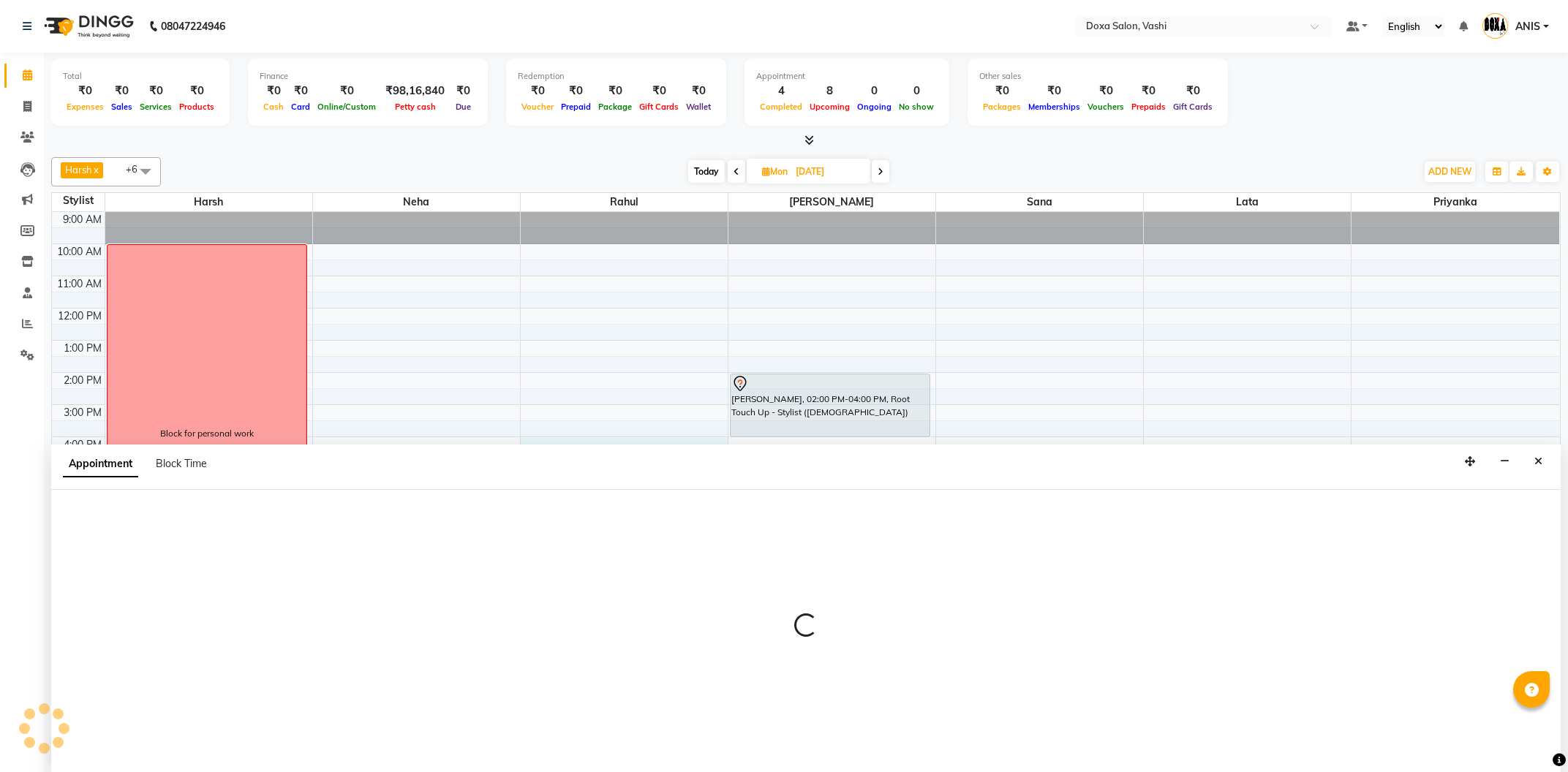
select select "11906"
select select "960"
select select "tentative"
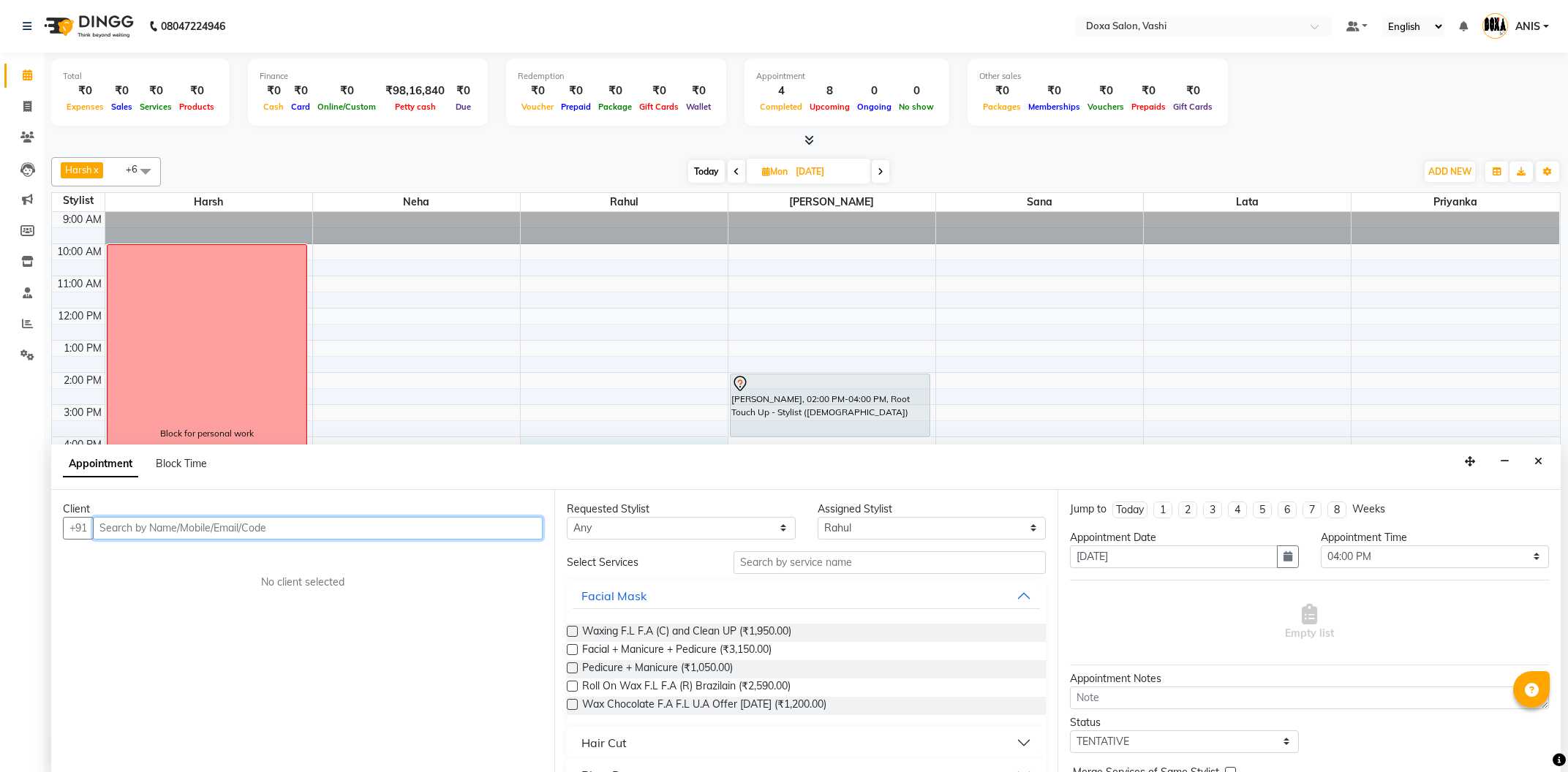
click at [248, 528] on input "text" at bounding box center [318, 528] width 450 height 23
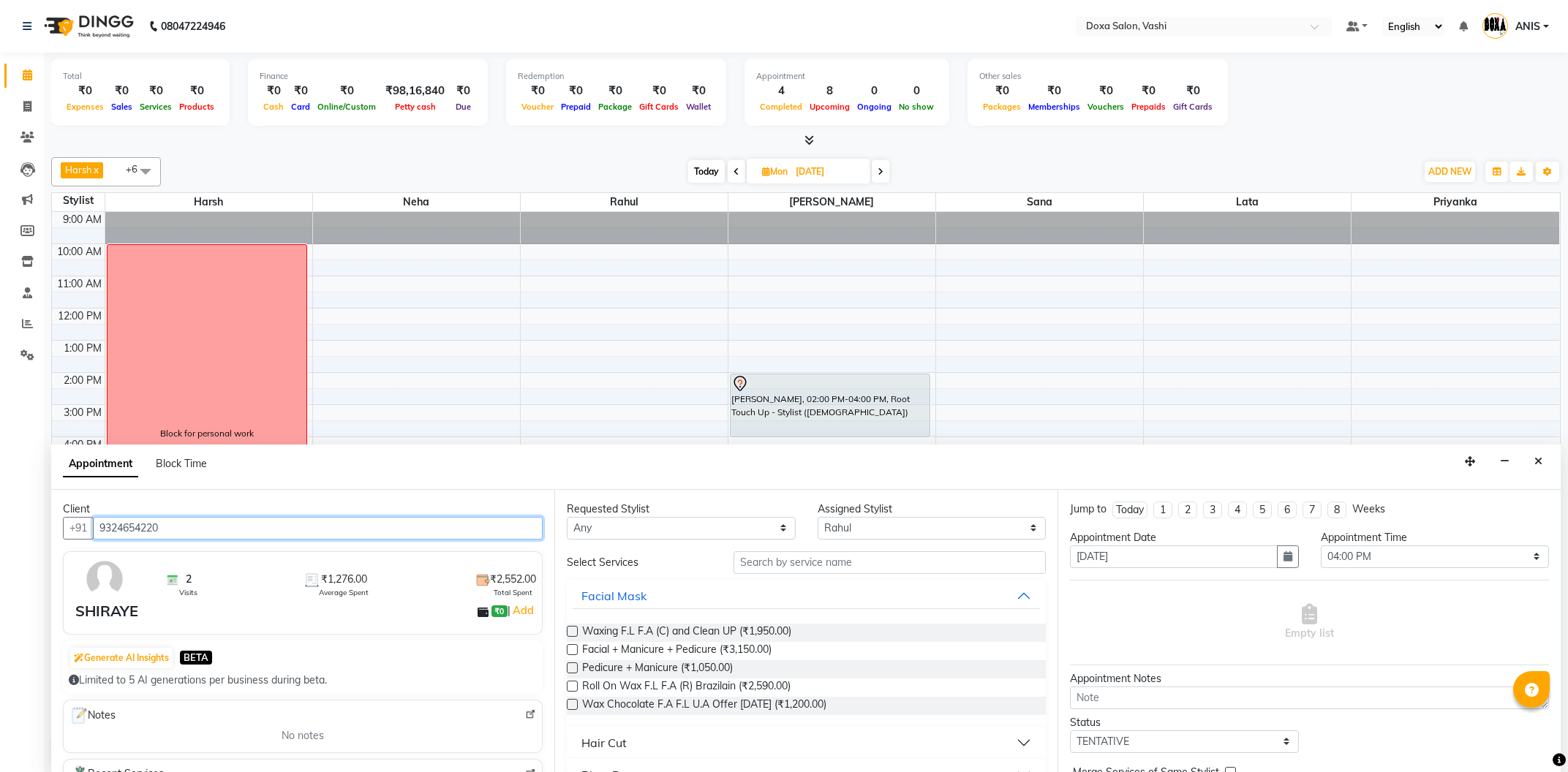
type input "9324654220"
click at [567, 517] on select "Any [PERSON_NAME] Lata Neha [PERSON_NAME] [PERSON_NAME]" at bounding box center [681, 528] width 229 height 23
select select "11906"
click option "Rahul" at bounding box center [0, 0] width 0 height 0
click at [775, 570] on input "text" at bounding box center [890, 563] width 312 height 23
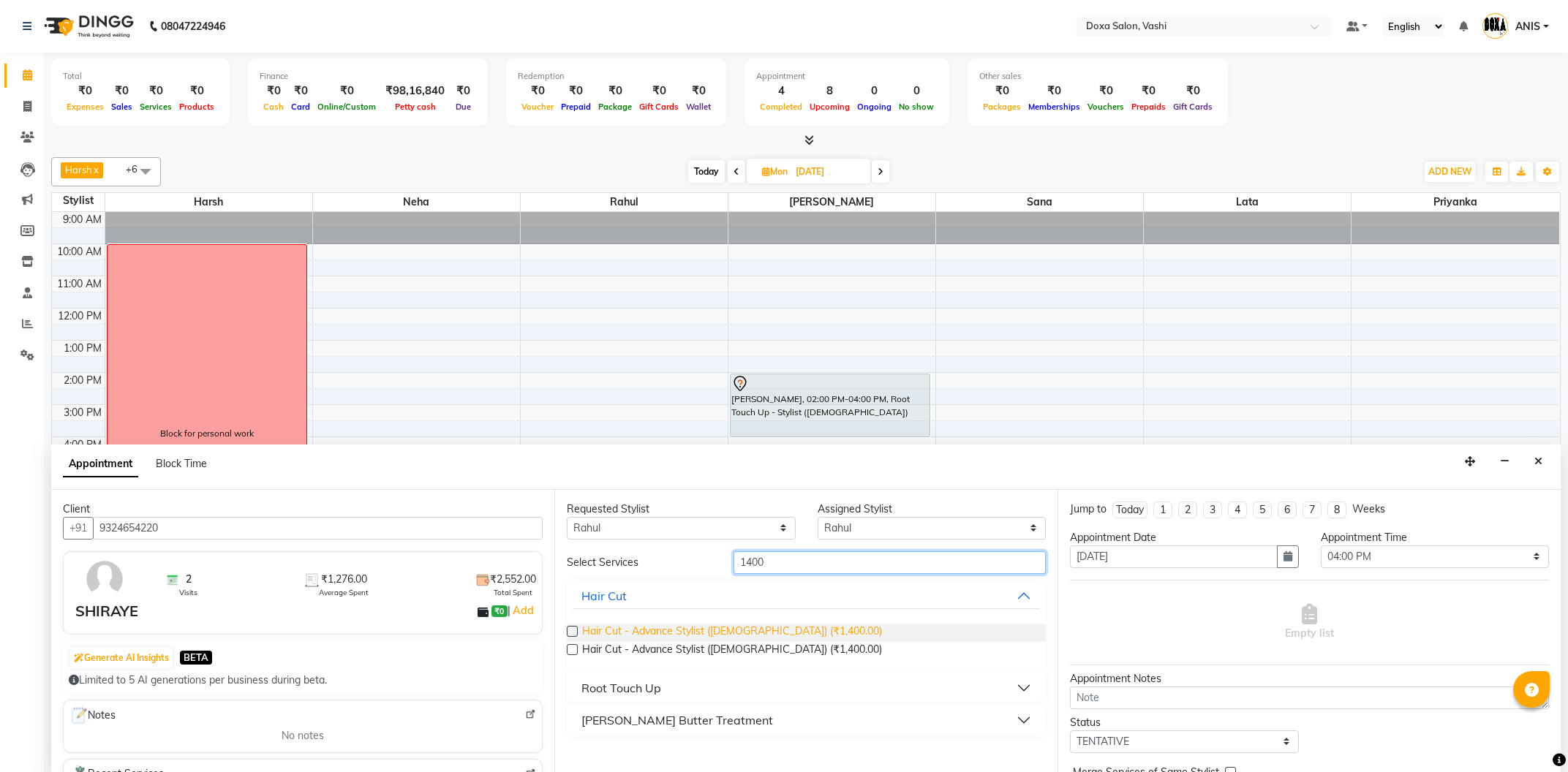
type input "1400"
click at [743, 638] on span "Hair Cut - Advance Stylist ([DEMOGRAPHIC_DATA]) (₹1,400.00)" at bounding box center [732, 633] width 300 height 18
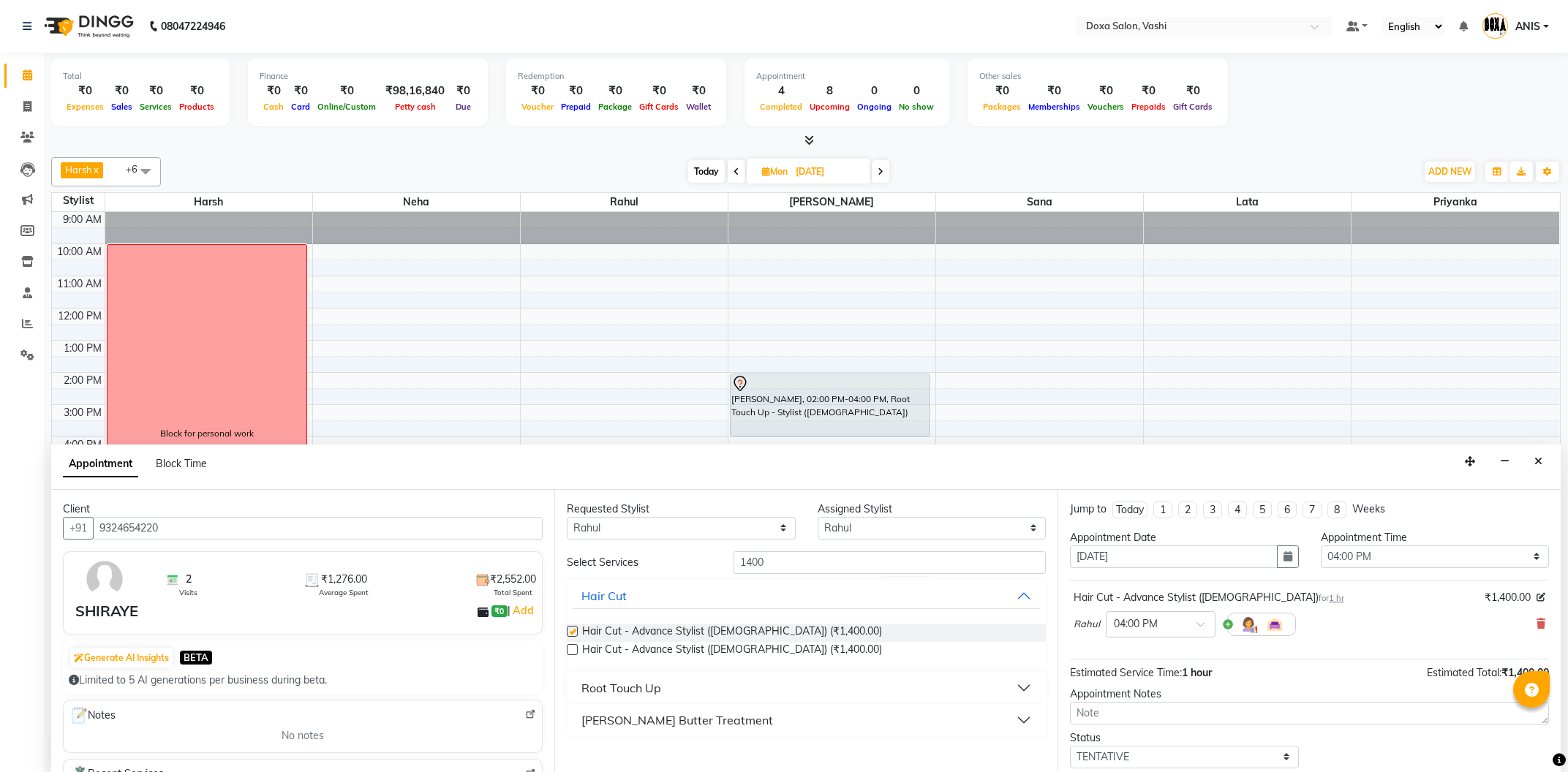
checkbox input "false"
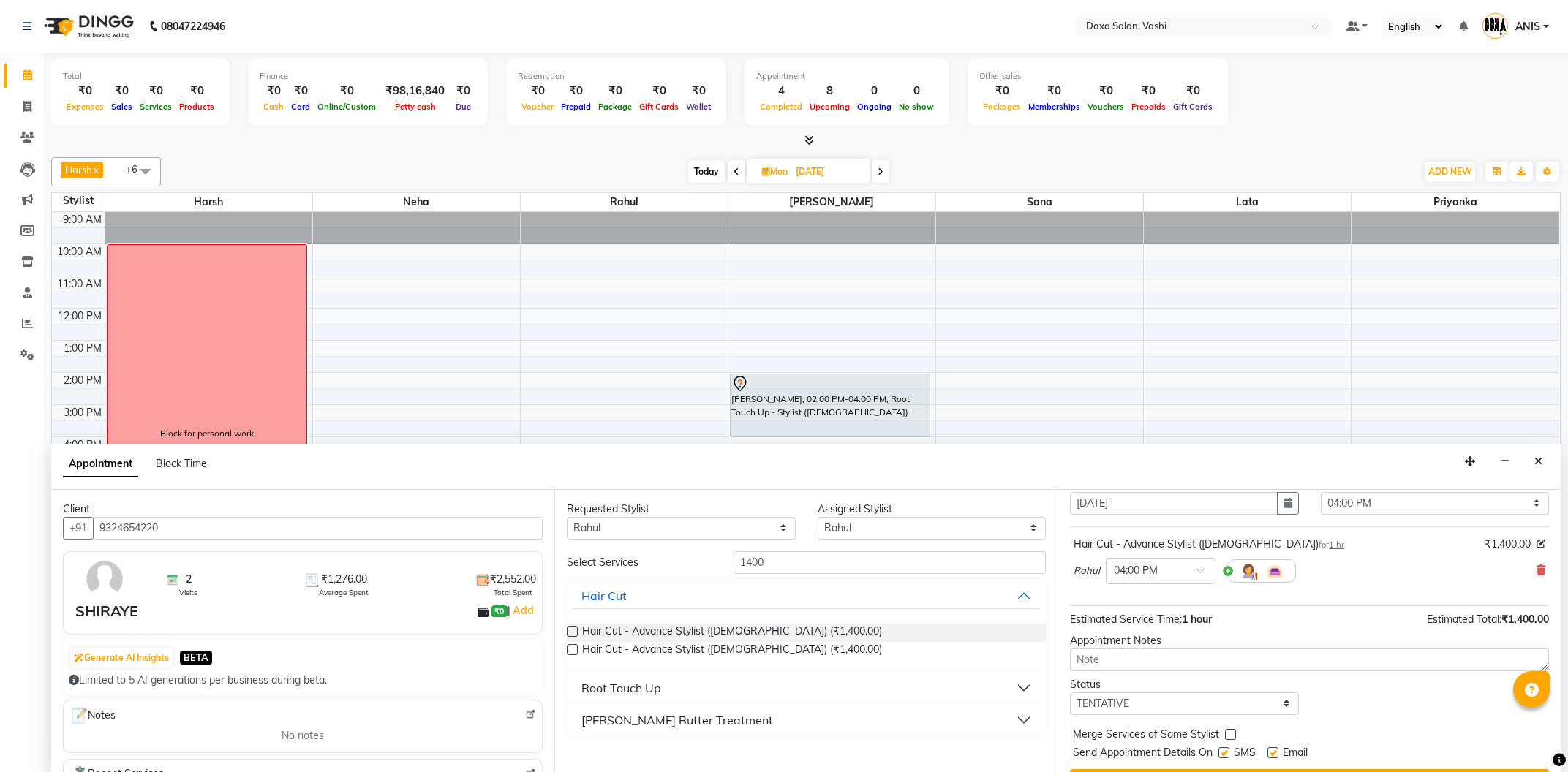
scroll to position [87, 0]
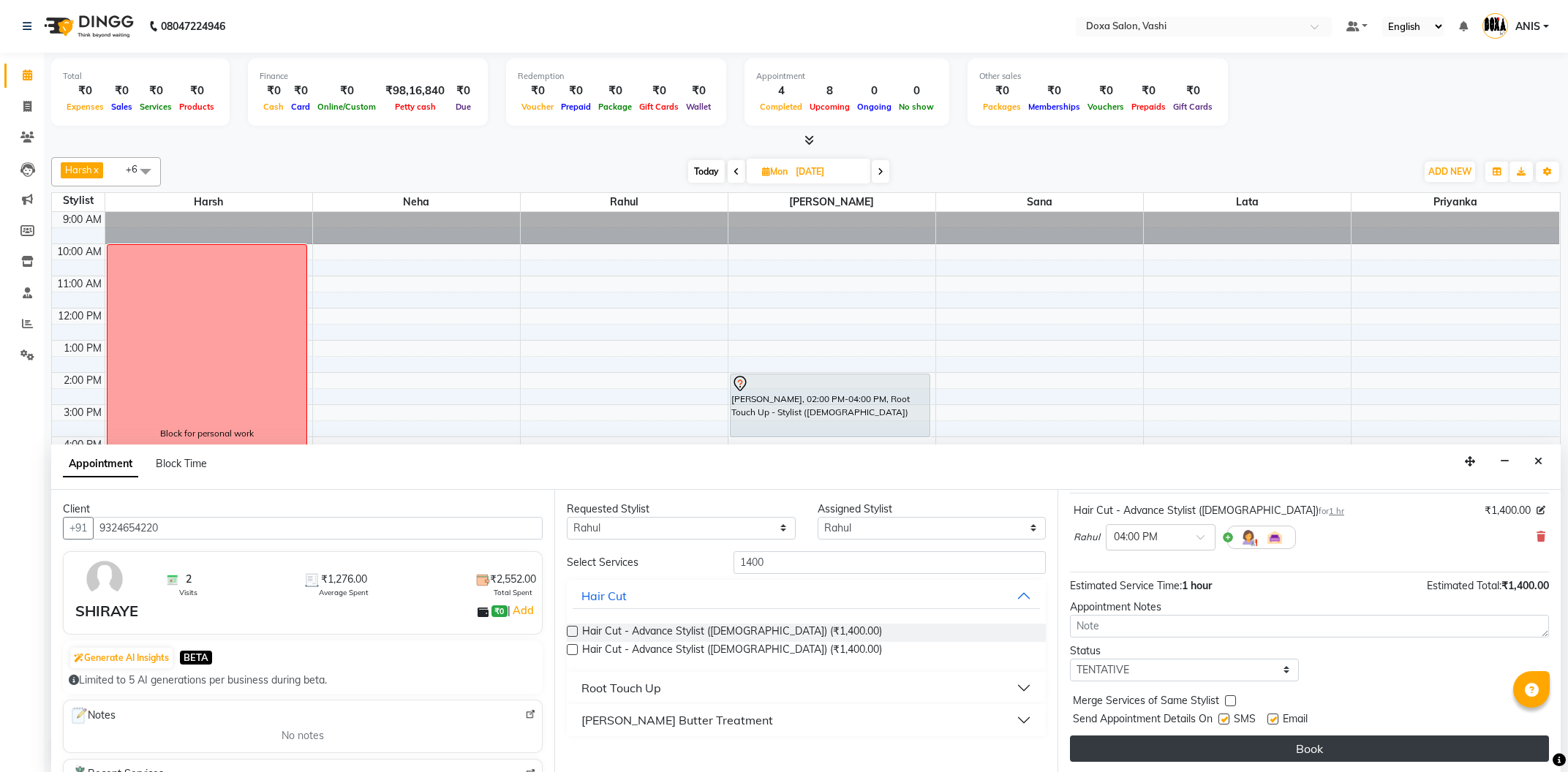
click at [1225, 750] on button "Book" at bounding box center [1309, 749] width 479 height 26
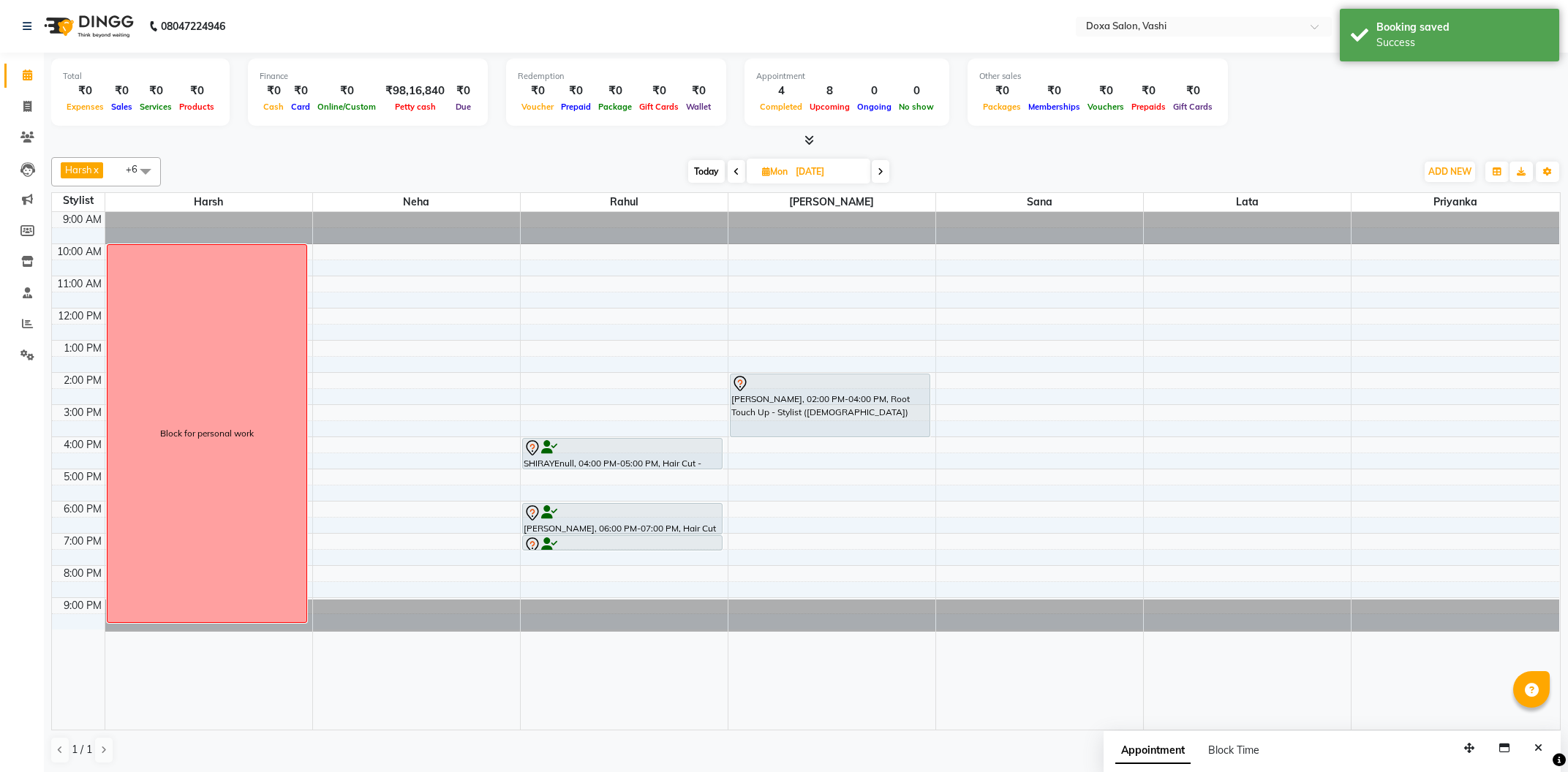
click at [716, 170] on span "Today" at bounding box center [707, 171] width 37 height 23
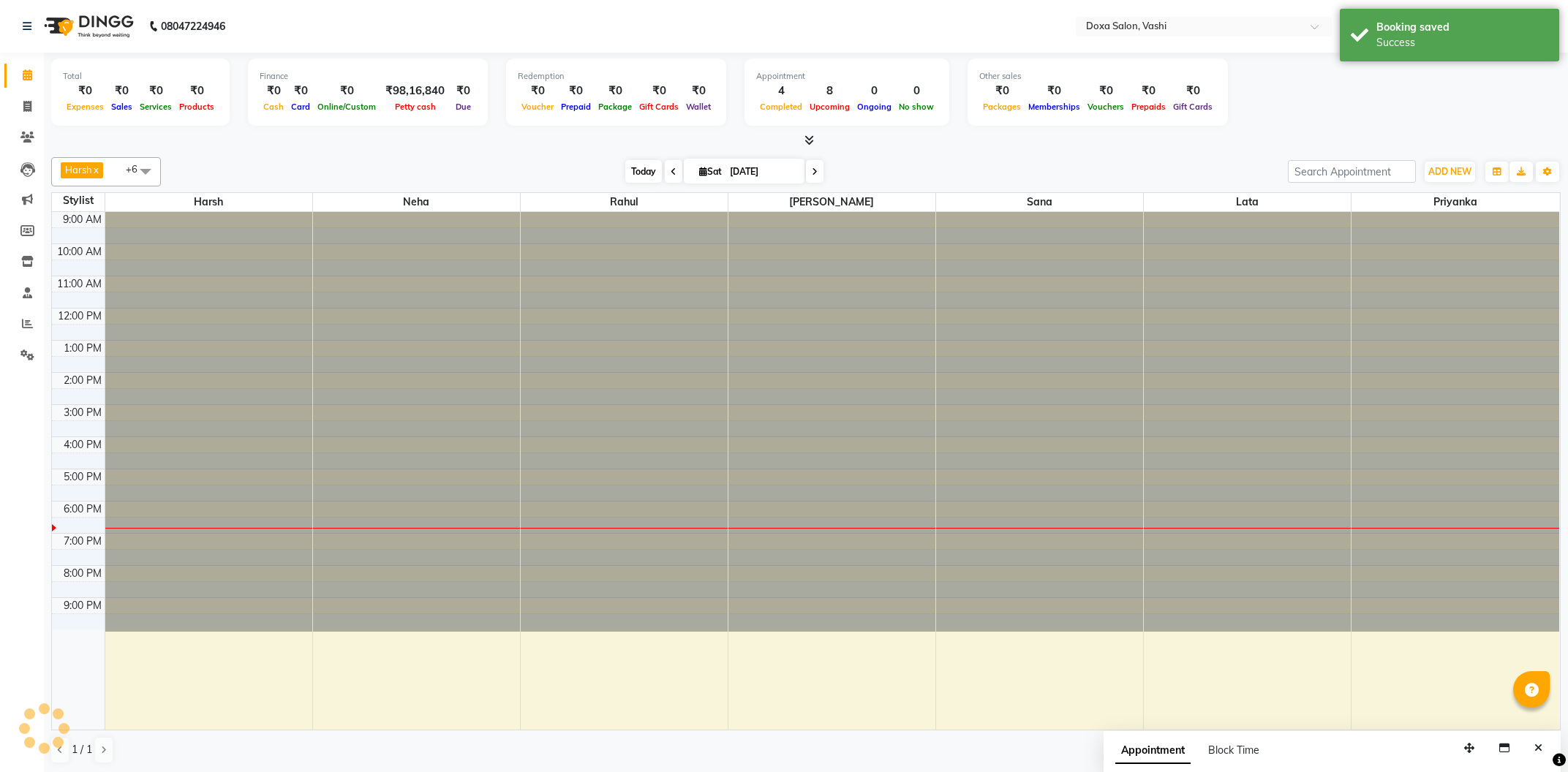
type input "04-10-2025"
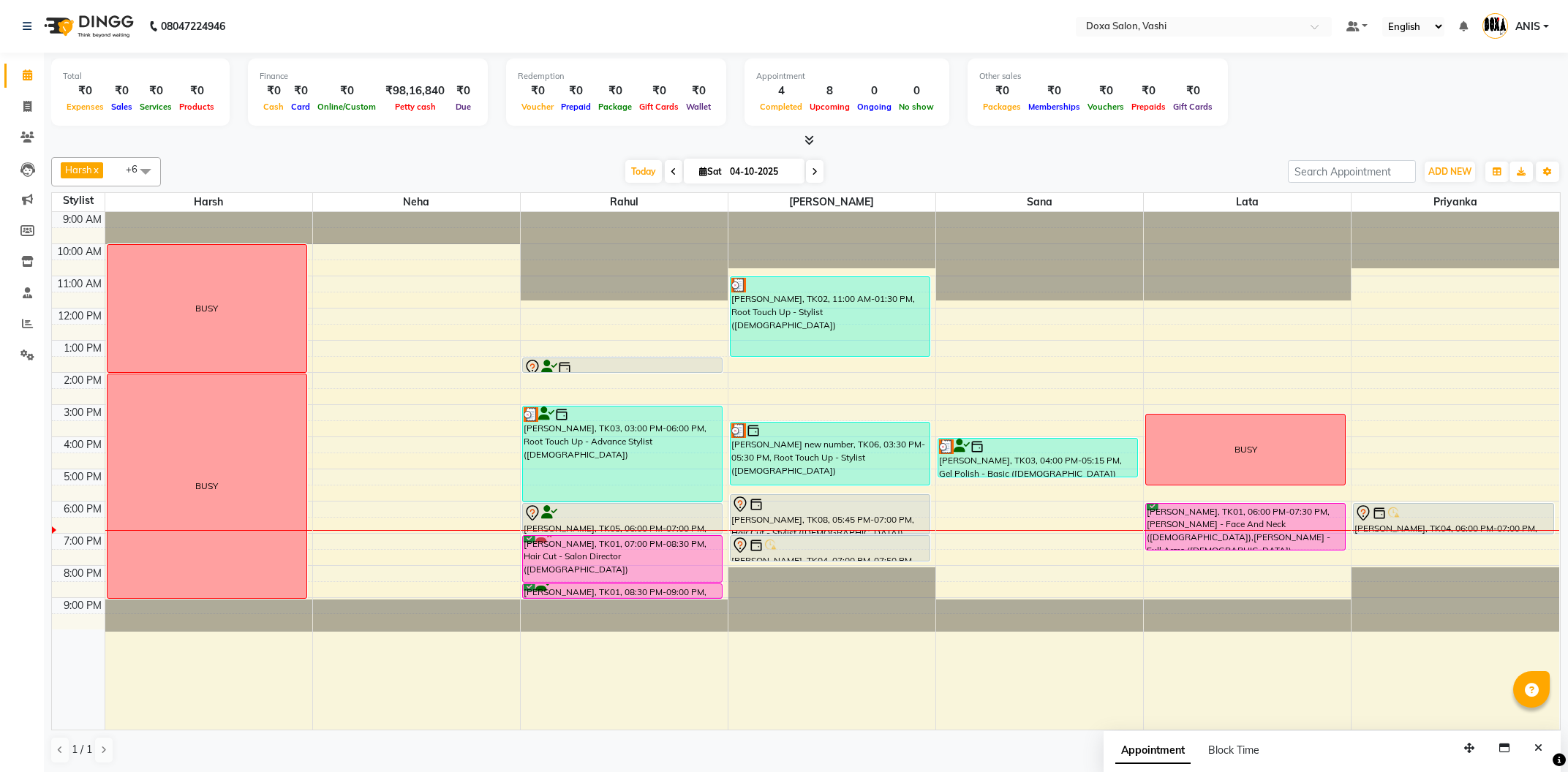
click at [716, 174] on span "Sat" at bounding box center [710, 171] width 30 height 11
select select "10"
select select "2025"
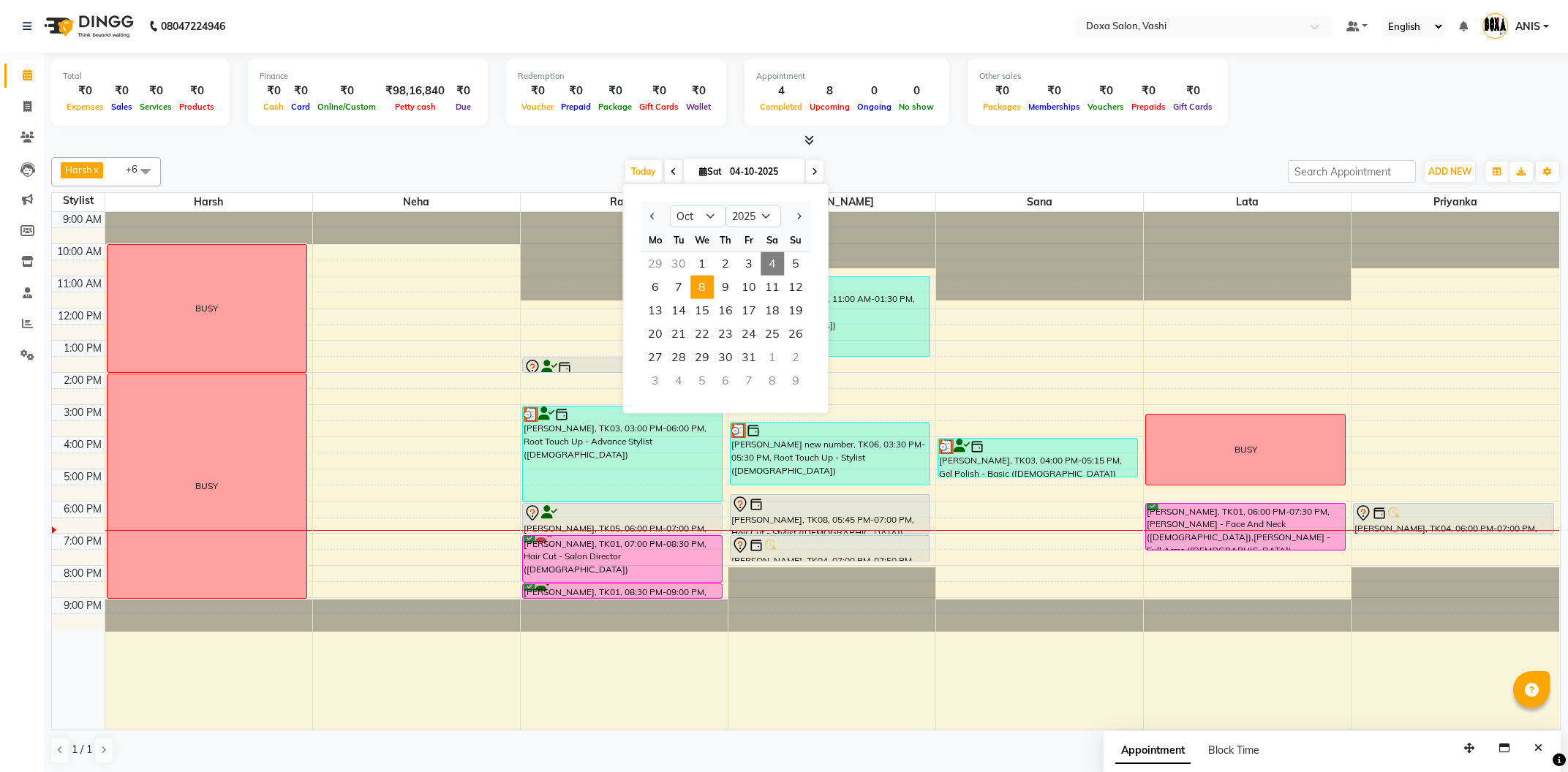
click at [696, 278] on span "8" at bounding box center [702, 287] width 23 height 23
type input "[DATE]"
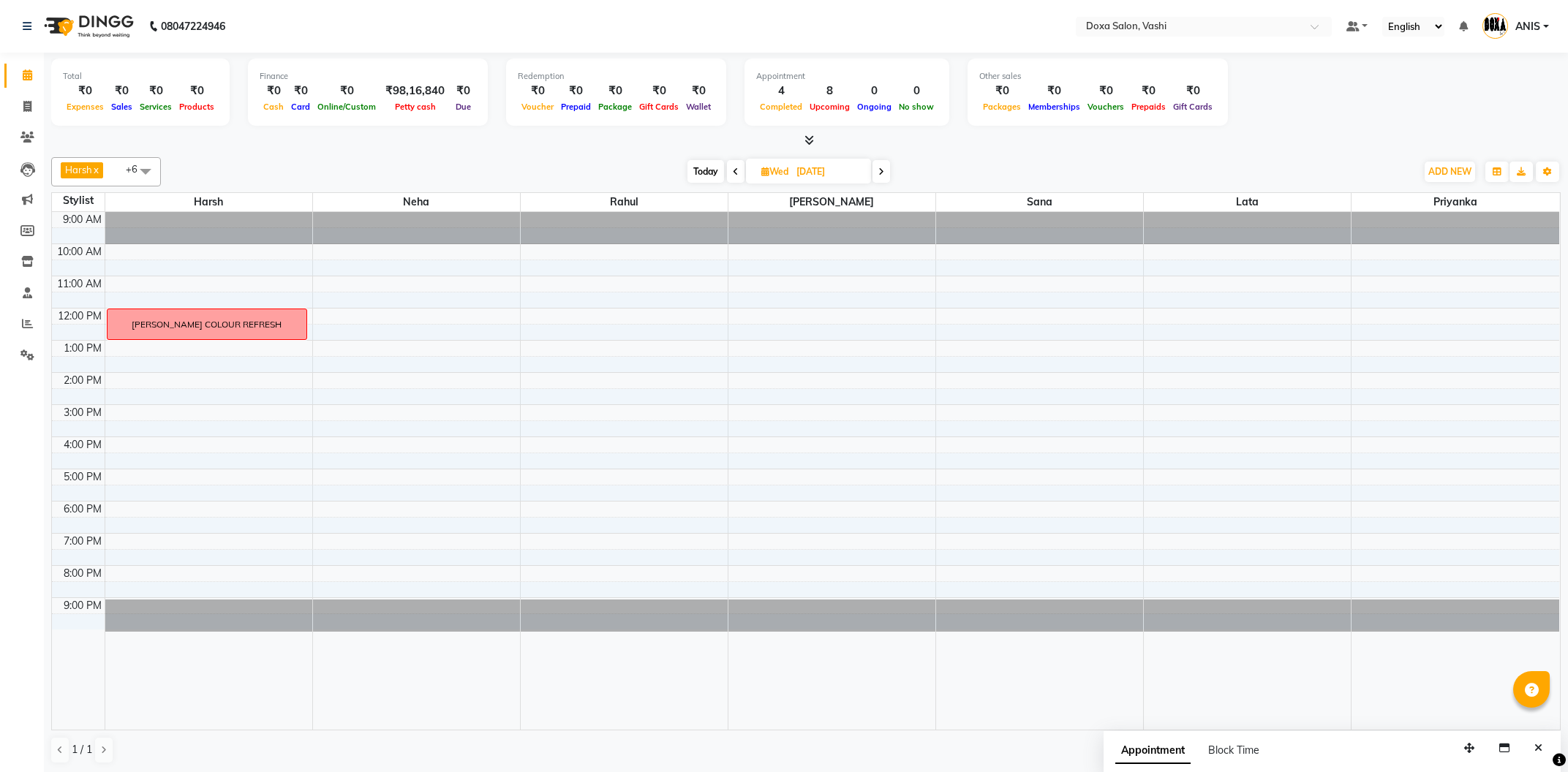
click at [601, 426] on div "9:00 AM 10:00 AM 11:00 AM 12:00 PM 1:00 PM 2:00 PM 3:00 PM 4:00 PM 5:00 PM 6:00…" at bounding box center [806, 471] width 1507 height 518
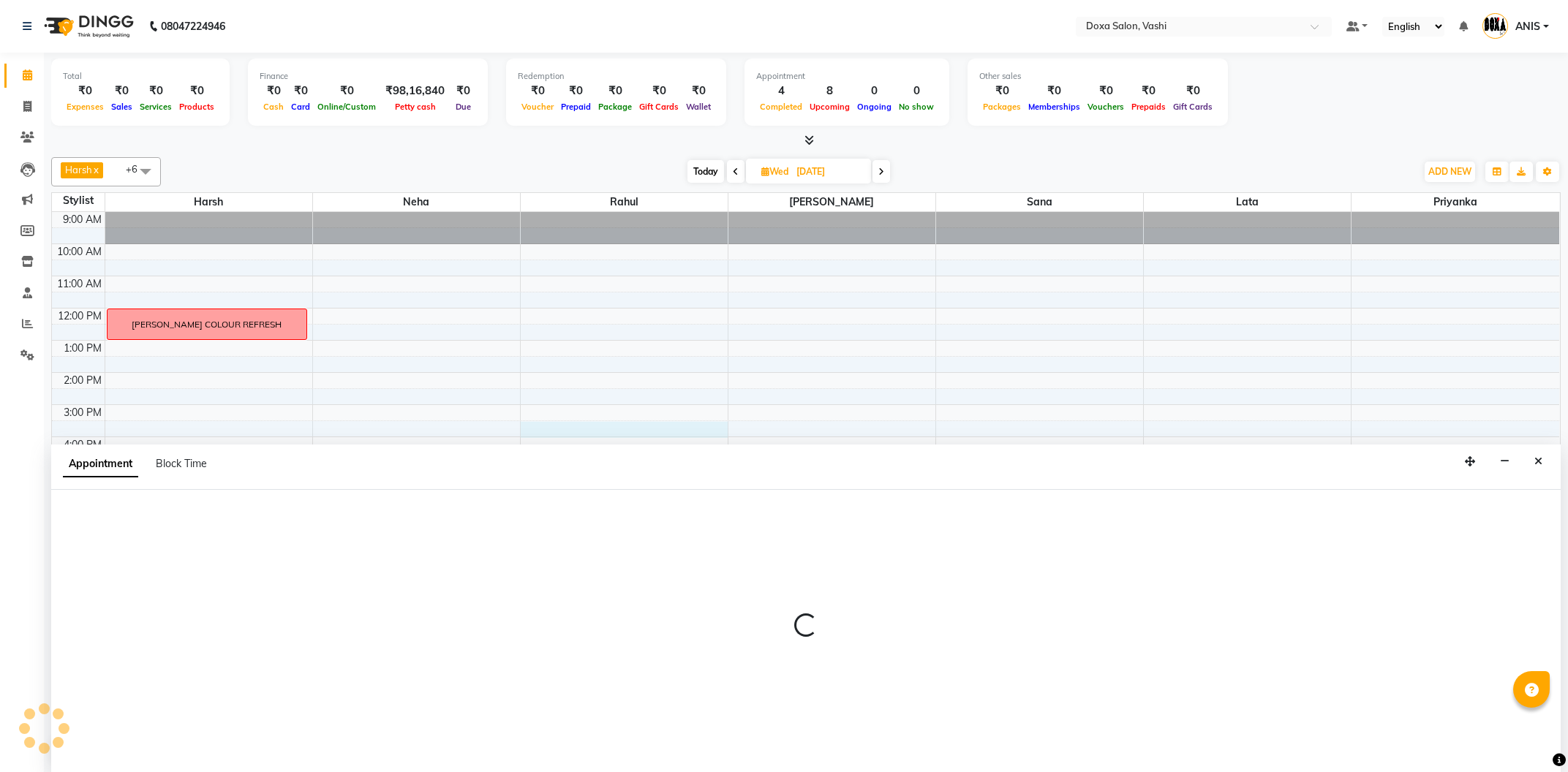
scroll to position [1, 0]
select select "11906"
select select "930"
select select "tentative"
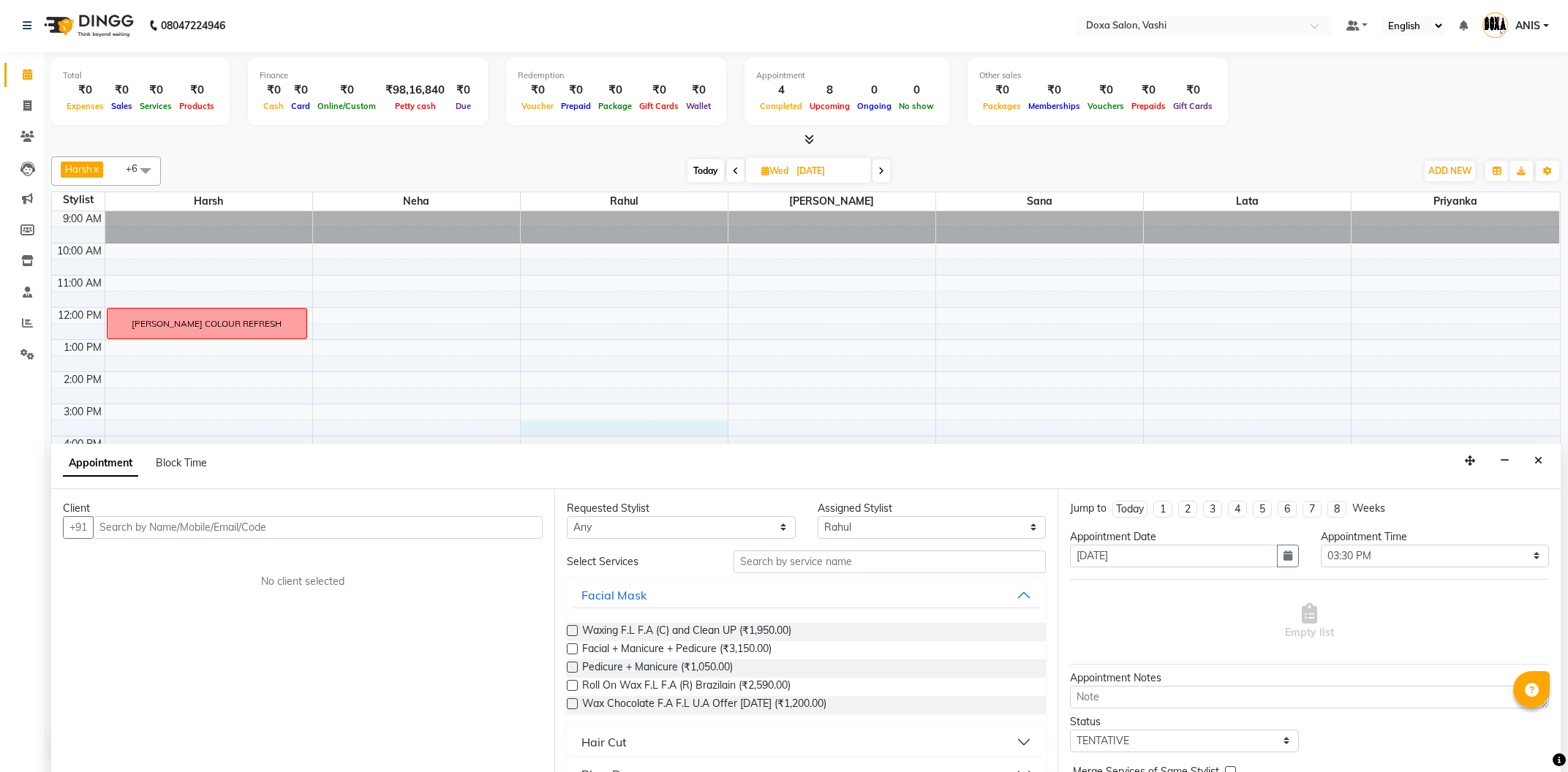
click at [197, 519] on input "text" at bounding box center [318, 527] width 450 height 23
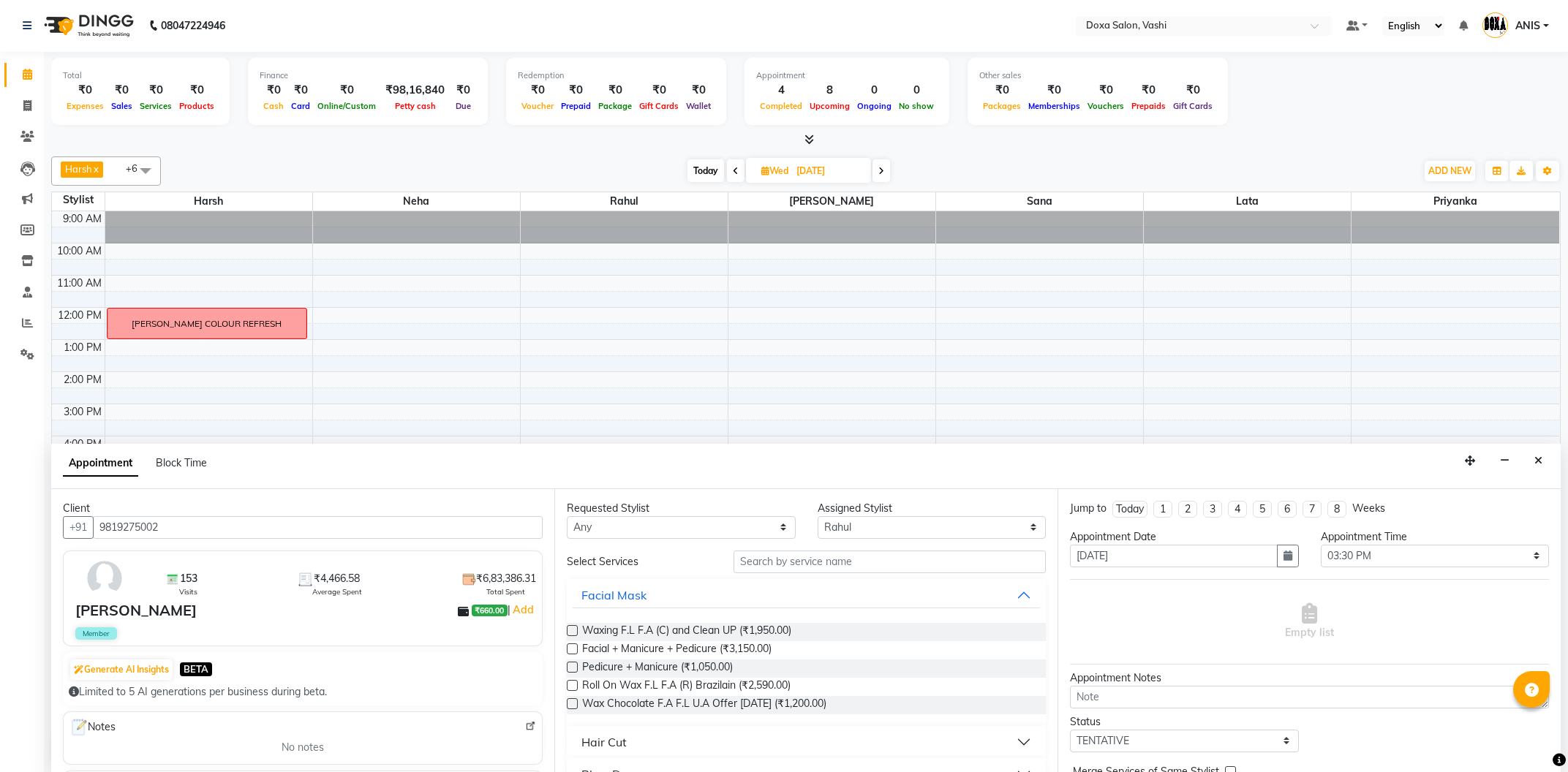
type input "9819275002"
click at [567, 516] on select "Any [PERSON_NAME] Lata Neha [PERSON_NAME] [PERSON_NAME]" at bounding box center [681, 527] width 229 height 23
select select "11906"
click option "Rahul" at bounding box center [0, 0] width 0 height 0
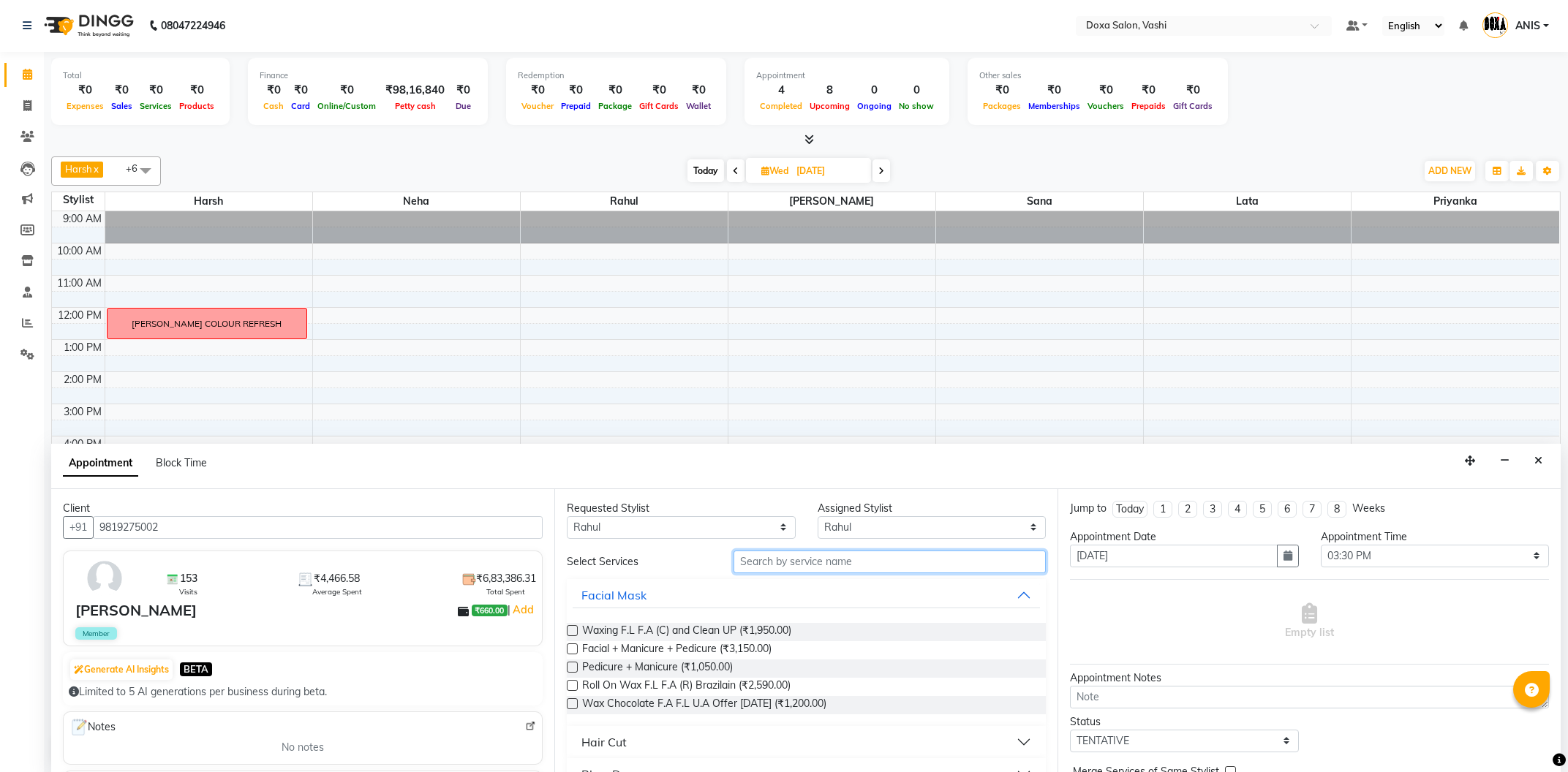
click at [773, 554] on input "text" at bounding box center [890, 562] width 312 height 23
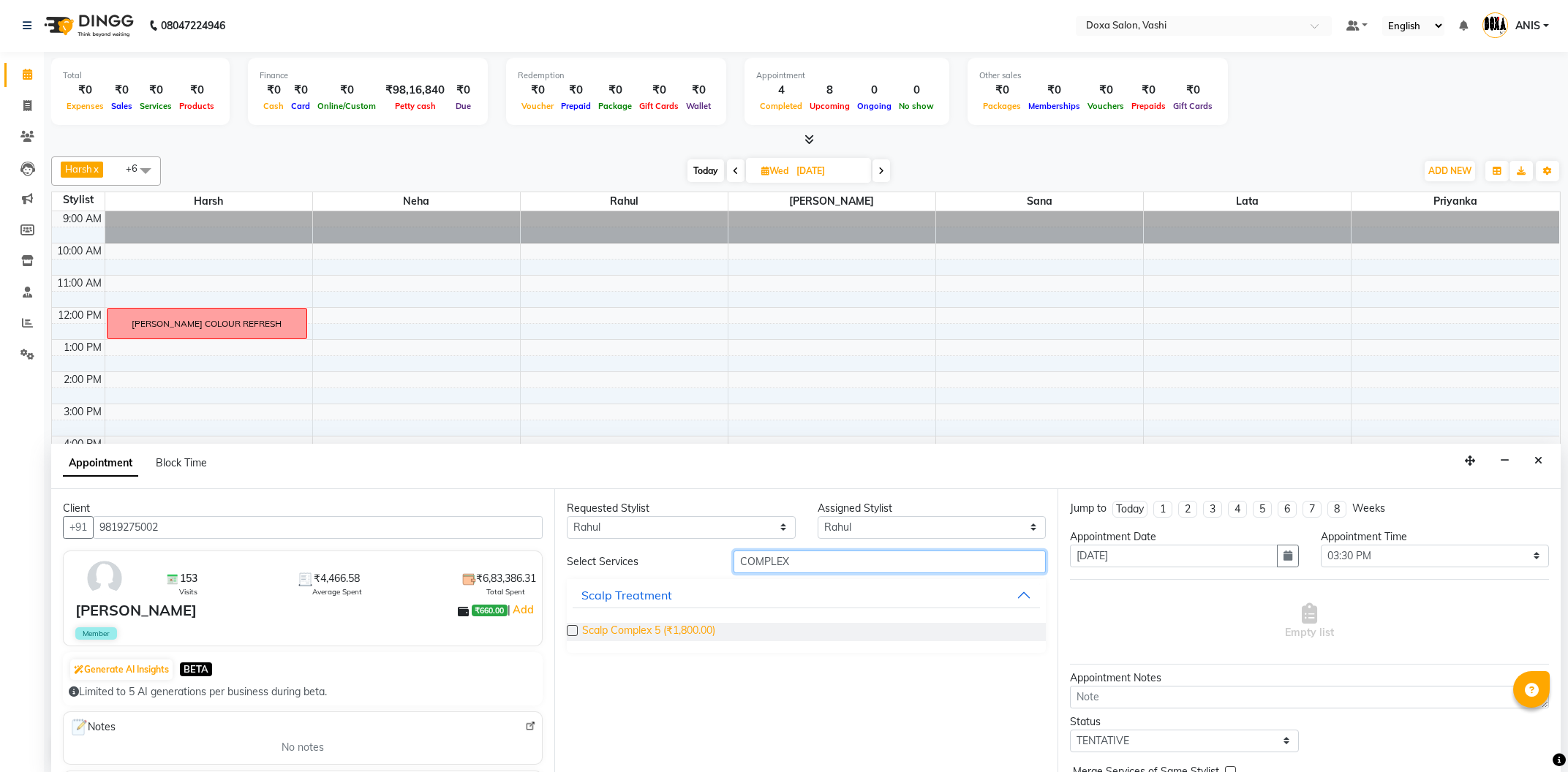
type input "COMPLEX"
click at [631, 628] on span "Scalp Complex 5 (₹1,800.00)" at bounding box center [649, 632] width 133 height 18
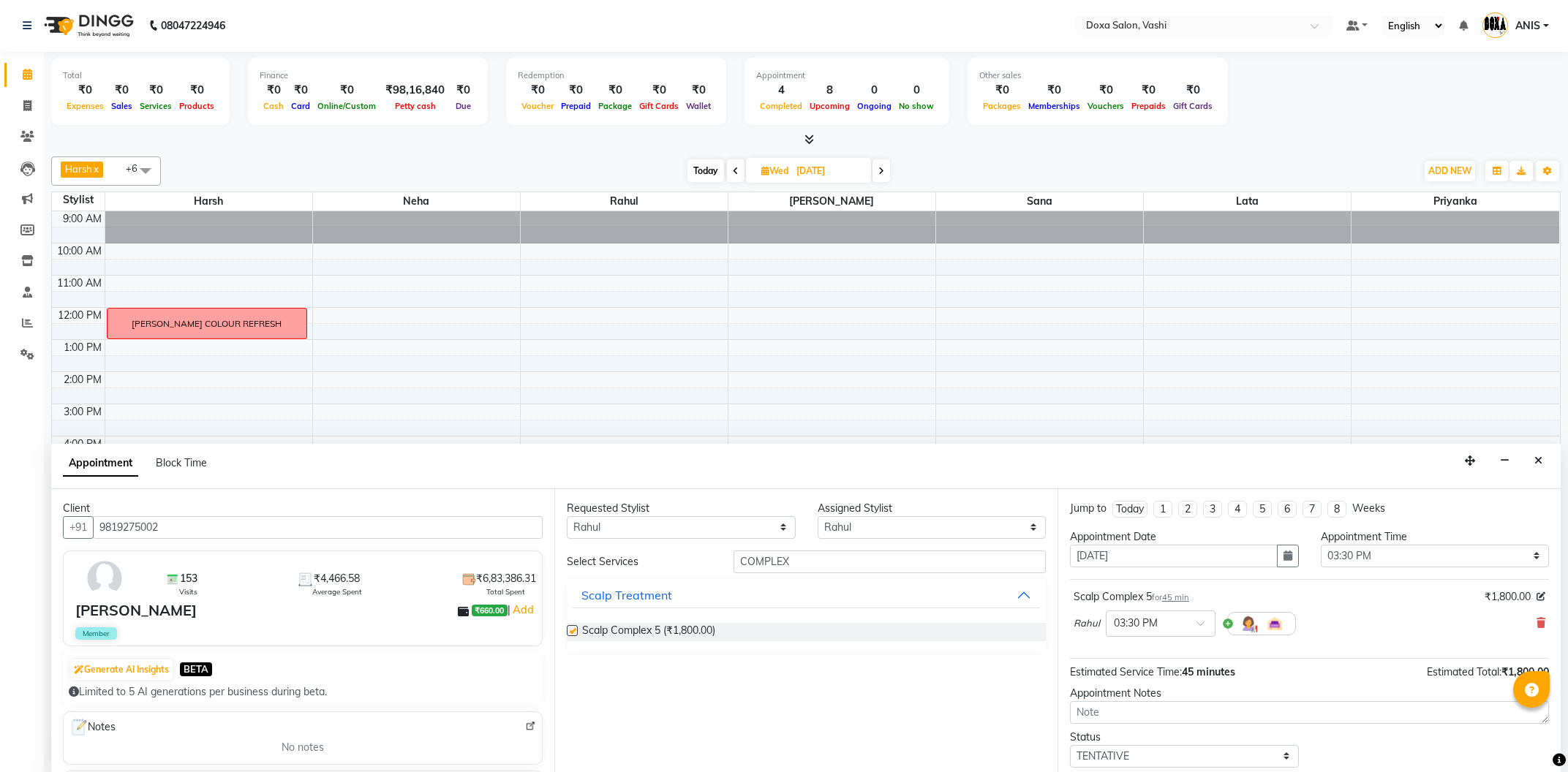
checkbox input "false"
click at [1203, 635] on span at bounding box center [1205, 628] width 18 height 15
click at [1146, 685] on div "04:30 PM" at bounding box center [1161, 680] width 108 height 27
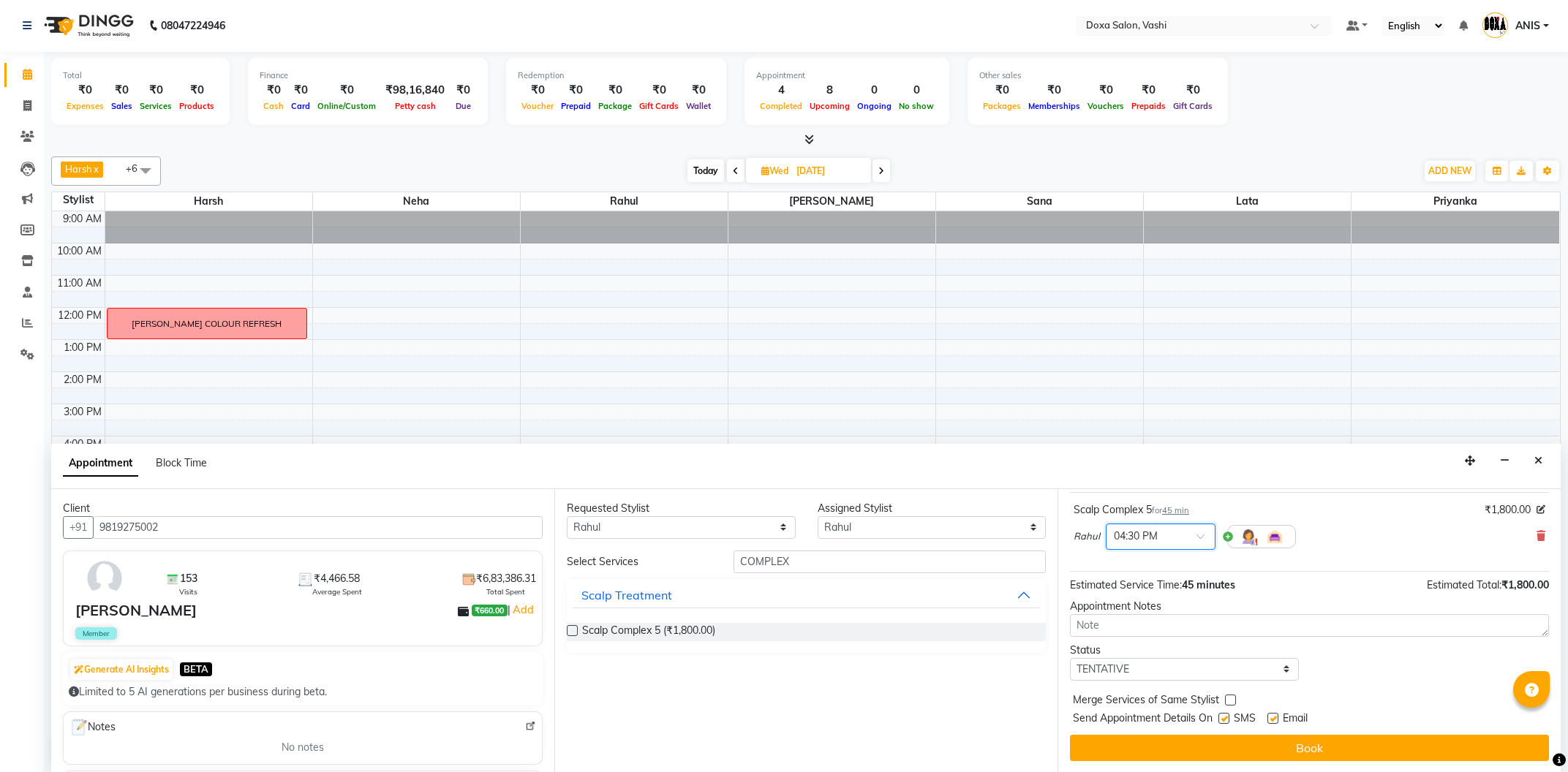
scroll to position [0, 0]
click at [567, 517] on select "Any [PERSON_NAME] Lata Neha [PERSON_NAME] [PERSON_NAME]" at bounding box center [681, 528] width 229 height 23
select select "17134"
click option "Lata" at bounding box center [0, 0] width 0 height 0
select select "17134"
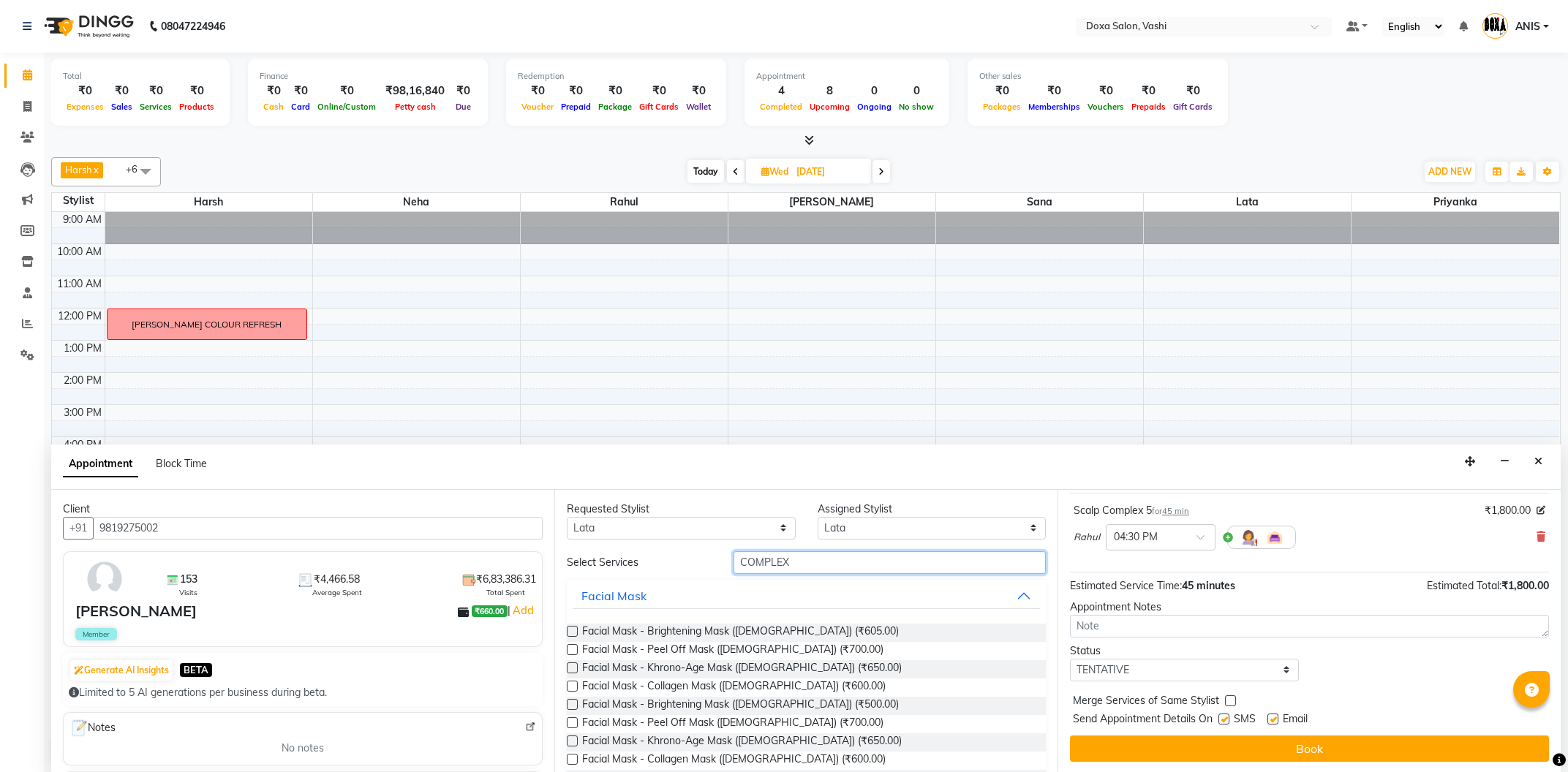
drag, startPoint x: 814, startPoint y: 562, endPoint x: 521, endPoint y: 531, distance: 294.6
click at [734, 552] on input "COMPLEX" at bounding box center [890, 563] width 312 height 23
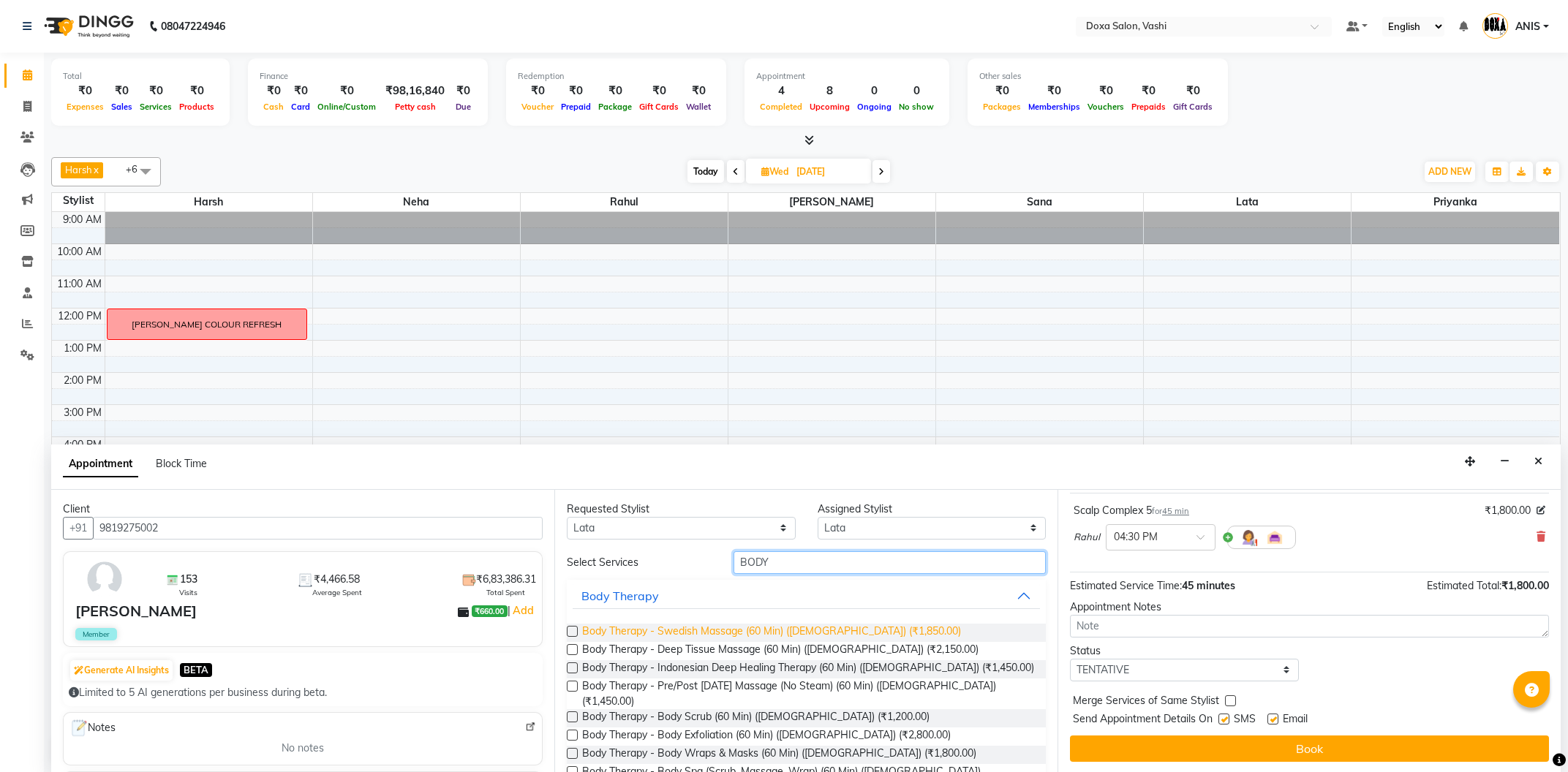
type input "BODY"
click at [774, 625] on span "Body Therapy - Swedish Massage (60 Min) ([DEMOGRAPHIC_DATA]) (₹1,850.00)" at bounding box center [771, 633] width 379 height 18
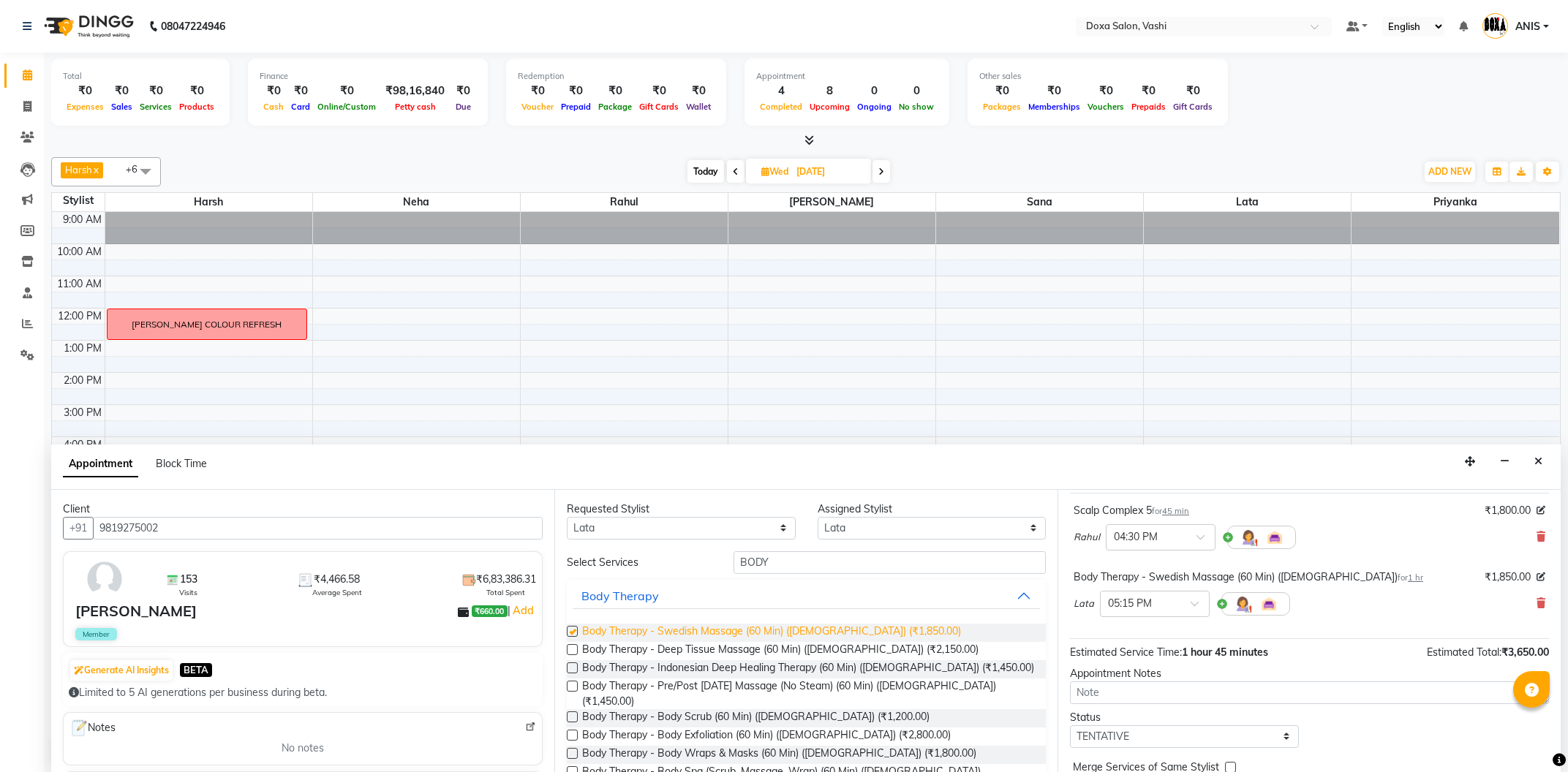
checkbox input "false"
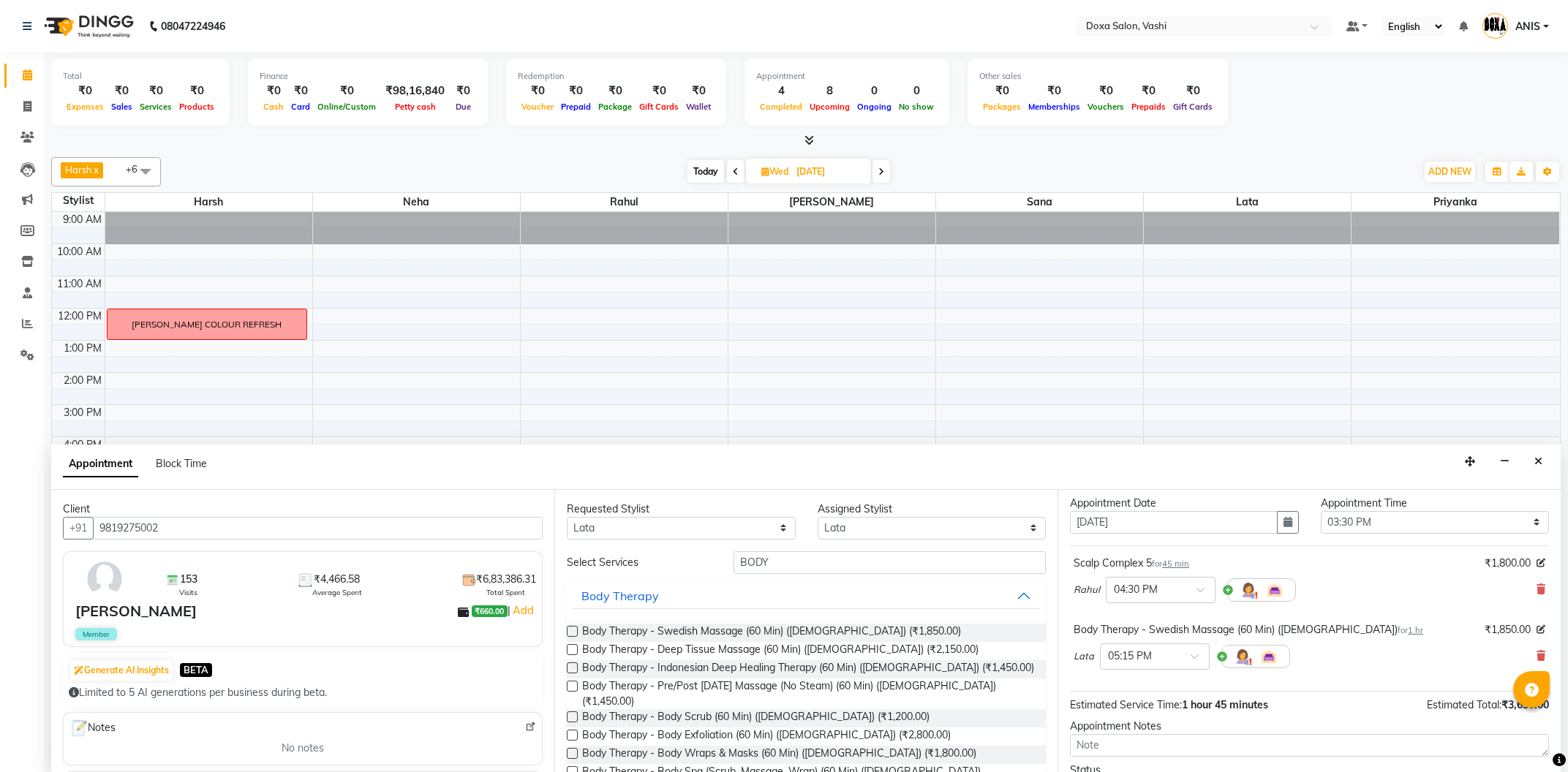
scroll to position [155, 0]
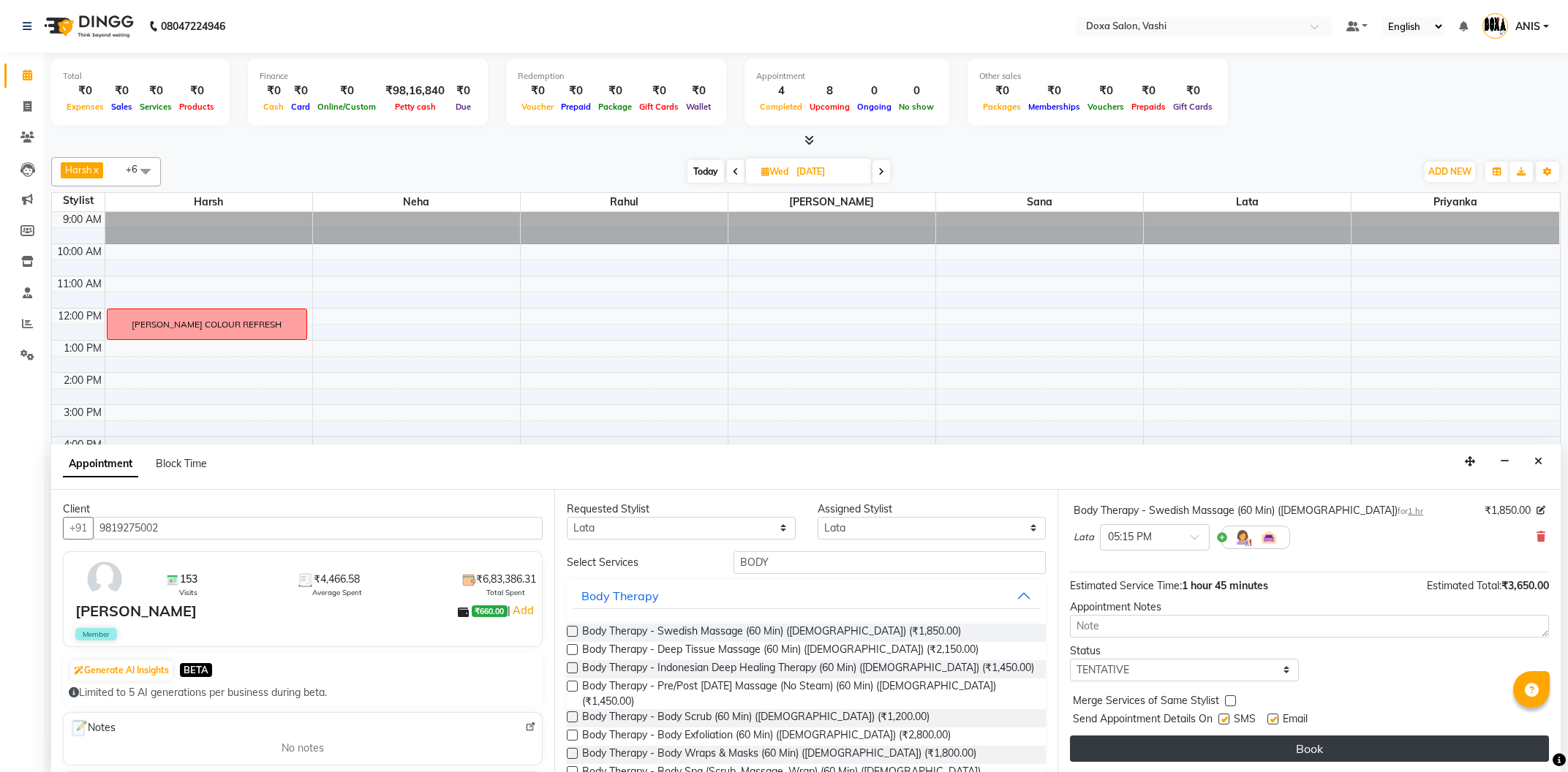
click at [1221, 741] on button "Book" at bounding box center [1309, 749] width 479 height 26
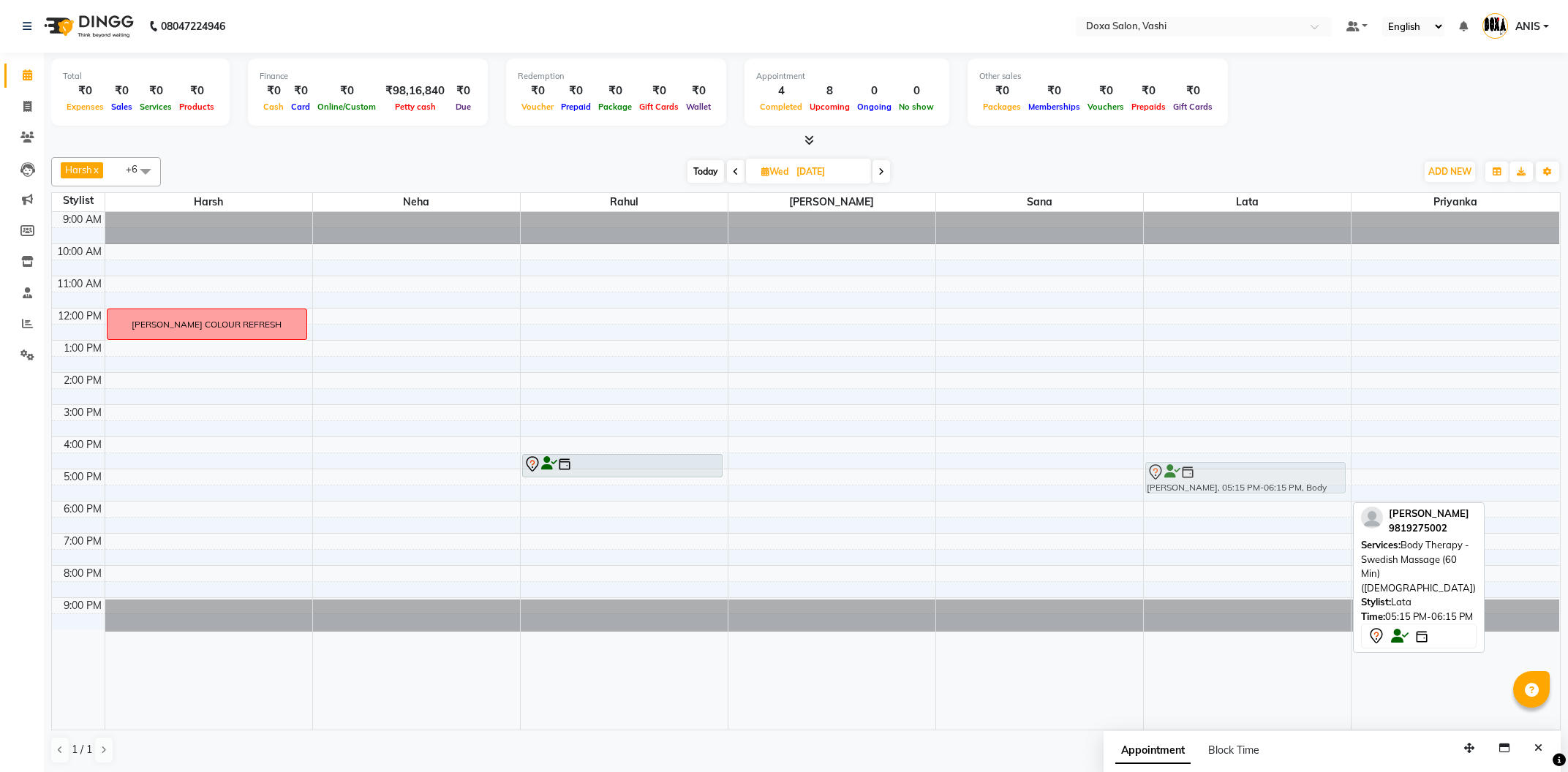
drag, startPoint x: 1239, startPoint y: 481, endPoint x: 1249, endPoint y: 467, distance: 17.2
click at [1249, 467] on div "[PERSON_NAME], 05:15 PM-06:15 PM, Body Therapy - Swedish Massage (60 Min) ([DEM…" at bounding box center [1247, 471] width 207 height 518
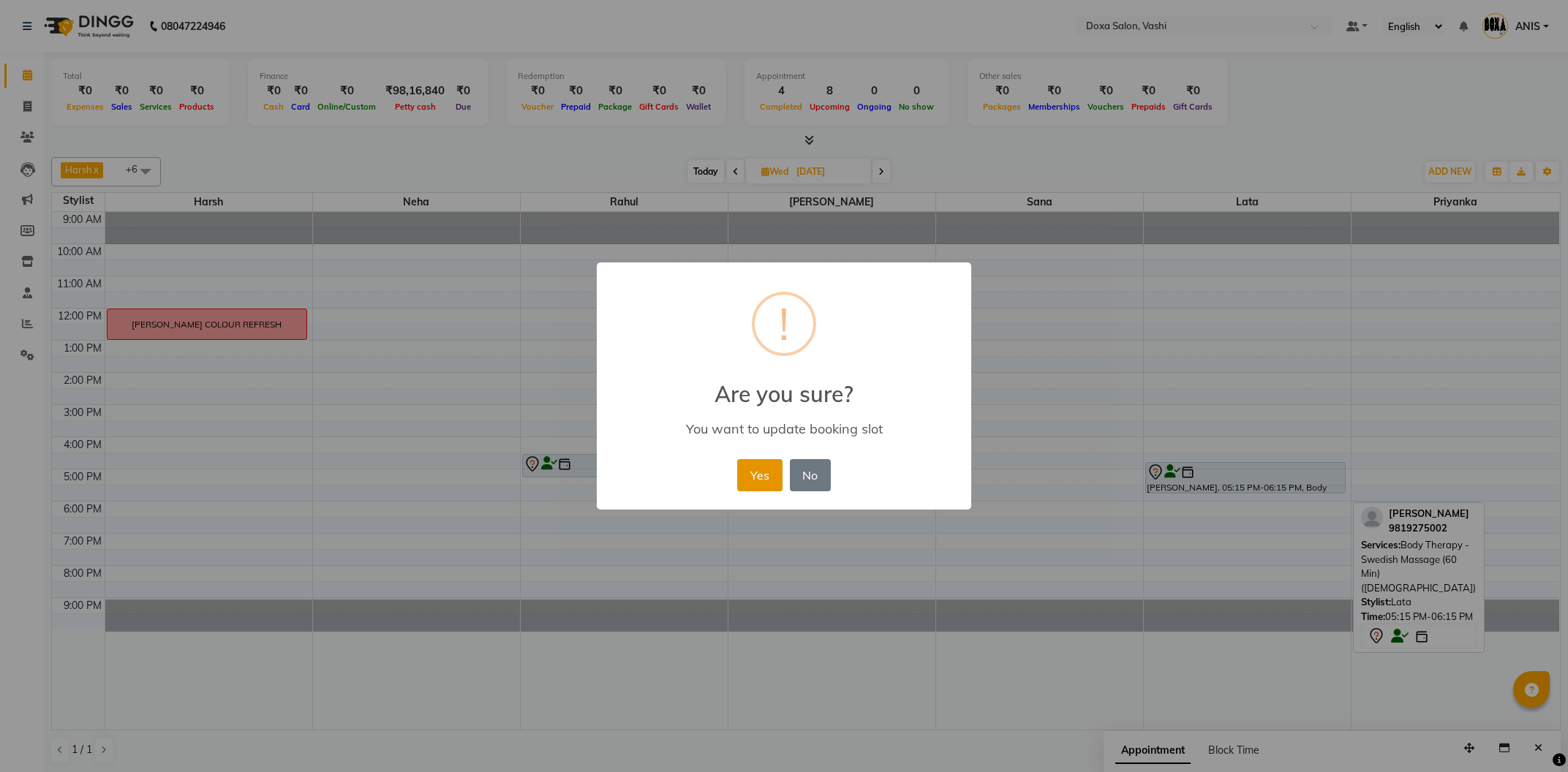
click at [767, 474] on button "Yes" at bounding box center [759, 475] width 45 height 32
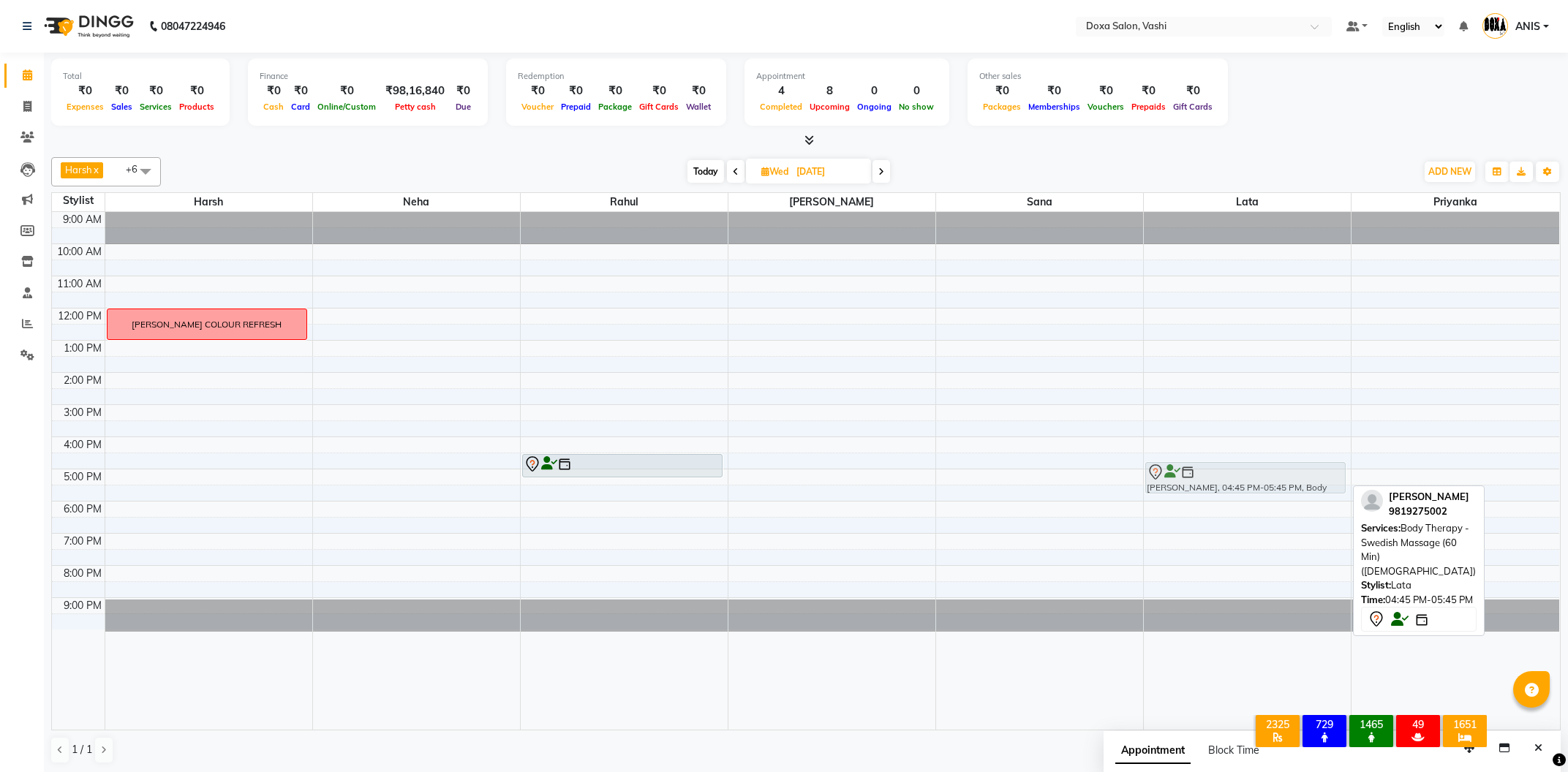
drag, startPoint x: 1238, startPoint y: 483, endPoint x: 1240, endPoint y: 491, distance: 8.2
click at [1240, 491] on div "[PERSON_NAME], 04:45 PM-05:45 PM, Body Therapy - Swedish Massage (60 Min) ([DEM…" at bounding box center [1247, 471] width 207 height 518
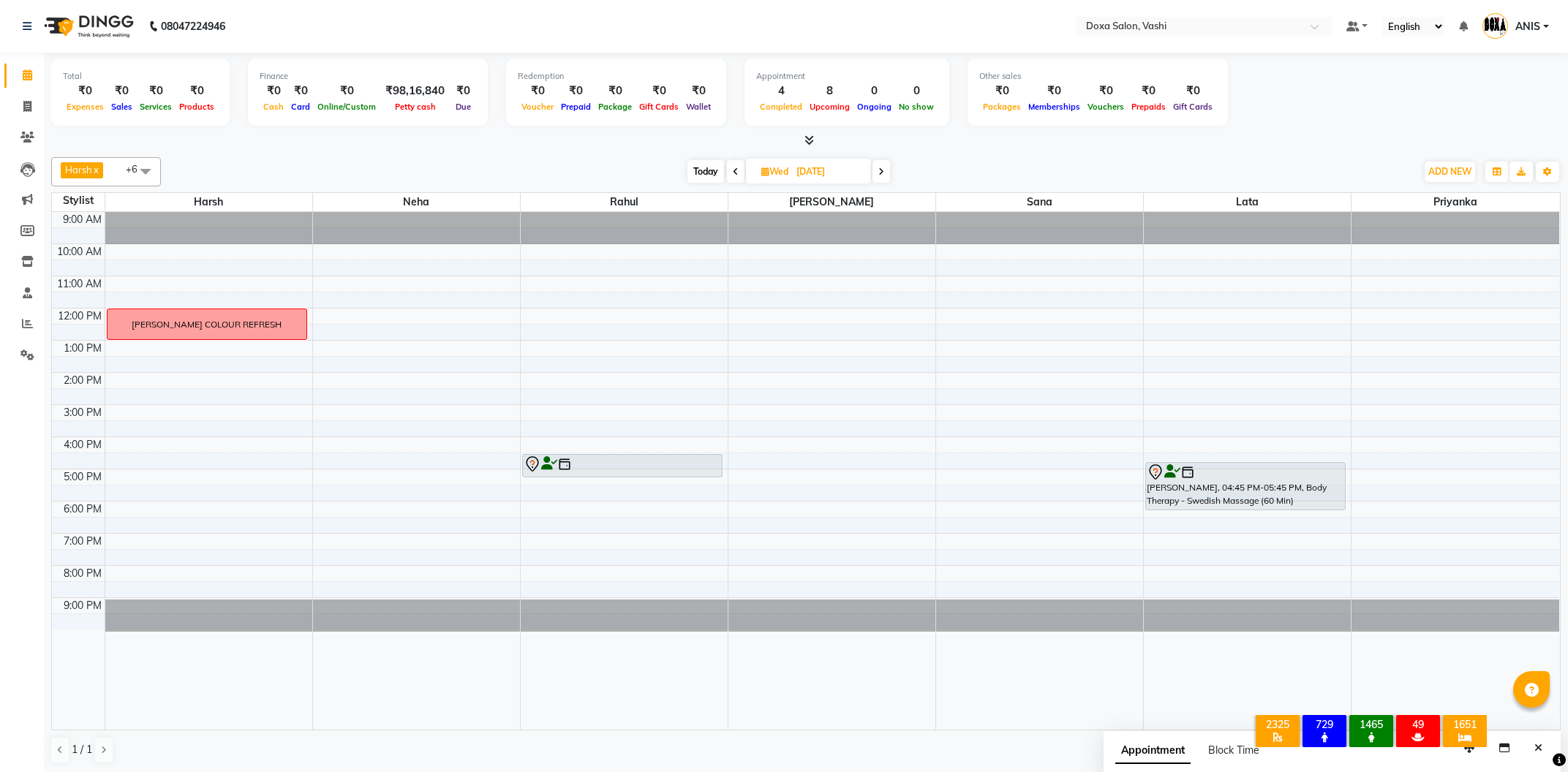
drag, startPoint x: 1238, startPoint y: 494, endPoint x: 1239, endPoint y: 503, distance: 9.1
click at [1239, 503] on div "[PERSON_NAME], 04:45 PM-05:45 PM, Body Therapy - Swedish Massage (60 Min) ([DEM…" at bounding box center [1247, 471] width 207 height 518
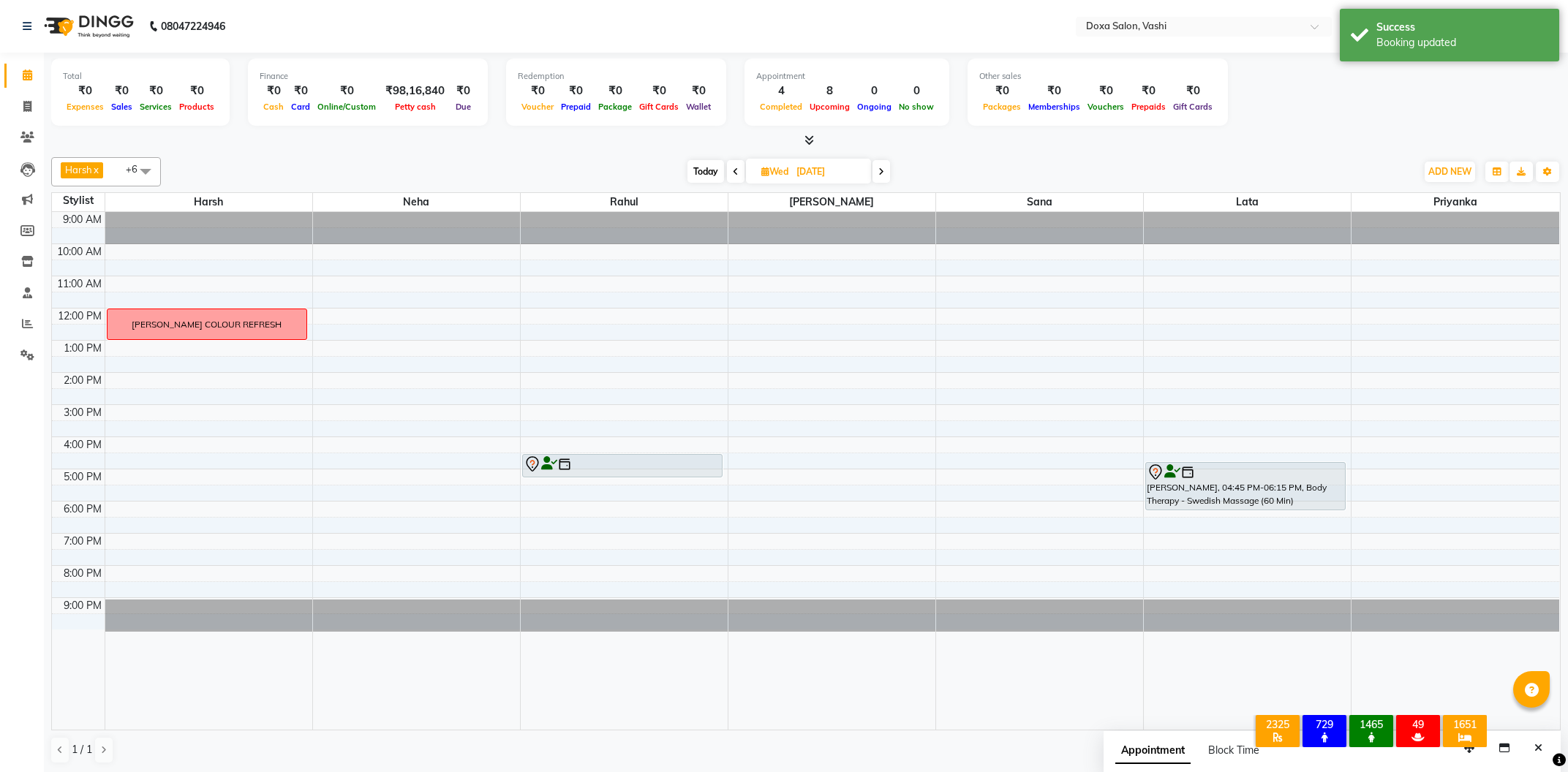
drag, startPoint x: 1239, startPoint y: 507, endPoint x: 1241, endPoint y: 519, distance: 12.2
click at [1241, 519] on div "9:00 AM 10:00 AM 11:00 AM 12:00 PM 1:00 PM 2:00 PM 3:00 PM 4:00 PM 5:00 PM 6:00…" at bounding box center [806, 471] width 1507 height 518
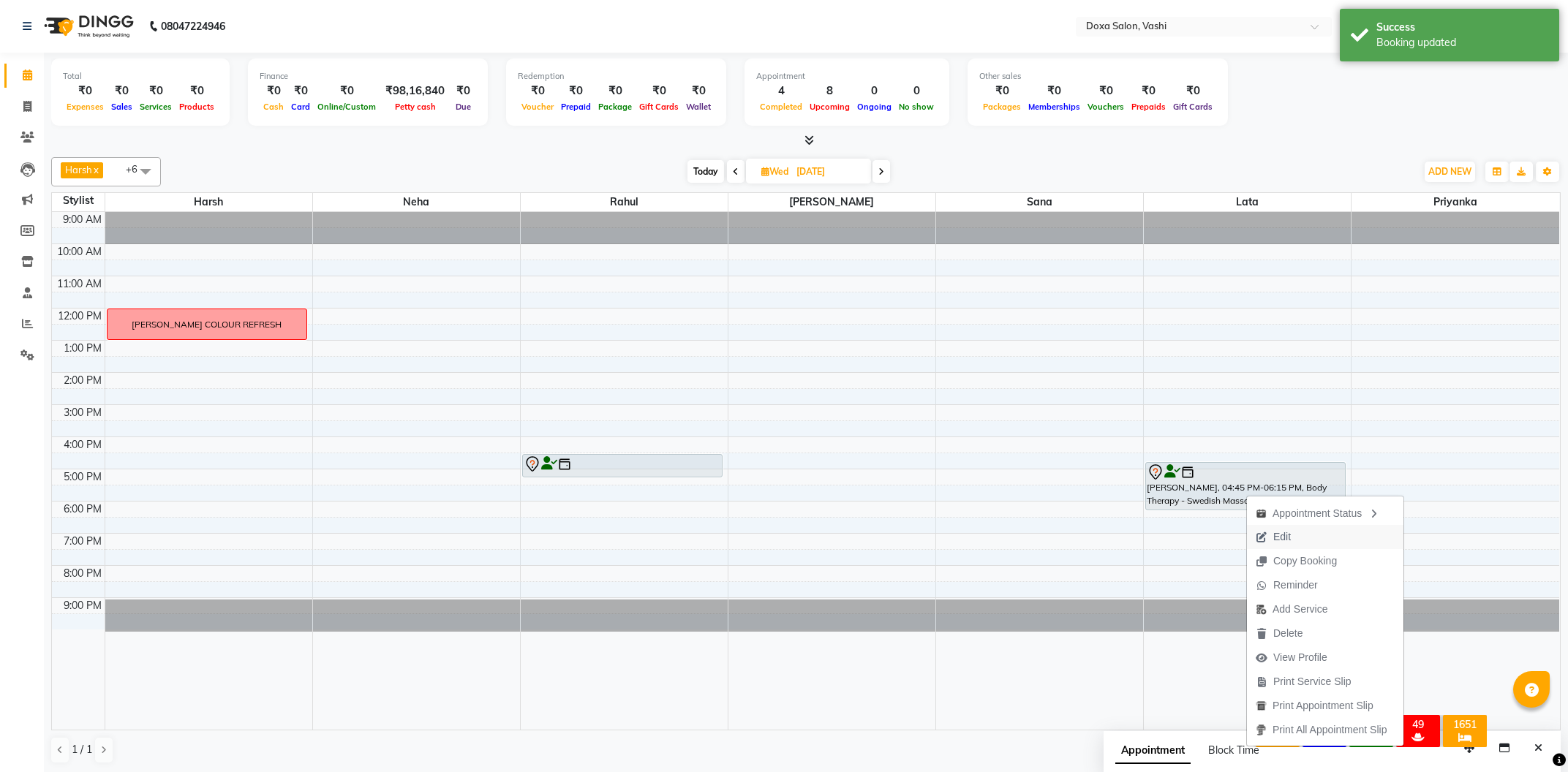
click at [1268, 536] on span "Edit" at bounding box center [1273, 537] width 53 height 24
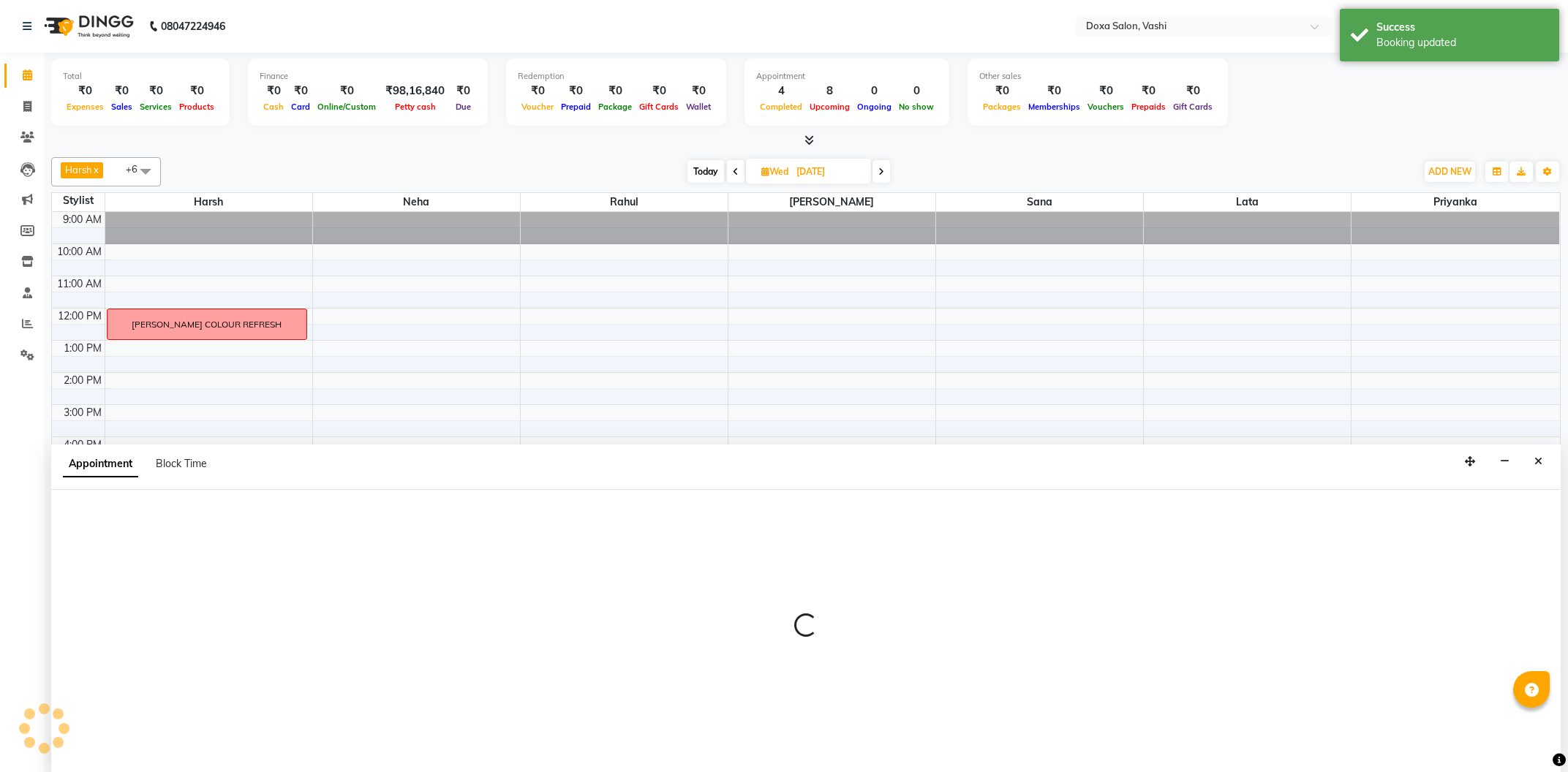
select select "tentative"
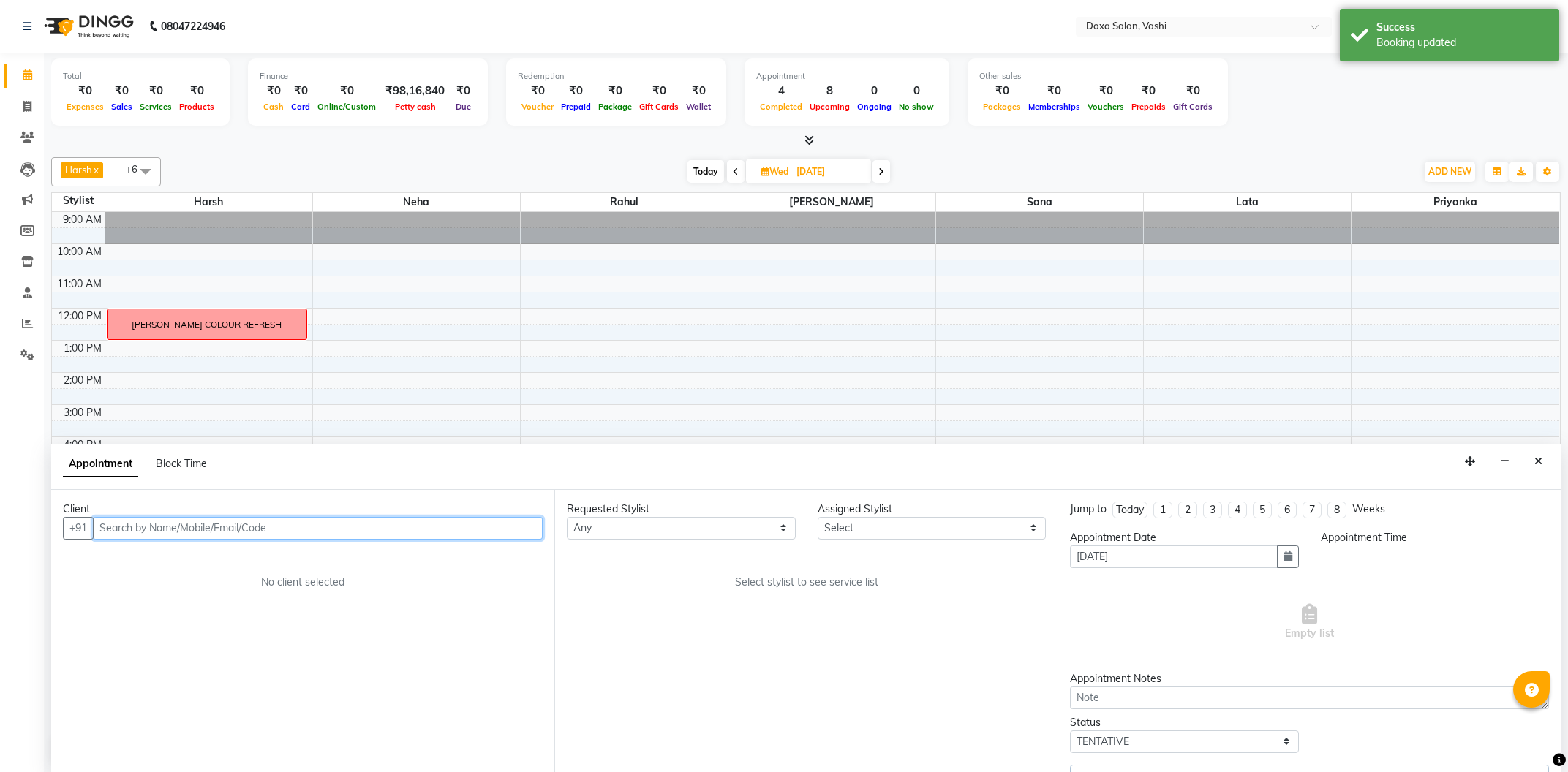
select select "990"
select select "17134"
select select "688"
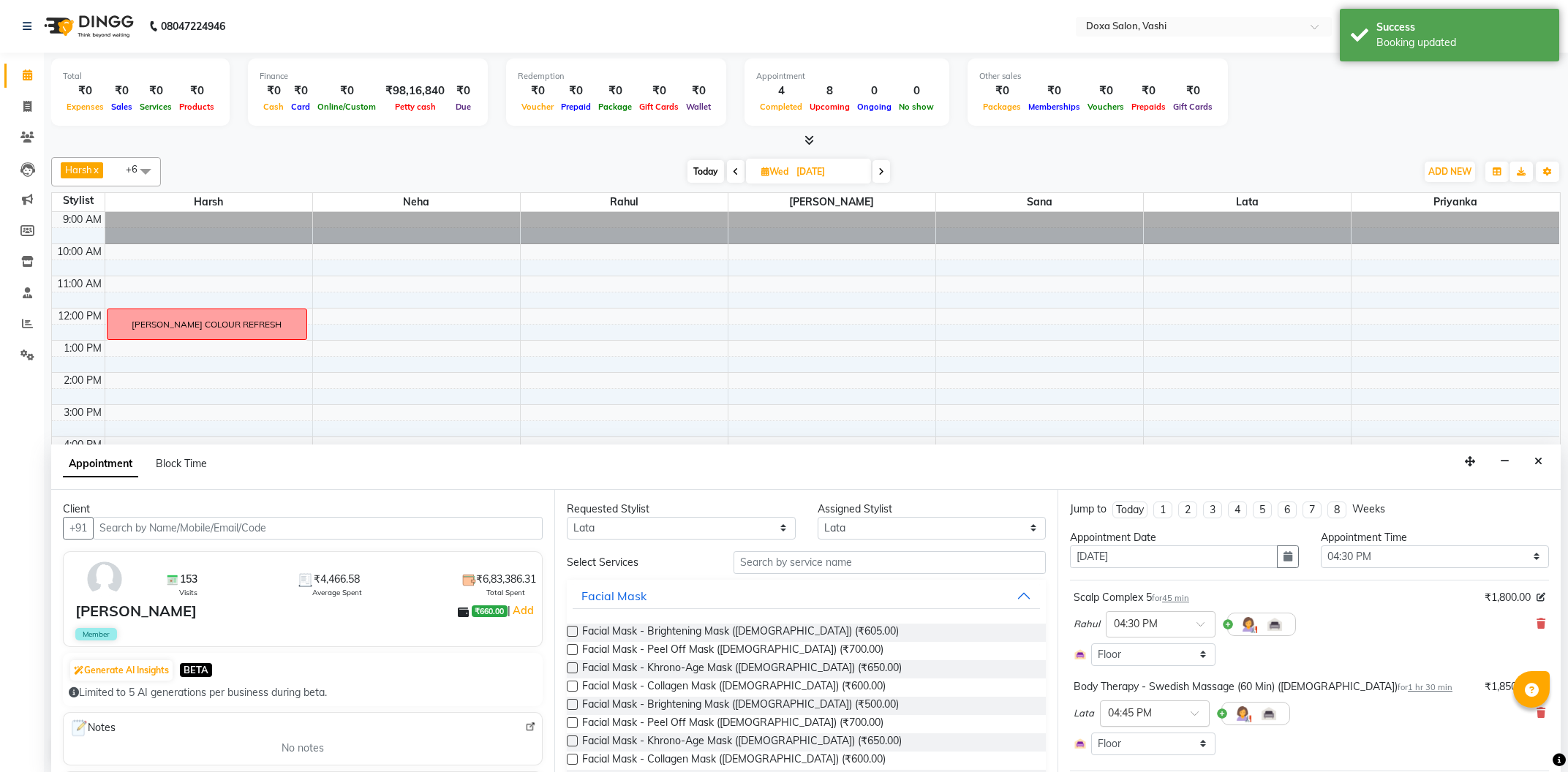
click at [1196, 717] on span at bounding box center [1200, 718] width 18 height 15
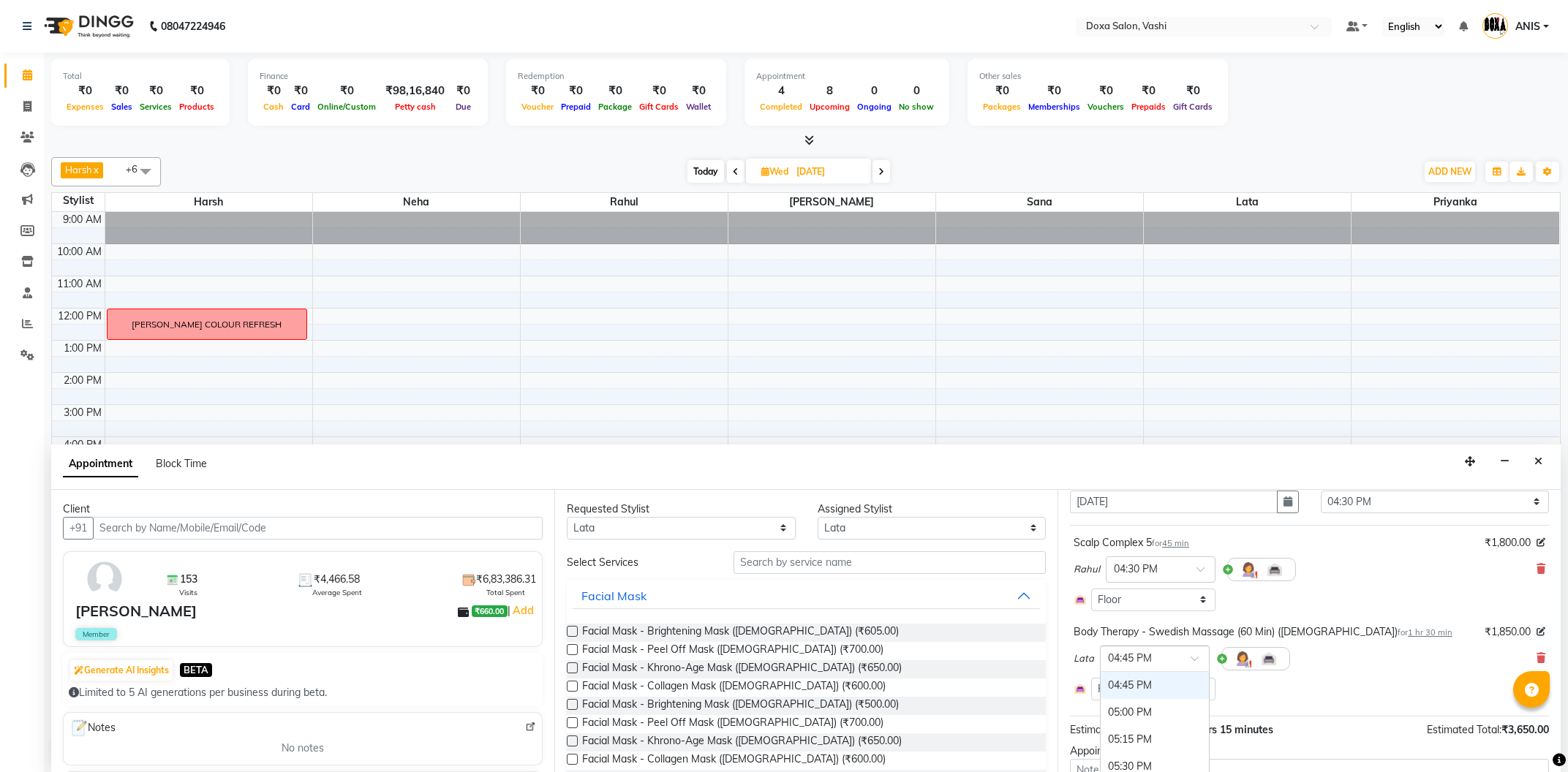
scroll to position [78, 0]
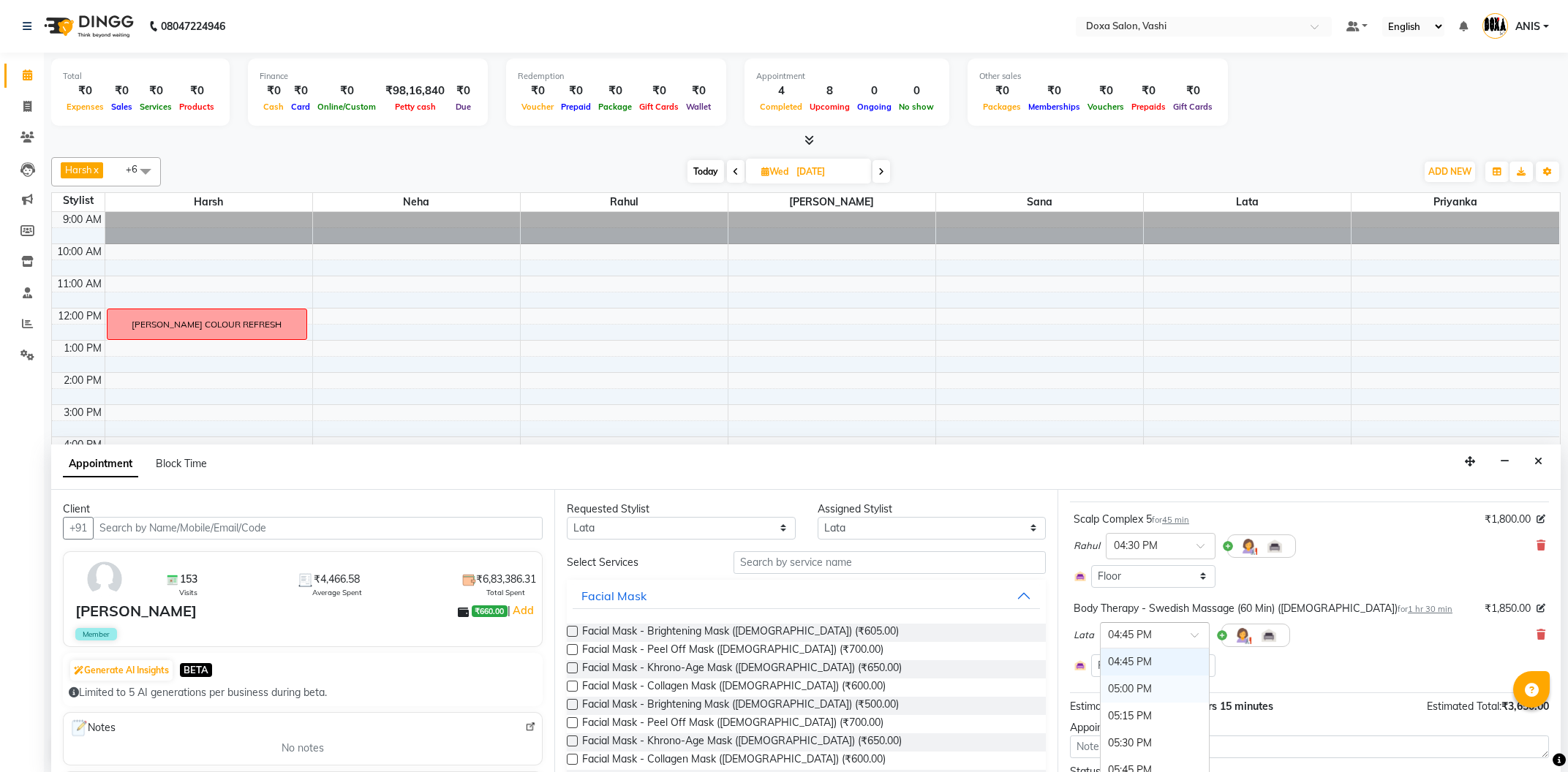
click at [1136, 689] on div "05:00 PM" at bounding box center [1155, 689] width 108 height 27
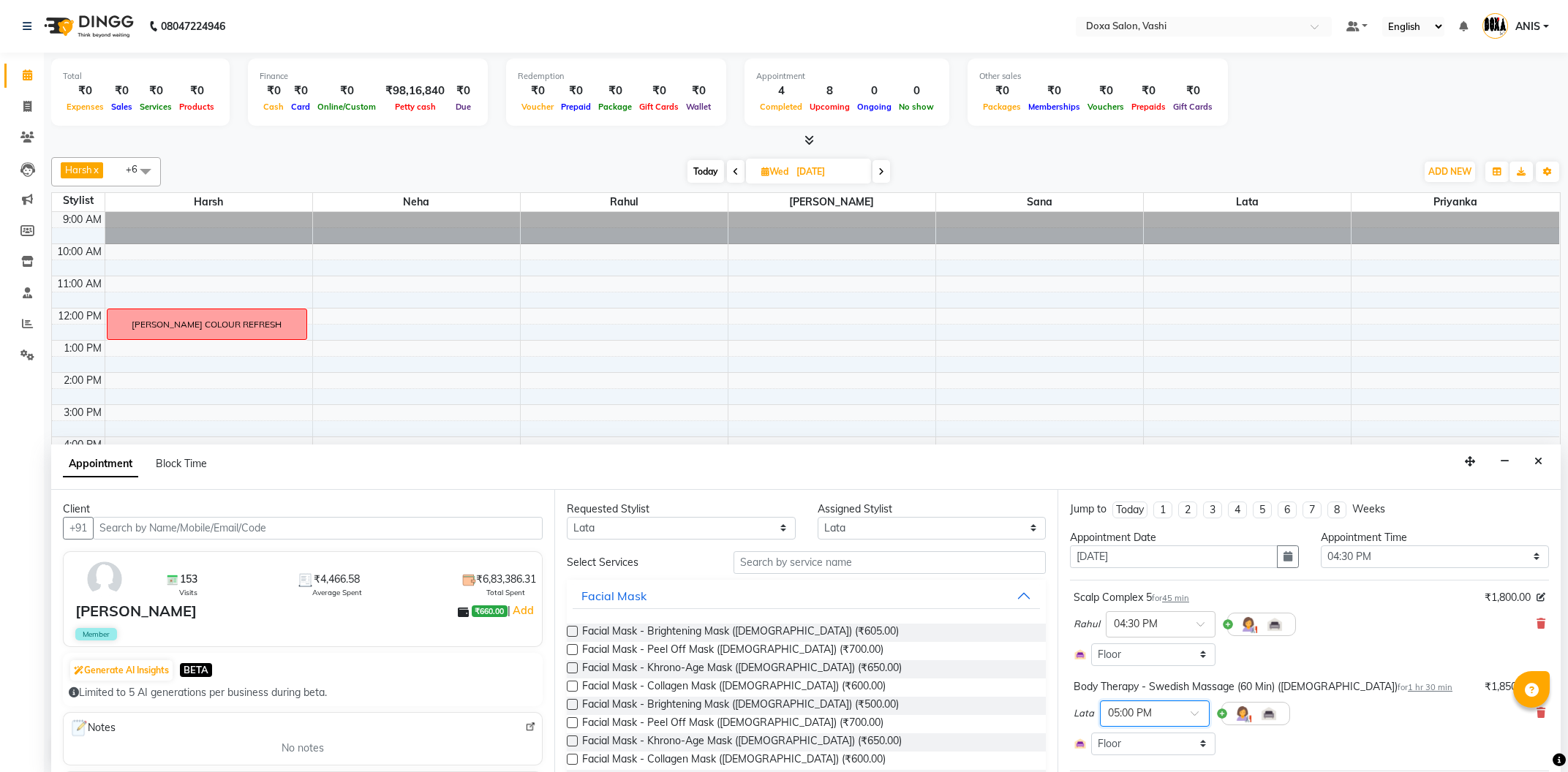
scroll to position [157, 0]
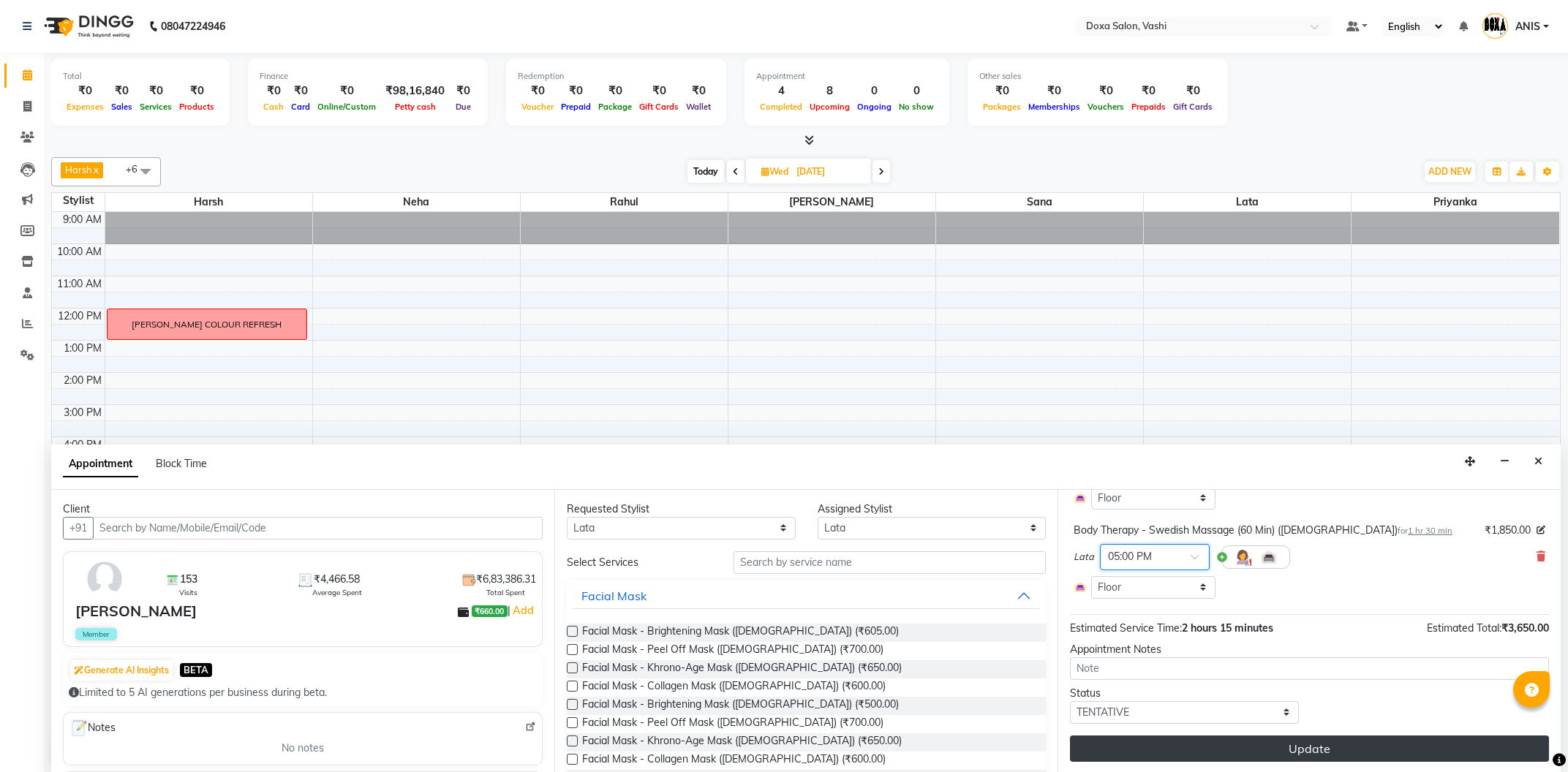
click at [1274, 743] on button "Update" at bounding box center [1309, 749] width 479 height 26
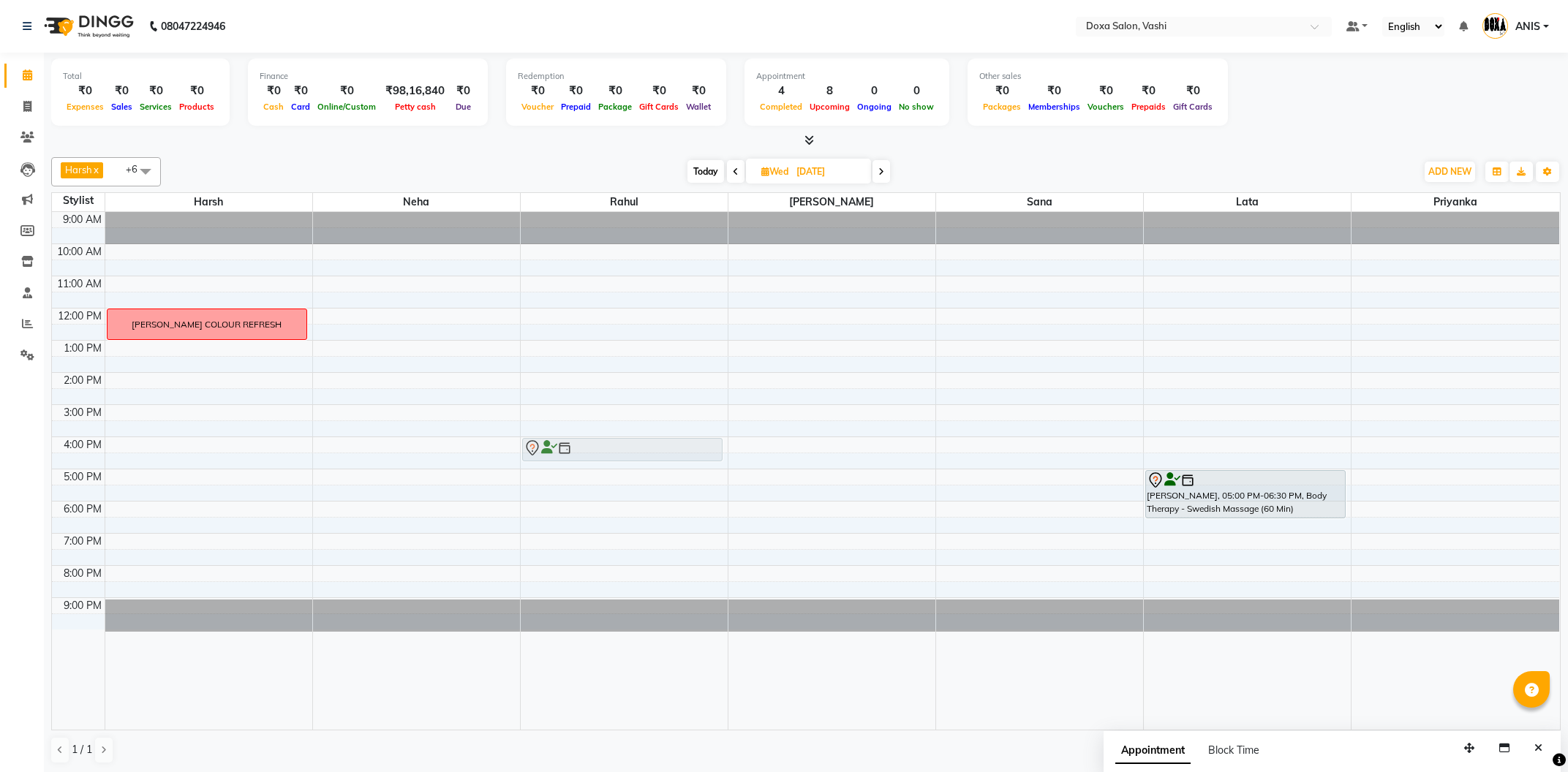
drag, startPoint x: 609, startPoint y: 456, endPoint x: 616, endPoint y: 448, distance: 10.6
click at [616, 448] on div "[PERSON_NAME], 04:30 PM-05:15 PM, [GEOGRAPHIC_DATA] [GEOGRAPHIC_DATA][PERSON_NA…" at bounding box center [624, 471] width 207 height 518
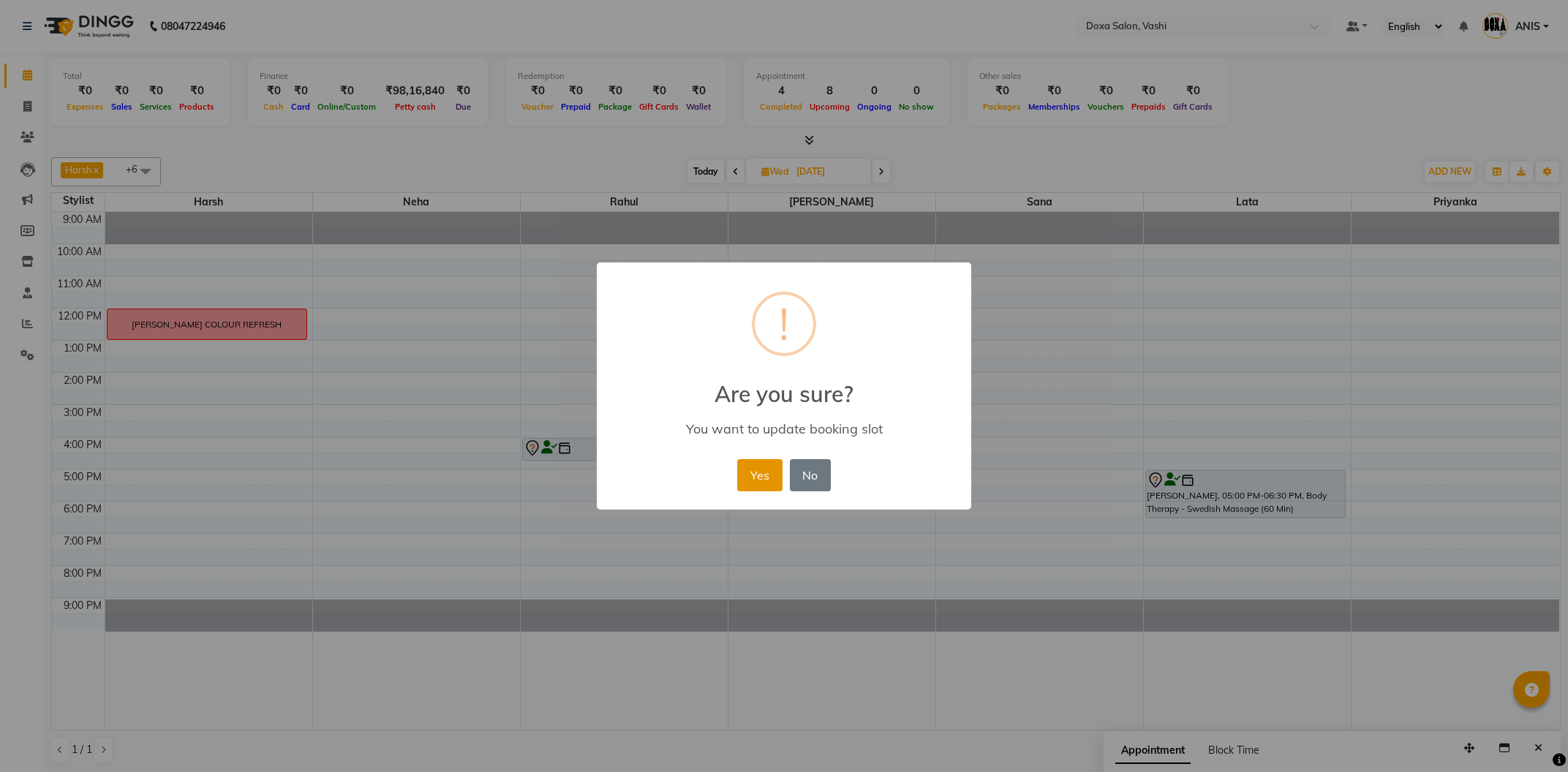
click at [761, 479] on button "Yes" at bounding box center [759, 475] width 45 height 32
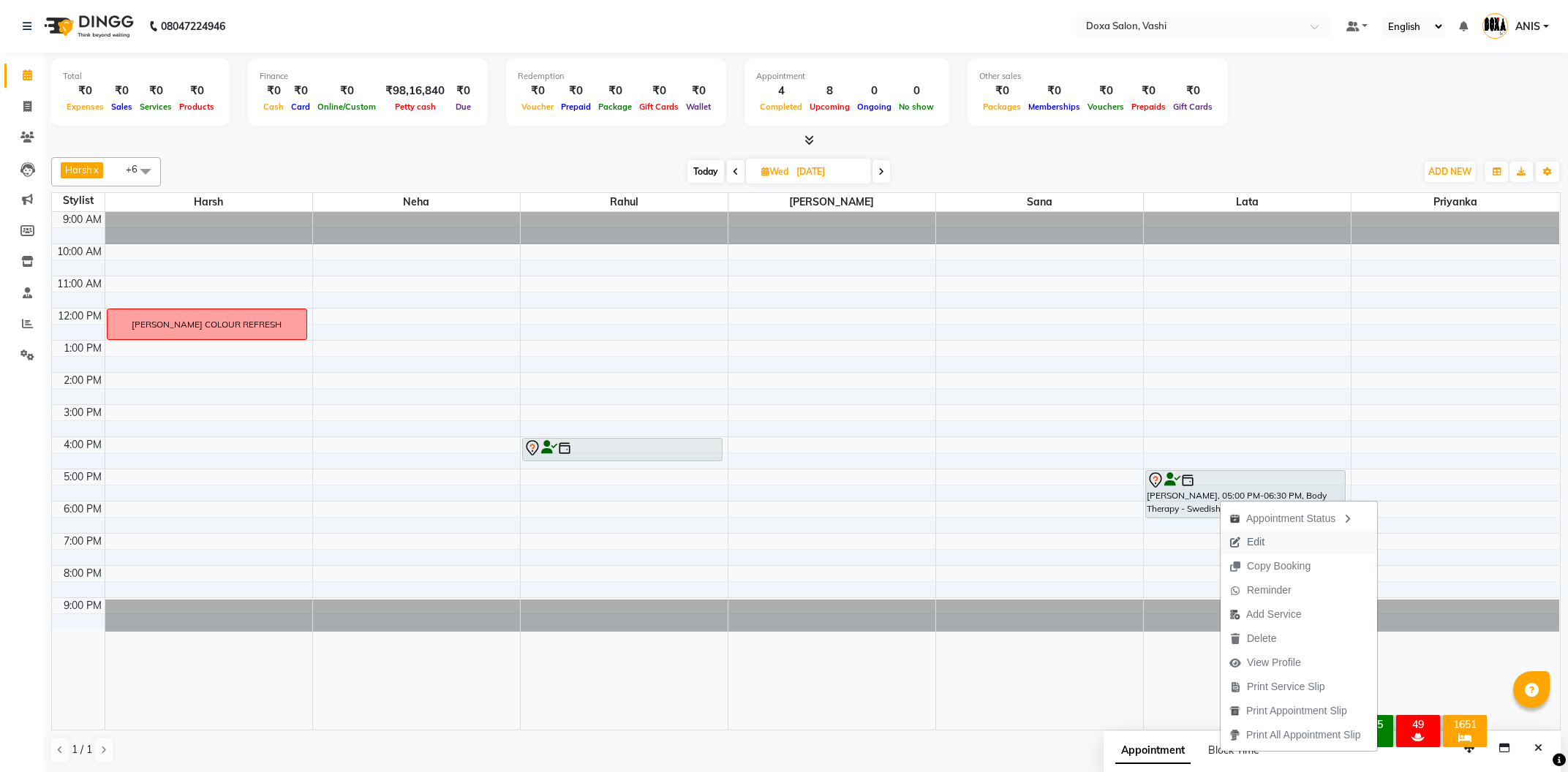
click at [1268, 541] on span "Edit" at bounding box center [1247, 542] width 53 height 24
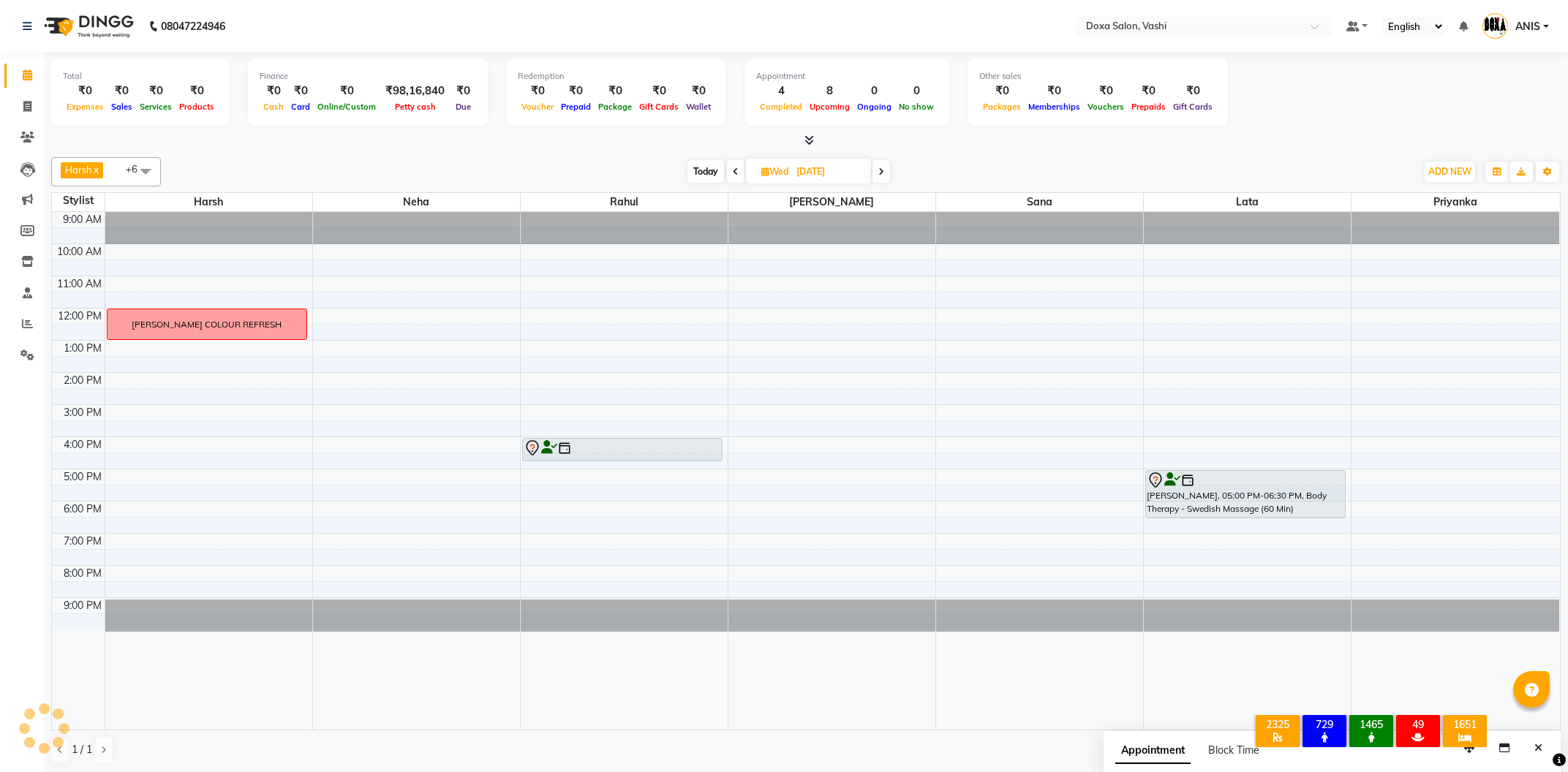
select select "17134"
select select "960"
select select "tentative"
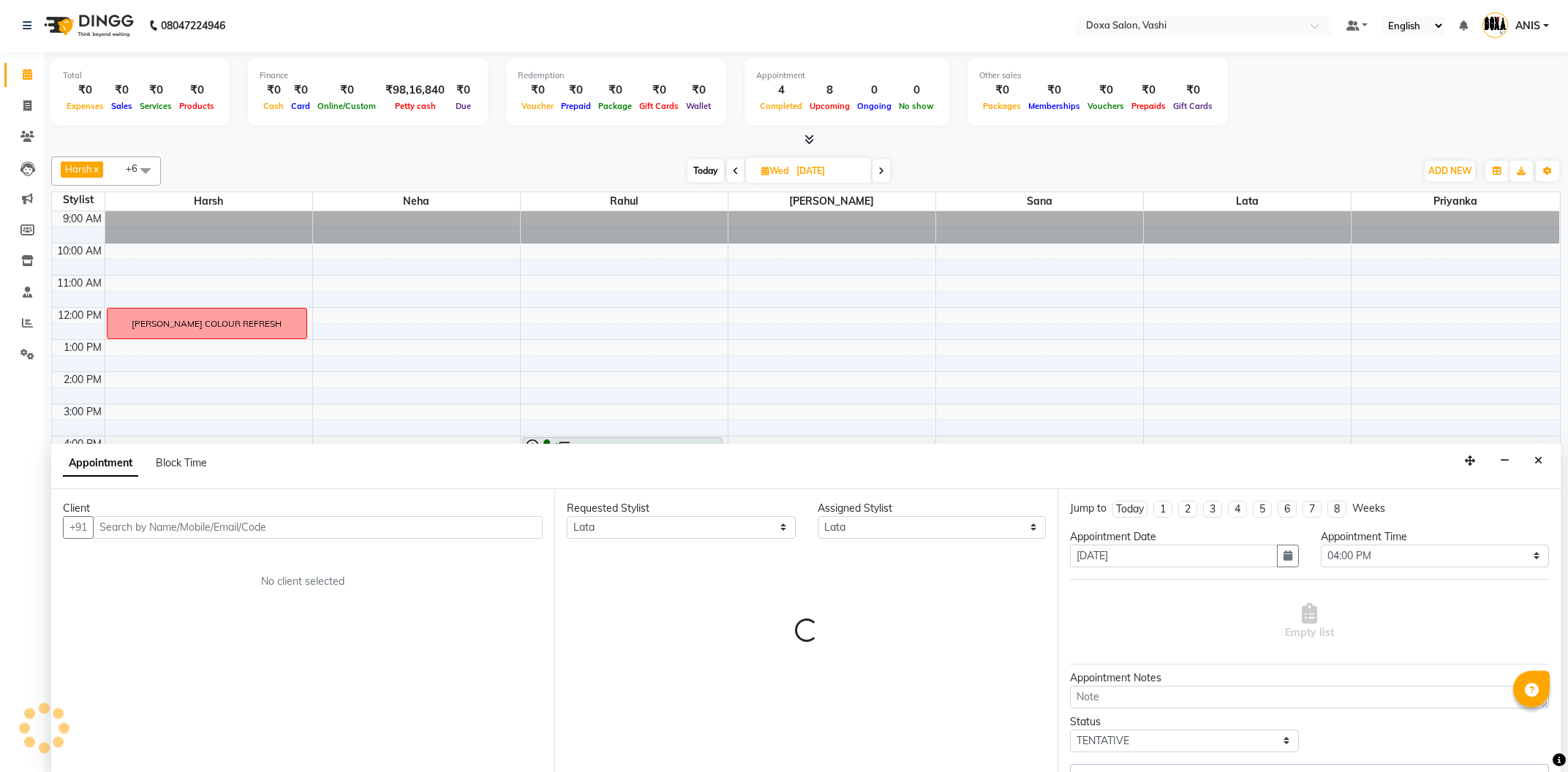
select select "688"
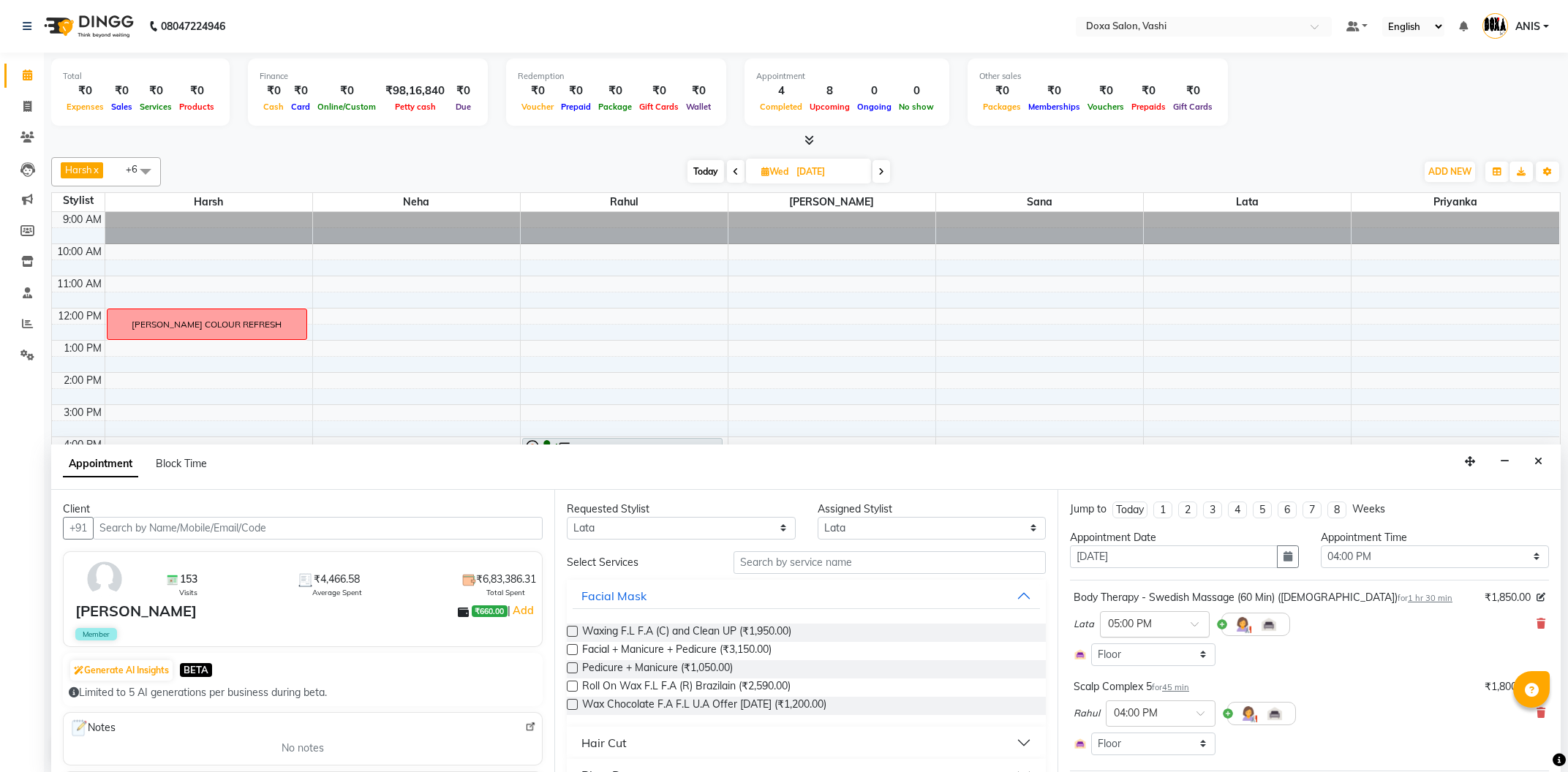
click at [1199, 632] on span at bounding box center [1200, 628] width 18 height 15
click at [1128, 699] on div "04:45 PM" at bounding box center [1155, 702] width 108 height 27
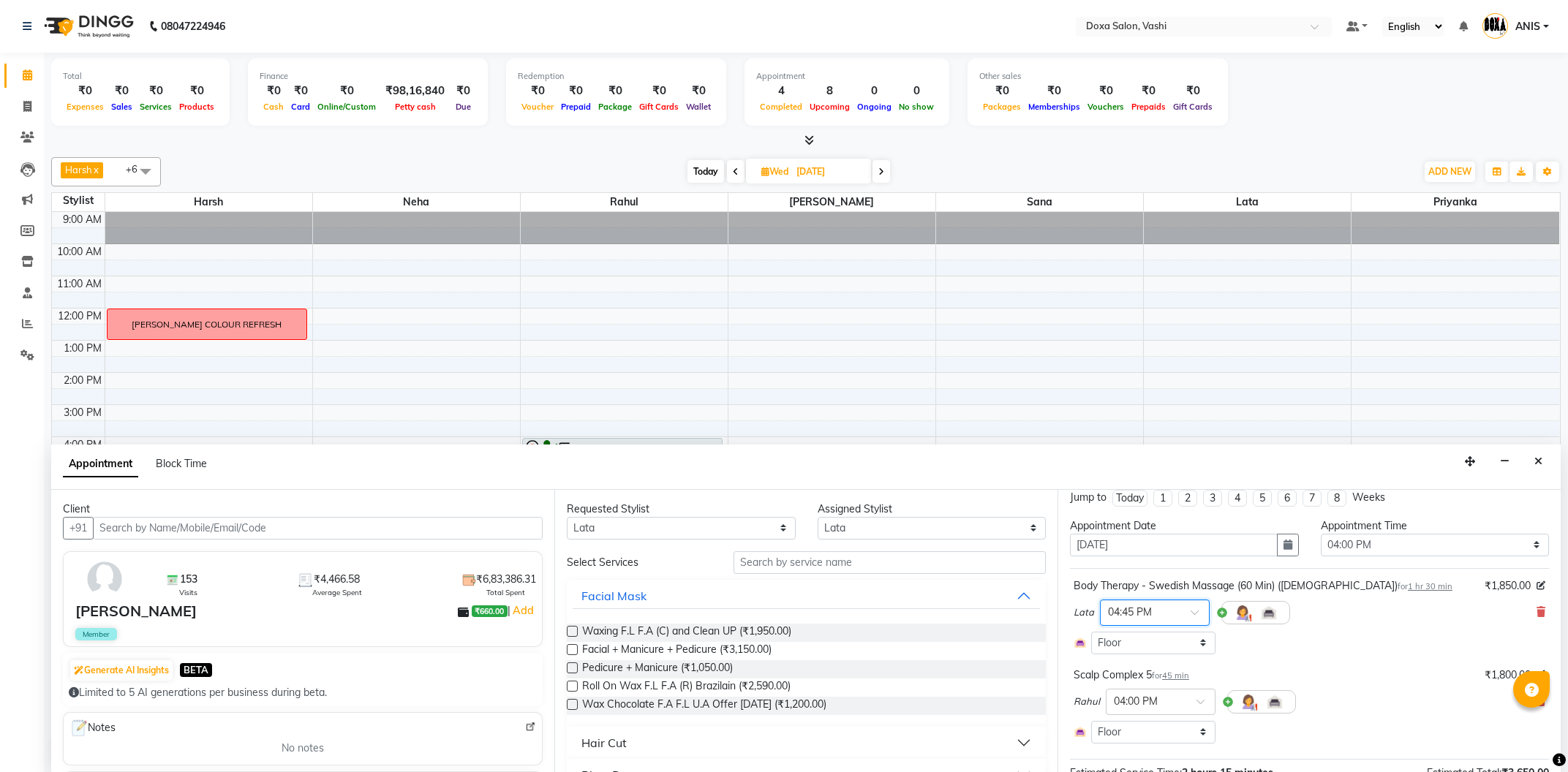
scroll to position [0, 0]
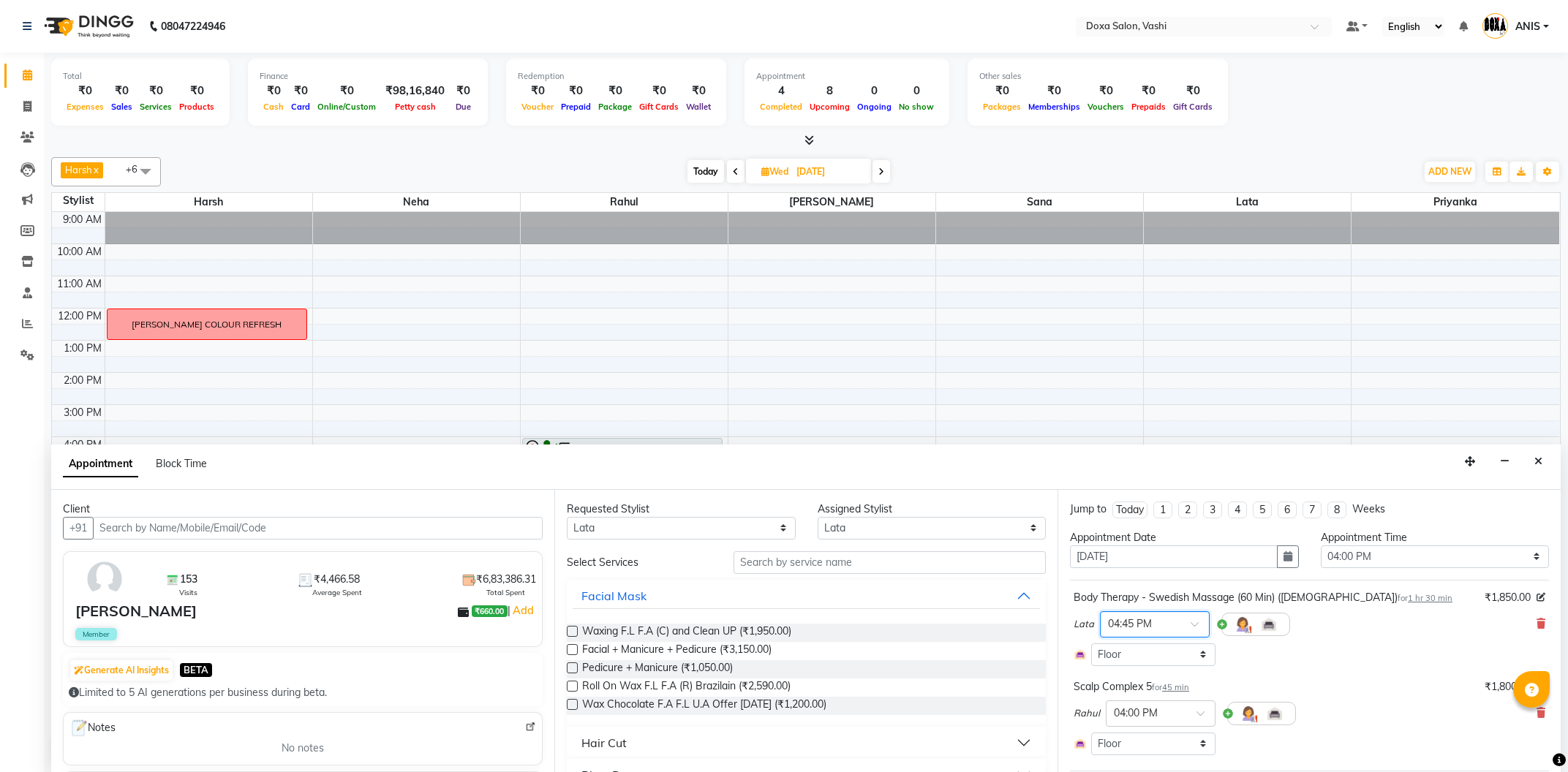
click at [1197, 622] on span at bounding box center [1200, 628] width 18 height 15
click at [1162, 679] on div "05:00 PM" at bounding box center [1155, 678] width 108 height 27
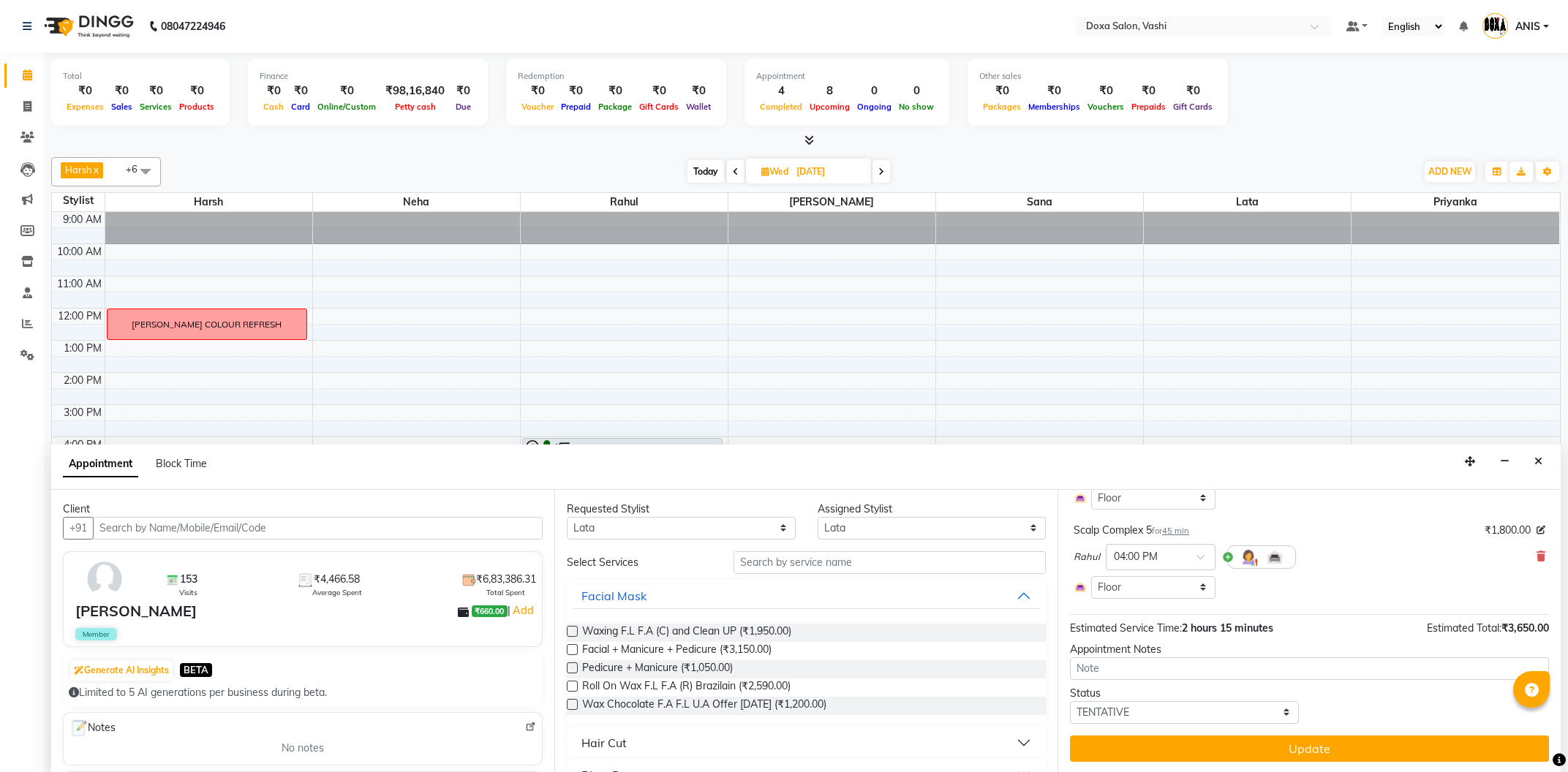
drag, startPoint x: 1226, startPoint y: 749, endPoint x: 1204, endPoint y: 746, distance: 22.2
click at [1223, 749] on button "Update" at bounding box center [1309, 749] width 479 height 26
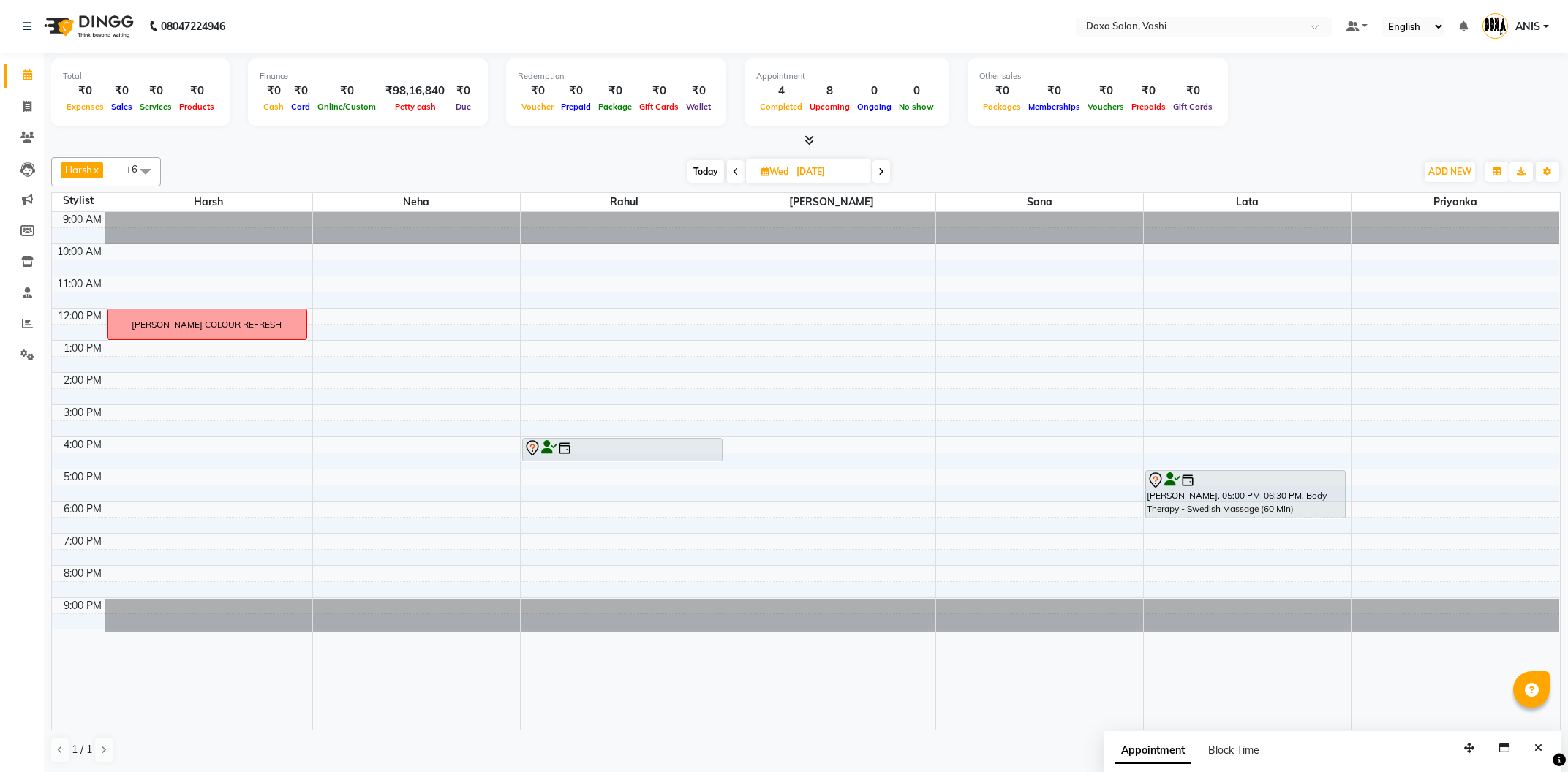
click at [694, 170] on span "Today" at bounding box center [706, 171] width 37 height 23
type input "04-10-2025"
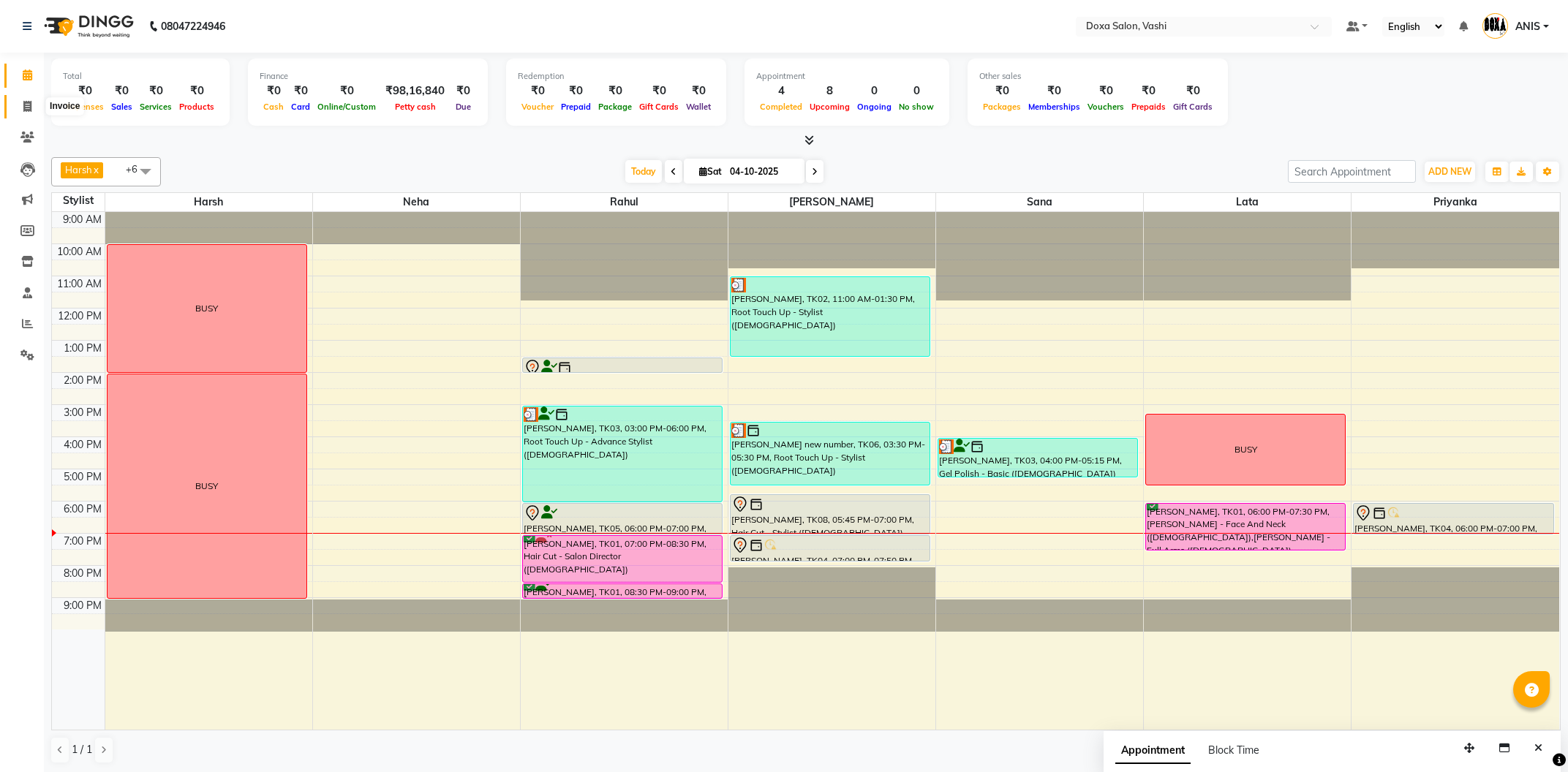
click at [26, 103] on icon at bounding box center [27, 106] width 8 height 11
select select "416"
select select "service"
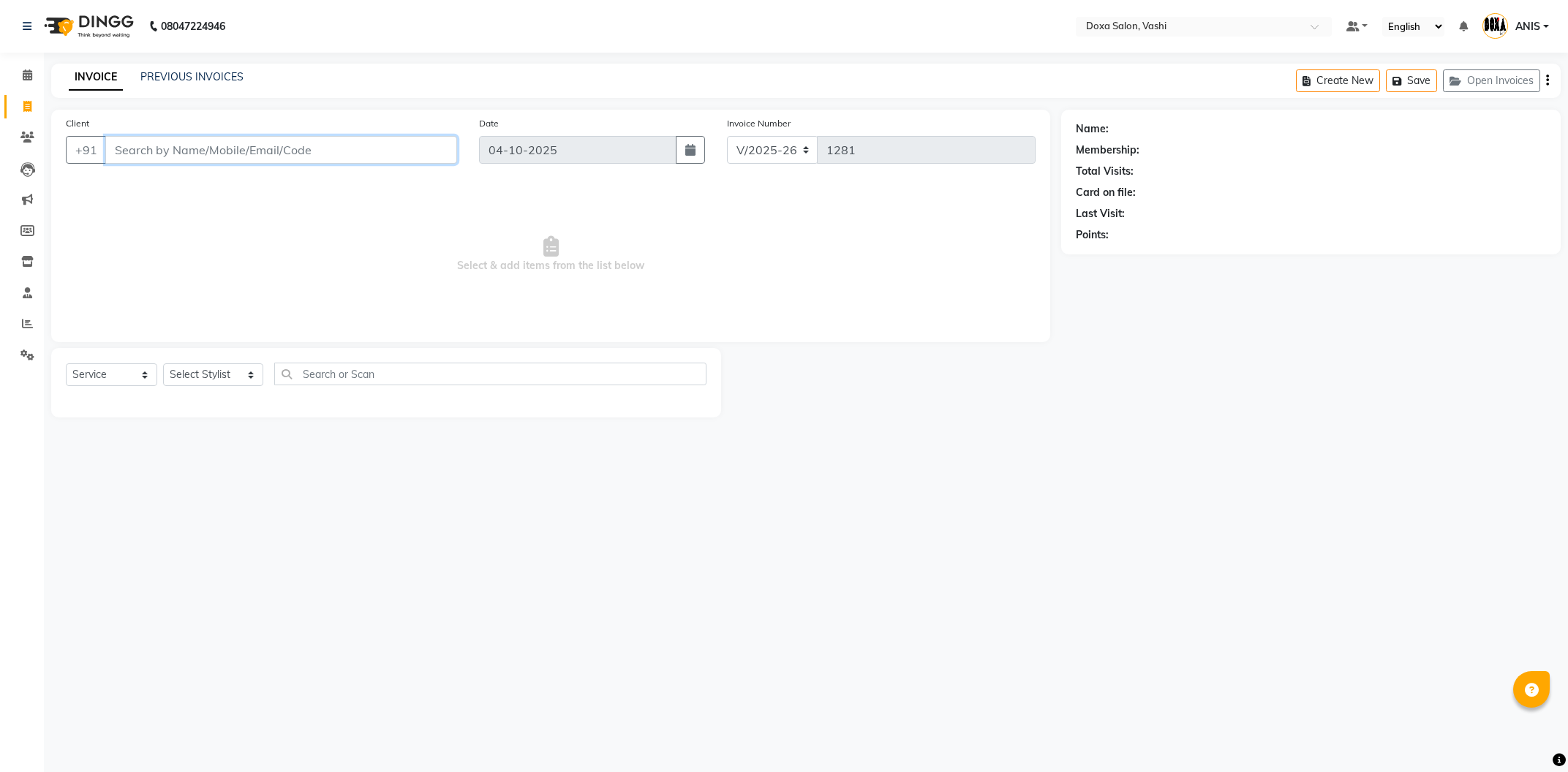
click at [323, 145] on input "Client" at bounding box center [281, 150] width 352 height 28
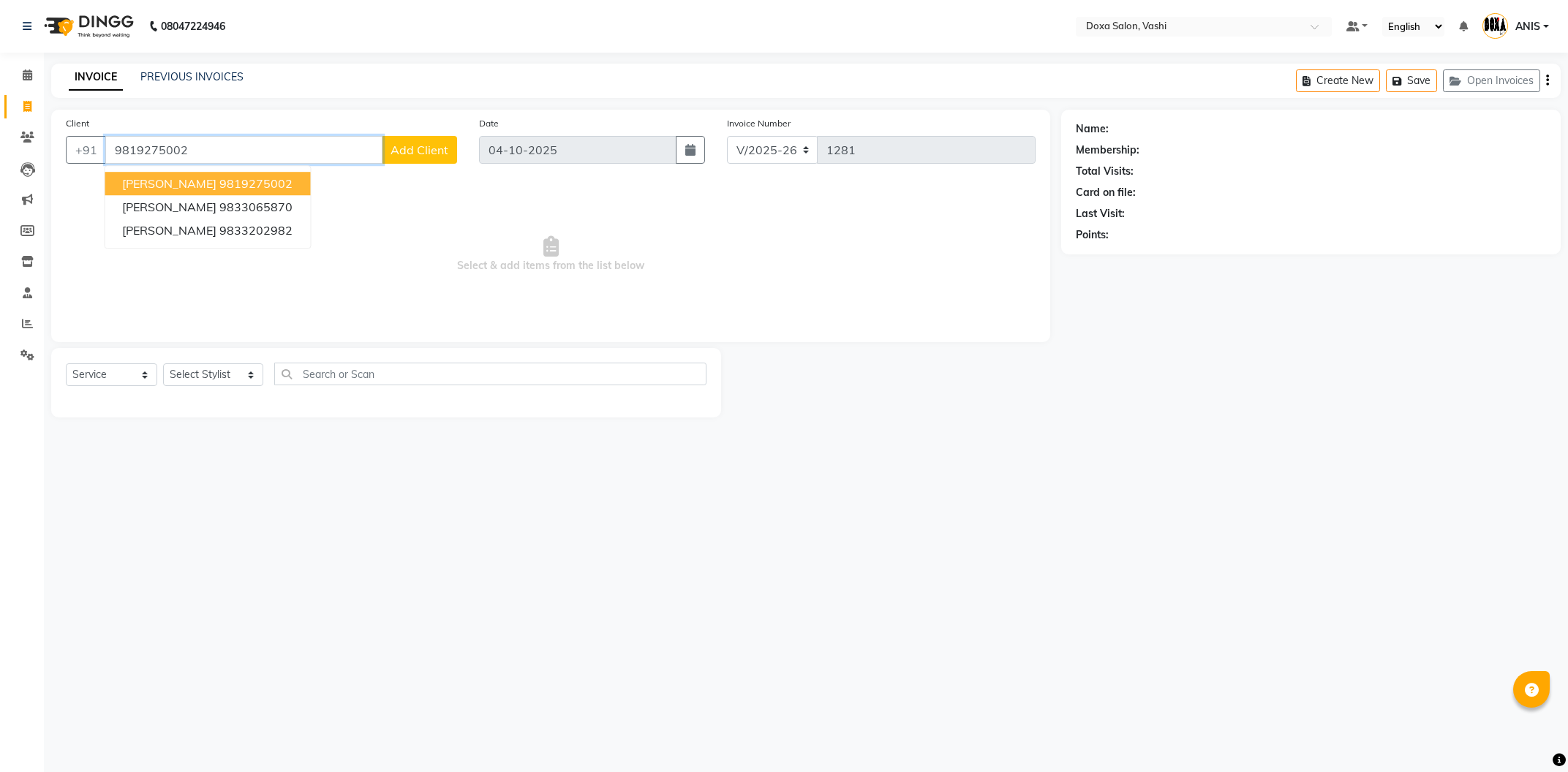
type input "9819275002"
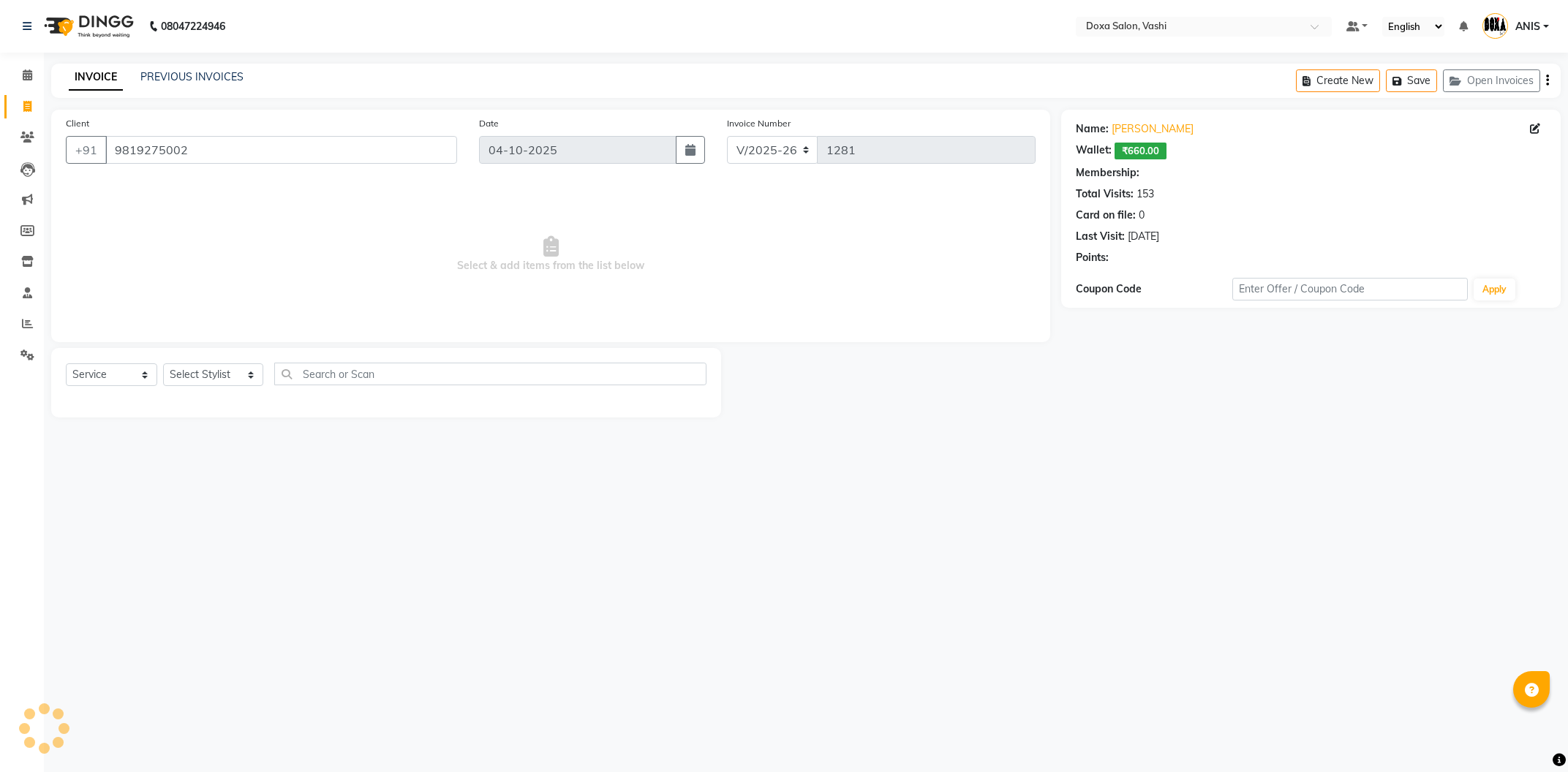
select select "1: Object"
click at [114, 390] on div "Select Service Product Membership Package Voucher Prepaid Gift Card Select Styl…" at bounding box center [386, 379] width 641 height 34
click at [66, 363] on select "Select Service Product Membership Package Voucher Prepaid Gift Card" at bounding box center [111, 374] width 92 height 23
click option "Service" at bounding box center [0, 0] width 0 height 0
click at [163, 363] on select "Select Stylist [PERSON_NAME] BUDHE [PERSON_NAME] [PERSON_NAME] i pad 11 i pad 9…" at bounding box center [213, 374] width 100 height 23
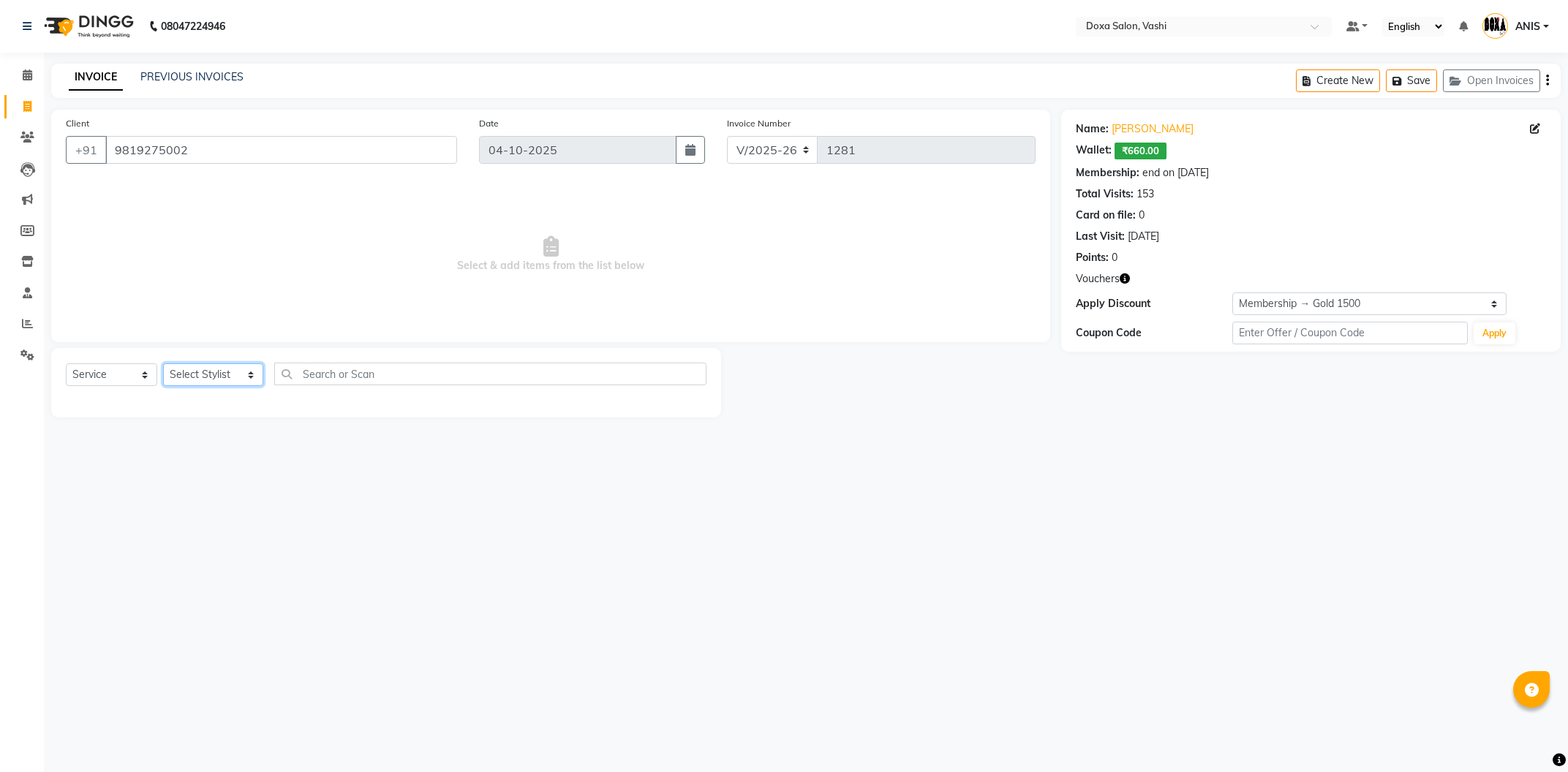
select select "11906"
click option "Rahul" at bounding box center [0, 0] width 0 height 0
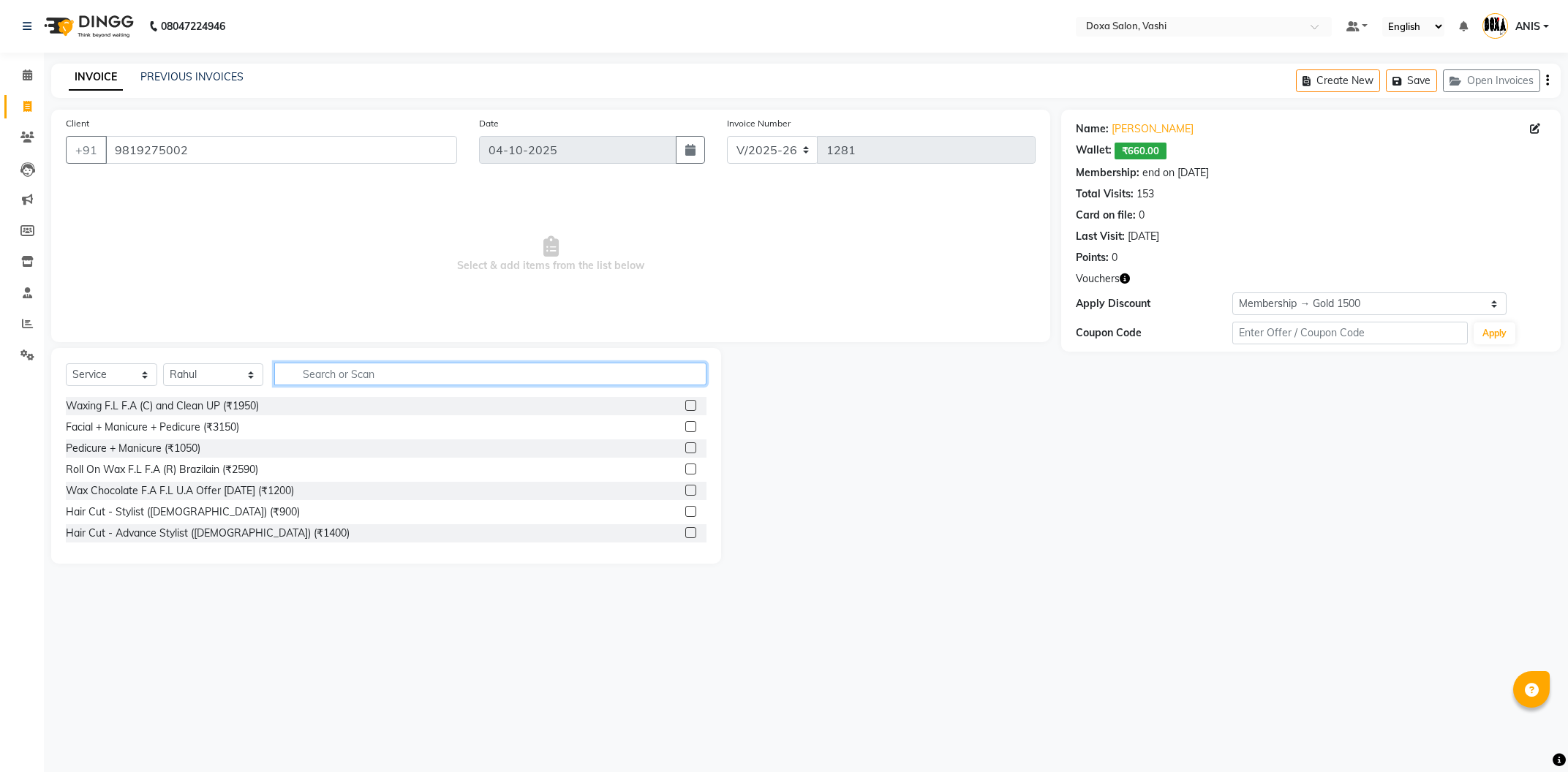
click at [319, 381] on input "text" at bounding box center [490, 374] width 432 height 23
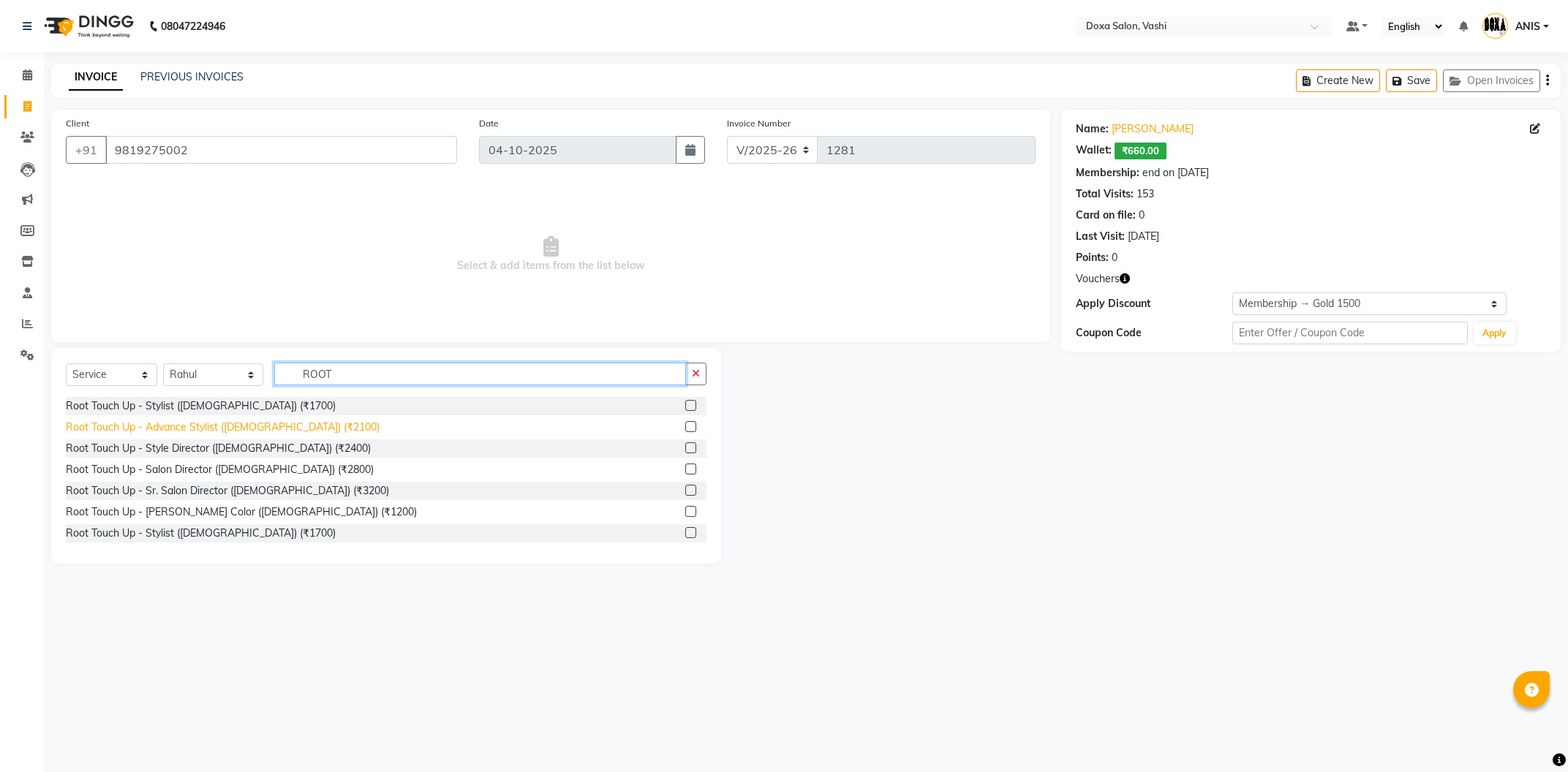
type input "ROOT"
click at [248, 429] on div "Root Touch Up - Advance Stylist ([DEMOGRAPHIC_DATA]) (₹2100)" at bounding box center [223, 427] width 313 height 15
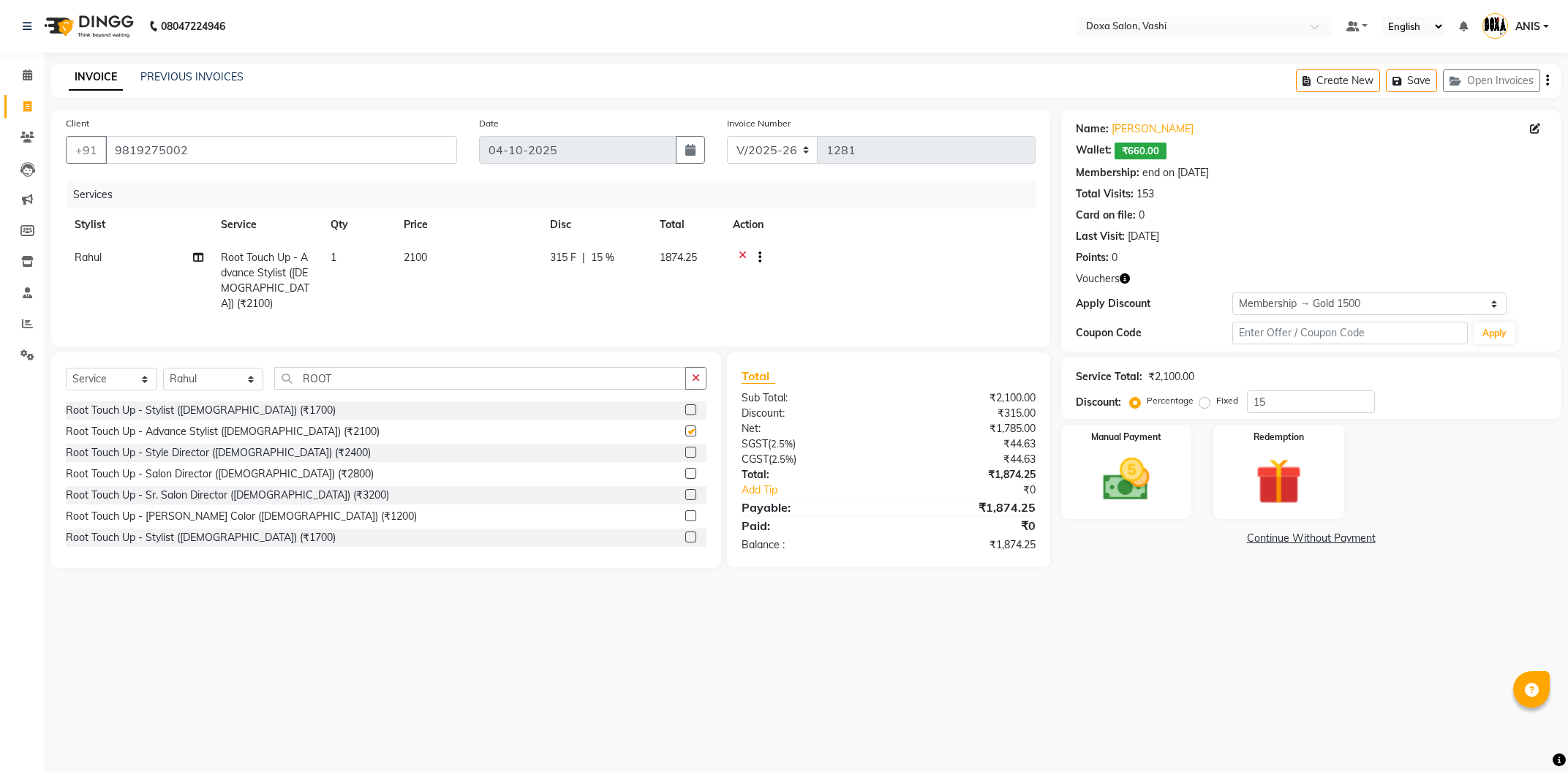
checkbox input "false"
drag, startPoint x: 347, startPoint y: 376, endPoint x: 237, endPoint y: 368, distance: 110.3
click at [274, 368] on input "ROOT" at bounding box center [480, 378] width 412 height 23
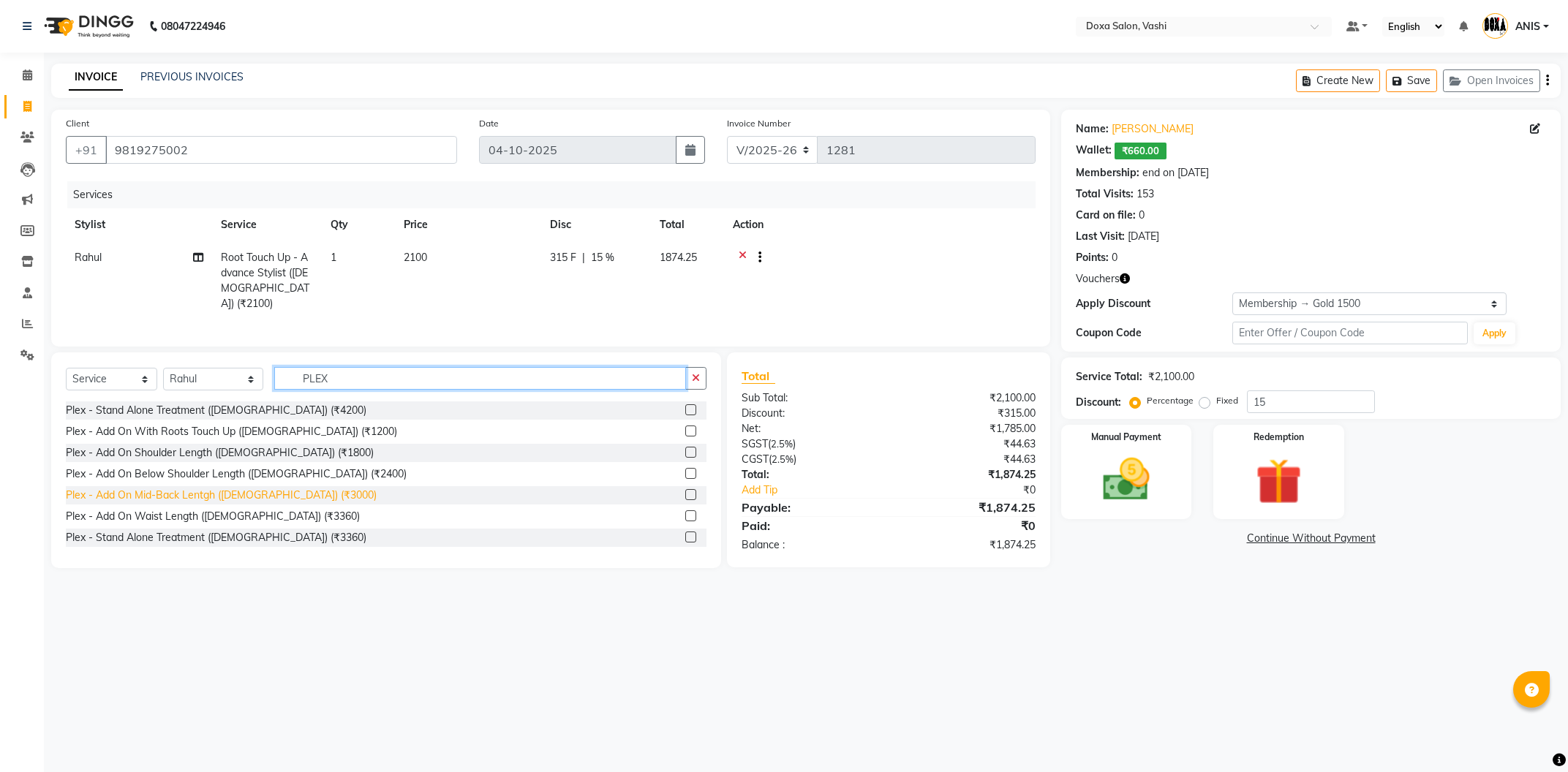
scroll to position [66, 0]
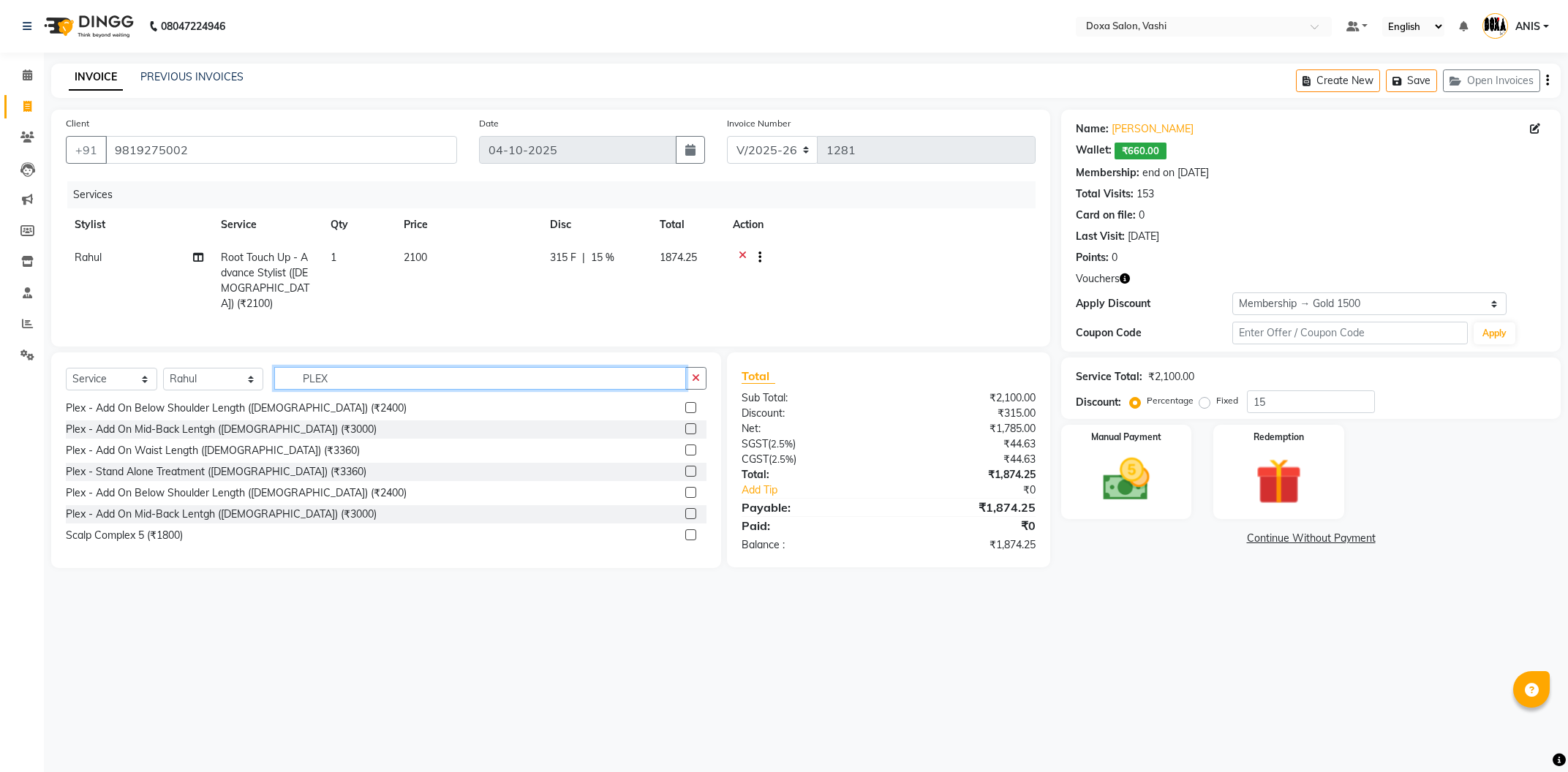
type input "PLEX"
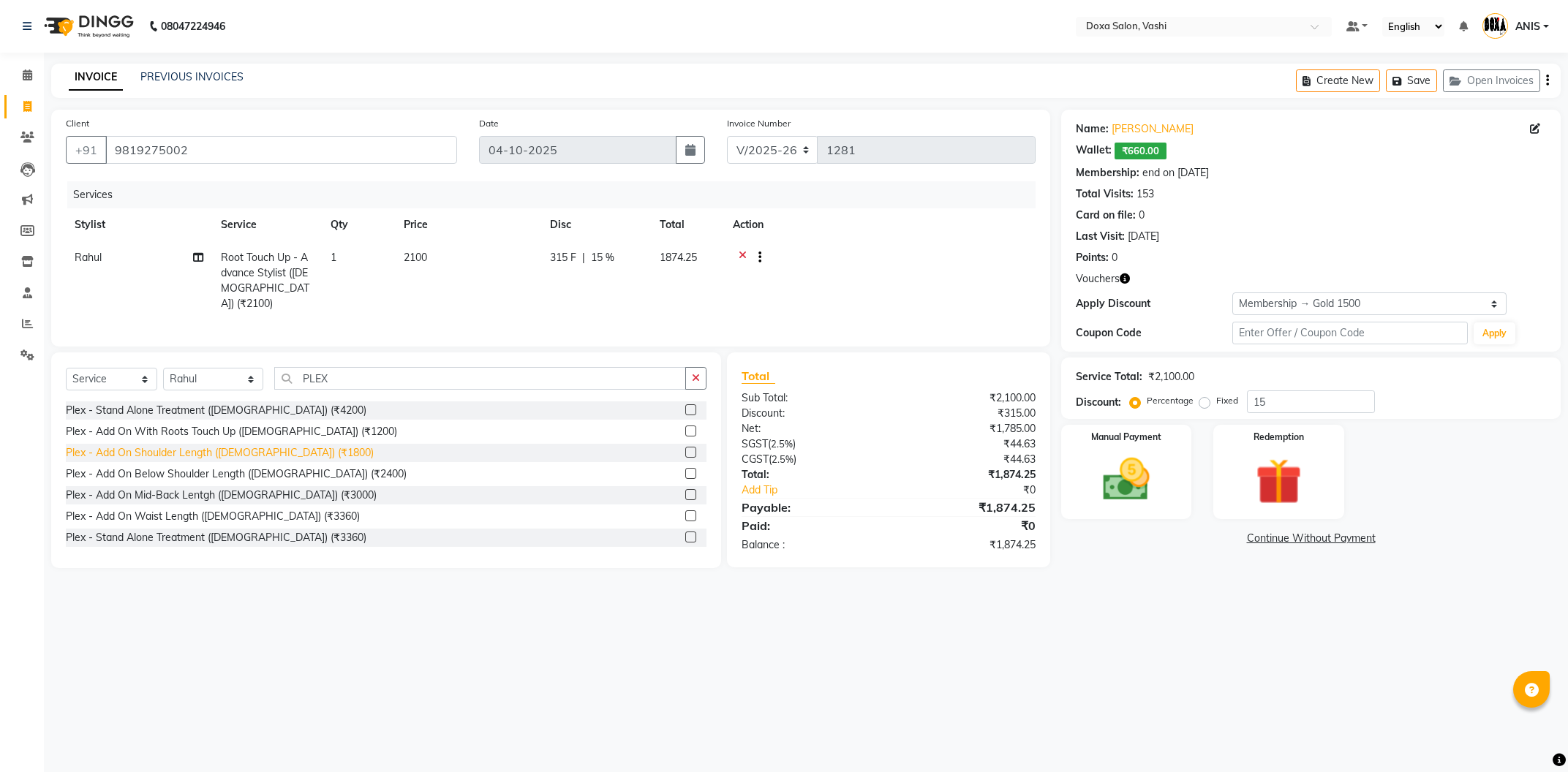
click at [187, 445] on div "Plex - Add On Shoulder Length ([DEMOGRAPHIC_DATA]) (₹1800)" at bounding box center [220, 453] width 308 height 15
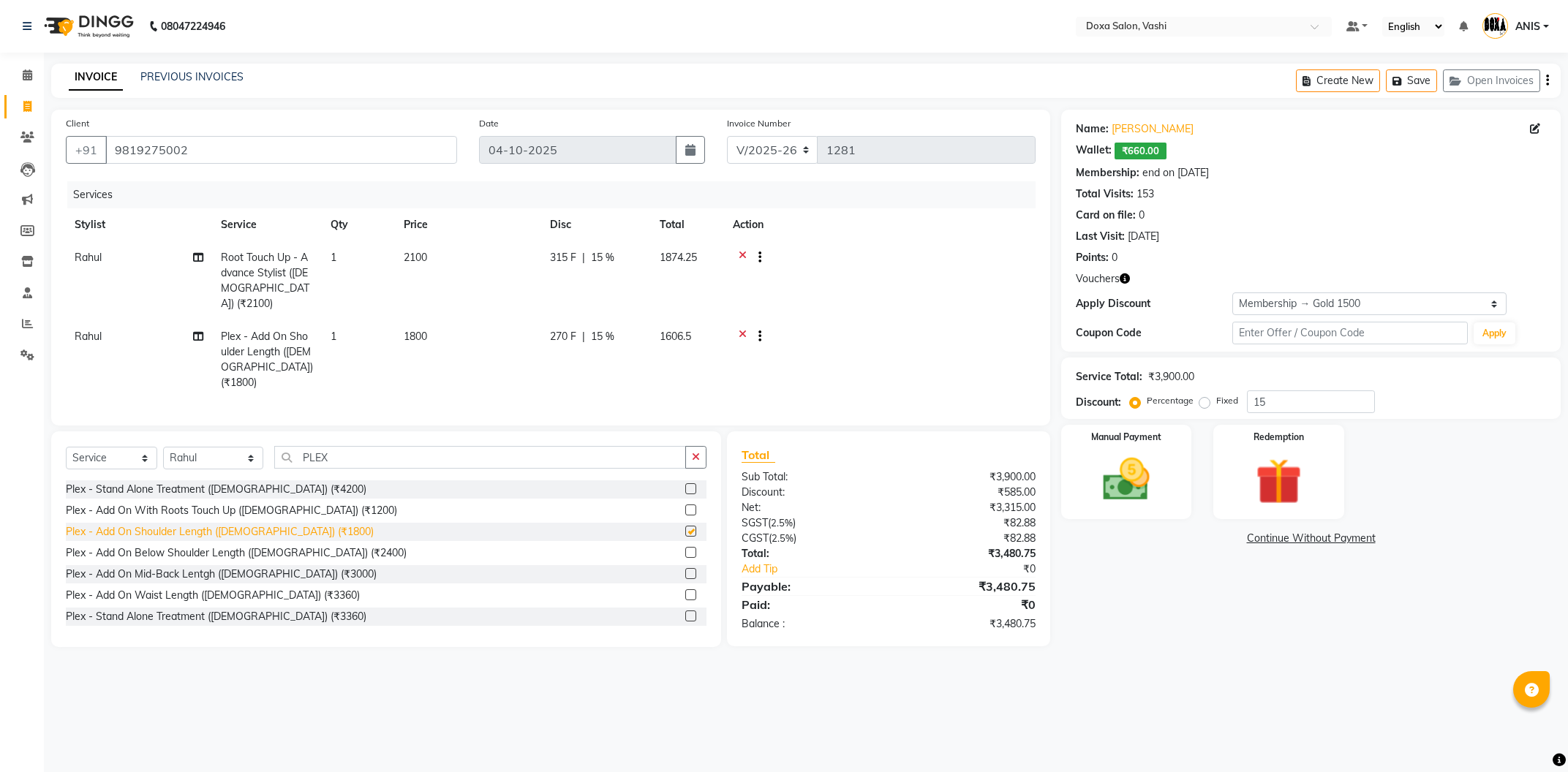
checkbox input "false"
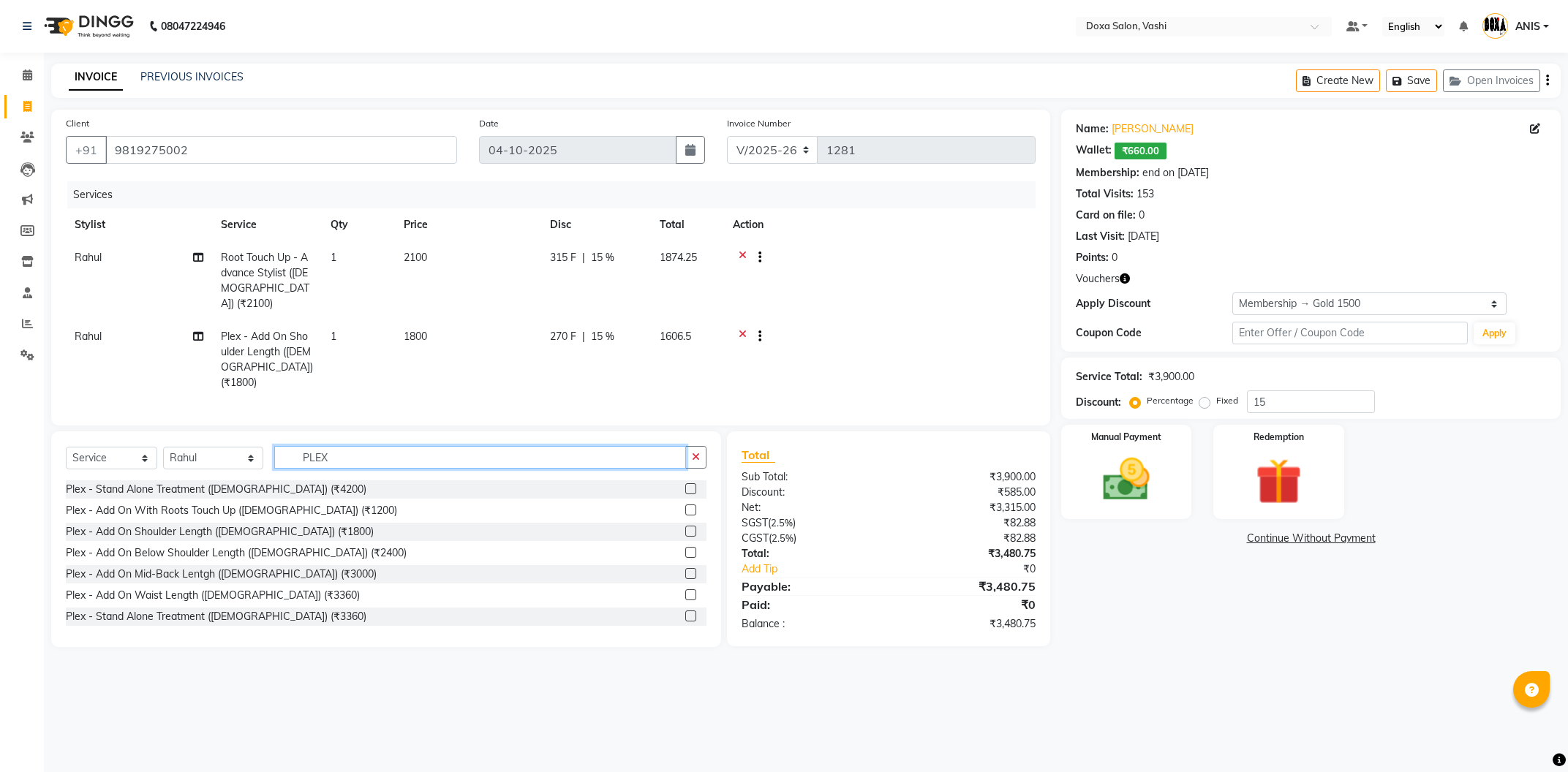
drag, startPoint x: 362, startPoint y: 421, endPoint x: 0, endPoint y: 424, distance: 362.0
click at [274, 446] on input "PLEX" at bounding box center [480, 457] width 412 height 23
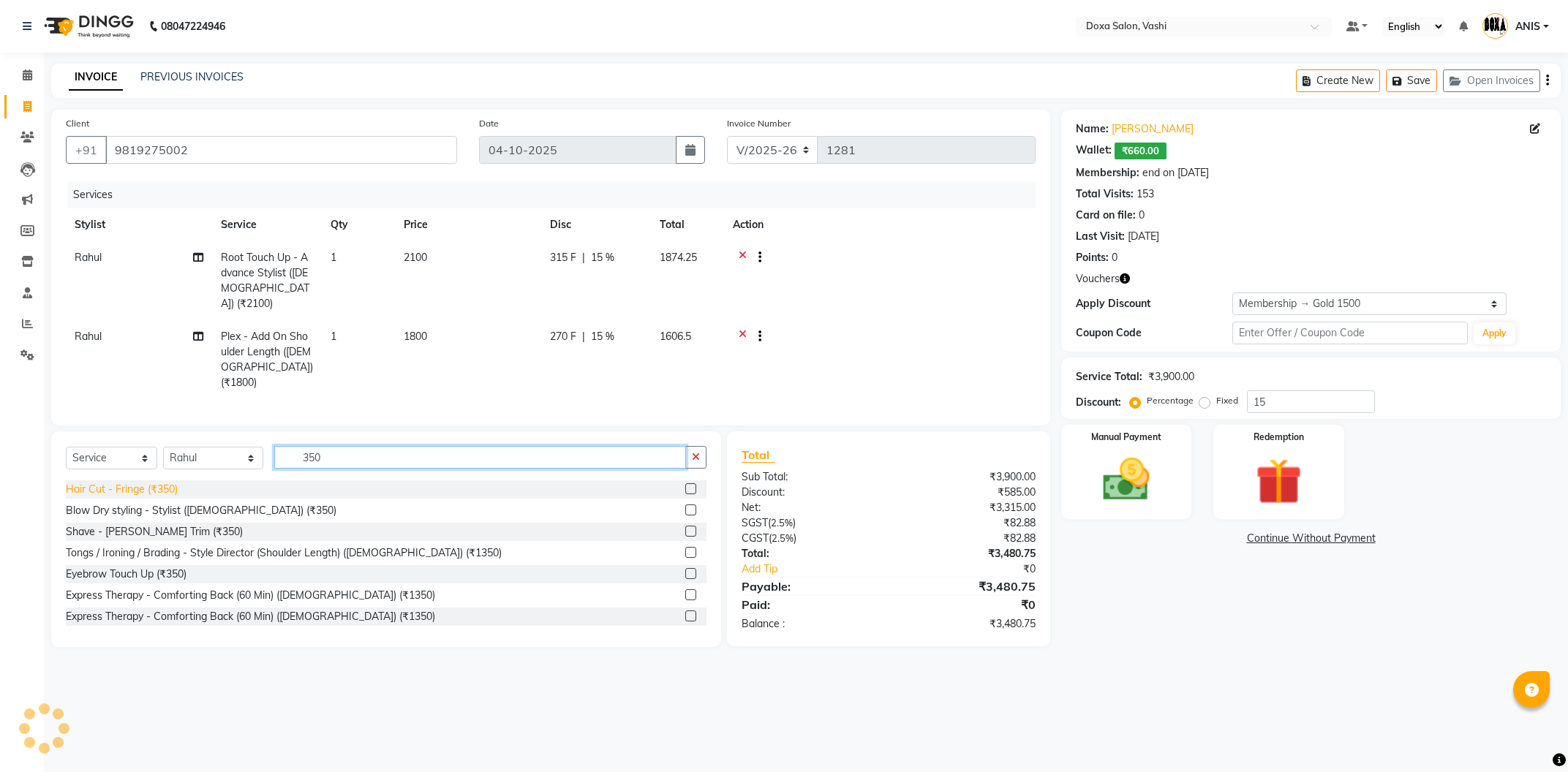
type input "350"
click at [133, 482] on div "Hair Cut - Fringe (₹350)" at bounding box center [122, 489] width 112 height 15
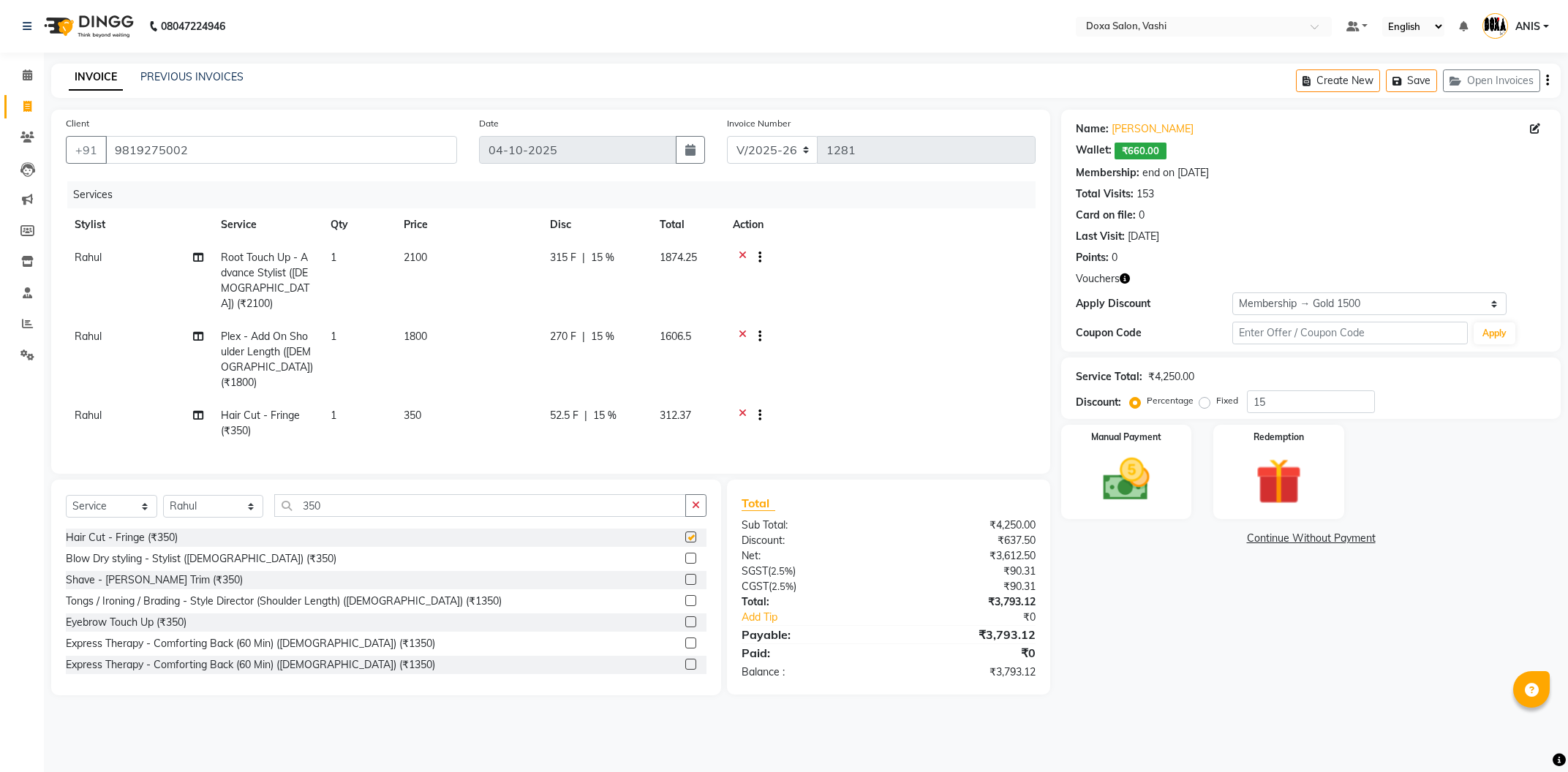
checkbox input "false"
drag, startPoint x: 307, startPoint y: 477, endPoint x: 149, endPoint y: 511, distance: 161.6
click at [274, 505] on input "350" at bounding box center [480, 505] width 412 height 23
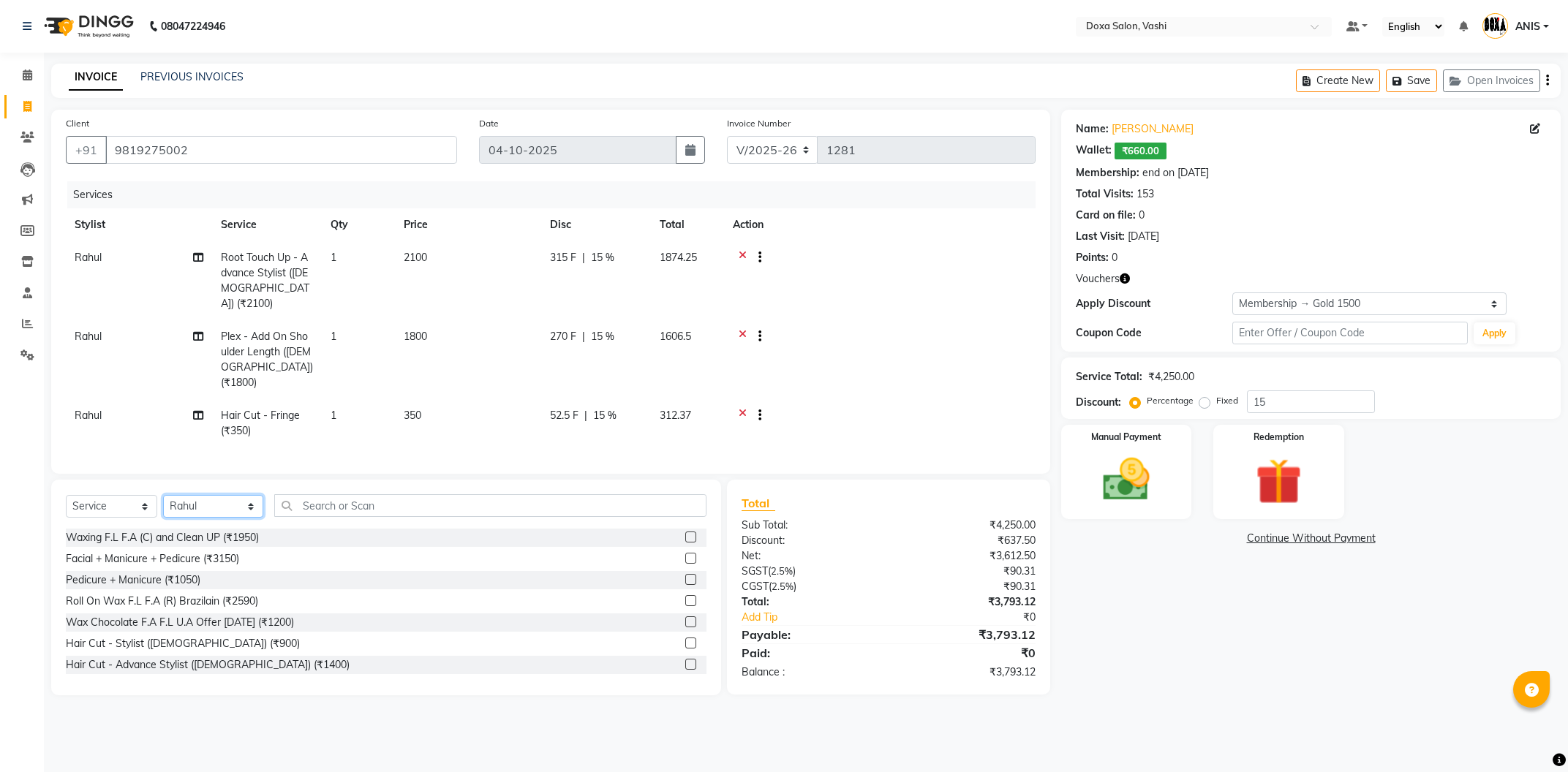
click at [163, 495] on select "Select Stylist [PERSON_NAME] BUDHE [PERSON_NAME] [PERSON_NAME] i pad 11 i pad 9…" at bounding box center [213, 506] width 100 height 23
select select "17134"
click option "Lata" at bounding box center [0, 0] width 0 height 0
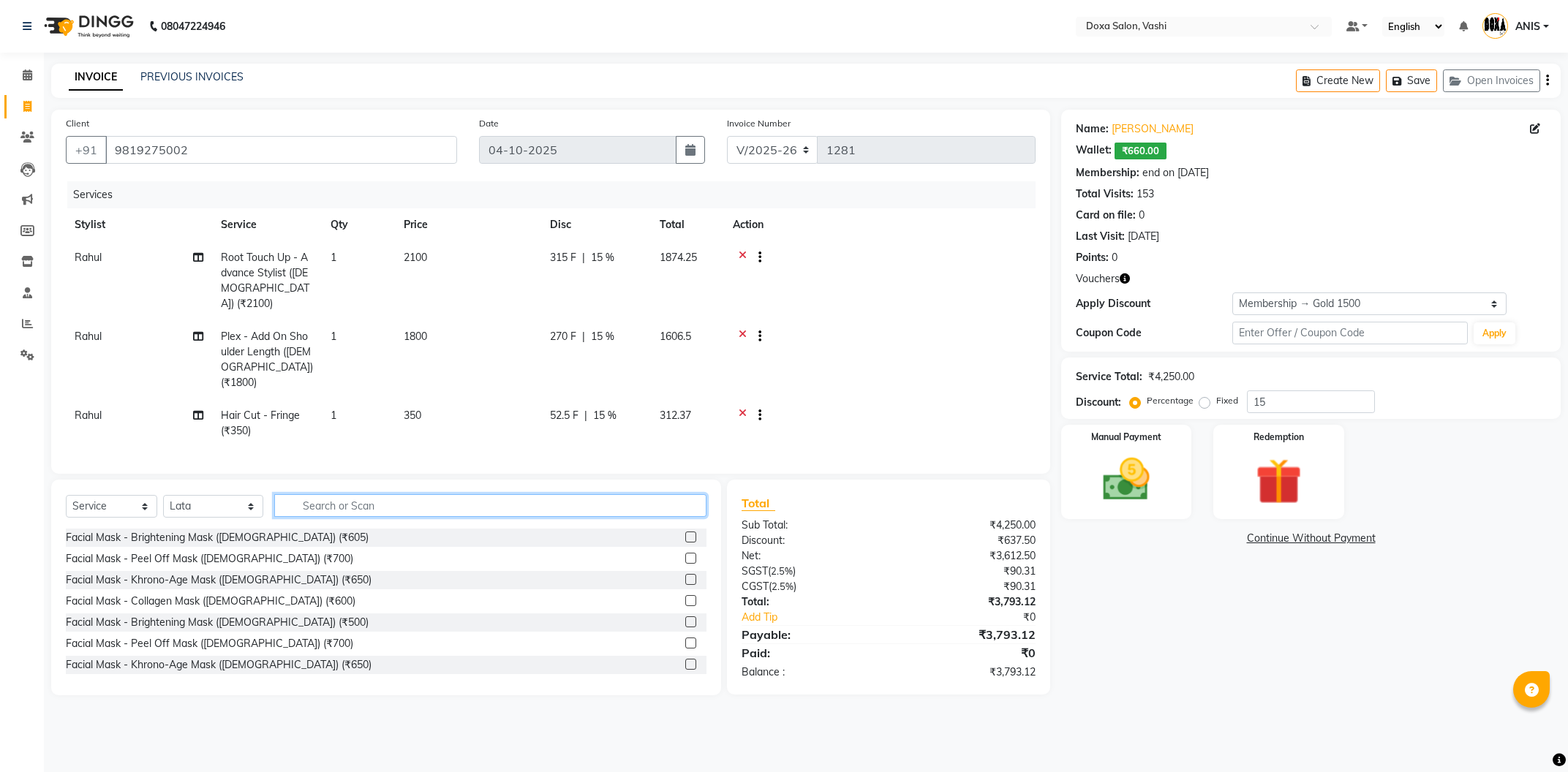
click at [302, 494] on input "text" at bounding box center [490, 505] width 432 height 23
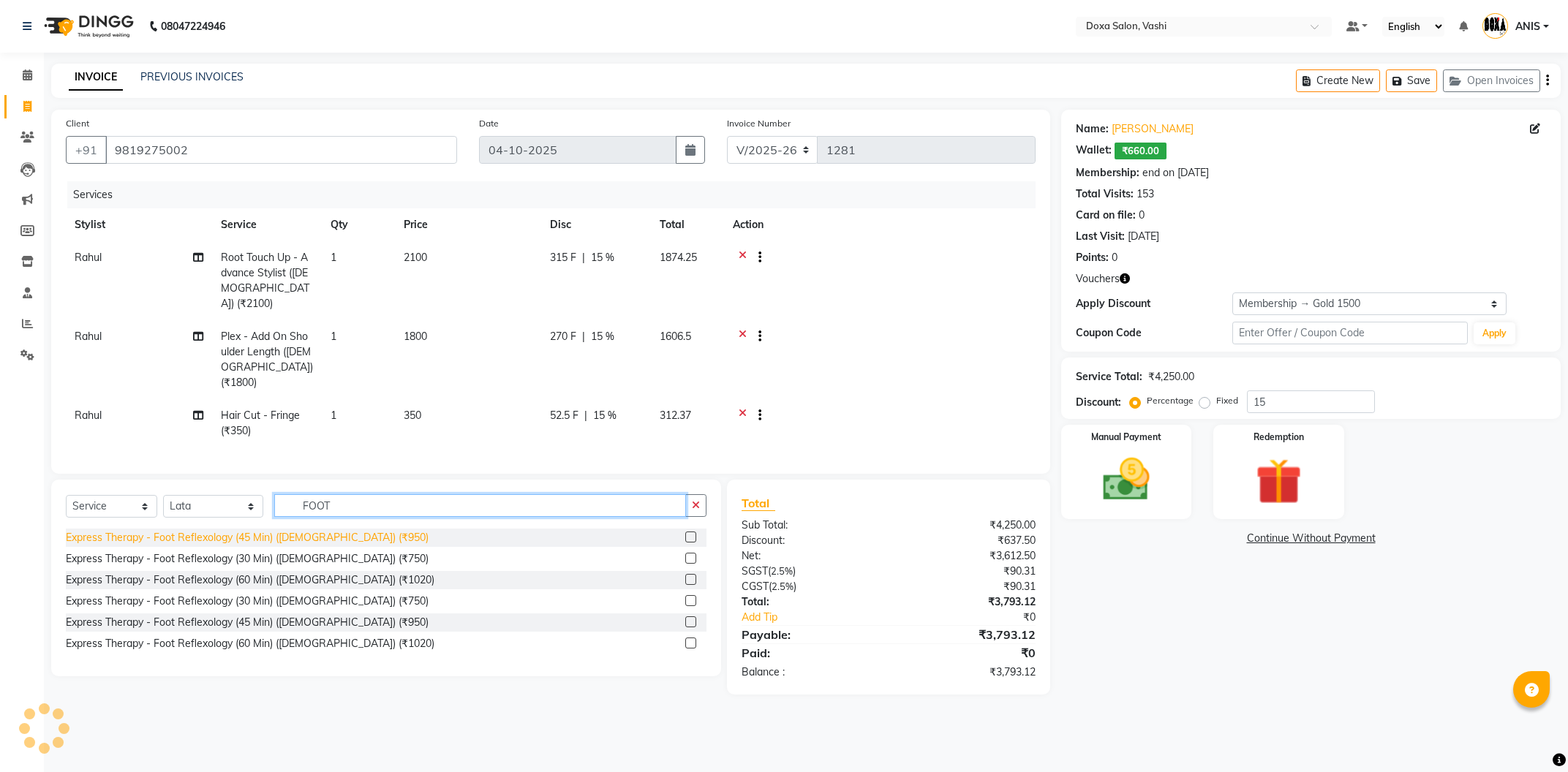
type input "FOOT"
click at [340, 530] on div "Express Therapy - Foot Reflexology (45 Min) ([DEMOGRAPHIC_DATA]) (₹950)" at bounding box center [247, 538] width 363 height 15
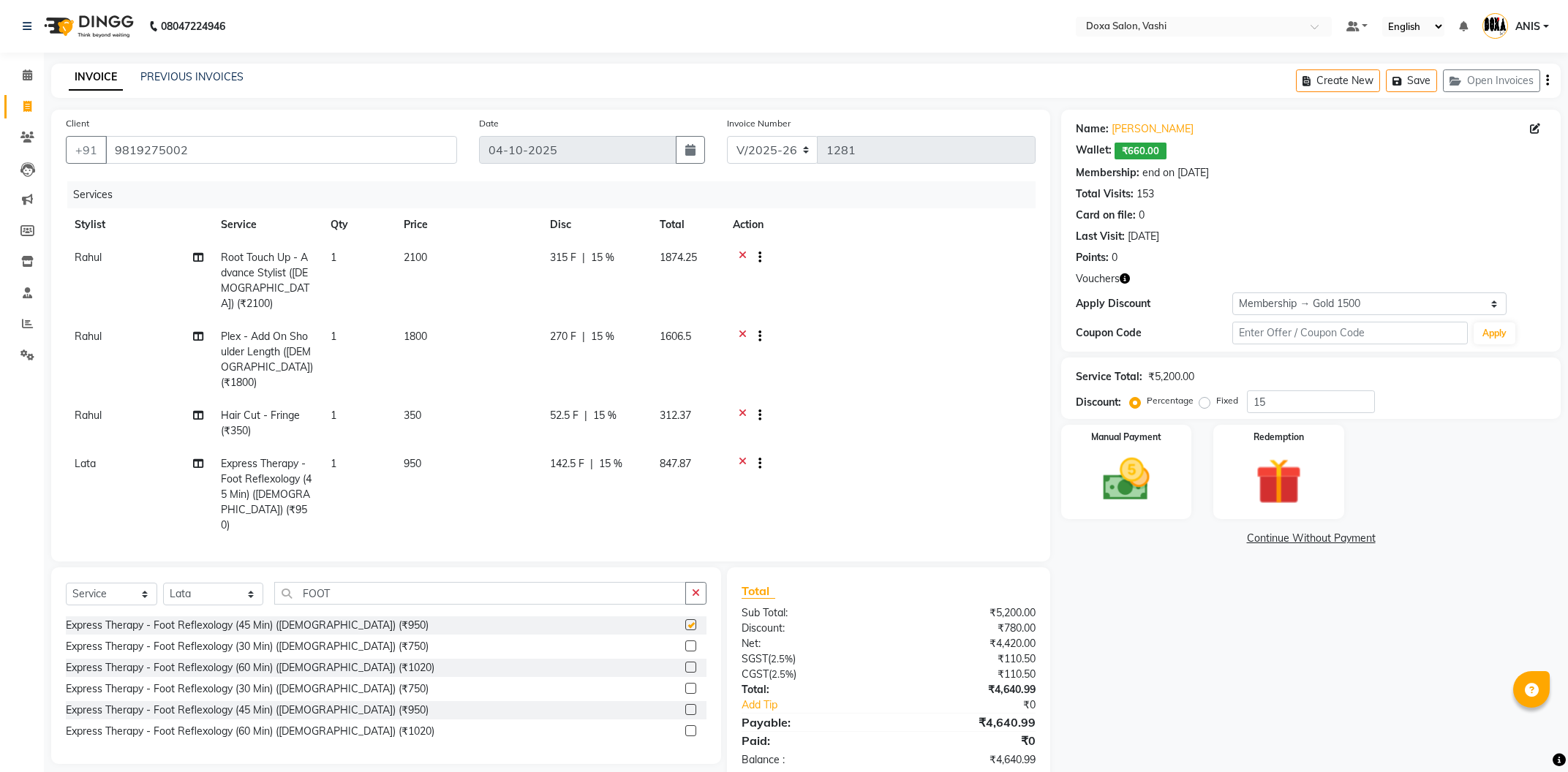
checkbox input "false"
click at [406, 457] on span "950" at bounding box center [412, 464] width 18 height 13
select select "17134"
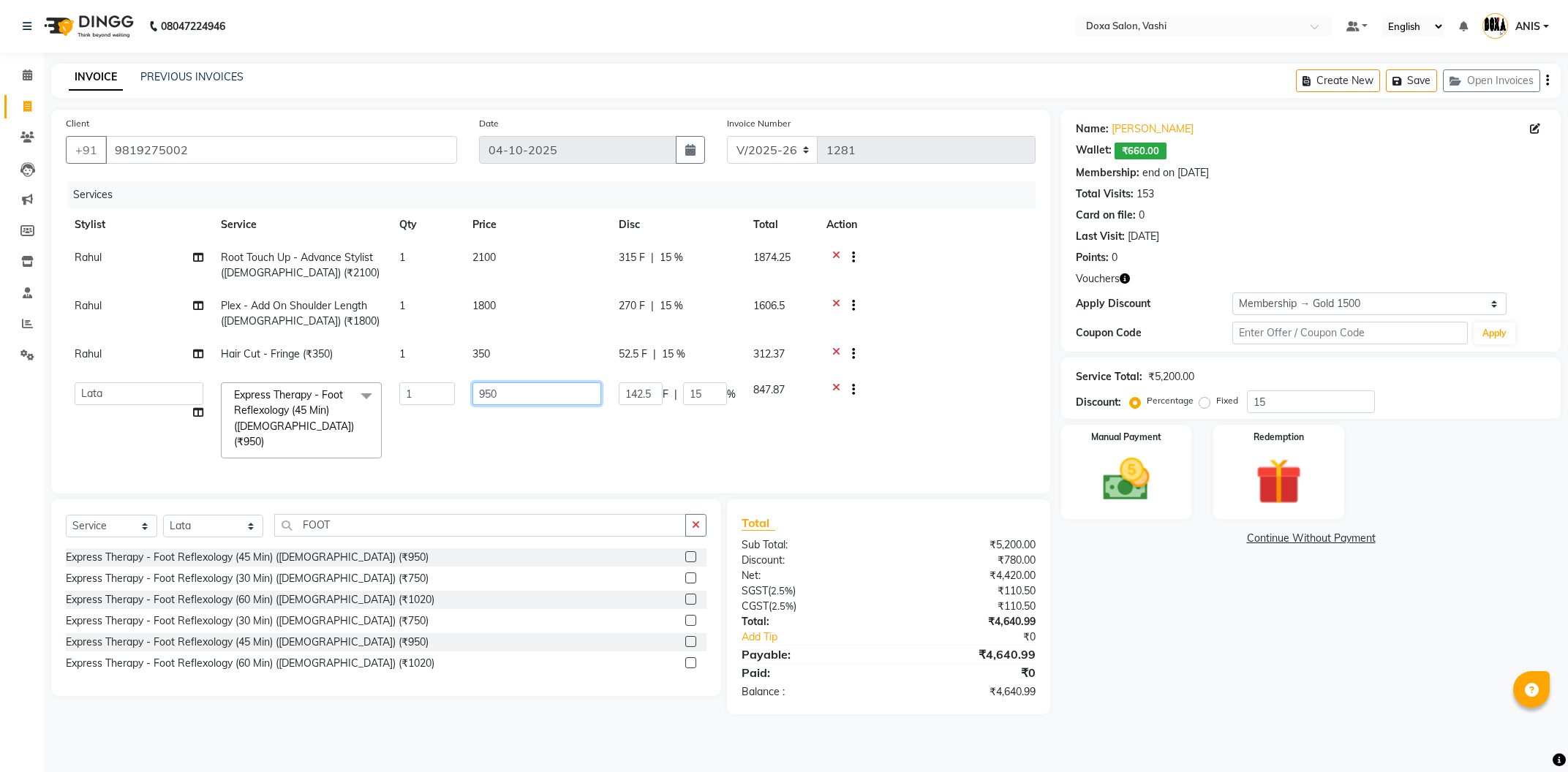
click at [487, 398] on input "950" at bounding box center [537, 393] width 129 height 23
type input "1050"
drag, startPoint x: 383, startPoint y: 507, endPoint x: 0, endPoint y: 471, distance: 384.7
click at [274, 514] on input "FOOT" at bounding box center [480, 525] width 412 height 23
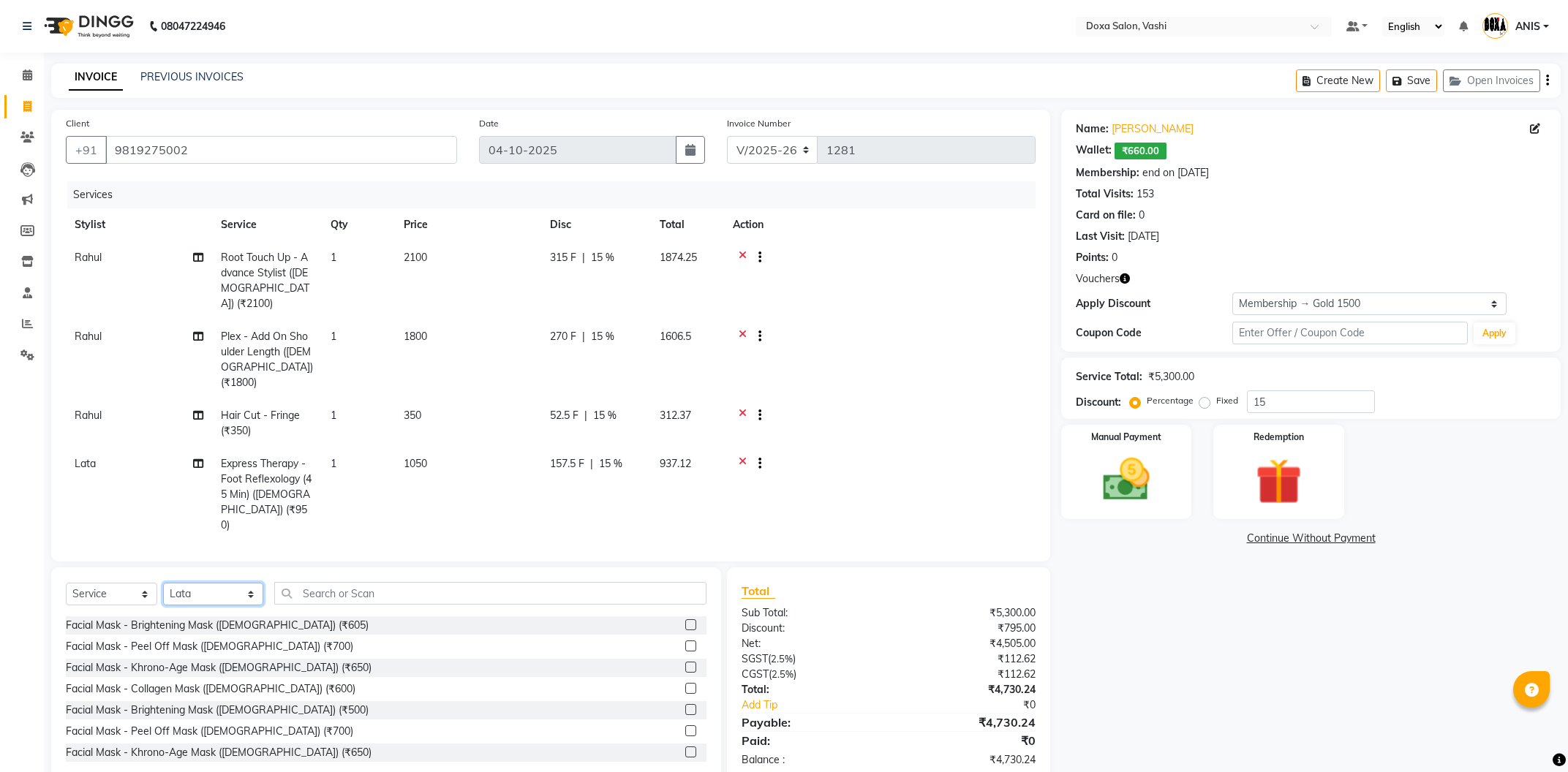
click at [163, 583] on select "Select Stylist [PERSON_NAME] BUDHE [PERSON_NAME] [PERSON_NAME] i pad 11 i pad 9…" at bounding box center [213, 594] width 100 height 23
select select "25278"
click option "Sana" at bounding box center [0, 0] width 0 height 0
click at [313, 582] on input "text" at bounding box center [490, 593] width 432 height 23
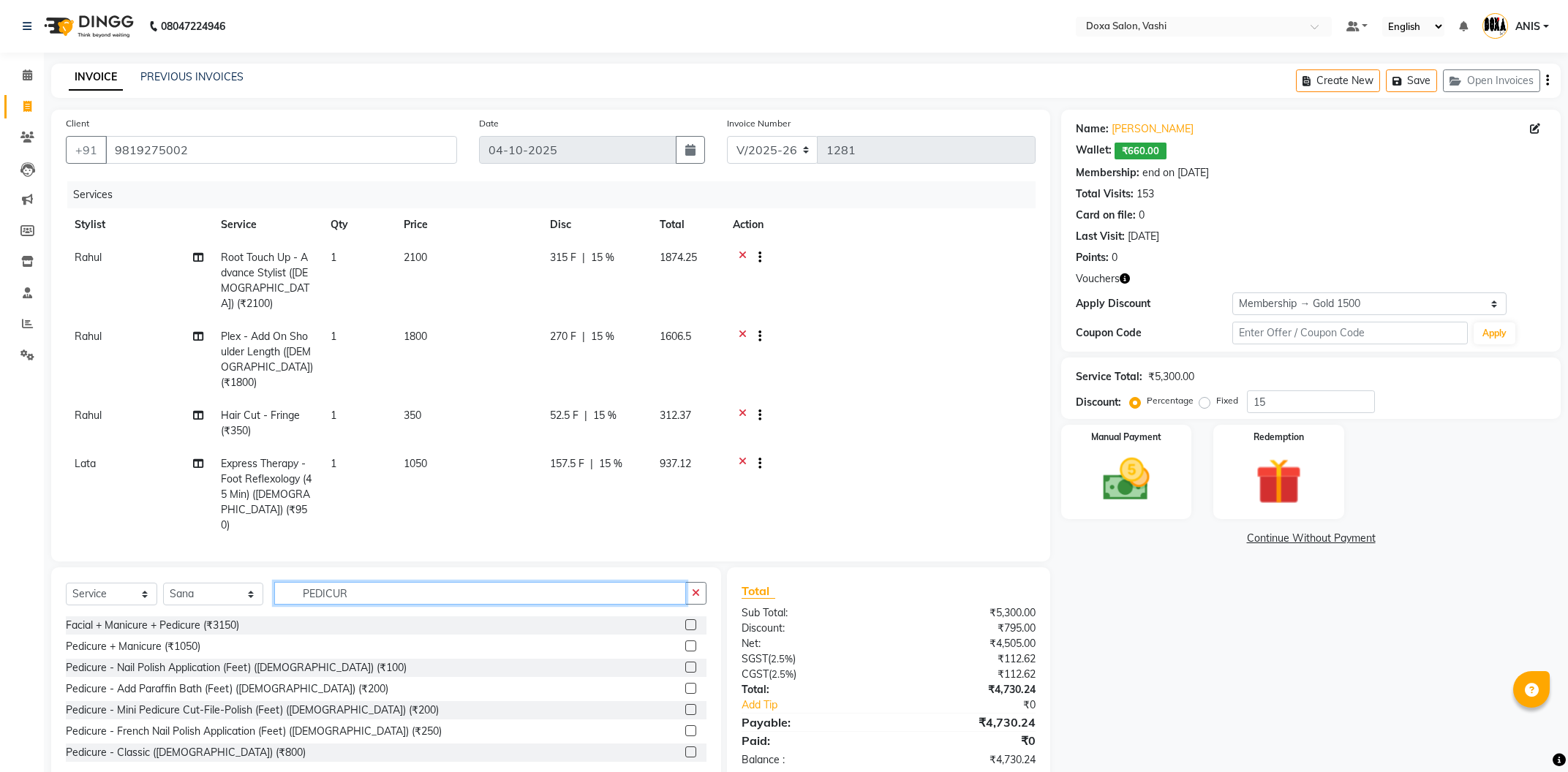
type input "PEDICURE"
drag, startPoint x: 364, startPoint y: 558, endPoint x: 209, endPoint y: 546, distance: 155.5
click at [274, 582] on input "PEDICURE" at bounding box center [480, 593] width 412 height 23
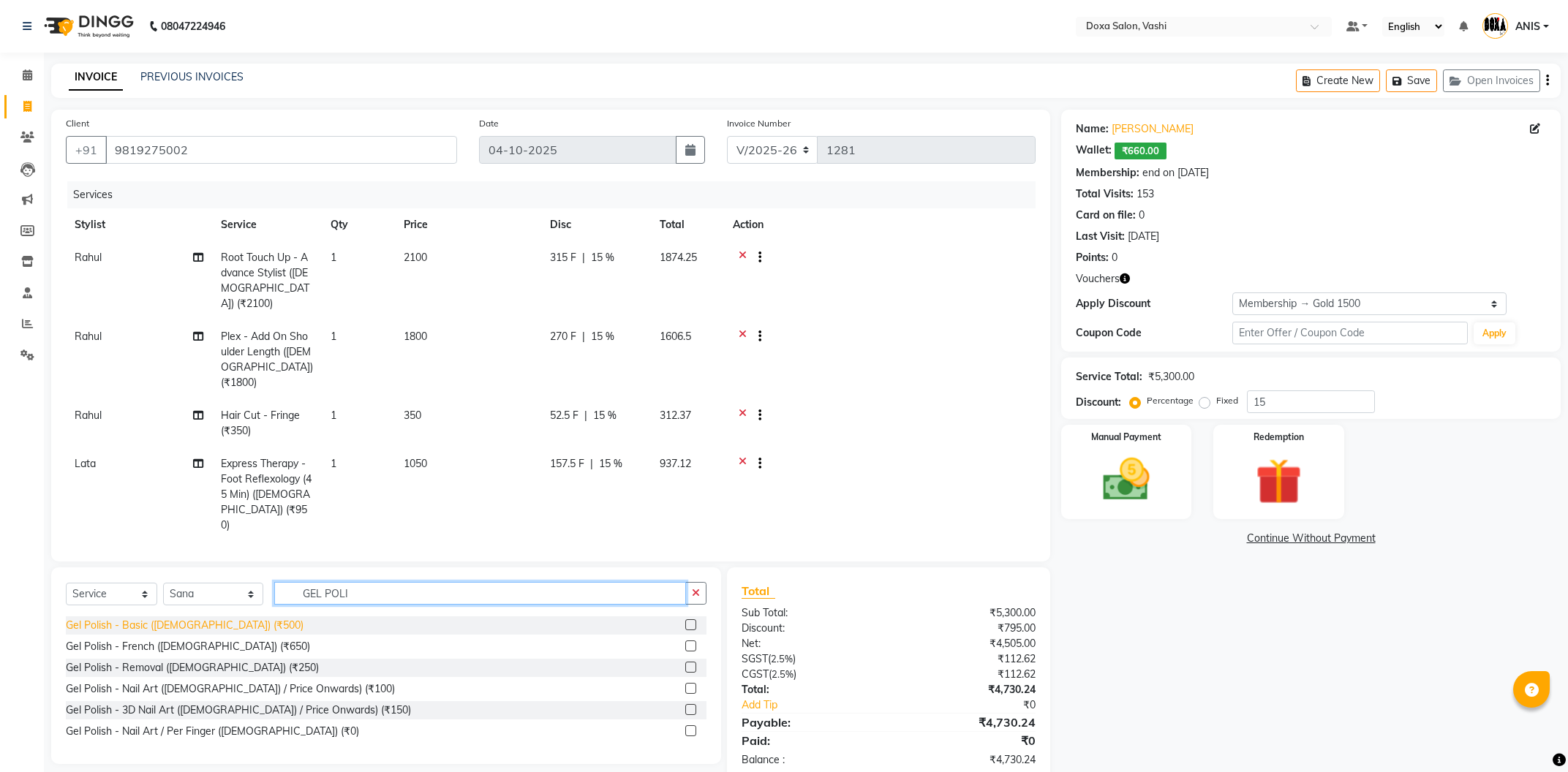
type input "GEL POLI"
click at [178, 618] on div "Gel Polish - Basic ([DEMOGRAPHIC_DATA]) (₹500)" at bounding box center [185, 626] width 238 height 15
checkbox input "false"
drag, startPoint x: 374, startPoint y: 595, endPoint x: 216, endPoint y: 568, distance: 160.3
click at [274, 582] on input "GEL POLI" at bounding box center [480, 593] width 412 height 23
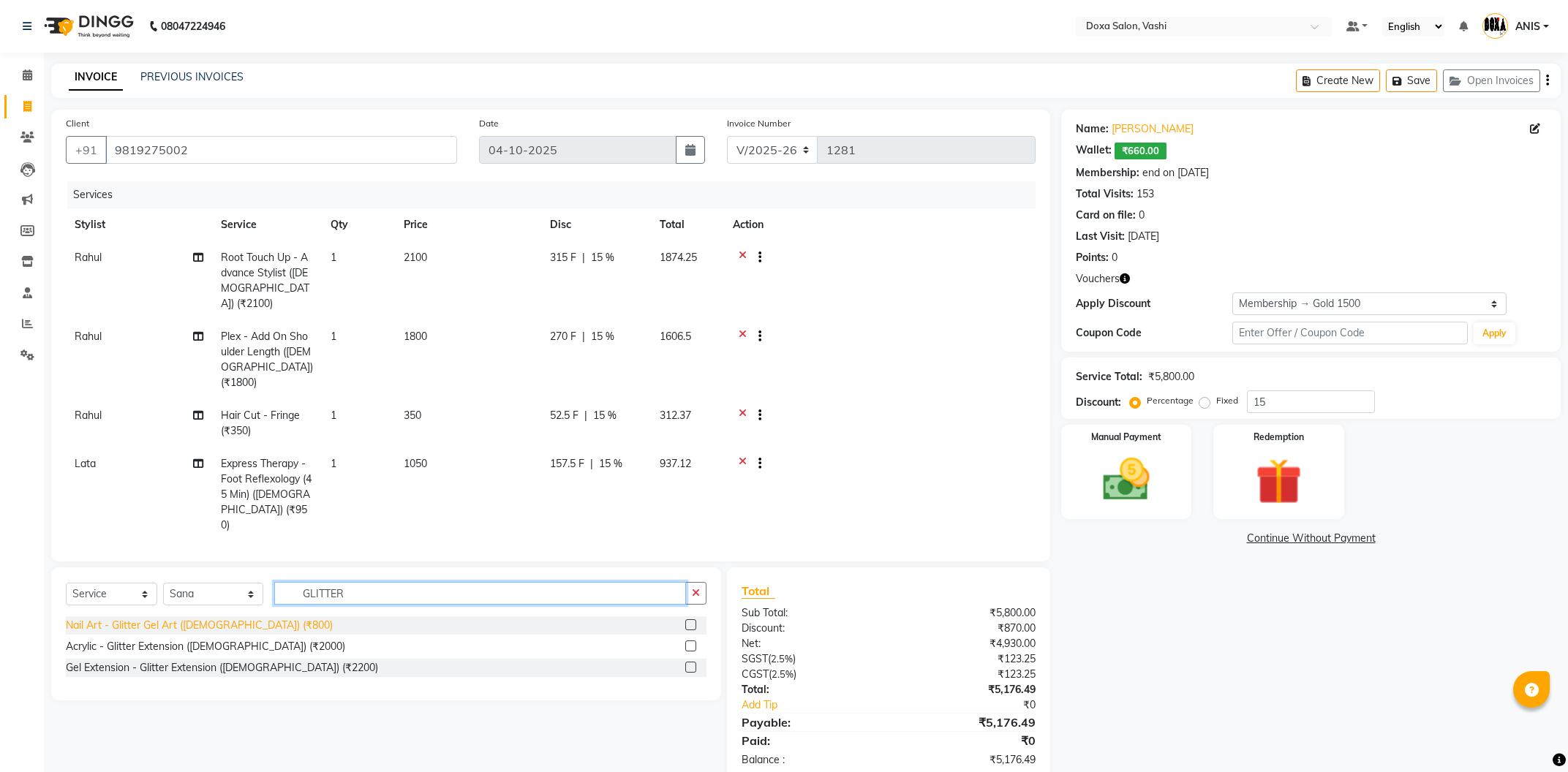
type input "GLITTER"
click at [136, 631] on div "Nail Art - Glitter Gel Art ([DEMOGRAPHIC_DATA]) (₹800)" at bounding box center [199, 626] width 267 height 15
checkbox input "false"
click at [1163, 504] on img at bounding box center [1126, 480] width 79 height 56
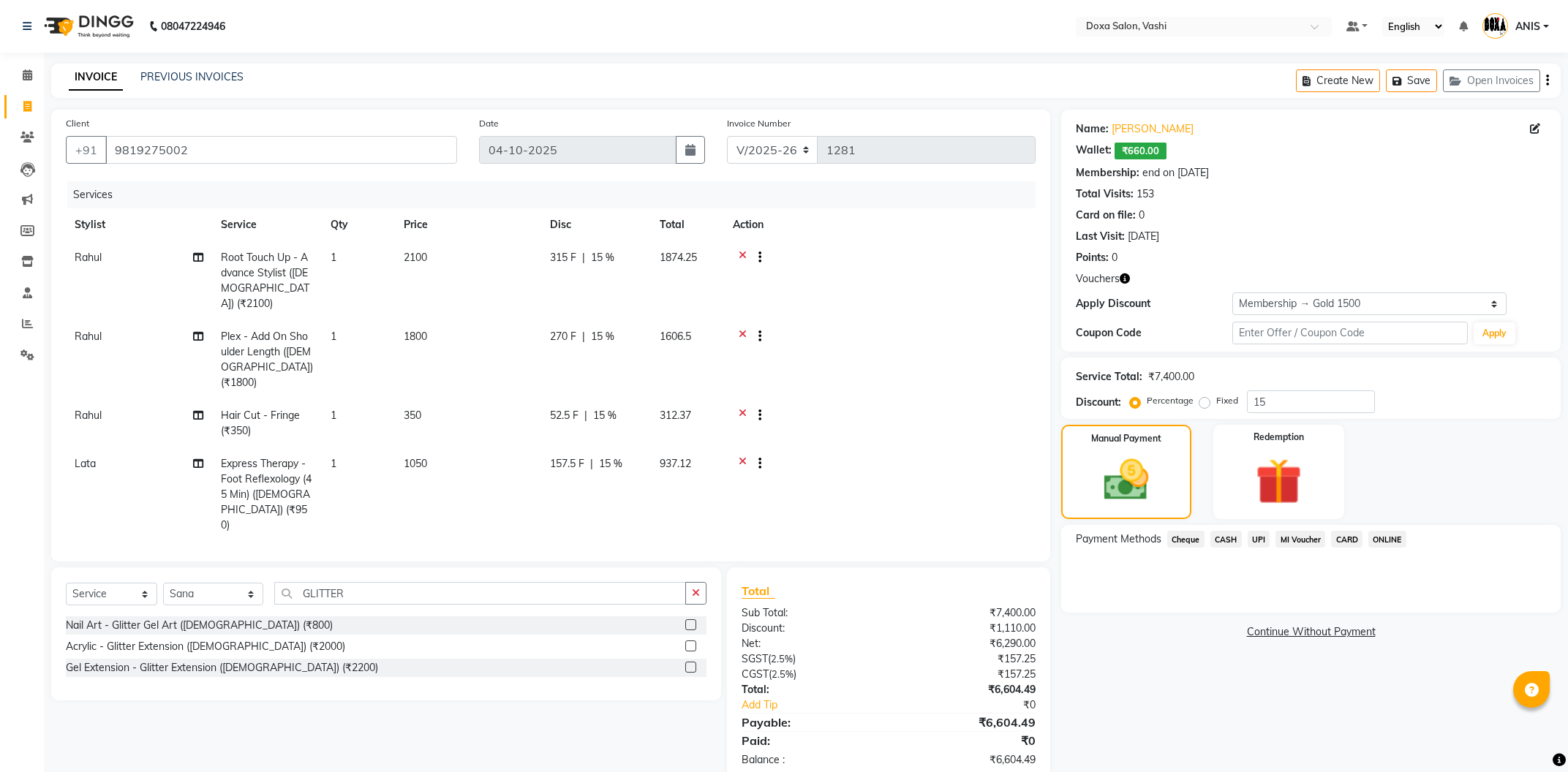
click at [1352, 539] on span "CARD" at bounding box center [1346, 539] width 31 height 17
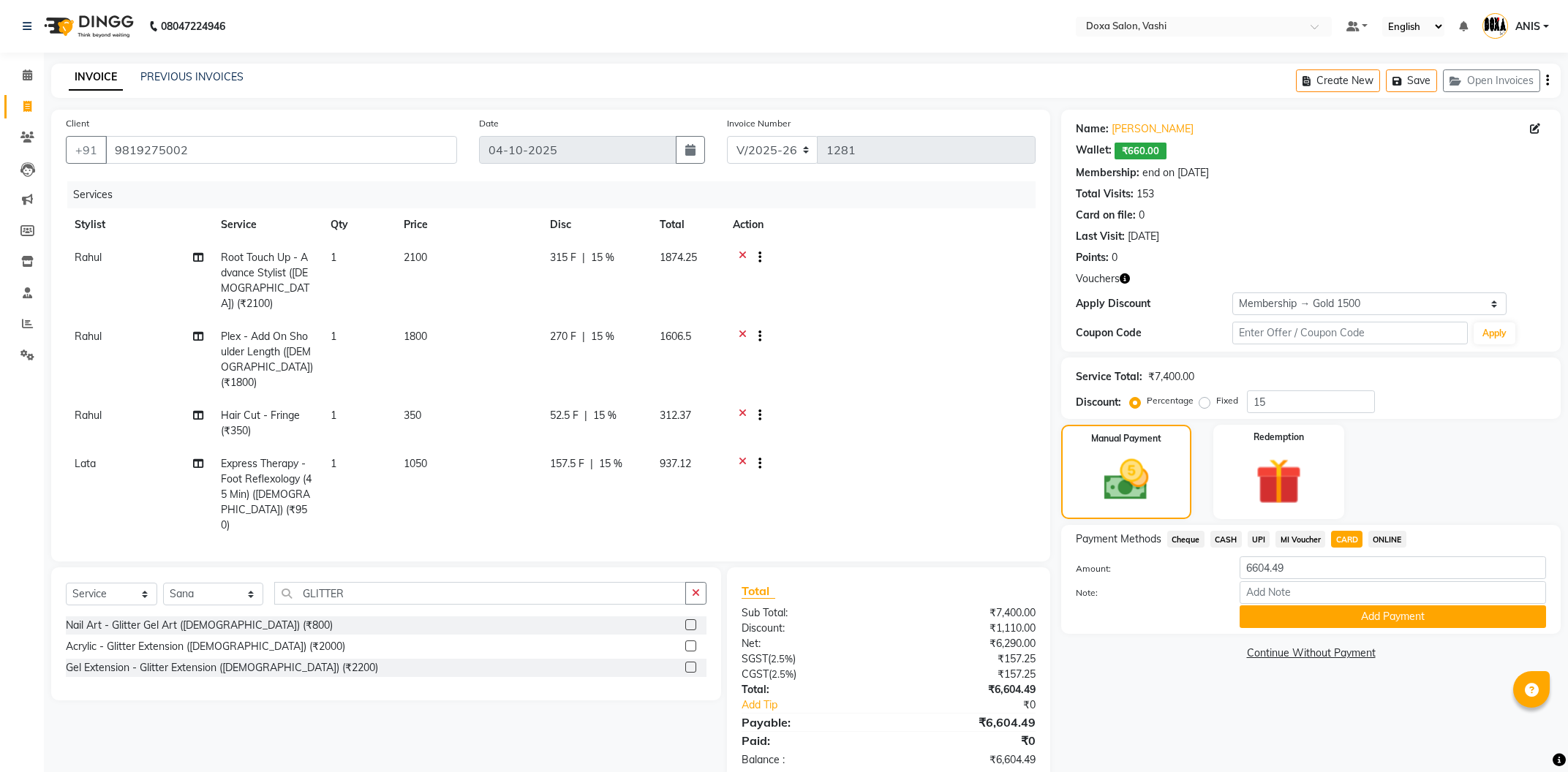
scroll to position [136, 0]
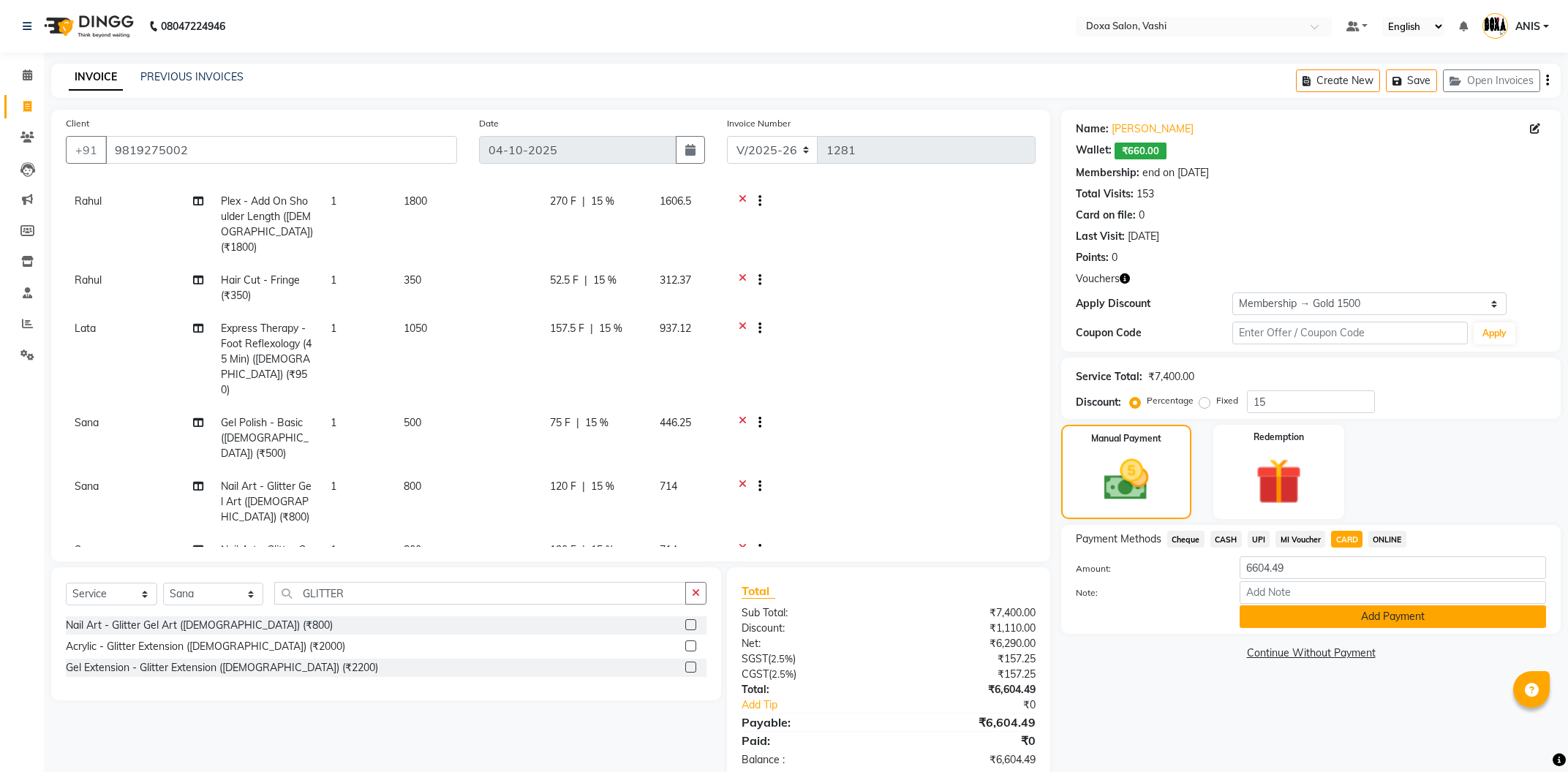
click at [1324, 622] on button "Add Payment" at bounding box center [1392, 617] width 306 height 23
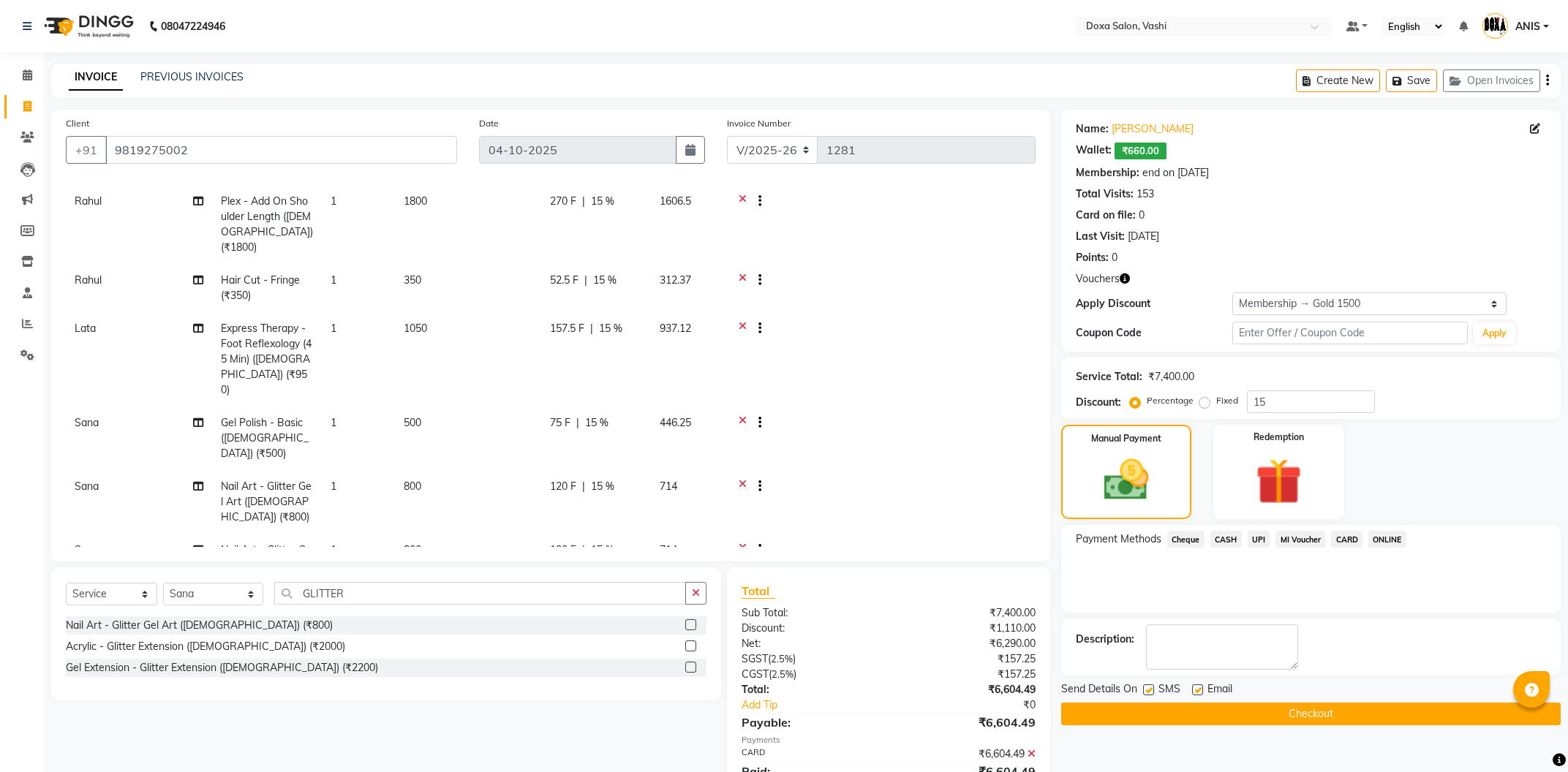
click at [1189, 712] on button "Checkout" at bounding box center [1311, 714] width 499 height 23
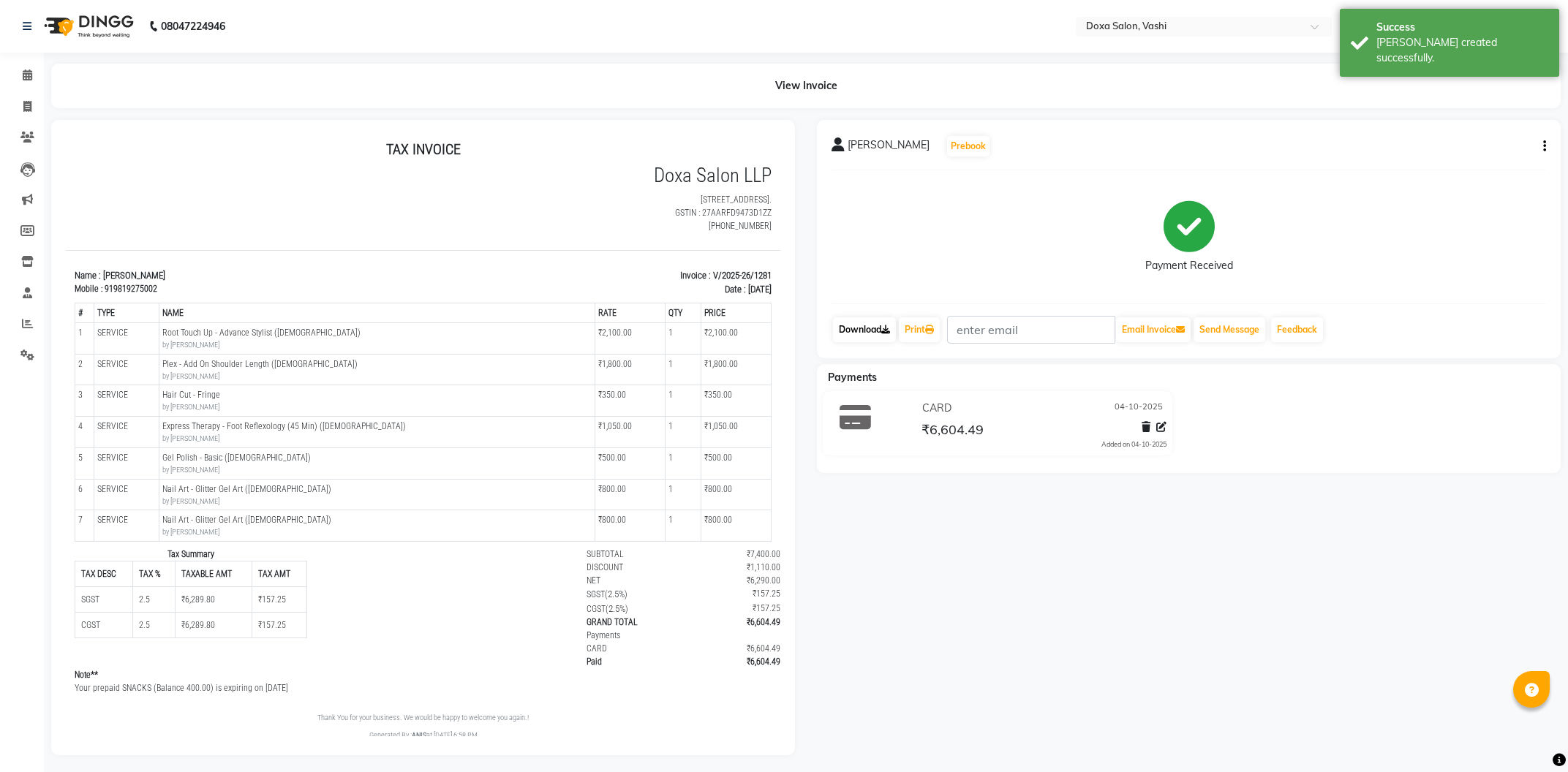
click at [870, 322] on link "Download" at bounding box center [864, 330] width 63 height 25
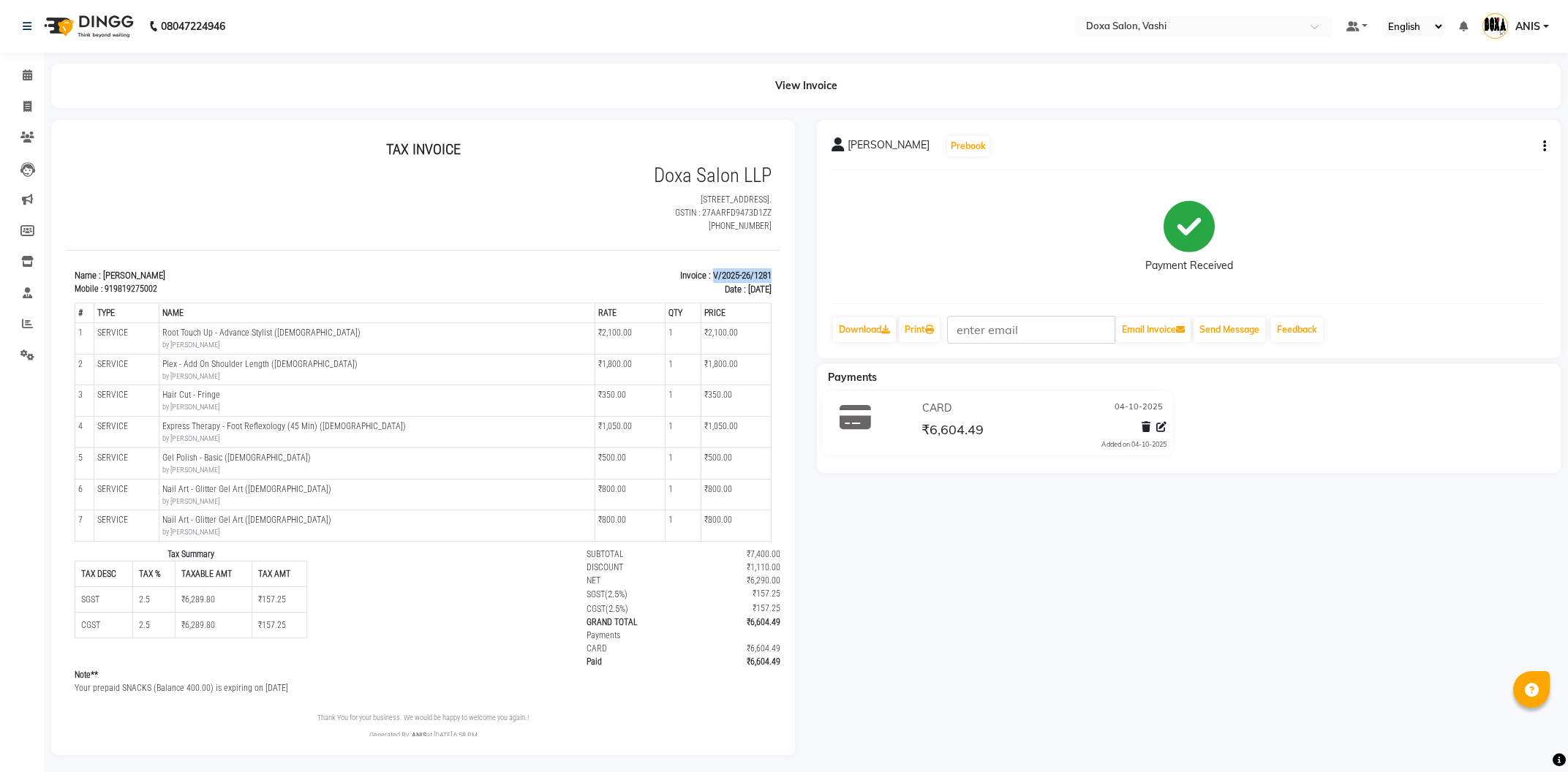
drag, startPoint x: 707, startPoint y: 271, endPoint x: 776, endPoint y: 275, distance: 69.1
click at [776, 275] on html "TAX INVOICE Doxa Salon LLP [STREET_ADDRESS]. GSTIN : 27AARFD9473D1ZZ [PHONE_NUM…" at bounding box center [423, 441] width 715 height 613
copy p "V/2025-26/1281"
click at [888, 678] on div "[PERSON_NAME] Prebook Payment Received Download Print Email Invoice Send Messag…" at bounding box center [1188, 438] width 765 height 636
click at [1545, 146] on icon "button" at bounding box center [1545, 146] width 3 height 1
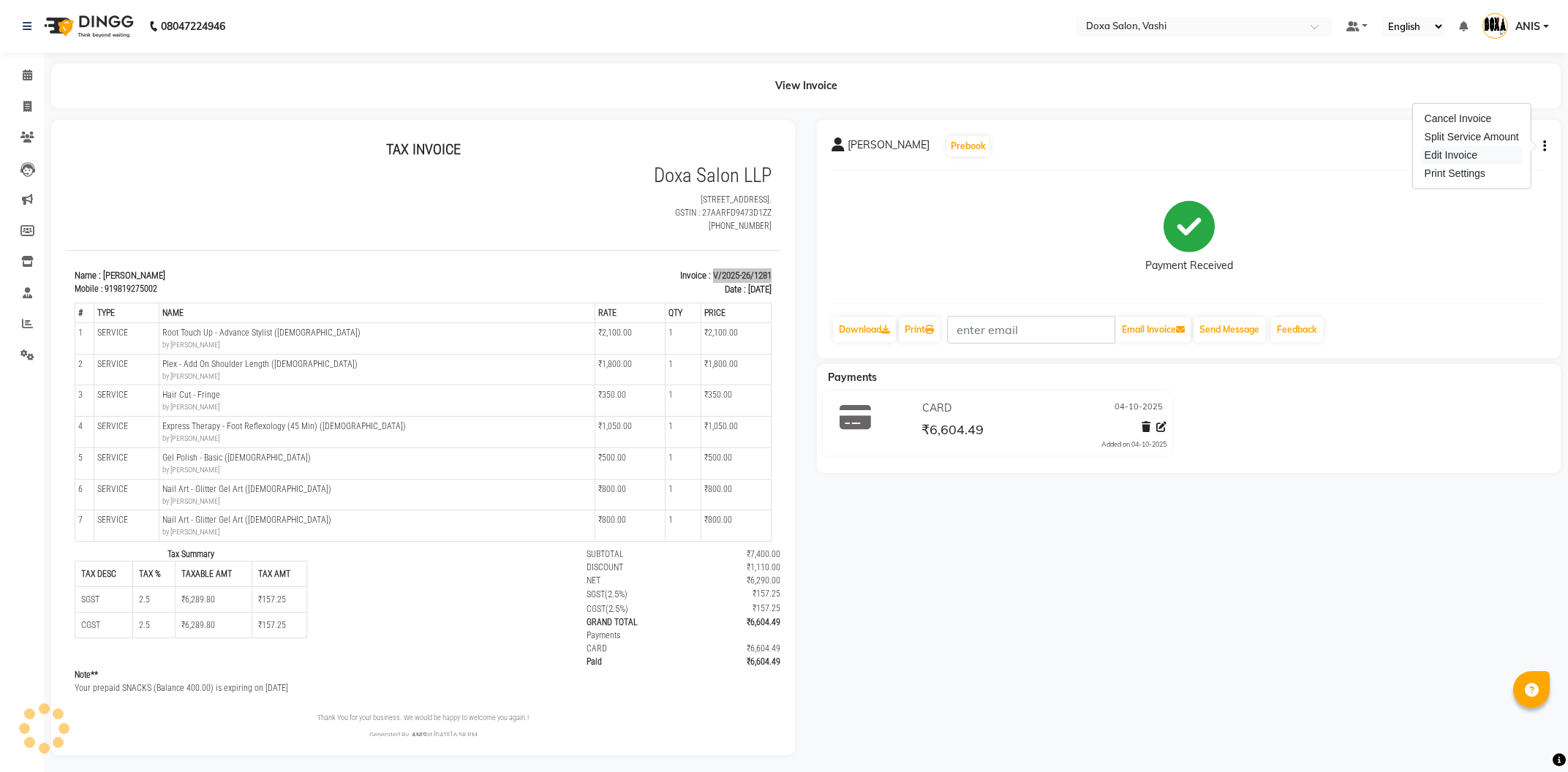
click at [1485, 160] on div "Edit Invoice" at bounding box center [1471, 155] width 100 height 18
select select "service"
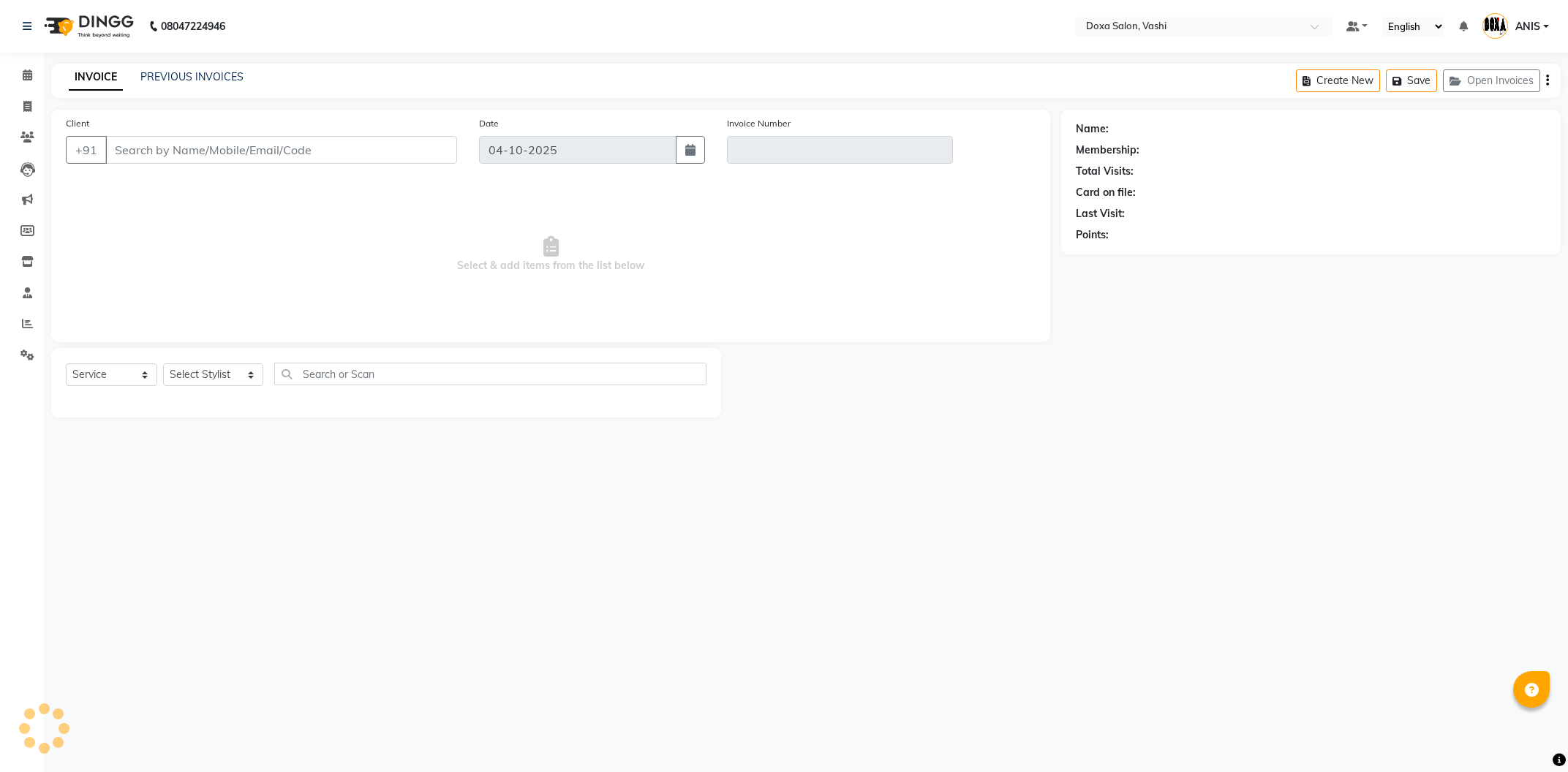
select select "1: Object"
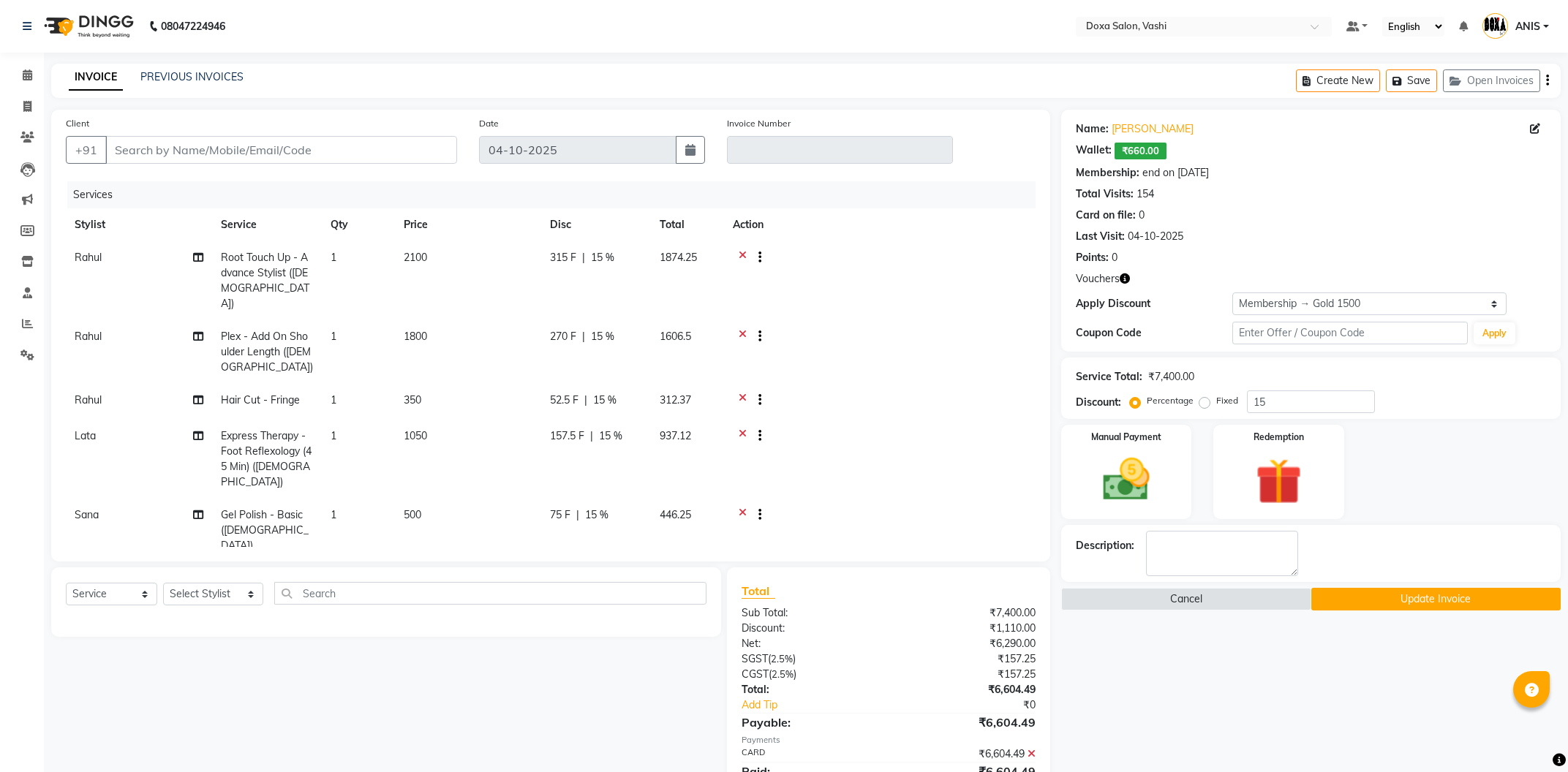
type input "9819275002"
type input "V/2025-26/1281"
select select "select"
